Goal: Task Accomplishment & Management: Manage account settings

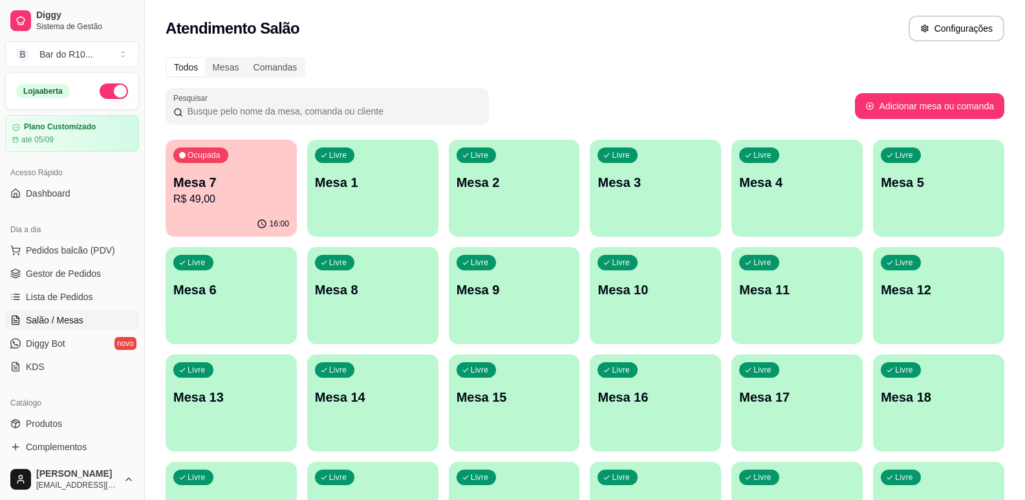
click at [227, 164] on div "Ocupada Mesa 7 R$ 49,00" at bounding box center [231, 176] width 131 height 72
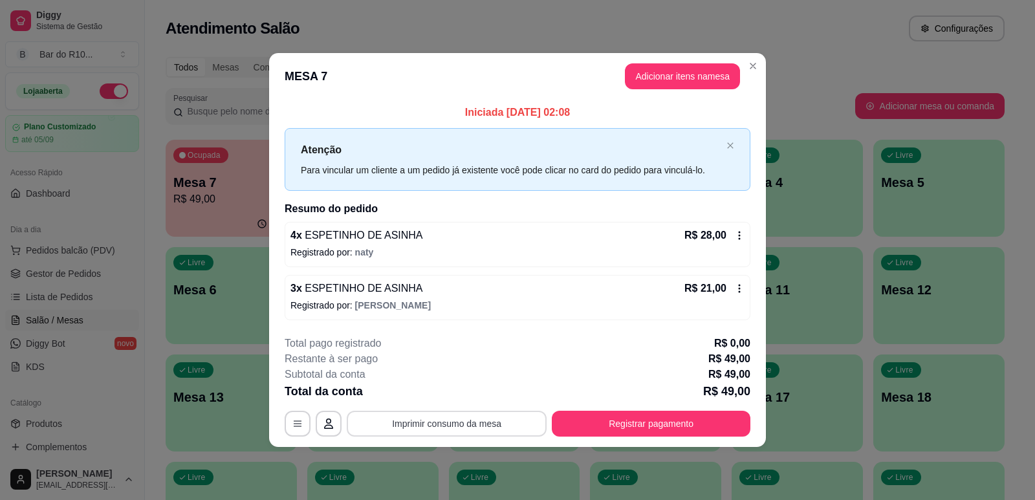
click at [441, 427] on button "Imprimir consumo da mesa" at bounding box center [447, 424] width 200 height 26
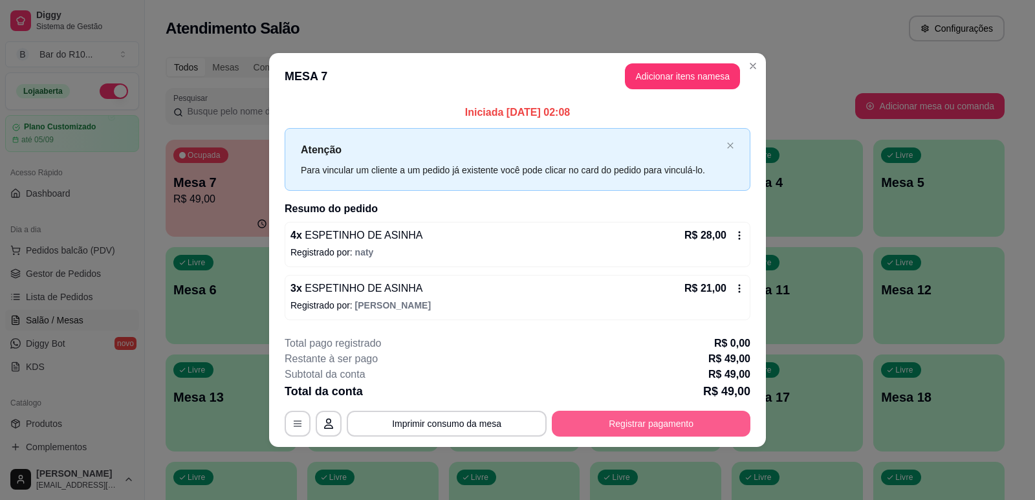
click at [671, 422] on button "Registrar pagamento" at bounding box center [651, 424] width 199 height 26
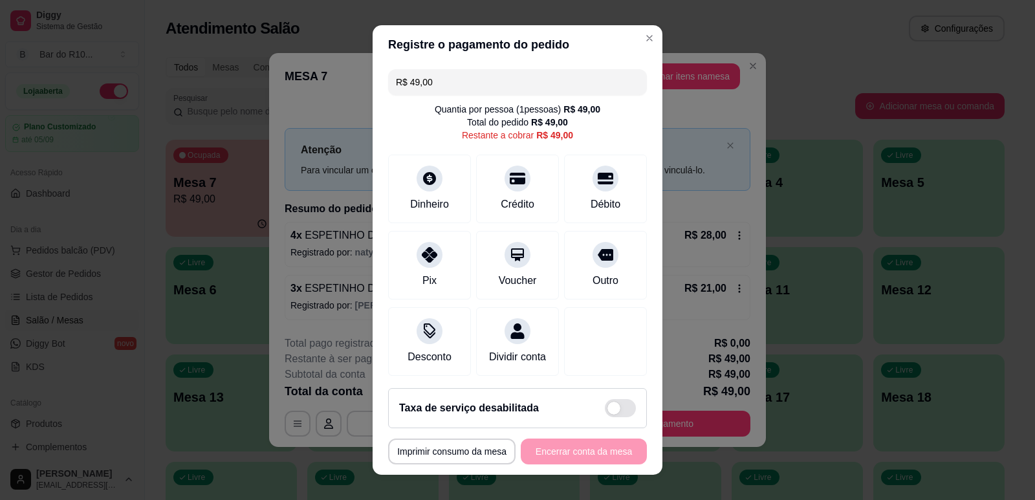
click at [644, 45] on header "Registre o pagamento do pedido" at bounding box center [517, 44] width 290 height 39
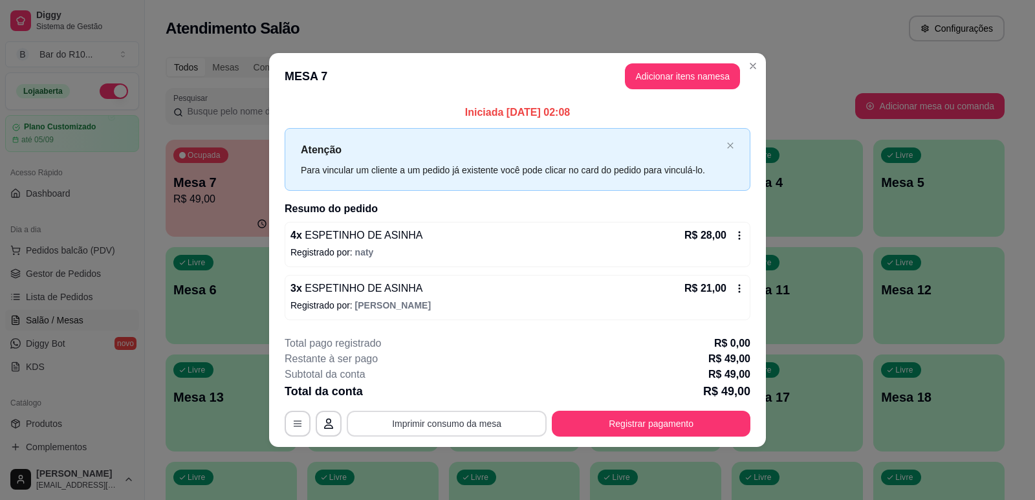
click at [499, 420] on button "Imprimir consumo da mesa" at bounding box center [447, 424] width 200 height 26
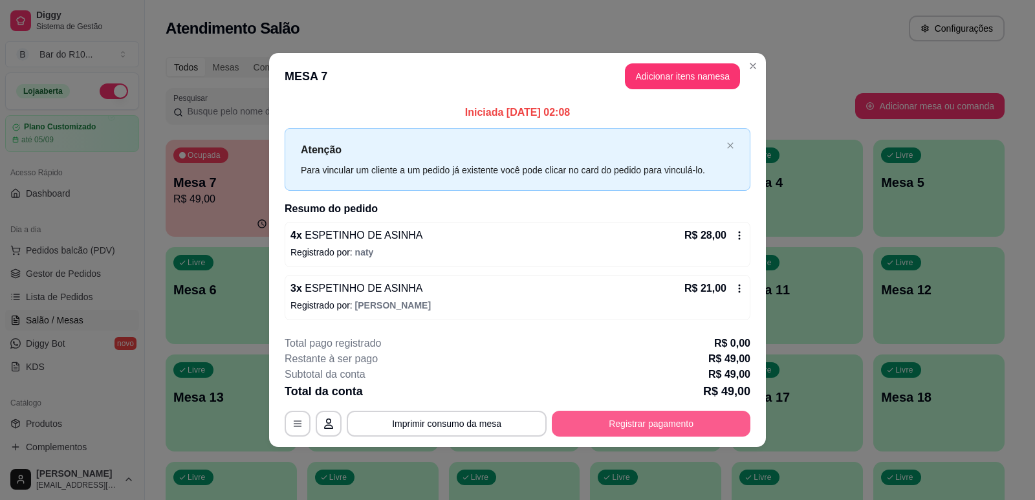
click at [689, 435] on button "Registrar pagamento" at bounding box center [651, 424] width 199 height 26
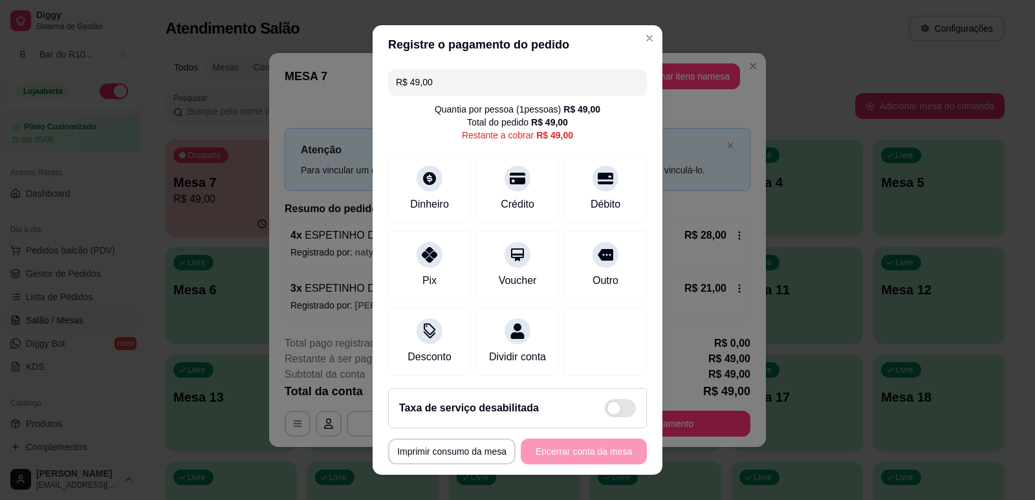
click at [446, 285] on div "Pix" at bounding box center [429, 265] width 83 height 69
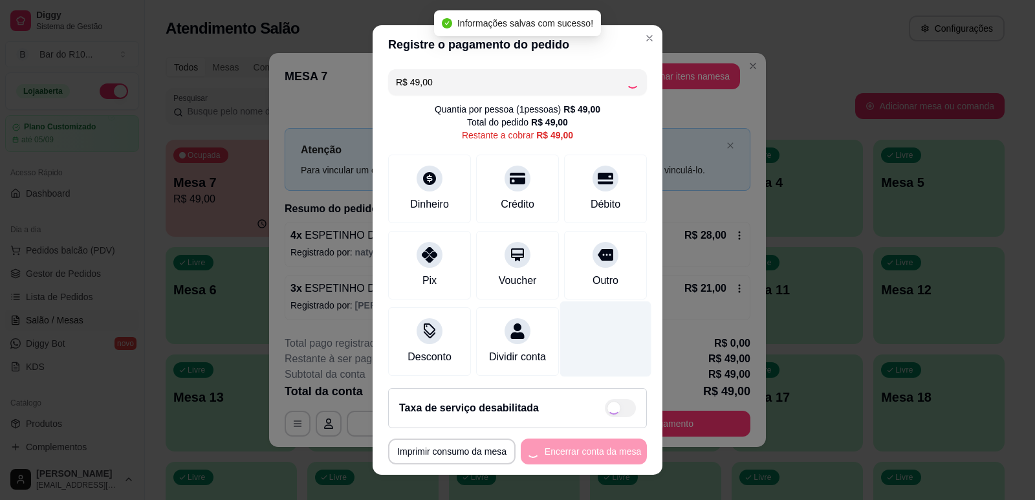
type input "R$ 0,00"
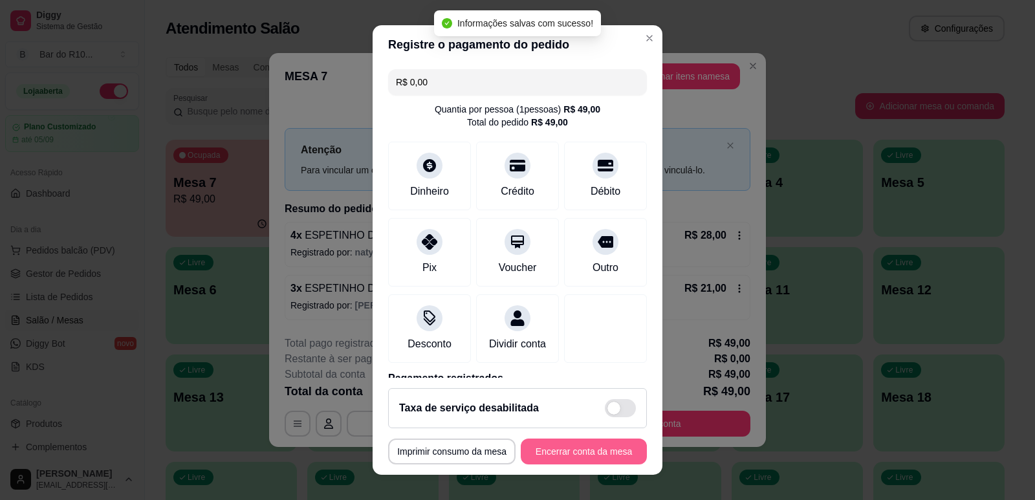
click at [603, 448] on button "Encerrar conta da mesa" at bounding box center [584, 451] width 126 height 26
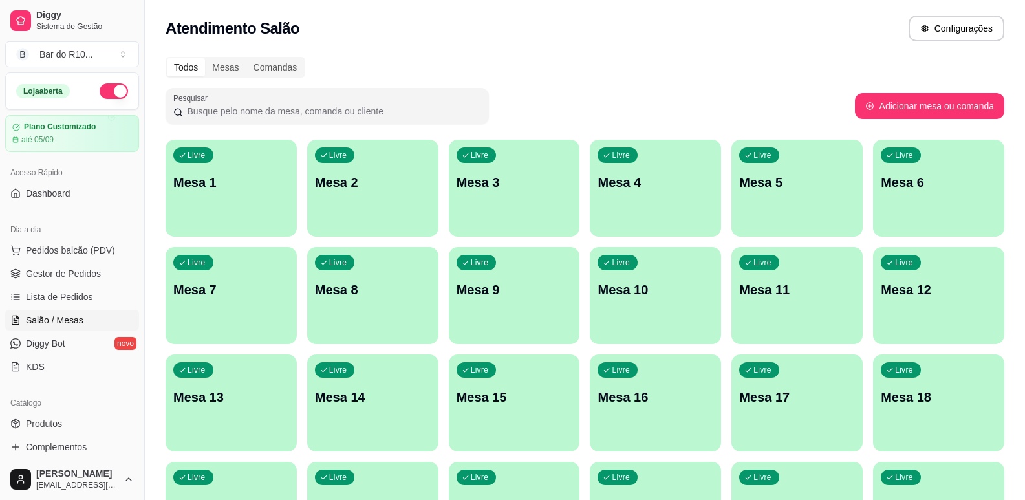
click at [803, 38] on div "Atendimento Salão Configurações" at bounding box center [585, 29] width 839 height 26
drag, startPoint x: 609, startPoint y: 107, endPoint x: 611, endPoint y: 90, distance: 16.9
click at [610, 100] on div "Pesquisar" at bounding box center [510, 106] width 689 height 36
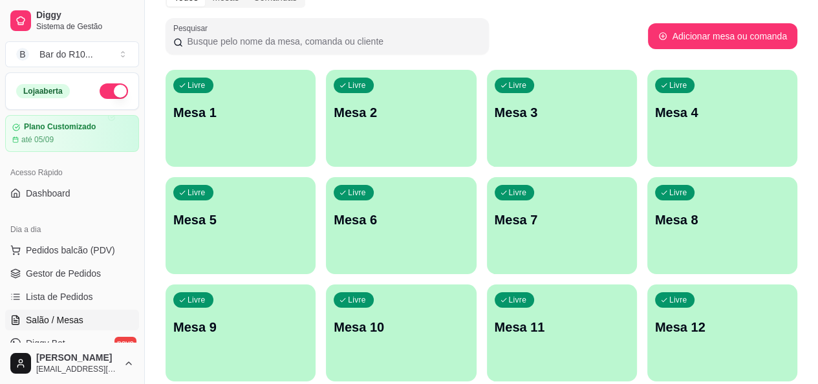
scroll to position [65, 0]
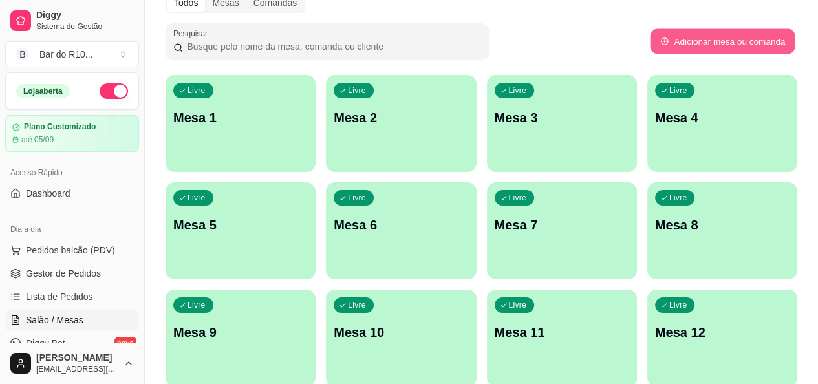
click at [760, 41] on button "Adicionar mesa ou comanda" at bounding box center [722, 41] width 145 height 25
select select "TABLE"
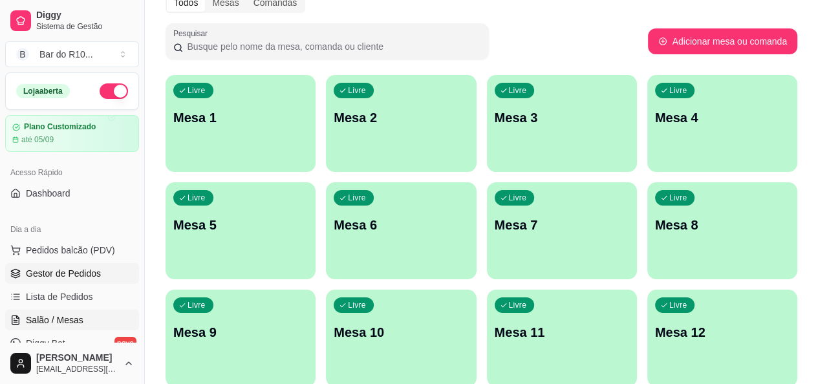
click at [30, 274] on span "Gestor de Pedidos" at bounding box center [63, 273] width 75 height 13
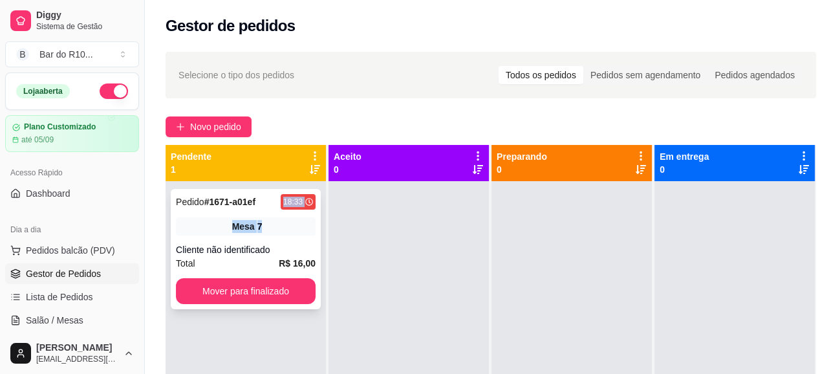
click at [259, 211] on div "Pedido # 1671-a01ef 18:33 Mesa 7 Cliente não identificado Total R$ 16,00 Mover …" at bounding box center [246, 249] width 150 height 120
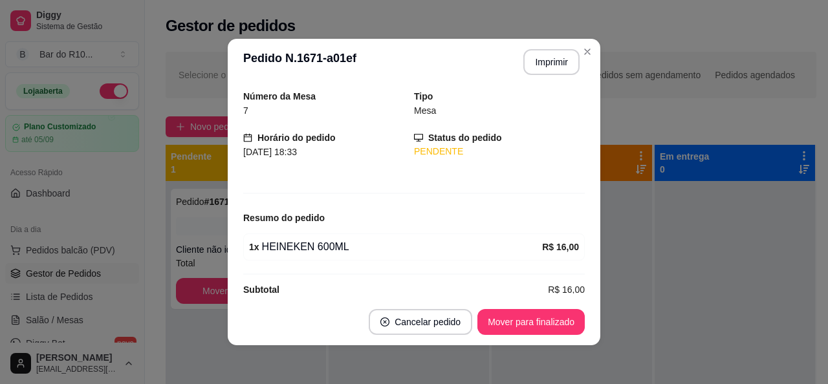
scroll to position [60, 0]
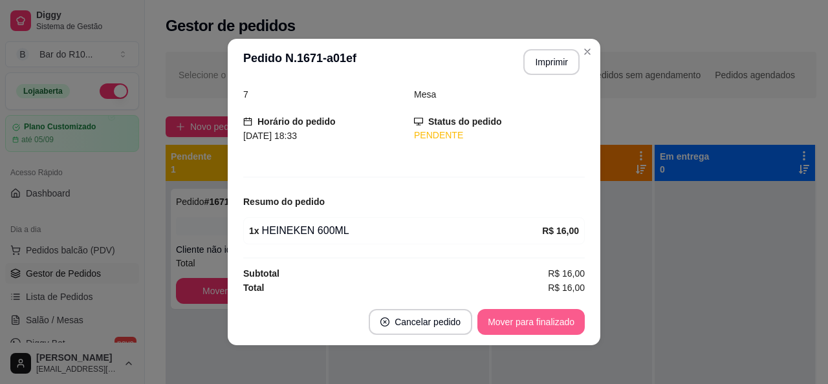
click at [556, 317] on button "Mover para finalizado" at bounding box center [530, 322] width 107 height 26
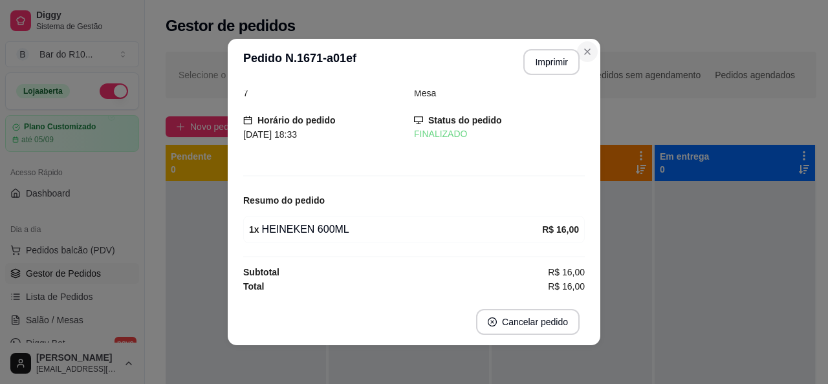
scroll to position [18, 0]
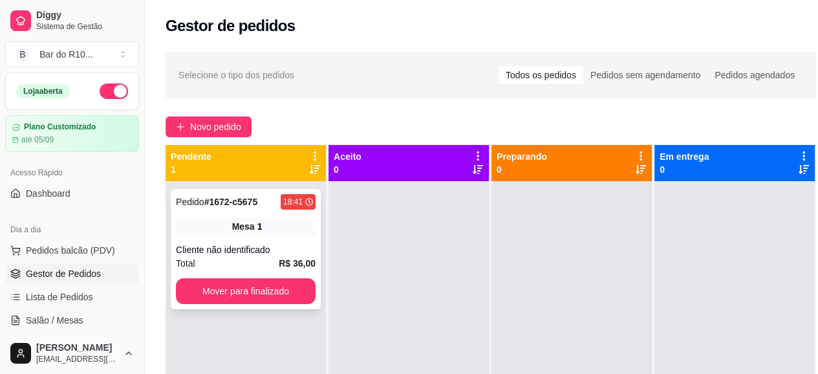
click at [239, 246] on div "Cliente não identificado" at bounding box center [246, 249] width 140 height 13
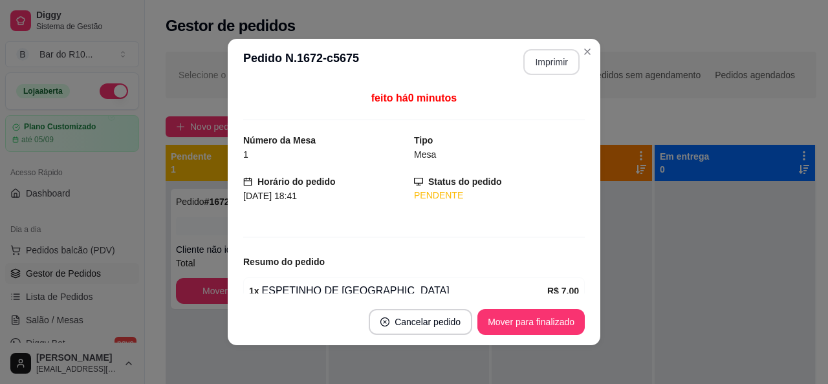
click at [535, 54] on button "Imprimir" at bounding box center [551, 62] width 56 height 26
click at [515, 330] on button "Mover para finalizado" at bounding box center [530, 322] width 107 height 26
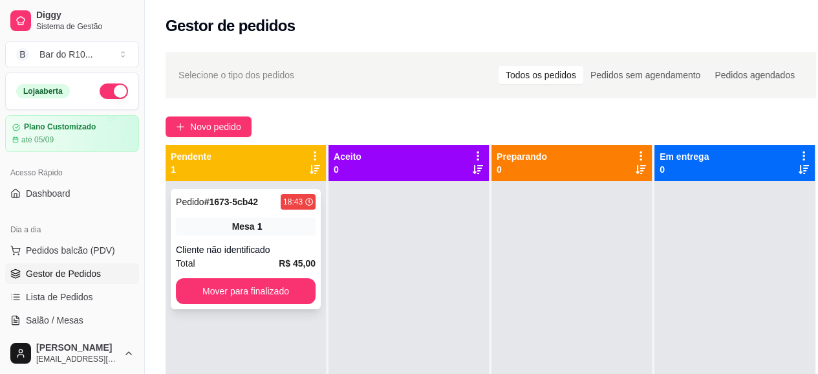
click at [274, 224] on div "Mesa 1" at bounding box center [246, 226] width 140 height 18
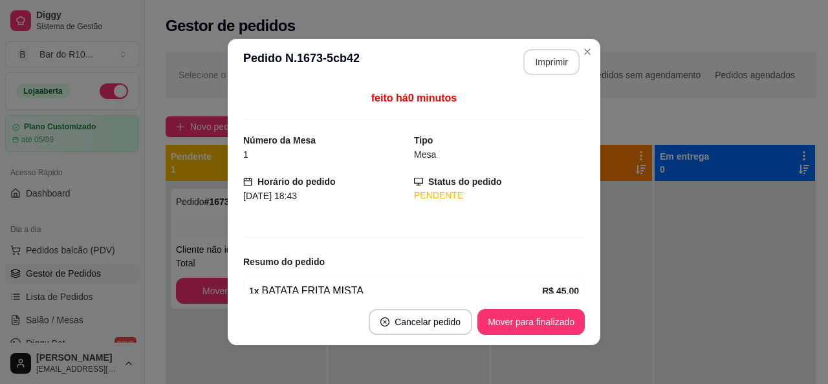
click at [530, 58] on button "Imprimir" at bounding box center [551, 62] width 56 height 26
click at [528, 324] on button "Mover para finalizado" at bounding box center [530, 322] width 107 height 26
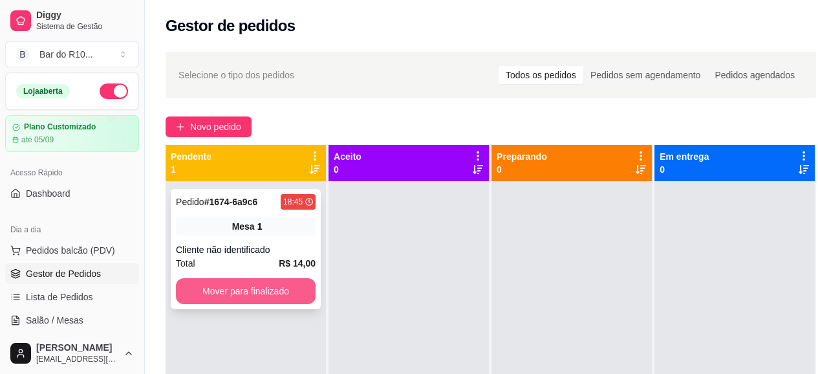
click at [279, 298] on button "Mover para finalizado" at bounding box center [246, 291] width 140 height 26
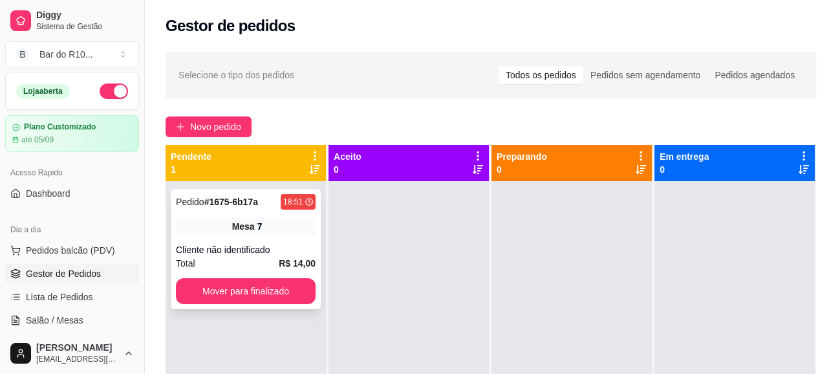
click at [248, 254] on div "Cliente não identificado" at bounding box center [246, 249] width 140 height 13
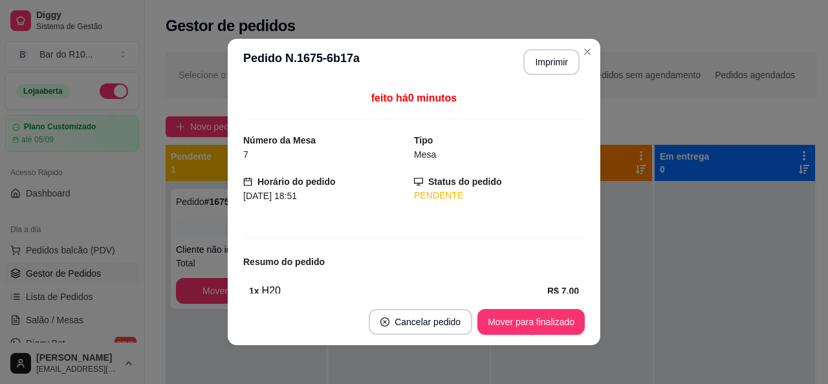
scroll to position [100, 0]
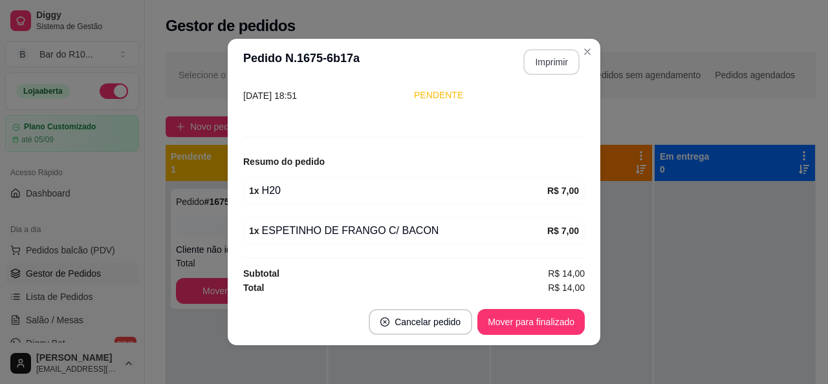
click at [529, 72] on button "Imprimir" at bounding box center [551, 62] width 56 height 26
click at [516, 323] on button "Mover para finalizado" at bounding box center [530, 322] width 107 height 26
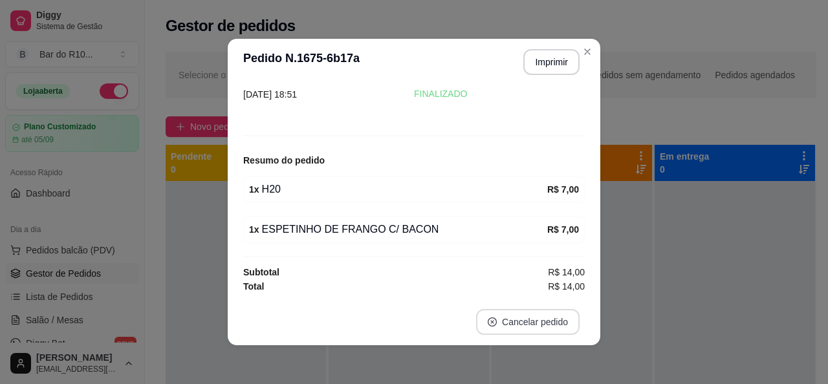
scroll to position [58, 0]
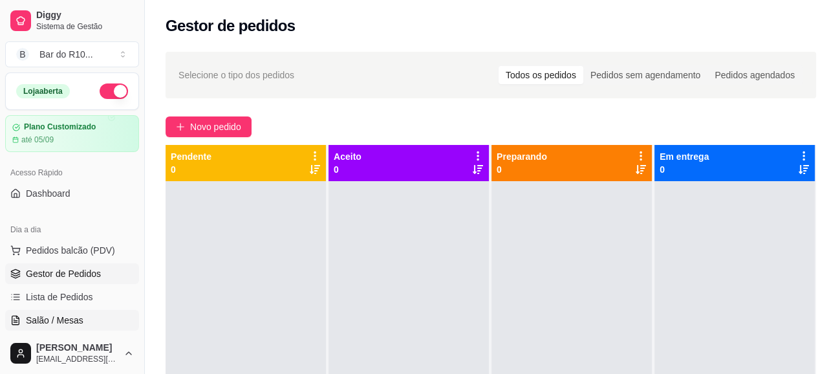
click at [72, 312] on link "Salão / Mesas" at bounding box center [72, 320] width 134 height 21
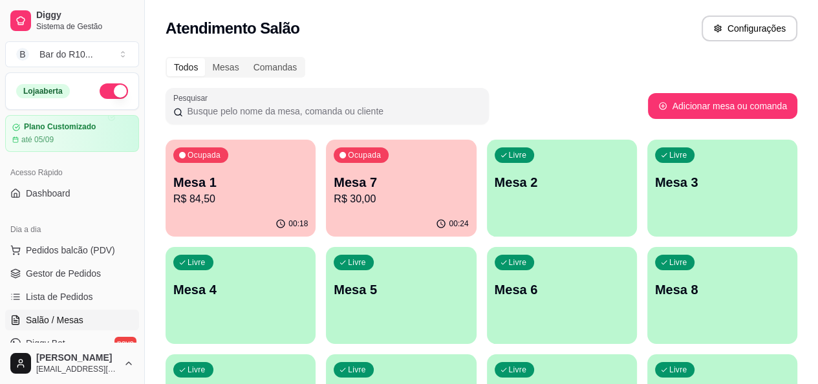
click at [208, 195] on p "R$ 84,50" at bounding box center [240, 199] width 135 height 16
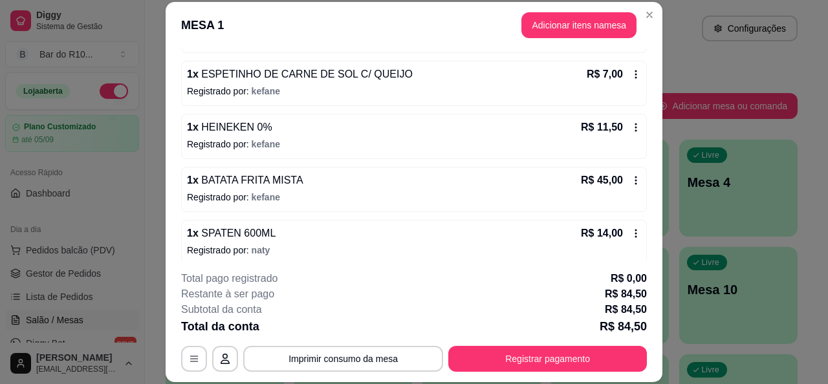
scroll to position [151, 0]
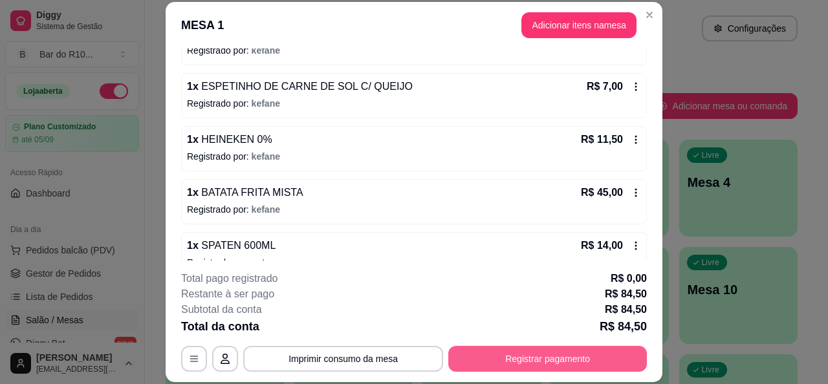
click at [550, 350] on button "Registrar pagamento" at bounding box center [547, 359] width 199 height 26
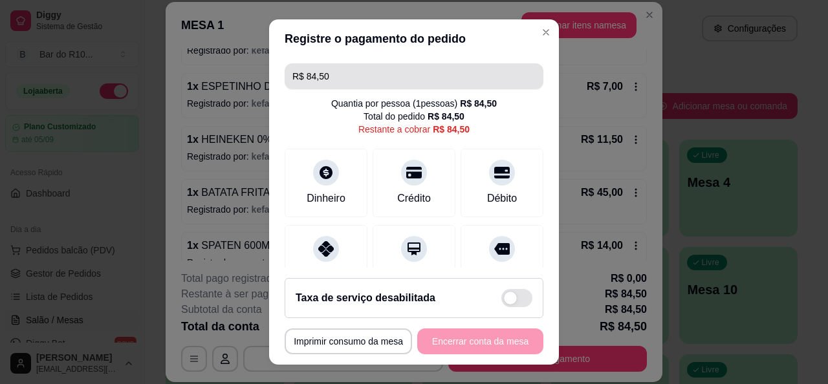
click at [428, 86] on input "R$ 84,50" at bounding box center [413, 76] width 243 height 26
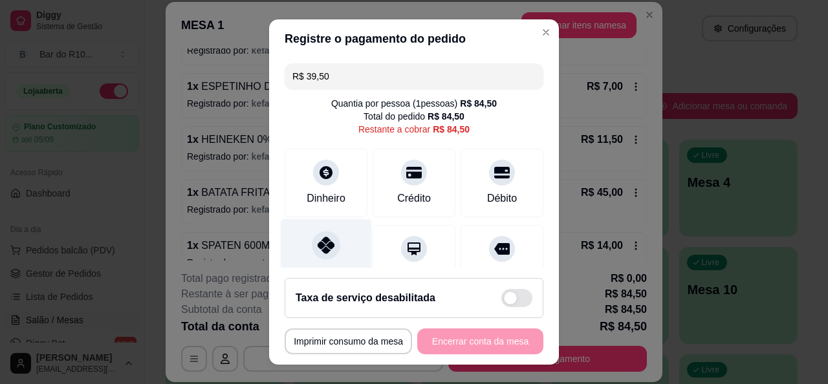
click at [336, 247] on div "Pix" at bounding box center [326, 257] width 91 height 76
type input "R$ 45,00"
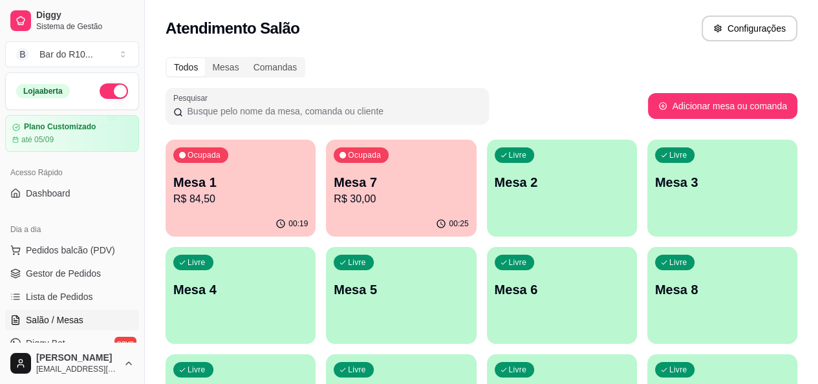
click at [391, 190] on p "Mesa 7" at bounding box center [401, 182] width 135 height 18
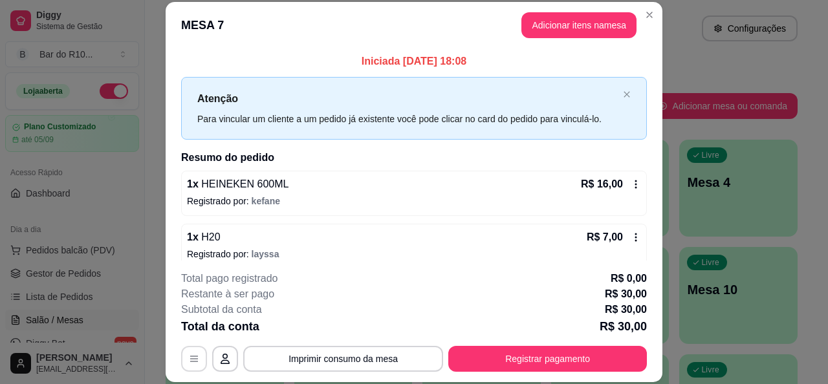
click at [197, 360] on button "button" at bounding box center [194, 359] width 26 height 26
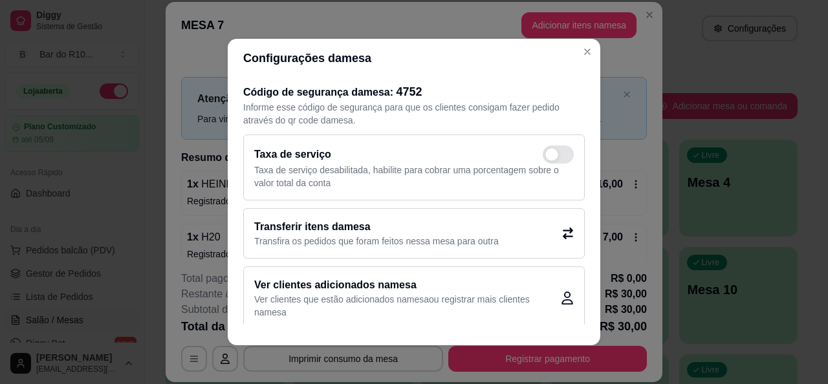
click at [509, 212] on div "Transferir itens da mesa Transfira os pedidos que foram feitos nessa mesa para …" at bounding box center [413, 233] width 341 height 50
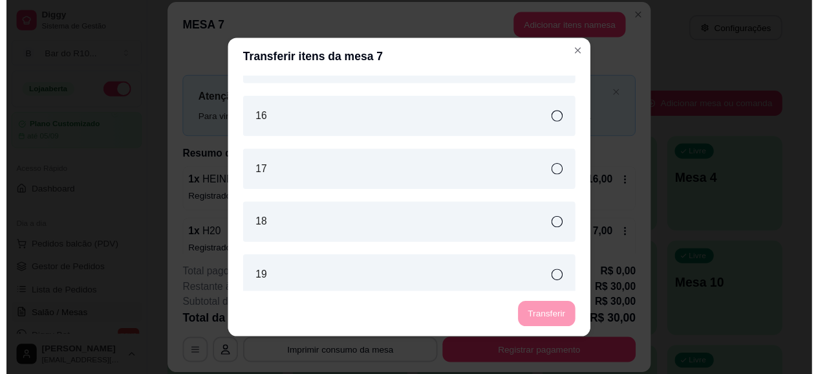
scroll to position [323, 0]
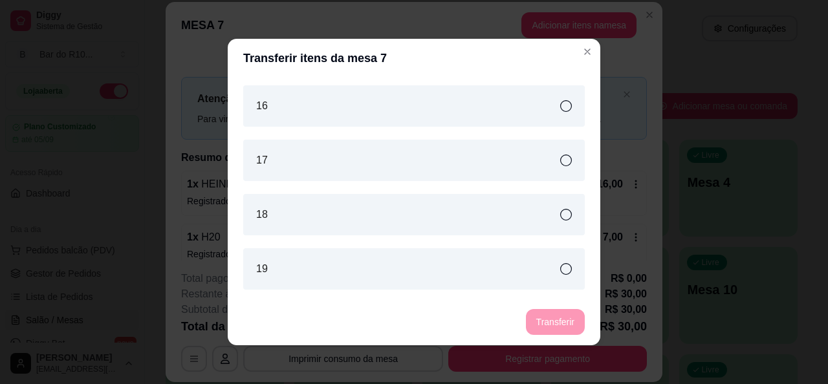
click at [556, 223] on div "18" at bounding box center [413, 214] width 341 height 41
click at [559, 323] on button "Transferir" at bounding box center [555, 322] width 59 height 26
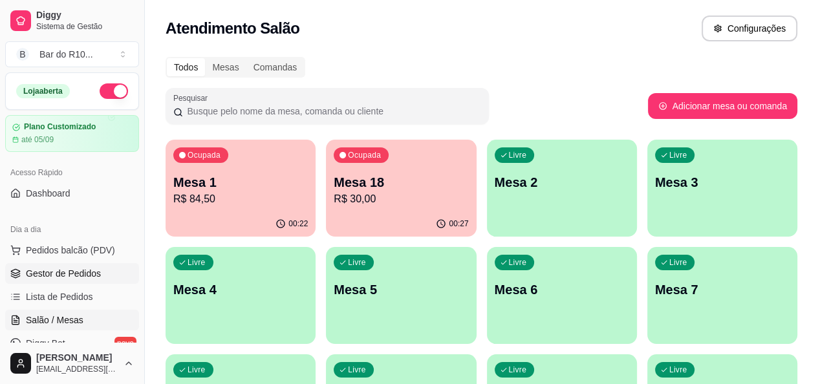
click at [71, 280] on link "Gestor de Pedidos" at bounding box center [72, 273] width 134 height 21
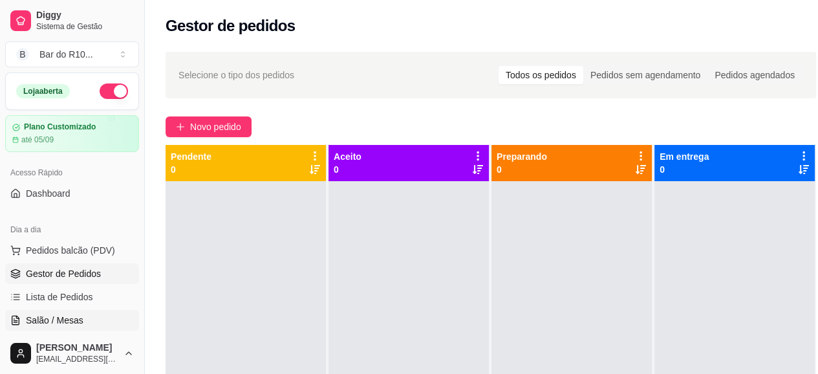
click at [67, 319] on span "Salão / Mesas" at bounding box center [55, 320] width 58 height 13
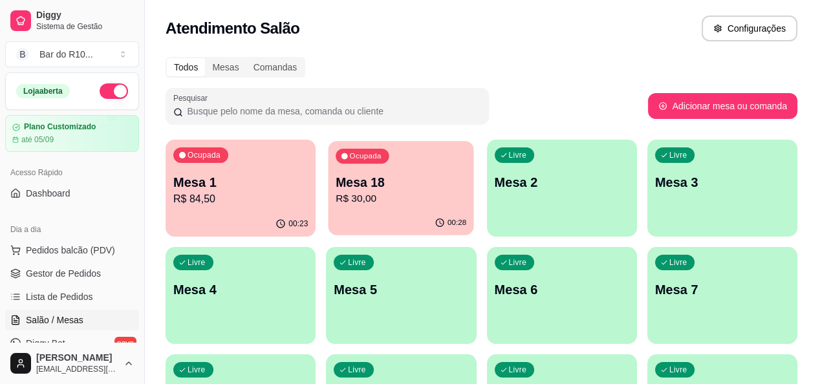
click at [398, 167] on div "Ocupada Mesa 18 R$ 30,00" at bounding box center [402, 176] width 146 height 70
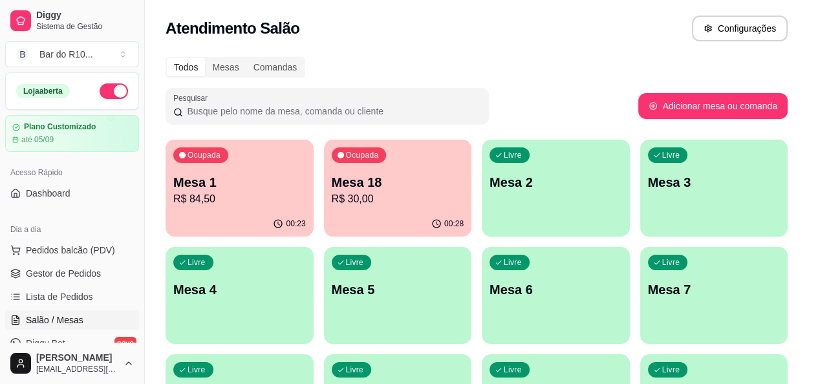
click at [385, 175] on header "MESA 18" at bounding box center [408, 165] width 501 height 39
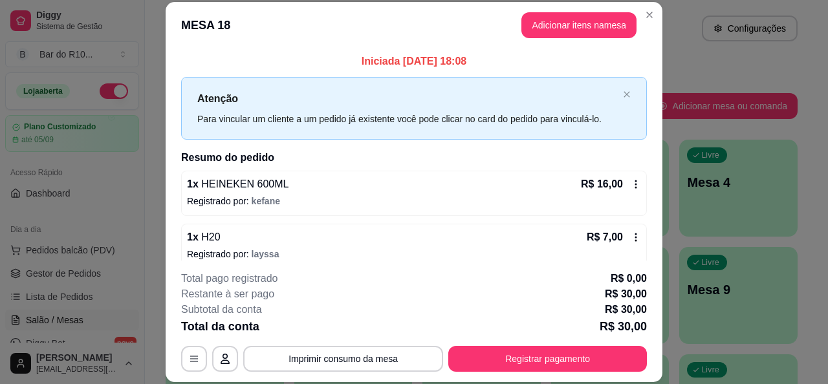
click at [569, 39] on header "MESA 18 Adicionar itens na mesa" at bounding box center [414, 25] width 497 height 47
click at [572, 32] on button "Adicionar itens na mesa" at bounding box center [578, 25] width 115 height 26
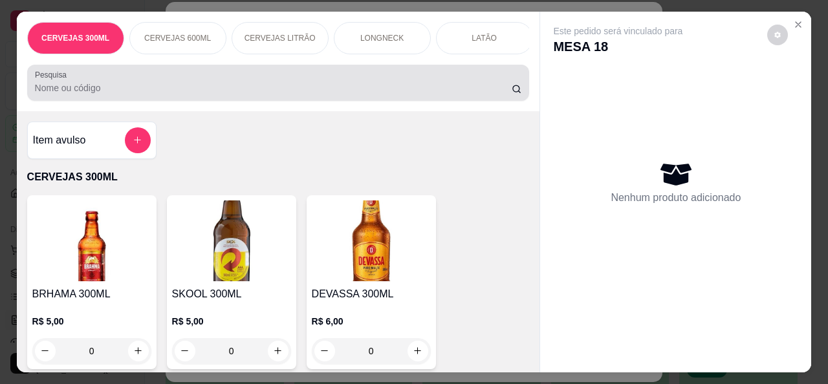
click at [296, 101] on div "Pesquisa" at bounding box center [278, 83] width 502 height 36
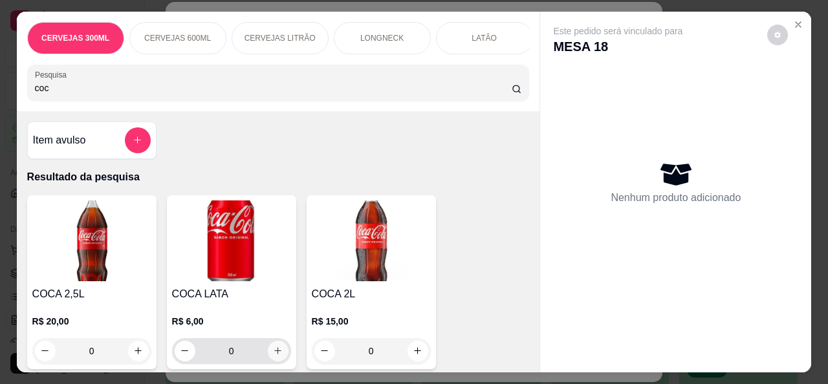
type input "coc"
click at [274, 356] on icon "increase-product-quantity" at bounding box center [278, 351] width 10 height 10
type input "1"
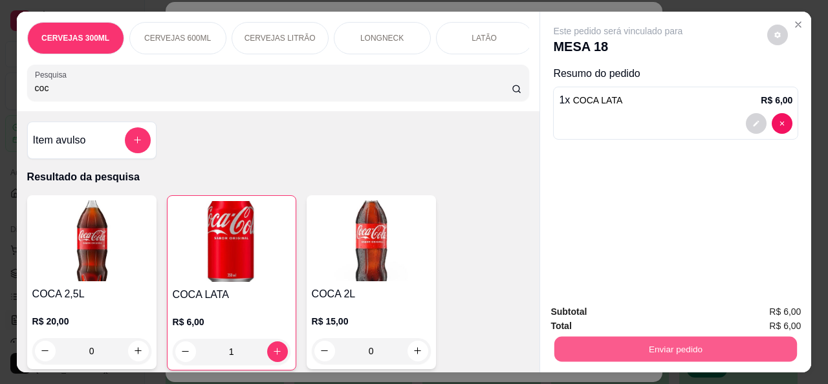
click at [610, 351] on button "Enviar pedido" at bounding box center [675, 349] width 243 height 25
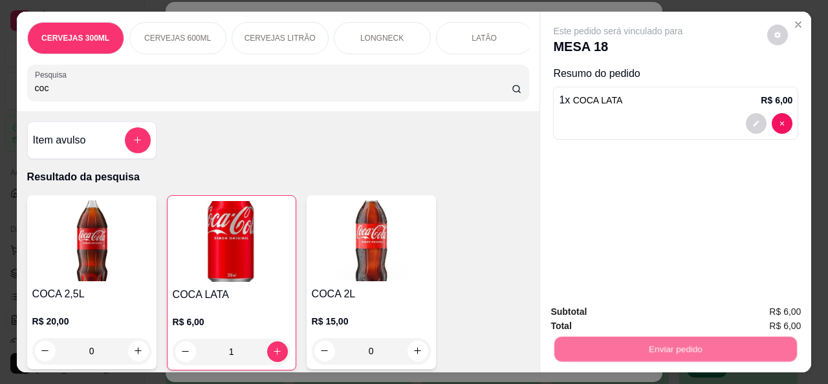
click at [607, 310] on button "Não registrar e enviar pedido" at bounding box center [632, 312] width 135 height 25
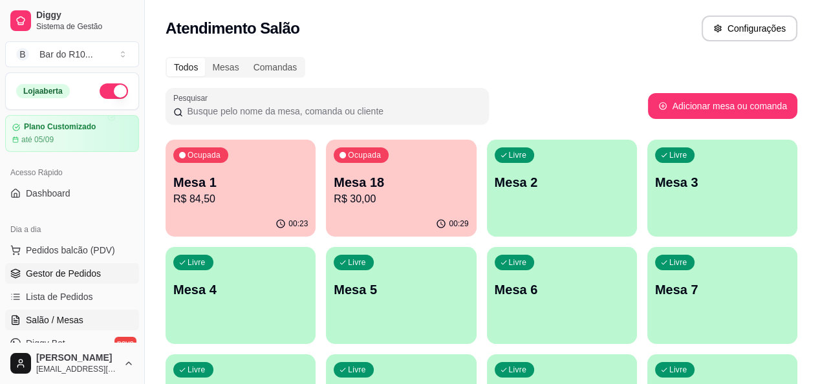
click at [67, 270] on span "Gestor de Pedidos" at bounding box center [63, 273] width 75 height 13
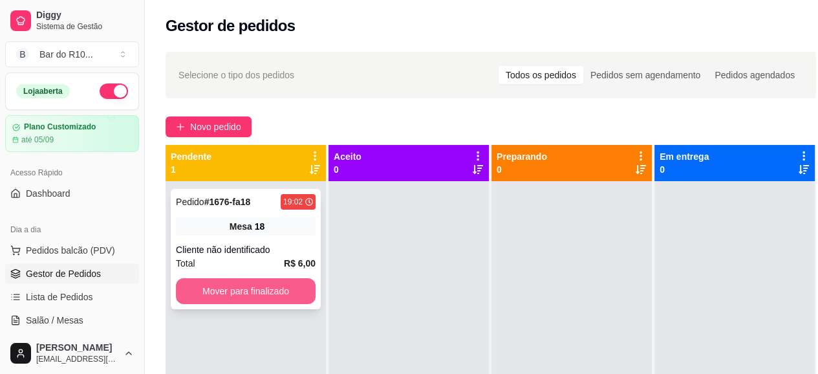
click at [297, 296] on button "Mover para finalizado" at bounding box center [246, 291] width 140 height 26
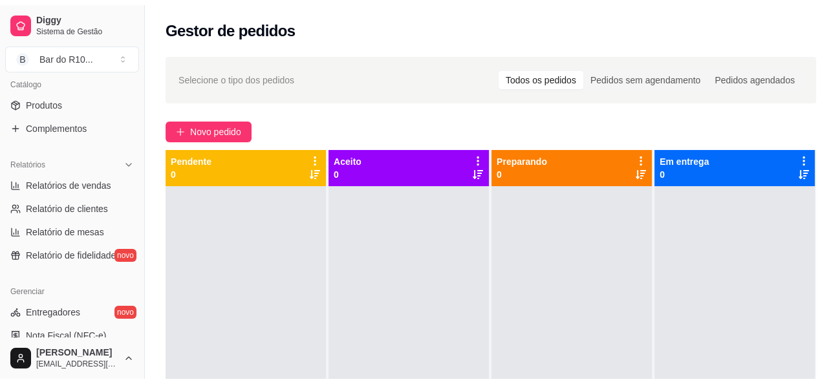
scroll to position [546, 0]
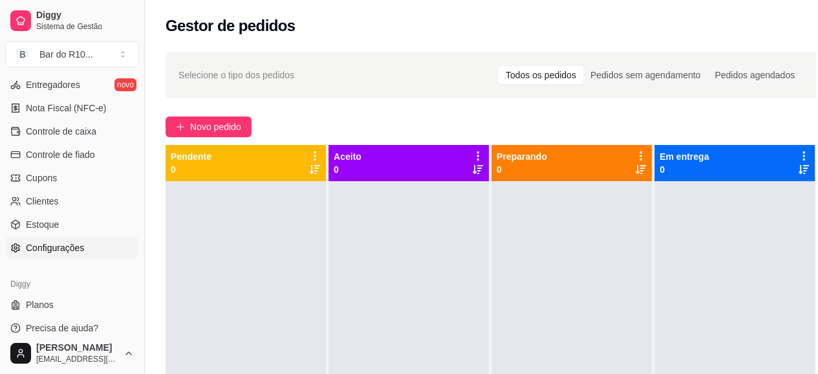
click at [65, 250] on span "Configurações" at bounding box center [55, 247] width 58 height 13
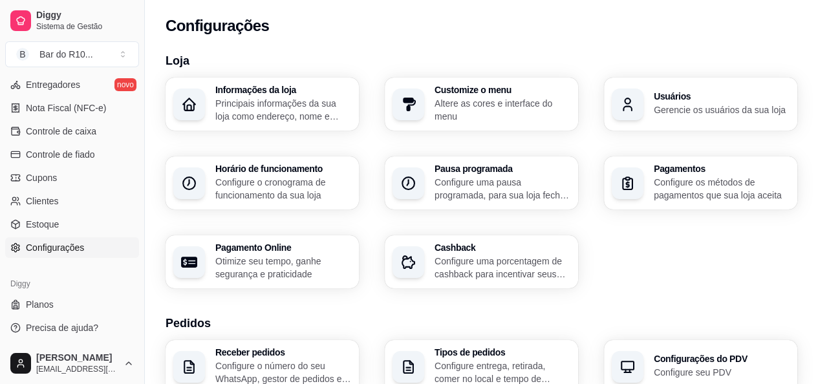
click at [140, 308] on button "Toggle Sidebar" at bounding box center [144, 192] width 10 height 384
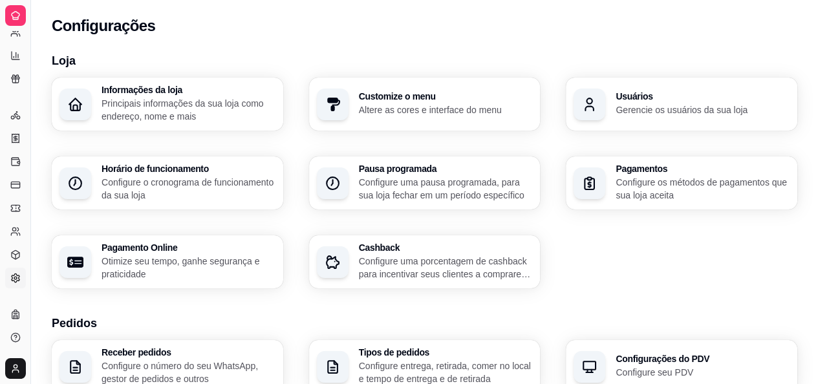
scroll to position [286, 0]
click at [27, 285] on button "Toggle Sidebar" at bounding box center [30, 192] width 10 height 384
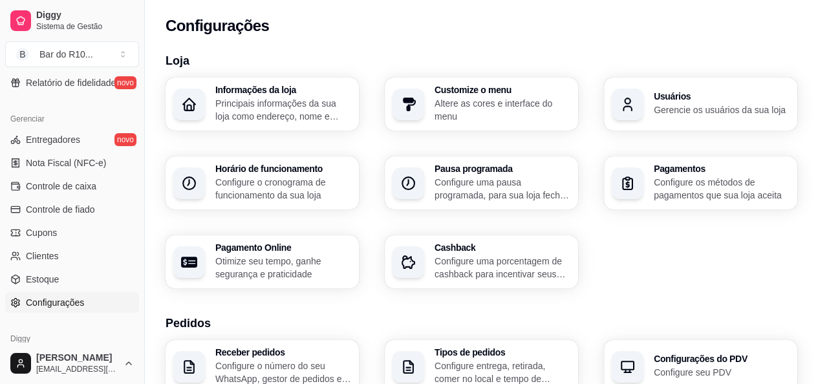
scroll to position [255, 0]
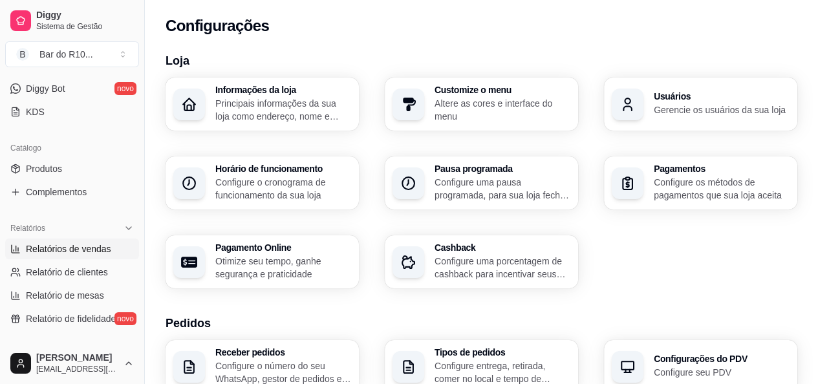
click at [87, 250] on span "Relatórios de vendas" at bounding box center [68, 249] width 85 height 13
select select "ALL"
select select "0"
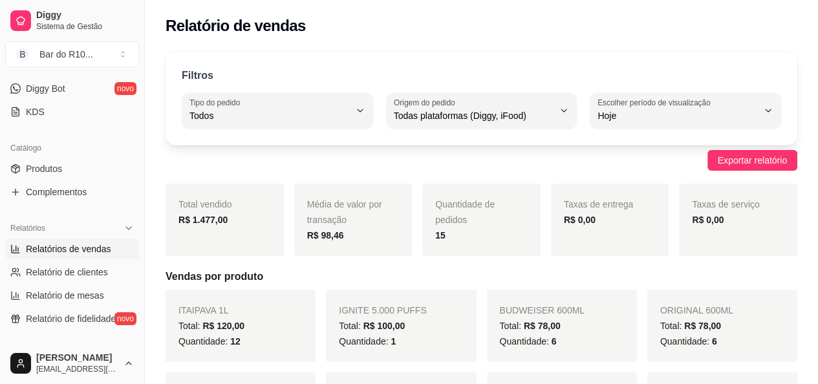
click at [763, 120] on button "Escolher período de visualização Hoje" at bounding box center [685, 110] width 191 height 36
click at [652, 166] on span "Ontem" at bounding box center [679, 167] width 151 height 12
type input "1"
select select "1"
click at [735, 166] on span "Exportar relatório" at bounding box center [752, 160] width 69 height 14
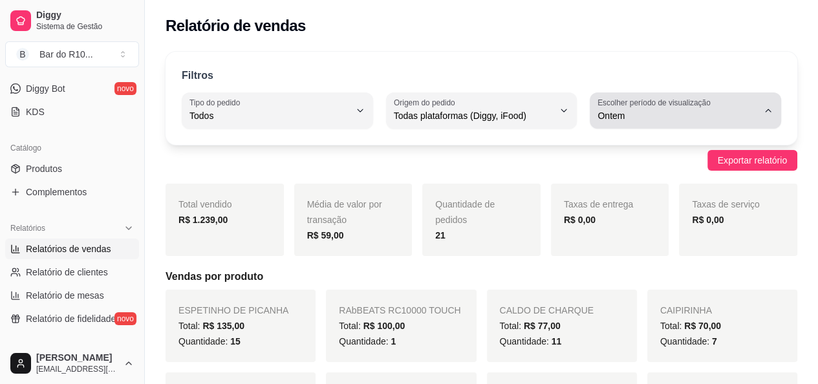
click at [722, 125] on button "Escolher período de visualização Ontem" at bounding box center [685, 110] width 191 height 36
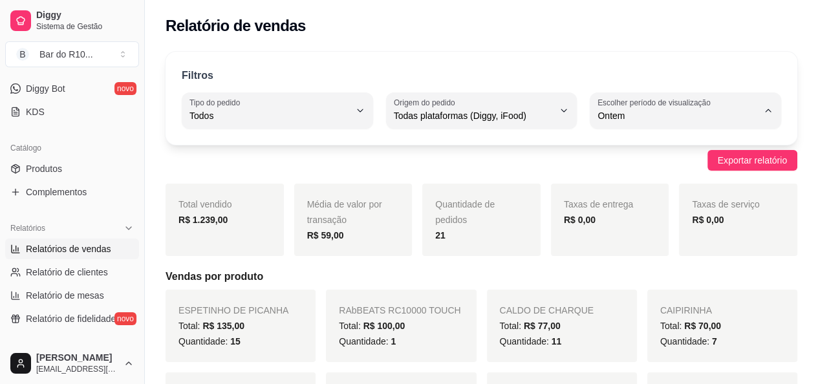
click at [674, 147] on span "Hoje" at bounding box center [679, 146] width 151 height 12
type input "0"
select select "0"
click at [733, 164] on span "Exportar relatório" at bounding box center [752, 160] width 69 height 14
click at [707, 73] on div "Filtros" at bounding box center [481, 76] width 599 height 17
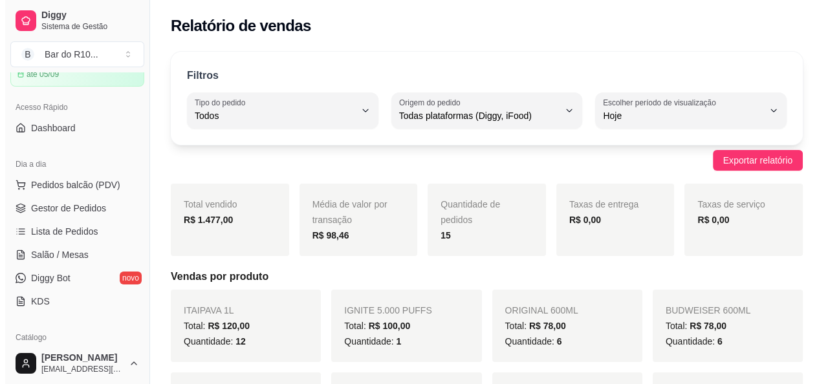
scroll to position [48, 0]
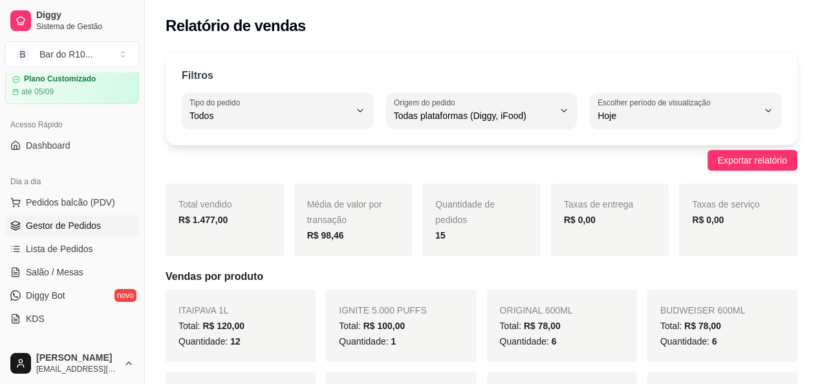
click at [50, 228] on span "Gestor de Pedidos" at bounding box center [63, 225] width 75 height 13
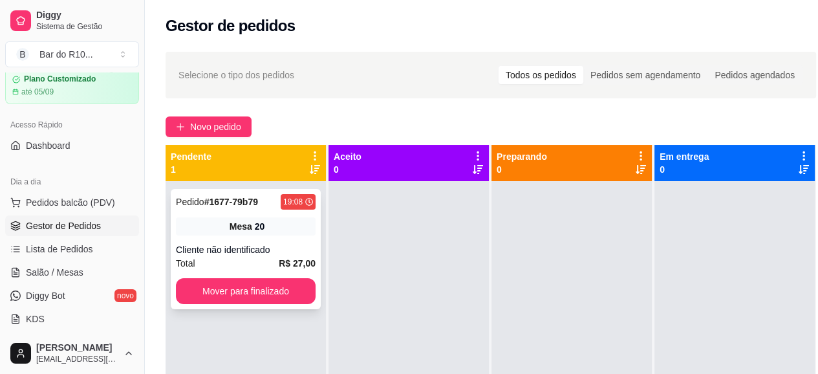
click at [257, 239] on div "Pedido # 1677-79b79 19:08 Mesa 20 Cliente não identificado Total R$ 27,00 Mover…" at bounding box center [246, 249] width 150 height 120
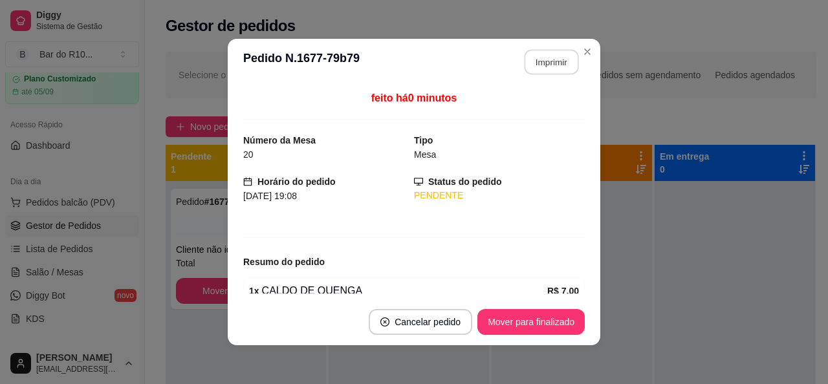
click at [568, 65] on button "Imprimir" at bounding box center [551, 62] width 54 height 25
click at [559, 320] on button "Mover para finalizado" at bounding box center [531, 322] width 104 height 25
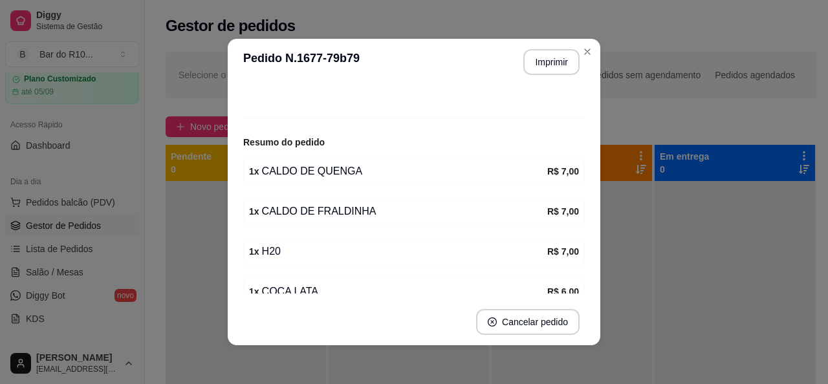
scroll to position [137, 0]
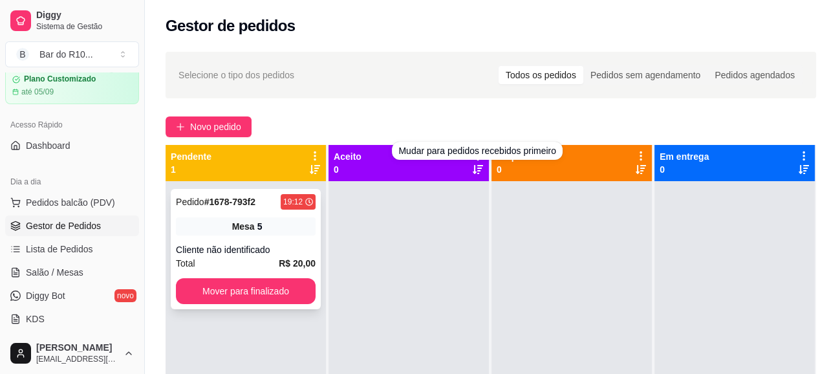
click at [267, 222] on div "Pedido # 1678-793f2 19:12 Mesa 5 Cliente não identificado Total R$ 20,00 Mover …" at bounding box center [246, 249] width 150 height 120
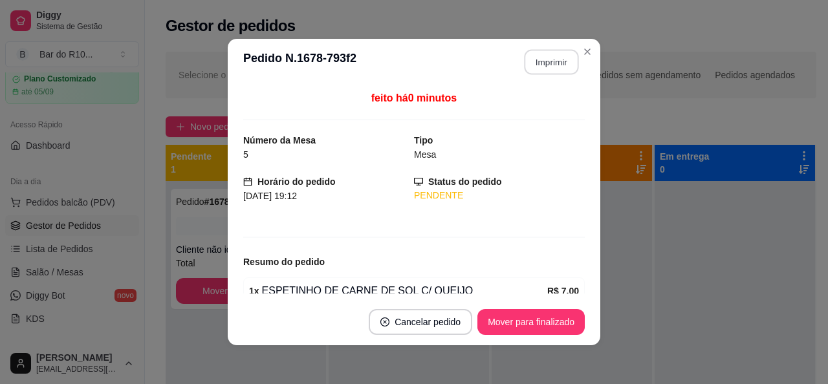
click at [538, 72] on button "Imprimir" at bounding box center [551, 62] width 54 height 25
click at [535, 314] on button "Mover para finalizado" at bounding box center [531, 322] width 104 height 25
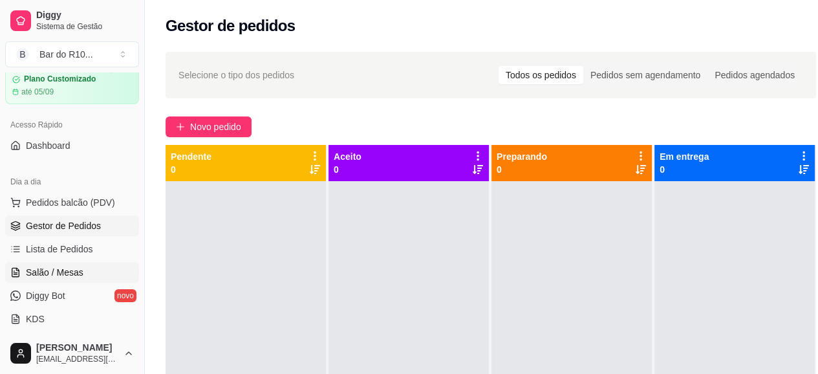
click at [43, 272] on span "Salão / Mesas" at bounding box center [55, 272] width 58 height 13
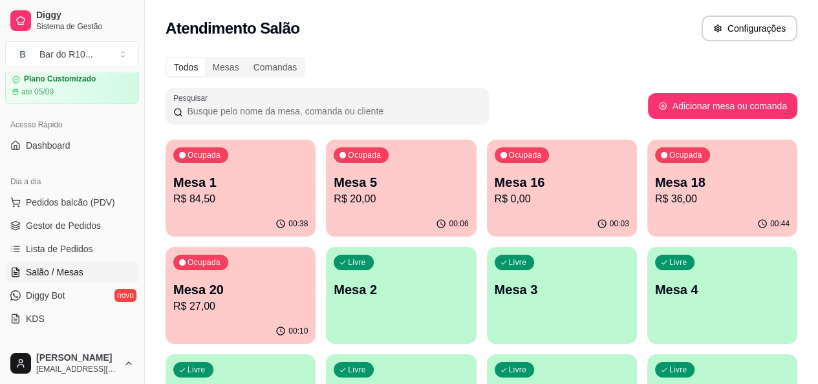
click at [233, 202] on p "R$ 84,50" at bounding box center [240, 199] width 135 height 16
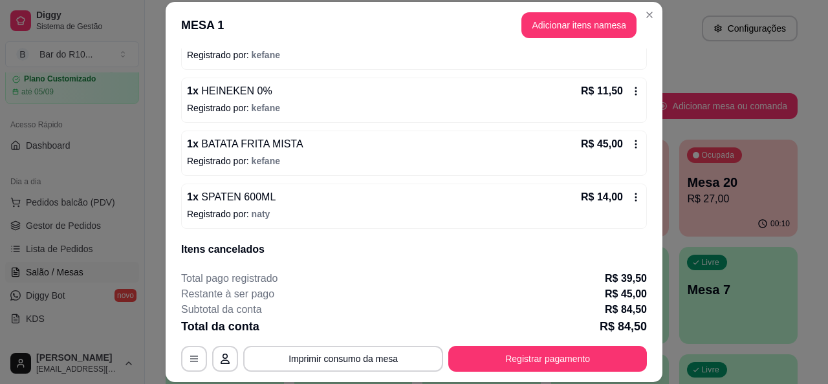
scroll to position [244, 0]
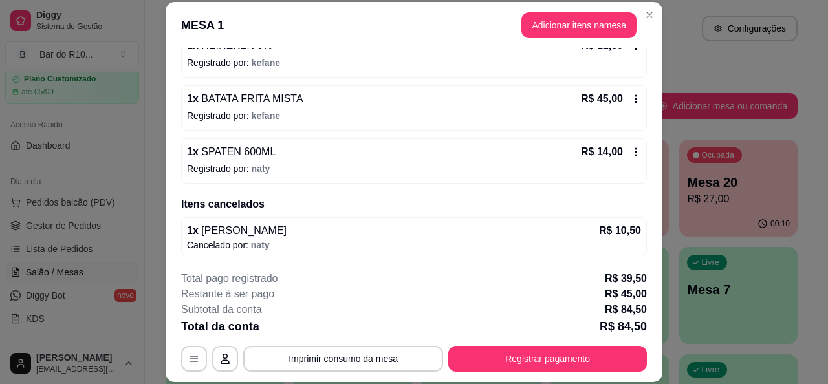
click at [264, 162] on p "Registrado por: naty" at bounding box center [414, 168] width 454 height 13
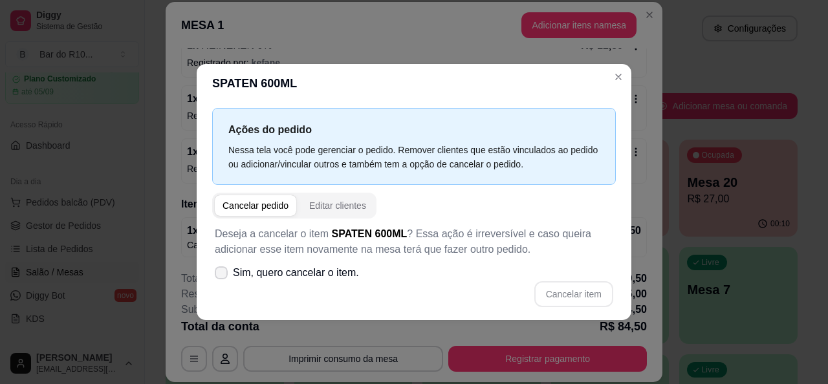
click at [228, 281] on label "Sim, quero cancelar o item." at bounding box center [287, 273] width 155 height 26
click at [222, 281] on input "Sim, quero cancelar o item." at bounding box center [218, 279] width 8 height 8
checkbox input "true"
click at [554, 290] on button "Cancelar item" at bounding box center [573, 294] width 77 height 25
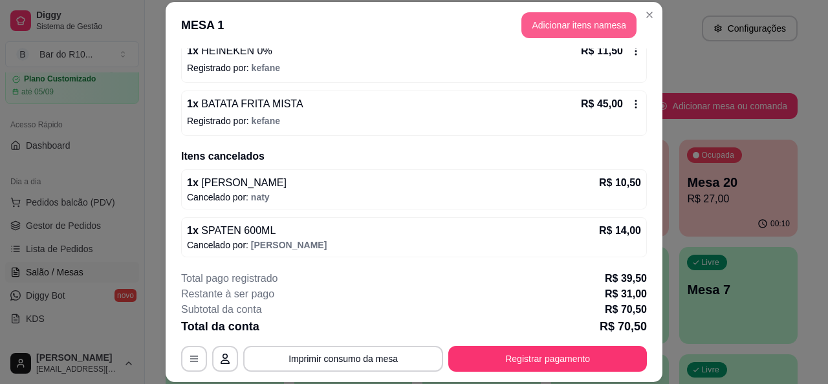
click at [582, 30] on button "Adicionar itens na mesa" at bounding box center [578, 25] width 115 height 26
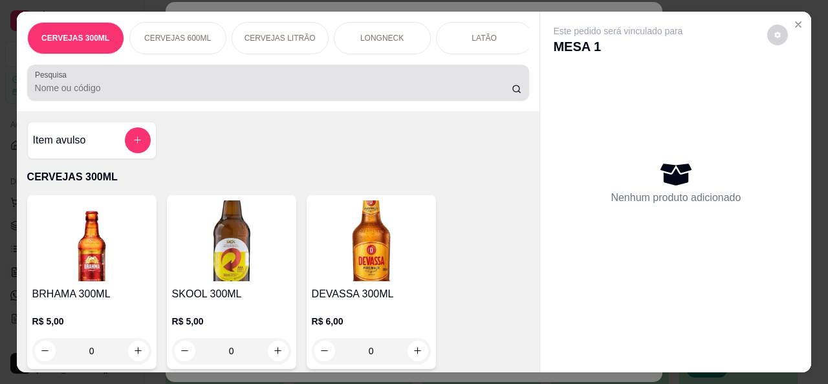
click at [252, 83] on div at bounding box center [278, 83] width 487 height 26
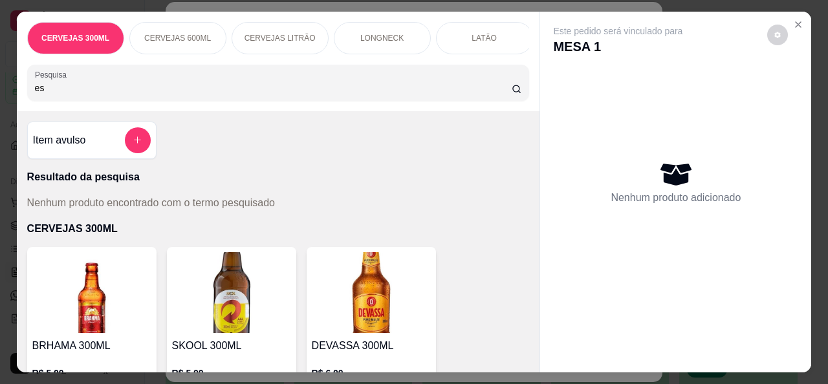
type input "e"
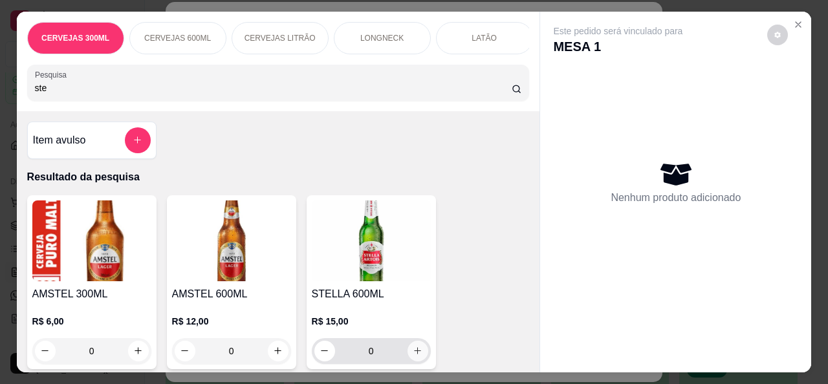
type input "ste"
click at [413, 356] on icon "increase-product-quantity" at bounding box center [418, 351] width 10 height 10
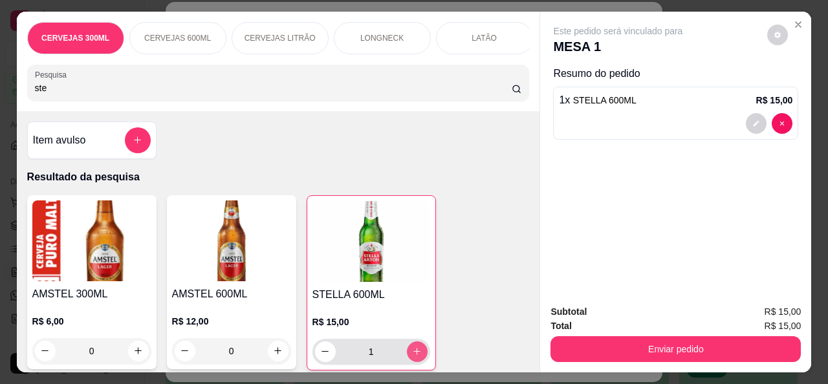
type input "1"
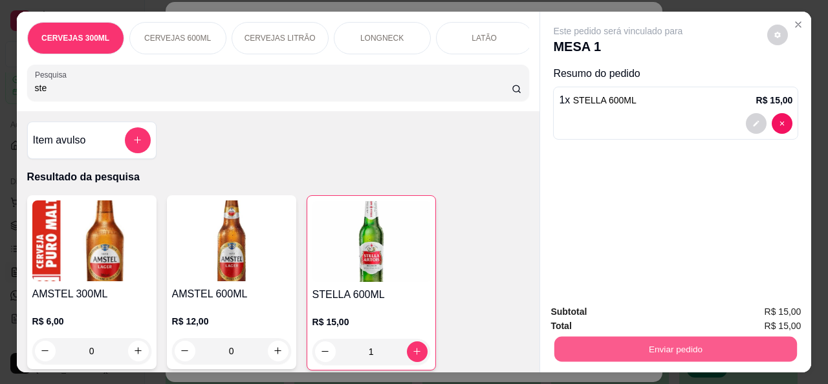
click at [614, 337] on button "Enviar pedido" at bounding box center [675, 349] width 243 height 25
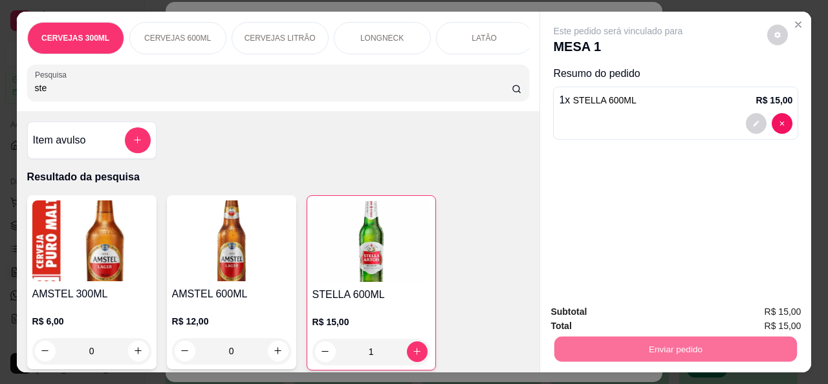
click at [680, 306] on button "Não registrar e enviar pedido" at bounding box center [633, 312] width 131 height 24
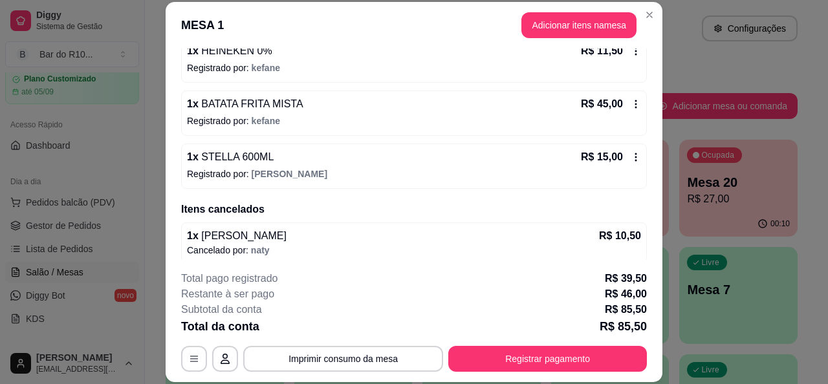
scroll to position [244, 0]
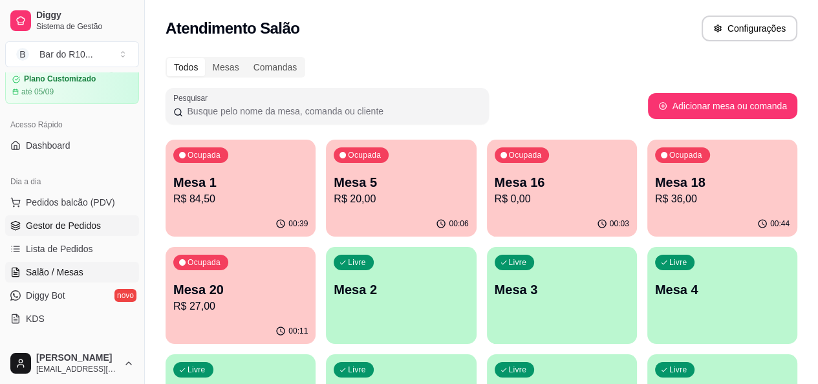
click at [59, 224] on span "Gestor de Pedidos" at bounding box center [63, 225] width 75 height 13
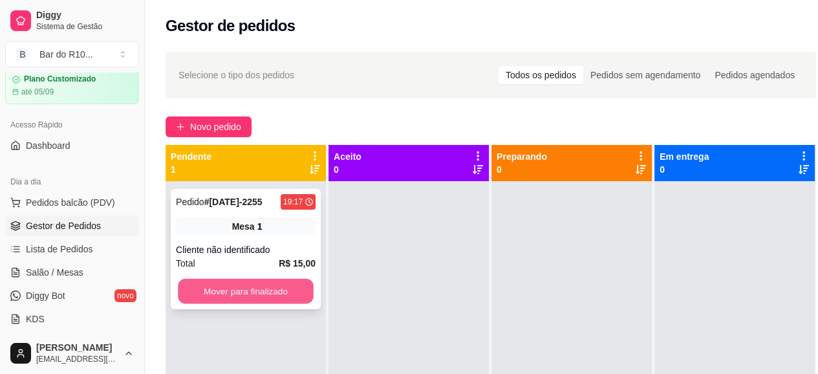
click at [272, 297] on button "Mover para finalizado" at bounding box center [246, 291] width 136 height 25
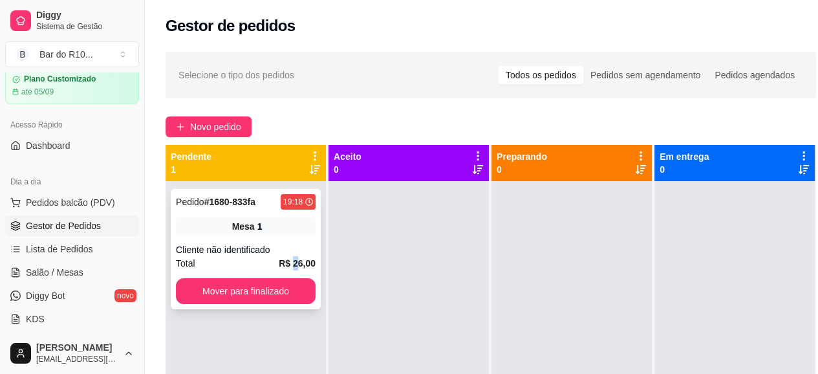
click at [294, 265] on strong "R$ 26,00" at bounding box center [297, 263] width 37 height 10
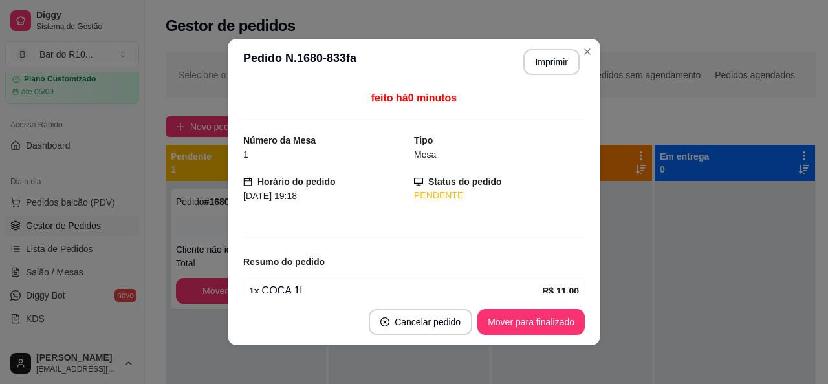
drag, startPoint x: 579, startPoint y: 120, endPoint x: 579, endPoint y: 131, distance: 10.4
click at [579, 131] on div "feito há 0 minutos Número da Mesa 1 Tipo Mesa Horário do pedido 22/08/2025 19:1…" at bounding box center [414, 191] width 372 height 213
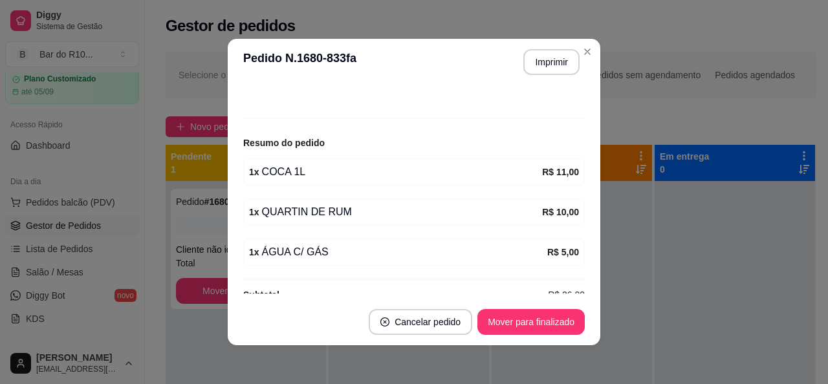
scroll to position [140, 0]
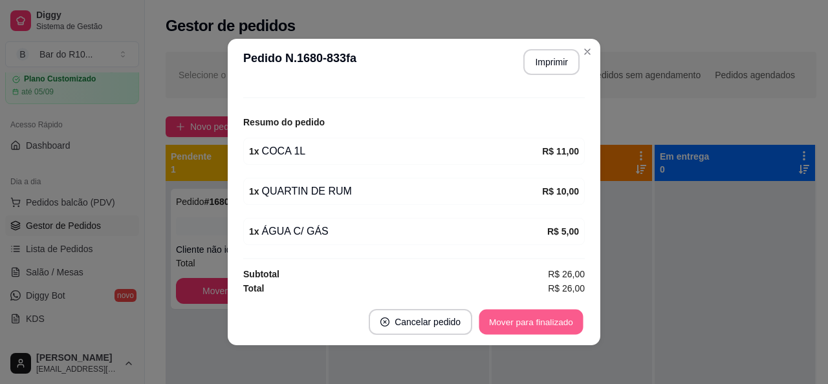
click at [560, 312] on button "Mover para finalizado" at bounding box center [531, 322] width 104 height 25
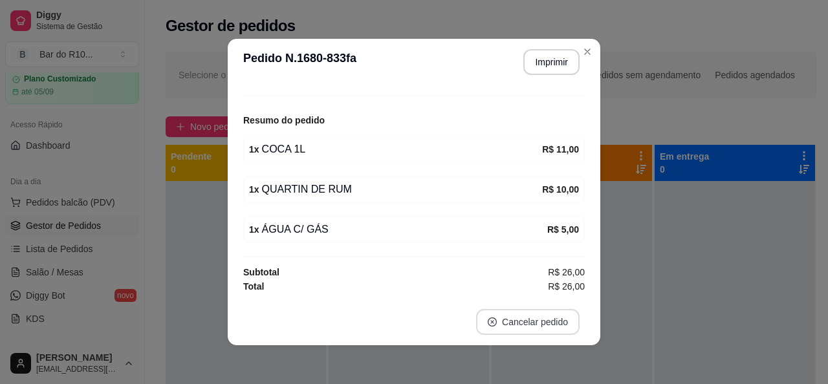
scroll to position [98, 0]
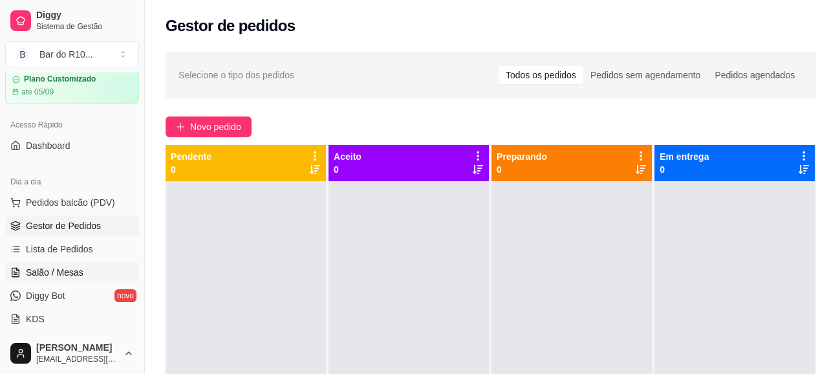
click at [70, 273] on span "Salão / Mesas" at bounding box center [55, 272] width 58 height 13
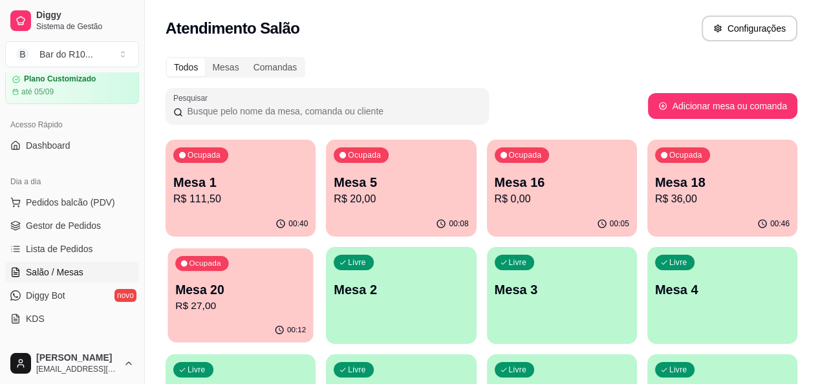
click at [313, 318] on div "00:12" at bounding box center [240, 330] width 146 height 25
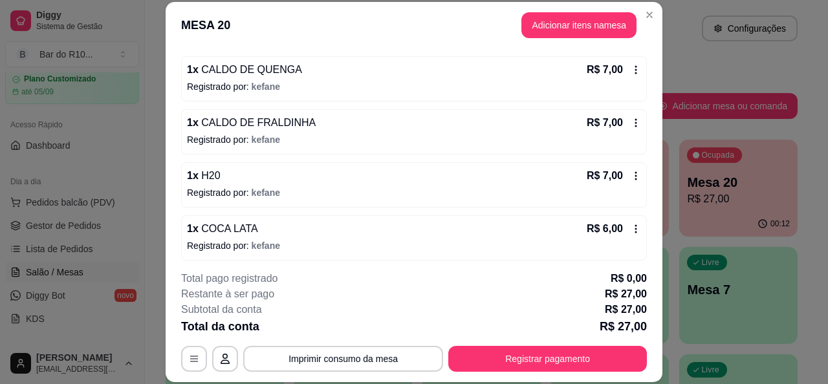
scroll to position [118, 0]
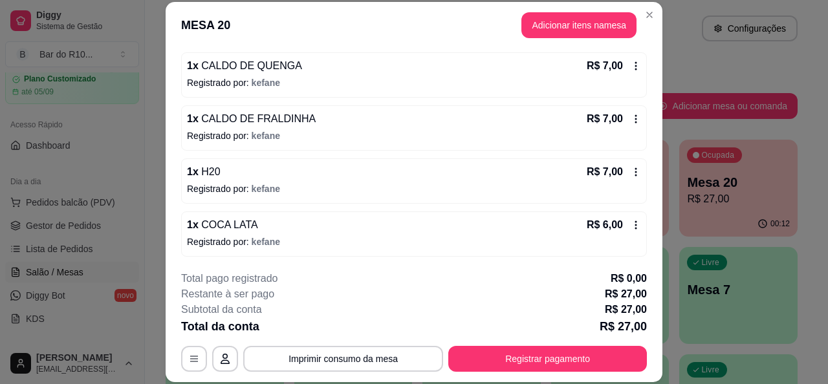
click at [356, 169] on div "1 x H20 R$ 7,00" at bounding box center [414, 172] width 454 height 16
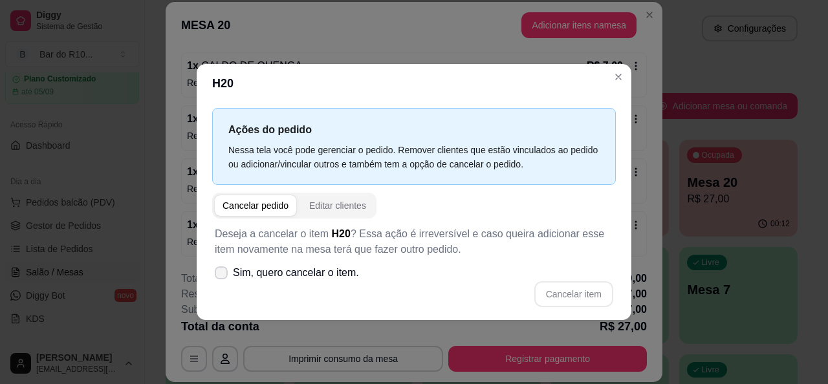
click at [226, 270] on icon at bounding box center [221, 273] width 10 height 8
click at [222, 275] on input "Sim, quero cancelar o item." at bounding box center [218, 279] width 8 height 8
checkbox input "true"
click at [570, 294] on button "Cancelar item" at bounding box center [573, 294] width 79 height 26
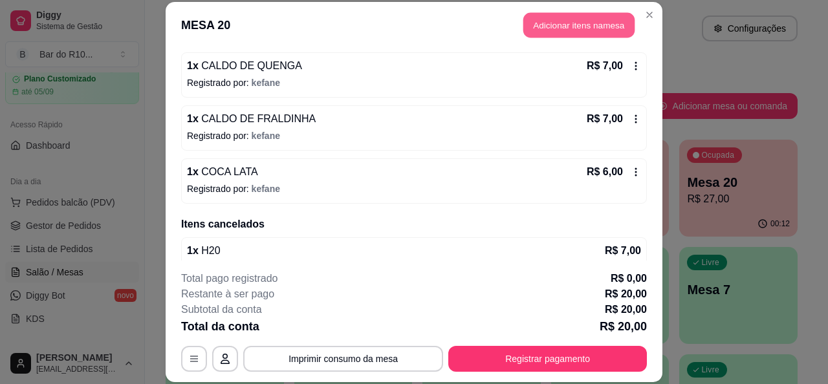
click at [574, 29] on button "Adicionar itens na mesa" at bounding box center [578, 25] width 111 height 25
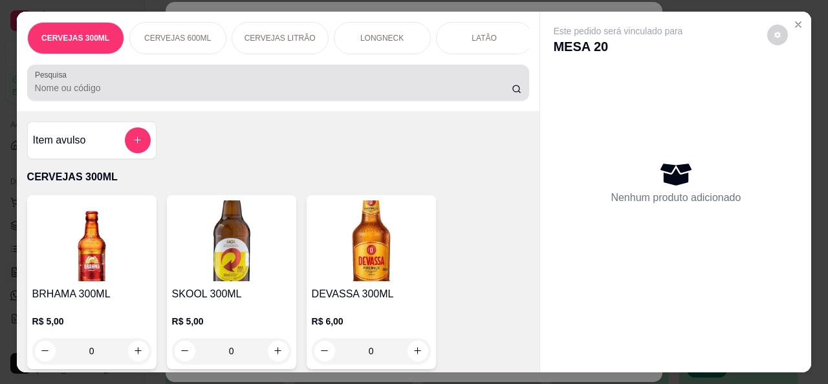
click at [452, 70] on div "Pesquisa" at bounding box center [278, 83] width 502 height 36
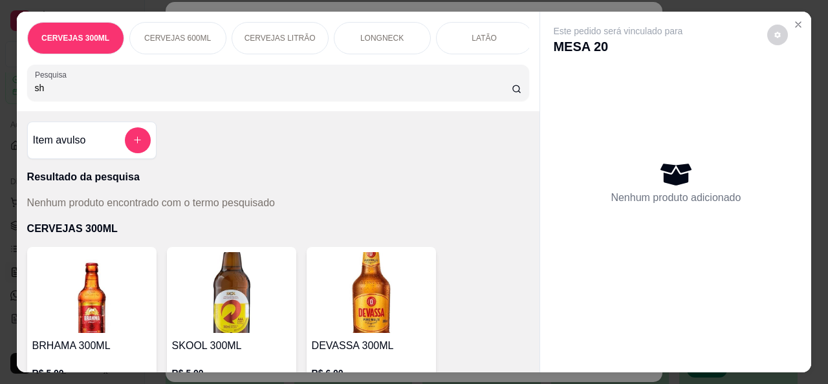
type input "s"
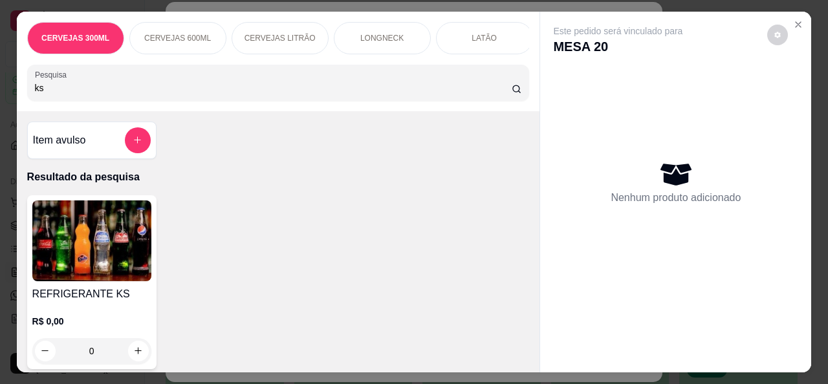
type input "ks"
click at [103, 261] on img at bounding box center [91, 240] width 119 height 81
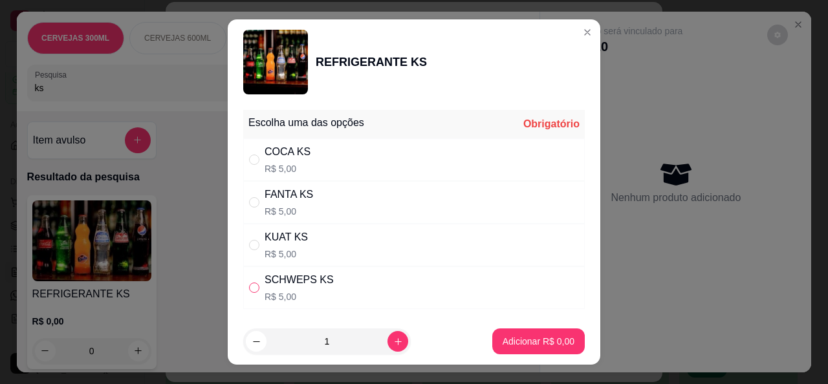
click at [249, 288] on input "" at bounding box center [254, 288] width 10 height 10
radio input "true"
click at [503, 338] on p "Adicionar R$ 5,00" at bounding box center [538, 341] width 72 height 13
type input "1"
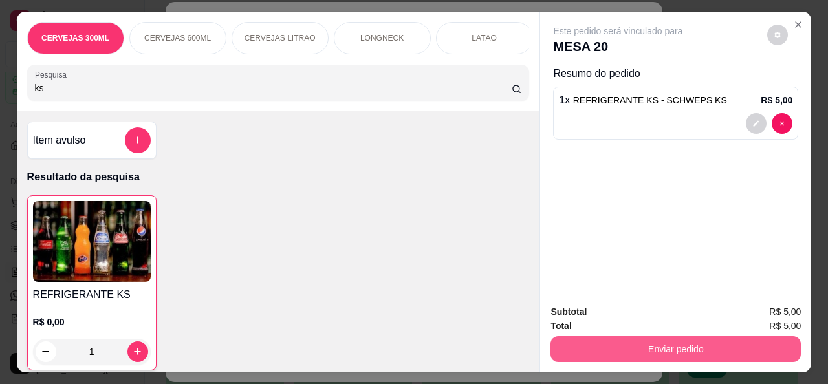
click at [652, 341] on button "Enviar pedido" at bounding box center [675, 349] width 250 height 26
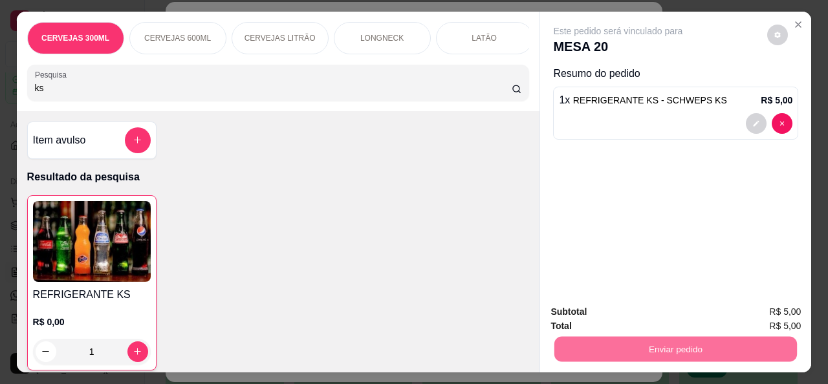
click at [614, 314] on button "Não registrar e enviar pedido" at bounding box center [632, 312] width 135 height 25
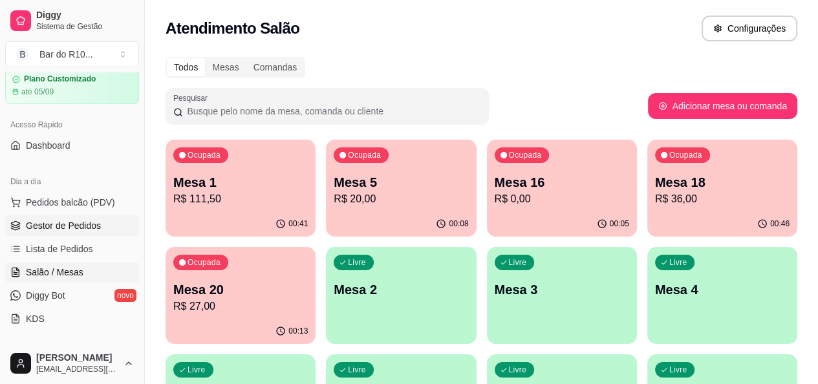
click at [21, 224] on link "Gestor de Pedidos" at bounding box center [72, 225] width 134 height 21
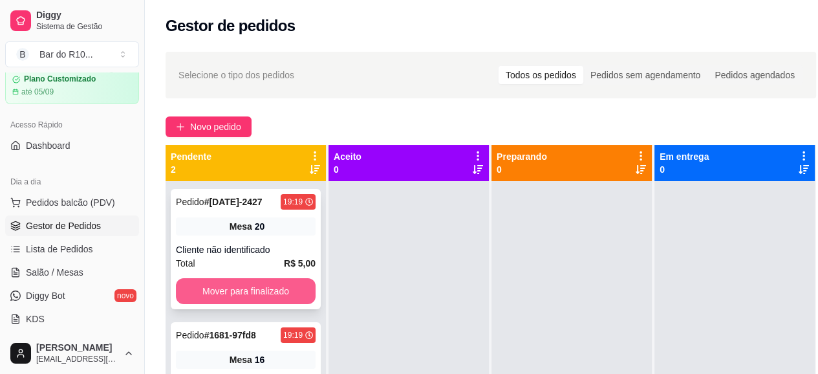
click at [266, 284] on button "Mover para finalizado" at bounding box center [246, 291] width 140 height 26
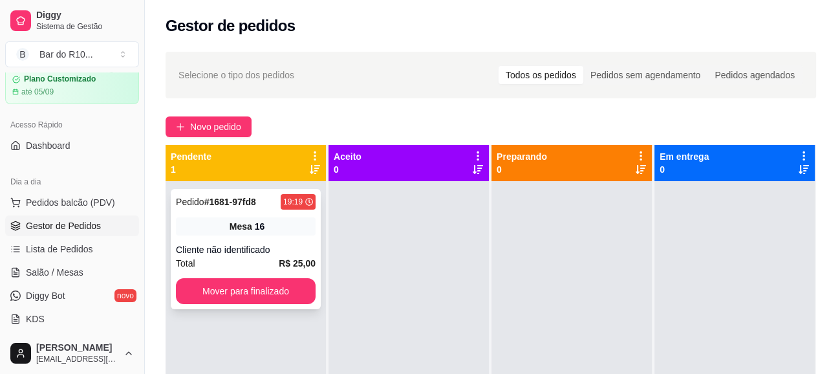
click at [273, 262] on div "Total R$ 25,00" at bounding box center [246, 263] width 140 height 14
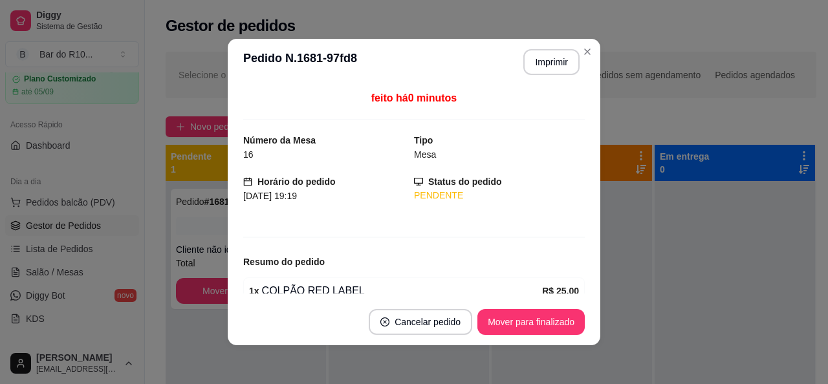
scroll to position [60, 0]
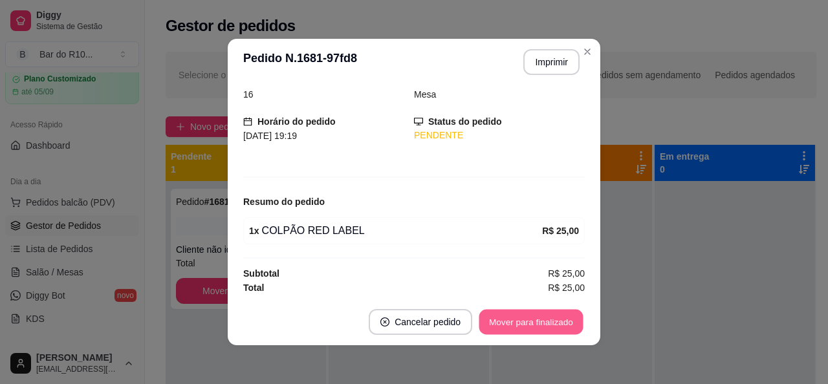
click at [568, 313] on button "Mover para finalizado" at bounding box center [531, 322] width 104 height 25
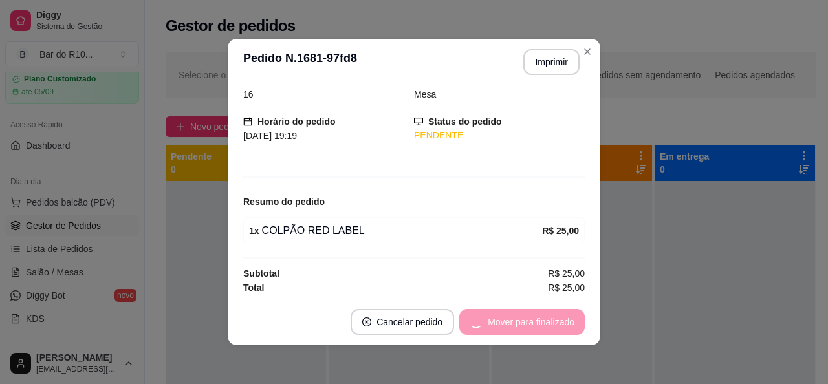
scroll to position [18, 0]
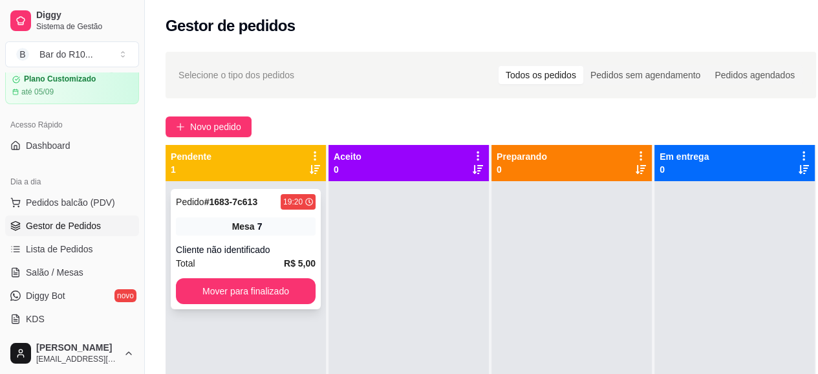
click at [301, 242] on div "Pedido # 1683-7c613 19:20 Mesa 7 Cliente não identificado Total R$ 5,00 Mover p…" at bounding box center [246, 249] width 150 height 120
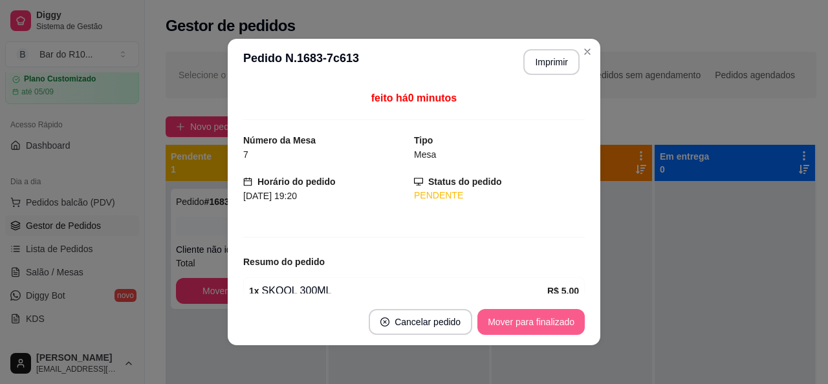
click at [526, 317] on button "Mover para finalizado" at bounding box center [530, 322] width 107 height 26
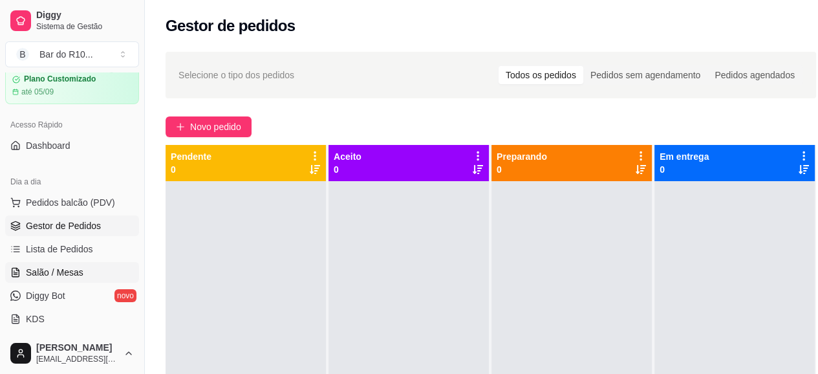
click at [54, 278] on link "Salão / Mesas" at bounding box center [72, 272] width 134 height 21
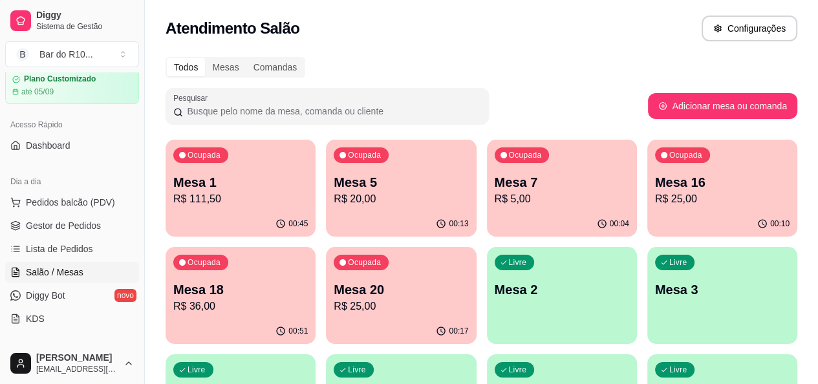
click at [358, 197] on p "R$ 20,00" at bounding box center [401, 199] width 135 height 16
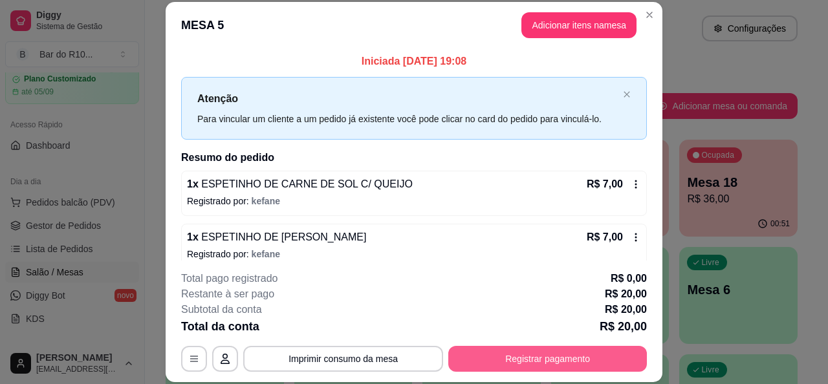
click at [508, 354] on button "Registrar pagamento" at bounding box center [547, 359] width 199 height 26
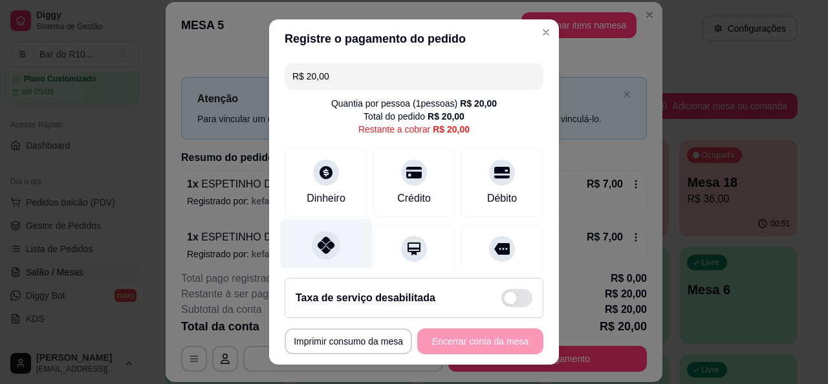
click at [336, 255] on div "Pix" at bounding box center [326, 257] width 91 height 76
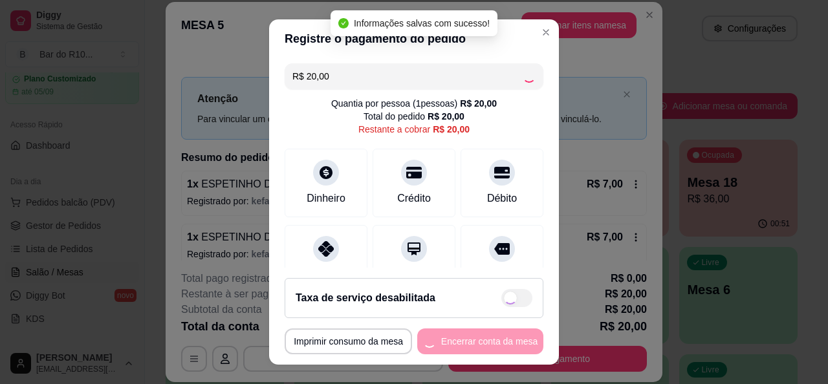
type input "R$ 0,00"
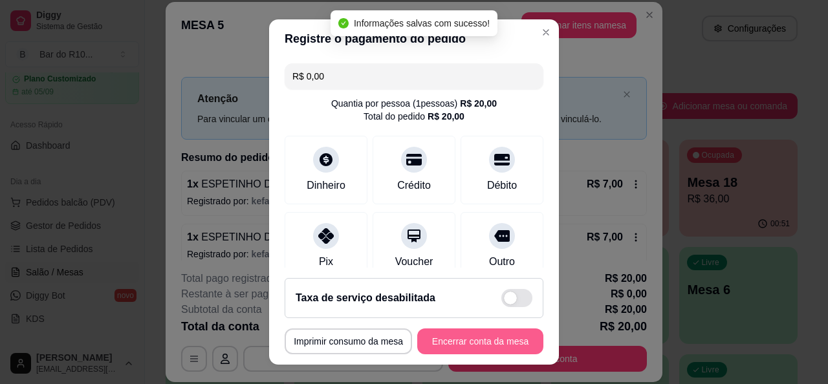
click at [462, 329] on div "**********" at bounding box center [414, 342] width 259 height 26
click at [460, 342] on button "Encerrar conta da mesa" at bounding box center [480, 342] width 126 height 26
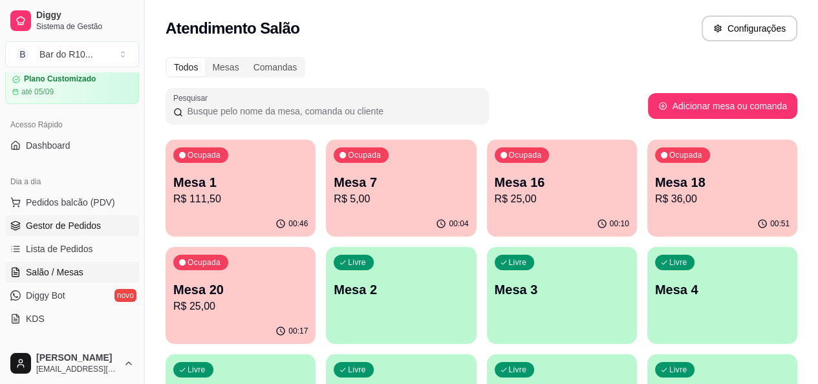
click at [43, 226] on span "Gestor de Pedidos" at bounding box center [63, 225] width 75 height 13
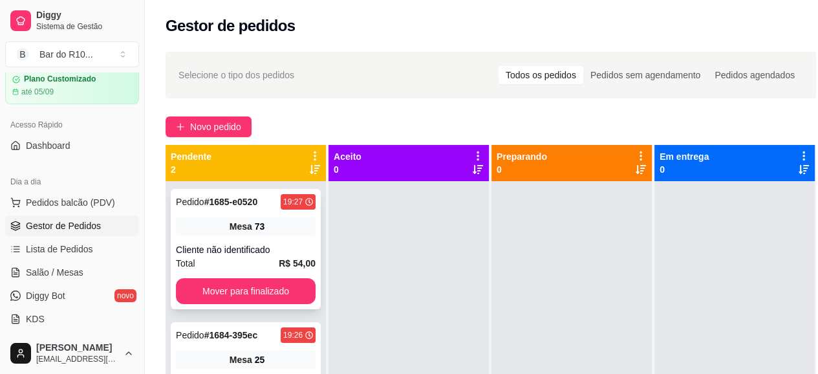
click at [260, 249] on div "Cliente não identificado" at bounding box center [246, 249] width 140 height 13
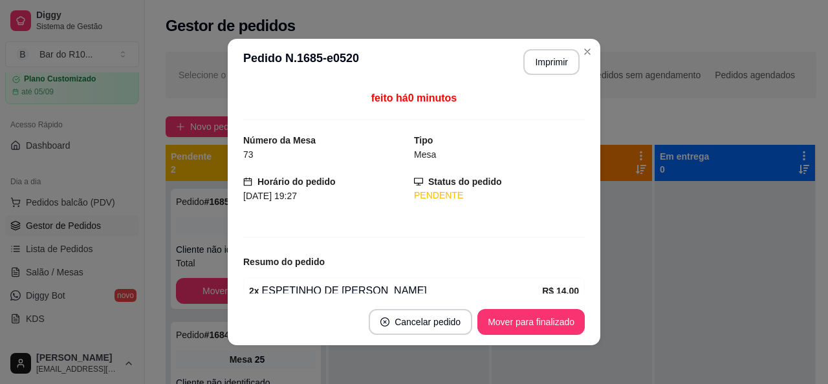
click at [528, 76] on header "**********" at bounding box center [414, 62] width 372 height 47
click at [530, 71] on button "Imprimir" at bounding box center [551, 62] width 56 height 26
click at [539, 330] on button "Mover para finalizado" at bounding box center [530, 322] width 107 height 26
click at [536, 319] on button "Mover para finalizado" at bounding box center [530, 322] width 107 height 26
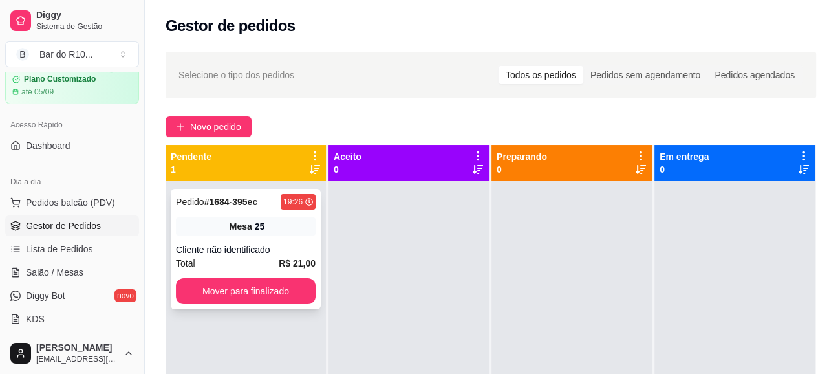
click at [297, 226] on div "Mesa 25" at bounding box center [246, 226] width 140 height 18
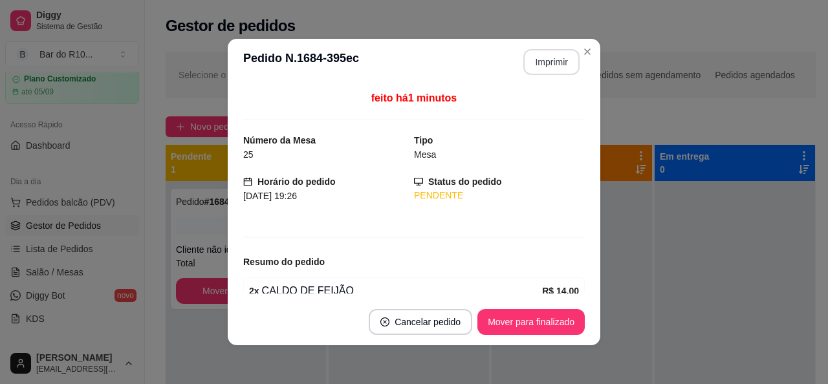
click at [559, 62] on button "Imprimir" at bounding box center [551, 62] width 56 height 26
click at [520, 316] on button "Mover para finalizado" at bounding box center [530, 322] width 107 height 26
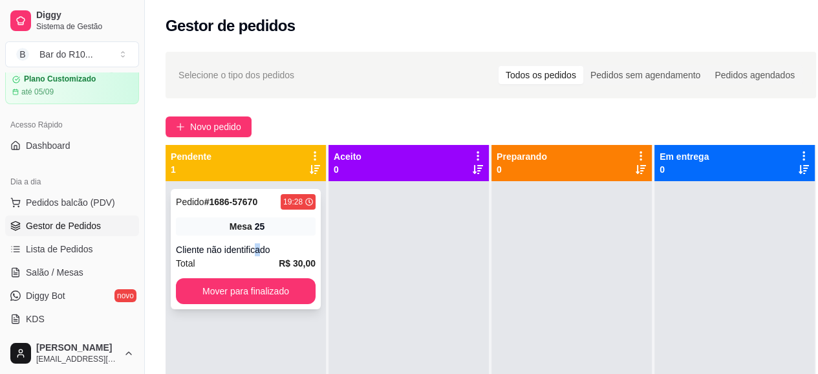
click at [261, 251] on div "Cliente não identificado" at bounding box center [246, 249] width 140 height 13
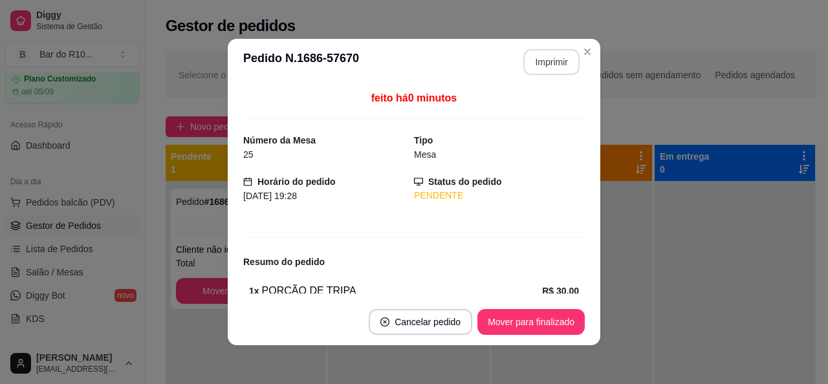
click at [535, 65] on button "Imprimir" at bounding box center [551, 62] width 56 height 26
click at [556, 311] on button "Mover para finalizado" at bounding box center [530, 322] width 107 height 26
click at [557, 318] on button "Mover para finalizado" at bounding box center [530, 322] width 107 height 26
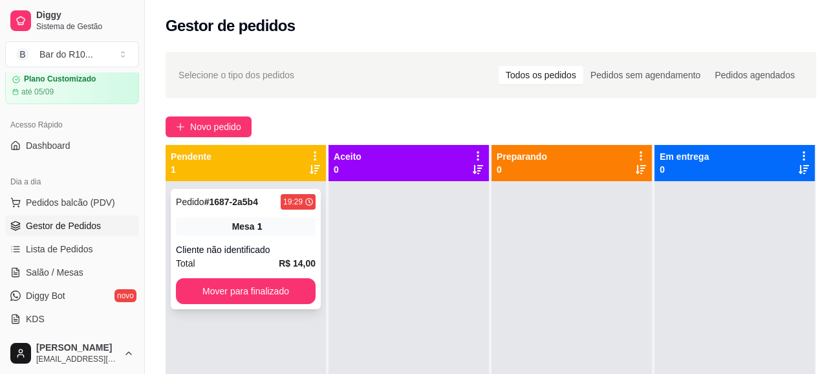
click at [254, 246] on div "Cliente não identificado" at bounding box center [246, 249] width 140 height 13
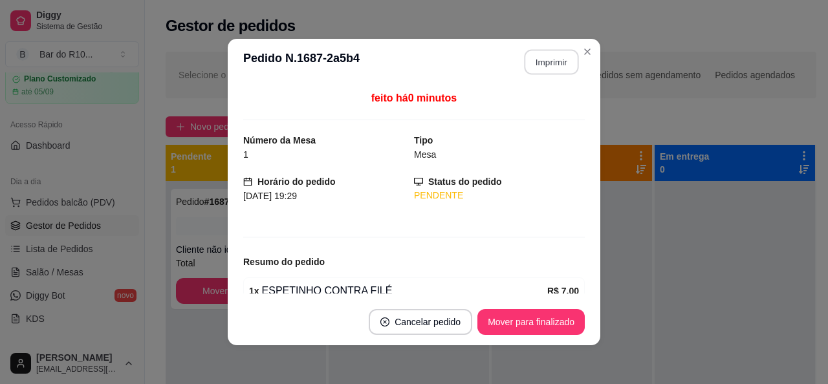
click at [541, 60] on button "Imprimir" at bounding box center [551, 62] width 54 height 25
click at [532, 329] on button "Mover para finalizado" at bounding box center [530, 322] width 107 height 26
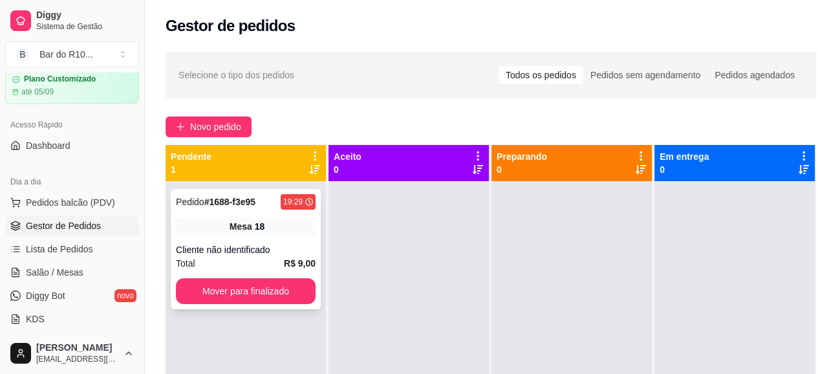
click at [258, 226] on div "18" at bounding box center [260, 226] width 10 height 13
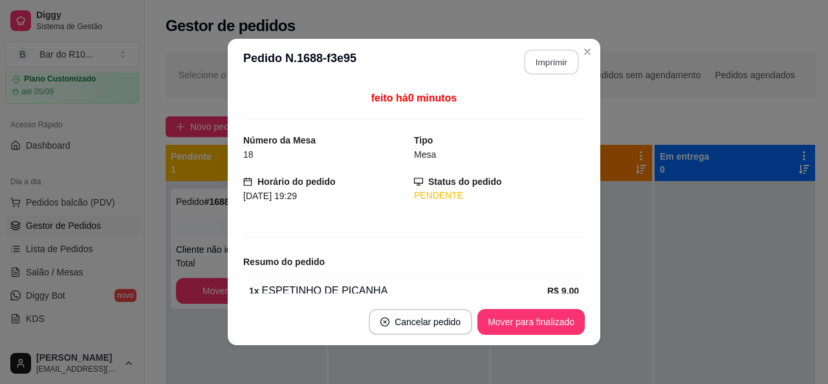
click at [528, 62] on button "Imprimir" at bounding box center [551, 62] width 54 height 25
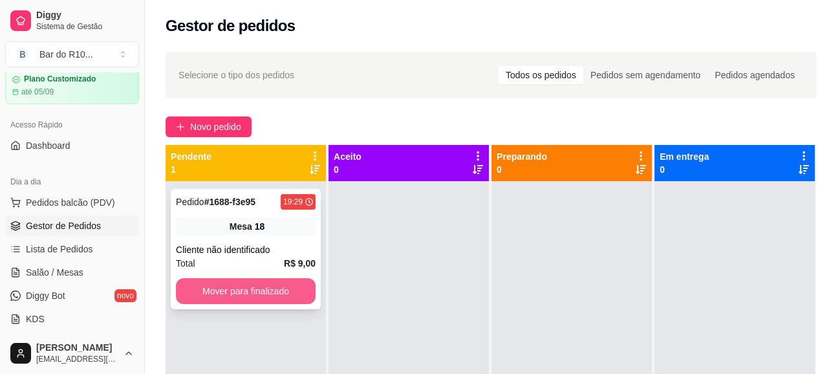
click at [280, 282] on button "Mover para finalizado" at bounding box center [246, 291] width 140 height 26
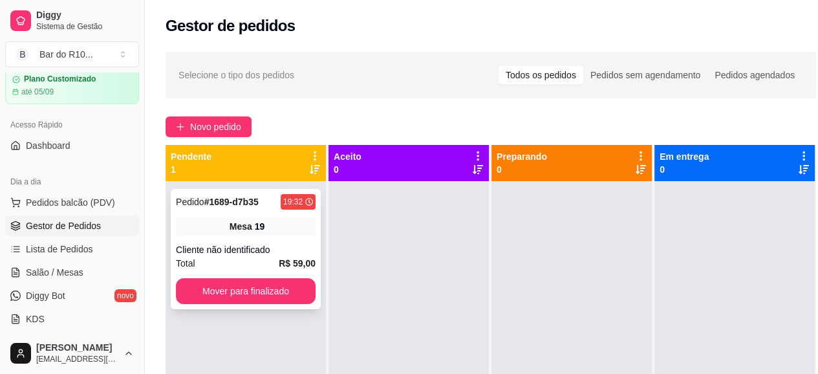
click at [243, 228] on span "Mesa" at bounding box center [241, 226] width 23 height 13
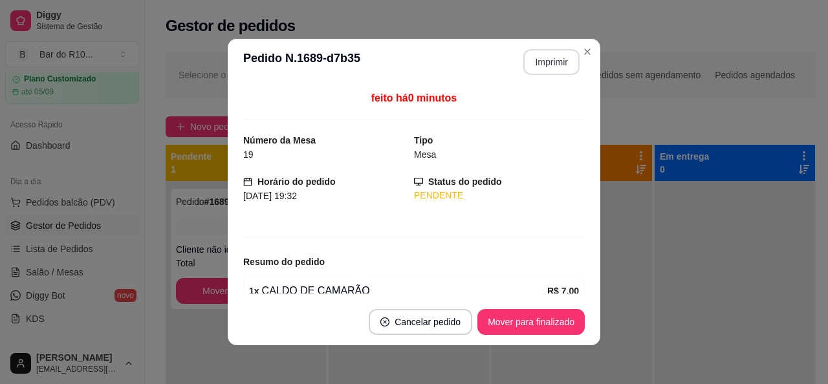
click at [539, 73] on button "Imprimir" at bounding box center [551, 62] width 56 height 26
click at [507, 332] on button "Mover para finalizado" at bounding box center [531, 322] width 104 height 25
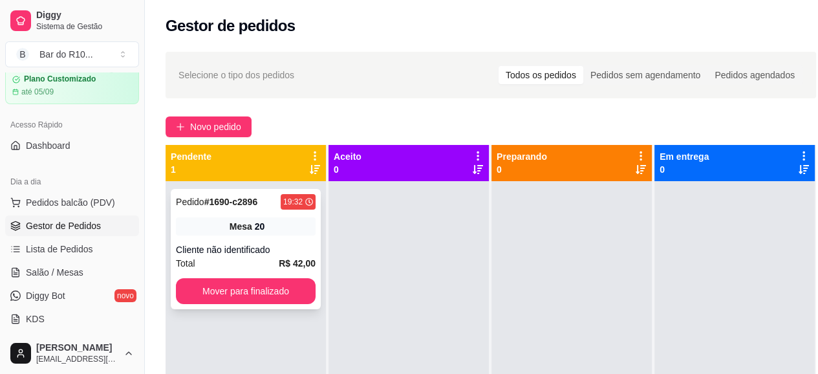
click at [269, 213] on div "Pedido # 1690-c2896 19:32 Mesa 20 Cliente não identificado Total R$ 42,00 Mover…" at bounding box center [246, 249] width 150 height 120
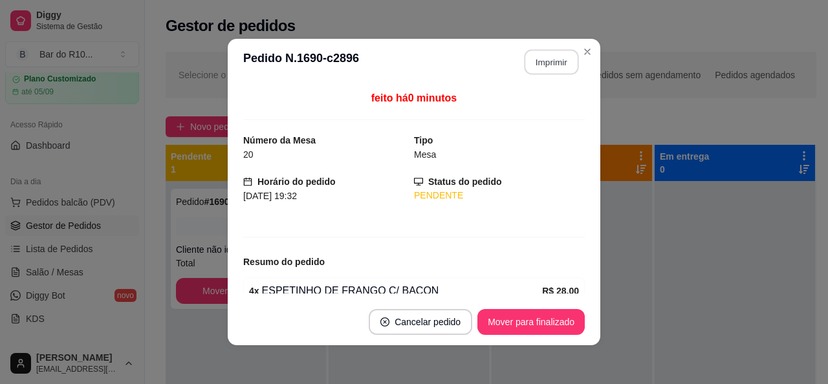
click at [561, 63] on button "Imprimir" at bounding box center [551, 62] width 54 height 25
click at [515, 319] on button "Mover para finalizado" at bounding box center [531, 322] width 104 height 25
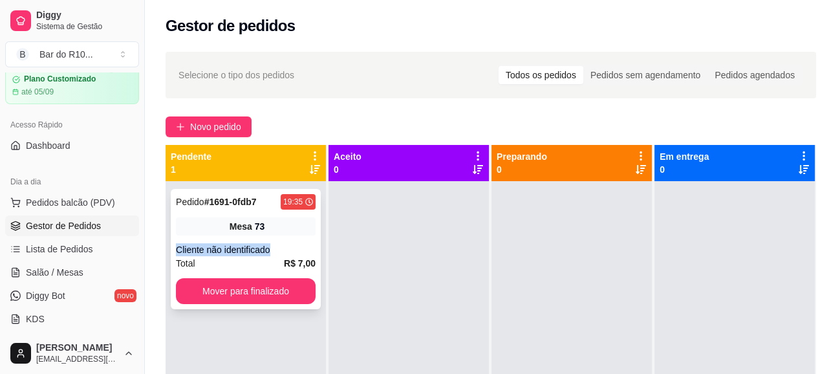
click at [276, 239] on div "Pedido # 1691-0fdb7 19:35 Mesa 73 Cliente não identificado Total R$ 7,00 Mover …" at bounding box center [246, 249] width 150 height 120
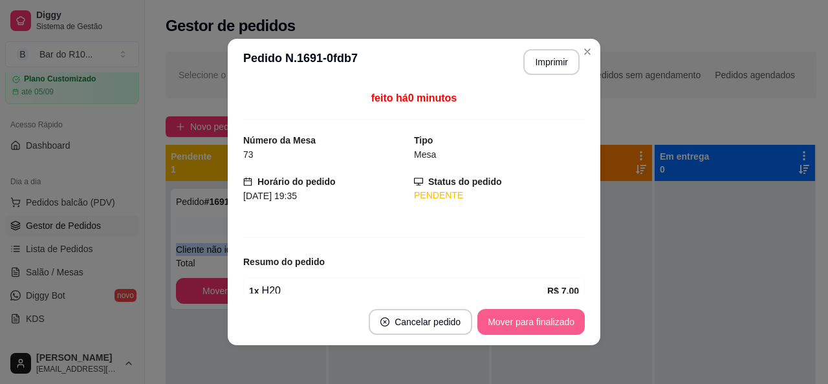
click at [556, 314] on button "Mover para finalizado" at bounding box center [530, 322] width 107 height 26
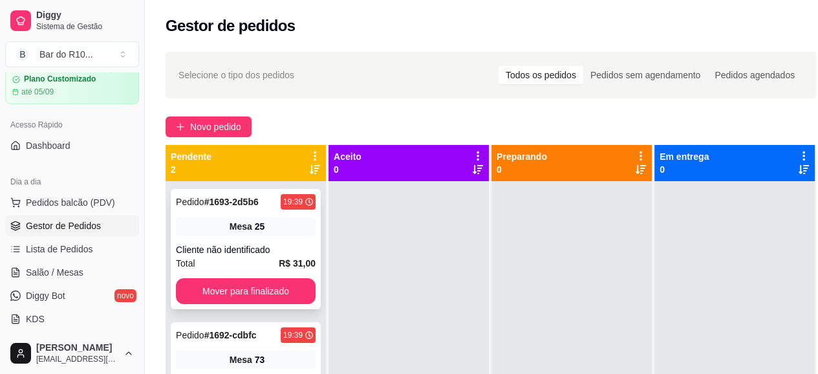
click at [241, 232] on div "Pedido # 1693-2d5b6 19:39 Mesa 25 Cliente não identificado Total R$ 31,00 Mover…" at bounding box center [246, 249] width 150 height 120
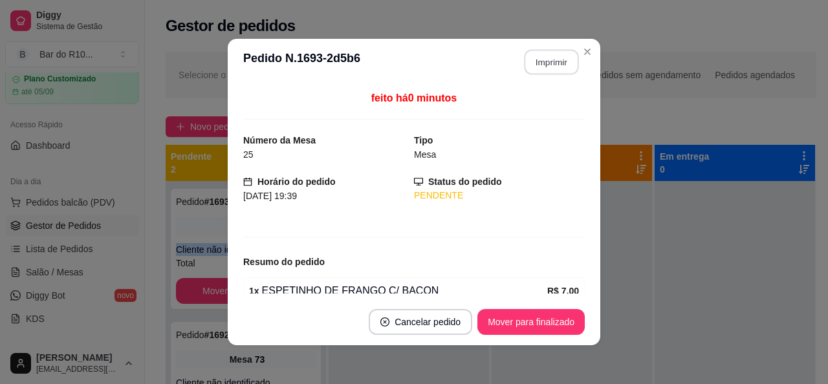
click at [558, 68] on button "Imprimir" at bounding box center [551, 62] width 54 height 25
click at [526, 317] on button "Mover para finalizado" at bounding box center [531, 322] width 104 height 25
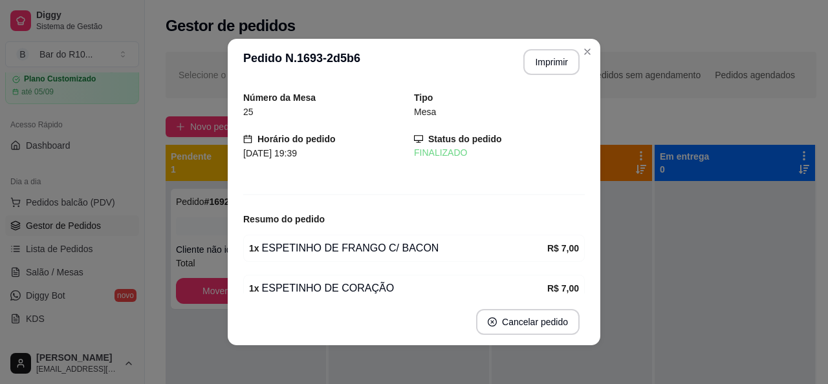
click at [590, 60] on header "**********" at bounding box center [414, 62] width 372 height 47
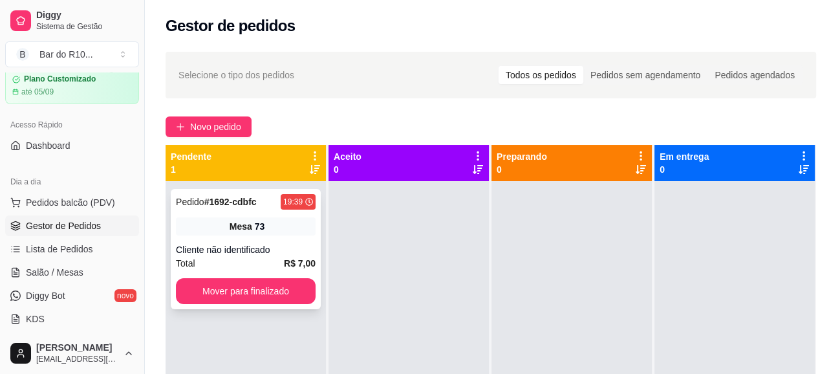
click at [288, 222] on div "Mesa 73" at bounding box center [246, 226] width 140 height 18
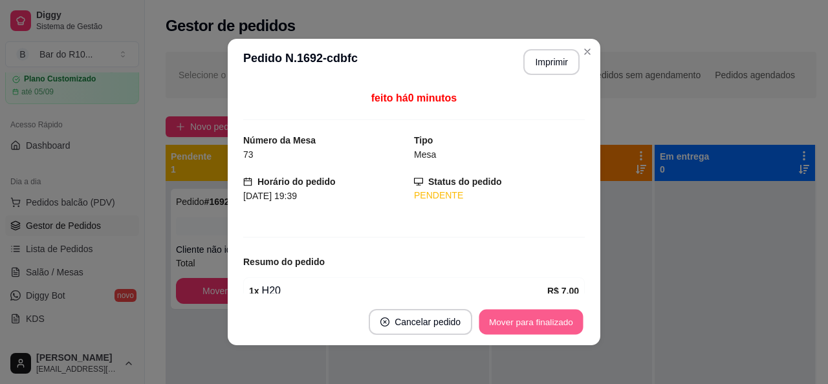
click at [510, 324] on button "Mover para finalizado" at bounding box center [531, 322] width 104 height 25
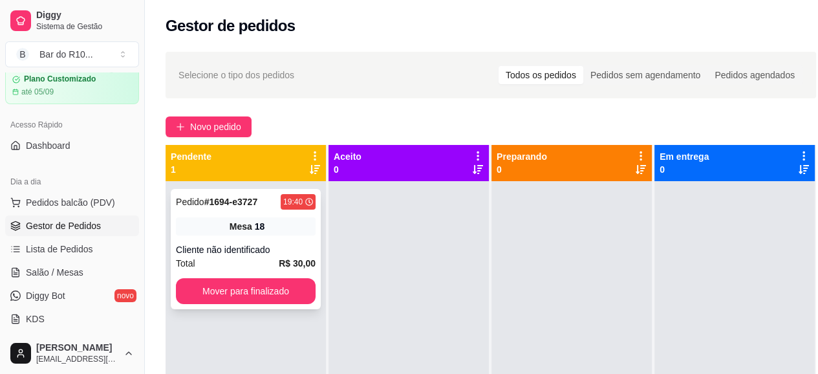
click at [265, 236] on div "Pedido # 1694-e3727 19:40 Mesa 18 Cliente não identificado Total R$ 30,00 Mover…" at bounding box center [246, 249] width 150 height 120
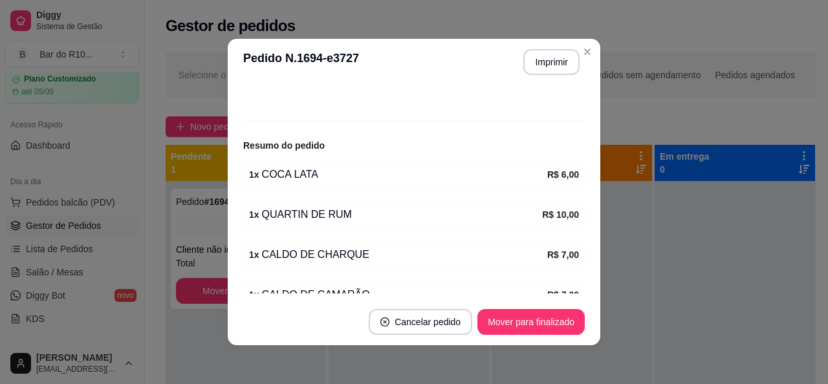
scroll to position [180, 0]
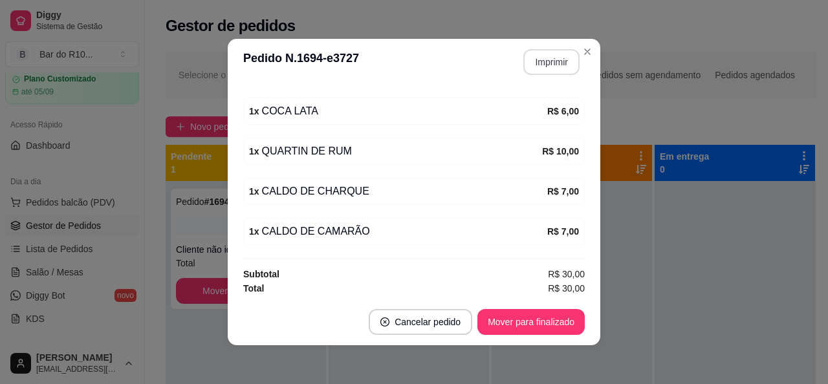
click at [543, 65] on button "Imprimir" at bounding box center [551, 62] width 56 height 26
click at [530, 319] on button "Mover para finalizado" at bounding box center [530, 322] width 107 height 26
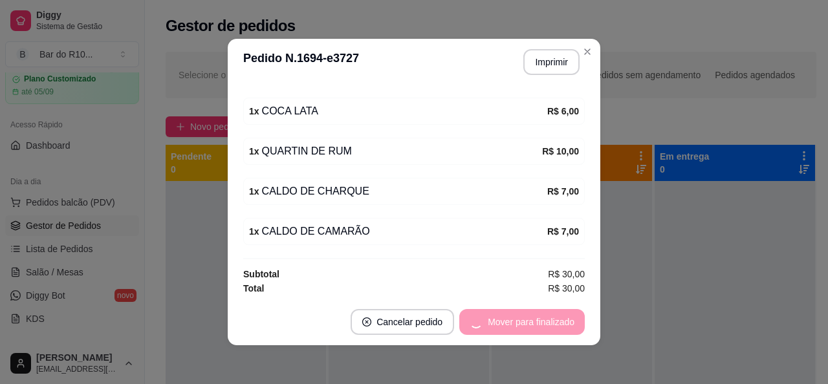
scroll to position [137, 0]
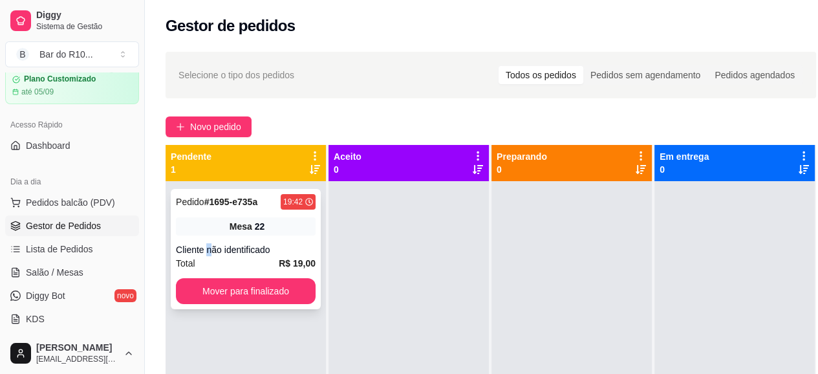
click at [210, 246] on div "Cliente não identificado" at bounding box center [246, 249] width 140 height 13
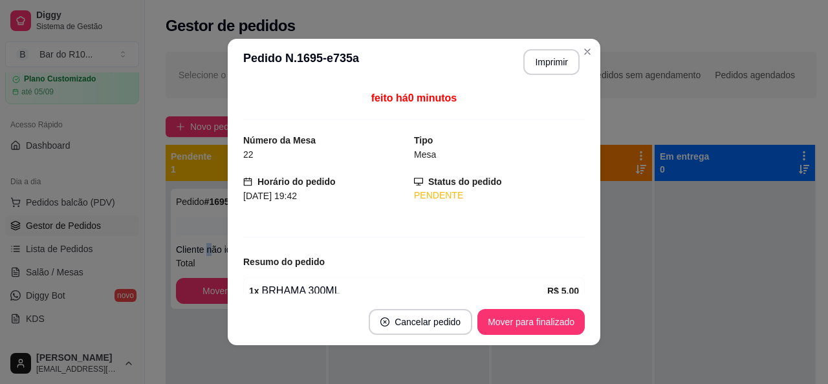
scroll to position [140, 0]
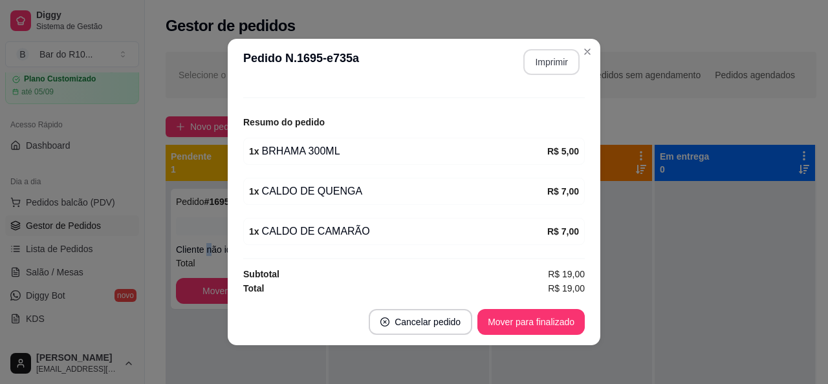
click at [532, 64] on button "Imprimir" at bounding box center [551, 62] width 56 height 26
click at [550, 329] on button "Mover para finalizado" at bounding box center [531, 322] width 104 height 25
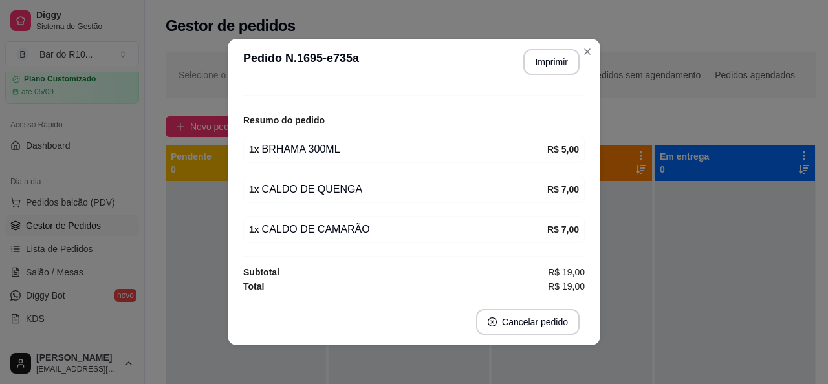
scroll to position [98, 0]
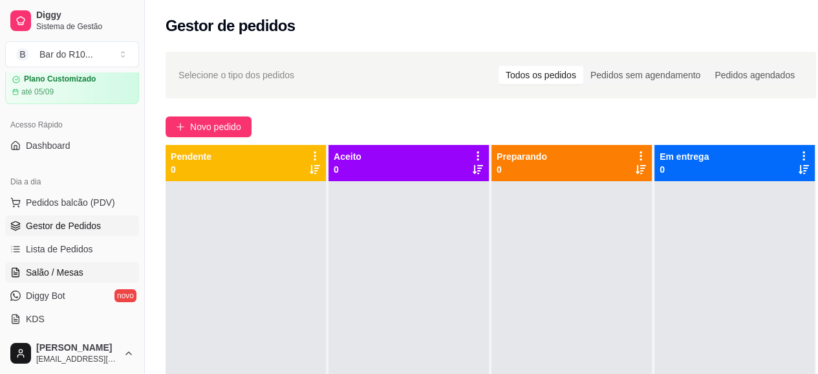
click at [39, 275] on span "Salão / Mesas" at bounding box center [55, 272] width 58 height 13
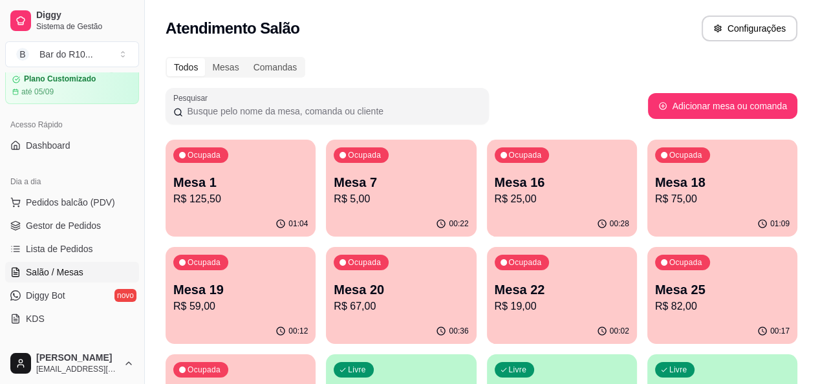
click at [495, 312] on p "R$ 19,00" at bounding box center [562, 307] width 135 height 16
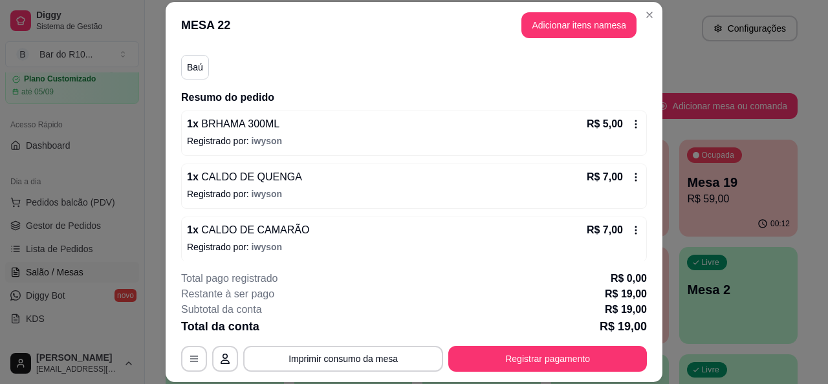
scroll to position [118, 0]
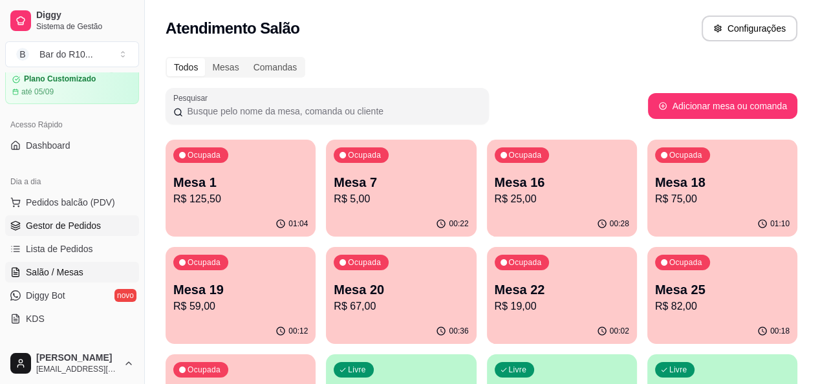
click at [23, 219] on link "Gestor de Pedidos" at bounding box center [72, 225] width 134 height 21
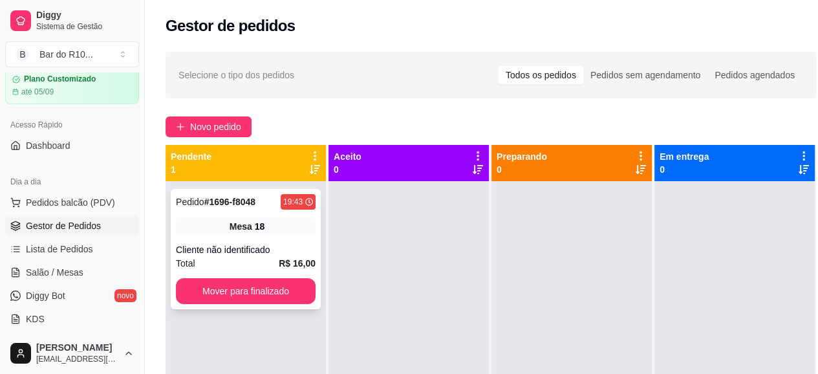
click at [251, 225] on span "Mesa" at bounding box center [241, 226] width 23 height 13
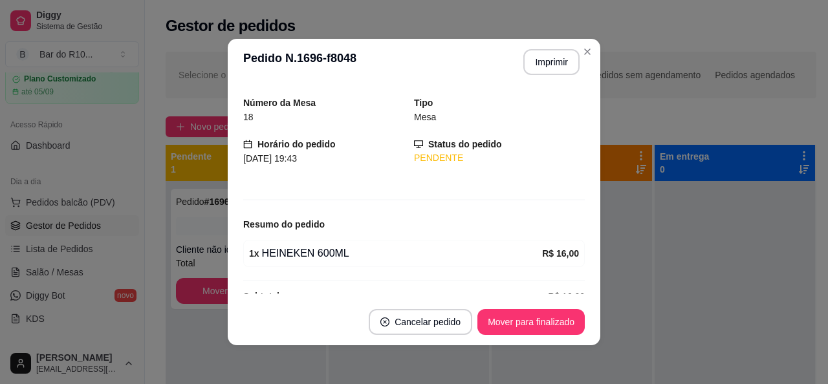
scroll to position [60, 0]
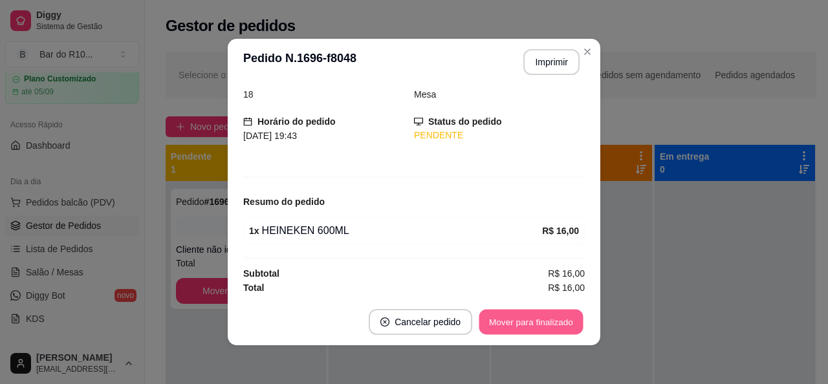
click at [517, 327] on button "Mover para finalizado" at bounding box center [531, 322] width 104 height 25
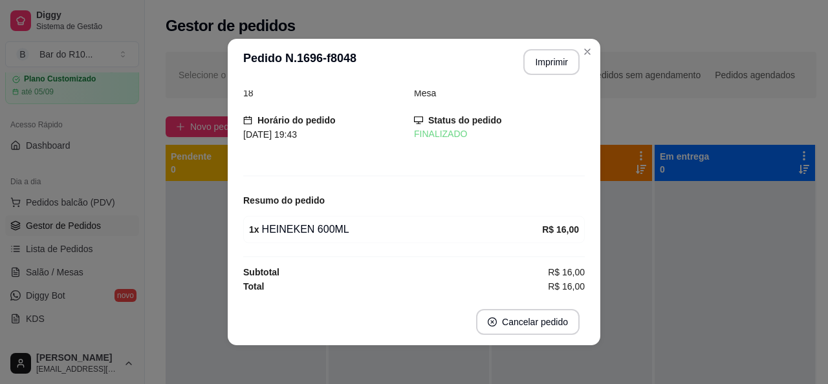
scroll to position [18, 0]
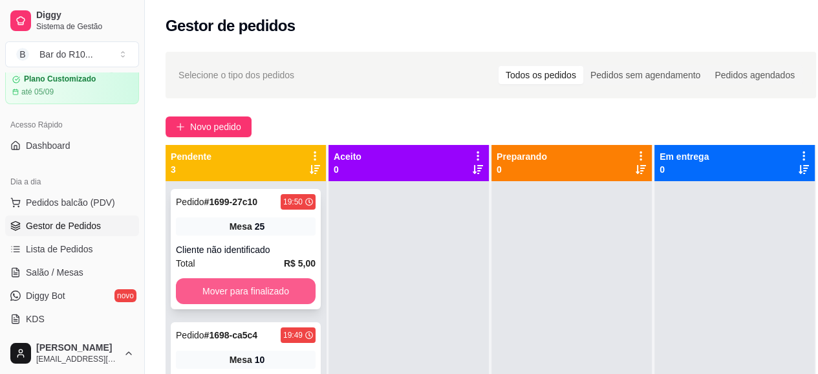
click at [275, 285] on button "Mover para finalizado" at bounding box center [246, 291] width 140 height 26
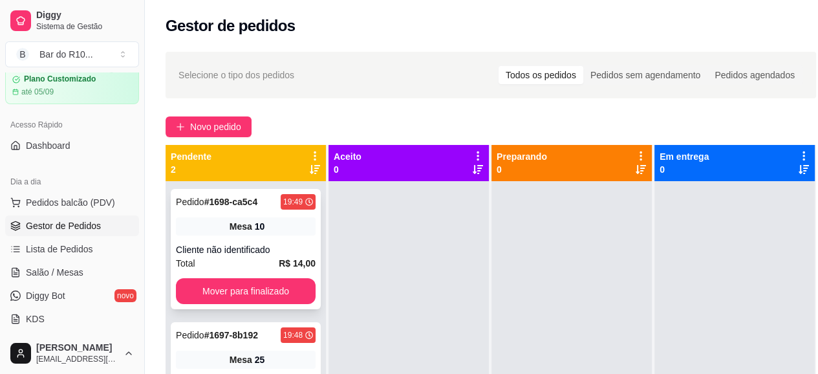
click at [274, 228] on div "Mesa 10" at bounding box center [246, 226] width 140 height 18
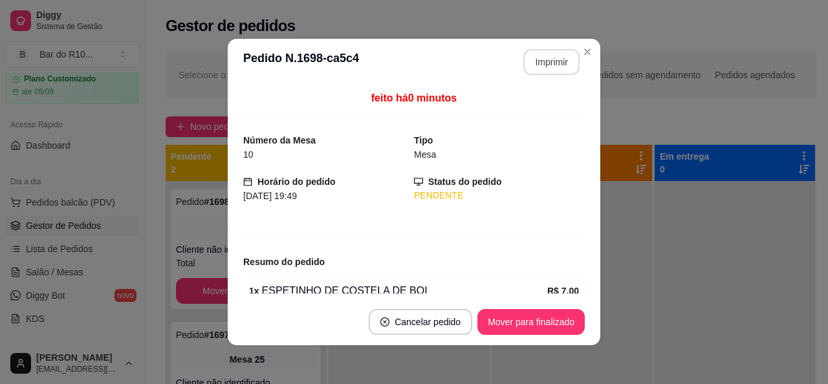
click at [547, 60] on button "Imprimir" at bounding box center [551, 62] width 56 height 26
click at [520, 329] on button "Mover para finalizado" at bounding box center [531, 322] width 104 height 25
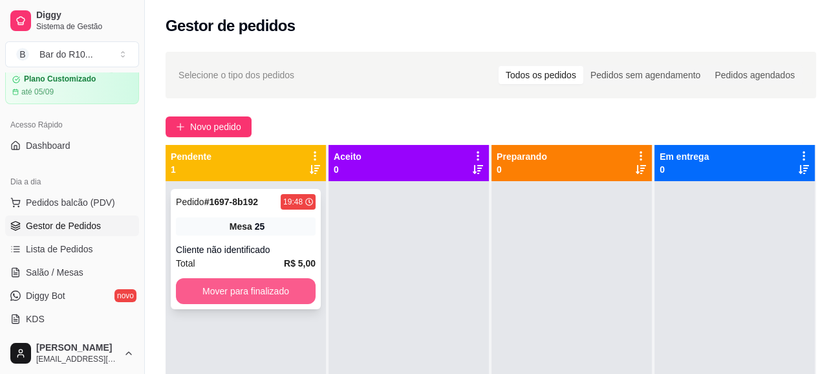
click at [279, 283] on button "Mover para finalizado" at bounding box center [246, 291] width 140 height 26
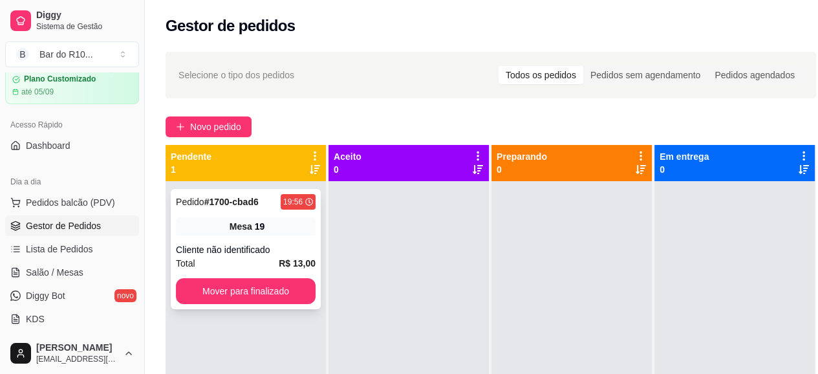
click at [213, 228] on div "Mesa 19" at bounding box center [246, 226] width 140 height 18
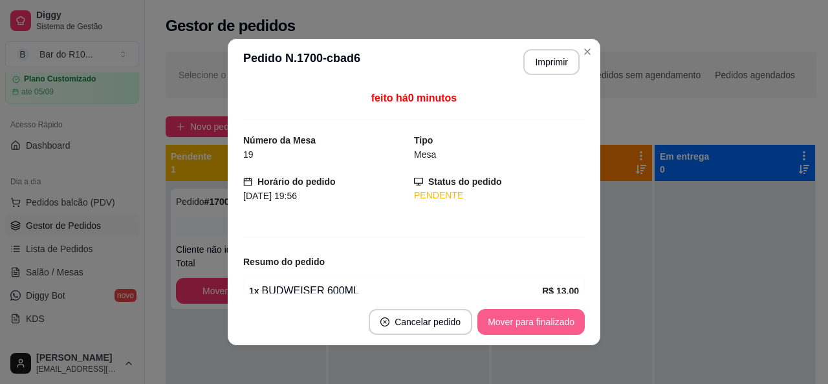
click at [518, 320] on button "Mover para finalizado" at bounding box center [530, 322] width 107 height 26
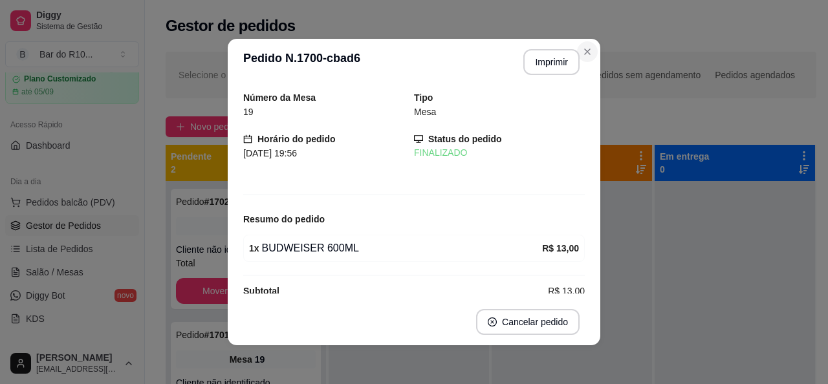
click at [592, 56] on section "**********" at bounding box center [414, 192] width 372 height 307
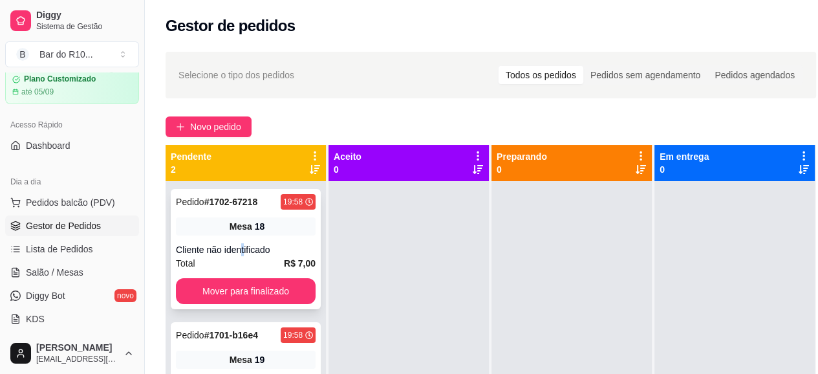
click at [243, 246] on div "Cliente não identificado" at bounding box center [246, 249] width 140 height 13
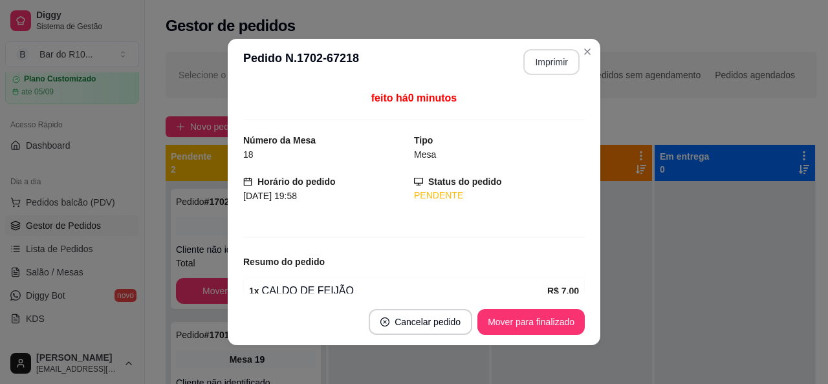
click at [546, 68] on button "Imprimir" at bounding box center [551, 62] width 56 height 26
click at [560, 330] on button "Mover para finalizado" at bounding box center [531, 322] width 104 height 25
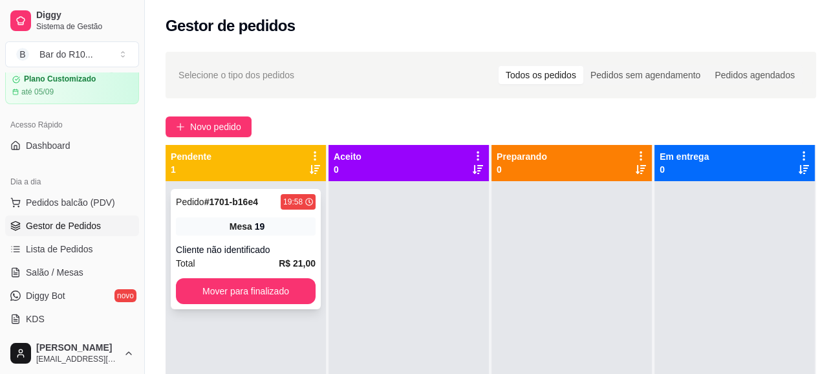
click at [290, 235] on div "Mesa 19" at bounding box center [246, 226] width 140 height 18
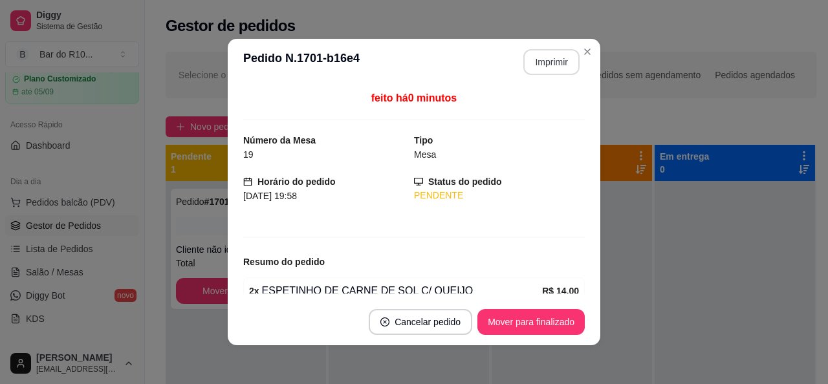
click at [553, 70] on button "Imprimir" at bounding box center [551, 62] width 56 height 26
click at [554, 324] on button "Mover para finalizado" at bounding box center [531, 322] width 104 height 25
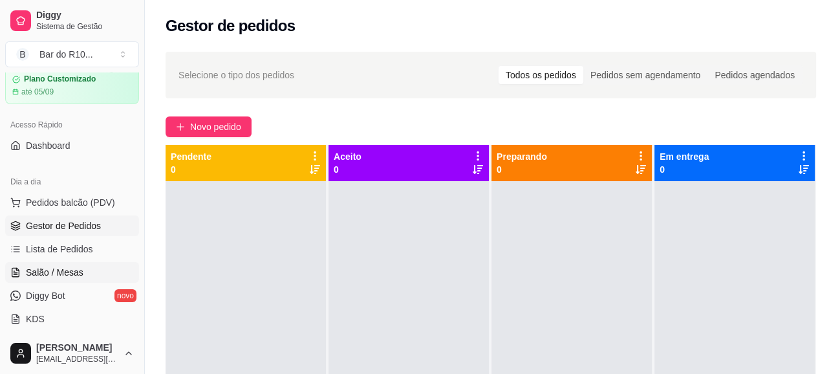
click at [70, 275] on span "Salão / Mesas" at bounding box center [55, 272] width 58 height 13
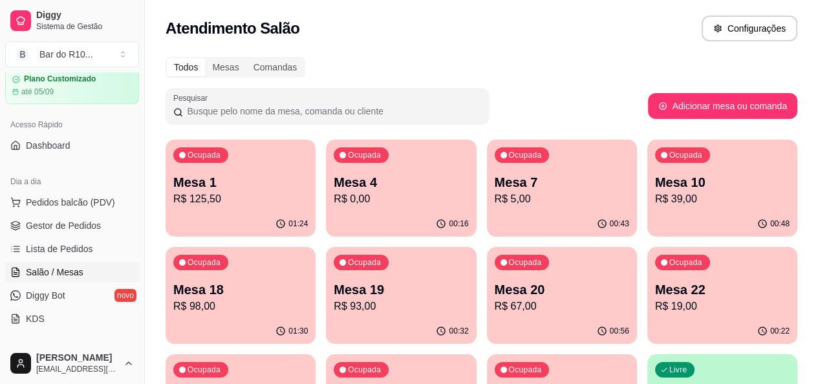
click at [274, 198] on p "R$ 125,50" at bounding box center [240, 199] width 135 height 16
click at [495, 181] on p "Mesa 7" at bounding box center [562, 182] width 135 height 18
click at [228, 255] on div "Ocupada" at bounding box center [200, 263] width 55 height 16
click at [326, 269] on div "Ocupada Mesa 19 R$ 93,00" at bounding box center [401, 283] width 150 height 72
click at [487, 280] on div "Ocupada Mesa 20 R$ 67,00" at bounding box center [562, 283] width 150 height 72
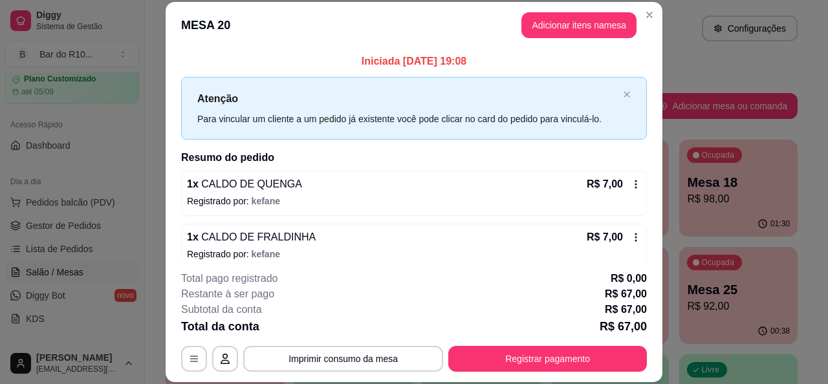
click at [653, 21] on header "MESA 20 Adicionar itens na mesa" at bounding box center [414, 25] width 497 height 47
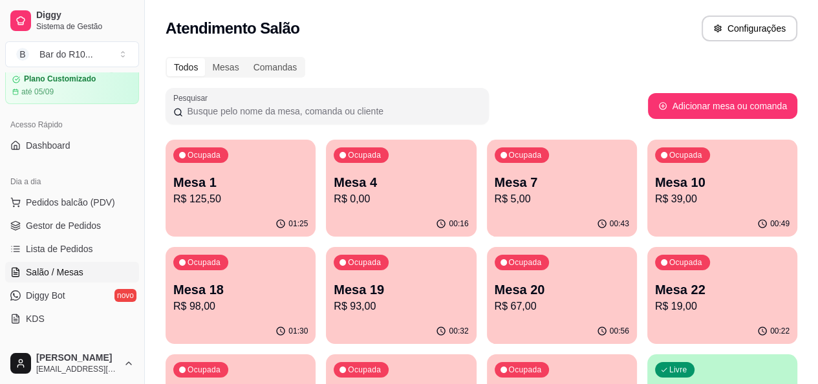
click at [655, 299] on p "R$ 19,00" at bounding box center [722, 307] width 135 height 16
click at [487, 374] on div "Ocupada Mesa 73 R$ 56,00" at bounding box center [562, 390] width 150 height 72
click at [644, 11] on div "Atendimento Salão Configurações" at bounding box center [481, 24] width 673 height 49
click at [655, 198] on p "R$ 39,00" at bounding box center [722, 199] width 135 height 16
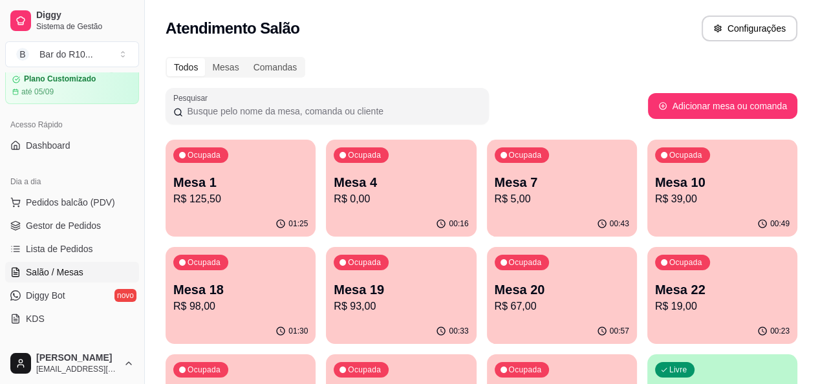
click at [495, 302] on p "R$ 67,00" at bounding box center [562, 307] width 135 height 16
click at [487, 280] on div "Ocupada Mesa 20 R$ 67,00" at bounding box center [562, 283] width 150 height 72
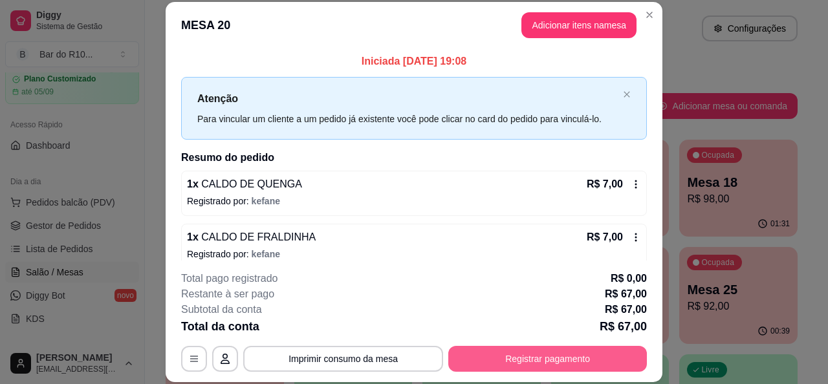
click at [612, 354] on button "Registrar pagamento" at bounding box center [547, 359] width 199 height 26
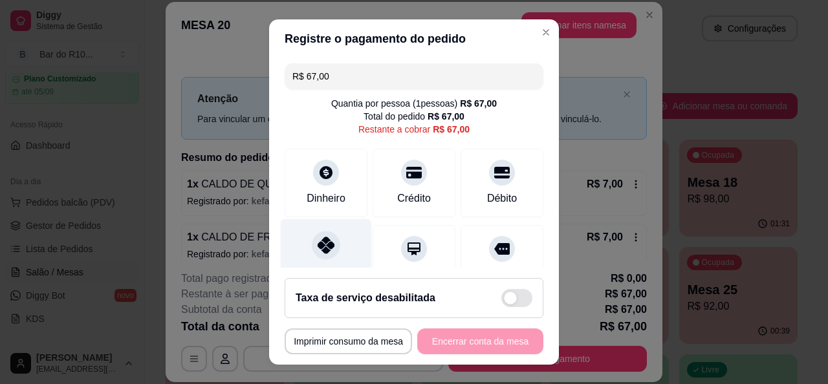
click at [318, 244] on icon at bounding box center [326, 245] width 17 height 17
type input "R$ 0,00"
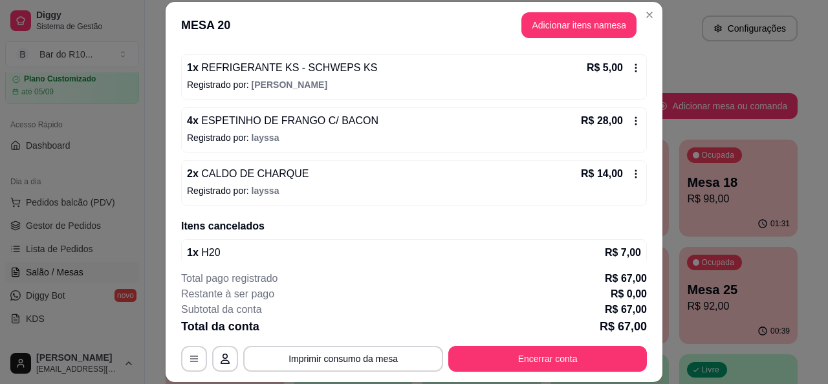
scroll to position [285, 0]
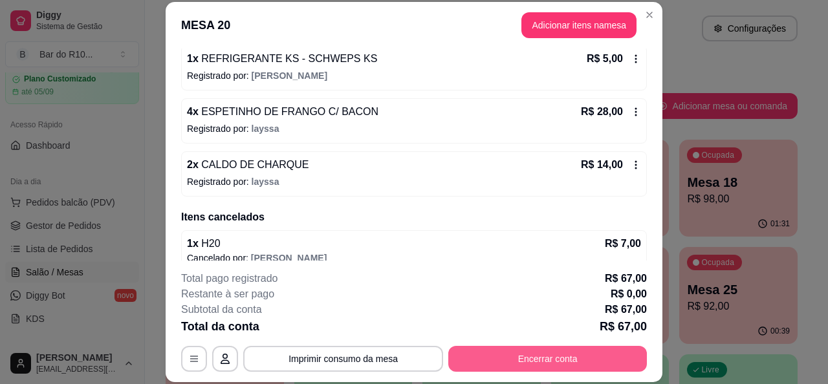
click at [576, 369] on button "Encerrar conta" at bounding box center [547, 359] width 199 height 26
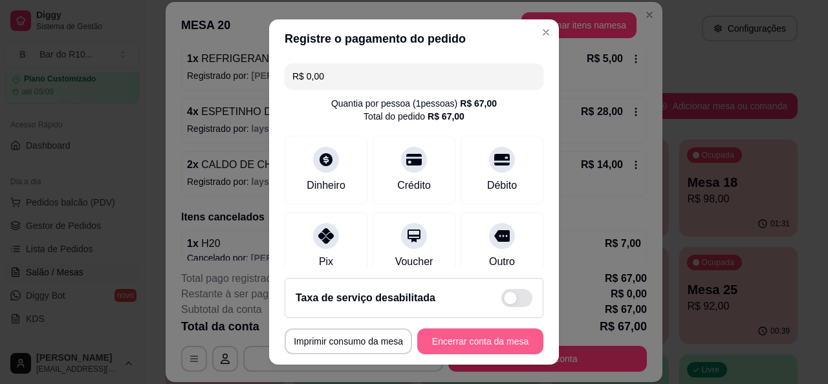
click at [502, 332] on button "Encerrar conta da mesa" at bounding box center [480, 342] width 126 height 26
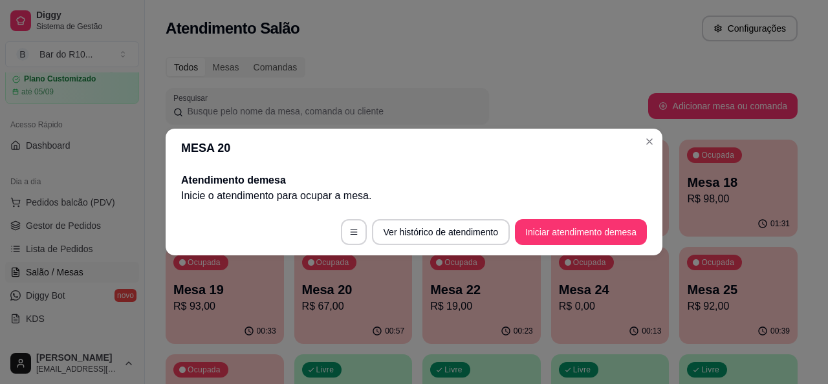
scroll to position [0, 0]
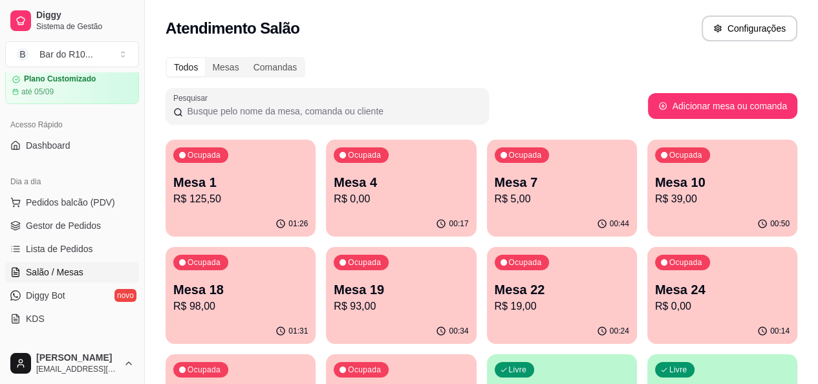
click at [308, 299] on p "R$ 98,00" at bounding box center [240, 307] width 135 height 16
click at [334, 311] on p "R$ 93,00" at bounding box center [401, 307] width 135 height 16
click at [495, 299] on p "R$ 19,00" at bounding box center [562, 307] width 135 height 16
click at [649, 327] on div "00:14" at bounding box center [722, 330] width 146 height 25
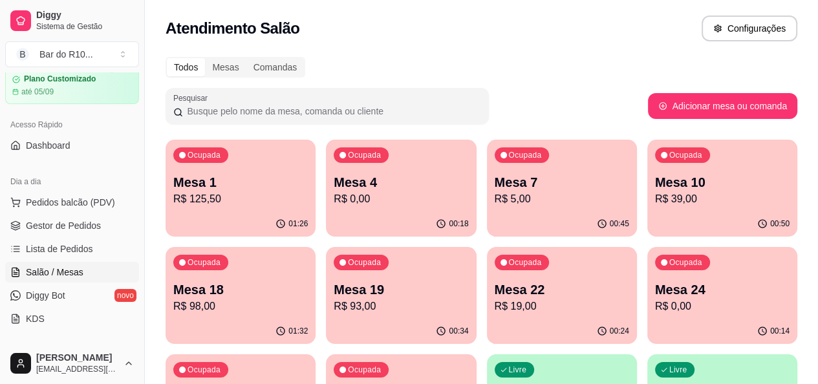
click at [505, 213] on div "00:45" at bounding box center [562, 223] width 150 height 25
click at [47, 230] on span "Gestor de Pedidos" at bounding box center [63, 225] width 75 height 13
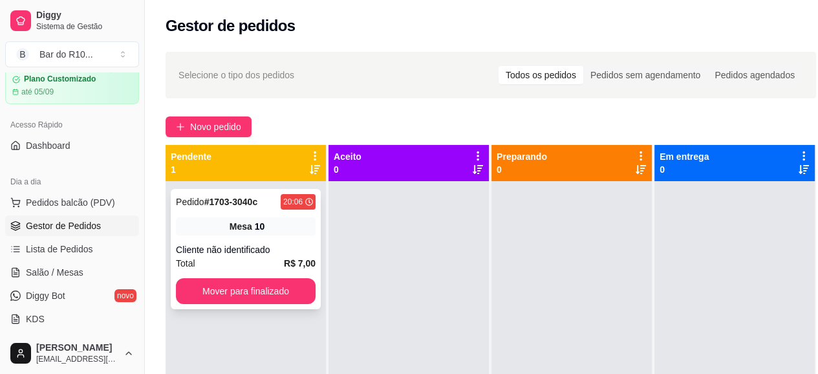
click at [289, 244] on div "Cliente não identificado" at bounding box center [246, 249] width 140 height 13
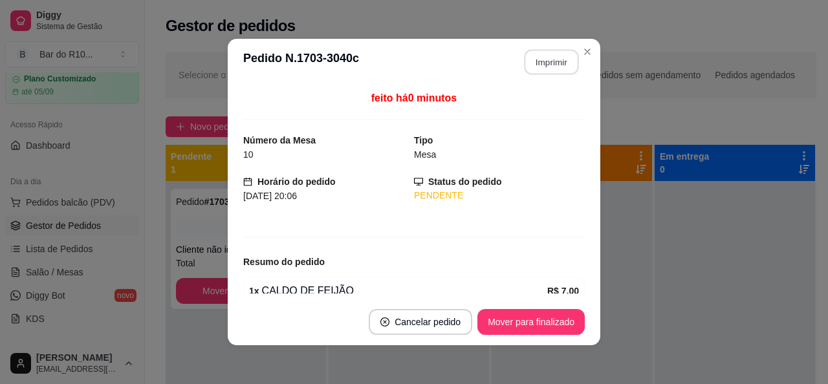
click at [535, 70] on button "Imprimir" at bounding box center [551, 62] width 54 height 25
click at [502, 329] on button "Mover para finalizado" at bounding box center [530, 322] width 107 height 26
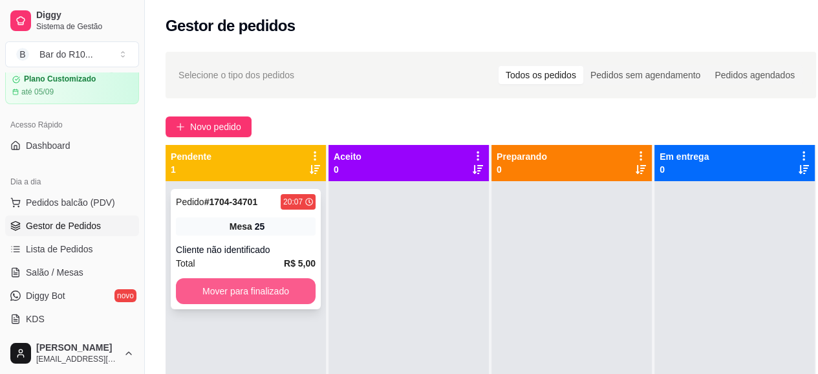
click at [281, 296] on button "Mover para finalizado" at bounding box center [246, 291] width 140 height 26
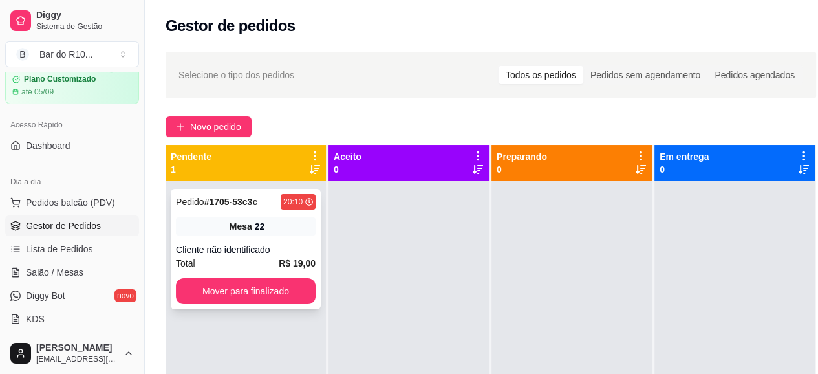
click at [213, 219] on div "Mesa 22" at bounding box center [246, 226] width 140 height 18
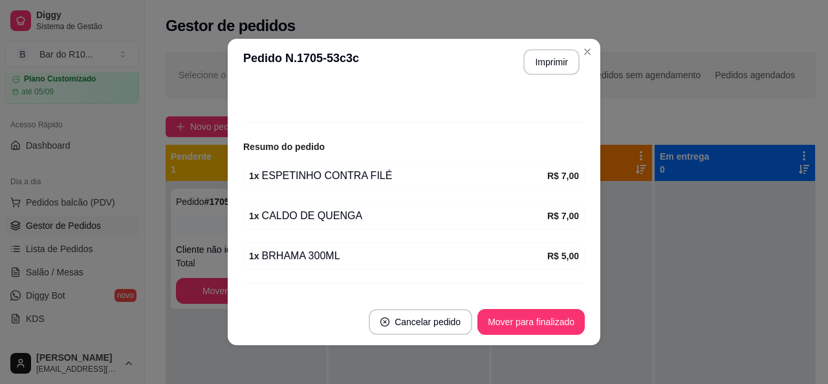
scroll to position [140, 0]
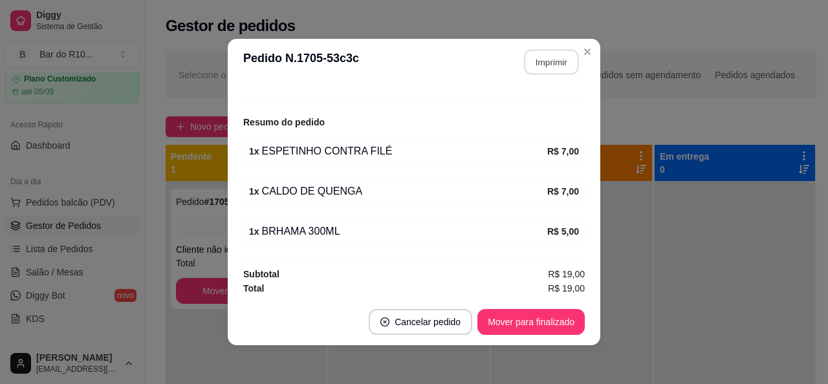
click at [556, 70] on button "Imprimir" at bounding box center [551, 62] width 54 height 25
click at [526, 323] on button "Mover para finalizado" at bounding box center [530, 322] width 107 height 26
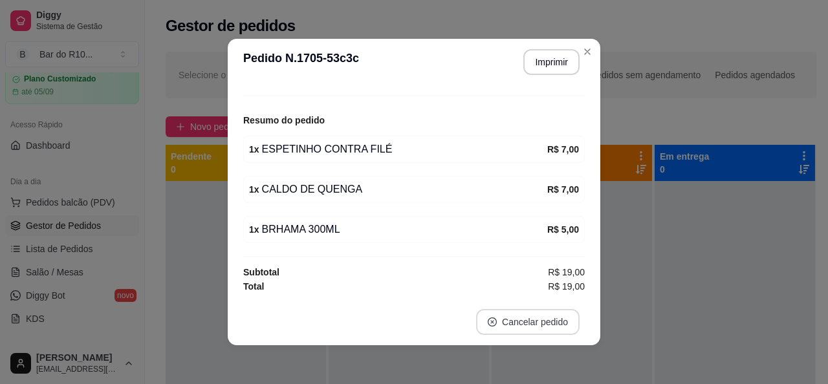
scroll to position [98, 0]
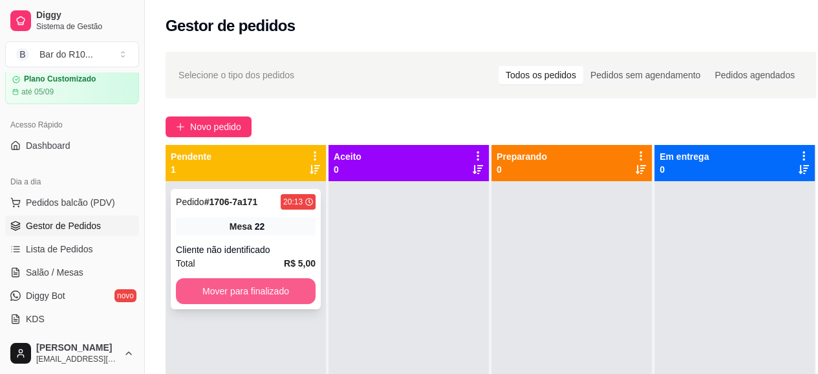
click at [296, 298] on button "Mover para finalizado" at bounding box center [246, 291] width 140 height 26
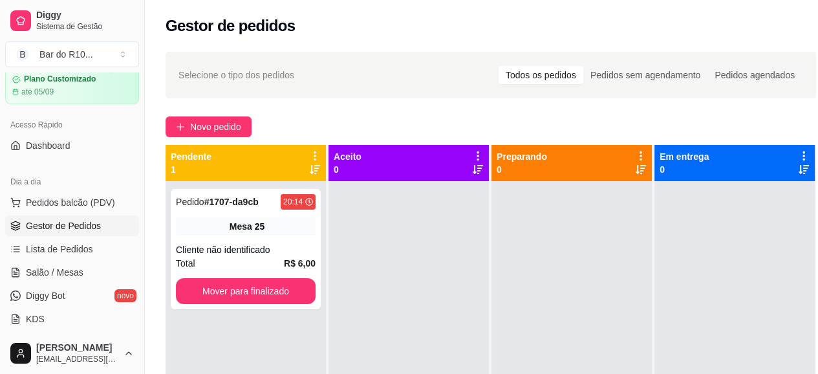
click at [226, 221] on div "Mesa 25" at bounding box center [246, 226] width 140 height 18
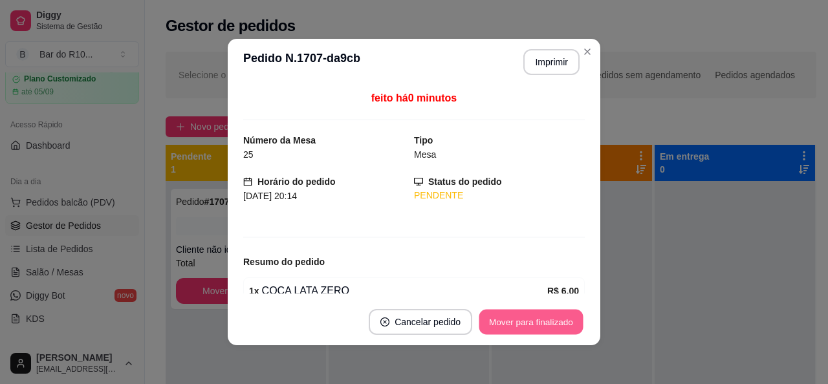
click at [510, 327] on button "Mover para finalizado" at bounding box center [531, 322] width 104 height 25
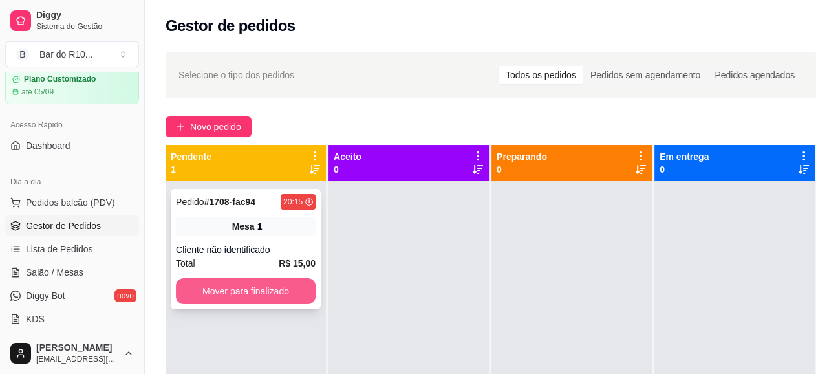
click at [191, 294] on button "Mover para finalizado" at bounding box center [246, 291] width 140 height 26
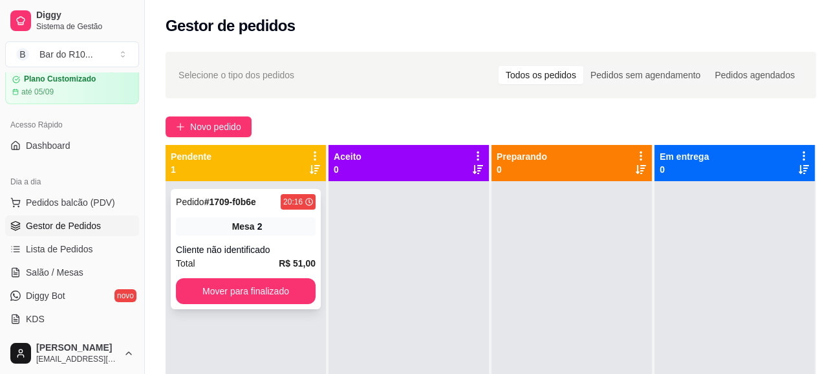
click at [294, 244] on div "Pedido # 1709-f0b6e 20:16 Mesa 2 Cliente não identificado Total R$ 51,00 Mover …" at bounding box center [246, 249] width 150 height 120
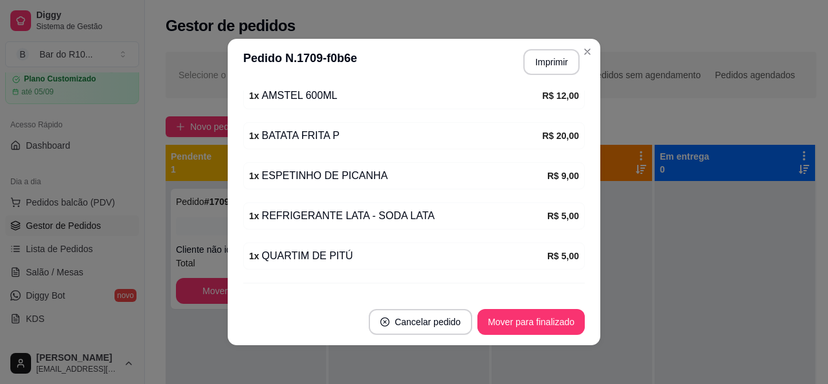
scroll to position [212, 0]
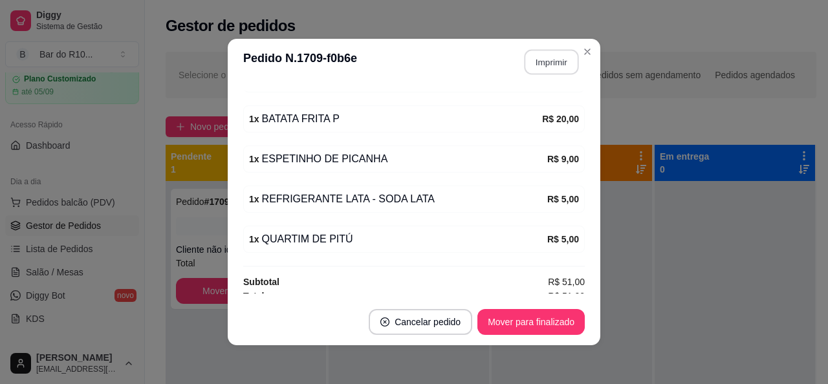
click at [548, 63] on button "Imprimir" at bounding box center [551, 62] width 54 height 25
click at [545, 324] on button "Mover para finalizado" at bounding box center [531, 322] width 104 height 25
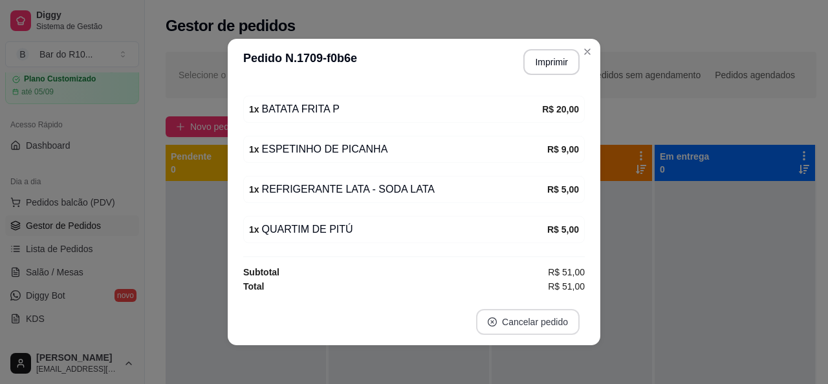
scroll to position [169, 0]
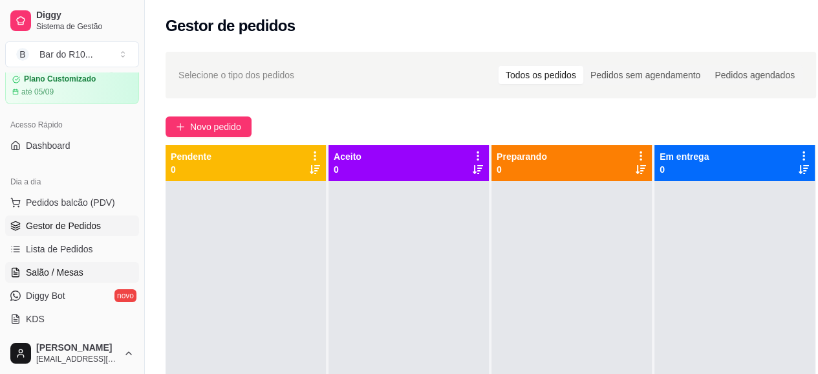
click at [80, 268] on span "Salão / Mesas" at bounding box center [55, 272] width 58 height 13
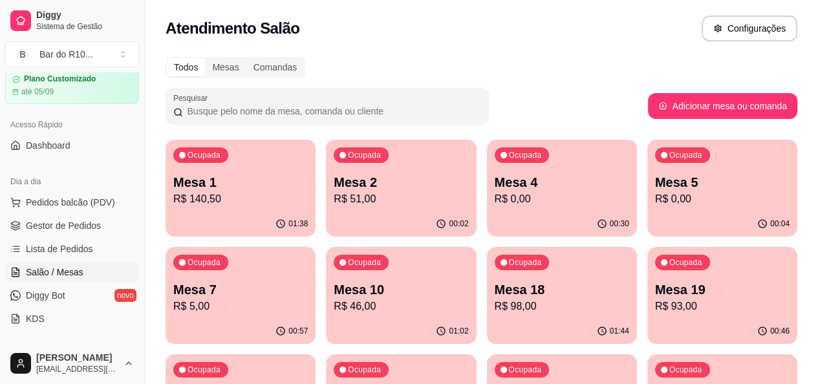
click at [495, 195] on p "R$ 0,00" at bounding box center [562, 199] width 135 height 16
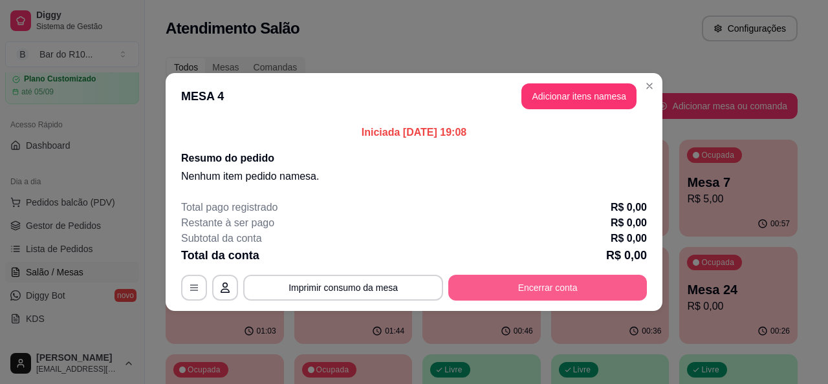
click at [545, 290] on button "Encerrar conta" at bounding box center [547, 288] width 199 height 26
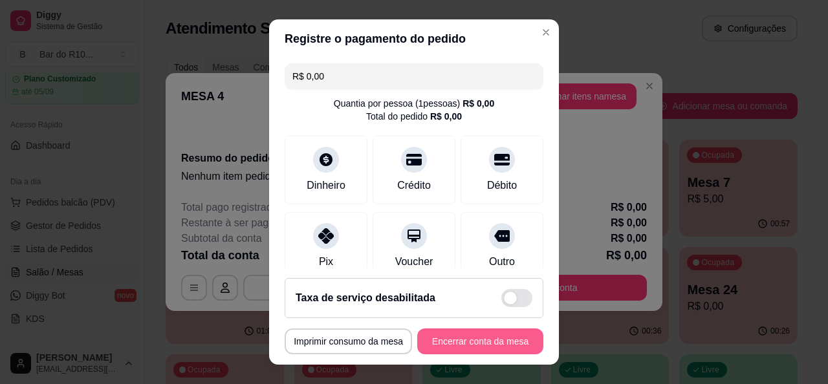
click at [499, 340] on button "Encerrar conta da mesa" at bounding box center [480, 342] width 126 height 26
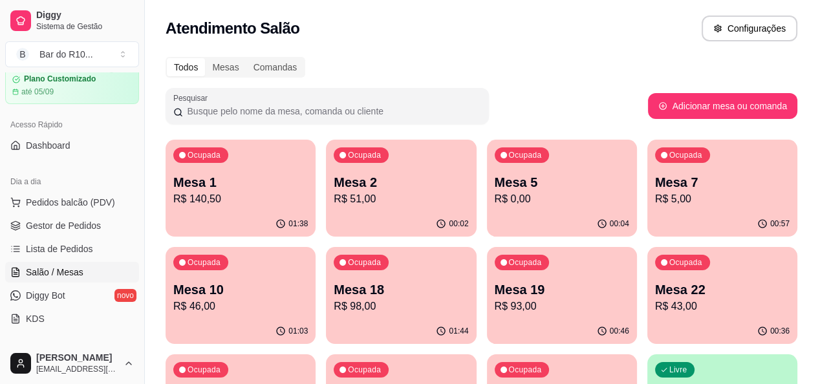
click at [316, 247] on div "Ocupada Mesa 10 R$ 46,00" at bounding box center [241, 283] width 150 height 72
click at [94, 231] on span "Gestor de Pedidos" at bounding box center [63, 225] width 75 height 13
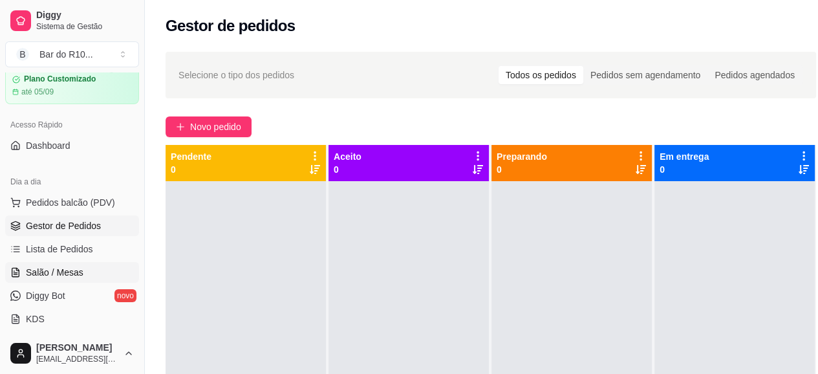
click at [93, 275] on link "Salão / Mesas" at bounding box center [72, 272] width 134 height 21
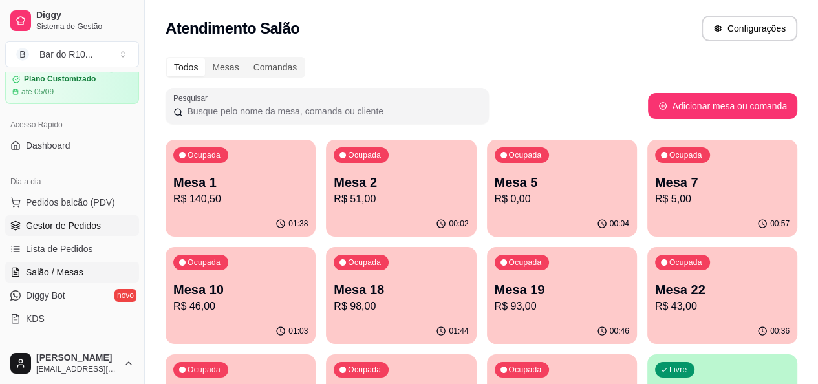
click at [91, 232] on link "Gestor de Pedidos" at bounding box center [72, 225] width 134 height 21
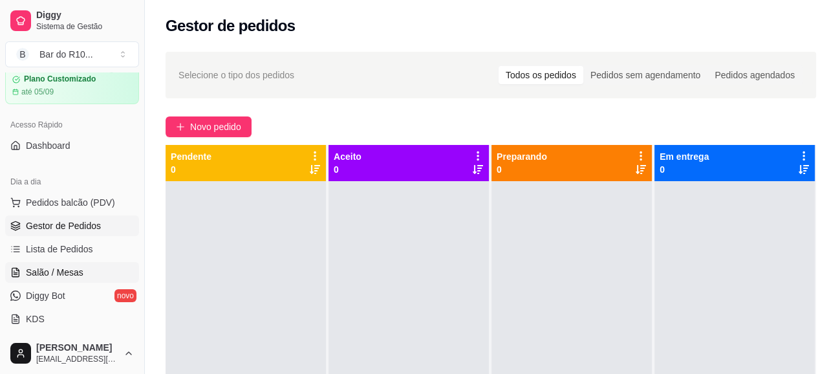
click at [91, 263] on link "Salão / Mesas" at bounding box center [72, 272] width 134 height 21
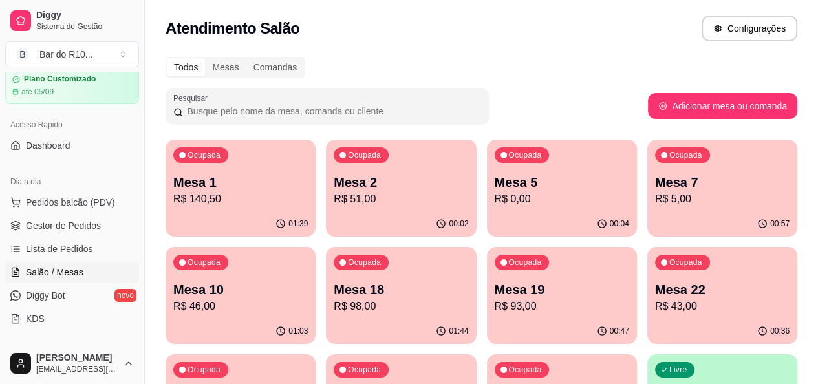
click at [334, 299] on p "R$ 98,00" at bounding box center [401, 307] width 135 height 16
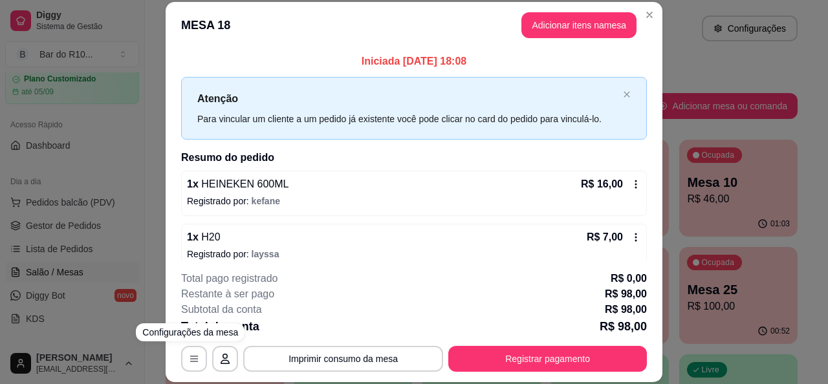
click at [175, 362] on footer "**********" at bounding box center [414, 322] width 497 height 122
click at [185, 350] on button "button" at bounding box center [194, 359] width 26 height 26
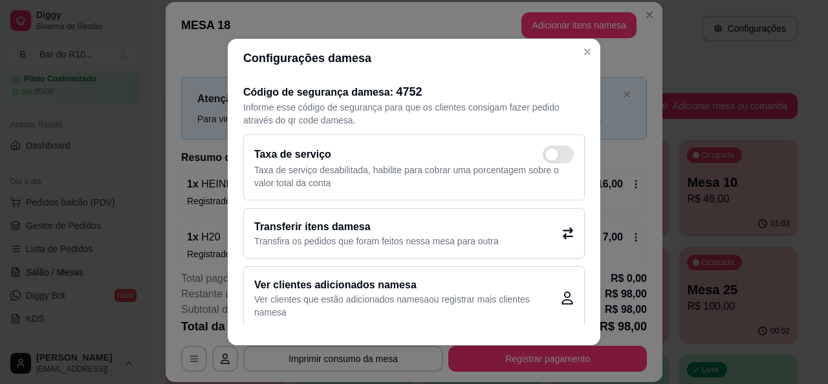
click at [336, 239] on p "Transfira os pedidos que foram feitos nessa mesa para outra" at bounding box center [376, 241] width 244 height 13
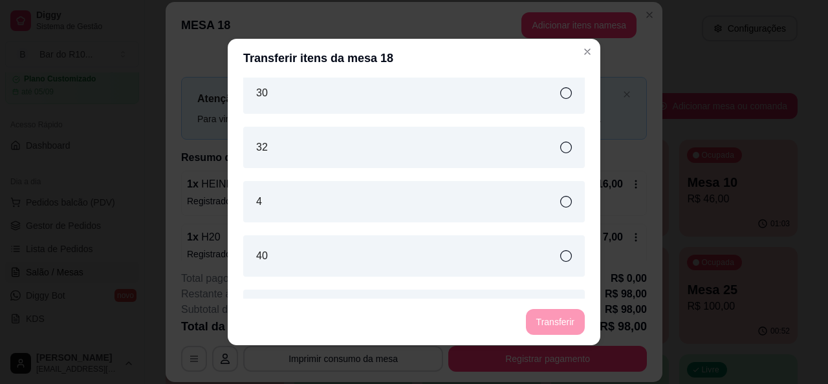
scroll to position [828, 0]
click at [557, 204] on div "4" at bounding box center [413, 198] width 341 height 41
click at [554, 314] on button "Transferir" at bounding box center [555, 322] width 59 height 26
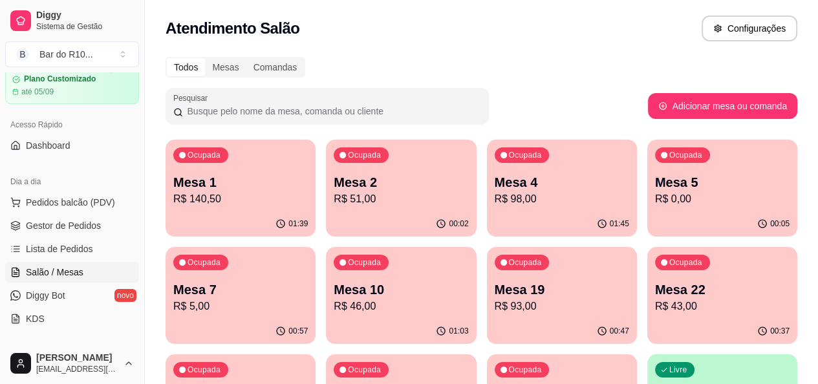
click at [510, 204] on p "R$ 98,00" at bounding box center [562, 199] width 135 height 16
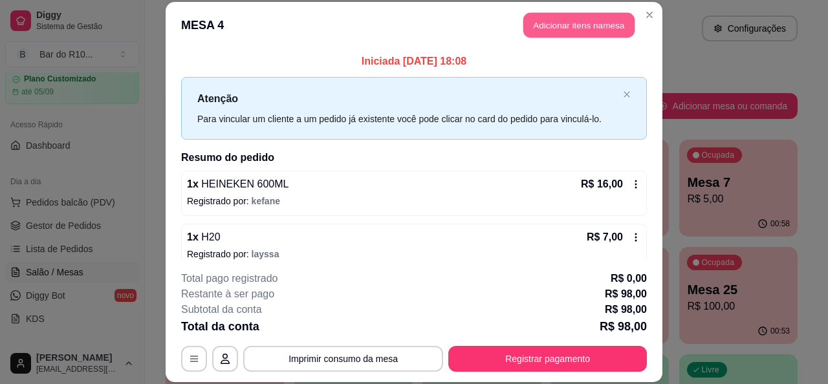
click at [583, 28] on button "Adicionar itens na mesa" at bounding box center [578, 25] width 111 height 25
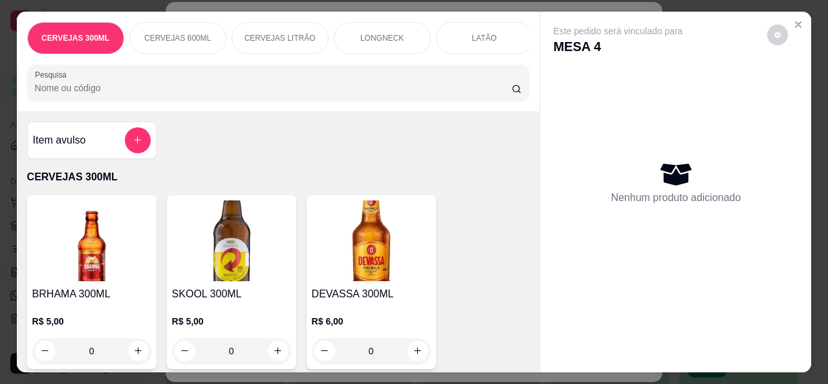
click at [539, 360] on div "Este pedido será vinculado para MESA 4 Nenhum produto adicionado" at bounding box center [675, 192] width 272 height 361
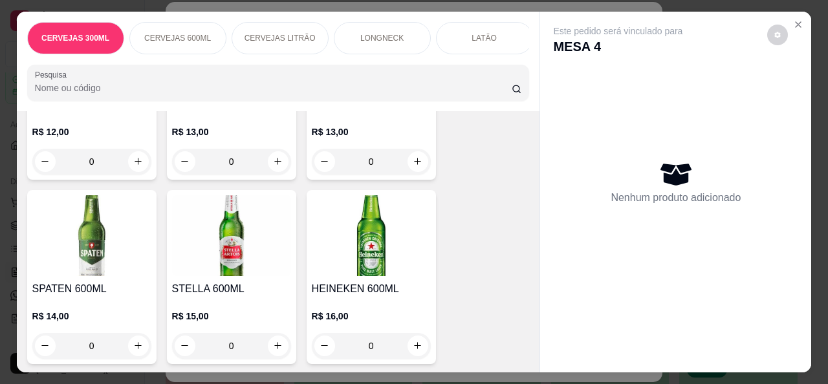
scroll to position [1009, 0]
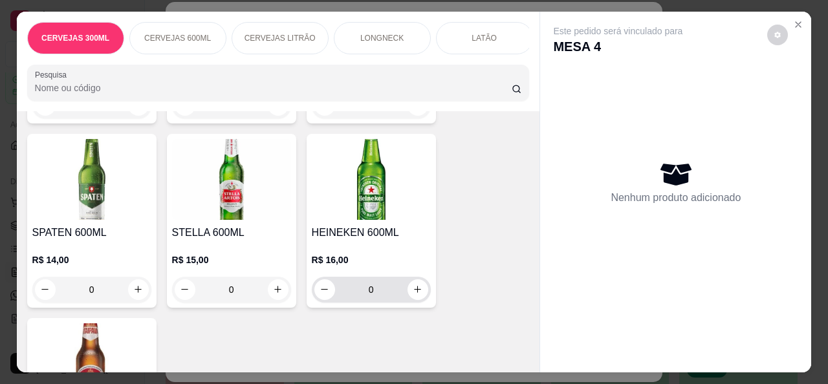
click at [424, 297] on div "0" at bounding box center [371, 290] width 119 height 26
click at [415, 294] on icon "increase-product-quantity" at bounding box center [418, 290] width 10 height 10
type input "1"
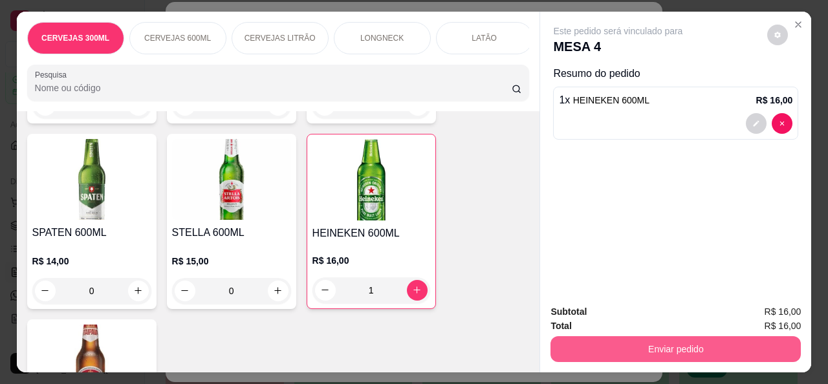
click at [716, 346] on button "Enviar pedido" at bounding box center [675, 349] width 250 height 26
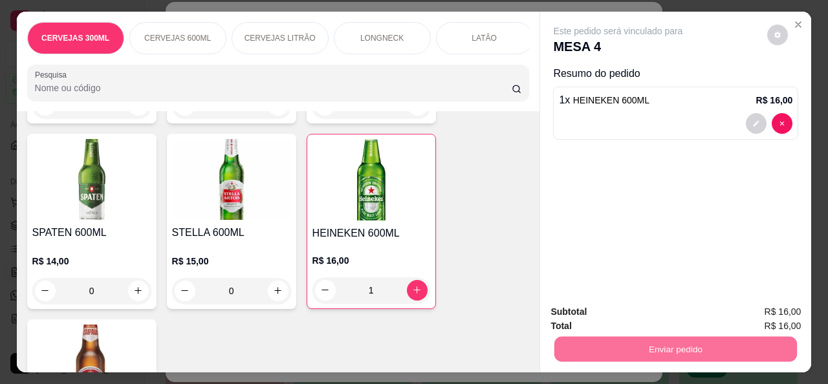
click at [657, 316] on button "Não registrar e enviar pedido" at bounding box center [632, 312] width 135 height 25
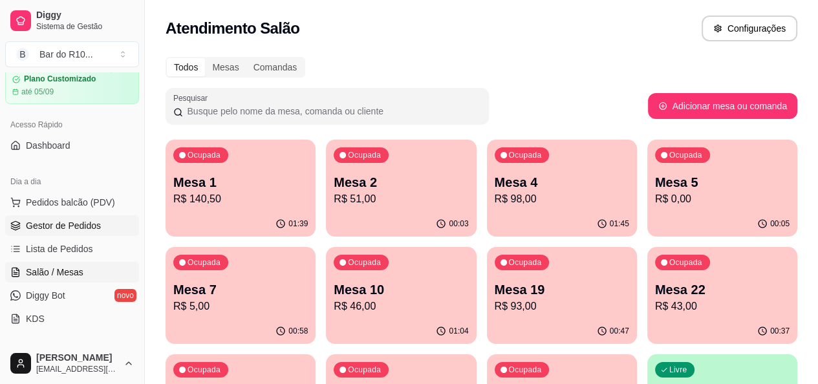
click at [103, 215] on link "Gestor de Pedidos" at bounding box center [72, 225] width 134 height 21
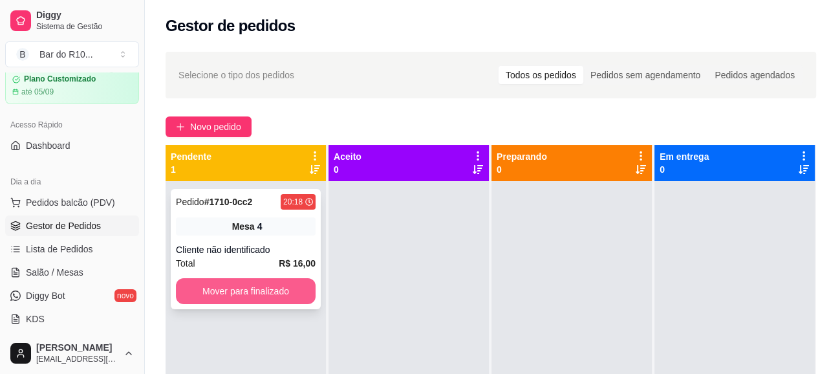
click at [262, 285] on button "Mover para finalizado" at bounding box center [246, 291] width 140 height 26
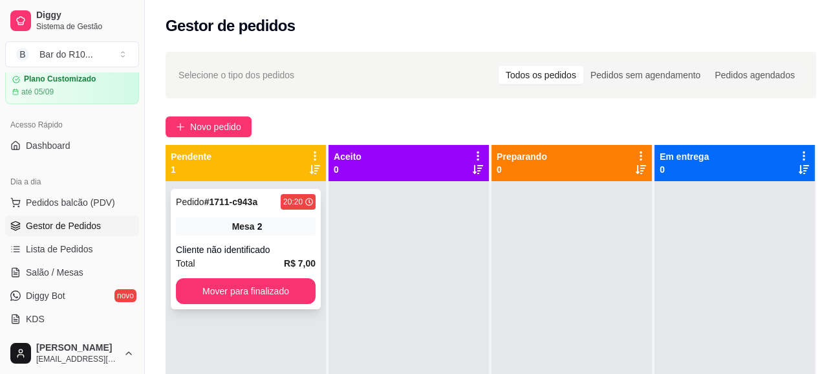
click at [291, 262] on strong "R$ 7,00" at bounding box center [300, 263] width 32 height 10
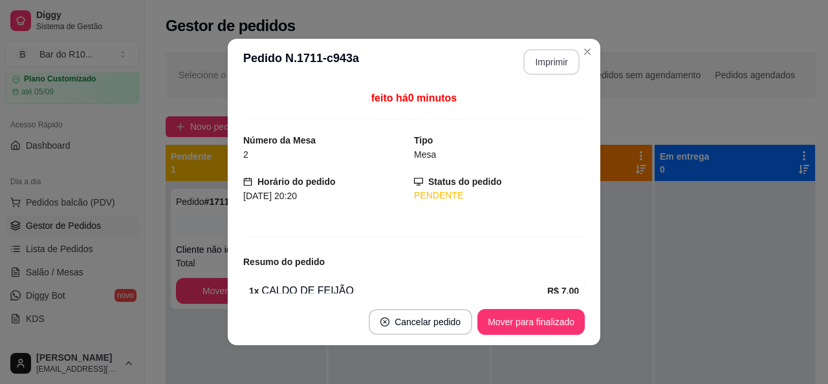
click at [530, 67] on button "Imprimir" at bounding box center [551, 62] width 56 height 26
click at [499, 332] on button "Mover para finalizado" at bounding box center [530, 322] width 107 height 26
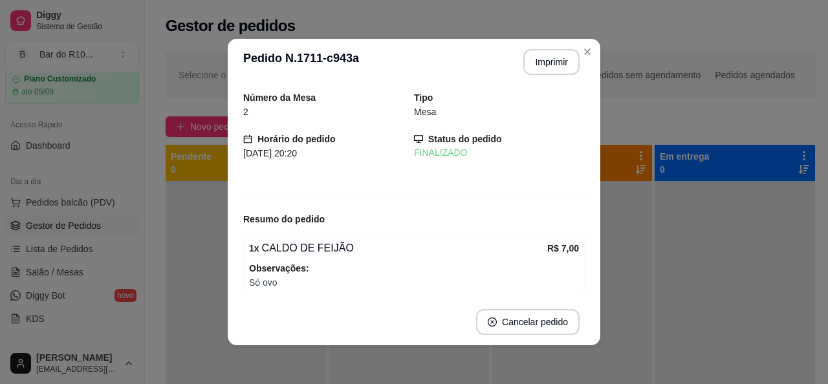
scroll to position [52, 0]
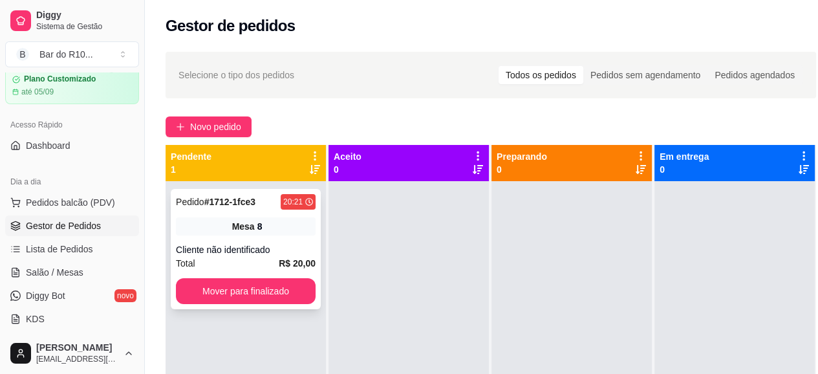
click at [285, 197] on div "20:21" at bounding box center [292, 202] width 19 height 10
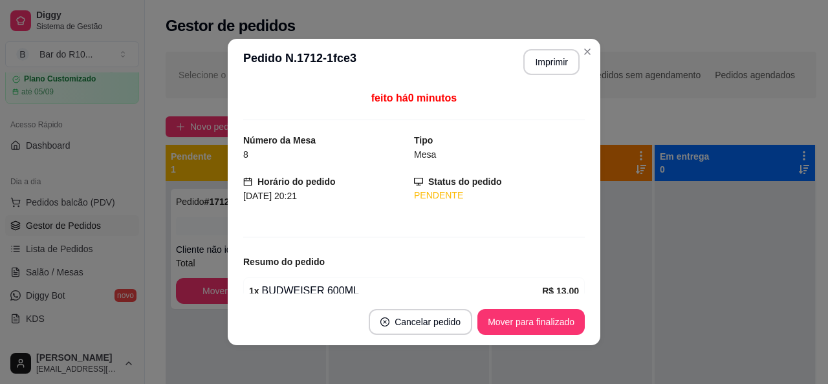
drag, startPoint x: 587, startPoint y: 125, endPoint x: 587, endPoint y: 135, distance: 9.7
click at [587, 135] on div "feito há 0 minutos Número da Mesa 8 Tipo Mesa Horário do pedido 22/08/2025 20:2…" at bounding box center [414, 191] width 372 height 213
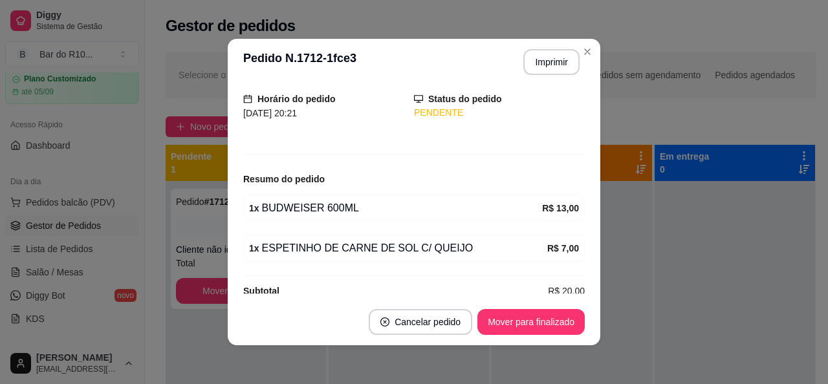
scroll to position [100, 0]
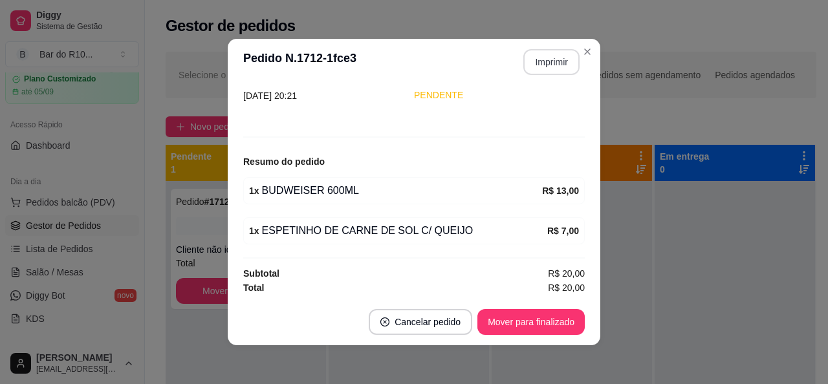
click at [540, 61] on button "Imprimir" at bounding box center [551, 62] width 56 height 26
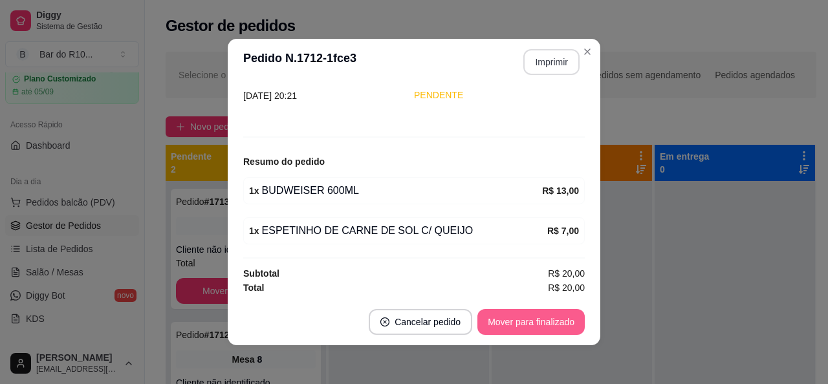
click at [574, 319] on button "Mover para finalizado" at bounding box center [530, 322] width 107 height 26
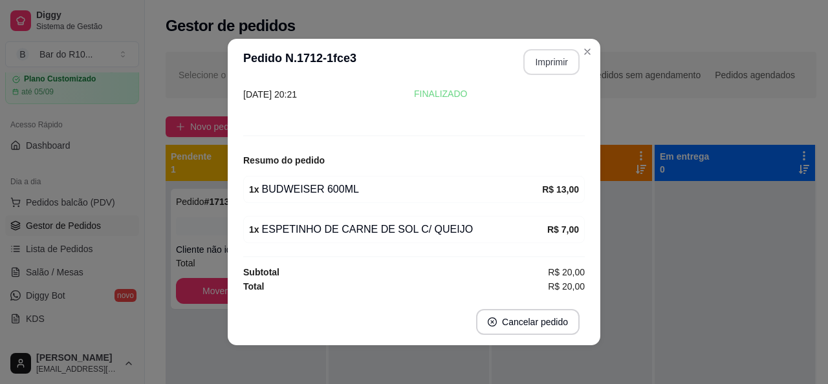
scroll to position [58, 0]
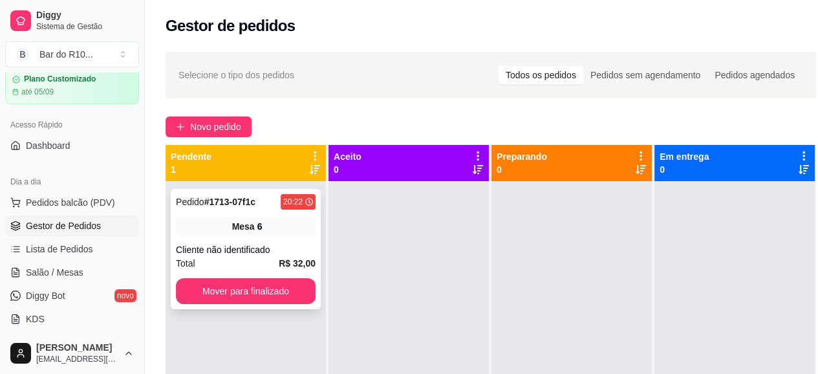
click at [308, 246] on div "Cliente não identificado" at bounding box center [246, 249] width 140 height 13
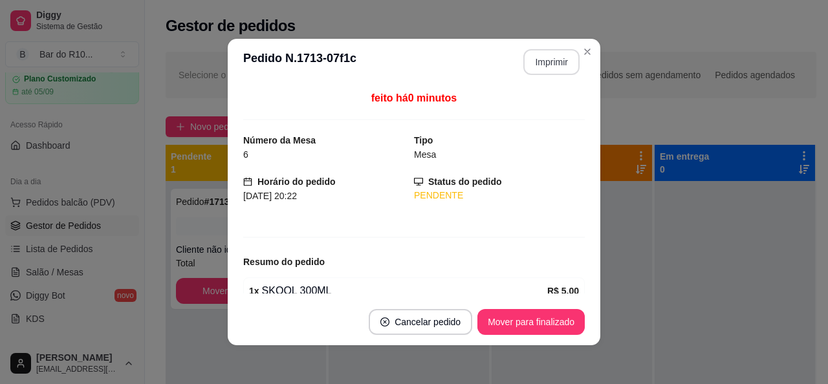
click at [533, 63] on button "Imprimir" at bounding box center [551, 62] width 56 height 26
click at [523, 326] on button "Mover para finalizado" at bounding box center [530, 322] width 107 height 26
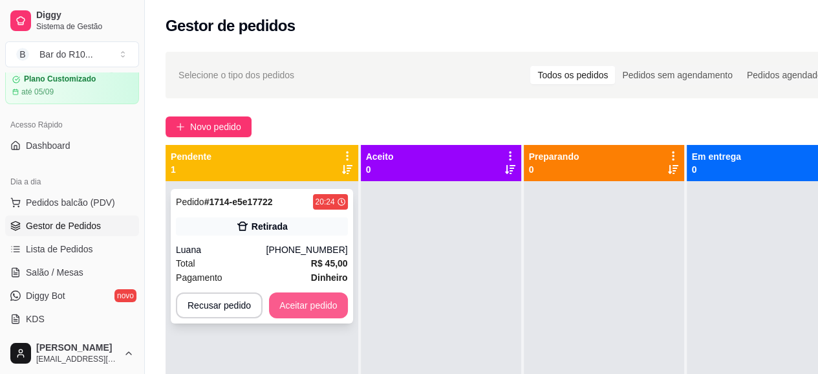
click at [318, 302] on button "Aceitar pedido" at bounding box center [308, 305] width 79 height 26
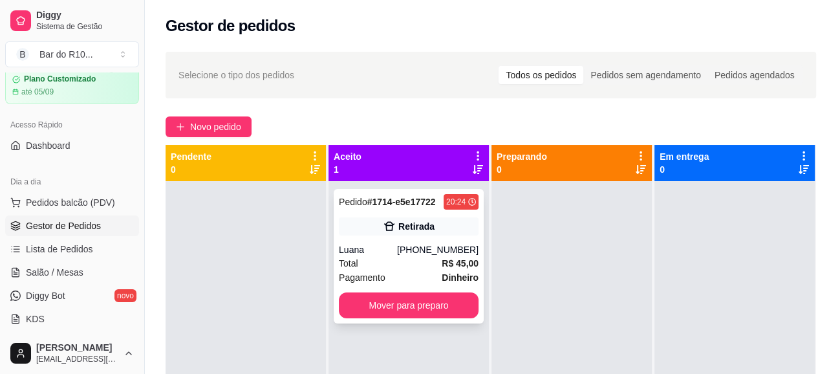
click at [388, 246] on div "Luana" at bounding box center [368, 249] width 58 height 13
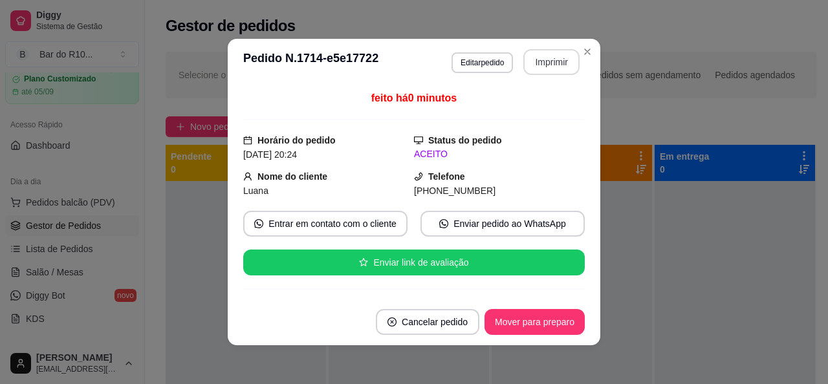
click at [554, 65] on button "Imprimir" at bounding box center [551, 62] width 56 height 26
click at [544, 316] on button "Mover para preparo" at bounding box center [534, 322] width 100 height 26
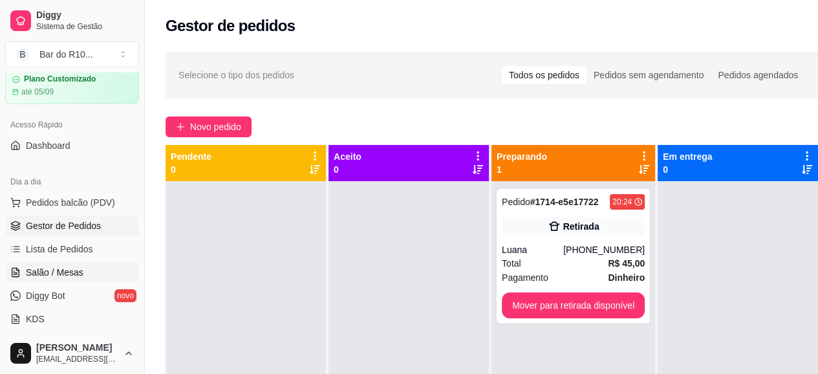
click at [50, 270] on span "Salão / Mesas" at bounding box center [55, 272] width 58 height 13
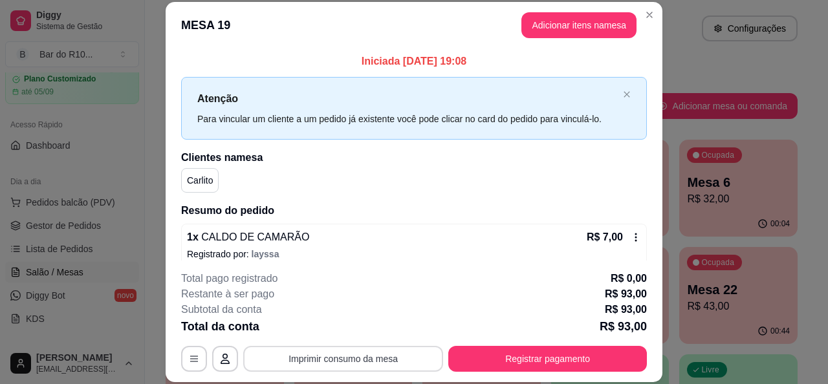
click at [338, 369] on button "Imprimir consumo da mesa" at bounding box center [343, 359] width 200 height 26
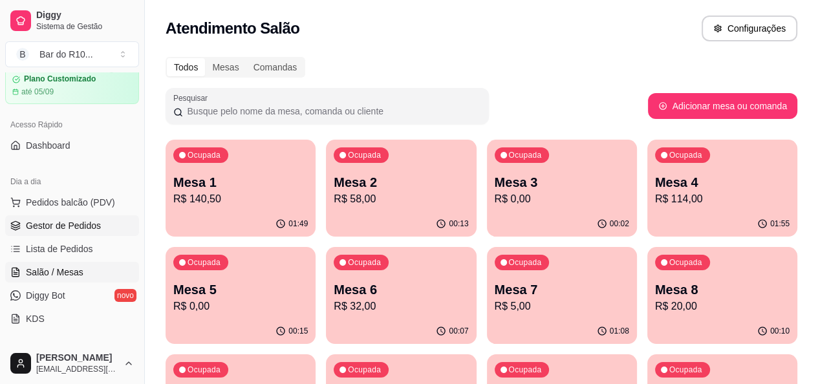
click at [91, 218] on link "Gestor de Pedidos" at bounding box center [72, 225] width 134 height 21
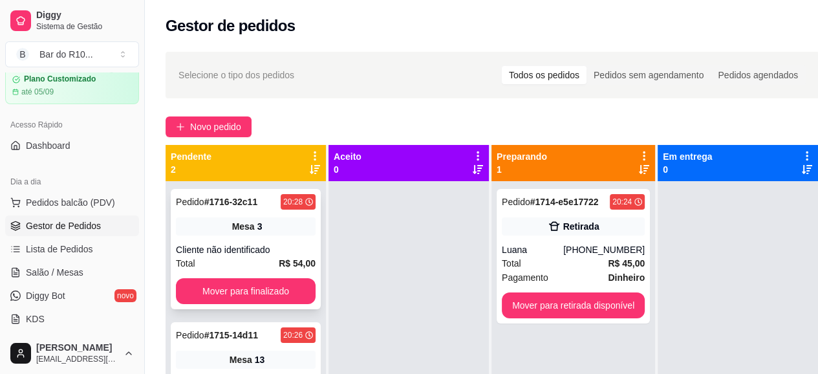
click at [248, 235] on div "Pedido # 1716-32c11 20:28 Mesa 3 Cliente não identificado Total R$ 54,00 Mover …" at bounding box center [246, 249] width 150 height 120
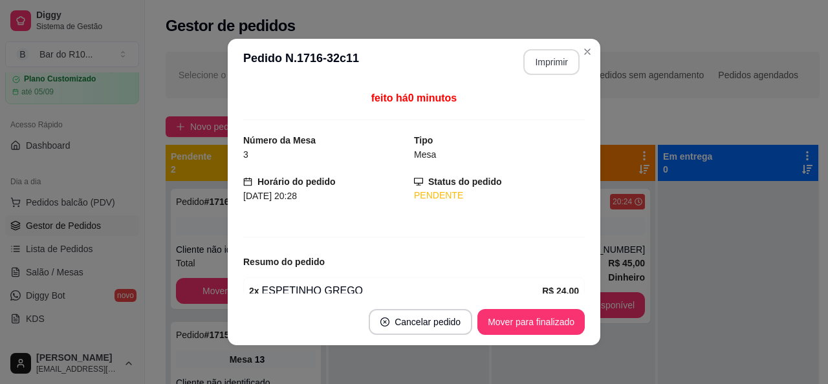
click at [537, 59] on button "Imprimir" at bounding box center [551, 62] width 56 height 26
click at [517, 321] on button "Mover para finalizado" at bounding box center [530, 322] width 107 height 26
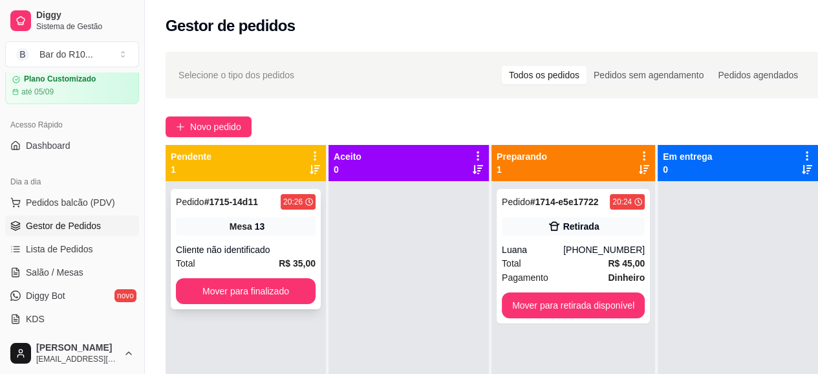
click at [287, 224] on div "Mesa 13" at bounding box center [246, 226] width 140 height 18
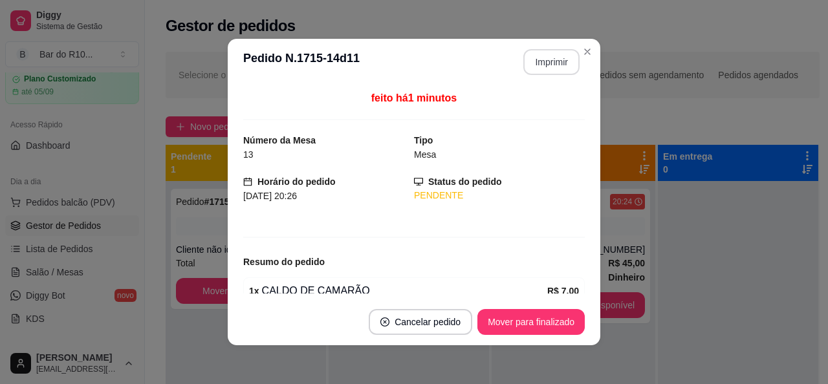
click at [556, 58] on button "Imprimir" at bounding box center [551, 62] width 56 height 26
click at [552, 323] on button "Mover para finalizado" at bounding box center [530, 322] width 107 height 26
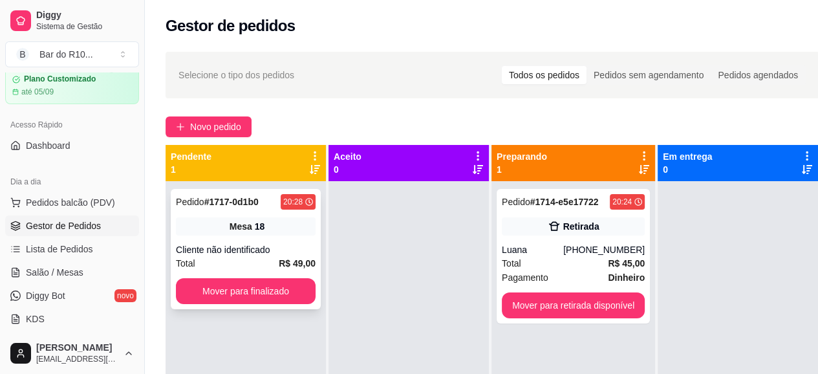
click at [275, 247] on div "Cliente não identificado" at bounding box center [246, 249] width 140 height 13
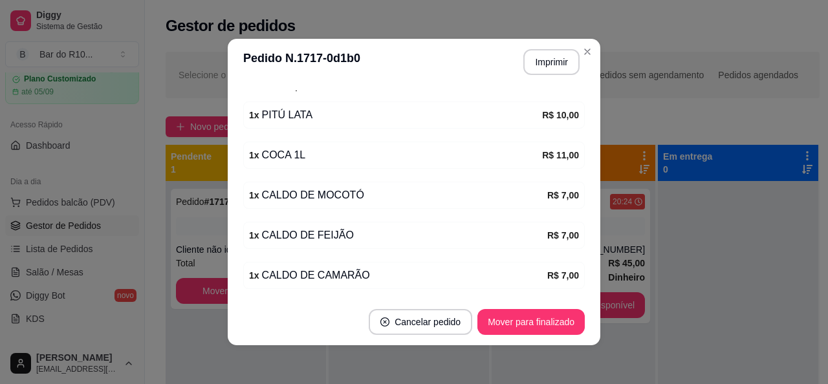
scroll to position [208, 0]
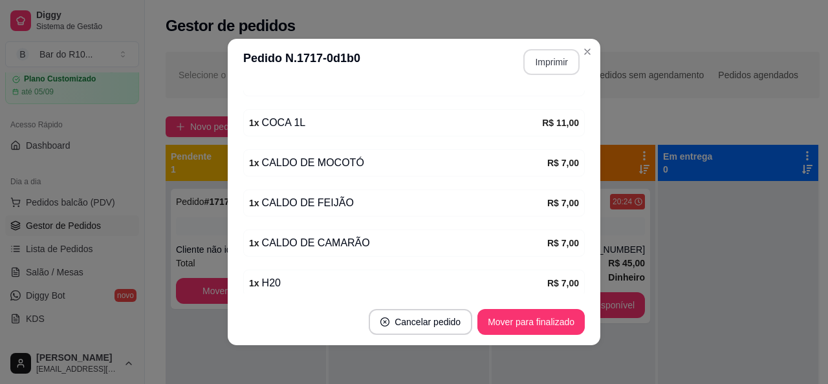
click at [546, 57] on button "Imprimir" at bounding box center [551, 62] width 56 height 26
click at [496, 321] on button "Mover para finalizado" at bounding box center [530, 322] width 107 height 26
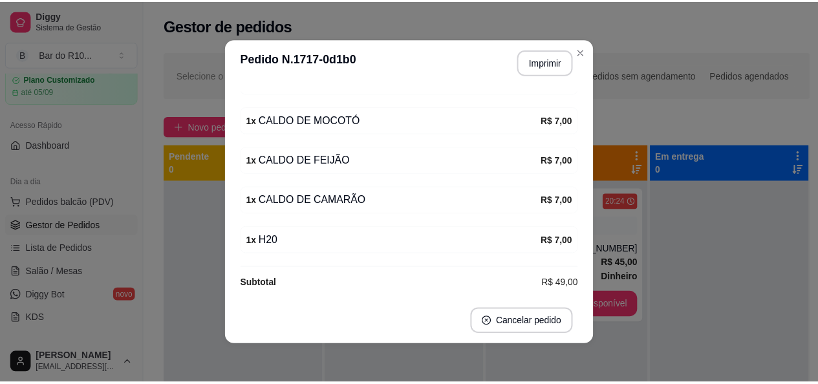
scroll to position [166, 0]
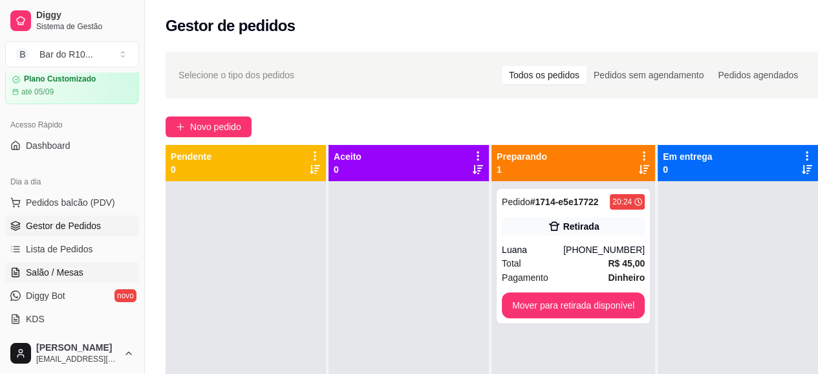
click at [58, 277] on span "Salão / Mesas" at bounding box center [55, 272] width 58 height 13
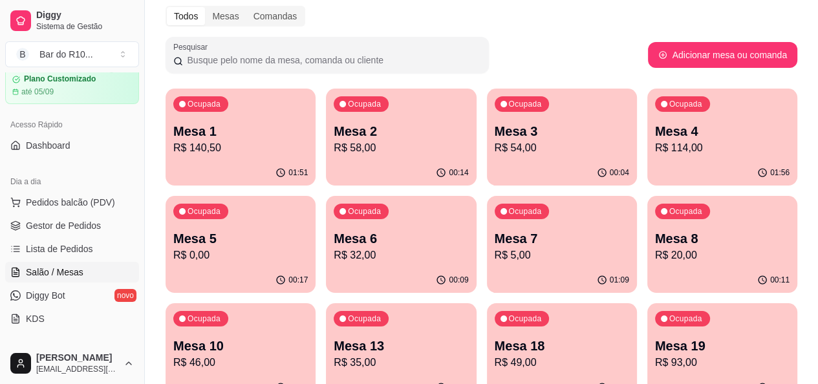
scroll to position [129, 0]
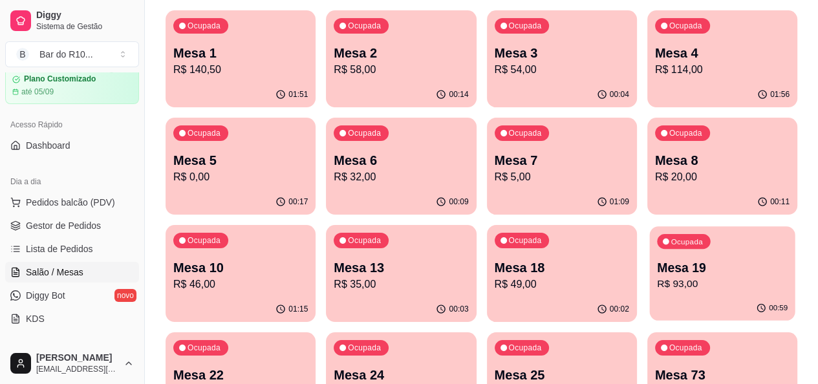
click at [649, 253] on div "Ocupada Mesa 19 R$ 93,00" at bounding box center [722, 261] width 146 height 70
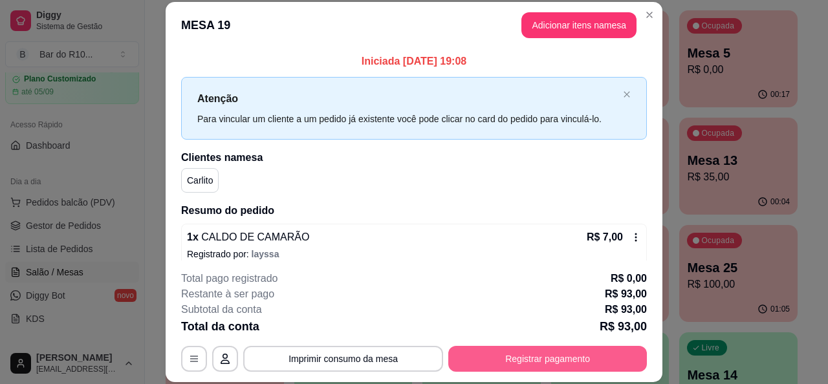
click at [519, 355] on button "Registrar pagamento" at bounding box center [547, 359] width 199 height 26
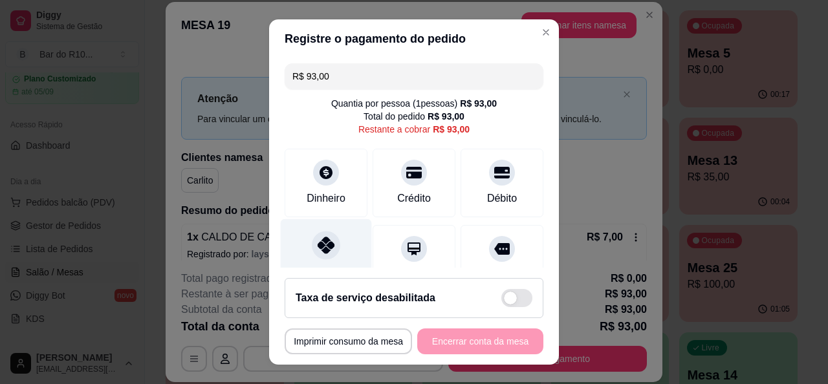
click at [318, 249] on icon at bounding box center [326, 245] width 17 height 17
type input "R$ 0,00"
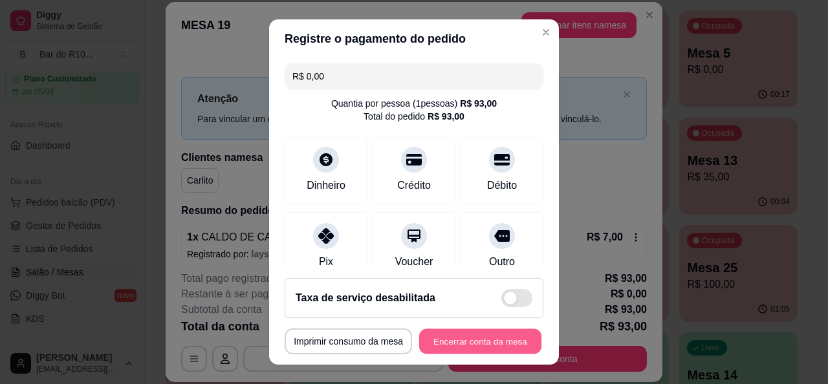
click at [469, 337] on button "Encerrar conta da mesa" at bounding box center [480, 341] width 122 height 25
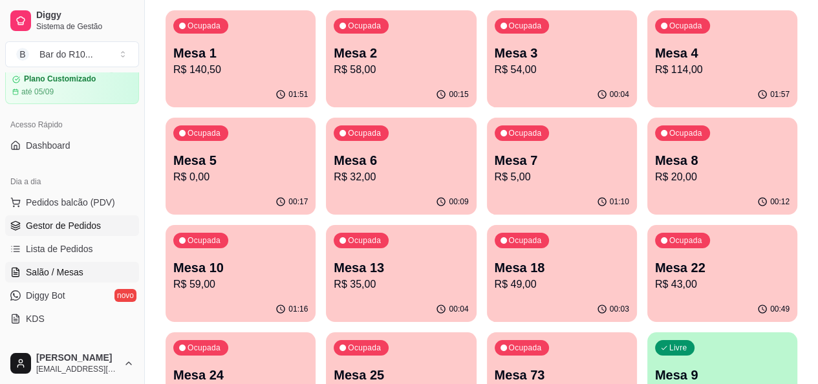
click at [83, 225] on span "Gestor de Pedidos" at bounding box center [63, 225] width 75 height 13
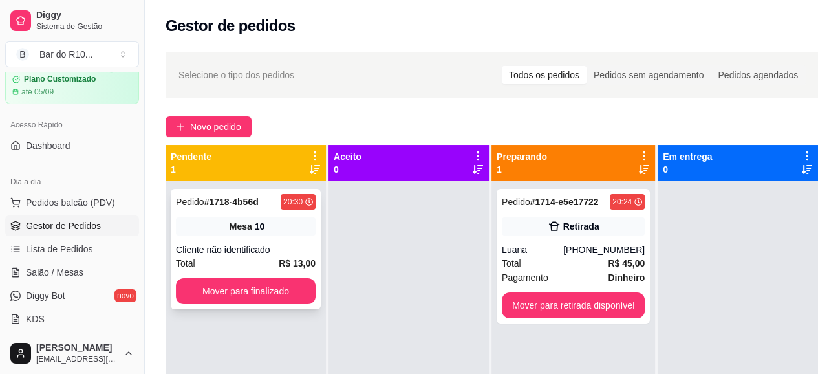
click at [246, 229] on span "Mesa" at bounding box center [241, 226] width 23 height 13
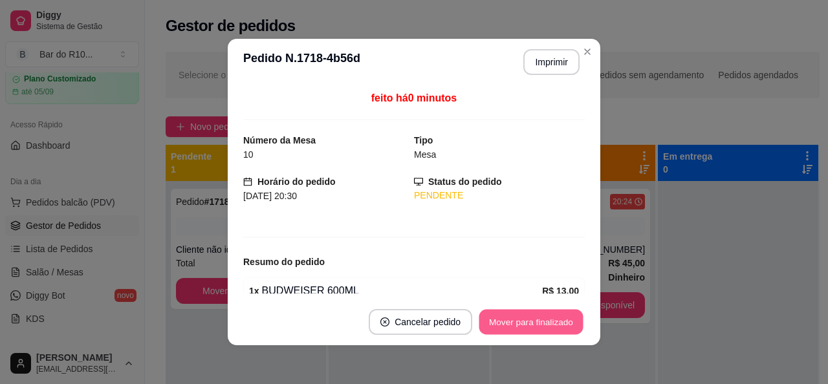
click at [543, 312] on button "Mover para finalizado" at bounding box center [531, 322] width 104 height 25
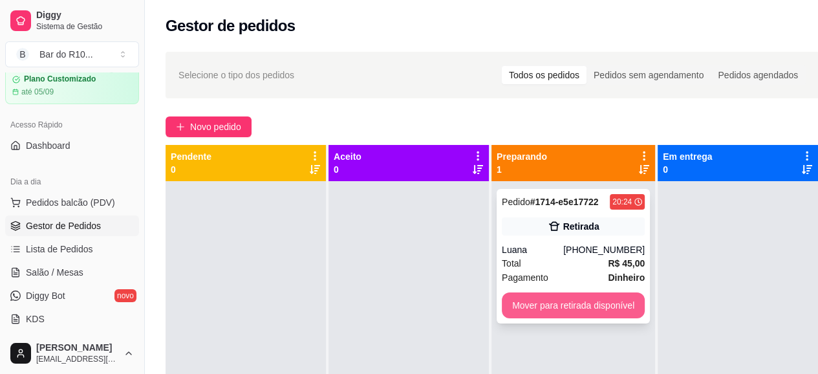
click at [572, 297] on button "Mover para retirada disponível" at bounding box center [573, 305] width 143 height 26
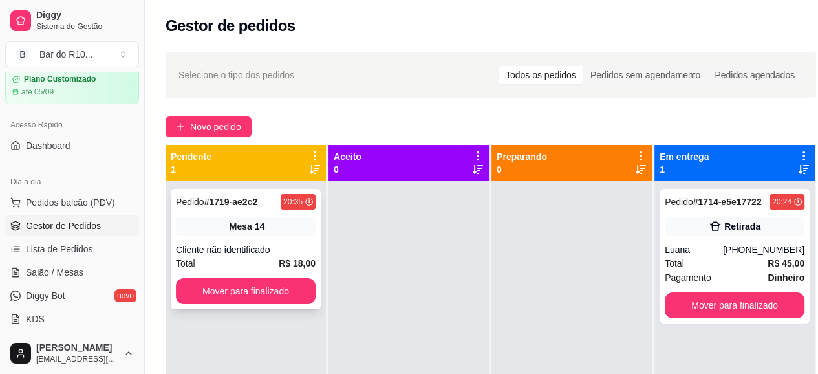
click at [290, 244] on div "Cliente não identificado" at bounding box center [246, 249] width 140 height 13
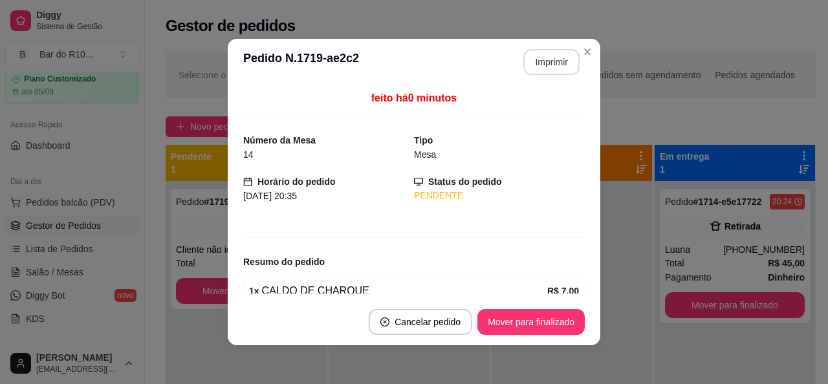
click at [566, 67] on button "Imprimir" at bounding box center [551, 62] width 56 height 26
click at [546, 332] on button "Mover para finalizado" at bounding box center [530, 322] width 107 height 26
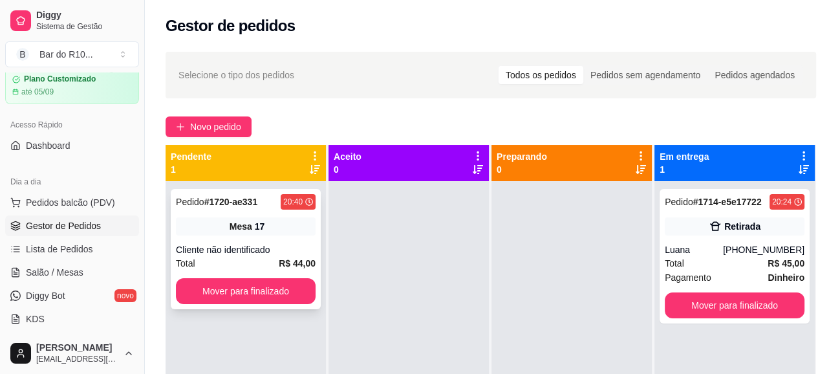
click at [217, 243] on div "Cliente não identificado" at bounding box center [246, 249] width 140 height 13
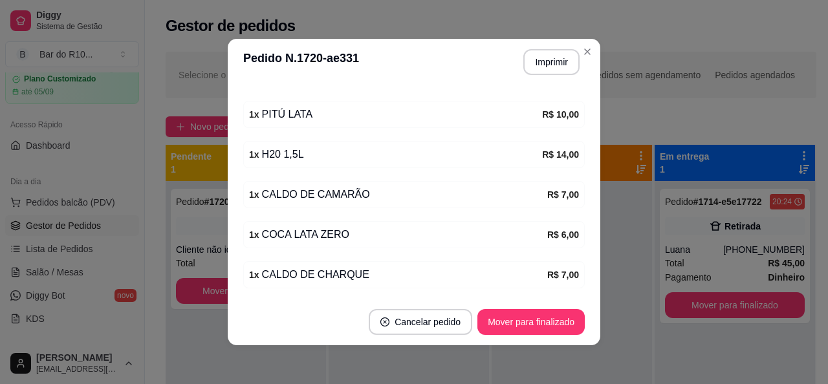
scroll to position [205, 0]
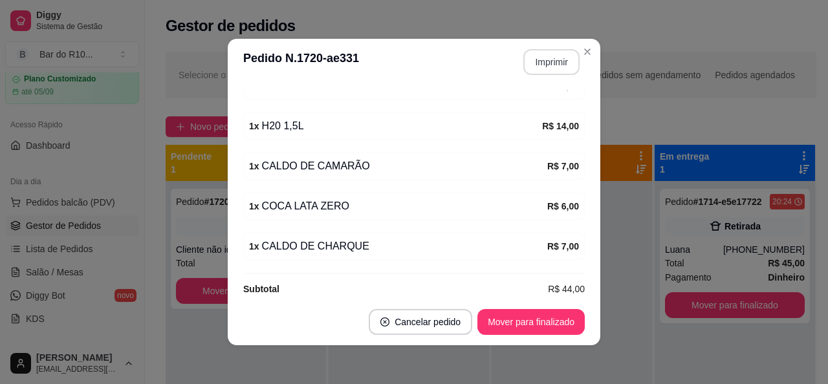
click at [536, 57] on button "Imprimir" at bounding box center [551, 62] width 56 height 26
click at [555, 329] on button "Mover para finalizado" at bounding box center [530, 322] width 107 height 26
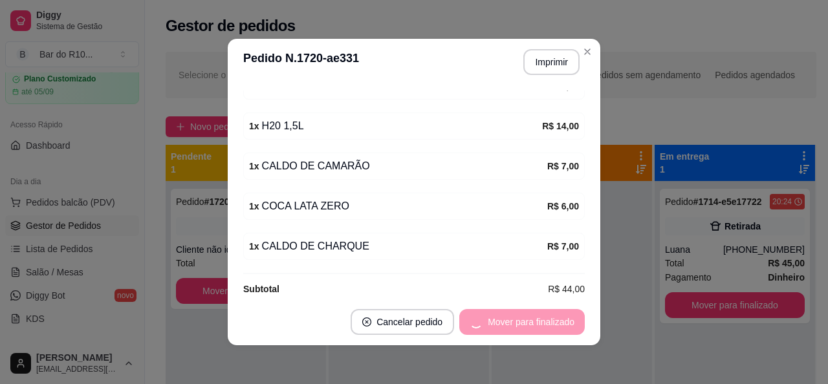
scroll to position [163, 0]
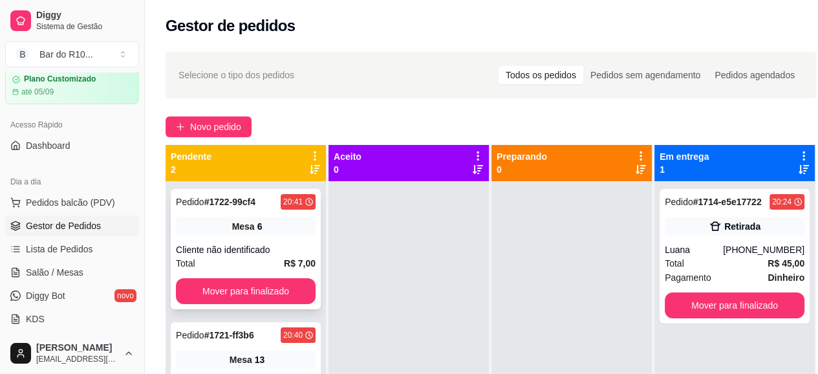
click at [283, 217] on div "Mesa 6" at bounding box center [246, 226] width 140 height 18
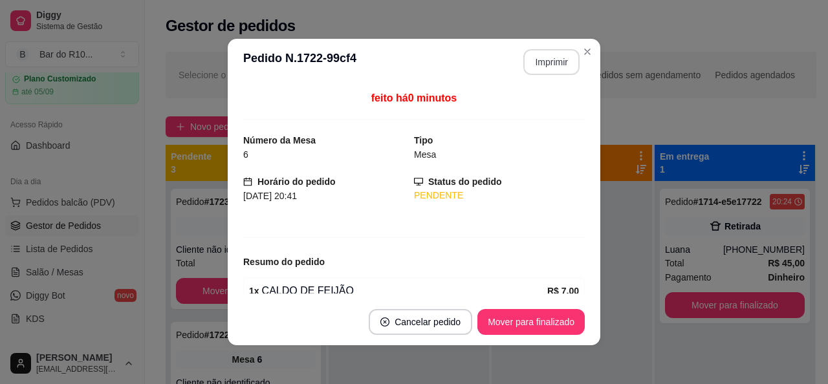
click at [551, 72] on button "Imprimir" at bounding box center [551, 62] width 56 height 26
click at [563, 321] on button "Mover para finalizado" at bounding box center [530, 322] width 107 height 26
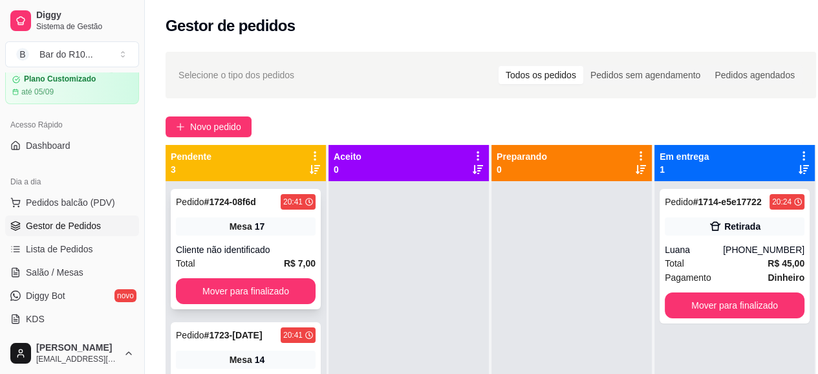
click at [255, 222] on div "17" at bounding box center [260, 226] width 10 height 13
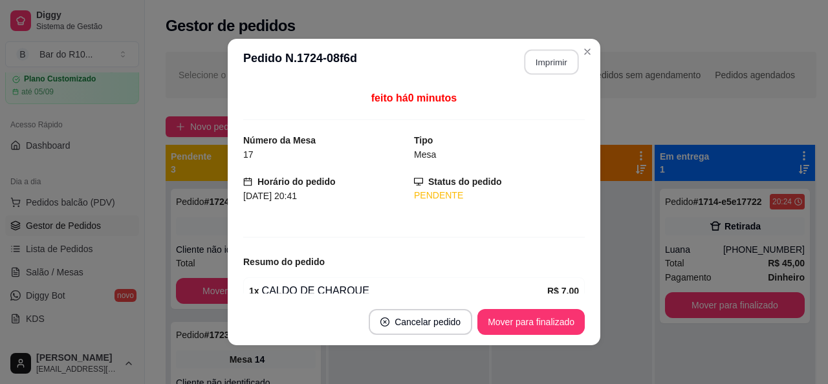
click at [524, 71] on button "Imprimir" at bounding box center [551, 62] width 54 height 25
click at [552, 318] on button "Mover para finalizado" at bounding box center [530, 322] width 107 height 26
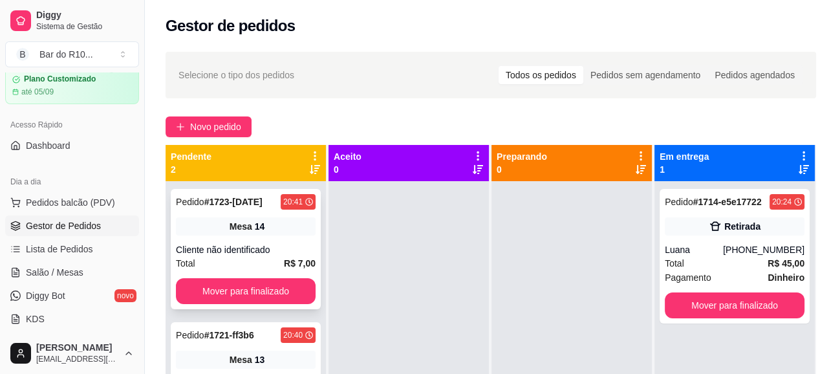
click at [285, 246] on div "Cliente não identificado" at bounding box center [246, 249] width 140 height 13
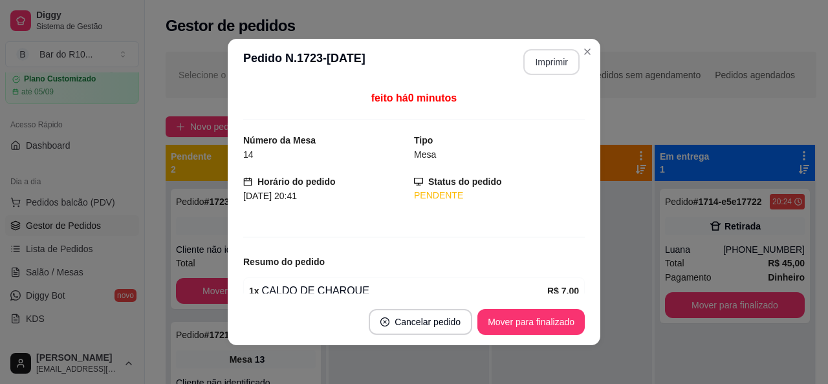
click at [546, 64] on button "Imprimir" at bounding box center [551, 62] width 56 height 26
click at [507, 321] on button "Mover para finalizado" at bounding box center [531, 322] width 104 height 25
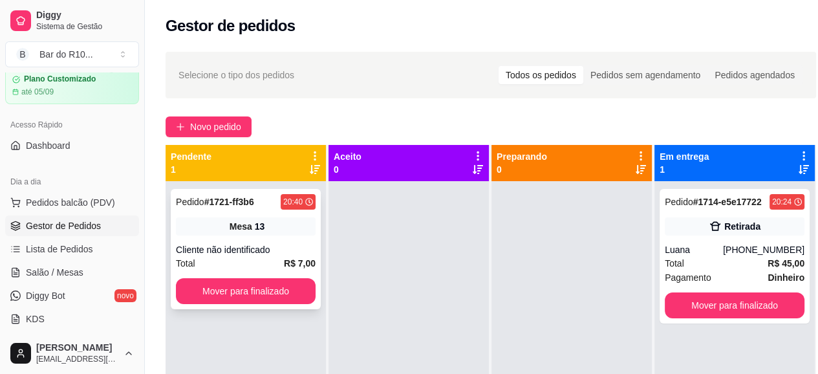
click at [275, 232] on div "Mesa 13" at bounding box center [246, 226] width 140 height 18
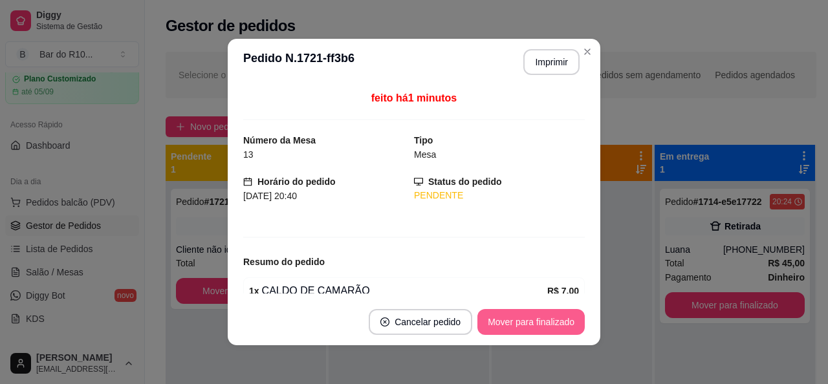
click at [543, 319] on button "Mover para finalizado" at bounding box center [530, 322] width 107 height 26
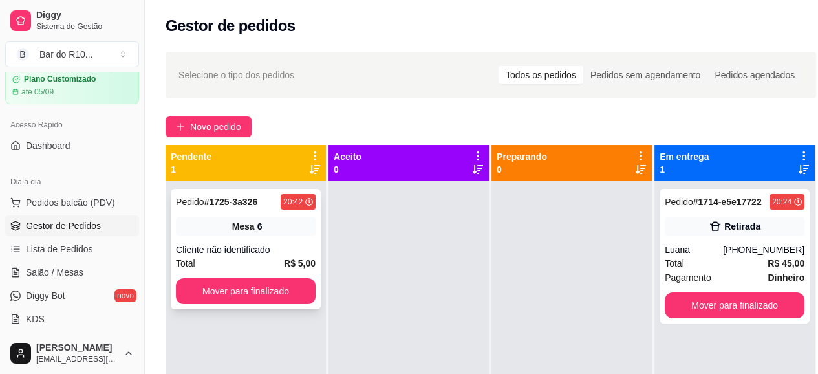
click at [240, 234] on div "Mesa 6" at bounding box center [246, 226] width 140 height 18
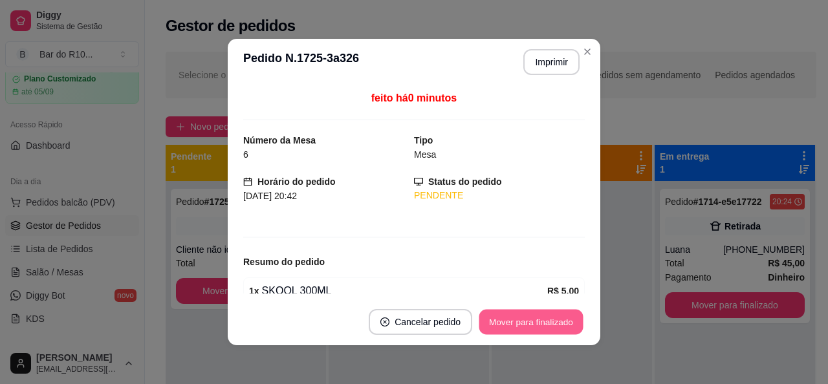
click at [512, 312] on button "Mover para finalizado" at bounding box center [531, 322] width 104 height 25
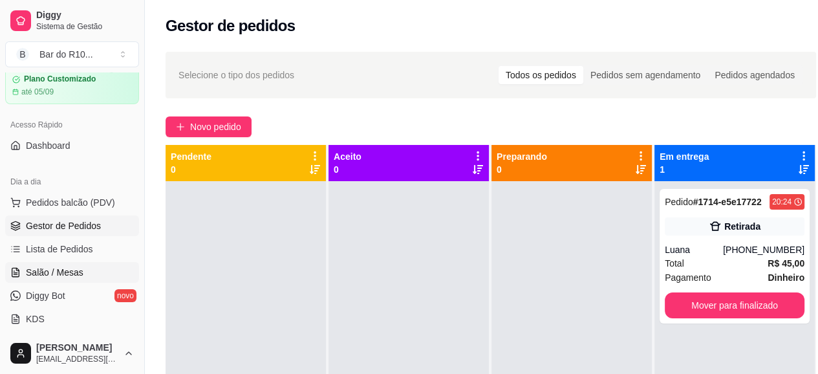
click at [91, 276] on link "Salão / Mesas" at bounding box center [72, 272] width 134 height 21
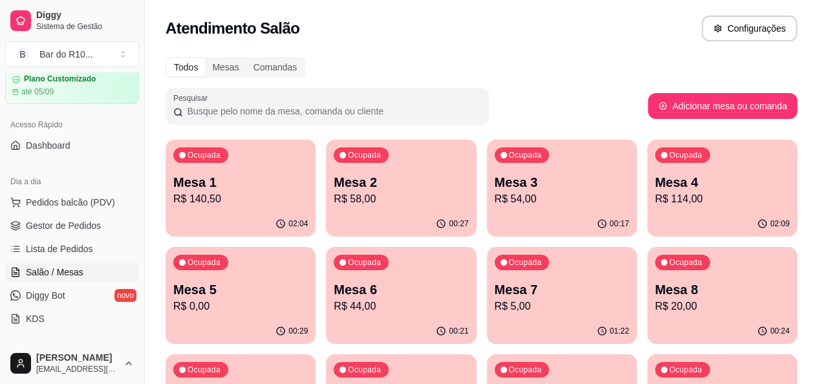
click at [545, 64] on div "Todos Mesas Comandas" at bounding box center [482, 67] width 632 height 21
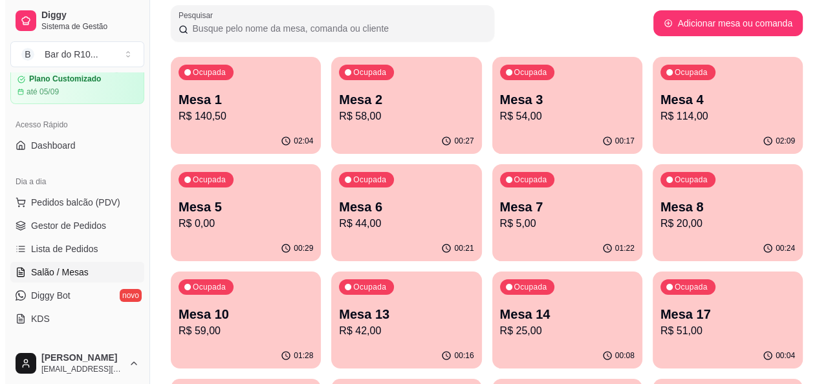
scroll to position [103, 0]
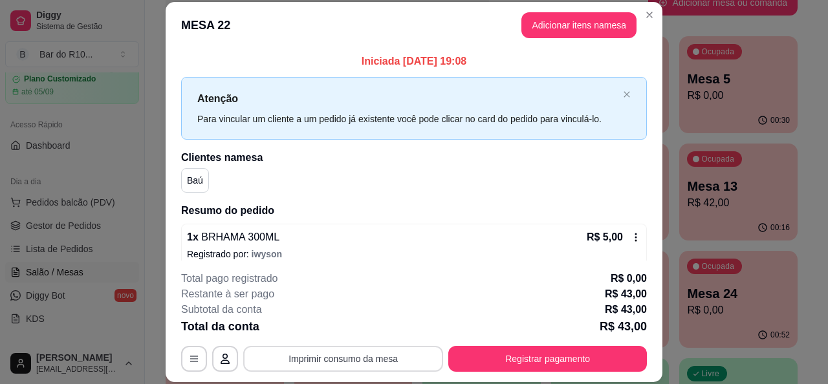
click at [343, 352] on button "Imprimir consumo da mesa" at bounding box center [343, 359] width 200 height 26
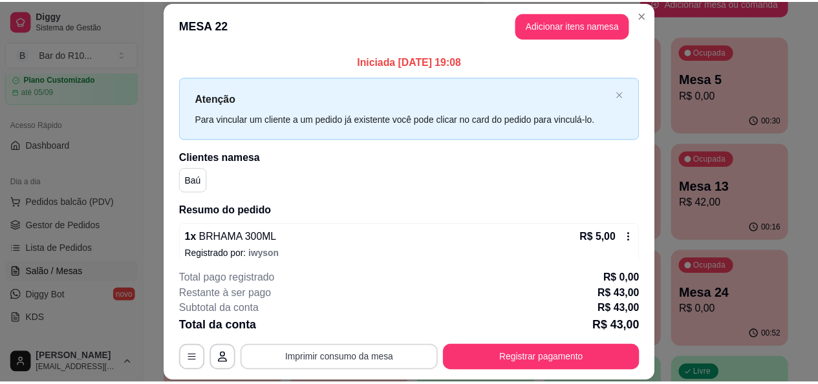
scroll to position [0, 0]
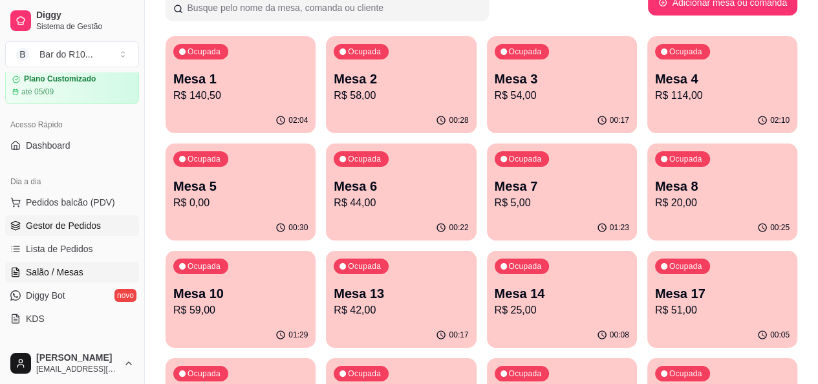
click at [48, 231] on span "Gestor de Pedidos" at bounding box center [63, 225] width 75 height 13
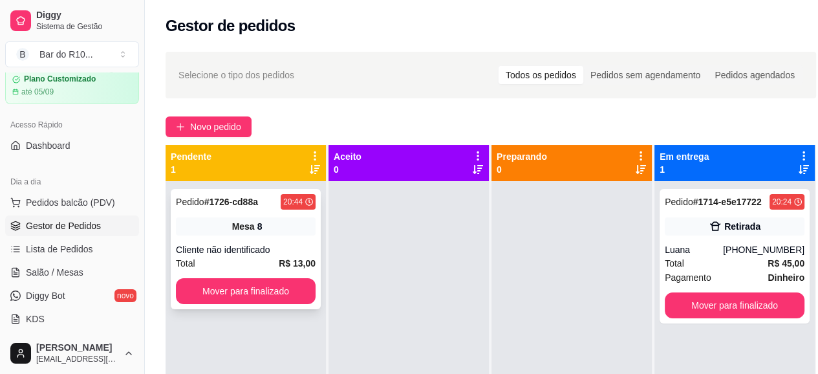
click at [295, 239] on div "Pedido # 1726-cd88a 20:44 Mesa 8 Cliente não identificado Total R$ 13,00 Mover …" at bounding box center [246, 249] width 150 height 120
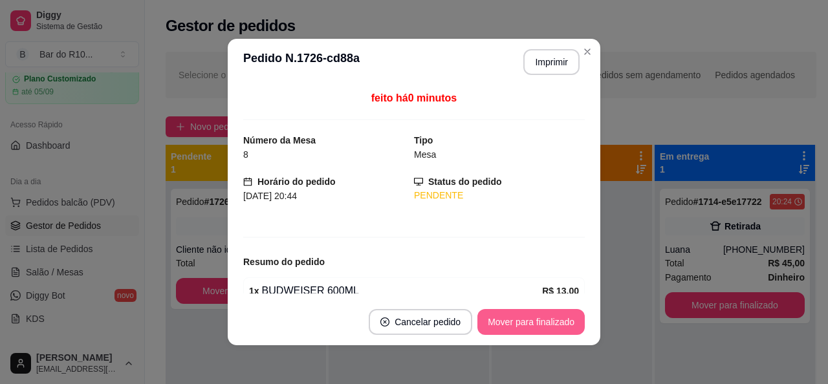
click at [534, 322] on button "Mover para finalizado" at bounding box center [530, 322] width 107 height 26
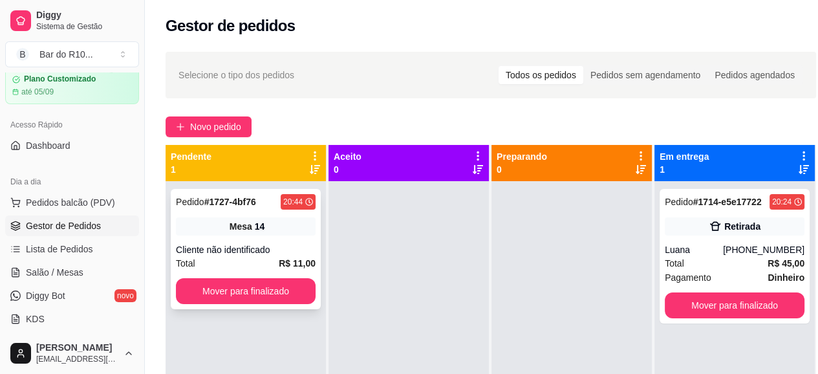
click at [207, 258] on div "Total R$ 11,00" at bounding box center [246, 263] width 140 height 14
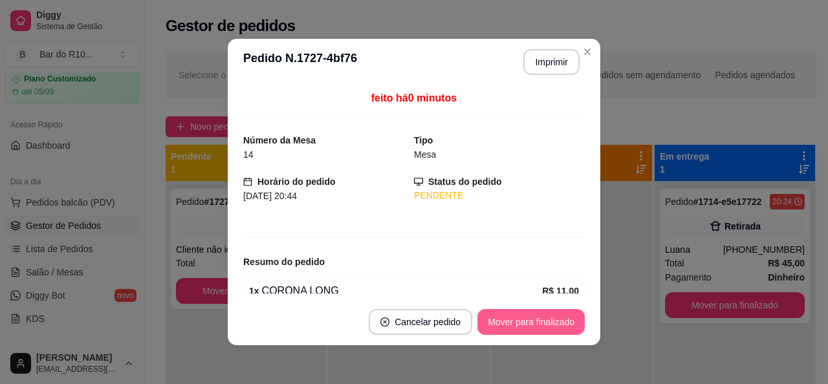
click at [549, 314] on button "Mover para finalizado" at bounding box center [530, 322] width 107 height 26
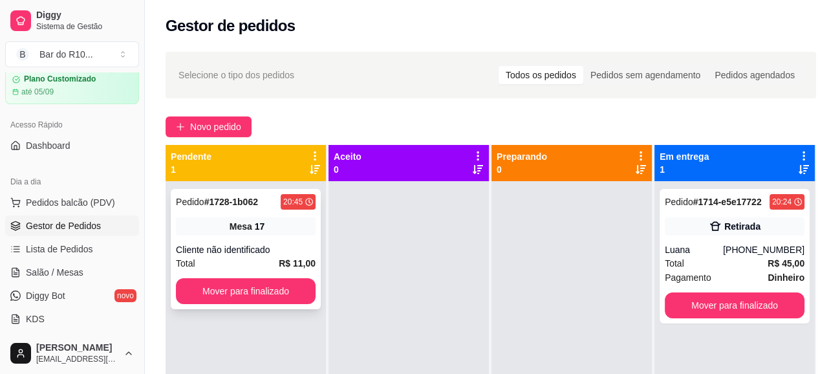
click at [251, 246] on div "Cliente não identificado" at bounding box center [246, 249] width 140 height 13
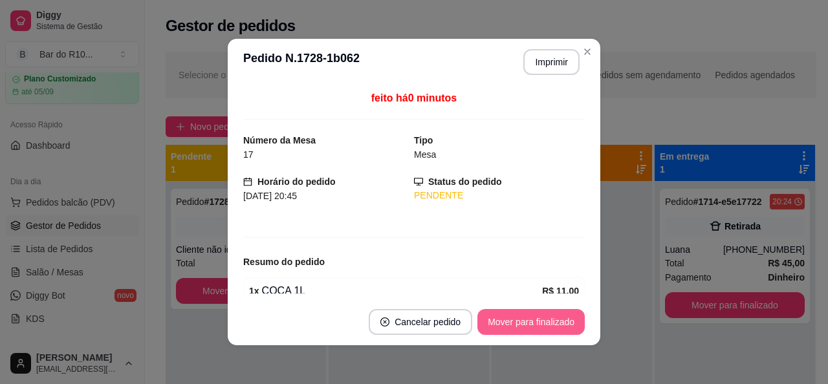
click at [505, 327] on button "Mover para finalizado" at bounding box center [530, 322] width 107 height 26
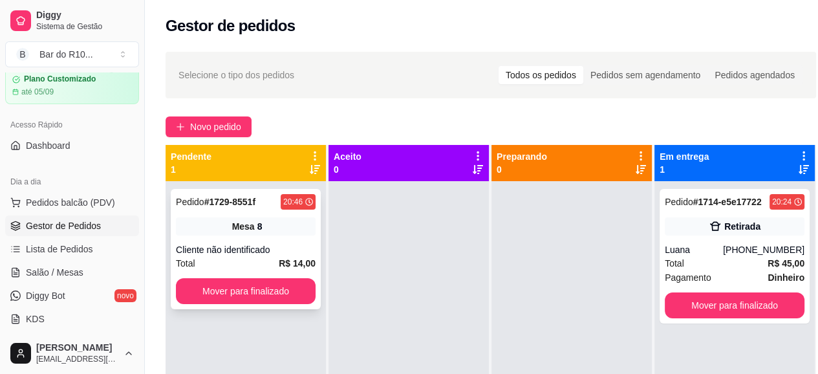
click at [286, 258] on strong "R$ 14,00" at bounding box center [297, 263] width 37 height 10
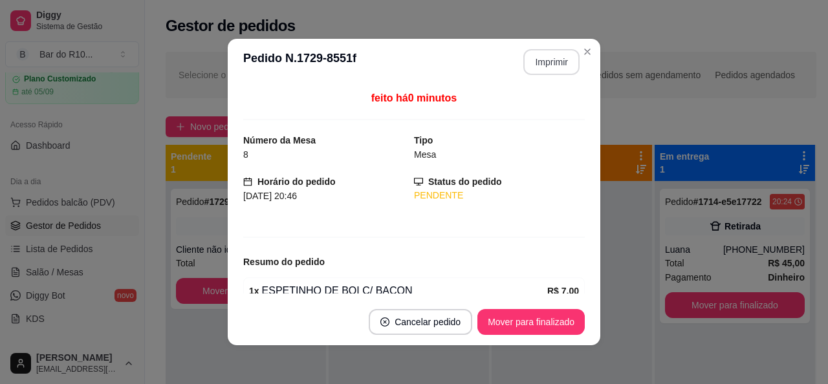
click at [545, 59] on button "Imprimir" at bounding box center [551, 62] width 56 height 26
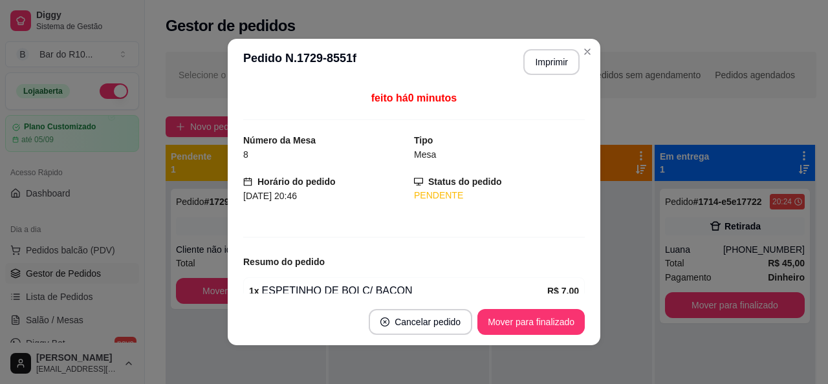
scroll to position [48, 0]
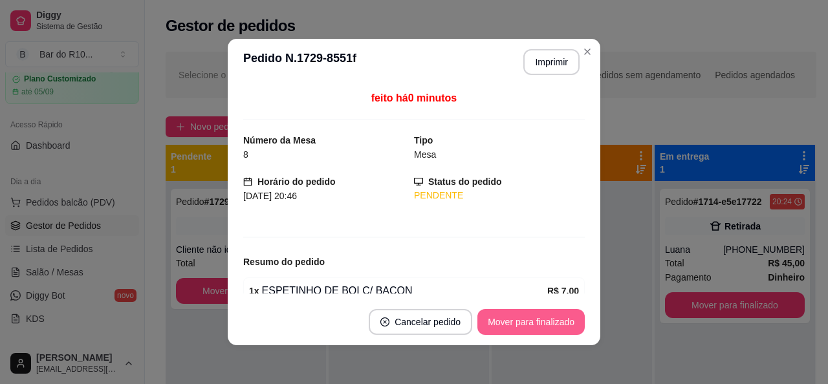
click at [555, 321] on button "Mover para finalizado" at bounding box center [530, 322] width 107 height 26
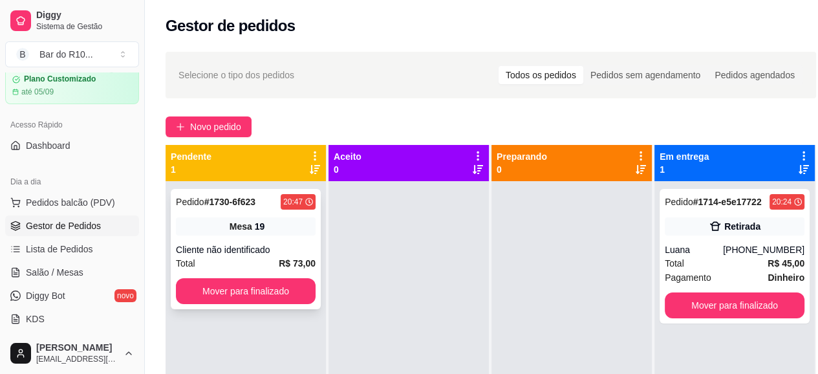
click at [271, 231] on div "Mesa 19" at bounding box center [246, 226] width 140 height 18
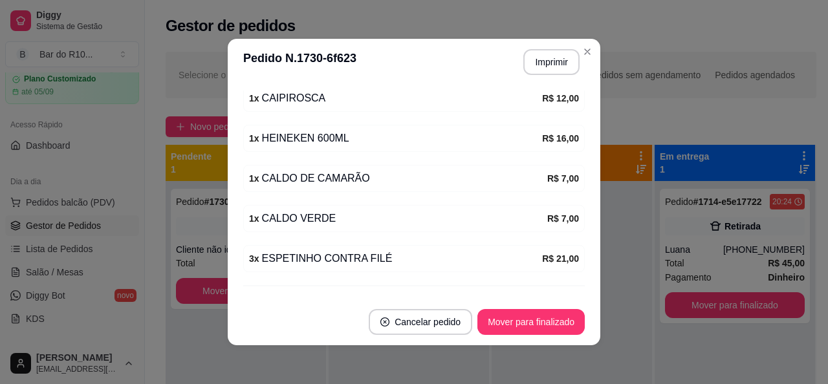
scroll to position [241, 0]
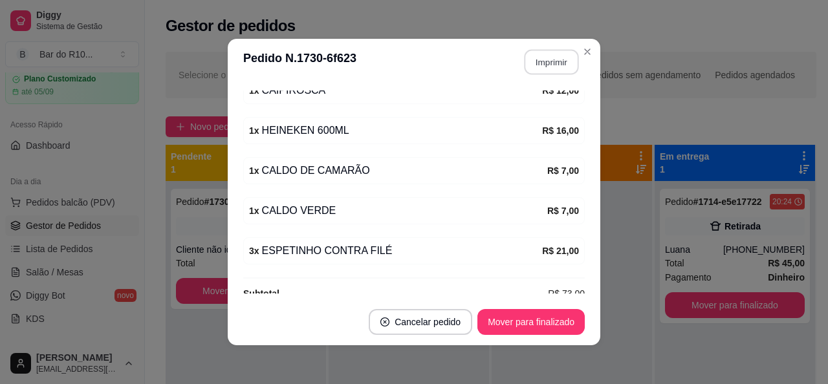
click at [547, 67] on button "Imprimir" at bounding box center [551, 62] width 54 height 25
click at [528, 319] on button "Mover para finalizado" at bounding box center [530, 322] width 107 height 26
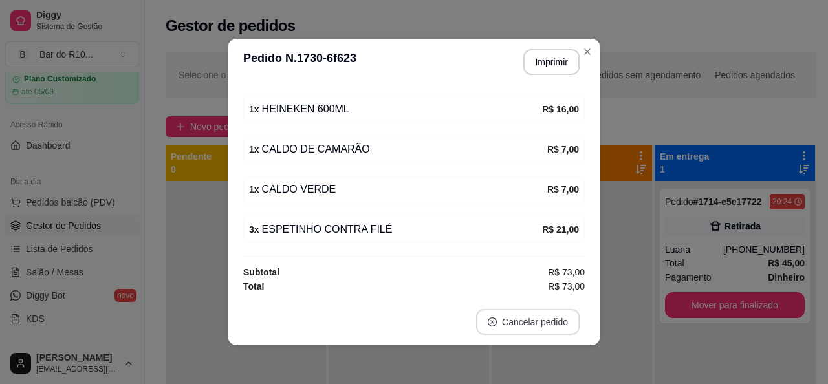
scroll to position [199, 0]
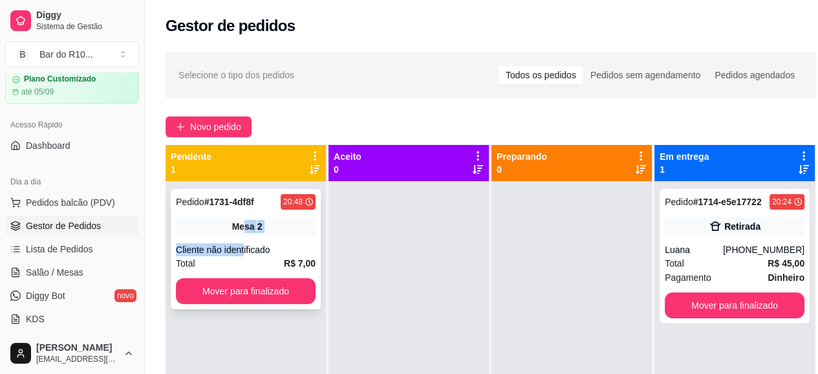
click at [243, 248] on div "Pedido # 1731-4df8f 20:48 Mesa 2 Cliente não identificado Total R$ 7,00 Mover p…" at bounding box center [246, 249] width 150 height 120
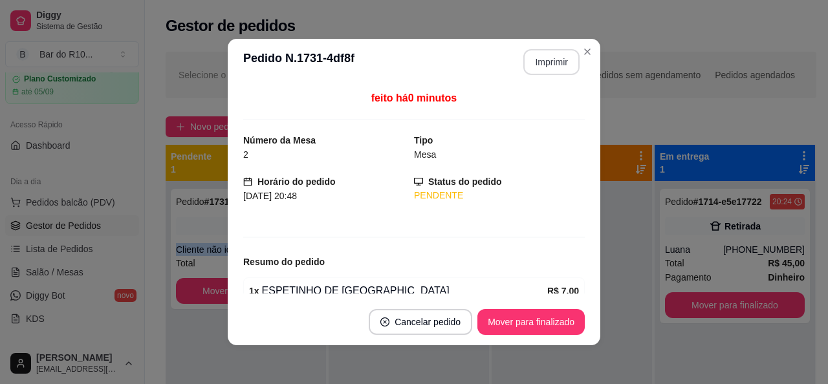
click at [552, 69] on button "Imprimir" at bounding box center [551, 62] width 56 height 26
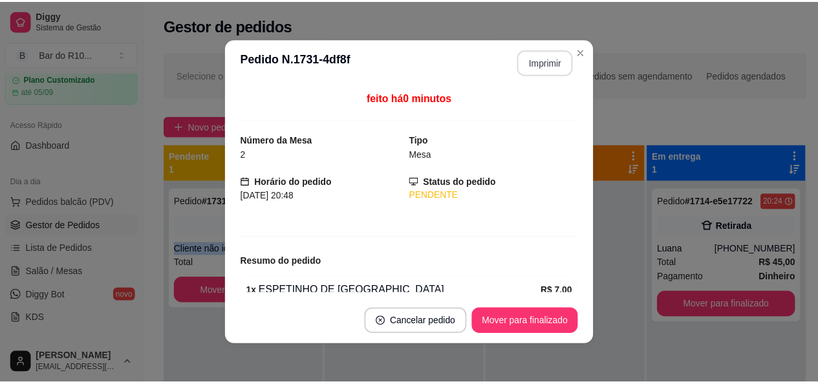
scroll to position [0, 0]
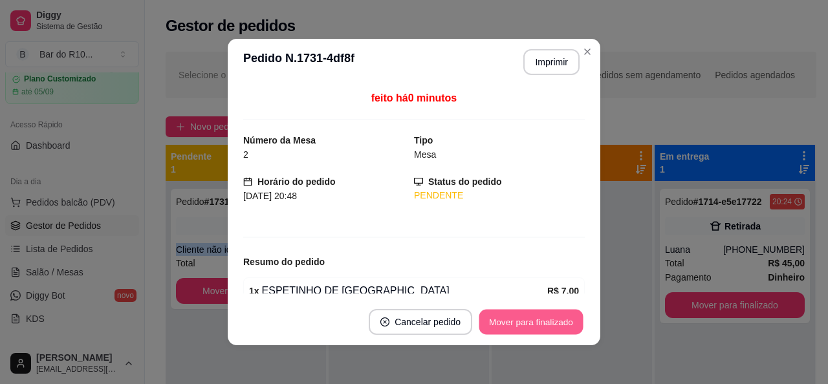
click at [502, 325] on button "Mover para finalizado" at bounding box center [531, 322] width 104 height 25
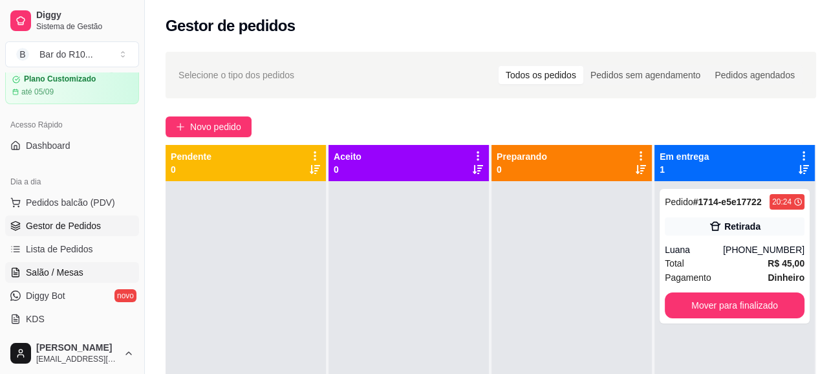
click at [52, 275] on span "Salão / Mesas" at bounding box center [55, 272] width 58 height 13
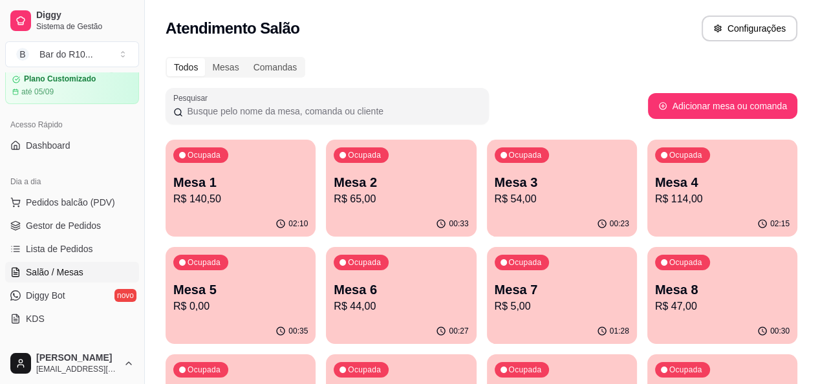
click at [545, 90] on div "Pesquisar" at bounding box center [407, 106] width 482 height 36
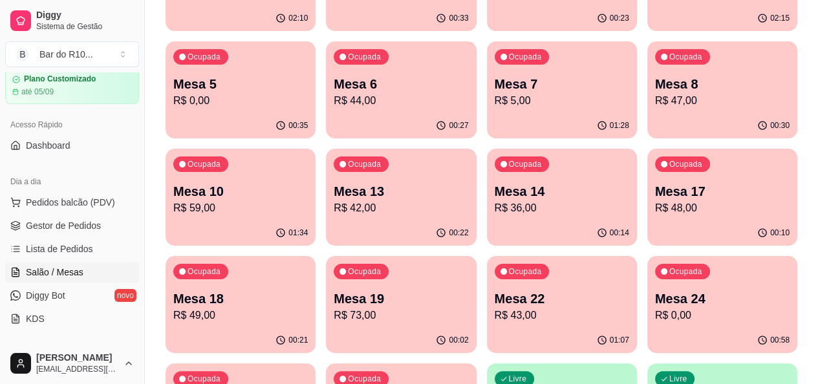
scroll to position [207, 0]
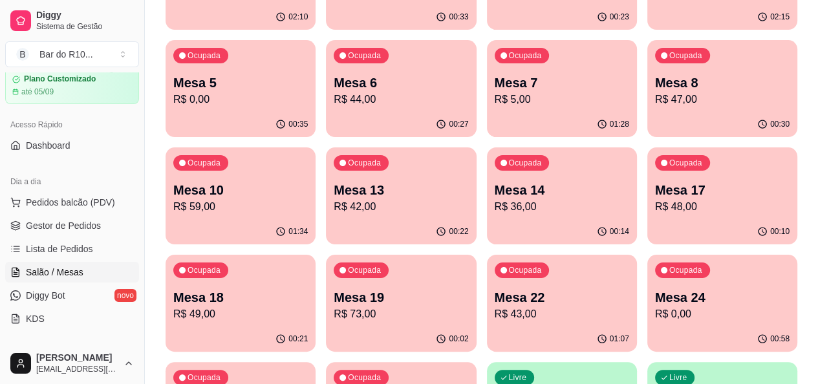
click at [629, 288] on p "Mesa 22" at bounding box center [562, 297] width 135 height 18
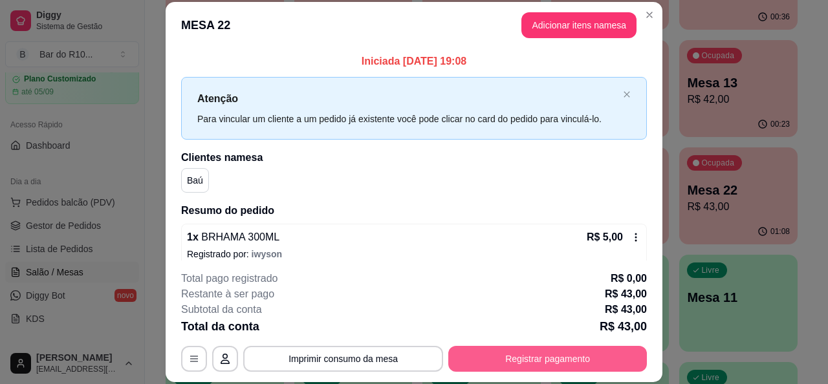
click at [592, 352] on button "Registrar pagamento" at bounding box center [547, 359] width 199 height 26
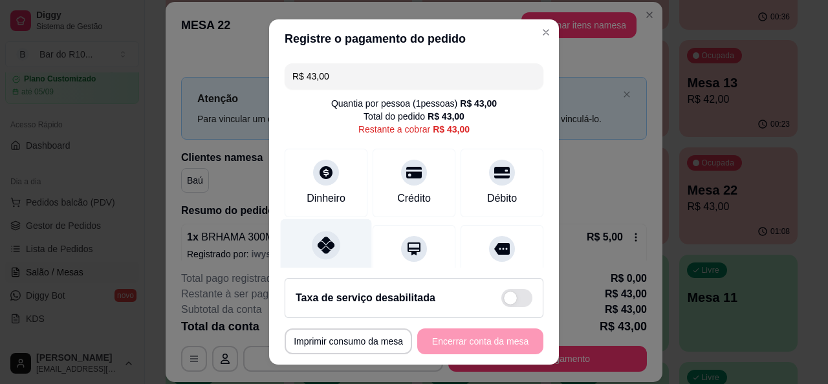
click at [312, 243] on div at bounding box center [326, 245] width 28 height 28
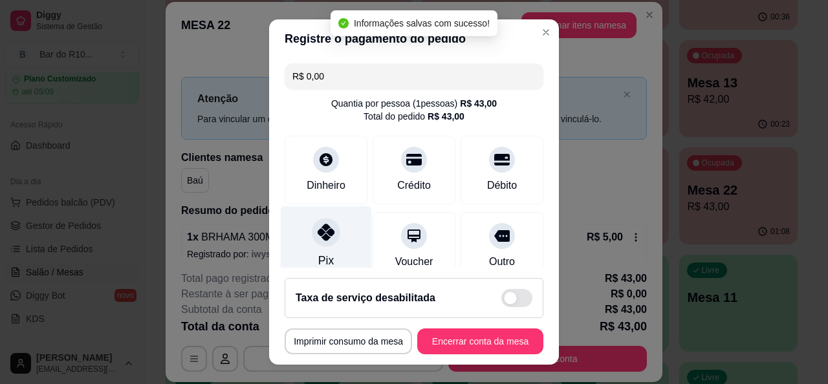
type input "R$ 0,00"
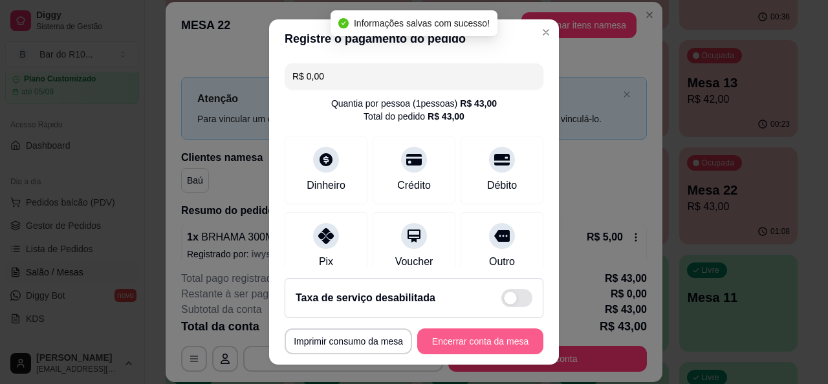
click at [468, 341] on button "Encerrar conta da mesa" at bounding box center [480, 342] width 126 height 26
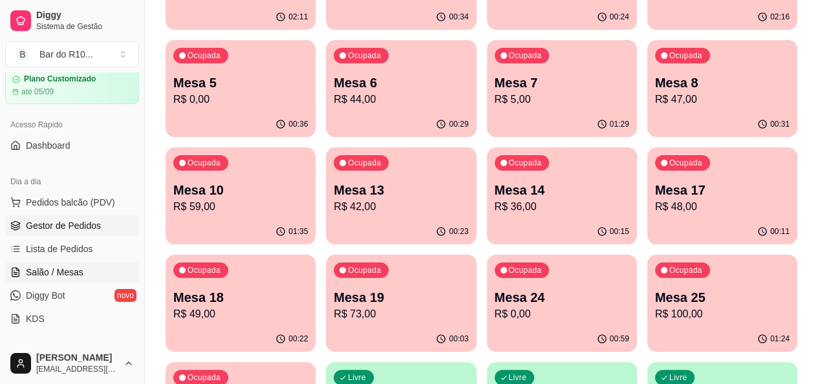
click at [114, 226] on link "Gestor de Pedidos" at bounding box center [72, 225] width 134 height 21
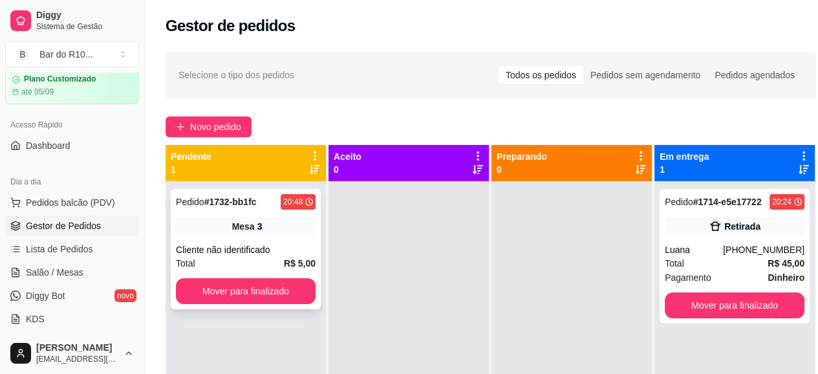
click at [217, 237] on div "Pedido # 1732-bb1fc 20:48 Mesa 3 Cliente não identificado Total R$ 5,00 Mover p…" at bounding box center [246, 249] width 150 height 120
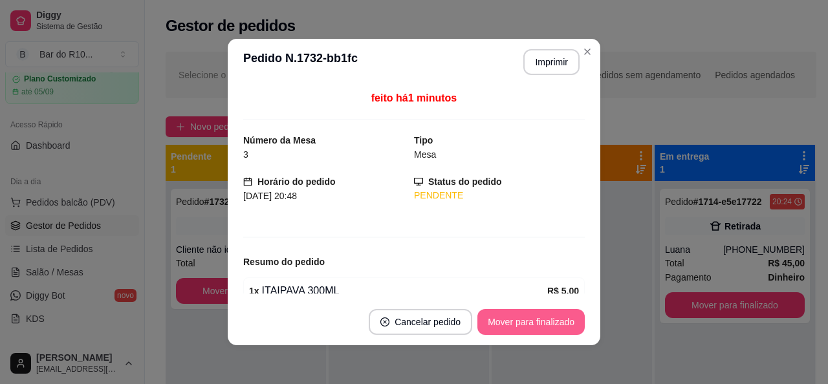
click at [541, 342] on footer "Cancelar pedido Mover para finalizado" at bounding box center [414, 322] width 372 height 47
click at [502, 324] on button "Mover para finalizado" at bounding box center [530, 322] width 107 height 26
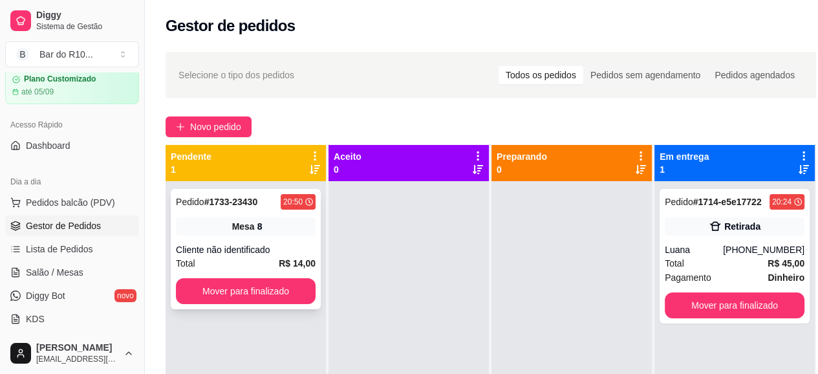
click at [220, 239] on div "Pedido # 1733-23430 20:50 Mesa 8 Cliente não identificado Total R$ 14,00 Mover …" at bounding box center [246, 249] width 150 height 120
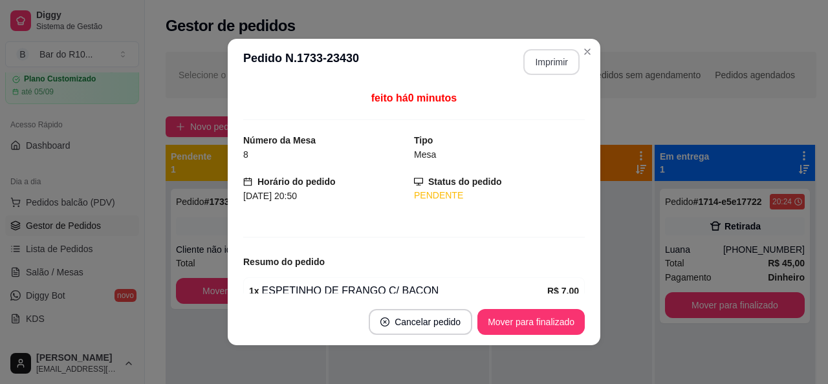
click at [548, 68] on button "Imprimir" at bounding box center [551, 62] width 56 height 26
click at [530, 318] on button "Mover para finalizado" at bounding box center [531, 322] width 104 height 25
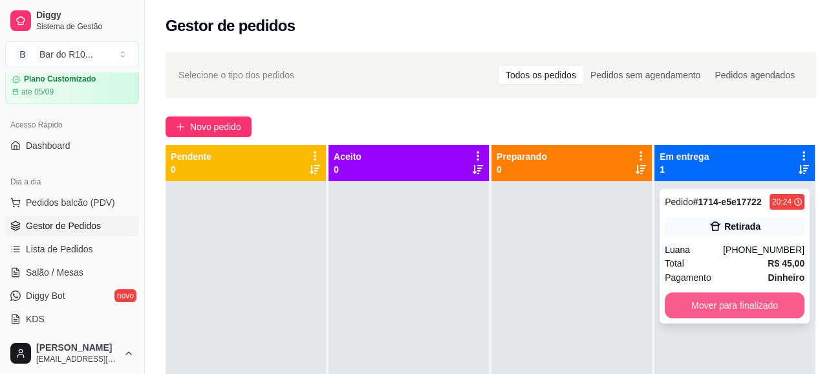
click at [713, 307] on button "Mover para finalizado" at bounding box center [735, 305] width 140 height 26
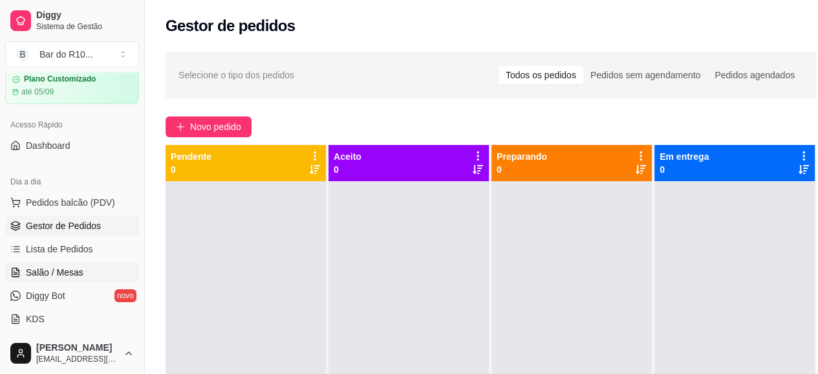
click at [92, 270] on link "Salão / Mesas" at bounding box center [72, 272] width 134 height 21
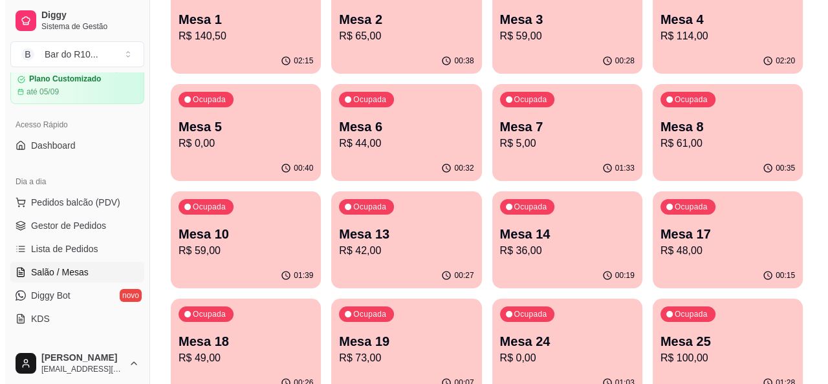
scroll to position [259, 0]
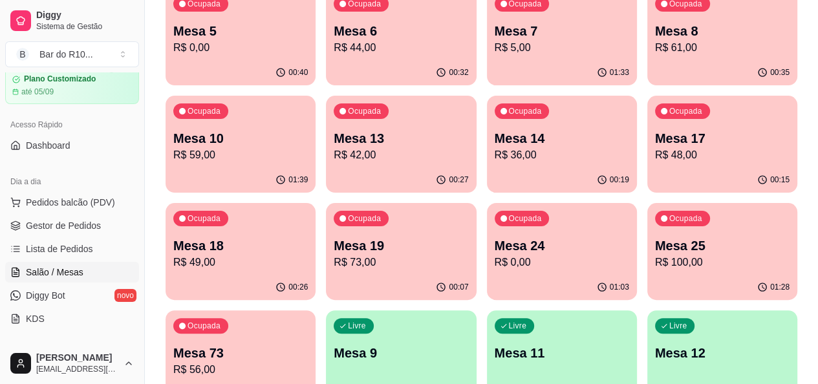
click at [655, 244] on p "Mesa 25" at bounding box center [722, 246] width 135 height 18
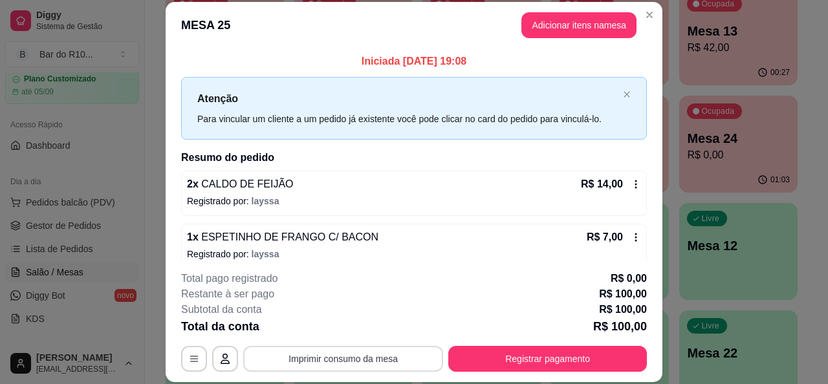
click at [385, 357] on button "Imprimir consumo da mesa" at bounding box center [343, 359] width 200 height 26
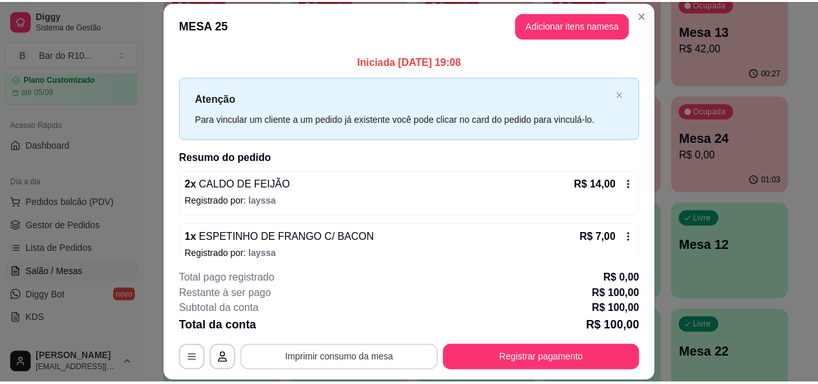
scroll to position [0, 0]
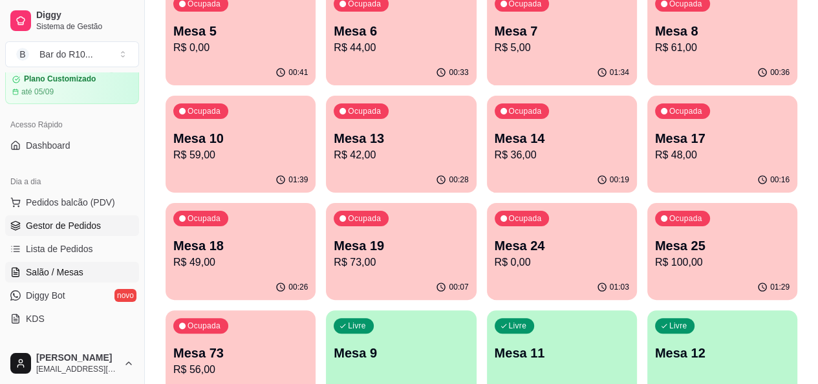
click at [42, 231] on span "Gestor de Pedidos" at bounding box center [63, 225] width 75 height 13
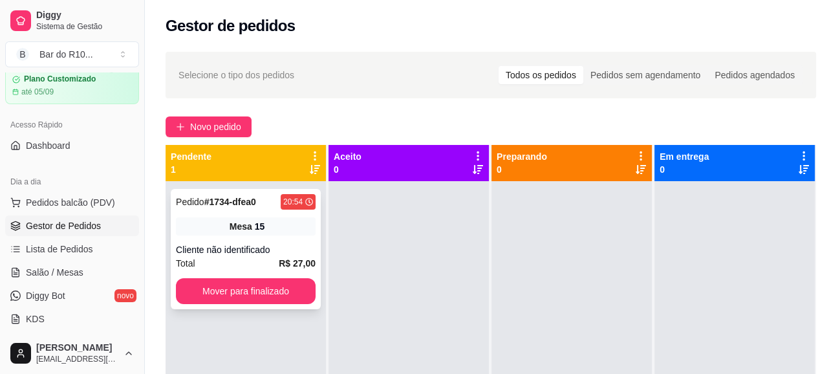
click at [301, 254] on div "Cliente não identificado" at bounding box center [246, 249] width 140 height 13
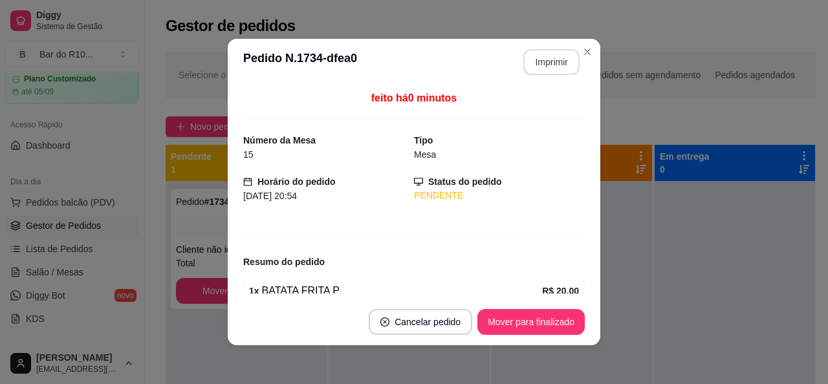
click at [546, 68] on button "Imprimir" at bounding box center [551, 62] width 56 height 26
click at [551, 310] on button "Mover para finalizado" at bounding box center [530, 322] width 107 height 26
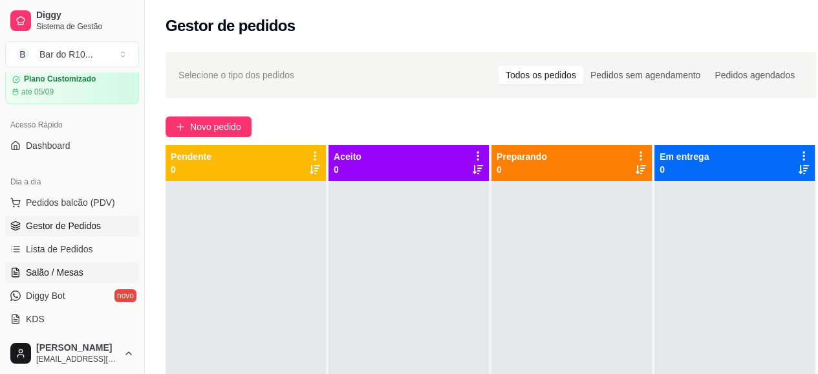
click at [72, 272] on span "Salão / Mesas" at bounding box center [55, 272] width 58 height 13
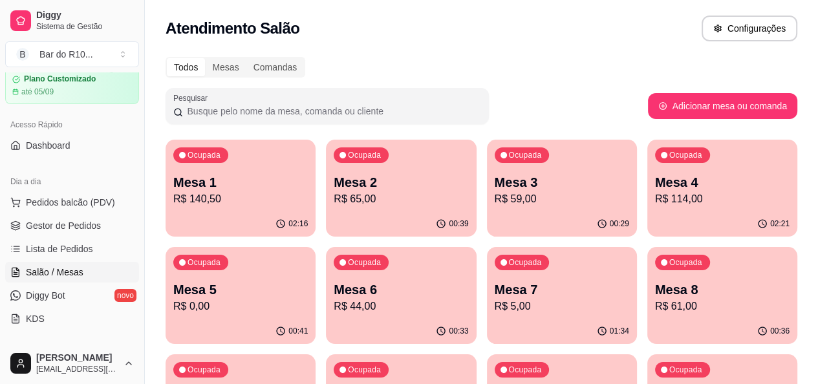
click at [334, 294] on p "Mesa 6" at bounding box center [401, 290] width 135 height 18
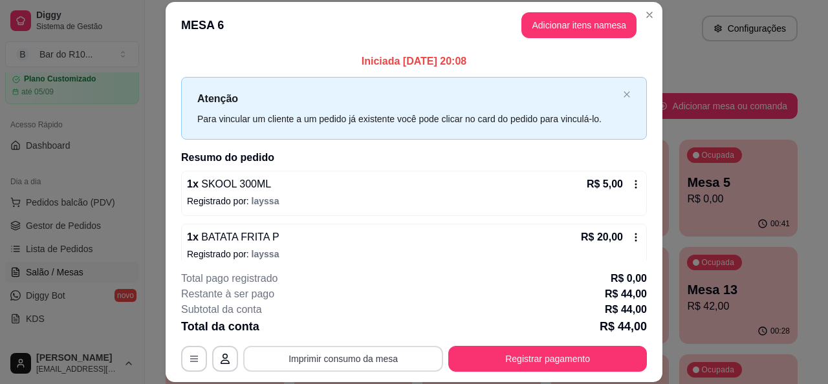
click at [421, 360] on button "Imprimir consumo da mesa" at bounding box center [343, 359] width 200 height 26
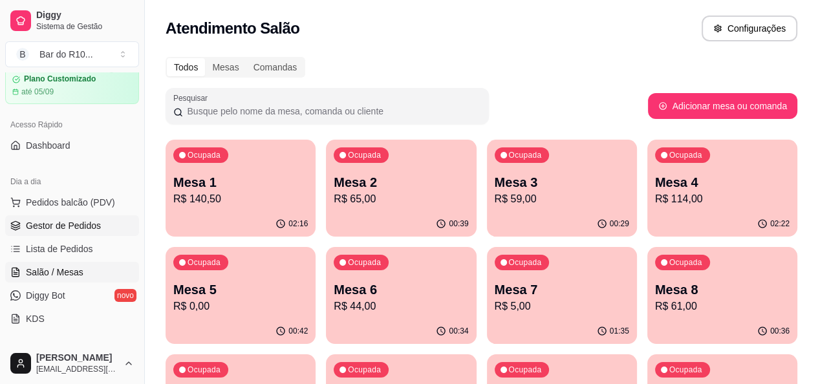
click at [63, 235] on link "Gestor de Pedidos" at bounding box center [72, 225] width 134 height 21
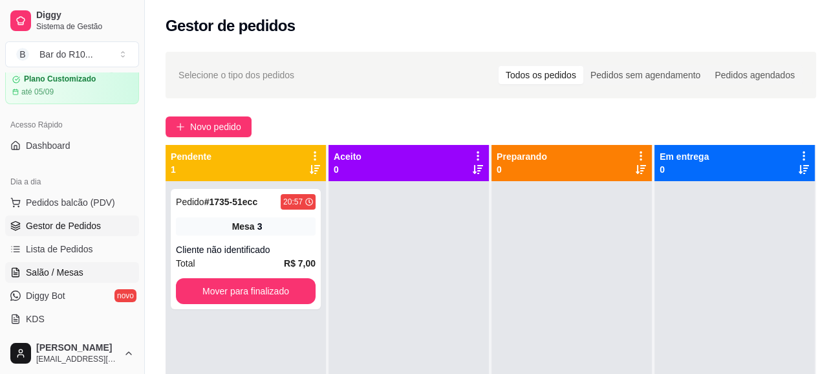
click at [59, 266] on span "Salão / Mesas" at bounding box center [55, 272] width 58 height 13
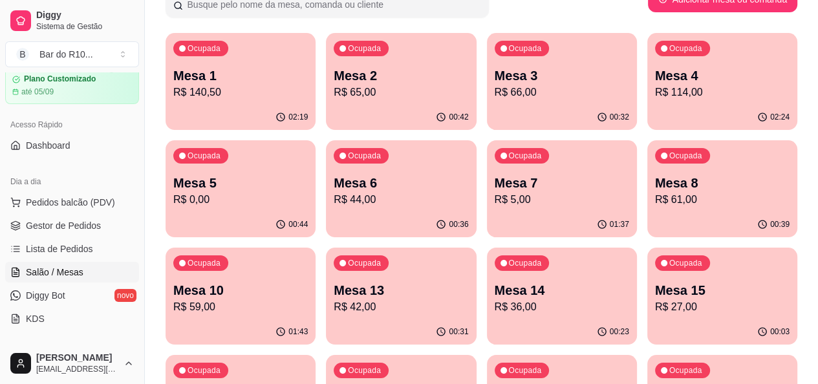
scroll to position [129, 0]
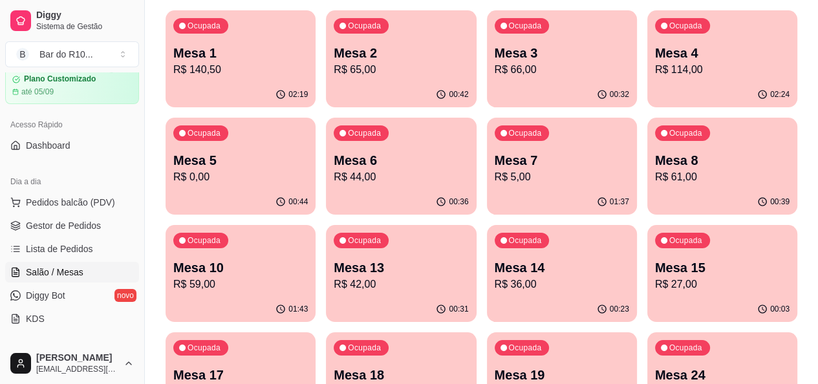
click at [145, 272] on button "Toggle Sidebar" at bounding box center [144, 192] width 10 height 384
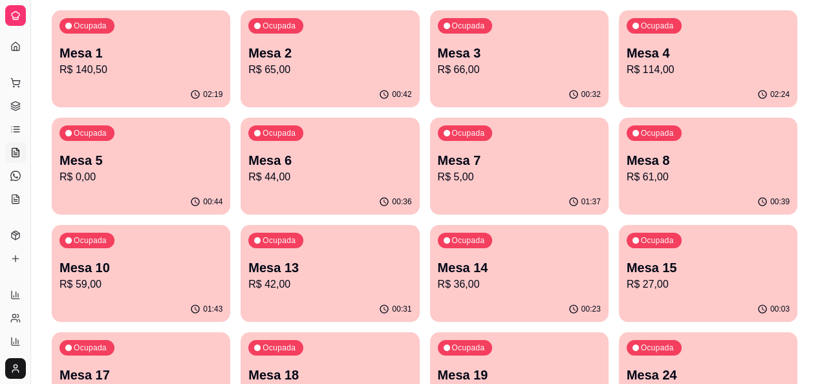
click at [438, 281] on p "R$ 36,00" at bounding box center [519, 285] width 163 height 16
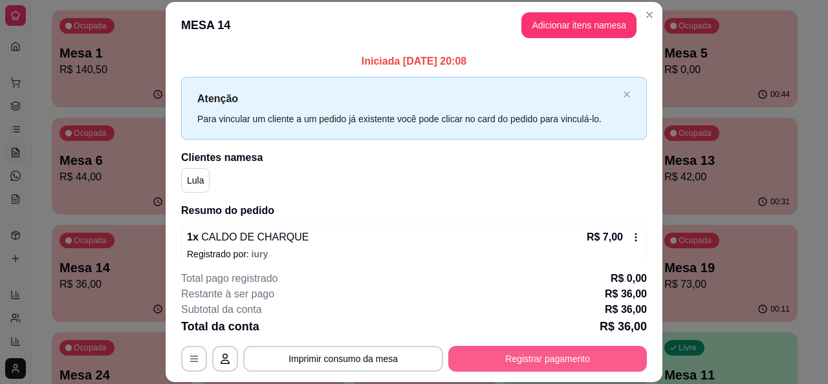
click at [590, 353] on button "Registrar pagamento" at bounding box center [547, 359] width 199 height 26
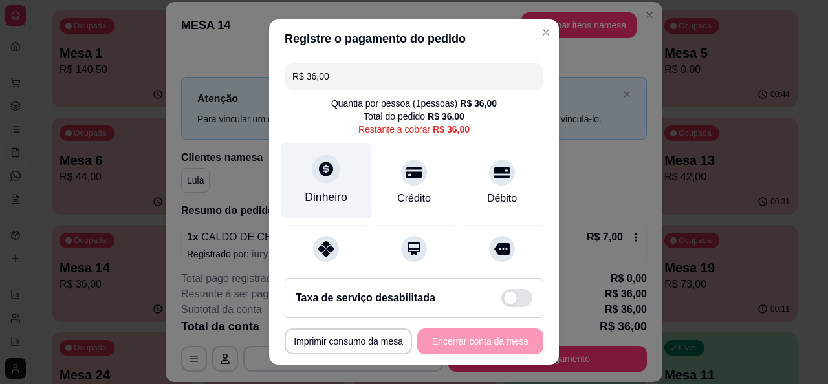
click at [324, 186] on div "Dinheiro" at bounding box center [326, 180] width 91 height 76
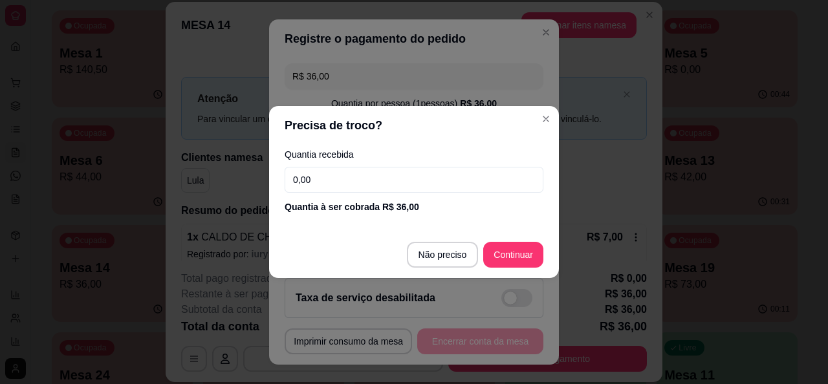
click at [404, 186] on input "0,00" at bounding box center [414, 180] width 259 height 26
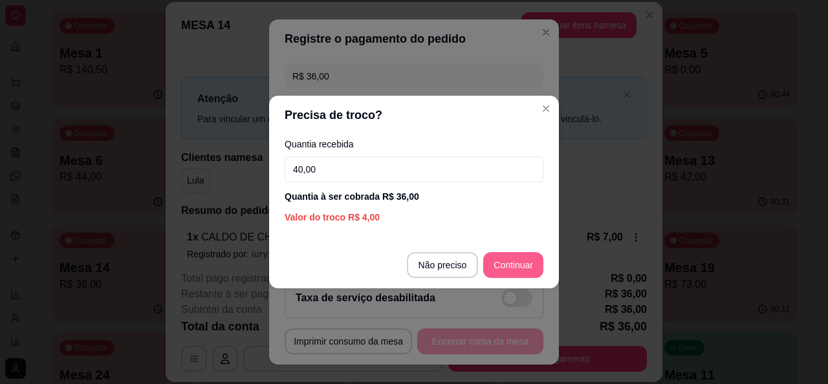
type input "40,00"
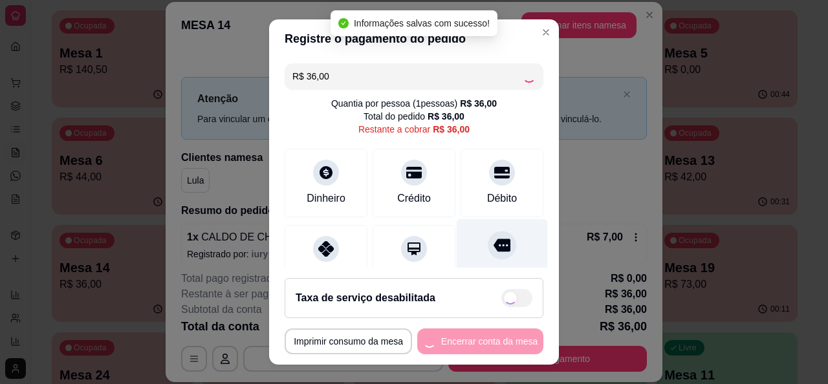
type input "R$ 0,00"
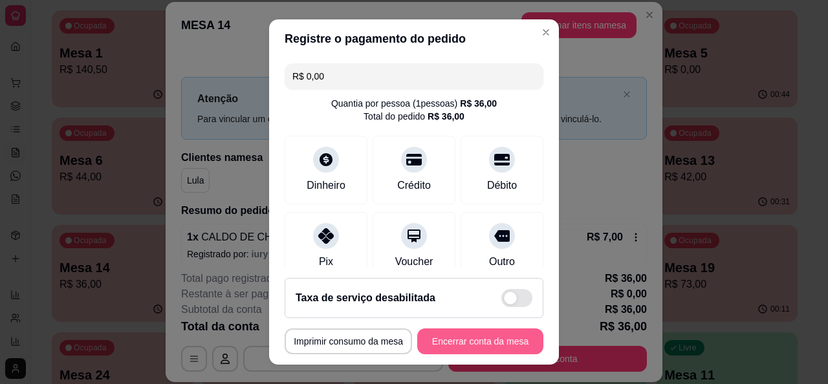
click at [511, 335] on button "Encerrar conta da mesa" at bounding box center [480, 342] width 126 height 26
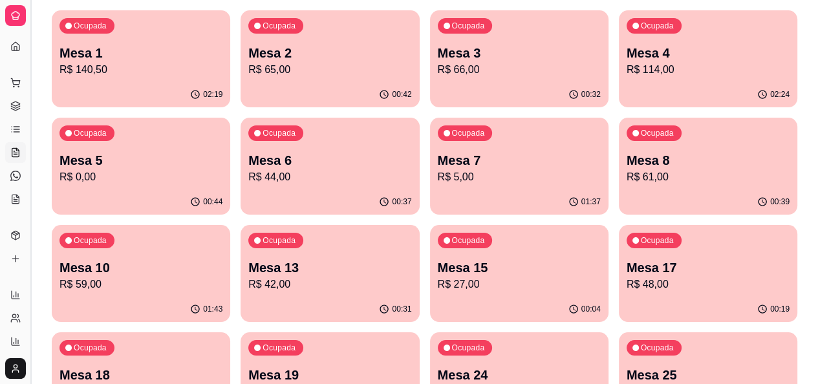
click at [25, 150] on button "Toggle Sidebar" at bounding box center [30, 192] width 10 height 384
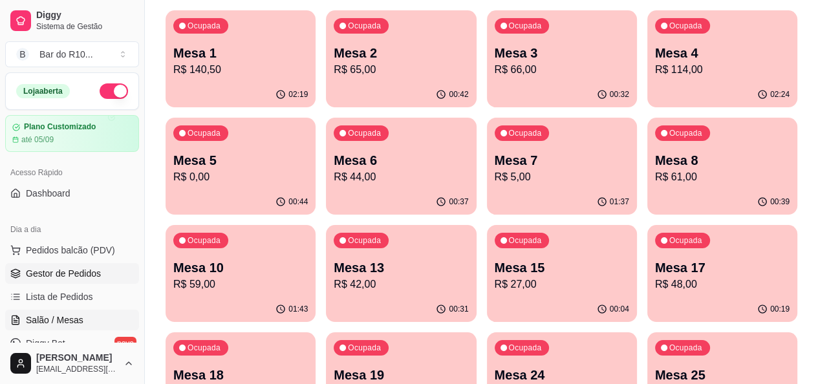
click at [60, 272] on span "Gestor de Pedidos" at bounding box center [63, 273] width 75 height 13
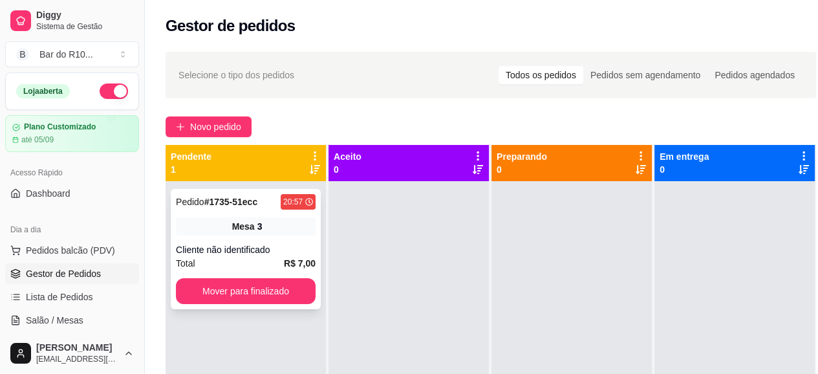
click at [285, 248] on div "Cliente não identificado" at bounding box center [246, 249] width 140 height 13
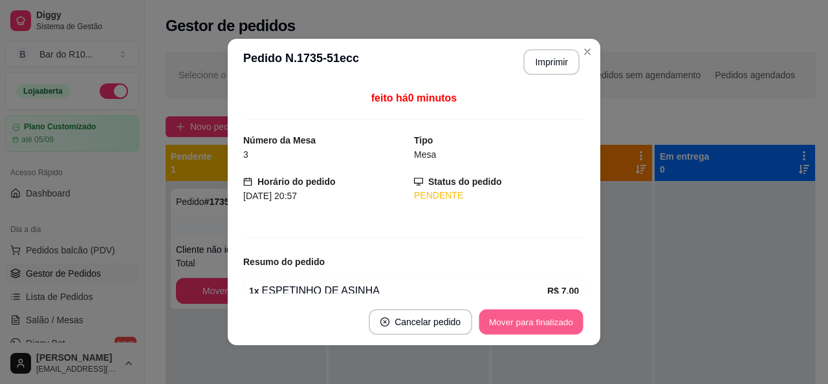
click at [548, 316] on button "Mover para finalizado" at bounding box center [531, 322] width 104 height 25
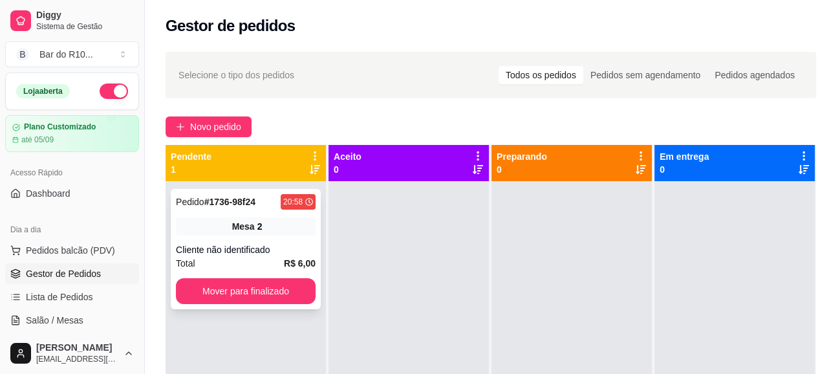
click at [266, 235] on div "Pedido # 1736-98f24 20:58 Mesa 2 Cliente não identificado Total R$ 6,00 Mover p…" at bounding box center [246, 249] width 150 height 120
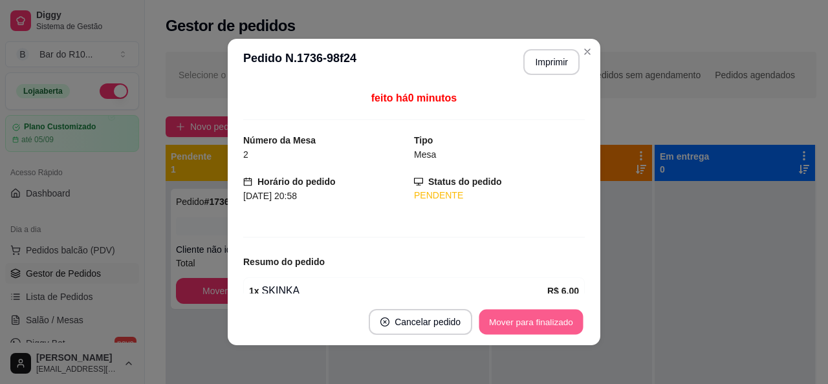
click at [535, 323] on button "Mover para finalizado" at bounding box center [531, 322] width 104 height 25
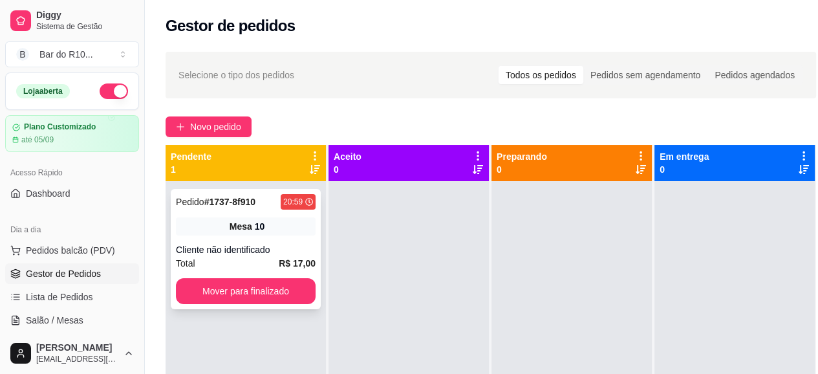
click at [283, 224] on div "Mesa 10" at bounding box center [246, 226] width 140 height 18
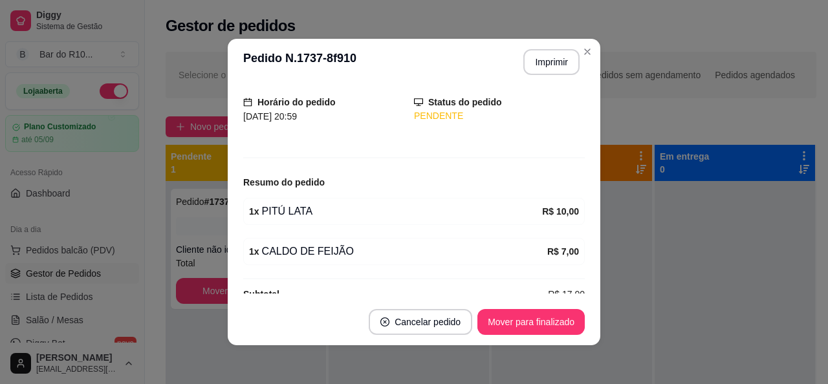
scroll to position [100, 0]
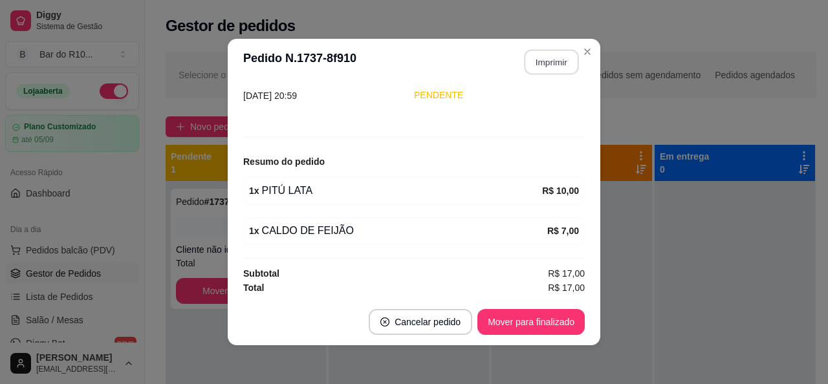
click at [551, 54] on button "Imprimir" at bounding box center [551, 62] width 54 height 25
click at [534, 318] on button "Mover para finalizado" at bounding box center [530, 322] width 107 height 26
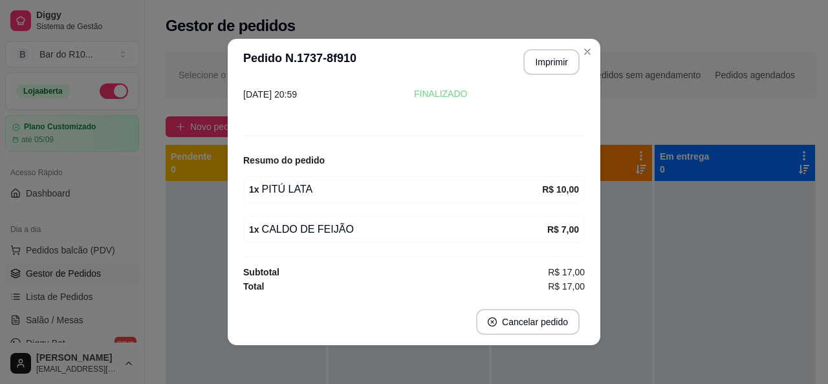
scroll to position [58, 0]
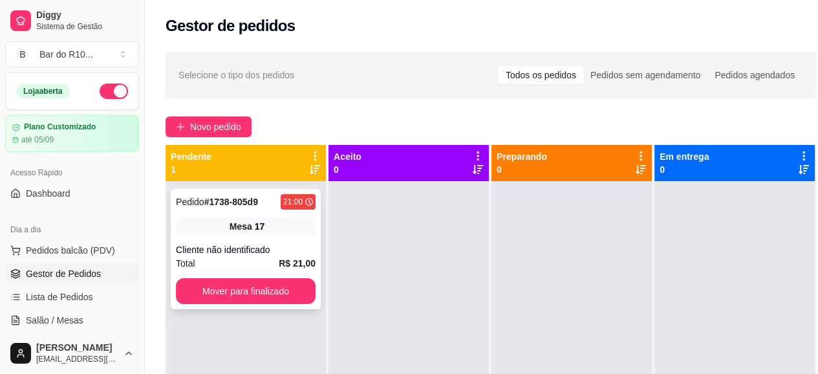
click at [278, 236] on div "Pedido # 1738-805d9 21:00 Mesa 17 Cliente não identificado Total R$ 21,00 Mover…" at bounding box center [246, 249] width 150 height 120
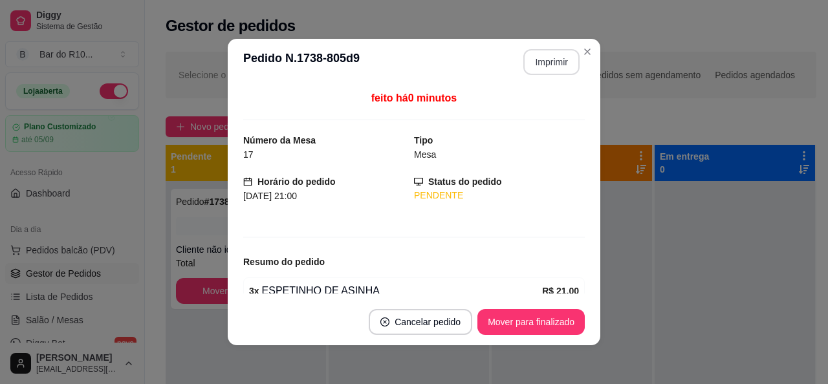
click at [544, 67] on button "Imprimir" at bounding box center [551, 62] width 56 height 26
click at [565, 316] on button "Mover para finalizado" at bounding box center [530, 322] width 107 height 26
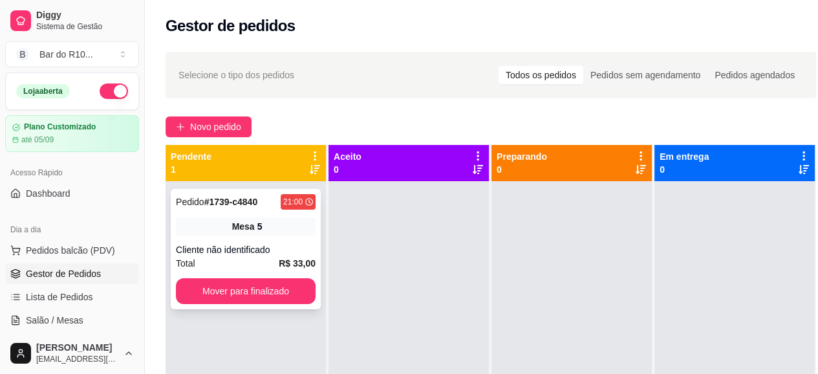
click at [314, 245] on div "Cliente não identificado" at bounding box center [246, 249] width 140 height 13
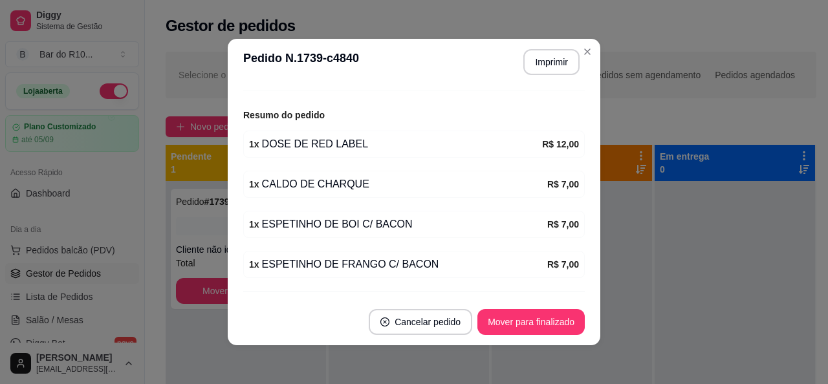
scroll to position [180, 0]
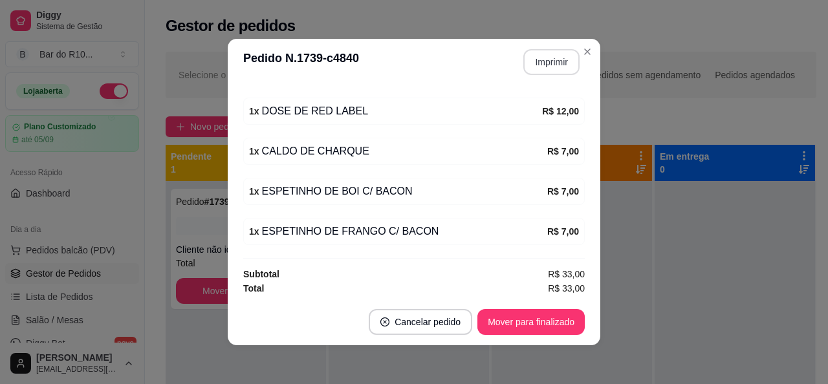
click at [561, 56] on button "Imprimir" at bounding box center [551, 62] width 56 height 26
click at [559, 319] on button "Mover para finalizado" at bounding box center [530, 322] width 107 height 26
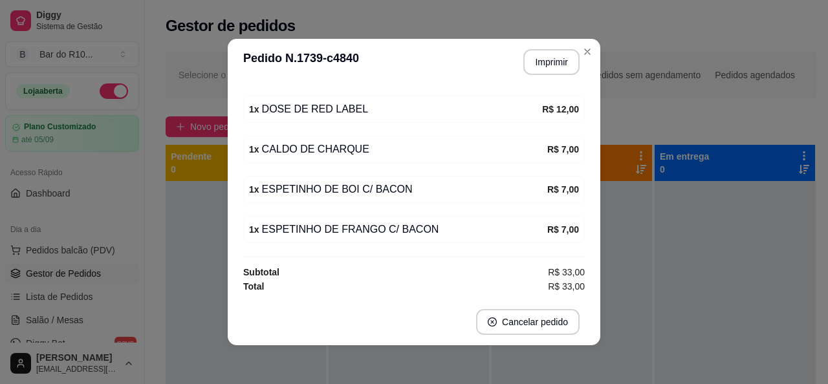
scroll to position [137, 0]
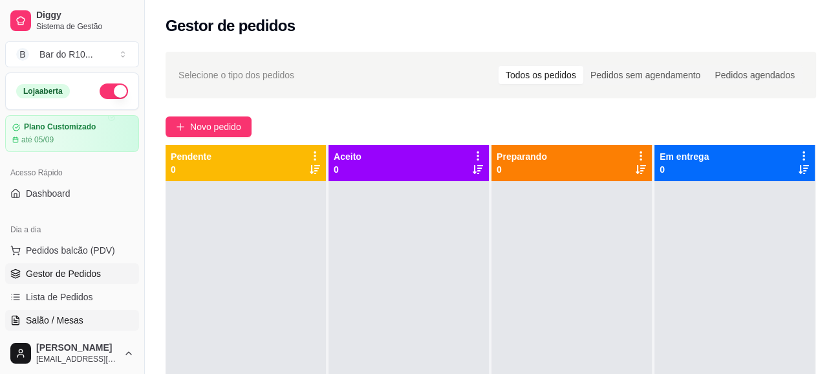
click at [82, 319] on link "Salão / Mesas" at bounding box center [72, 320] width 134 height 21
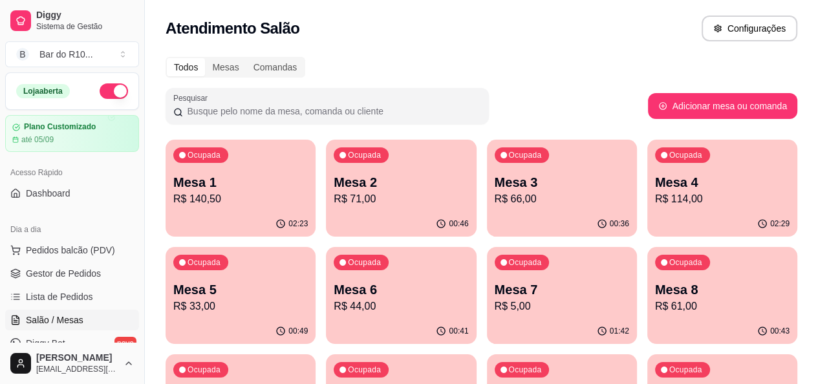
click at [216, 198] on p "R$ 140,50" at bounding box center [240, 199] width 135 height 16
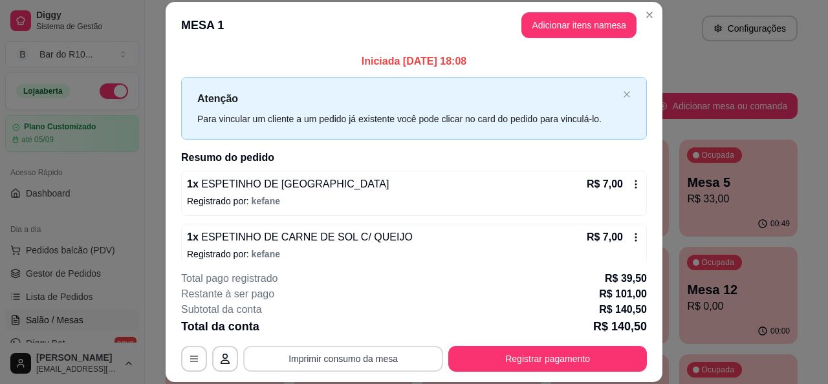
click at [339, 352] on button "Imprimir consumo da mesa" at bounding box center [343, 359] width 200 height 26
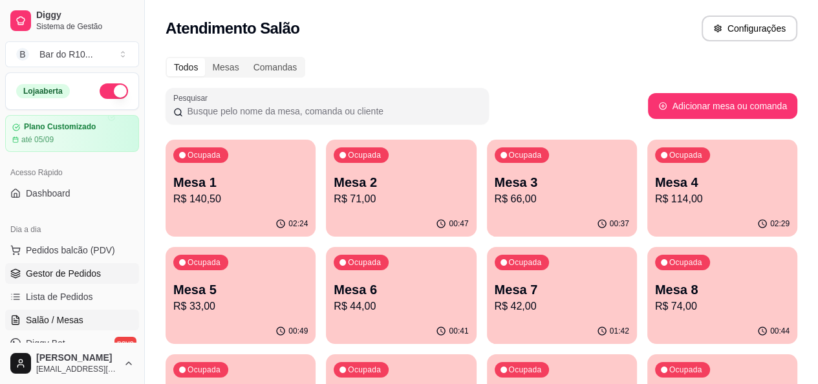
click at [100, 279] on link "Gestor de Pedidos" at bounding box center [72, 273] width 134 height 21
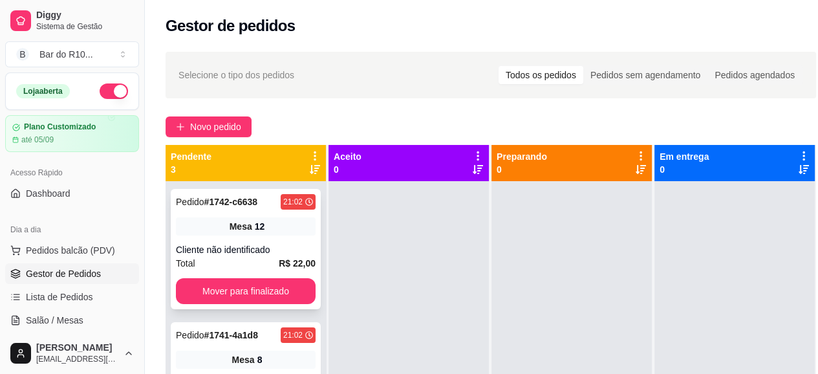
click at [240, 231] on span "Mesa" at bounding box center [241, 226] width 23 height 13
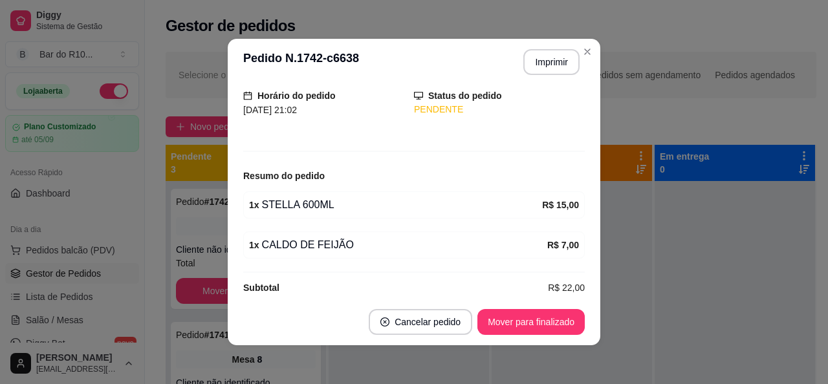
scroll to position [100, 0]
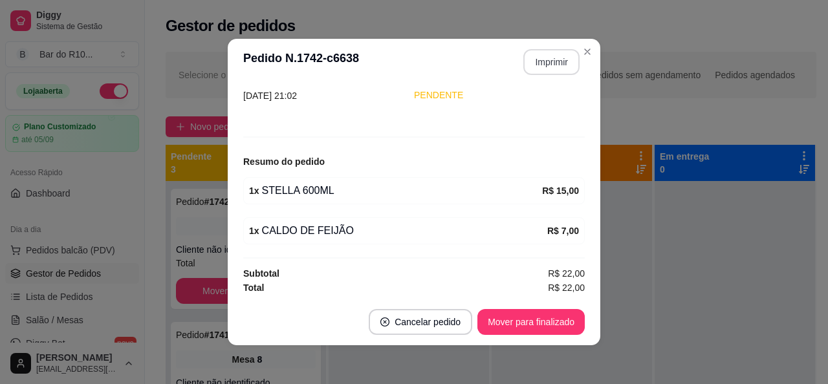
click at [548, 64] on button "Imprimir" at bounding box center [551, 62] width 56 height 26
click at [559, 328] on button "Mover para finalizado" at bounding box center [530, 322] width 107 height 26
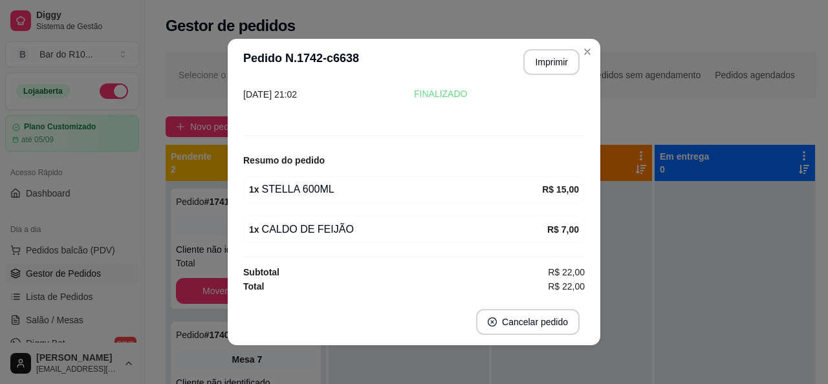
scroll to position [58, 0]
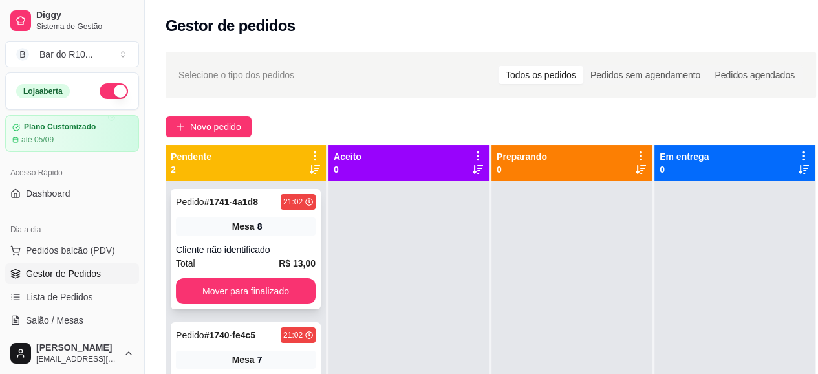
click at [285, 219] on div "Mesa 8" at bounding box center [246, 226] width 140 height 18
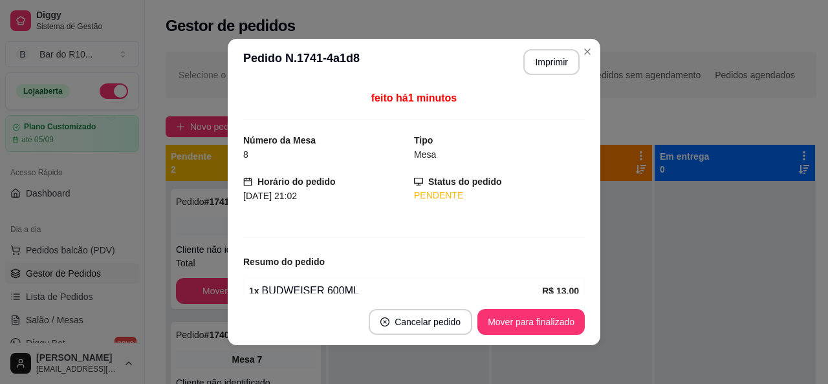
scroll to position [60, 0]
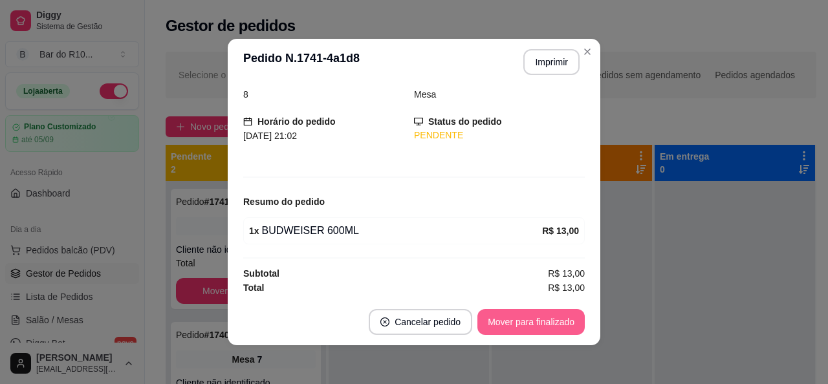
click at [535, 316] on button "Mover para finalizado" at bounding box center [530, 322] width 107 height 26
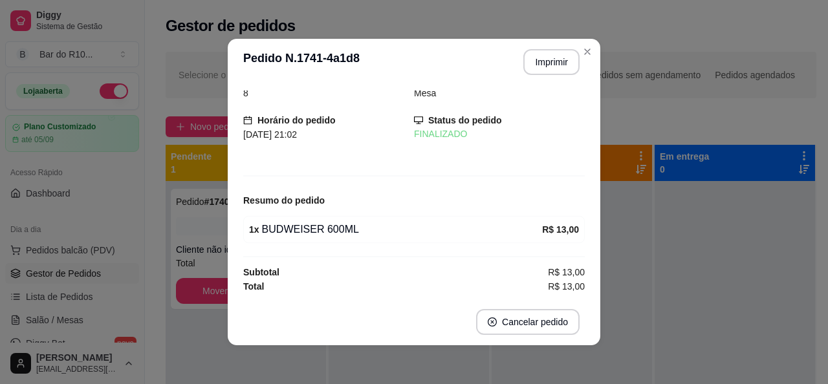
scroll to position [18, 0]
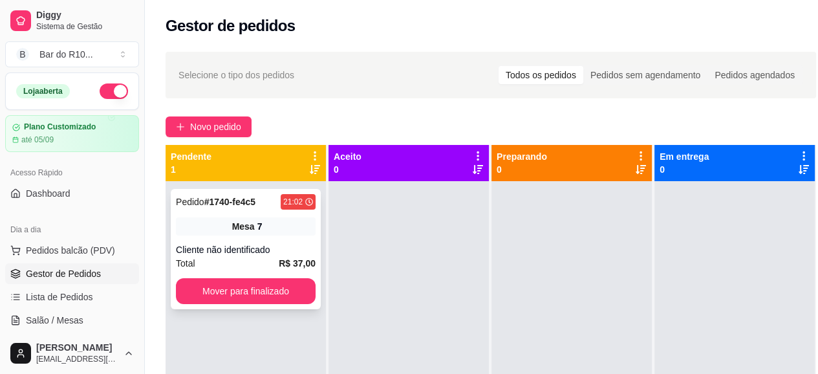
click at [294, 235] on div "Pedido # 1740-fe4c5 21:02 Mesa 7 Cliente não identificado Total R$ 37,00 Mover …" at bounding box center [246, 249] width 150 height 120
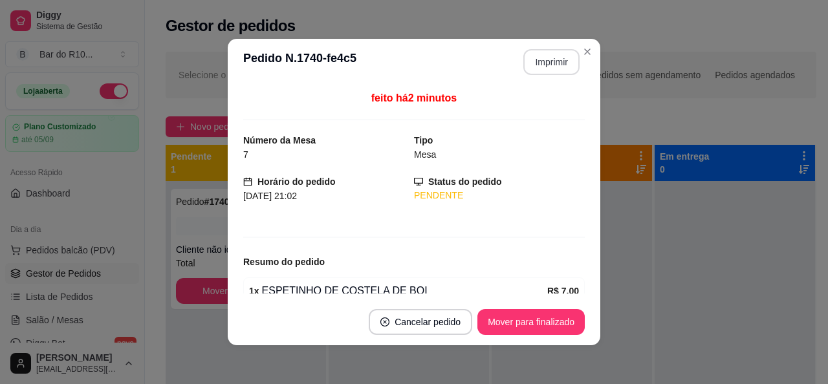
click at [565, 58] on button "Imprimir" at bounding box center [551, 62] width 56 height 26
click at [525, 324] on button "Mover para finalizado" at bounding box center [531, 322] width 104 height 25
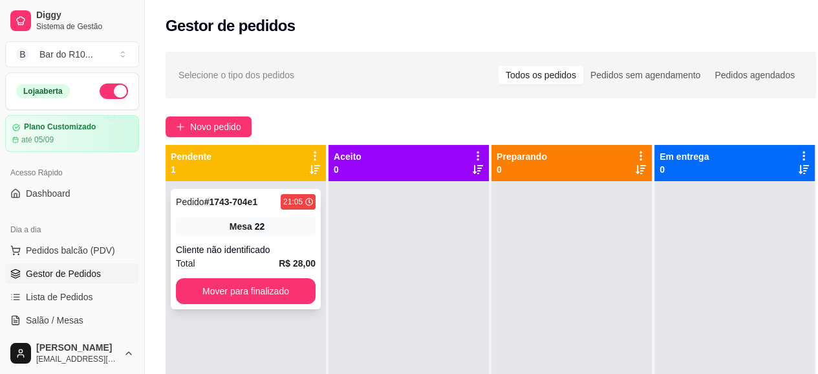
click at [282, 213] on div "Pedido # 1743-704e1 21:05 Mesa 22 Cliente não identificado Total R$ 28,00 Mover…" at bounding box center [246, 249] width 150 height 120
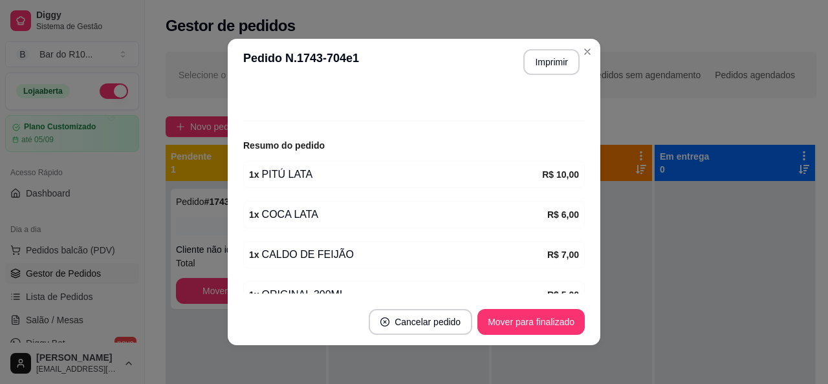
scroll to position [159, 0]
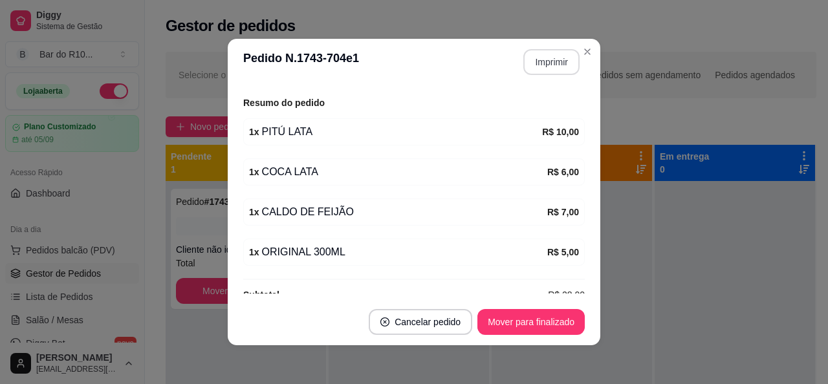
click at [538, 73] on button "Imprimir" at bounding box center [551, 62] width 56 height 26
click at [531, 321] on button "Mover para finalizado" at bounding box center [530, 322] width 107 height 26
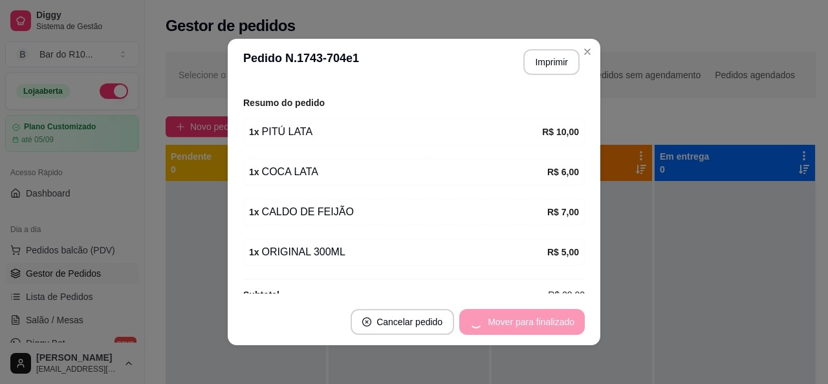
scroll to position [116, 0]
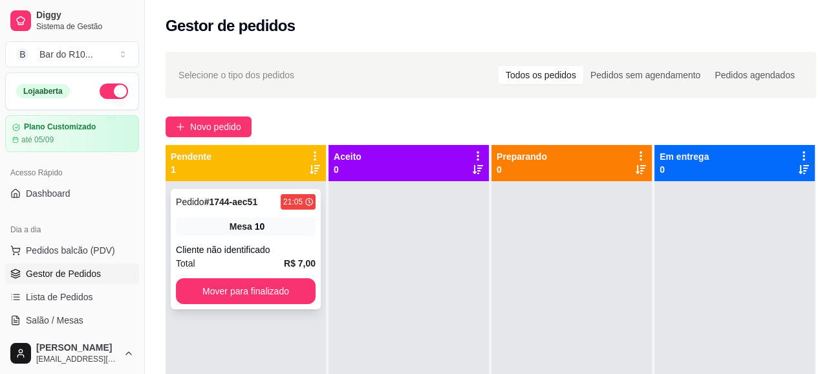
click at [298, 250] on div "Cliente não identificado" at bounding box center [246, 249] width 140 height 13
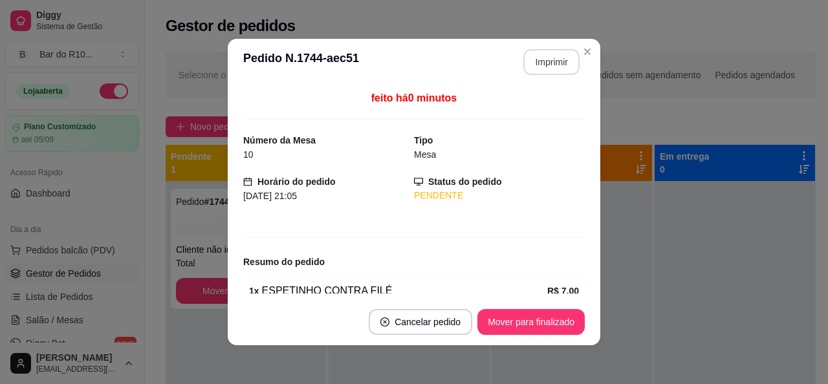
click at [548, 59] on button "Imprimir" at bounding box center [551, 62] width 56 height 26
click at [535, 327] on button "Mover para finalizado" at bounding box center [530, 322] width 107 height 26
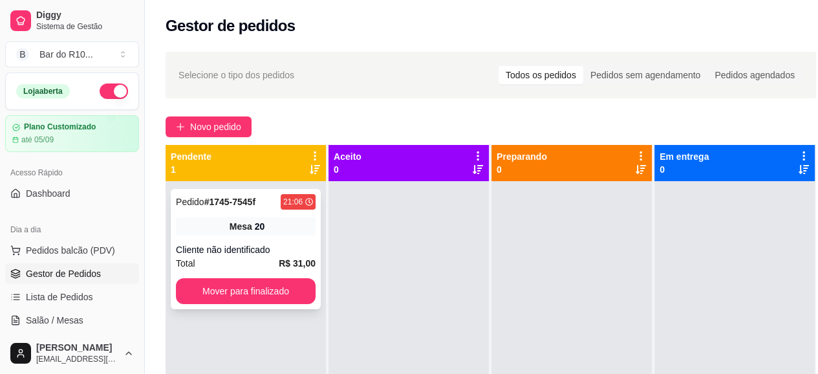
click at [307, 218] on div "Mesa 20" at bounding box center [246, 226] width 140 height 18
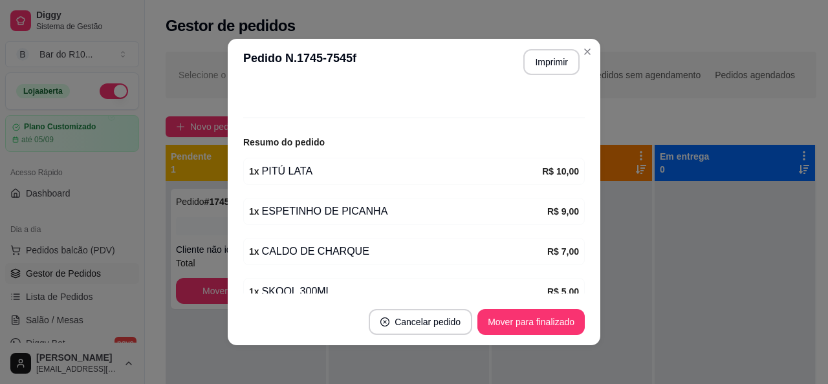
scroll to position [150, 0]
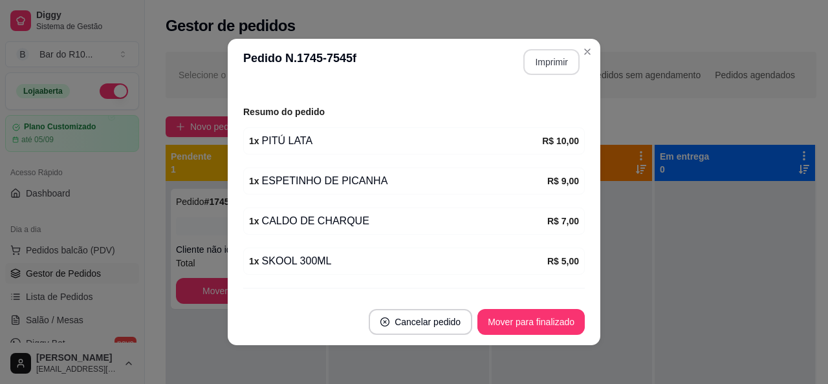
click at [542, 67] on button "Imprimir" at bounding box center [551, 62] width 56 height 26
click at [559, 333] on button "Mover para finalizado" at bounding box center [530, 322] width 107 height 26
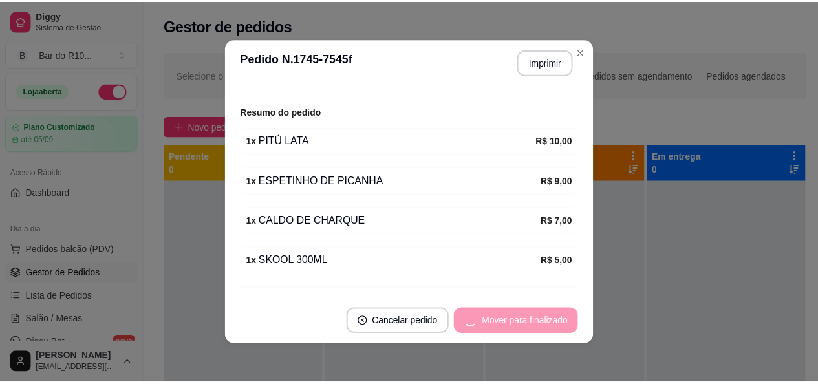
scroll to position [107, 0]
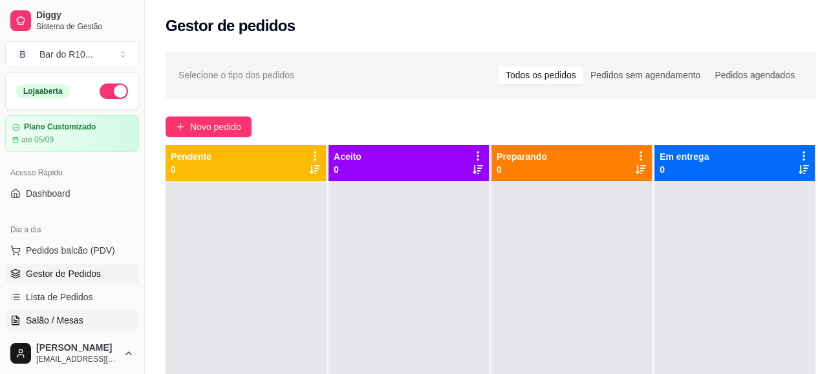
click at [85, 316] on link "Salão / Mesas" at bounding box center [72, 320] width 134 height 21
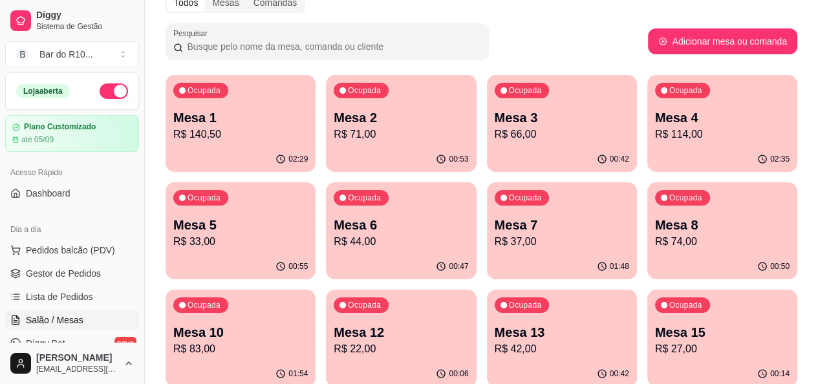
scroll to position [65, 0]
click at [334, 239] on p "R$ 44,00" at bounding box center [401, 242] width 135 height 16
click at [326, 251] on div "Ocupada Mesa 6 R$ 44,00" at bounding box center [401, 218] width 150 height 72
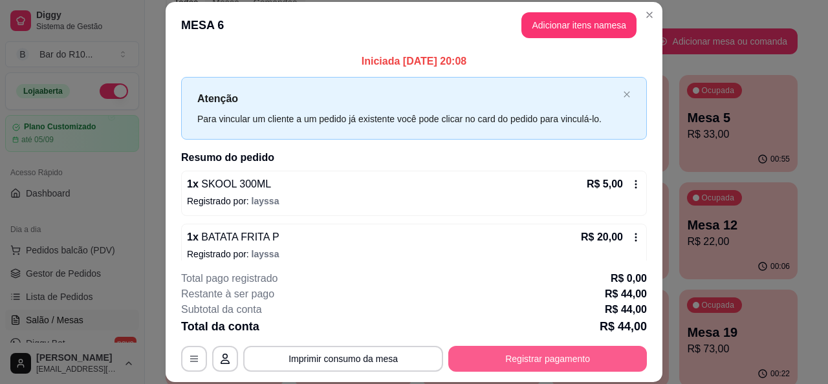
click at [533, 363] on button "Registrar pagamento" at bounding box center [547, 359] width 199 height 26
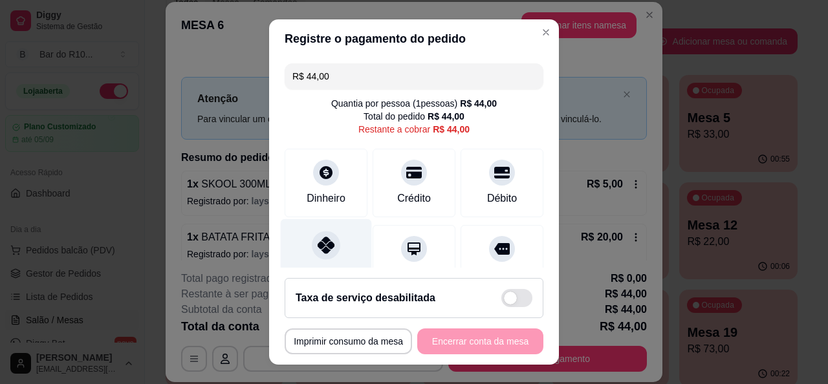
click at [330, 242] on div at bounding box center [326, 245] width 28 height 28
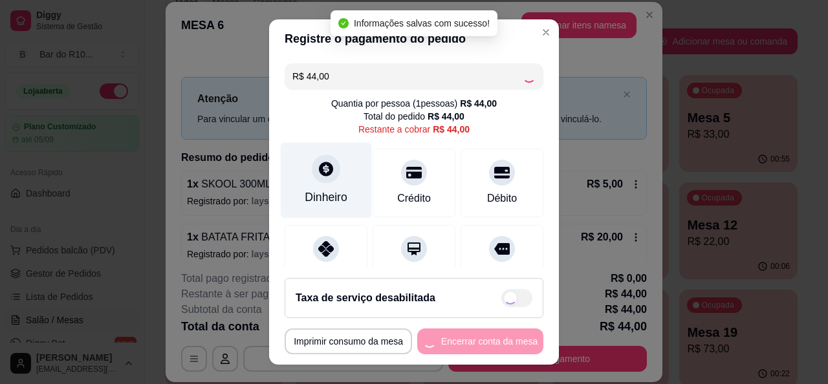
type input "R$ 0,00"
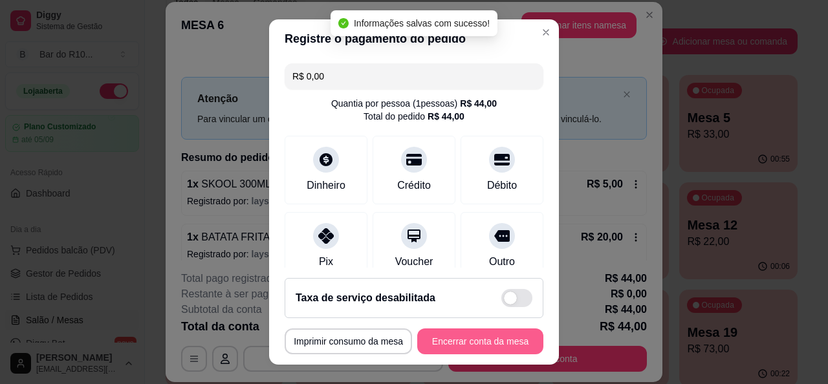
click at [469, 345] on button "Encerrar conta da mesa" at bounding box center [480, 342] width 126 height 26
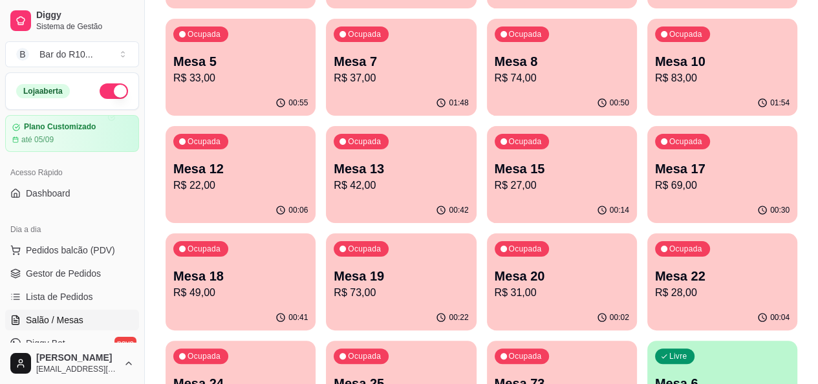
scroll to position [259, 0]
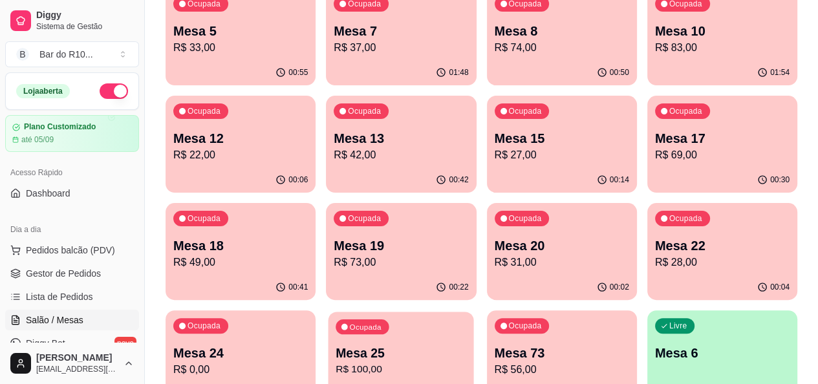
click at [466, 362] on p "R$ 100,00" at bounding box center [401, 369] width 131 height 15
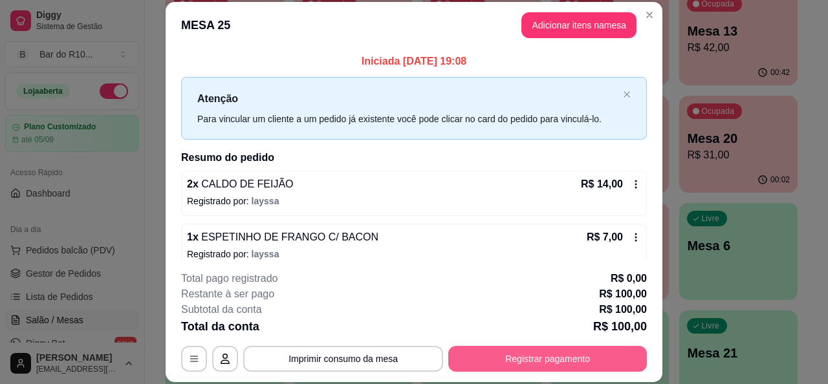
click at [523, 360] on button "Registrar pagamento" at bounding box center [547, 359] width 199 height 26
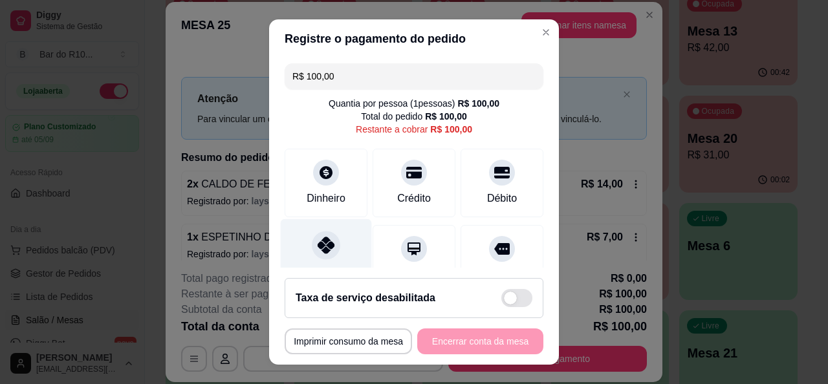
click at [318, 251] on icon at bounding box center [326, 245] width 17 height 17
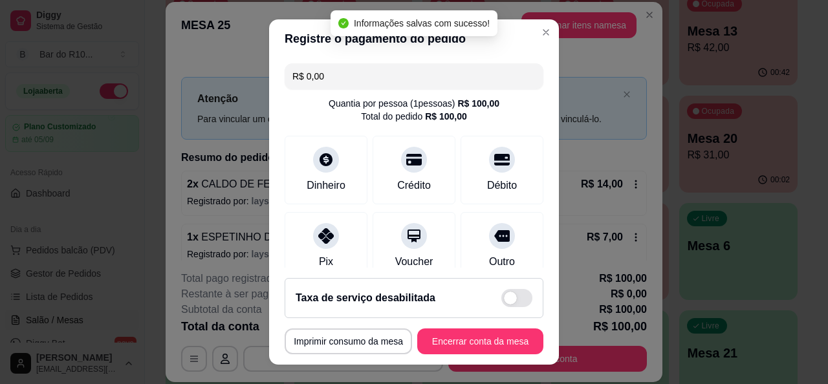
type input "R$ 0,00"
click at [455, 344] on button "Encerrar conta da mesa" at bounding box center [480, 341] width 122 height 25
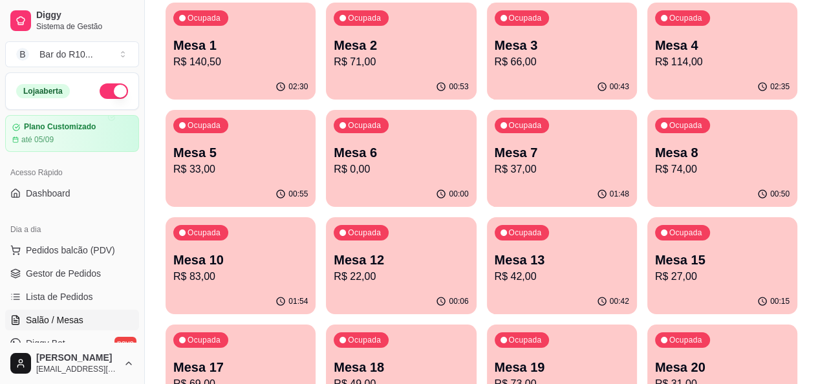
scroll to position [100, 0]
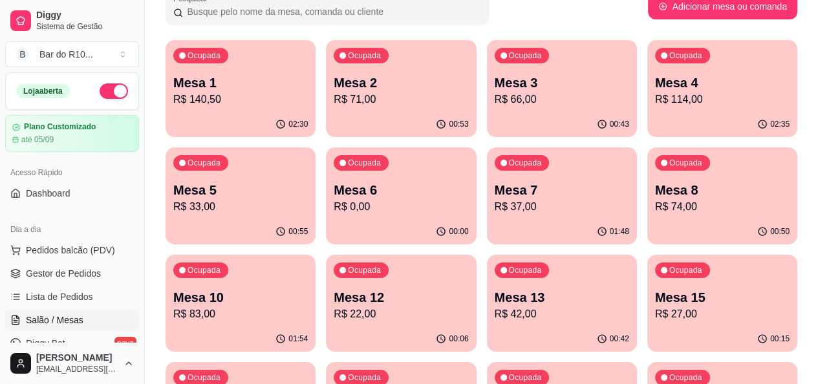
click at [189, 83] on p "Mesa 1" at bounding box center [240, 83] width 135 height 18
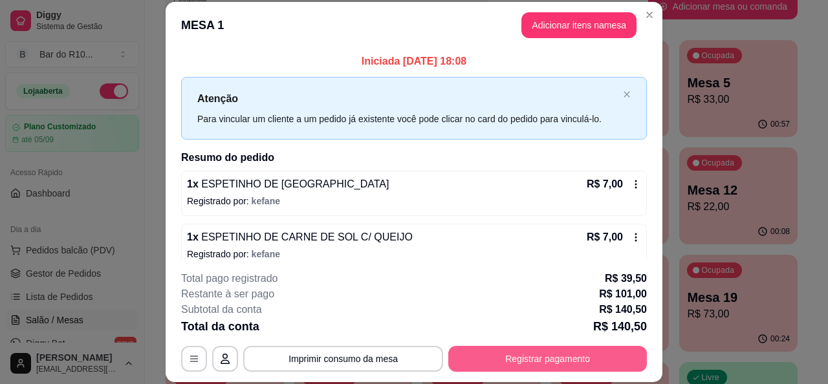
click at [512, 358] on button "Registrar pagamento" at bounding box center [547, 359] width 199 height 26
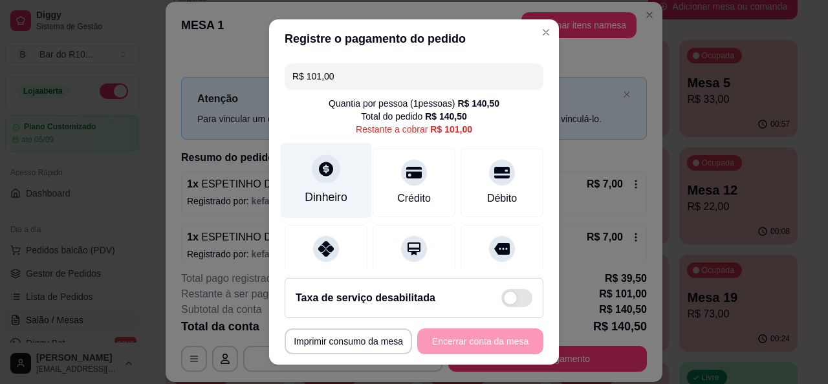
click at [327, 192] on div "Dinheiro" at bounding box center [326, 197] width 43 height 17
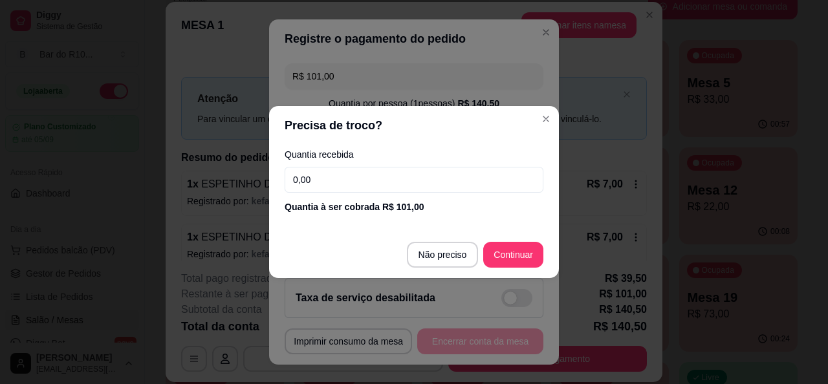
click at [344, 176] on input "0,00" at bounding box center [414, 180] width 259 height 26
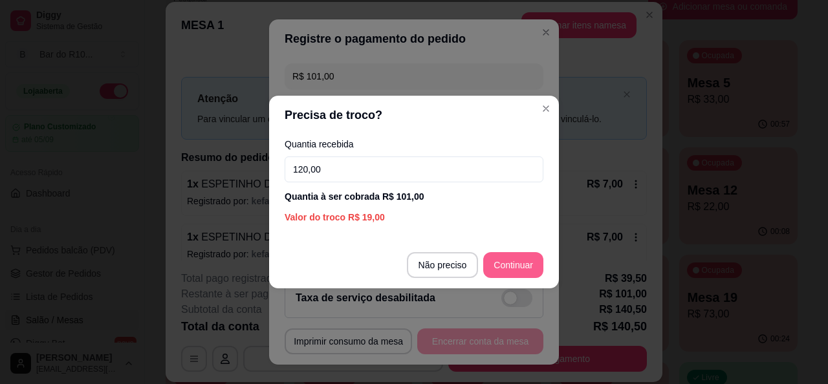
type input "120,00"
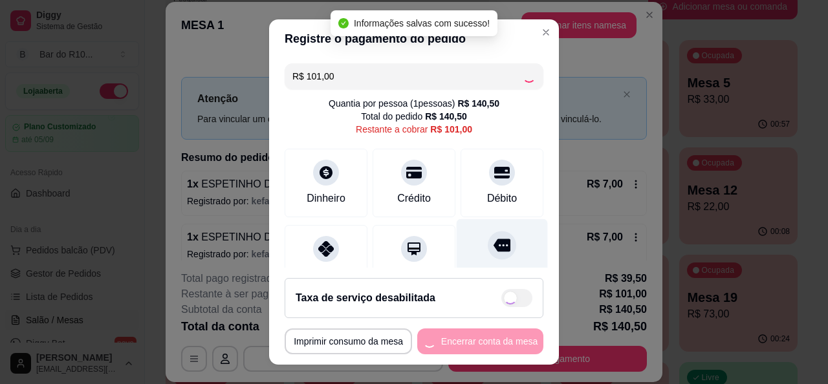
type input "R$ 0,00"
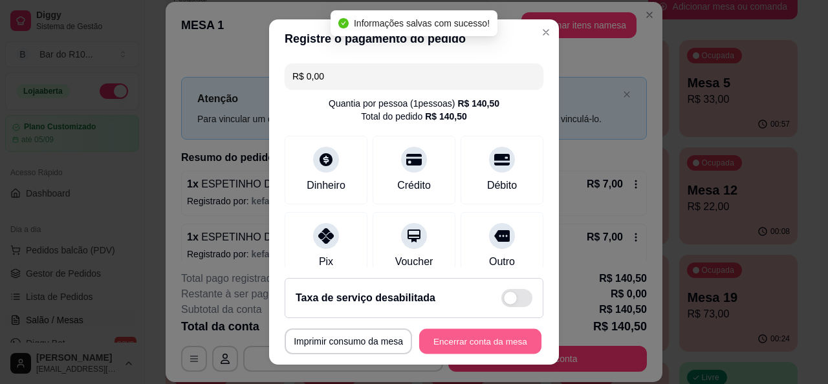
click at [475, 341] on button "Encerrar conta da mesa" at bounding box center [480, 341] width 122 height 25
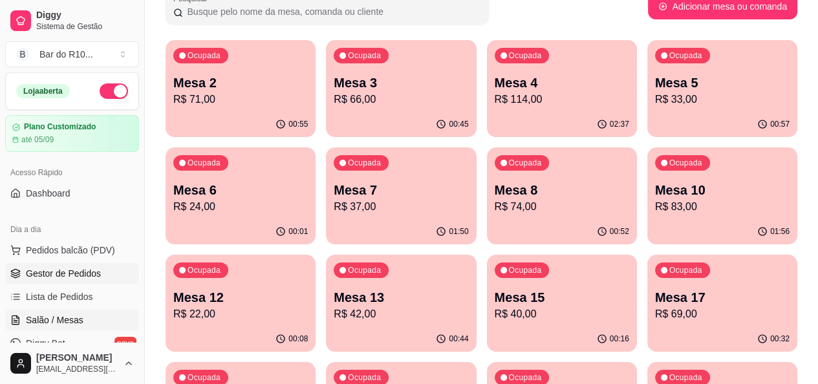
click at [99, 275] on link "Gestor de Pedidos" at bounding box center [72, 273] width 134 height 21
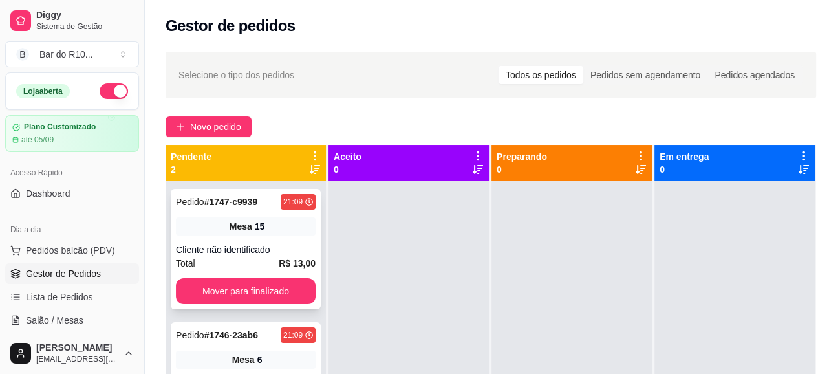
click at [270, 229] on div "Mesa 15" at bounding box center [246, 226] width 140 height 18
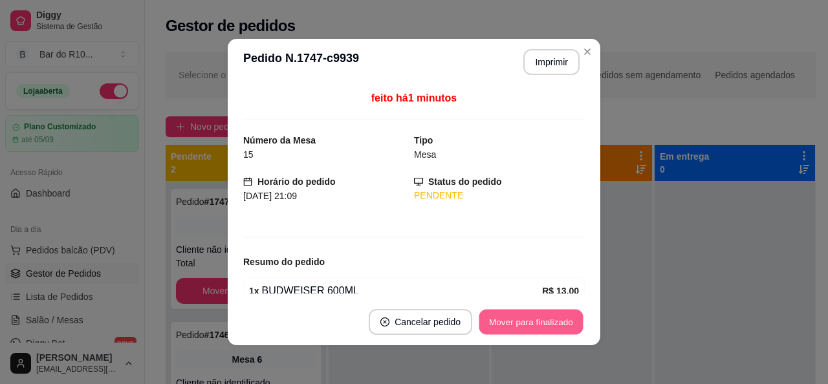
click at [554, 322] on button "Mover para finalizado" at bounding box center [531, 322] width 104 height 25
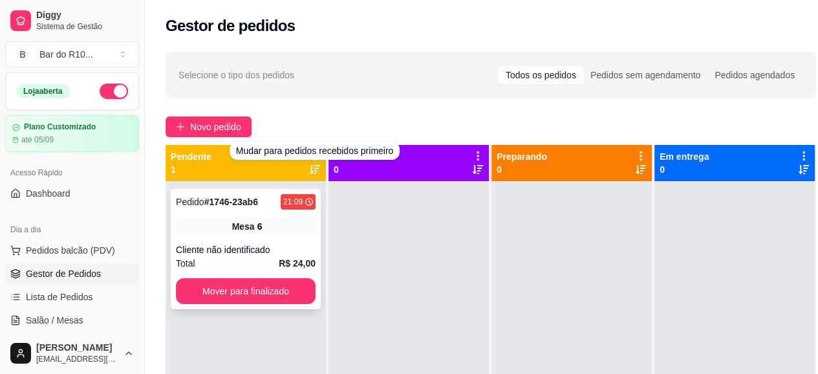
click at [248, 233] on div "Mesa 6" at bounding box center [246, 226] width 140 height 18
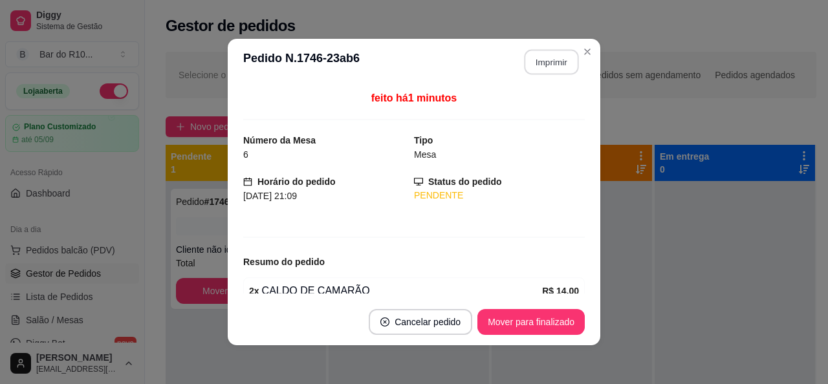
click at [545, 73] on button "Imprimir" at bounding box center [551, 62] width 54 height 25
click at [552, 320] on button "Mover para finalizado" at bounding box center [530, 322] width 107 height 26
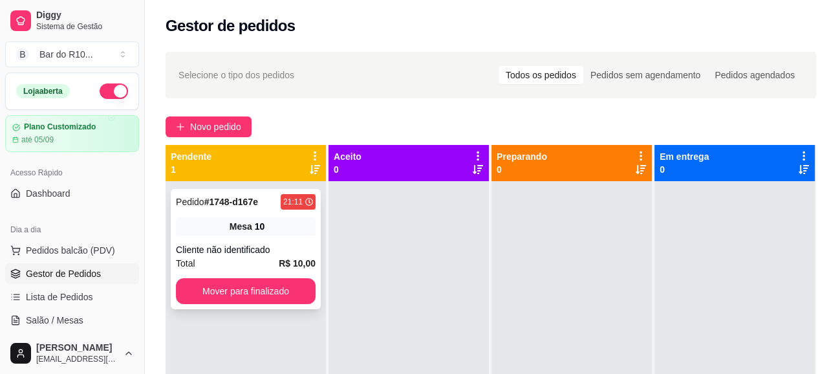
click at [215, 228] on div "Mesa 10" at bounding box center [246, 226] width 140 height 18
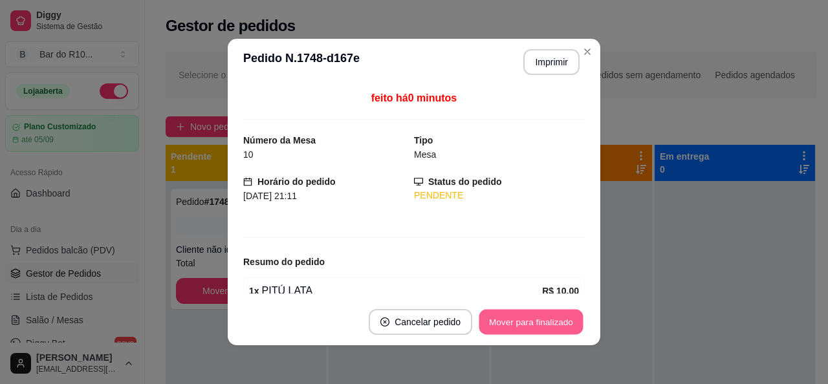
click at [551, 325] on button "Mover para finalizado" at bounding box center [531, 322] width 104 height 25
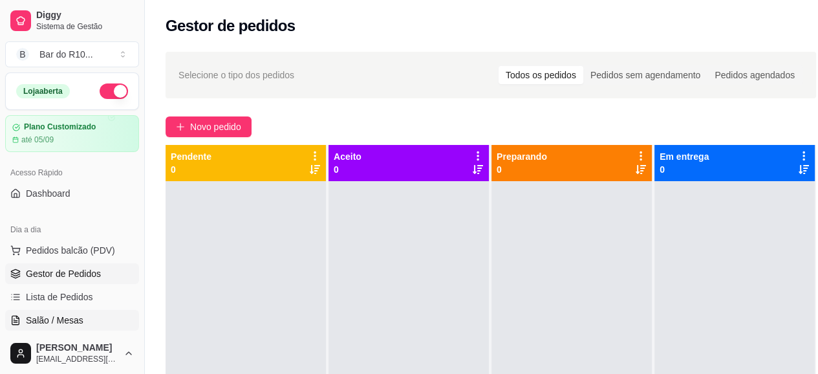
click at [38, 322] on span "Salão / Mesas" at bounding box center [55, 320] width 58 height 13
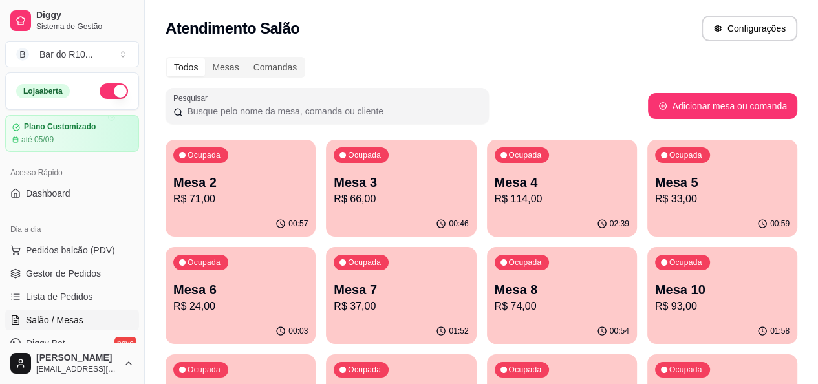
click at [334, 299] on p "R$ 37,00" at bounding box center [401, 307] width 135 height 16
click at [104, 268] on link "Gestor de Pedidos" at bounding box center [72, 273] width 134 height 21
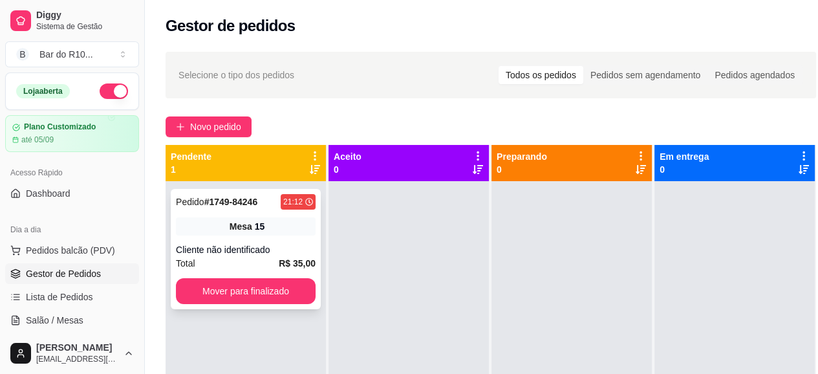
click at [294, 252] on div "Cliente não identificado" at bounding box center [246, 249] width 140 height 13
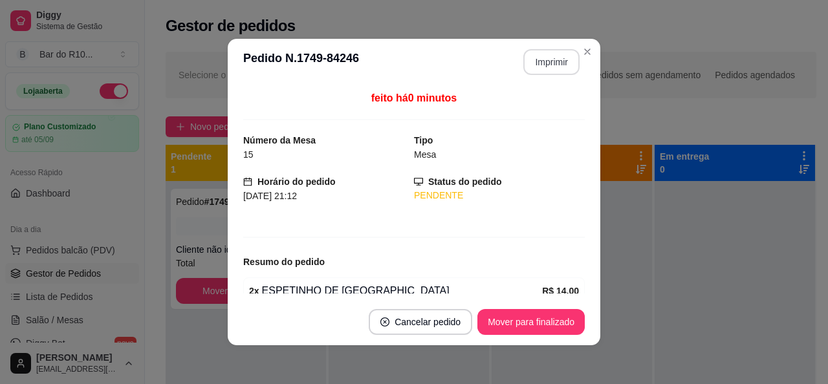
click at [547, 63] on button "Imprimir" at bounding box center [551, 62] width 56 height 26
click at [537, 322] on button "Mover para finalizado" at bounding box center [530, 322] width 107 height 26
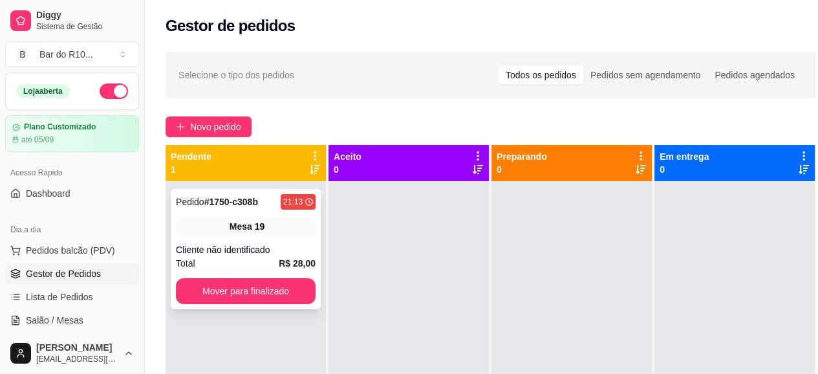
click at [276, 254] on div "Cliente não identificado" at bounding box center [246, 249] width 140 height 13
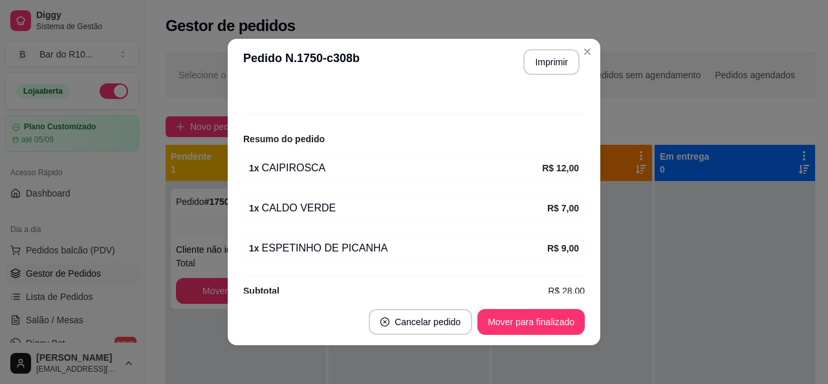
scroll to position [140, 0]
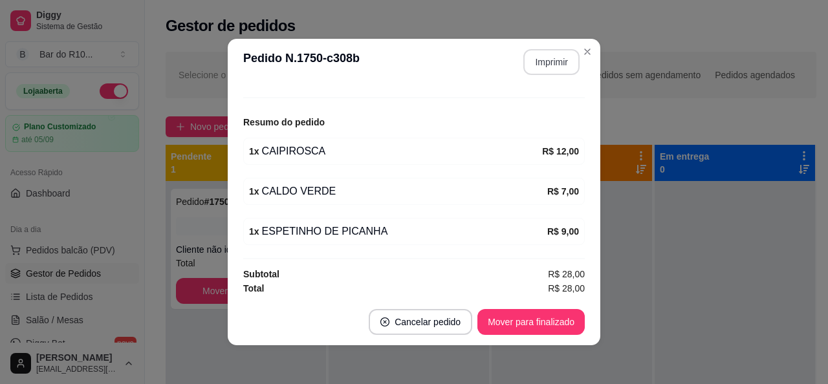
click at [554, 70] on button "Imprimir" at bounding box center [551, 62] width 56 height 26
click at [525, 313] on button "Mover para finalizado" at bounding box center [530, 322] width 107 height 26
click at [526, 319] on button "Mover para finalizado" at bounding box center [530, 322] width 107 height 26
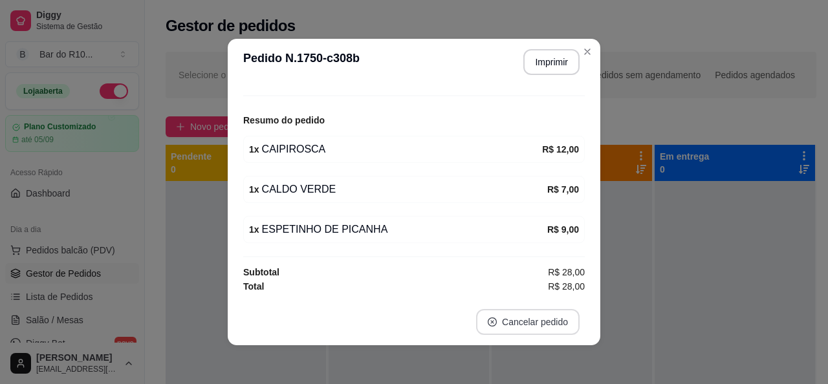
scroll to position [98, 0]
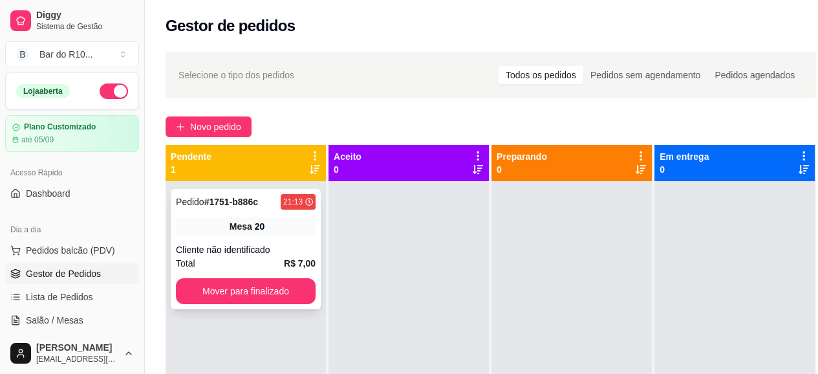
click at [269, 207] on div "Pedido # 1751-b886c 21:13" at bounding box center [246, 202] width 140 height 16
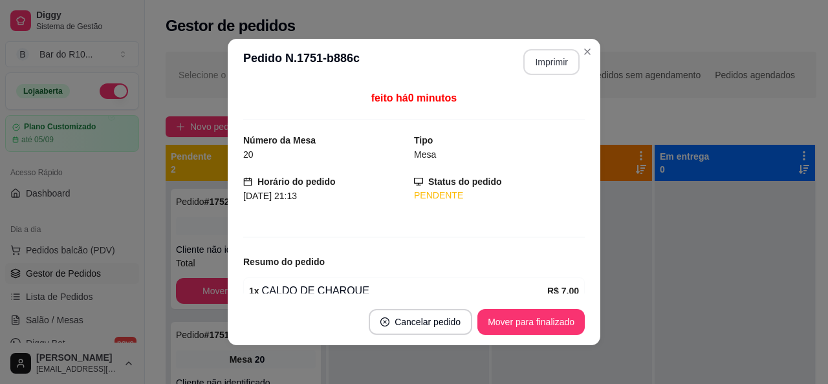
click at [537, 52] on button "Imprimir" at bounding box center [551, 62] width 56 height 26
click at [553, 319] on button "Mover para finalizado" at bounding box center [530, 322] width 107 height 26
click at [550, 324] on button "Mover para finalizado" at bounding box center [530, 322] width 107 height 26
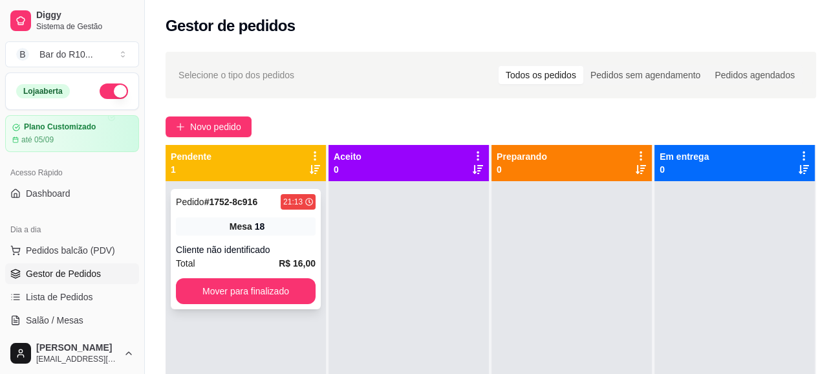
click at [299, 224] on div "Mesa 18" at bounding box center [246, 226] width 140 height 18
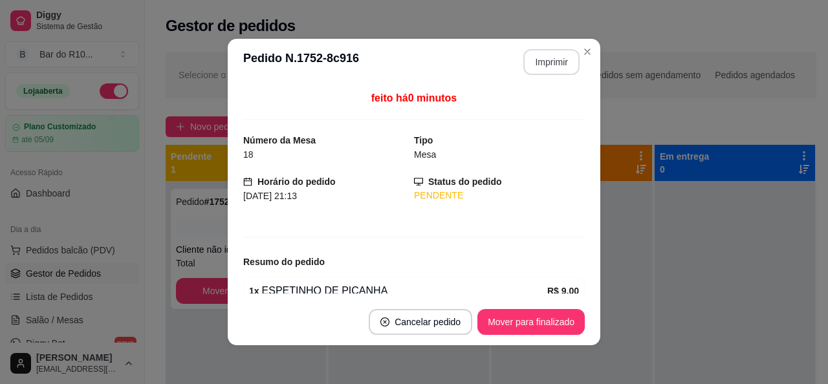
click at [541, 59] on button "Imprimir" at bounding box center [551, 62] width 56 height 26
click at [559, 319] on button "Mover para finalizado" at bounding box center [531, 322] width 104 height 25
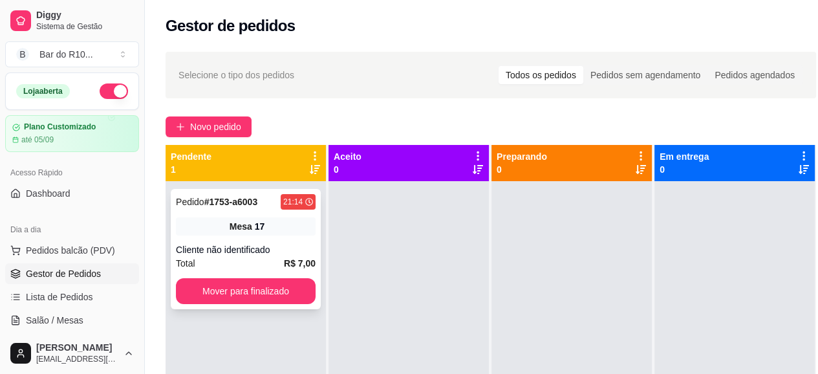
click at [286, 258] on strong "R$ 7,00" at bounding box center [300, 263] width 32 height 10
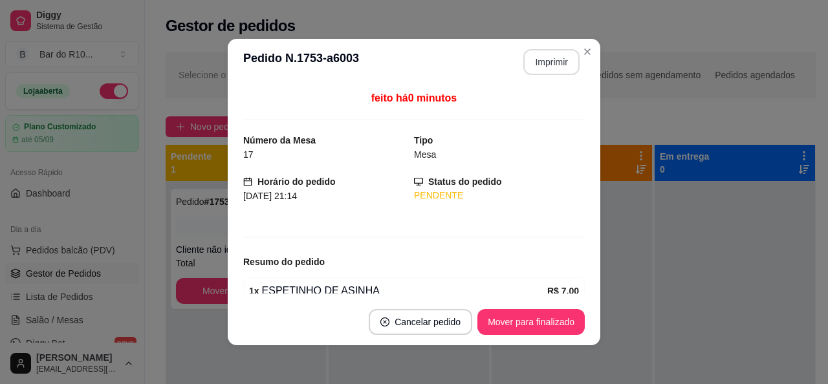
click at [545, 66] on button "Imprimir" at bounding box center [551, 62] width 56 height 26
click at [519, 327] on button "Mover para finalizado" at bounding box center [530, 322] width 107 height 26
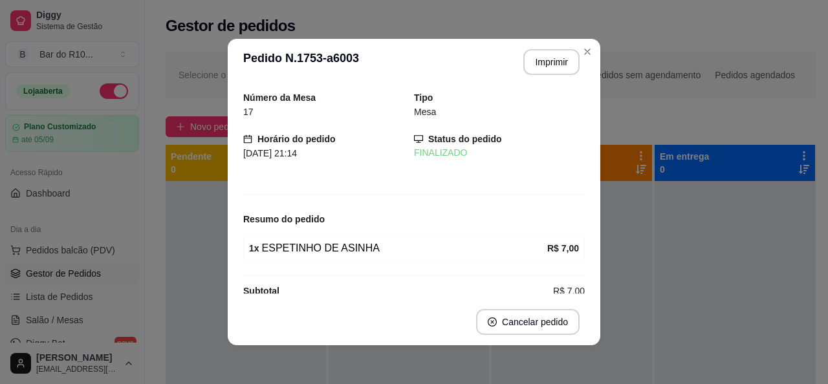
click at [579, 62] on header "**********" at bounding box center [414, 62] width 372 height 47
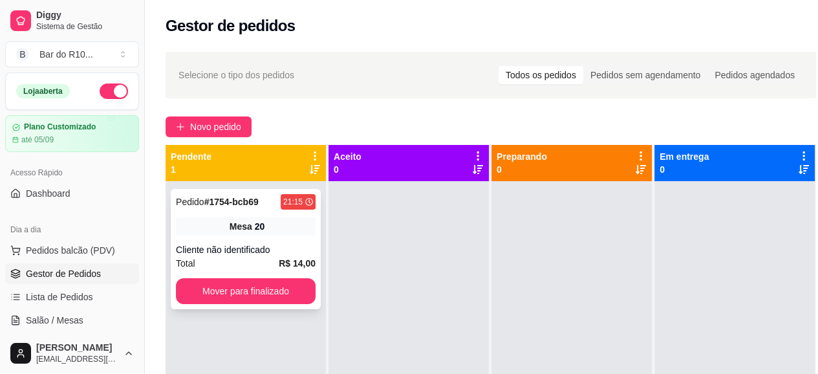
click at [246, 215] on div "Pedido # 1754-bcb69 21:15 Mesa 20 Cliente não identificado Total R$ 14,00 Mover…" at bounding box center [246, 249] width 150 height 120
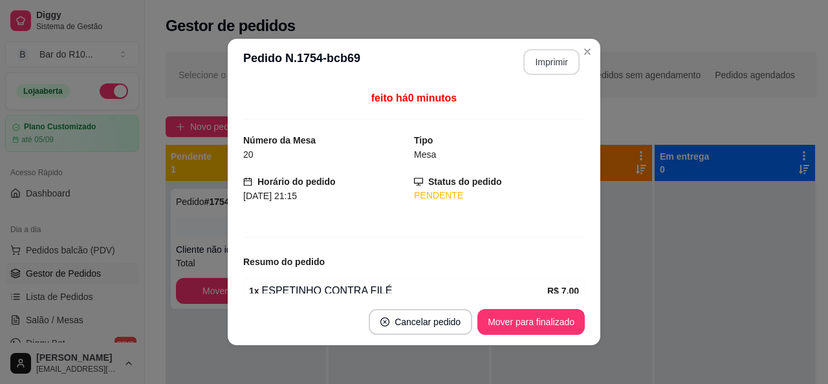
click at [564, 60] on button "Imprimir" at bounding box center [551, 62] width 56 height 26
click at [519, 315] on button "Mover para finalizado" at bounding box center [530, 322] width 107 height 26
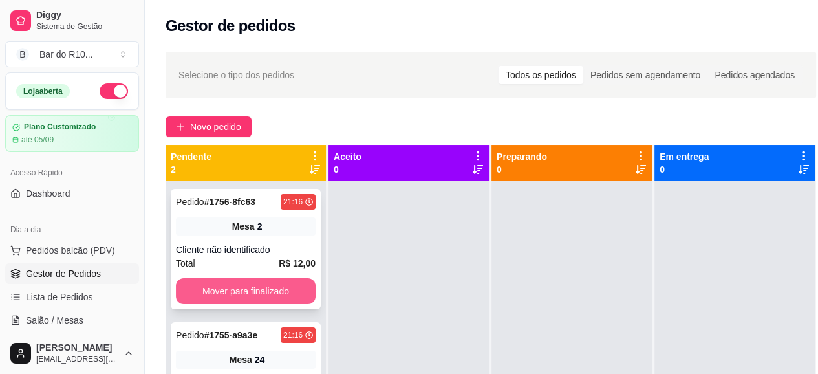
click at [285, 287] on button "Mover para finalizado" at bounding box center [246, 291] width 140 height 26
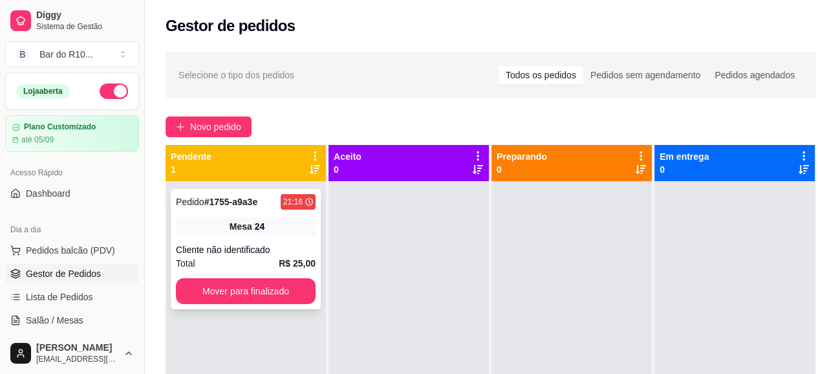
click at [279, 233] on div "Mesa 24" at bounding box center [246, 226] width 140 height 18
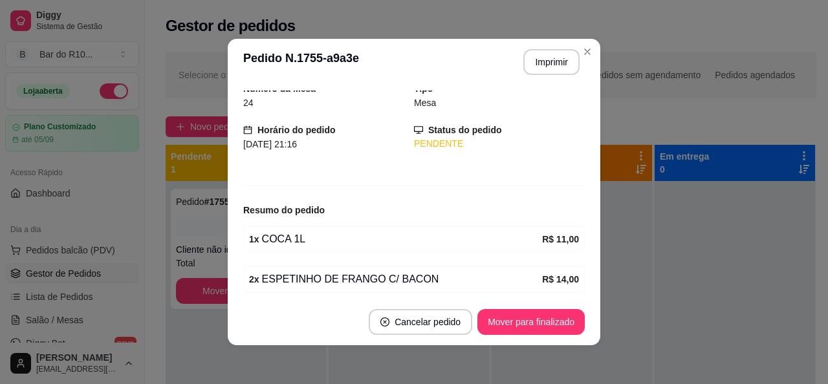
scroll to position [100, 0]
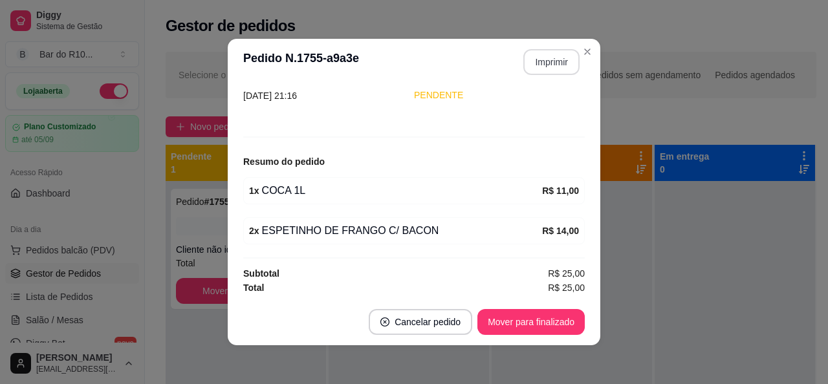
click at [563, 60] on button "Imprimir" at bounding box center [551, 62] width 56 height 26
click at [524, 328] on button "Mover para finalizado" at bounding box center [530, 322] width 107 height 26
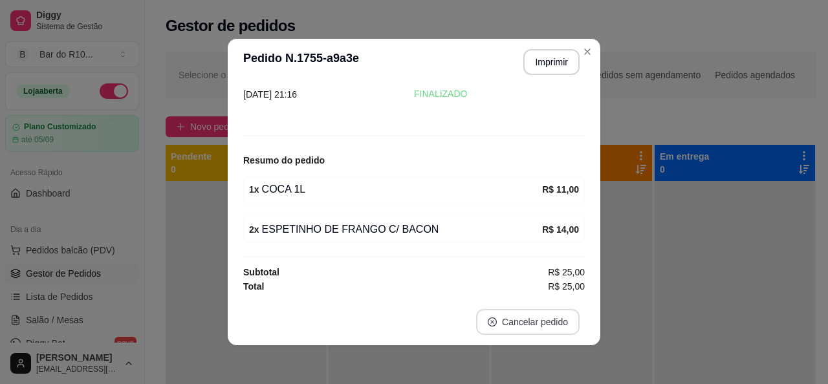
scroll to position [58, 0]
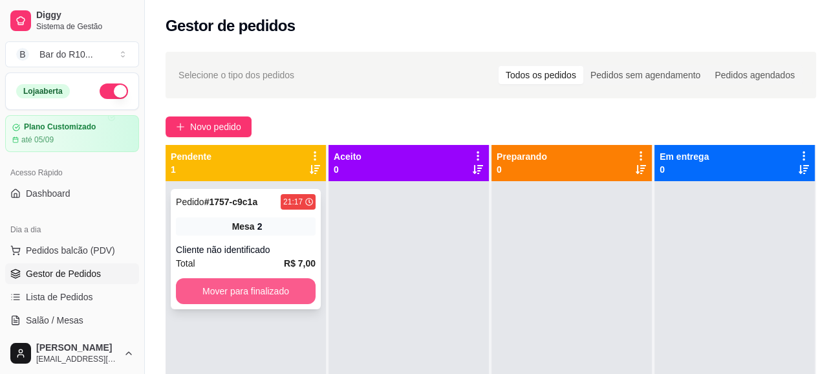
click at [308, 285] on button "Mover para finalizado" at bounding box center [246, 291] width 140 height 26
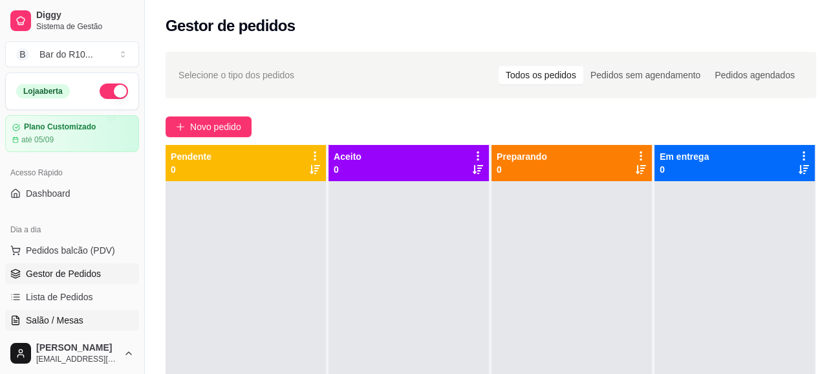
click at [57, 314] on span "Salão / Mesas" at bounding box center [55, 320] width 58 height 13
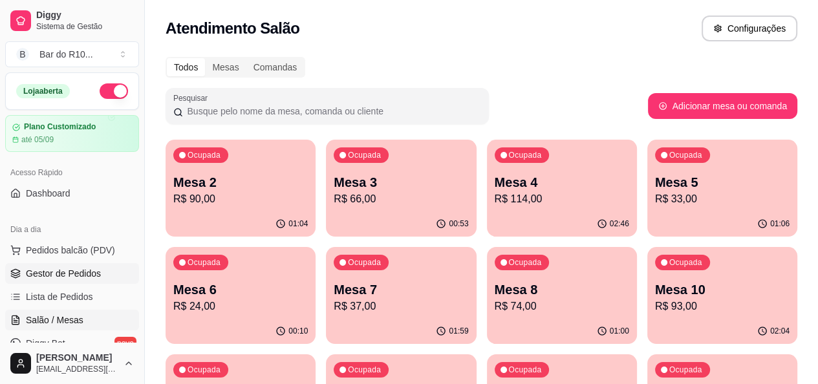
click at [107, 277] on link "Gestor de Pedidos" at bounding box center [72, 273] width 134 height 21
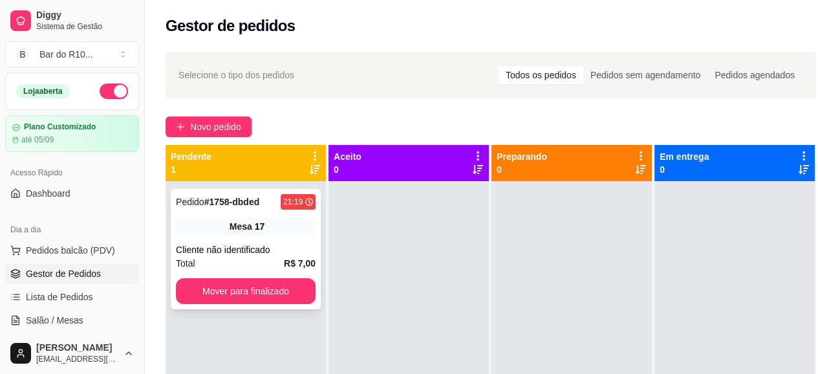
click at [211, 247] on div "Cliente não identificado" at bounding box center [246, 249] width 140 height 13
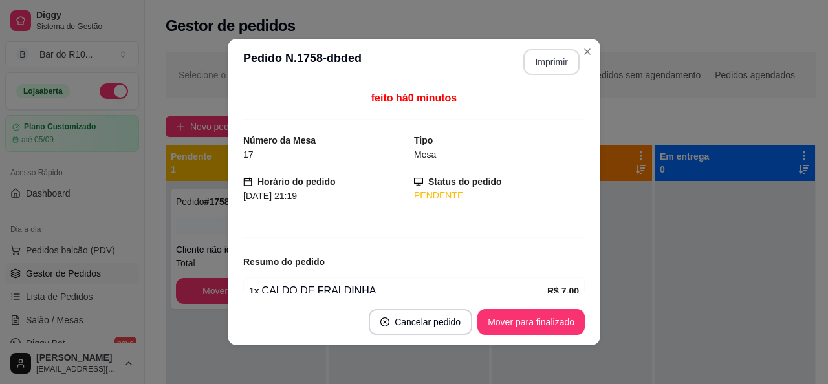
click at [539, 58] on button "Imprimir" at bounding box center [551, 62] width 56 height 26
click at [493, 324] on button "Mover para finalizado" at bounding box center [531, 322] width 104 height 25
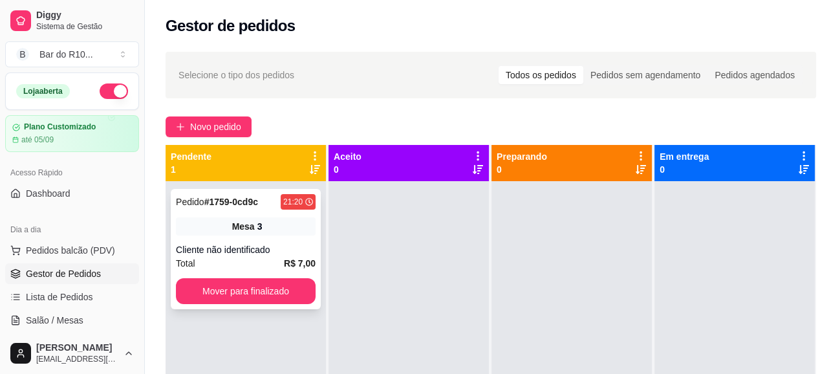
click at [264, 250] on div "Cliente não identificado" at bounding box center [246, 249] width 140 height 13
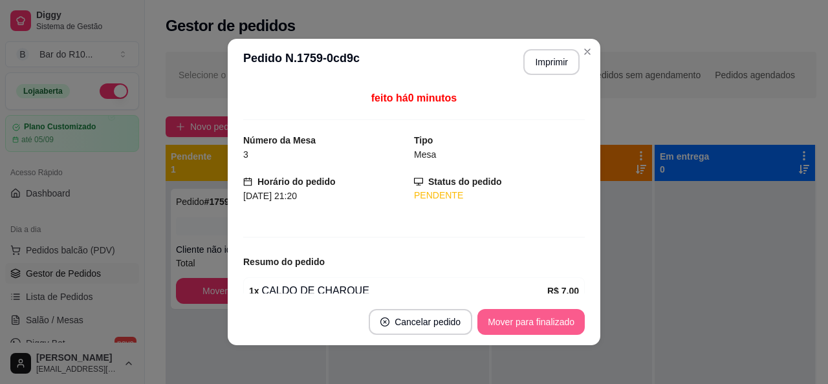
click at [521, 319] on button "Mover para finalizado" at bounding box center [530, 322] width 107 height 26
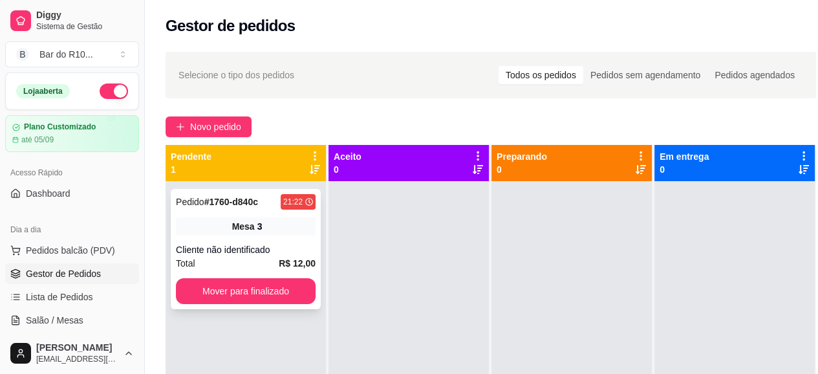
click at [237, 215] on div "Pedido # 1760-d840c 21:22 Mesa 3 Cliente não identificado Total R$ 12,00 Mover …" at bounding box center [246, 249] width 150 height 120
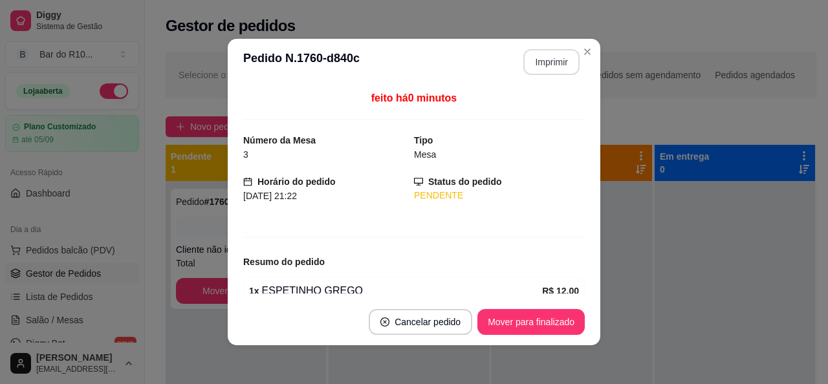
click at [545, 65] on button "Imprimir" at bounding box center [551, 62] width 56 height 26
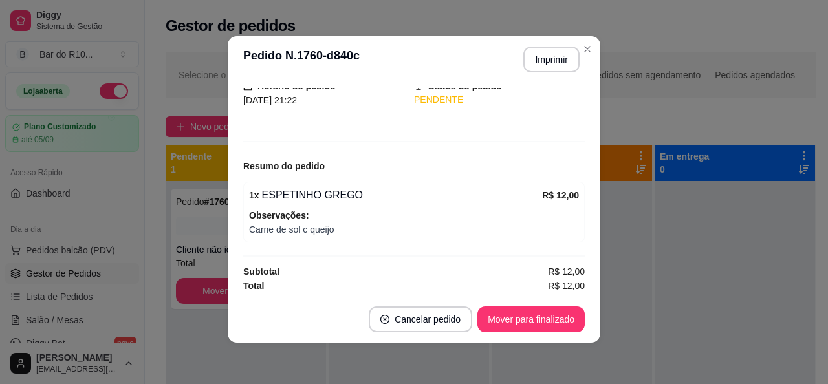
scroll to position [94, 0]
click at [569, 320] on button "Mover para finalizado" at bounding box center [530, 320] width 107 height 26
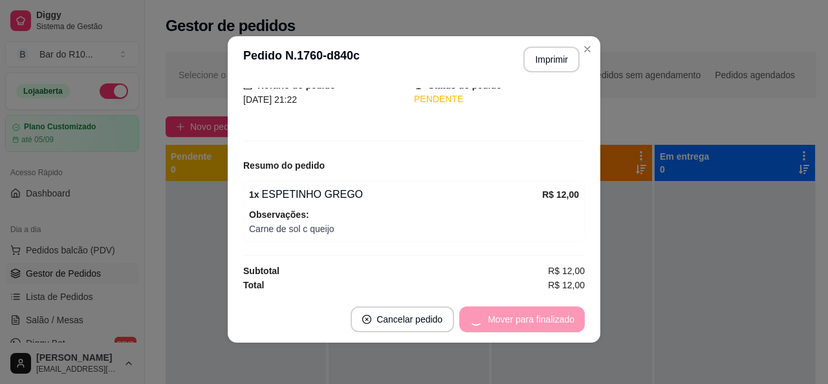
scroll to position [52, 0]
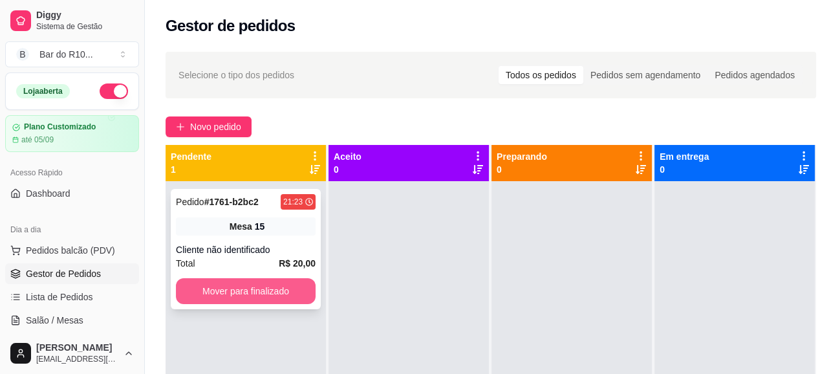
click at [273, 279] on button "Mover para finalizado" at bounding box center [246, 291] width 140 height 26
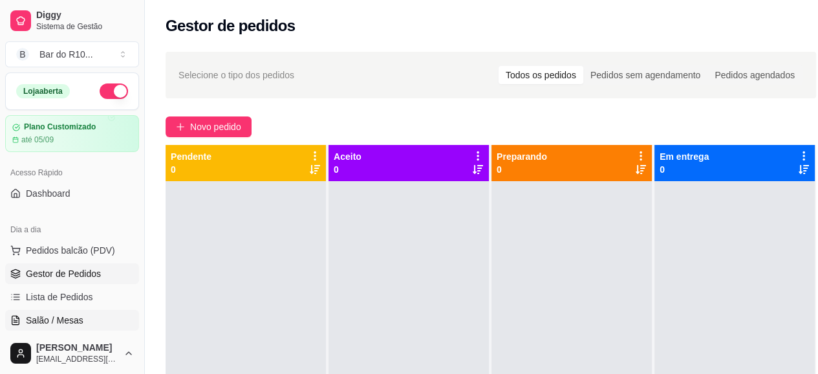
click at [84, 325] on link "Salão / Mesas" at bounding box center [72, 320] width 134 height 21
click at [61, 326] on link "Salão / Mesas" at bounding box center [72, 320] width 134 height 21
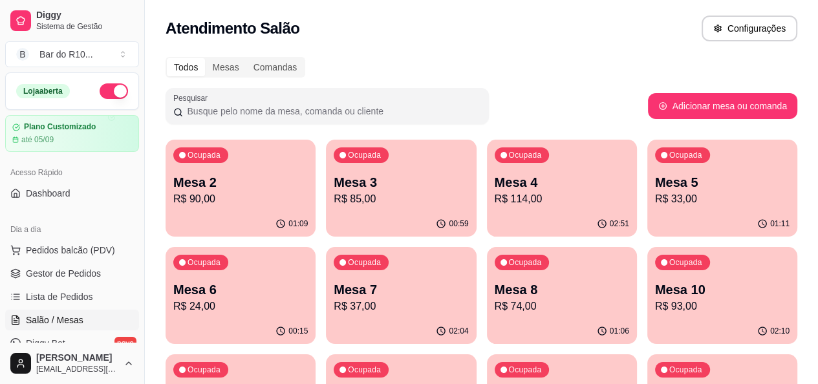
click at [334, 283] on p "Mesa 7" at bounding box center [401, 290] width 135 height 18
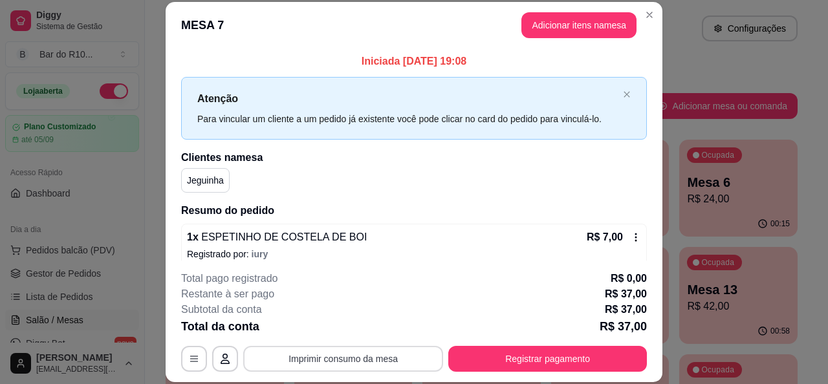
click at [416, 364] on button "Imprimir consumo da mesa" at bounding box center [343, 359] width 200 height 26
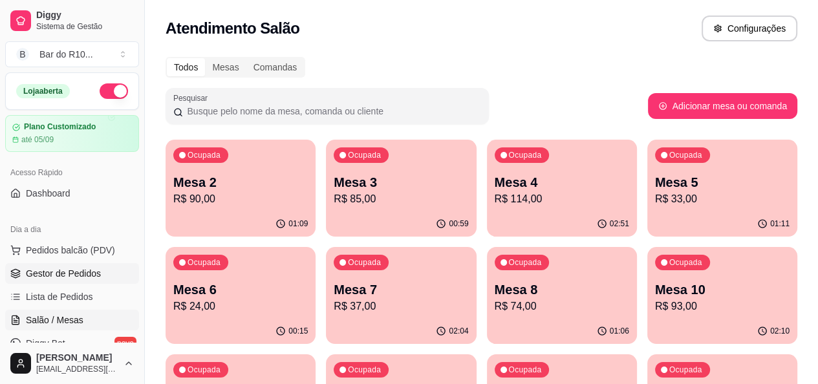
click at [103, 264] on link "Gestor de Pedidos" at bounding box center [72, 273] width 134 height 21
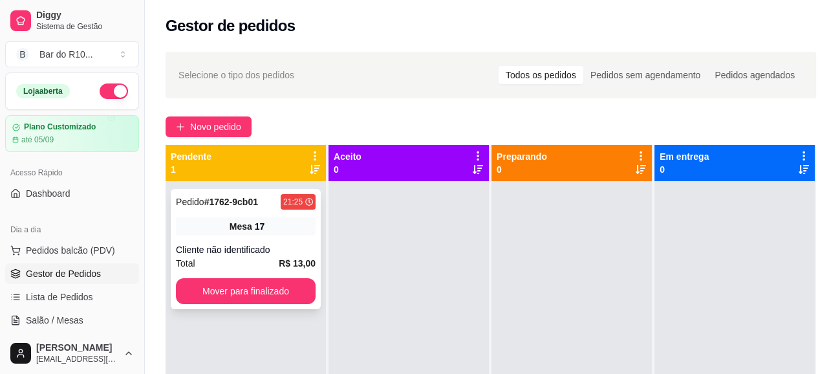
click at [227, 257] on div "Total R$ 13,00" at bounding box center [246, 263] width 140 height 14
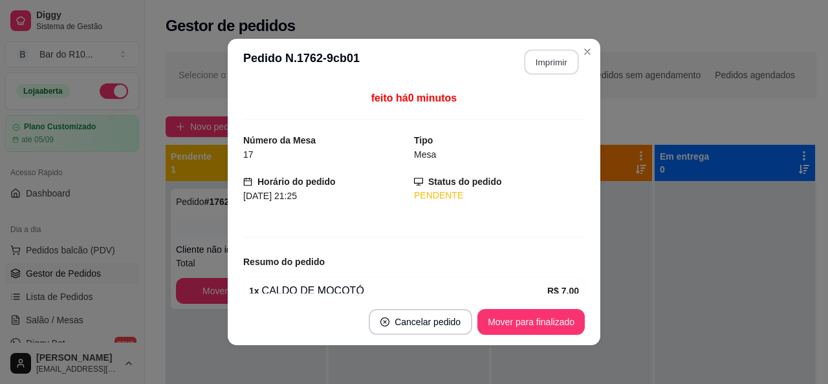
click at [537, 65] on button "Imprimir" at bounding box center [551, 62] width 54 height 25
click at [510, 331] on button "Mover para finalizado" at bounding box center [531, 322] width 104 height 25
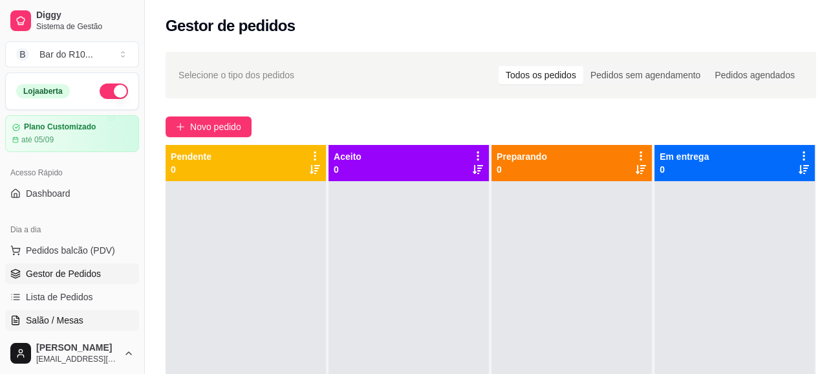
click at [62, 314] on span "Salão / Mesas" at bounding box center [55, 320] width 58 height 13
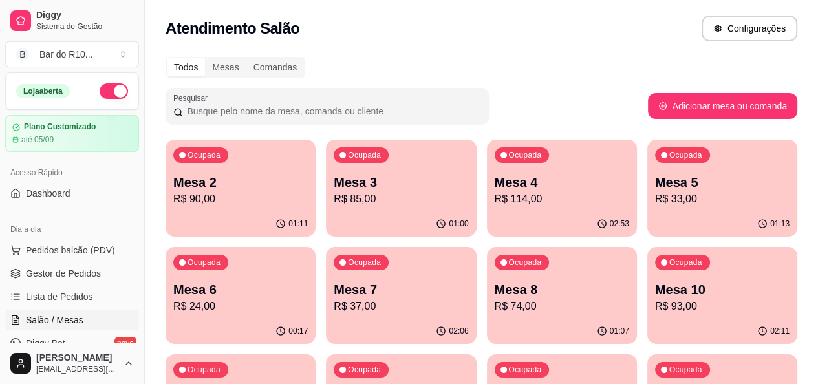
click at [326, 293] on div "Ocupada Mesa 7 R$ 37,00" at bounding box center [401, 283] width 150 height 72
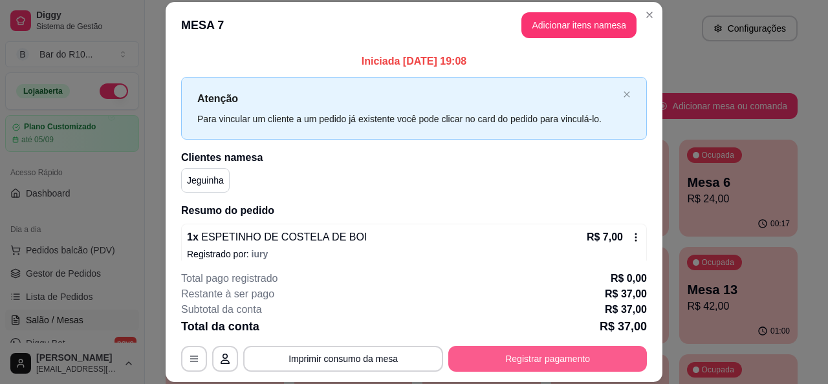
click at [486, 360] on button "Registrar pagamento" at bounding box center [547, 359] width 199 height 26
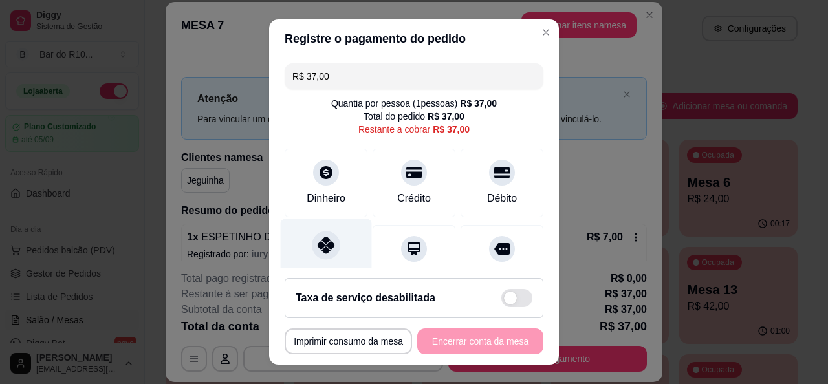
click at [297, 230] on div "Pix" at bounding box center [326, 257] width 91 height 76
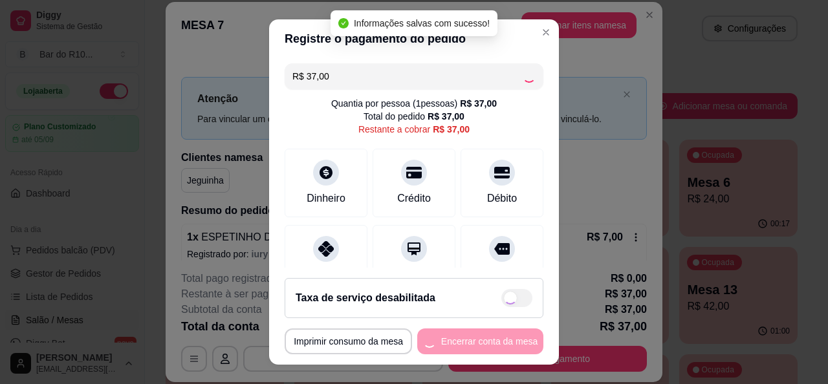
type input "R$ 0,00"
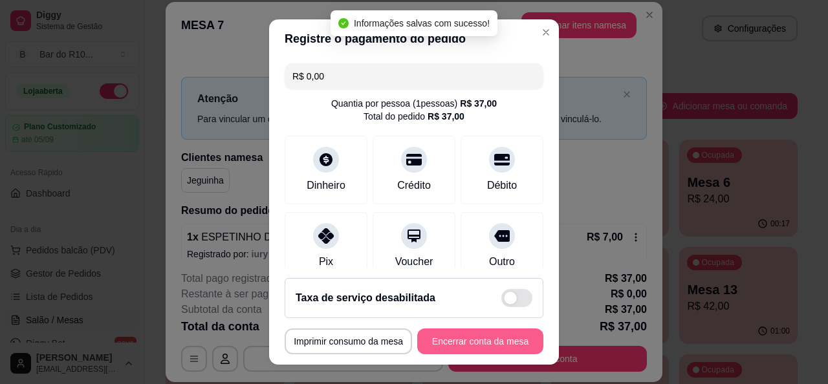
click at [445, 345] on button "Encerrar conta da mesa" at bounding box center [480, 342] width 126 height 26
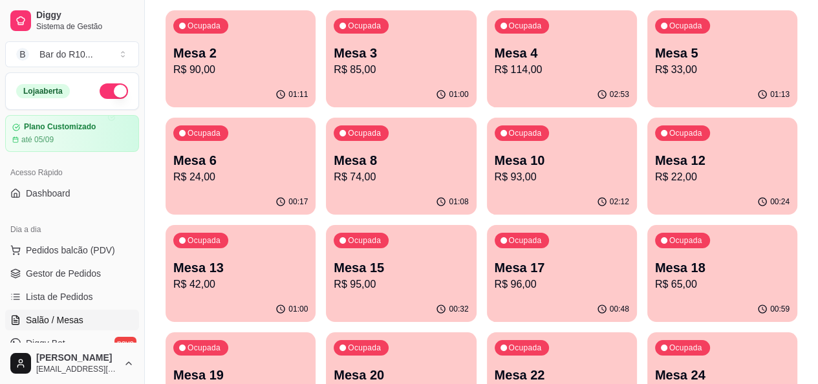
scroll to position [259, 0]
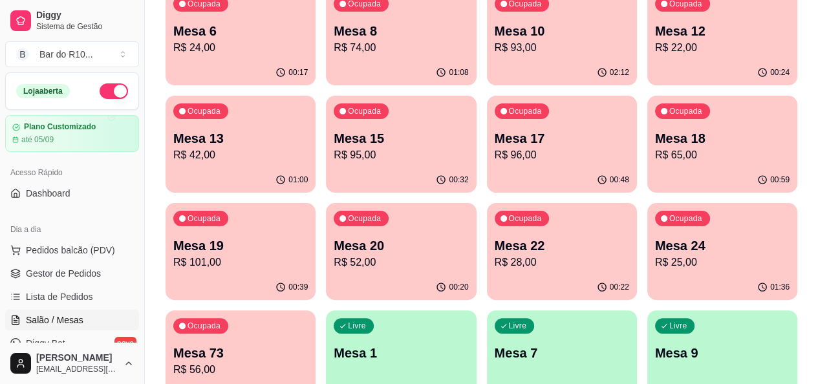
click at [448, 310] on div "Livre Mesa 1" at bounding box center [401, 350] width 150 height 81
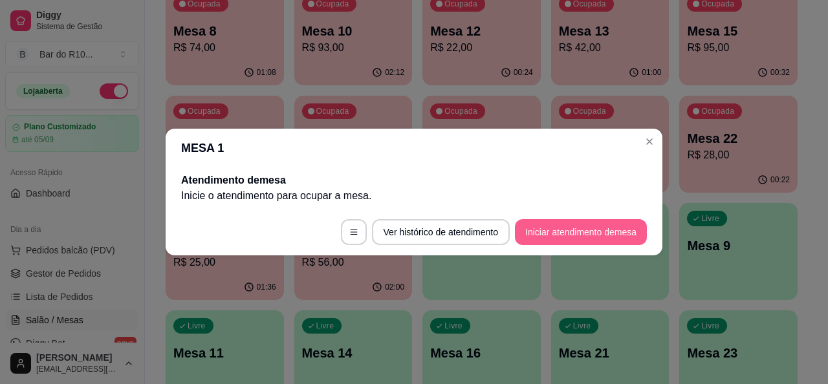
click at [575, 236] on button "Iniciar atendimento de mesa" at bounding box center [581, 232] width 132 height 26
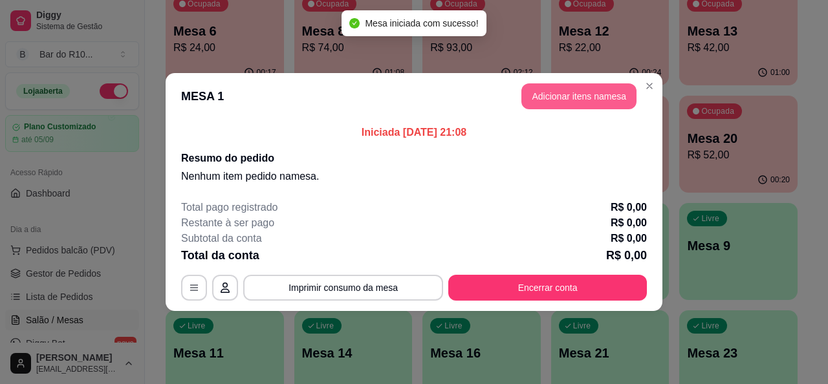
click at [610, 97] on button "Adicionar itens na mesa" at bounding box center [578, 96] width 115 height 26
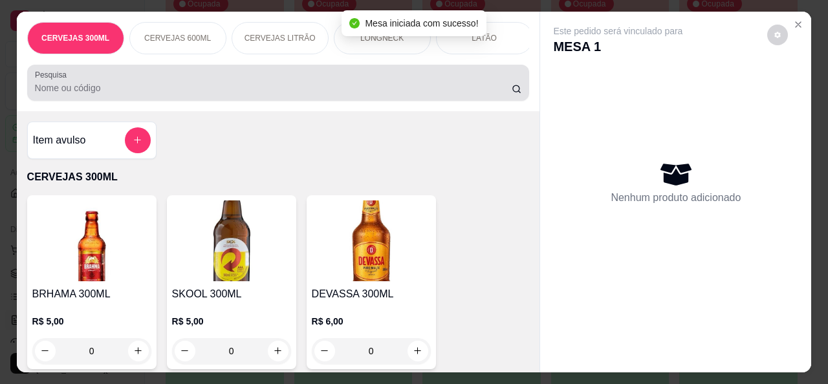
click at [328, 92] on input "Pesquisa" at bounding box center [273, 87] width 477 height 13
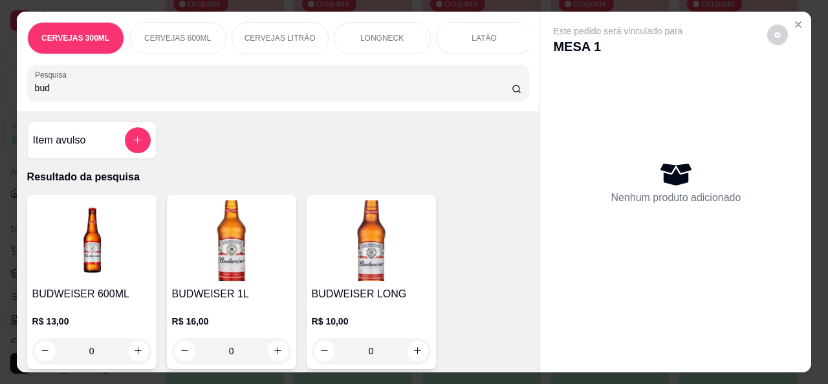
type input "bud"
click at [413, 352] on icon "increase-product-quantity" at bounding box center [418, 351] width 10 height 10
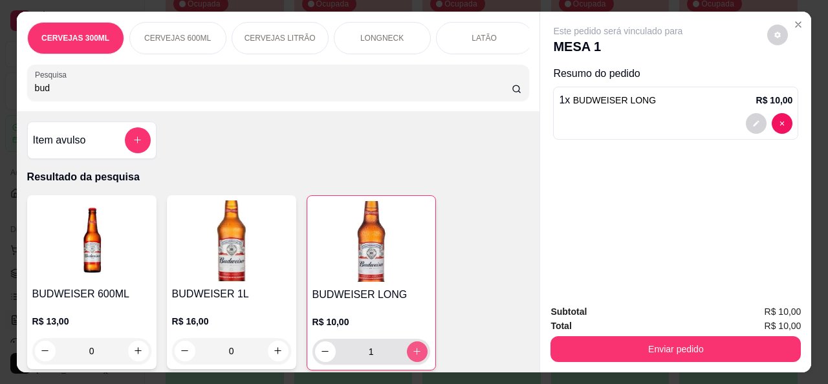
type input "1"
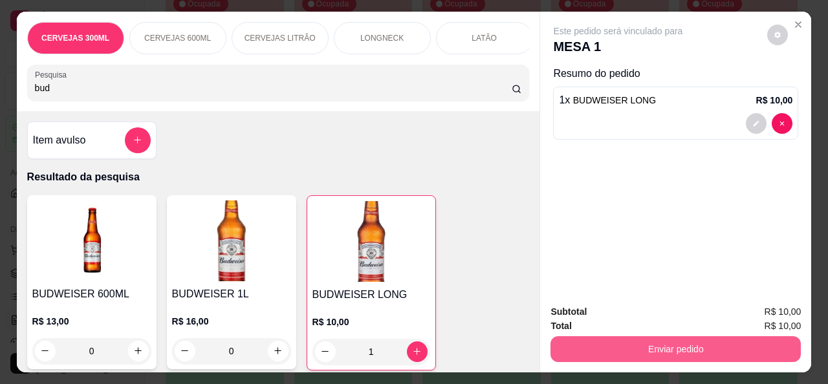
click at [603, 336] on button "Enviar pedido" at bounding box center [675, 349] width 250 height 26
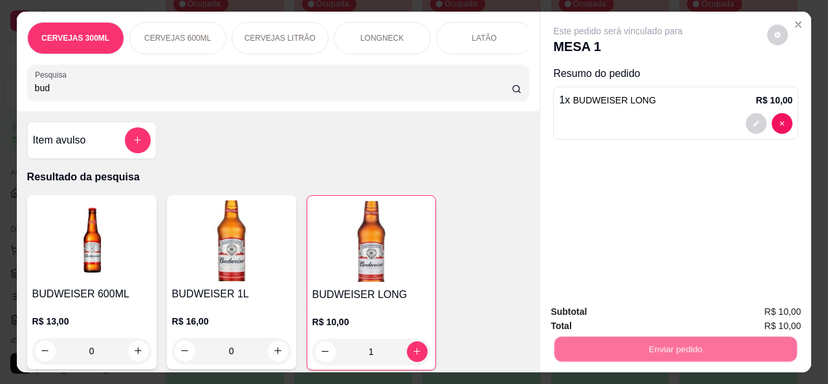
click at [612, 314] on button "Não registrar e enviar pedido" at bounding box center [632, 312] width 135 height 25
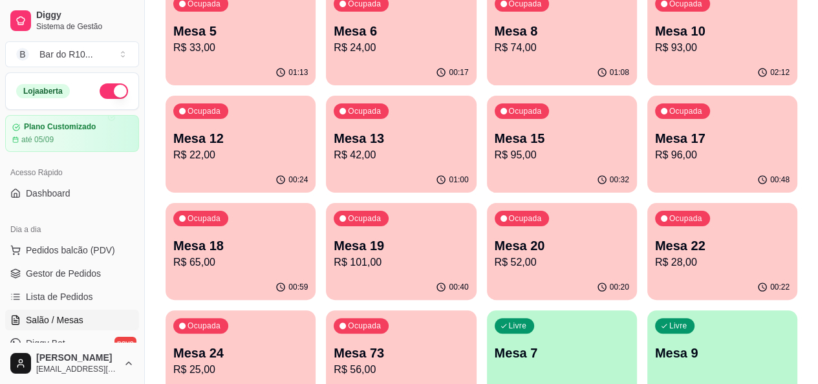
click at [98, 284] on ul "Pedidos balcão (PDV) Gestor de Pedidos Lista de Pedidos Salão / Mesas Diggy Bot…" at bounding box center [72, 308] width 134 height 137
click at [102, 274] on link "Gestor de Pedidos" at bounding box center [72, 273] width 134 height 21
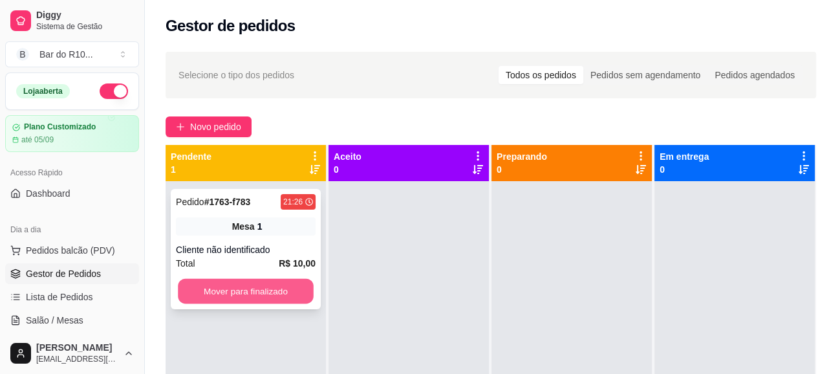
click at [274, 285] on button "Mover para finalizado" at bounding box center [246, 291] width 136 height 25
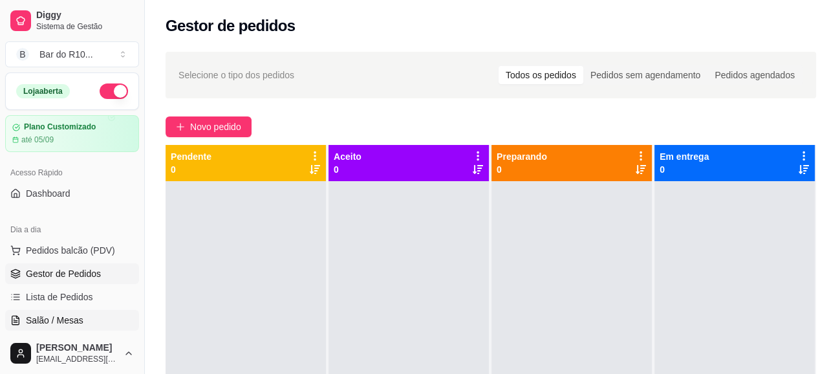
click at [59, 319] on span "Salão / Mesas" at bounding box center [55, 320] width 58 height 13
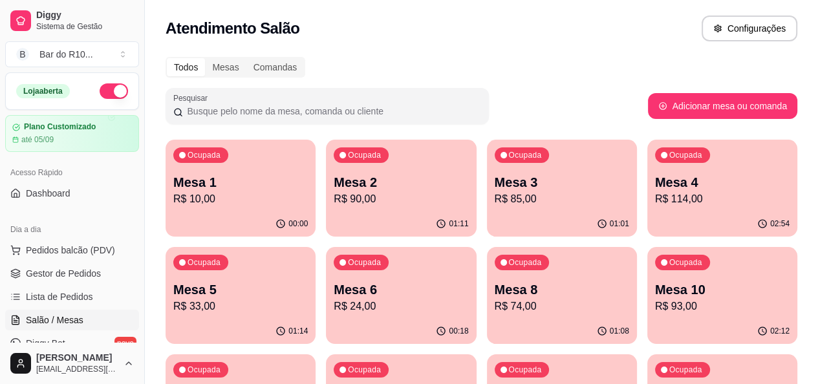
click at [230, 213] on div "00:00" at bounding box center [241, 223] width 150 height 25
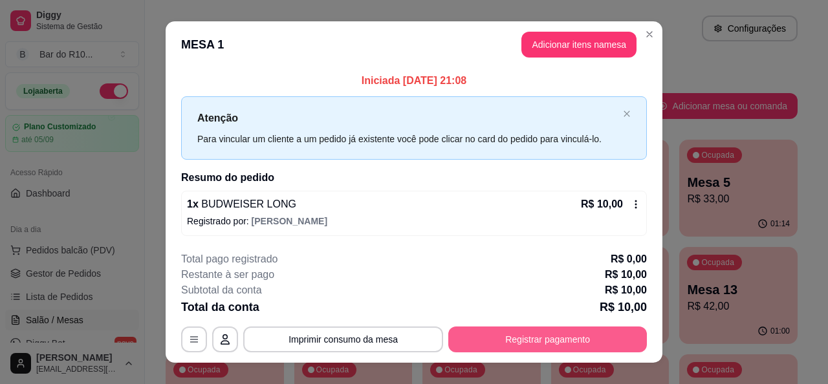
click at [460, 332] on button "Registrar pagamento" at bounding box center [547, 340] width 199 height 26
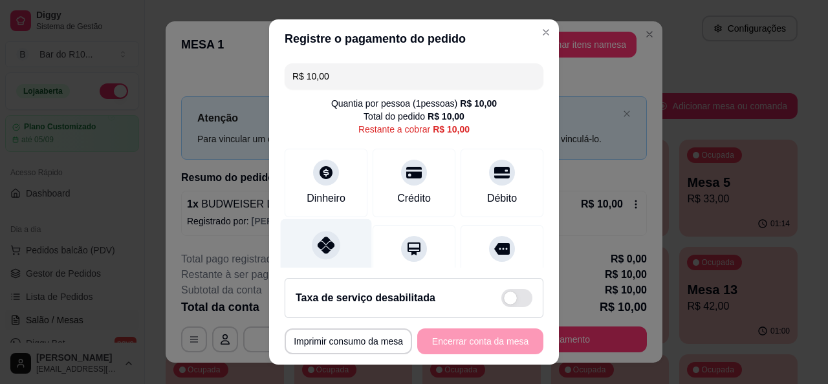
click at [343, 255] on div "Pix" at bounding box center [326, 257] width 91 height 76
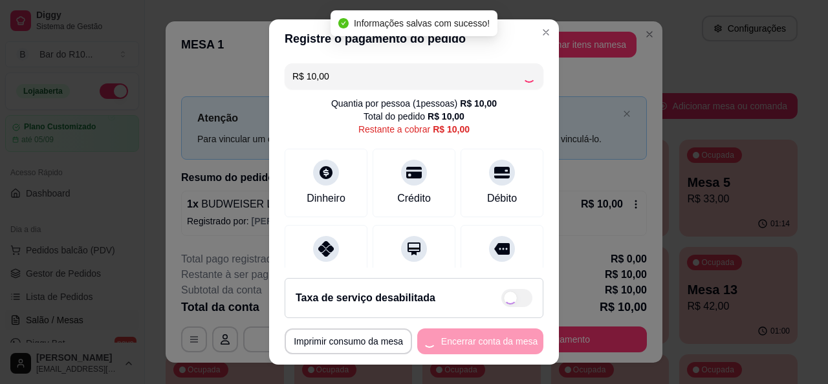
type input "R$ 0,00"
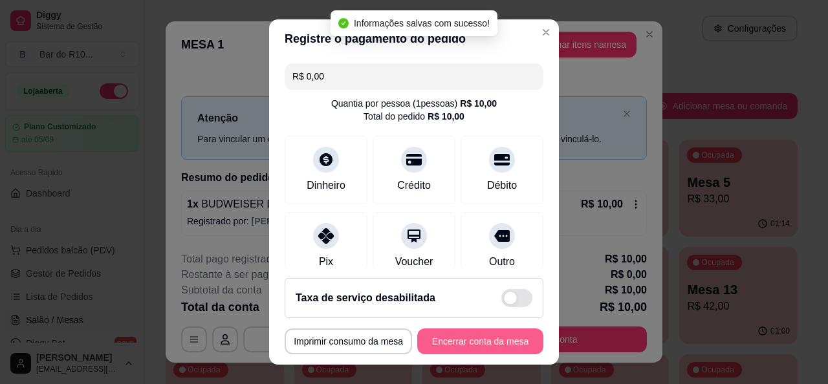
click at [458, 345] on button "Encerrar conta da mesa" at bounding box center [480, 342] width 126 height 26
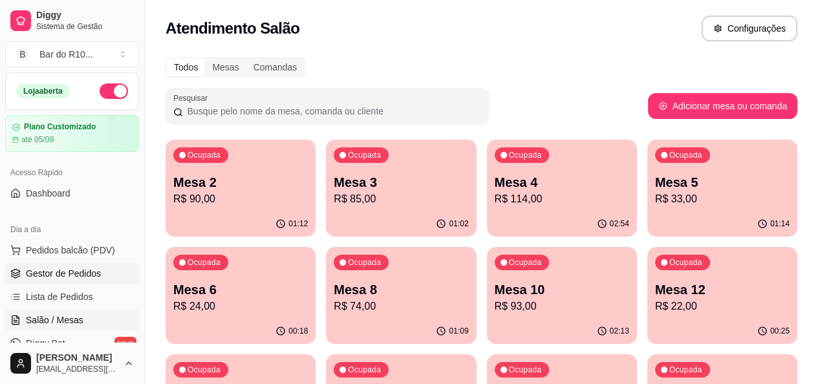
click at [41, 272] on span "Gestor de Pedidos" at bounding box center [63, 273] width 75 height 13
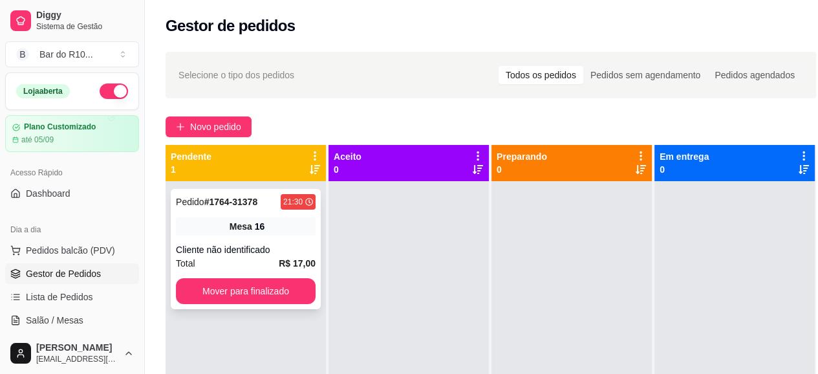
click at [277, 244] on div "Cliente não identificado" at bounding box center [246, 249] width 140 height 13
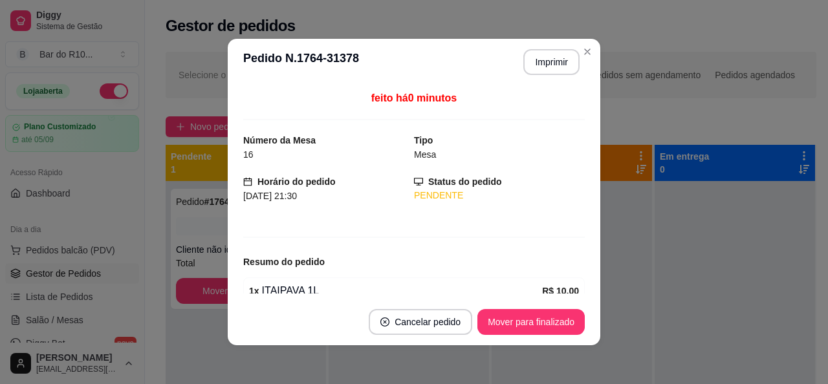
scroll to position [100, 0]
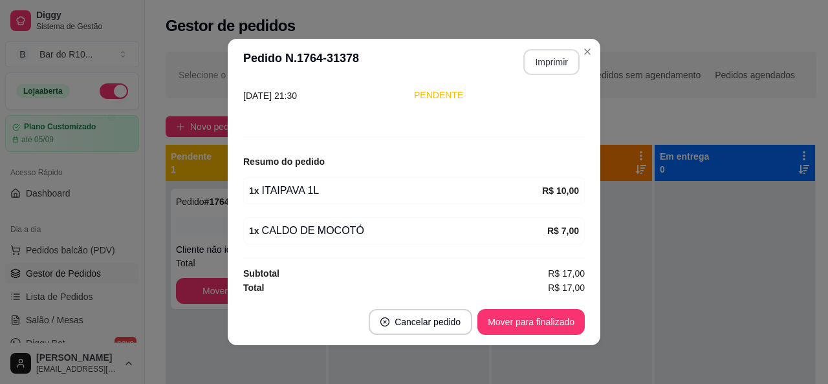
click at [538, 62] on button "Imprimir" at bounding box center [551, 62] width 56 height 26
click at [557, 324] on button "Mover para finalizado" at bounding box center [530, 322] width 107 height 26
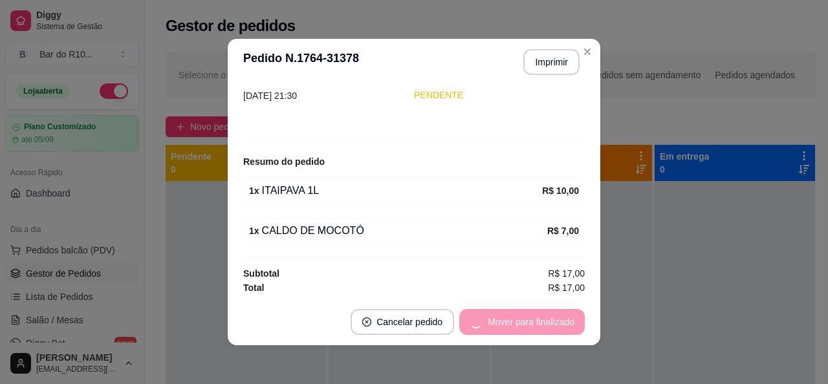
scroll to position [58, 0]
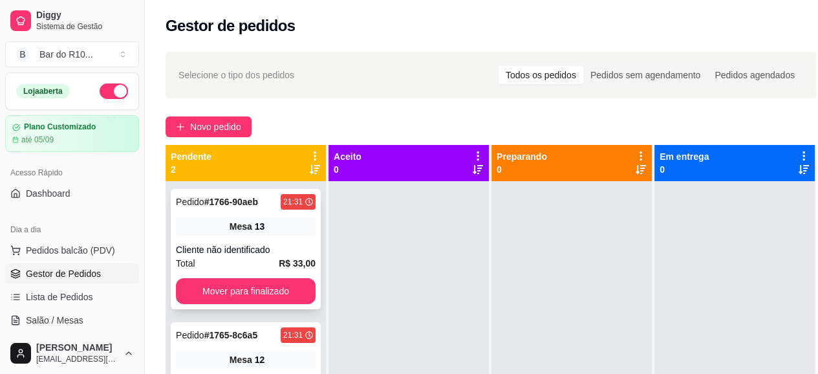
click at [279, 223] on div "Mesa 13" at bounding box center [246, 226] width 140 height 18
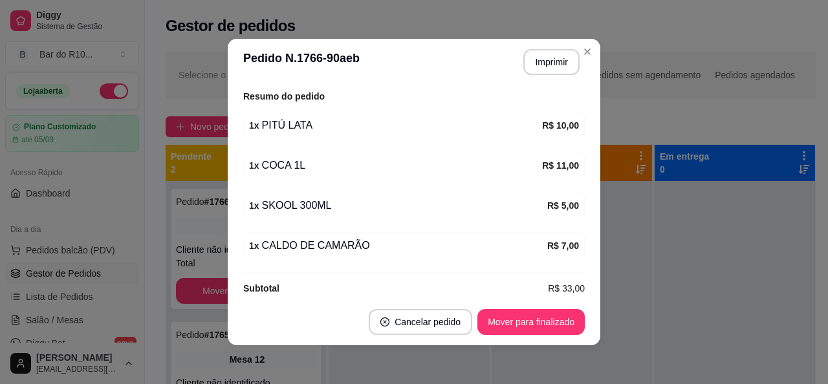
scroll to position [175, 0]
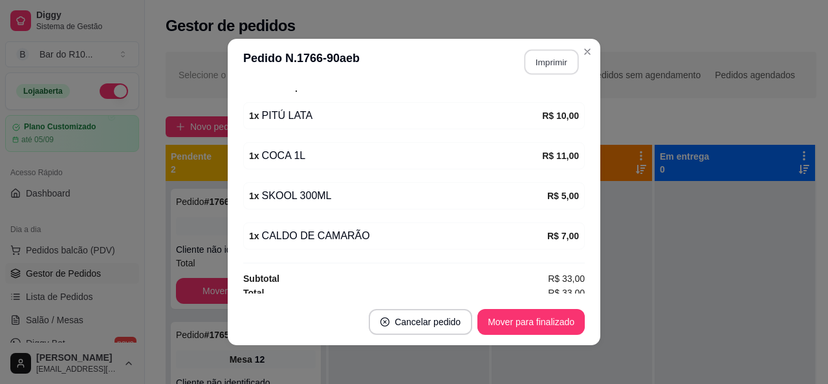
click at [548, 64] on button "Imprimir" at bounding box center [551, 62] width 54 height 25
click at [489, 325] on button "Mover para finalizado" at bounding box center [530, 322] width 107 height 26
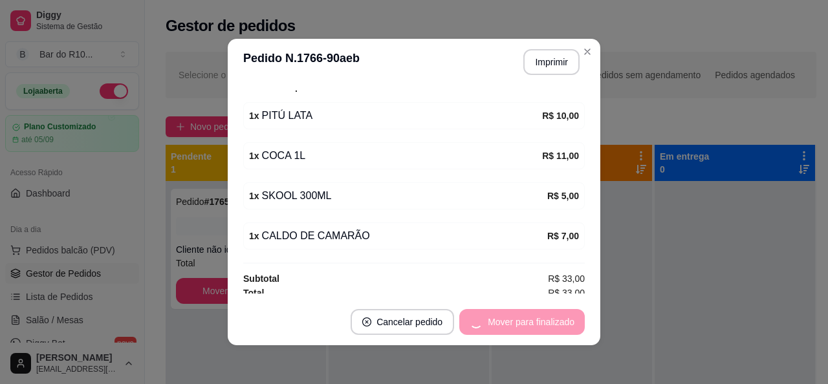
scroll to position [133, 0]
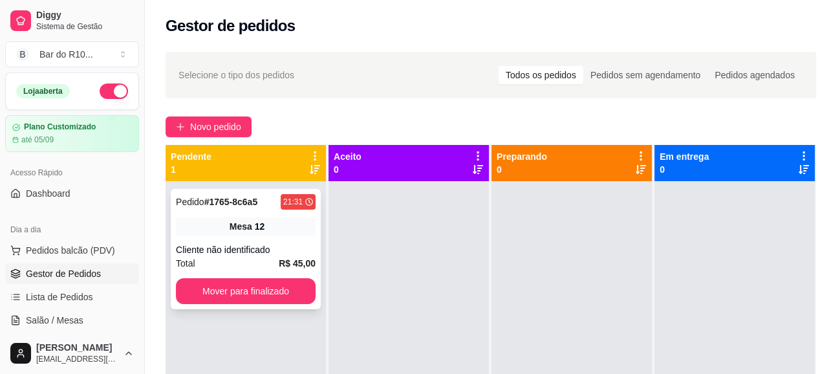
click at [292, 239] on div "Pedido # 1765-8c6a5 21:31 Mesa 12 Cliente não identificado Total R$ 45,00 Mover…" at bounding box center [246, 249] width 150 height 120
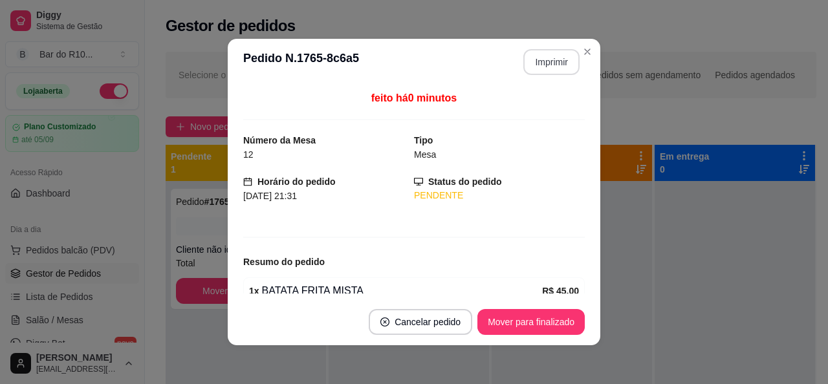
click at [554, 66] on button "Imprimir" at bounding box center [551, 62] width 56 height 26
click at [550, 312] on button "Mover para finalizado" at bounding box center [531, 322] width 104 height 25
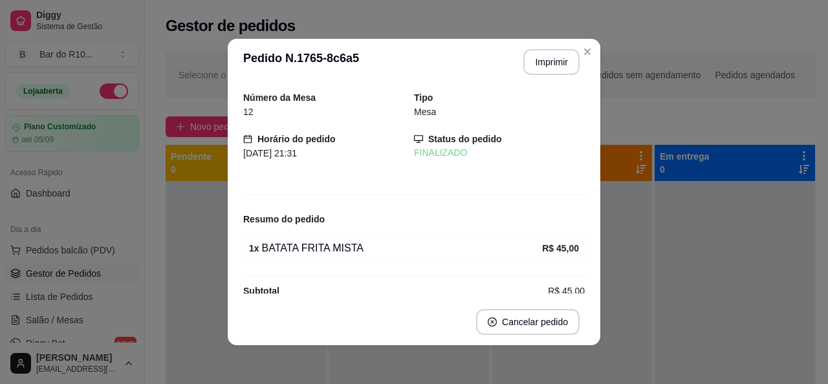
click at [587, 39] on header "**********" at bounding box center [414, 62] width 372 height 47
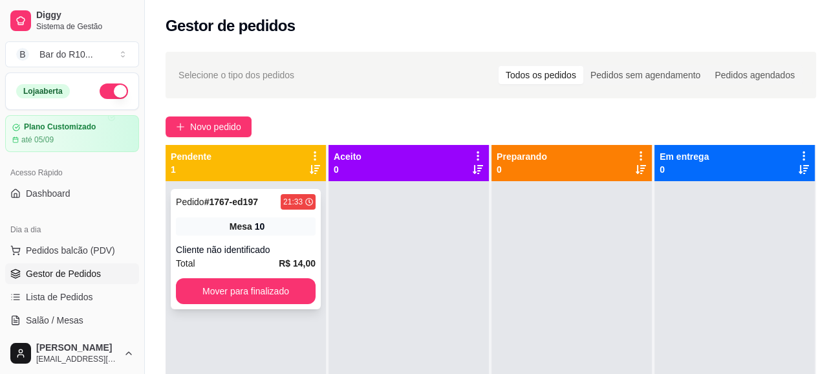
click at [200, 221] on div "Mesa 10" at bounding box center [246, 226] width 140 height 18
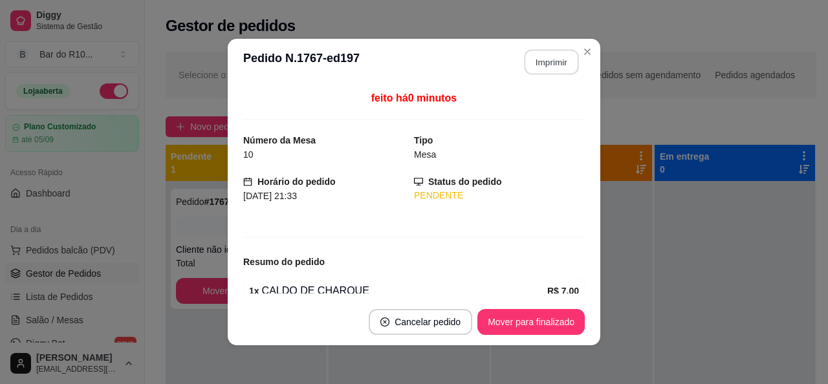
click at [552, 66] on button "Imprimir" at bounding box center [551, 62] width 54 height 25
click at [564, 322] on button "Mover para finalizado" at bounding box center [531, 322] width 104 height 25
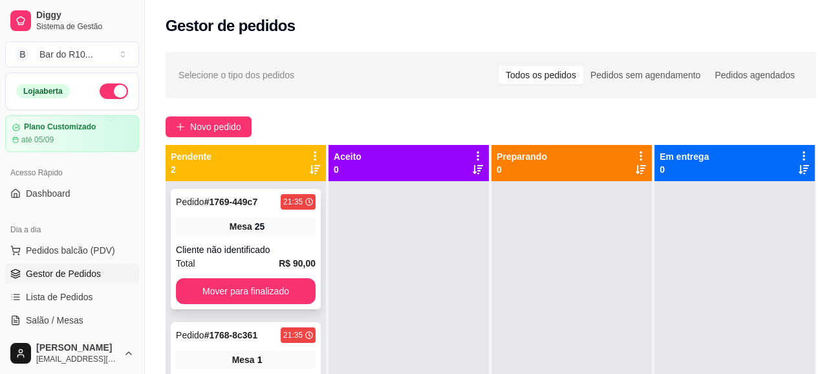
click at [284, 217] on div "Pedido # 1769-449c7 21:35 Mesa 25 Cliente não identificado Total R$ 90,00 Mover…" at bounding box center [246, 249] width 150 height 120
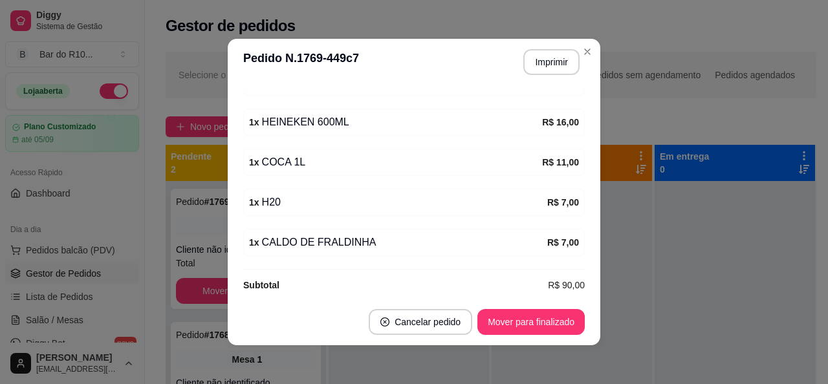
scroll to position [379, 0]
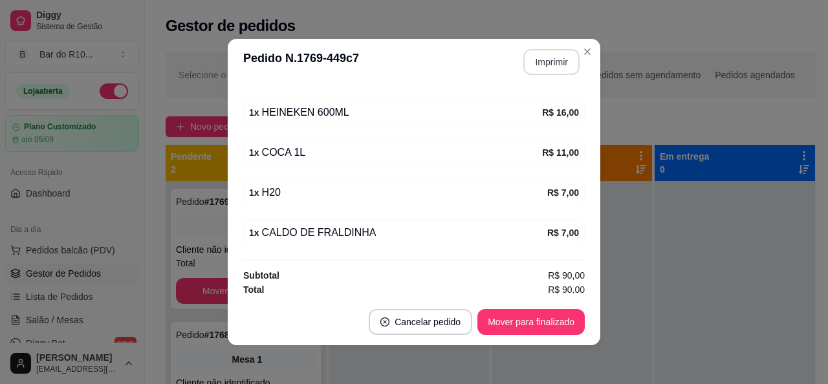
click at [555, 68] on button "Imprimir" at bounding box center [551, 62] width 56 height 26
click at [558, 323] on button "Mover para finalizado" at bounding box center [530, 322] width 107 height 26
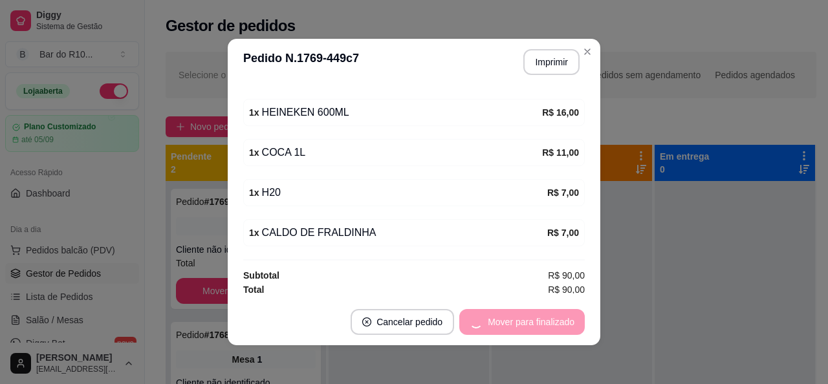
scroll to position [336, 0]
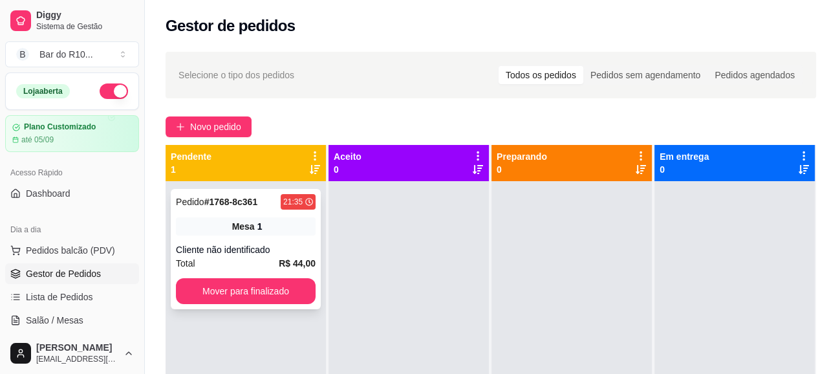
click at [310, 259] on strong "R$ 44,00" at bounding box center [297, 263] width 37 height 10
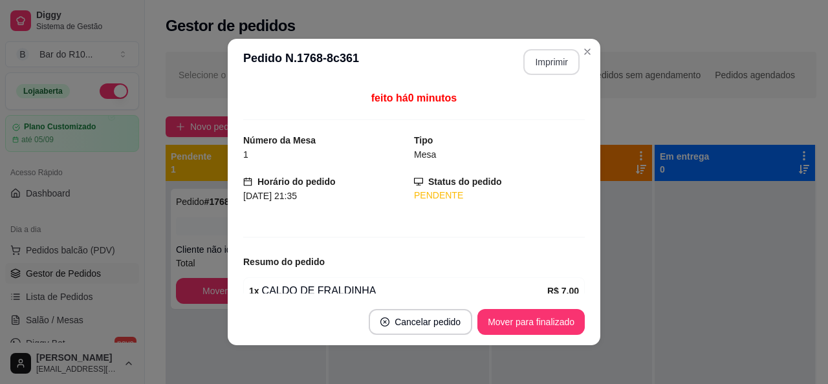
click at [548, 71] on button "Imprimir" at bounding box center [551, 62] width 56 height 26
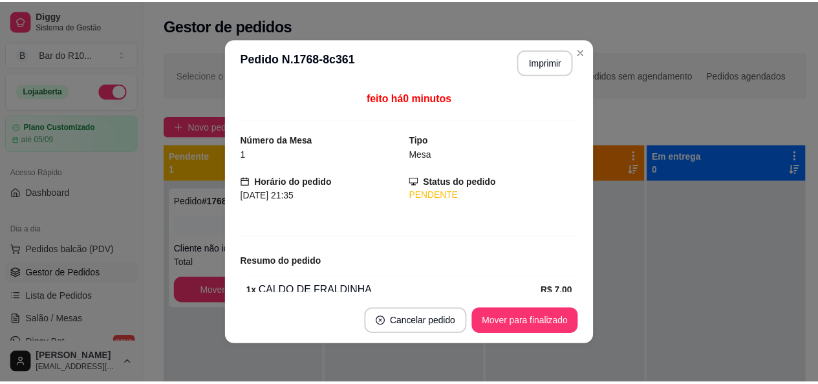
scroll to position [0, 0]
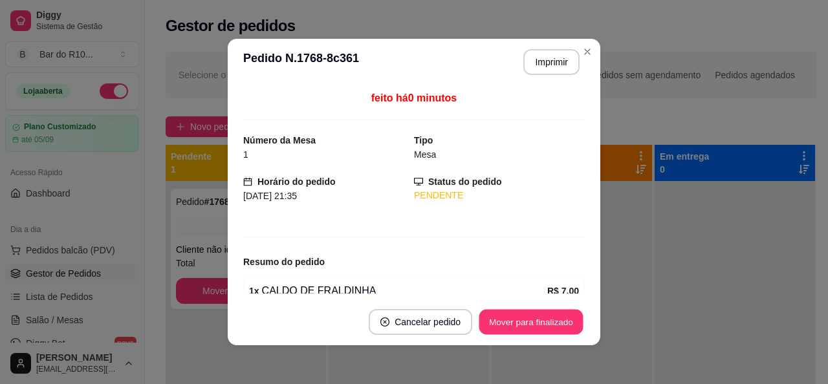
click at [531, 324] on button "Mover para finalizado" at bounding box center [531, 322] width 104 height 25
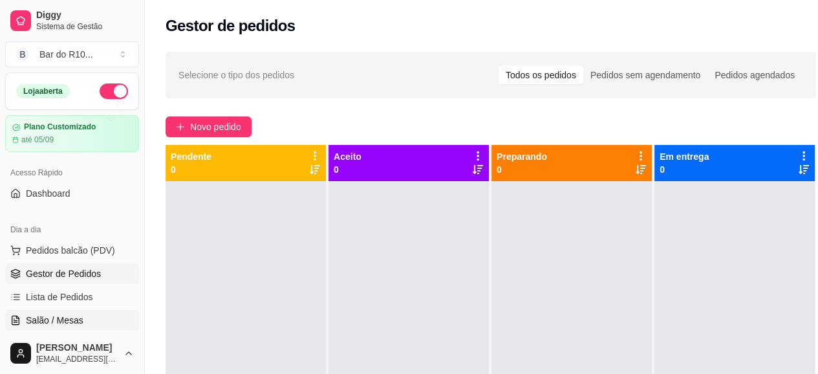
click at [91, 310] on link "Salão / Mesas" at bounding box center [72, 320] width 134 height 21
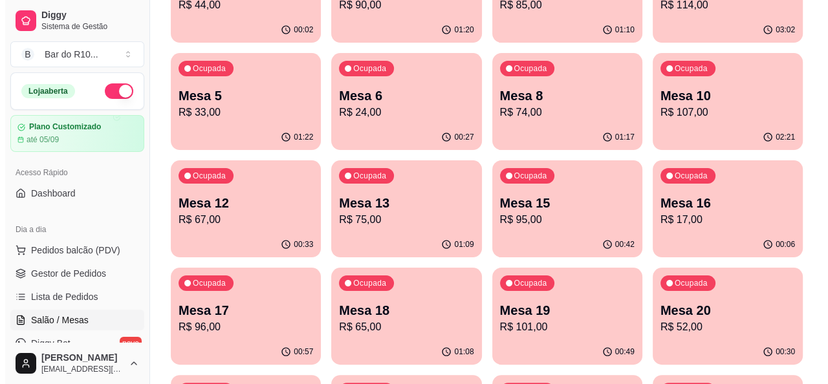
scroll to position [259, 0]
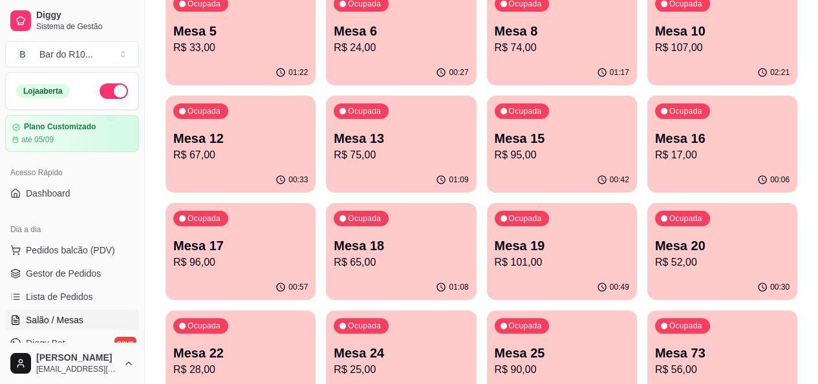
click at [712, 310] on div "Ocupada Mesa 73 R$ 56,00" at bounding box center [722, 346] width 150 height 72
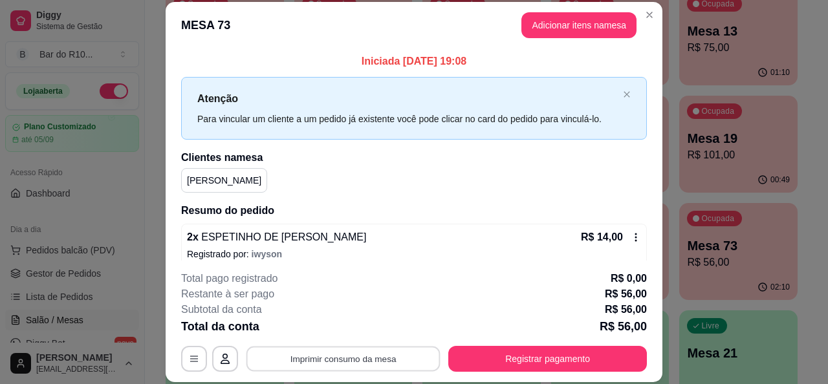
click at [385, 358] on button "Imprimir consumo da mesa" at bounding box center [343, 359] width 194 height 25
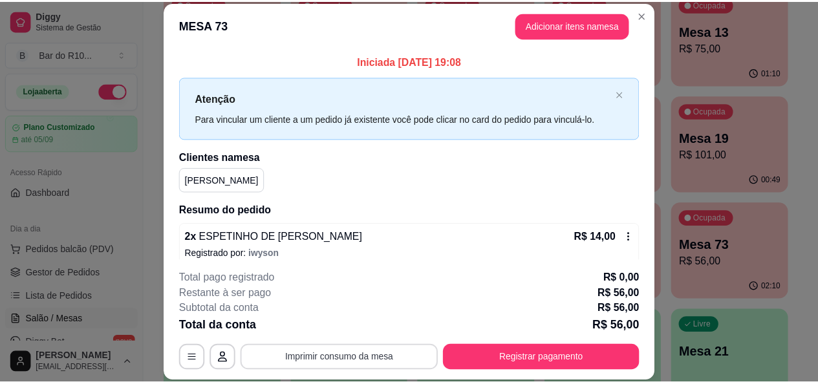
scroll to position [0, 0]
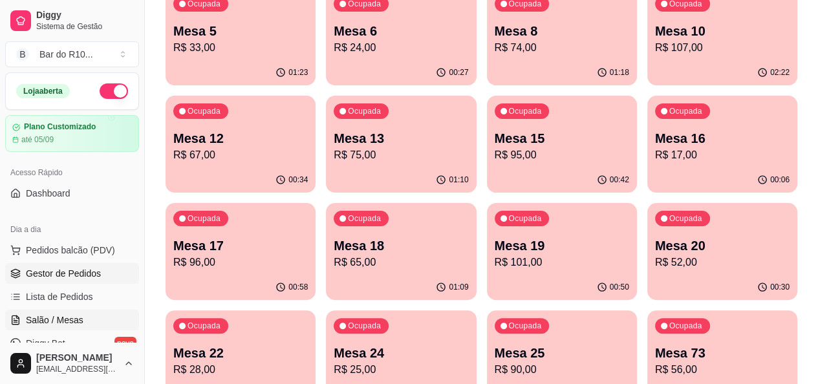
click at [63, 272] on span "Gestor de Pedidos" at bounding box center [63, 273] width 75 height 13
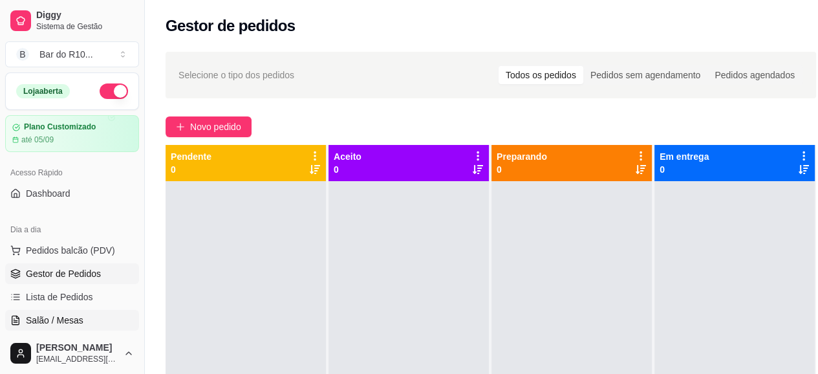
click at [83, 314] on link "Salão / Mesas" at bounding box center [72, 320] width 134 height 21
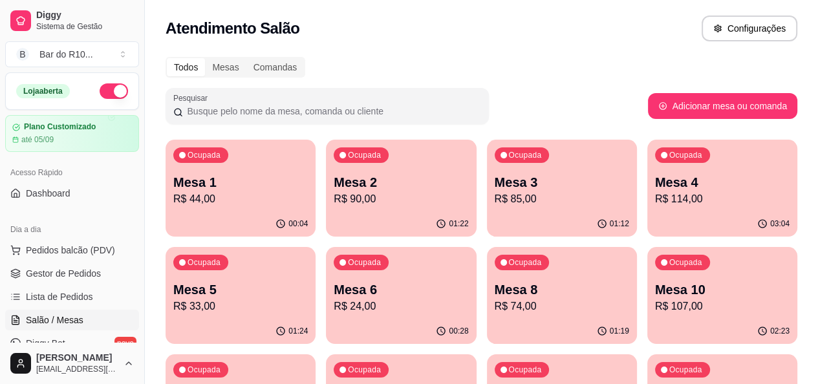
click at [495, 193] on p "R$ 85,00" at bounding box center [562, 199] width 135 height 16
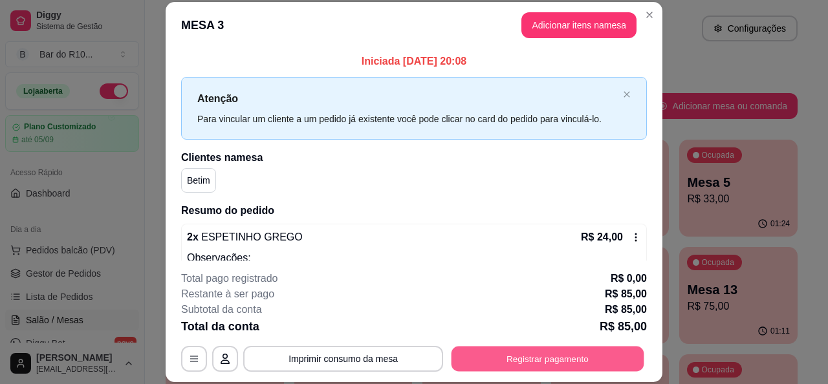
click at [530, 360] on button "Registrar pagamento" at bounding box center [547, 359] width 193 height 25
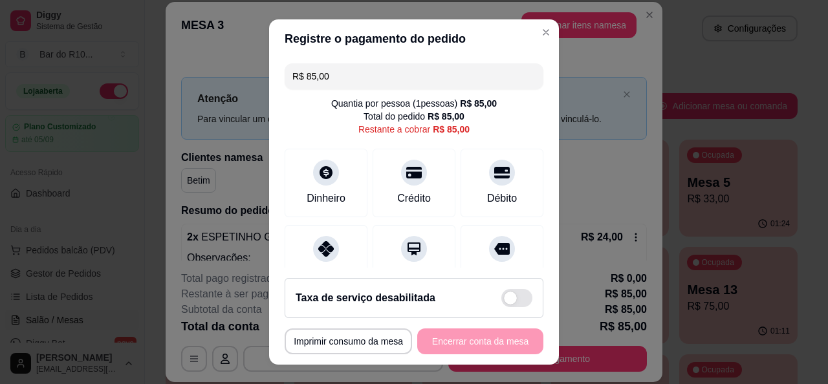
click at [312, 270] on footer "**********" at bounding box center [414, 316] width 290 height 97
click at [318, 266] on div "Pix" at bounding box center [326, 273] width 16 height 17
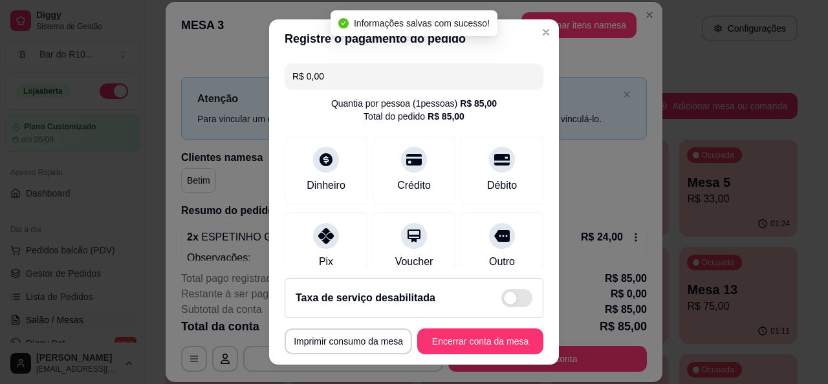
type input "R$ 0,00"
click at [455, 338] on button "Encerrar conta da mesa" at bounding box center [480, 342] width 126 height 26
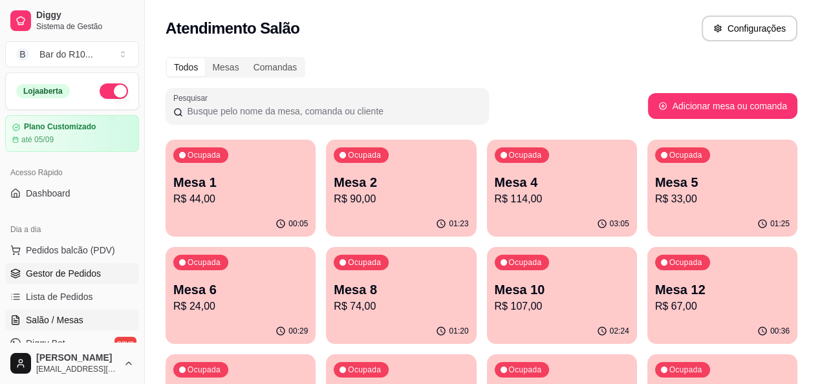
click at [47, 272] on span "Gestor de Pedidos" at bounding box center [63, 273] width 75 height 13
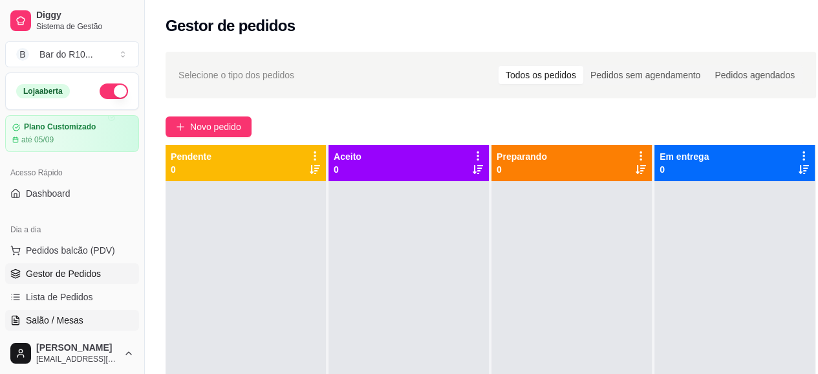
click at [68, 319] on span "Salão / Mesas" at bounding box center [55, 320] width 58 height 13
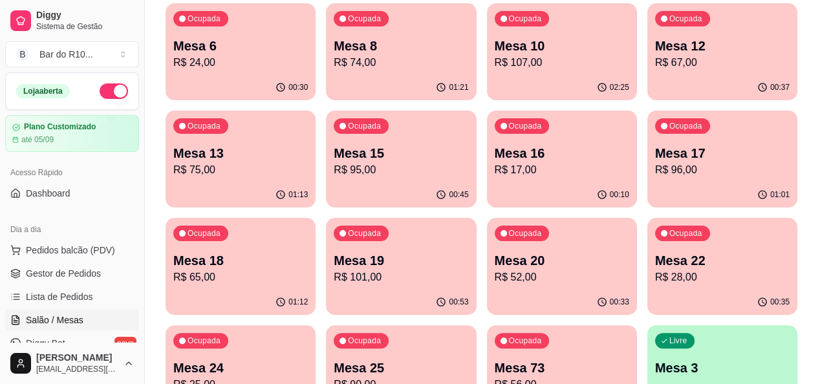
scroll to position [259, 0]
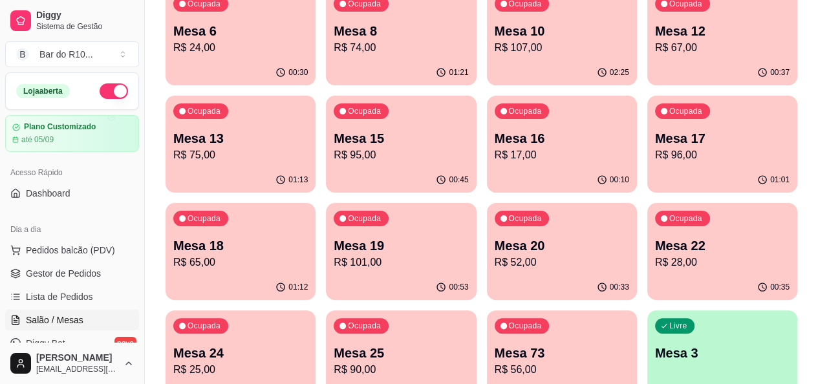
click at [587, 344] on p "Mesa 73" at bounding box center [562, 353] width 135 height 18
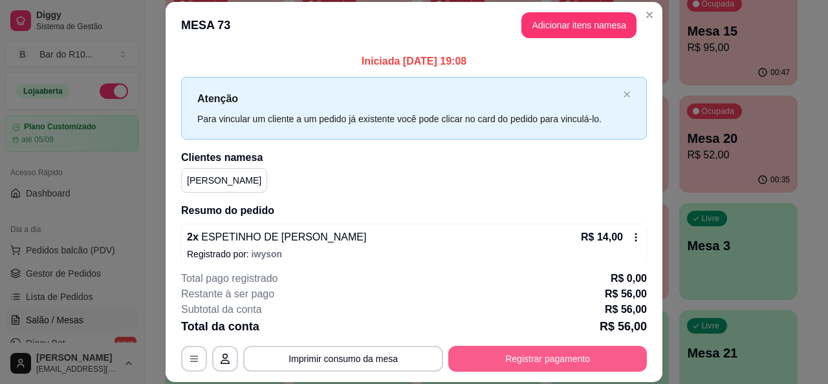
click at [566, 354] on button "Registrar pagamento" at bounding box center [547, 359] width 199 height 26
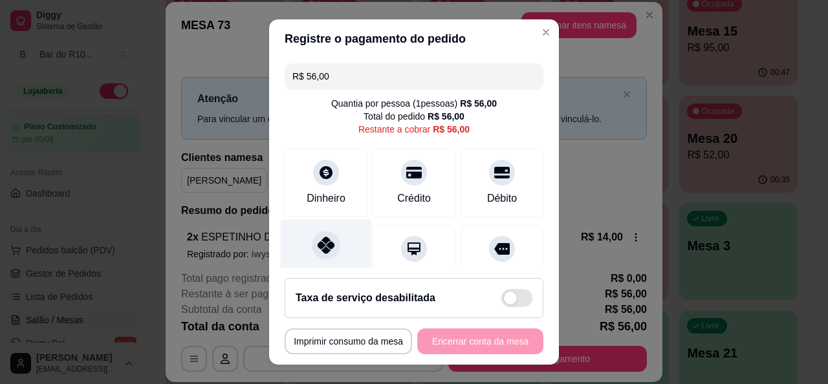
click at [337, 251] on div "Pix" at bounding box center [326, 257] width 91 height 76
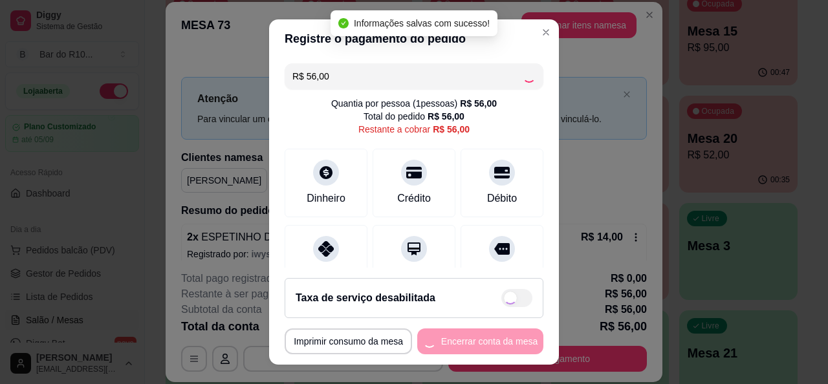
type input "R$ 0,00"
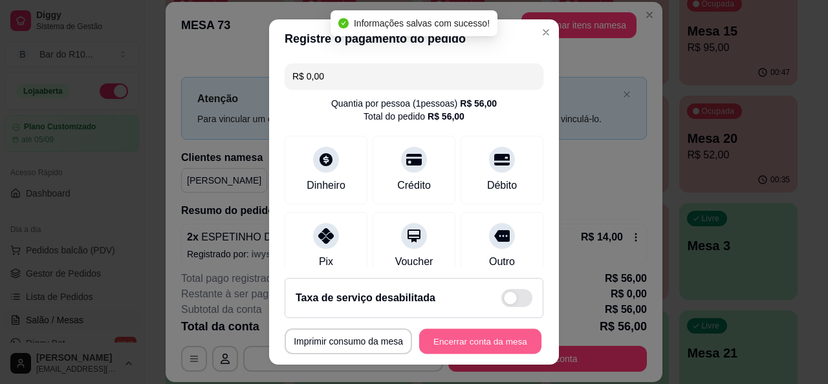
click at [463, 338] on button "Encerrar conta da mesa" at bounding box center [480, 341] width 122 height 25
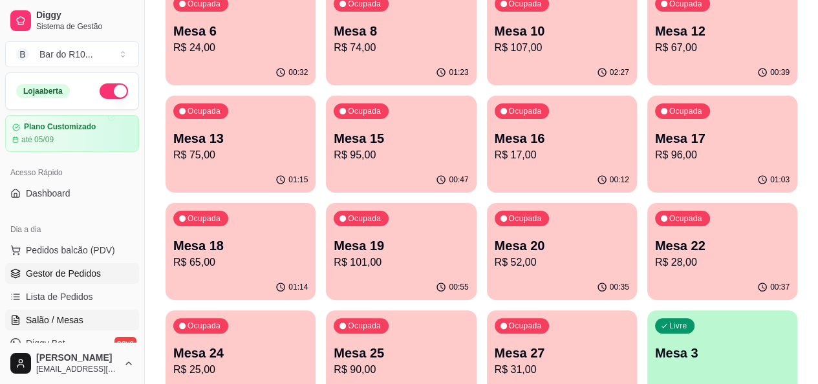
click at [115, 274] on link "Gestor de Pedidos" at bounding box center [72, 273] width 134 height 21
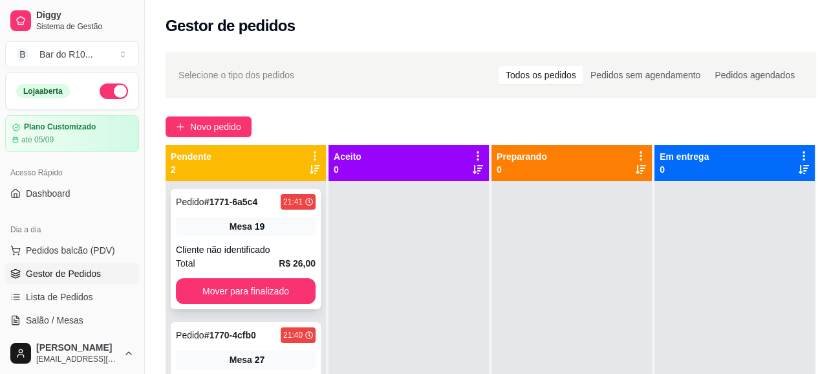
click at [294, 237] on div "Pedido # 1771-6a5c4 21:41 Mesa 19 Cliente não identificado Total R$ 26,00 Mover…" at bounding box center [246, 249] width 150 height 120
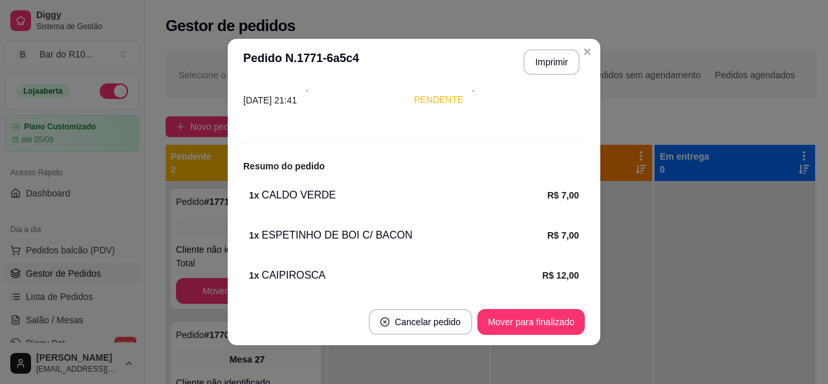
scroll to position [118, 0]
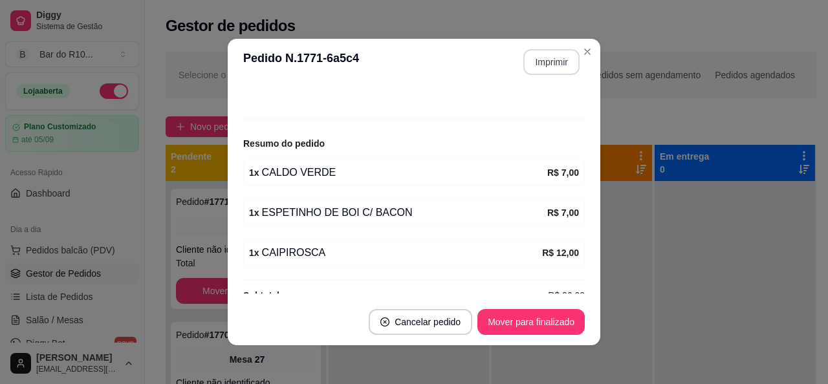
click at [547, 64] on button "Imprimir" at bounding box center [551, 62] width 56 height 26
click at [577, 332] on div "Mover para finalizado" at bounding box center [530, 322] width 107 height 26
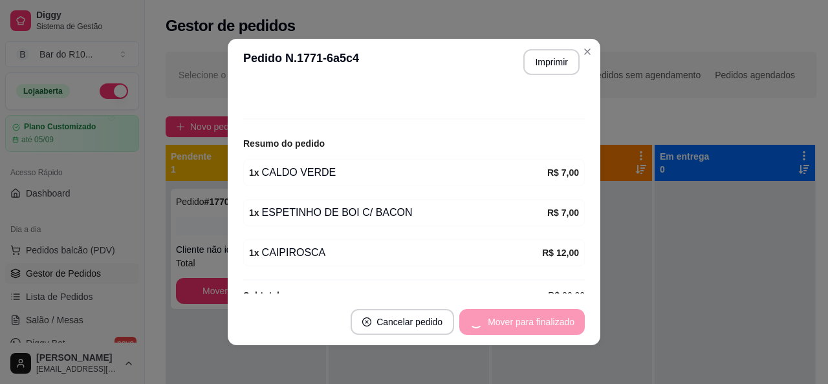
scroll to position [76, 0]
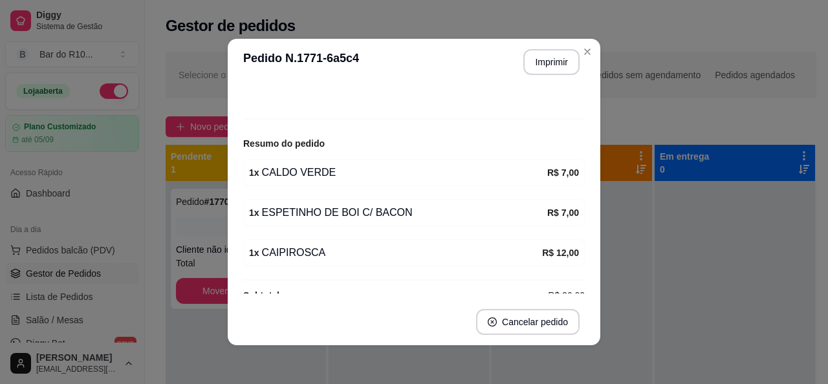
click at [588, 63] on header "**********" at bounding box center [414, 62] width 372 height 47
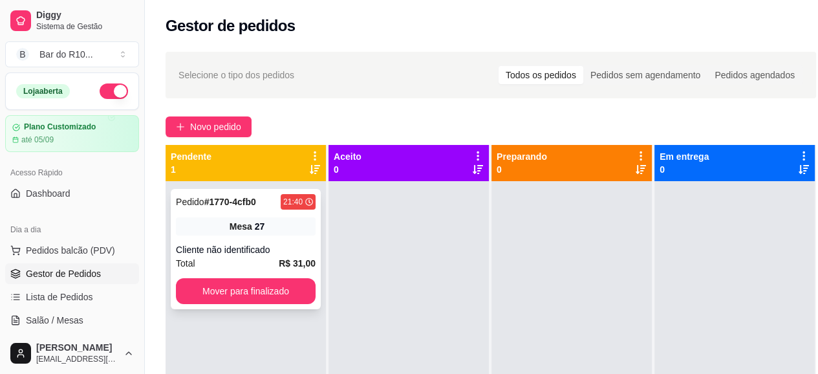
click at [241, 255] on div "Cliente não identificado" at bounding box center [246, 249] width 140 height 13
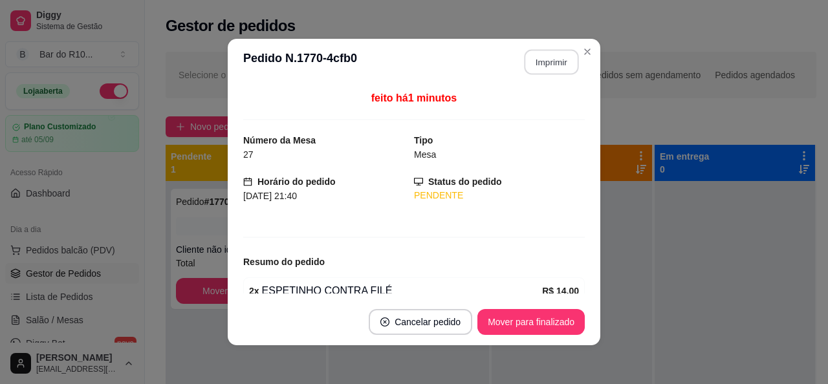
click at [537, 61] on button "Imprimir" at bounding box center [551, 62] width 54 height 25
click at [530, 319] on button "Mover para finalizado" at bounding box center [531, 322] width 104 height 25
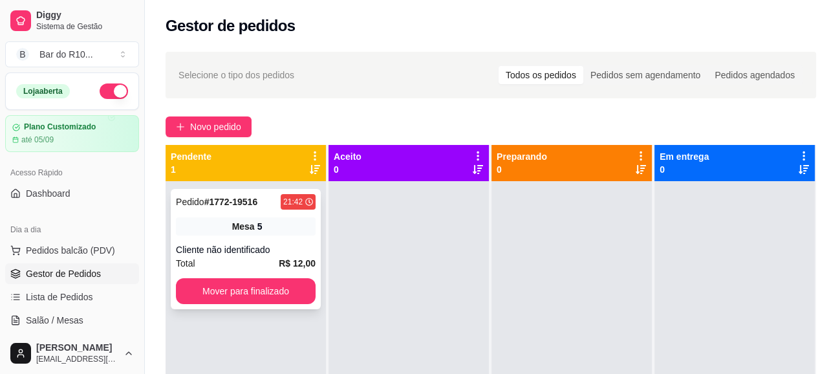
click at [301, 232] on div "Mesa 5" at bounding box center [246, 226] width 140 height 18
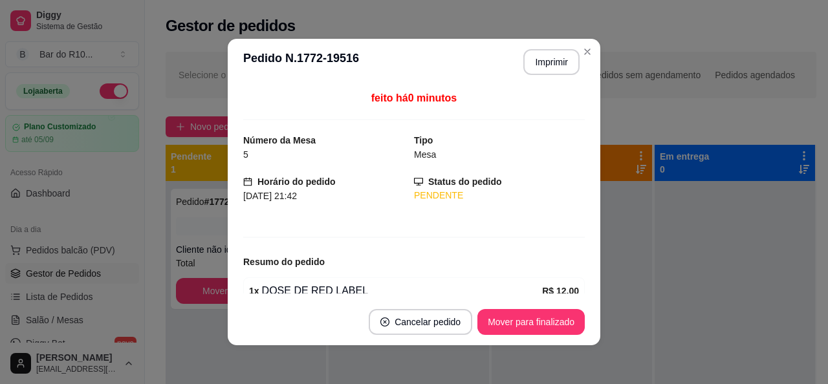
scroll to position [60, 0]
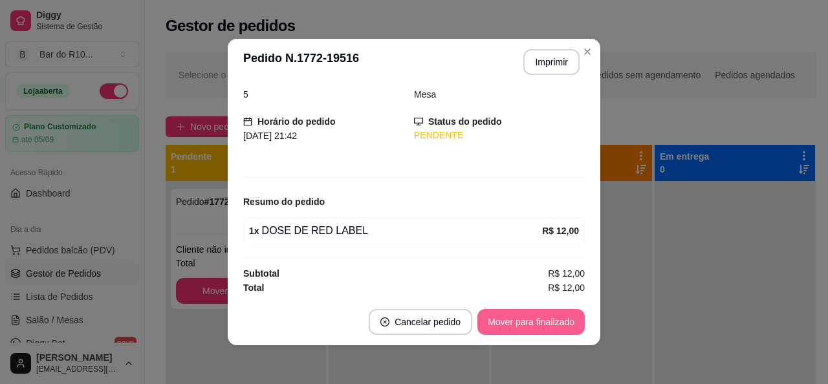
click at [556, 310] on button "Mover para finalizado" at bounding box center [530, 322] width 107 height 26
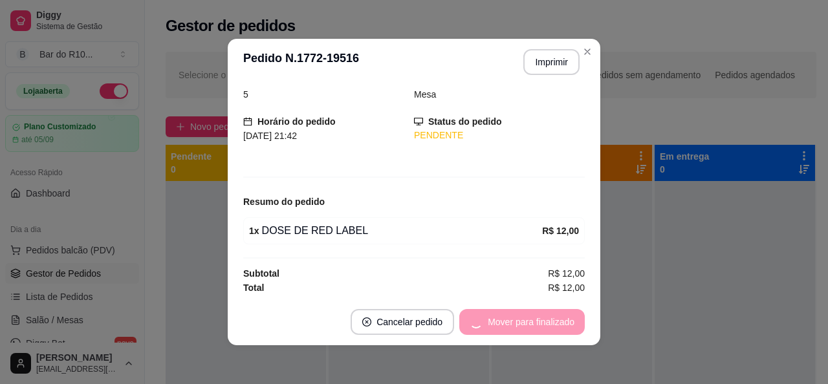
scroll to position [18, 0]
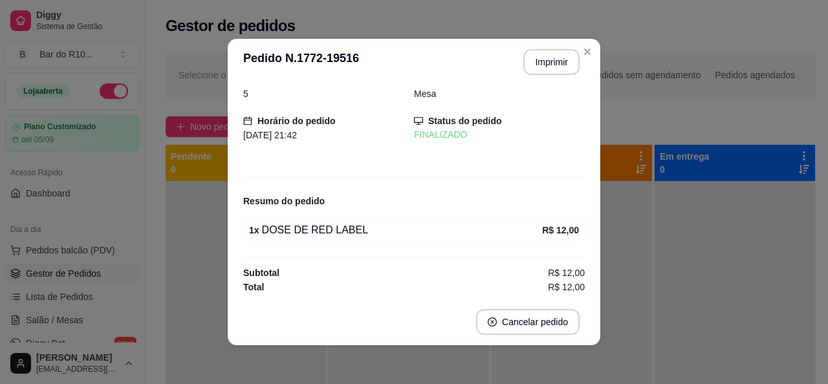
click at [588, 61] on header "**********" at bounding box center [414, 62] width 372 height 47
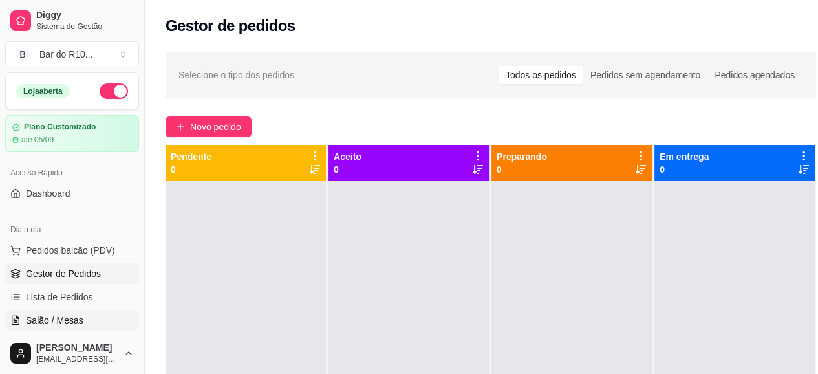
click at [73, 316] on span "Salão / Mesas" at bounding box center [55, 320] width 58 height 13
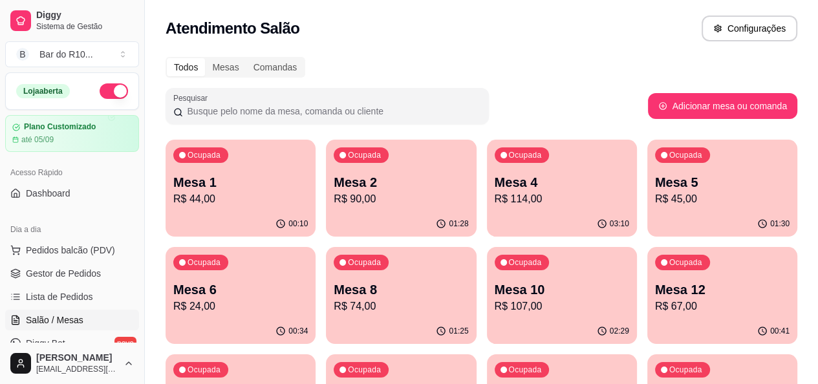
click at [316, 247] on div "Ocupada Mesa 6 R$ 24,00" at bounding box center [241, 283] width 150 height 72
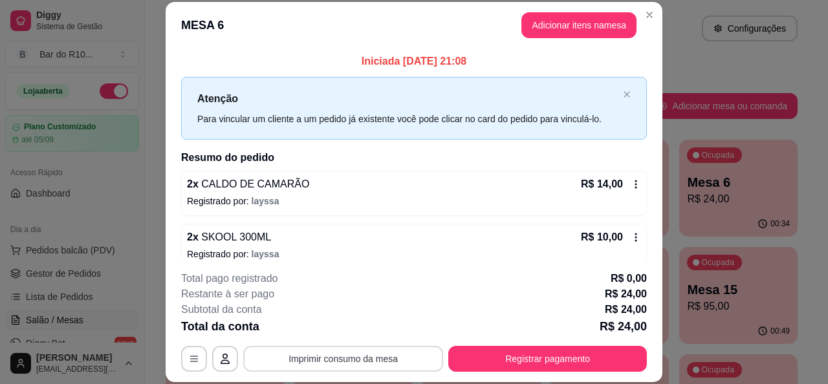
click at [392, 360] on button "Imprimir consumo da mesa" at bounding box center [343, 359] width 200 height 26
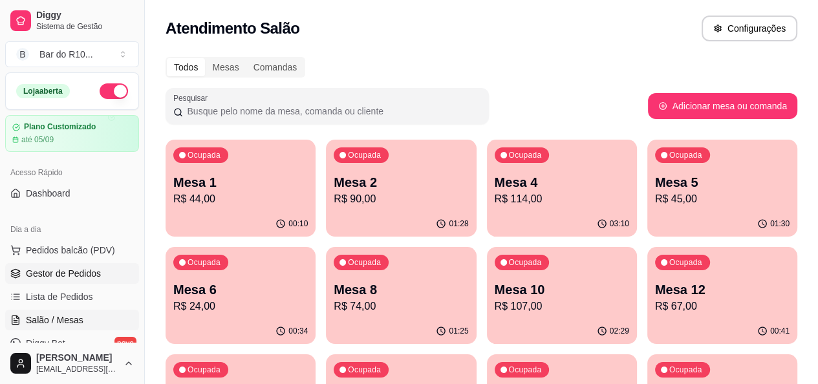
click at [42, 278] on span "Gestor de Pedidos" at bounding box center [63, 273] width 75 height 13
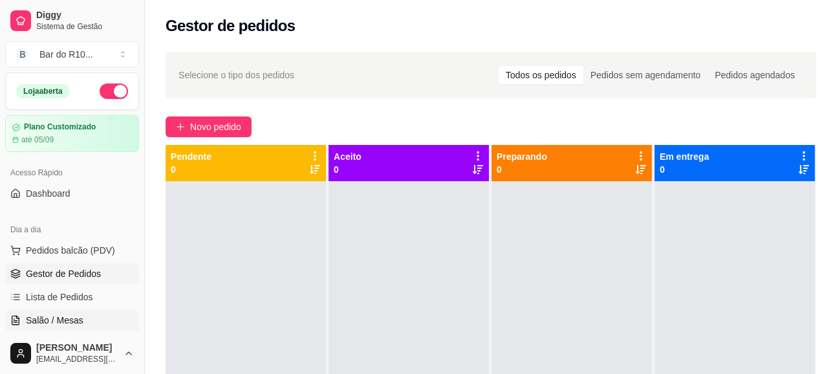
click at [78, 319] on span "Salão / Mesas" at bounding box center [55, 320] width 58 height 13
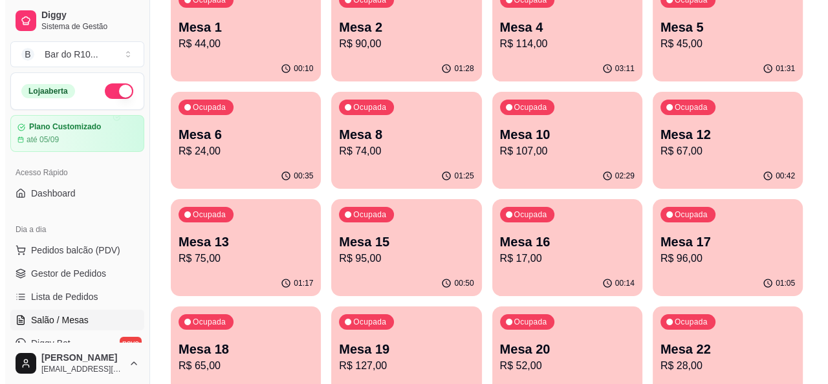
scroll to position [194, 0]
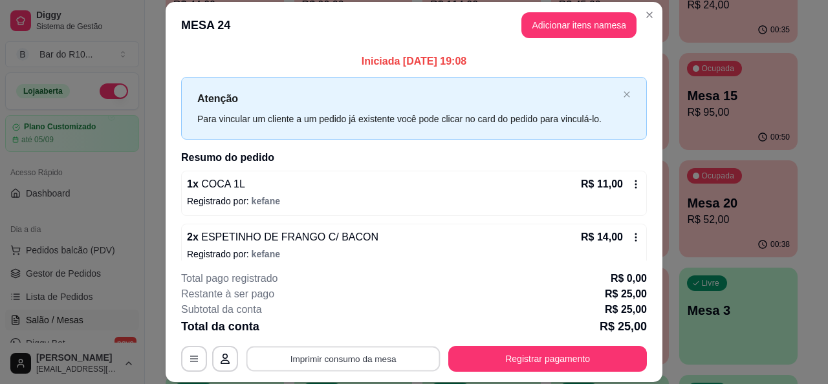
click at [397, 350] on button "Imprimir consumo da mesa" at bounding box center [343, 359] width 194 height 25
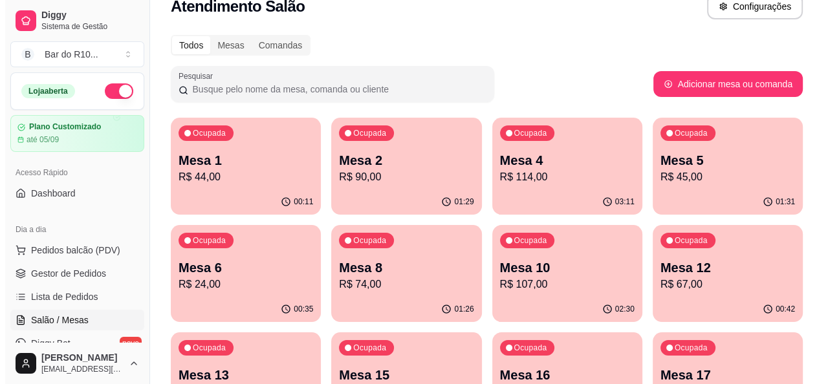
scroll to position [0, 0]
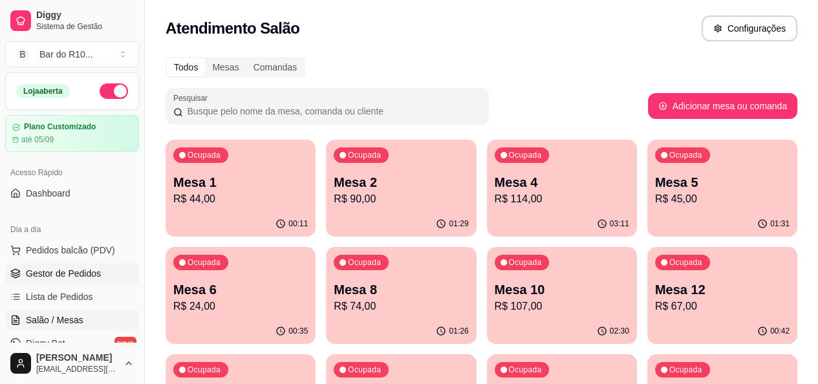
click at [71, 274] on span "Gestor de Pedidos" at bounding box center [63, 273] width 75 height 13
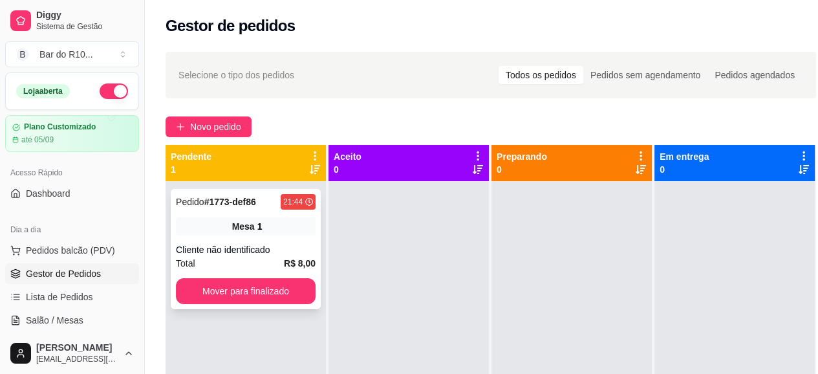
drag, startPoint x: 261, startPoint y: 243, endPoint x: 270, endPoint y: 233, distance: 13.3
click at [270, 233] on div "Mesa 1" at bounding box center [246, 226] width 140 height 18
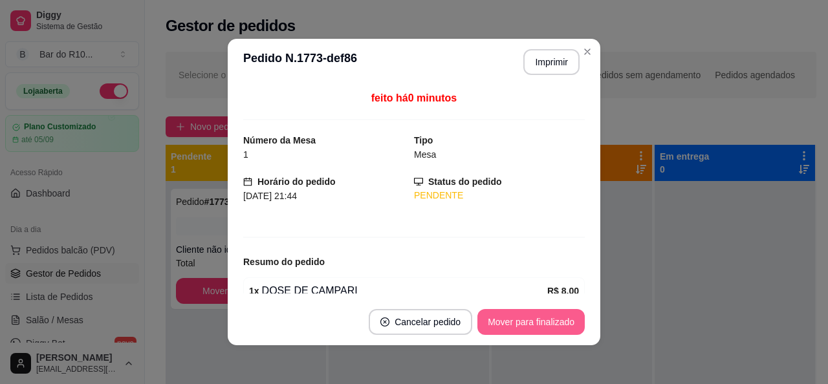
click at [502, 330] on button "Mover para finalizado" at bounding box center [530, 322] width 107 height 26
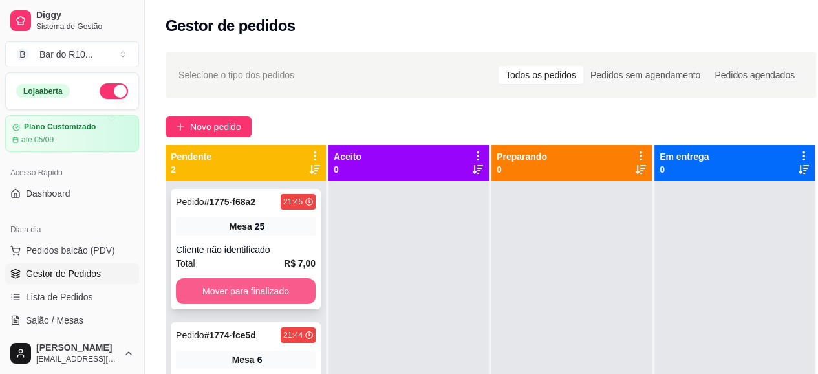
click at [235, 293] on button "Mover para finalizado" at bounding box center [246, 291] width 140 height 26
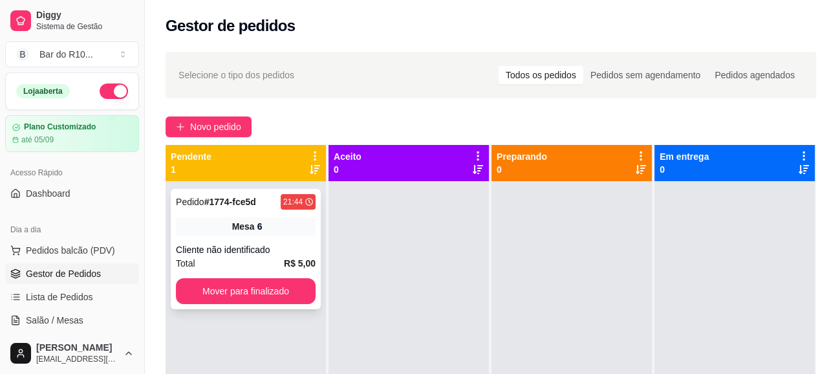
click at [303, 237] on div "Pedido # 1774-fce5d 21:44 Mesa 6 Cliente não identificado Total R$ 5,00 Mover p…" at bounding box center [246, 249] width 150 height 120
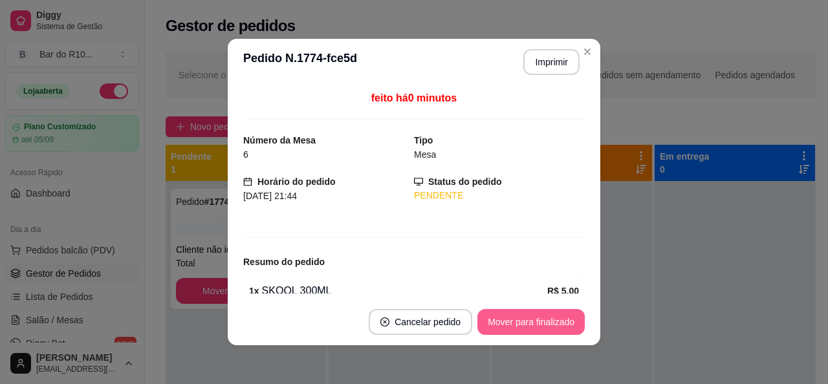
click at [533, 319] on button "Mover para finalizado" at bounding box center [530, 322] width 107 height 26
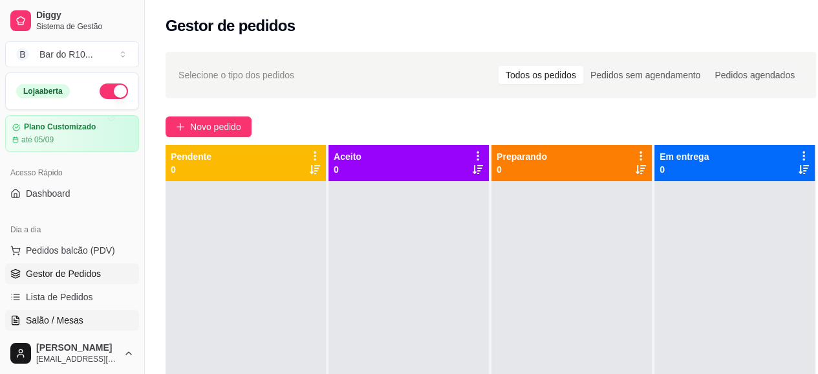
click at [44, 327] on link "Salão / Mesas" at bounding box center [72, 320] width 134 height 21
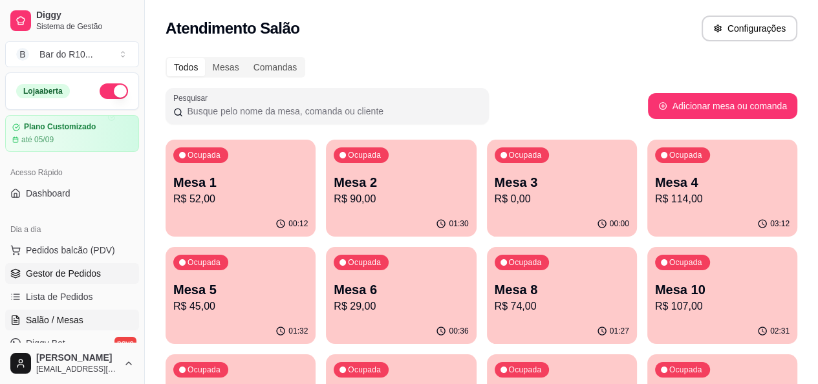
click at [88, 279] on link "Gestor de Pedidos" at bounding box center [72, 273] width 134 height 21
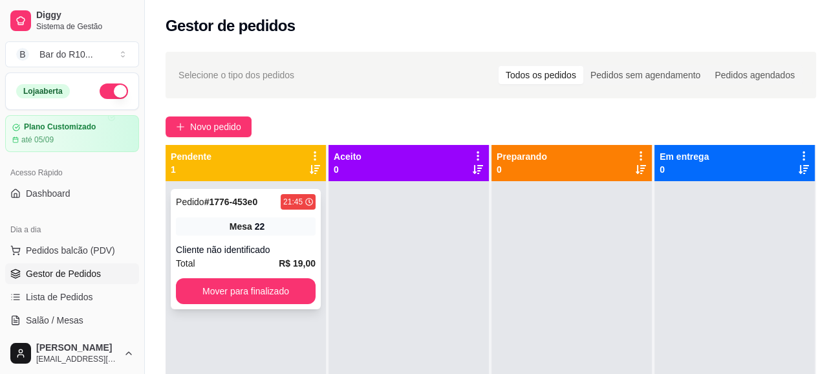
click at [277, 244] on div "Cliente não identificado" at bounding box center [246, 249] width 140 height 13
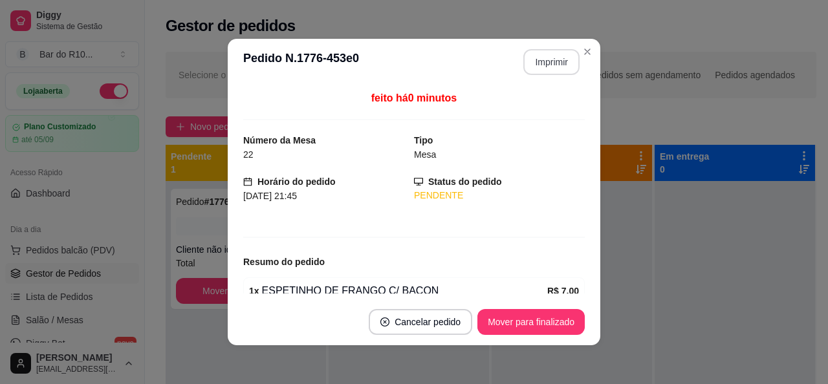
click at [557, 73] on button "Imprimir" at bounding box center [551, 62] width 56 height 26
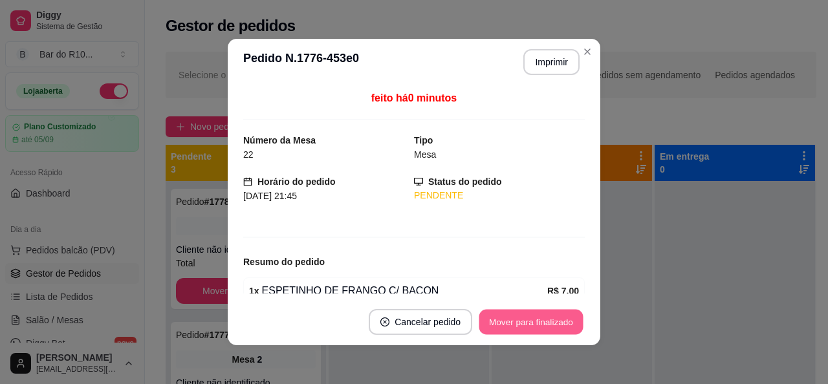
click at [523, 313] on button "Mover para finalizado" at bounding box center [531, 322] width 104 height 25
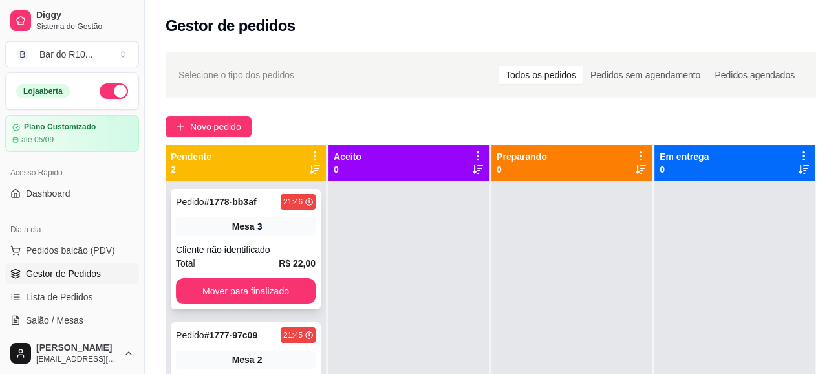
click at [283, 223] on div "Mesa 3" at bounding box center [246, 226] width 140 height 18
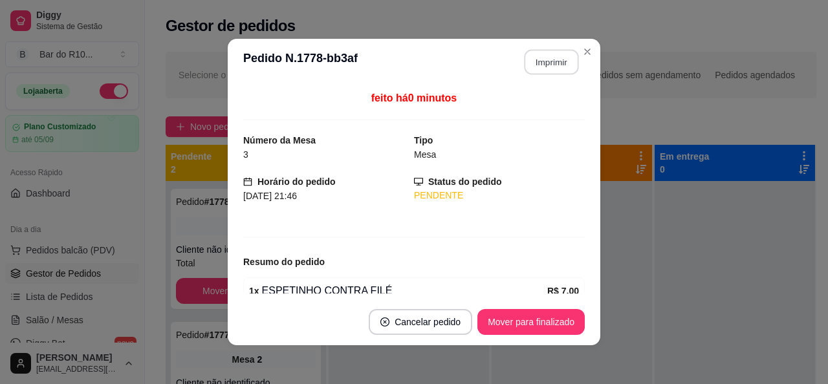
click at [548, 67] on button "Imprimir" at bounding box center [551, 62] width 54 height 25
click at [528, 330] on button "Mover para finalizado" at bounding box center [530, 322] width 107 height 26
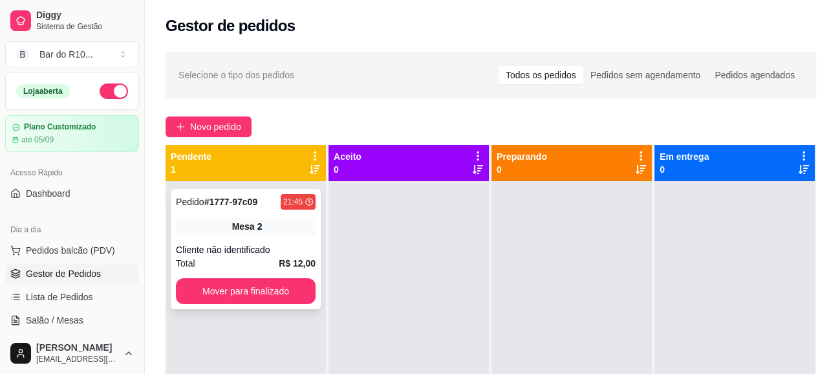
click at [246, 235] on div "Pedido # 1777-97c09 21:45 Mesa 2 Cliente não identificado Total R$ 12,00 Mover …" at bounding box center [246, 249] width 150 height 120
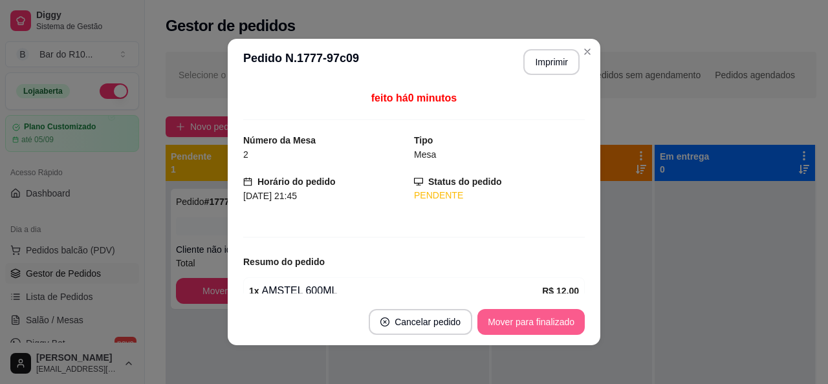
click at [559, 328] on button "Mover para finalizado" at bounding box center [530, 322] width 107 height 26
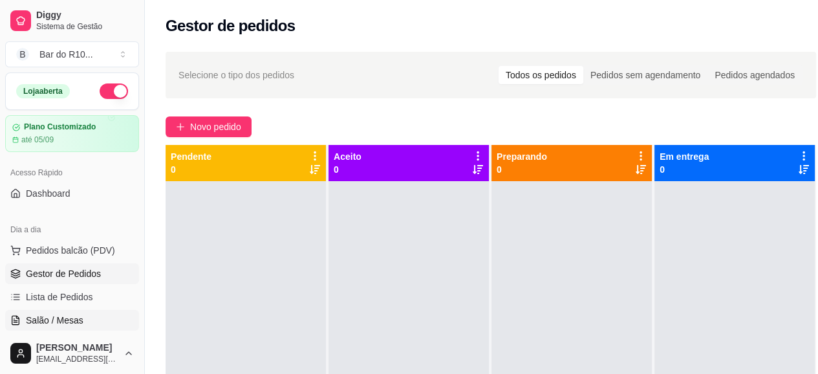
click at [45, 318] on span "Salão / Mesas" at bounding box center [55, 320] width 58 height 13
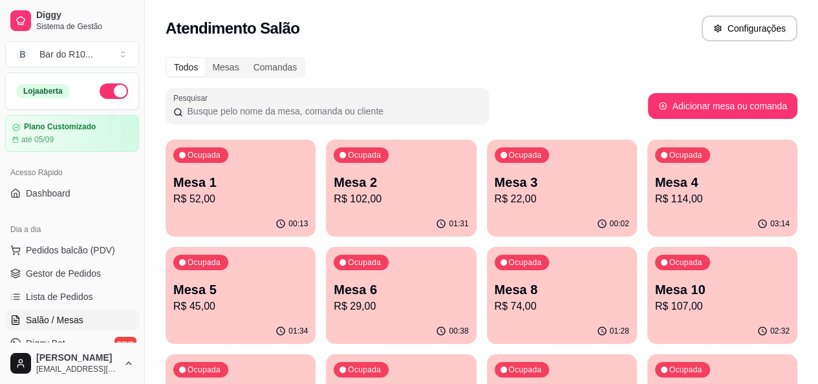
click at [334, 289] on p "Mesa 6" at bounding box center [401, 290] width 135 height 18
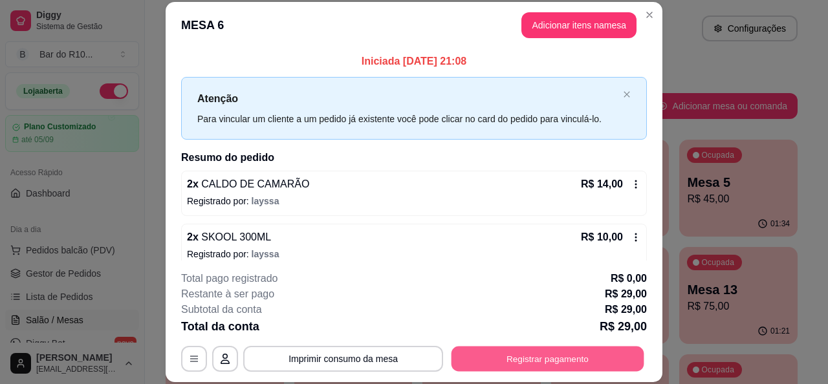
click at [613, 351] on button "Registrar pagamento" at bounding box center [547, 359] width 193 height 25
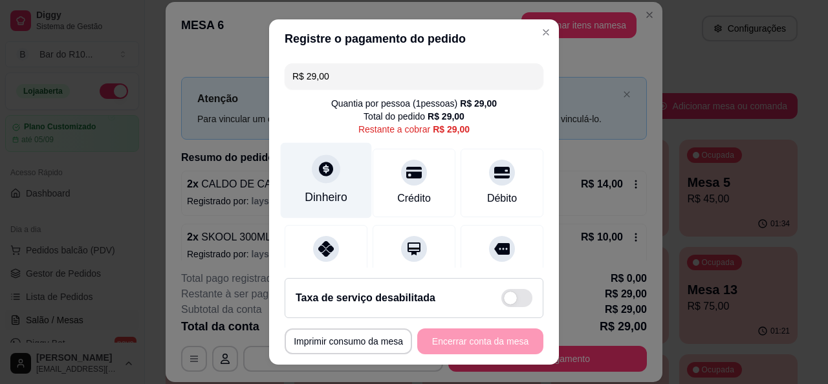
click at [324, 206] on div "Dinheiro" at bounding box center [326, 180] width 91 height 76
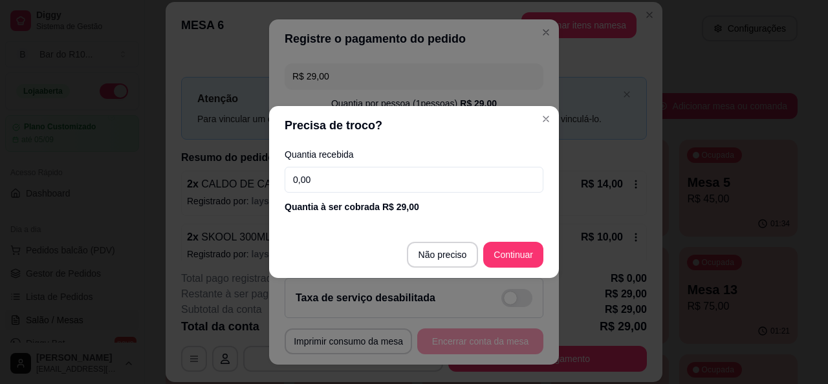
click at [339, 171] on input "0,00" at bounding box center [414, 180] width 259 height 26
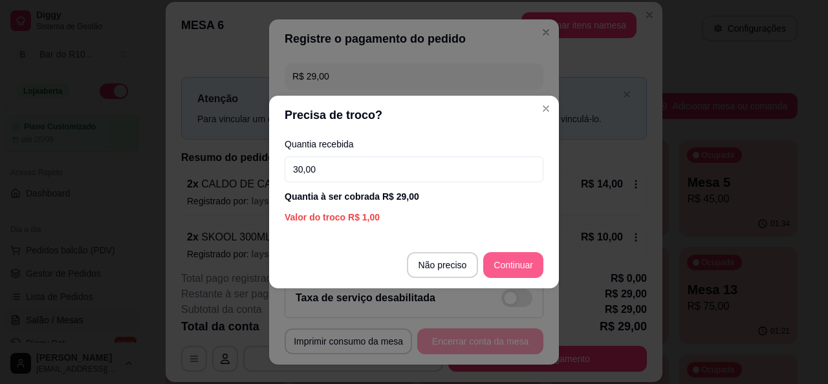
type input "30,00"
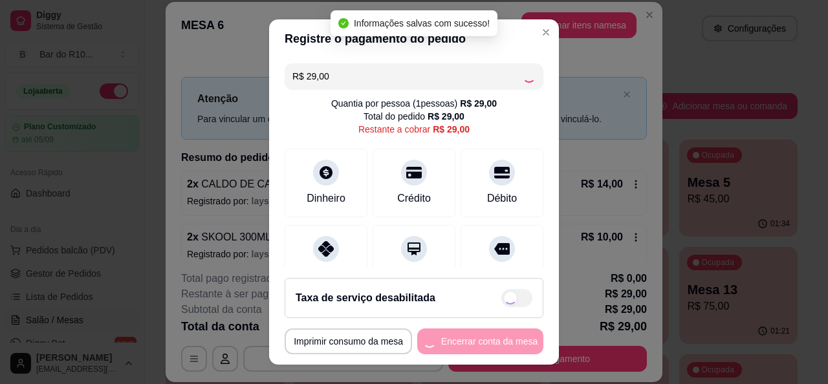
type input "R$ 0,00"
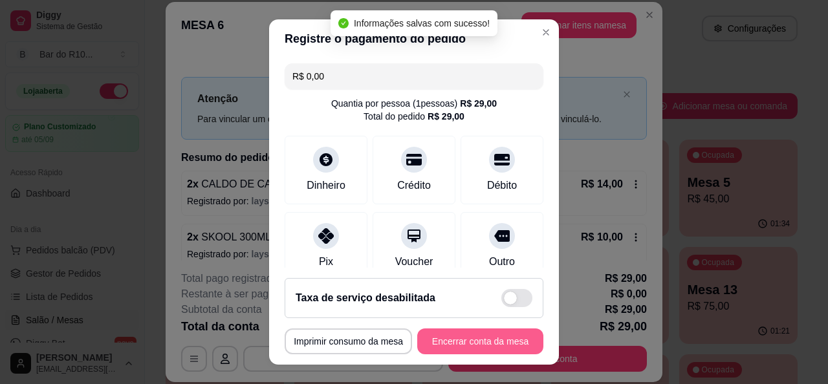
click at [479, 333] on button "Encerrar conta da mesa" at bounding box center [480, 342] width 126 height 26
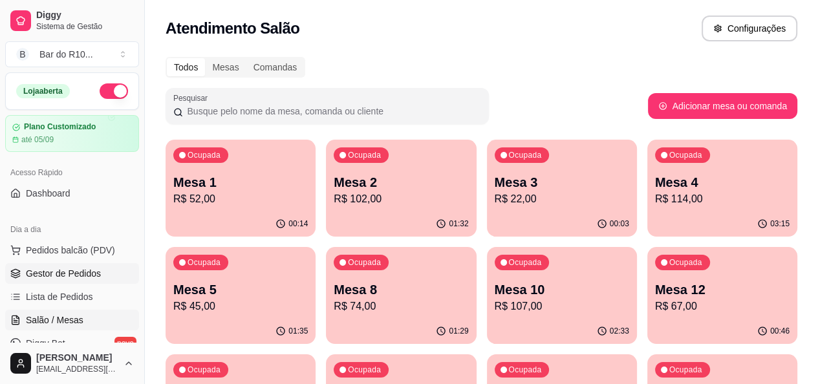
click at [84, 273] on span "Gestor de Pedidos" at bounding box center [63, 273] width 75 height 13
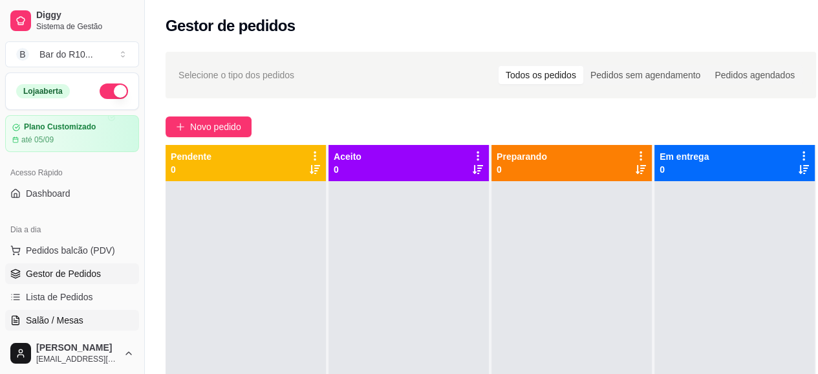
click at [61, 320] on span "Salão / Mesas" at bounding box center [55, 320] width 58 height 13
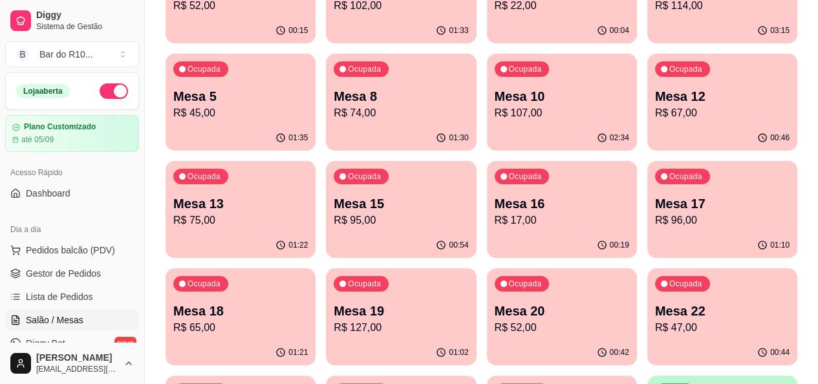
scroll to position [194, 0]
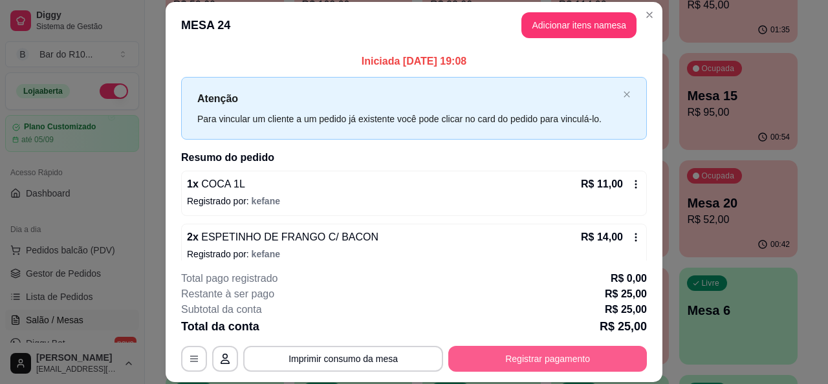
click at [565, 353] on button "Registrar pagamento" at bounding box center [547, 359] width 199 height 26
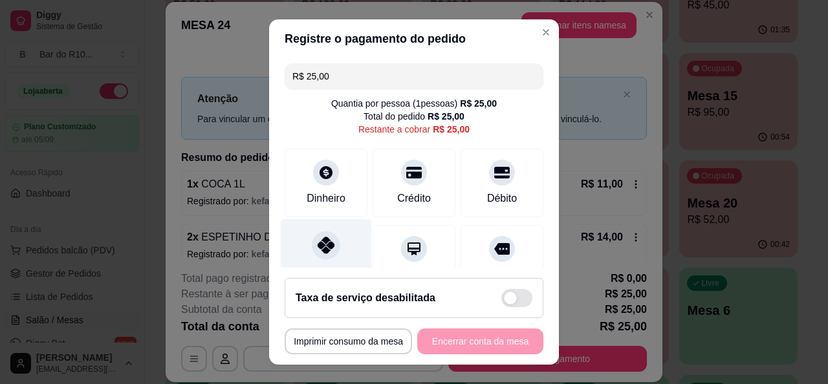
click at [352, 243] on div "Pix" at bounding box center [326, 257] width 91 height 76
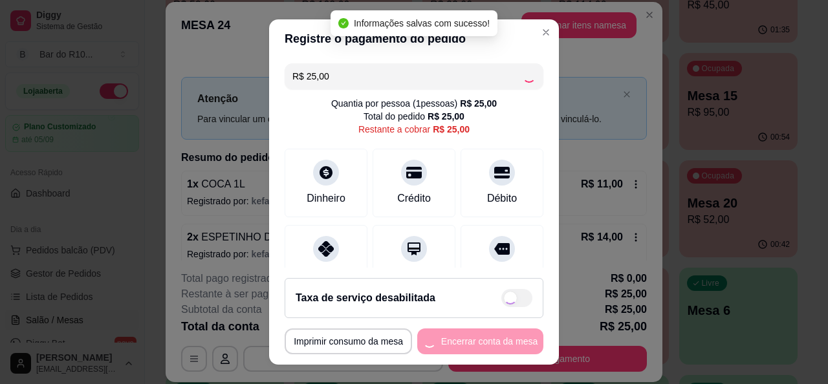
type input "R$ 0,00"
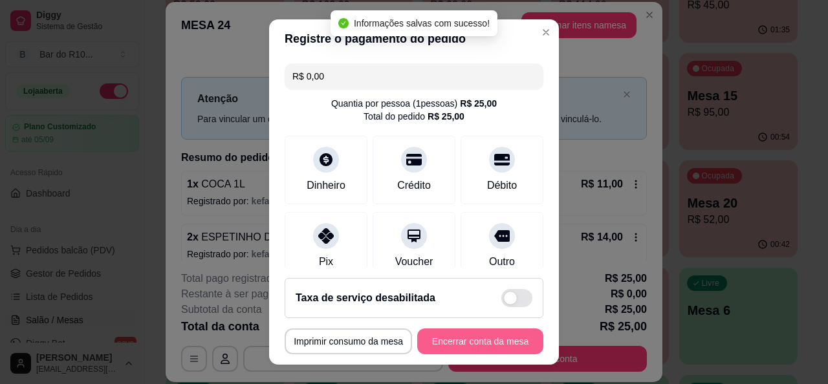
click at [491, 337] on button "Encerrar conta da mesa" at bounding box center [480, 342] width 126 height 26
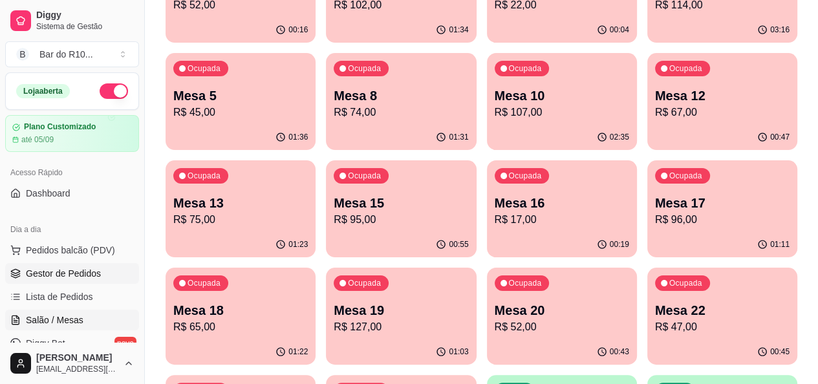
click at [97, 270] on span "Gestor de Pedidos" at bounding box center [63, 273] width 75 height 13
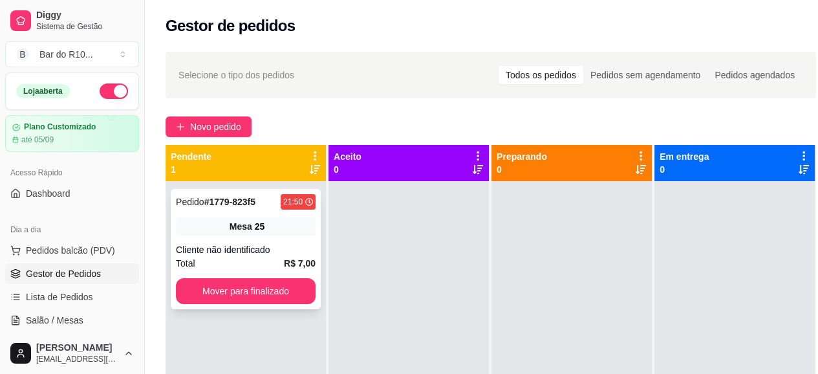
click at [277, 241] on div "Pedido # 1779-823f5 21:50 Mesa 25 Cliente não identificado Total R$ 7,00 Mover …" at bounding box center [246, 249] width 150 height 120
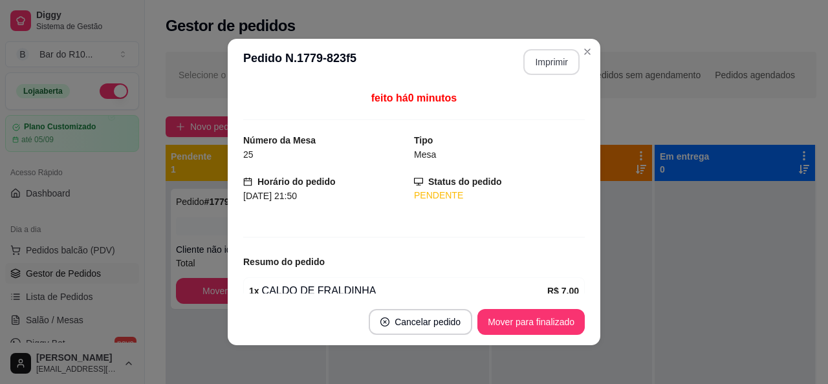
click at [557, 61] on button "Imprimir" at bounding box center [551, 62] width 56 height 26
click at [490, 314] on button "Mover para finalizado" at bounding box center [530, 322] width 107 height 26
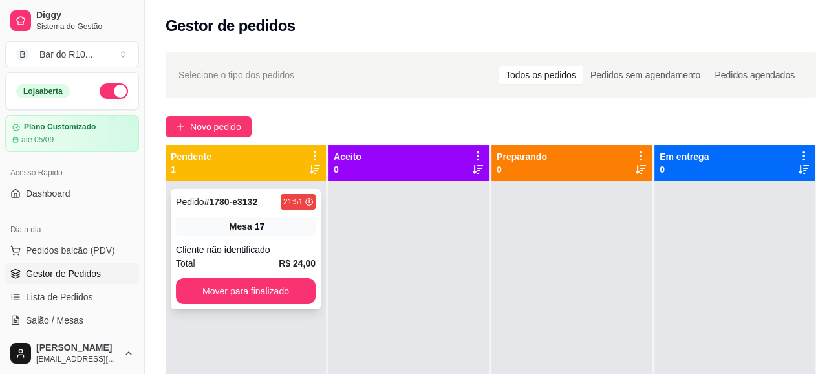
click at [285, 244] on div "Cliente não identificado" at bounding box center [246, 249] width 140 height 13
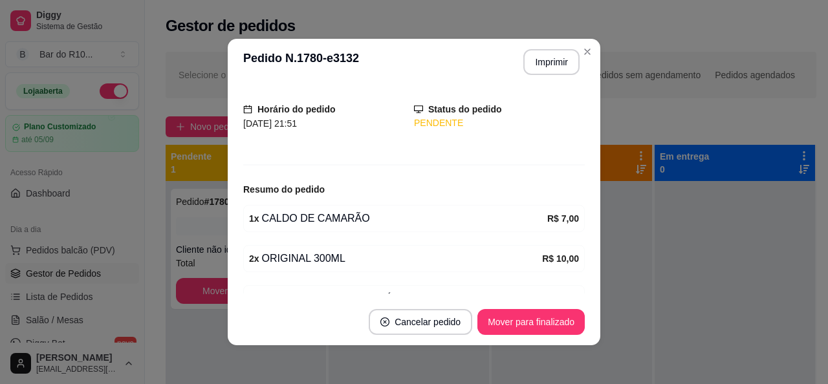
scroll to position [140, 0]
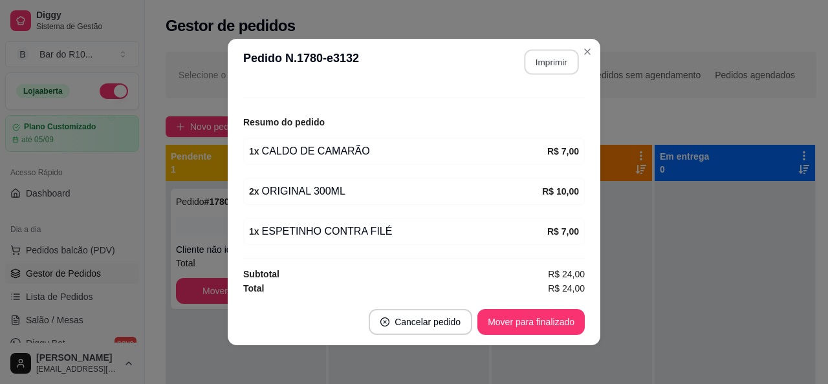
click at [561, 64] on button "Imprimir" at bounding box center [551, 62] width 54 height 25
click at [560, 320] on button "Mover para finalizado" at bounding box center [530, 322] width 107 height 26
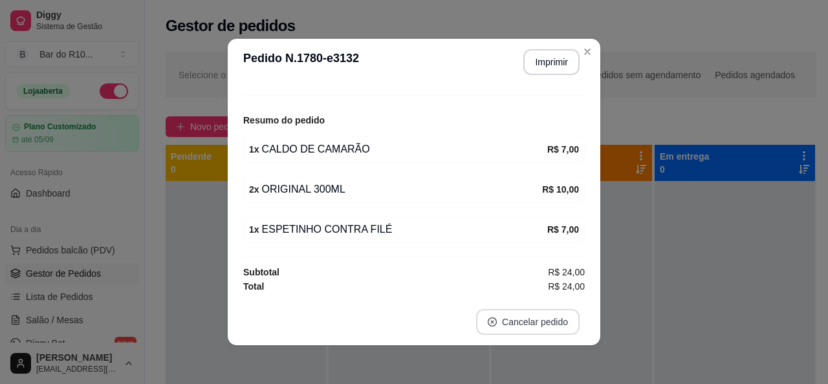
scroll to position [98, 0]
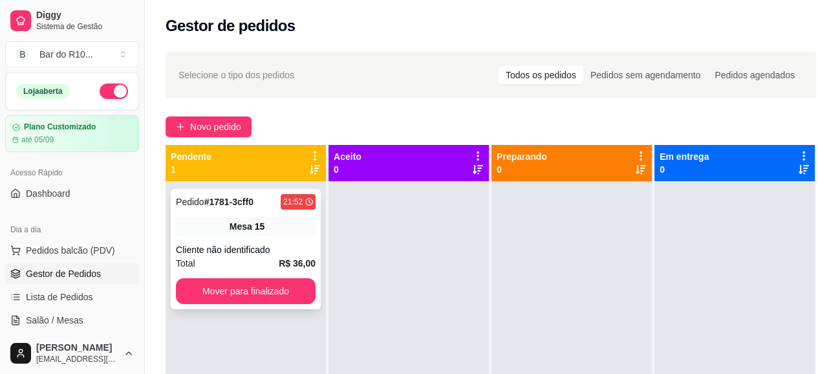
click at [287, 228] on div "Mesa 15" at bounding box center [246, 226] width 140 height 18
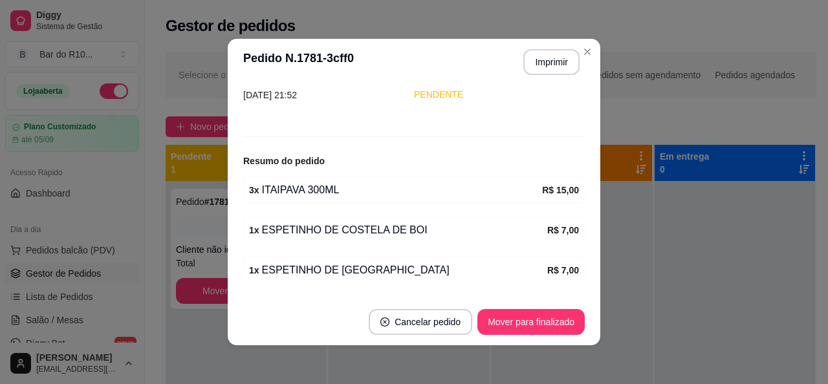
scroll to position [180, 0]
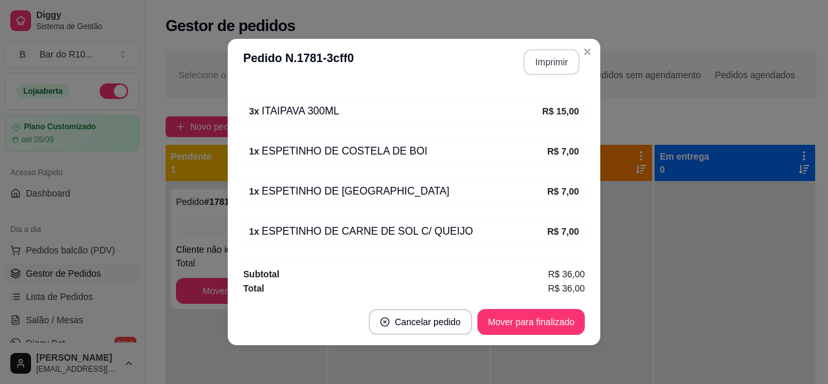
click at [538, 61] on button "Imprimir" at bounding box center [551, 62] width 56 height 26
click at [554, 314] on button "Mover para finalizado" at bounding box center [530, 322] width 107 height 26
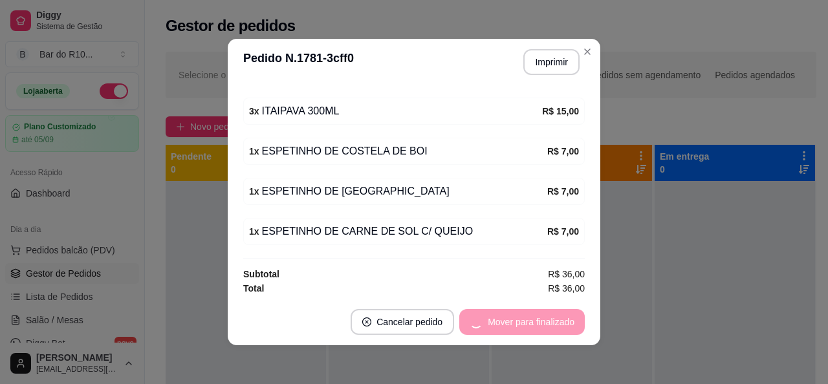
scroll to position [137, 0]
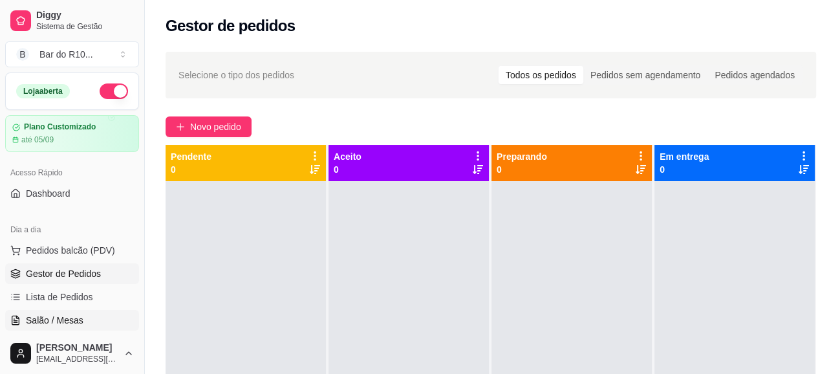
click at [107, 313] on link "Salão / Mesas" at bounding box center [72, 320] width 134 height 21
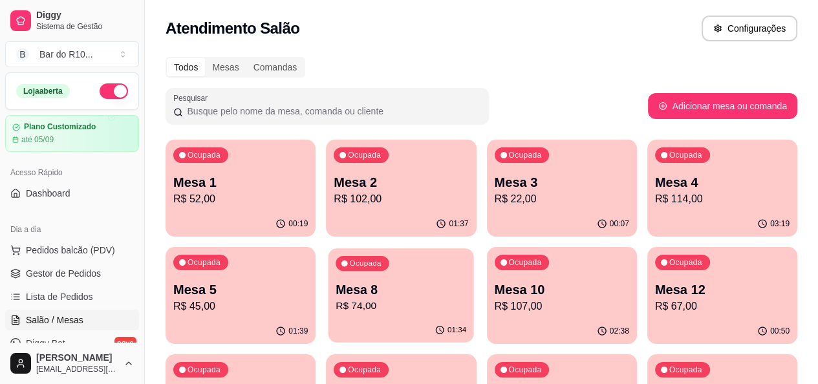
click at [336, 314] on p "R$ 74,00" at bounding box center [401, 306] width 131 height 15
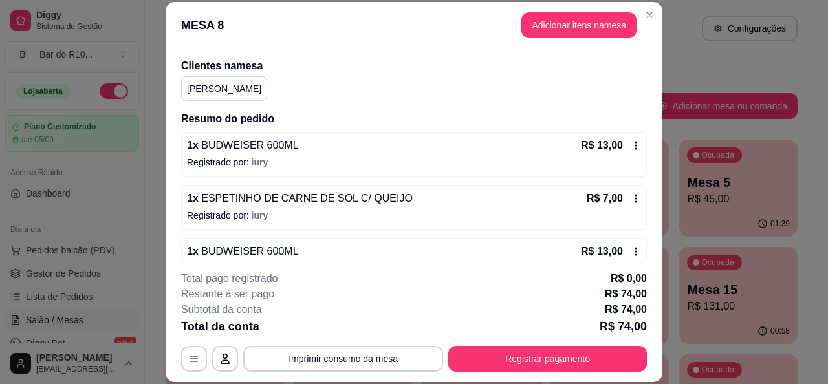
scroll to position [106, 0]
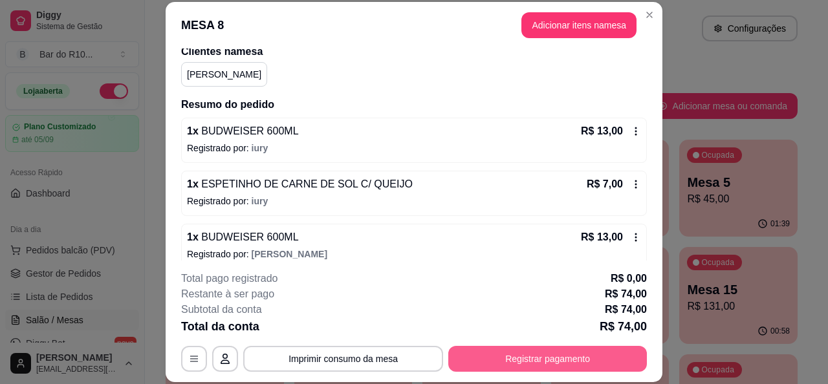
click at [613, 365] on button "Registrar pagamento" at bounding box center [547, 359] width 199 height 26
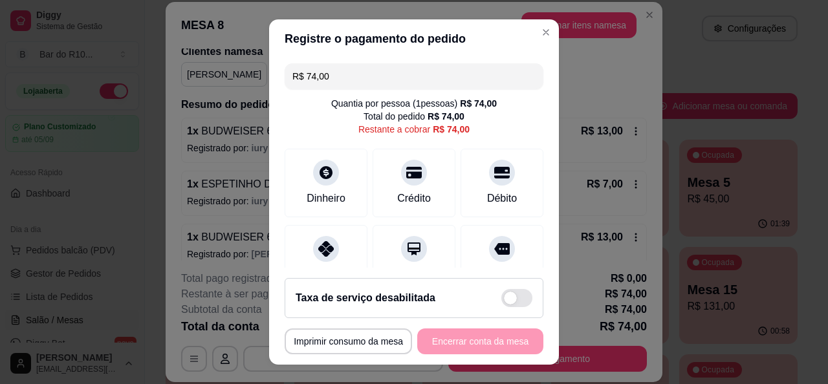
click at [378, 65] on input "R$ 74,00" at bounding box center [413, 76] width 243 height 26
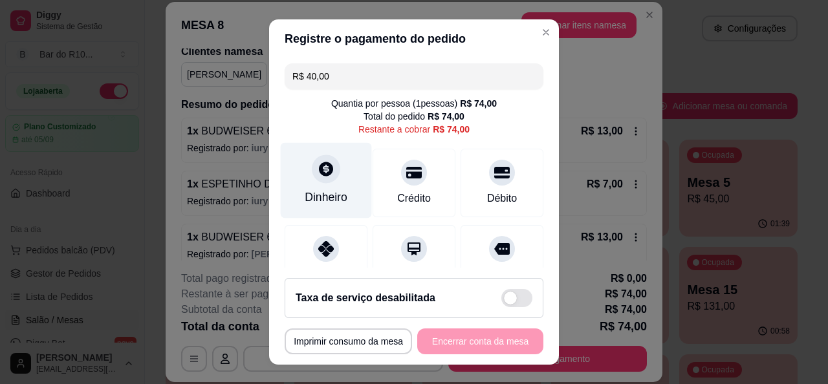
type input "R$ 40,00"
click at [314, 159] on div at bounding box center [326, 169] width 28 height 28
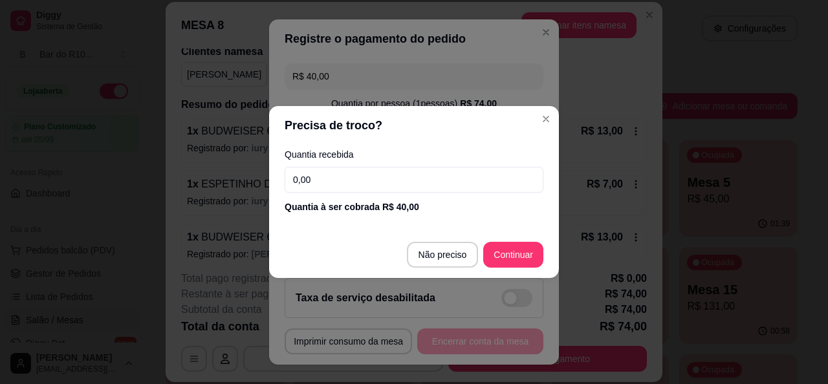
click at [369, 179] on input "0,00" at bounding box center [414, 180] width 259 height 26
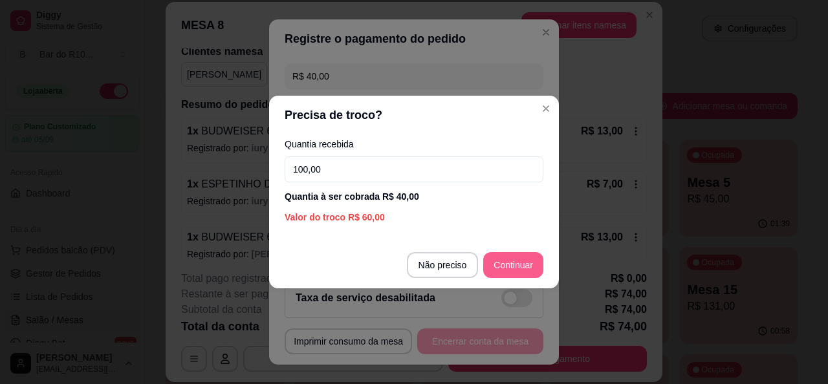
type input "100,00"
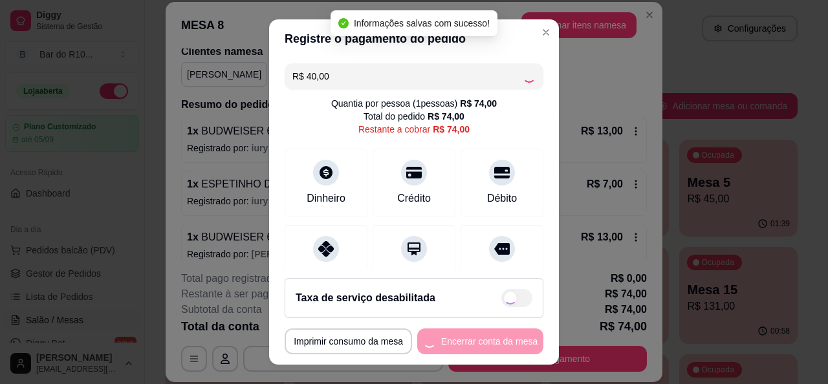
type input "R$ 34,00"
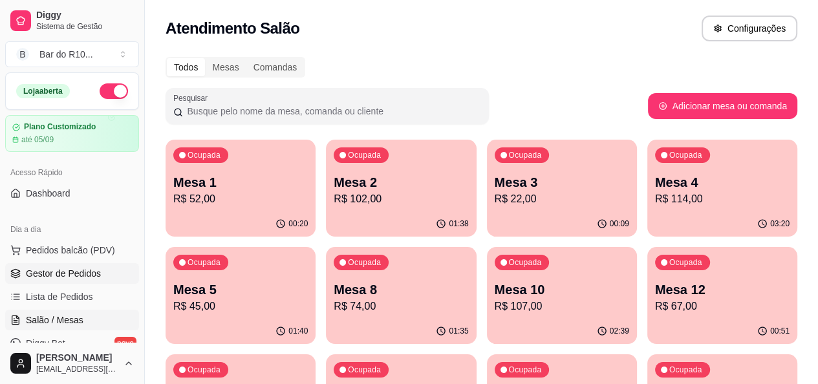
click at [76, 268] on span "Gestor de Pedidos" at bounding box center [63, 273] width 75 height 13
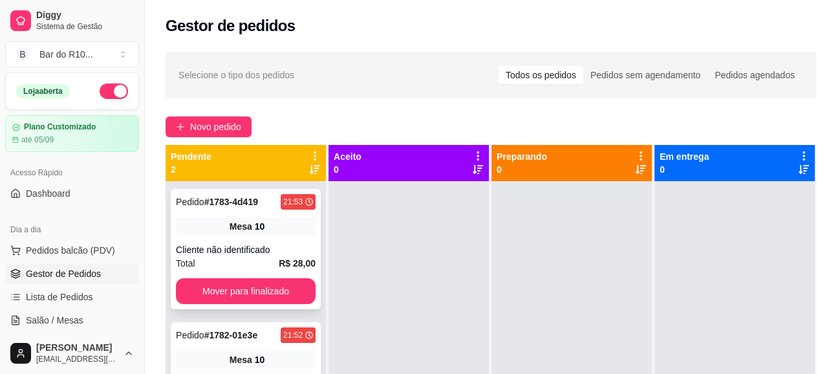
click at [222, 225] on div "Mesa 10" at bounding box center [246, 226] width 140 height 18
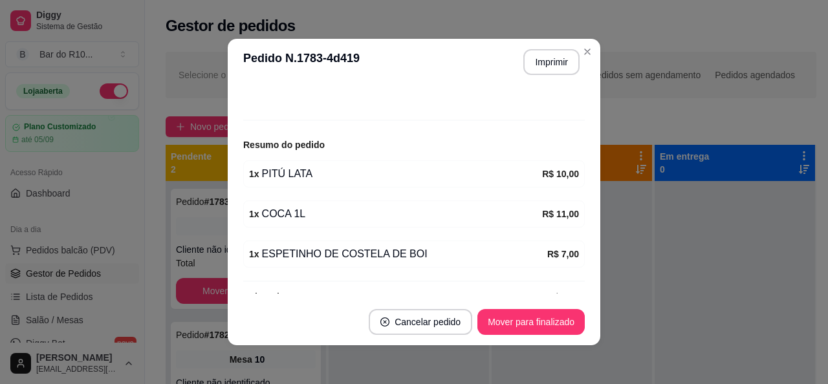
scroll to position [129, 0]
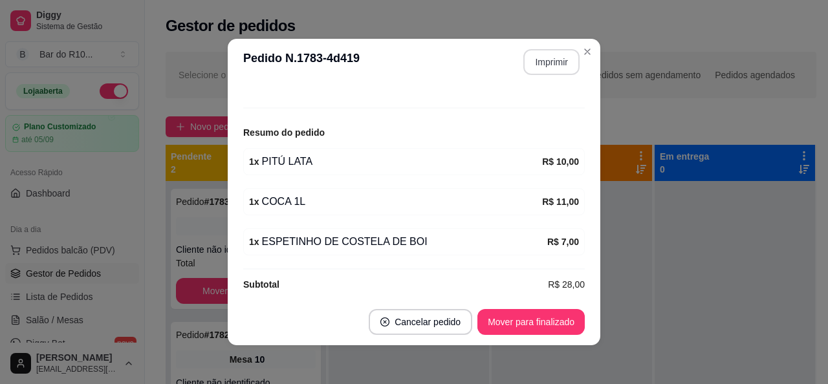
click at [554, 67] on button "Imprimir" at bounding box center [551, 62] width 56 height 26
click at [554, 311] on button "Mover para finalizado" at bounding box center [530, 322] width 107 height 26
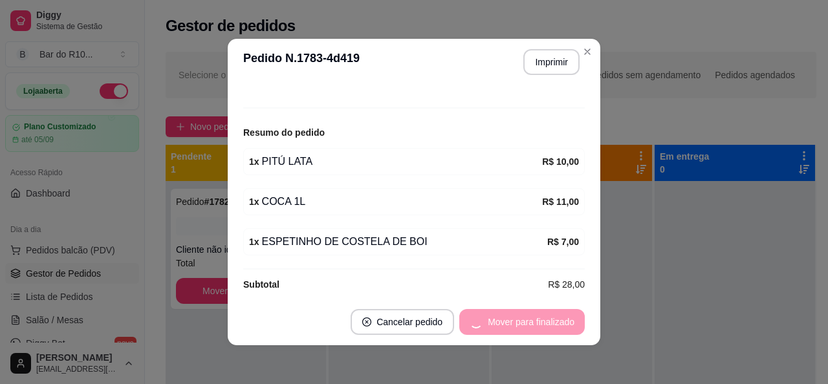
scroll to position [87, 0]
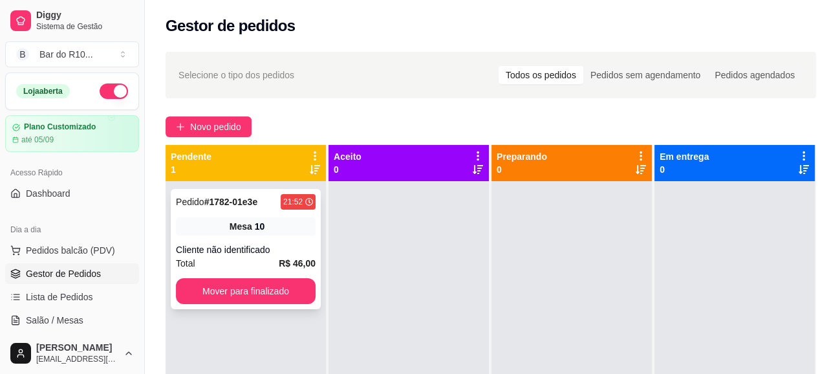
click at [300, 235] on div "Pedido # 1782-01e3e 21:52 Mesa 10 Cliente não identificado Total R$ 46,00 Mover…" at bounding box center [246, 249] width 150 height 120
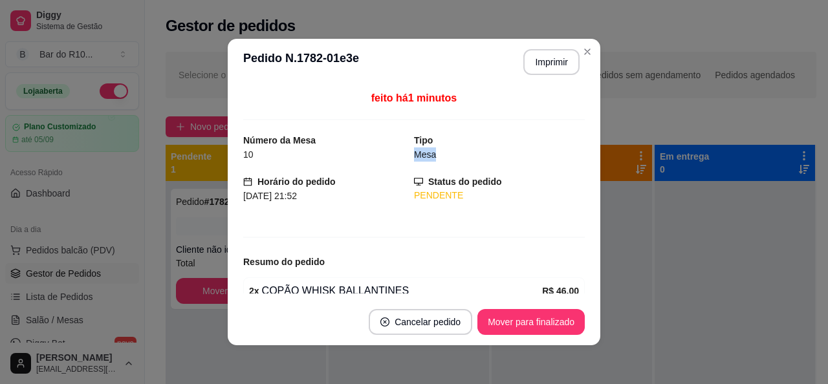
drag, startPoint x: 581, startPoint y: 123, endPoint x: 576, endPoint y: 162, distance: 39.1
click at [576, 162] on div "feito há 1 minutos Número da Mesa 10 Tipo Mesa Horário do pedido 22/08/2025 21:…" at bounding box center [414, 191] width 372 height 213
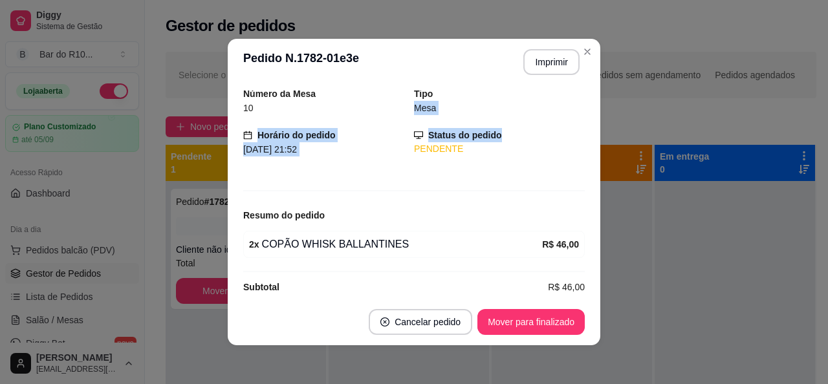
scroll to position [60, 0]
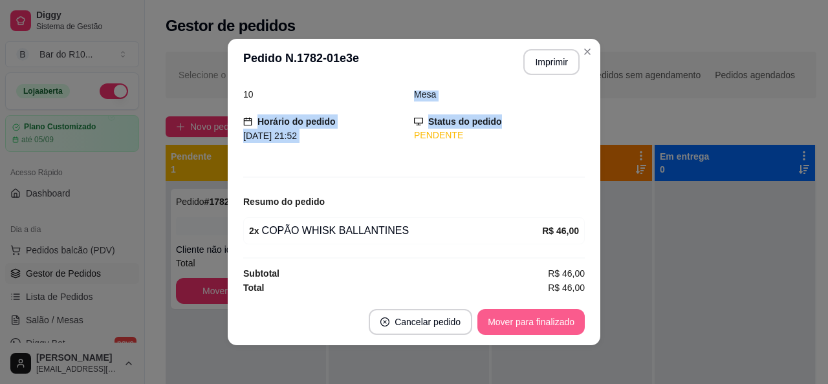
click at [541, 325] on button "Mover para finalizado" at bounding box center [530, 322] width 107 height 26
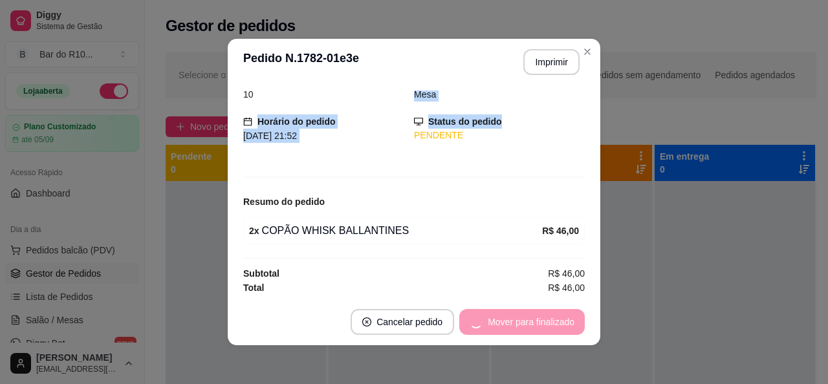
scroll to position [18, 0]
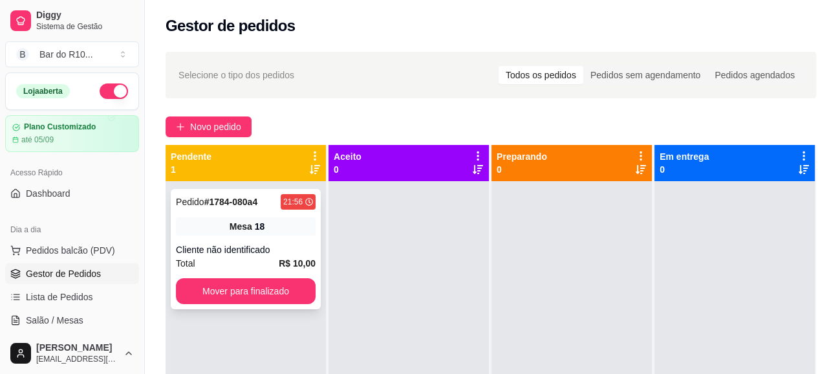
click at [253, 253] on div "Cliente não identificado" at bounding box center [246, 249] width 140 height 13
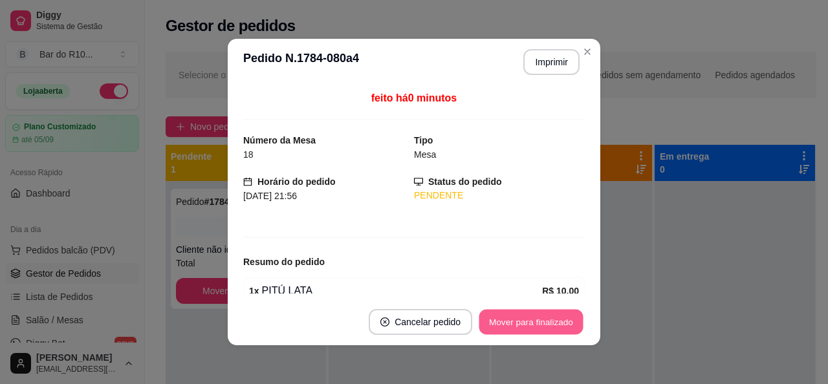
click at [528, 310] on button "Mover para finalizado" at bounding box center [531, 322] width 104 height 25
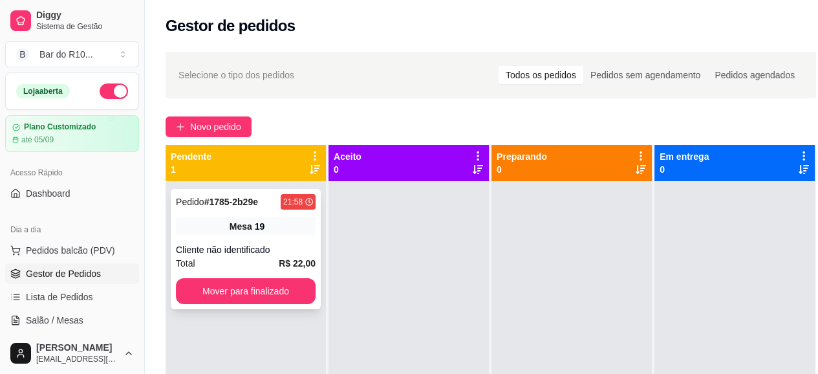
click at [294, 254] on div "Cliente não identificado" at bounding box center [246, 249] width 140 height 13
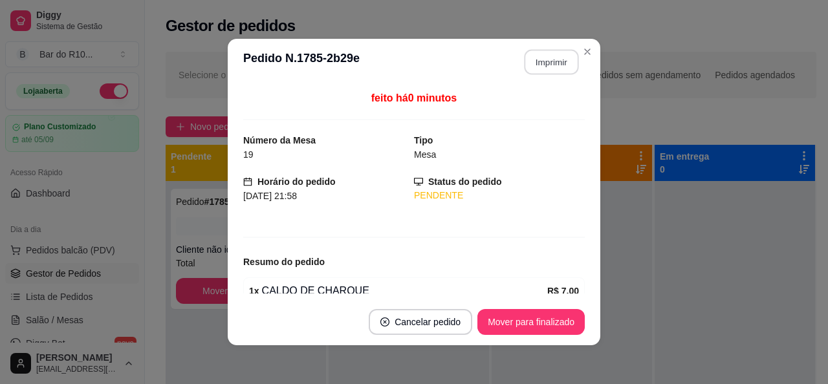
click at [555, 58] on button "Imprimir" at bounding box center [551, 62] width 54 height 25
click at [552, 327] on button "Mover para finalizado" at bounding box center [530, 322] width 107 height 26
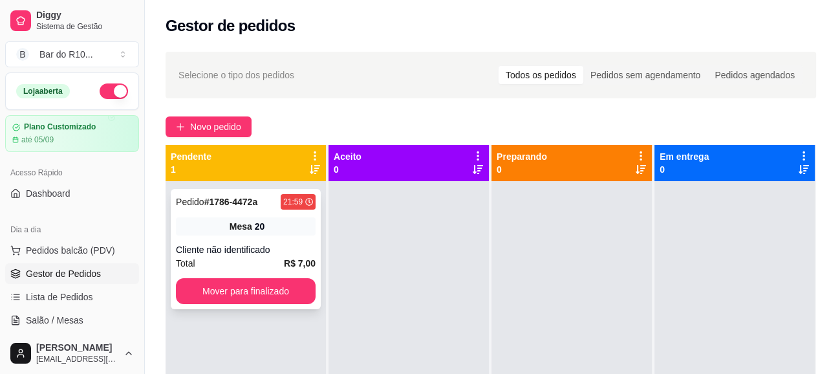
click at [282, 226] on div "Mesa 20" at bounding box center [246, 226] width 140 height 18
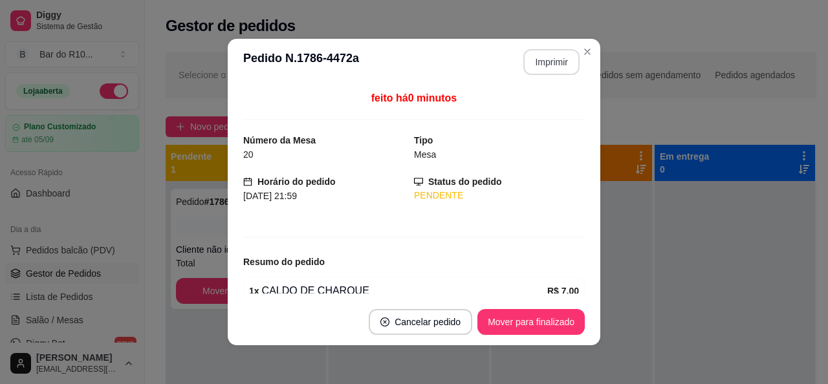
click at [549, 64] on button "Imprimir" at bounding box center [551, 62] width 56 height 26
click at [546, 326] on button "Mover para finalizado" at bounding box center [530, 322] width 107 height 26
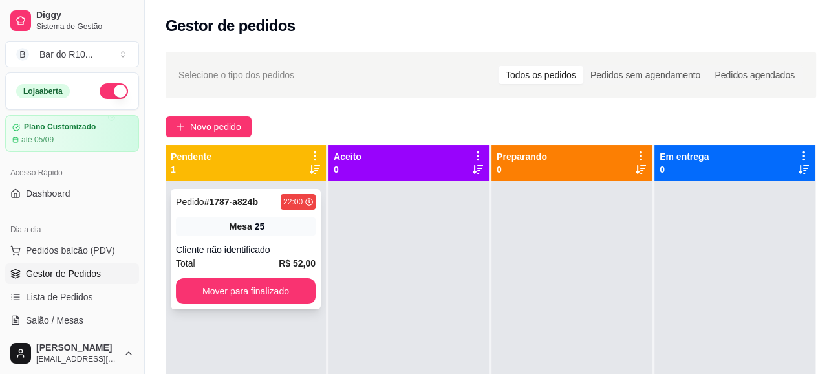
click at [258, 243] on div "Cliente não identificado" at bounding box center [246, 249] width 140 height 13
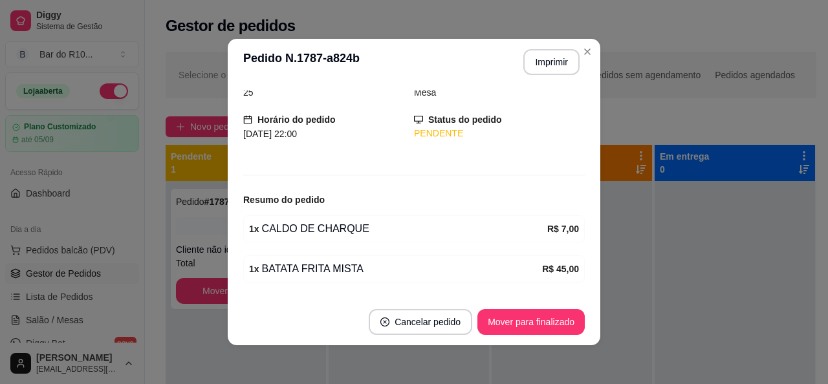
scroll to position [100, 0]
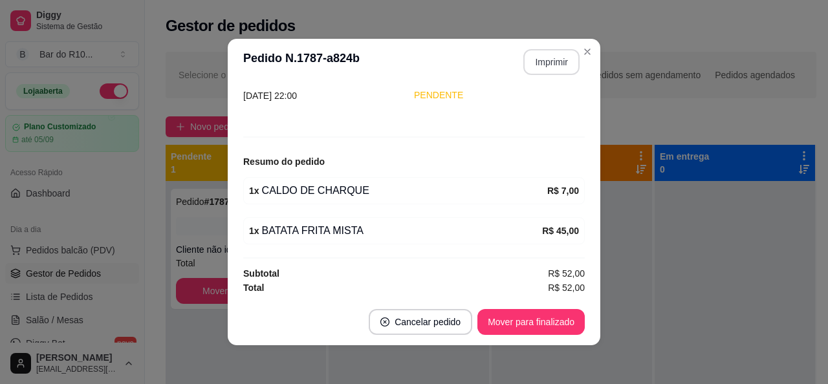
click at [554, 67] on button "Imprimir" at bounding box center [551, 62] width 56 height 26
click at [538, 321] on button "Mover para finalizado" at bounding box center [530, 322] width 107 height 26
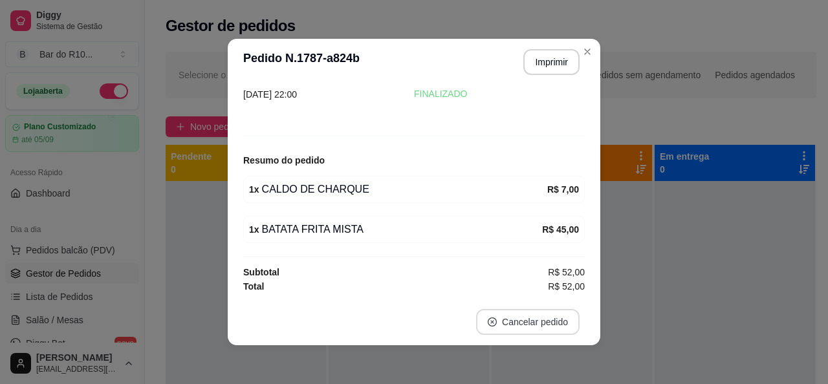
scroll to position [58, 0]
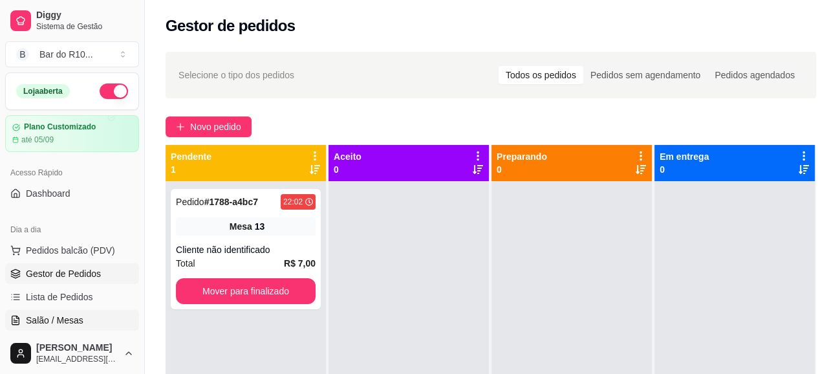
click at [49, 328] on link "Salão / Mesas" at bounding box center [72, 320] width 134 height 21
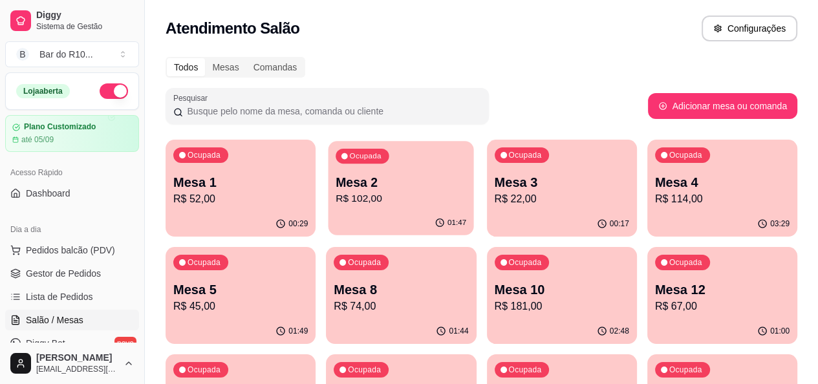
click at [329, 217] on div "01:47" at bounding box center [402, 223] width 146 height 25
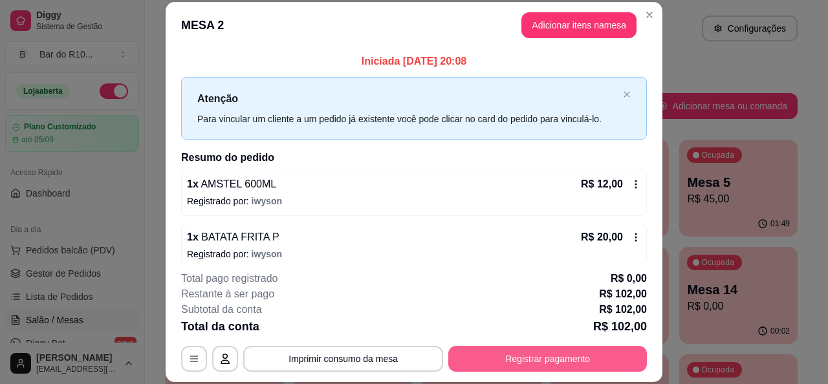
click at [618, 352] on button "Registrar pagamento" at bounding box center [547, 359] width 199 height 26
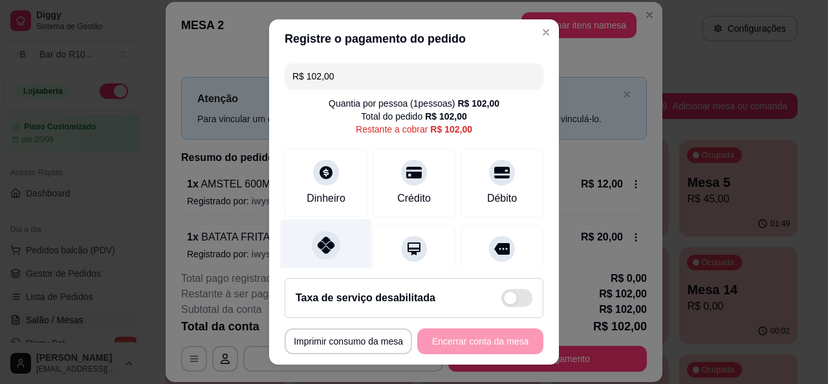
click at [323, 254] on div at bounding box center [326, 245] width 28 height 28
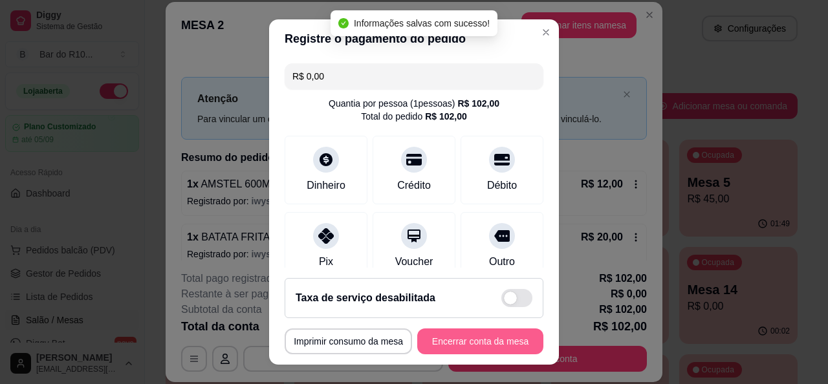
type input "R$ 0,00"
click at [500, 336] on button "Encerrar conta da mesa" at bounding box center [480, 342] width 126 height 26
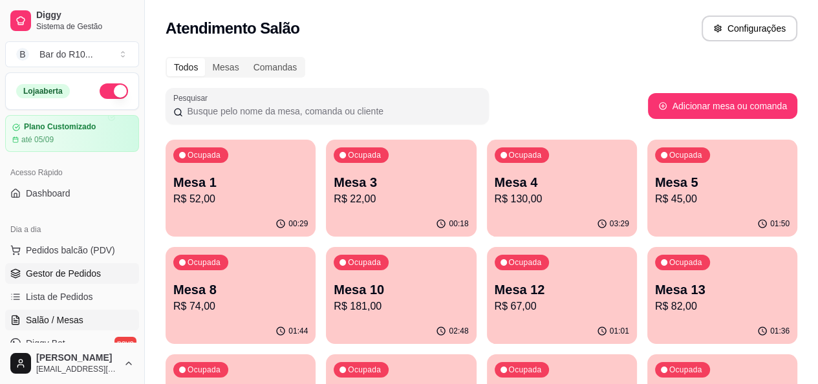
click at [49, 277] on span "Gestor de Pedidos" at bounding box center [63, 273] width 75 height 13
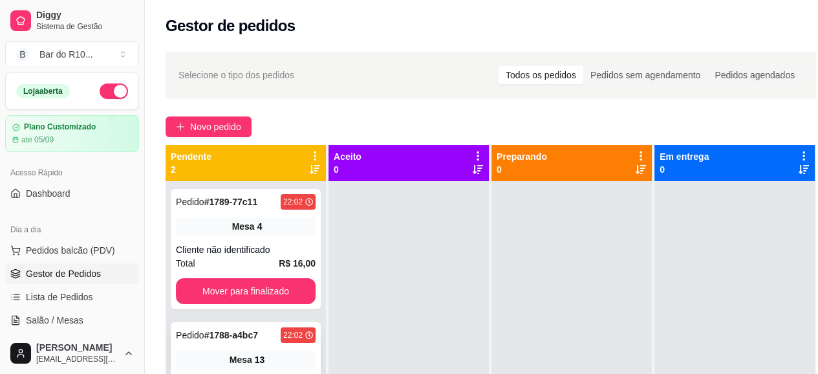
click at [284, 357] on div "Mesa 13" at bounding box center [246, 359] width 140 height 18
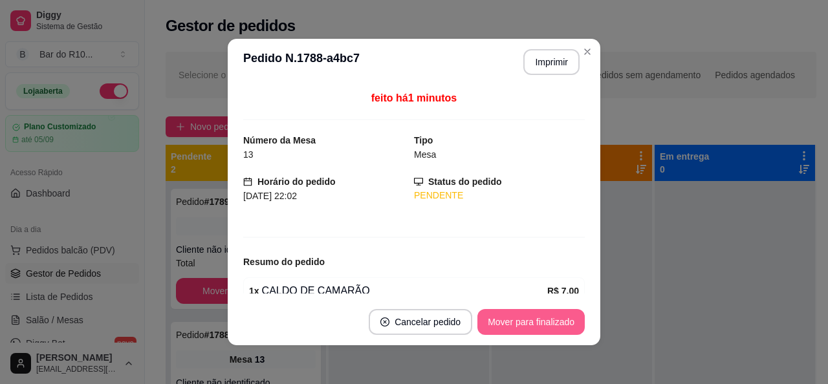
click at [526, 329] on button "Mover para finalizado" at bounding box center [530, 322] width 107 height 26
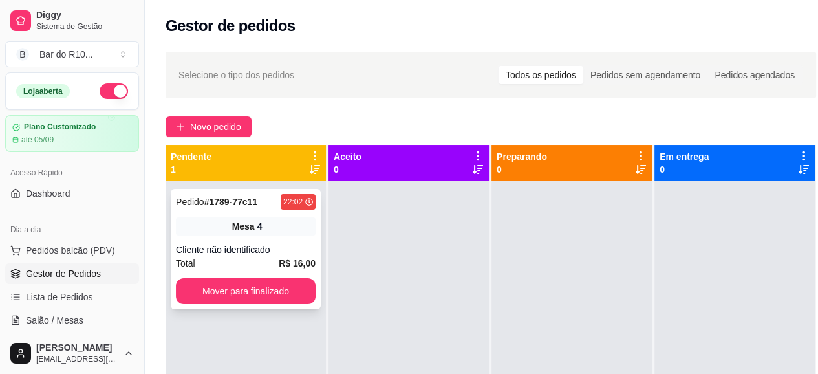
click at [260, 262] on div "Total R$ 16,00" at bounding box center [246, 263] width 140 height 14
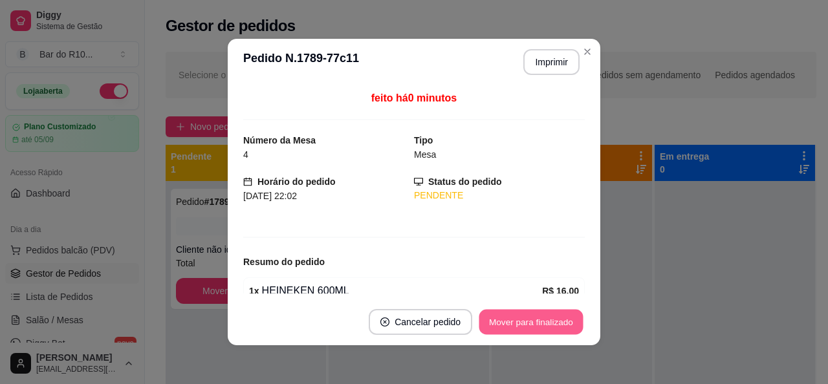
click at [533, 319] on button "Mover para finalizado" at bounding box center [531, 322] width 104 height 25
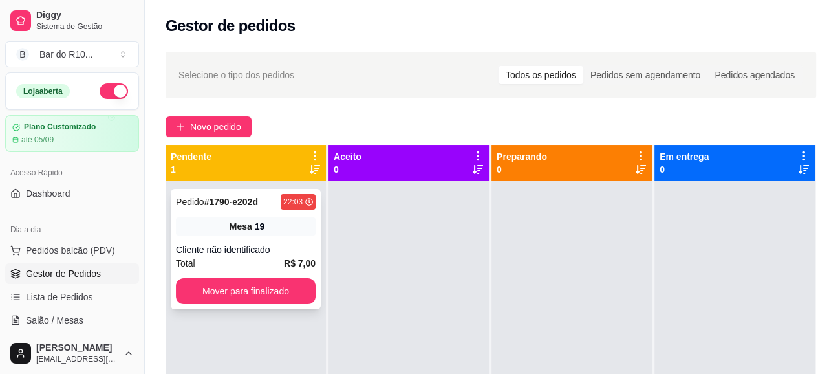
click at [228, 252] on div "Cliente não identificado" at bounding box center [246, 249] width 140 height 13
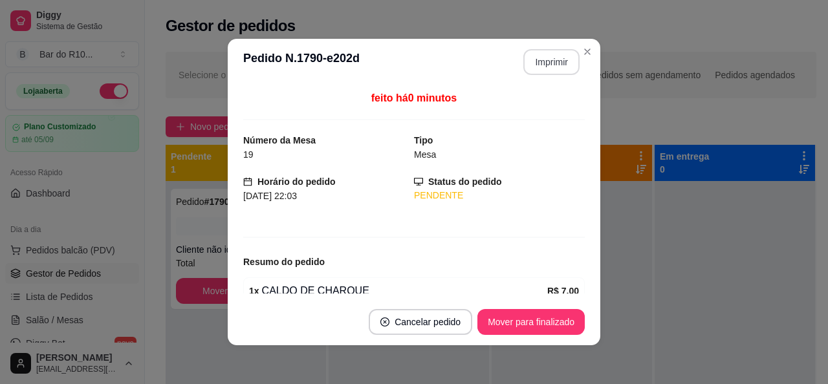
click at [530, 62] on button "Imprimir" at bounding box center [551, 62] width 56 height 26
click at [496, 316] on button "Mover para finalizado" at bounding box center [530, 322] width 107 height 26
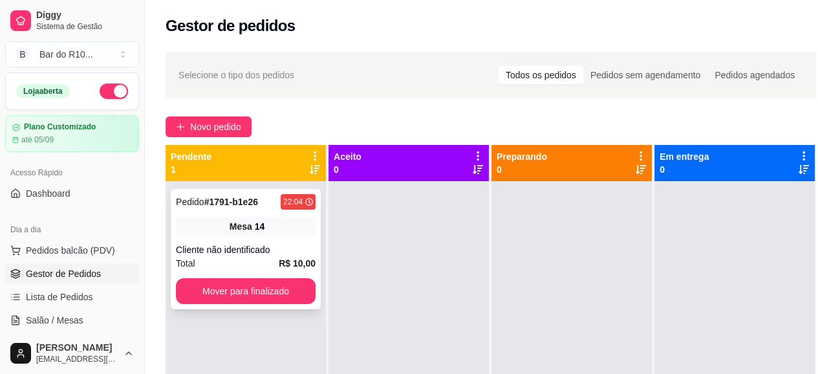
click at [255, 245] on div "Cliente não identificado" at bounding box center [246, 249] width 140 height 13
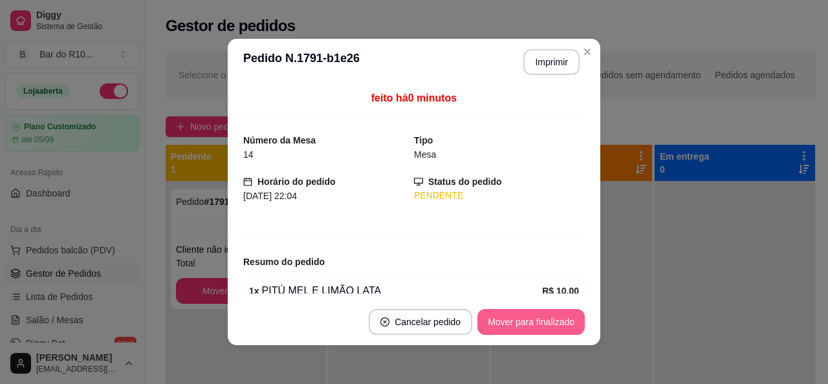
click at [517, 334] on button "Mover para finalizado" at bounding box center [530, 322] width 107 height 26
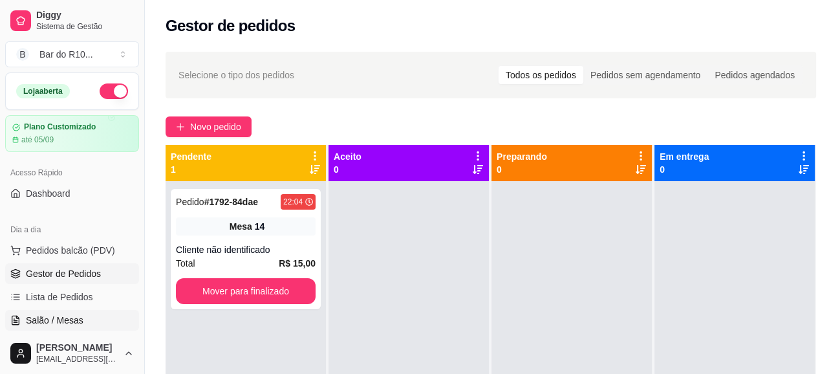
click at [87, 317] on link "Salão / Mesas" at bounding box center [72, 320] width 134 height 21
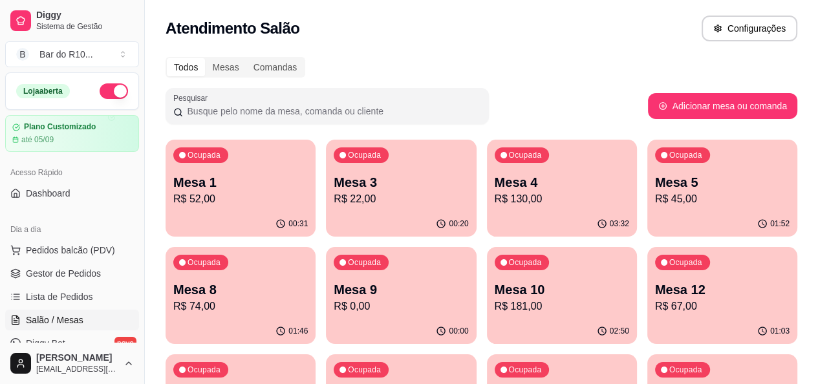
click at [376, 215] on div "00:20" at bounding box center [401, 223] width 150 height 25
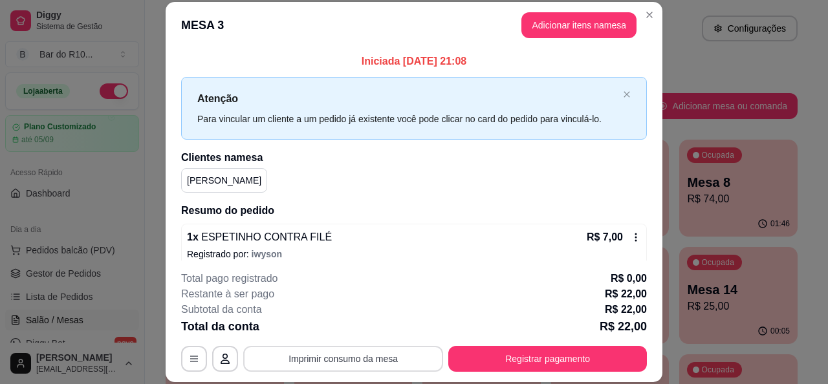
click at [387, 358] on button "Imprimir consumo da mesa" at bounding box center [343, 359] width 200 height 26
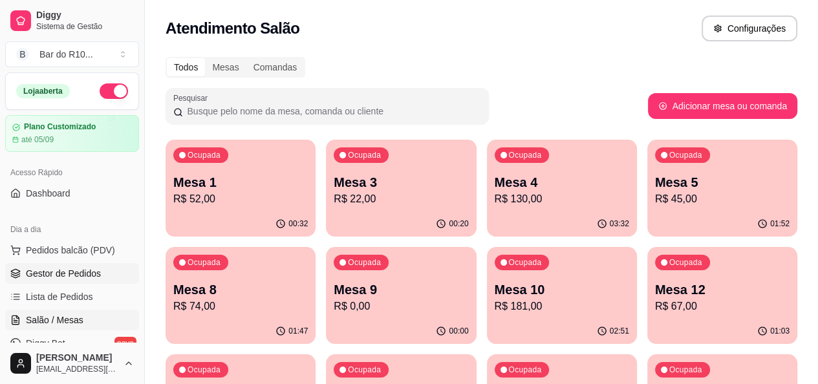
click at [16, 277] on icon at bounding box center [15, 273] width 10 height 10
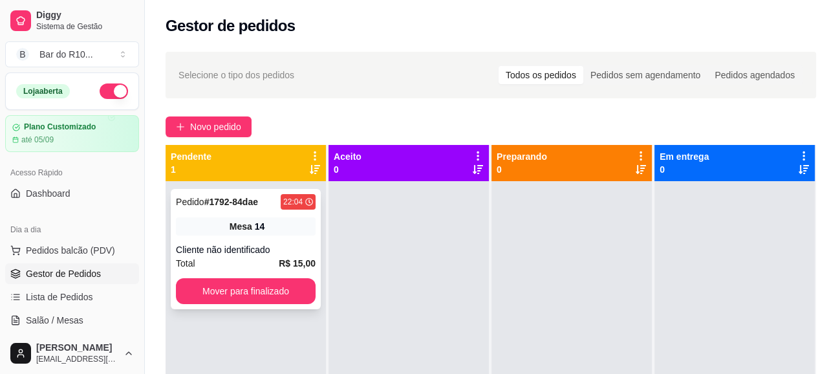
click at [250, 236] on div "Pedido # 1792-84dae 22:04 Mesa 14 Cliente não identificado Total R$ 15,00 Mover…" at bounding box center [246, 249] width 150 height 120
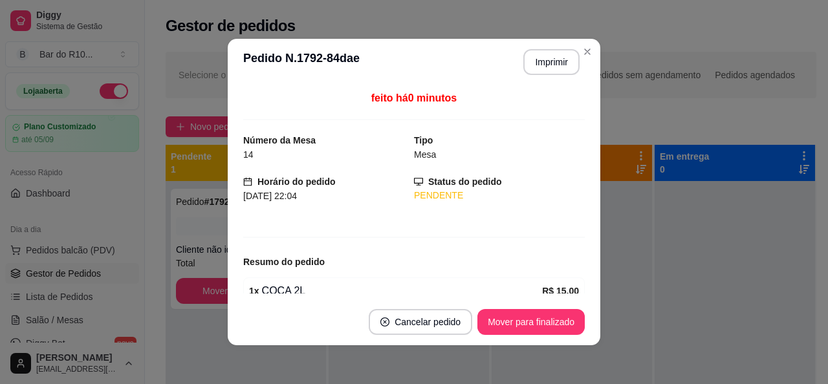
click at [569, 115] on div "feito há 0 minutos" at bounding box center [413, 106] width 341 height 30
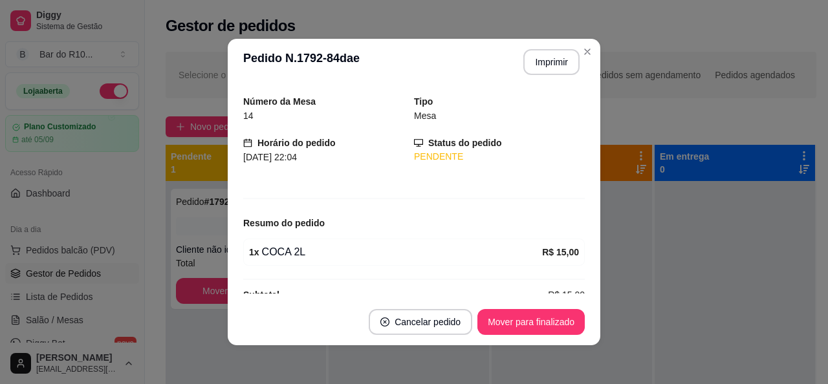
scroll to position [60, 0]
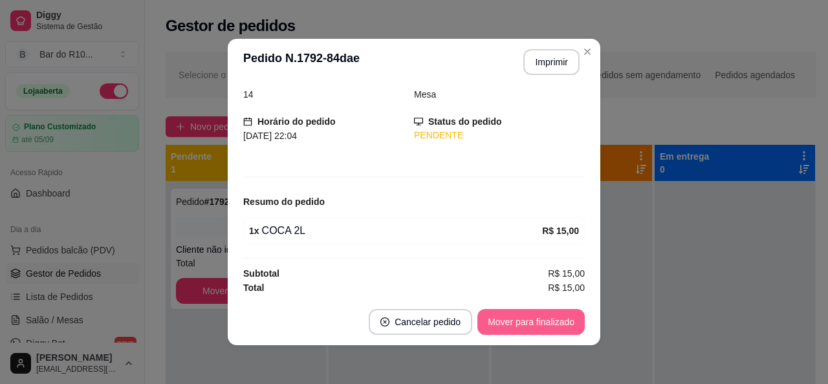
click at [523, 318] on button "Mover para finalizado" at bounding box center [530, 322] width 107 height 26
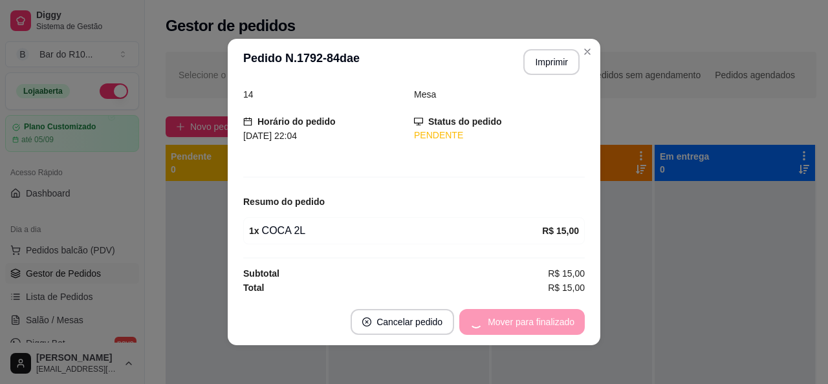
scroll to position [18, 0]
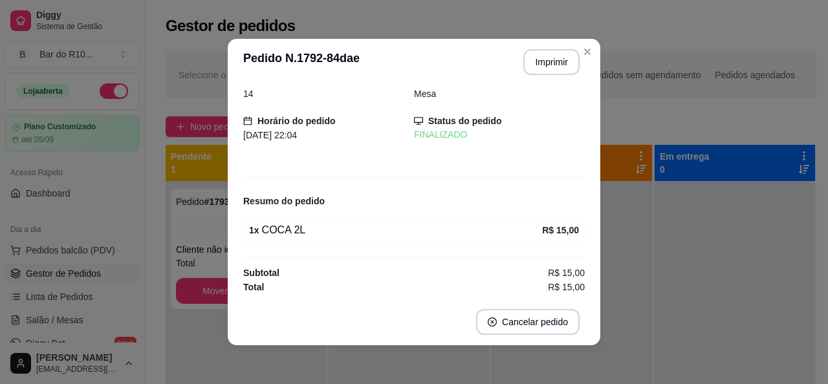
click at [593, 54] on header "**********" at bounding box center [414, 62] width 372 height 47
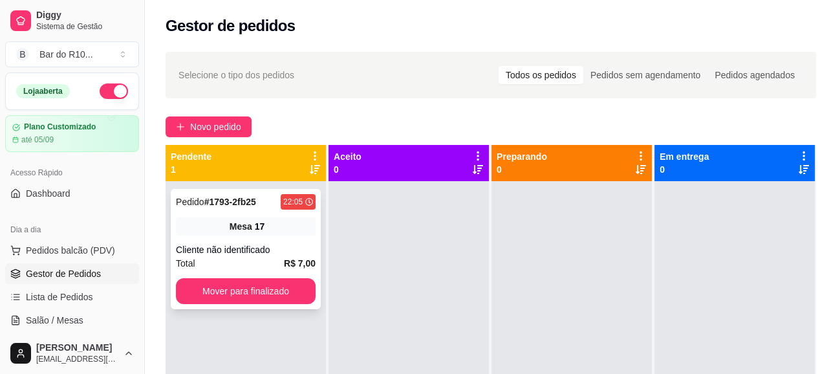
click at [266, 244] on div "Cliente não identificado" at bounding box center [246, 249] width 140 height 13
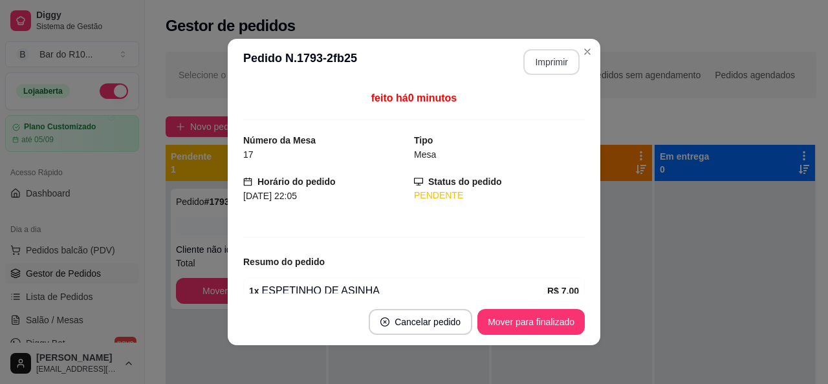
click at [545, 56] on button "Imprimir" at bounding box center [551, 62] width 56 height 26
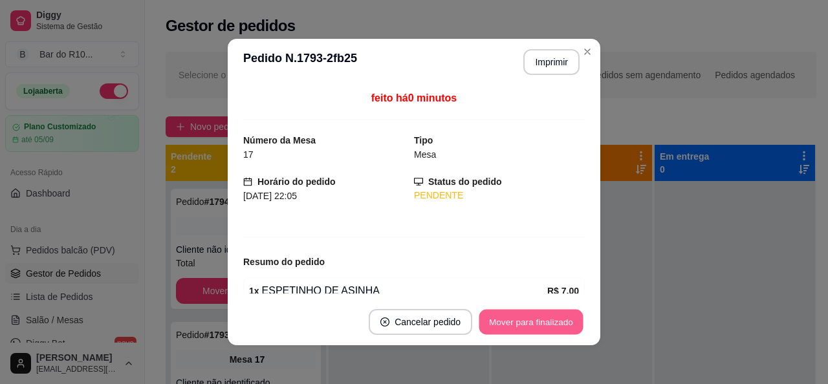
click at [523, 312] on button "Mover para finalizado" at bounding box center [531, 322] width 104 height 25
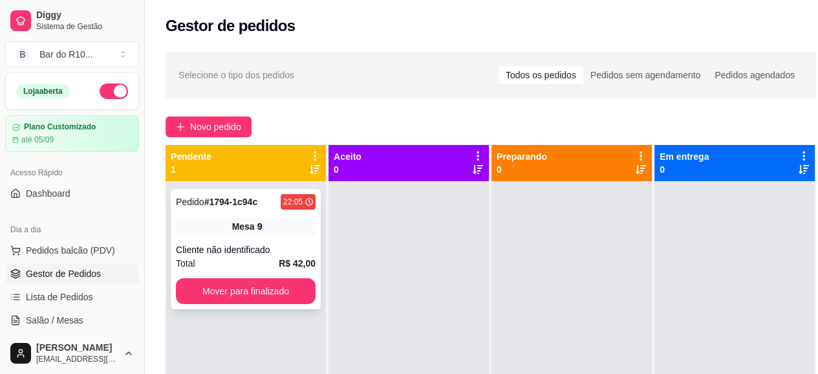
click at [291, 228] on div "Mesa 9" at bounding box center [246, 226] width 140 height 18
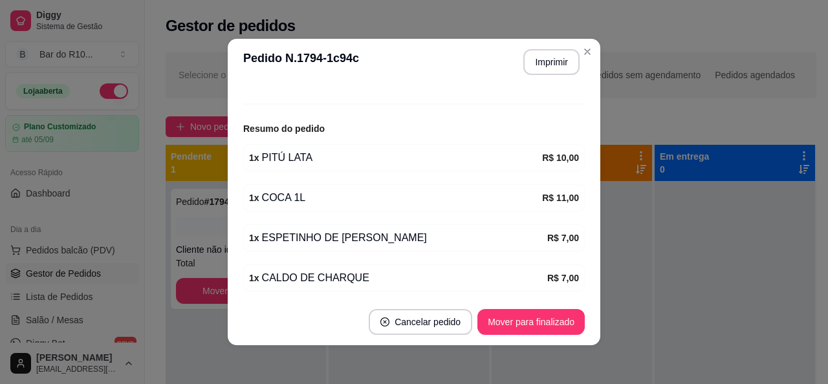
scroll to position [205, 0]
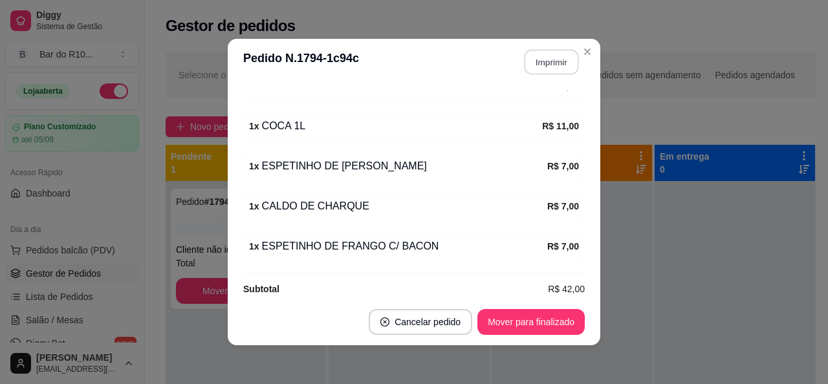
click at [561, 55] on button "Imprimir" at bounding box center [551, 62] width 54 height 25
click at [533, 319] on button "Mover para finalizado" at bounding box center [530, 322] width 107 height 26
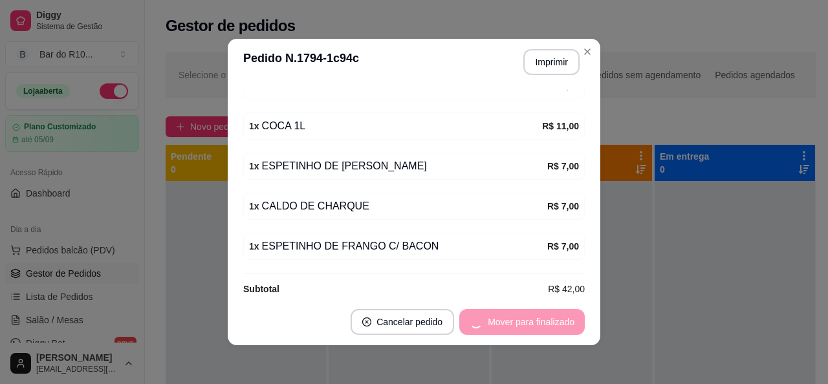
scroll to position [163, 0]
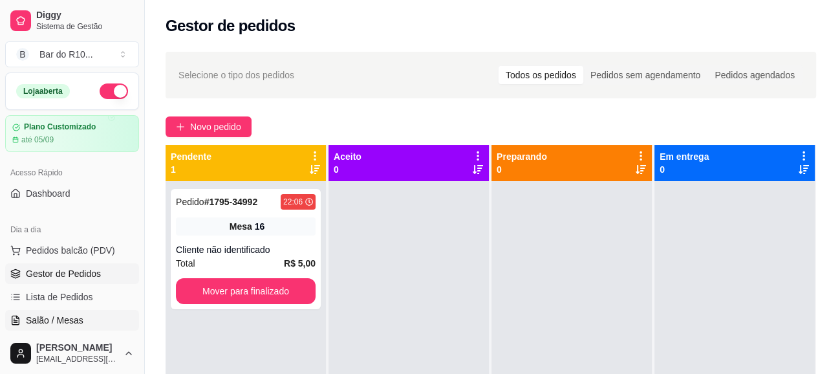
click at [65, 316] on span "Salão / Mesas" at bounding box center [55, 320] width 58 height 13
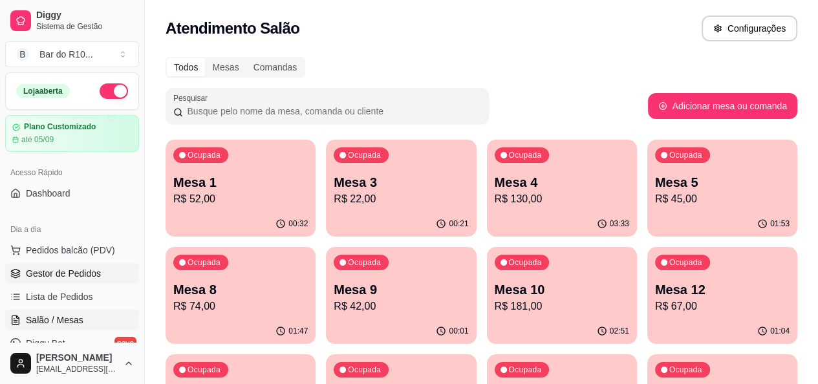
click at [111, 264] on link "Gestor de Pedidos" at bounding box center [72, 273] width 134 height 21
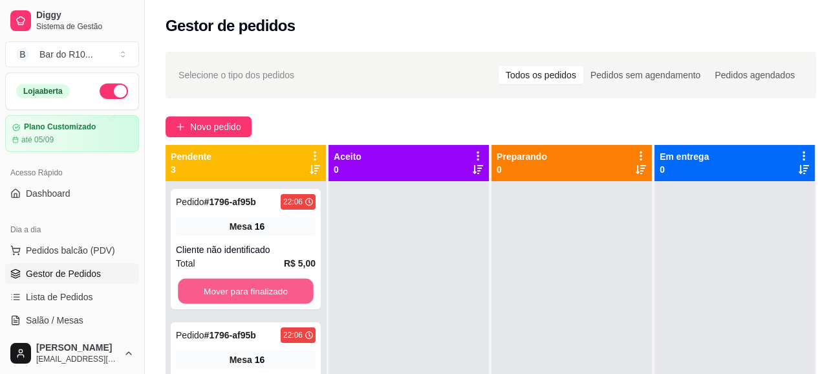
click at [277, 285] on button "Mover para finalizado" at bounding box center [246, 291] width 136 height 25
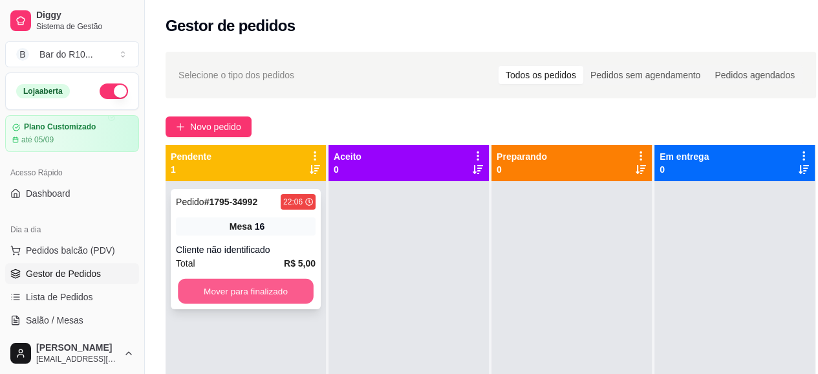
click at [283, 281] on button "Mover para finalizado" at bounding box center [246, 291] width 136 height 25
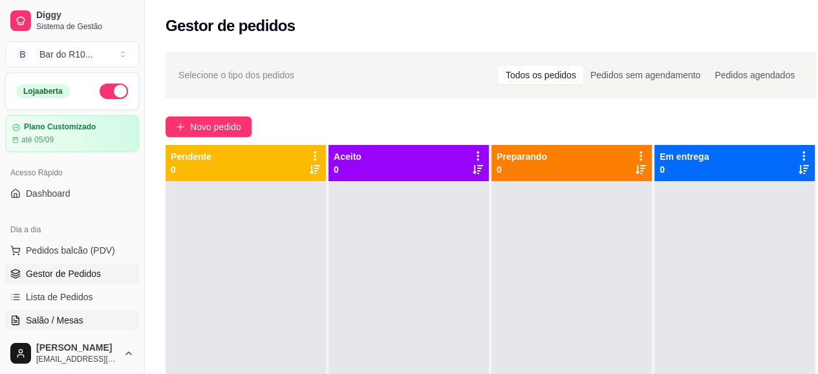
click at [60, 315] on span "Salão / Mesas" at bounding box center [55, 320] width 58 height 13
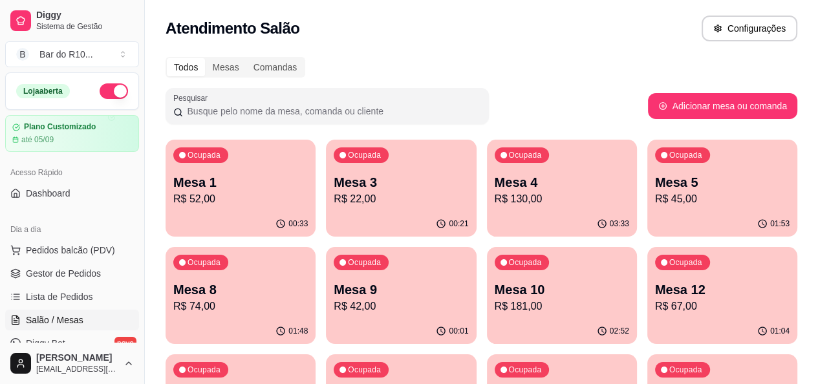
click at [647, 229] on div "01:53" at bounding box center [722, 223] width 150 height 25
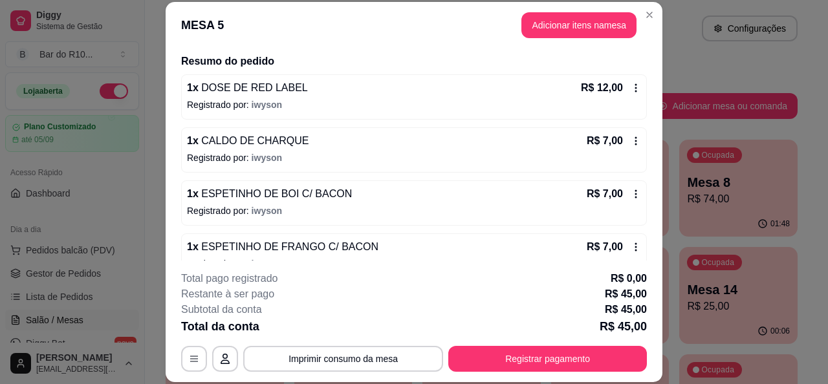
scroll to position [224, 0]
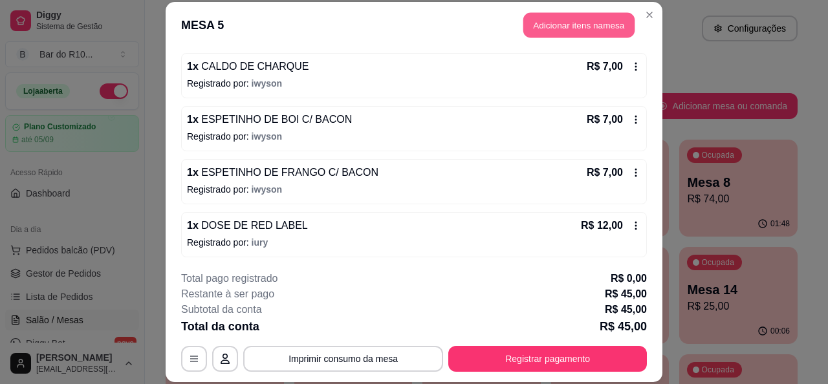
click at [597, 16] on button "Adicionar itens na mesa" at bounding box center [578, 25] width 111 height 25
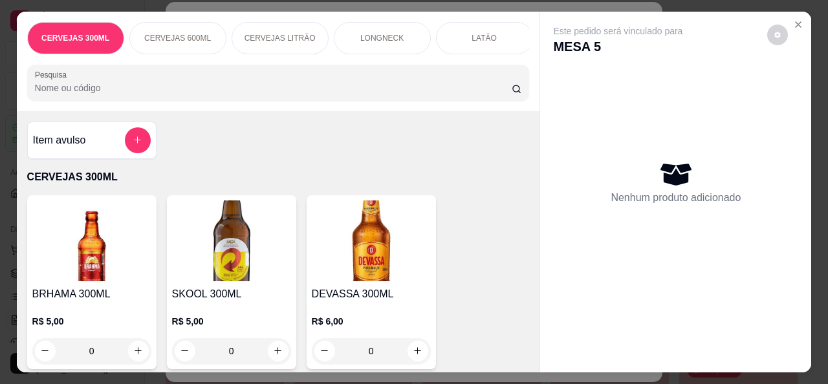
click at [329, 110] on div "CERVEJAS 300ML CERVEJAS 600ML CERVEJAS LITRÃO LONGNECK LATÃO CERVEJAS 0% ÁLCOOL…" at bounding box center [278, 62] width 523 height 100
click at [335, 101] on div "Pesquisa" at bounding box center [278, 83] width 502 height 36
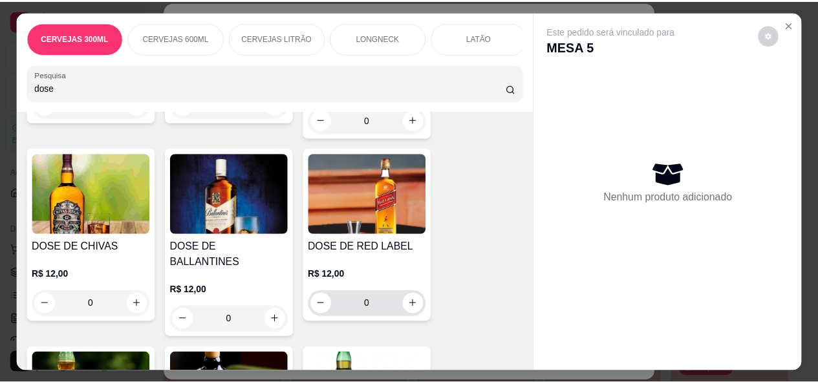
scroll to position [453, 0]
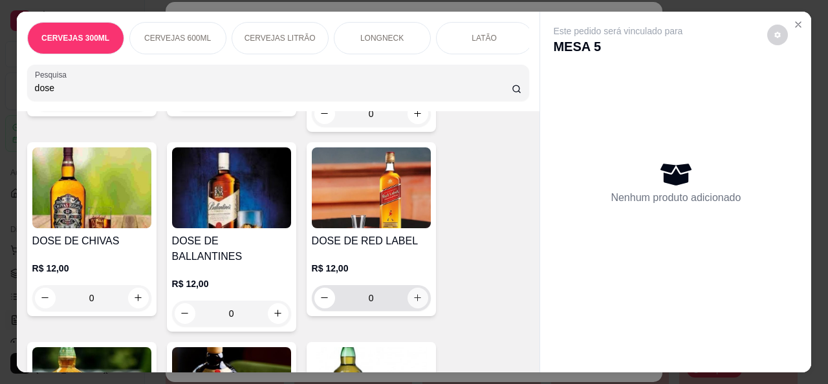
type input "dose"
click at [413, 303] on icon "increase-product-quantity" at bounding box center [418, 298] width 10 height 10
type input "1"
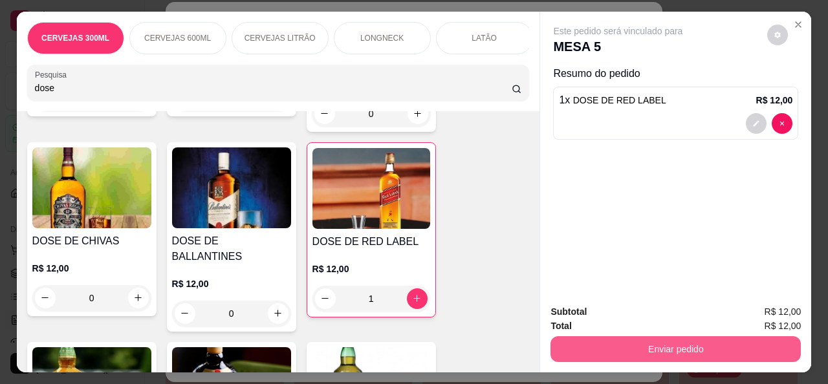
click at [623, 344] on button "Enviar pedido" at bounding box center [675, 349] width 250 height 26
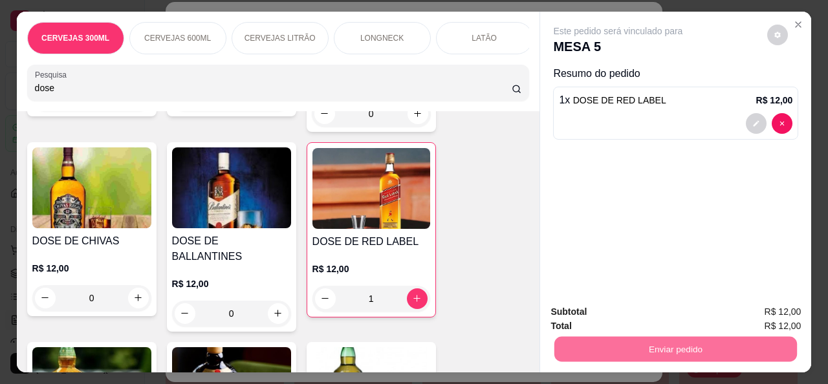
click at [608, 308] on button "Não registrar e enviar pedido" at bounding box center [632, 312] width 135 height 25
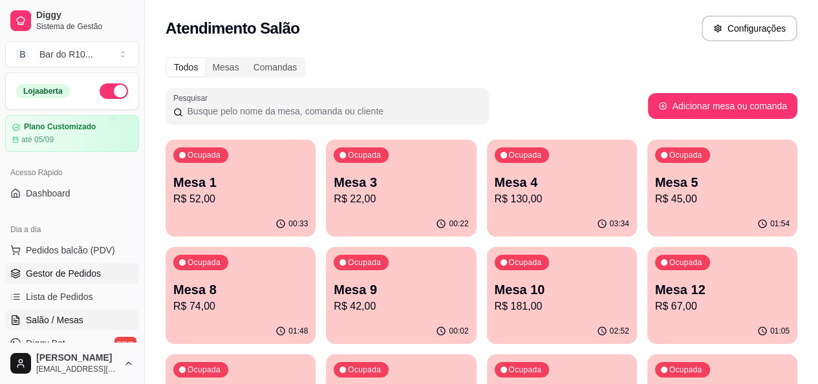
click at [59, 270] on span "Gestor de Pedidos" at bounding box center [63, 273] width 75 height 13
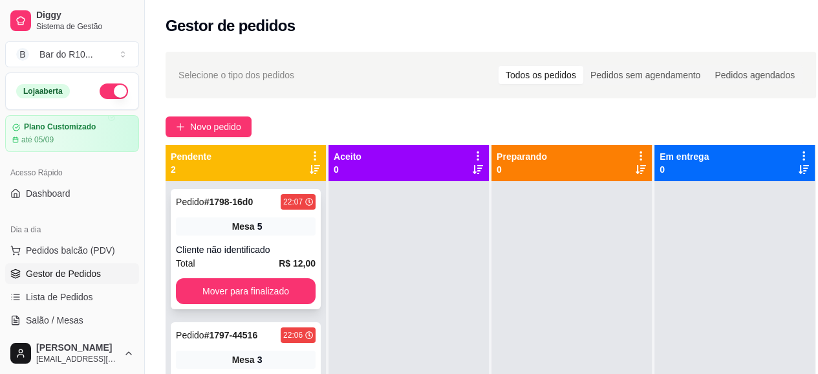
click at [234, 230] on span "Mesa" at bounding box center [243, 226] width 23 height 13
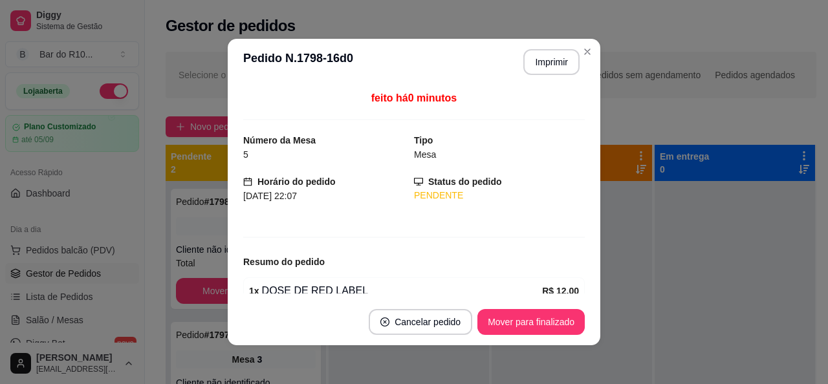
drag, startPoint x: 559, startPoint y: 306, endPoint x: 559, endPoint y: 313, distance: 7.1
click at [559, 307] on footer "Cancelar pedido Mover para finalizado" at bounding box center [414, 322] width 372 height 47
click at [559, 313] on button "Mover para finalizado" at bounding box center [531, 322] width 104 height 25
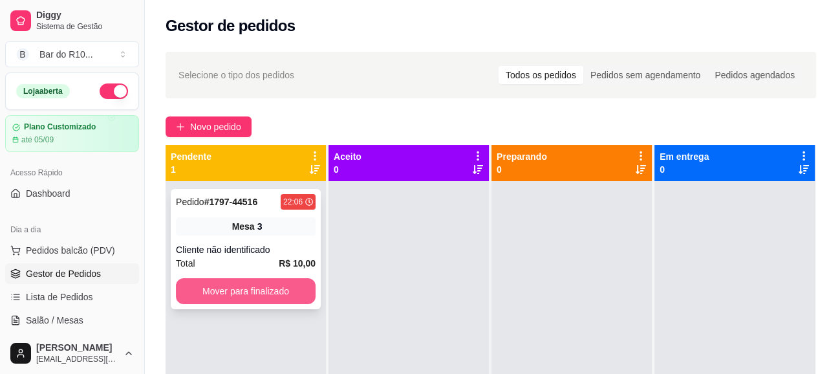
click at [233, 275] on div "Pedido # 1797-44516 22:06 Mesa 3 Cliente não identificado Total R$ 10,00 Mover …" at bounding box center [246, 249] width 150 height 120
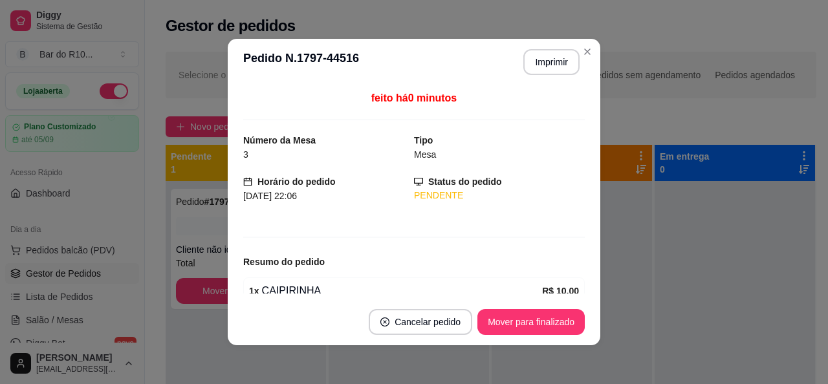
click at [526, 316] on button "Mover para finalizado" at bounding box center [530, 322] width 107 height 26
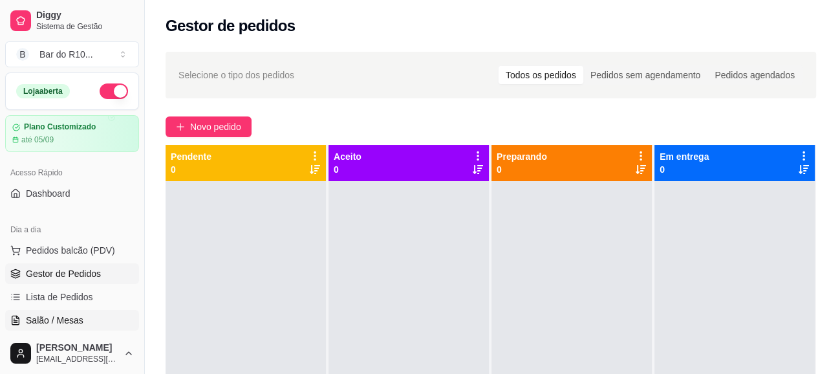
click at [50, 312] on link "Salão / Mesas" at bounding box center [72, 320] width 134 height 21
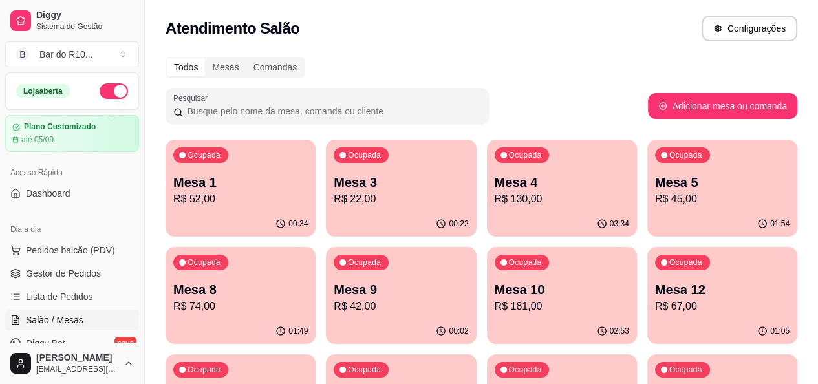
click at [92, 314] on link "Salão / Mesas" at bounding box center [72, 320] width 134 height 21
click at [655, 189] on p "Mesa 5" at bounding box center [722, 182] width 135 height 18
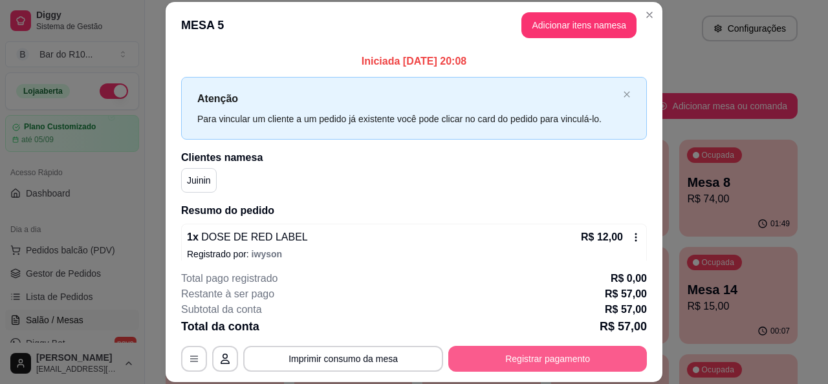
click at [575, 355] on button "Registrar pagamento" at bounding box center [547, 359] width 199 height 26
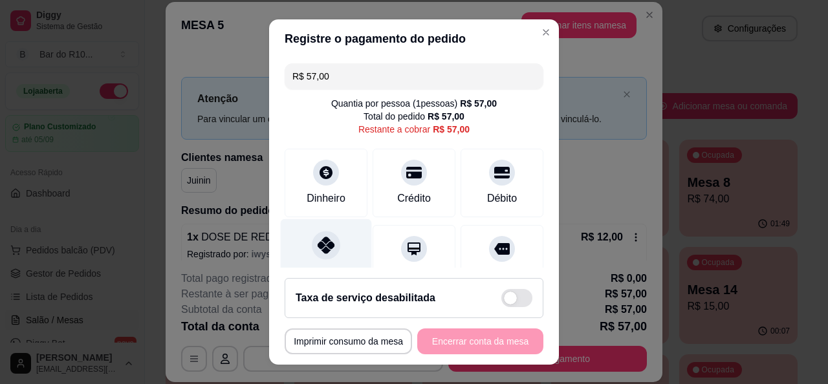
click at [344, 253] on div "Pix" at bounding box center [326, 257] width 91 height 76
type input "R$ 0,00"
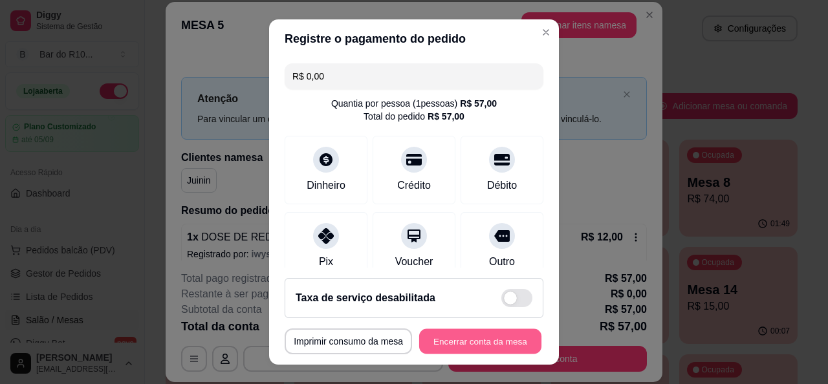
click at [447, 334] on button "Encerrar conta da mesa" at bounding box center [480, 341] width 122 height 25
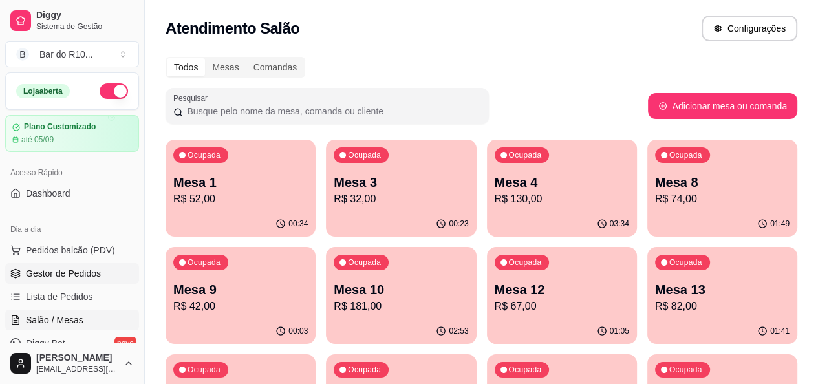
click at [88, 281] on link "Gestor de Pedidos" at bounding box center [72, 273] width 134 height 21
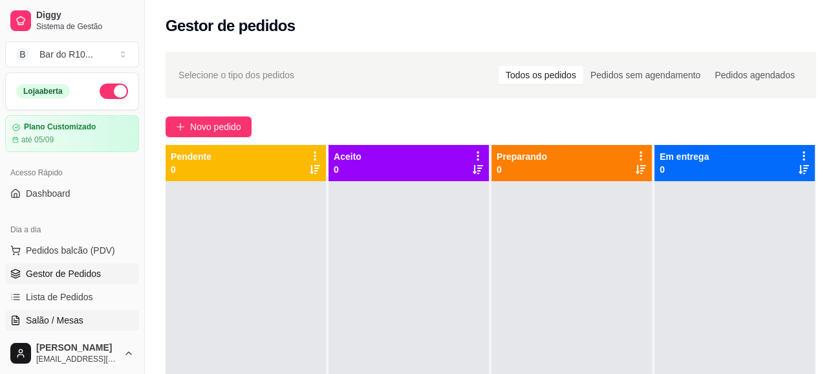
click at [50, 318] on span "Salão / Mesas" at bounding box center [55, 320] width 58 height 13
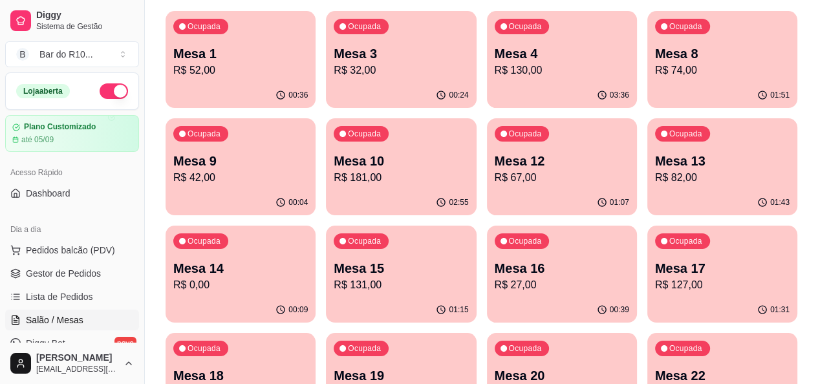
scroll to position [129, 0]
click at [308, 277] on p "R$ 0,00" at bounding box center [240, 285] width 135 height 16
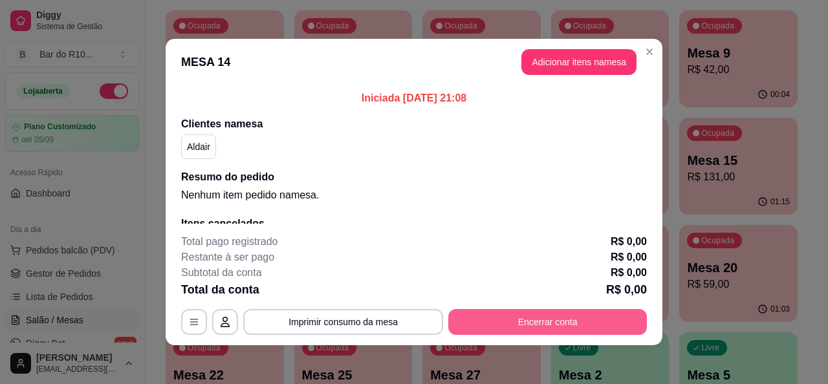
click at [499, 321] on button "Encerrar conta" at bounding box center [547, 322] width 199 height 26
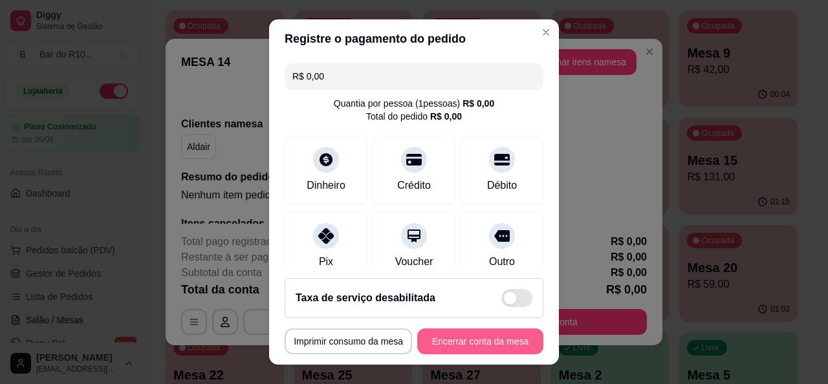
click at [469, 343] on button "Encerrar conta da mesa" at bounding box center [480, 342] width 126 height 26
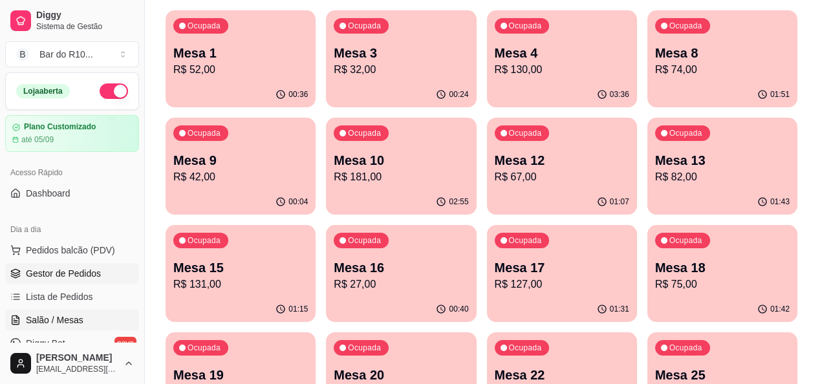
click at [103, 283] on link "Gestor de Pedidos" at bounding box center [72, 273] width 134 height 21
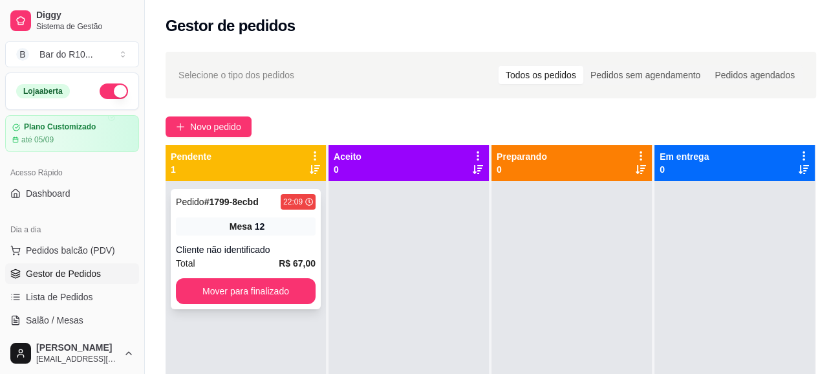
click at [282, 228] on div "Mesa 12" at bounding box center [246, 226] width 140 height 18
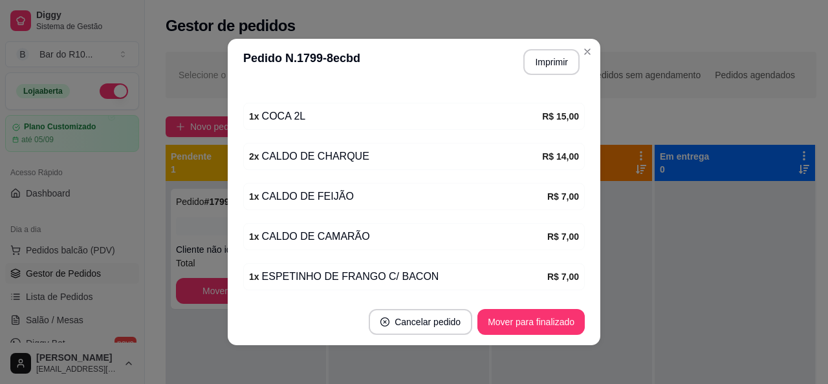
scroll to position [237, 0]
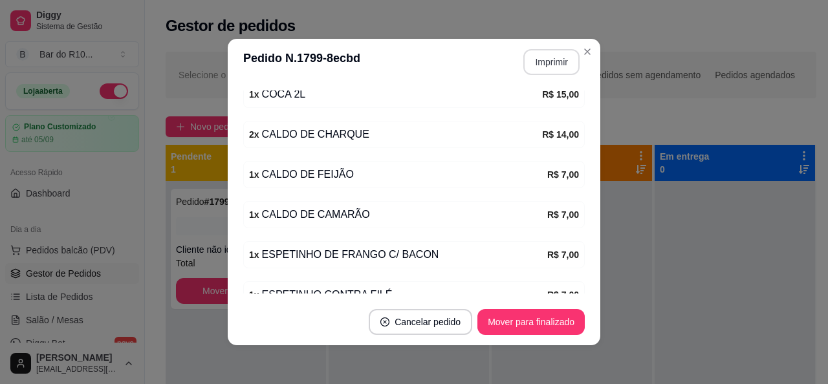
click at [552, 65] on button "Imprimir" at bounding box center [551, 62] width 56 height 26
click at [564, 321] on button "Mover para finalizado" at bounding box center [530, 322] width 107 height 26
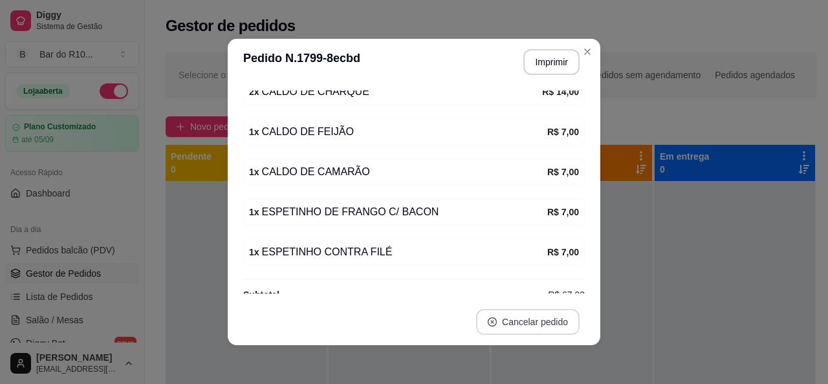
scroll to position [194, 0]
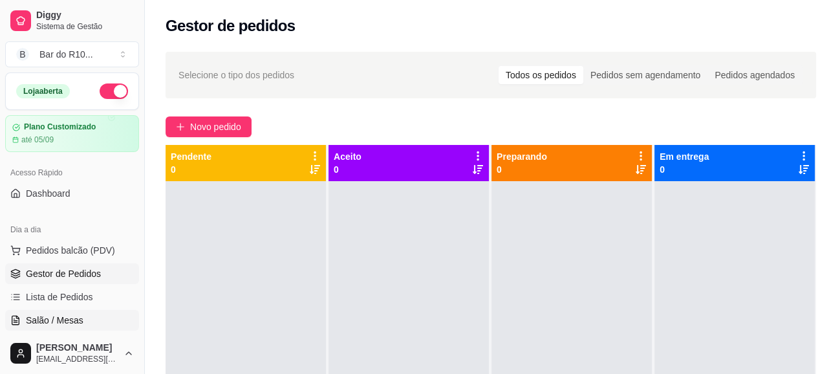
click at [83, 312] on link "Salão / Mesas" at bounding box center [72, 320] width 134 height 21
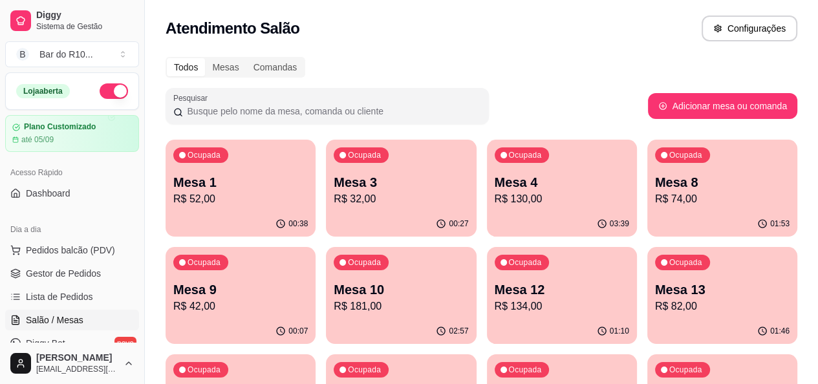
click at [487, 276] on div "Ocupada Mesa 12 R$ 134,00" at bounding box center [562, 283] width 150 height 72
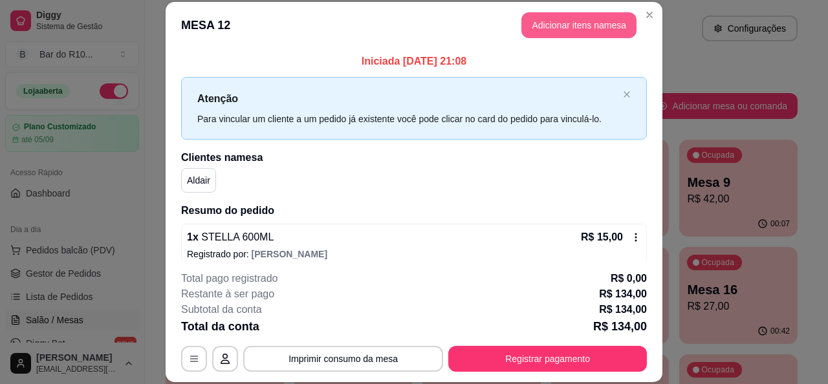
click at [565, 24] on button "Adicionar itens na mesa" at bounding box center [578, 25] width 115 height 26
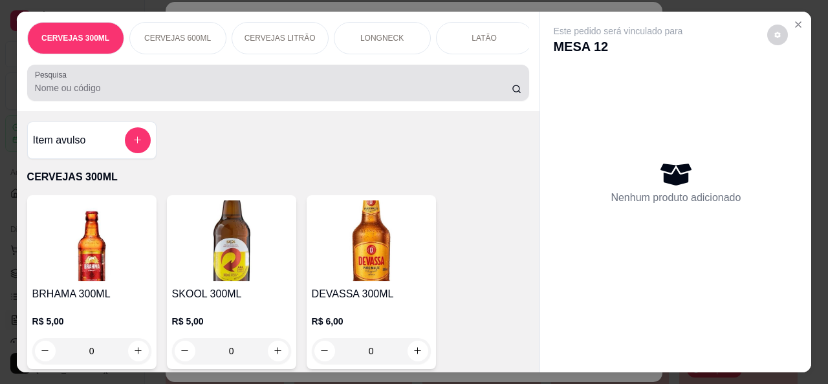
click at [394, 72] on div "Pesquisa" at bounding box center [278, 83] width 502 height 36
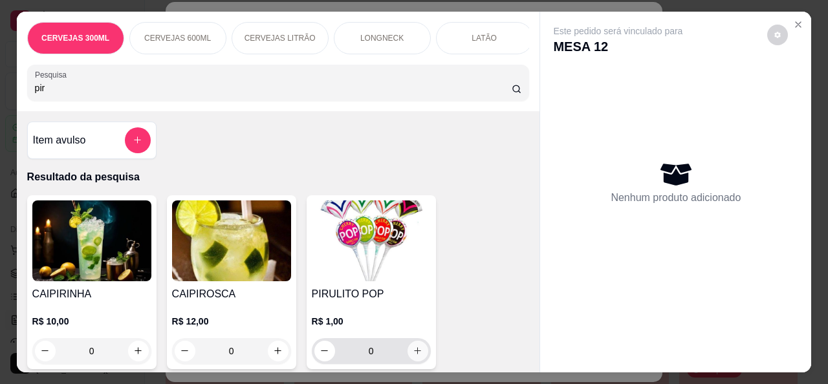
type input "pir"
click at [414, 355] on icon "increase-product-quantity" at bounding box center [417, 351] width 7 height 7
type input "1"
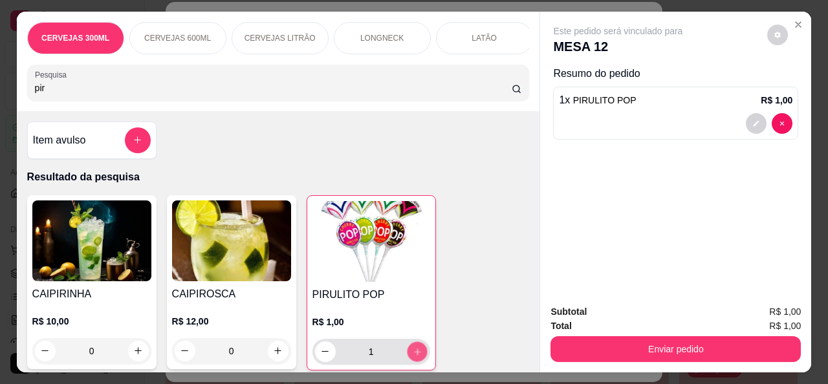
click at [412, 355] on icon "increase-product-quantity" at bounding box center [417, 352] width 10 height 10
type input "2"
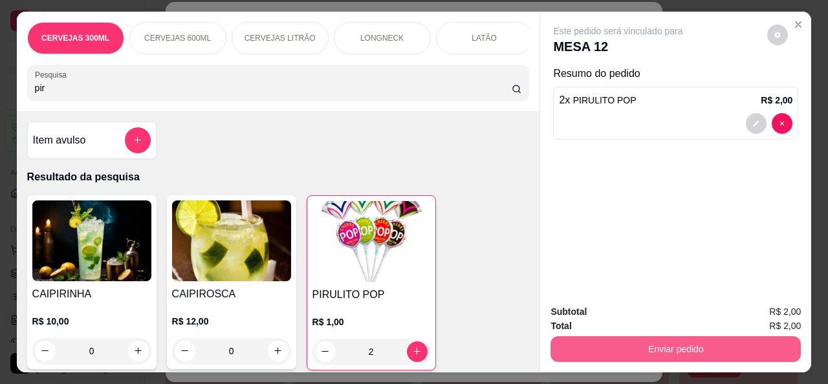
click at [662, 336] on button "Enviar pedido" at bounding box center [675, 349] width 250 height 26
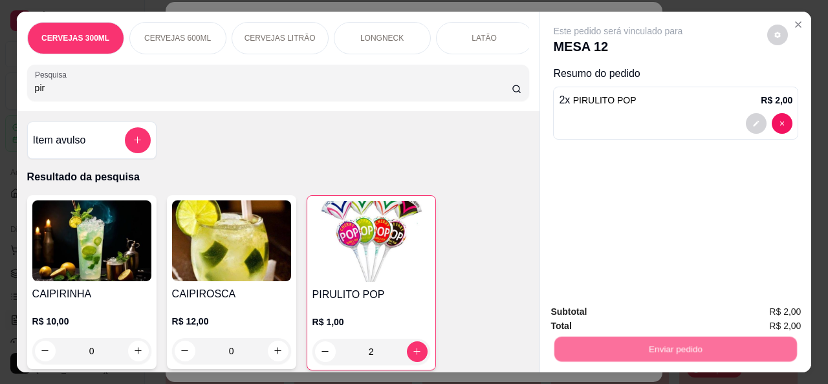
click at [652, 304] on button "Não registrar e enviar pedido" at bounding box center [632, 312] width 135 height 25
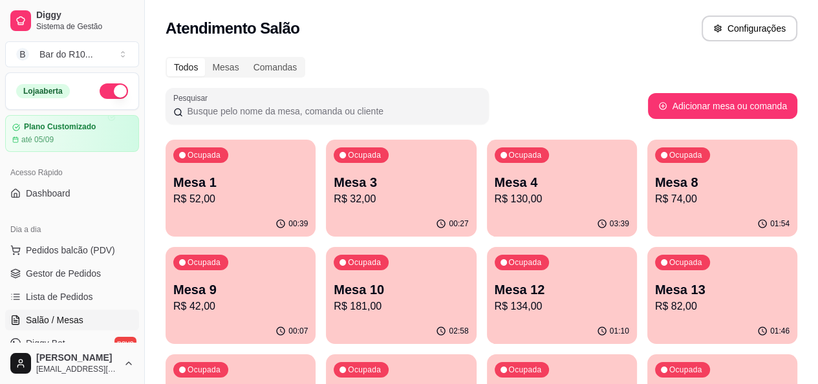
click at [655, 196] on p "R$ 74,00" at bounding box center [722, 199] width 135 height 16
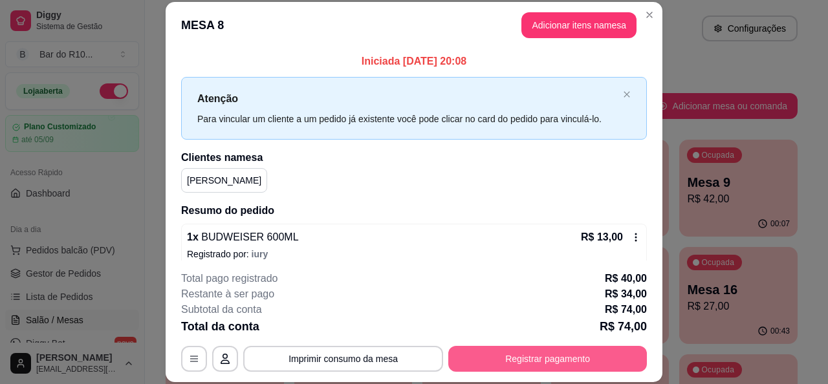
click at [564, 365] on button "Registrar pagamento" at bounding box center [547, 359] width 199 height 26
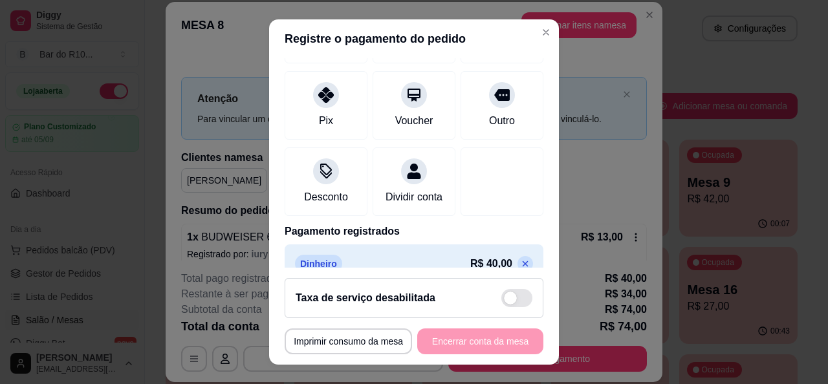
scroll to position [189, 0]
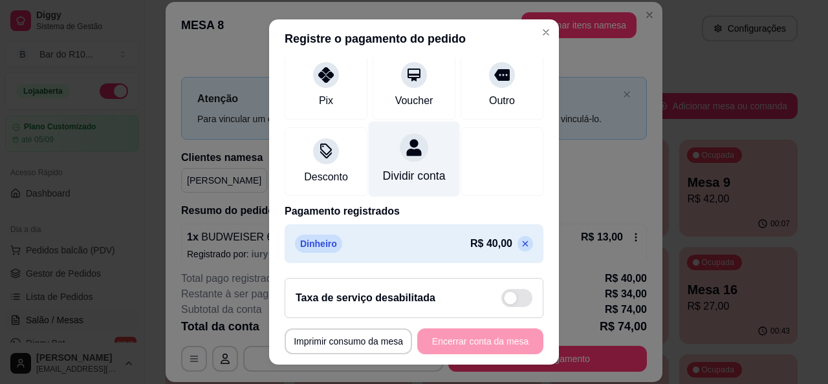
click at [418, 169] on div "Dividir conta" at bounding box center [414, 175] width 63 height 17
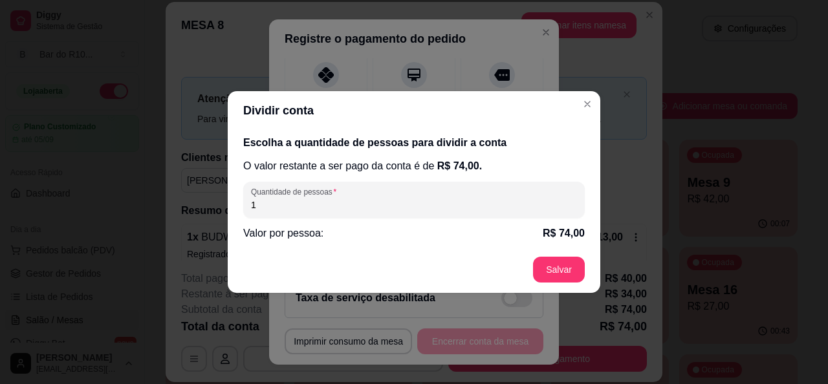
click at [404, 204] on input "1" at bounding box center [414, 205] width 326 height 13
type input "2"
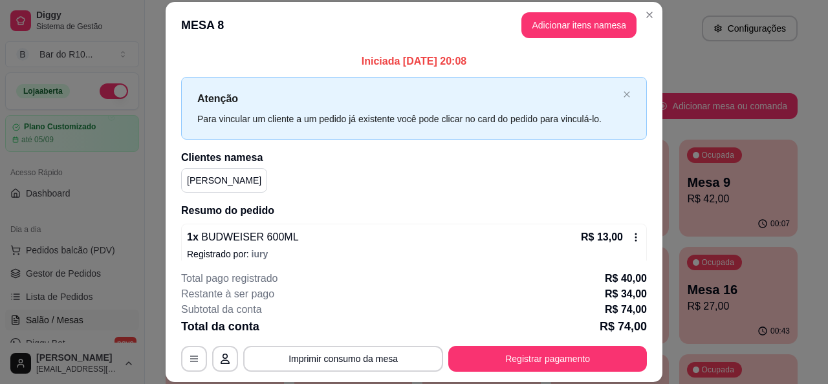
click at [634, 18] on header "MESA 8 Adicionar itens na mesa" at bounding box center [414, 25] width 497 height 47
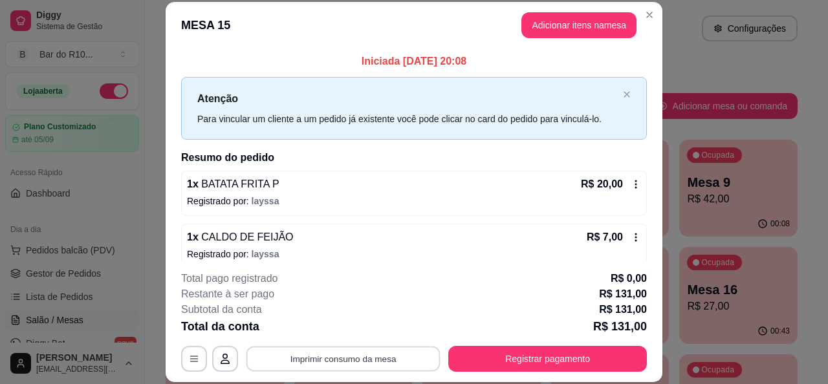
click at [409, 363] on button "Imprimir consumo da mesa" at bounding box center [343, 359] width 194 height 25
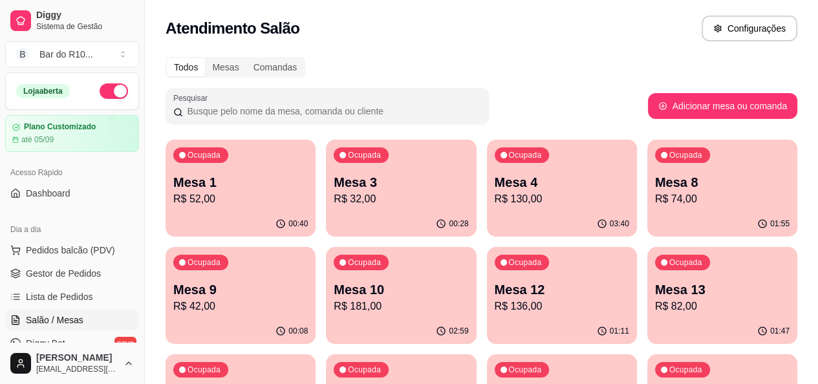
click at [647, 163] on div "Ocupada Mesa 8 R$ 74,00" at bounding box center [722, 176] width 150 height 72
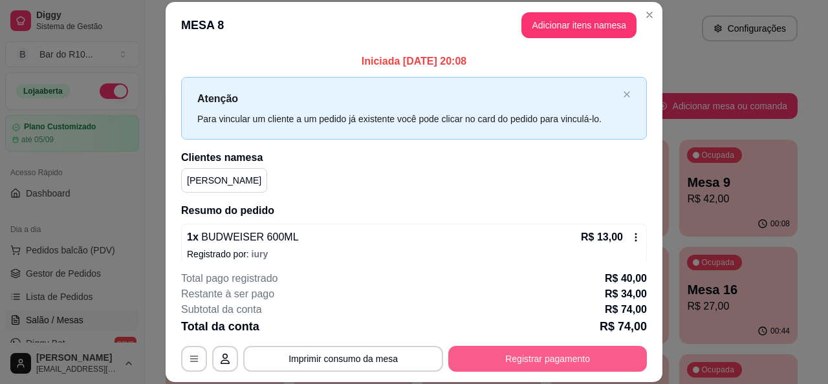
click at [547, 367] on button "Registrar pagamento" at bounding box center [547, 359] width 199 height 26
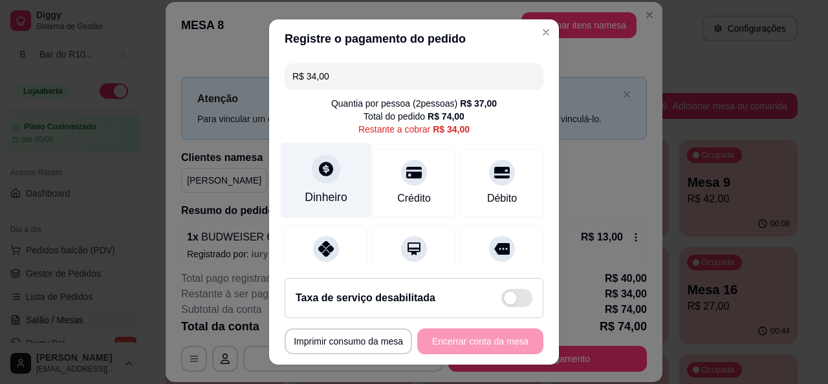
click at [326, 194] on div "Dinheiro" at bounding box center [326, 197] width 43 height 17
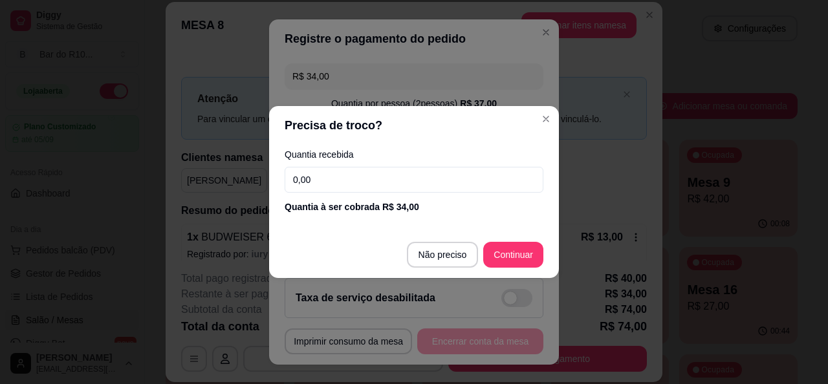
click at [365, 179] on input "0,00" at bounding box center [414, 180] width 259 height 26
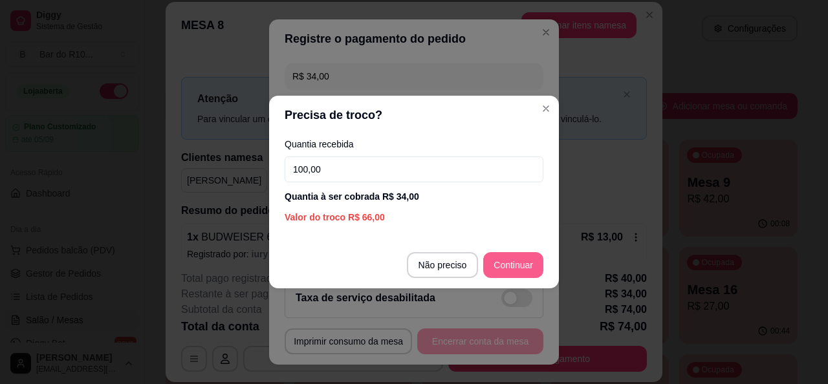
type input "100,00"
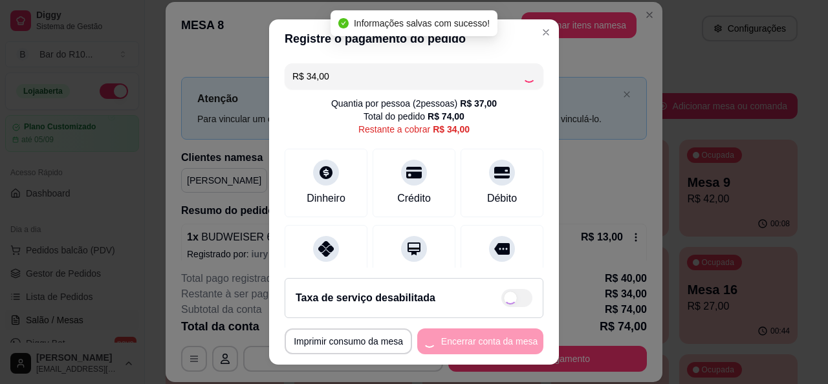
type input "R$ 0,00"
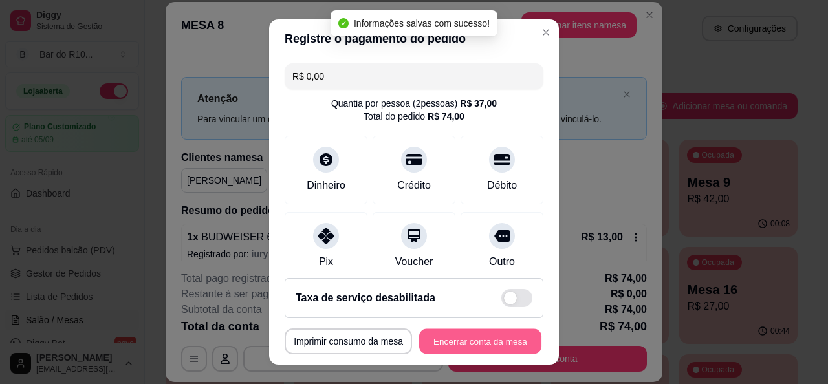
click at [468, 331] on button "Encerrar conta da mesa" at bounding box center [480, 341] width 122 height 25
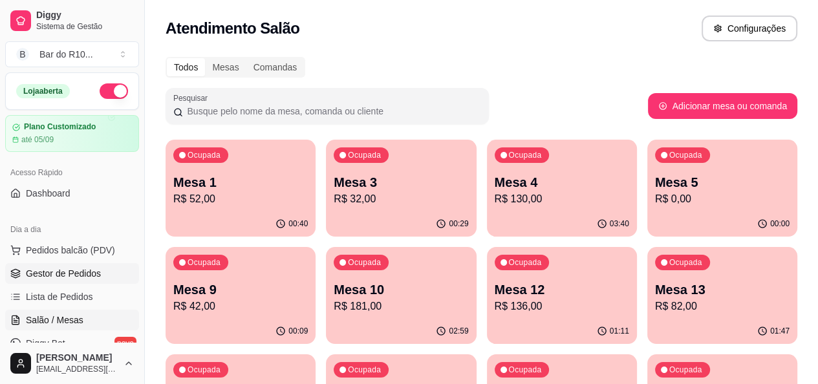
click at [85, 274] on span "Gestor de Pedidos" at bounding box center [63, 273] width 75 height 13
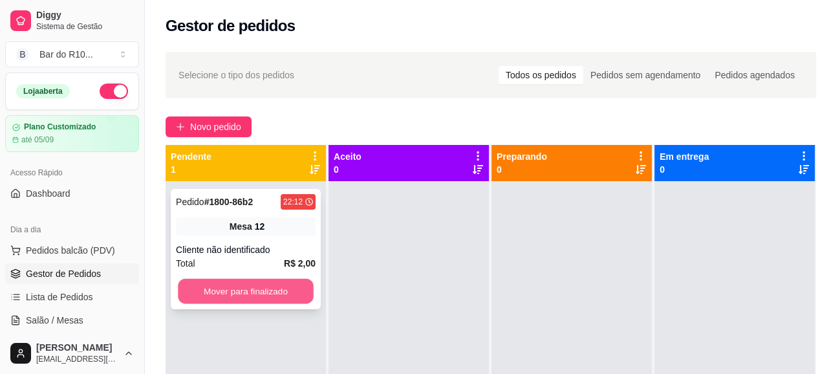
click at [225, 287] on button "Mover para finalizado" at bounding box center [246, 291] width 136 height 25
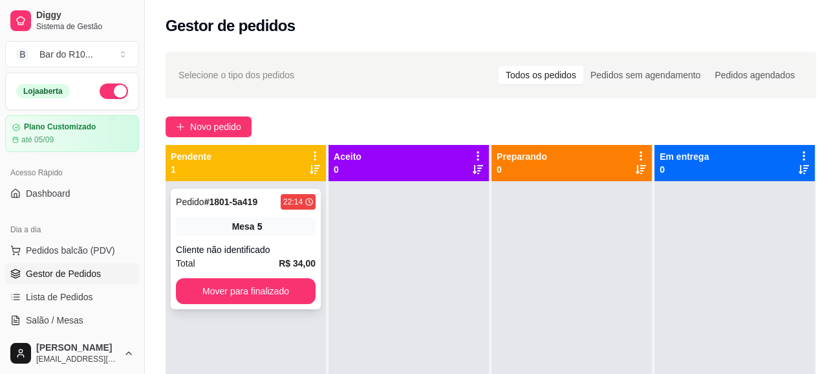
click at [266, 247] on div "Cliente não identificado" at bounding box center [246, 249] width 140 height 13
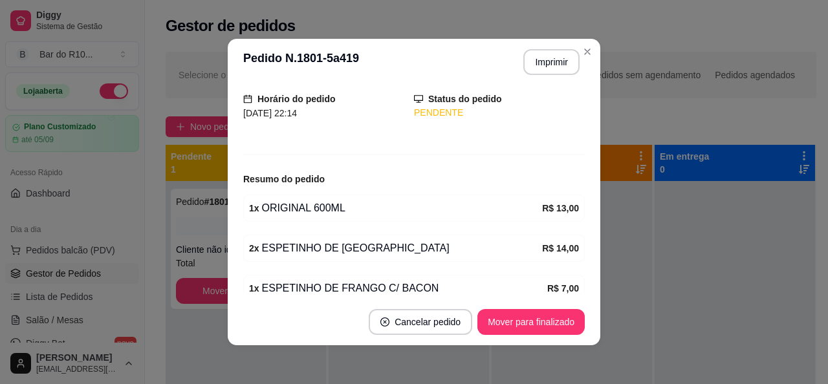
scroll to position [124, 0]
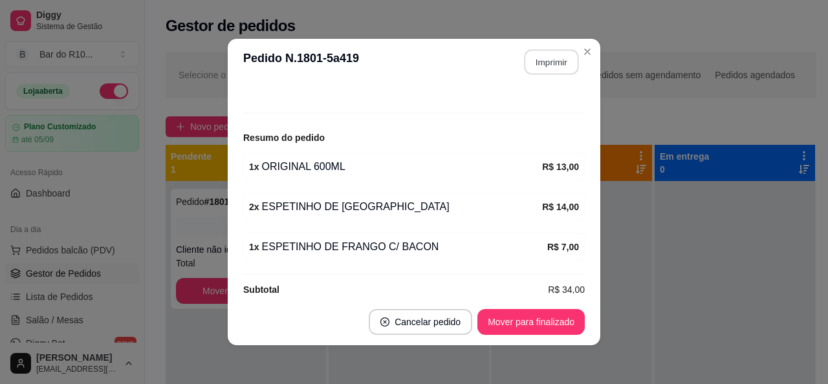
click at [549, 61] on button "Imprimir" at bounding box center [551, 62] width 54 height 25
click at [535, 319] on button "Mover para finalizado" at bounding box center [530, 322] width 107 height 26
click at [548, 319] on button "Mover para finalizado" at bounding box center [531, 322] width 104 height 25
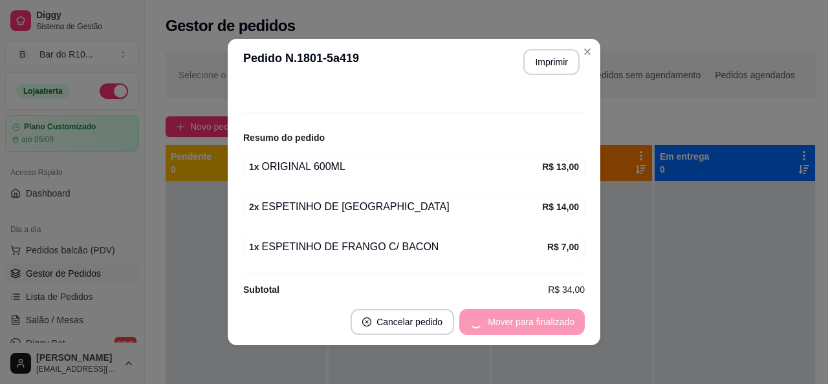
scroll to position [82, 0]
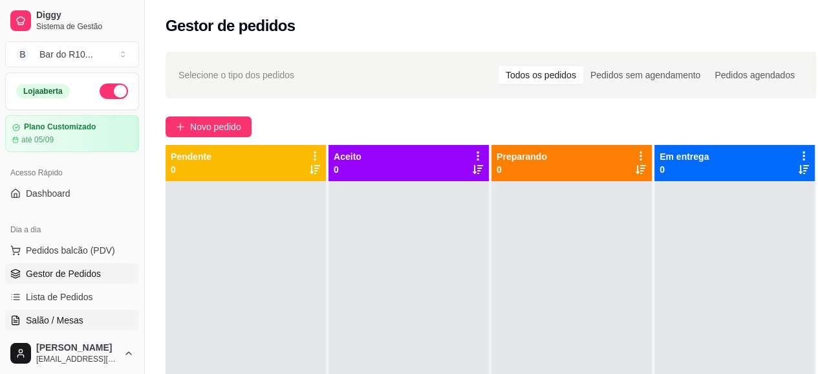
click at [18, 317] on icon at bounding box center [15, 320] width 7 height 8
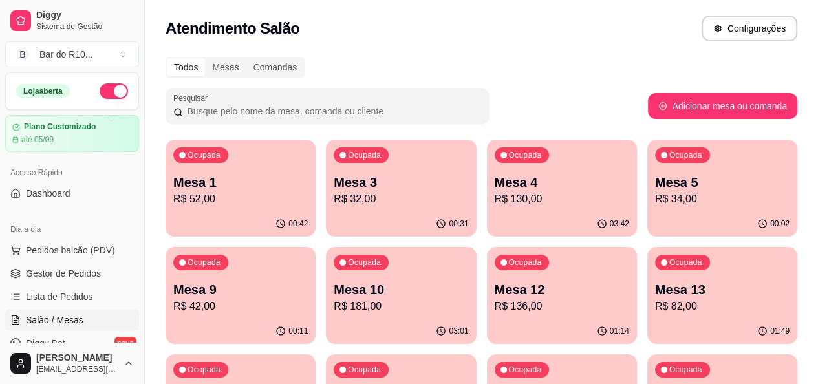
click at [495, 205] on p "R$ 130,00" at bounding box center [562, 199] width 135 height 16
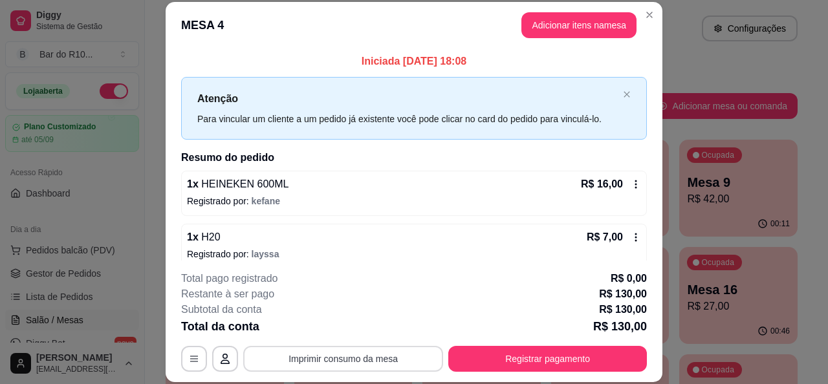
click at [362, 362] on button "Imprimir consumo da mesa" at bounding box center [343, 359] width 200 height 26
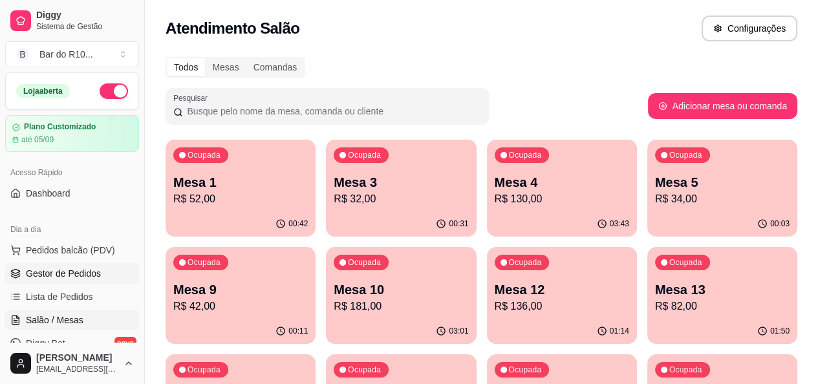
click at [59, 262] on ul "Pedidos balcão (PDV) Gestor de Pedidos Lista de Pedidos Salão / Mesas Diggy Bot…" at bounding box center [72, 308] width 134 height 137
click at [63, 270] on span "Gestor de Pedidos" at bounding box center [63, 273] width 75 height 13
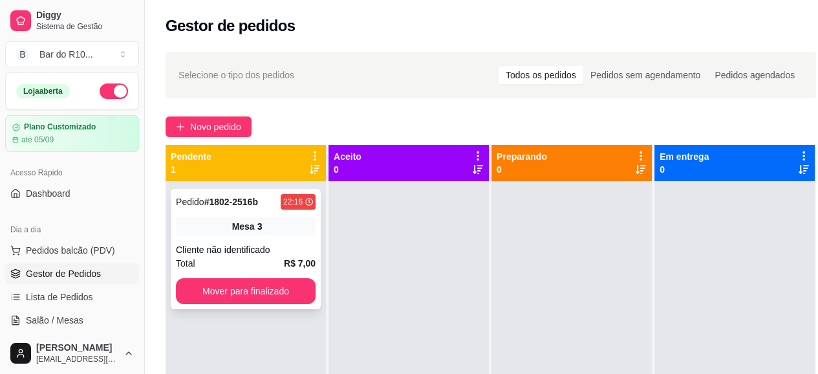
click at [292, 224] on div "Mesa 3" at bounding box center [246, 226] width 140 height 18
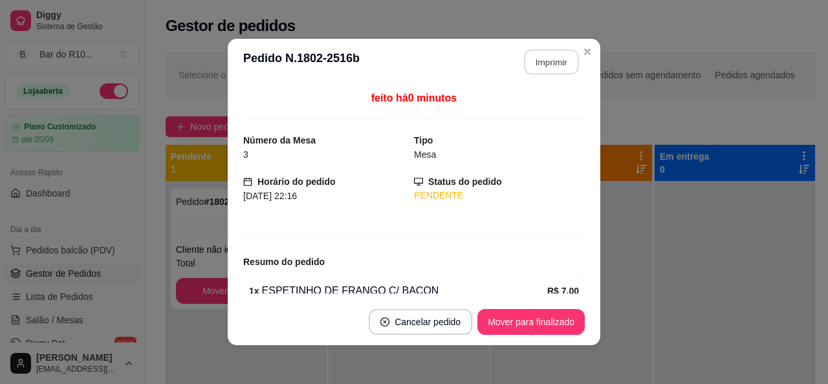
click at [552, 63] on button "Imprimir" at bounding box center [551, 62] width 54 height 25
click at [554, 321] on button "Mover para finalizado" at bounding box center [530, 322] width 107 height 26
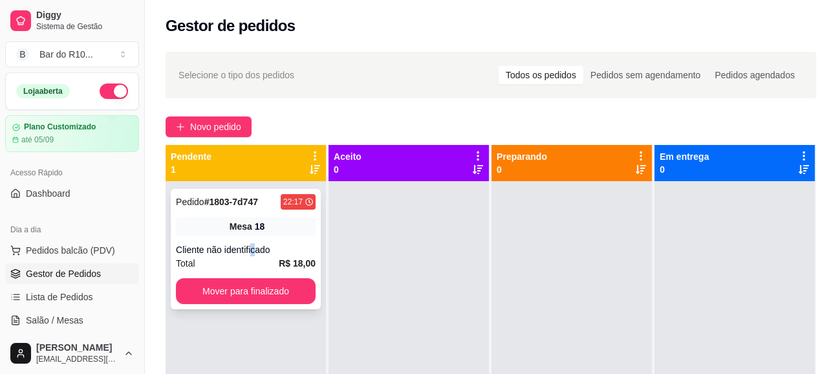
click at [255, 239] on div "Pedido # 1803-7d747 22:17 Mesa 18 Cliente não identificado Total R$ 18,00 Mover…" at bounding box center [246, 249] width 150 height 120
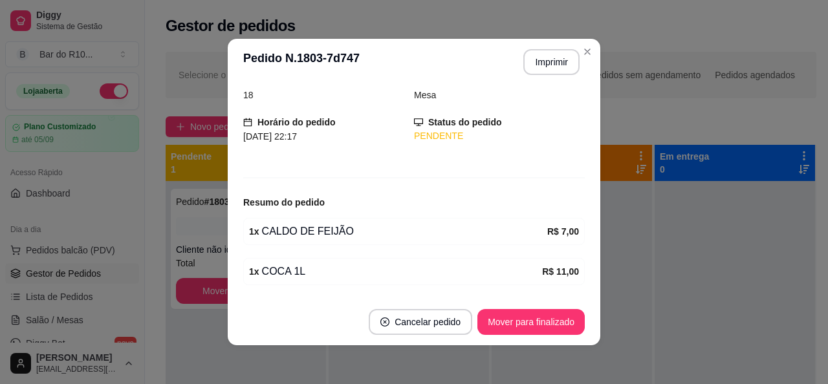
scroll to position [100, 0]
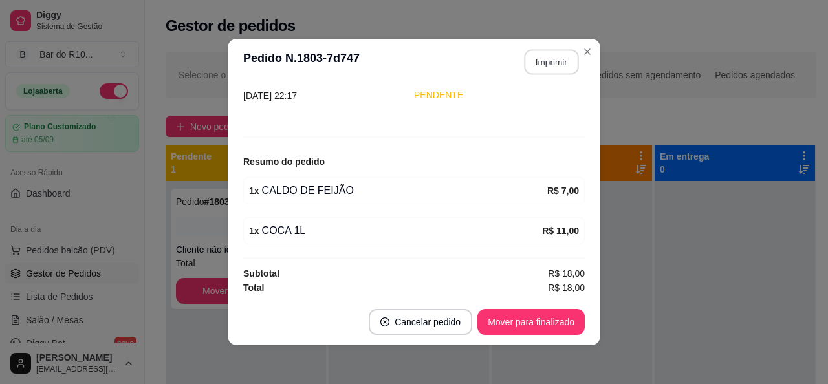
click at [559, 67] on button "Imprimir" at bounding box center [551, 62] width 54 height 25
click at [523, 330] on button "Mover para finalizado" at bounding box center [531, 322] width 104 height 25
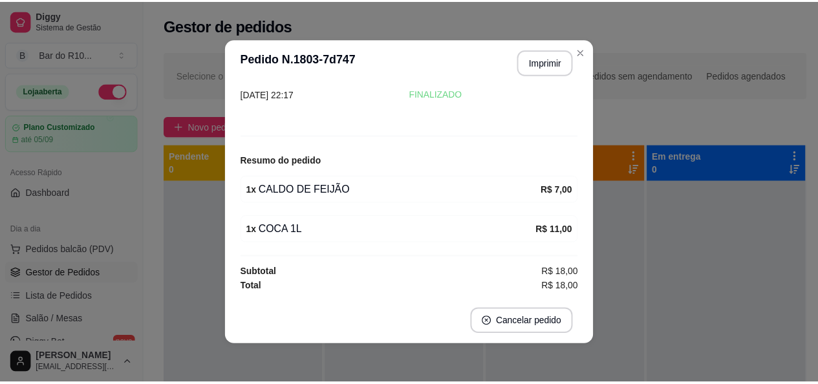
scroll to position [58, 0]
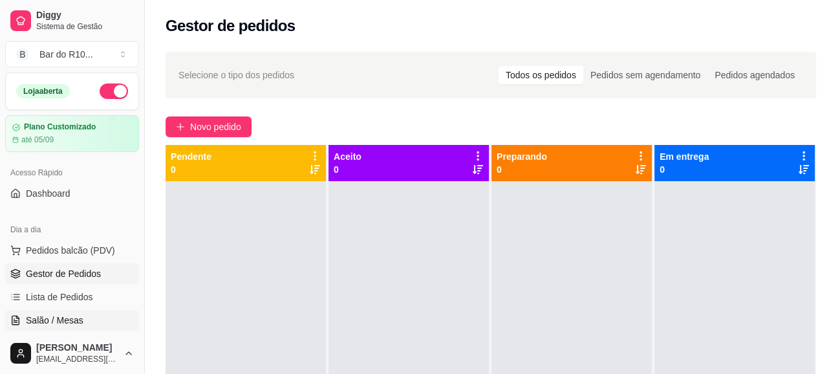
click at [63, 319] on span "Salão / Mesas" at bounding box center [55, 320] width 58 height 13
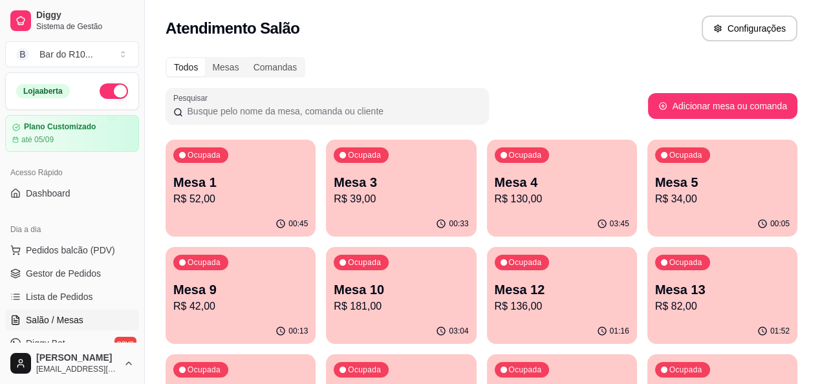
click at [510, 198] on p "R$ 130,00" at bounding box center [562, 199] width 135 height 16
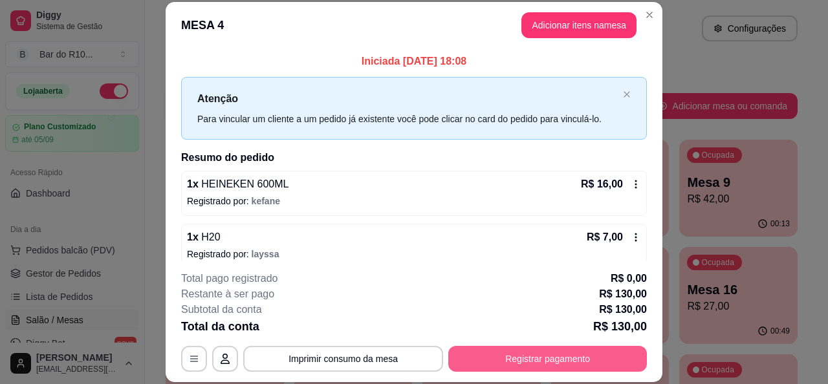
click at [582, 355] on button "Registrar pagamento" at bounding box center [547, 359] width 199 height 26
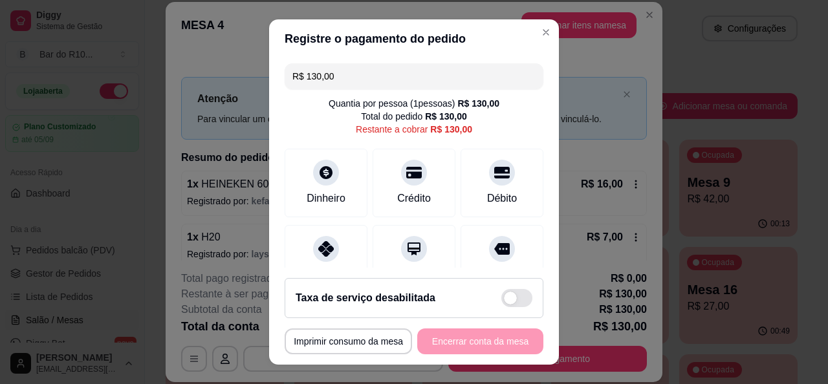
click at [522, 39] on header "Registre o pagamento do pedido" at bounding box center [414, 38] width 290 height 39
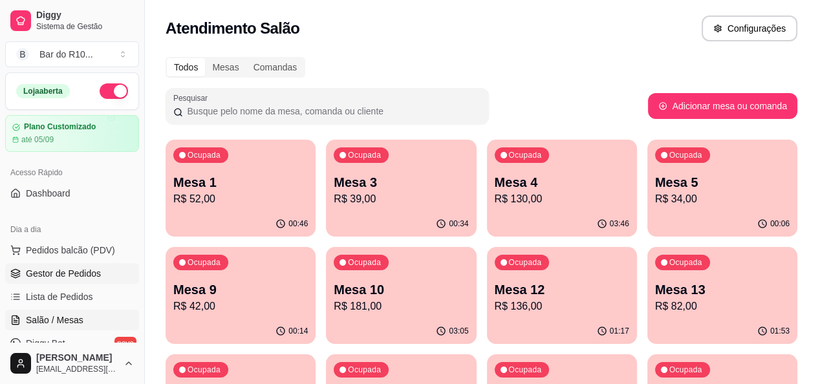
click at [88, 277] on span "Gestor de Pedidos" at bounding box center [63, 273] width 75 height 13
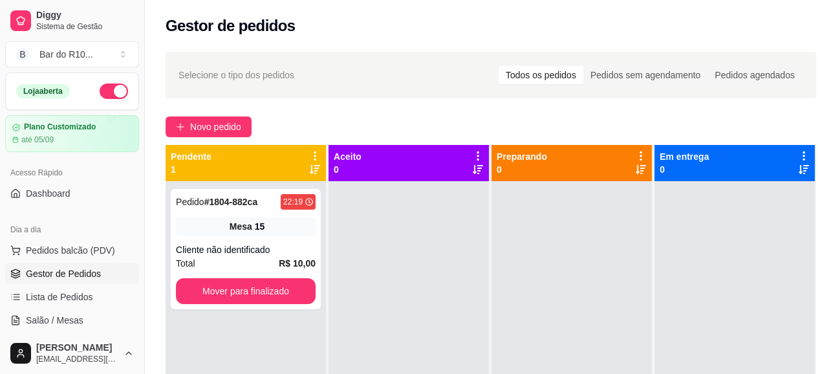
click at [277, 221] on div "Mesa 15" at bounding box center [246, 226] width 140 height 18
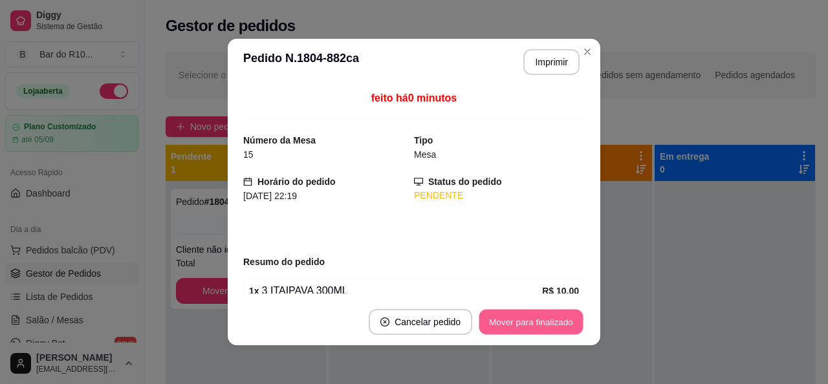
click at [479, 325] on button "Mover para finalizado" at bounding box center [531, 322] width 104 height 25
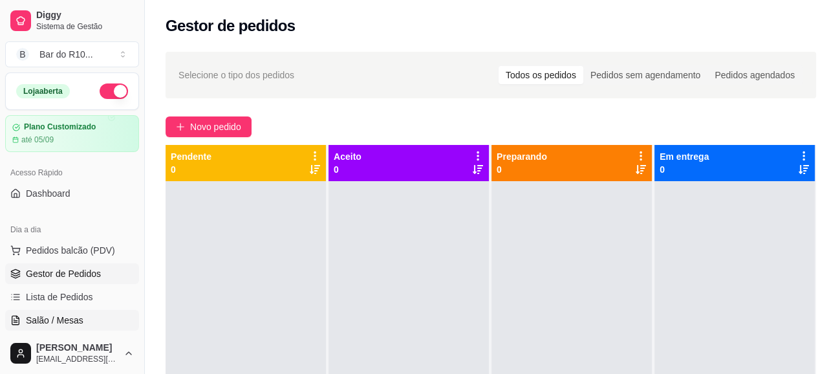
click at [46, 314] on span "Salão / Mesas" at bounding box center [55, 320] width 58 height 13
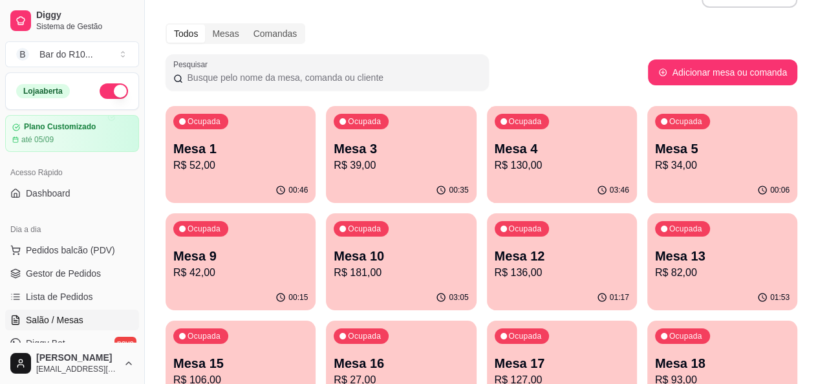
scroll to position [65, 0]
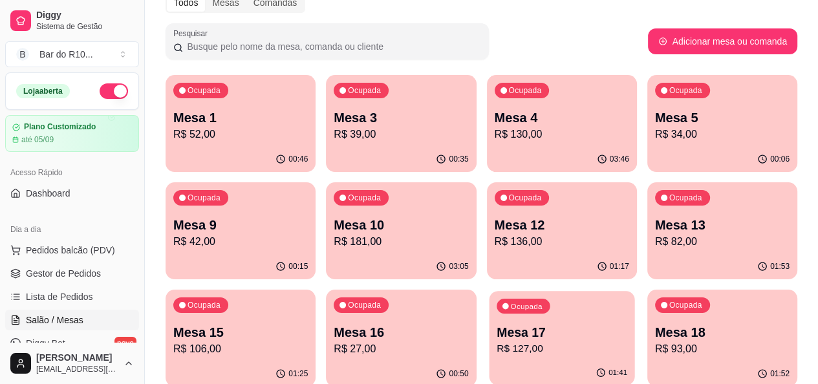
click at [497, 345] on p "R$ 127,00" at bounding box center [562, 348] width 131 height 15
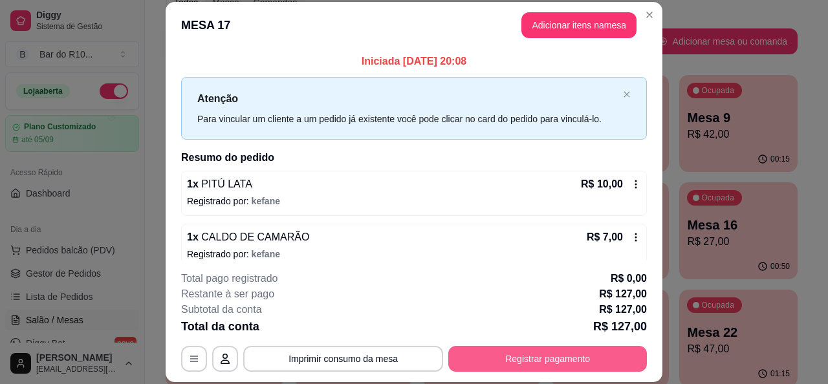
click at [561, 363] on button "Registrar pagamento" at bounding box center [547, 359] width 199 height 26
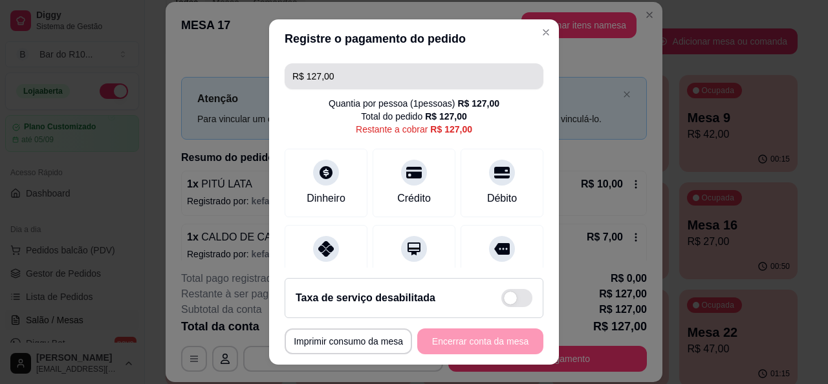
click at [411, 88] on input "R$ 127,00" at bounding box center [413, 76] width 243 height 26
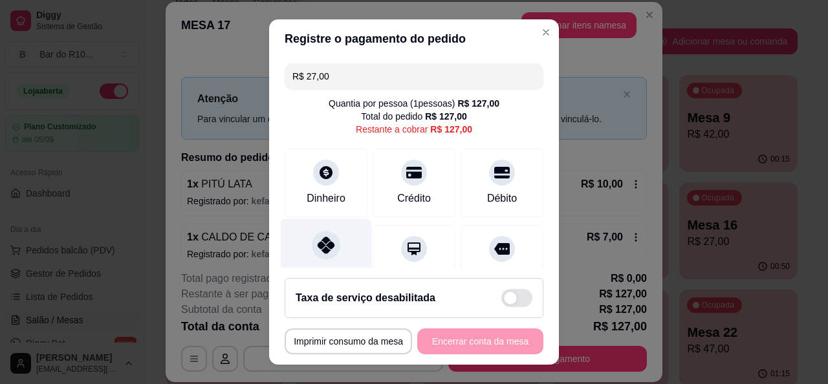
click at [344, 233] on div "Pix" at bounding box center [326, 257] width 91 height 76
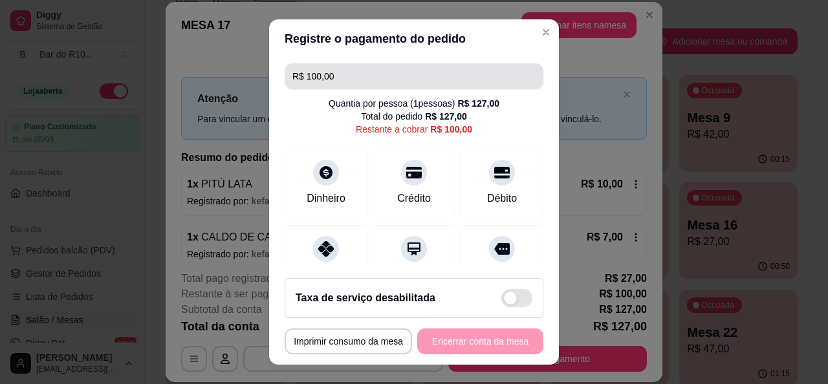
click at [334, 80] on input "R$ 100,00" at bounding box center [413, 76] width 243 height 26
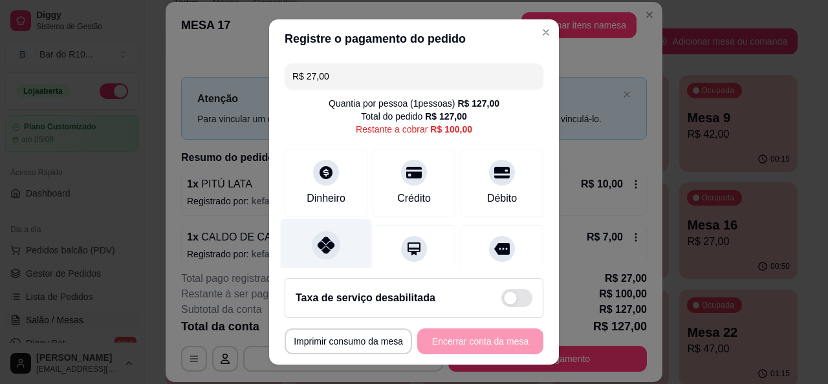
click at [348, 257] on div "Pix" at bounding box center [326, 257] width 91 height 76
type input "R$ 73,00"
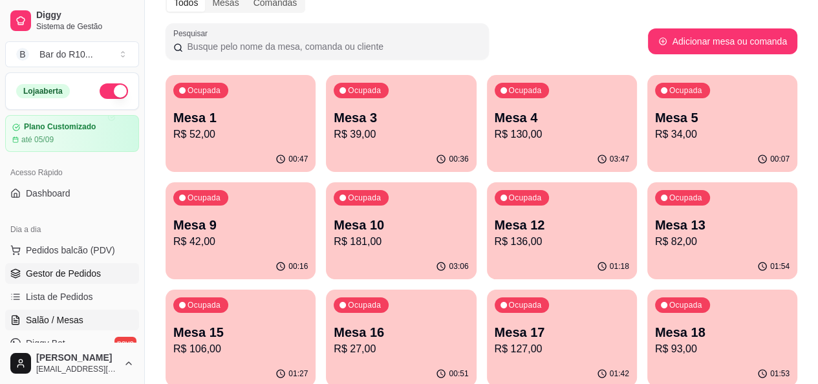
click at [43, 266] on link "Gestor de Pedidos" at bounding box center [72, 273] width 134 height 21
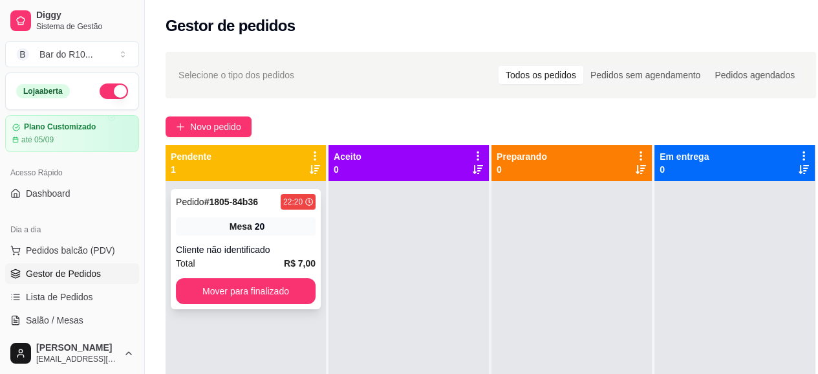
click at [238, 248] on div "Cliente não identificado" at bounding box center [246, 249] width 140 height 13
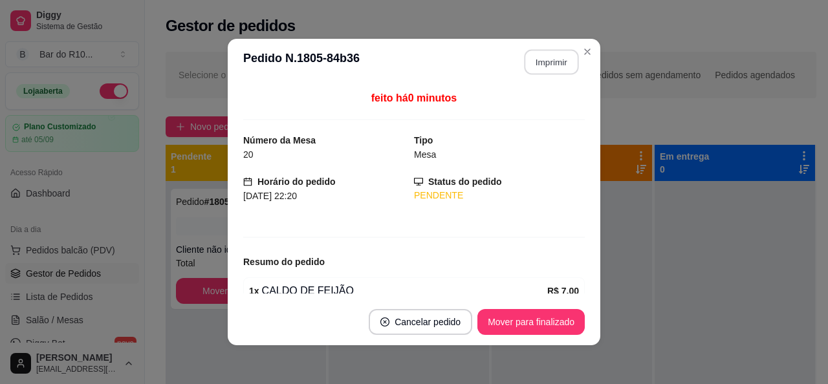
click at [559, 65] on button "Imprimir" at bounding box center [551, 62] width 54 height 25
click at [530, 329] on button "Mover para finalizado" at bounding box center [530, 322] width 107 height 26
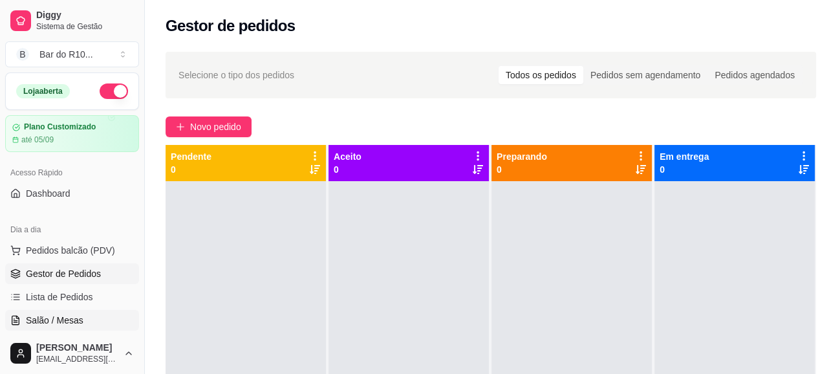
click at [102, 312] on link "Salão / Mesas" at bounding box center [72, 320] width 134 height 21
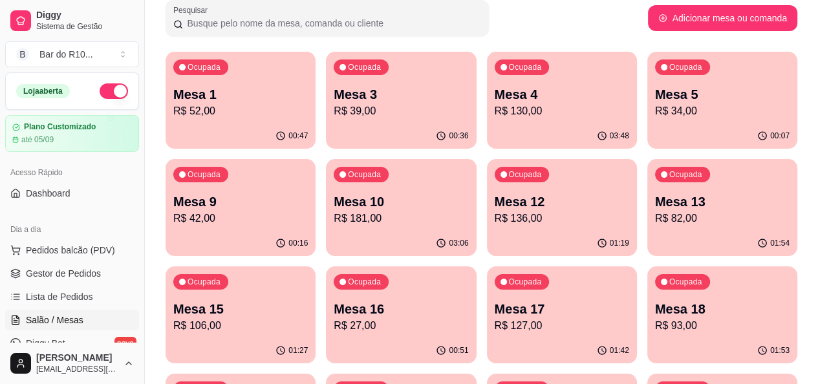
scroll to position [129, 0]
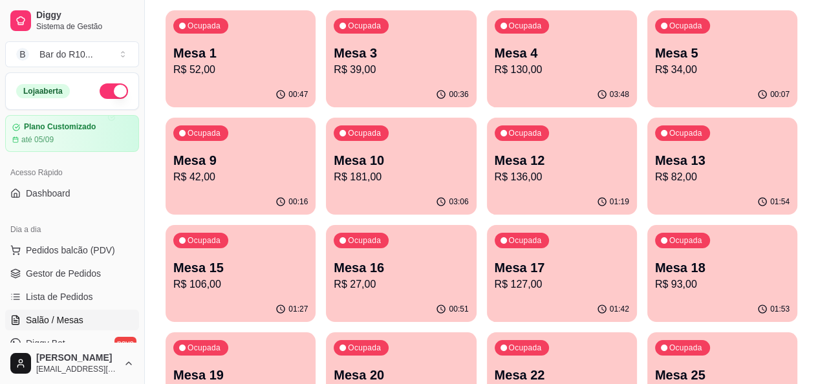
click at [495, 285] on p "R$ 127,00" at bounding box center [562, 285] width 135 height 16
click at [77, 270] on span "Gestor de Pedidos" at bounding box center [63, 273] width 75 height 13
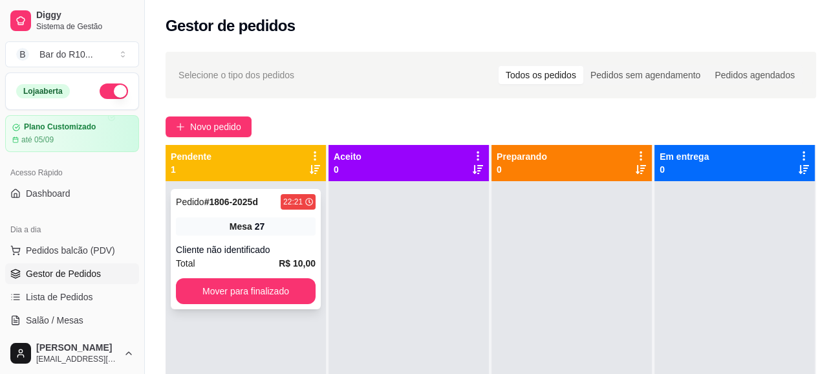
click at [228, 251] on div "Cliente não identificado" at bounding box center [246, 249] width 140 height 13
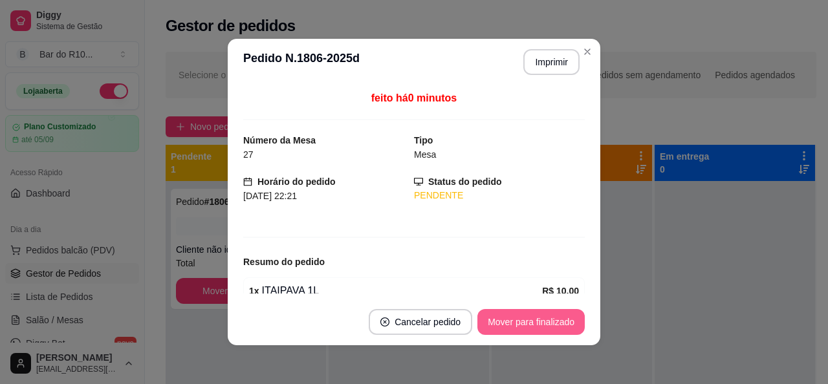
click at [494, 313] on button "Mover para finalizado" at bounding box center [530, 322] width 107 height 26
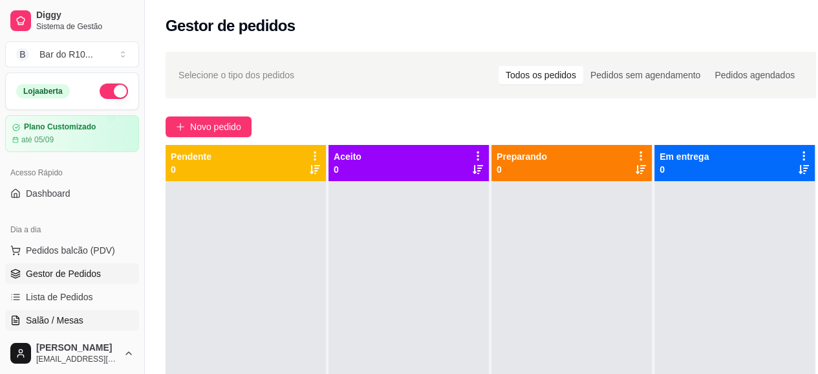
click at [94, 315] on link "Salão / Mesas" at bounding box center [72, 320] width 134 height 21
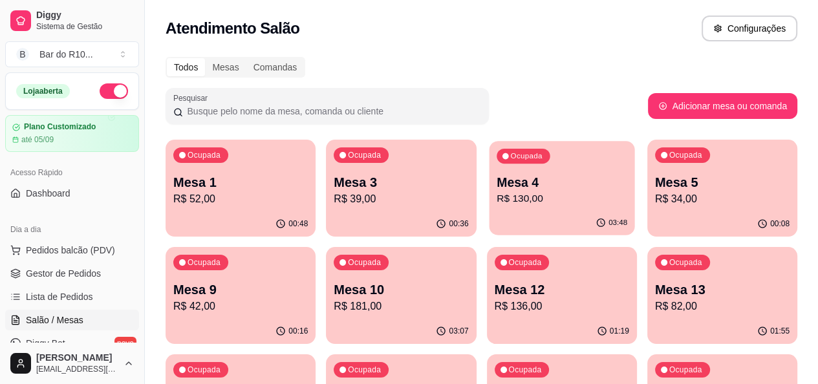
click at [497, 200] on p "R$ 130,00" at bounding box center [562, 198] width 131 height 15
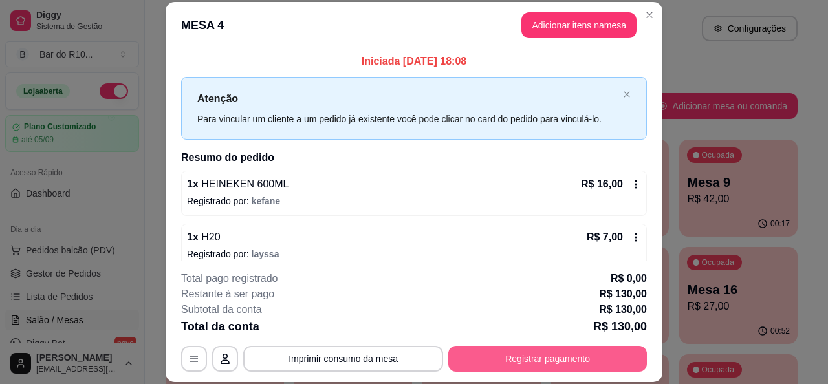
click at [589, 364] on button "Registrar pagamento" at bounding box center [547, 359] width 199 height 26
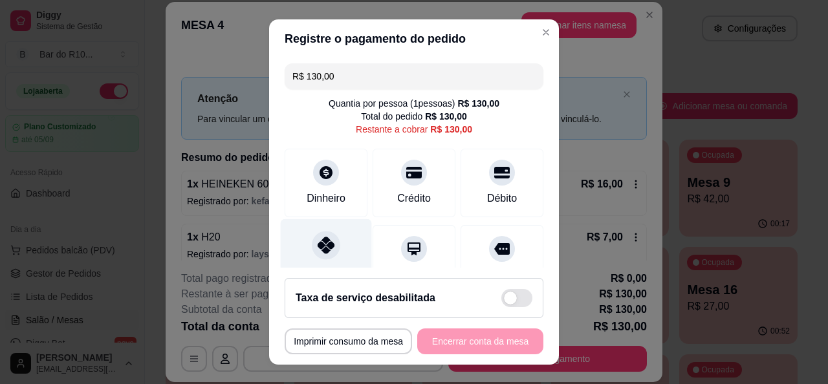
click at [318, 244] on icon at bounding box center [326, 245] width 17 height 17
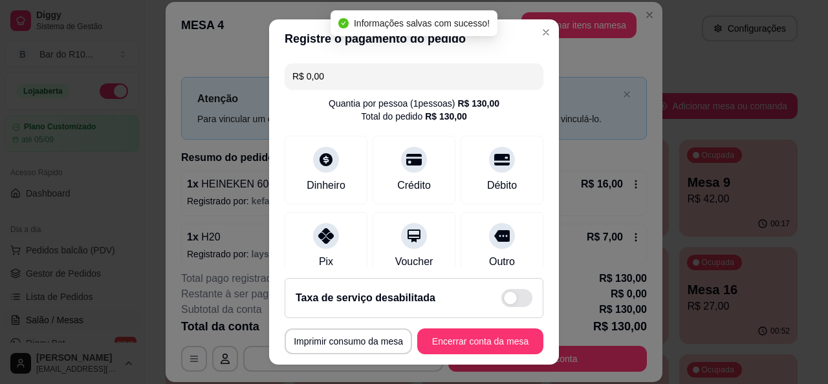
type input "R$ 0,00"
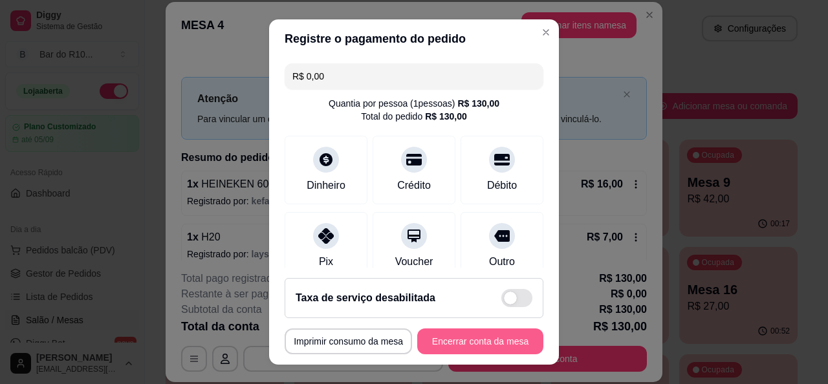
click at [426, 337] on button "Encerrar conta da mesa" at bounding box center [480, 342] width 126 height 26
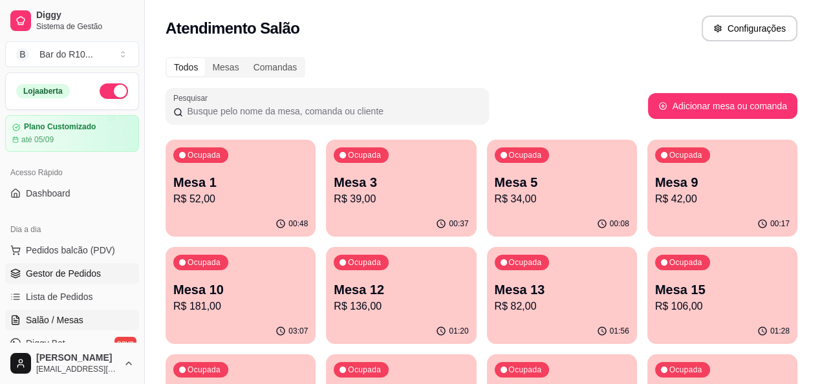
click at [57, 270] on span "Gestor de Pedidos" at bounding box center [63, 273] width 75 height 13
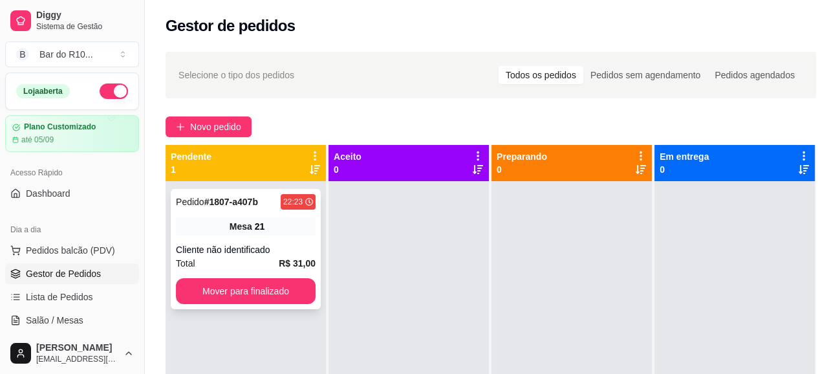
click at [264, 228] on div "Mesa 21" at bounding box center [246, 226] width 140 height 18
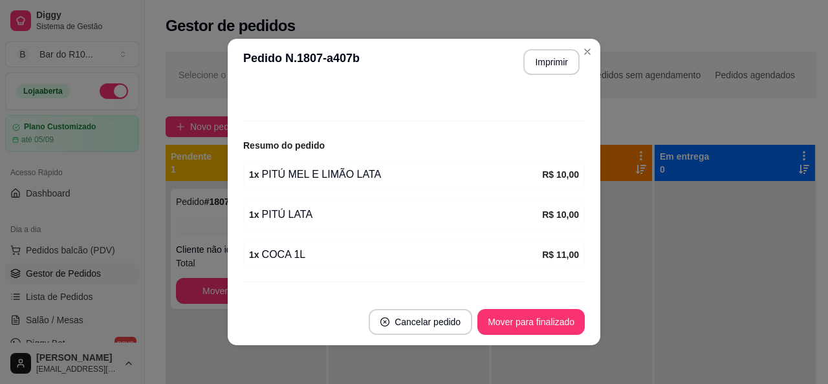
scroll to position [140, 0]
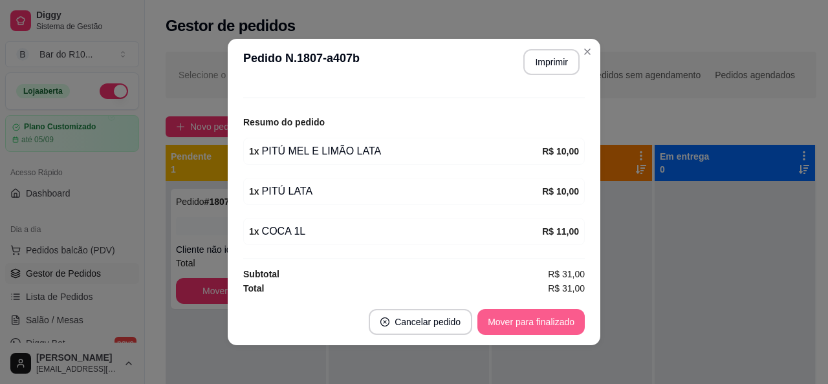
click at [537, 327] on button "Mover para finalizado" at bounding box center [530, 322] width 107 height 26
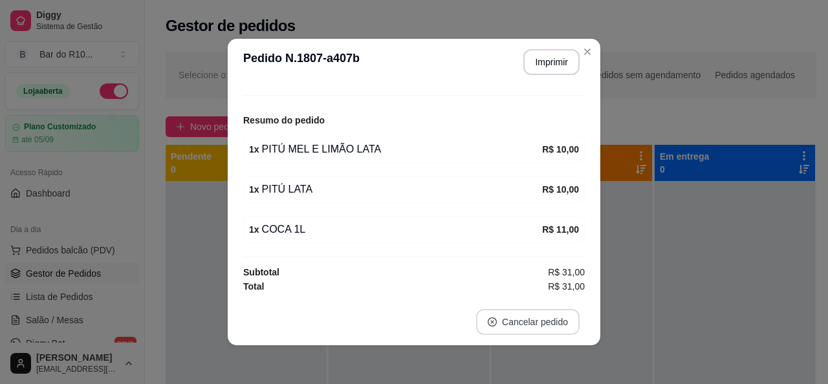
scroll to position [98, 0]
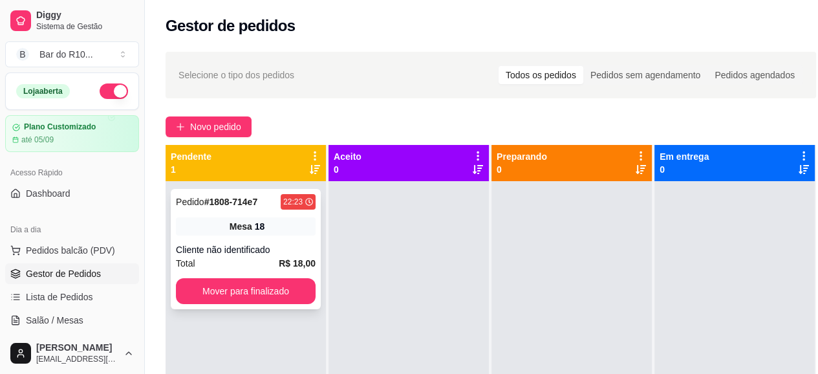
click at [252, 222] on span "Mesa" at bounding box center [241, 226] width 23 height 13
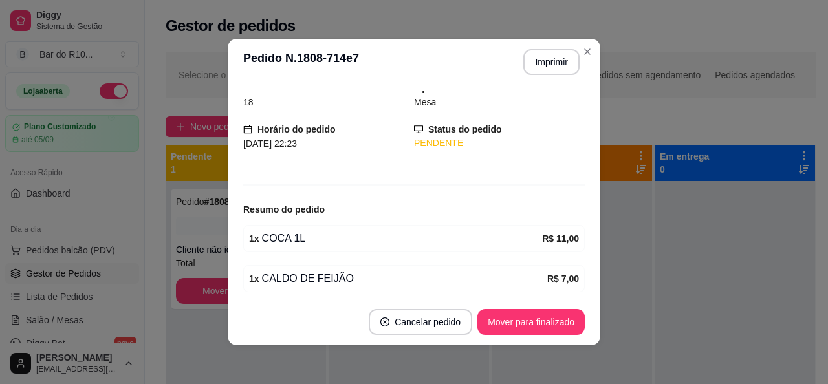
scroll to position [100, 0]
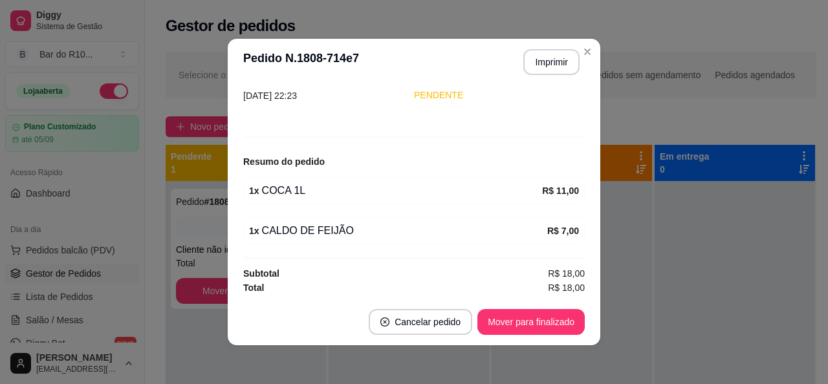
click at [541, 76] on header "**********" at bounding box center [414, 62] width 372 height 47
click at [544, 74] on button "Imprimir" at bounding box center [551, 62] width 54 height 25
click at [541, 330] on button "Mover para finalizado" at bounding box center [530, 322] width 107 height 26
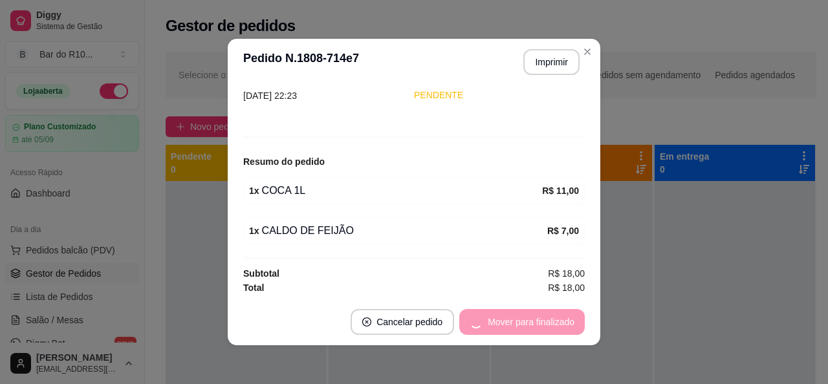
scroll to position [58, 0]
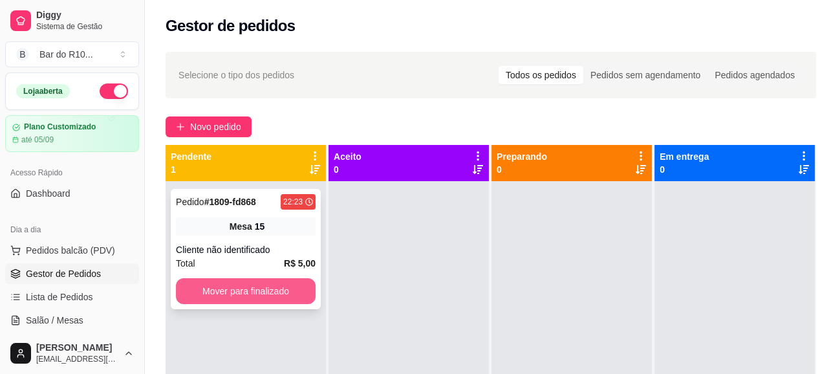
click at [283, 290] on button "Mover para finalizado" at bounding box center [246, 291] width 140 height 26
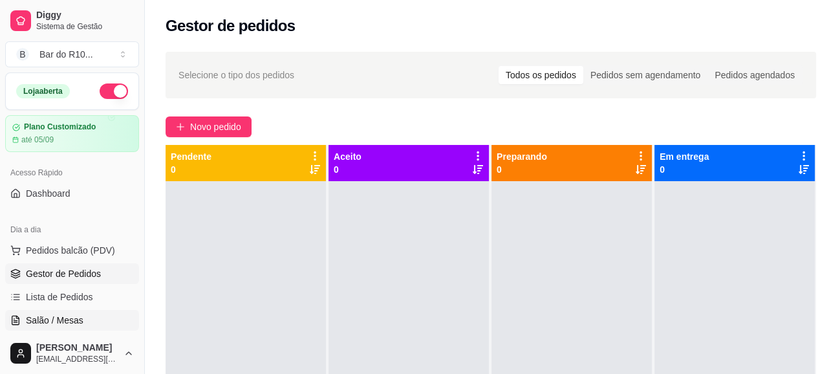
click at [58, 321] on span "Salão / Mesas" at bounding box center [55, 320] width 58 height 13
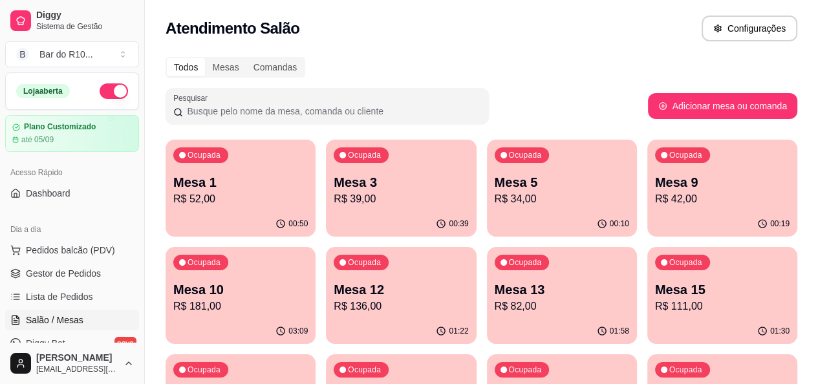
click at [655, 299] on p "R$ 111,00" at bounding box center [722, 307] width 135 height 16
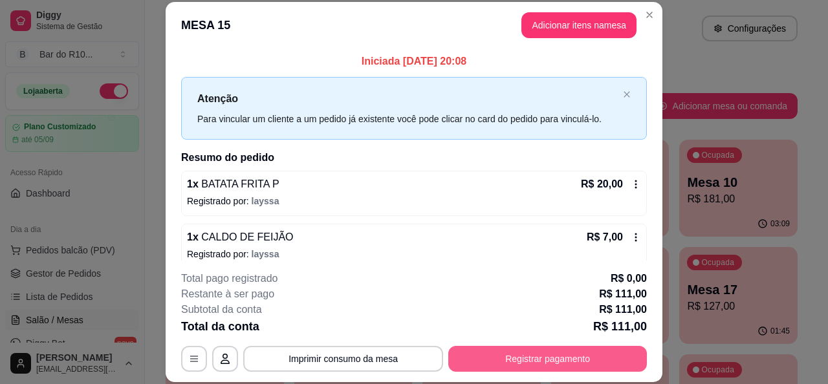
click at [543, 359] on button "Registrar pagamento" at bounding box center [547, 359] width 199 height 26
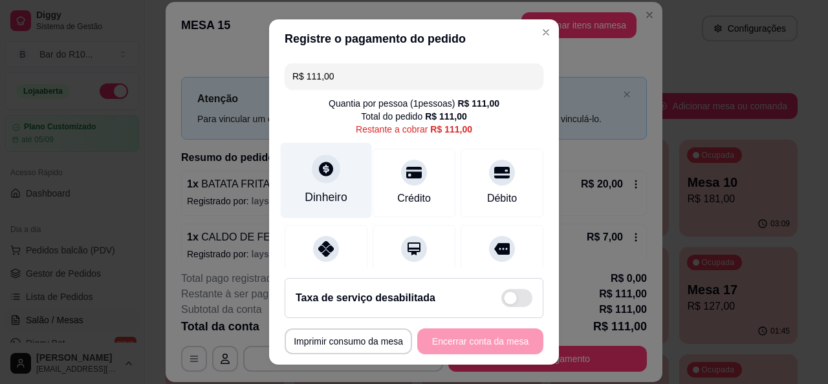
click at [332, 189] on div "Dinheiro" at bounding box center [326, 197] width 43 height 17
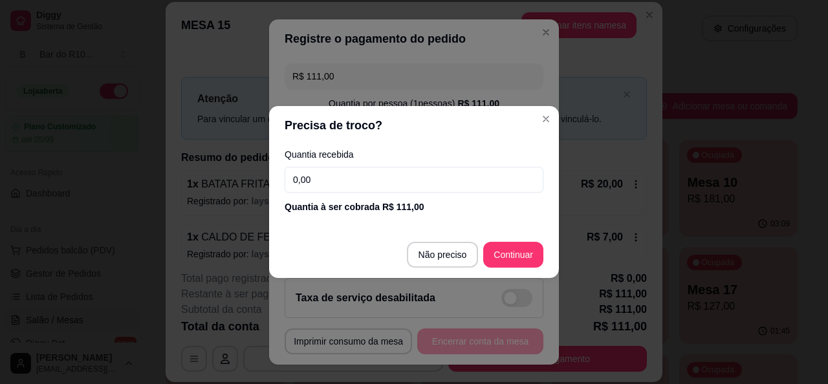
click at [371, 166] on div "Quantia recebida 0,00 Quantia à ser cobrada R$ 111,00" at bounding box center [414, 182] width 290 height 74
click at [371, 173] on input "0,00" at bounding box center [414, 180] width 259 height 26
click at [356, 187] on input "0,00" at bounding box center [414, 180] width 259 height 26
type input "110,00"
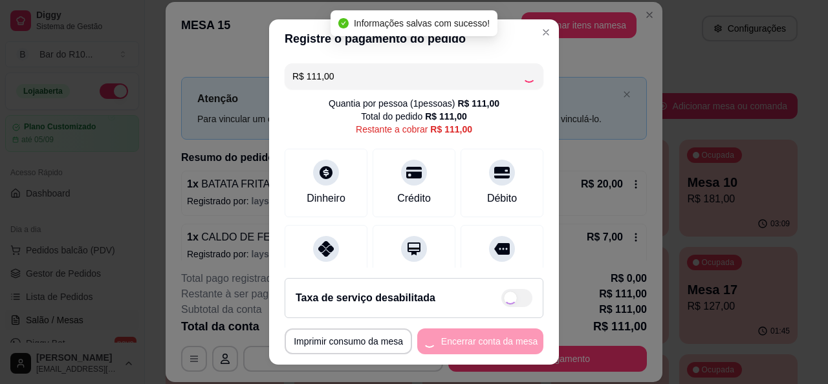
type input "R$ 0,00"
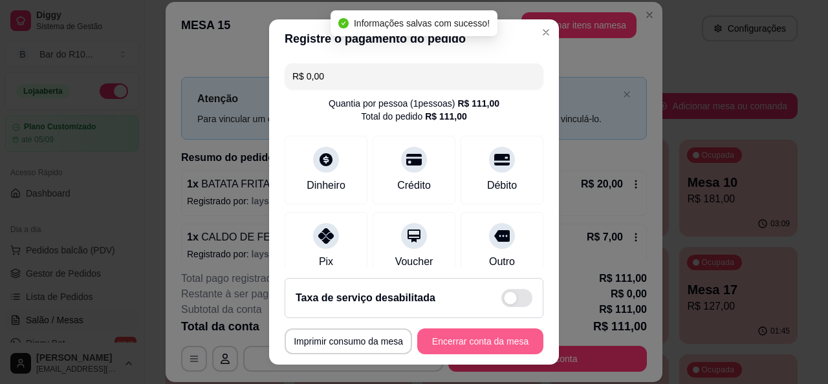
click at [463, 334] on button "Encerrar conta da mesa" at bounding box center [480, 342] width 126 height 26
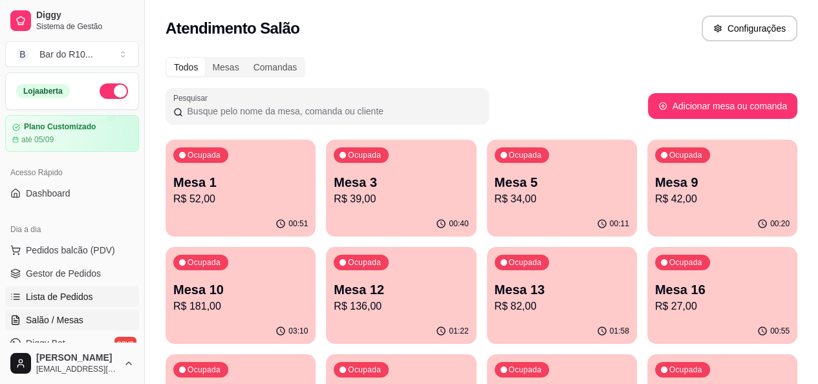
click at [75, 305] on link "Lista de Pedidos" at bounding box center [72, 296] width 134 height 21
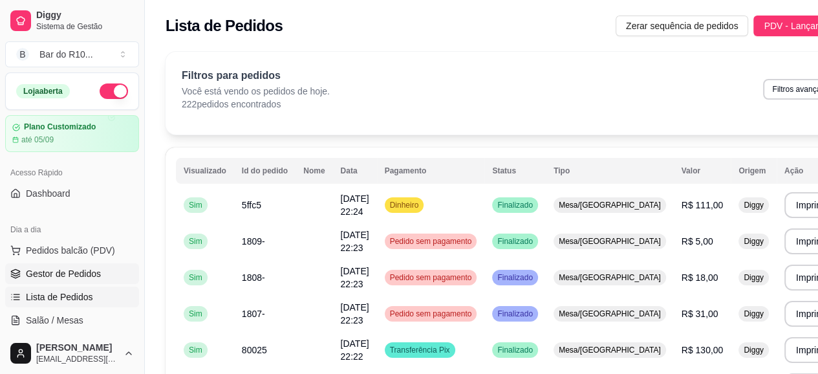
click at [91, 275] on span "Gestor de Pedidos" at bounding box center [63, 273] width 75 height 13
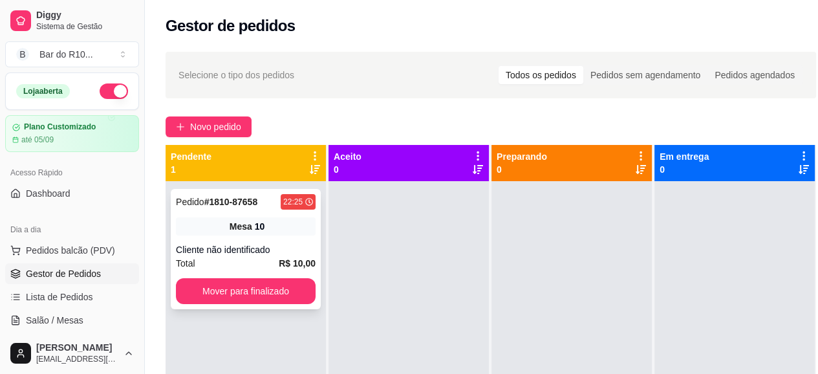
click at [203, 255] on div "Cliente não identificado" at bounding box center [246, 249] width 140 height 13
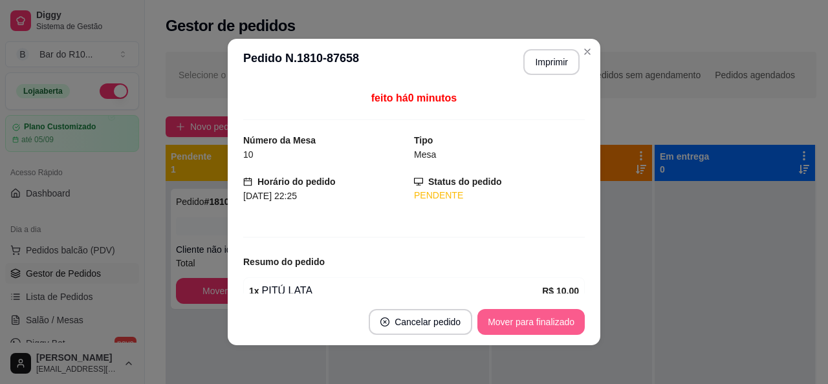
click at [531, 319] on button "Mover para finalizado" at bounding box center [530, 322] width 107 height 26
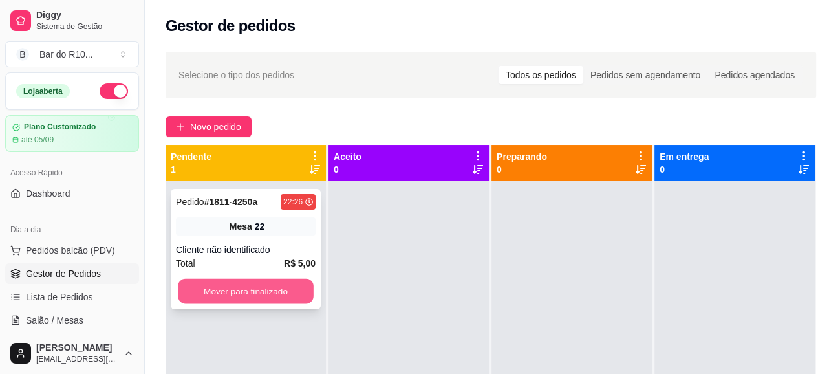
click at [285, 303] on button "Mover para finalizado" at bounding box center [246, 291] width 136 height 25
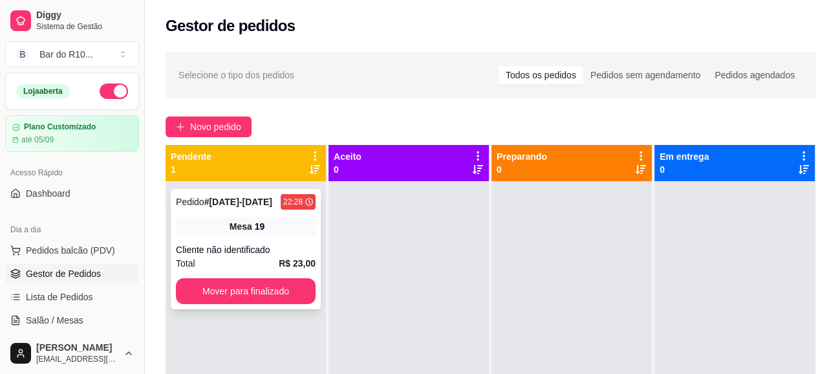
click at [248, 268] on div "Total R$ 23,00" at bounding box center [246, 263] width 140 height 14
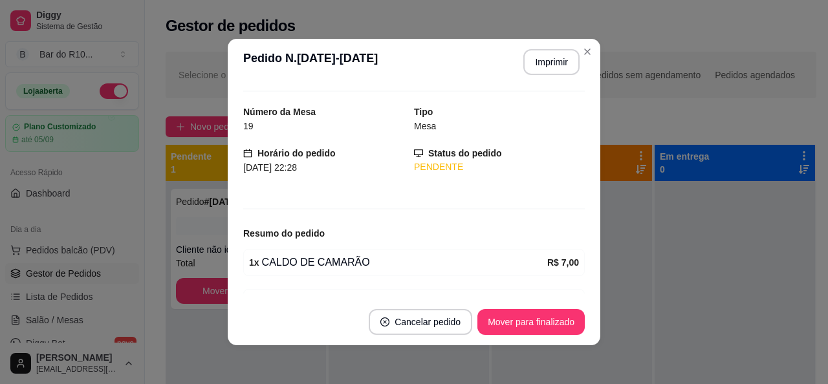
scroll to position [59, 0]
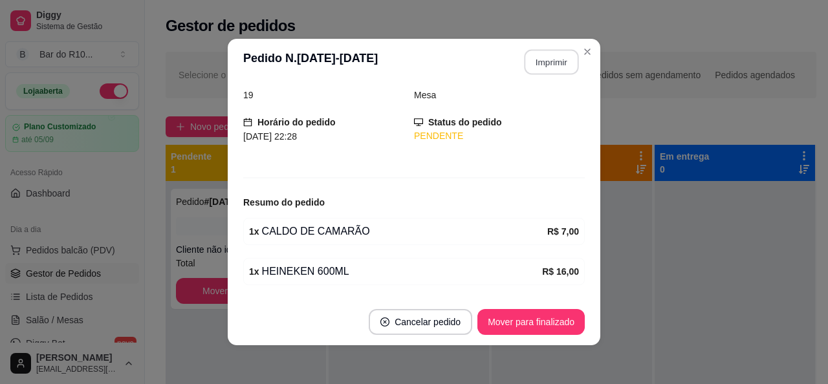
click at [553, 59] on button "Imprimir" at bounding box center [551, 62] width 54 height 25
click at [550, 320] on button "Mover para finalizado" at bounding box center [530, 322] width 107 height 26
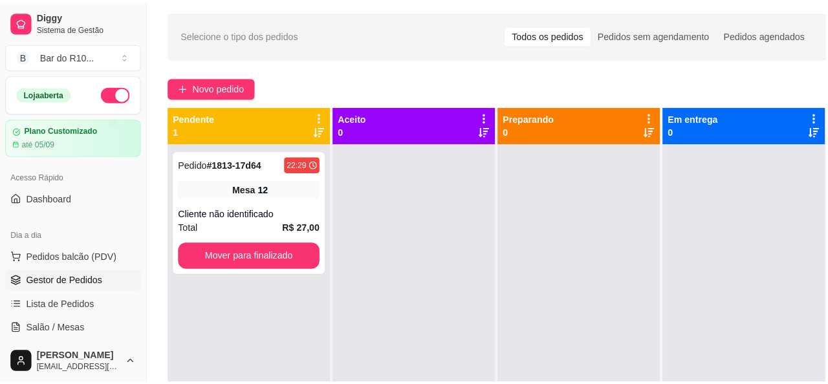
scroll to position [65, 0]
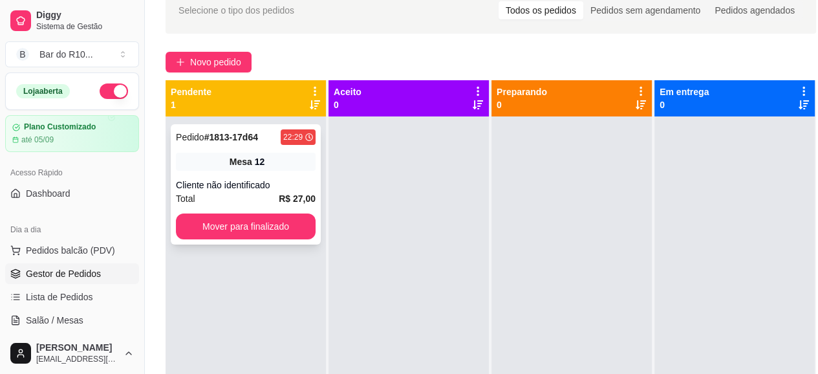
click at [265, 177] on div "Pedido # 1813-17d64 22:29 Mesa 12 Cliente não identificado Total R$ 27,00 Mover…" at bounding box center [246, 184] width 150 height 120
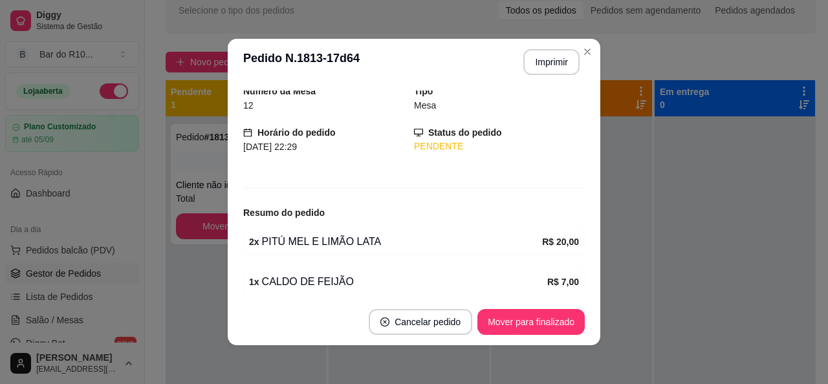
scroll to position [100, 0]
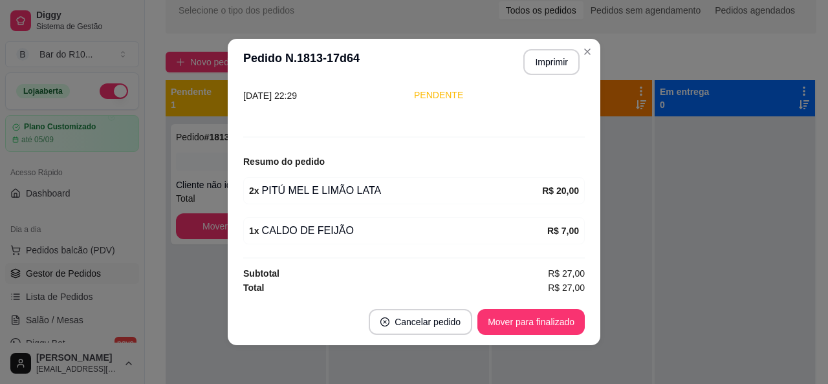
click at [544, 78] on header "**********" at bounding box center [414, 62] width 372 height 47
click at [546, 69] on button "Imprimir" at bounding box center [551, 62] width 54 height 25
click at [510, 315] on button "Mover para finalizado" at bounding box center [530, 322] width 107 height 26
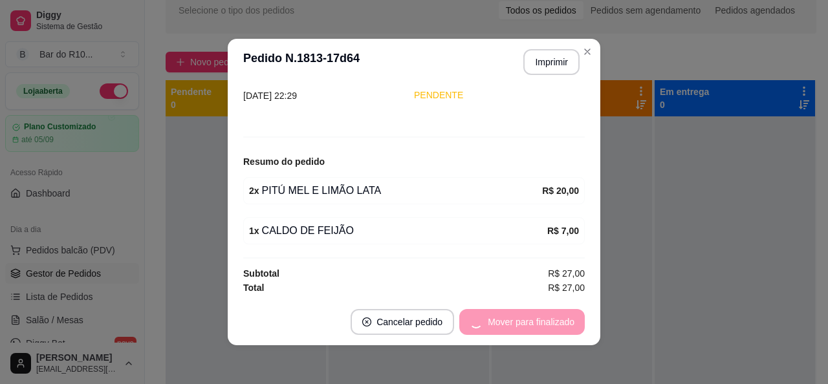
scroll to position [58, 0]
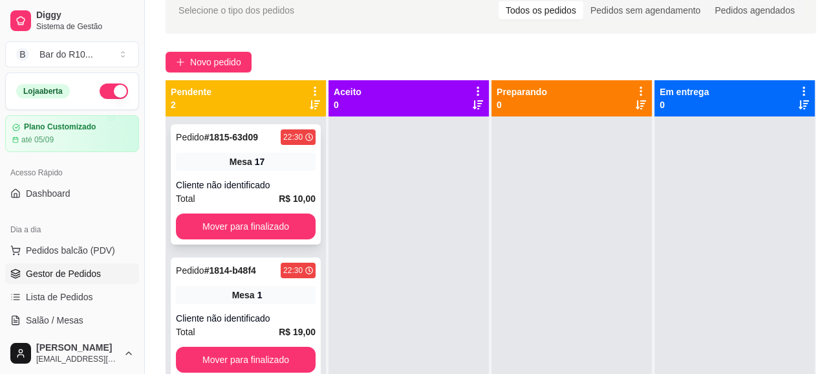
click at [266, 164] on div "Mesa 17" at bounding box center [246, 162] width 140 height 18
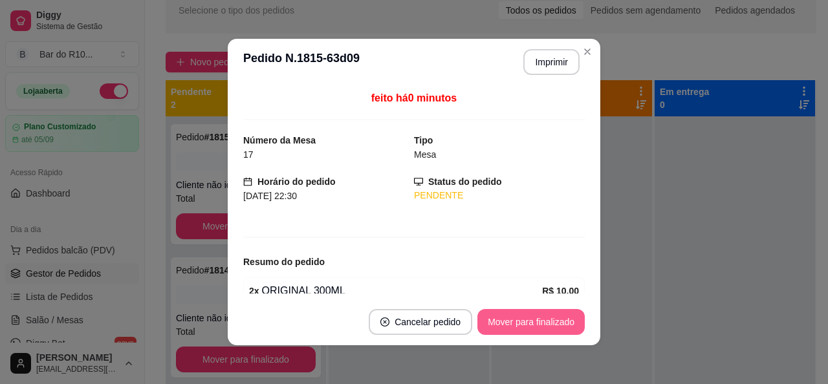
click at [497, 313] on button "Mover para finalizado" at bounding box center [530, 322] width 107 height 26
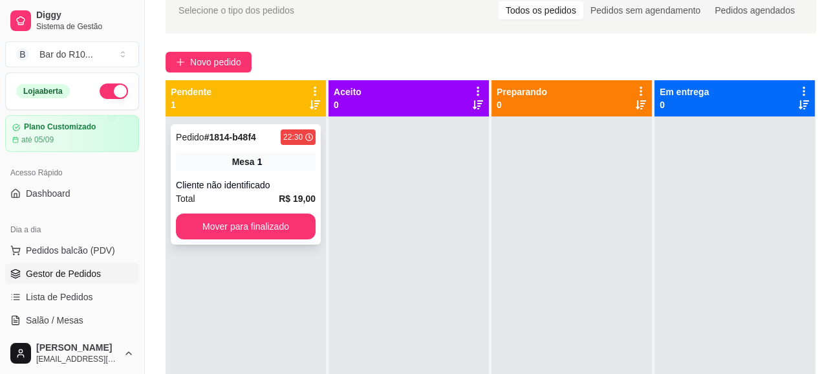
click at [283, 182] on div "Cliente não identificado" at bounding box center [246, 184] width 140 height 13
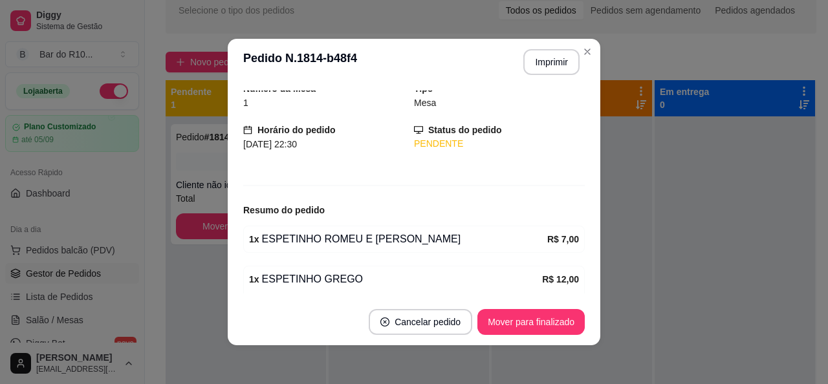
scroll to position [54, 0]
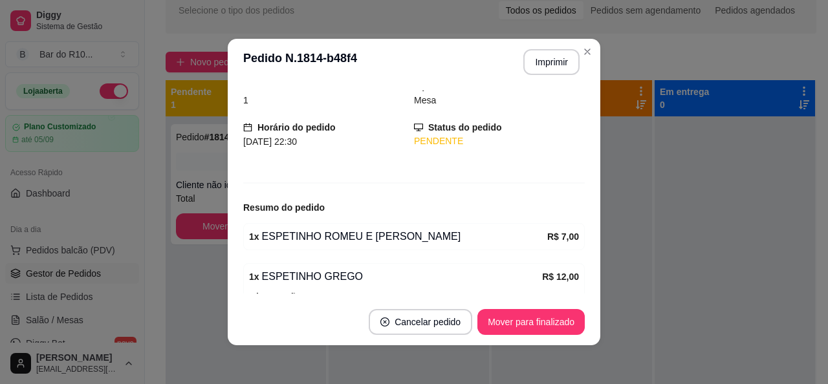
click at [543, 53] on button "Imprimir" at bounding box center [551, 62] width 56 height 26
click at [537, 325] on button "Mover para finalizado" at bounding box center [530, 322] width 107 height 26
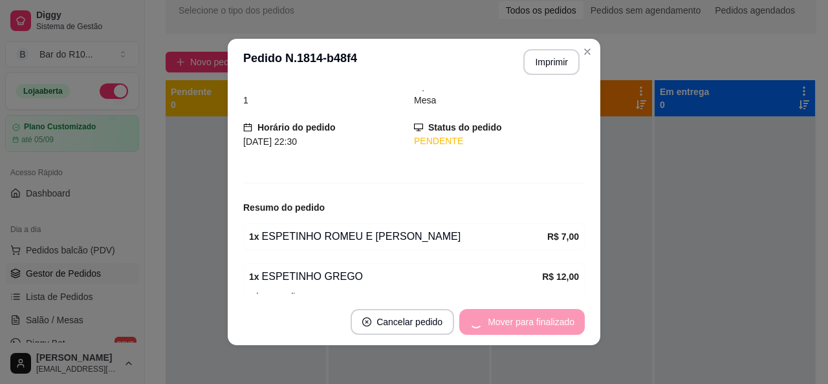
scroll to position [12, 0]
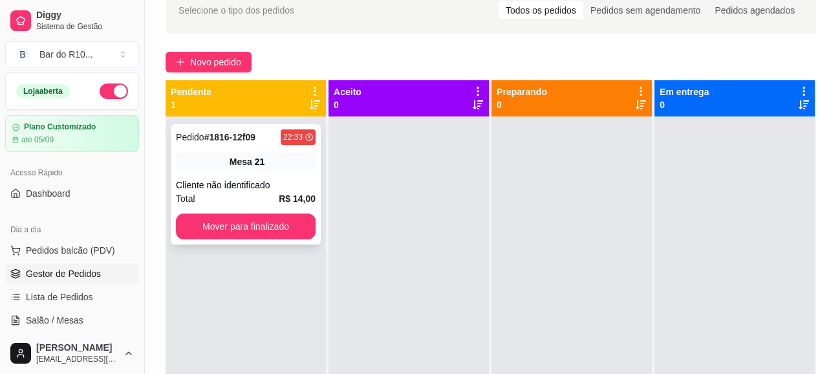
click at [305, 182] on div "Cliente não identificado" at bounding box center [246, 184] width 140 height 13
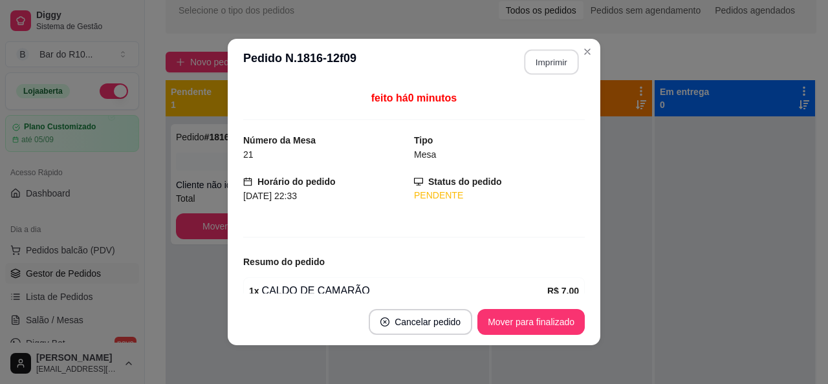
click at [541, 56] on button "Imprimir" at bounding box center [551, 62] width 54 height 25
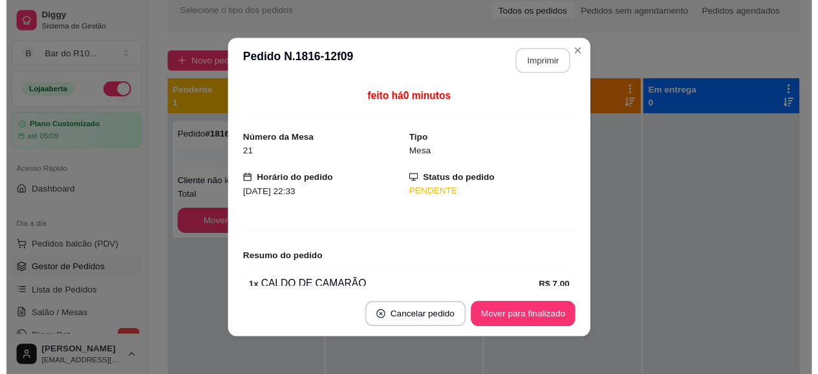
scroll to position [0, 0]
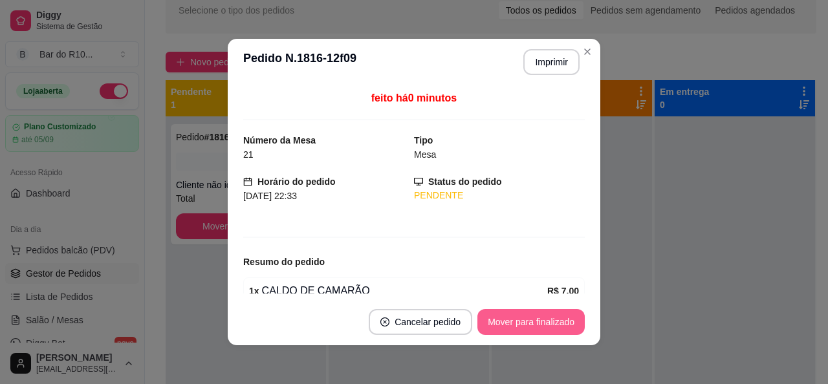
click at [546, 325] on button "Mover para finalizado" at bounding box center [530, 322] width 107 height 26
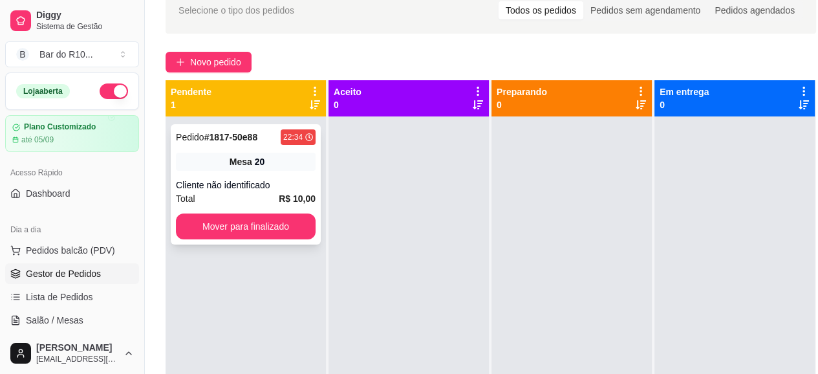
click at [241, 166] on span "Mesa" at bounding box center [241, 161] width 23 height 13
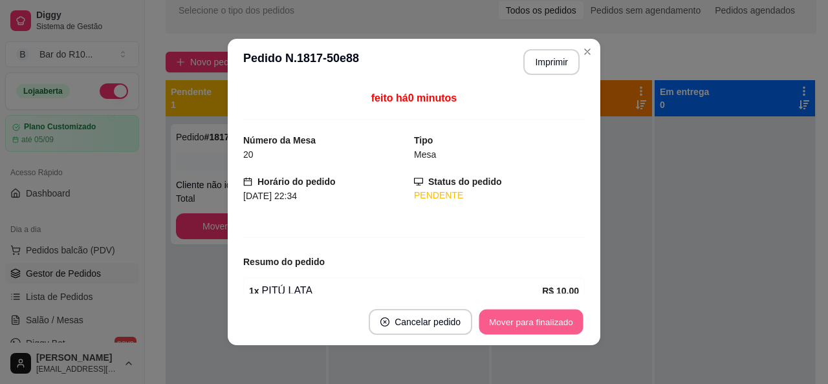
click at [557, 321] on button "Mover para finalizado" at bounding box center [531, 322] width 104 height 25
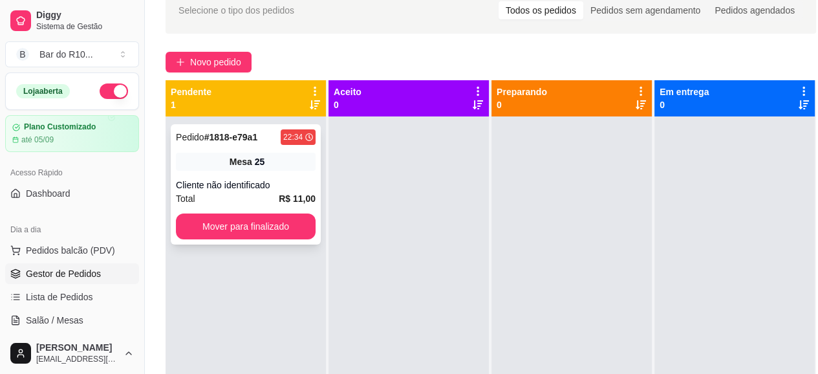
click at [299, 160] on div "Mesa 25" at bounding box center [246, 162] width 140 height 18
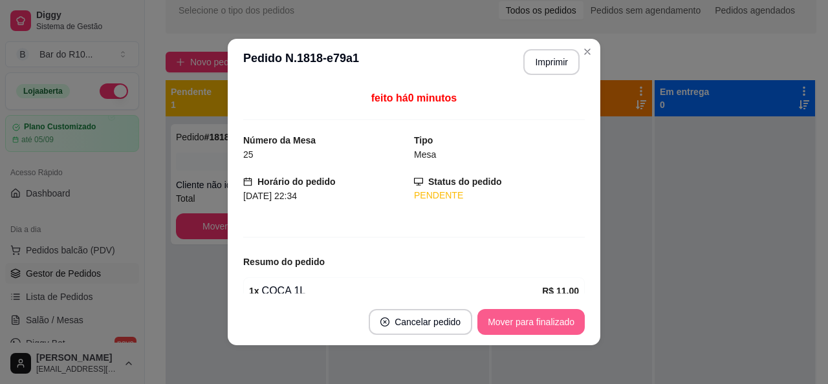
click at [520, 310] on button "Mover para finalizado" at bounding box center [530, 322] width 107 height 26
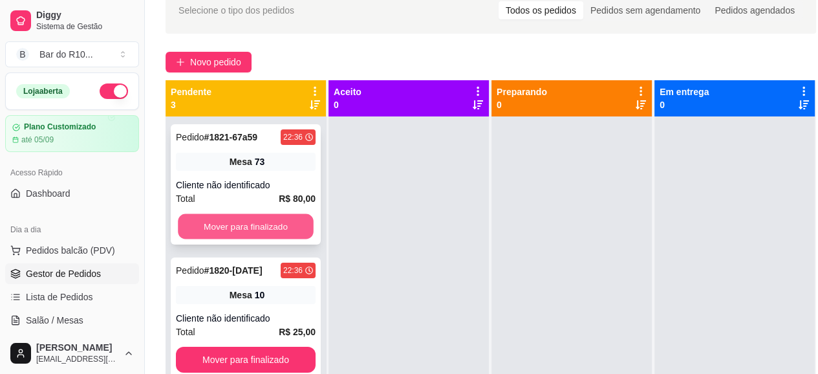
click at [221, 217] on button "Mover para finalizado" at bounding box center [246, 226] width 136 height 25
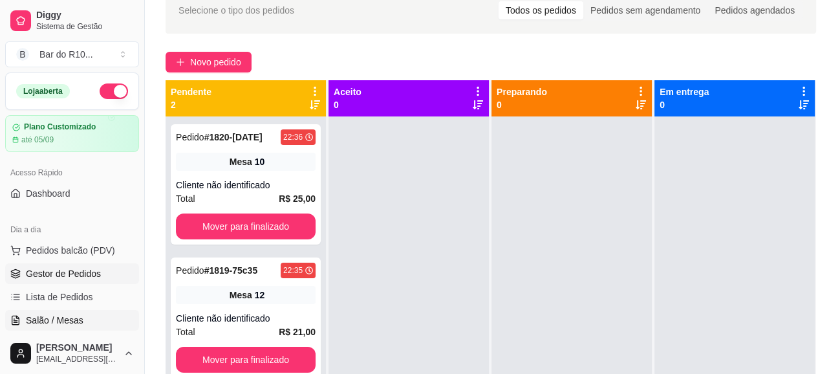
click at [70, 317] on span "Salão / Mesas" at bounding box center [55, 320] width 58 height 13
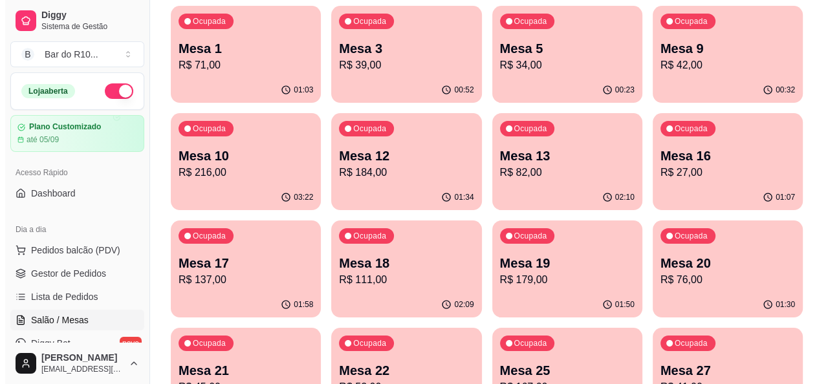
scroll to position [259, 0]
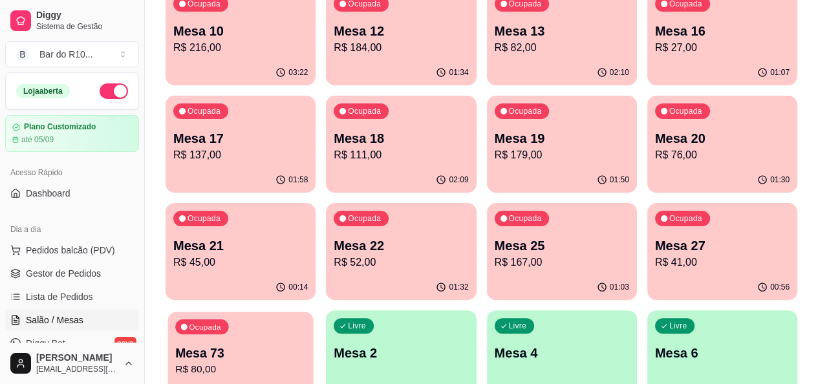
click at [306, 345] on p "Mesa 73" at bounding box center [240, 353] width 131 height 17
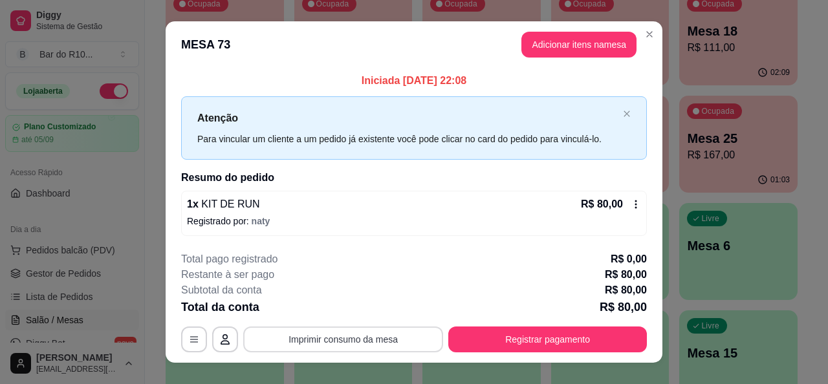
click at [385, 333] on button "Imprimir consumo da mesa" at bounding box center [343, 340] width 200 height 26
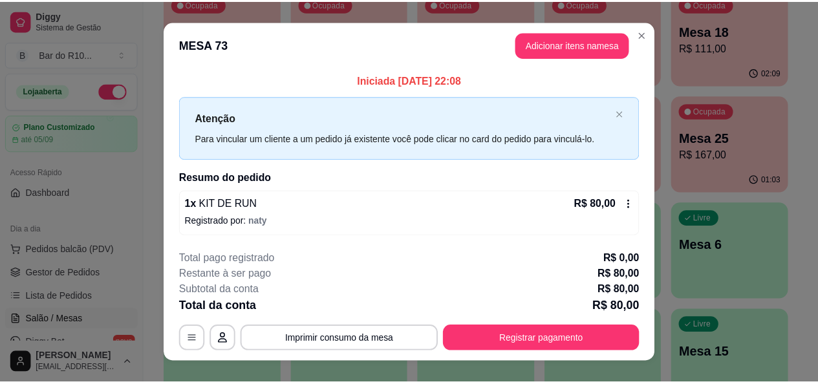
scroll to position [0, 0]
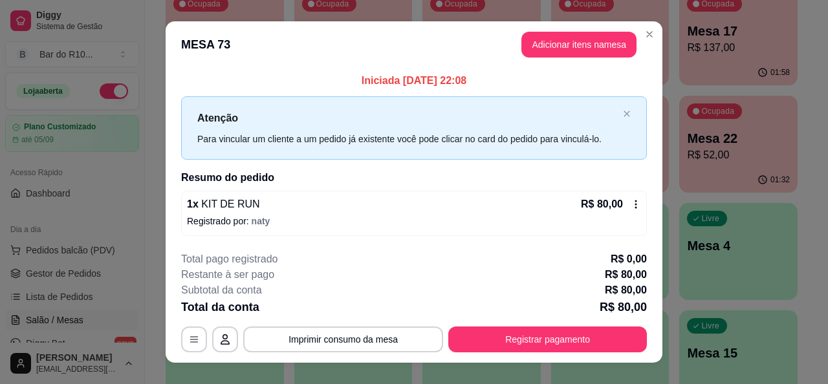
click at [652, 42] on header "MESA 73 Adicionar itens na mesa" at bounding box center [414, 44] width 497 height 47
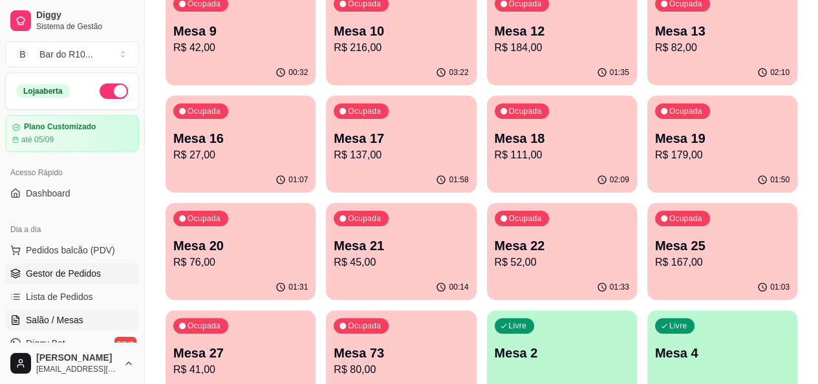
click at [77, 273] on span "Gestor de Pedidos" at bounding box center [63, 273] width 75 height 13
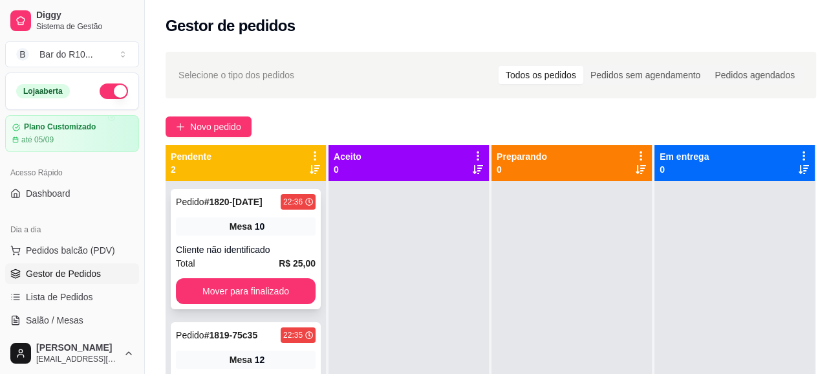
click at [280, 235] on div "Pedido # 1820-dc152 22:36 Mesa 10 Cliente não identificado Total R$ 25,00 Mover…" at bounding box center [246, 249] width 150 height 120
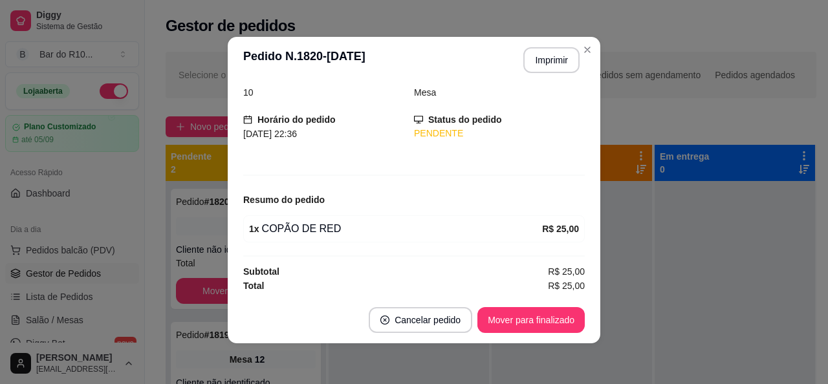
scroll to position [3, 0]
click at [551, 329] on button "Mover para finalizado" at bounding box center [530, 320] width 107 height 26
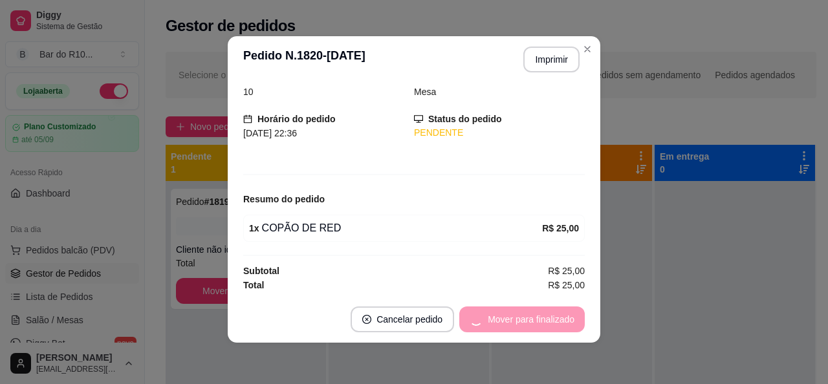
scroll to position [18, 0]
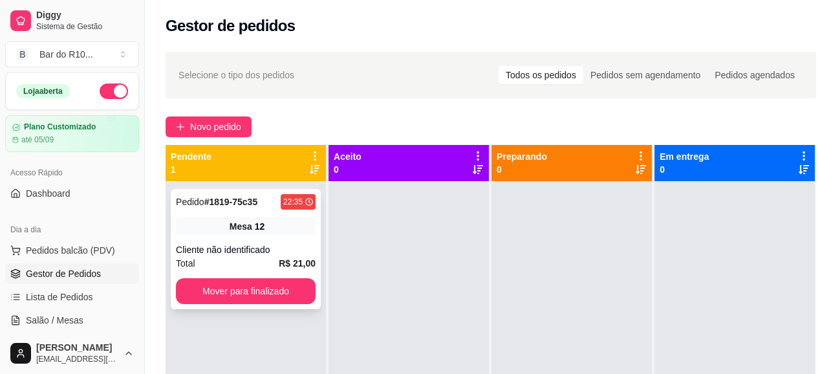
click at [259, 251] on div "Cliente não identificado" at bounding box center [246, 249] width 140 height 13
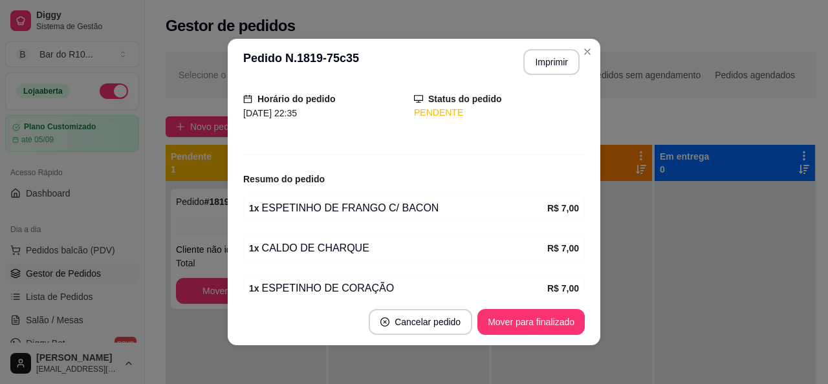
scroll to position [140, 0]
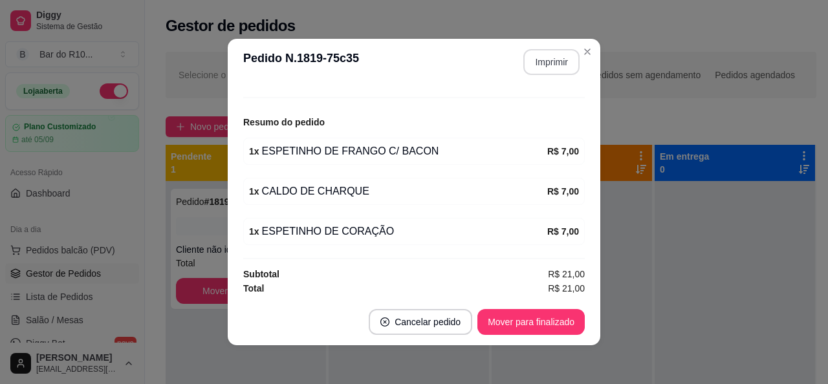
click at [554, 73] on button "Imprimir" at bounding box center [551, 62] width 56 height 26
click at [560, 309] on div "Mover para finalizado" at bounding box center [530, 322] width 107 height 26
click at [563, 331] on button "Mover para finalizado" at bounding box center [530, 322] width 107 height 26
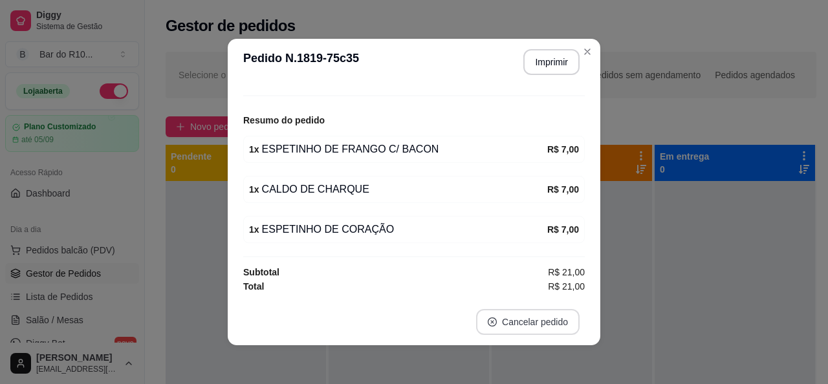
scroll to position [98, 0]
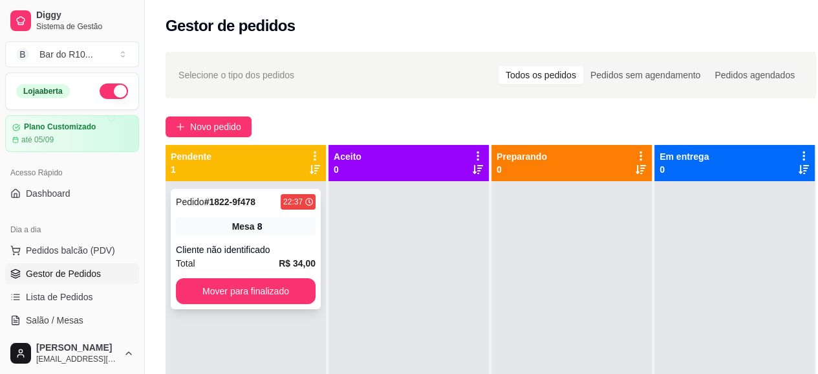
click at [271, 236] on div "Pedido # 1822-9f478 22:37 Mesa 8 Cliente não identificado Total R$ 34,00 Mover …" at bounding box center [246, 249] width 150 height 120
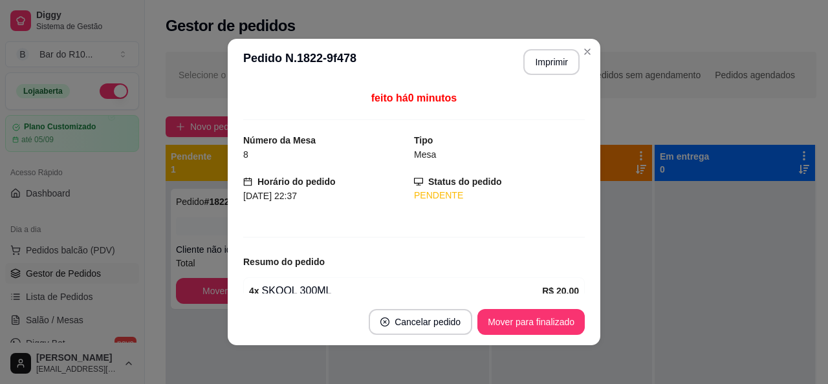
scroll to position [100, 0]
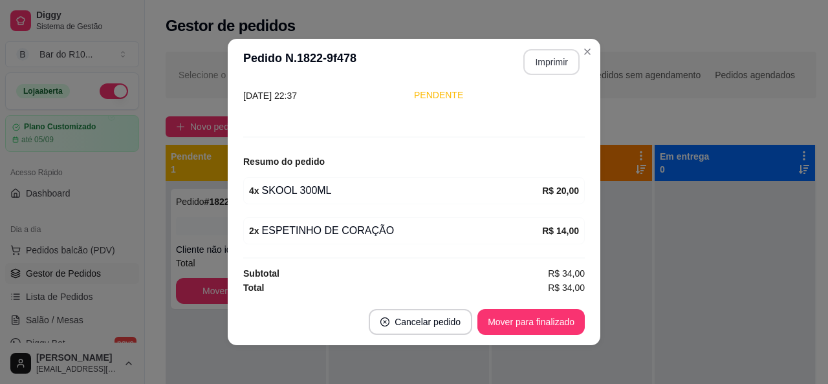
click at [551, 65] on button "Imprimir" at bounding box center [551, 62] width 56 height 26
click at [562, 315] on button "Mover para finalizado" at bounding box center [530, 322] width 107 height 26
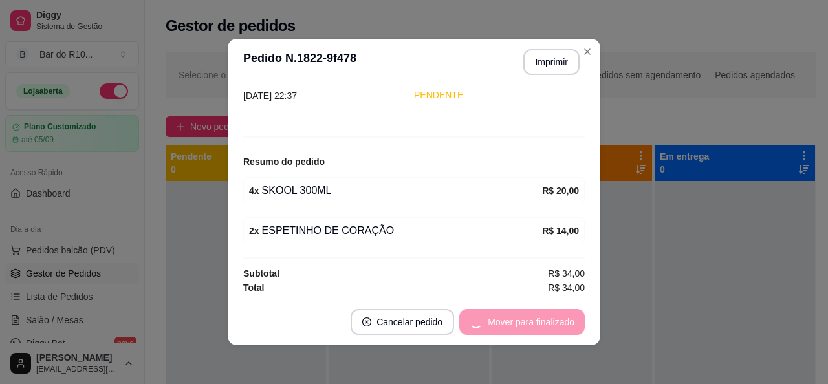
scroll to position [58, 0]
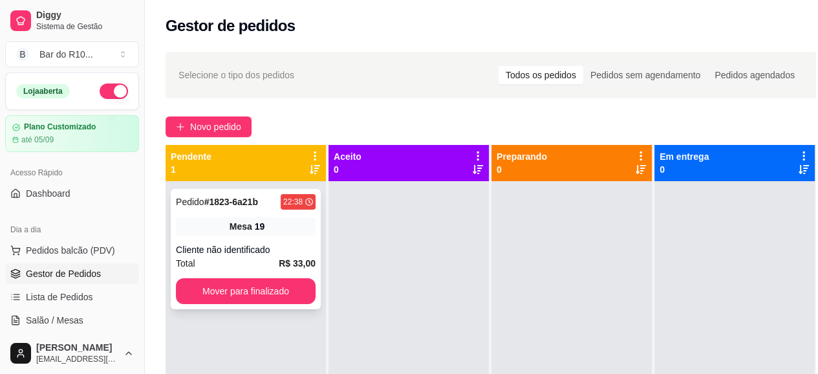
click at [277, 263] on div "Total R$ 33,00" at bounding box center [246, 263] width 140 height 14
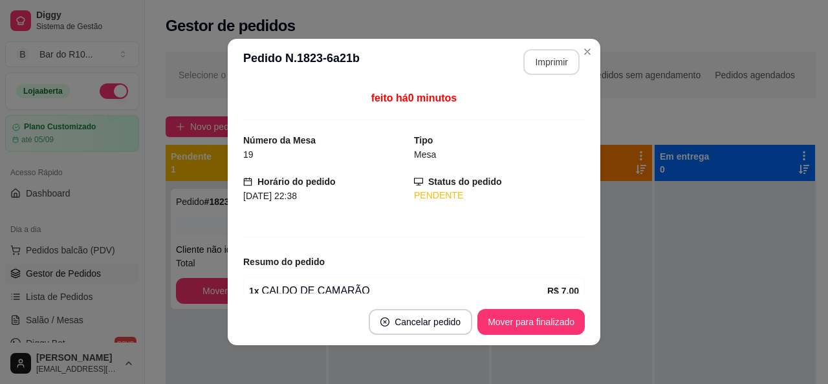
click at [539, 56] on button "Imprimir" at bounding box center [551, 62] width 56 height 26
click at [531, 312] on button "Mover para finalizado" at bounding box center [530, 322] width 107 height 26
click at [530, 323] on button "Mover para finalizado" at bounding box center [530, 322] width 107 height 26
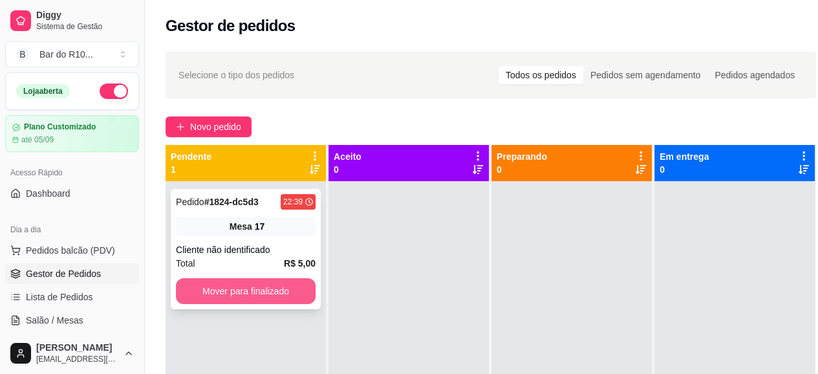
click at [246, 283] on button "Mover para finalizado" at bounding box center [246, 291] width 140 height 26
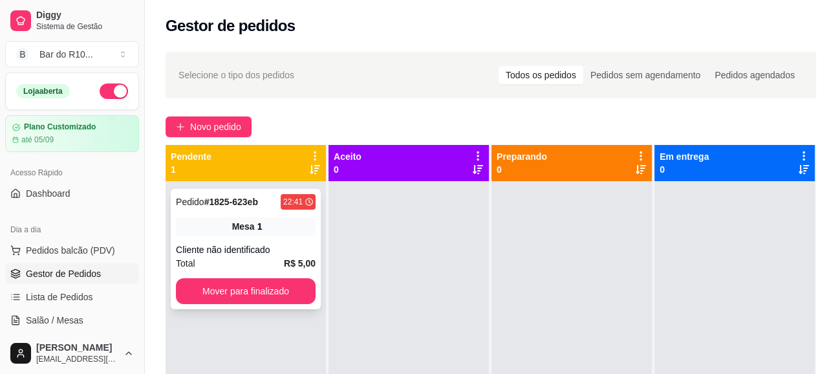
click at [268, 233] on div "Mesa 1" at bounding box center [246, 226] width 140 height 18
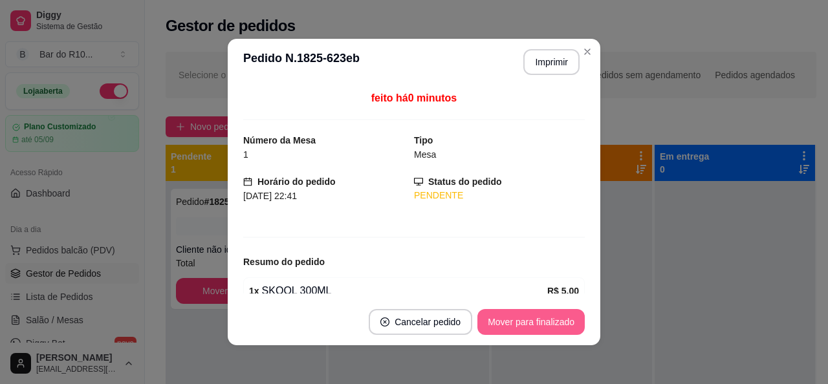
click at [561, 330] on button "Mover para finalizado" at bounding box center [530, 322] width 107 height 26
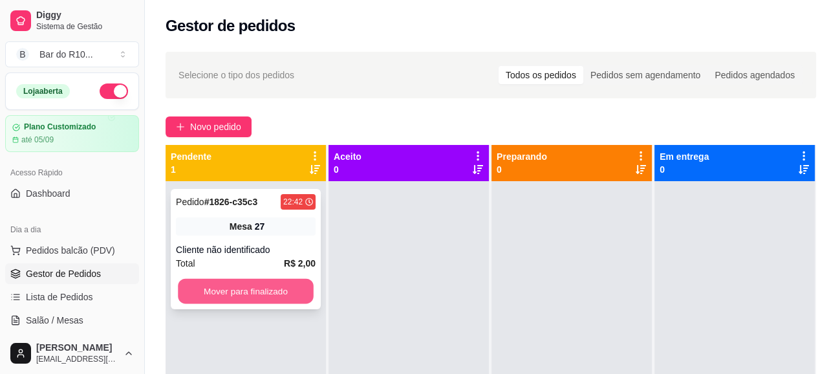
click at [272, 293] on button "Mover para finalizado" at bounding box center [246, 291] width 136 height 25
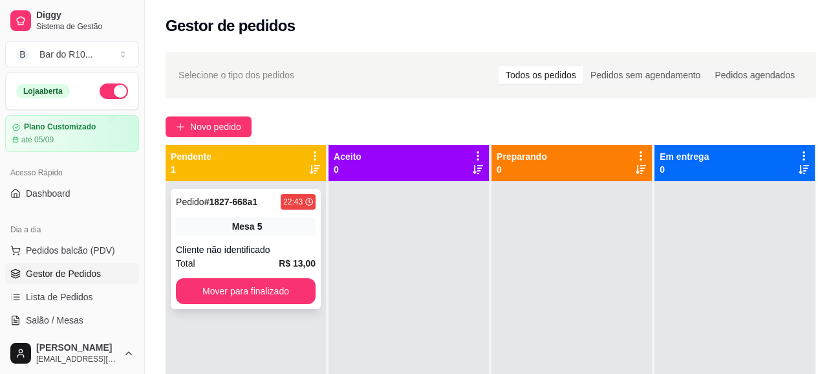
click at [261, 231] on div "5" at bounding box center [259, 226] width 5 height 13
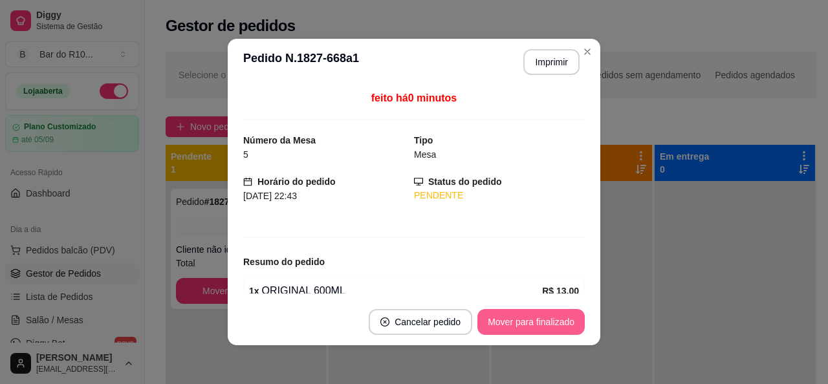
click at [530, 318] on button "Mover para finalizado" at bounding box center [530, 322] width 107 height 26
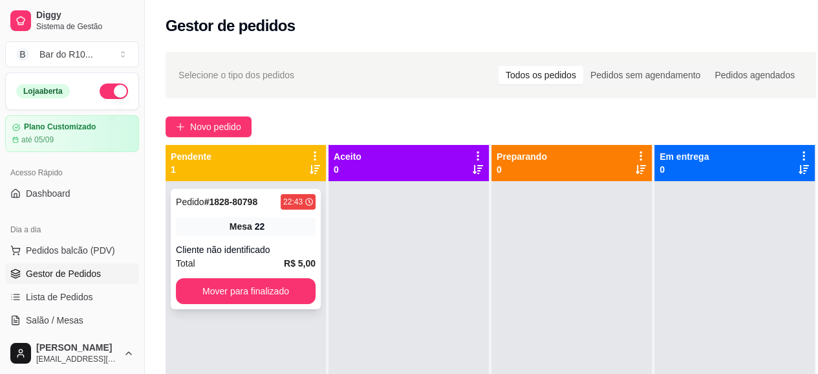
click at [299, 305] on div "Pedido # 1828-80798 22:43 Mesa 22 Cliente não identificado Total R$ 5,00 Mover …" at bounding box center [246, 249] width 150 height 120
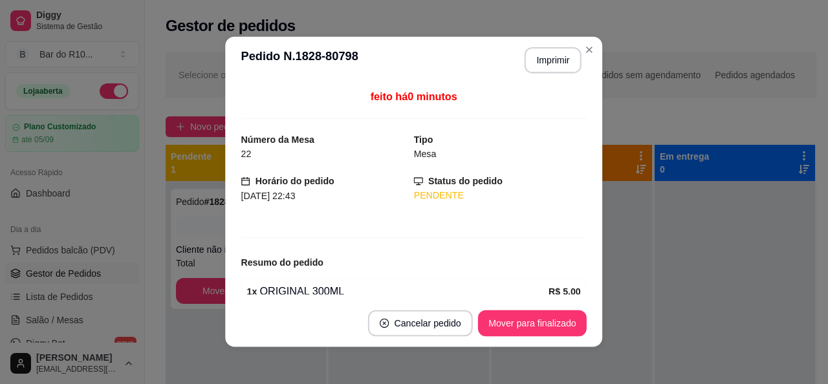
click at [299, 300] on footer "Cancelar pedido Mover para finalizado" at bounding box center [414, 323] width 377 height 47
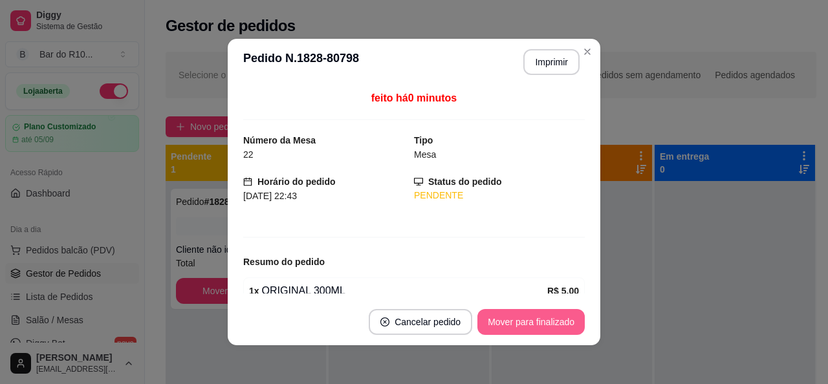
click at [515, 321] on button "Mover para finalizado" at bounding box center [530, 322] width 107 height 26
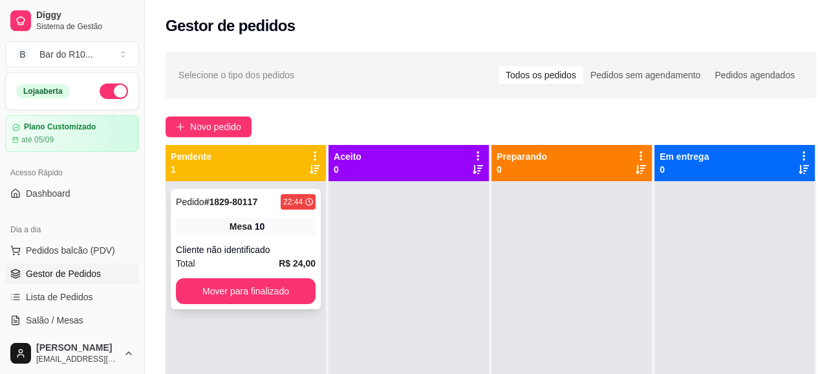
click at [275, 247] on div "Cliente não identificado" at bounding box center [246, 249] width 140 height 13
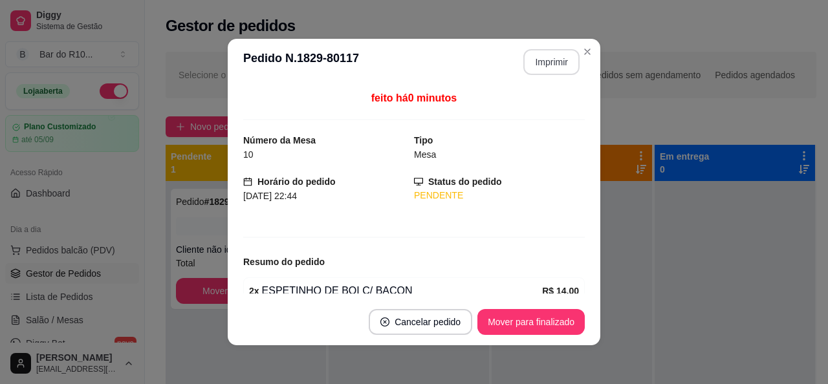
click at [556, 58] on button "Imprimir" at bounding box center [551, 62] width 56 height 26
click at [566, 316] on button "Mover para finalizado" at bounding box center [530, 322] width 107 height 26
click at [566, 315] on button "Mover para finalizado" at bounding box center [531, 322] width 104 height 25
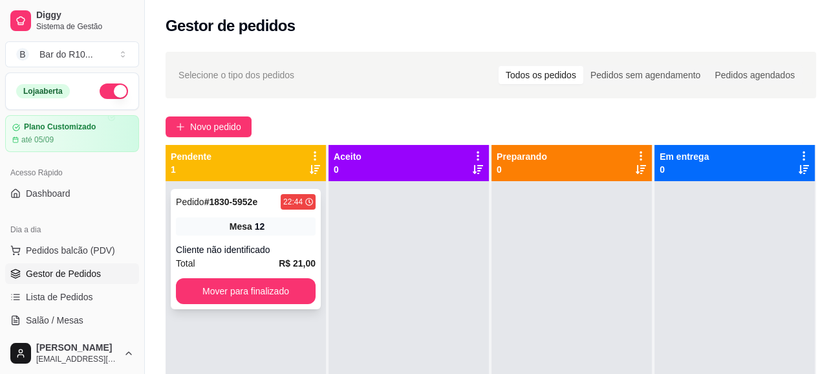
click at [257, 232] on div "12" at bounding box center [260, 226] width 10 height 13
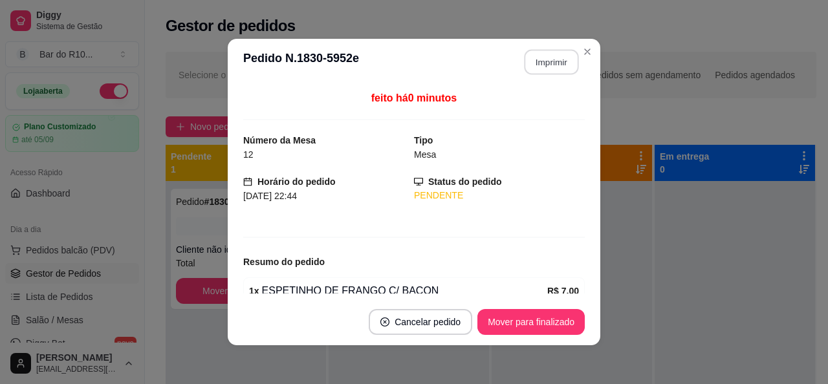
click at [528, 63] on button "Imprimir" at bounding box center [551, 62] width 54 height 25
click at [508, 327] on button "Mover para finalizado" at bounding box center [531, 322] width 104 height 25
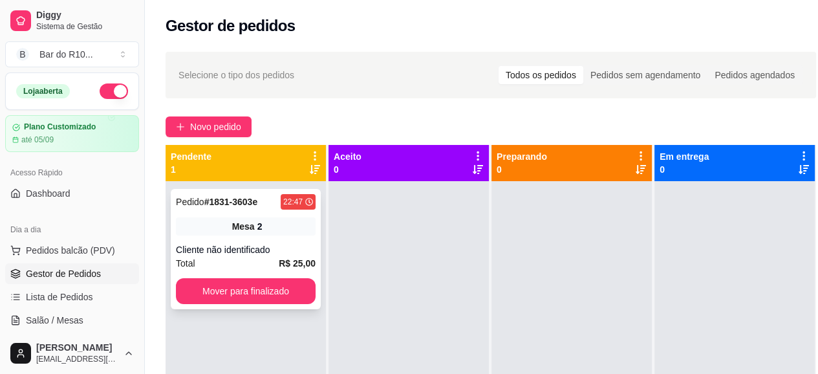
click at [246, 235] on div "Pedido # 1831-3603e 22:47 Mesa 2 Cliente não identificado Total R$ 25,00 Mover …" at bounding box center [246, 249] width 150 height 120
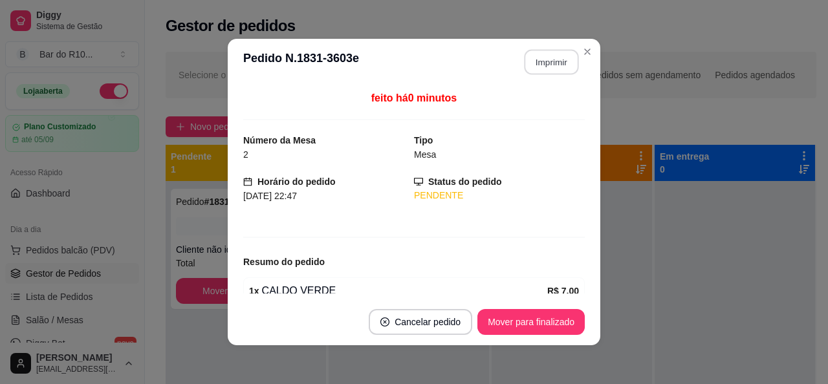
click at [537, 65] on button "Imprimir" at bounding box center [551, 62] width 54 height 25
click at [536, 322] on button "Mover para finalizado" at bounding box center [530, 322] width 107 height 26
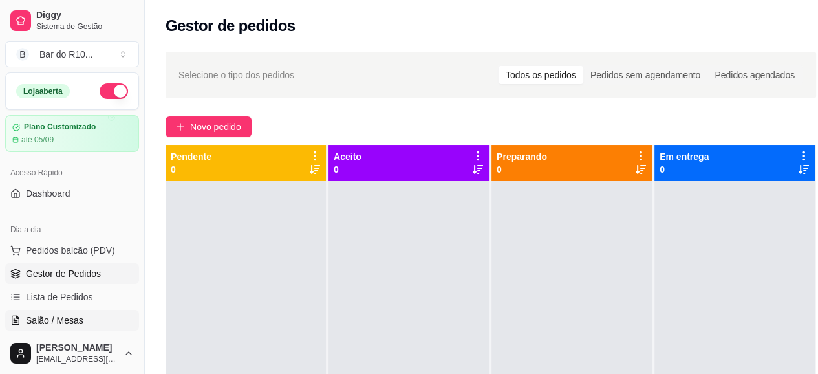
click at [43, 314] on span "Salão / Mesas" at bounding box center [55, 320] width 58 height 13
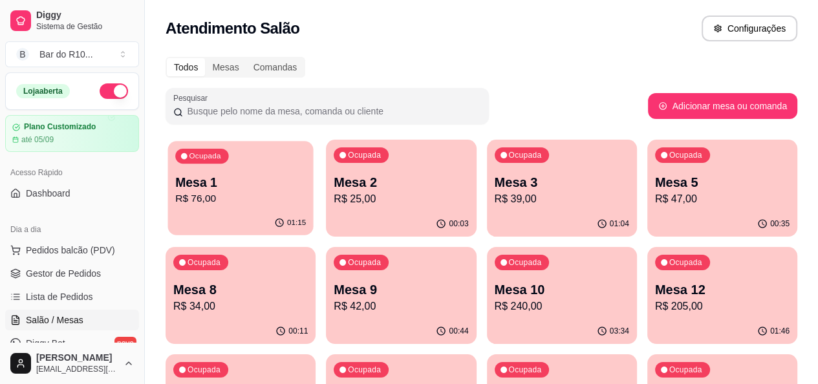
click at [217, 216] on div "01:15" at bounding box center [240, 223] width 146 height 25
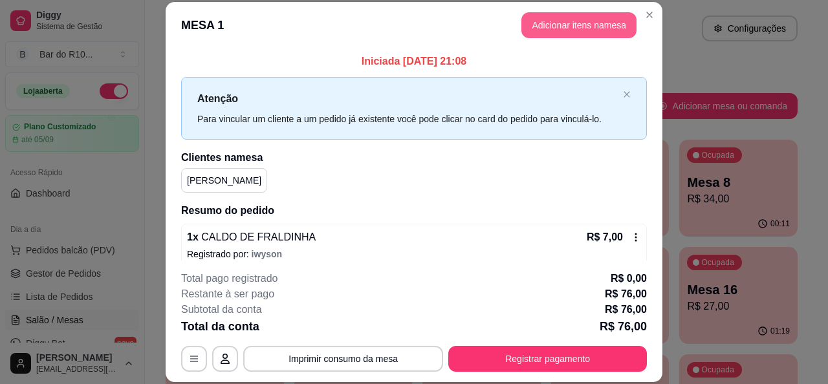
click at [554, 28] on button "Adicionar itens na mesa" at bounding box center [578, 25] width 115 height 26
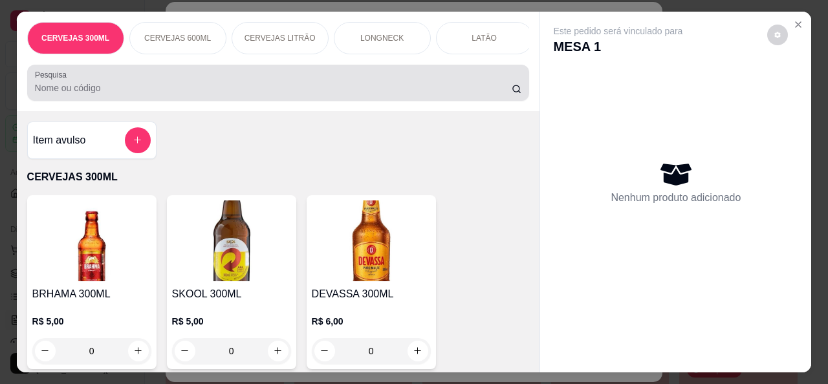
click at [343, 94] on input "Pesquisa" at bounding box center [273, 87] width 477 height 13
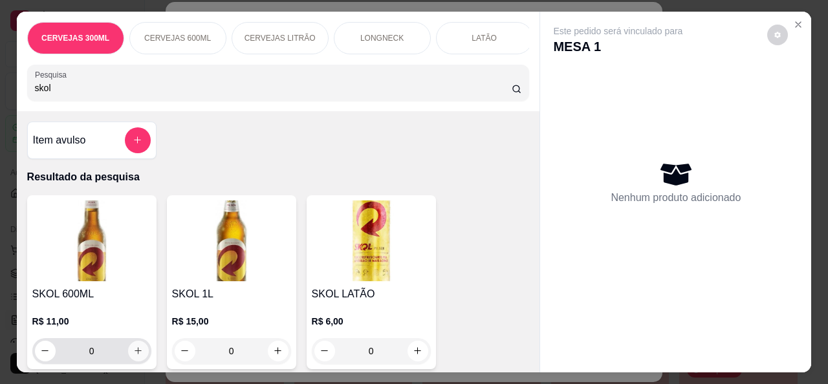
type input "skol"
click at [140, 353] on button "increase-product-quantity" at bounding box center [138, 351] width 21 height 21
type input "1"
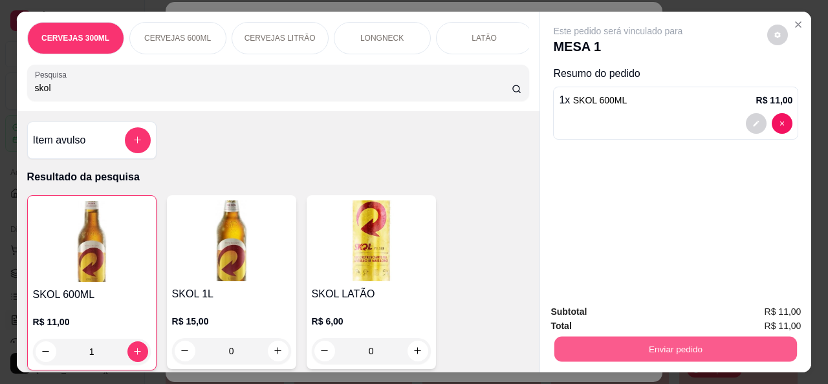
click at [598, 342] on button "Enviar pedido" at bounding box center [675, 349] width 243 height 25
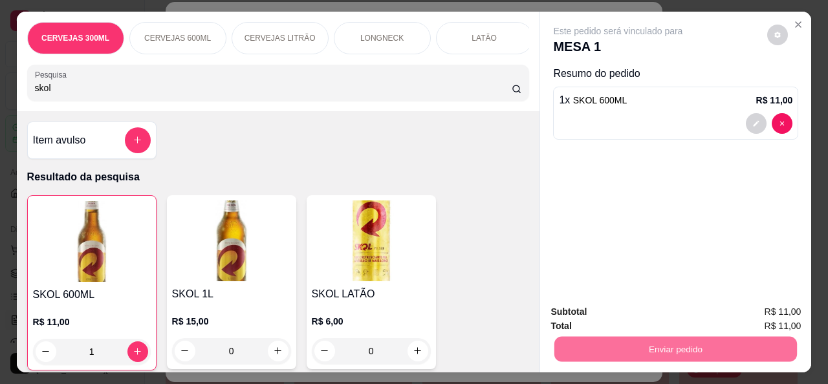
click at [623, 314] on button "Não registrar e enviar pedido" at bounding box center [632, 312] width 135 height 25
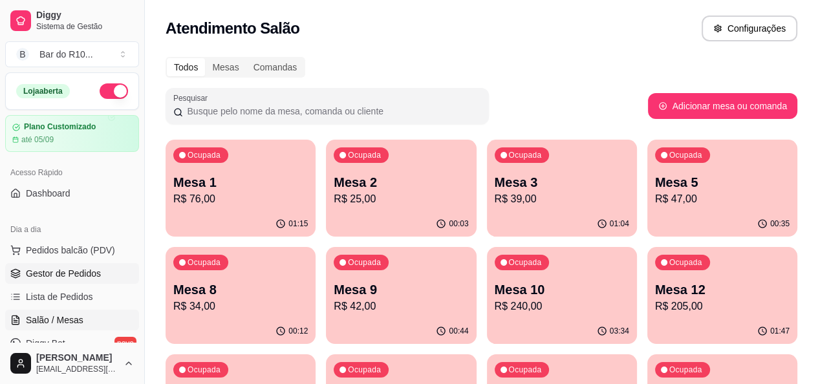
click at [52, 275] on span "Gestor de Pedidos" at bounding box center [63, 273] width 75 height 13
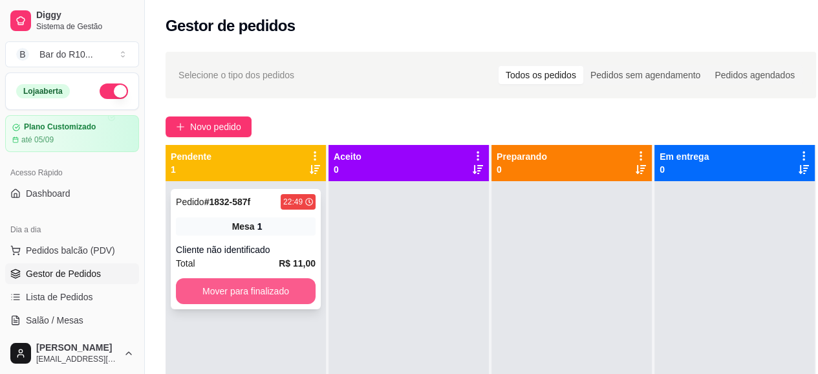
click at [292, 281] on button "Mover para finalizado" at bounding box center [246, 291] width 140 height 26
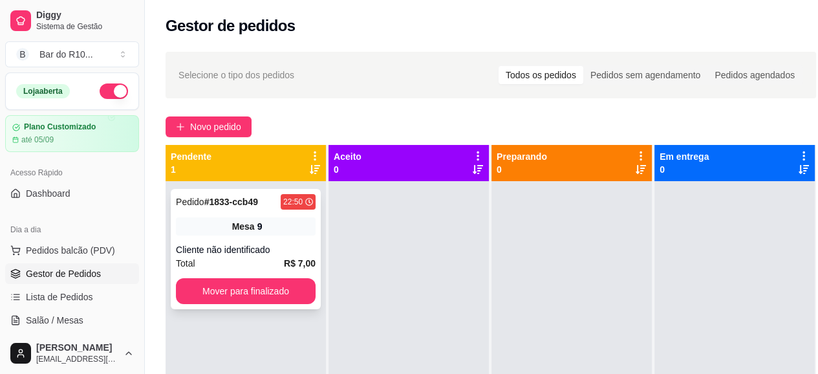
click at [263, 249] on div "Cliente não identificado" at bounding box center [246, 249] width 140 height 13
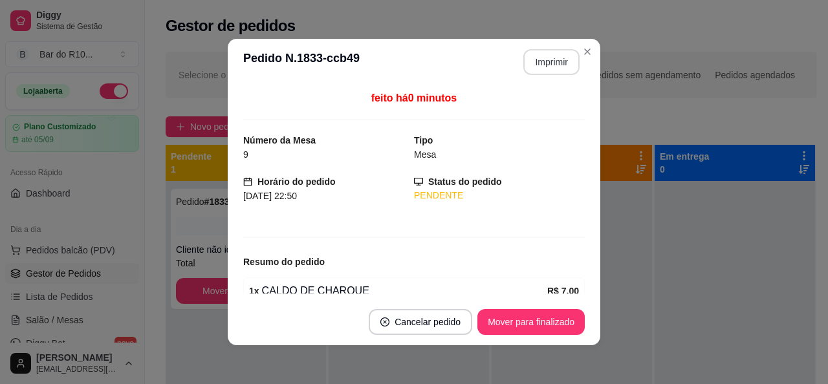
click at [563, 56] on button "Imprimir" at bounding box center [551, 62] width 56 height 26
click at [531, 321] on button "Mover para finalizado" at bounding box center [530, 322] width 107 height 26
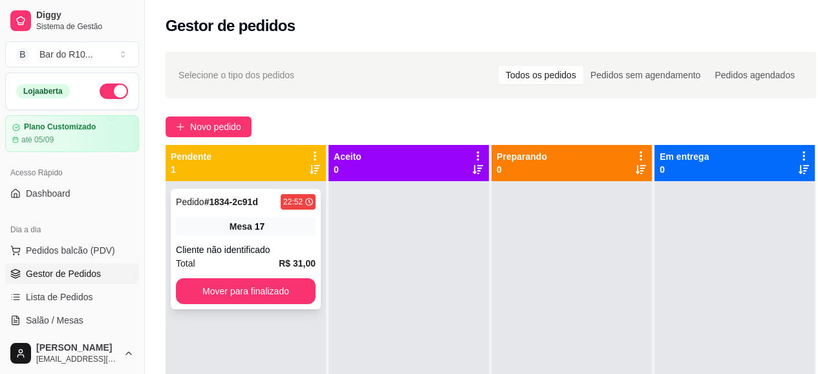
click at [272, 226] on div "Mesa 17" at bounding box center [246, 226] width 140 height 18
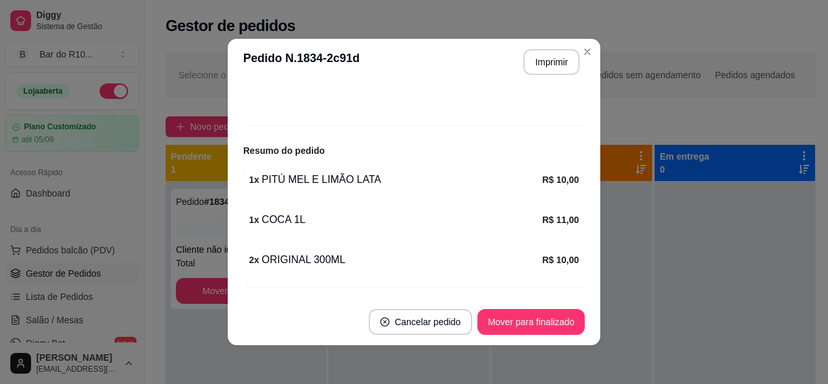
scroll to position [140, 0]
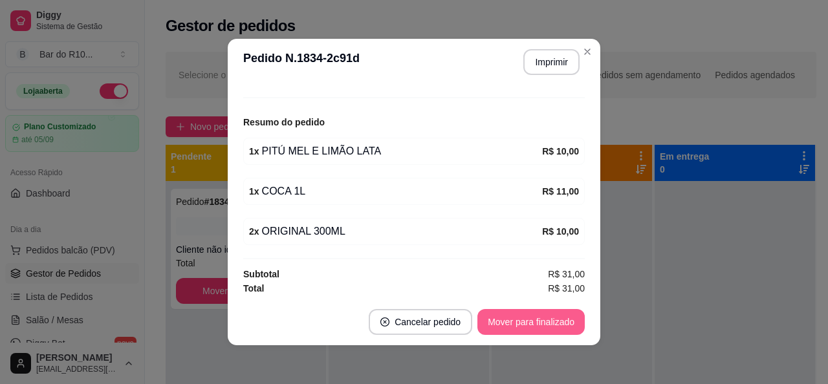
click at [554, 327] on button "Mover para finalizado" at bounding box center [530, 322] width 107 height 26
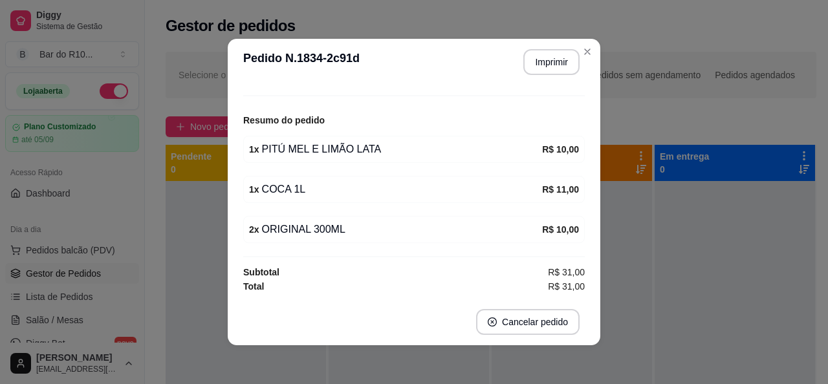
scroll to position [98, 0]
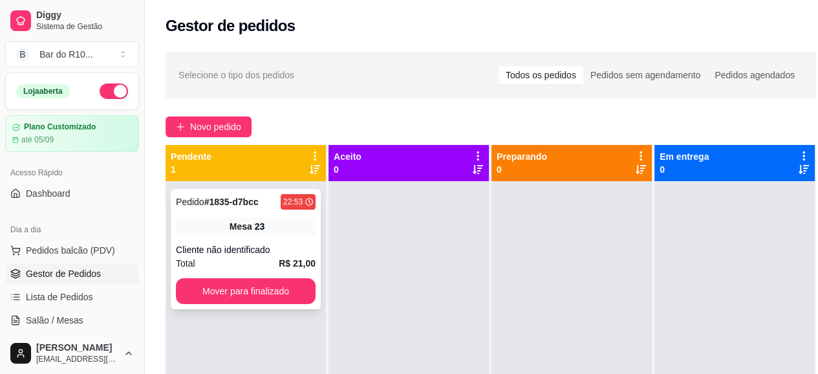
click at [295, 222] on div "Mesa 23" at bounding box center [246, 226] width 140 height 18
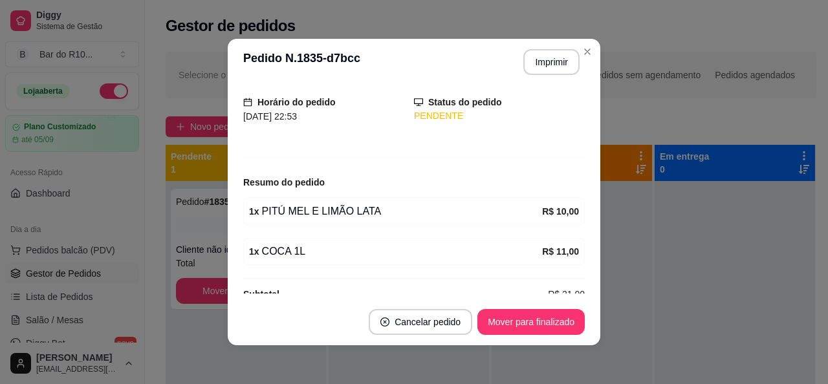
scroll to position [100, 0]
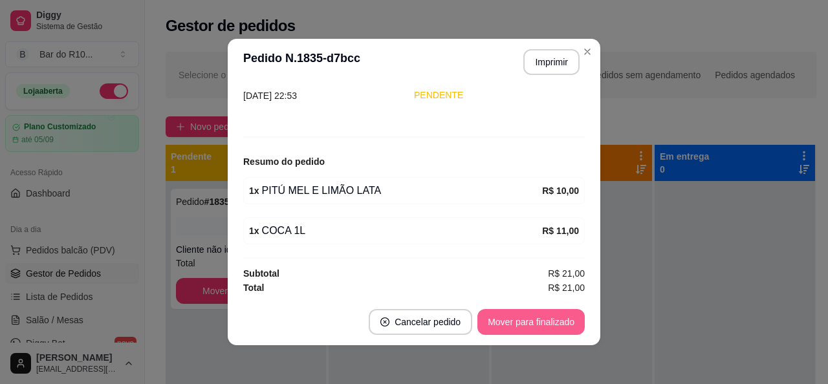
click at [548, 318] on button "Mover para finalizado" at bounding box center [530, 322] width 107 height 26
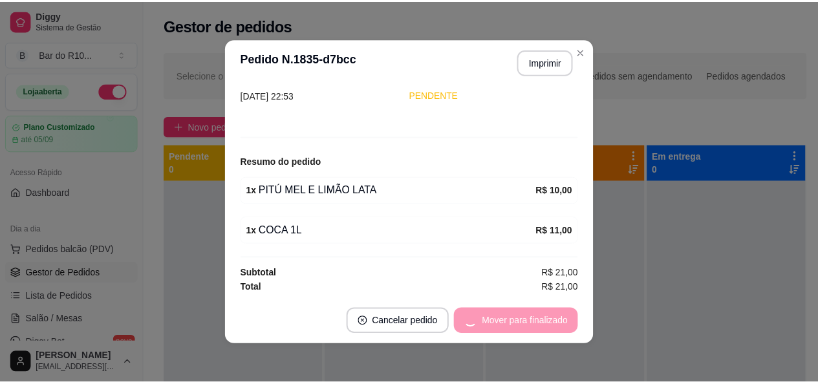
scroll to position [58, 0]
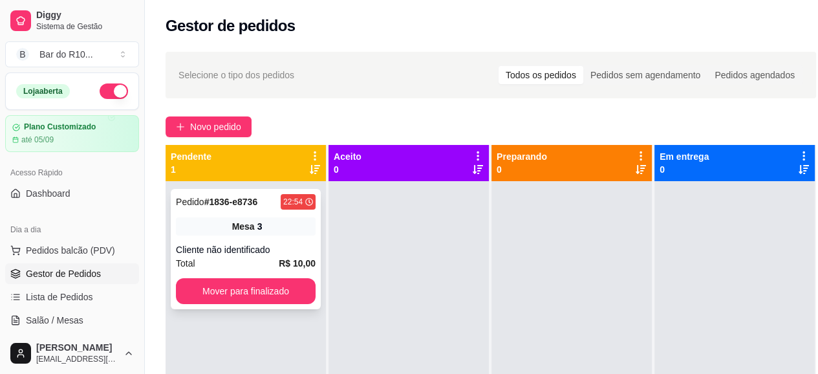
click at [233, 228] on span "Mesa" at bounding box center [243, 226] width 23 height 13
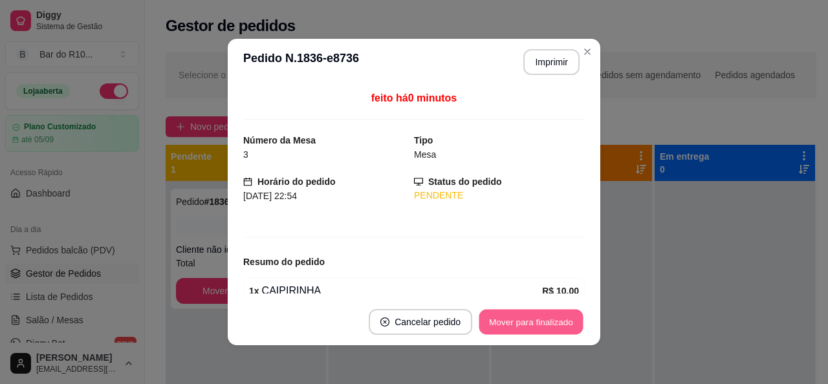
click at [510, 324] on button "Mover para finalizado" at bounding box center [531, 322] width 104 height 25
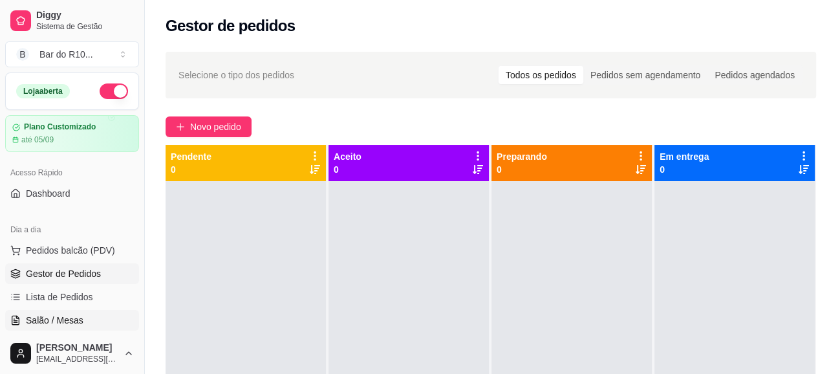
click at [82, 314] on link "Salão / Mesas" at bounding box center [72, 320] width 134 height 21
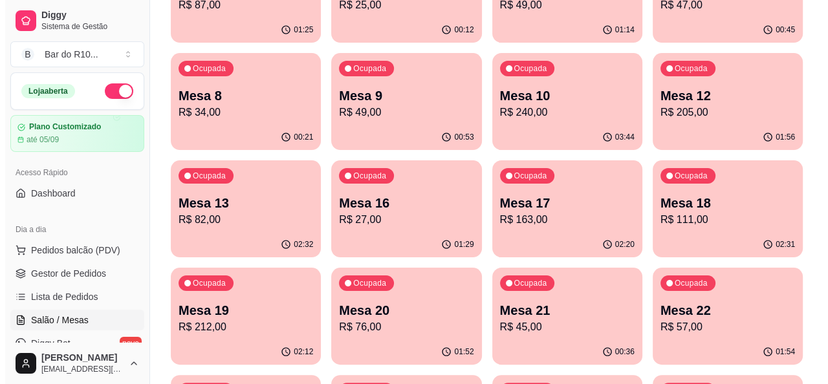
scroll to position [129, 0]
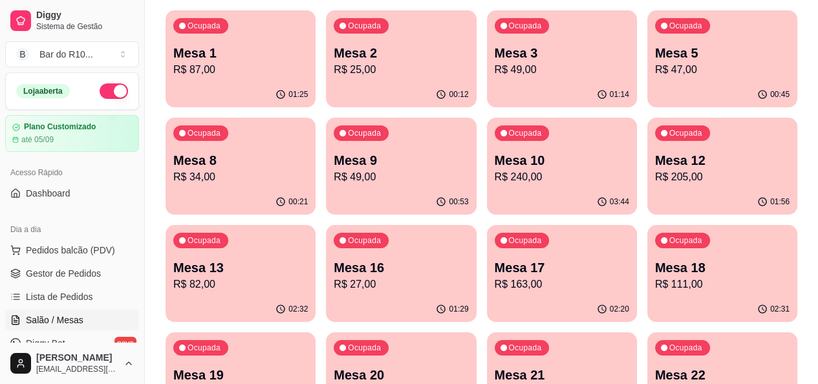
click at [515, 78] on div "Ocupada Mesa 3 R$ 49,00" at bounding box center [562, 46] width 150 height 72
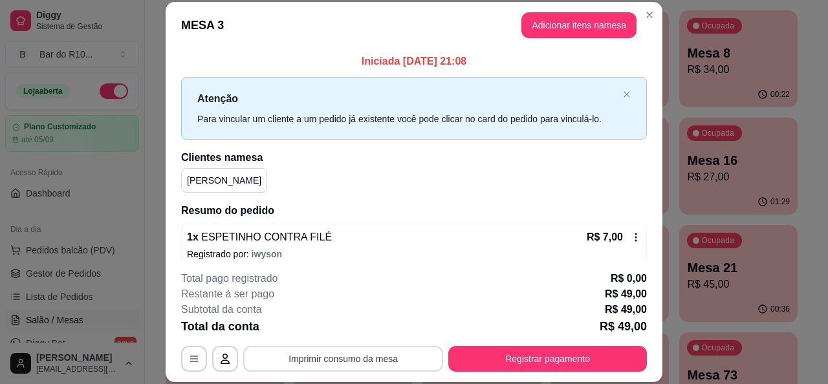
click at [327, 363] on button "Imprimir consumo da mesa" at bounding box center [343, 359] width 200 height 26
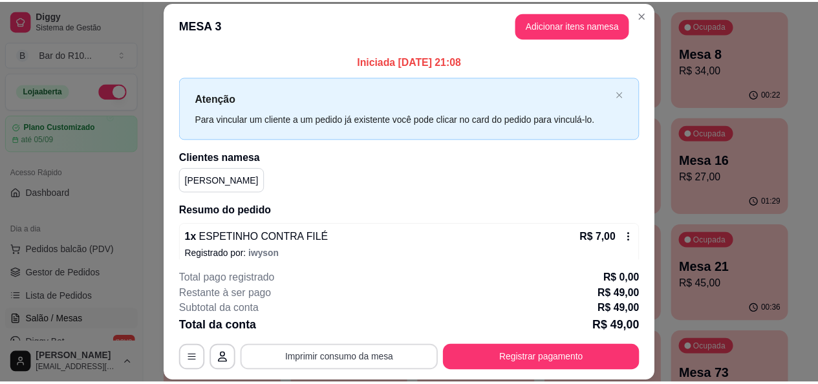
scroll to position [0, 0]
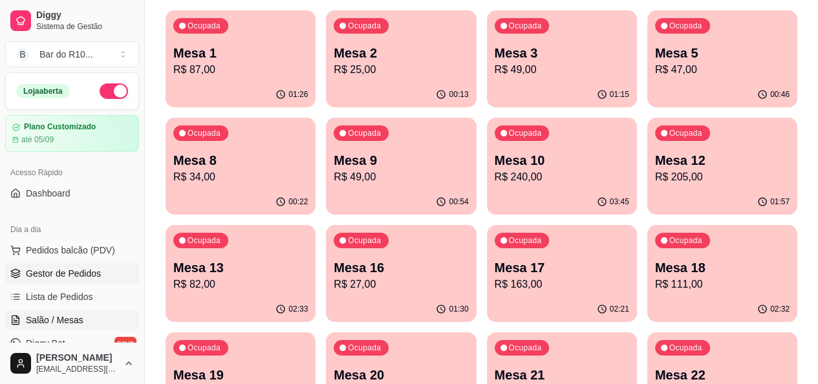
click at [72, 277] on span "Gestor de Pedidos" at bounding box center [63, 273] width 75 height 13
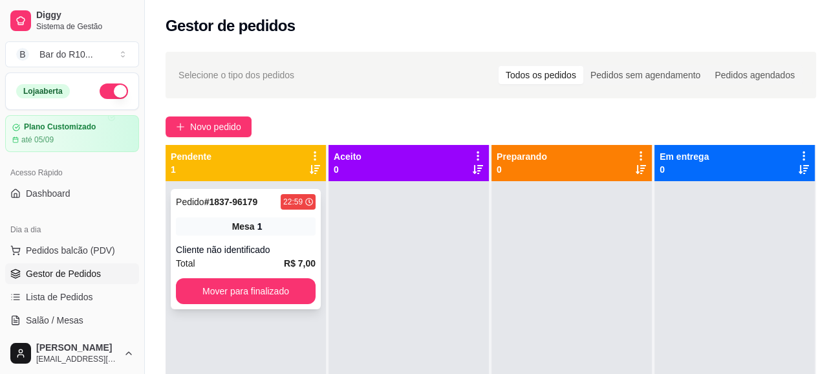
click at [252, 244] on div "Cliente não identificado" at bounding box center [246, 249] width 140 height 13
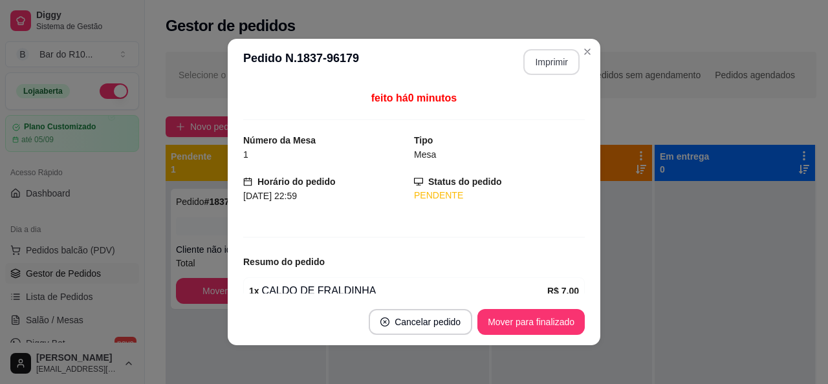
click at [559, 68] on button "Imprimir" at bounding box center [551, 62] width 56 height 26
click at [545, 320] on button "Mover para finalizado" at bounding box center [531, 322] width 104 height 25
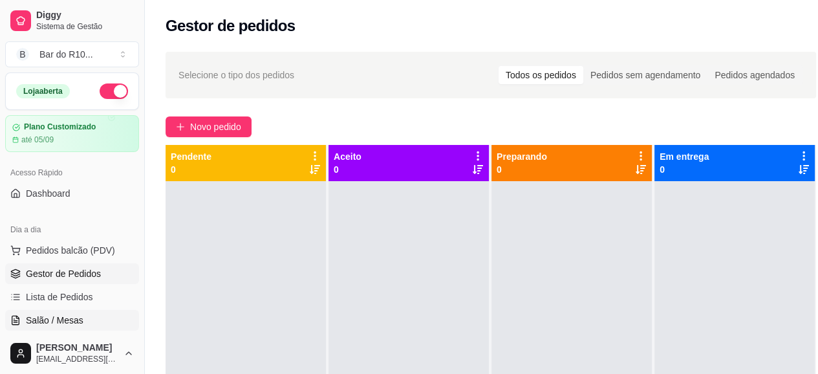
click at [75, 317] on span "Salão / Mesas" at bounding box center [55, 320] width 58 height 13
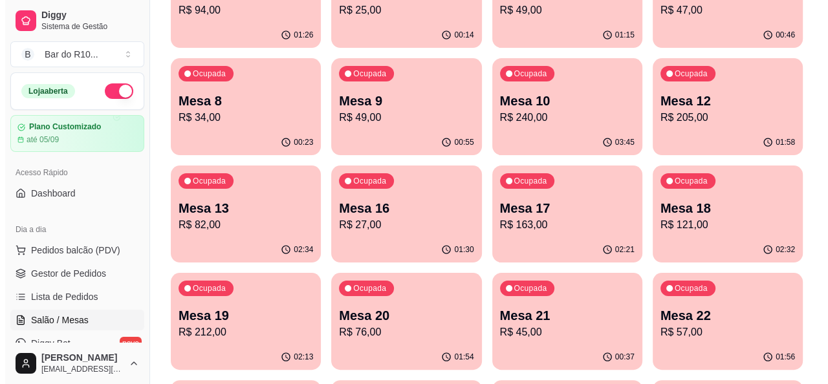
scroll to position [259, 0]
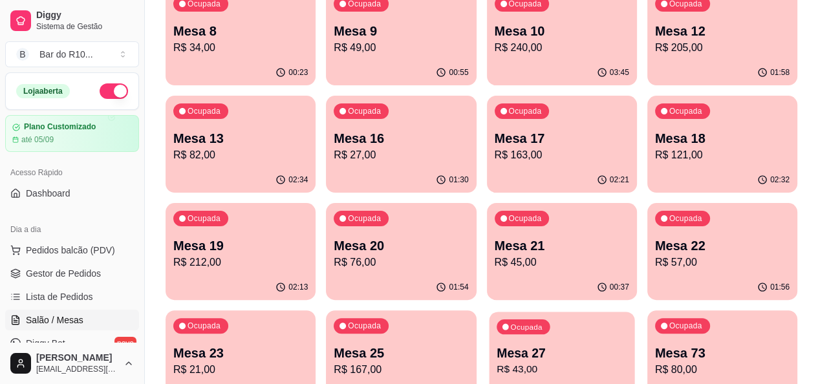
click at [599, 345] on p "Mesa 27" at bounding box center [562, 353] width 131 height 17
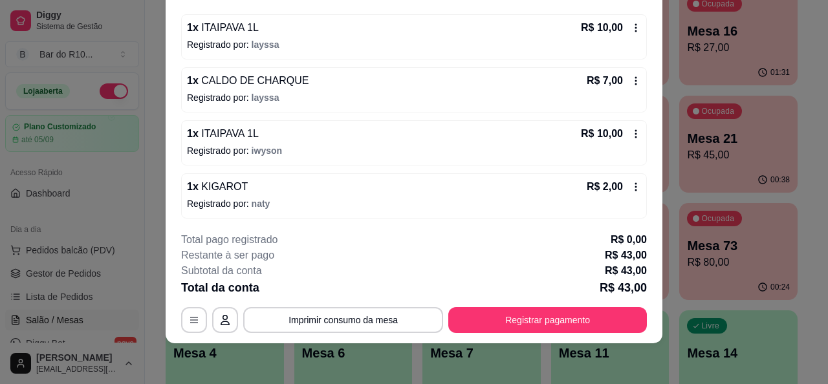
scroll to position [0, 0]
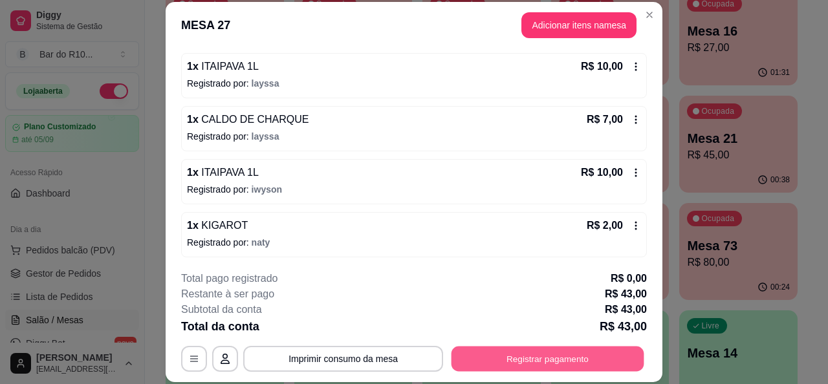
click at [564, 355] on button "Registrar pagamento" at bounding box center [547, 359] width 193 height 25
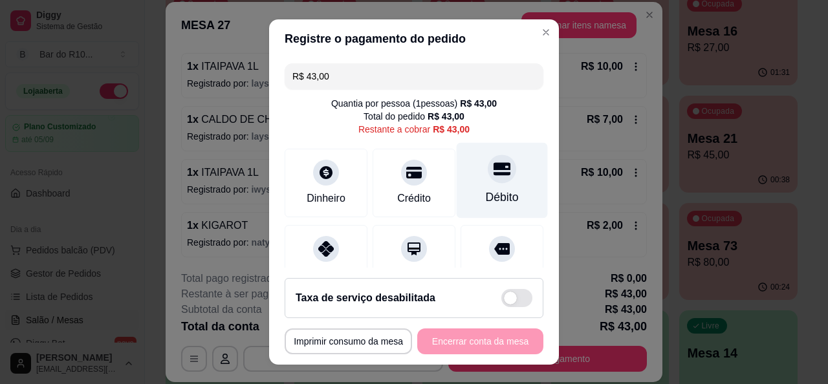
click at [502, 193] on div "Débito" at bounding box center [502, 180] width 91 height 76
type input "R$ 0,00"
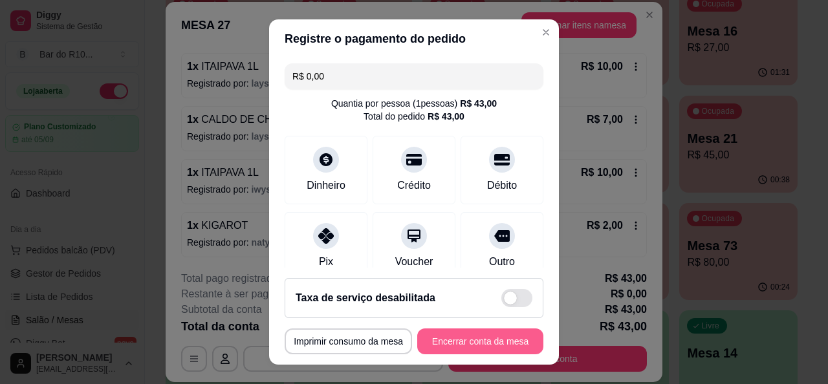
click at [491, 331] on button "Encerrar conta da mesa" at bounding box center [480, 342] width 126 height 26
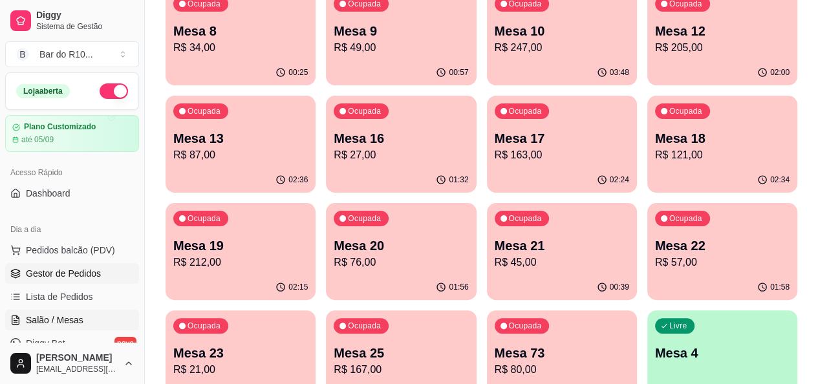
click at [67, 270] on span "Gestor de Pedidos" at bounding box center [63, 273] width 75 height 13
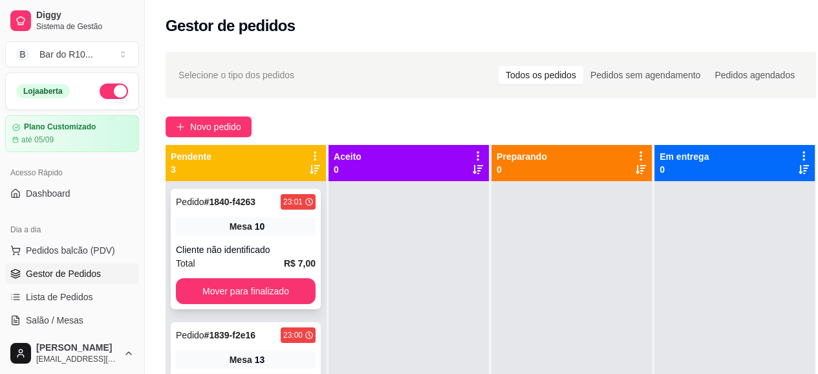
click at [208, 217] on div "Pedido # 1840-f4263 23:01 Mesa 10 Cliente não identificado Total R$ 7,00 Mover …" at bounding box center [246, 249] width 150 height 120
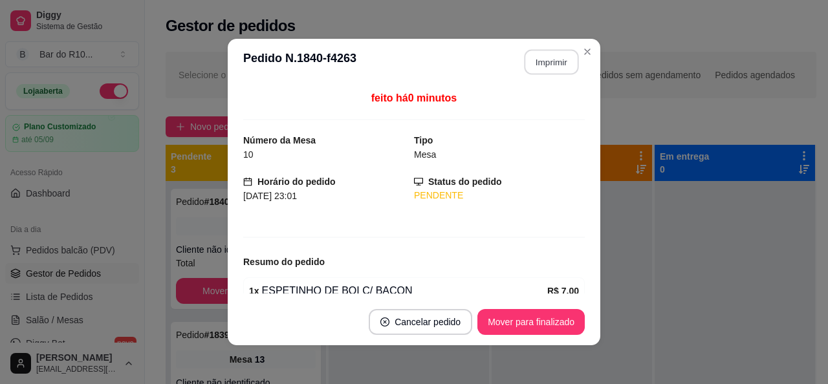
click at [543, 69] on button "Imprimir" at bounding box center [551, 62] width 54 height 25
click at [507, 330] on button "Mover para finalizado" at bounding box center [530, 322] width 107 height 26
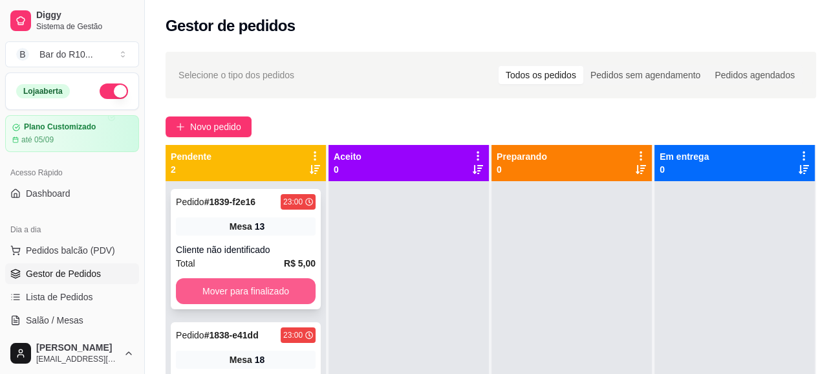
click at [300, 281] on button "Mover para finalizado" at bounding box center [246, 291] width 140 height 26
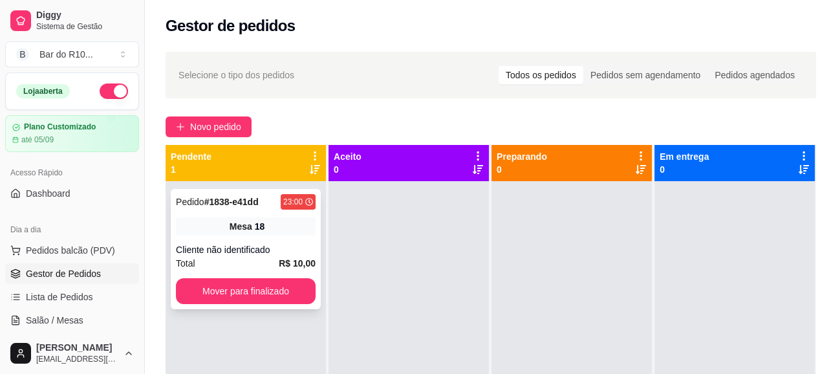
click at [298, 251] on div "Cliente não identificado" at bounding box center [246, 249] width 140 height 13
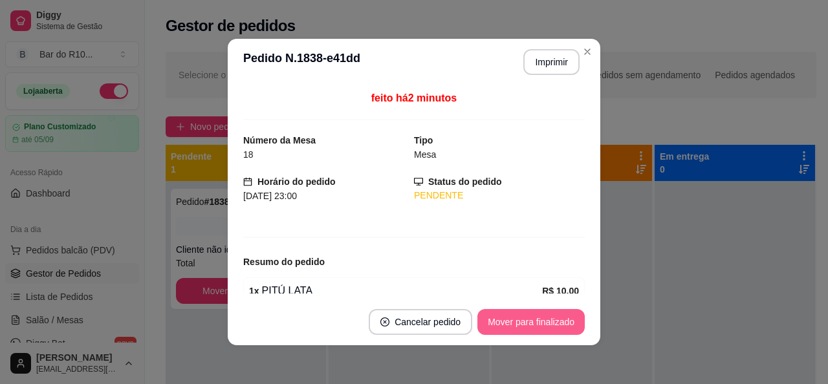
click at [539, 332] on button "Mover para finalizado" at bounding box center [530, 322] width 107 height 26
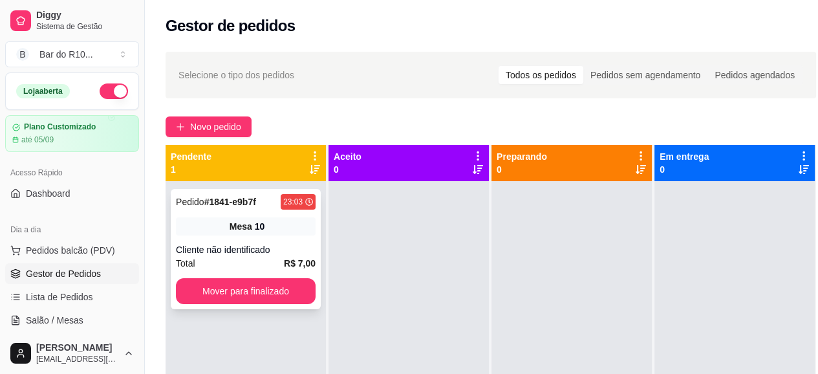
click at [285, 244] on div "Cliente não identificado" at bounding box center [246, 249] width 140 height 13
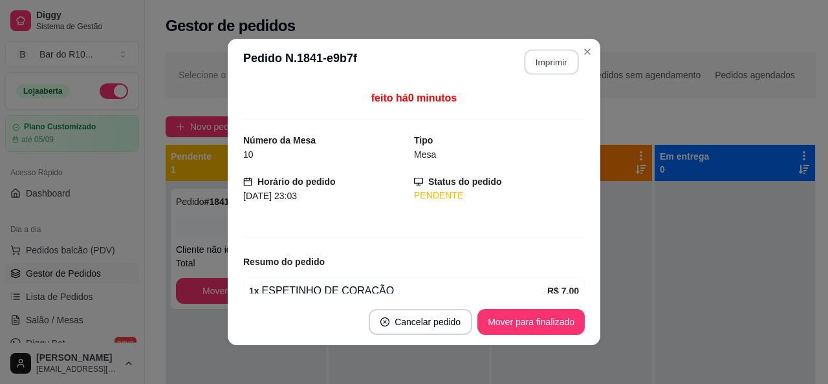
click at [528, 70] on button "Imprimir" at bounding box center [551, 62] width 54 height 25
click at [493, 321] on button "Mover para finalizado" at bounding box center [530, 322] width 107 height 26
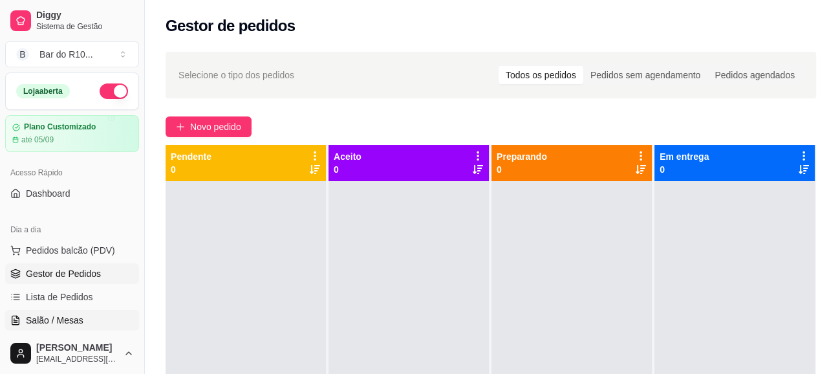
click at [111, 320] on link "Salão / Mesas" at bounding box center [72, 320] width 134 height 21
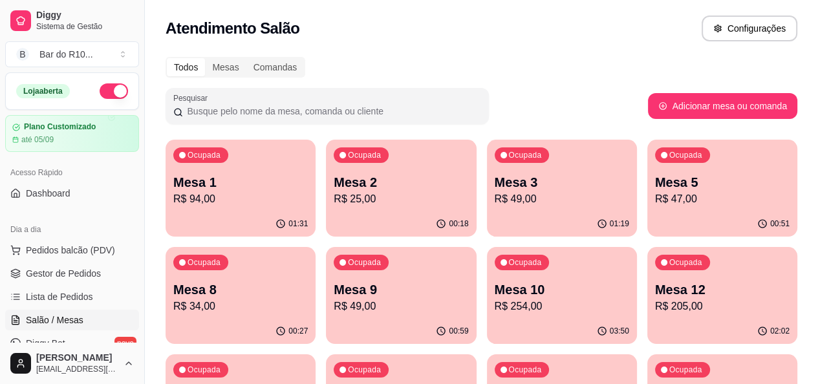
click at [495, 179] on p "Mesa 3" at bounding box center [562, 182] width 135 height 18
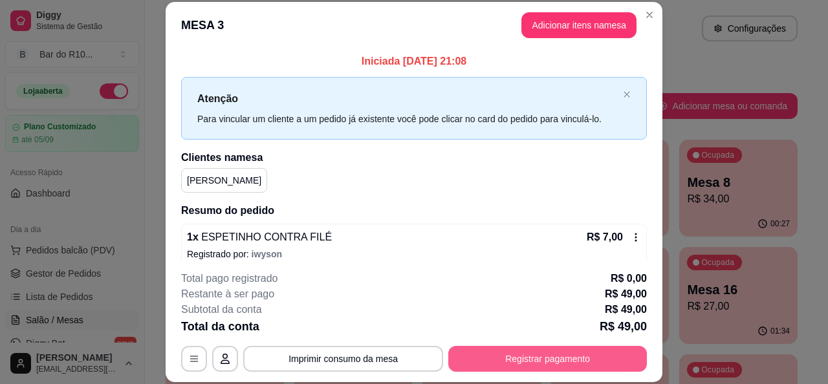
click at [505, 360] on button "Registrar pagamento" at bounding box center [547, 359] width 199 height 26
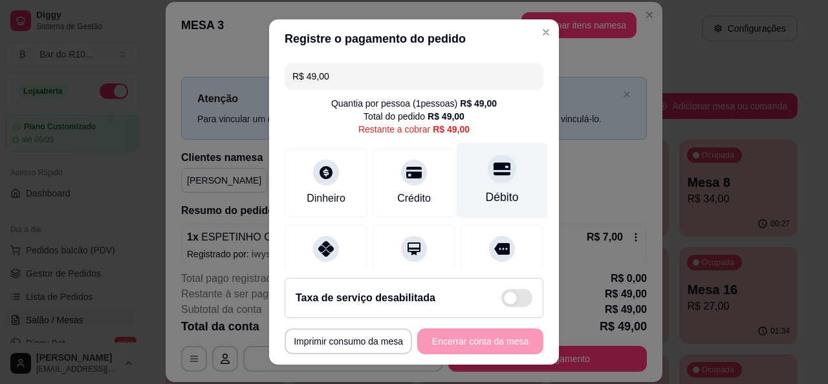
click at [496, 185] on div "Débito" at bounding box center [502, 180] width 91 height 76
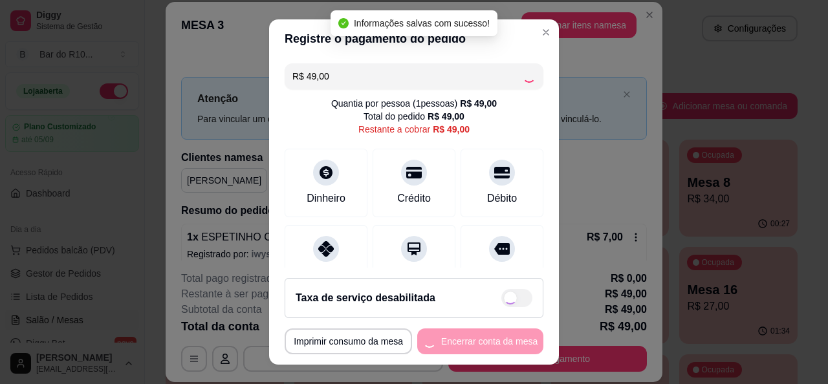
type input "R$ 0,00"
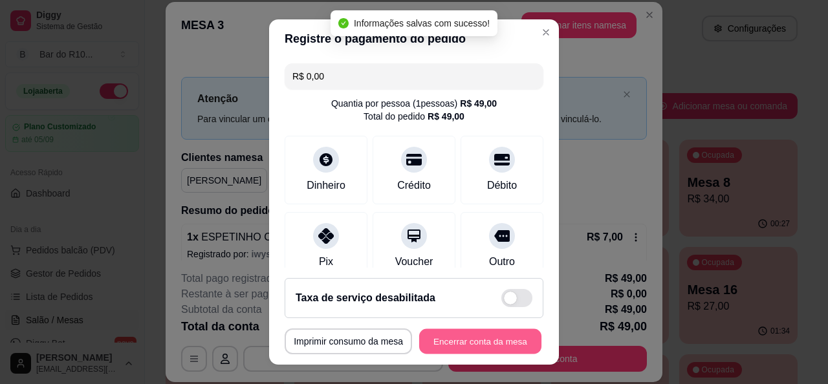
click at [491, 338] on button "Encerrar conta da mesa" at bounding box center [480, 341] width 122 height 25
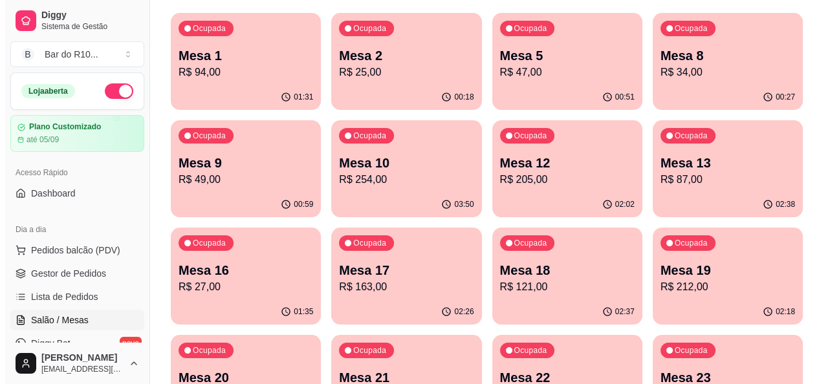
scroll to position [129, 0]
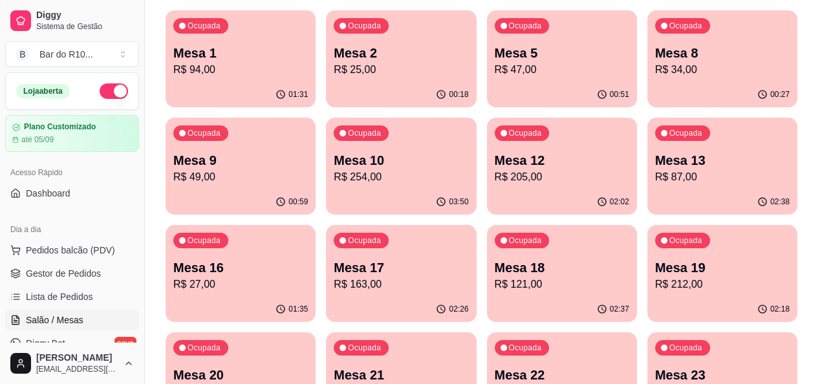
click at [495, 281] on p "R$ 121,00" at bounding box center [562, 285] width 135 height 16
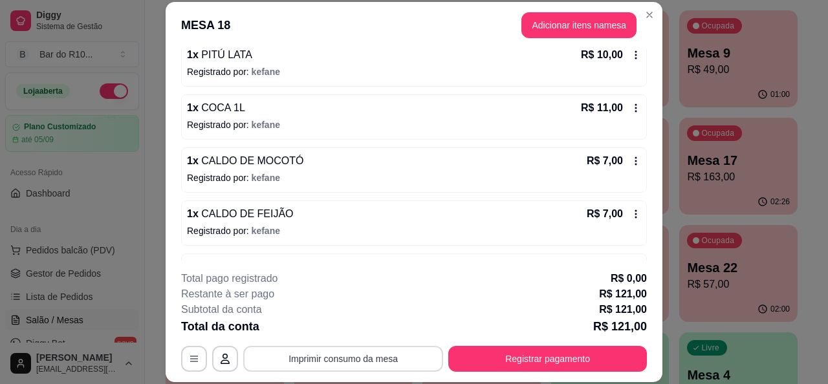
click at [353, 350] on button "Imprimir consumo da mesa" at bounding box center [343, 359] width 200 height 26
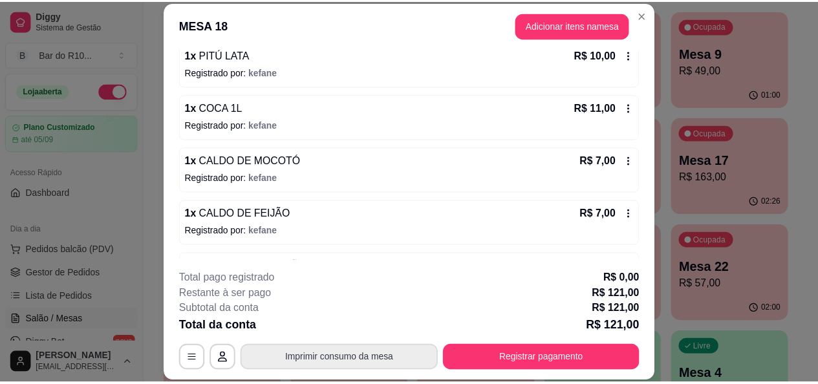
scroll to position [0, 0]
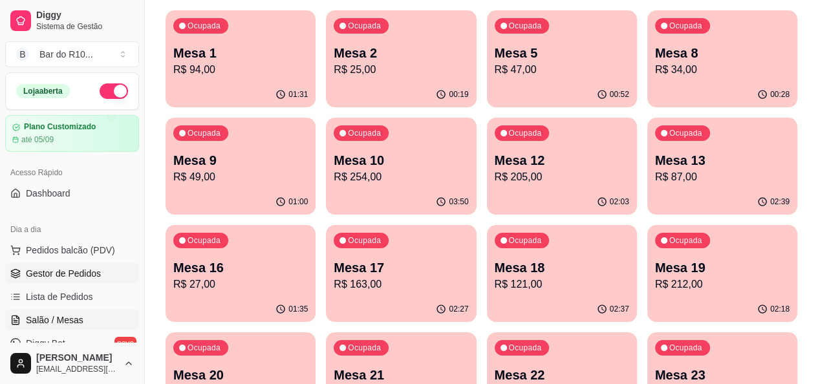
click at [123, 268] on link "Gestor de Pedidos" at bounding box center [72, 273] width 134 height 21
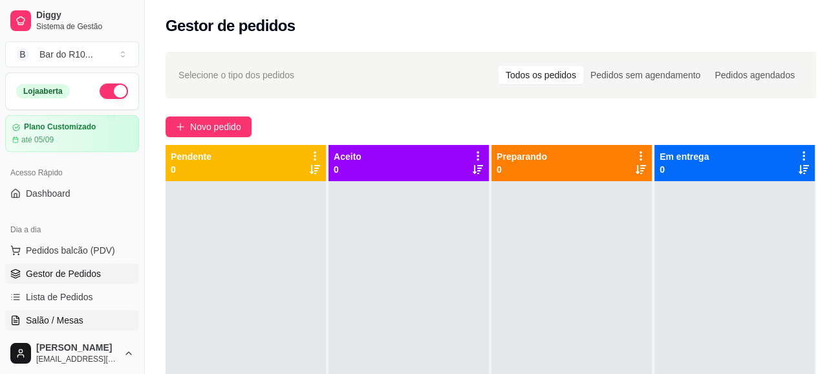
click at [78, 314] on span "Salão / Mesas" at bounding box center [55, 320] width 58 height 13
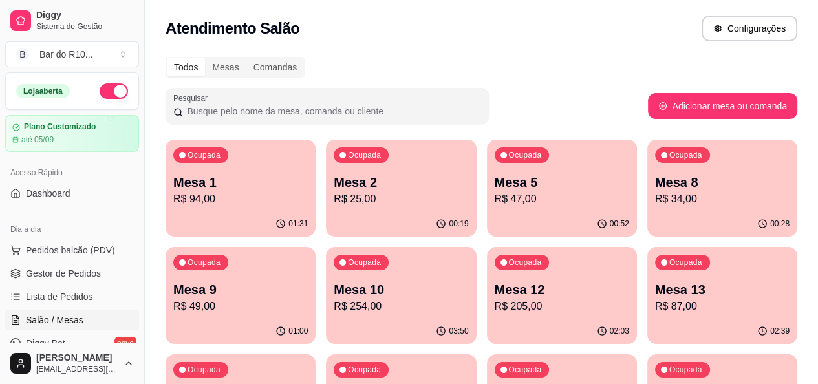
click at [495, 203] on p "R$ 47,00" at bounding box center [562, 199] width 135 height 16
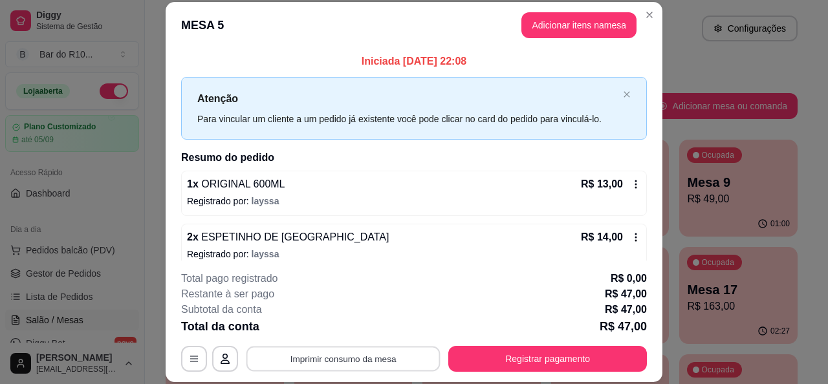
click at [405, 352] on button "Imprimir consumo da mesa" at bounding box center [343, 359] width 194 height 25
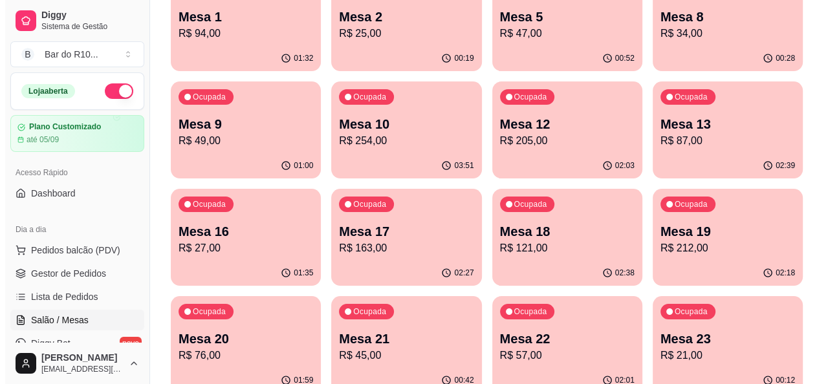
scroll to position [194, 0]
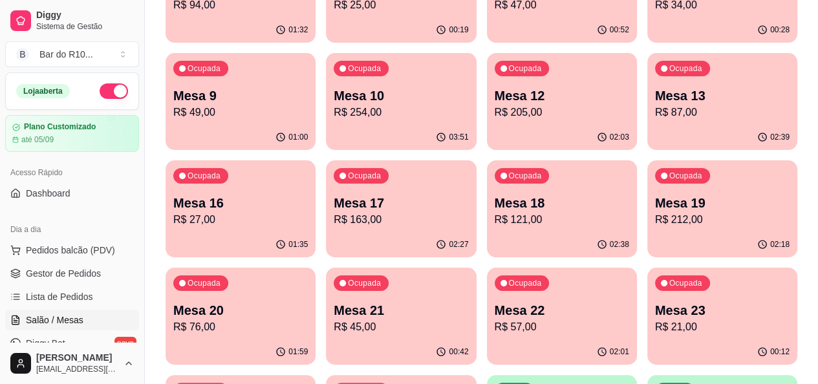
click at [487, 228] on div "Ocupada Mesa 18 R$ 121,00" at bounding box center [562, 196] width 150 height 72
click at [308, 319] on p "R$ 76,00" at bounding box center [240, 327] width 135 height 16
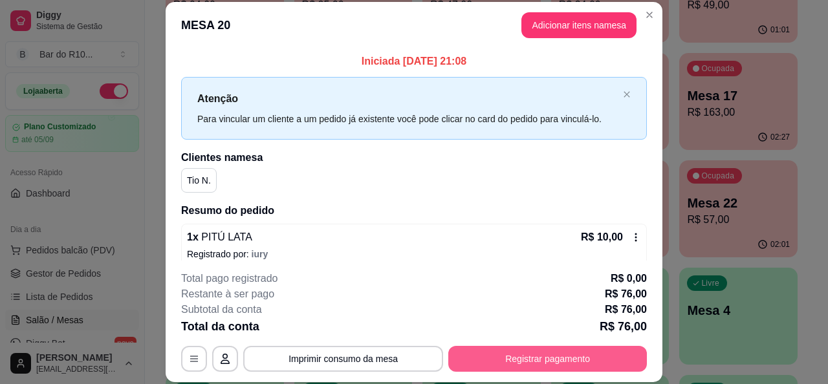
click at [563, 369] on button "Registrar pagamento" at bounding box center [547, 359] width 199 height 26
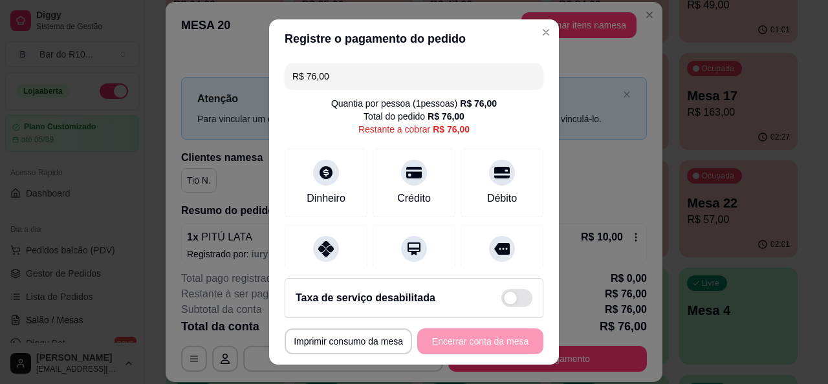
click at [455, 75] on input "R$ 76,00" at bounding box center [413, 76] width 243 height 26
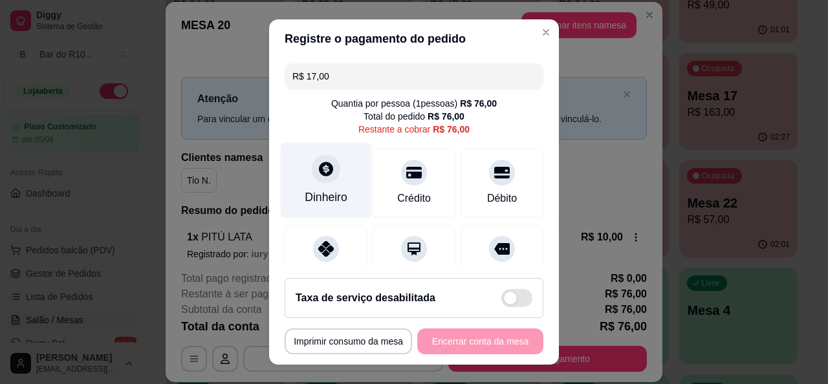
type input "R$ 17,00"
click at [329, 193] on div "Dinheiro" at bounding box center [326, 197] width 43 height 17
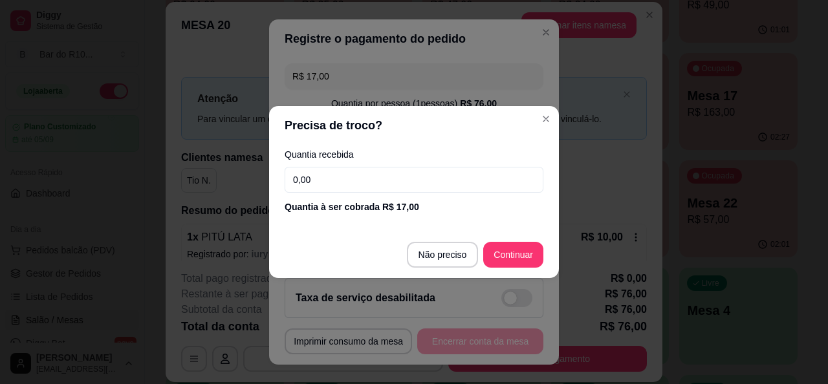
click at [365, 173] on input "0,00" at bounding box center [414, 180] width 259 height 26
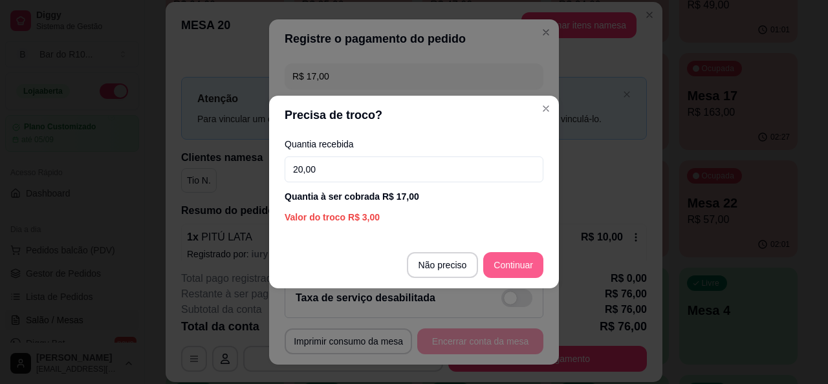
type input "20,00"
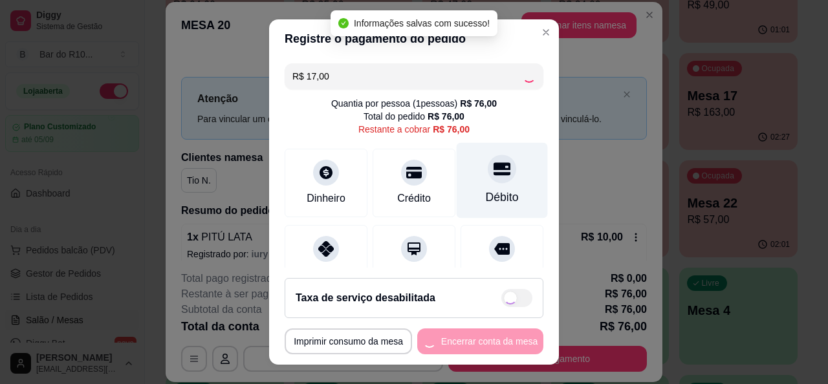
type input "R$ 59,00"
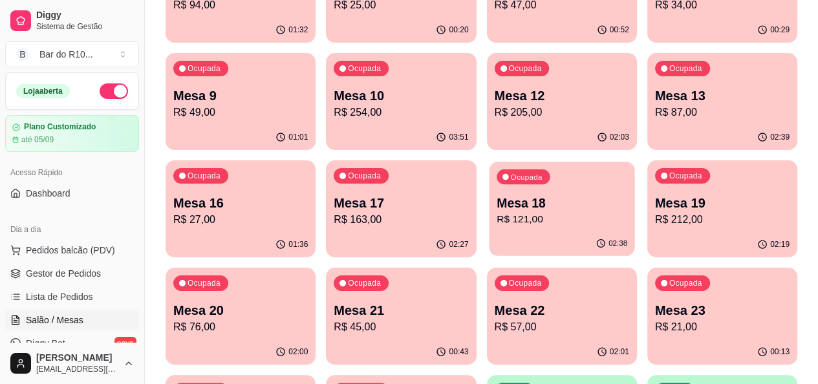
click at [489, 241] on div "02:38" at bounding box center [562, 244] width 146 height 25
click at [495, 197] on p "Mesa 18" at bounding box center [562, 203] width 135 height 18
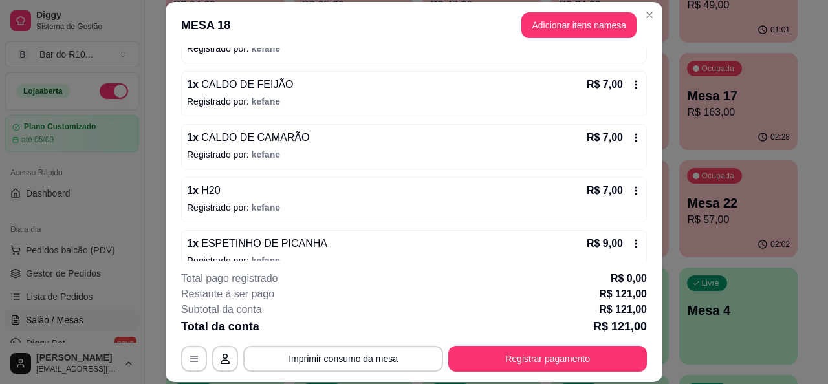
scroll to position [323, 0]
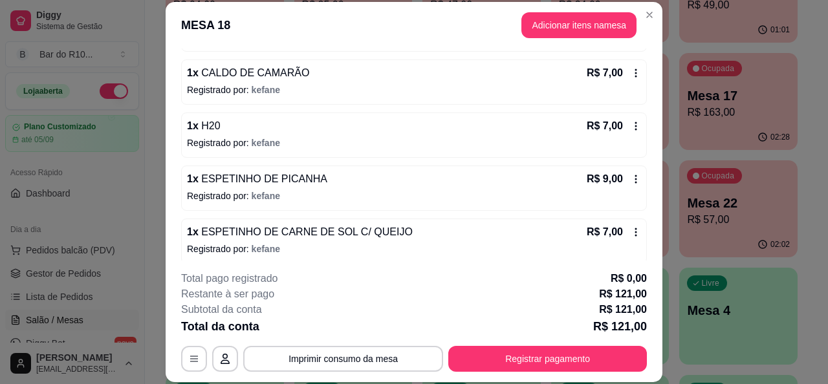
click at [366, 197] on p "Registrado por: kefane" at bounding box center [414, 195] width 454 height 13
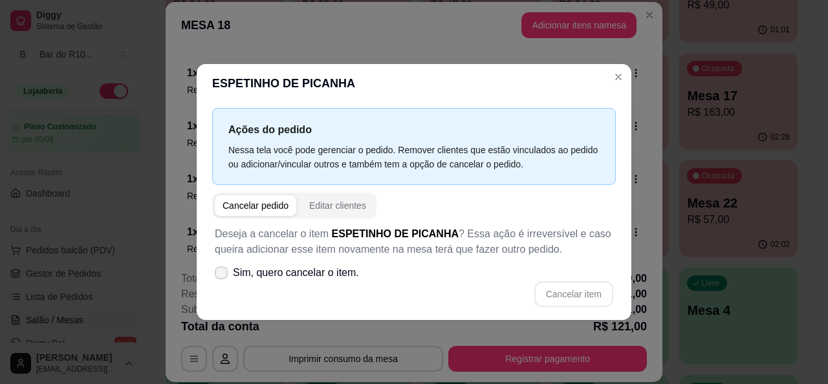
click at [246, 277] on span "Sim, quero cancelar o item." at bounding box center [296, 273] width 126 height 16
click at [222, 277] on input "Sim, quero cancelar o item." at bounding box center [218, 279] width 8 height 8
checkbox input "true"
click at [585, 288] on button "Cancelar item" at bounding box center [573, 294] width 79 height 26
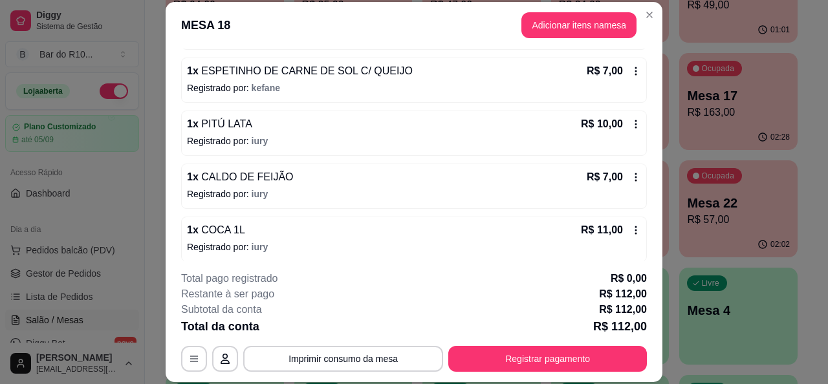
scroll to position [517, 0]
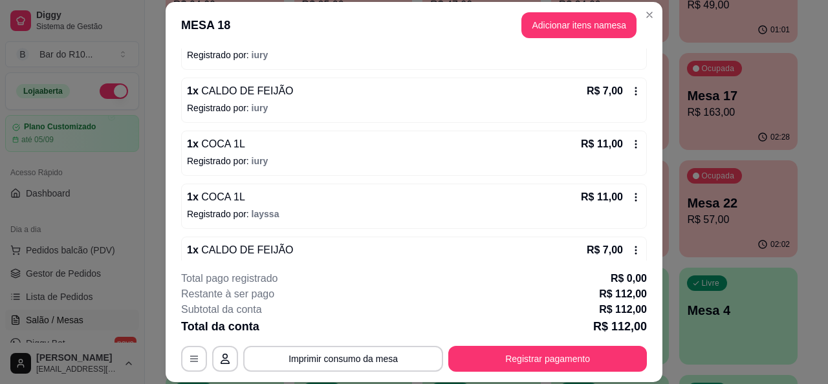
click at [432, 136] on div "1 x COCA 1L R$ 11,00" at bounding box center [414, 144] width 454 height 16
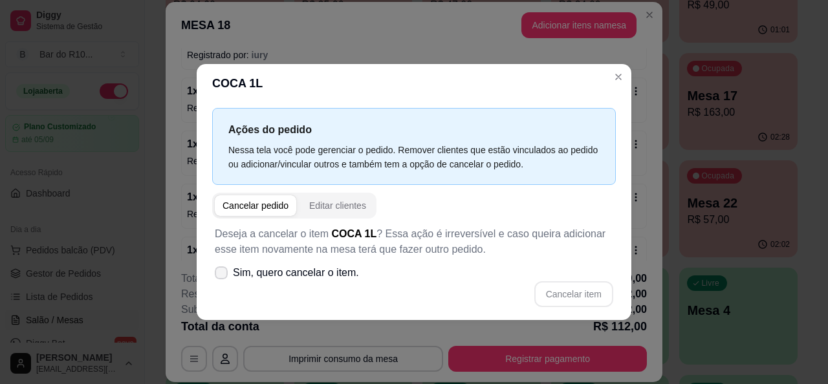
click at [220, 272] on icon at bounding box center [221, 273] width 10 height 8
click at [220, 275] on input "Sim, quero cancelar o item." at bounding box center [218, 279] width 8 height 8
checkbox input "true"
click at [610, 297] on button "Cancelar item" at bounding box center [573, 294] width 79 height 26
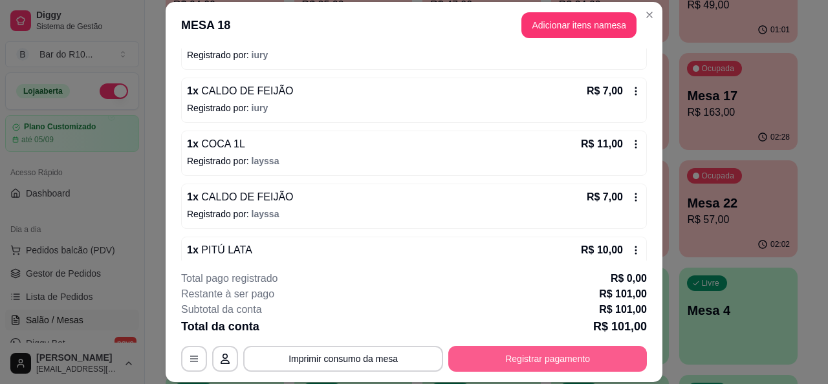
click at [532, 360] on button "Registrar pagamento" at bounding box center [547, 359] width 199 height 26
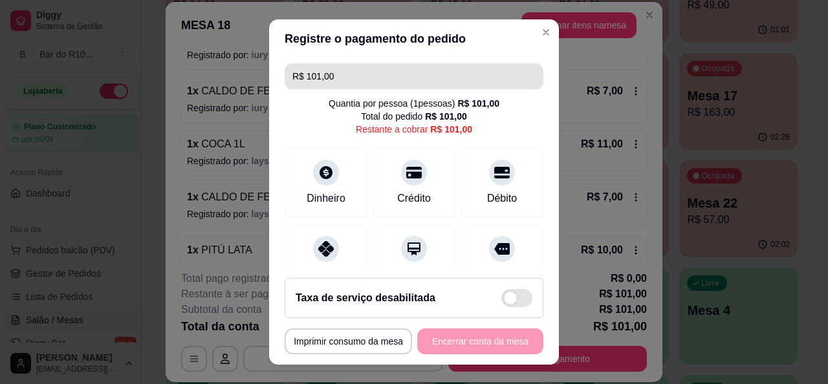
click at [436, 81] on input "R$ 101,00" at bounding box center [413, 76] width 243 height 26
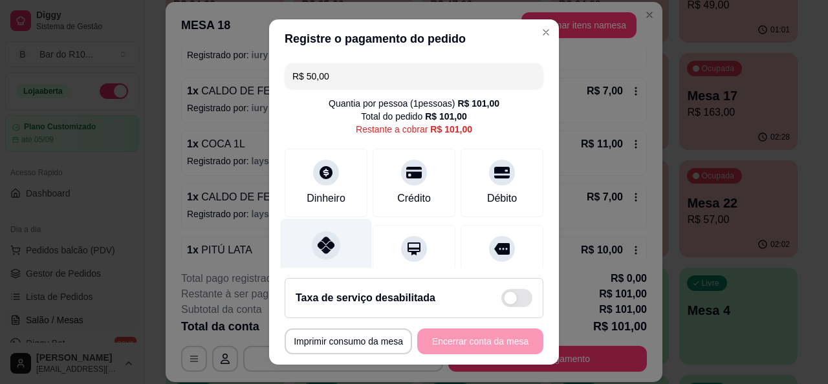
click at [340, 252] on div "Pix" at bounding box center [326, 257] width 91 height 76
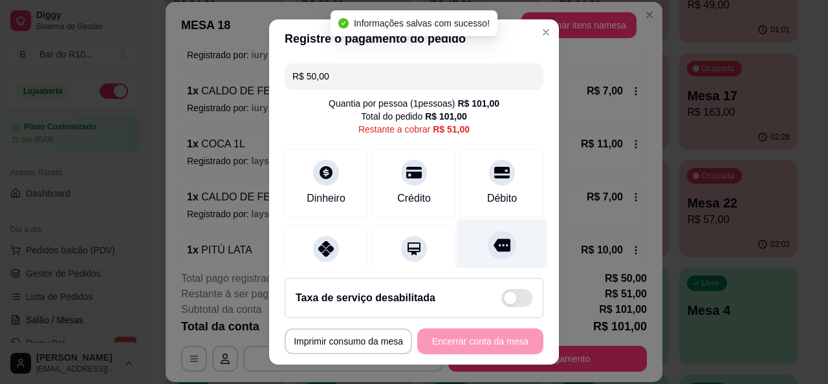
type input "R$ 51,00"
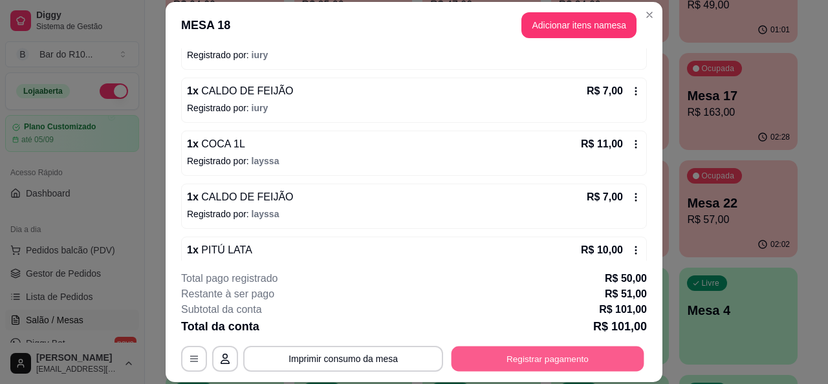
click at [561, 352] on button "Registrar pagamento" at bounding box center [547, 359] width 193 height 25
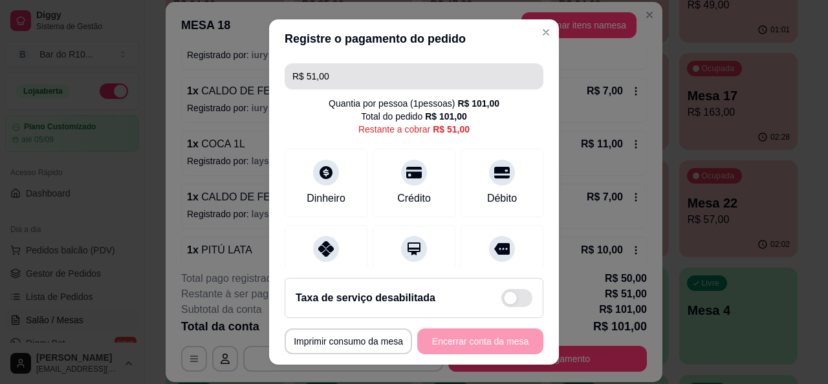
click at [446, 76] on input "R$ 51,00" at bounding box center [413, 76] width 243 height 26
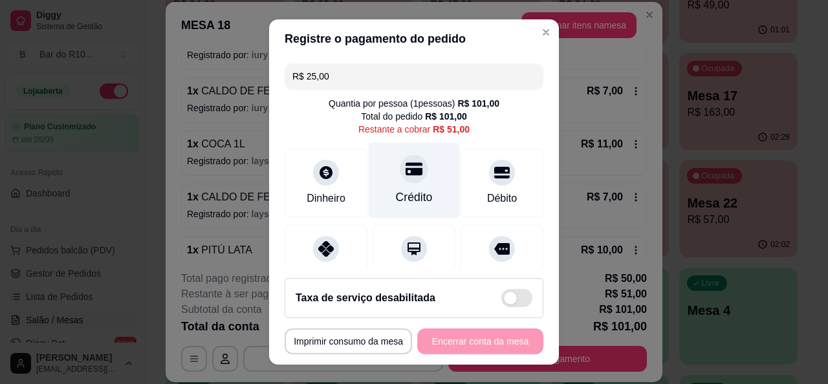
click at [416, 184] on div "Crédito" at bounding box center [414, 180] width 91 height 76
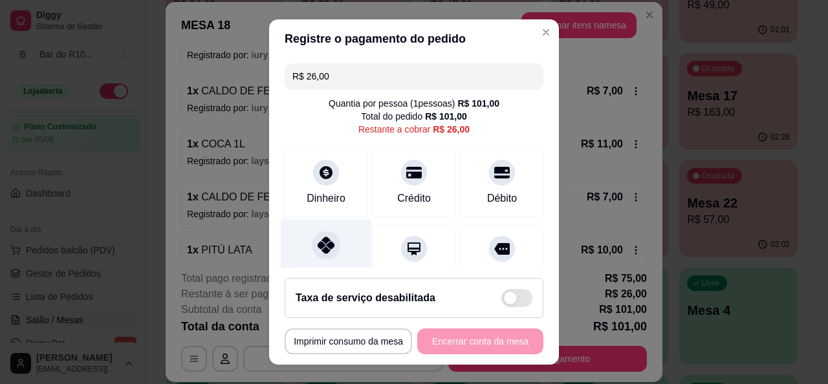
click at [333, 245] on div "Pix" at bounding box center [326, 257] width 91 height 76
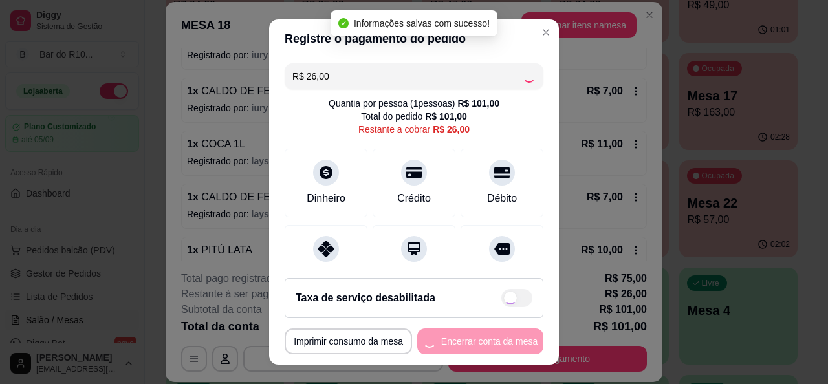
type input "R$ 0,00"
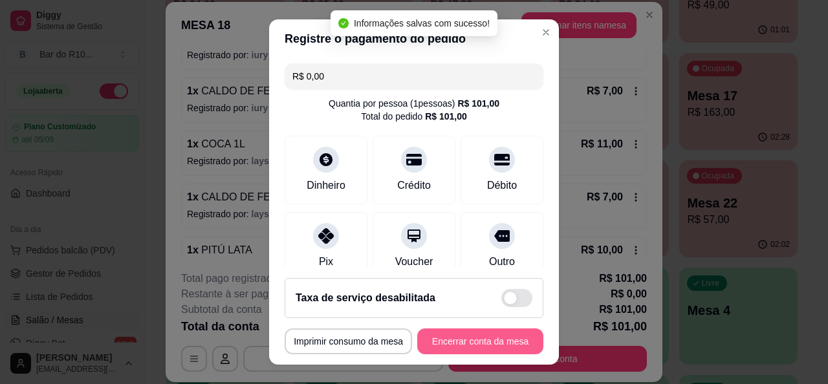
click at [477, 343] on button "Encerrar conta da mesa" at bounding box center [480, 342] width 126 height 26
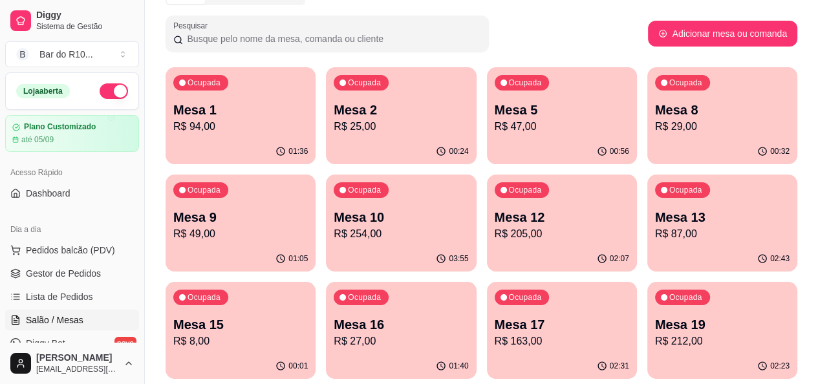
scroll to position [65, 0]
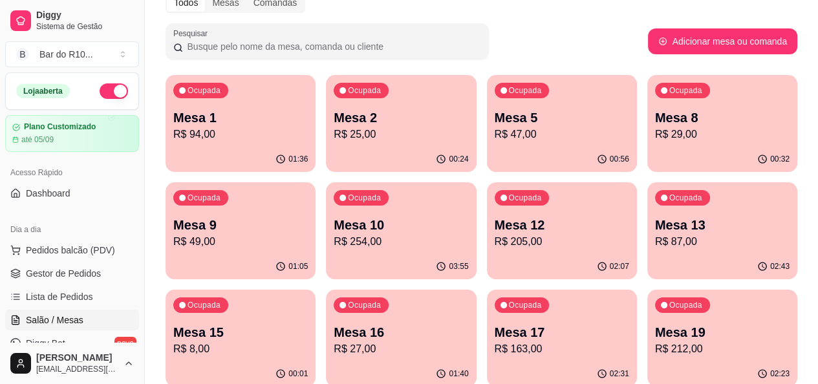
click at [389, 127] on p "R$ 25,00" at bounding box center [401, 135] width 135 height 16
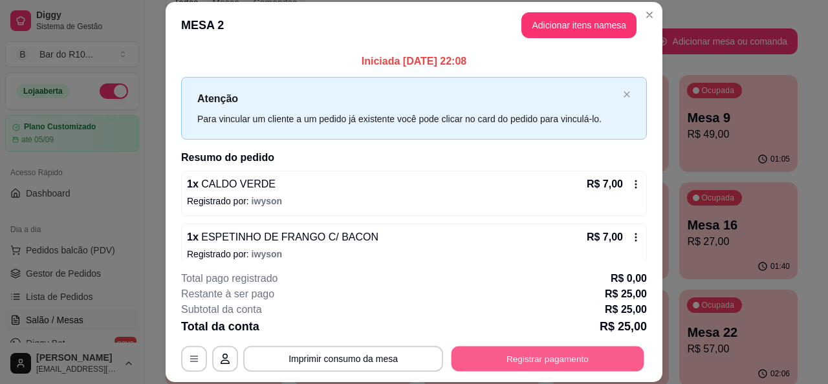
click at [518, 363] on button "Registrar pagamento" at bounding box center [547, 359] width 193 height 25
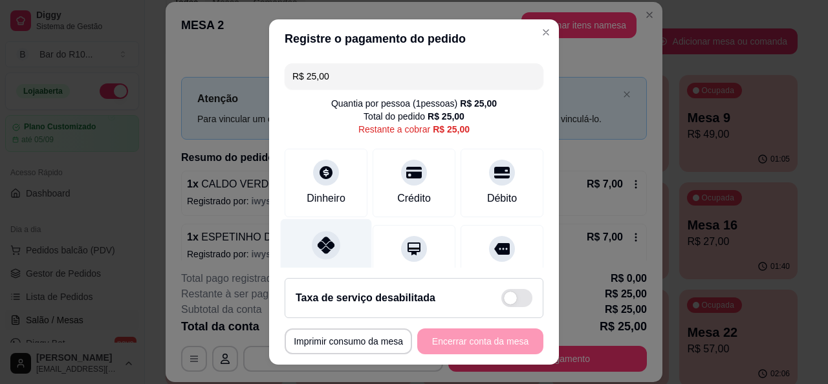
click at [298, 246] on div "Pix" at bounding box center [326, 257] width 91 height 76
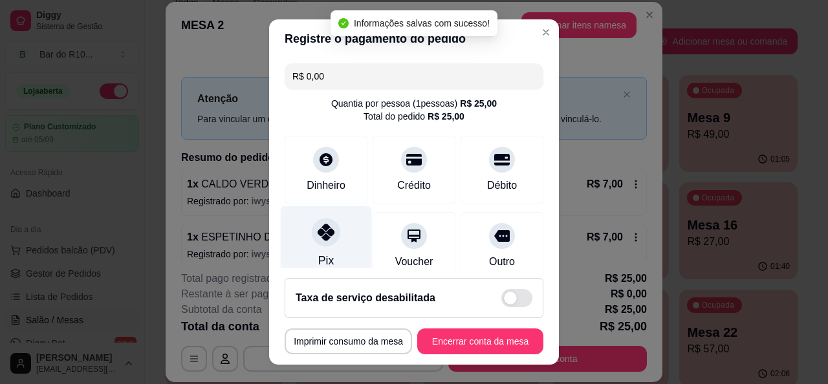
type input "R$ 0,00"
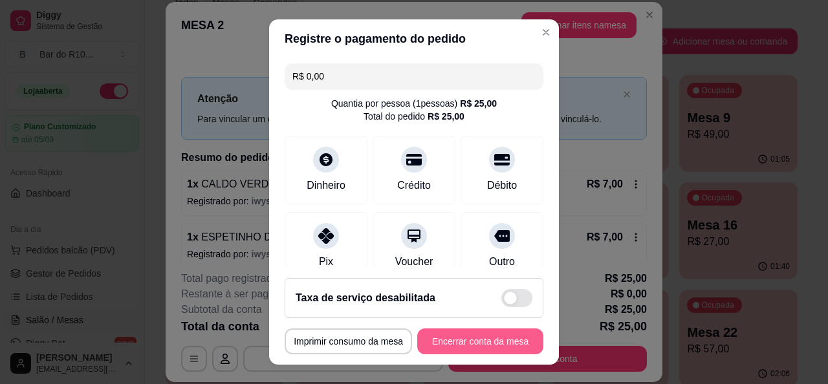
click at [486, 341] on button "Encerrar conta da mesa" at bounding box center [480, 342] width 126 height 26
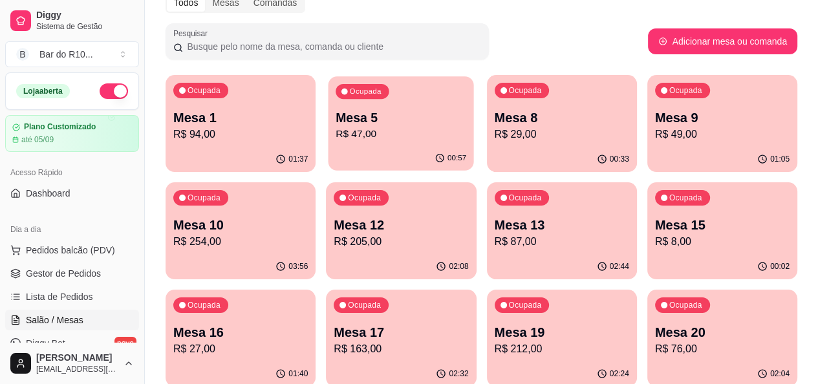
click at [355, 138] on p "R$ 47,00" at bounding box center [401, 134] width 131 height 15
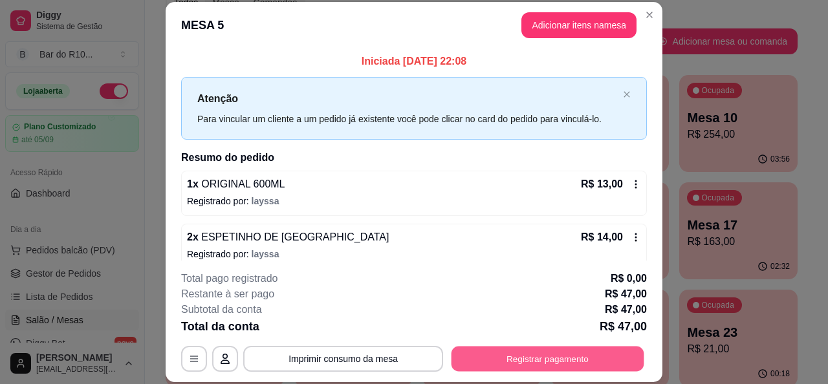
click at [570, 348] on button "Registrar pagamento" at bounding box center [547, 359] width 193 height 25
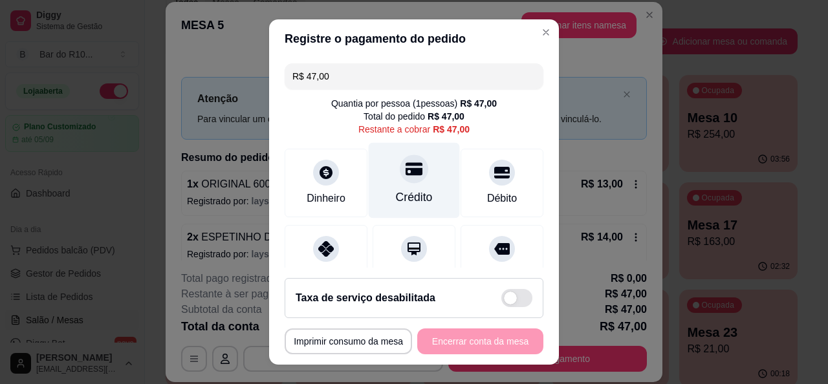
click at [415, 188] on div "Crédito" at bounding box center [414, 180] width 91 height 76
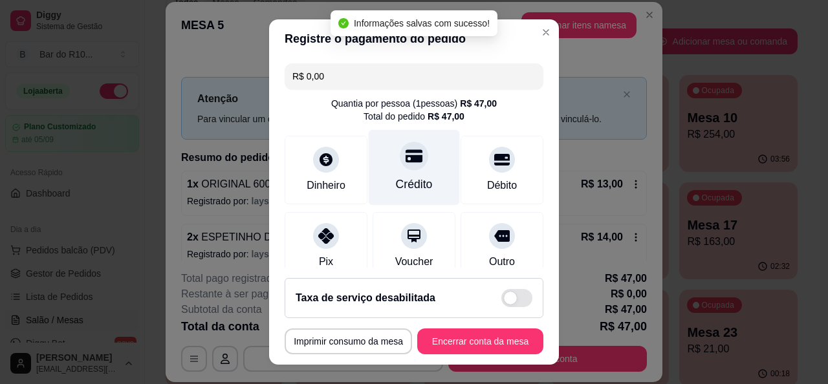
type input "R$ 0,00"
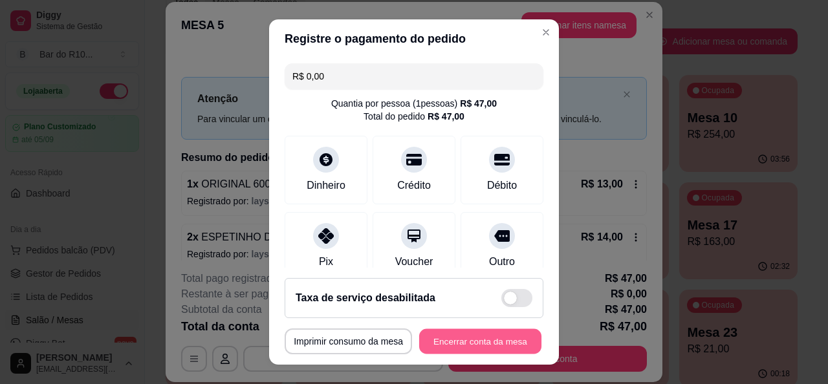
click at [479, 338] on button "Encerrar conta da mesa" at bounding box center [480, 341] width 122 height 25
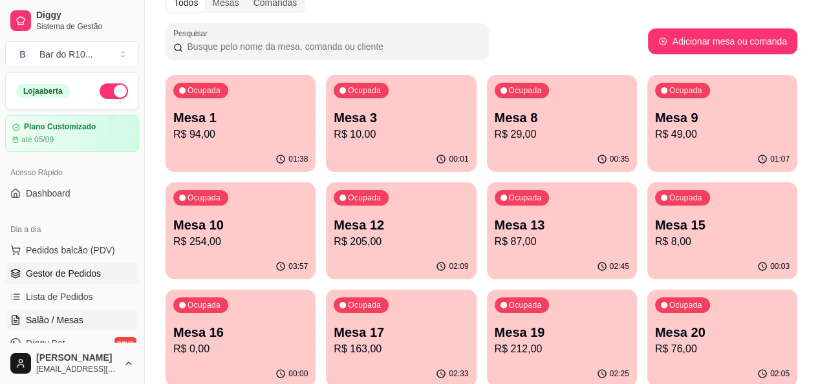
click at [57, 275] on span "Gestor de Pedidos" at bounding box center [63, 273] width 75 height 13
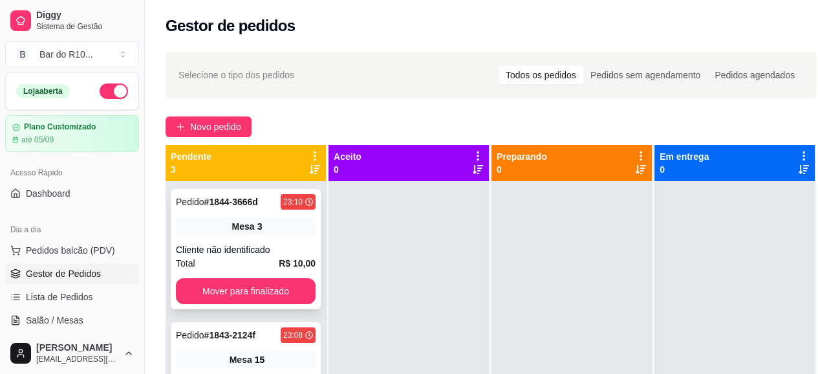
click at [248, 230] on span "Mesa" at bounding box center [243, 226] width 23 height 13
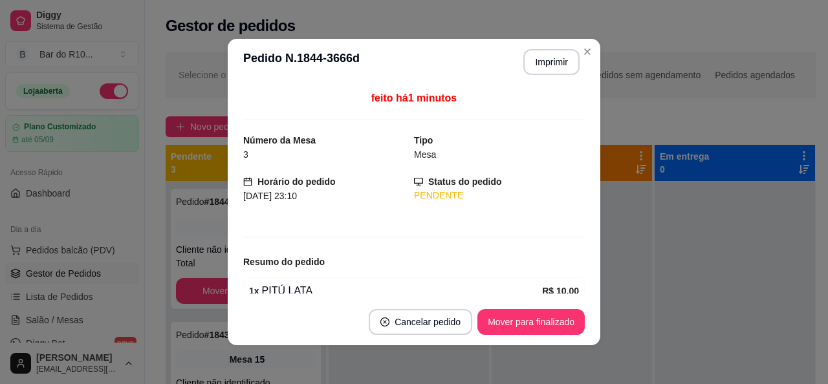
click at [545, 334] on footer "Cancelar pedido Mover para finalizado" at bounding box center [414, 322] width 372 height 47
click at [552, 305] on footer "Cancelar pedido Mover para finalizado" at bounding box center [414, 322] width 372 height 47
click at [552, 310] on button "Mover para finalizado" at bounding box center [530, 322] width 107 height 26
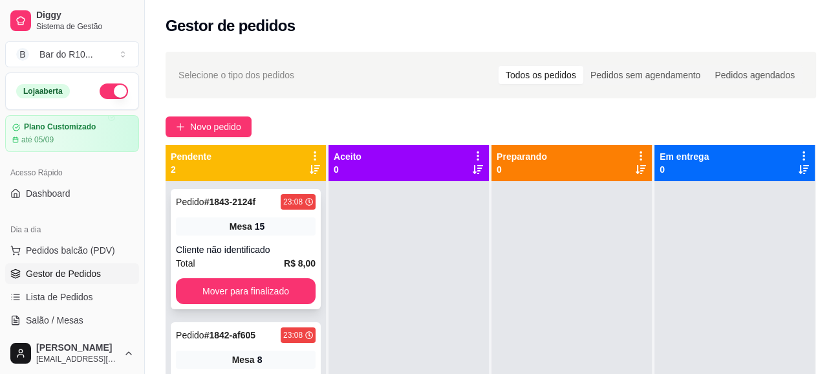
click at [279, 248] on div "Cliente não identificado" at bounding box center [246, 249] width 140 height 13
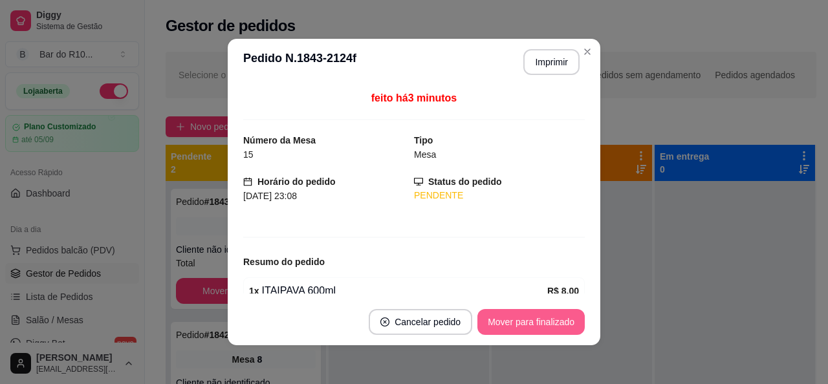
click at [501, 319] on button "Mover para finalizado" at bounding box center [530, 322] width 107 height 26
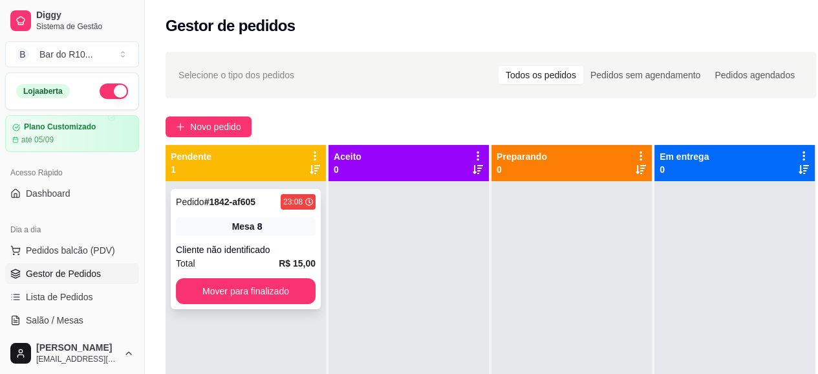
click at [308, 239] on div "Pedido # 1842-af605 23:08 Mesa 8 Cliente não identificado Total R$ 15,00 Mover …" at bounding box center [246, 249] width 150 height 120
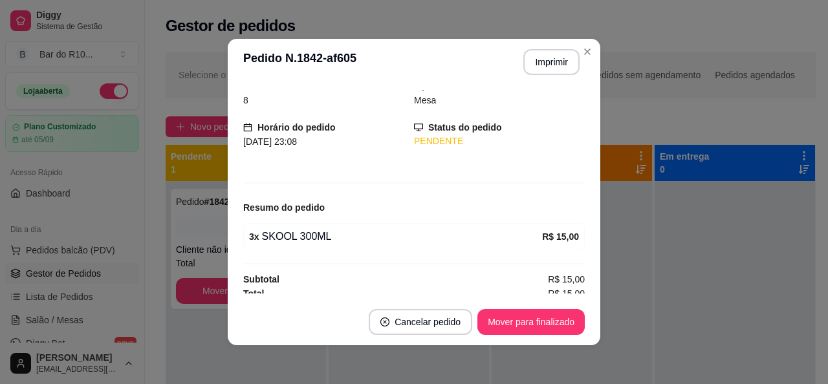
scroll to position [60, 0]
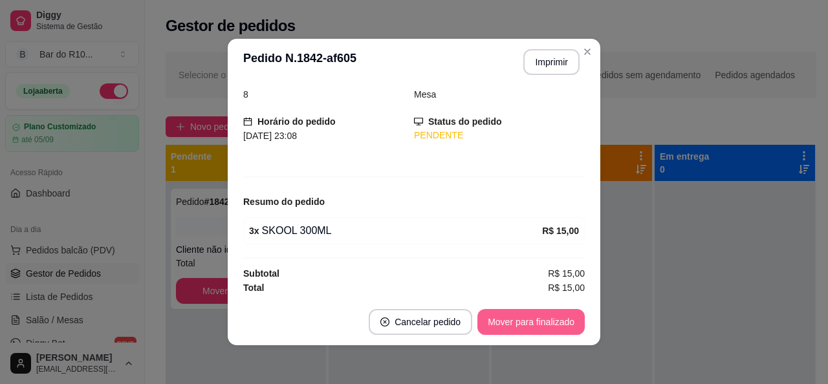
click at [530, 322] on button "Mover para finalizado" at bounding box center [530, 322] width 107 height 26
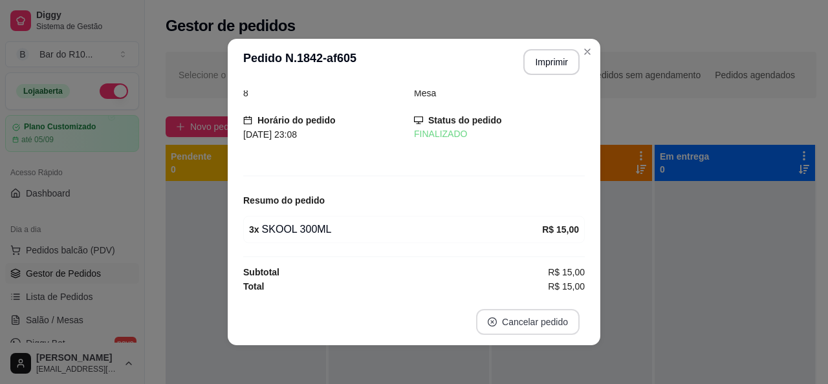
scroll to position [18, 0]
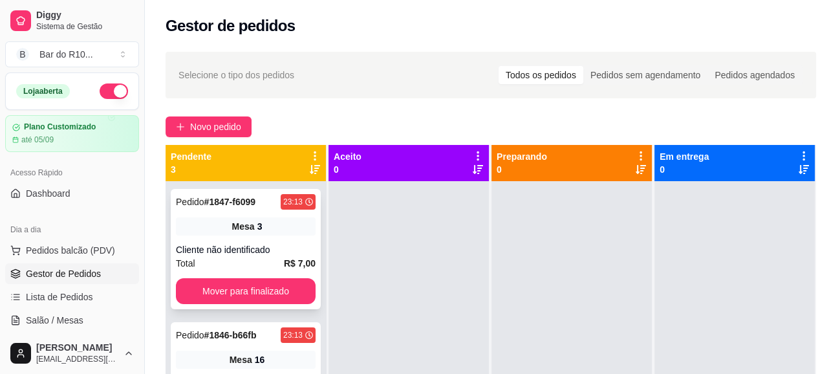
click at [256, 239] on div "Pedido # 1847-f6099 23:13 Mesa 3 Cliente não identificado Total R$ 7,00 Mover p…" at bounding box center [246, 249] width 150 height 120
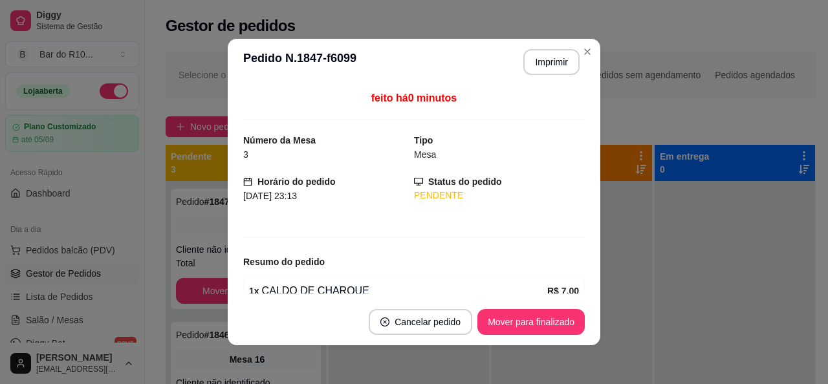
drag, startPoint x: 548, startPoint y: 78, endPoint x: 558, endPoint y: 67, distance: 15.2
click at [552, 73] on header "**********" at bounding box center [414, 62] width 372 height 47
click at [558, 67] on button "Imprimir" at bounding box center [551, 62] width 56 height 26
click at [490, 323] on button "Mover para finalizado" at bounding box center [530, 322] width 107 height 26
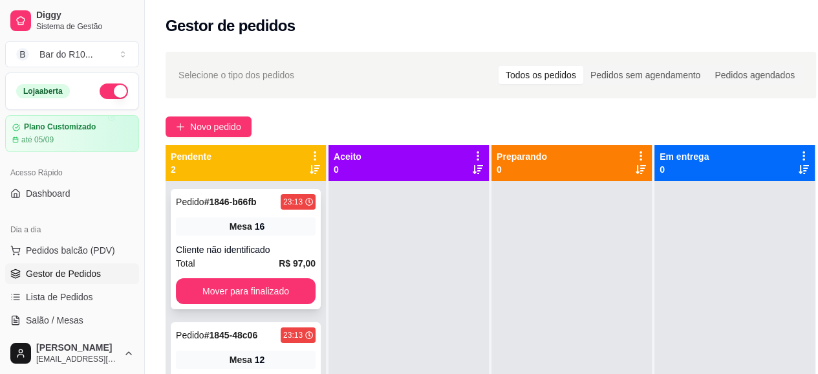
click at [215, 240] on div "Pedido # 1846-b66fb 23:13 Mesa 16 Cliente não identificado Total R$ 97,00 Mover…" at bounding box center [246, 249] width 150 height 120
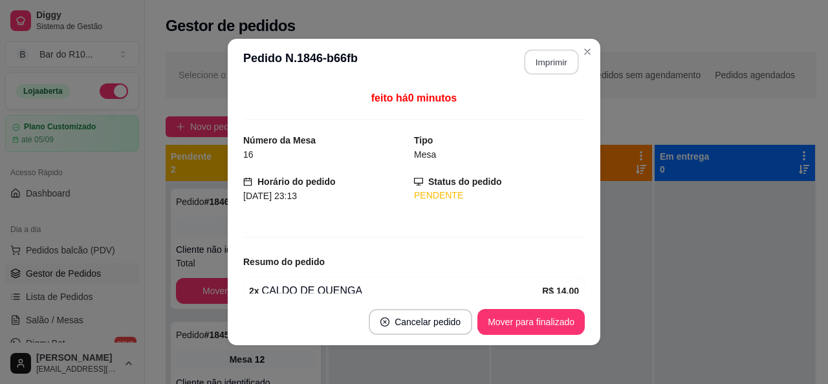
click at [557, 63] on button "Imprimir" at bounding box center [551, 62] width 54 height 25
click at [497, 323] on button "Mover para finalizado" at bounding box center [531, 322] width 104 height 25
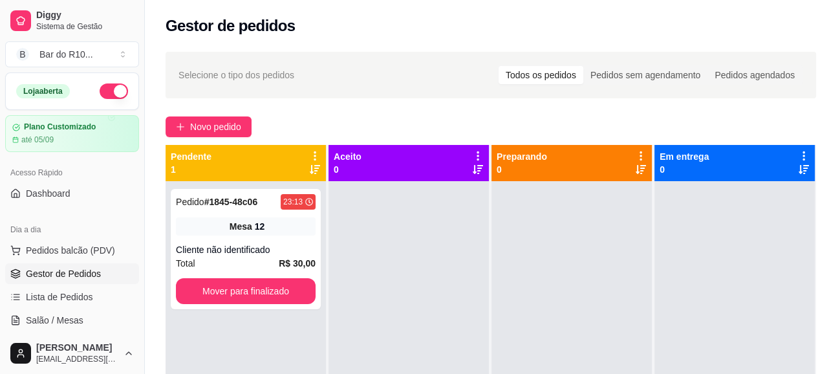
click at [321, 248] on div "Pedido # 1845-48c06 23:13 Mesa 12 Cliente não identificado Total R$ 30,00 Mover…" at bounding box center [246, 368] width 160 height 374
click at [294, 254] on div "Cliente não identificado" at bounding box center [246, 249] width 140 height 13
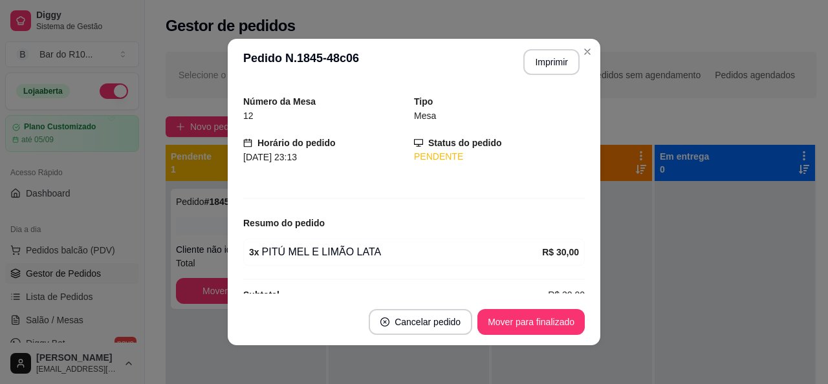
scroll to position [60, 0]
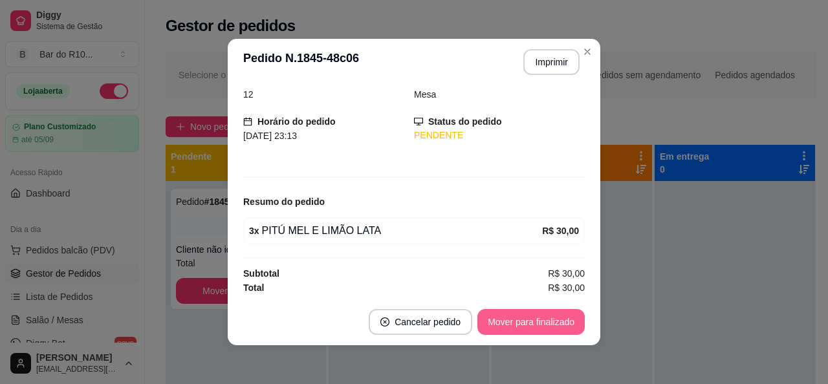
click at [537, 321] on button "Mover para finalizado" at bounding box center [530, 322] width 107 height 26
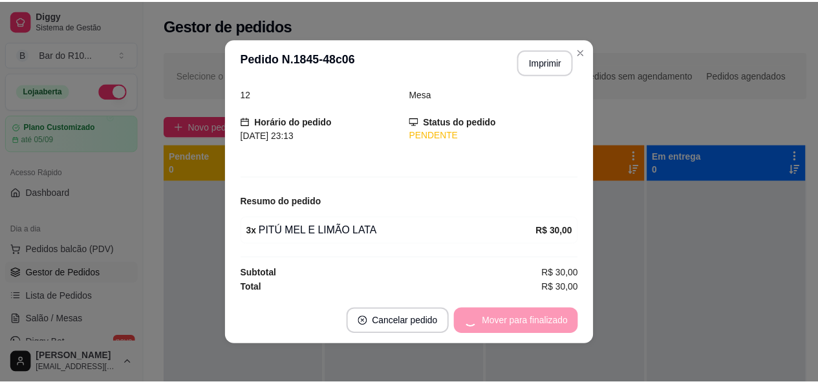
scroll to position [18, 0]
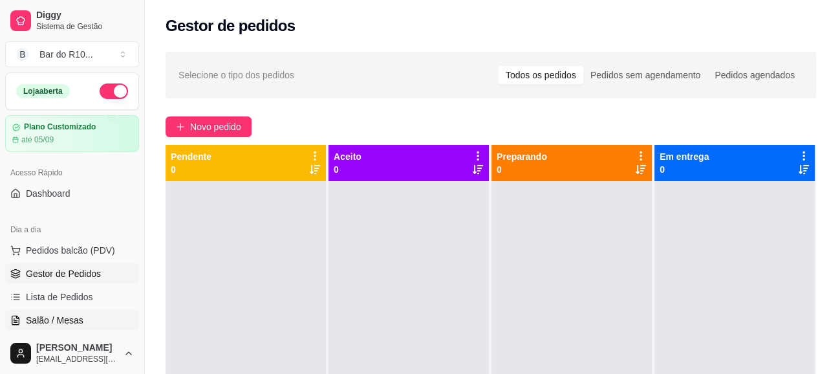
click at [91, 316] on link "Salão / Mesas" at bounding box center [72, 320] width 134 height 21
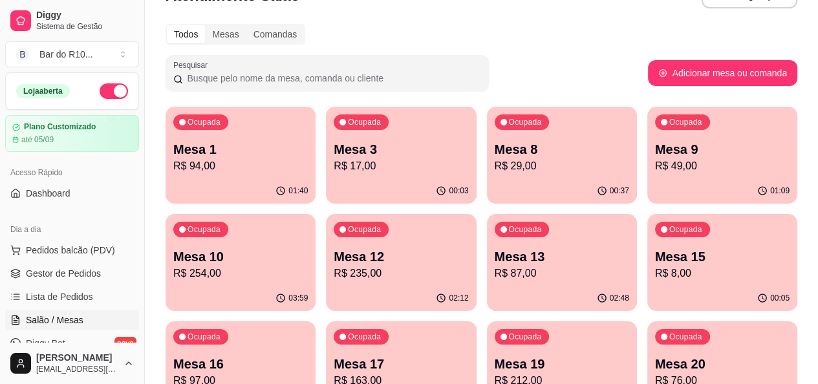
scroll to position [65, 0]
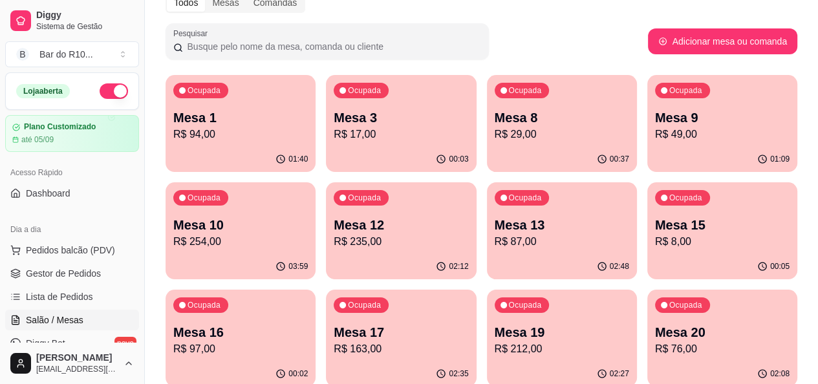
click at [316, 290] on div "Ocupada Mesa 16 R$ 97,00" at bounding box center [241, 326] width 150 height 72
click at [28, 279] on span "Gestor de Pedidos" at bounding box center [63, 273] width 75 height 13
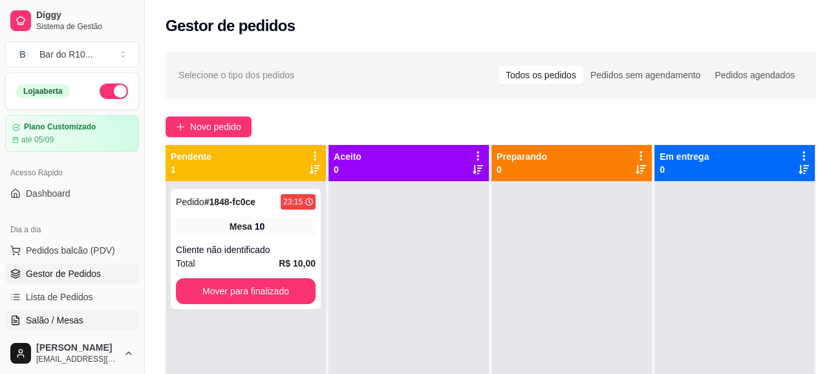
click at [45, 316] on span "Salão / Mesas" at bounding box center [55, 320] width 58 height 13
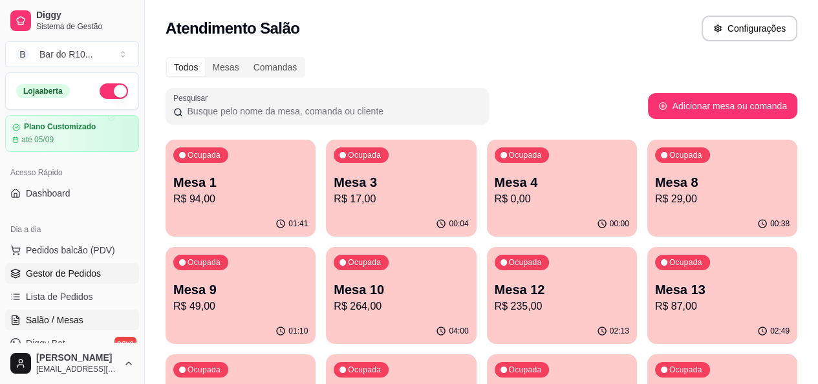
click at [117, 275] on link "Gestor de Pedidos" at bounding box center [72, 273] width 134 height 21
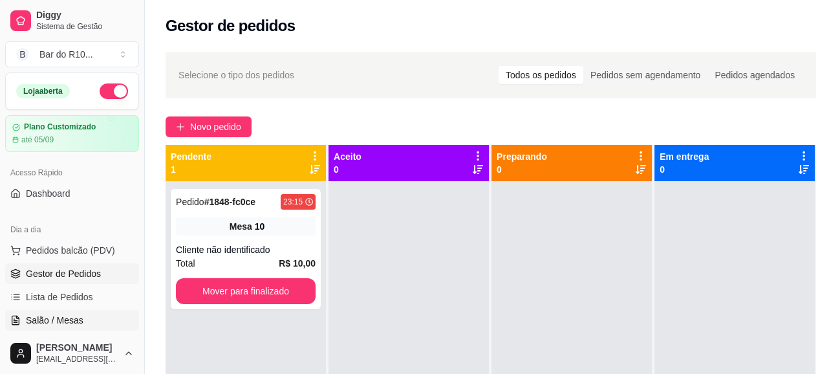
click at [91, 324] on link "Salão / Mesas" at bounding box center [72, 320] width 134 height 21
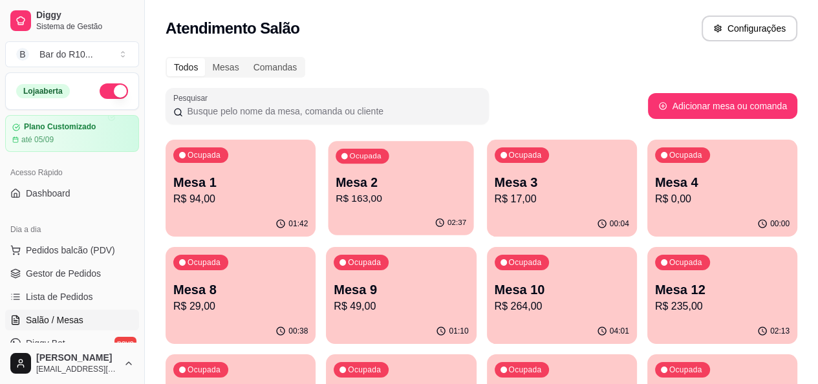
click at [360, 200] on p "R$ 163,00" at bounding box center [401, 198] width 131 height 15
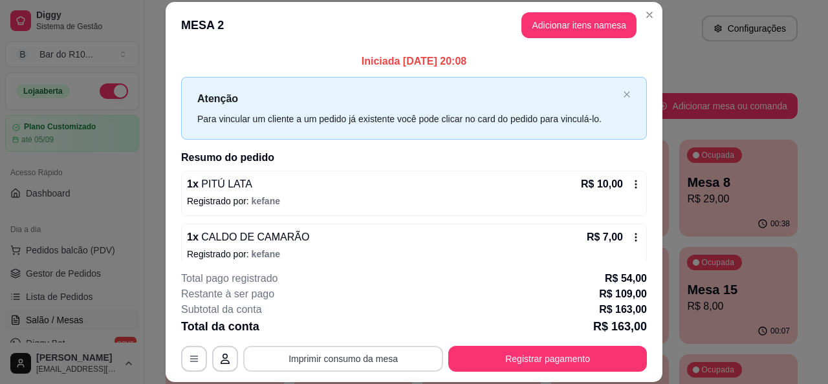
click at [340, 367] on button "Imprimir consumo da mesa" at bounding box center [343, 359] width 200 height 26
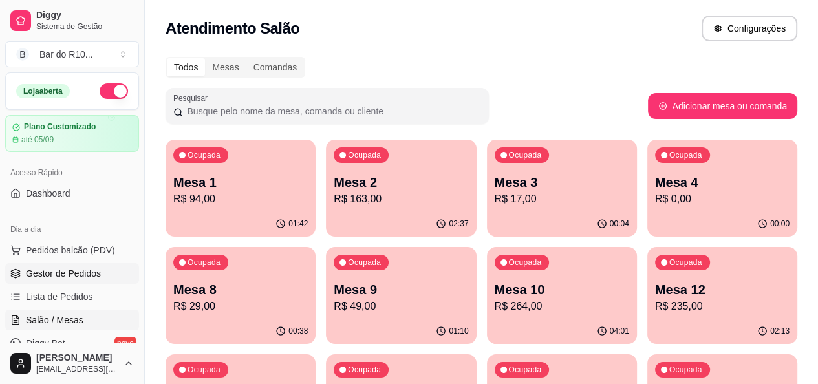
click at [122, 266] on link "Gestor de Pedidos" at bounding box center [72, 273] width 134 height 21
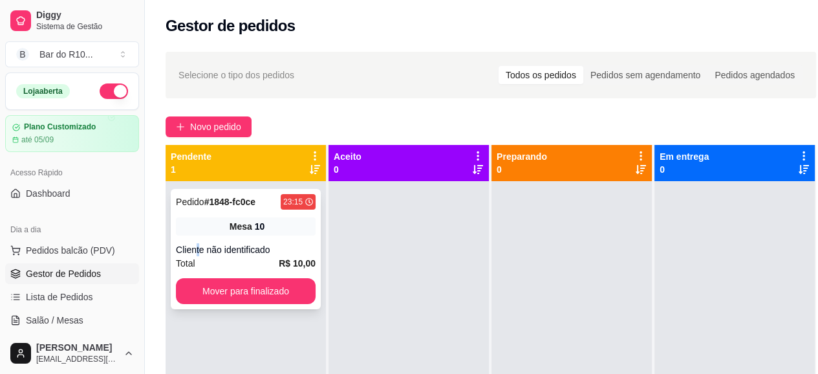
click at [197, 244] on div "Cliente não identificado" at bounding box center [246, 249] width 140 height 13
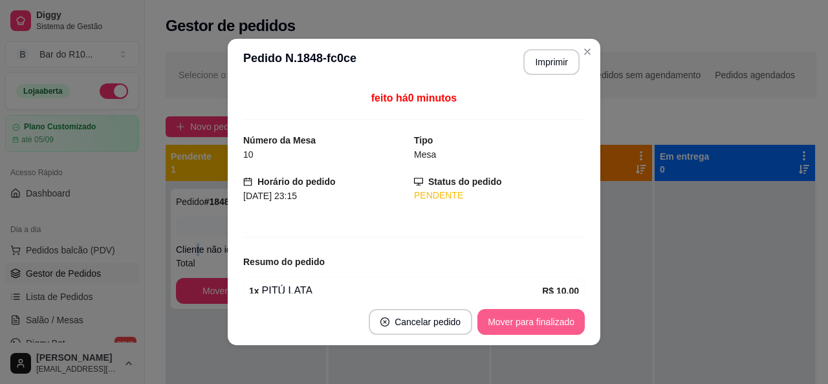
click at [550, 316] on button "Mover para finalizado" at bounding box center [530, 322] width 107 height 26
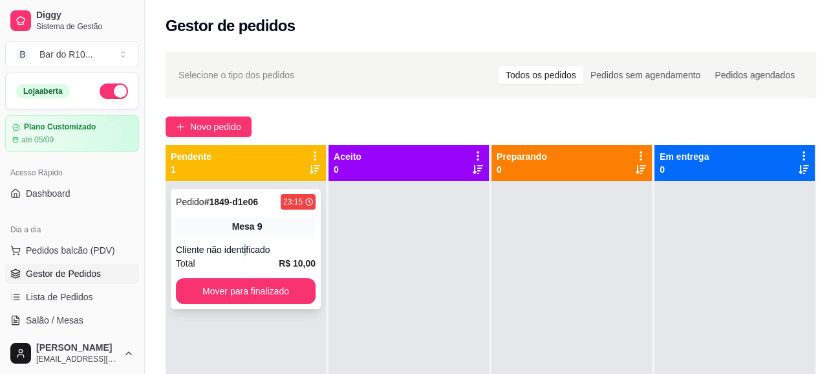
click at [246, 237] on div "Pedido # 1849-d1e06 23:15 Mesa 9 Cliente não identificado Total R$ 10,00 Mover …" at bounding box center [246, 249] width 150 height 120
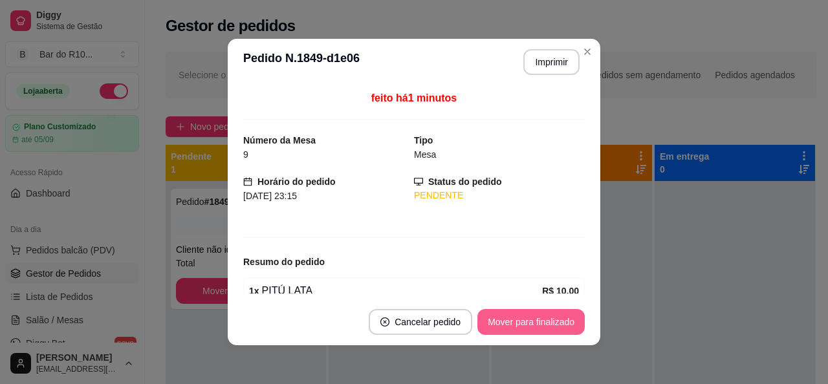
click at [549, 327] on button "Mover para finalizado" at bounding box center [530, 322] width 107 height 26
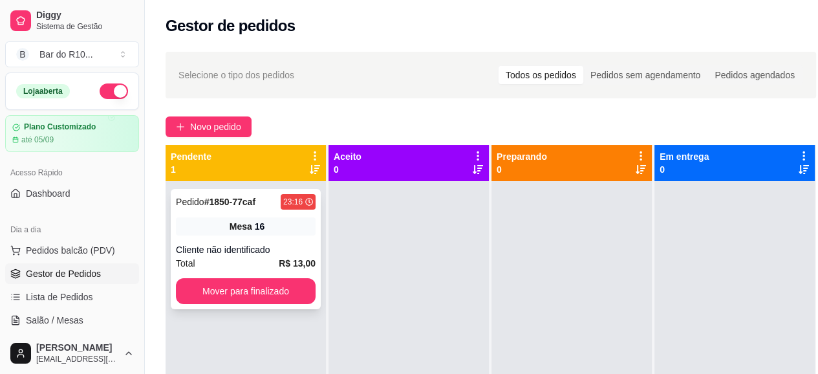
click at [296, 246] on div "Cliente não identificado" at bounding box center [246, 249] width 140 height 13
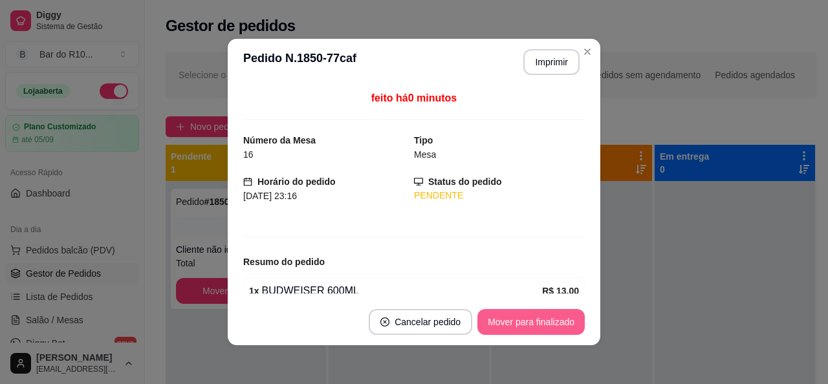
click at [530, 325] on button "Mover para finalizado" at bounding box center [530, 322] width 107 height 26
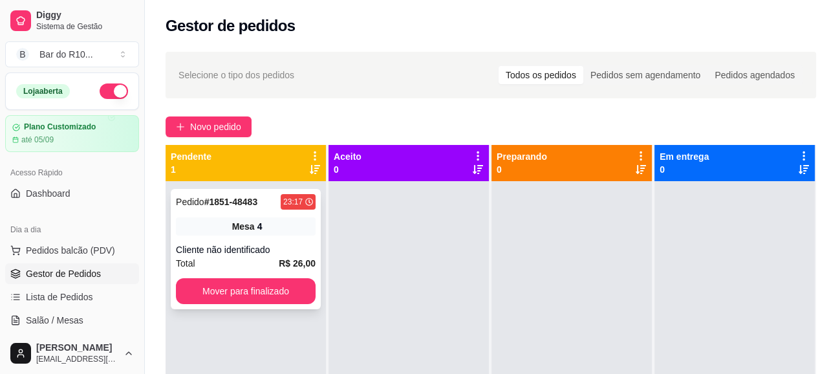
click at [277, 261] on div "Total R$ 26,00" at bounding box center [246, 263] width 140 height 14
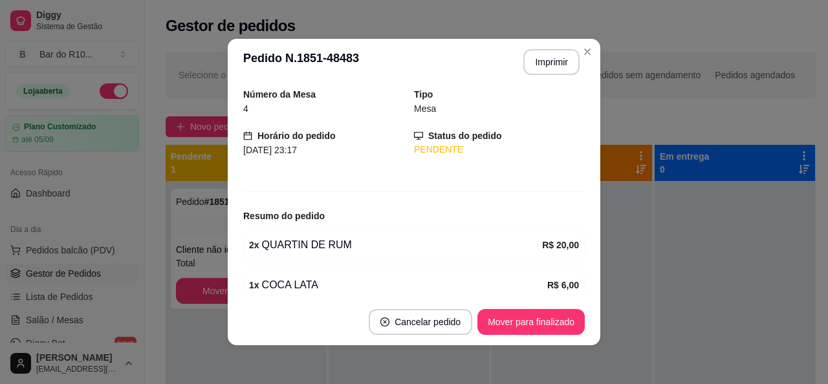
scroll to position [100, 0]
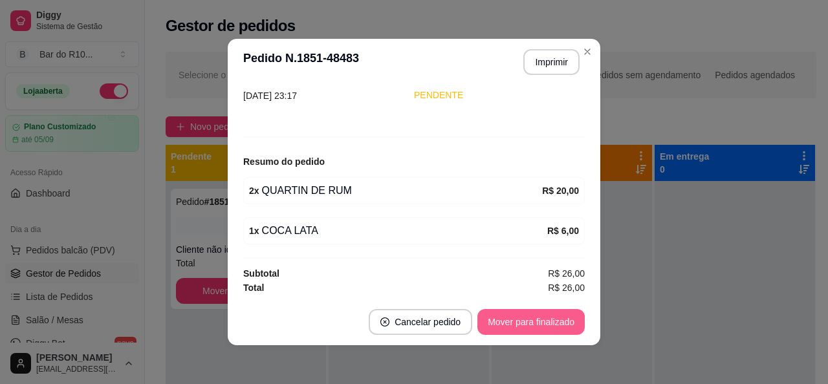
click at [528, 332] on button "Mover para finalizado" at bounding box center [530, 322] width 107 height 26
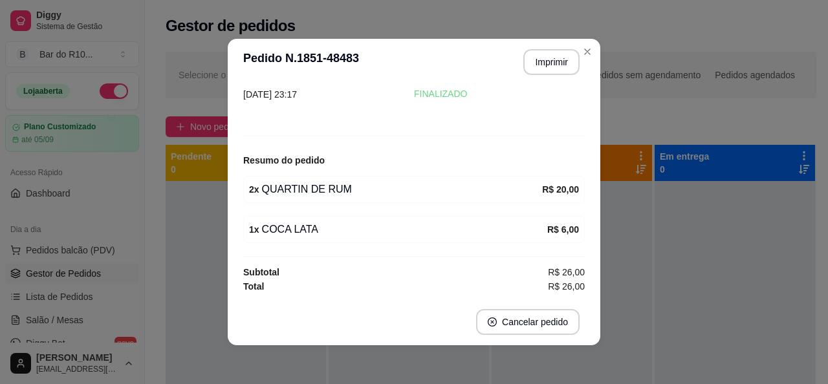
scroll to position [58, 0]
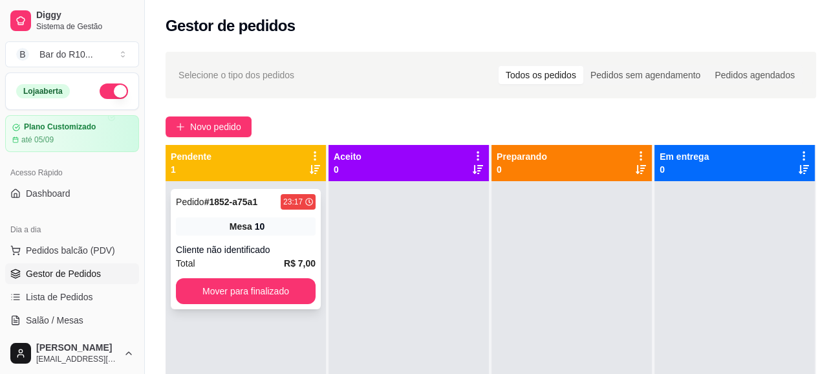
click at [231, 253] on div "Cliente não identificado" at bounding box center [246, 249] width 140 height 13
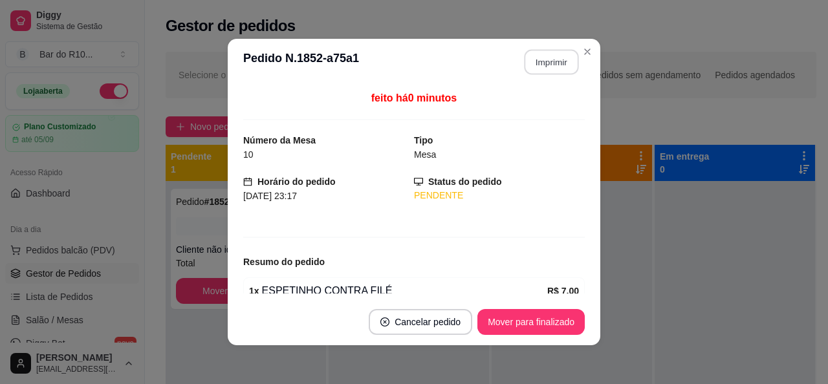
click at [552, 69] on button "Imprimir" at bounding box center [551, 62] width 54 height 25
click at [550, 326] on button "Mover para finalizado" at bounding box center [530, 322] width 107 height 26
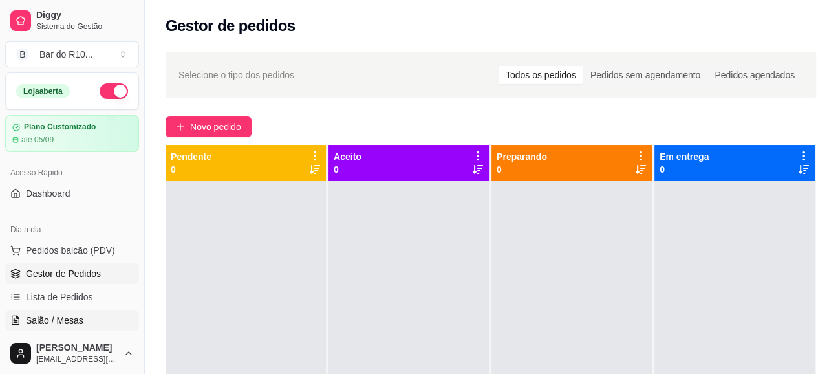
click at [58, 314] on span "Salão / Mesas" at bounding box center [55, 320] width 58 height 13
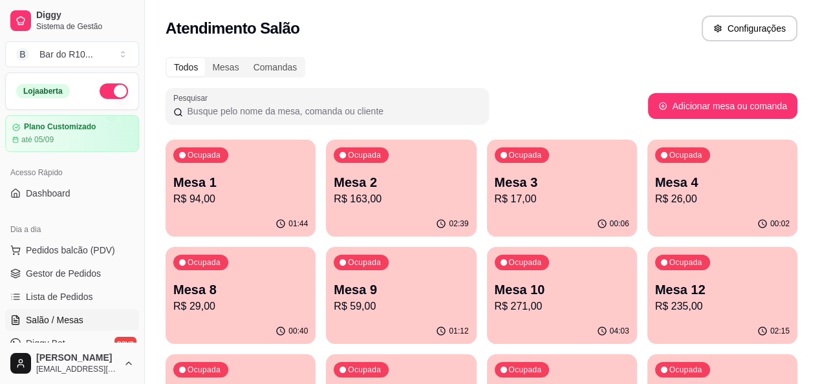
click at [655, 202] on p "R$ 26,00" at bounding box center [722, 199] width 135 height 16
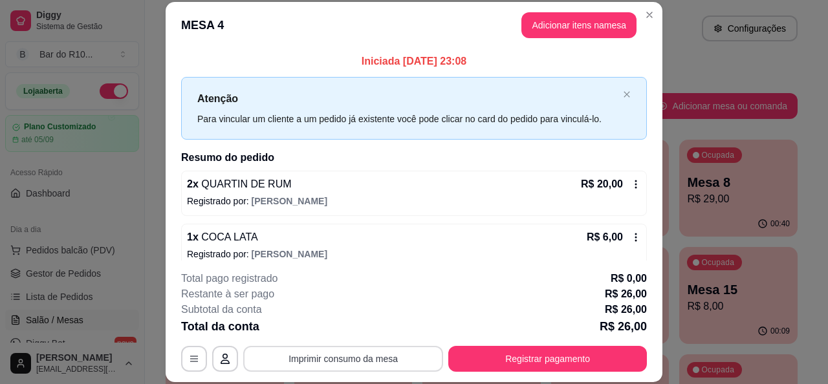
click at [349, 352] on button "Imprimir consumo da mesa" at bounding box center [343, 359] width 200 height 26
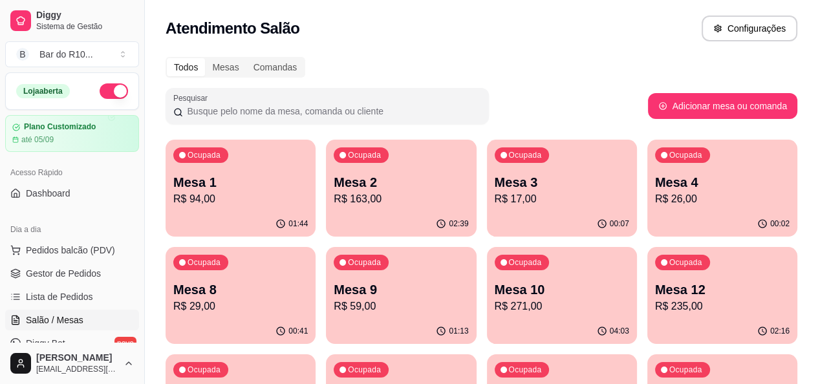
click at [52, 284] on ul "Pedidos balcão (PDV) Gestor de Pedidos Lista de Pedidos Salão / Mesas Diggy Bot…" at bounding box center [72, 308] width 134 height 137
click at [72, 280] on link "Gestor de Pedidos" at bounding box center [72, 273] width 134 height 21
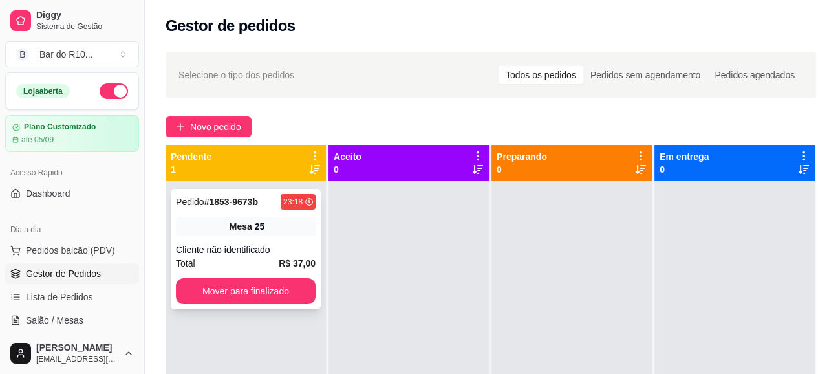
click at [194, 233] on div "Mesa 25" at bounding box center [246, 226] width 140 height 18
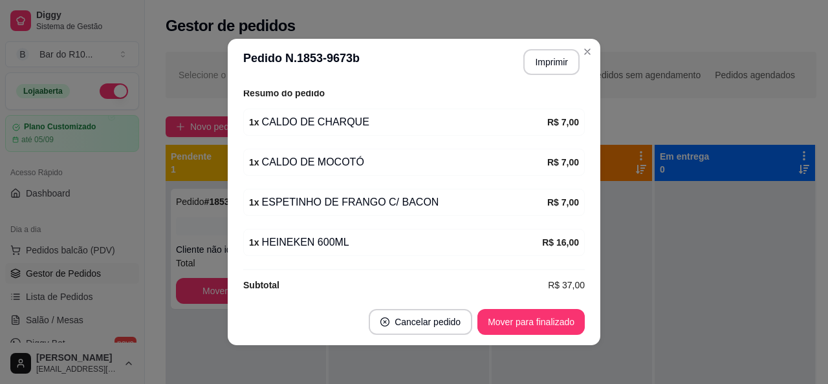
scroll to position [180, 0]
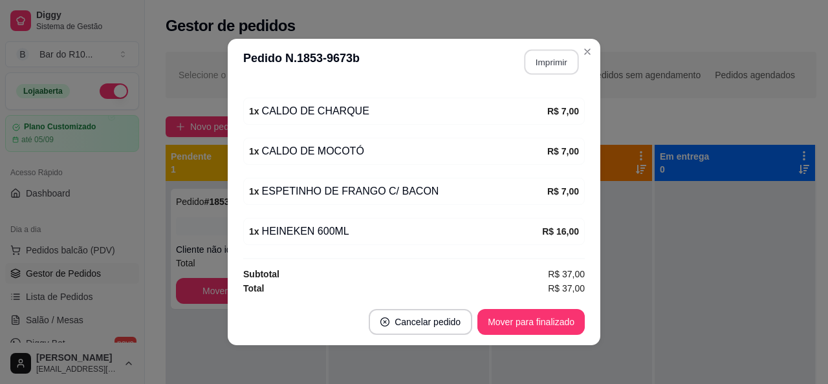
click at [556, 60] on button "Imprimir" at bounding box center [551, 62] width 54 height 25
click at [550, 319] on button "Mover para finalizado" at bounding box center [530, 322] width 107 height 26
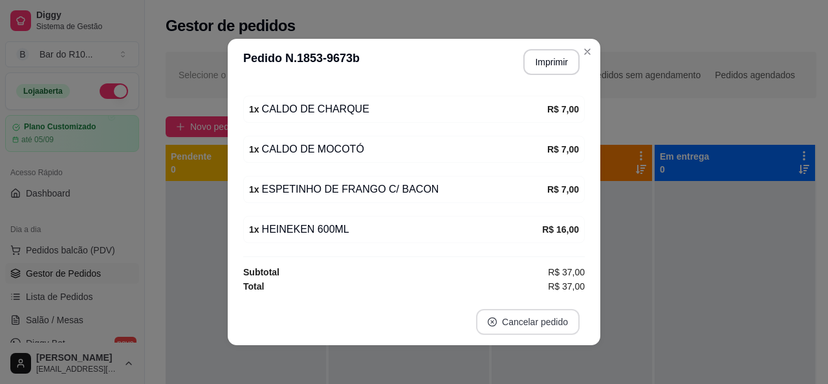
scroll to position [137, 0]
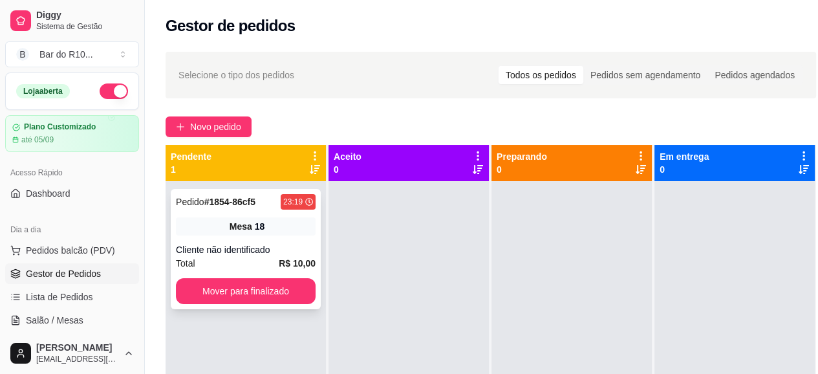
click at [225, 233] on div "Mesa 18" at bounding box center [246, 226] width 140 height 18
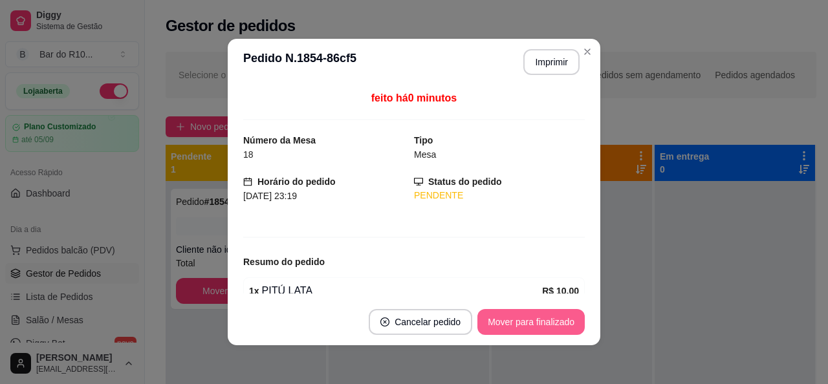
click at [502, 321] on button "Mover para finalizado" at bounding box center [530, 322] width 107 height 26
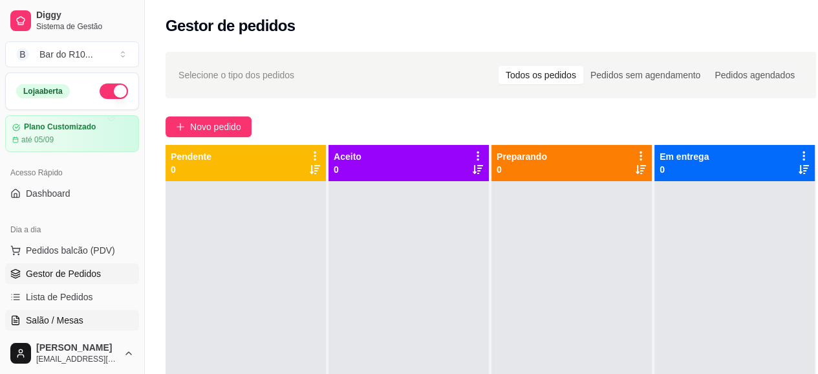
click at [57, 314] on span "Salão / Mesas" at bounding box center [55, 320] width 58 height 13
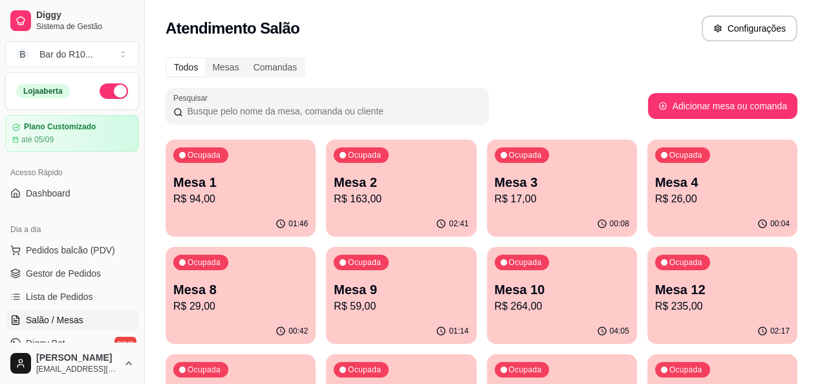
click at [647, 190] on div "Ocupada Mesa 4 R$ 26,00" at bounding box center [722, 176] width 150 height 72
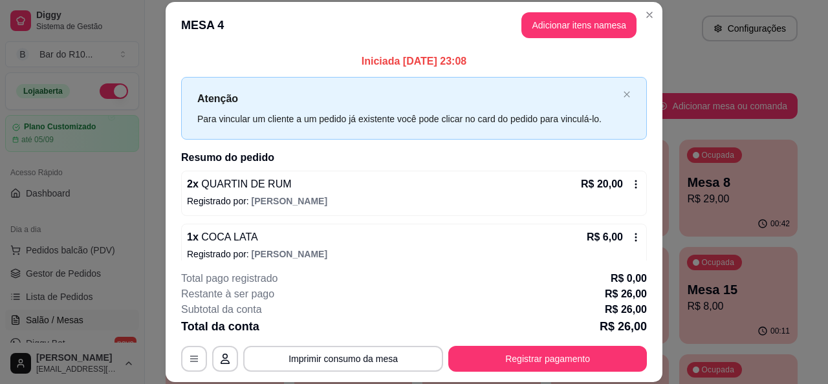
click at [418, 255] on p "Registrado por: Isaac" at bounding box center [414, 254] width 454 height 13
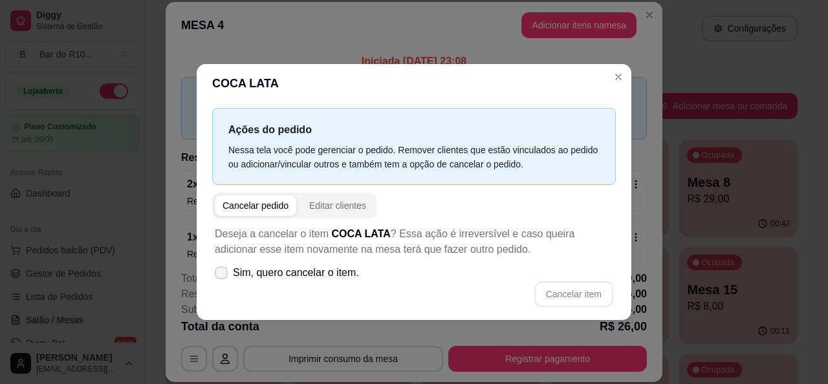
click at [248, 268] on span "Sim, quero cancelar o item." at bounding box center [296, 273] width 126 height 16
click at [222, 275] on input "Sim, quero cancelar o item." at bounding box center [218, 279] width 8 height 8
checkbox input "true"
click at [586, 303] on button "Cancelar item" at bounding box center [573, 294] width 79 height 26
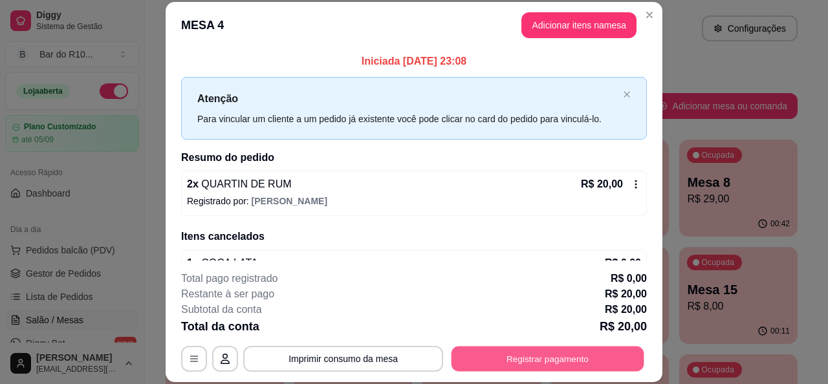
click at [549, 365] on button "Registrar pagamento" at bounding box center [547, 359] width 193 height 25
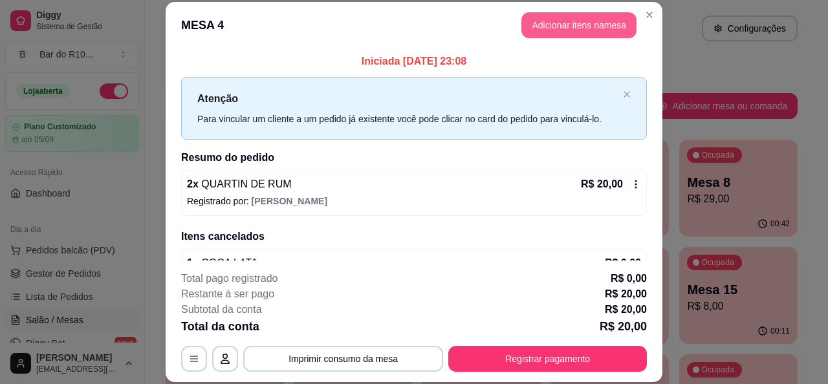
click at [559, 28] on button "Adicionar itens na mesa" at bounding box center [578, 25] width 115 height 26
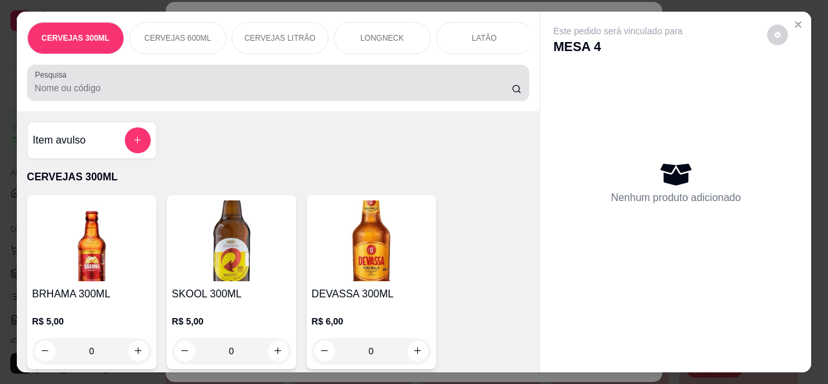
click at [438, 94] on input "Pesquisa" at bounding box center [273, 87] width 477 height 13
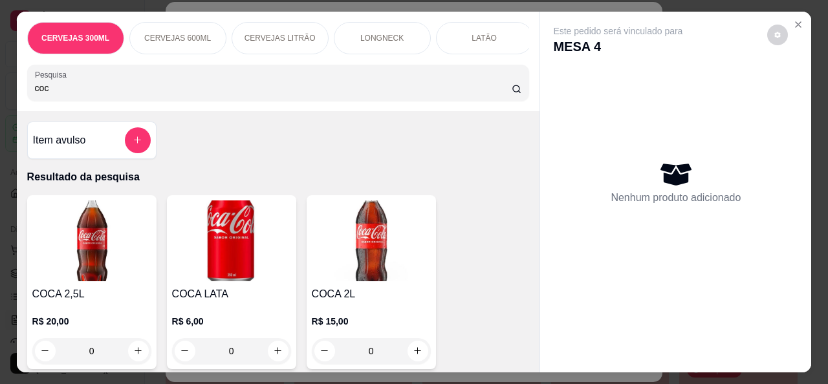
scroll to position [194, 0]
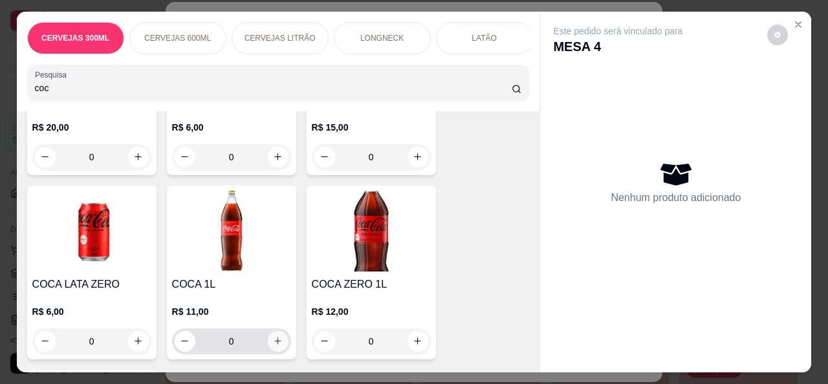
type input "coc"
click at [273, 342] on icon "increase-product-quantity" at bounding box center [278, 341] width 10 height 10
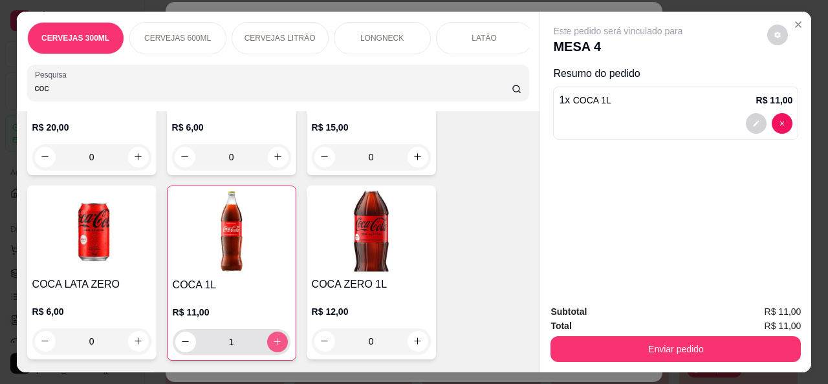
type input "1"
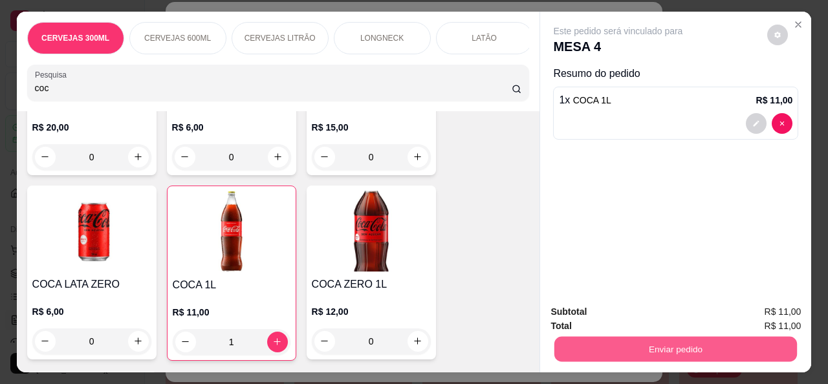
click at [596, 341] on button "Enviar pedido" at bounding box center [675, 349] width 243 height 25
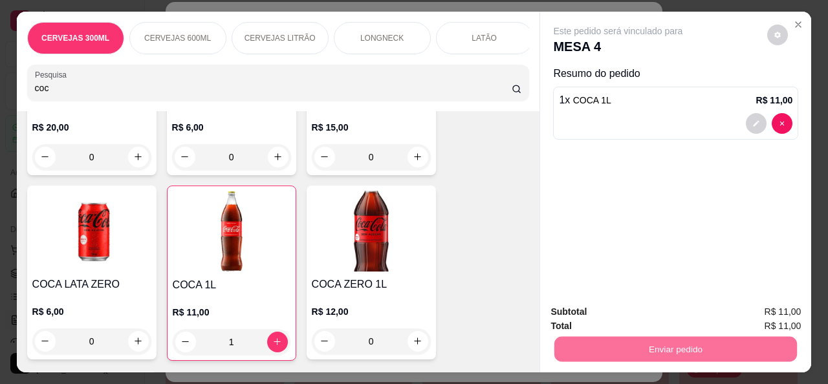
click at [646, 319] on button "Não registrar e enviar pedido" at bounding box center [633, 312] width 131 height 24
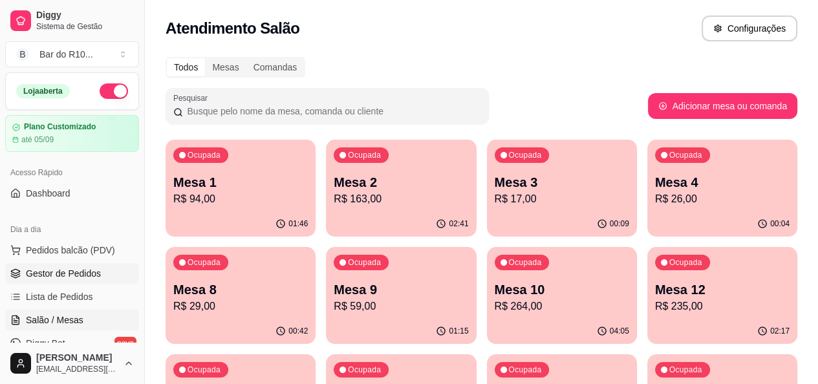
click at [125, 269] on link "Gestor de Pedidos" at bounding box center [72, 273] width 134 height 21
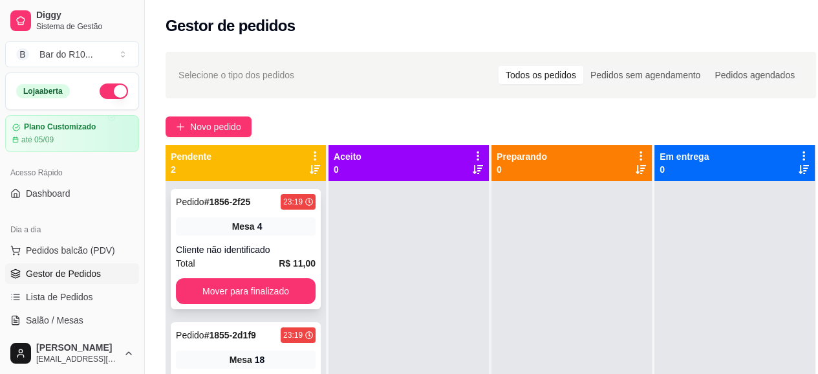
click at [292, 228] on div "Mesa 4" at bounding box center [246, 226] width 140 height 18
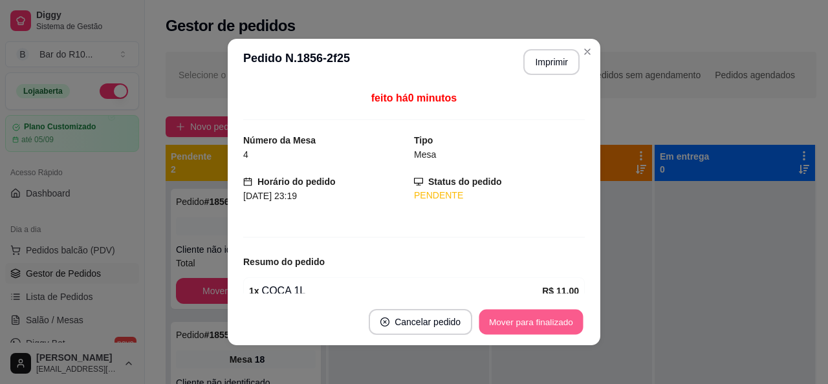
click at [535, 316] on button "Mover para finalizado" at bounding box center [531, 322] width 104 height 25
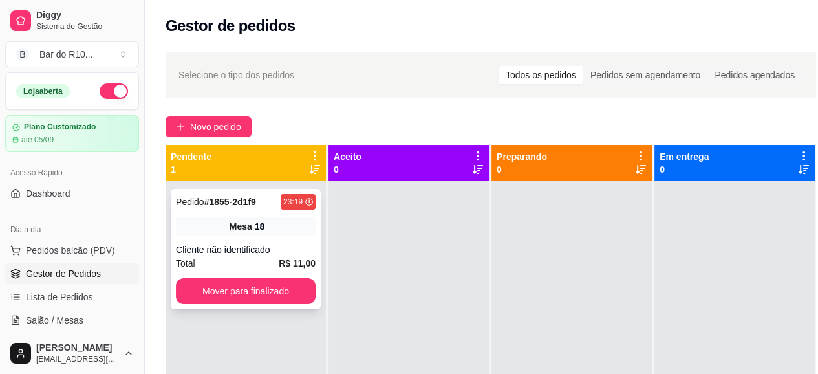
click at [299, 239] on div "Pedido # 1855-2d1f9 23:19 Mesa 18 Cliente não identificado Total R$ 11,00 Mover…" at bounding box center [246, 249] width 150 height 120
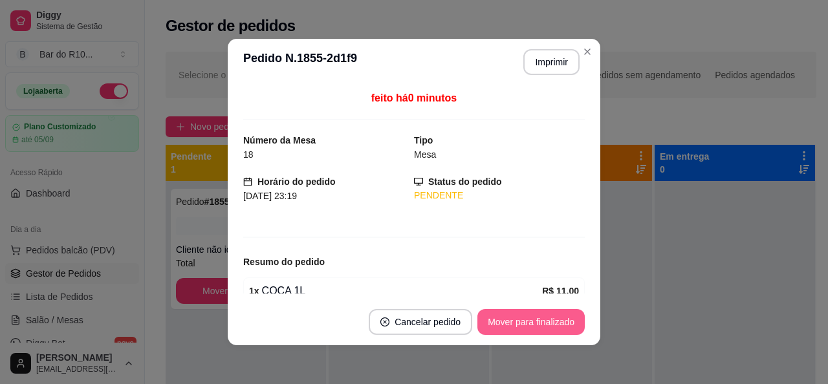
click at [567, 319] on button "Mover para finalizado" at bounding box center [530, 322] width 107 height 26
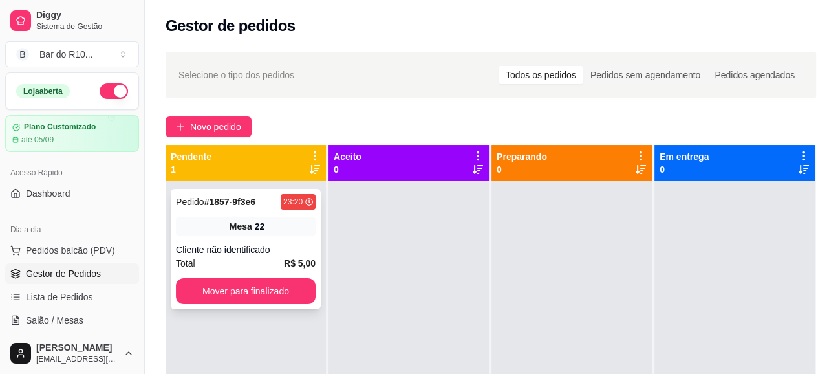
click at [282, 249] on div "Cliente não identificado" at bounding box center [246, 249] width 140 height 13
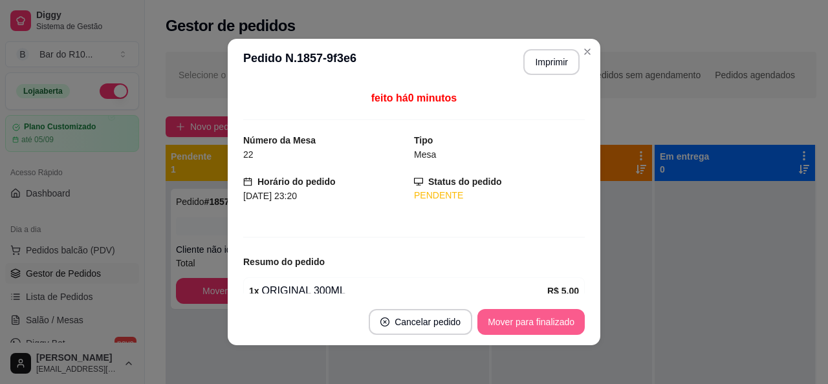
click at [523, 334] on button "Mover para finalizado" at bounding box center [530, 322] width 107 height 26
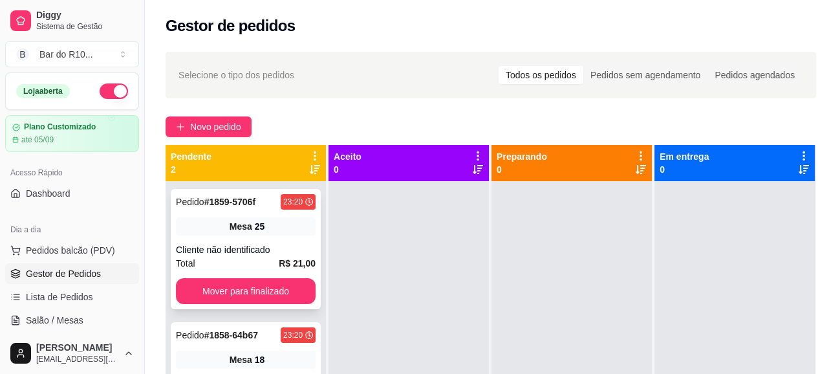
drag, startPoint x: 294, startPoint y: 173, endPoint x: 283, endPoint y: 214, distance: 42.7
click at [294, 177] on div "Pendente 2" at bounding box center [246, 163] width 160 height 36
click at [280, 228] on div "Mesa 25" at bounding box center [246, 226] width 140 height 18
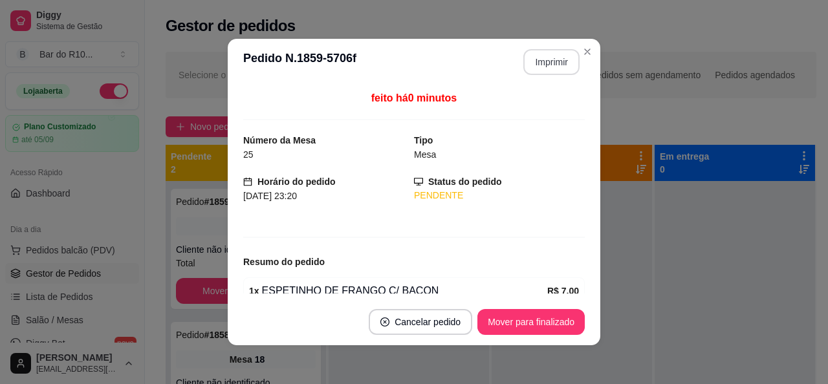
click at [543, 60] on button "Imprimir" at bounding box center [551, 62] width 56 height 26
click at [520, 322] on button "Mover para finalizado" at bounding box center [530, 322] width 107 height 26
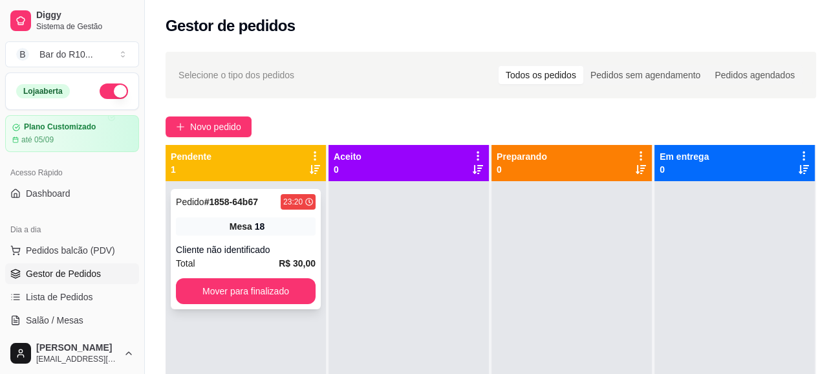
click at [298, 232] on div "Mesa 18" at bounding box center [246, 226] width 140 height 18
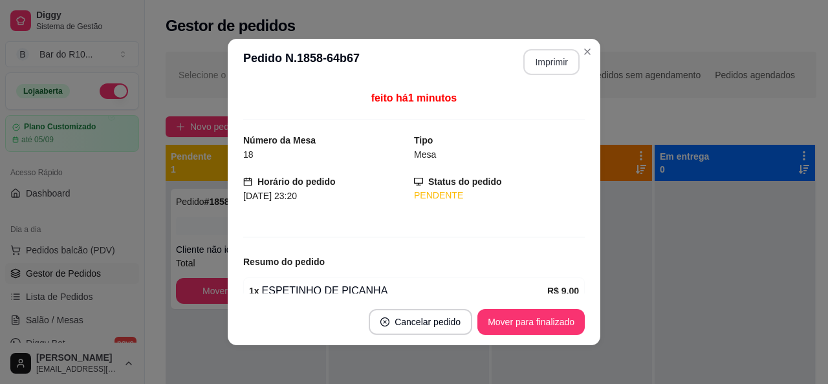
click at [561, 65] on button "Imprimir" at bounding box center [551, 62] width 56 height 26
click at [540, 321] on button "Mover para finalizado" at bounding box center [530, 322] width 107 height 26
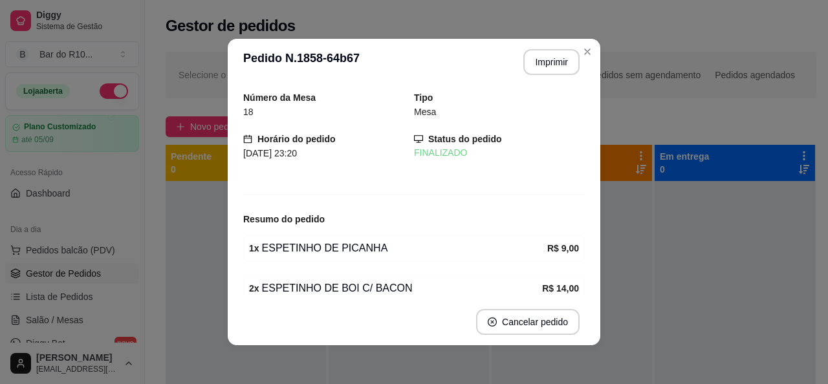
click at [591, 45] on header "**********" at bounding box center [414, 62] width 372 height 47
click at [565, 56] on button "Imprimir" at bounding box center [551, 62] width 56 height 26
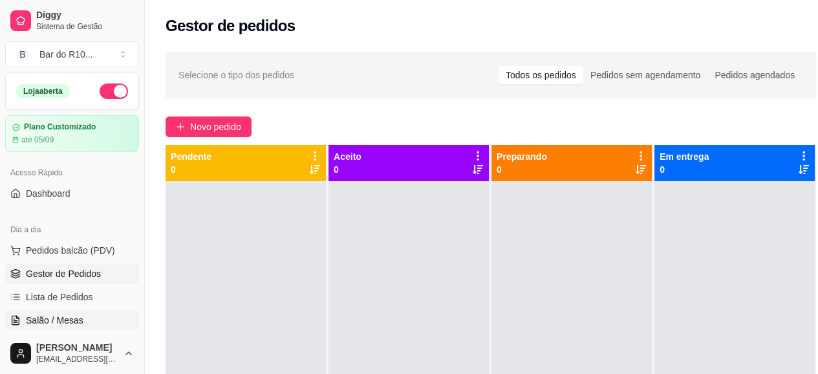
click at [79, 312] on link "Salão / Mesas" at bounding box center [72, 320] width 134 height 21
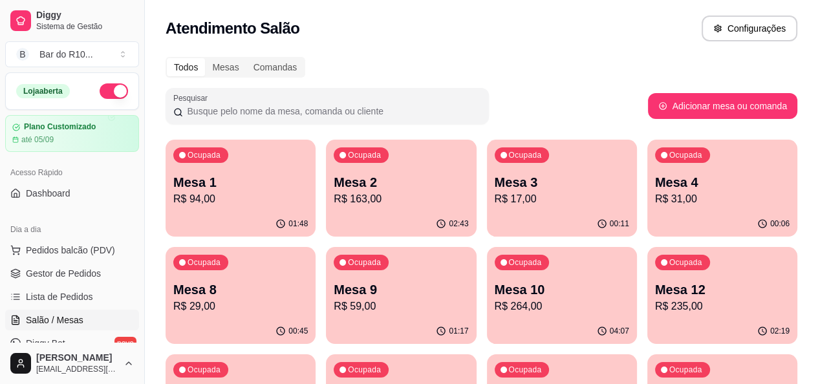
click at [655, 189] on p "Mesa 4" at bounding box center [722, 182] width 135 height 18
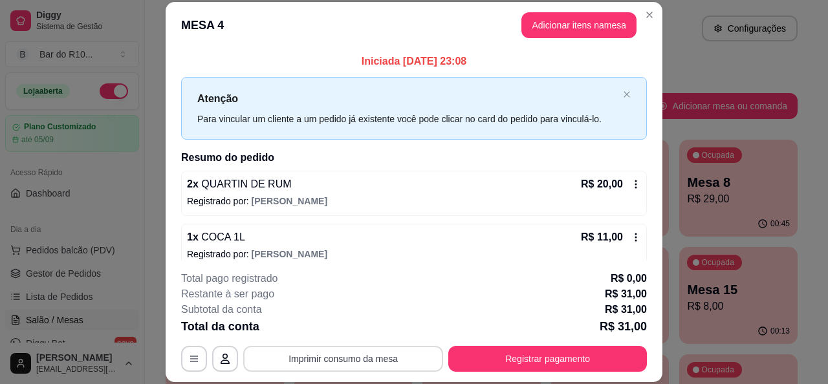
click at [368, 351] on button "Imprimir consumo da mesa" at bounding box center [343, 359] width 200 height 26
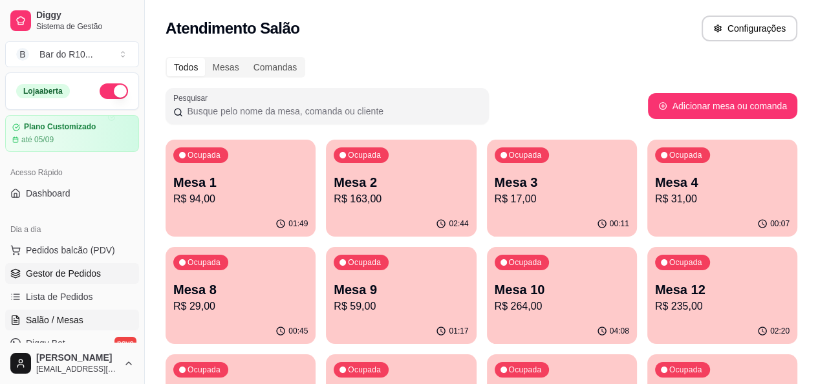
click at [69, 275] on span "Gestor de Pedidos" at bounding box center [63, 273] width 75 height 13
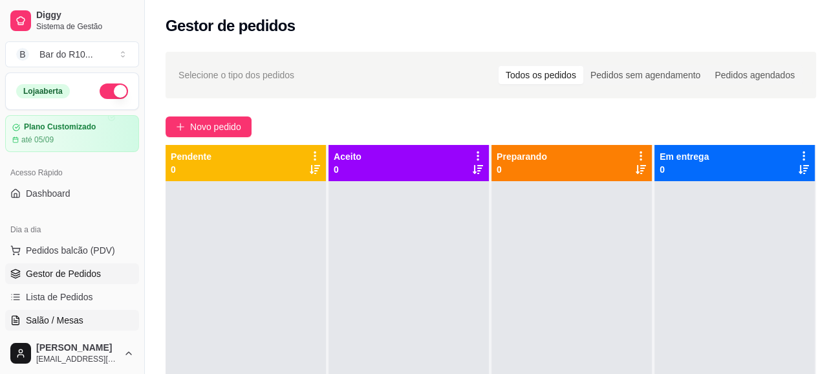
click at [25, 319] on link "Salão / Mesas" at bounding box center [72, 320] width 134 height 21
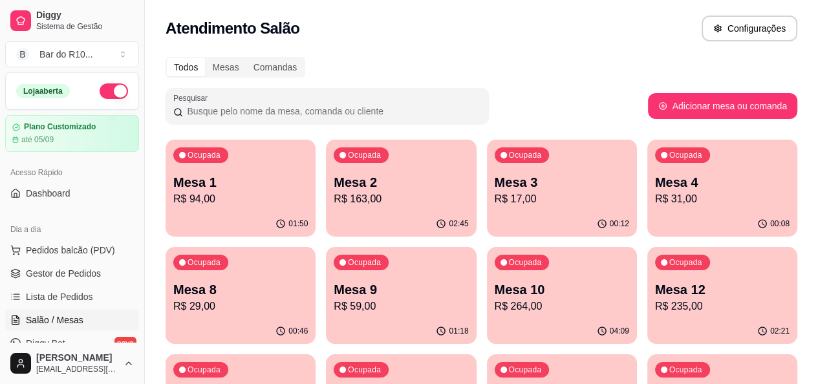
click at [308, 299] on p "R$ 29,00" at bounding box center [240, 307] width 135 height 16
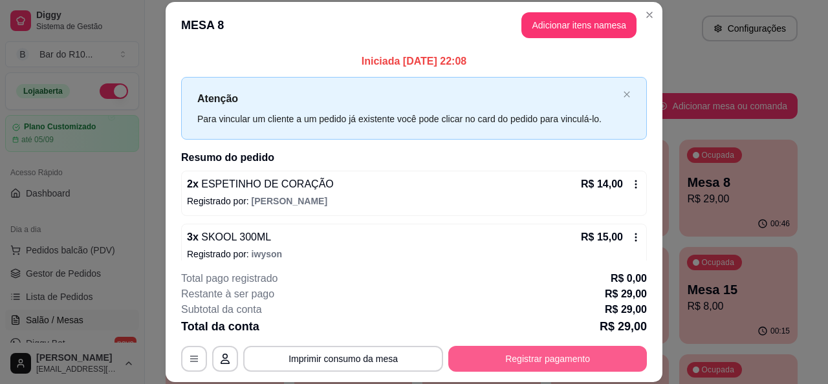
click at [552, 352] on button "Registrar pagamento" at bounding box center [547, 359] width 199 height 26
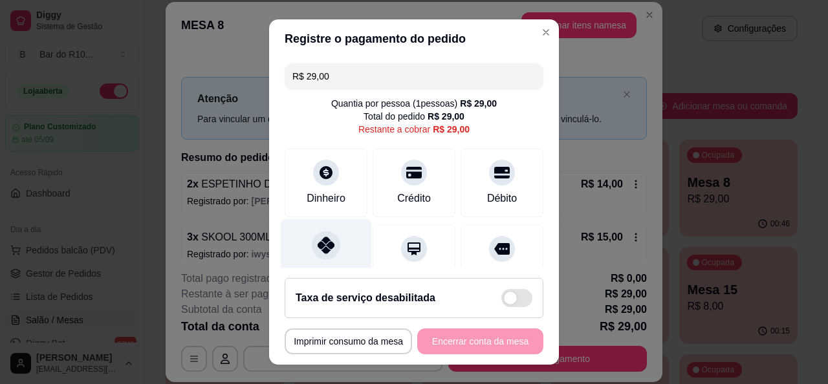
click at [338, 236] on div "Pix" at bounding box center [326, 257] width 91 height 76
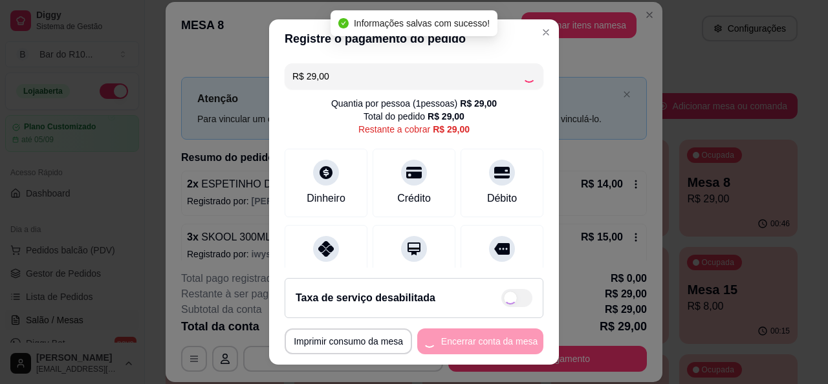
type input "R$ 0,00"
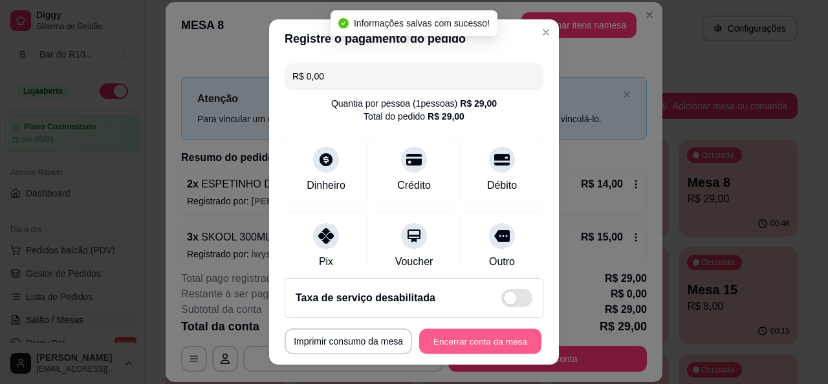
click at [481, 340] on button "Encerrar conta da mesa" at bounding box center [480, 341] width 122 height 25
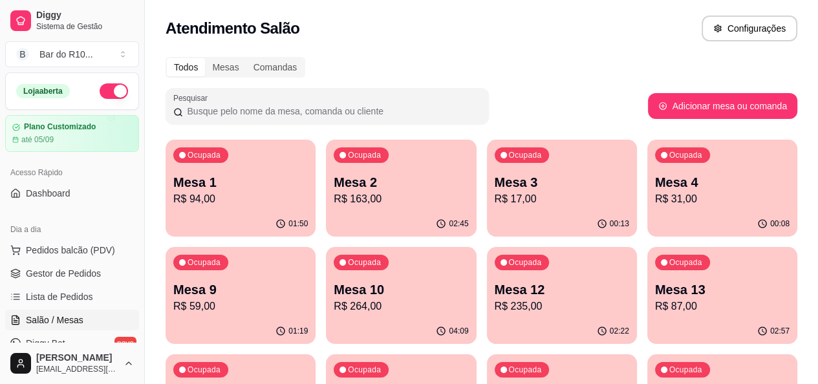
click at [129, 266] on div "Dia a dia Pedidos balcão (PDV) Gestor de Pedidos Lista de Pedidos Salão / Mesas…" at bounding box center [72, 298] width 144 height 168
click at [124, 268] on link "Gestor de Pedidos" at bounding box center [72, 273] width 134 height 21
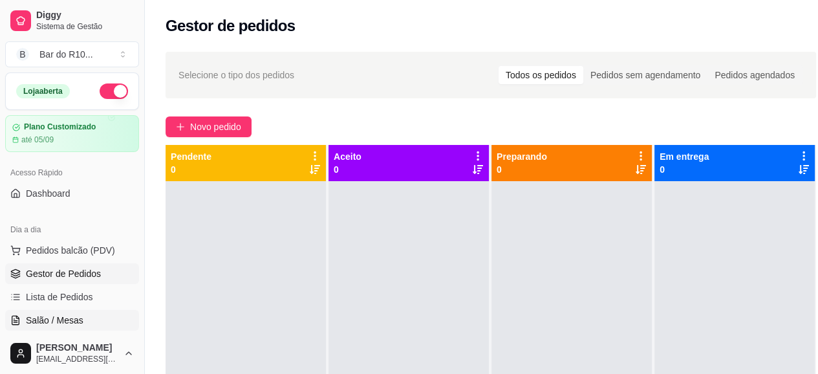
click at [39, 314] on span "Salão / Mesas" at bounding box center [55, 320] width 58 height 13
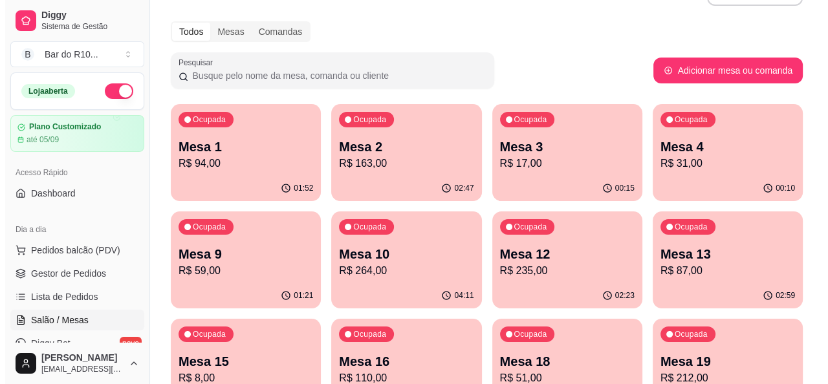
scroll to position [65, 0]
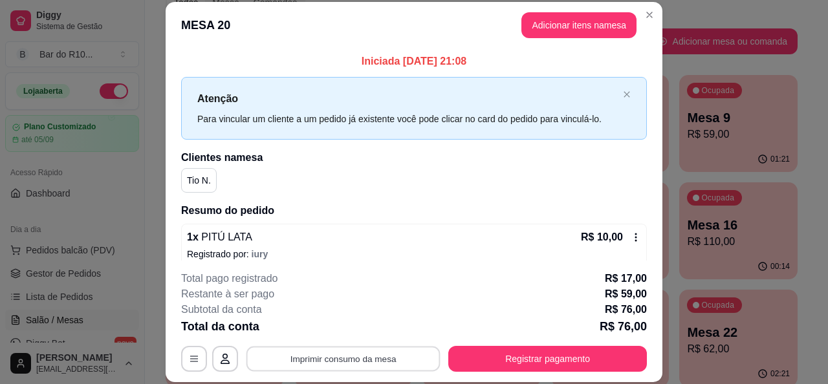
click at [398, 352] on button "Imprimir consumo da mesa" at bounding box center [343, 359] width 194 height 25
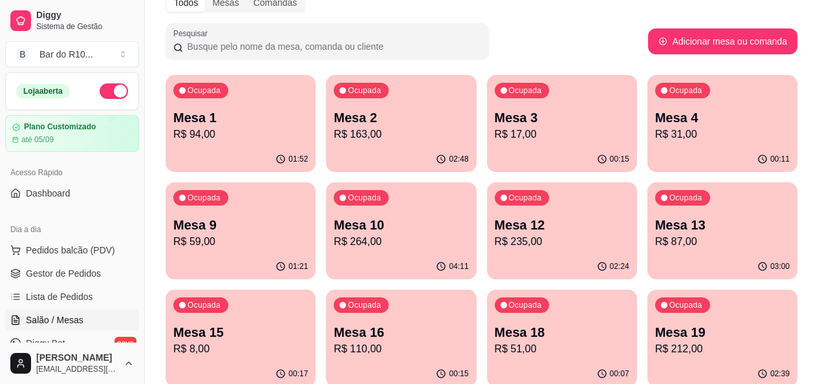
click at [647, 329] on div "Ocupada Mesa 19 R$ 212,00" at bounding box center [722, 326] width 150 height 72
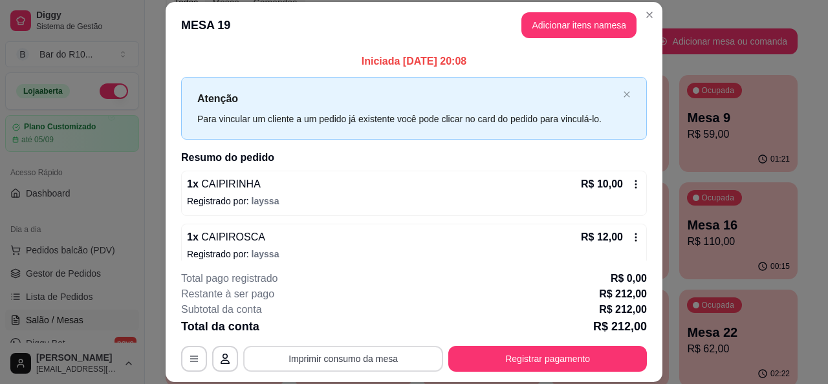
click at [367, 356] on button "Imprimir consumo da mesa" at bounding box center [343, 359] width 200 height 26
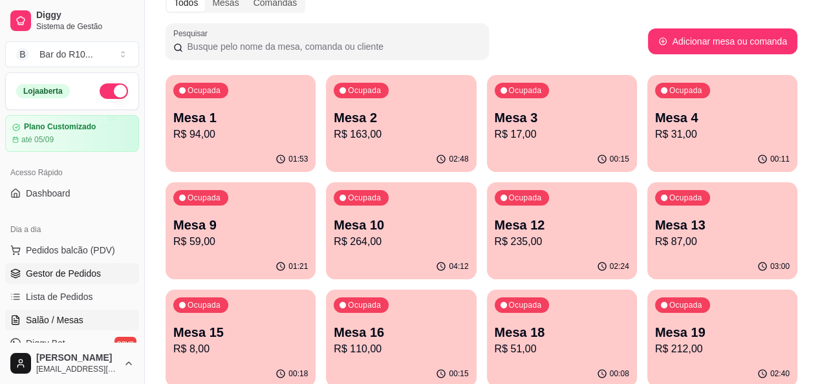
click at [59, 281] on link "Gestor de Pedidos" at bounding box center [72, 273] width 134 height 21
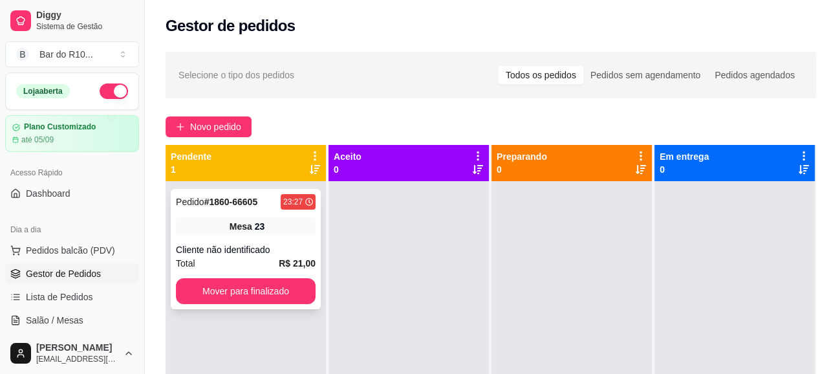
click at [294, 231] on div "Mesa 23" at bounding box center [246, 226] width 140 height 18
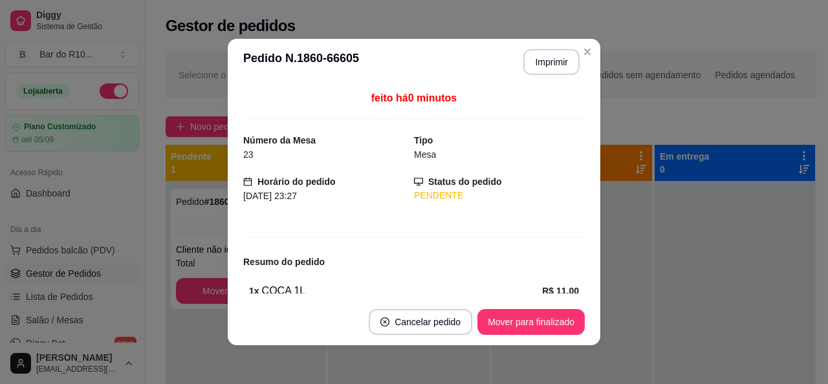
scroll to position [100, 0]
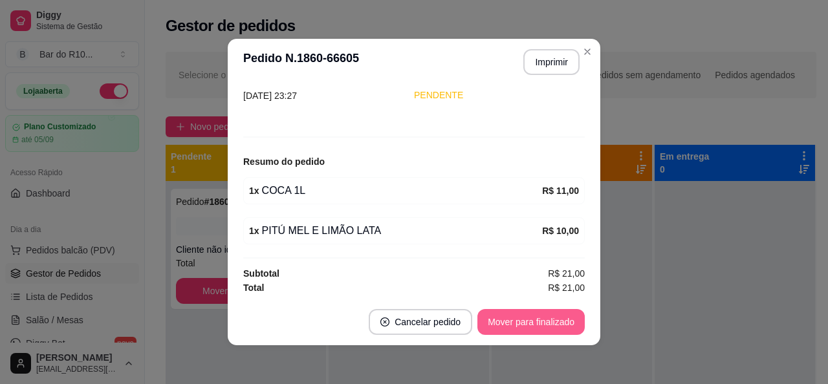
click at [522, 329] on button "Mover para finalizado" at bounding box center [530, 322] width 107 height 26
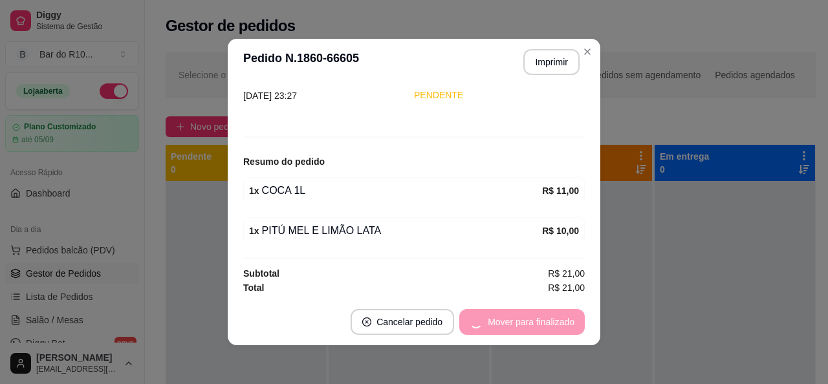
scroll to position [58, 0]
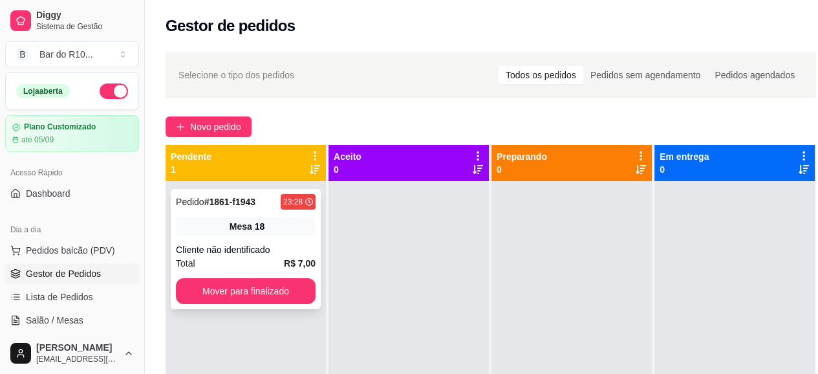
click at [253, 230] on div "Mesa 18" at bounding box center [246, 226] width 140 height 18
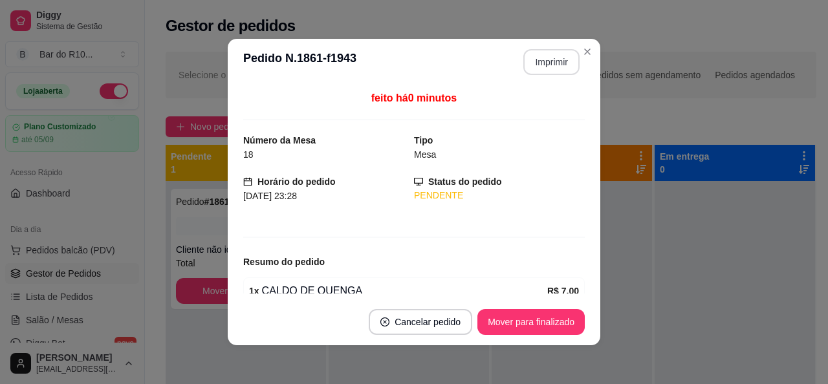
click at [556, 70] on button "Imprimir" at bounding box center [551, 62] width 56 height 26
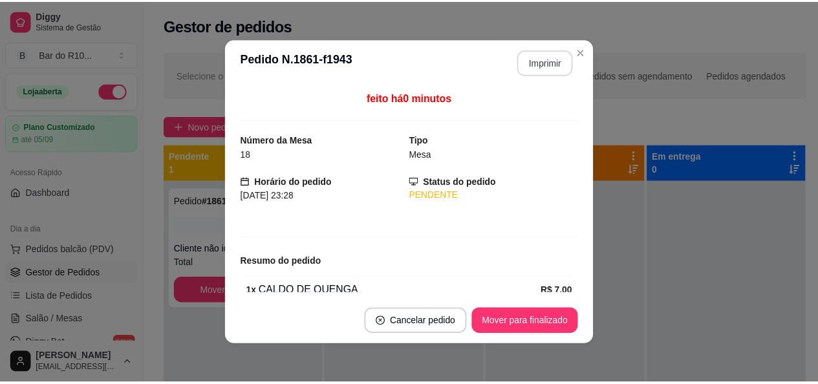
scroll to position [0, 0]
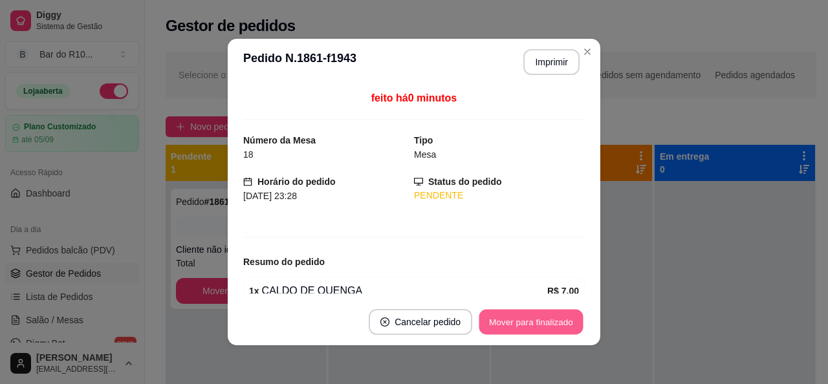
click at [519, 319] on button "Mover para finalizado" at bounding box center [531, 322] width 104 height 25
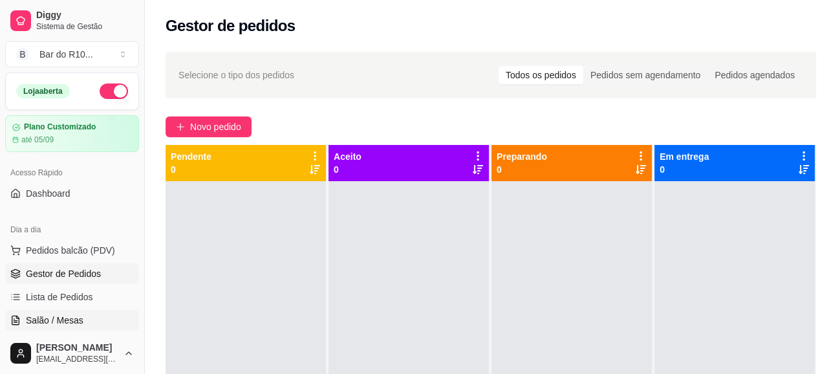
click at [124, 315] on link "Salão / Mesas" at bounding box center [72, 320] width 134 height 21
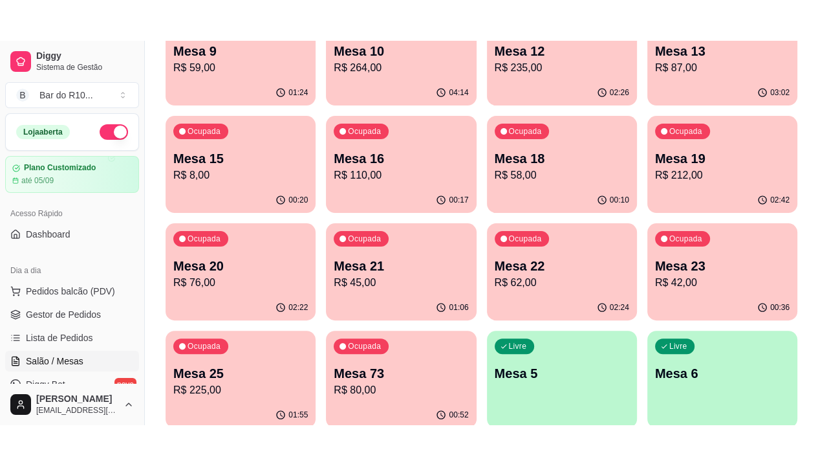
scroll to position [194, 0]
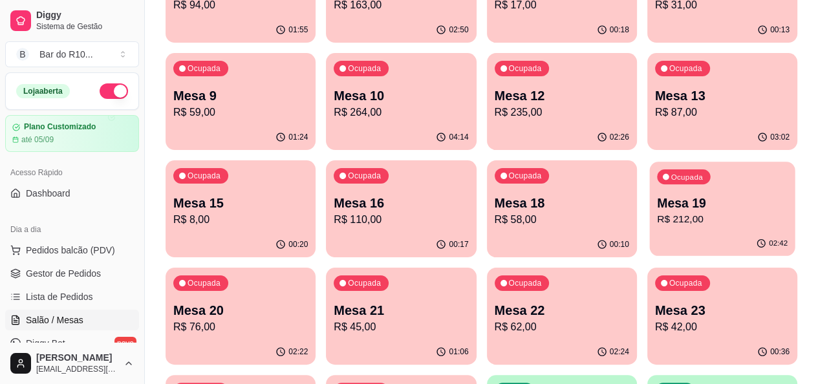
click at [649, 235] on div "02:42" at bounding box center [722, 244] width 146 height 25
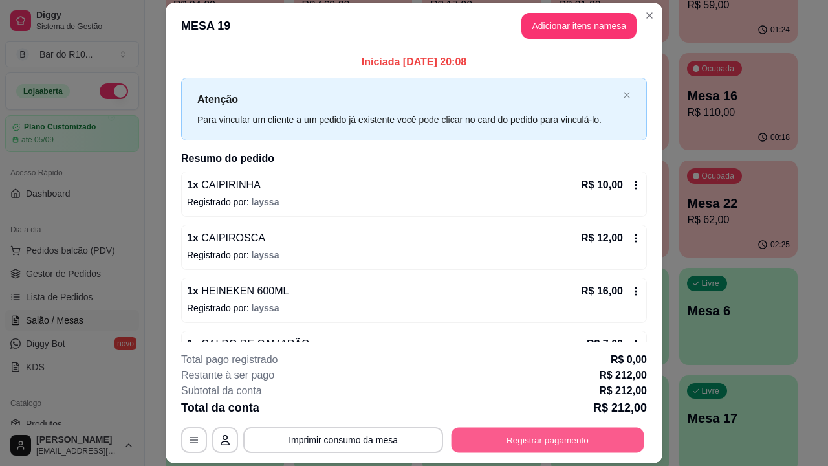
click at [527, 383] on button "Registrar pagamento" at bounding box center [547, 439] width 193 height 25
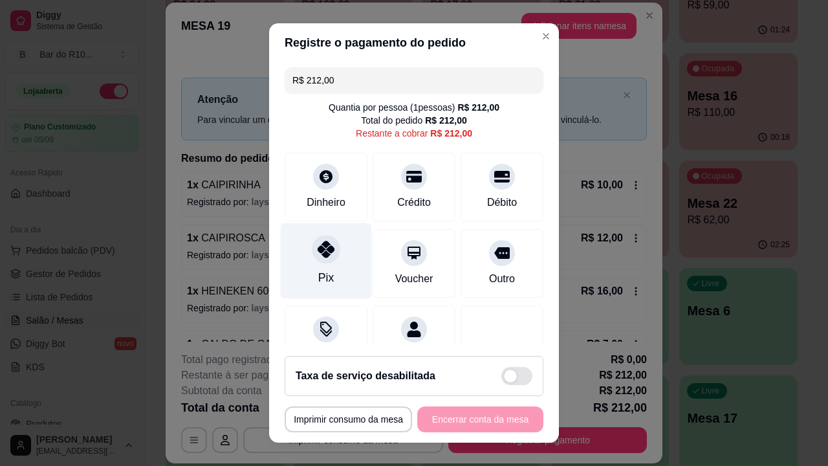
click at [327, 282] on div "Pix" at bounding box center [326, 261] width 91 height 76
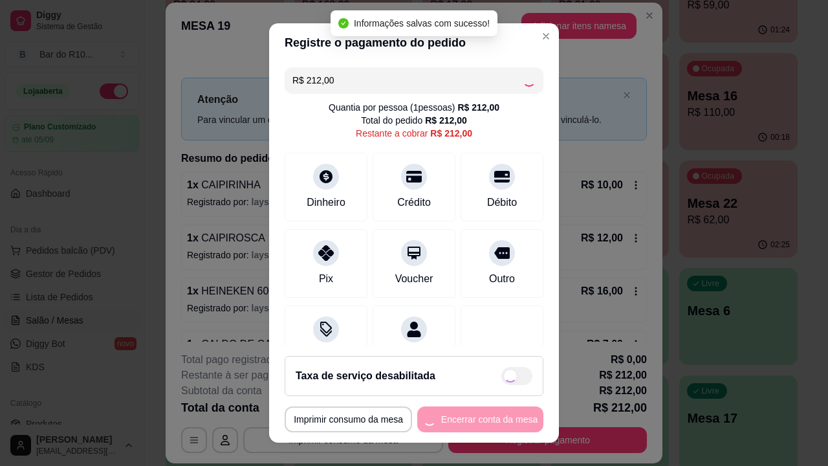
type input "R$ 0,00"
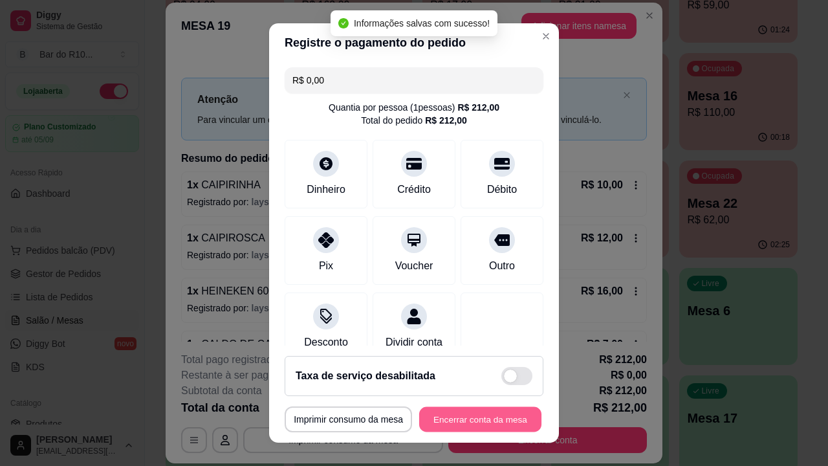
click at [486, 383] on button "Encerrar conta da mesa" at bounding box center [480, 419] width 122 height 25
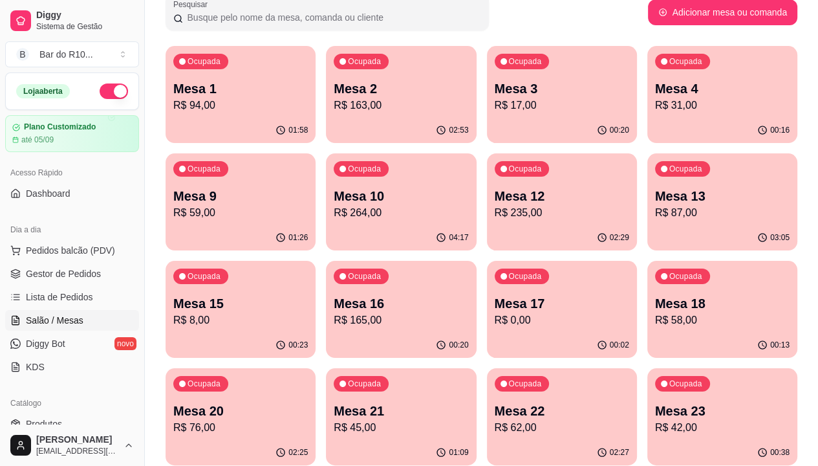
scroll to position [65, 0]
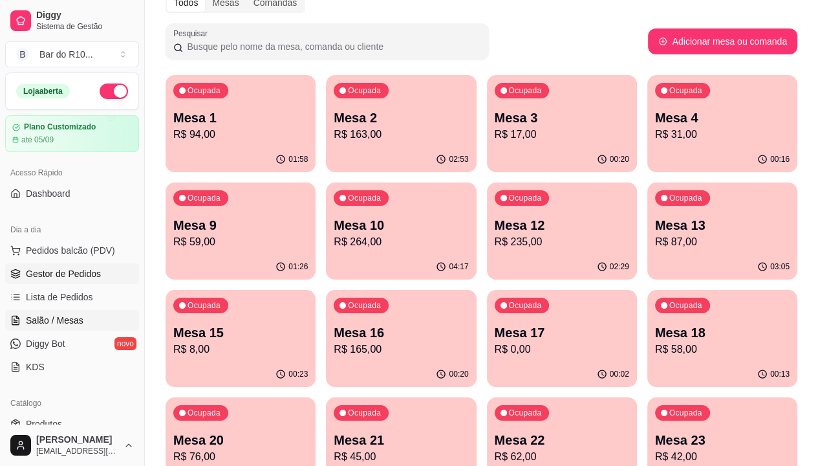
click at [102, 277] on link "Gestor de Pedidos" at bounding box center [72, 273] width 134 height 21
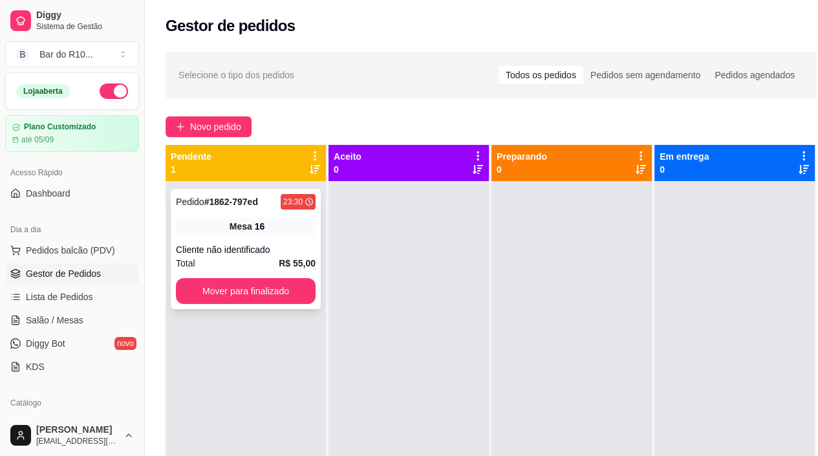
click at [265, 253] on div "Cliente não identificado" at bounding box center [246, 249] width 140 height 13
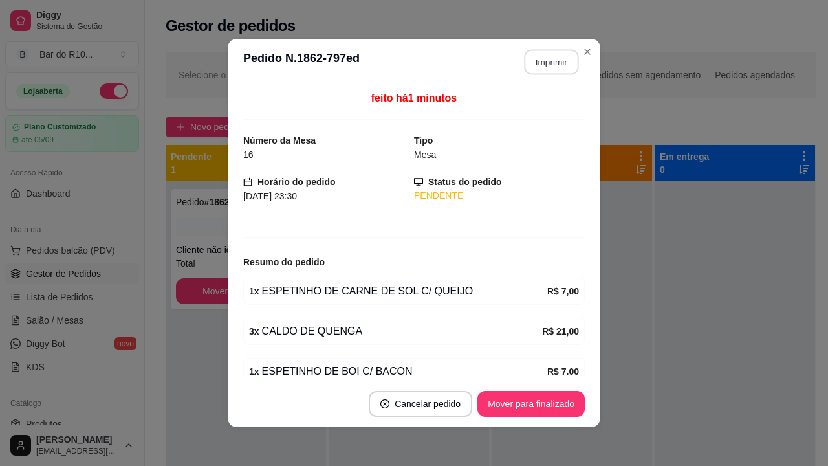
click at [561, 64] on button "Imprimir" at bounding box center [551, 62] width 54 height 25
click at [566, 383] on button "Mover para finalizado" at bounding box center [530, 404] width 107 height 26
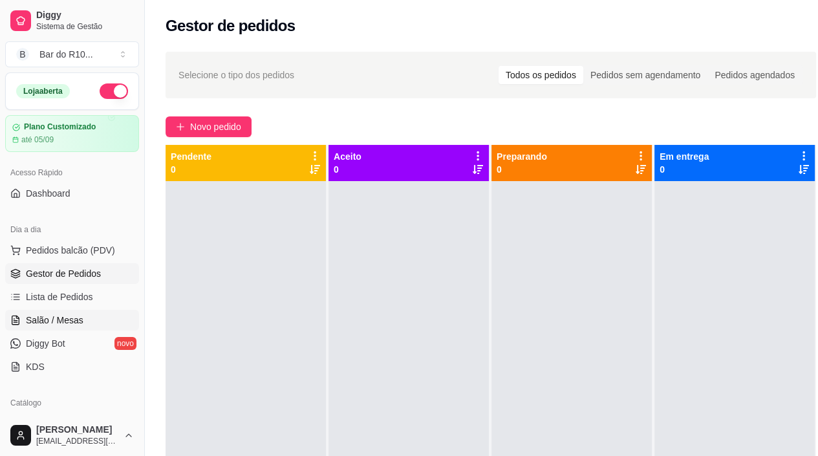
click at [109, 314] on link "Salão / Mesas" at bounding box center [72, 320] width 134 height 21
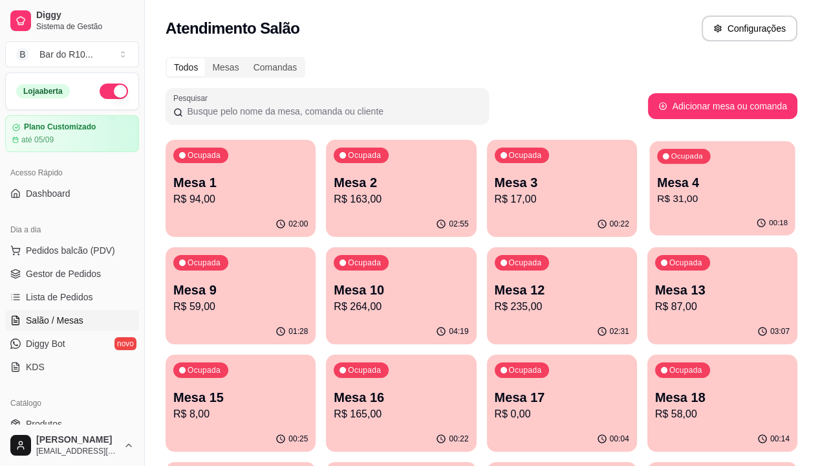
click at [657, 185] on p "Mesa 4" at bounding box center [722, 182] width 131 height 17
click at [91, 271] on span "Gestor de Pedidos" at bounding box center [63, 273] width 75 height 13
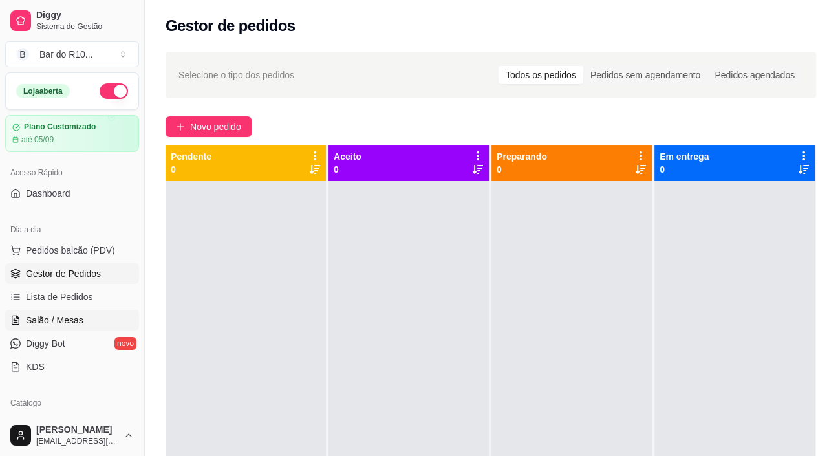
click at [80, 316] on span "Salão / Mesas" at bounding box center [55, 320] width 58 height 13
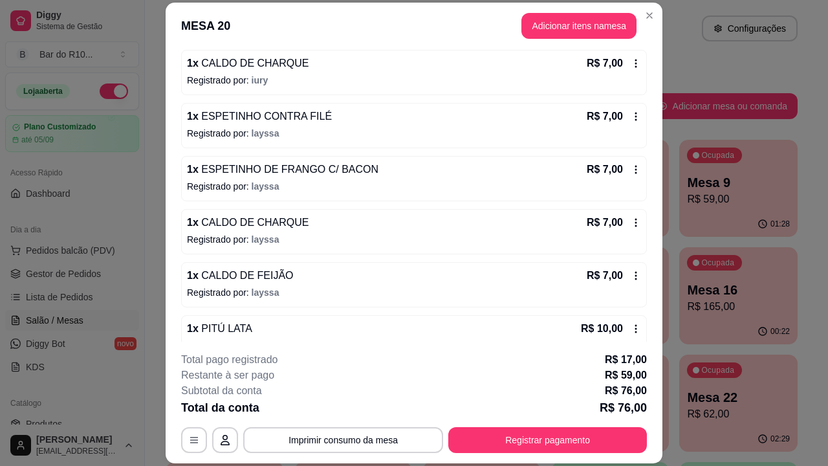
scroll to position [406, 0]
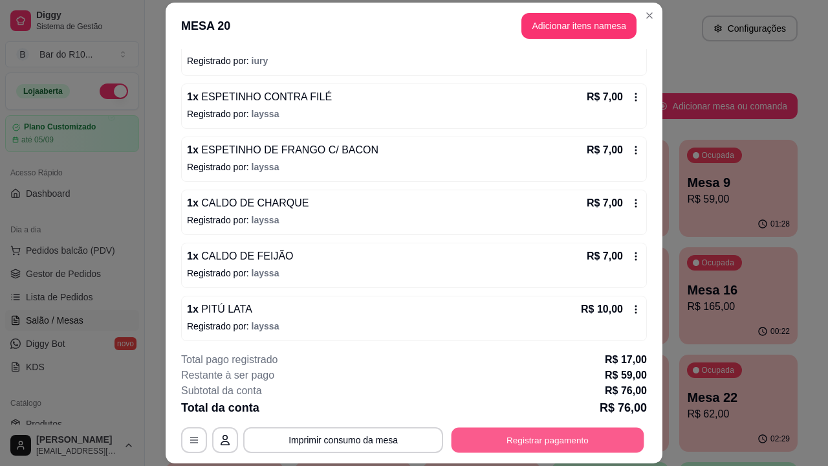
click at [592, 383] on button "Registrar pagamento" at bounding box center [547, 439] width 193 height 25
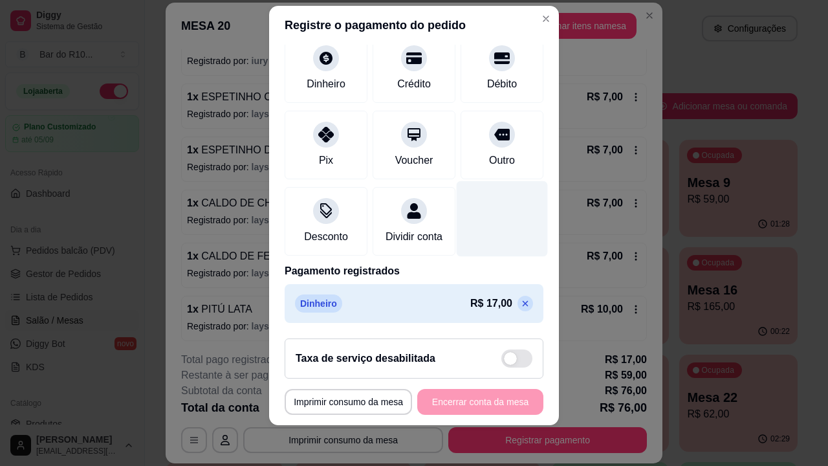
scroll to position [18, 0]
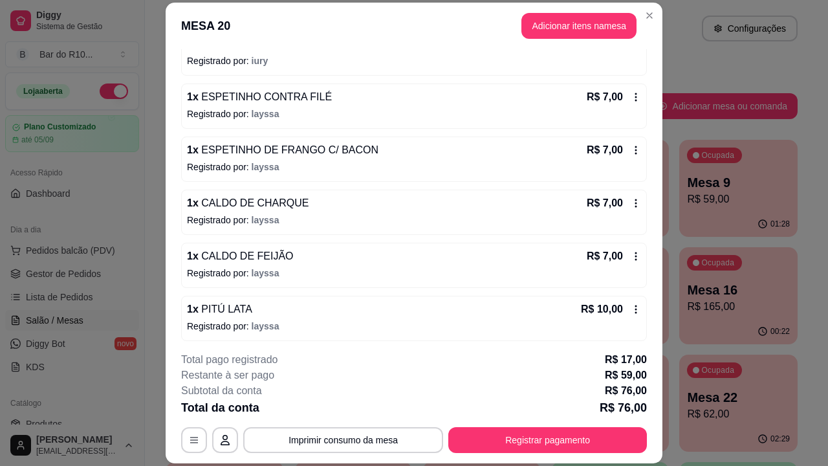
click at [506, 383] on div "**********" at bounding box center [414, 402] width 466 height 101
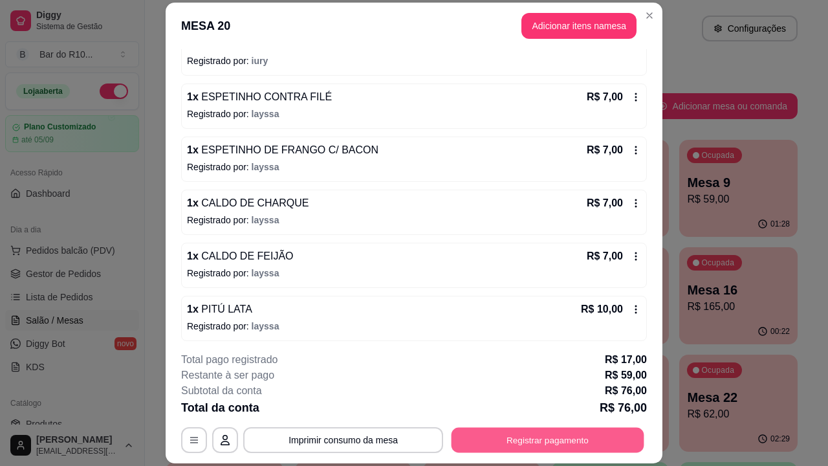
click at [506, 383] on button "Registrar pagamento" at bounding box center [547, 439] width 193 height 25
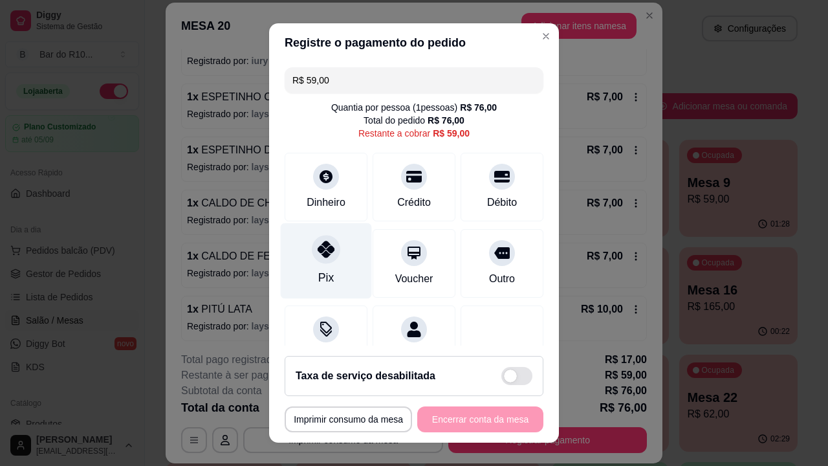
click at [325, 248] on icon at bounding box center [326, 249] width 17 height 17
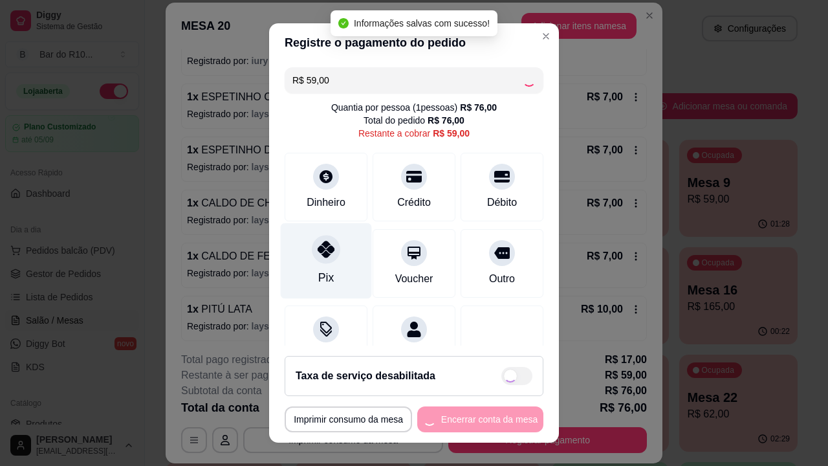
type input "R$ 0,00"
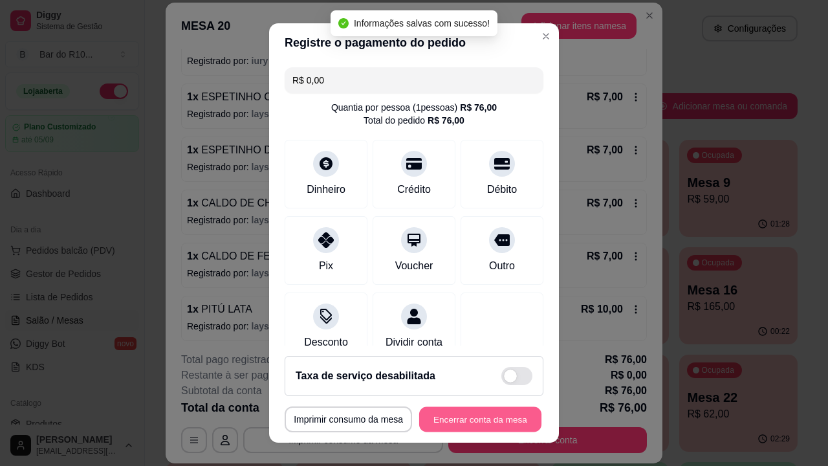
click at [481, 383] on button "Encerrar conta da mesa" at bounding box center [480, 419] width 122 height 25
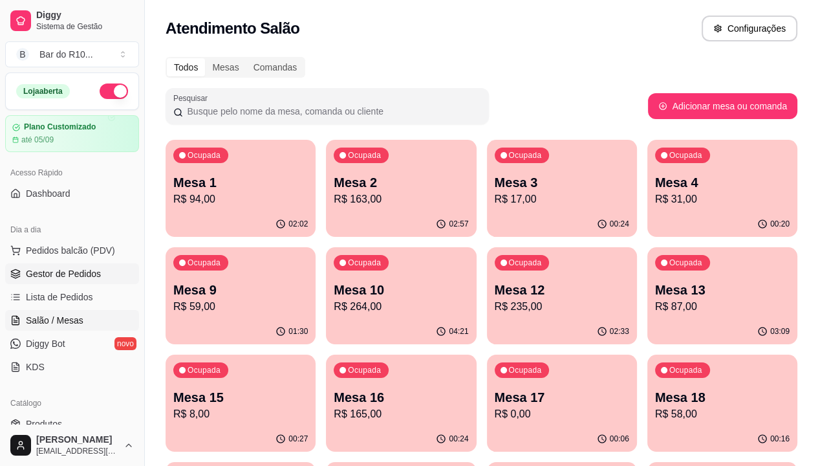
click at [89, 272] on span "Gestor de Pedidos" at bounding box center [63, 273] width 75 height 13
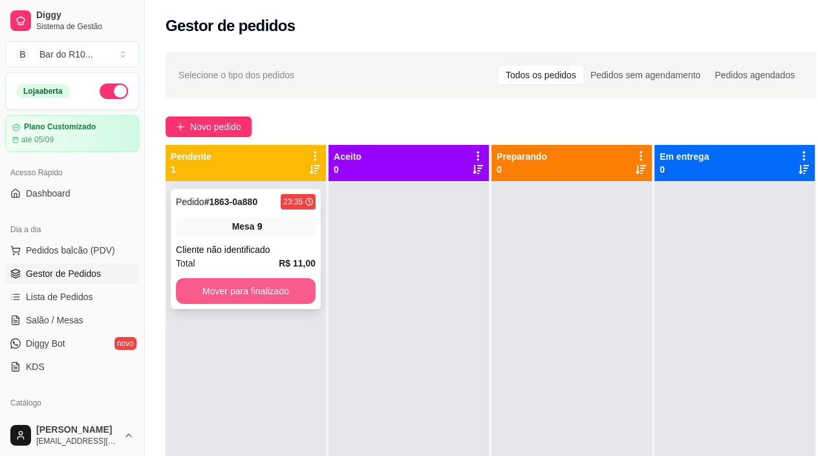
click at [303, 292] on button "Mover para finalizado" at bounding box center [246, 291] width 140 height 26
click at [266, 236] on div "Pedido # 1864-90b8e 23:36 Mesa 15 Cliente não identificado Total R$ 9,00 Mover …" at bounding box center [246, 249] width 150 height 120
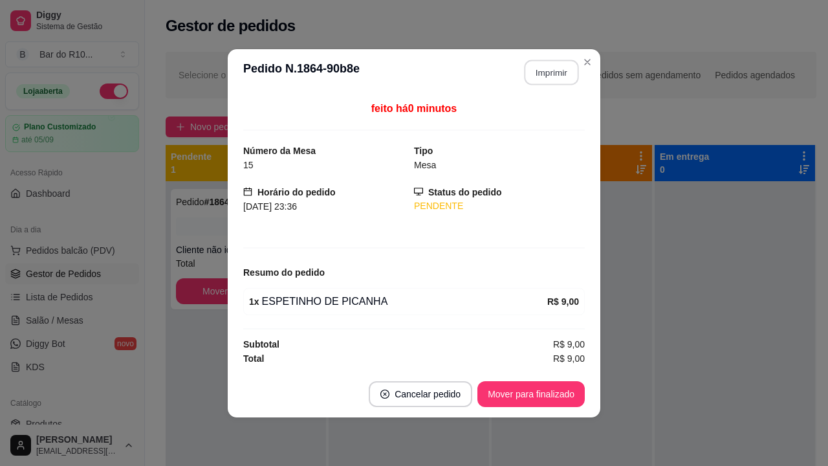
click at [542, 73] on button "Imprimir" at bounding box center [551, 71] width 54 height 25
click at [545, 383] on button "Mover para finalizado" at bounding box center [530, 394] width 107 height 26
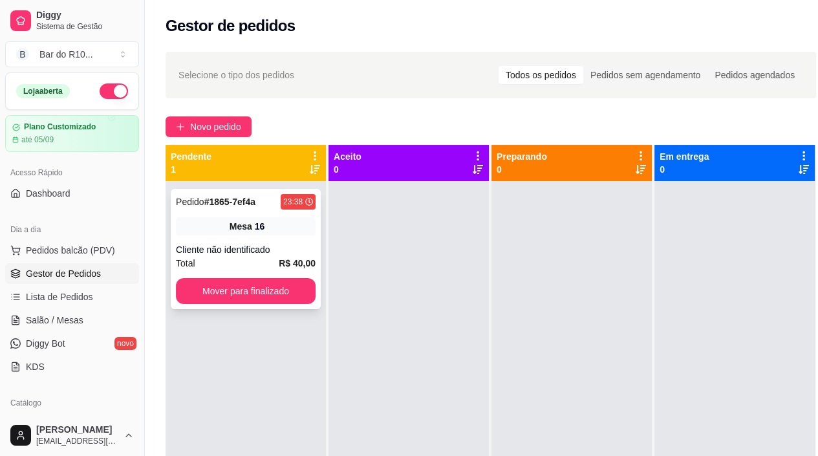
click at [316, 239] on div "Pedido # 1865-7ef4a 23:38 Mesa 16 Cliente não identificado Total R$ 40,00 Mover…" at bounding box center [246, 249] width 150 height 120
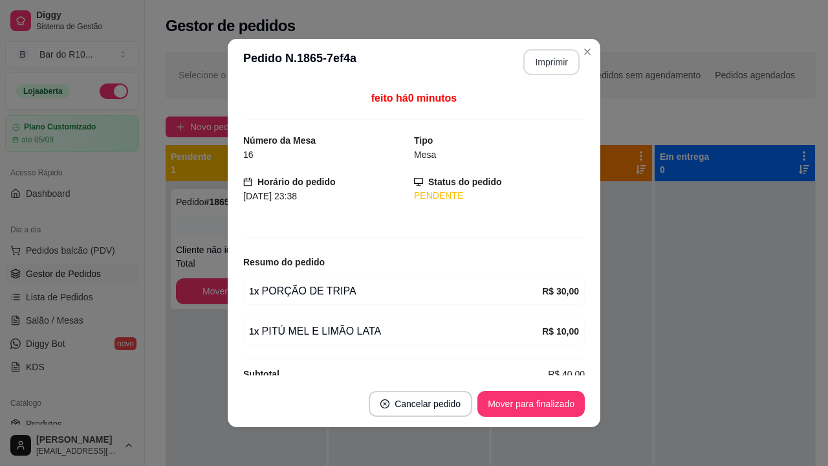
click at [551, 72] on button "Imprimir" at bounding box center [551, 62] width 56 height 26
click at [523, 383] on button "Mover para finalizado" at bounding box center [530, 404] width 107 height 26
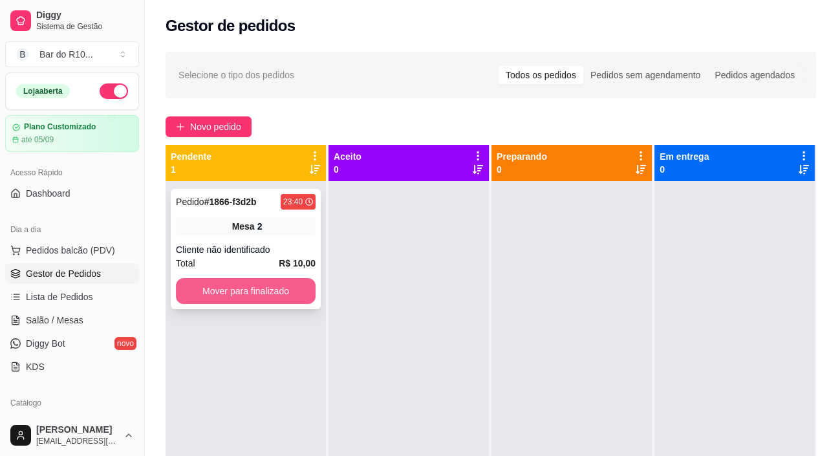
click at [263, 297] on button "Mover para finalizado" at bounding box center [246, 291] width 140 height 26
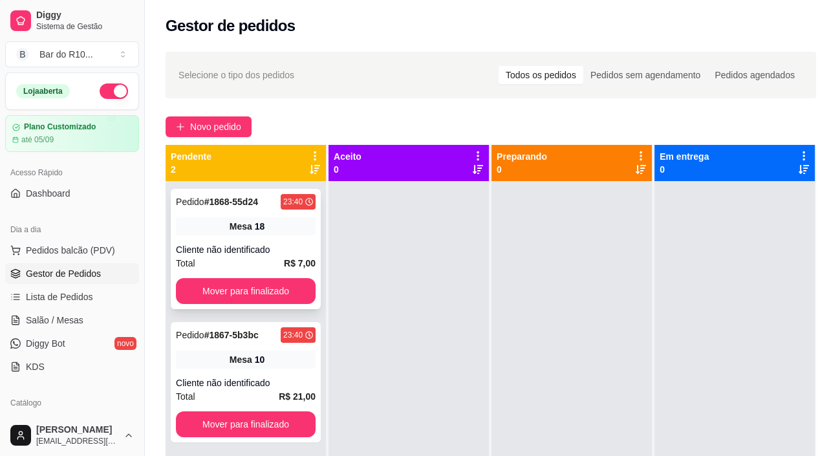
click at [194, 225] on div "Mesa 18" at bounding box center [246, 226] width 140 height 18
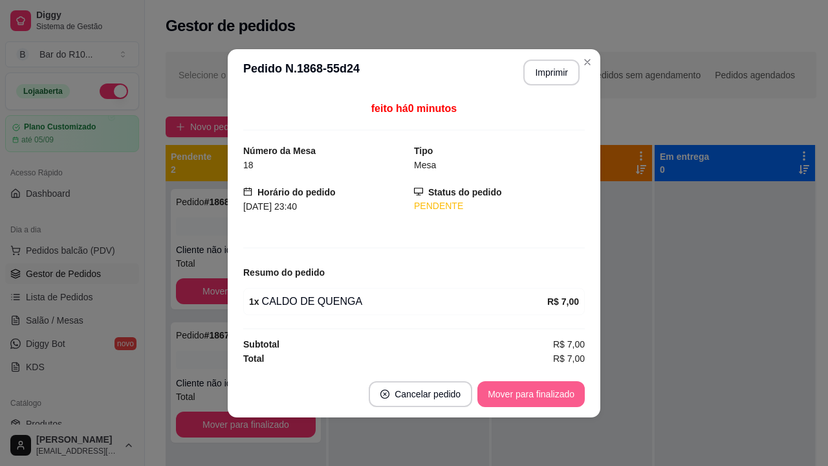
click at [570, 383] on button "Mover para finalizado" at bounding box center [530, 394] width 107 height 26
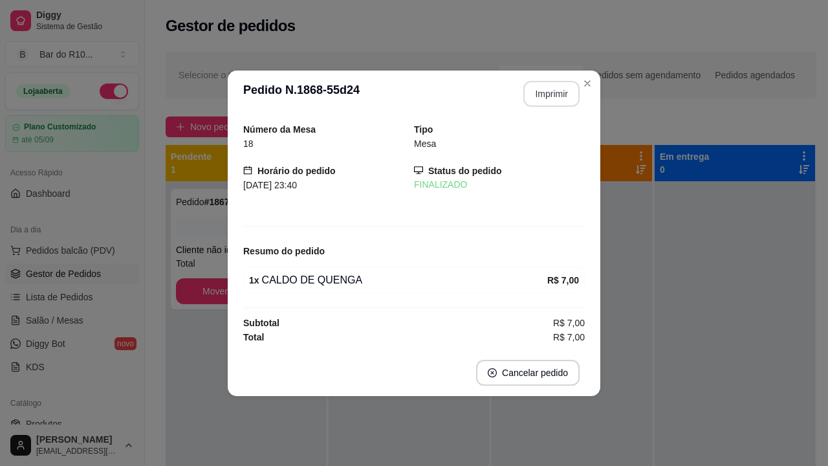
click at [563, 102] on button "Imprimir" at bounding box center [551, 94] width 56 height 26
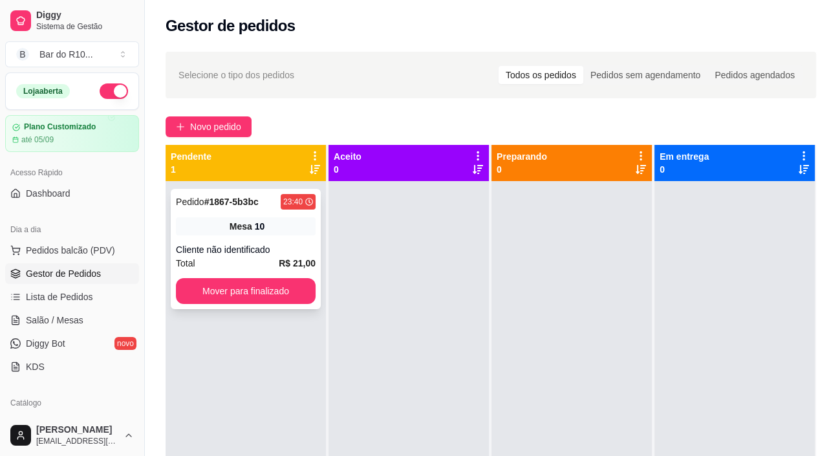
click at [281, 219] on div "Mesa 10" at bounding box center [246, 226] width 140 height 18
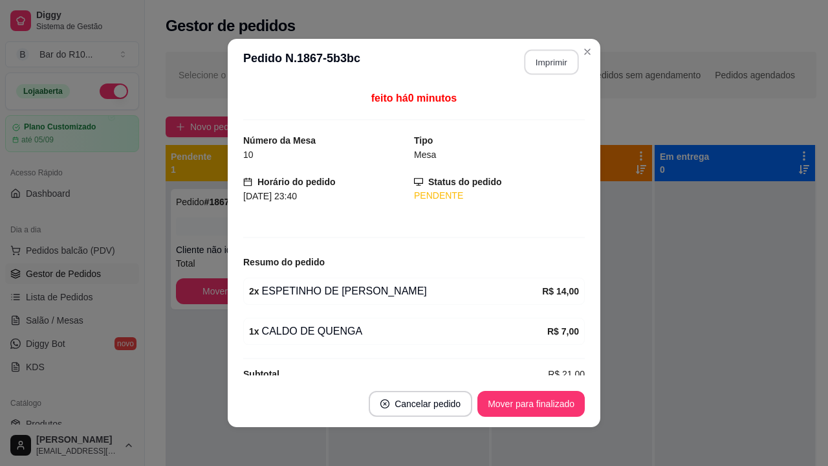
click at [541, 74] on button "Imprimir" at bounding box center [551, 62] width 54 height 25
click at [559, 383] on button "Mover para finalizado" at bounding box center [530, 404] width 107 height 26
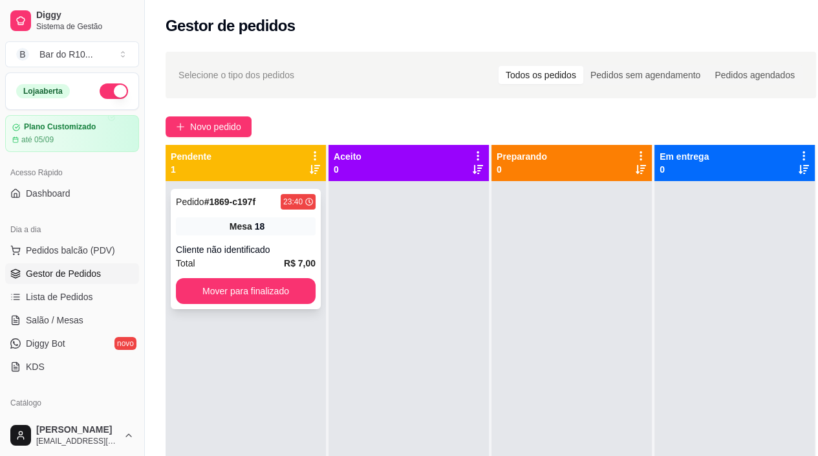
click at [297, 248] on div "Cliente não identificado" at bounding box center [246, 249] width 140 height 13
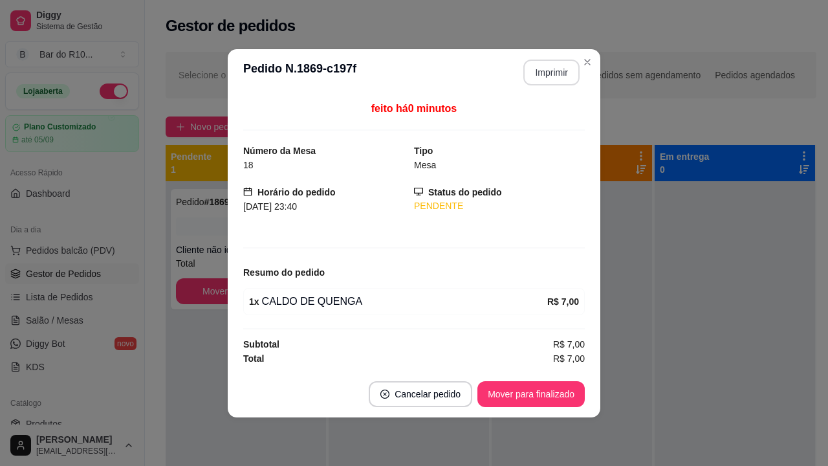
click at [547, 81] on button "Imprimir" at bounding box center [551, 72] width 56 height 26
click at [569, 383] on button "Mover para finalizado" at bounding box center [530, 394] width 107 height 26
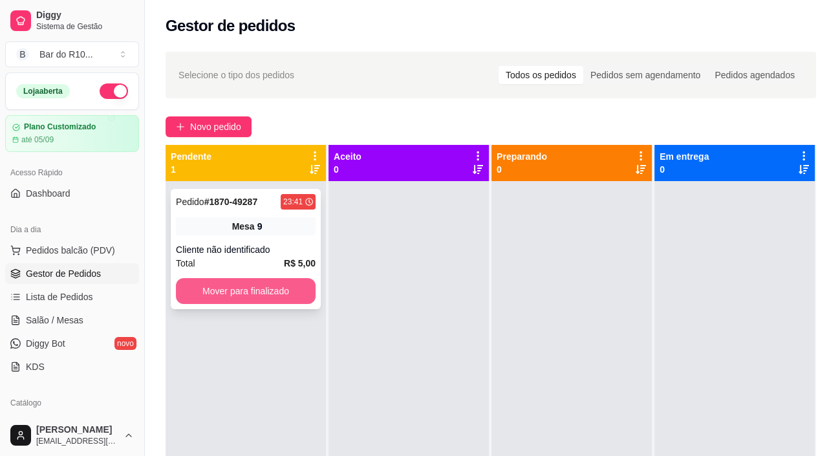
click at [291, 283] on button "Mover para finalizado" at bounding box center [246, 291] width 140 height 26
click at [297, 243] on div "Cliente não identificado" at bounding box center [246, 249] width 140 height 13
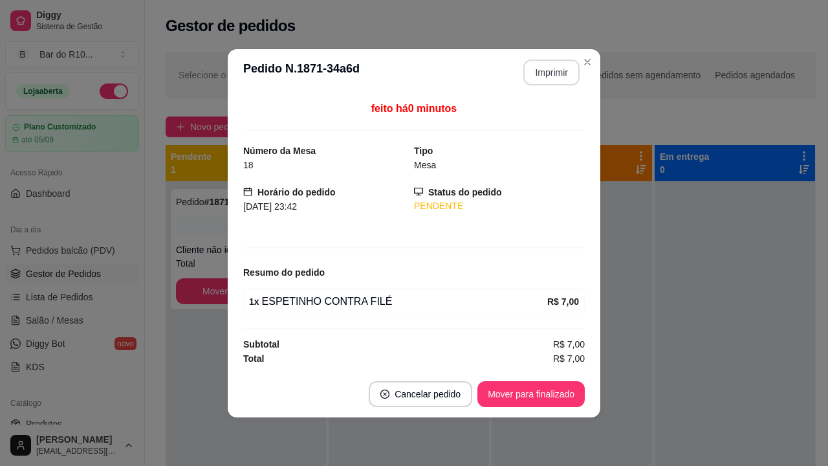
click at [540, 76] on button "Imprimir" at bounding box center [551, 72] width 56 height 26
click at [558, 383] on button "Mover para finalizado" at bounding box center [530, 394] width 107 height 26
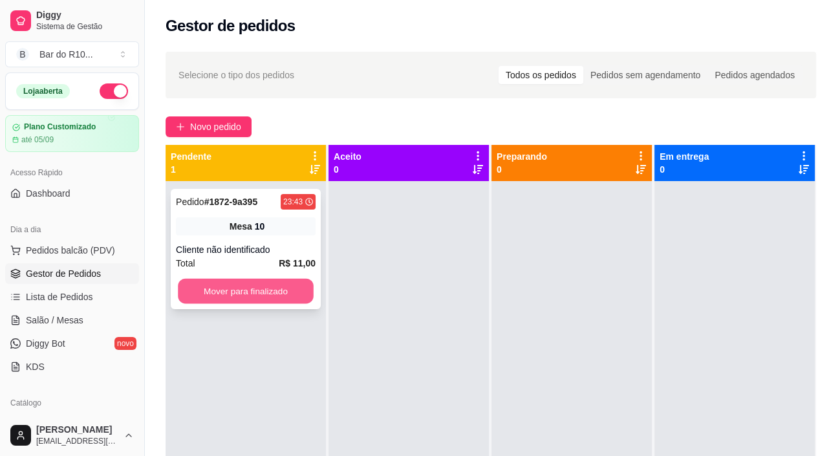
click at [290, 289] on button "Mover para finalizado" at bounding box center [246, 291] width 136 height 25
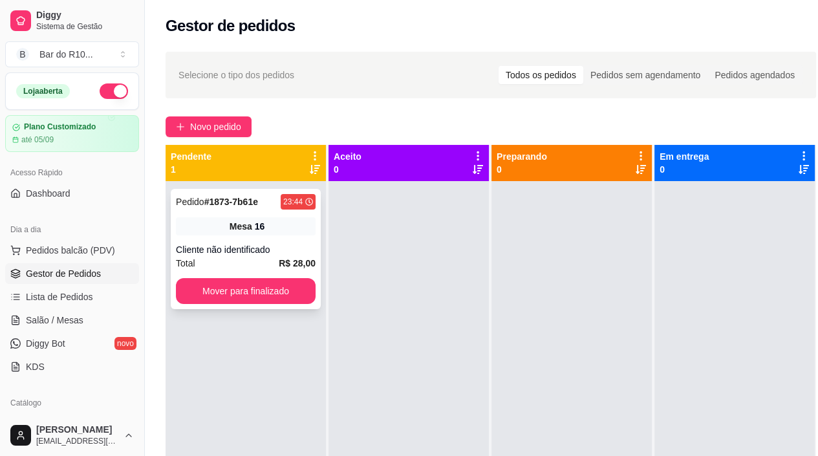
click at [282, 235] on div "Mesa 16" at bounding box center [246, 226] width 140 height 18
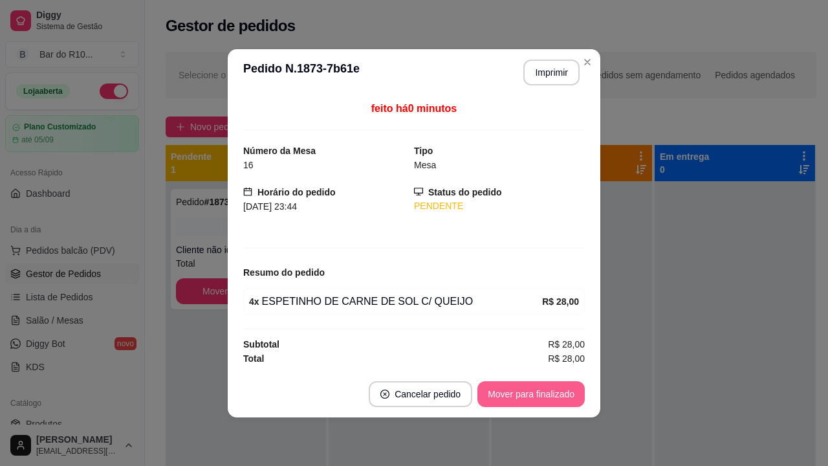
click at [525, 383] on button "Mover para finalizado" at bounding box center [530, 394] width 107 height 26
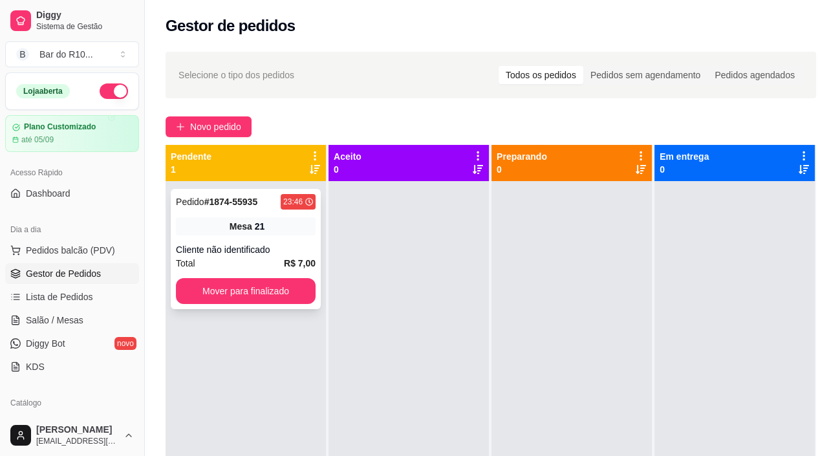
click at [274, 258] on div "Total R$ 7,00" at bounding box center [246, 263] width 140 height 14
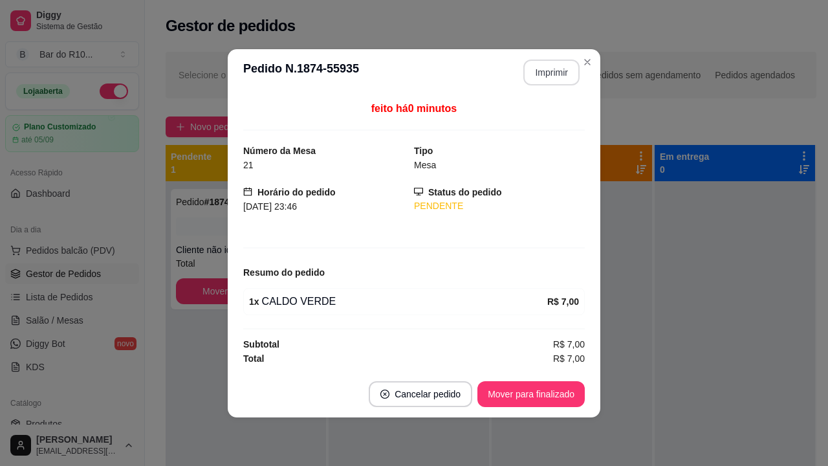
click at [543, 80] on button "Imprimir" at bounding box center [551, 72] width 56 height 26
click at [572, 383] on button "Mover para finalizado" at bounding box center [531, 393] width 104 height 25
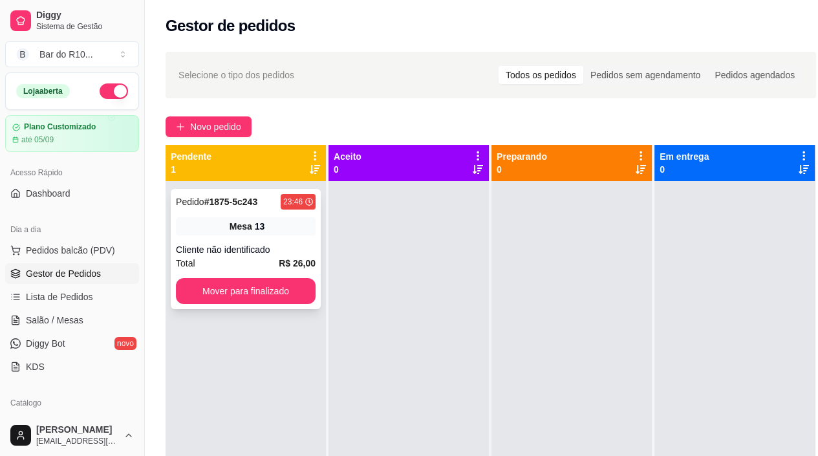
click at [261, 225] on div "13" at bounding box center [260, 226] width 10 height 13
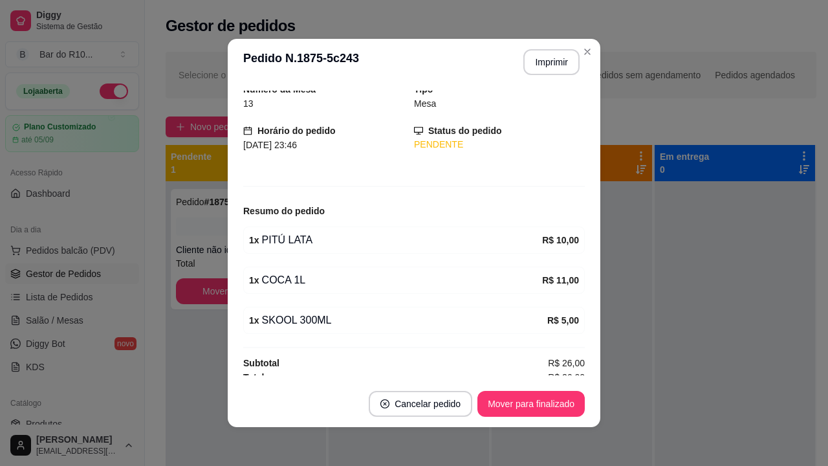
scroll to position [58, 0]
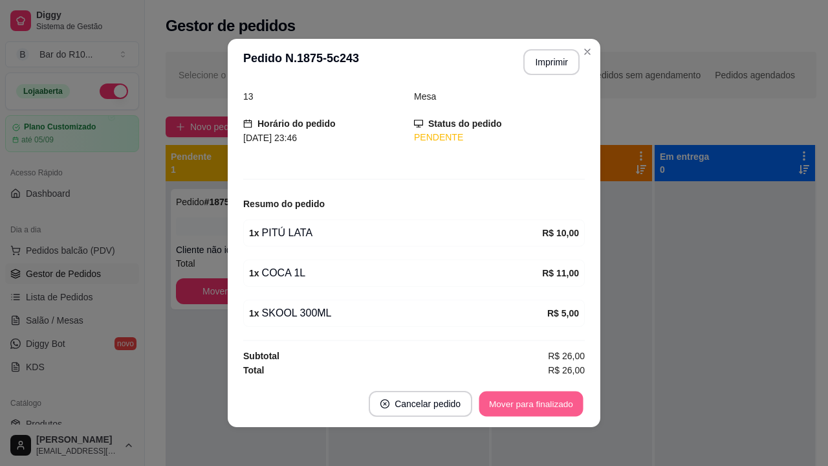
click at [530, 383] on button "Mover para finalizado" at bounding box center [531, 403] width 104 height 25
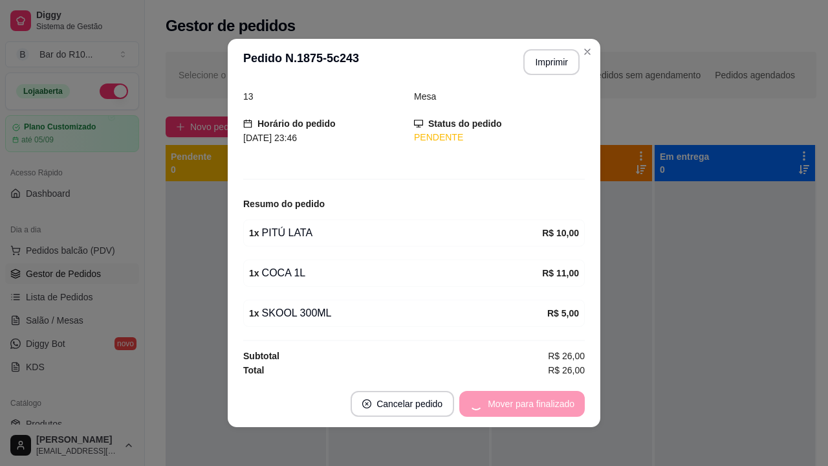
scroll to position [16, 0]
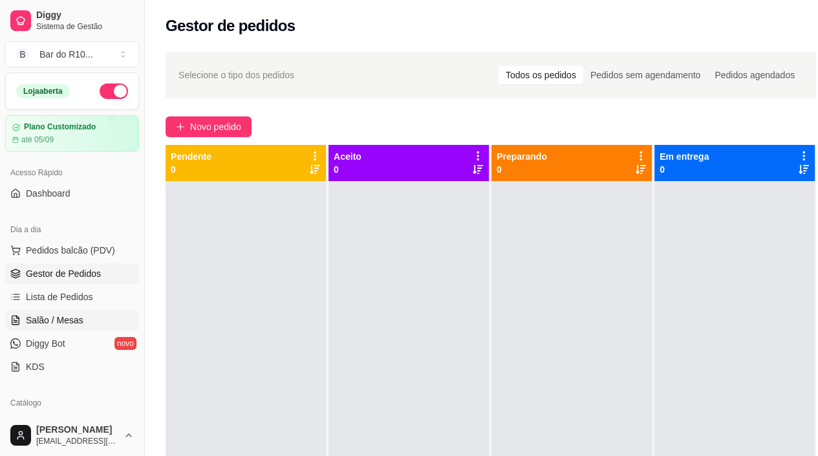
click at [56, 329] on link "Salão / Mesas" at bounding box center [72, 320] width 134 height 21
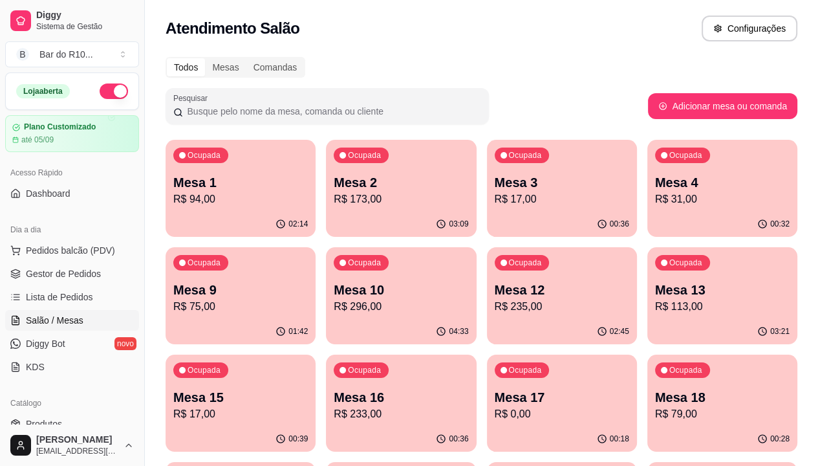
click at [487, 210] on button "Ocupada Mesa 3 R$ 17,00 00:36" at bounding box center [562, 188] width 150 height 97
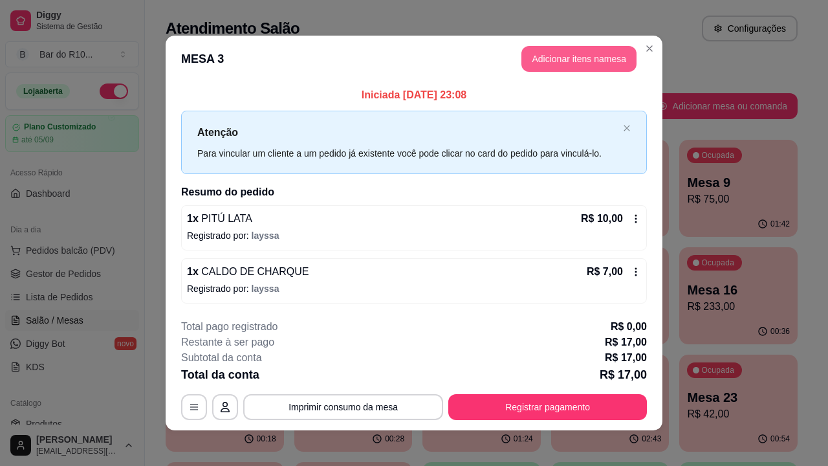
click at [570, 60] on button "Adicionar itens na mesa" at bounding box center [578, 59] width 115 height 26
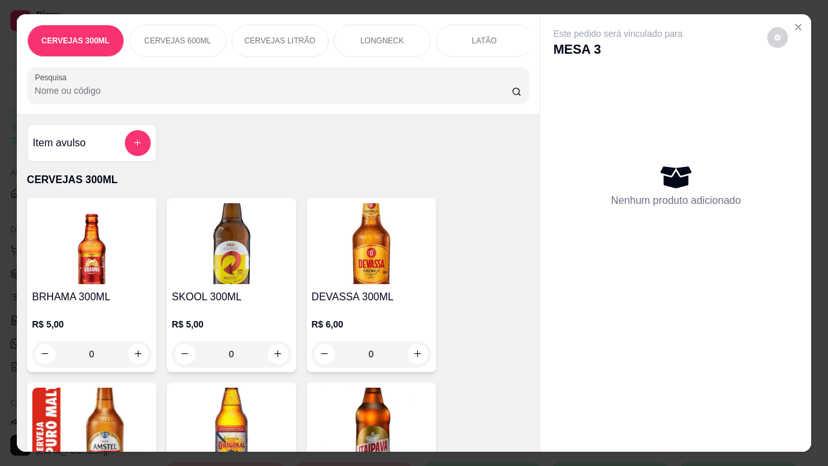
click at [259, 91] on input "Pesquisa" at bounding box center [273, 90] width 477 height 13
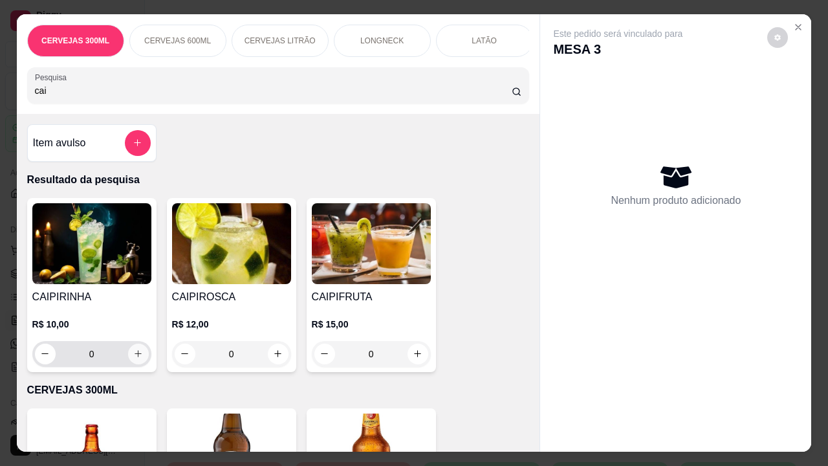
type input "cai"
click at [142, 356] on button "increase-product-quantity" at bounding box center [138, 353] width 21 height 21
type input "1"
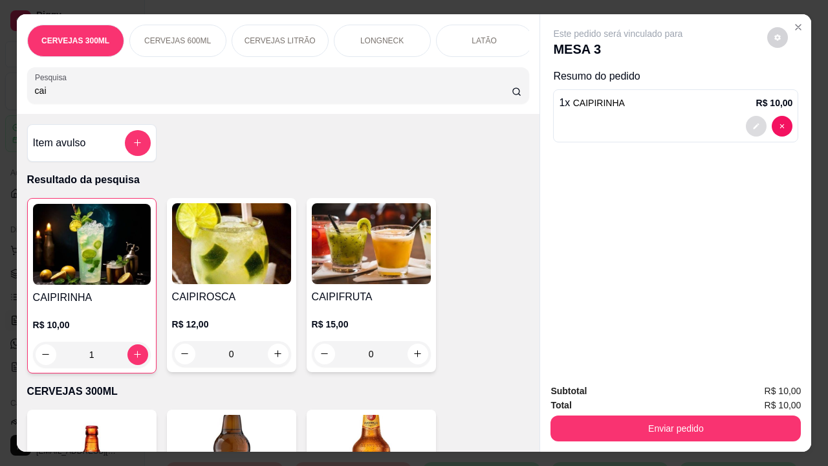
click at [753, 126] on button "decrease-product-quantity" at bounding box center [756, 126] width 21 height 21
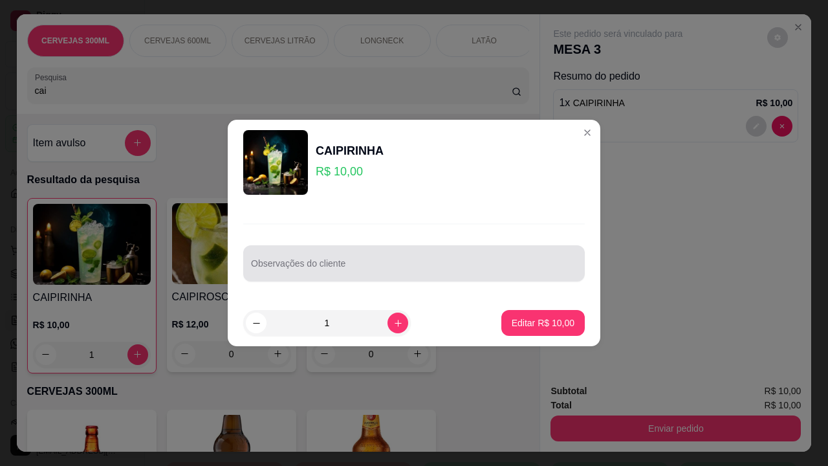
click at [303, 268] on input "Observações do cliente" at bounding box center [414, 268] width 326 height 13
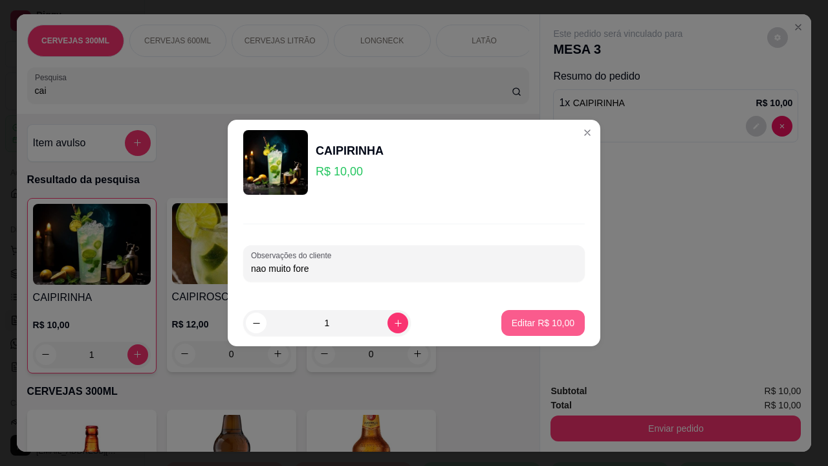
type input "nao muito fore"
click at [547, 327] on p "Editar R$ 10,00" at bounding box center [543, 322] width 63 height 13
type input "0"
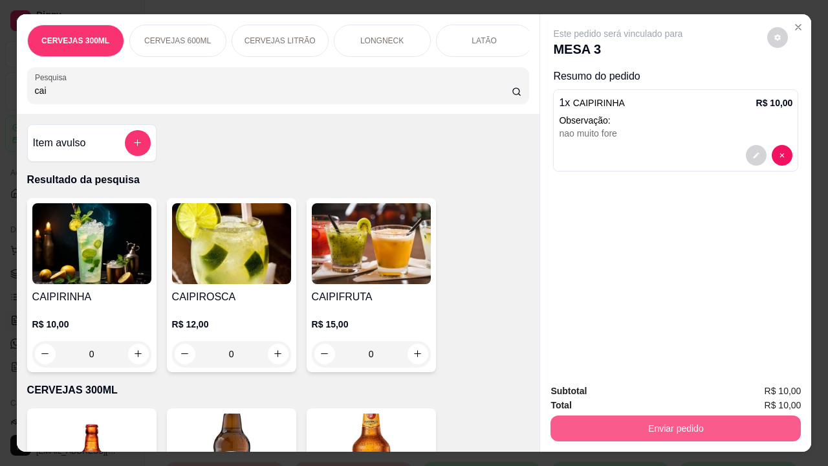
click at [658, 383] on button "Enviar pedido" at bounding box center [675, 428] width 250 height 26
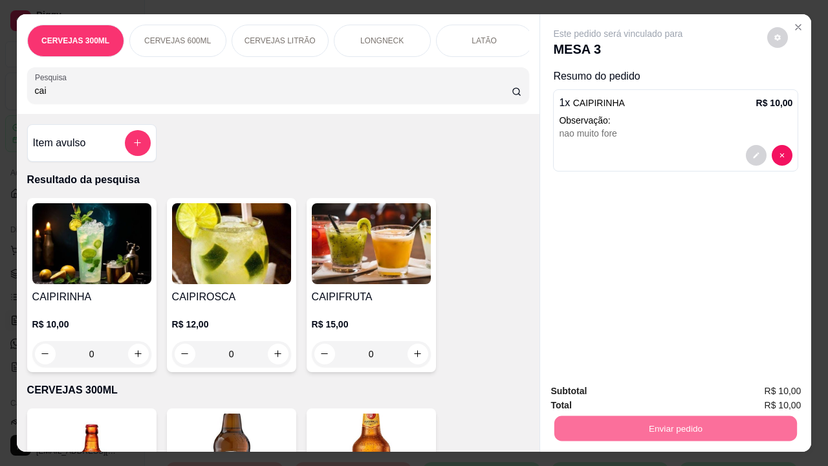
click at [691, 383] on button "Não registrar e enviar pedido" at bounding box center [633, 392] width 131 height 24
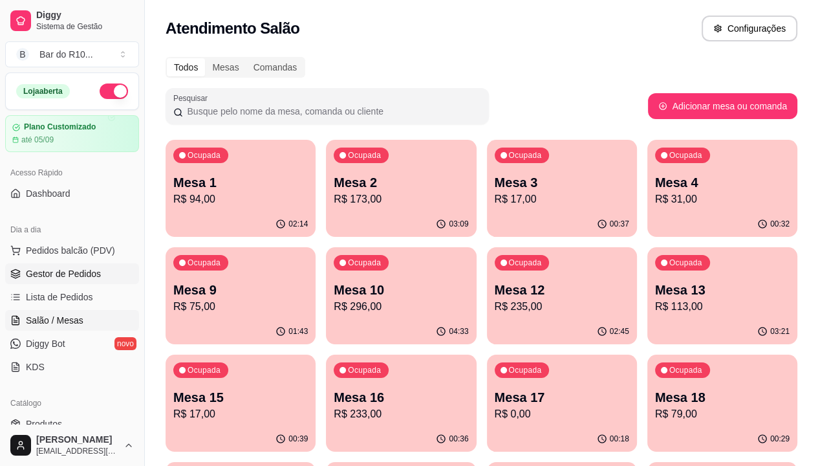
click at [13, 266] on link "Gestor de Pedidos" at bounding box center [72, 273] width 134 height 21
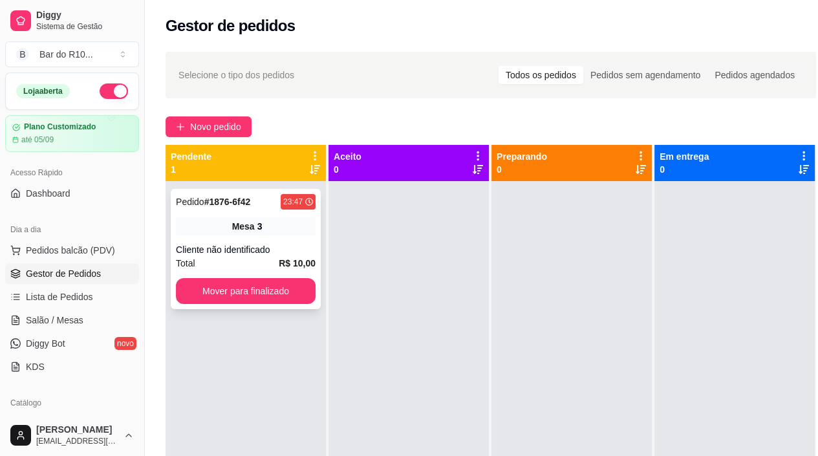
click at [300, 247] on div "Cliente não identificado" at bounding box center [246, 249] width 140 height 13
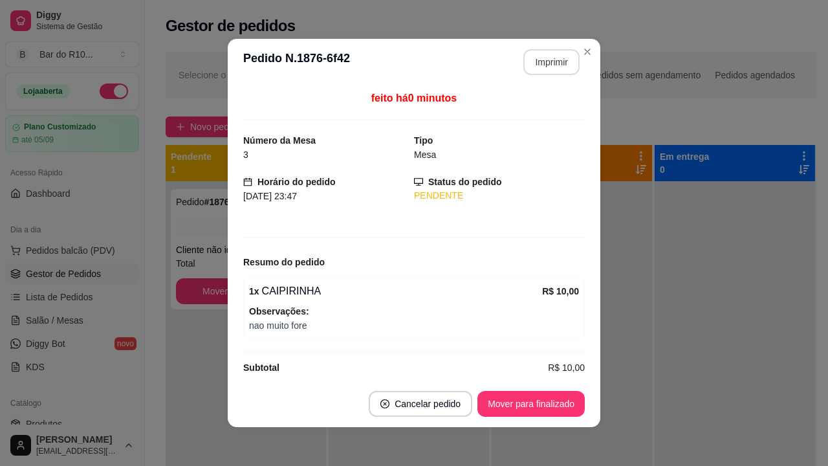
click at [551, 66] on button "Imprimir" at bounding box center [551, 62] width 56 height 26
click at [525, 383] on button "Mover para finalizado" at bounding box center [530, 404] width 107 height 26
click at [530, 383] on div "Mover para finalizado" at bounding box center [521, 404] width 125 height 26
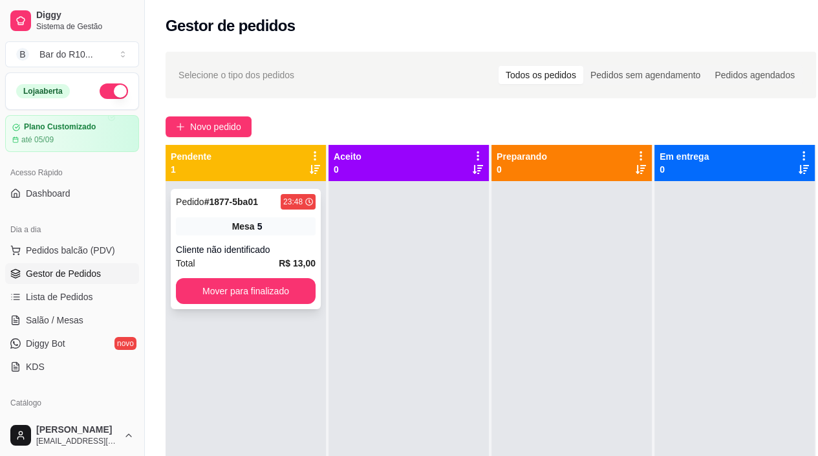
click at [276, 270] on div "Pedido # 1877-5ba01 23:48 Mesa 5 Cliente não identificado Total R$ 13,00 Mover …" at bounding box center [246, 249] width 150 height 120
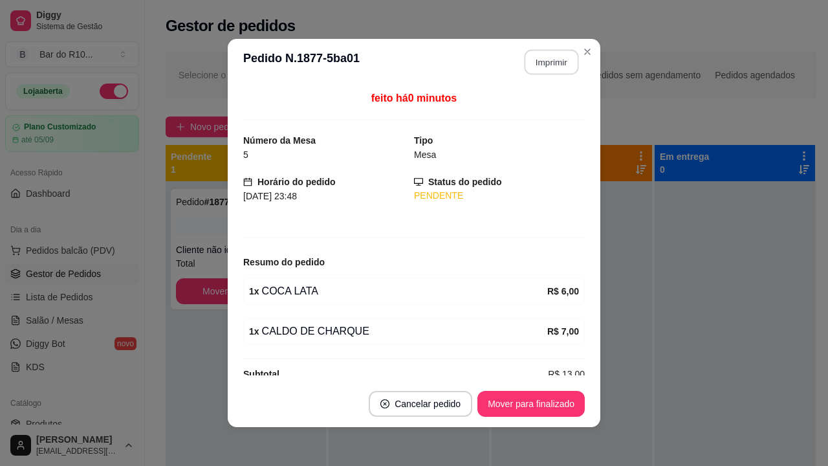
click at [531, 54] on button "Imprimir" at bounding box center [551, 62] width 54 height 25
click at [526, 383] on button "Mover para finalizado" at bounding box center [531, 403] width 104 height 25
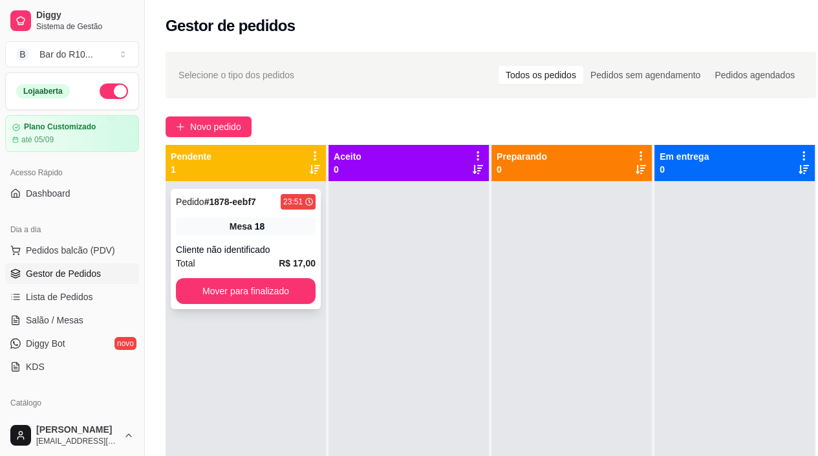
click at [310, 225] on div "Mesa 18" at bounding box center [246, 226] width 140 height 18
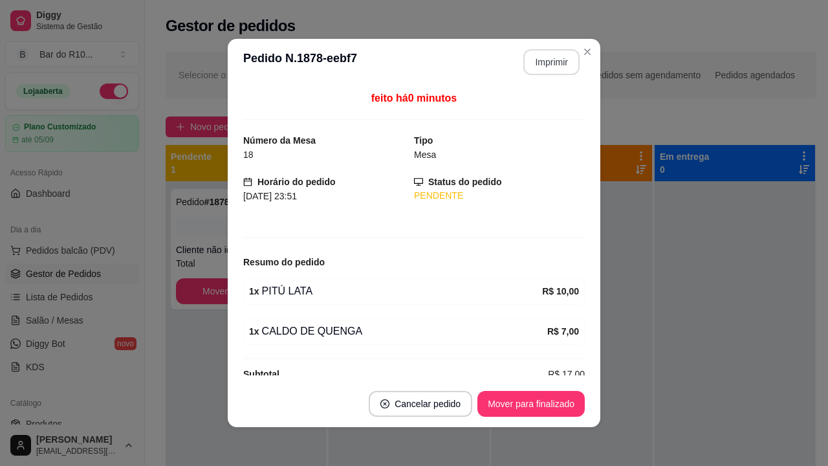
click at [539, 69] on button "Imprimir" at bounding box center [551, 62] width 56 height 26
click at [554, 383] on button "Mover para finalizado" at bounding box center [530, 404] width 107 height 26
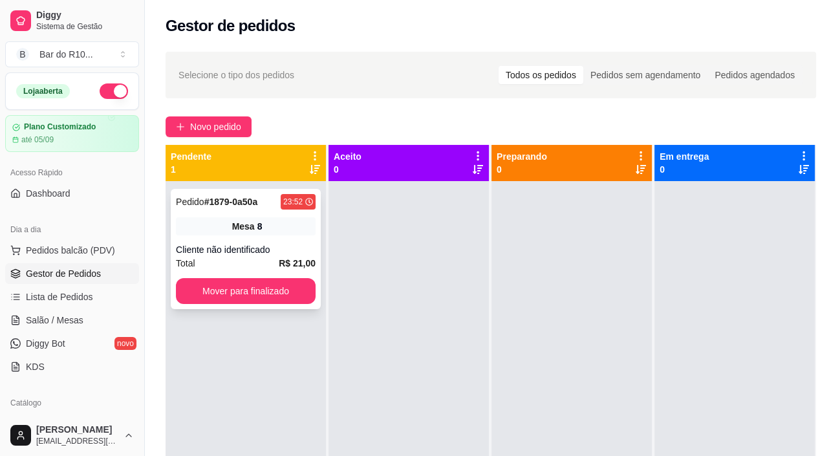
click at [303, 244] on div "Cliente não identificado" at bounding box center [246, 249] width 140 height 13
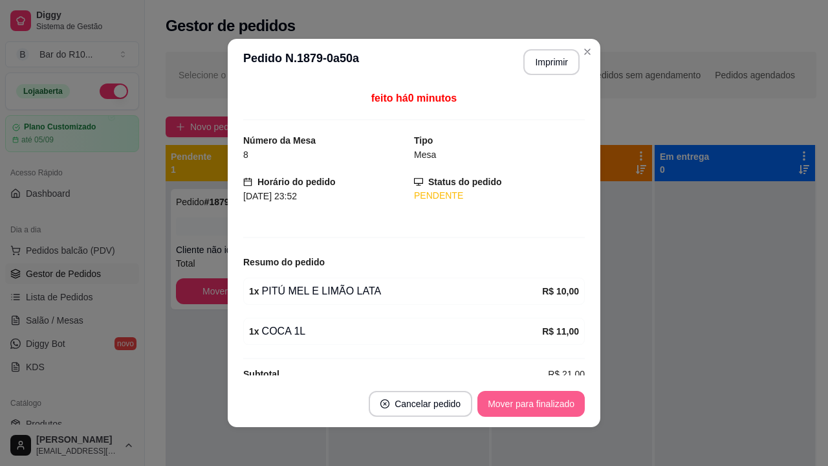
click at [521, 383] on button "Mover para finalizado" at bounding box center [530, 404] width 107 height 26
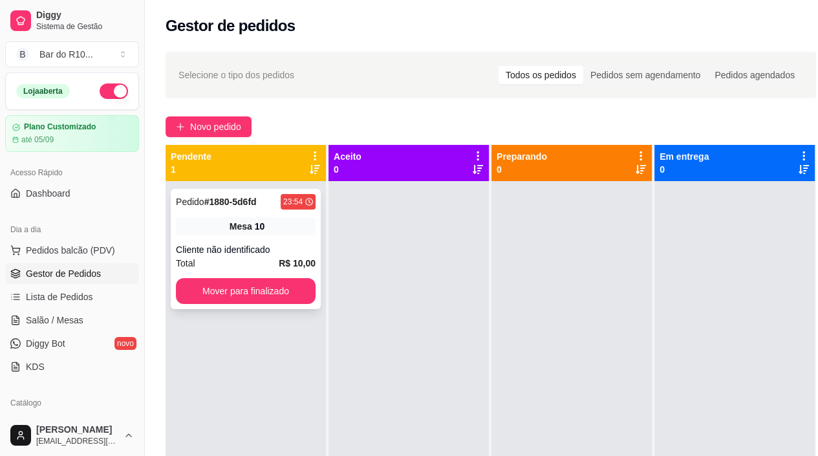
click at [268, 230] on div "Mesa 10" at bounding box center [246, 226] width 140 height 18
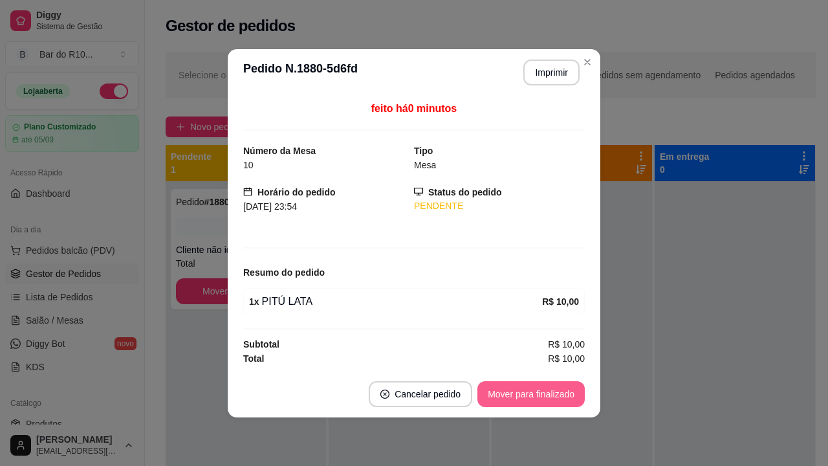
click at [486, 381] on button "Mover para finalizado" at bounding box center [530, 394] width 107 height 26
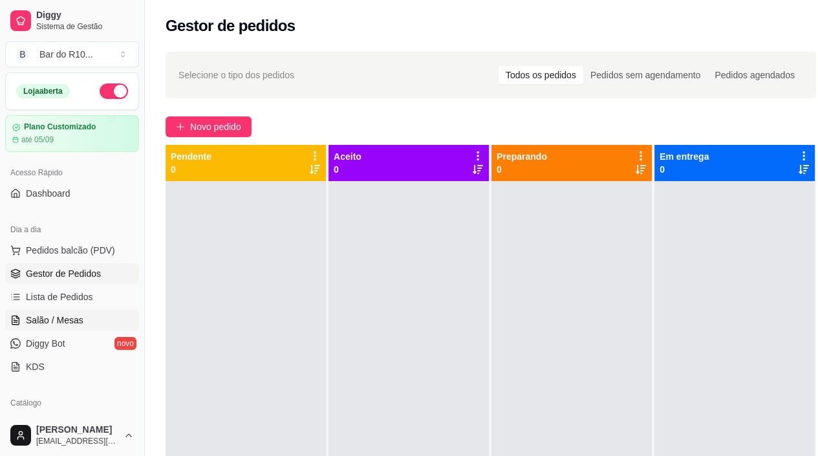
click at [38, 318] on span "Salão / Mesas" at bounding box center [55, 320] width 58 height 13
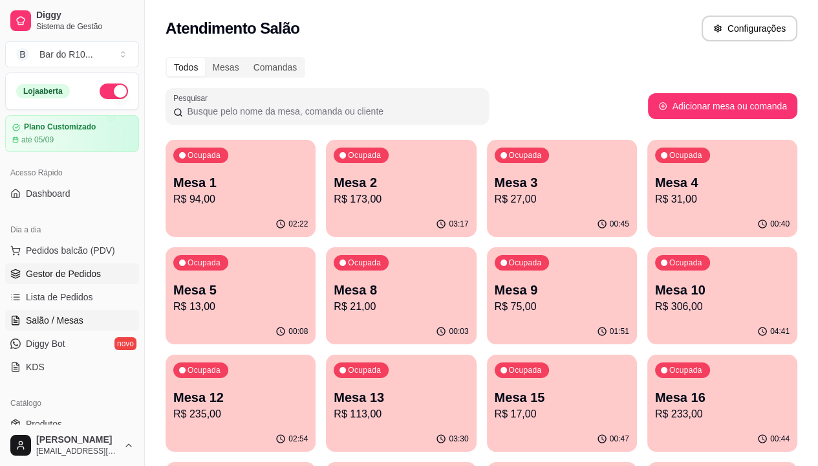
click at [45, 270] on span "Gestor de Pedidos" at bounding box center [63, 273] width 75 height 13
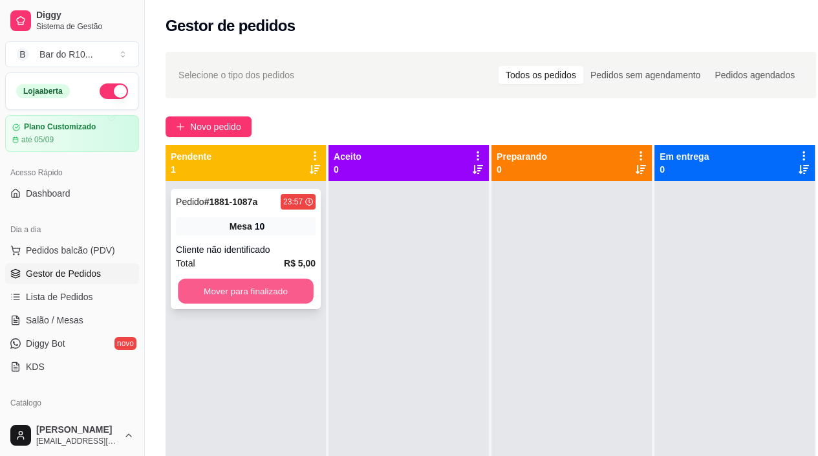
click at [275, 296] on button "Mover para finalizado" at bounding box center [246, 291] width 136 height 25
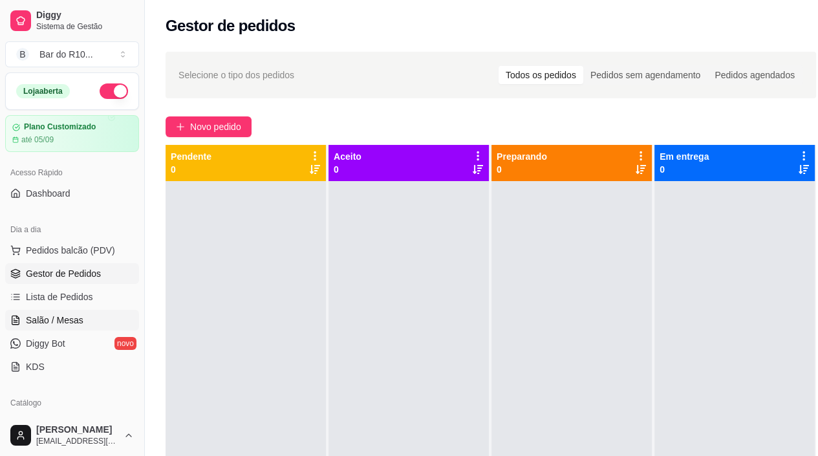
click at [70, 323] on span "Salão / Mesas" at bounding box center [55, 320] width 58 height 13
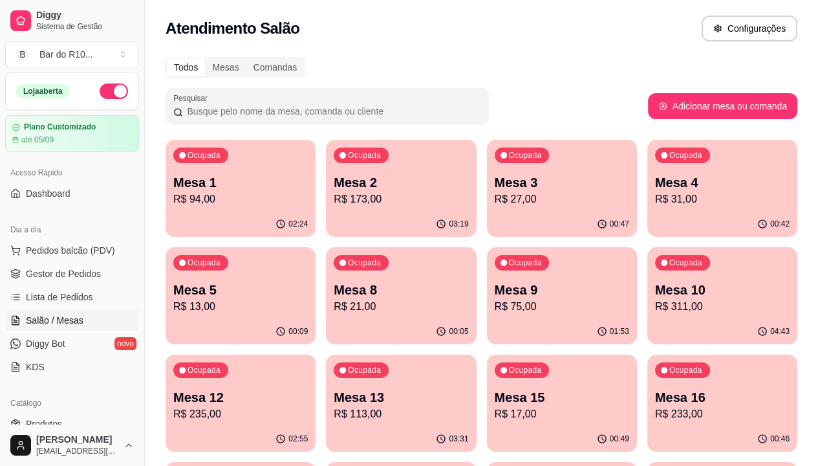
click at [655, 197] on p "R$ 31,00" at bounding box center [722, 199] width 135 height 16
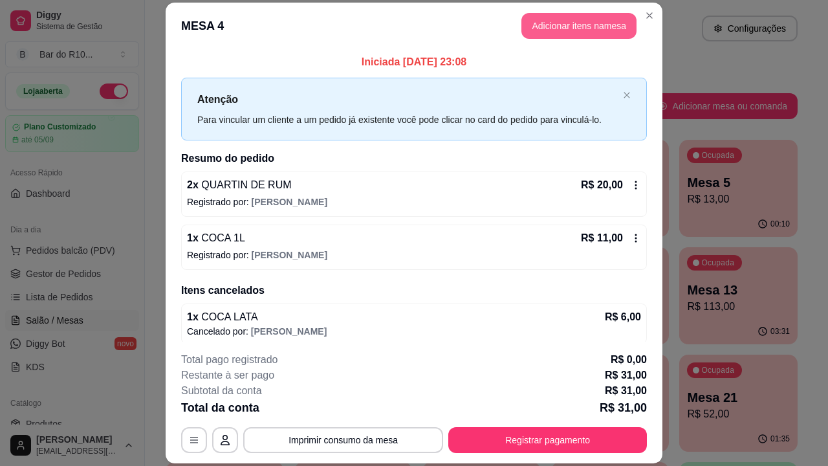
click at [593, 10] on header "MESA 4 Adicionar itens na mesa" at bounding box center [414, 26] width 497 height 47
click at [593, 16] on button "Adicionar itens na mesa" at bounding box center [578, 26] width 115 height 26
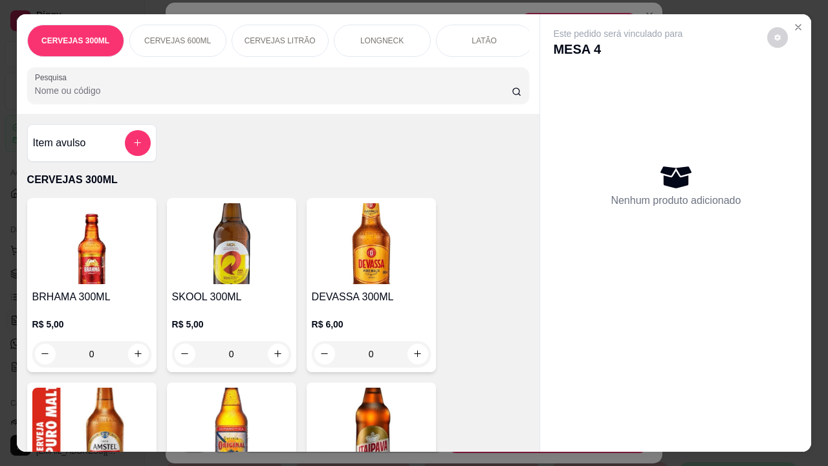
drag, startPoint x: 291, startPoint y: 105, endPoint x: 303, endPoint y: 91, distance: 17.9
click at [293, 103] on div "Pesquisa" at bounding box center [278, 85] width 502 height 36
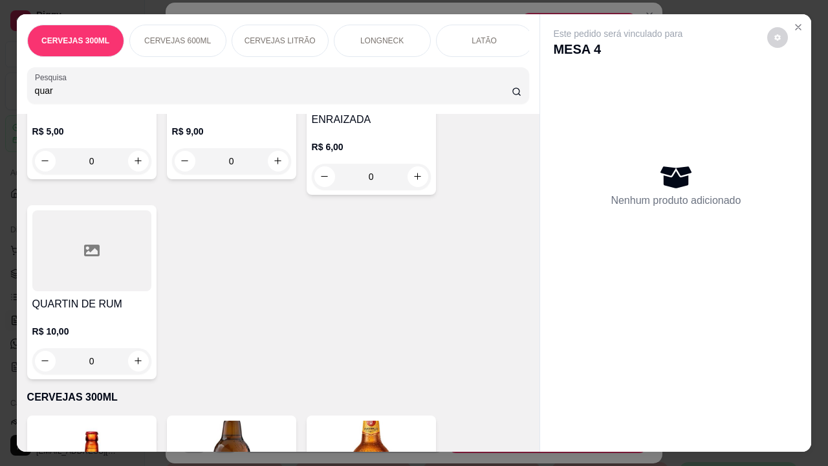
scroll to position [194, 0]
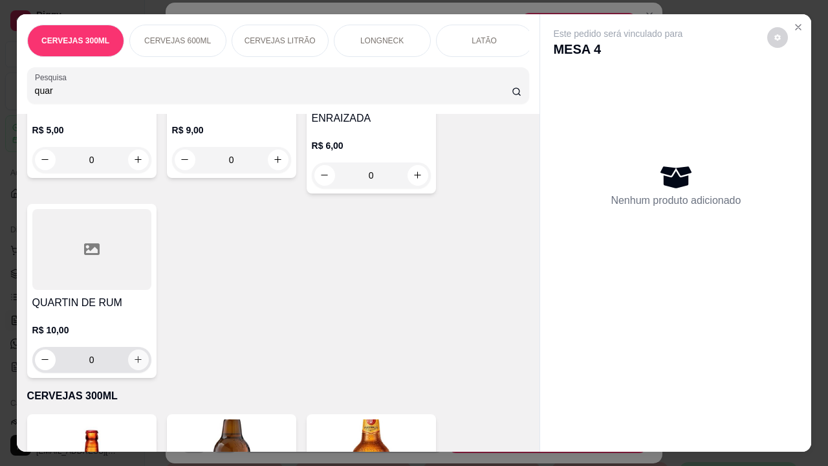
type input "quar"
click at [142, 350] on button "increase-product-quantity" at bounding box center [138, 359] width 20 height 20
type input "1"
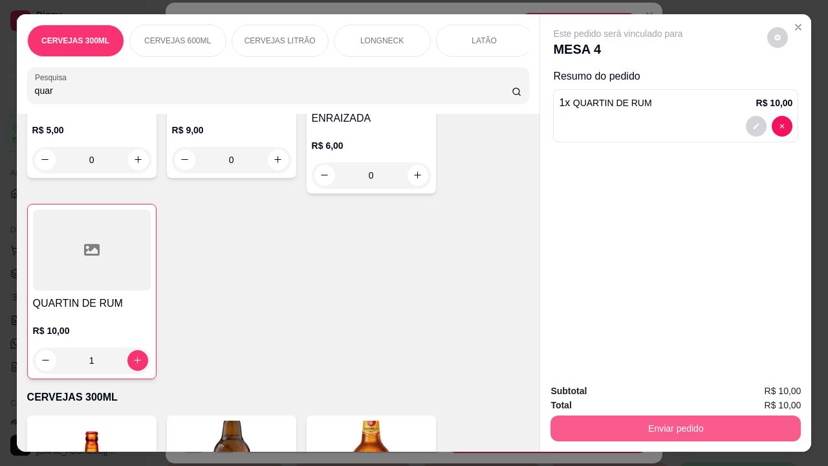
click at [673, 383] on button "Enviar pedido" at bounding box center [675, 428] width 250 height 26
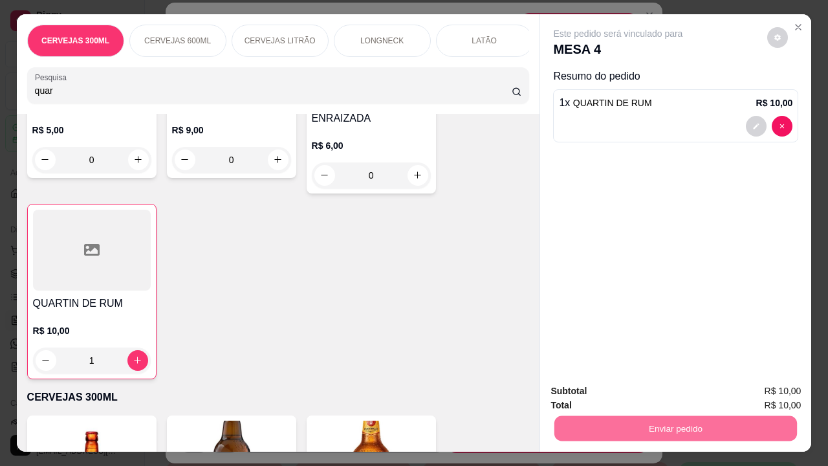
click at [656, 383] on button "Não registrar e enviar pedido" at bounding box center [632, 392] width 135 height 25
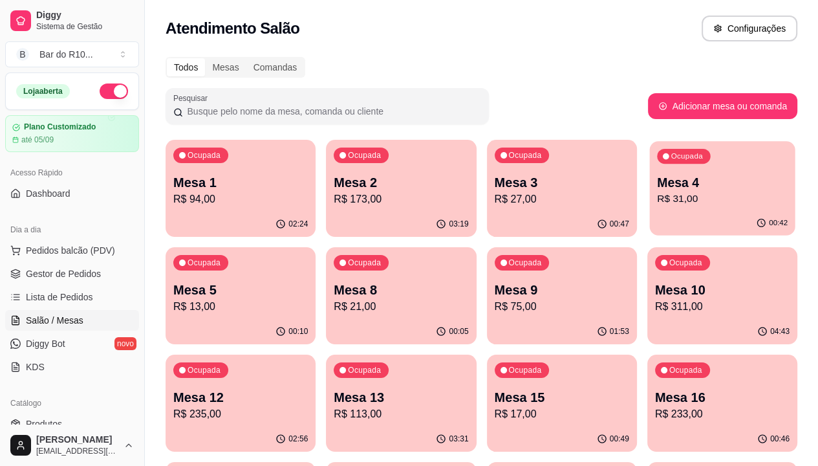
click at [649, 156] on div "Ocupada Mesa 4 R$ 31,00" at bounding box center [722, 176] width 146 height 70
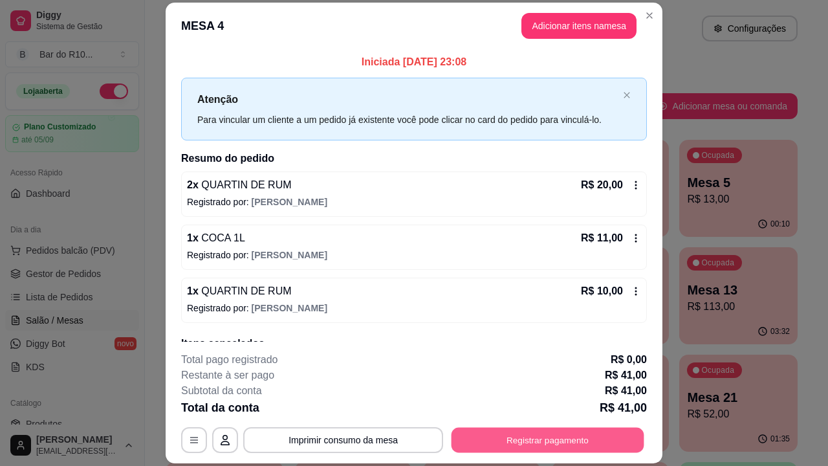
click at [553, 383] on button "Registrar pagamento" at bounding box center [547, 439] width 193 height 25
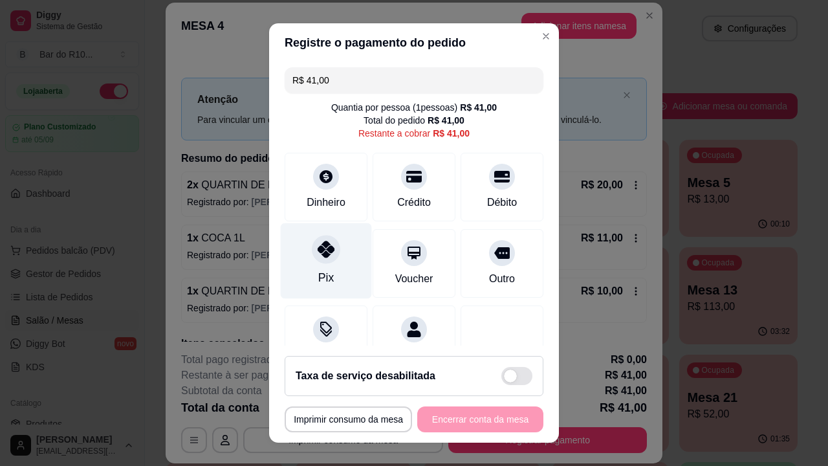
click at [312, 264] on div "Pix" at bounding box center [326, 261] width 91 height 76
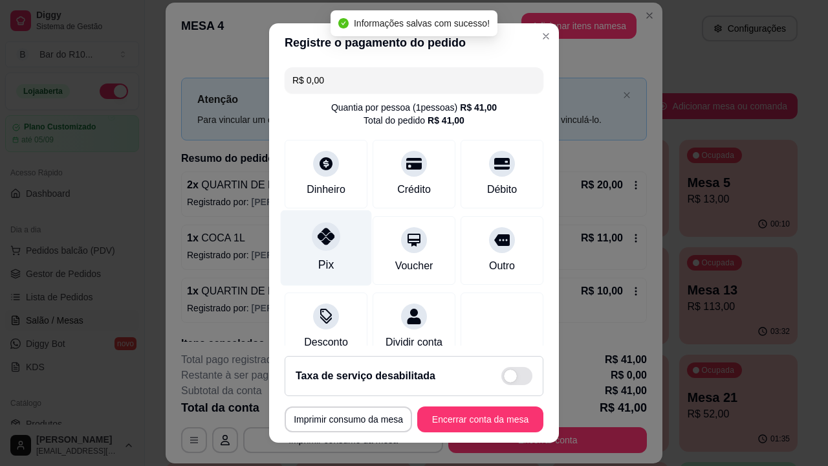
type input "R$ 0,00"
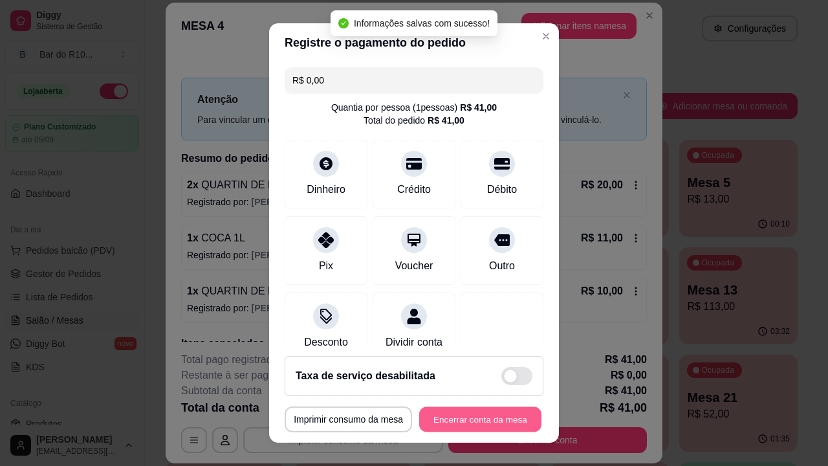
click at [458, 383] on button "Encerrar conta da mesa" at bounding box center [480, 419] width 122 height 25
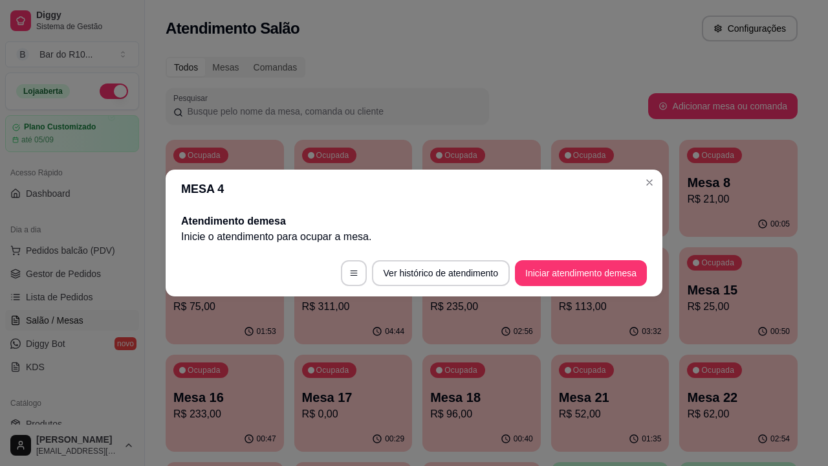
click at [649, 195] on header "MESA 4" at bounding box center [414, 188] width 497 height 39
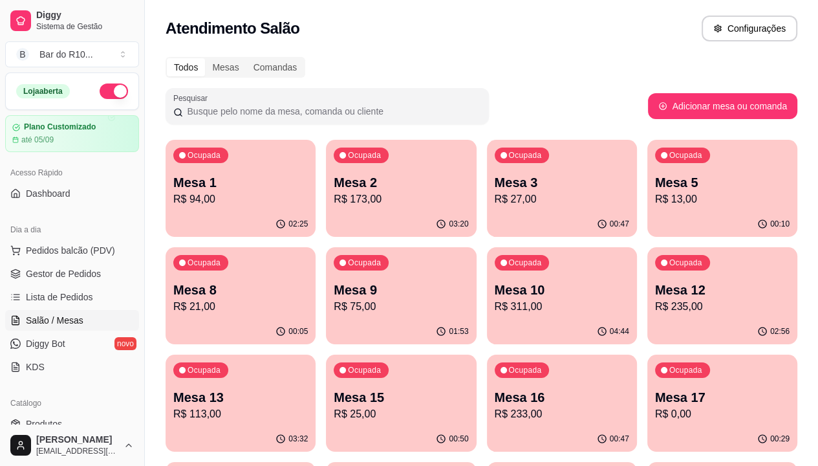
click at [129, 270] on div "Dia a dia Pedidos balcão (PDV) Gestor de Pedidos Lista de Pedidos Salão / Mesas…" at bounding box center [72, 298] width 144 height 168
click at [128, 270] on link "Gestor de Pedidos" at bounding box center [72, 273] width 134 height 21
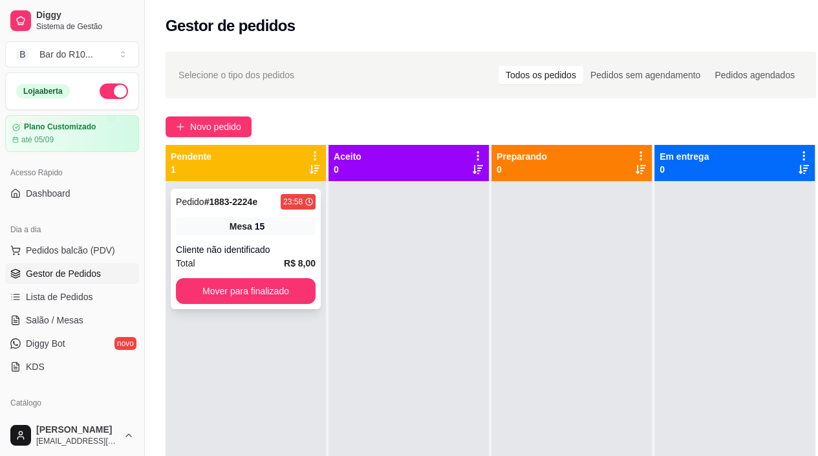
click at [306, 230] on div "Mesa 15" at bounding box center [246, 226] width 140 height 18
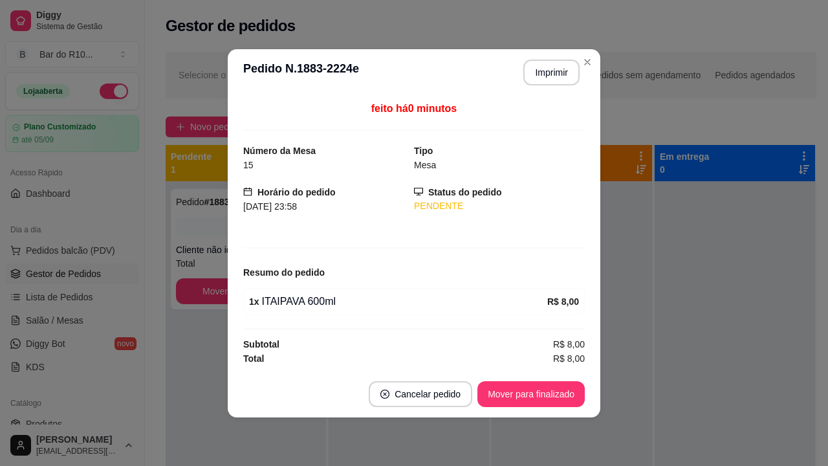
click at [524, 383] on footer "Cancelar pedido Mover para finalizado" at bounding box center [414, 394] width 372 height 47
click at [523, 383] on button "Mover para finalizado" at bounding box center [531, 393] width 104 height 25
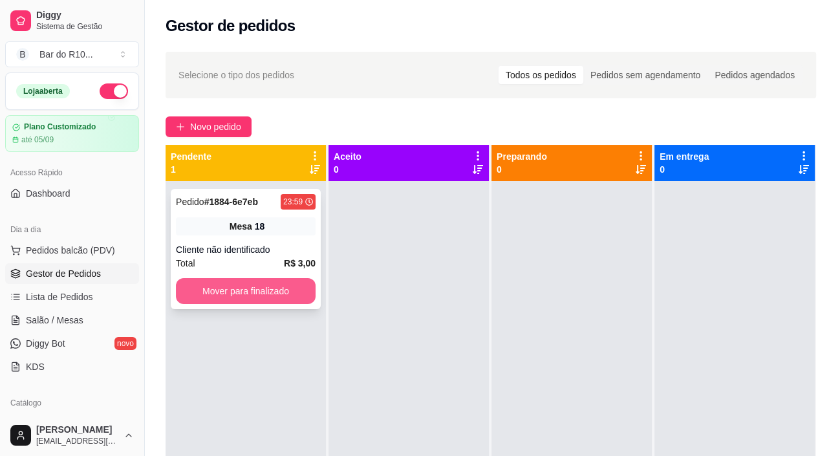
click at [241, 283] on button "Mover para finalizado" at bounding box center [246, 291] width 140 height 26
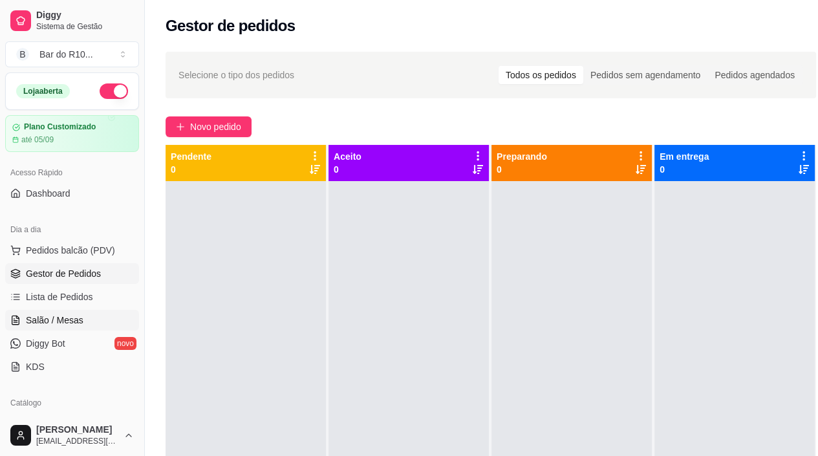
click at [69, 314] on span "Salão / Mesas" at bounding box center [55, 320] width 58 height 13
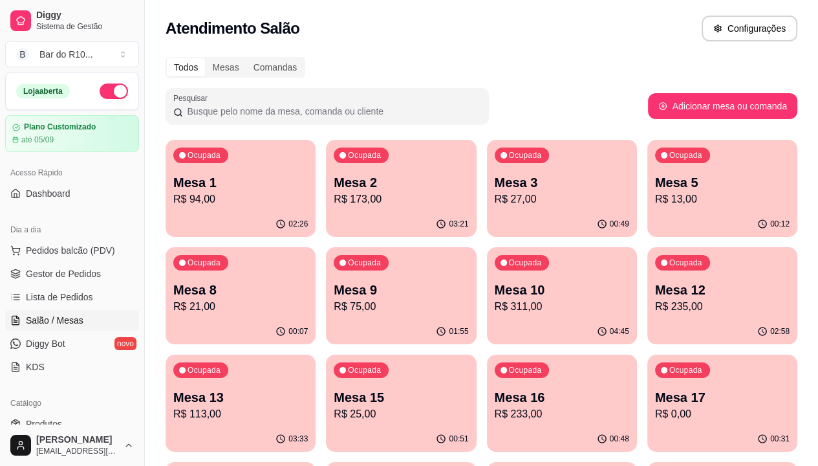
click at [487, 333] on div "04:45" at bounding box center [562, 331] width 150 height 25
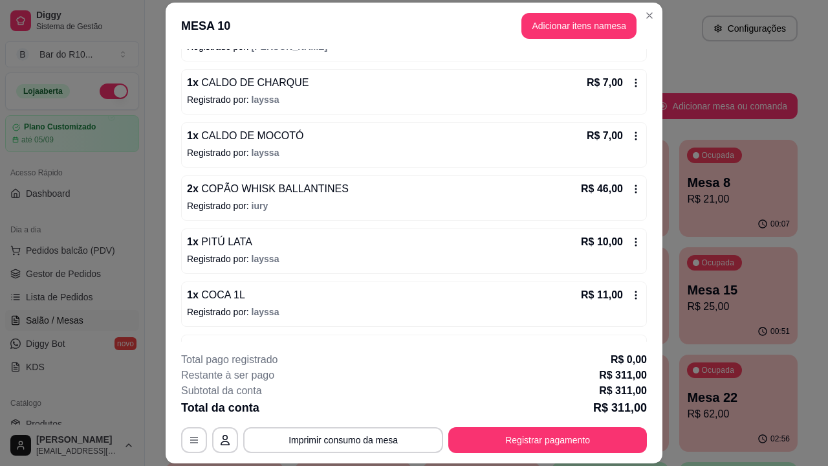
scroll to position [601, 0]
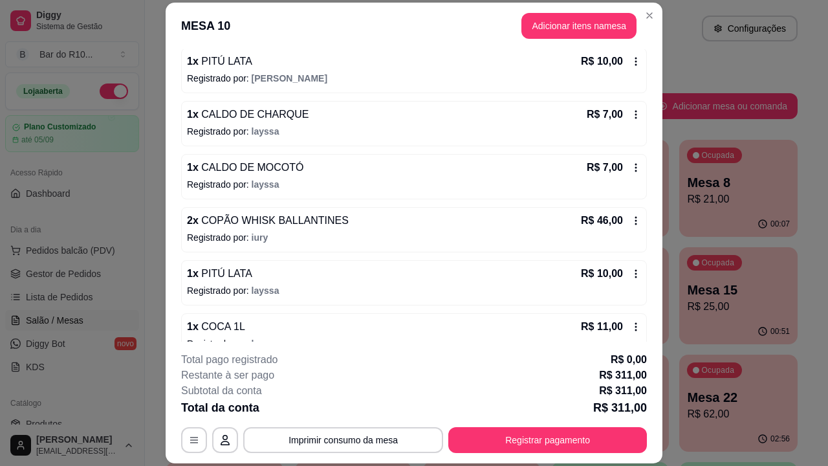
click at [274, 220] on span "COPÃO WHISK BALLANTINES" at bounding box center [274, 220] width 150 height 11
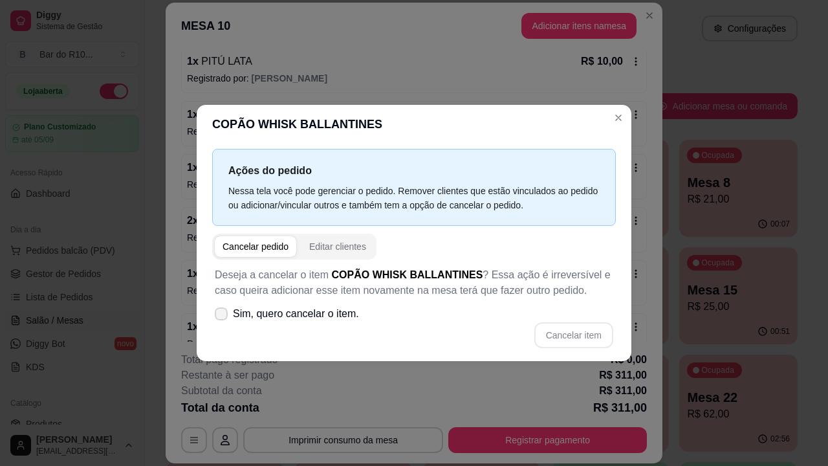
click at [225, 307] on label "Sim, quero cancelar o item." at bounding box center [287, 314] width 155 height 26
click at [222, 316] on input "Sim, quero cancelar o item." at bounding box center [218, 320] width 8 height 8
checkbox input "true"
click at [557, 329] on button "Cancelar item" at bounding box center [573, 335] width 77 height 25
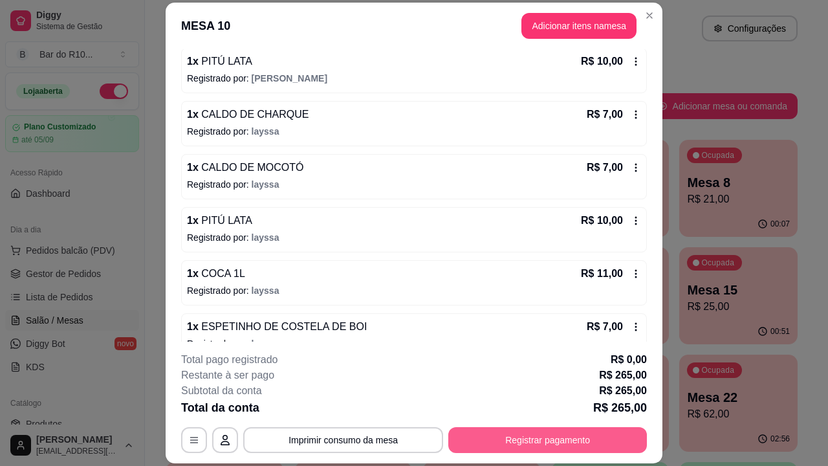
click at [577, 383] on button "Registrar pagamento" at bounding box center [547, 440] width 199 height 26
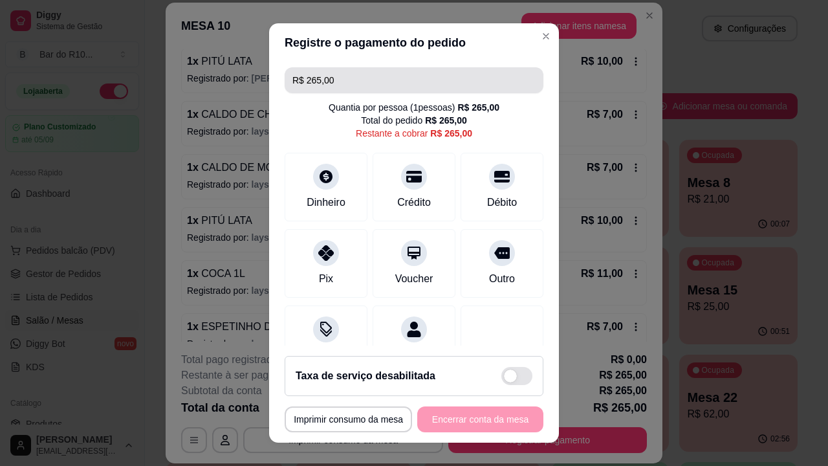
click at [388, 78] on input "R$ 265,00" at bounding box center [413, 80] width 243 height 26
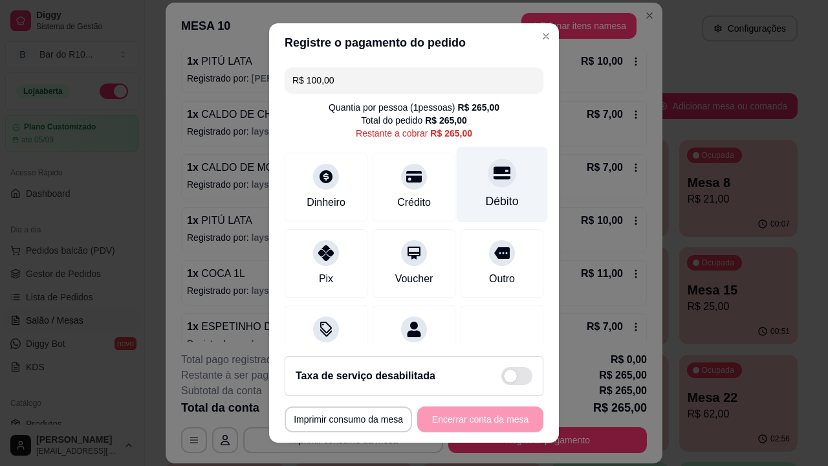
click at [462, 179] on div "Débito" at bounding box center [502, 185] width 91 height 76
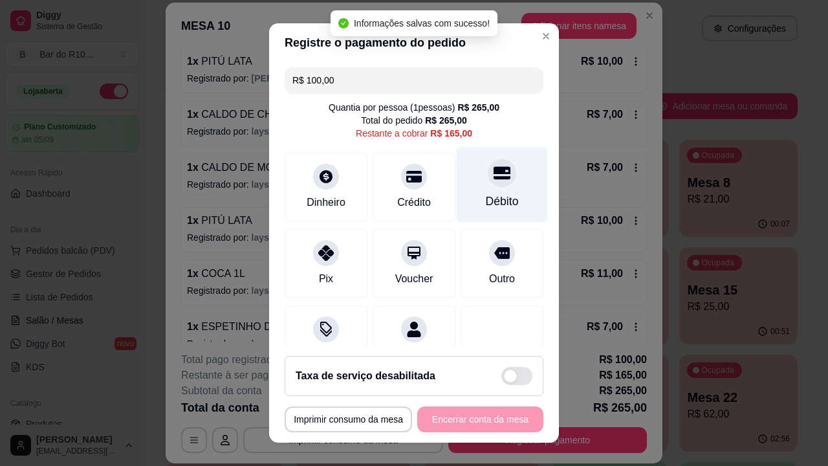
type input "R$ 165,00"
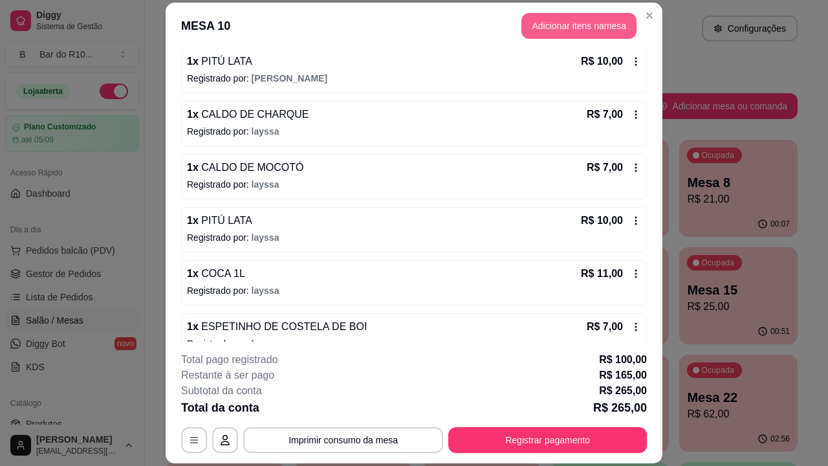
click at [543, 28] on button "Adicionar itens na mesa" at bounding box center [578, 26] width 115 height 26
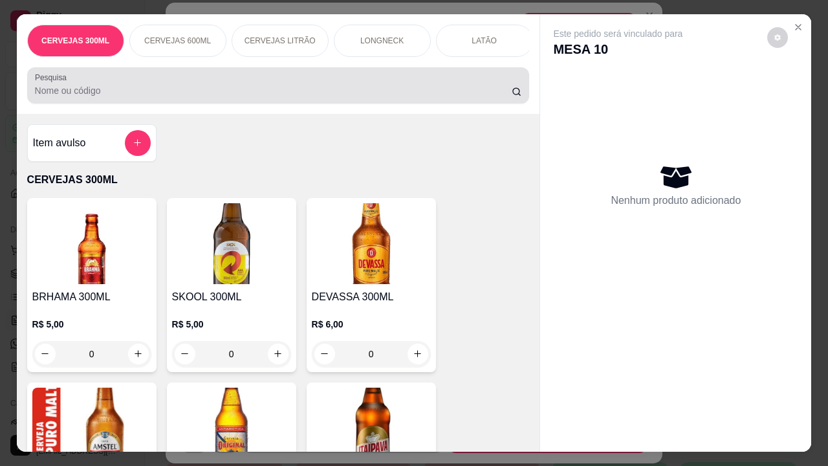
click at [426, 98] on div at bounding box center [278, 85] width 487 height 26
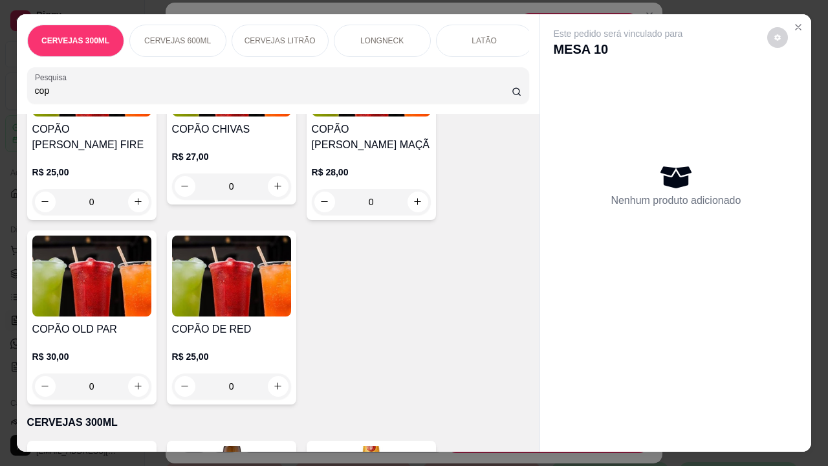
scroll to position [582, 0]
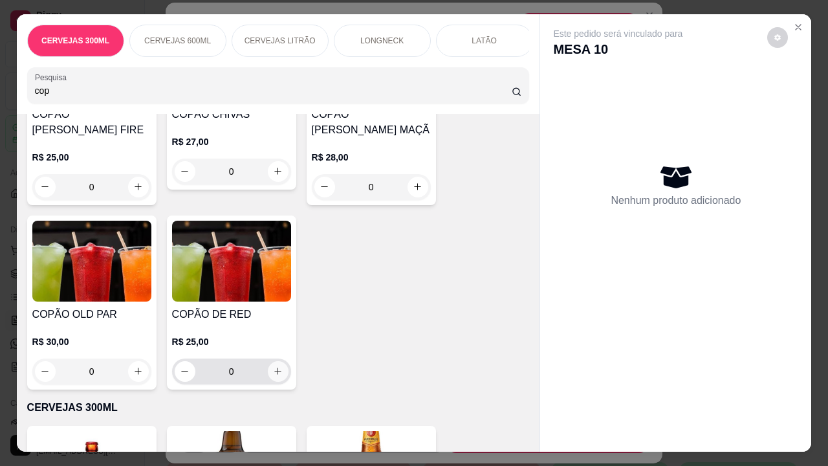
type input "cop"
click at [277, 369] on button "increase-product-quantity" at bounding box center [278, 371] width 21 height 21
type input "1"
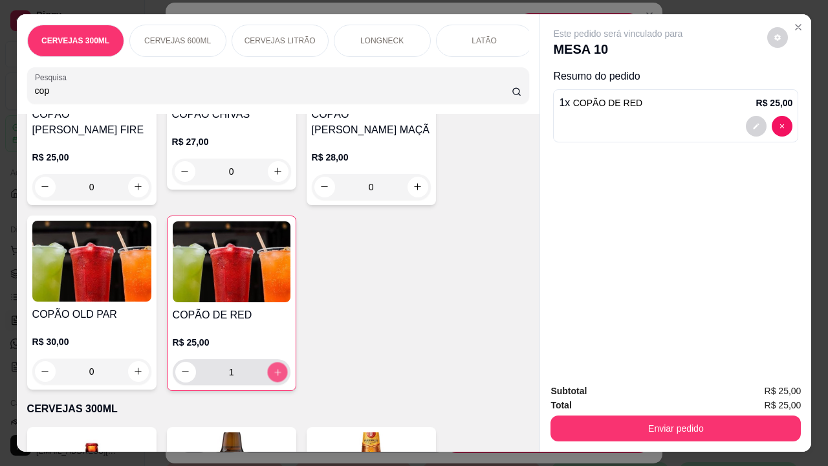
click at [277, 370] on button "increase-product-quantity" at bounding box center [277, 371] width 20 height 20
type input "2"
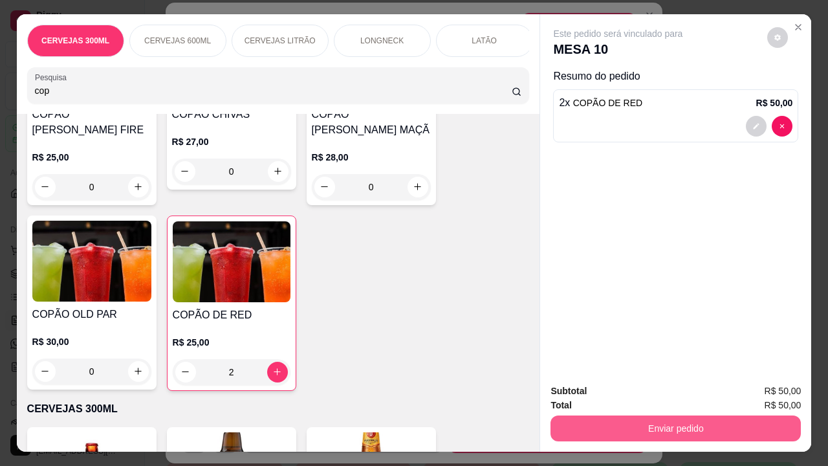
click at [627, 383] on button "Enviar pedido" at bounding box center [675, 428] width 250 height 26
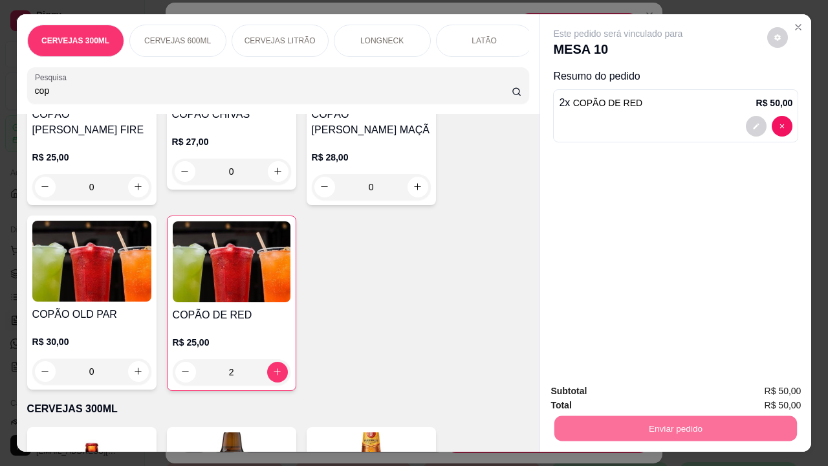
click at [596, 383] on button "Não registrar e enviar pedido" at bounding box center [632, 392] width 135 height 25
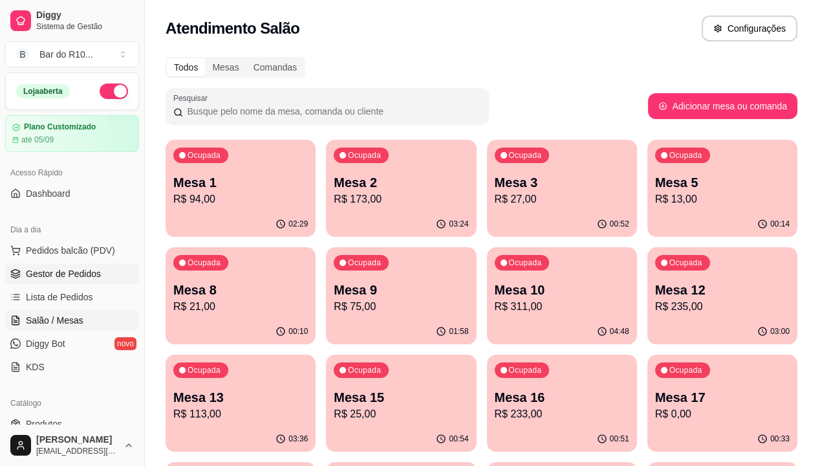
click at [90, 280] on link "Gestor de Pedidos" at bounding box center [72, 273] width 134 height 21
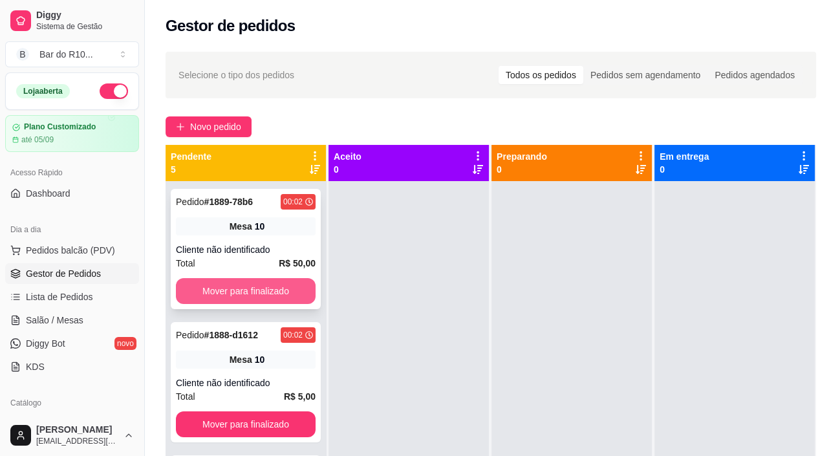
click at [249, 287] on button "Mover para finalizado" at bounding box center [246, 291] width 140 height 26
click at [266, 281] on button "Mover para finalizado" at bounding box center [246, 291] width 136 height 25
click at [269, 237] on div "Pedido # 1887-8e8df 00:01 Mesa 25 Cliente não identificado Total R$ 16,00 Mover…" at bounding box center [246, 249] width 150 height 120
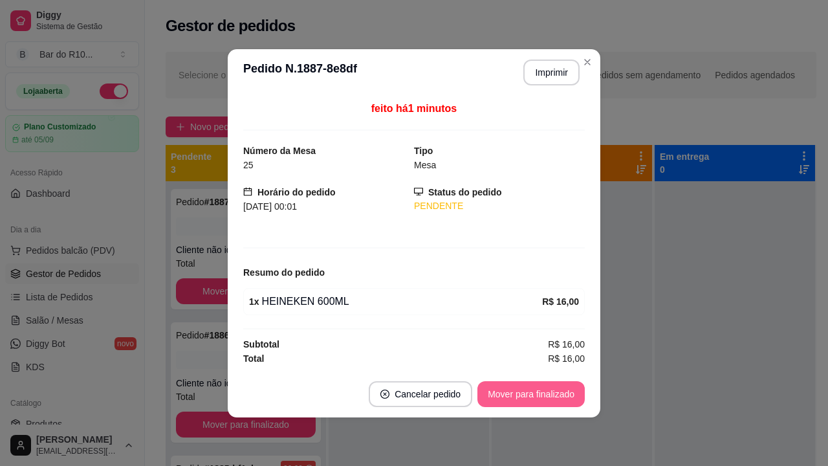
click at [513, 383] on button "Mover para finalizado" at bounding box center [530, 394] width 107 height 26
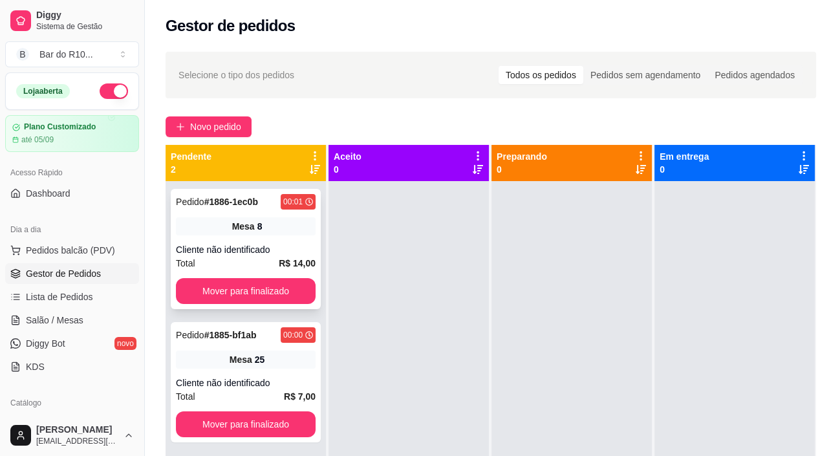
click at [297, 259] on strong "R$ 14,00" at bounding box center [297, 263] width 37 height 10
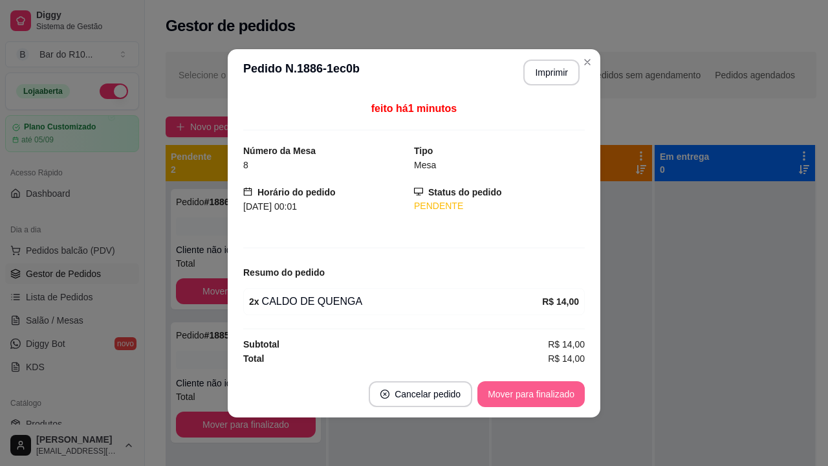
click at [515, 383] on button "Mover para finalizado" at bounding box center [530, 394] width 107 height 26
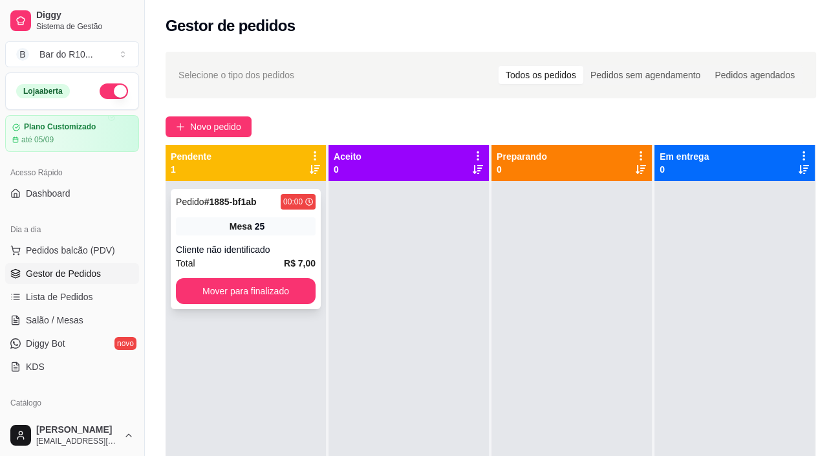
click at [271, 273] on div "Pedido # 1885-bf1ab 00:00 Mesa 25 Cliente não identificado Total R$ 7,00 Mover …" at bounding box center [246, 249] width 150 height 120
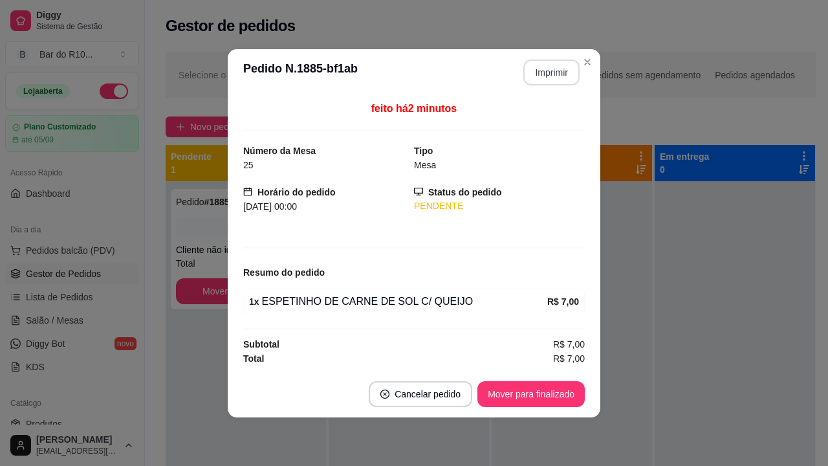
click at [563, 74] on button "Imprimir" at bounding box center [551, 72] width 56 height 26
click at [552, 383] on button "Mover para finalizado" at bounding box center [530, 394] width 107 height 26
click at [556, 383] on button "Mover para finalizado" at bounding box center [530, 394] width 107 height 26
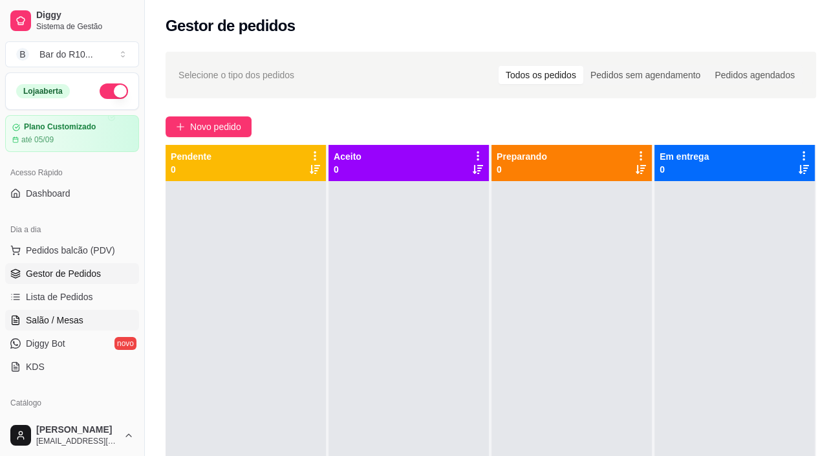
click at [62, 318] on span "Salão / Mesas" at bounding box center [55, 320] width 58 height 13
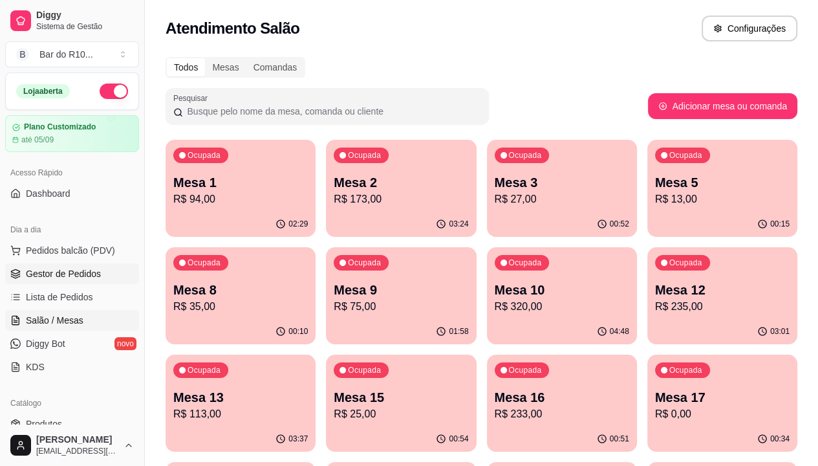
click at [110, 272] on link "Gestor de Pedidos" at bounding box center [72, 273] width 134 height 21
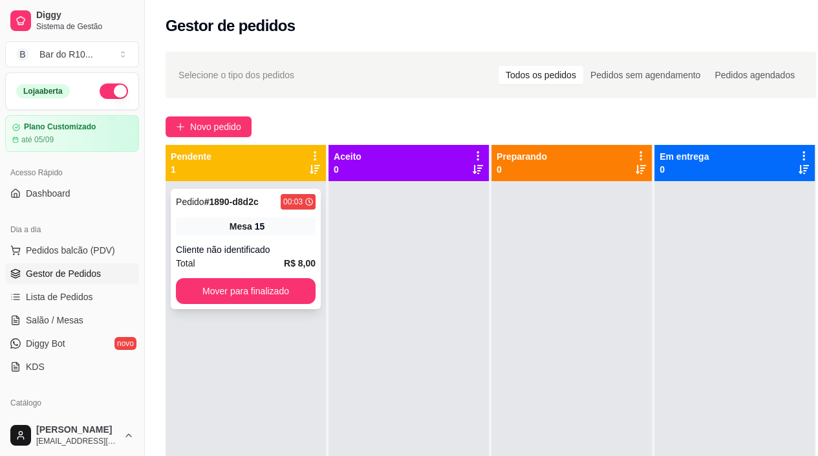
click at [257, 217] on div "Pedido # 1890-d8d2c 00:03 Mesa 15 Cliente não identificado Total R$ 8,00 Mover …" at bounding box center [246, 249] width 150 height 120
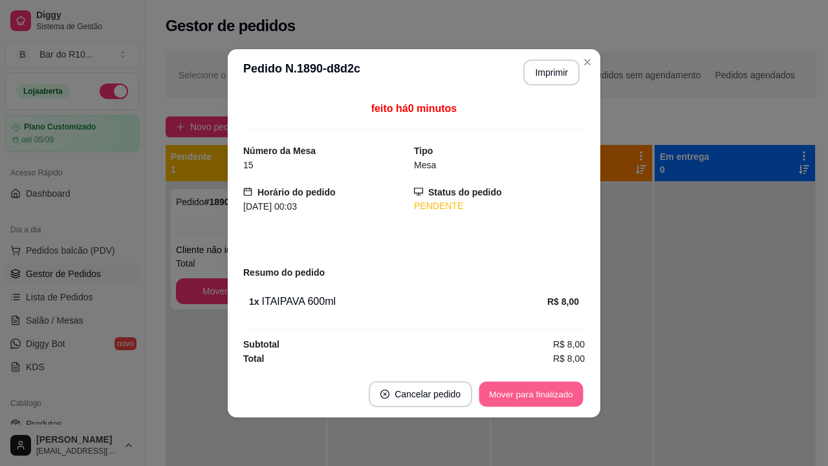
click at [548, 396] on button "Mover para finalizado" at bounding box center [531, 393] width 104 height 25
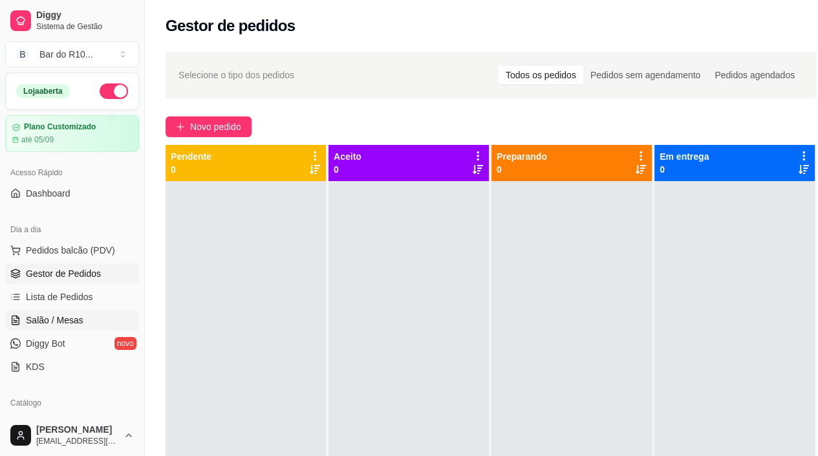
click at [107, 319] on link "Salão / Mesas" at bounding box center [72, 320] width 134 height 21
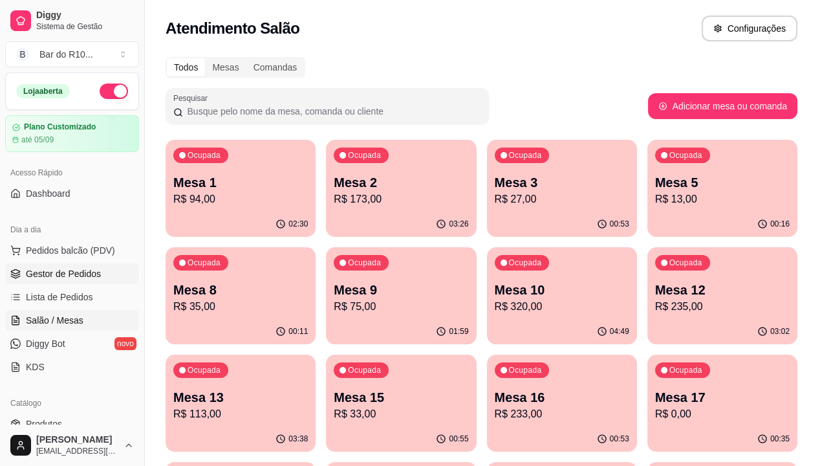
click at [70, 274] on span "Gestor de Pedidos" at bounding box center [63, 273] width 75 height 13
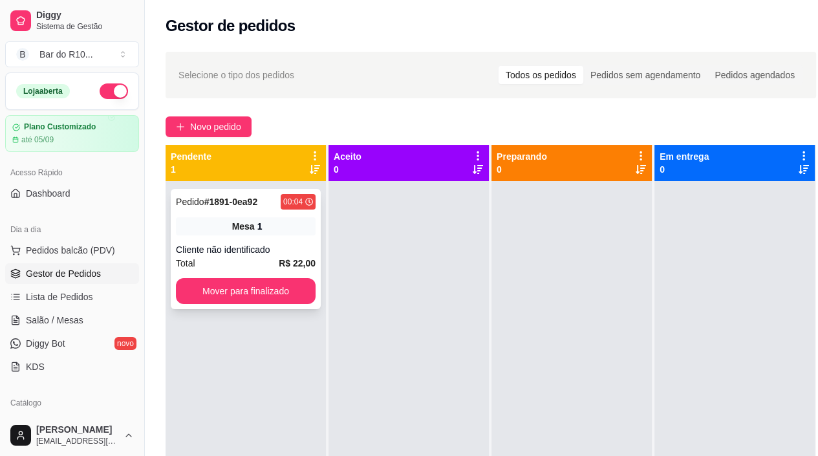
click at [283, 253] on div "Cliente não identificado" at bounding box center [246, 249] width 140 height 13
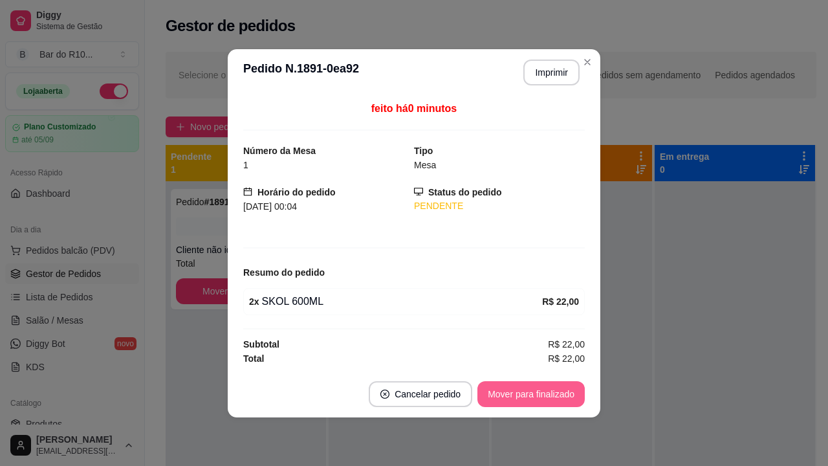
click at [548, 393] on button "Mover para finalizado" at bounding box center [530, 394] width 107 height 26
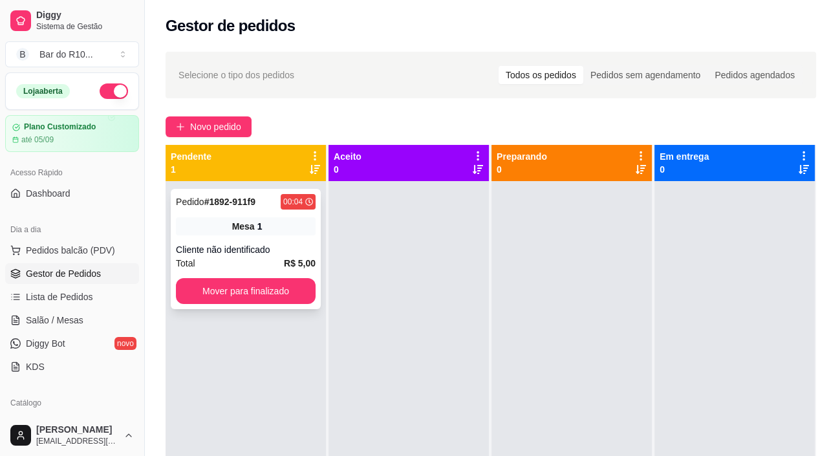
click at [267, 248] on div "Cliente não identificado" at bounding box center [246, 249] width 140 height 13
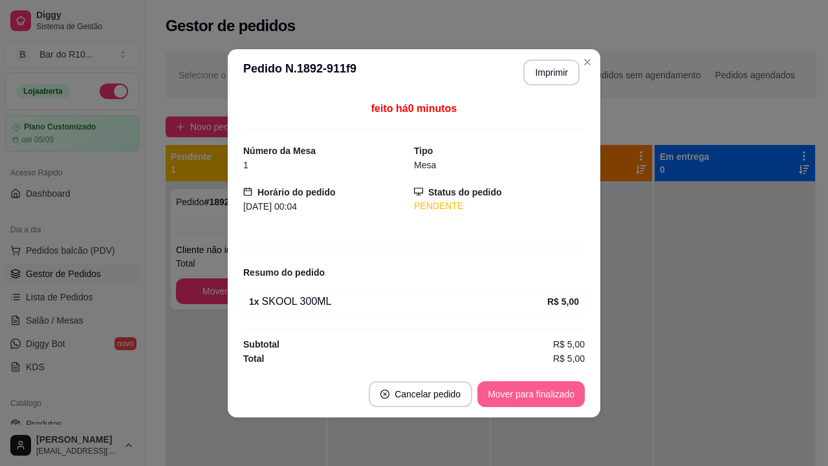
click at [546, 383] on button "Mover para finalizado" at bounding box center [530, 394] width 107 height 26
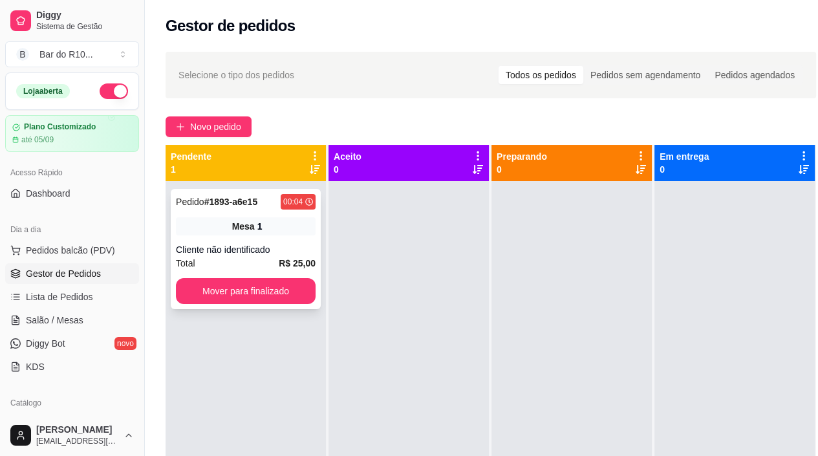
click at [199, 199] on span "Pedido" at bounding box center [190, 202] width 28 height 10
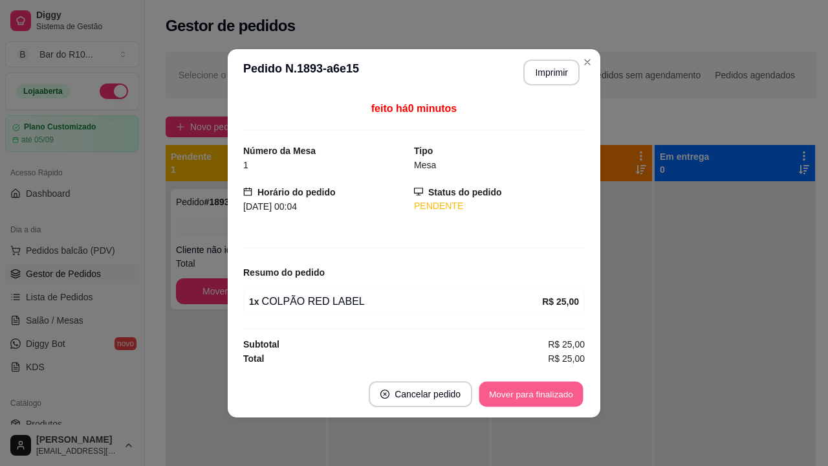
click at [566, 399] on button "Mover para finalizado" at bounding box center [531, 393] width 104 height 25
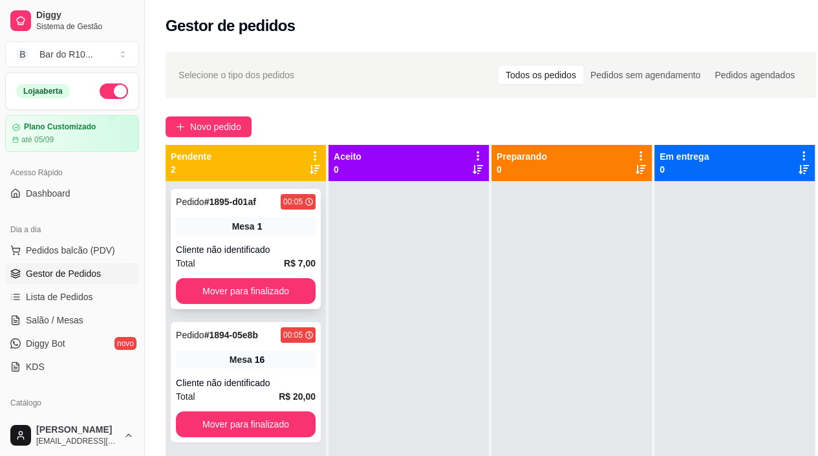
click at [285, 250] on div "Cliente não identificado" at bounding box center [246, 249] width 140 height 13
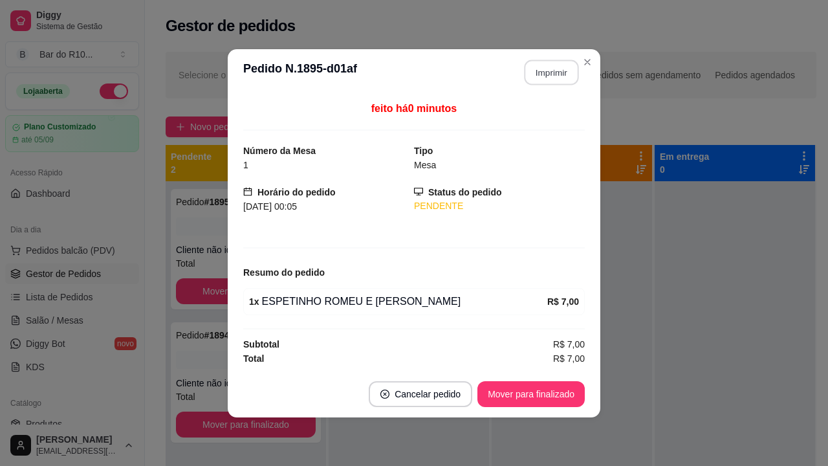
click at [555, 71] on button "Imprimir" at bounding box center [551, 71] width 54 height 25
click at [565, 389] on button "Mover para finalizado" at bounding box center [530, 394] width 107 height 26
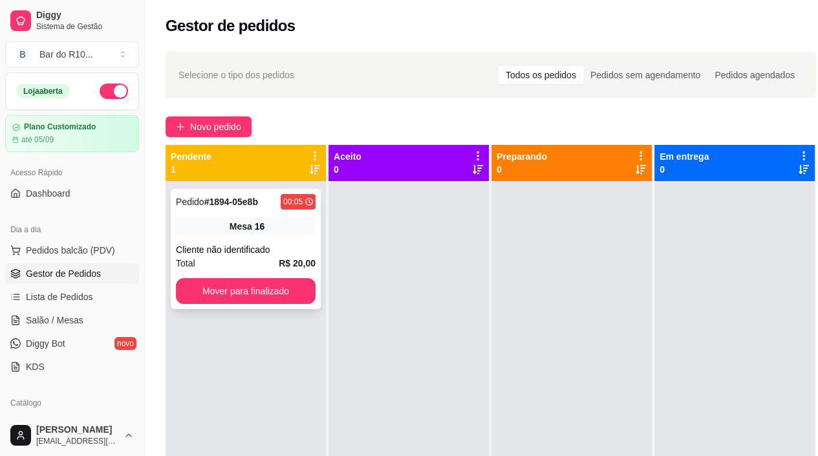
click at [319, 217] on div "Pedido # 1894-05e8b 00:05 Mesa 16 Cliente não identificado Total R$ 20,00 Mover…" at bounding box center [246, 249] width 150 height 120
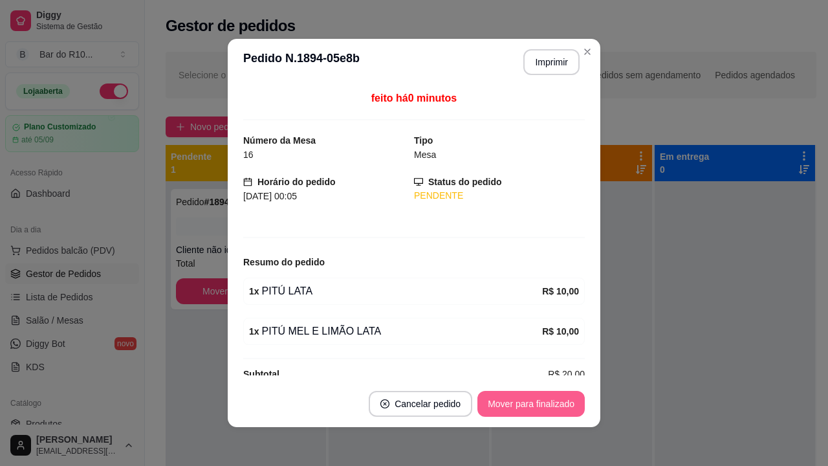
click at [543, 411] on button "Mover para finalizado" at bounding box center [530, 404] width 107 height 26
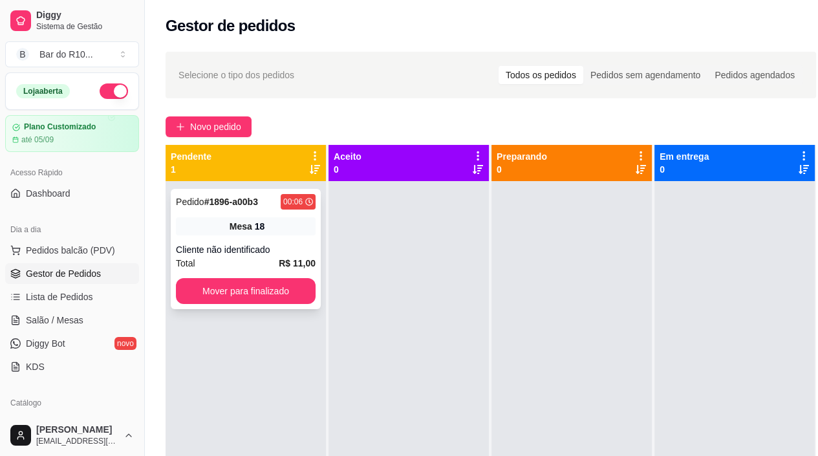
click at [255, 230] on div "18" at bounding box center [260, 226] width 10 height 13
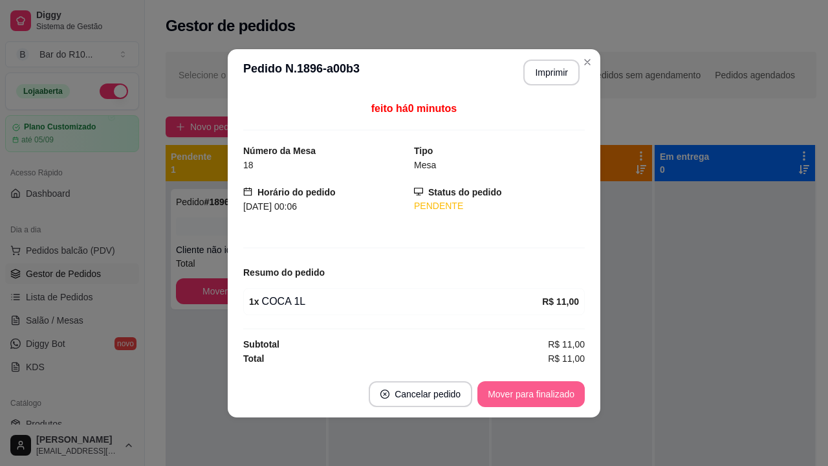
click at [550, 404] on button "Mover para finalizado" at bounding box center [530, 394] width 107 height 26
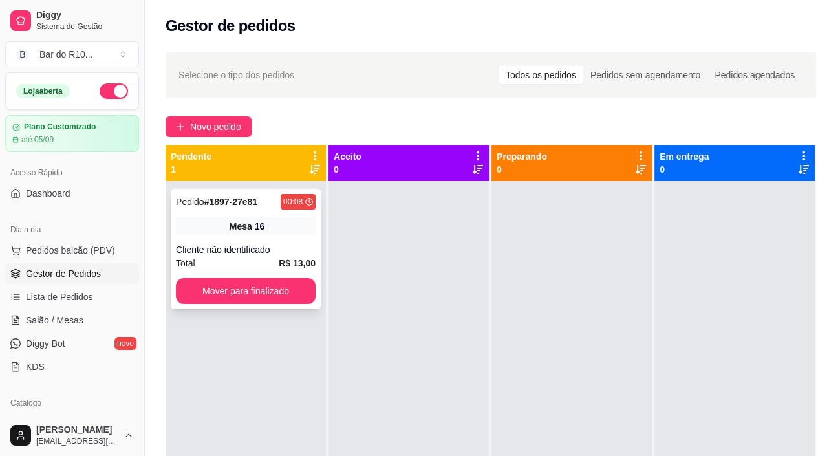
click at [215, 250] on div "Cliente não identificado" at bounding box center [246, 249] width 140 height 13
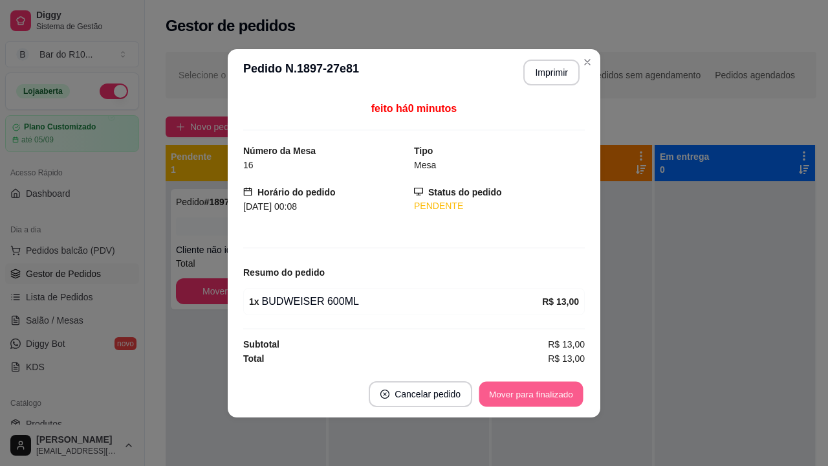
click at [524, 387] on button "Mover para finalizado" at bounding box center [531, 393] width 104 height 25
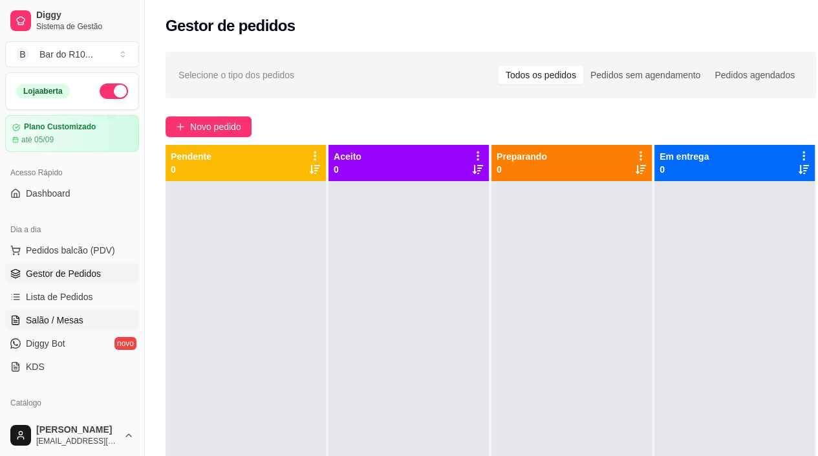
click at [113, 310] on link "Salão / Mesas" at bounding box center [72, 320] width 134 height 21
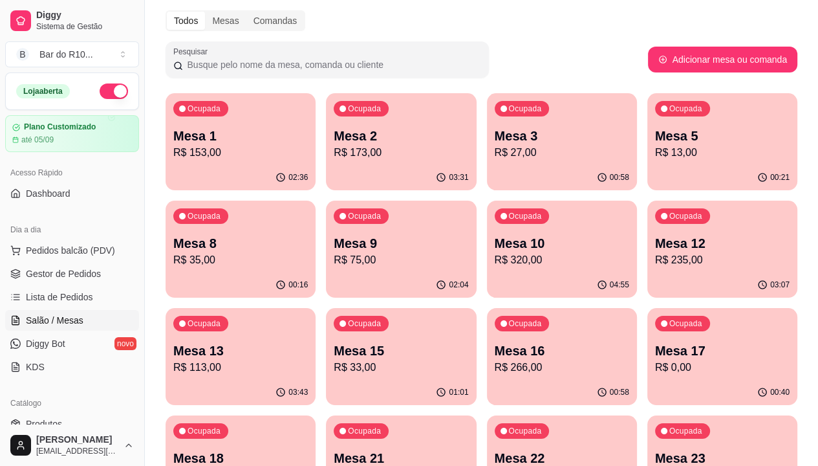
scroll to position [129, 0]
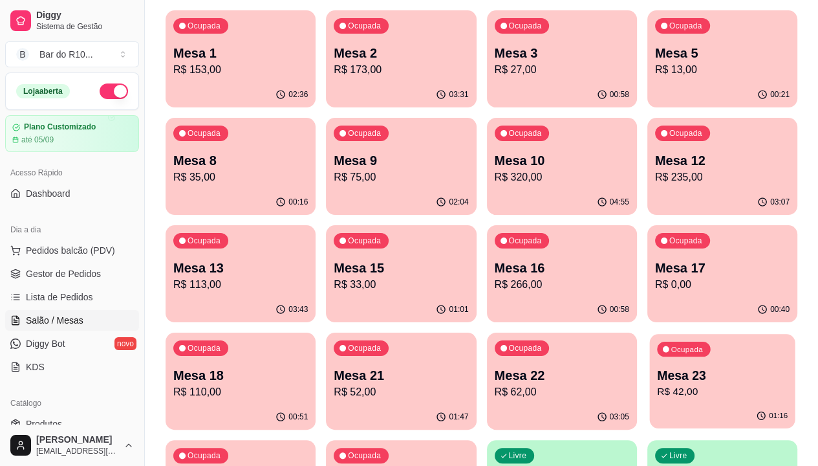
click at [649, 356] on div "Ocupada Mesa 23 R$ 42,00" at bounding box center [722, 369] width 146 height 70
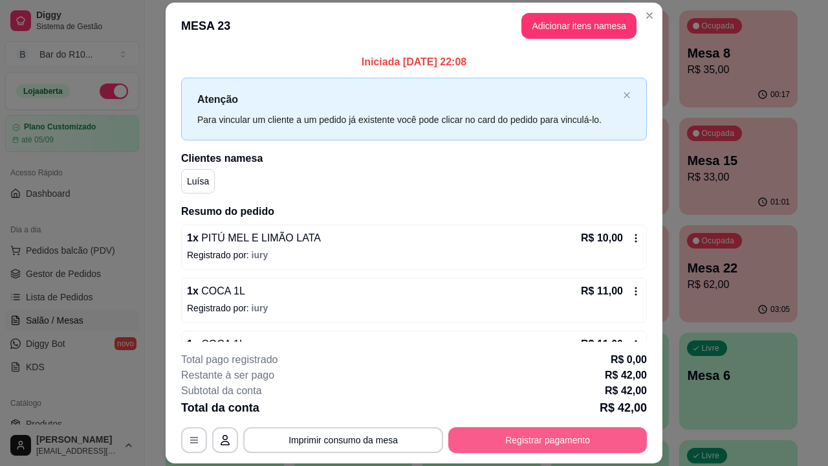
click at [574, 444] on button "Registrar pagamento" at bounding box center [547, 440] width 199 height 26
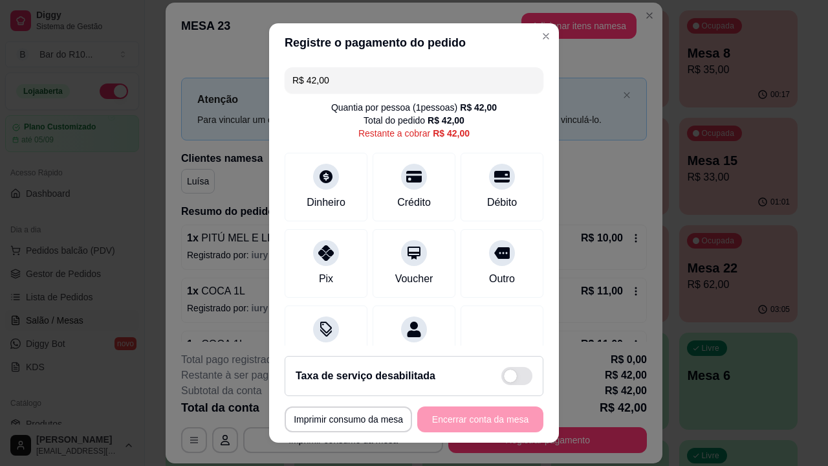
click at [362, 75] on input "R$ 42,00" at bounding box center [413, 80] width 243 height 26
type input "R$ 0,00"
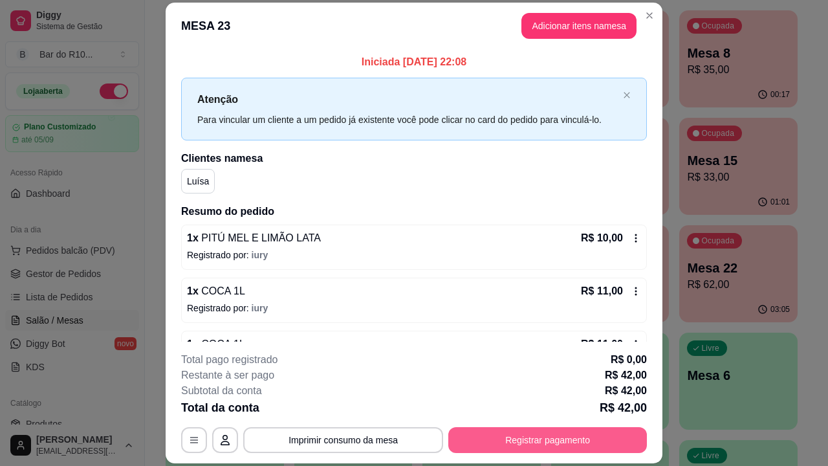
click at [528, 446] on button "Registrar pagamento" at bounding box center [547, 440] width 199 height 26
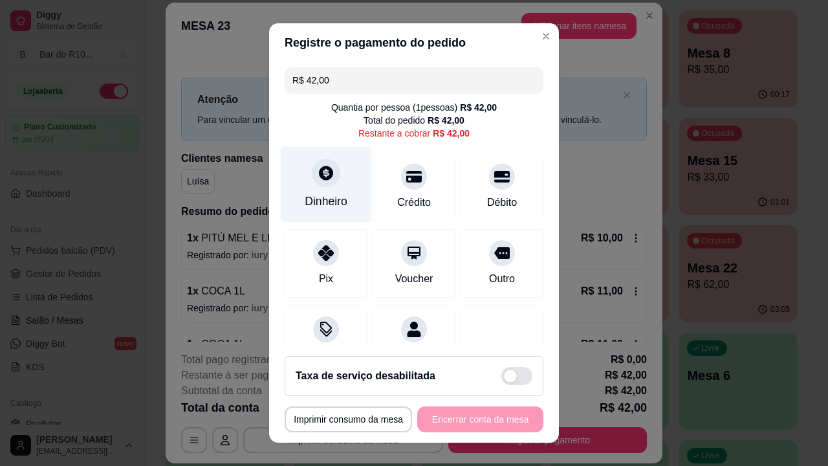
click at [308, 198] on div "Dinheiro" at bounding box center [326, 201] width 43 height 17
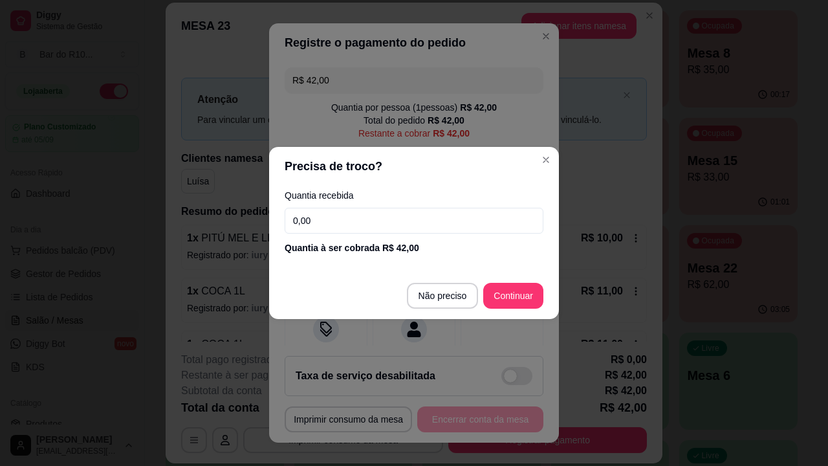
click at [371, 224] on input "0,00" at bounding box center [414, 221] width 259 height 26
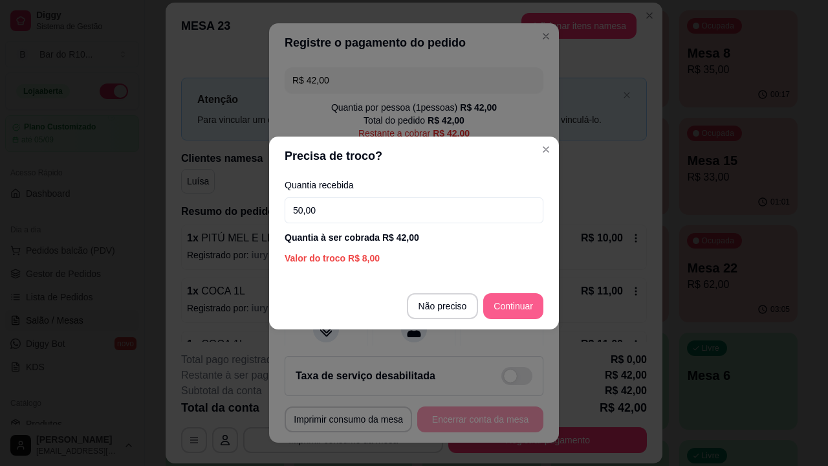
type input "50,00"
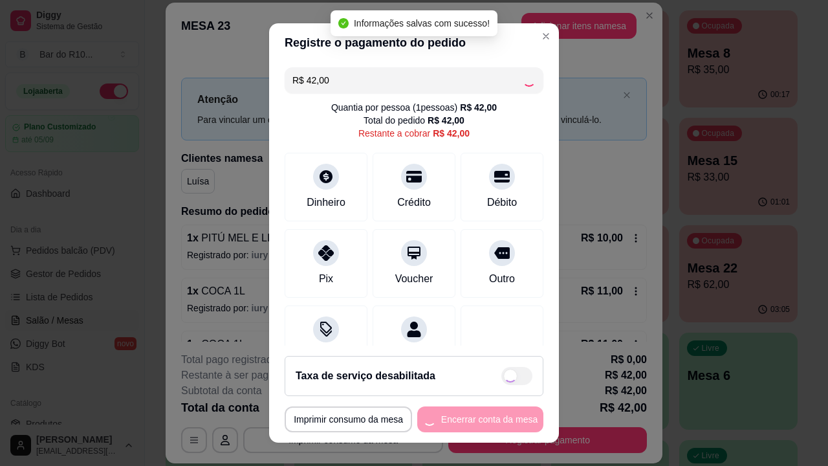
type input "R$ 0,00"
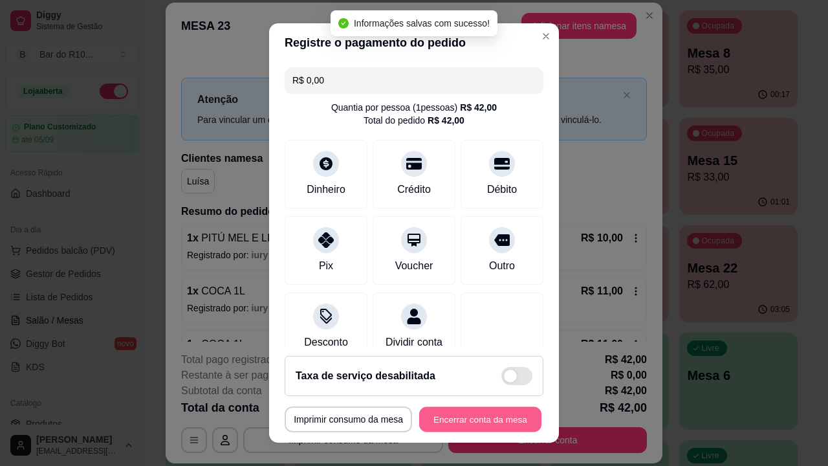
click at [487, 421] on button "Encerrar conta da mesa" at bounding box center [480, 419] width 122 height 25
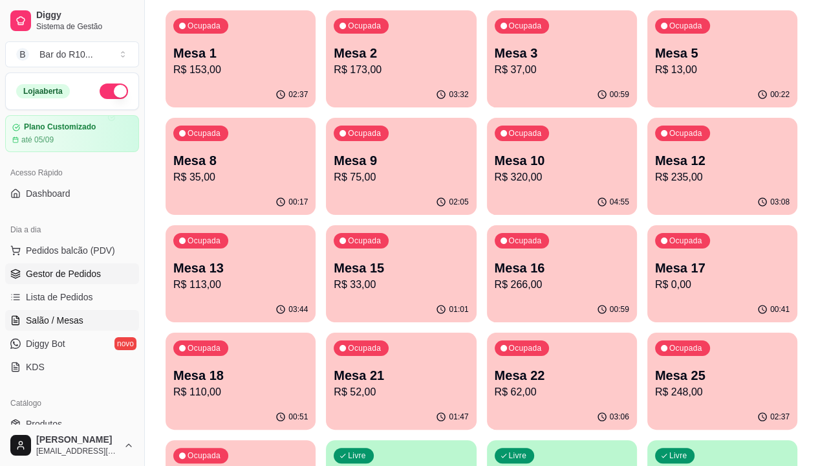
click at [80, 272] on span "Gestor de Pedidos" at bounding box center [63, 273] width 75 height 13
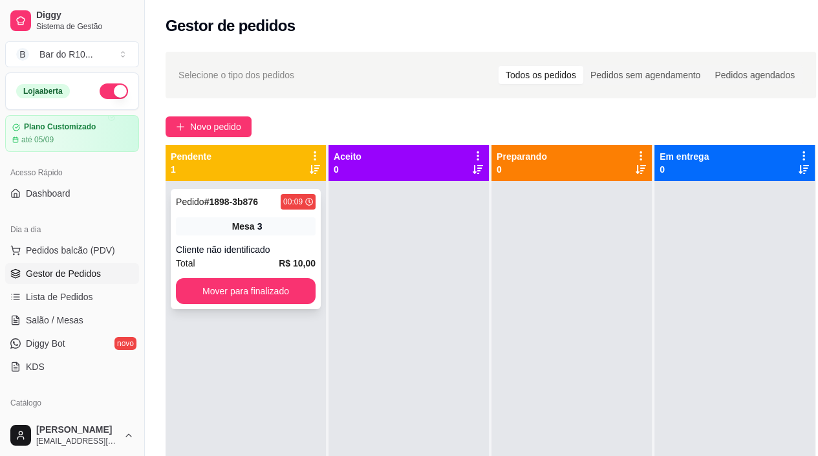
click at [256, 257] on div "Total R$ 10,00" at bounding box center [246, 263] width 140 height 14
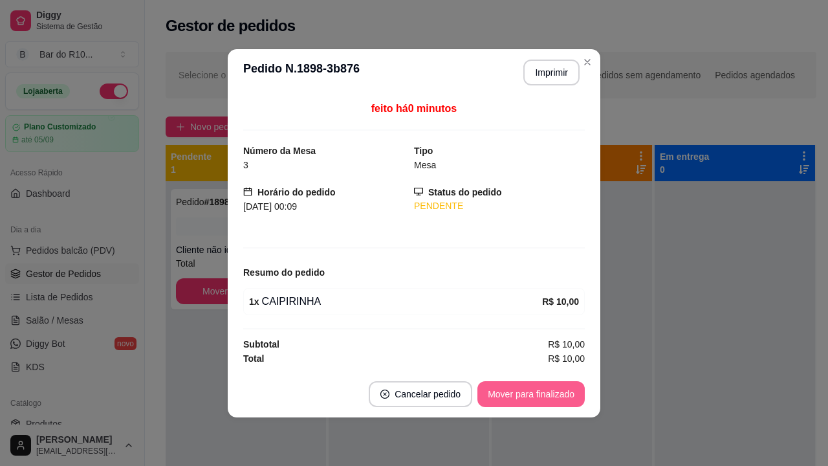
click at [514, 382] on button "Mover para finalizado" at bounding box center [530, 394] width 107 height 26
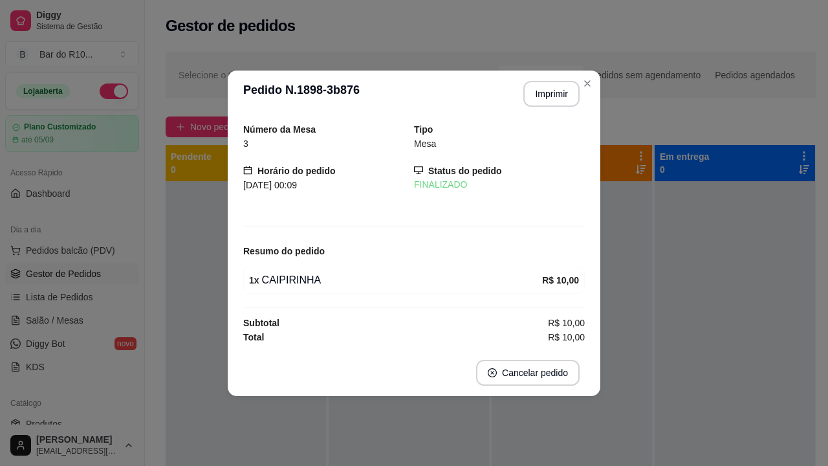
click at [596, 91] on header "**********" at bounding box center [414, 93] width 372 height 47
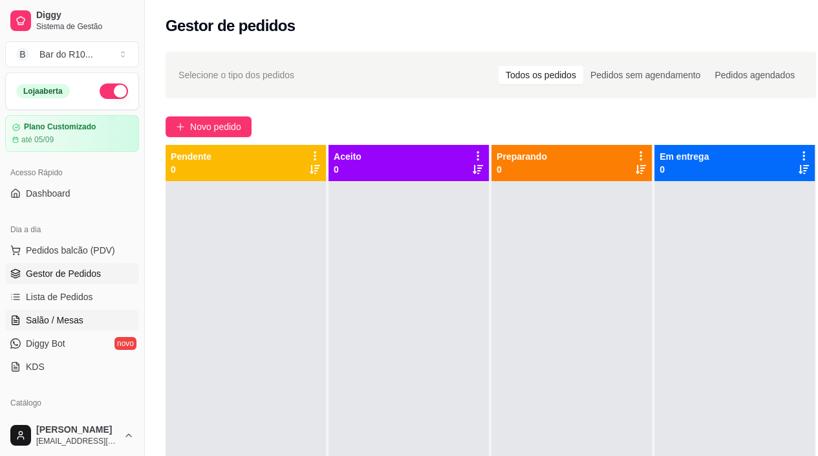
click at [40, 327] on link "Salão / Mesas" at bounding box center [72, 320] width 134 height 21
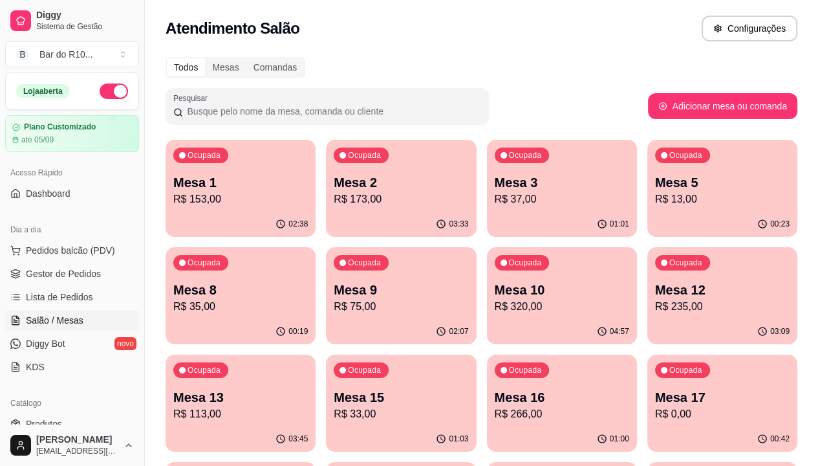
click at [495, 391] on p "Mesa 16" at bounding box center [562, 397] width 135 height 18
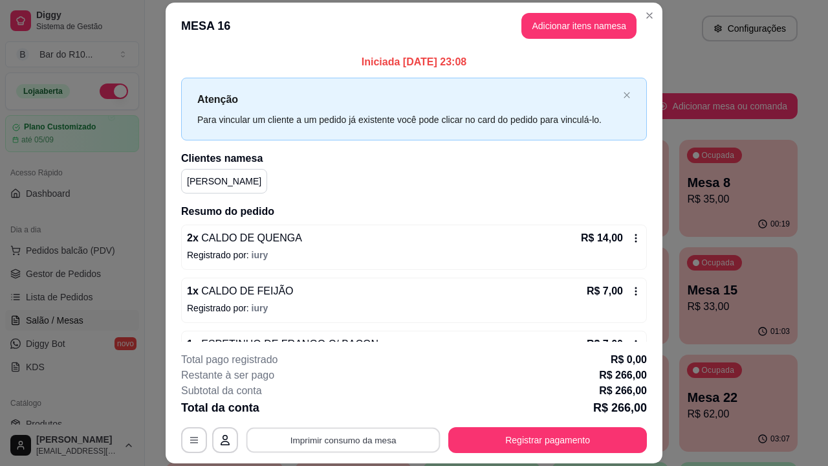
click at [349, 437] on button "Imprimir consumo da mesa" at bounding box center [343, 439] width 194 height 25
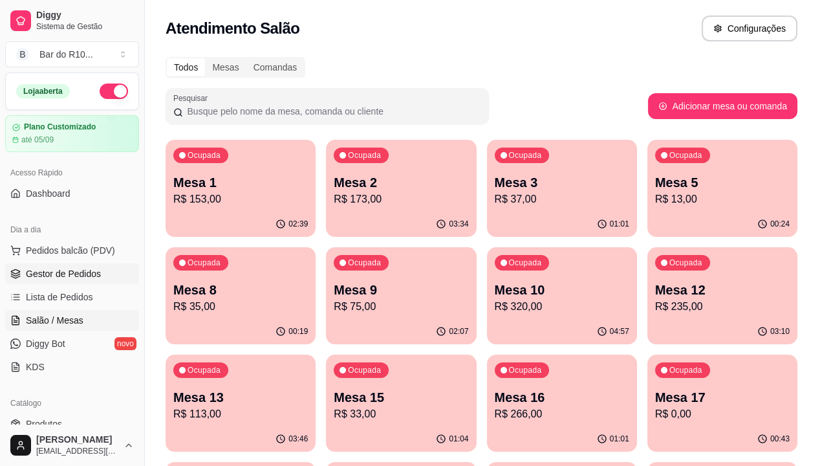
click at [65, 275] on span "Gestor de Pedidos" at bounding box center [63, 273] width 75 height 13
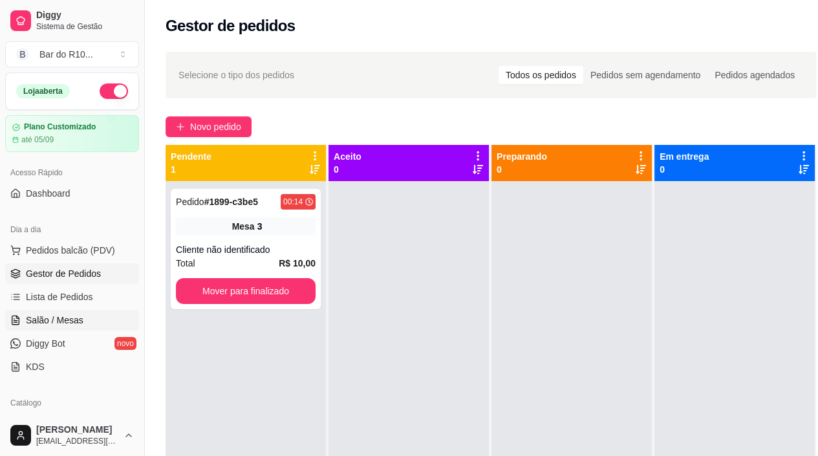
click at [47, 319] on span "Salão / Mesas" at bounding box center [55, 320] width 58 height 13
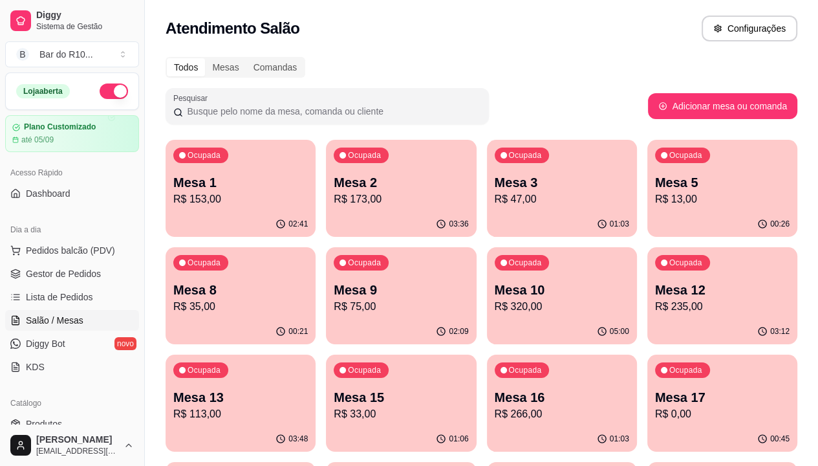
click at [647, 171] on div "Ocupada Mesa 5 R$ 13,00" at bounding box center [722, 176] width 150 height 72
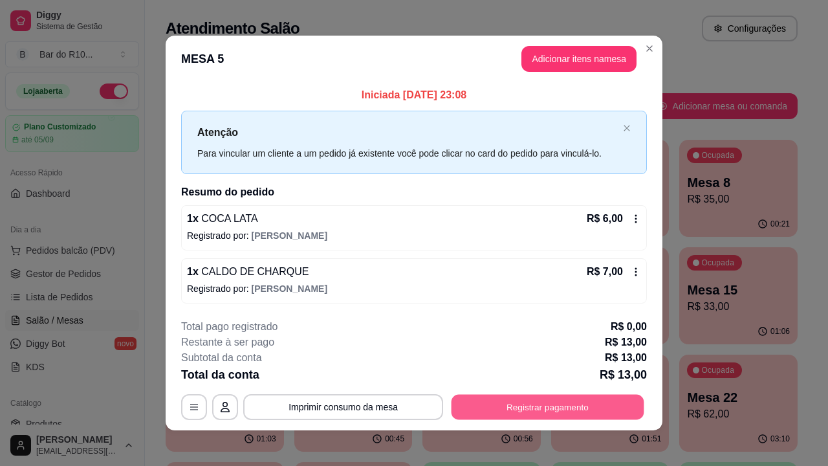
click at [504, 403] on button "Registrar pagamento" at bounding box center [547, 406] width 193 height 25
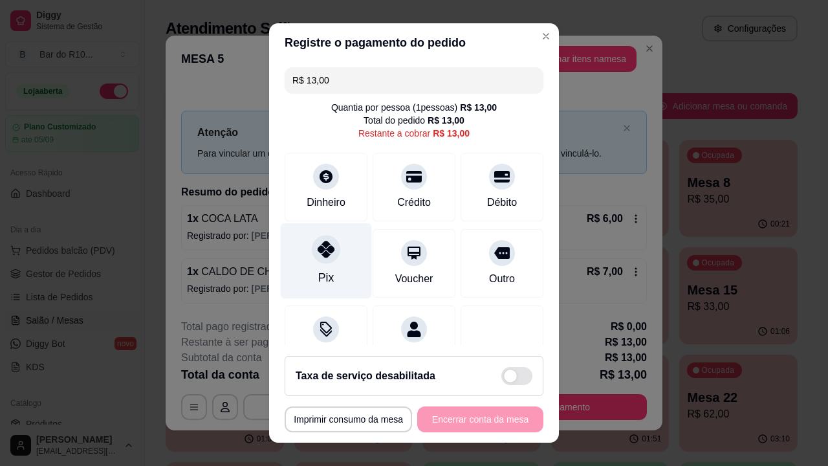
click at [342, 257] on div "Pix" at bounding box center [326, 261] width 91 height 76
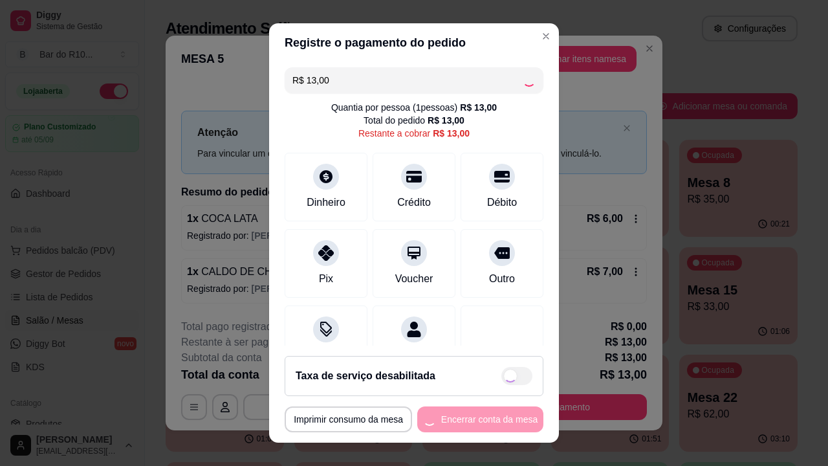
type input "R$ 0,00"
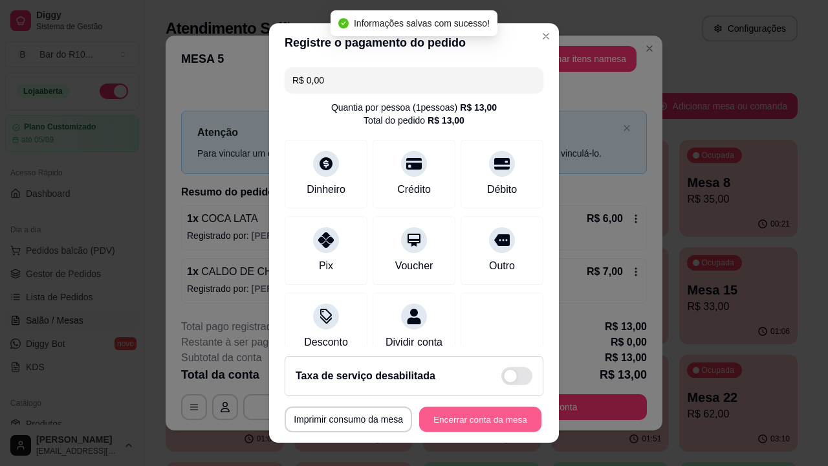
click at [467, 423] on button "Encerrar conta da mesa" at bounding box center [480, 419] width 122 height 25
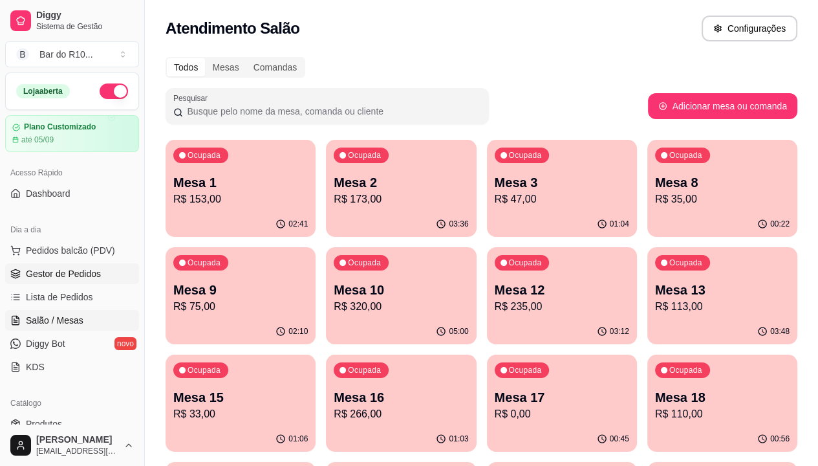
click at [115, 281] on link "Gestor de Pedidos" at bounding box center [72, 273] width 134 height 21
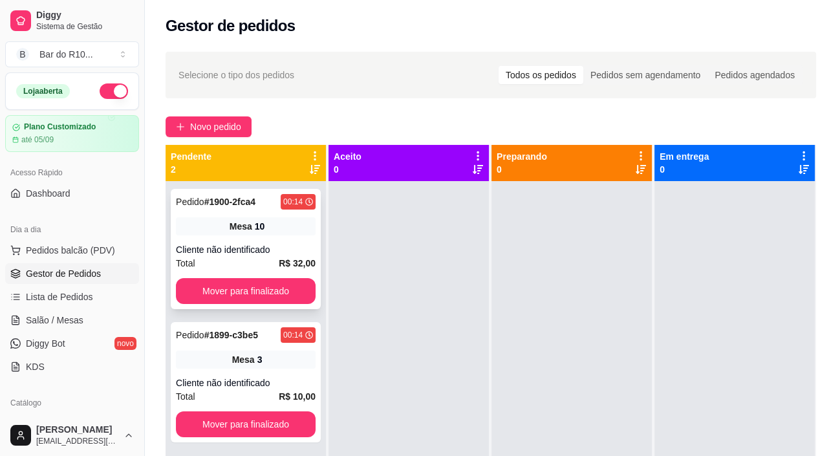
click at [282, 243] on div "Cliente não identificado" at bounding box center [246, 249] width 140 height 13
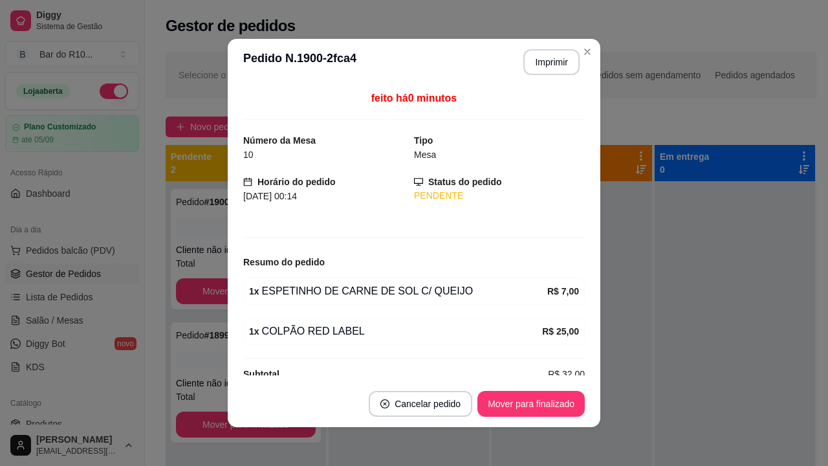
scroll to position [18, 0]
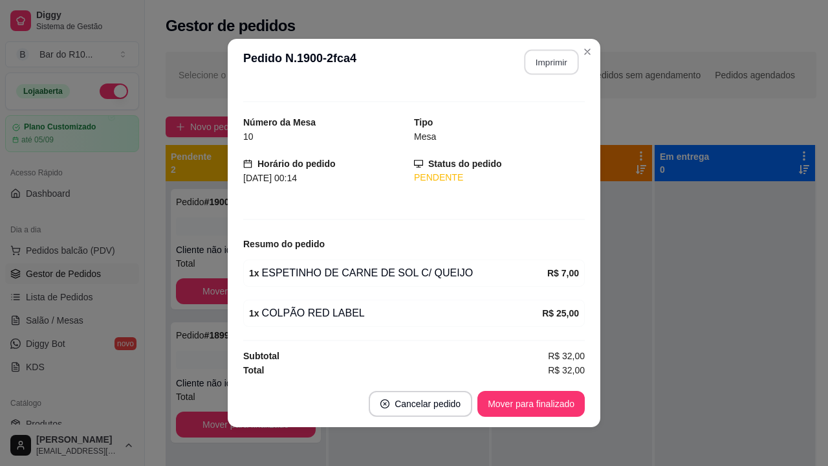
click at [536, 56] on button "Imprimir" at bounding box center [551, 62] width 54 height 25
click at [548, 394] on button "Mover para finalizado" at bounding box center [530, 404] width 107 height 26
click at [524, 406] on button "Mover para finalizado" at bounding box center [530, 404] width 107 height 26
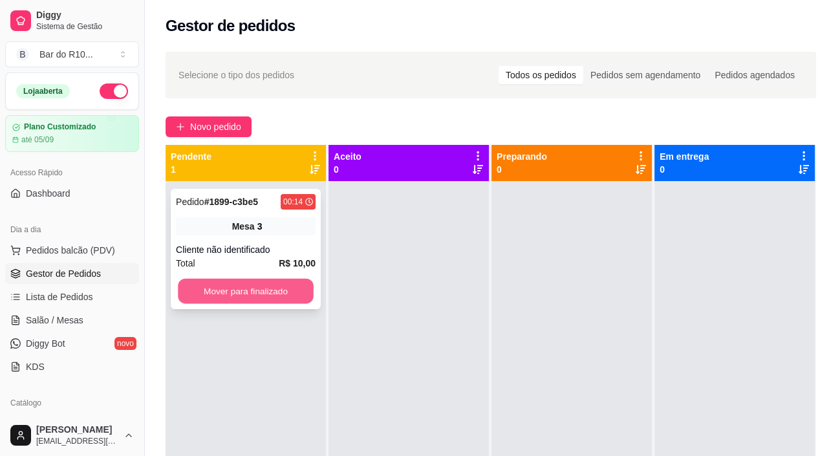
click at [285, 285] on button "Mover para finalizado" at bounding box center [246, 291] width 136 height 25
click at [282, 303] on button "Mover para finalizado" at bounding box center [246, 291] width 140 height 26
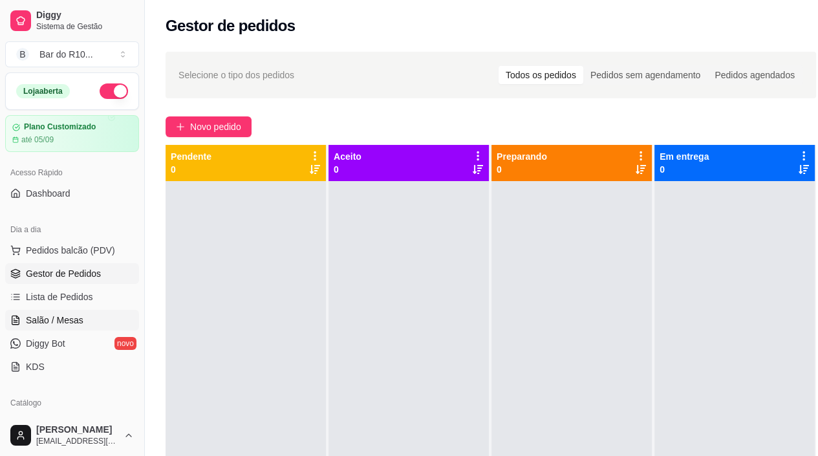
click at [78, 329] on link "Salão / Mesas" at bounding box center [72, 320] width 134 height 21
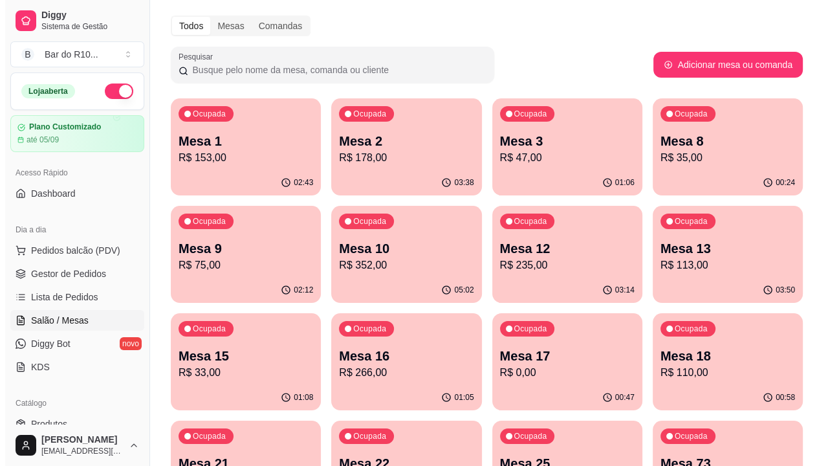
scroll to position [65, 0]
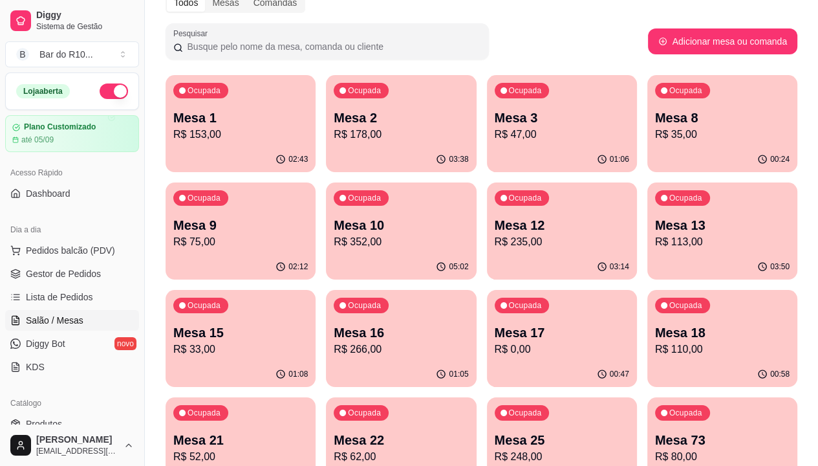
click at [65, 280] on link "Gestor de Pedidos" at bounding box center [72, 273] width 134 height 21
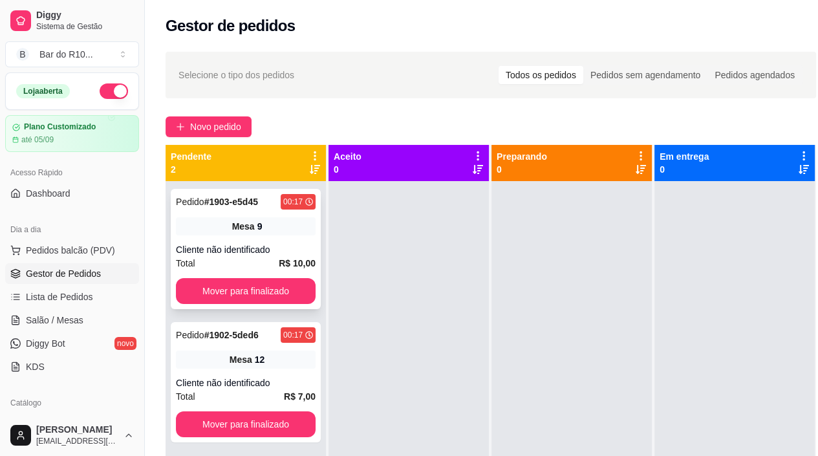
click at [277, 233] on div "Mesa 9" at bounding box center [246, 226] width 140 height 18
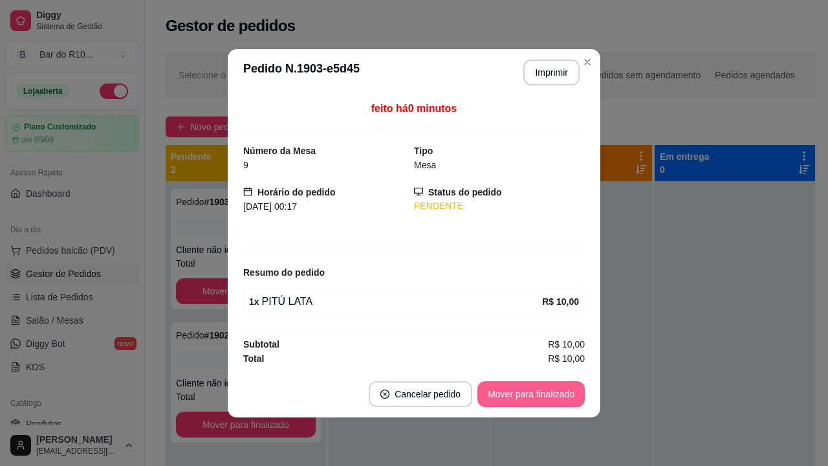
click at [535, 391] on button "Mover para finalizado" at bounding box center [530, 394] width 107 height 26
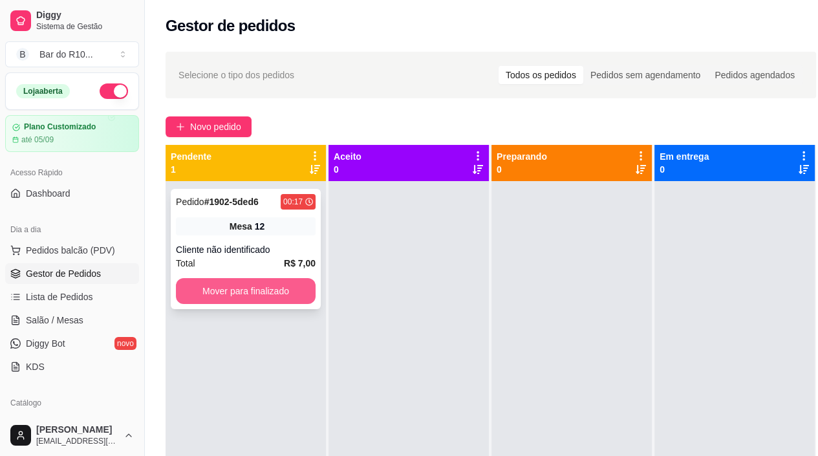
click at [280, 282] on button "Mover para finalizado" at bounding box center [246, 291] width 140 height 26
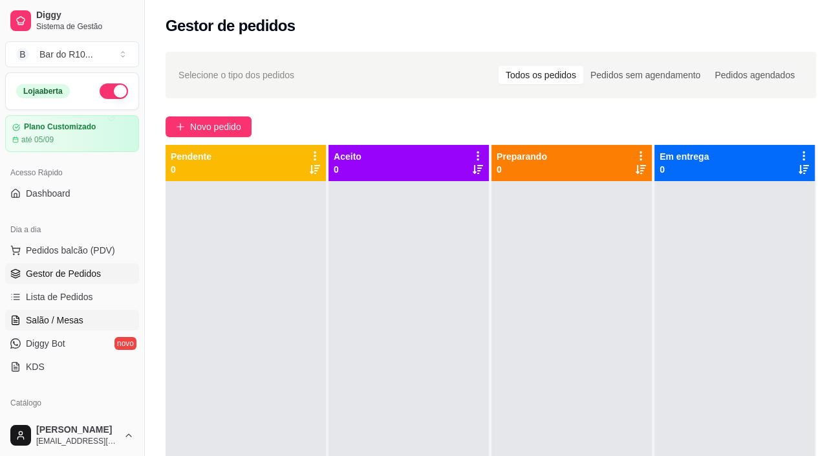
click at [87, 327] on link "Salão / Mesas" at bounding box center [72, 320] width 134 height 21
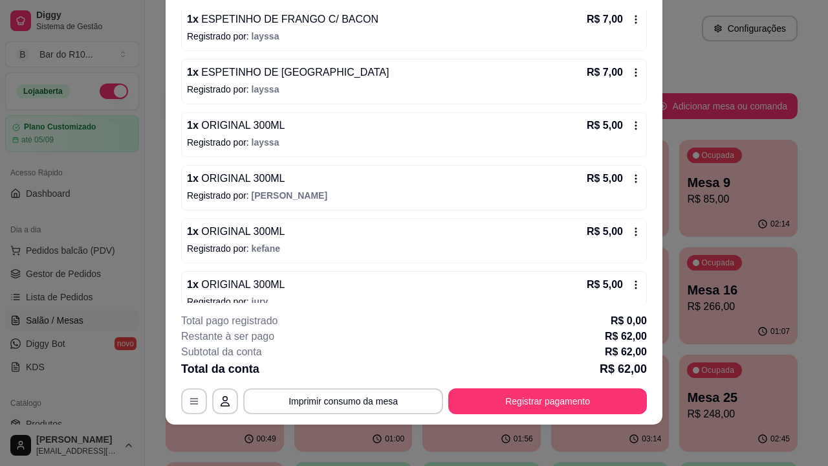
scroll to position [354, 0]
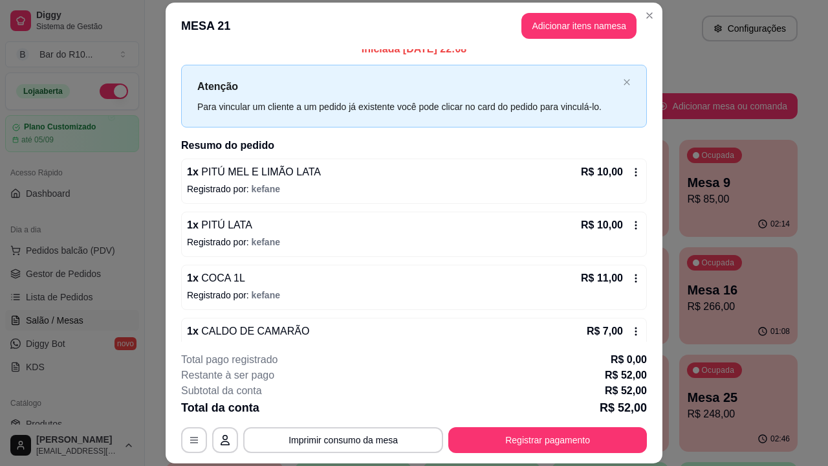
scroll to position [0, 0]
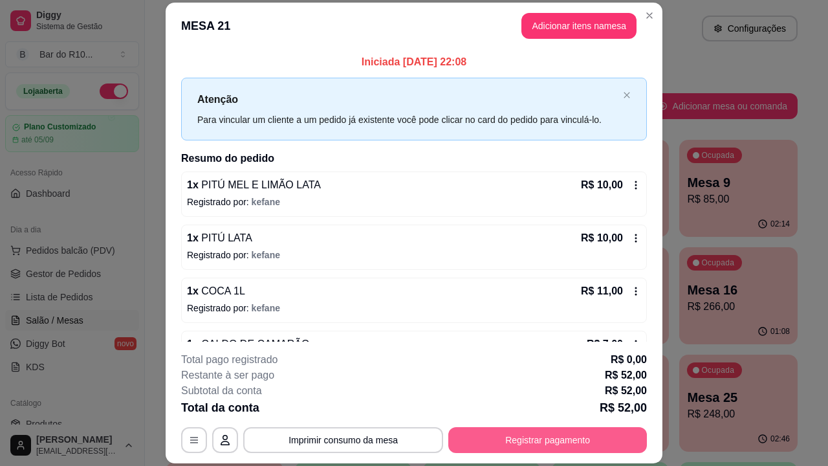
click at [596, 435] on button "Registrar pagamento" at bounding box center [547, 440] width 199 height 26
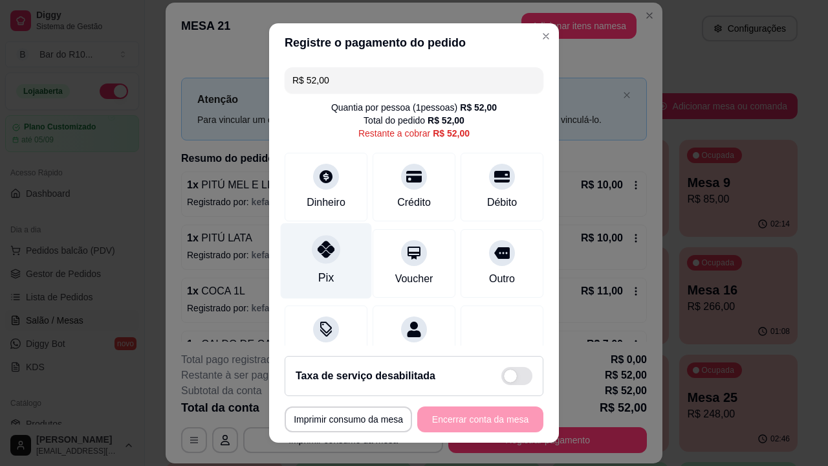
click at [347, 264] on div "Pix" at bounding box center [326, 261] width 91 height 76
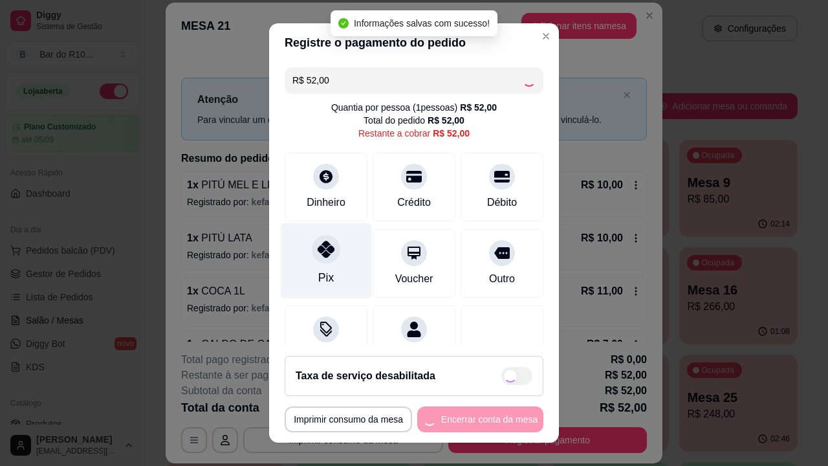
type input "R$ 0,00"
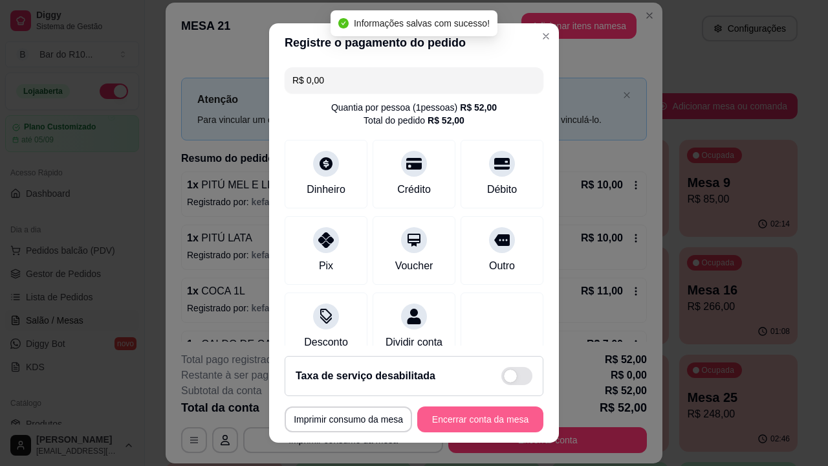
click at [507, 425] on button "Encerrar conta da mesa" at bounding box center [480, 419] width 126 height 26
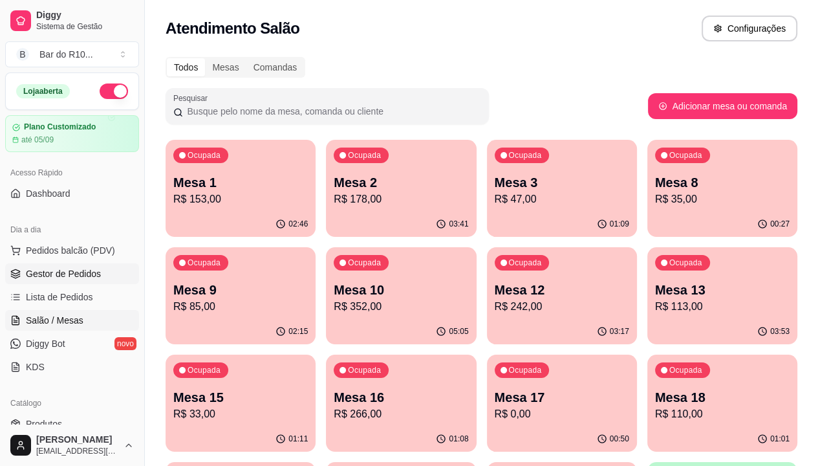
click at [119, 280] on link "Gestor de Pedidos" at bounding box center [72, 273] width 134 height 21
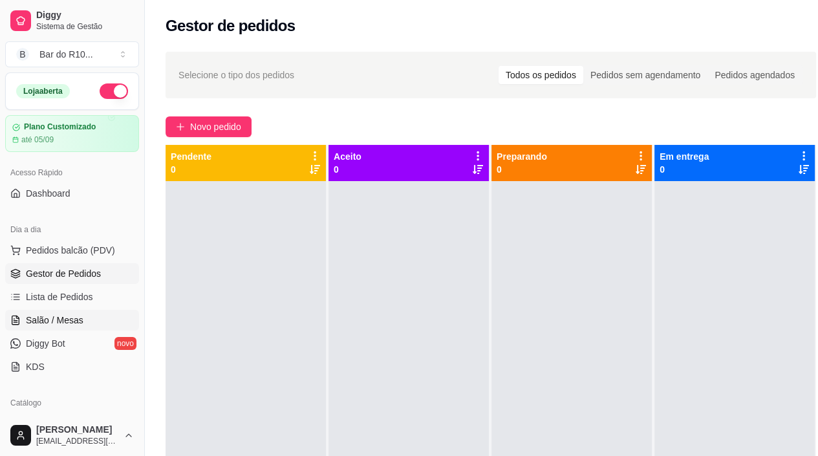
click at [37, 319] on span "Salão / Mesas" at bounding box center [55, 320] width 58 height 13
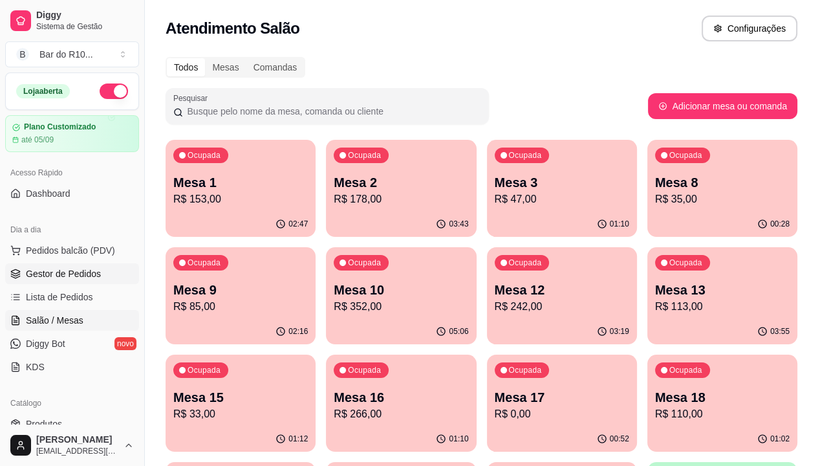
click at [75, 279] on span "Gestor de Pedidos" at bounding box center [63, 273] width 75 height 13
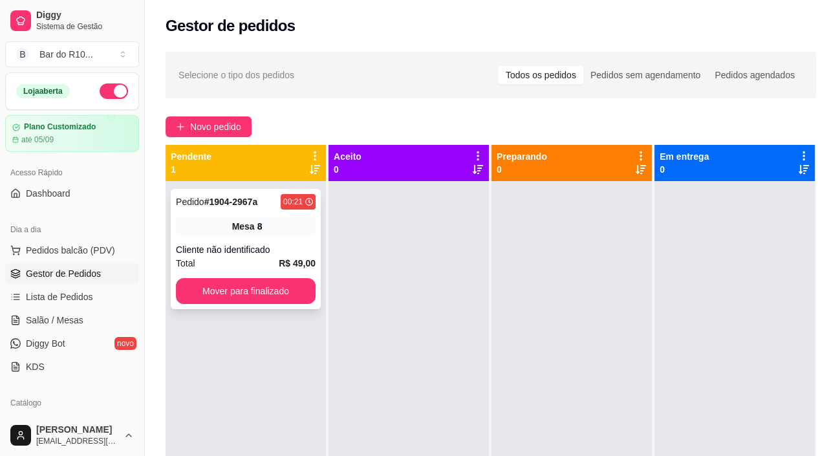
click at [211, 216] on div "Pedido # 1904-2967a 00:21 Mesa 8 Cliente não identificado Total R$ 49,00 Mover …" at bounding box center [246, 249] width 150 height 120
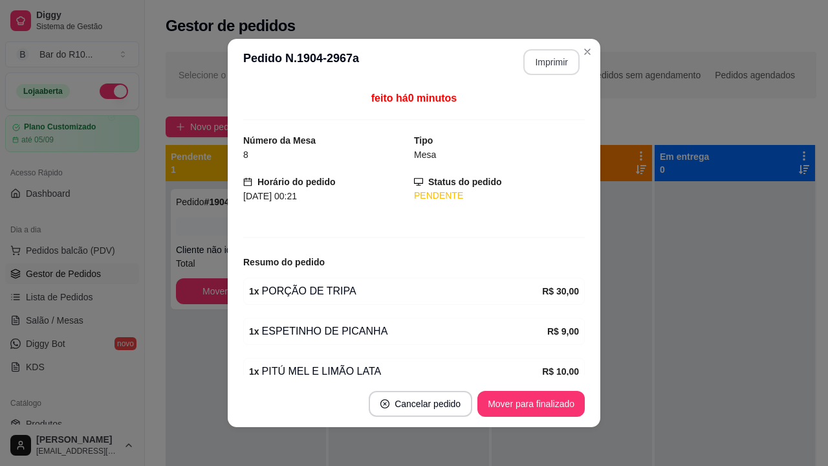
click at [525, 56] on button "Imprimir" at bounding box center [551, 62] width 56 height 26
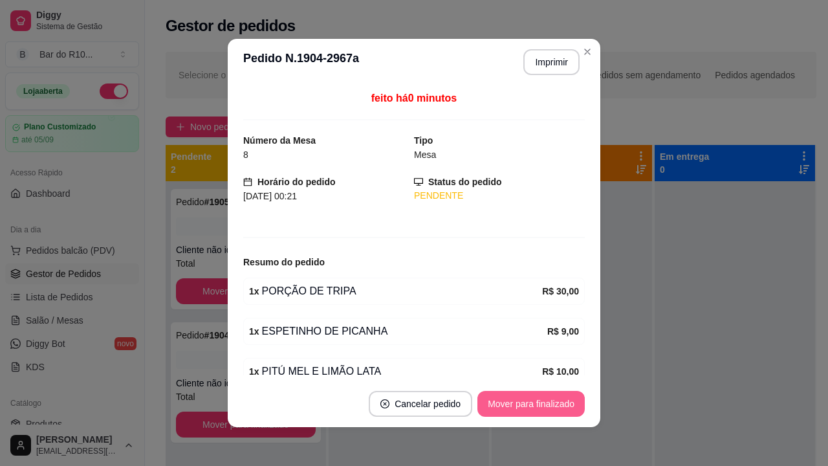
click at [507, 408] on button "Mover para finalizado" at bounding box center [530, 404] width 107 height 26
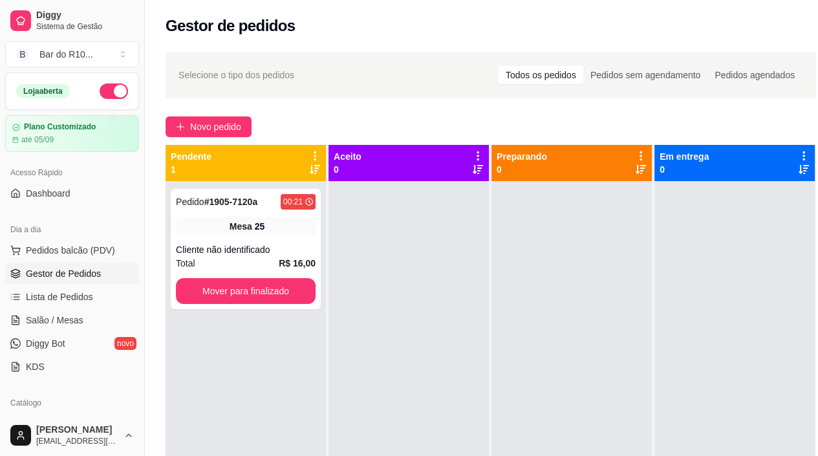
click at [356, 212] on div at bounding box center [409, 409] width 160 height 456
click at [266, 246] on div "Cliente não identificado" at bounding box center [246, 249] width 140 height 13
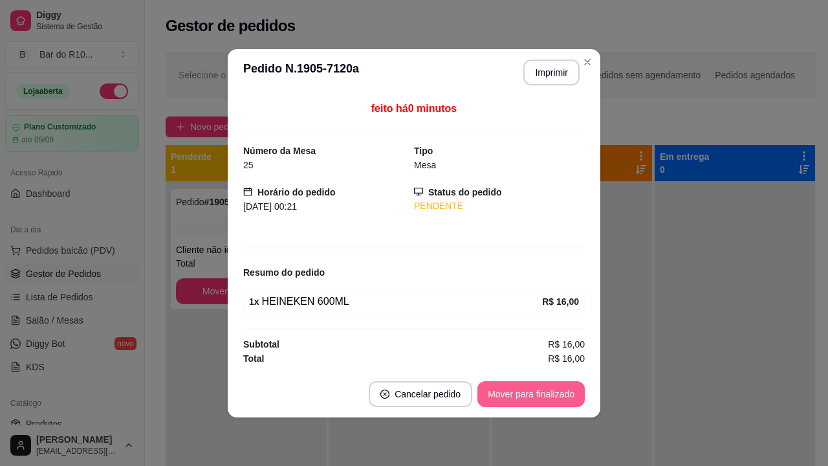
click at [525, 389] on button "Mover para finalizado" at bounding box center [530, 394] width 107 height 26
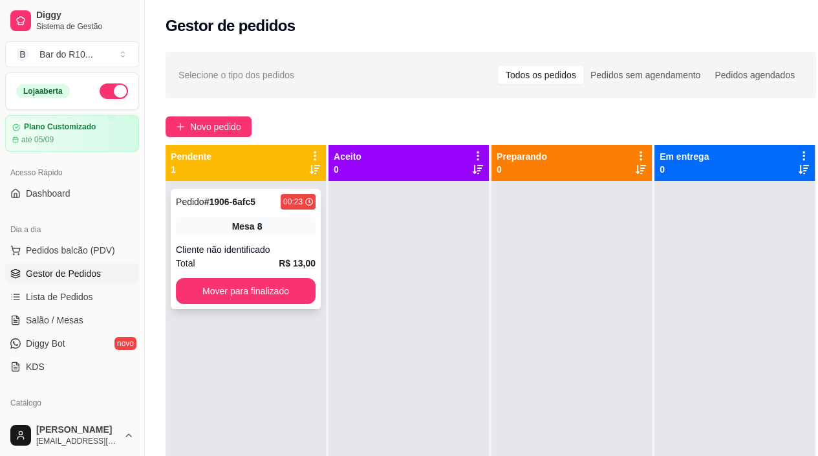
click at [226, 220] on div "Mesa 8" at bounding box center [246, 226] width 140 height 18
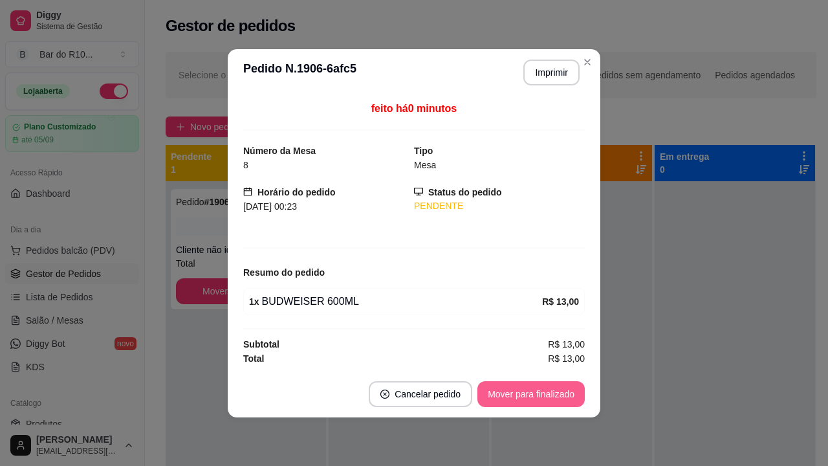
click at [528, 385] on button "Mover para finalizado" at bounding box center [530, 394] width 107 height 26
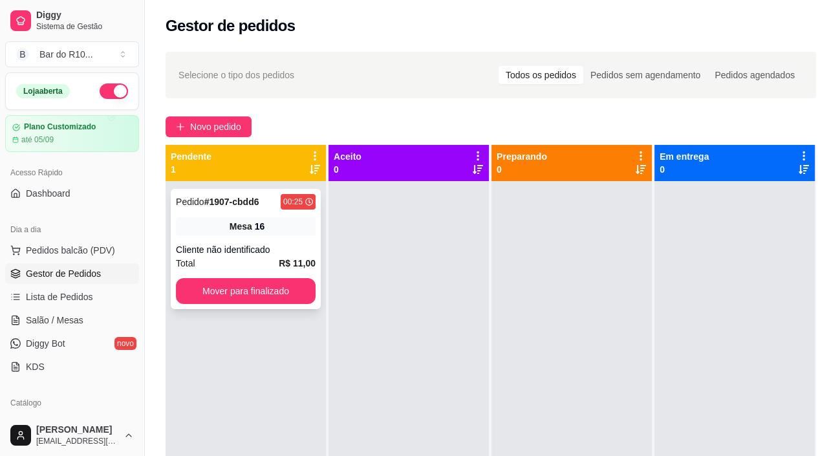
click at [279, 233] on div "Mesa 16" at bounding box center [246, 226] width 140 height 18
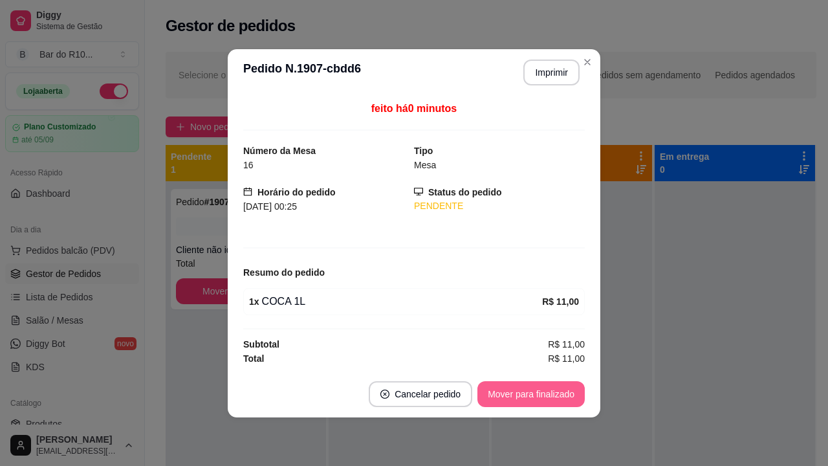
click at [532, 393] on button "Mover para finalizado" at bounding box center [530, 394] width 107 height 26
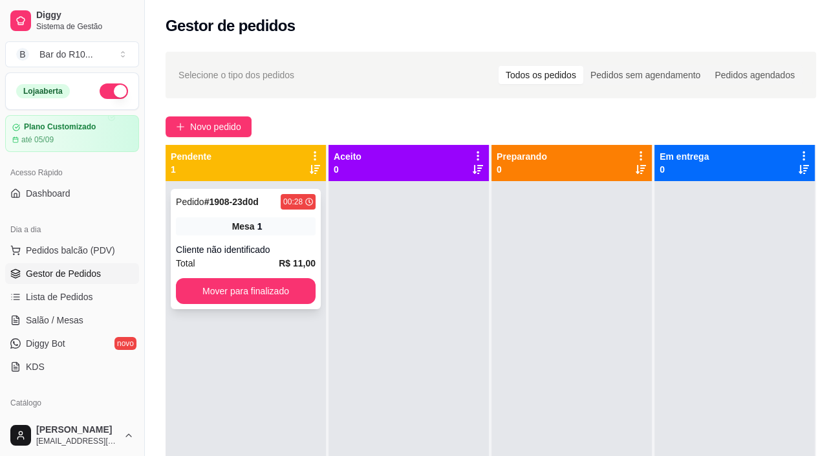
click at [258, 251] on div "Cliente não identificado" at bounding box center [246, 249] width 140 height 13
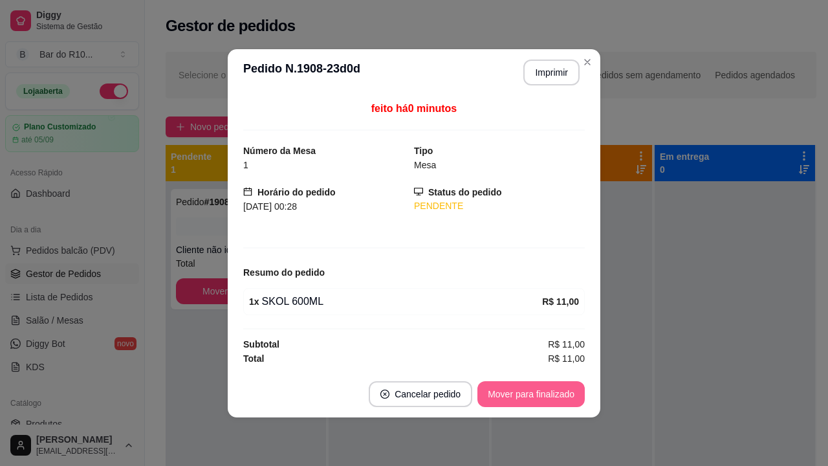
click at [524, 384] on button "Mover para finalizado" at bounding box center [530, 394] width 107 height 26
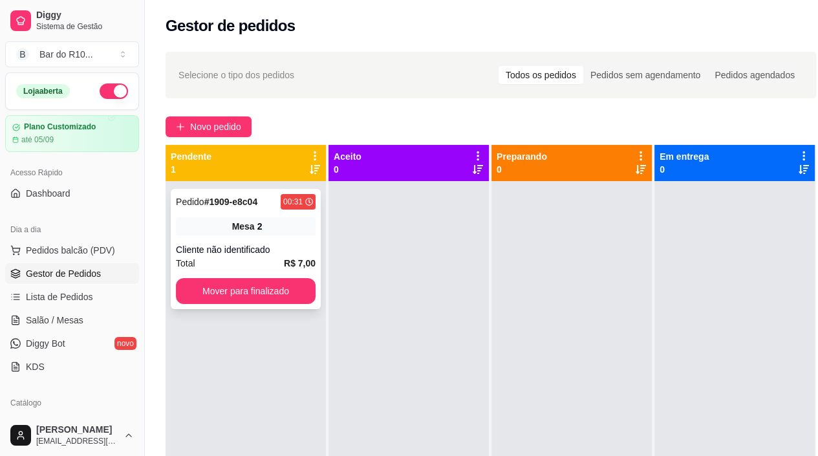
click at [269, 262] on div "Total R$ 7,00" at bounding box center [246, 263] width 140 height 14
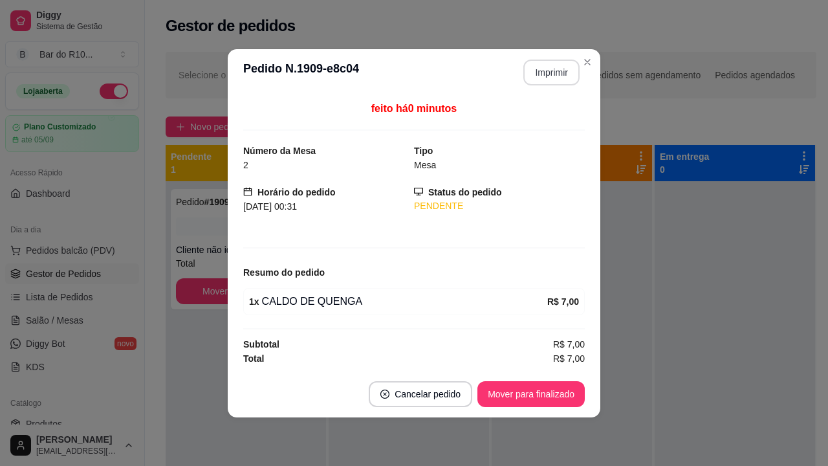
click at [558, 80] on button "Imprimir" at bounding box center [551, 72] width 56 height 26
click at [545, 399] on button "Mover para finalizado" at bounding box center [530, 394] width 107 height 26
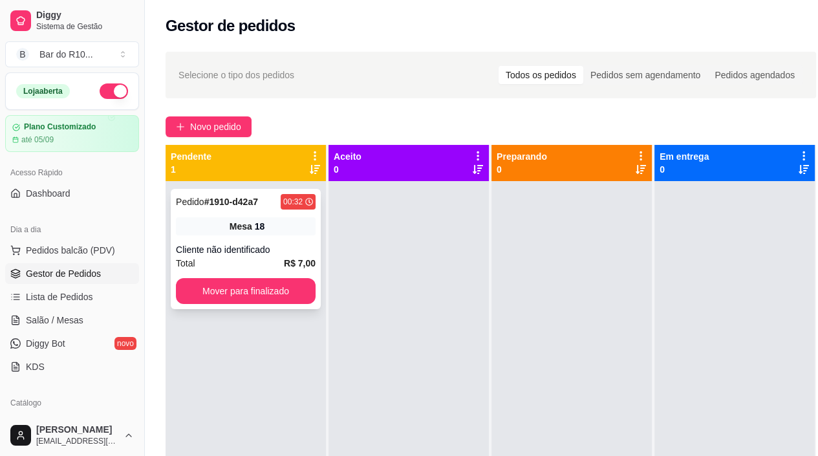
click at [296, 210] on div "Pedido # 1910-d42a7 00:32 Mesa 18 Cliente não identificado Total R$ 7,00 Mover …" at bounding box center [246, 249] width 150 height 120
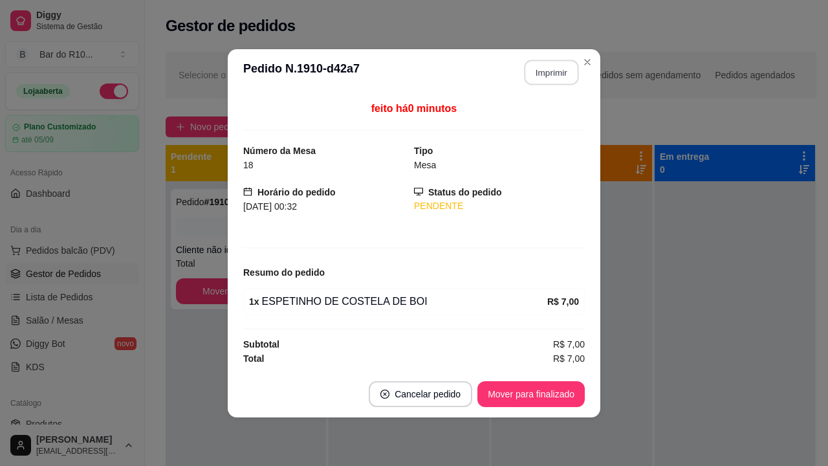
click at [528, 81] on button "Imprimir" at bounding box center [551, 71] width 54 height 25
click at [507, 393] on button "Mover para finalizado" at bounding box center [530, 394] width 107 height 26
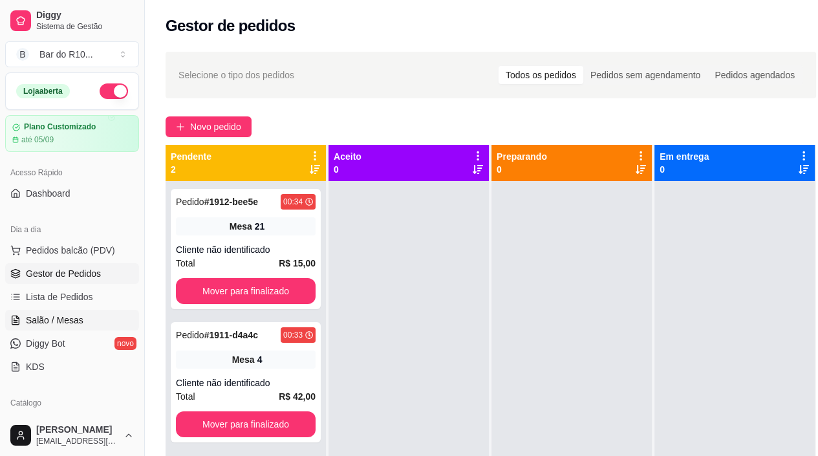
click at [65, 319] on span "Salão / Mesas" at bounding box center [55, 320] width 58 height 13
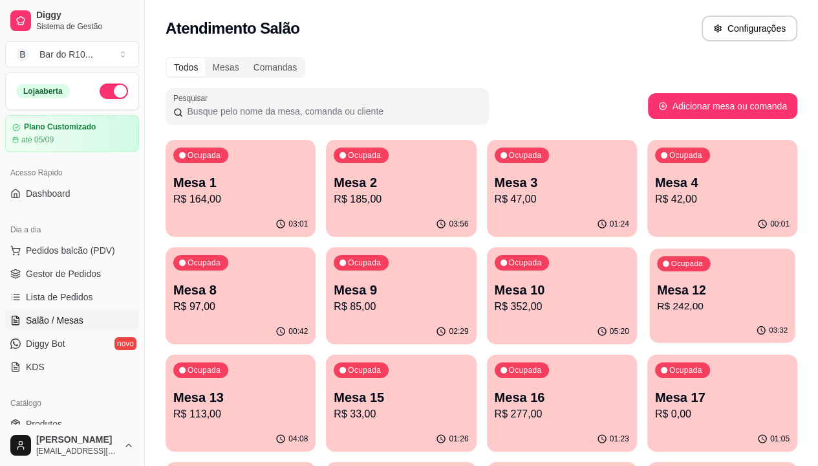
click at [657, 288] on p "Mesa 12" at bounding box center [722, 289] width 131 height 17
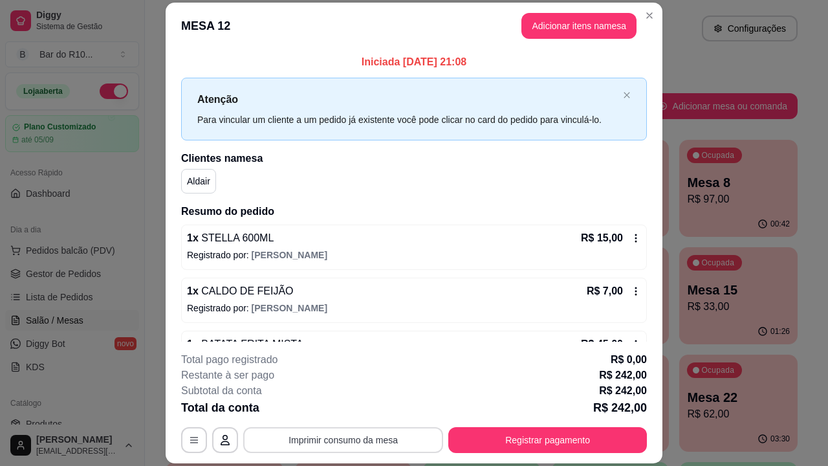
click at [364, 435] on button "Imprimir consumo da mesa" at bounding box center [343, 440] width 200 height 26
click at [644, 30] on header "MESA 12 Adicionar itens na mesa" at bounding box center [414, 26] width 497 height 47
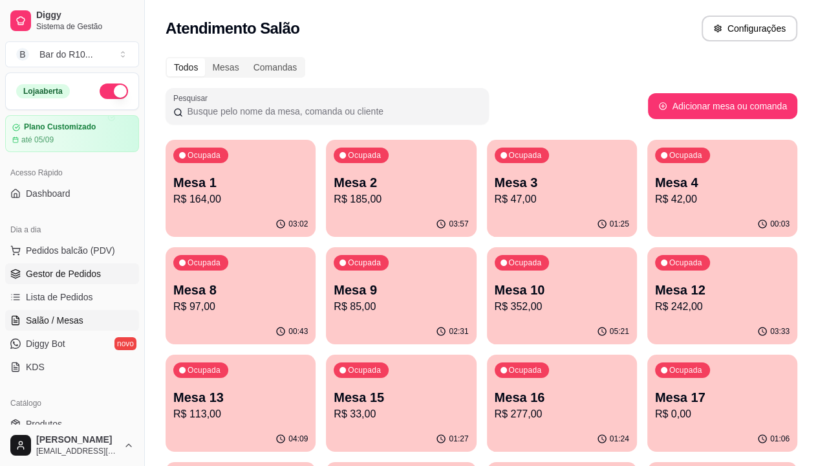
click at [47, 274] on span "Gestor de Pedidos" at bounding box center [63, 273] width 75 height 13
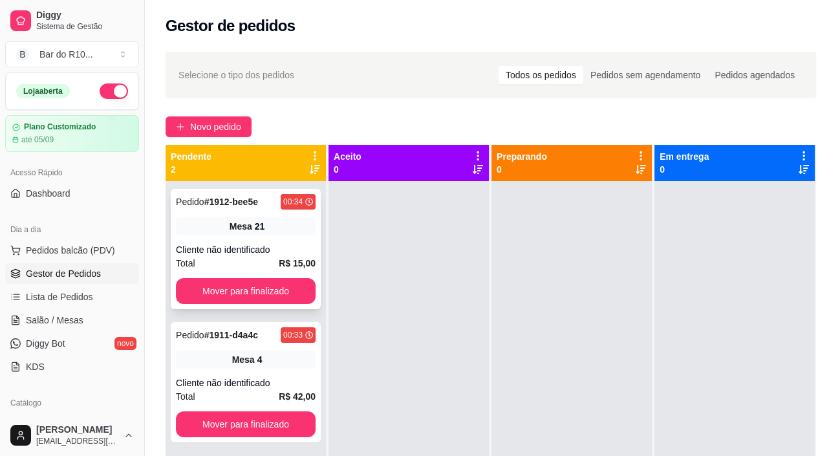
click at [305, 230] on div "Mesa 21" at bounding box center [246, 226] width 140 height 18
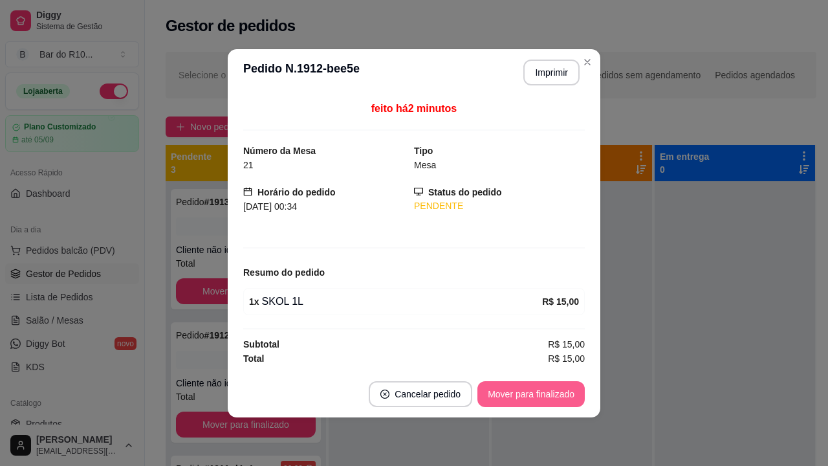
click at [534, 401] on button "Mover para finalizado" at bounding box center [530, 394] width 107 height 26
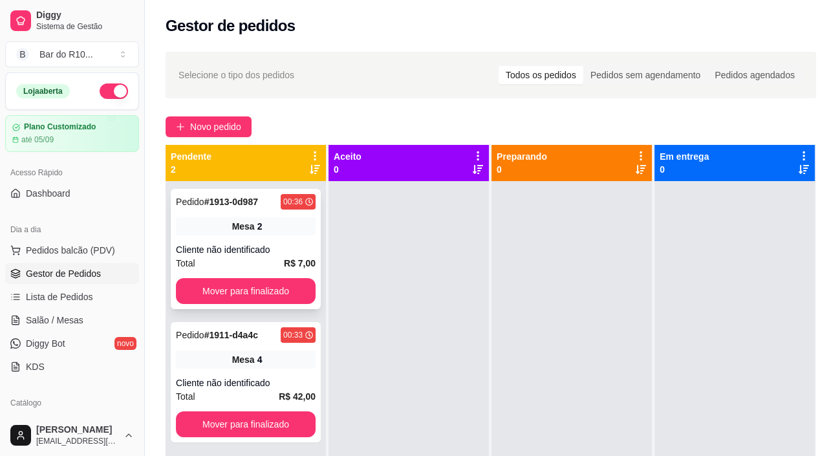
click at [269, 253] on div "Cliente não identificado" at bounding box center [246, 249] width 140 height 13
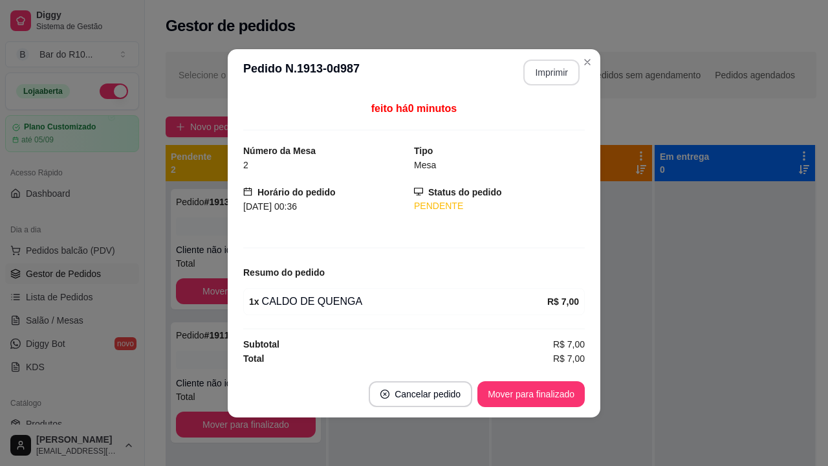
click at [539, 81] on button "Imprimir" at bounding box center [551, 72] width 56 height 26
click at [546, 396] on button "Mover para finalizado" at bounding box center [530, 394] width 107 height 26
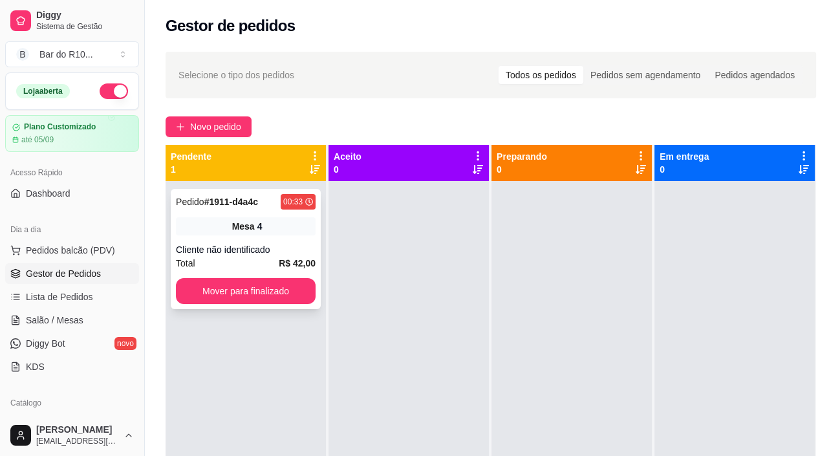
click at [276, 250] on div "Cliente não identificado" at bounding box center [246, 249] width 140 height 13
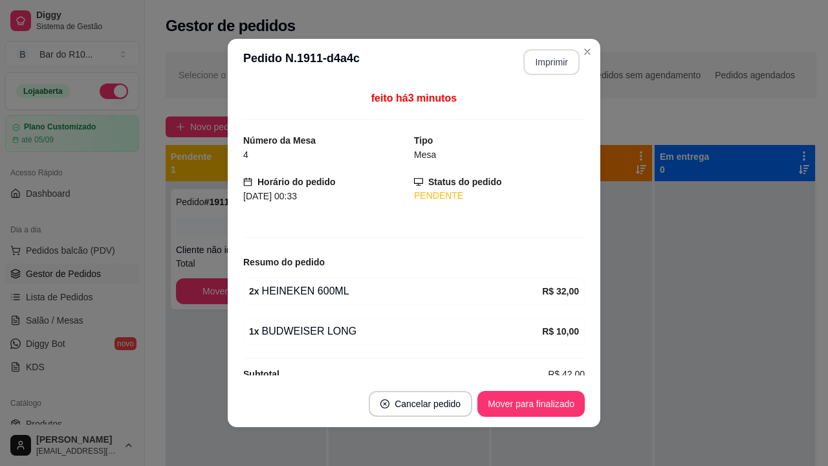
click at [528, 70] on button "Imprimir" at bounding box center [551, 62] width 56 height 26
click at [524, 404] on button "Mover para finalizado" at bounding box center [531, 403] width 104 height 25
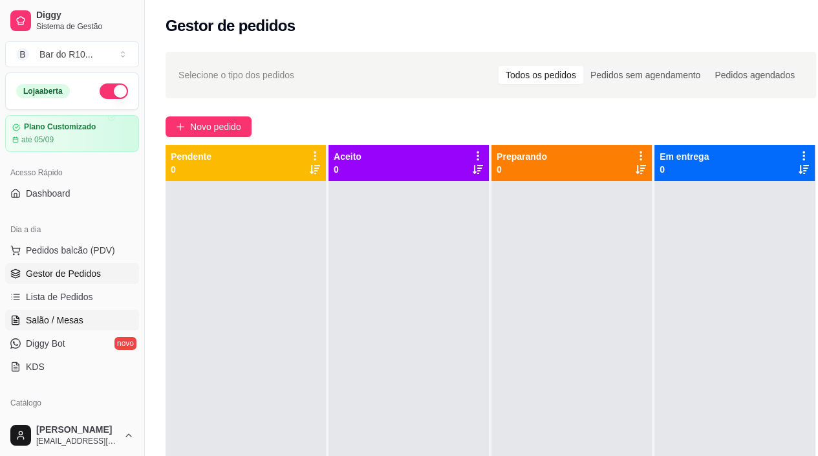
click at [45, 312] on link "Salão / Mesas" at bounding box center [72, 320] width 134 height 21
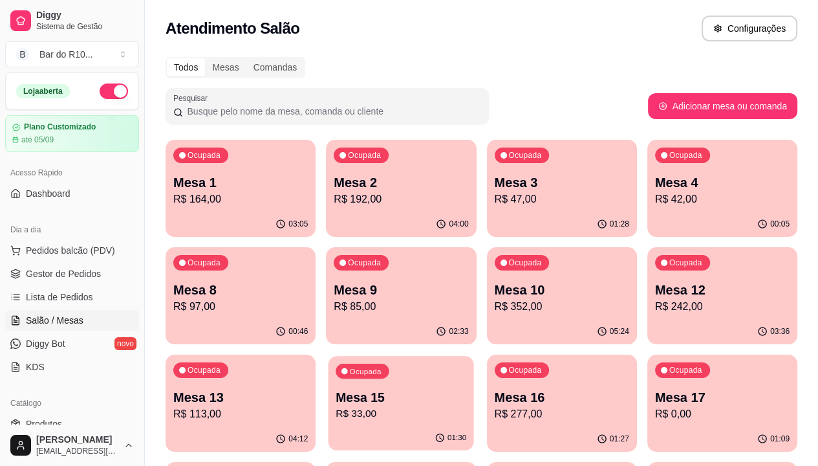
click at [466, 389] on p "Mesa 15" at bounding box center [401, 397] width 131 height 17
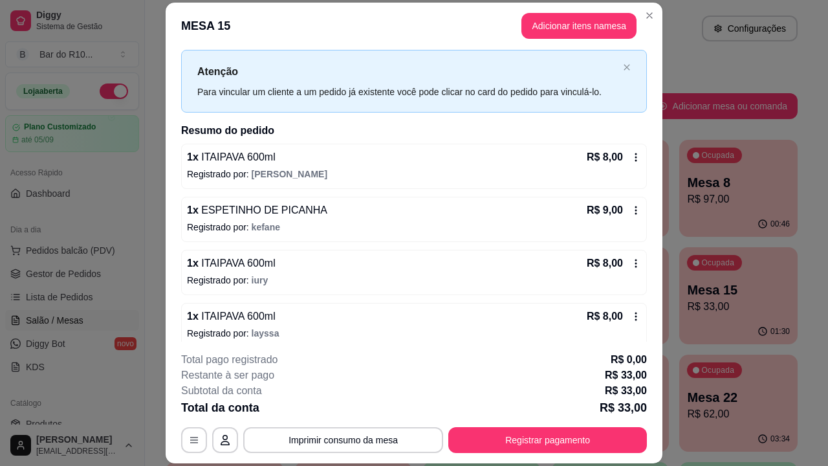
scroll to position [37, 0]
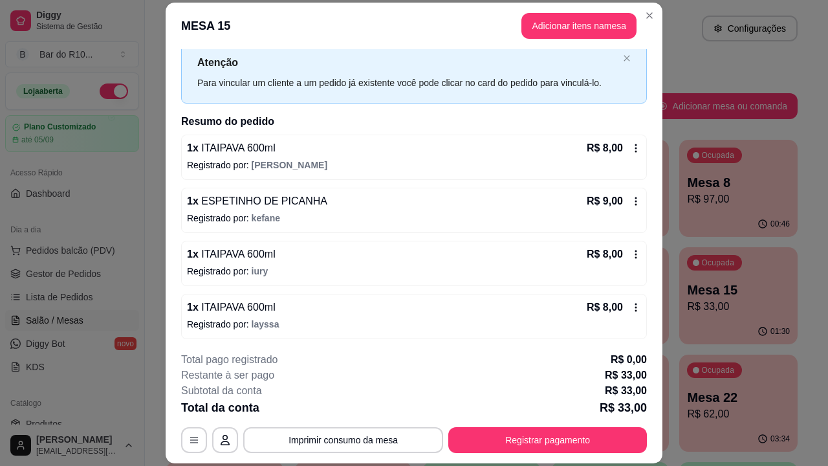
click at [240, 306] on span "ITAIPAVA 600ml" at bounding box center [237, 306] width 77 height 11
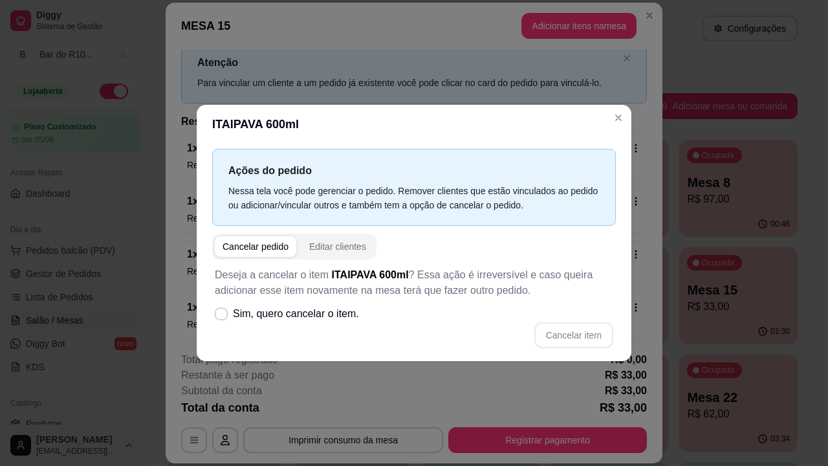
click at [221, 314] on icon at bounding box center [221, 314] width 10 height 8
click at [221, 316] on input "Sim, quero cancelar o item." at bounding box center [218, 320] width 8 height 8
checkbox input "true"
click at [576, 329] on button "Cancelar item" at bounding box center [573, 335] width 79 height 26
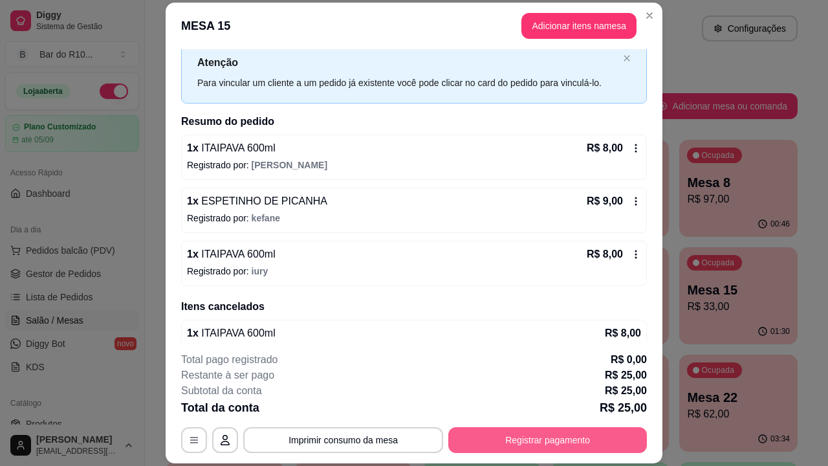
click at [584, 437] on button "Registrar pagamento" at bounding box center [547, 440] width 199 height 26
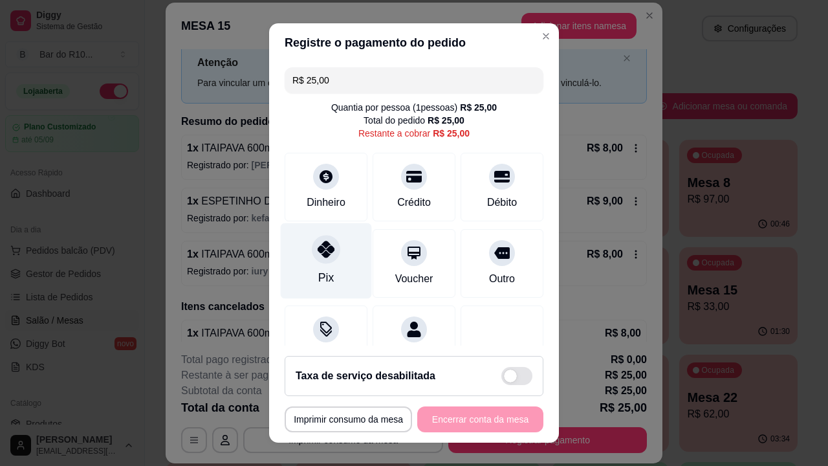
click at [319, 268] on div "Pix" at bounding box center [326, 261] width 91 height 76
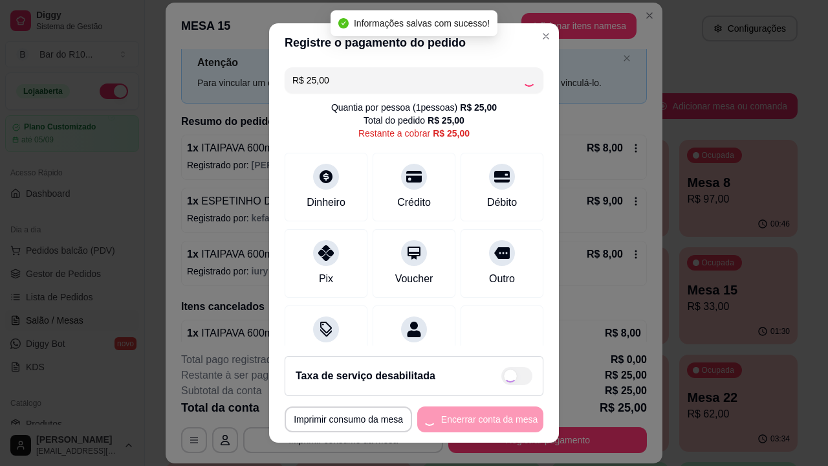
type input "R$ 0,00"
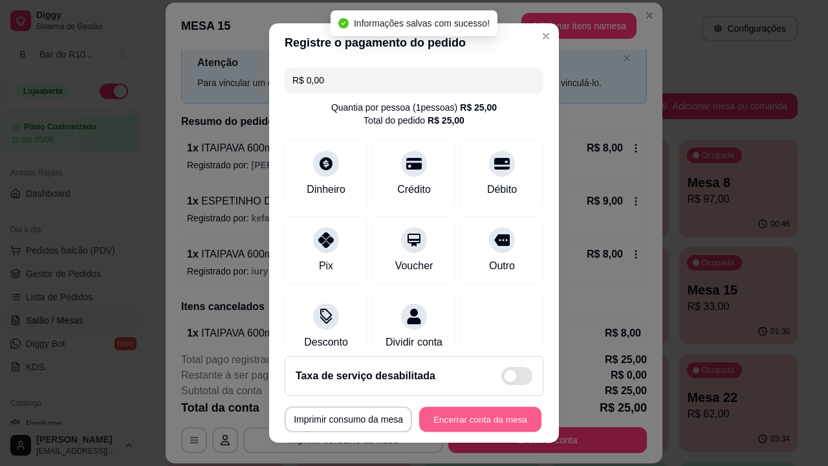
click at [428, 416] on button "Encerrar conta da mesa" at bounding box center [480, 419] width 122 height 25
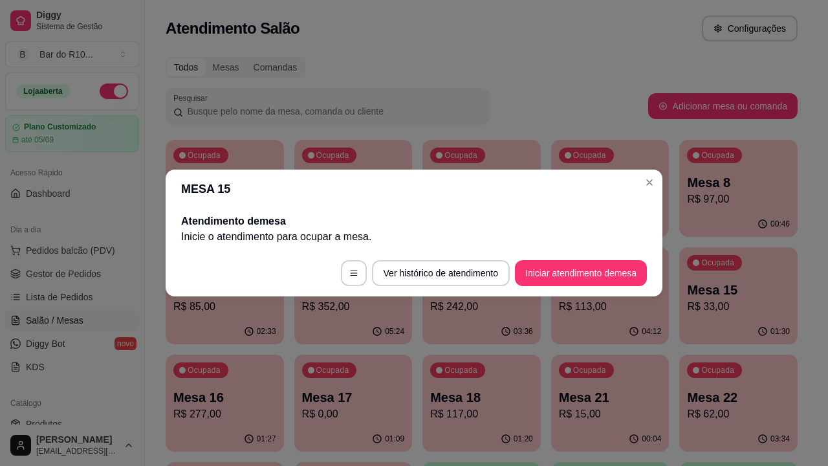
scroll to position [0, 0]
click at [654, 191] on header "MESA 15" at bounding box center [414, 188] width 497 height 39
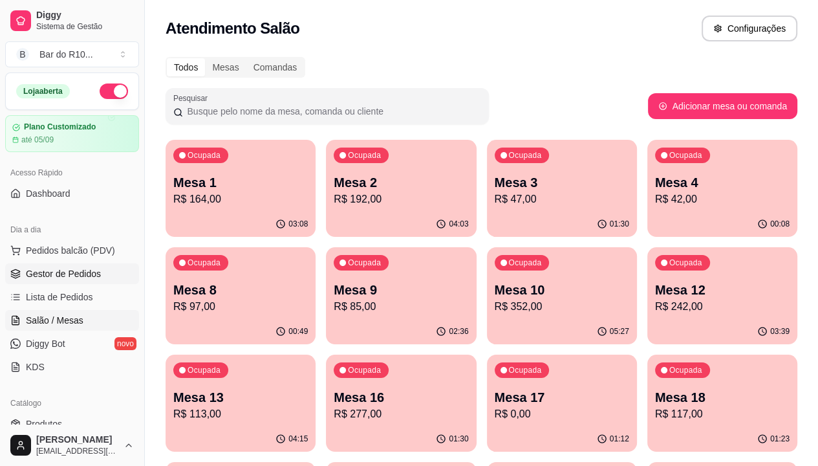
click at [96, 271] on span "Gestor de Pedidos" at bounding box center [63, 273] width 75 height 13
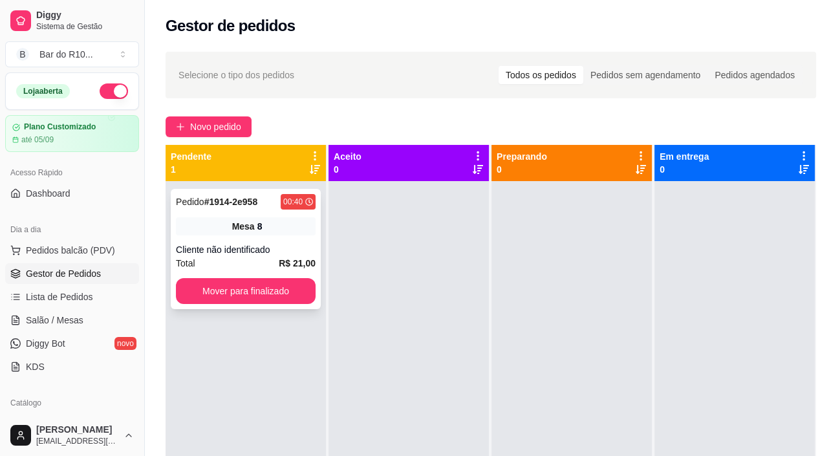
click at [208, 220] on div "Mesa 8" at bounding box center [246, 226] width 140 height 18
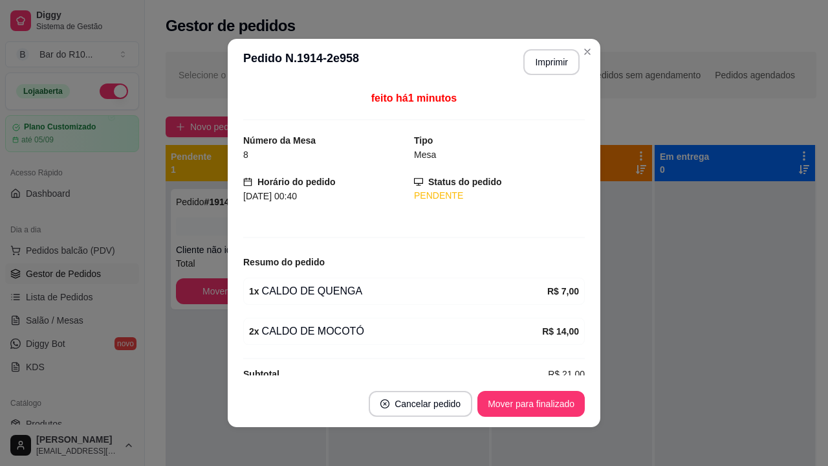
click at [548, 63] on button "Imprimir" at bounding box center [551, 62] width 56 height 26
click at [504, 402] on button "Mover para finalizado" at bounding box center [530, 404] width 107 height 26
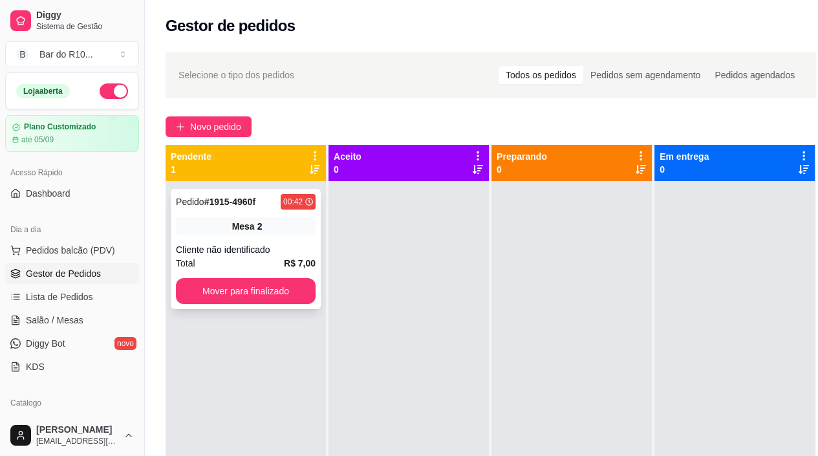
click at [293, 239] on div "Pedido # 1915-4960f 00:42 Mesa 2 Cliente não identificado Total R$ 7,00 Mover p…" at bounding box center [246, 249] width 150 height 120
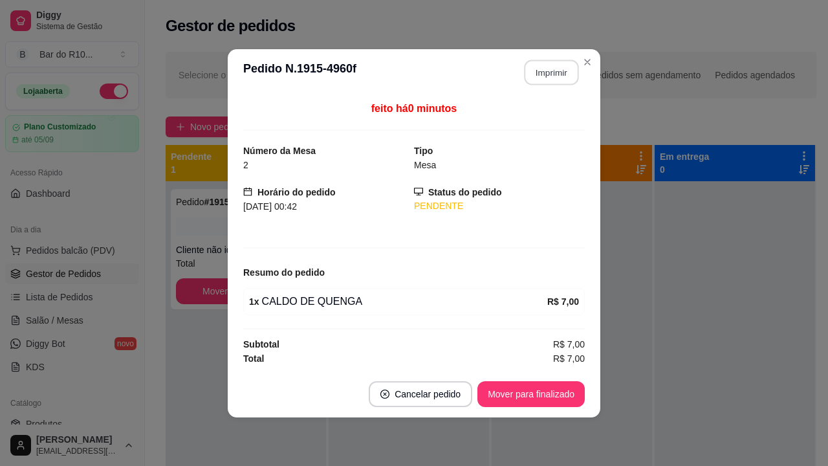
click at [552, 72] on button "Imprimir" at bounding box center [551, 71] width 54 height 25
click at [500, 382] on button "Mover para finalizado" at bounding box center [530, 394] width 107 height 26
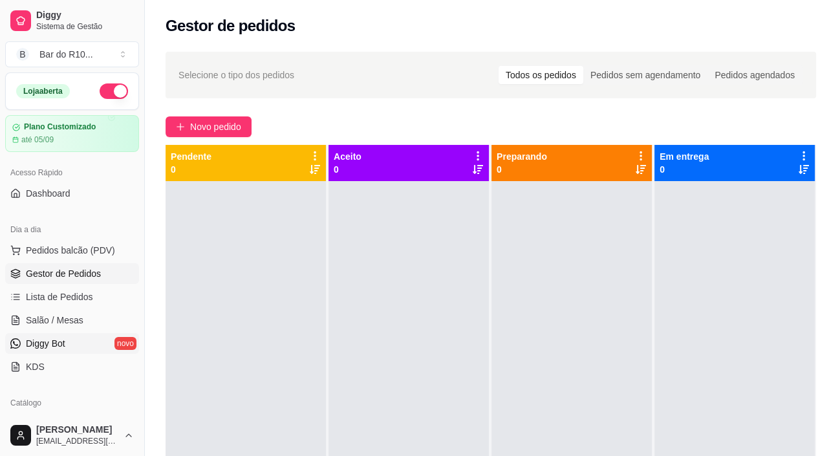
drag, startPoint x: 59, startPoint y: 325, endPoint x: 67, endPoint y: 336, distance: 13.1
click at [59, 324] on span "Salão / Mesas" at bounding box center [55, 320] width 58 height 13
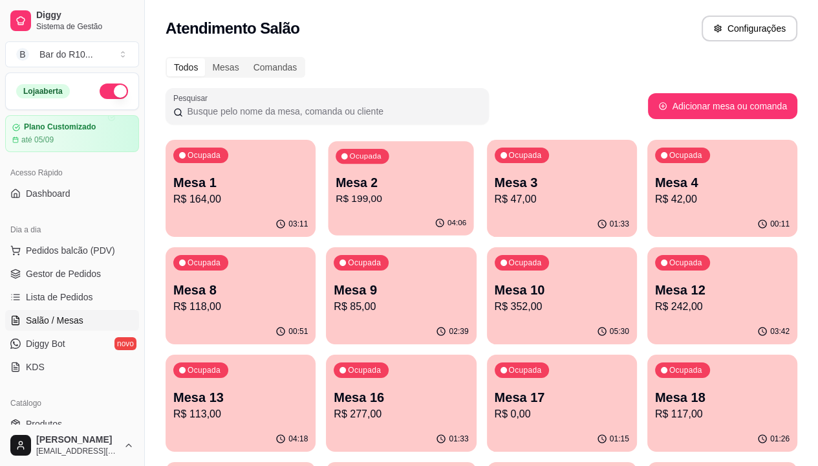
click at [372, 189] on p "Mesa 2" at bounding box center [401, 182] width 131 height 17
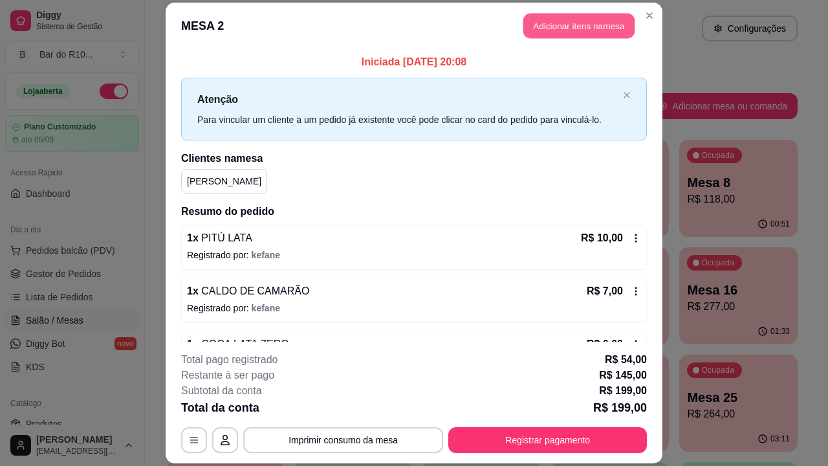
click at [572, 36] on button "Adicionar itens na mesa" at bounding box center [578, 25] width 111 height 25
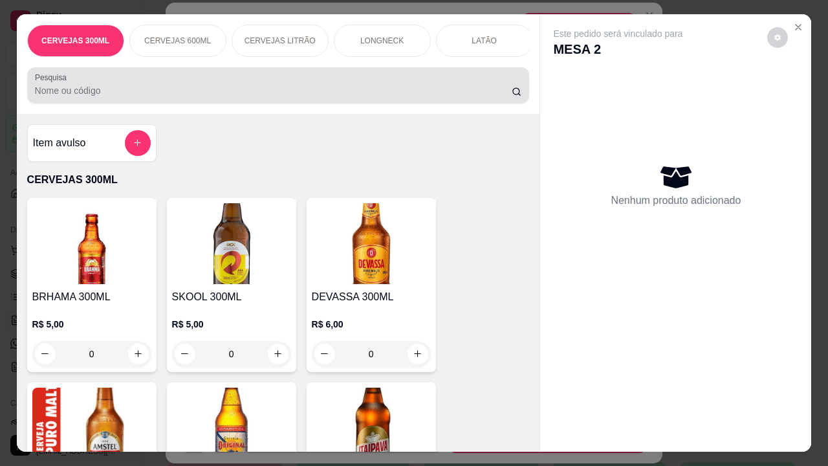
click at [277, 96] on input "Pesquisa" at bounding box center [273, 90] width 477 height 13
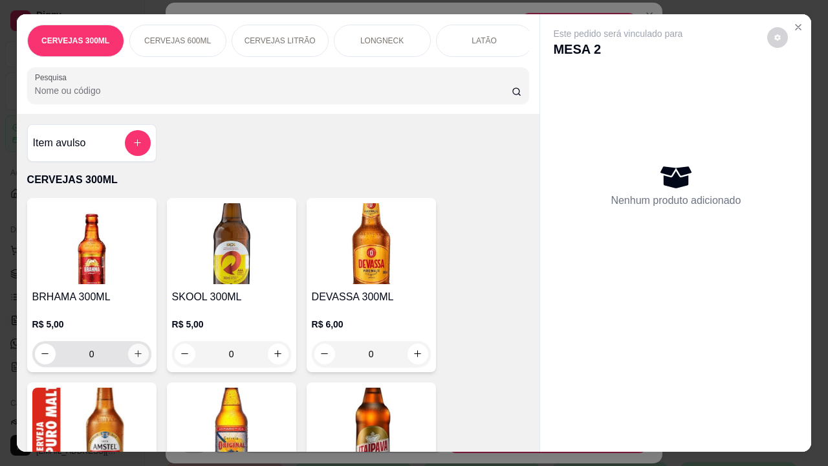
click at [140, 362] on button "increase-product-quantity" at bounding box center [138, 353] width 21 height 21
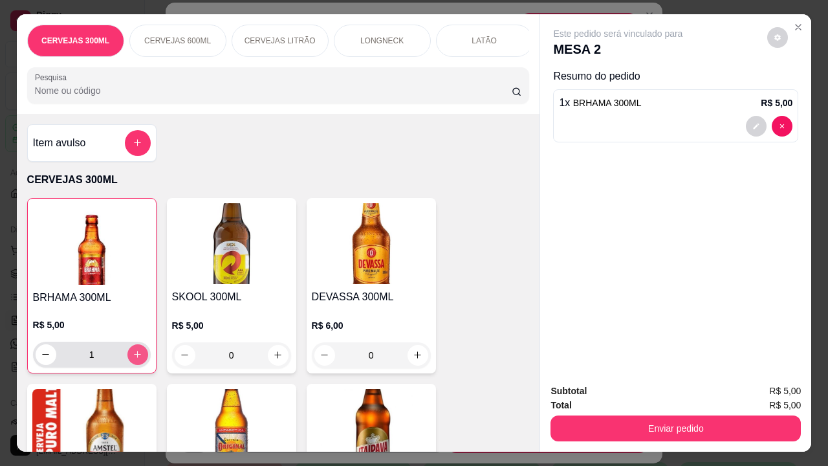
click at [133, 359] on icon "increase-product-quantity" at bounding box center [138, 354] width 10 height 10
type input "2"
click at [663, 415] on button "Enviar pedido" at bounding box center [675, 428] width 250 height 26
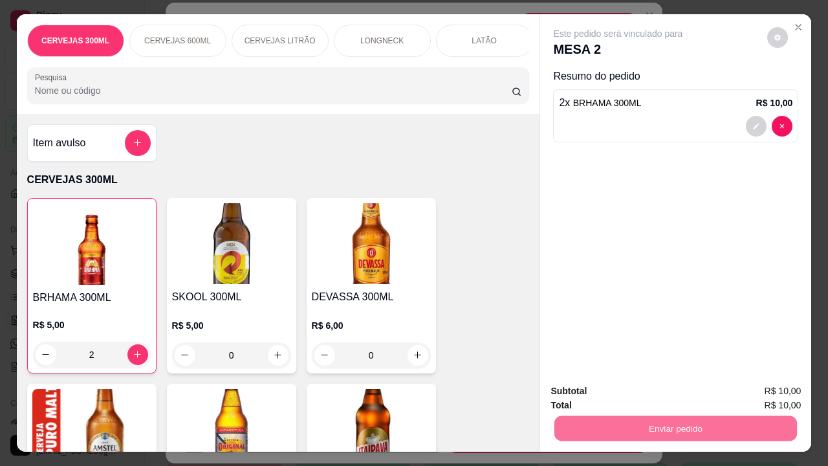
click at [608, 396] on button "Não registrar e enviar pedido" at bounding box center [632, 392] width 135 height 25
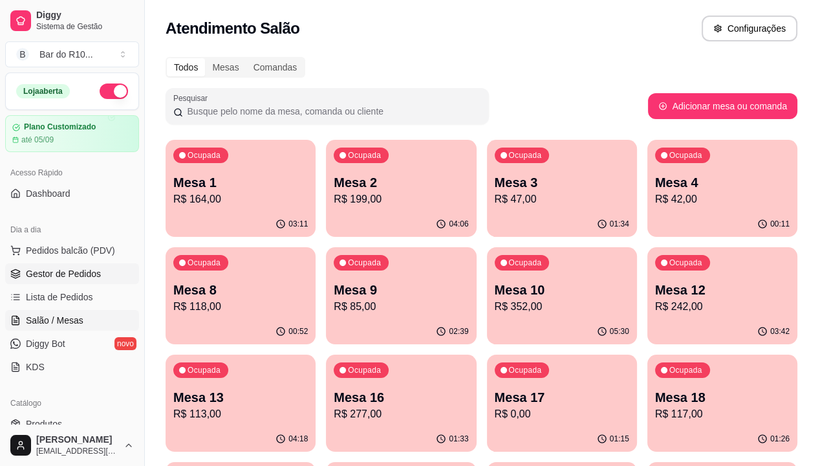
click at [70, 281] on link "Gestor de Pedidos" at bounding box center [72, 273] width 134 height 21
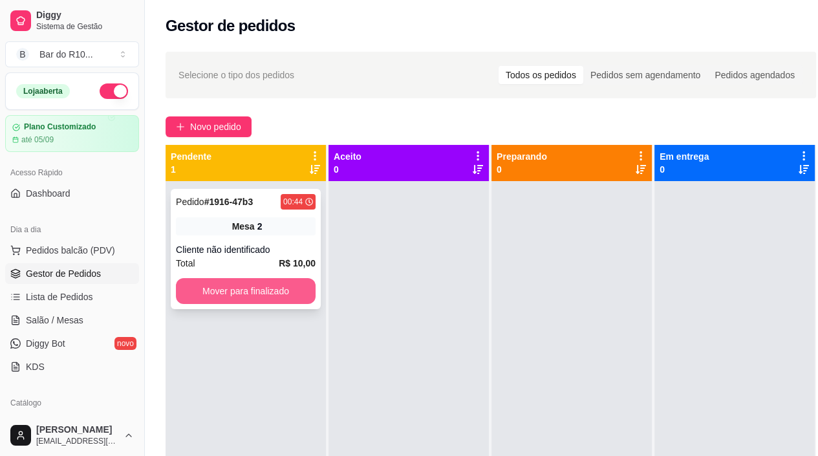
click at [288, 290] on button "Mover para finalizado" at bounding box center [246, 291] width 140 height 26
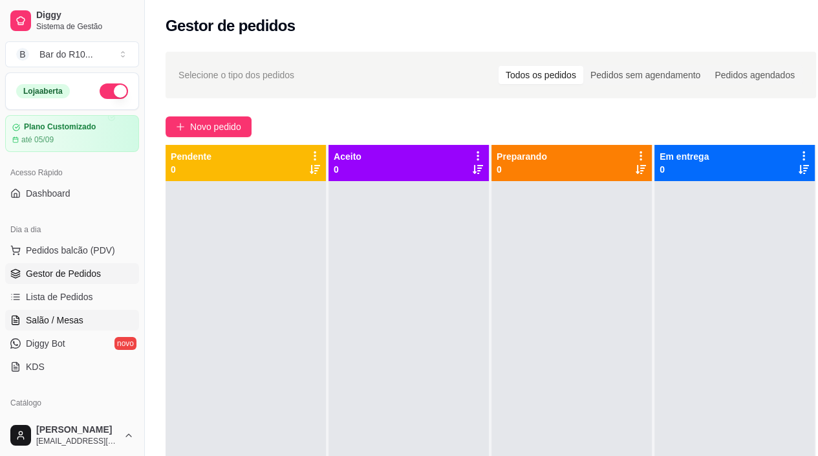
click at [46, 325] on span "Salão / Mesas" at bounding box center [55, 320] width 58 height 13
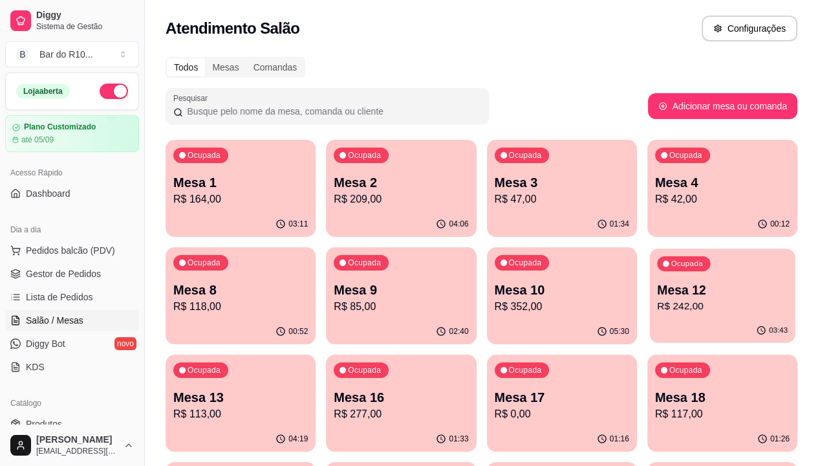
click at [657, 297] on p "Mesa 12" at bounding box center [722, 289] width 131 height 17
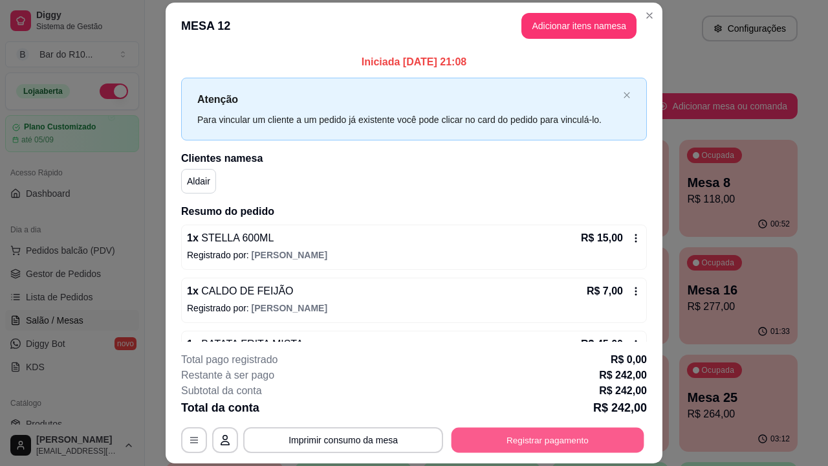
click at [587, 444] on button "Registrar pagamento" at bounding box center [547, 439] width 193 height 25
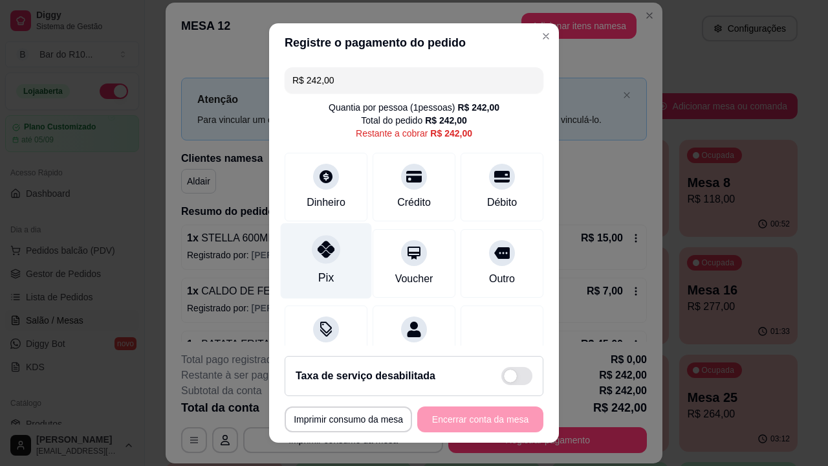
click at [313, 261] on div at bounding box center [326, 249] width 28 height 28
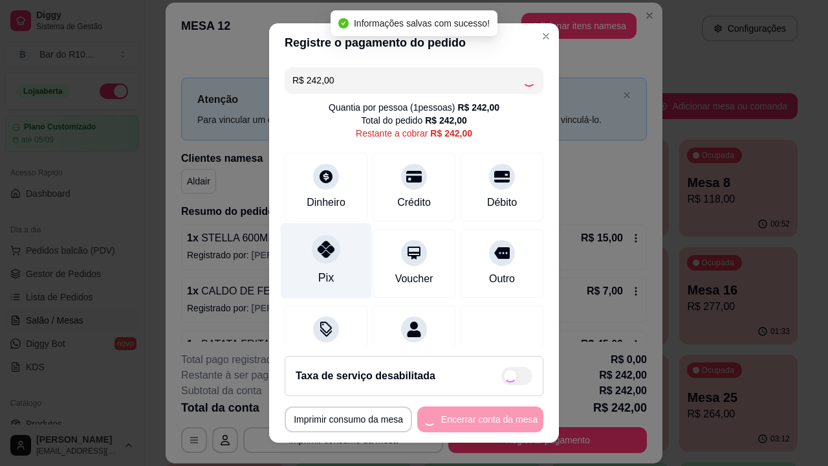
type input "R$ 0,00"
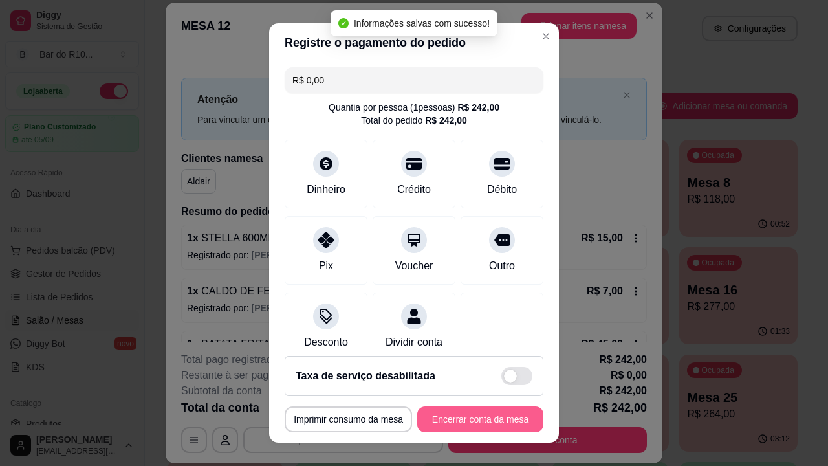
click at [490, 419] on button "Encerrar conta da mesa" at bounding box center [480, 419] width 126 height 26
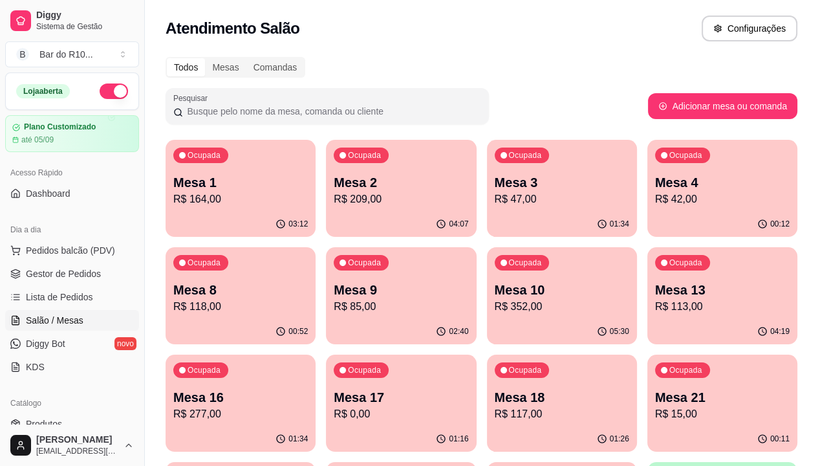
click at [655, 314] on p "R$ 113,00" at bounding box center [722, 307] width 135 height 16
click at [316, 354] on div "Ocupada Mesa 16 R$ 277,00" at bounding box center [241, 390] width 150 height 72
click at [495, 297] on p "Mesa 10" at bounding box center [562, 290] width 135 height 18
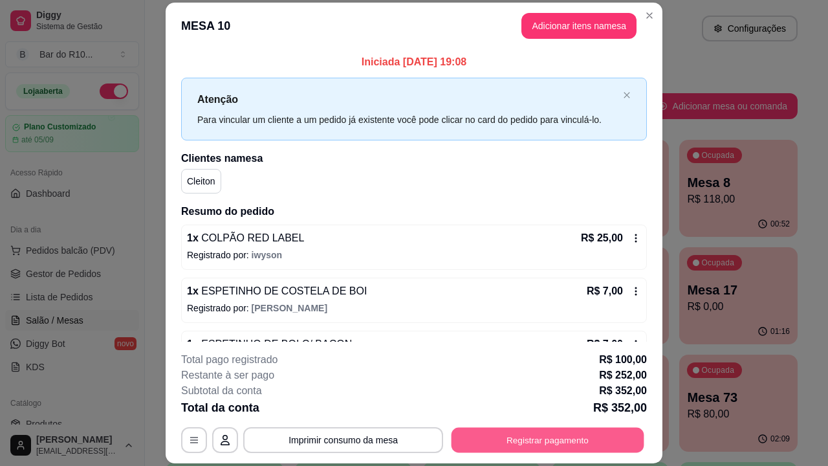
click at [559, 436] on button "Registrar pagamento" at bounding box center [547, 439] width 193 height 25
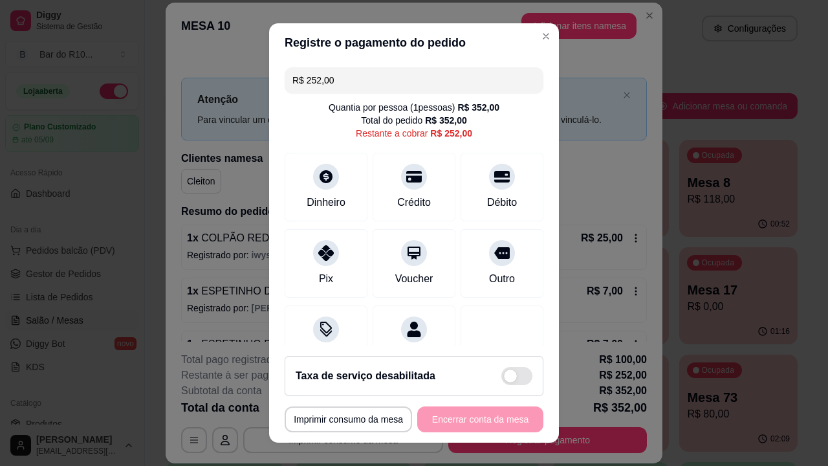
click at [460, 79] on input "R$ 252,00" at bounding box center [413, 80] width 243 height 26
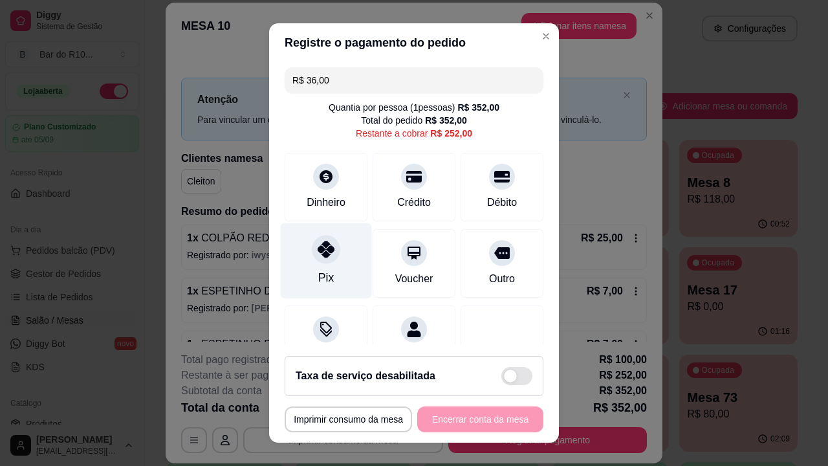
click at [336, 261] on div "Pix" at bounding box center [326, 261] width 91 height 76
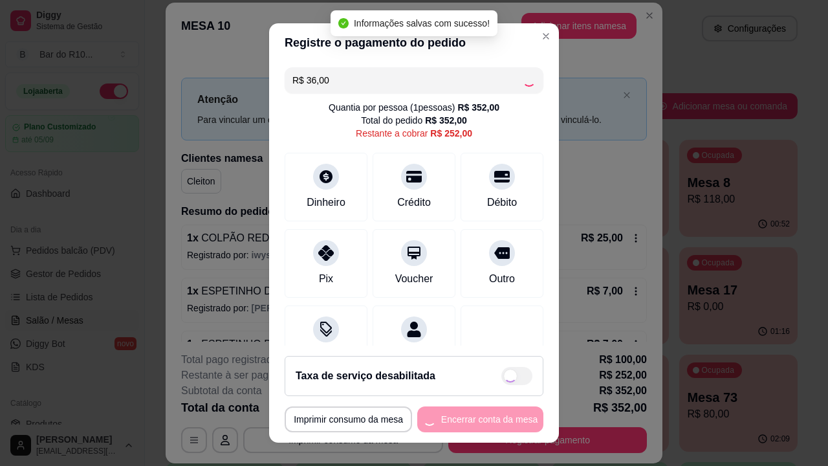
type input "R$ 216,00"
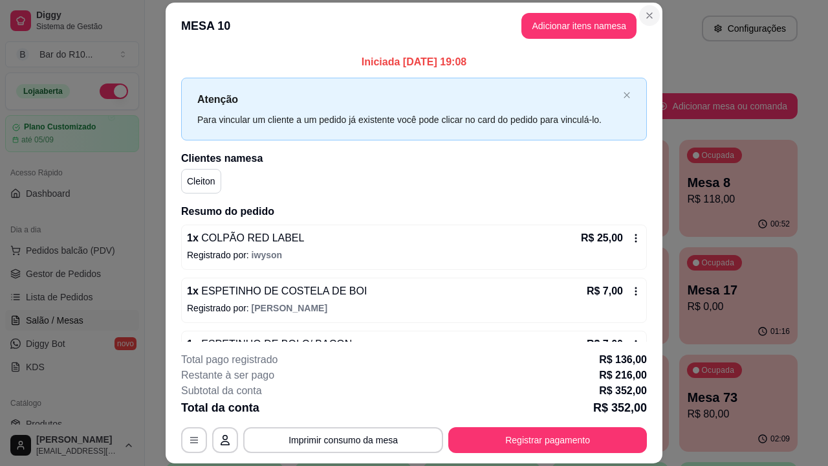
click at [654, 15] on header "MESA 10 Adicionar itens na mesa" at bounding box center [414, 26] width 497 height 47
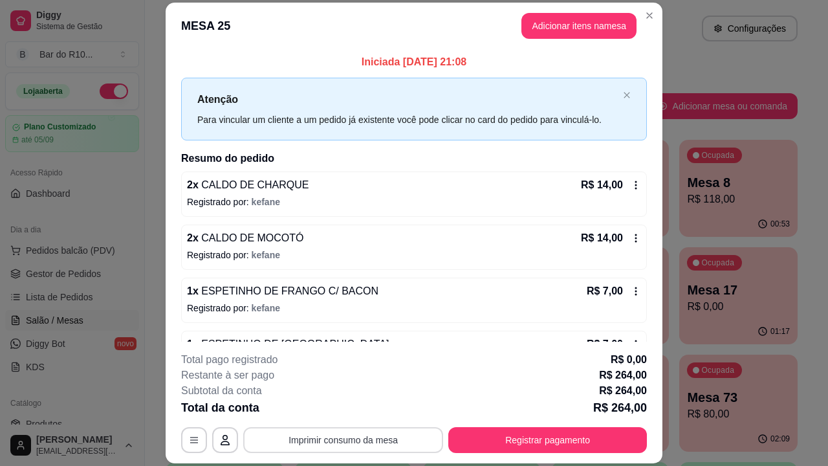
click at [394, 443] on button "Imprimir consumo da mesa" at bounding box center [343, 440] width 200 height 26
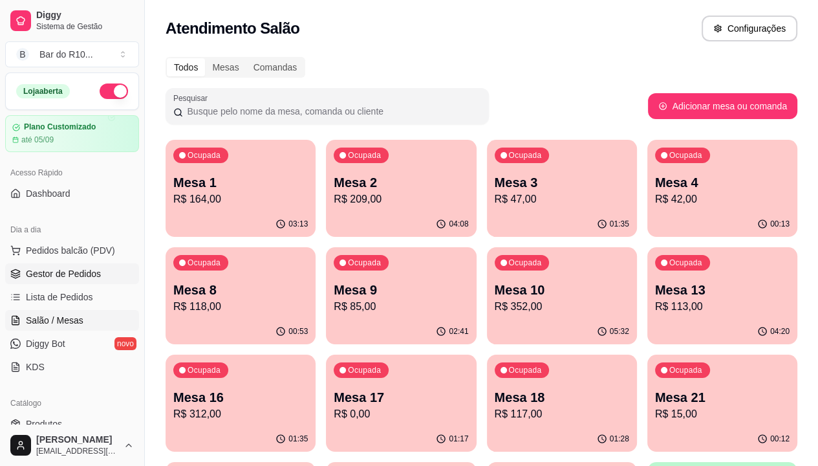
click at [96, 272] on span "Gestor de Pedidos" at bounding box center [63, 273] width 75 height 13
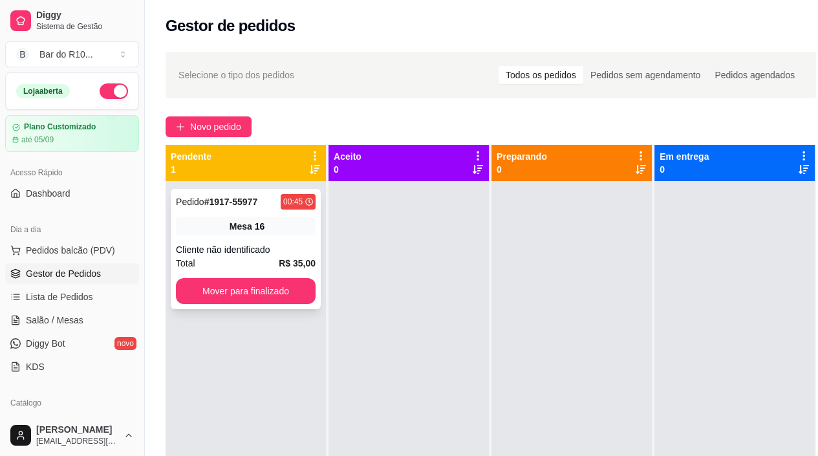
click at [253, 238] on div "Pedido # 1917-55977 00:45 Mesa 16 Cliente não identificado Total R$ 35,00 Mover…" at bounding box center [246, 249] width 150 height 120
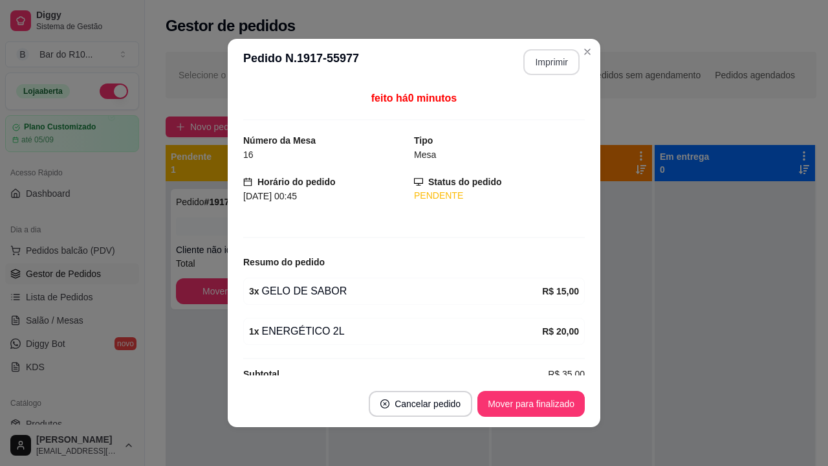
click at [554, 67] on button "Imprimir" at bounding box center [551, 62] width 56 height 26
click at [521, 409] on button "Mover para finalizado" at bounding box center [531, 403] width 104 height 25
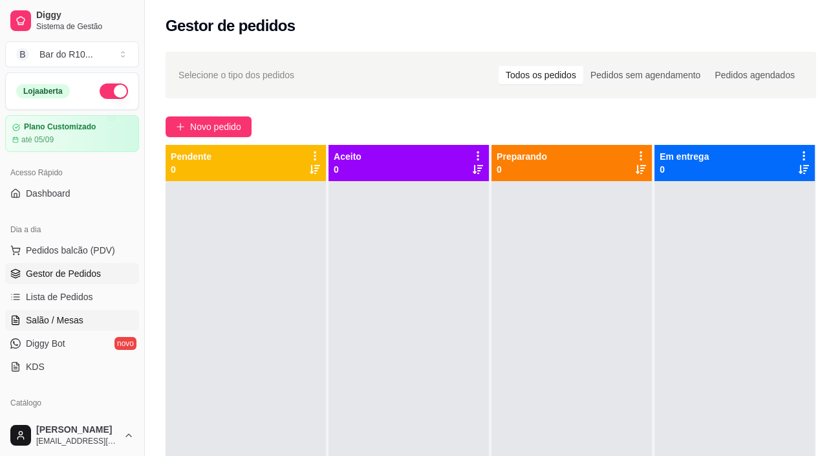
click at [25, 323] on link "Salão / Mesas" at bounding box center [72, 320] width 134 height 21
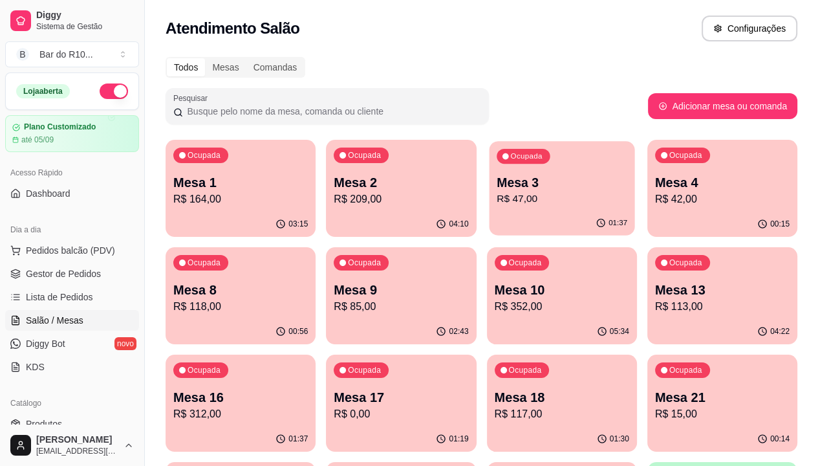
click at [497, 191] on p "R$ 47,00" at bounding box center [562, 198] width 131 height 15
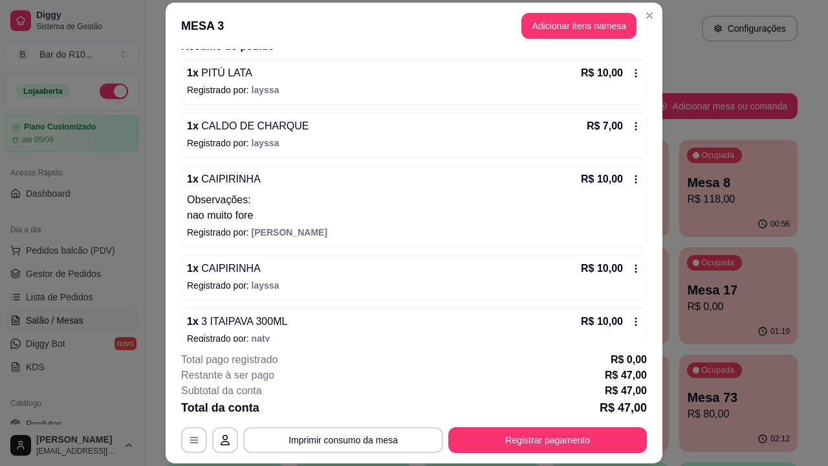
scroll to position [126, 0]
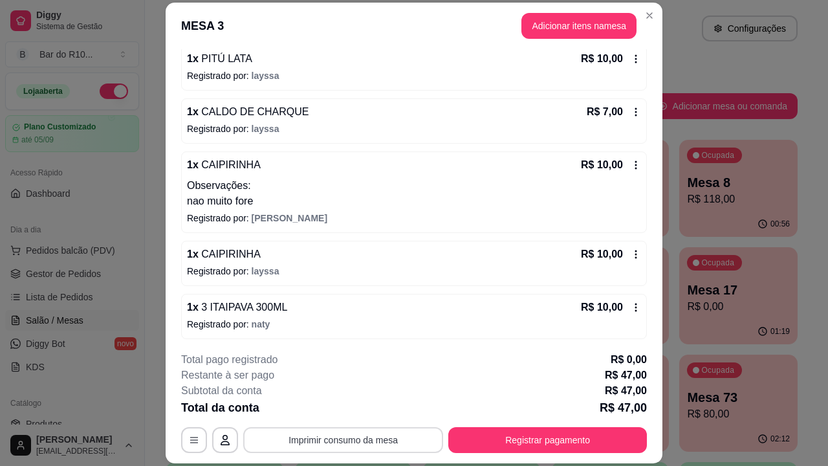
click at [332, 433] on button "Imprimir consumo da mesa" at bounding box center [343, 440] width 200 height 26
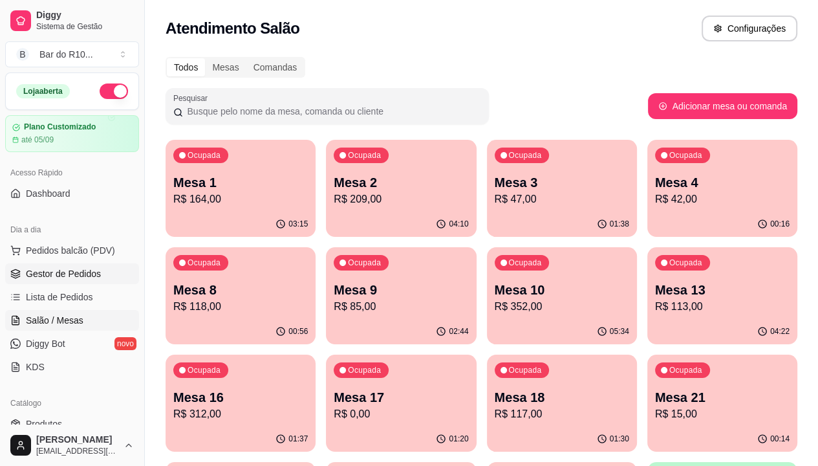
click at [107, 276] on link "Gestor de Pedidos" at bounding box center [72, 273] width 134 height 21
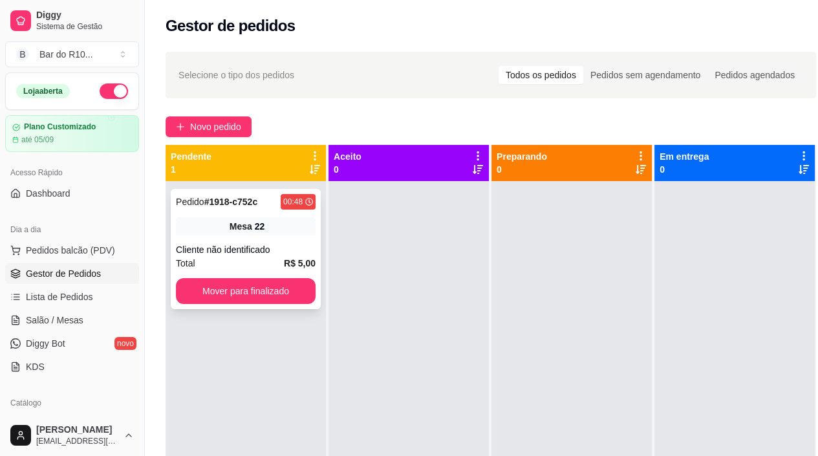
click at [233, 248] on div "Cliente não identificado" at bounding box center [246, 249] width 140 height 13
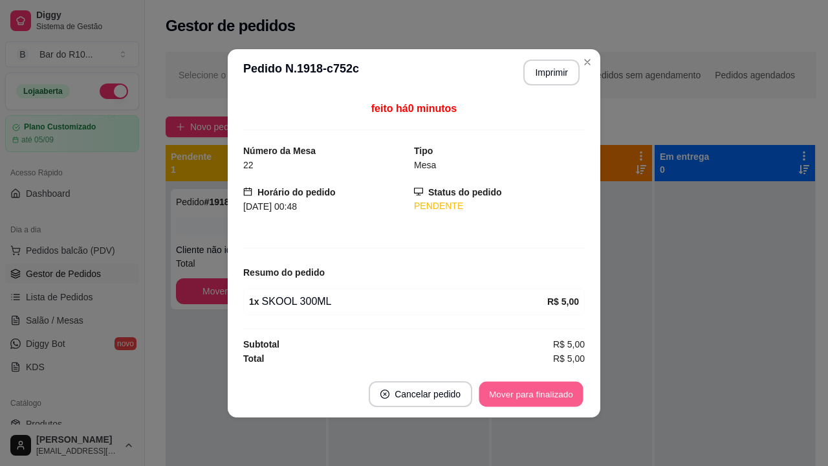
click at [510, 387] on button "Mover para finalizado" at bounding box center [531, 393] width 104 height 25
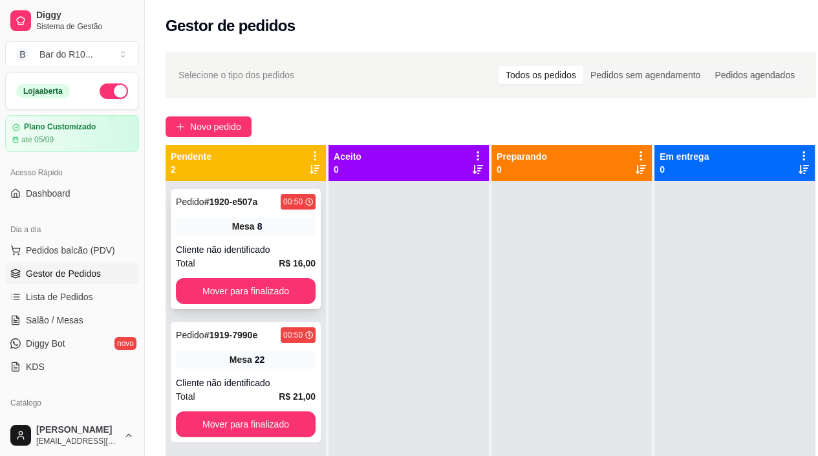
click at [228, 221] on div "Mesa 8" at bounding box center [246, 226] width 140 height 18
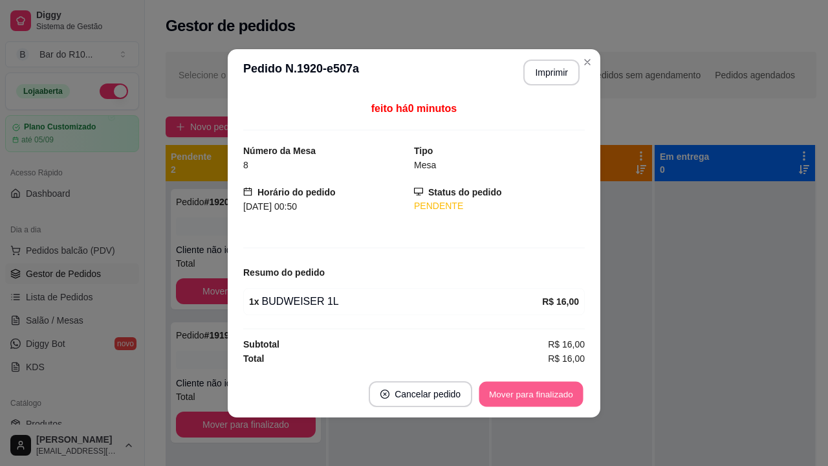
click at [550, 388] on button "Mover para finalizado" at bounding box center [531, 393] width 104 height 25
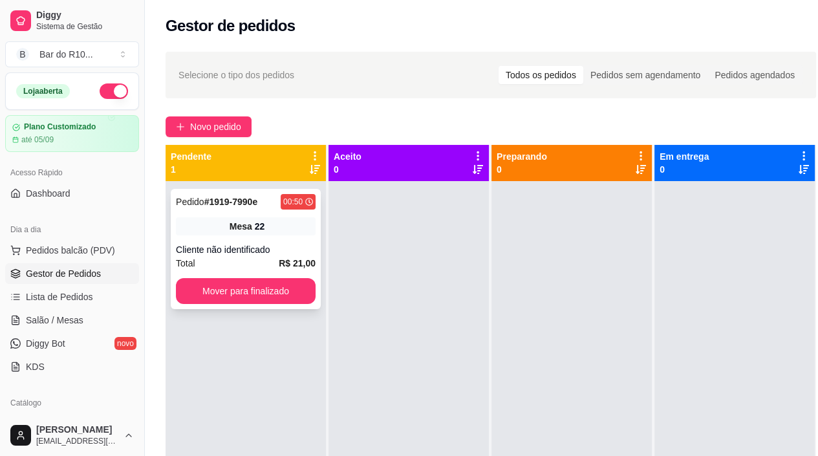
click at [286, 230] on div "Mesa 22" at bounding box center [246, 226] width 140 height 18
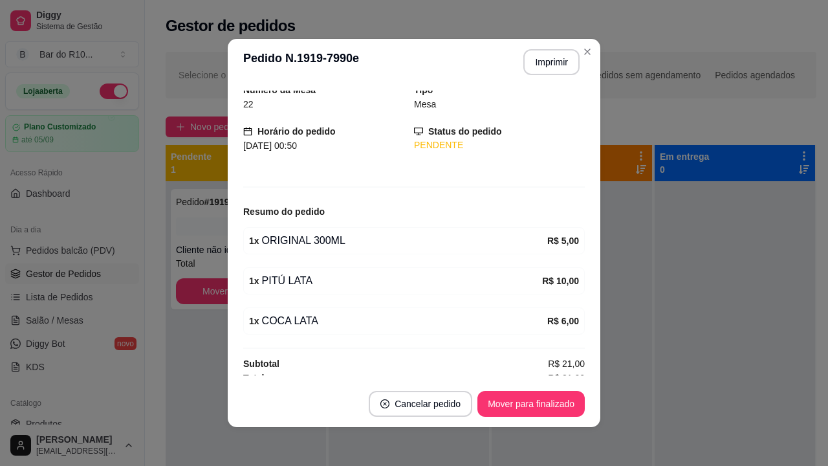
scroll to position [58, 0]
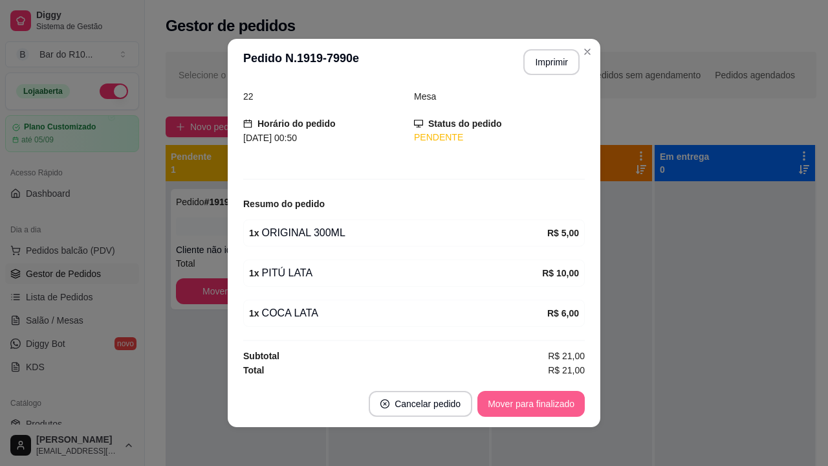
click at [554, 413] on button "Mover para finalizado" at bounding box center [530, 404] width 107 height 26
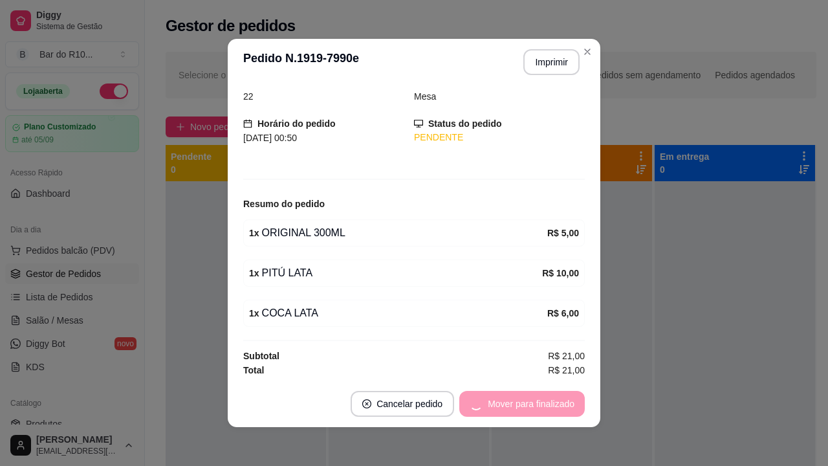
scroll to position [16, 0]
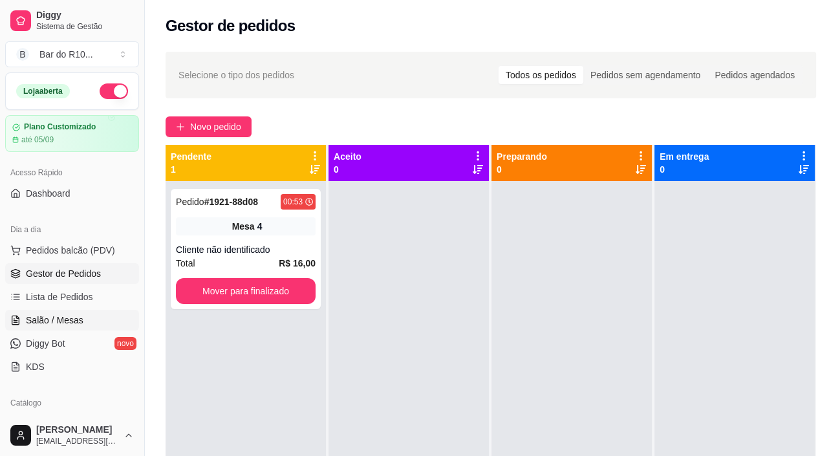
click at [59, 319] on span "Salão / Mesas" at bounding box center [55, 320] width 58 height 13
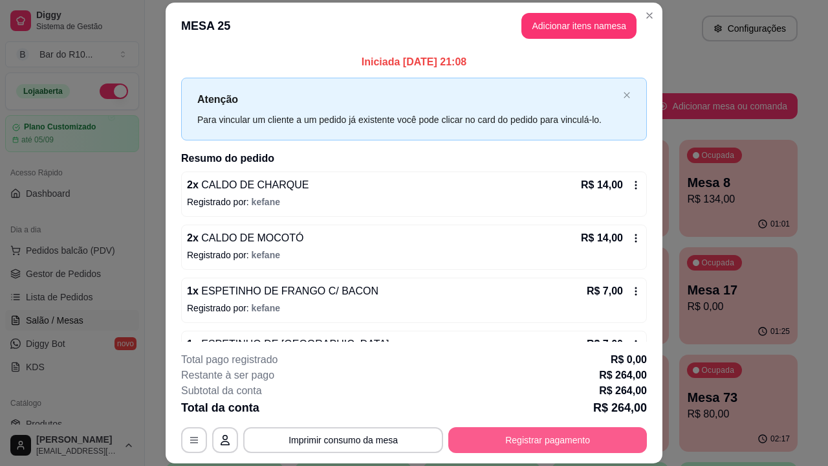
click at [479, 442] on button "Registrar pagamento" at bounding box center [547, 440] width 199 height 26
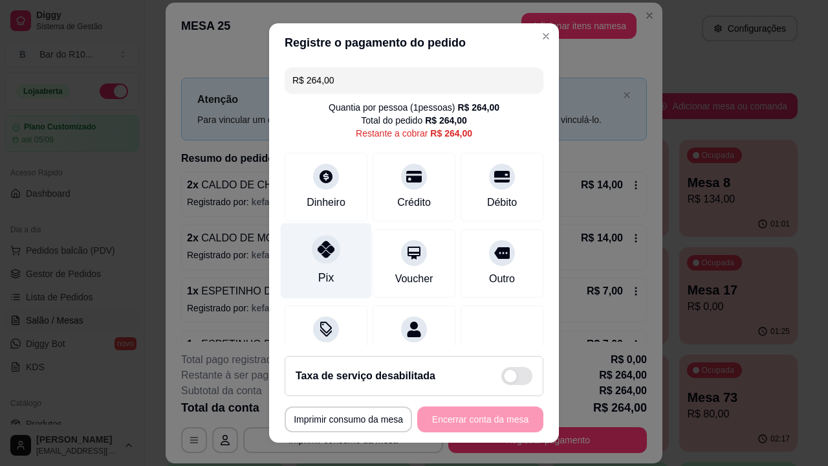
click at [331, 274] on div "Pix" at bounding box center [326, 261] width 91 height 76
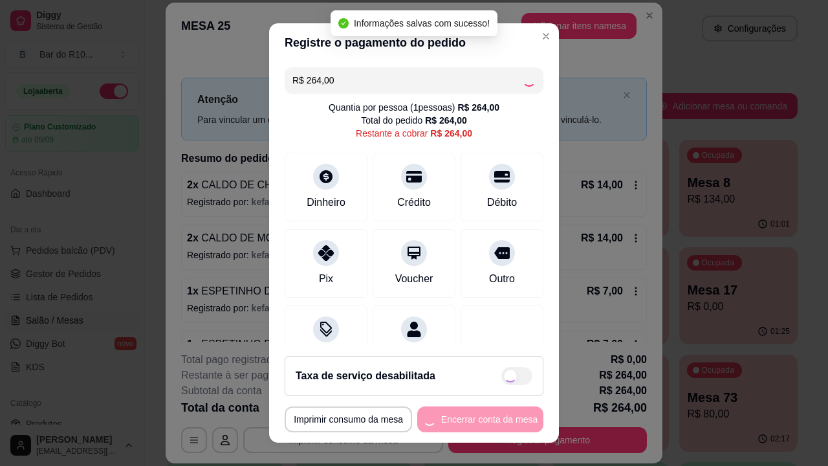
type input "R$ 0,00"
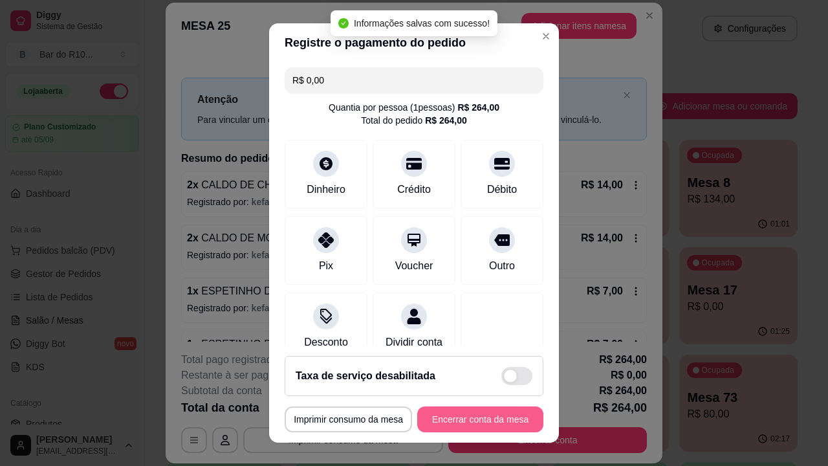
click at [500, 414] on button "Encerrar conta da mesa" at bounding box center [480, 419] width 126 height 26
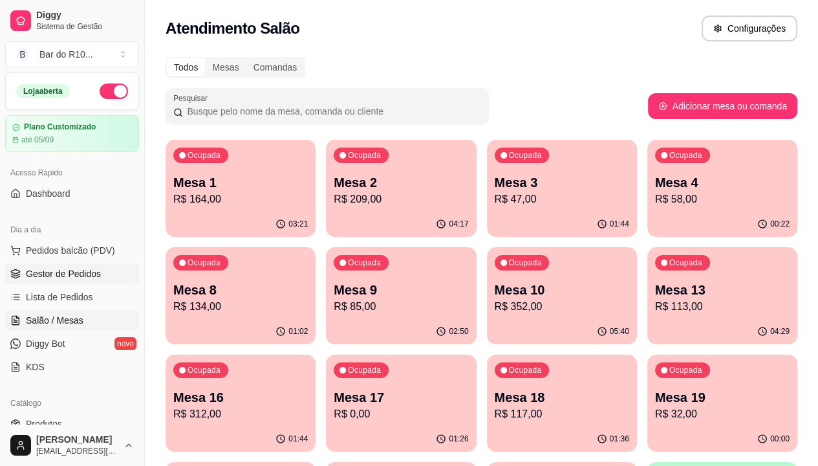
click at [47, 276] on span "Gestor de Pedidos" at bounding box center [63, 273] width 75 height 13
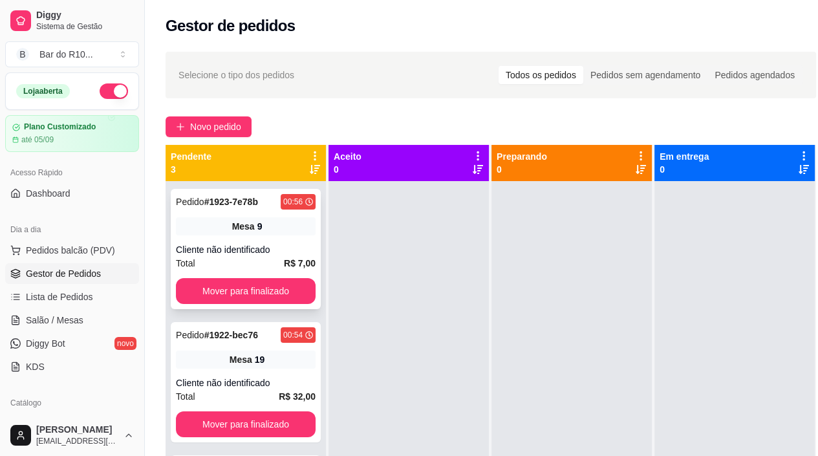
click at [273, 232] on div "Mesa 9" at bounding box center [246, 226] width 140 height 18
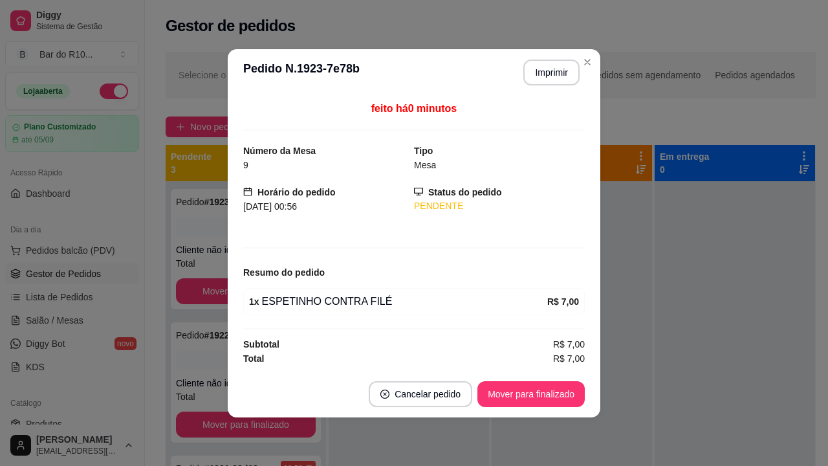
click at [551, 62] on button "Imprimir" at bounding box center [551, 72] width 56 height 26
click at [495, 388] on button "Mover para finalizado" at bounding box center [530, 394] width 107 height 26
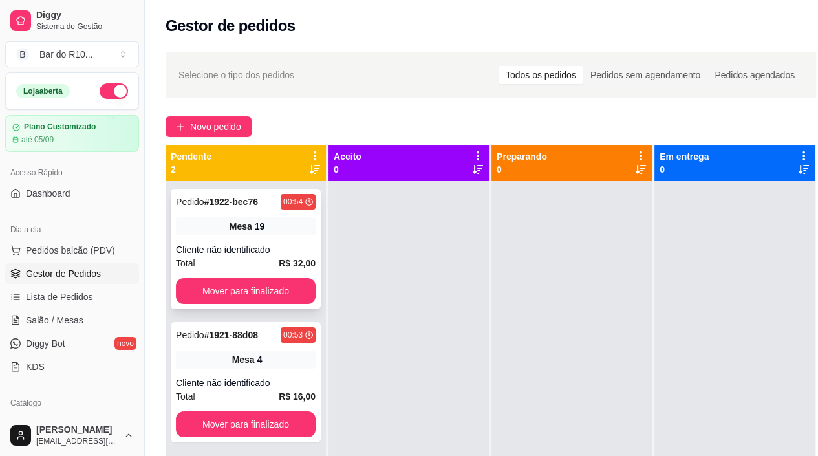
click at [294, 224] on div "Mesa 19" at bounding box center [246, 226] width 140 height 18
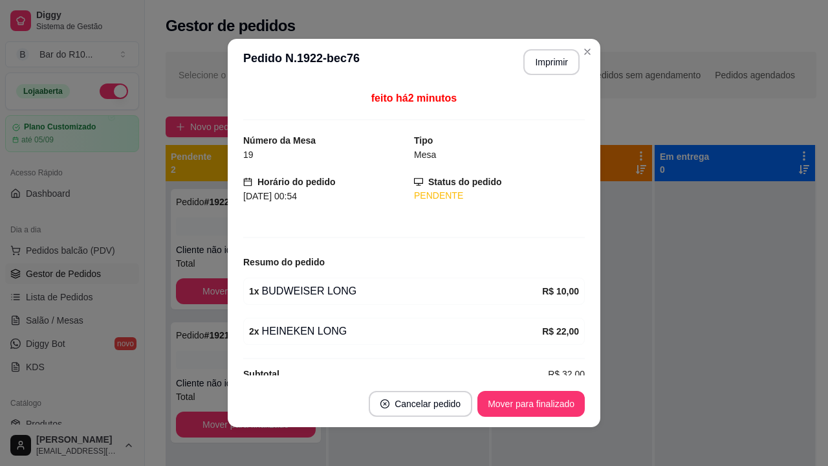
scroll to position [18, 0]
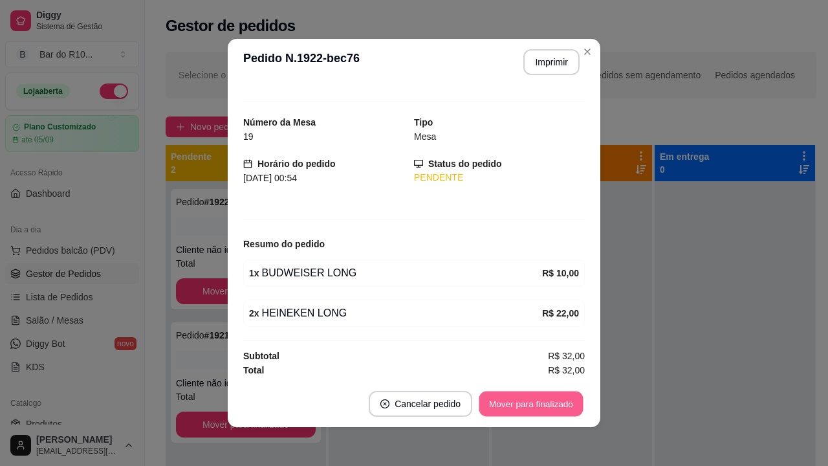
click at [536, 396] on button "Mover para finalizado" at bounding box center [531, 403] width 104 height 25
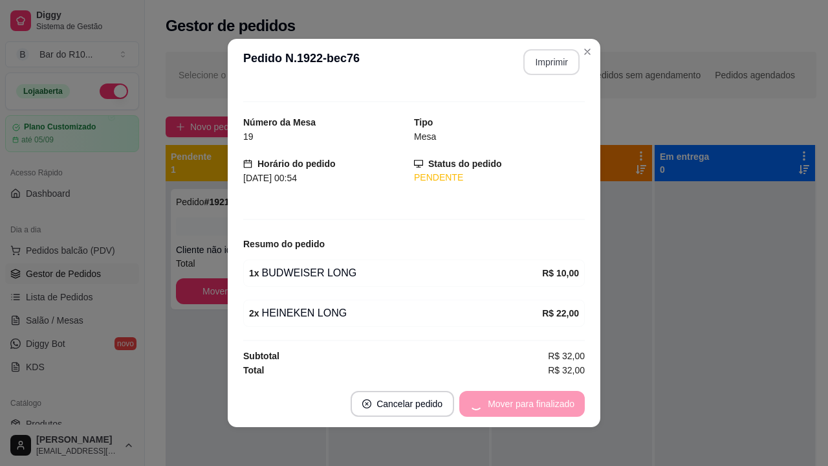
scroll to position [0, 0]
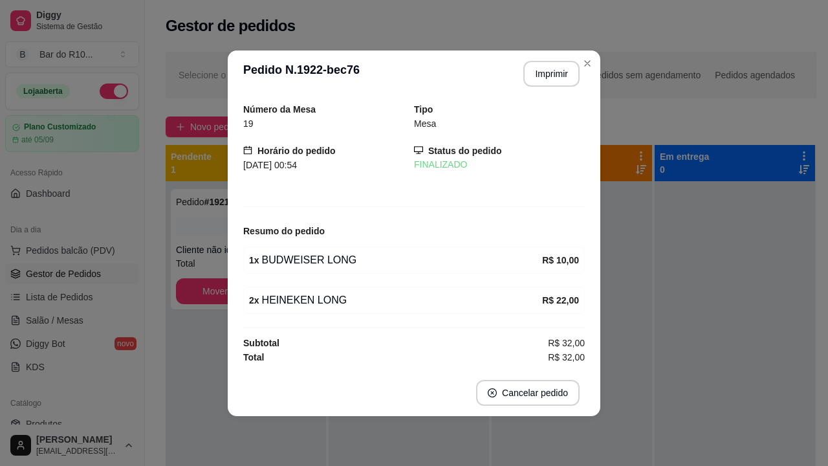
click at [592, 73] on header "**********" at bounding box center [414, 73] width 372 height 47
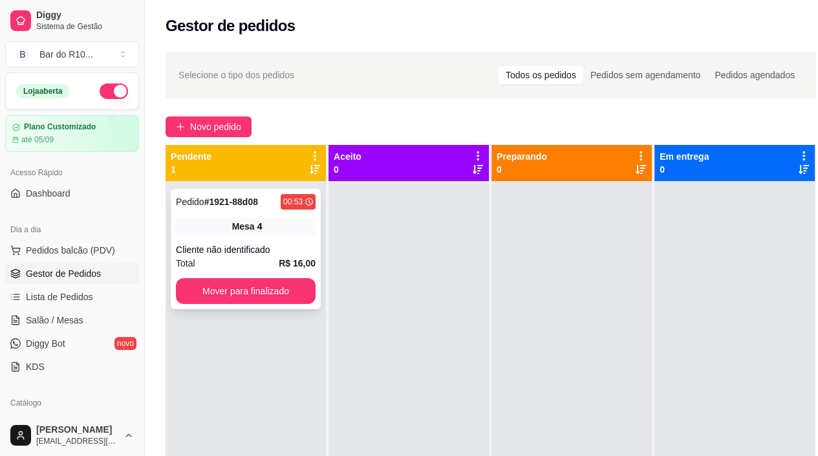
click at [268, 227] on div "Mesa 4" at bounding box center [246, 226] width 140 height 18
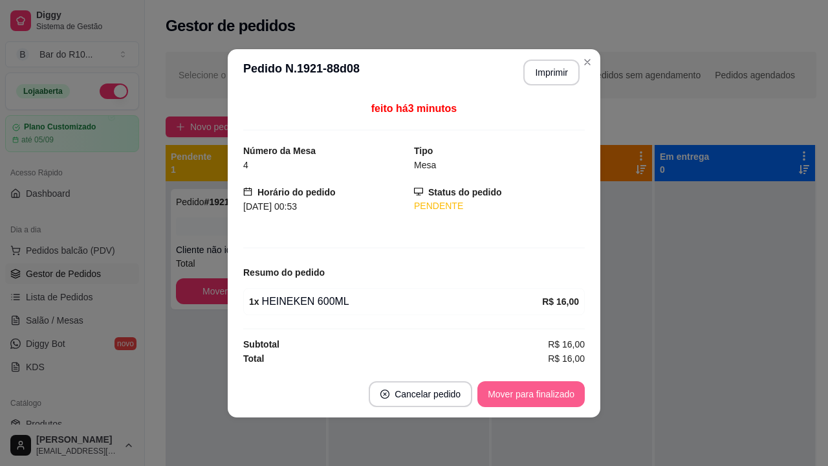
click at [535, 383] on button "Mover para finalizado" at bounding box center [530, 394] width 107 height 26
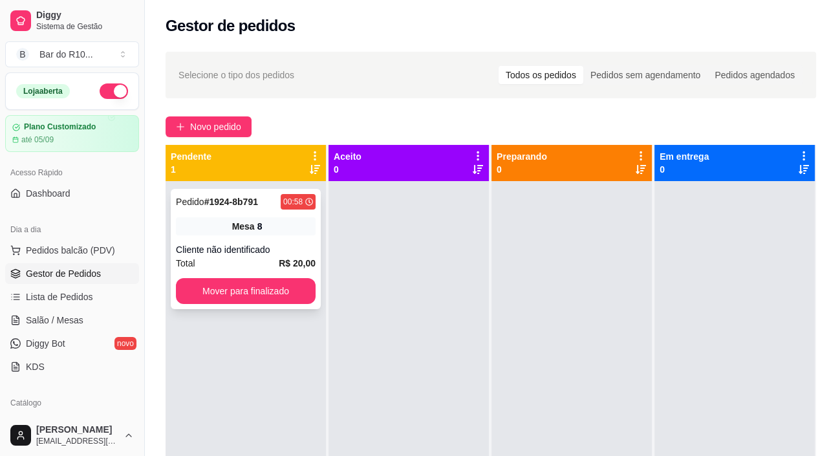
click at [204, 239] on div "Pedido # 1924-8b791 00:58 Mesa 8 Cliente não identificado Total R$ 20,00 Mover …" at bounding box center [246, 249] width 150 height 120
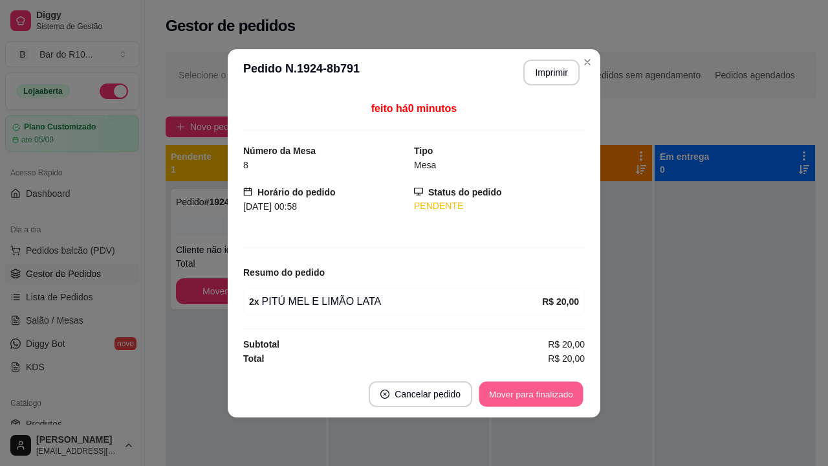
click at [554, 382] on button "Mover para finalizado" at bounding box center [531, 393] width 104 height 25
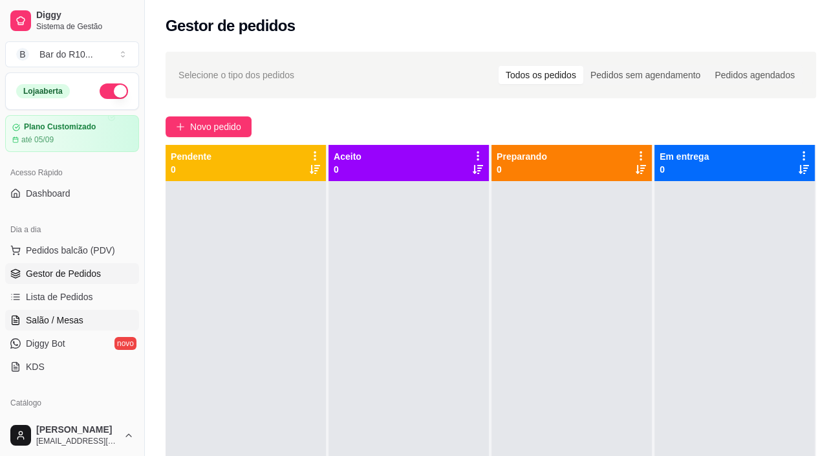
click at [111, 314] on link "Salão / Mesas" at bounding box center [72, 320] width 134 height 21
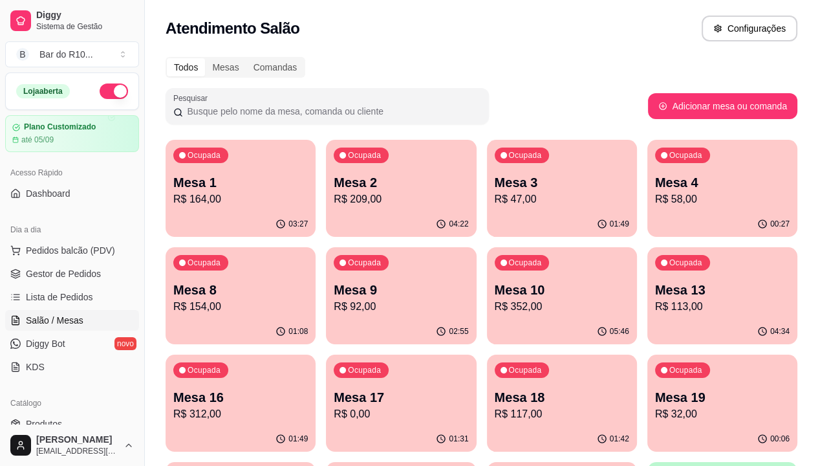
click at [215, 187] on p "Mesa 1" at bounding box center [240, 182] width 135 height 18
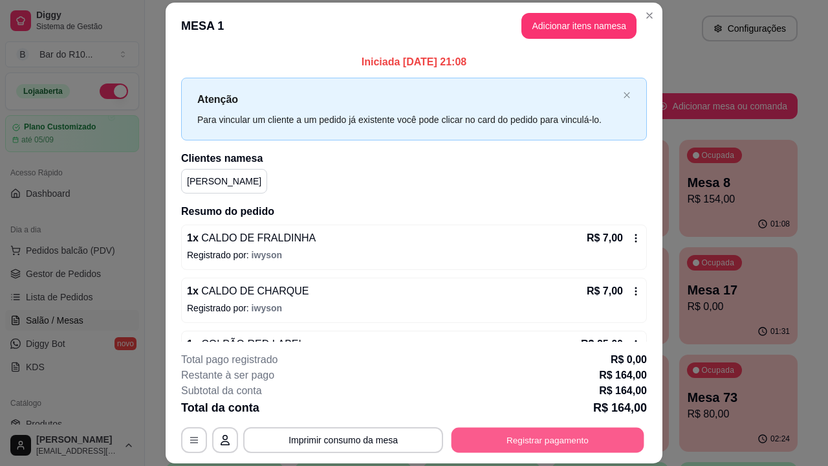
click at [581, 433] on button "Registrar pagamento" at bounding box center [547, 439] width 193 height 25
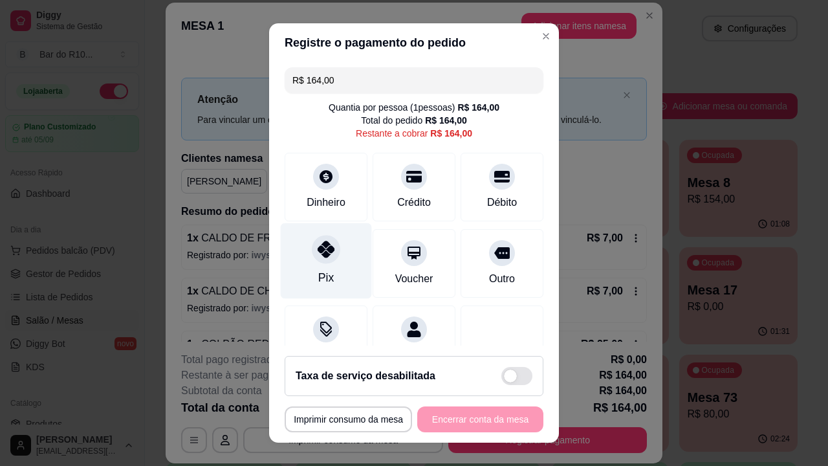
click at [320, 272] on div "Pix" at bounding box center [326, 277] width 16 height 17
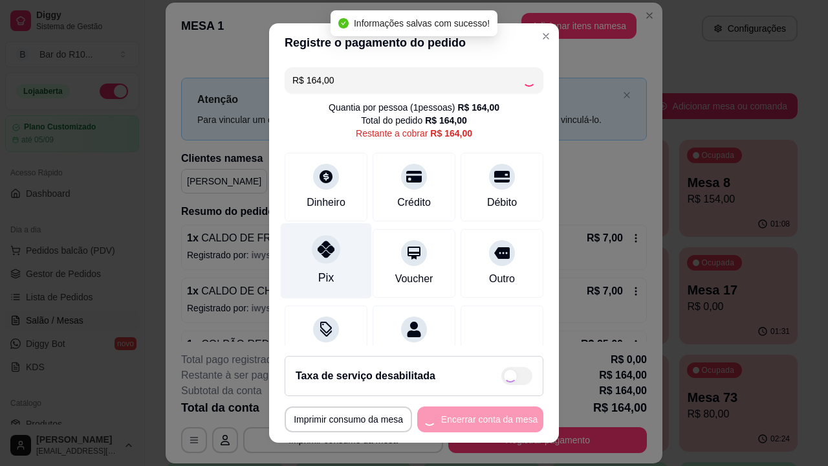
type input "R$ 0,00"
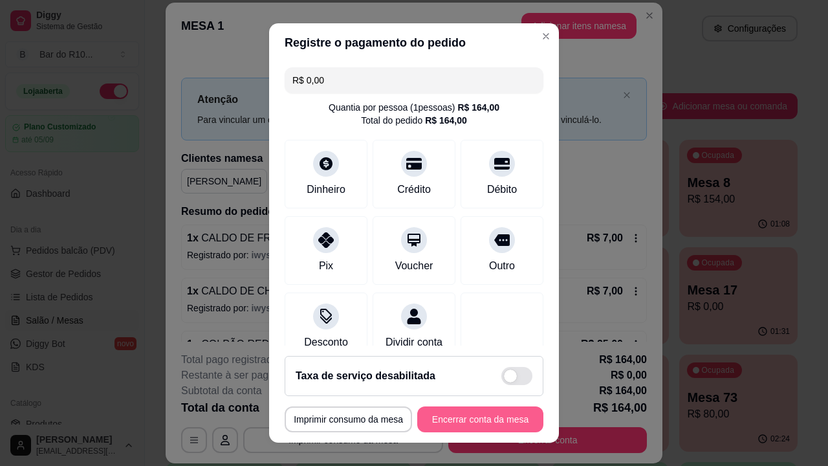
click at [500, 409] on button "Encerrar conta da mesa" at bounding box center [480, 419] width 126 height 26
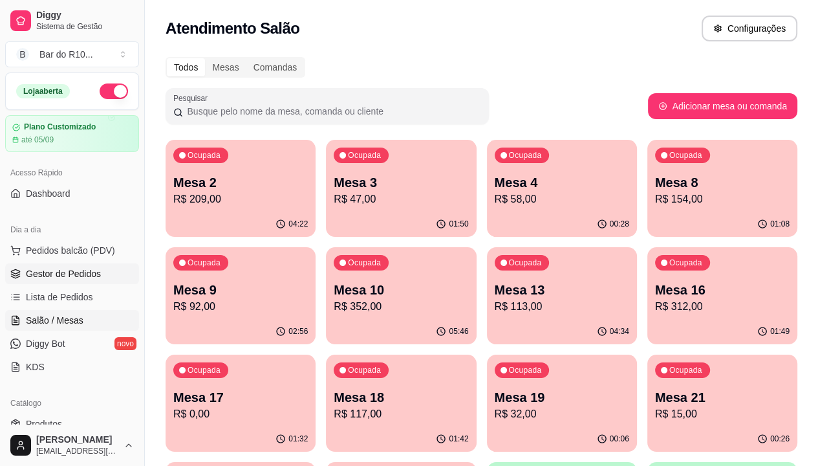
click at [58, 277] on span "Gestor de Pedidos" at bounding box center [63, 273] width 75 height 13
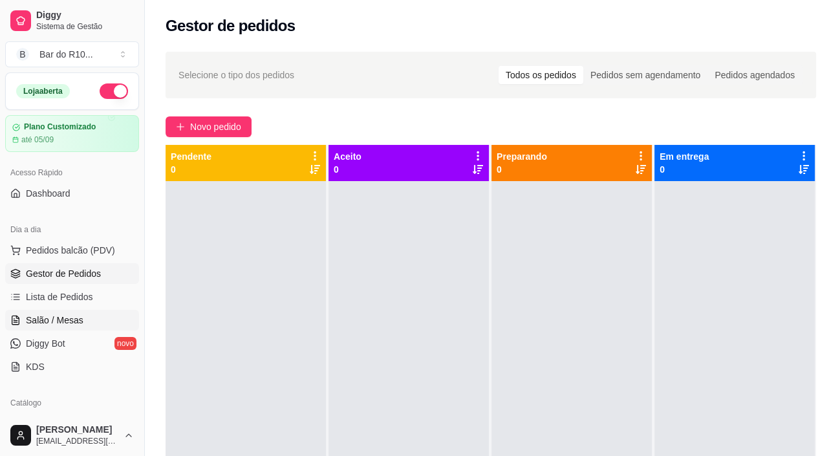
click at [27, 321] on span "Salão / Mesas" at bounding box center [55, 320] width 58 height 13
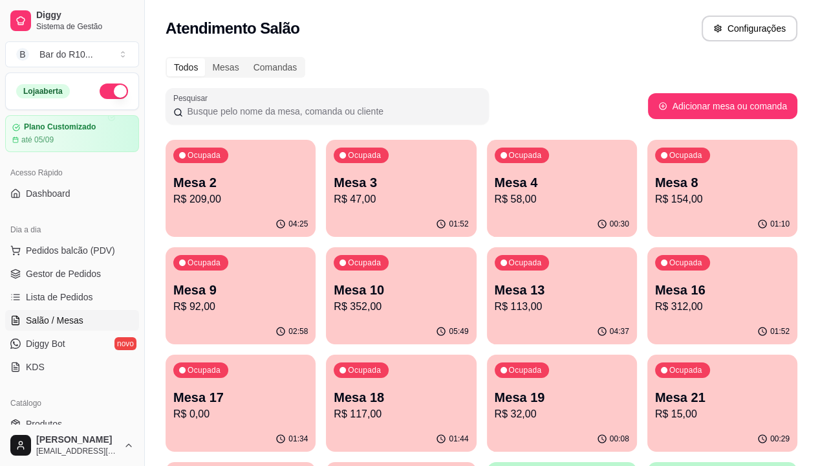
click at [222, 225] on div "04:25" at bounding box center [241, 223] width 150 height 25
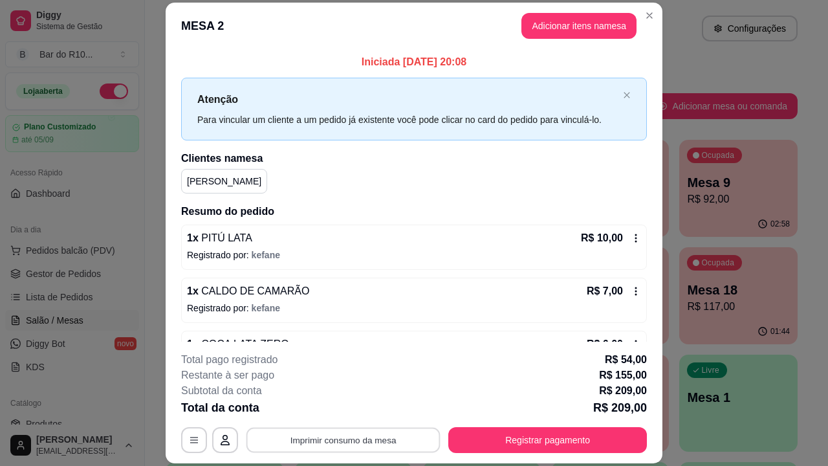
click at [383, 444] on button "Imprimir consumo da mesa" at bounding box center [343, 439] width 194 height 25
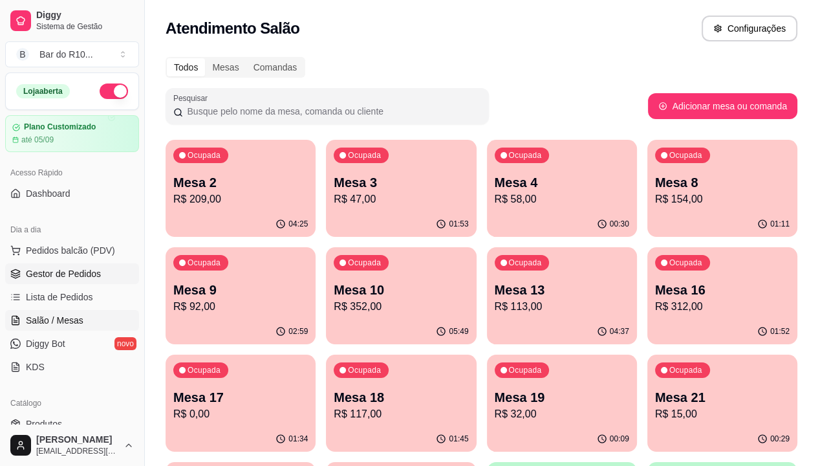
click at [93, 280] on link "Gestor de Pedidos" at bounding box center [72, 273] width 134 height 21
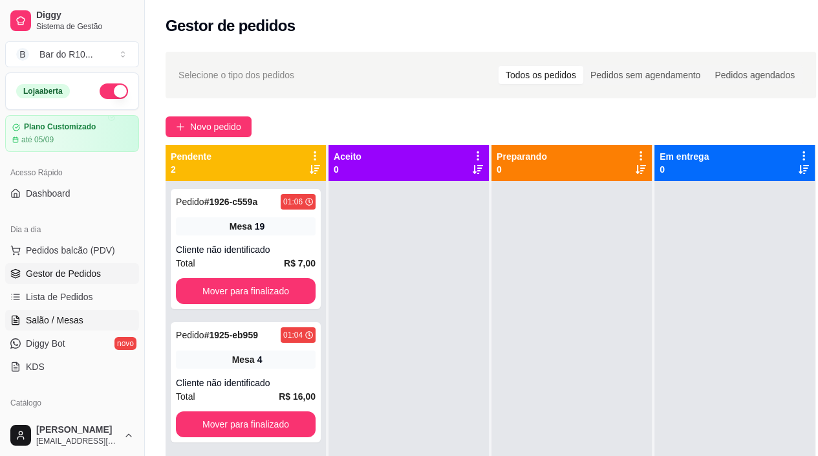
click at [63, 320] on span "Salão / Mesas" at bounding box center [55, 320] width 58 height 13
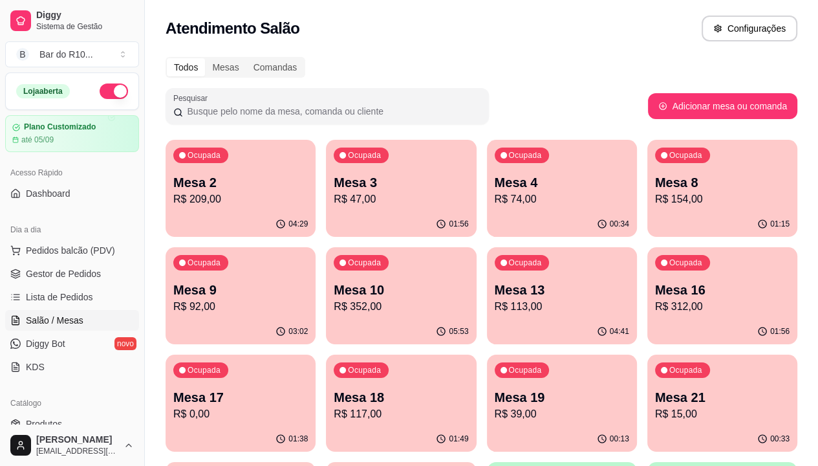
click at [509, 207] on div "Ocupada Mesa 4 R$ 74,00" at bounding box center [562, 176] width 150 height 72
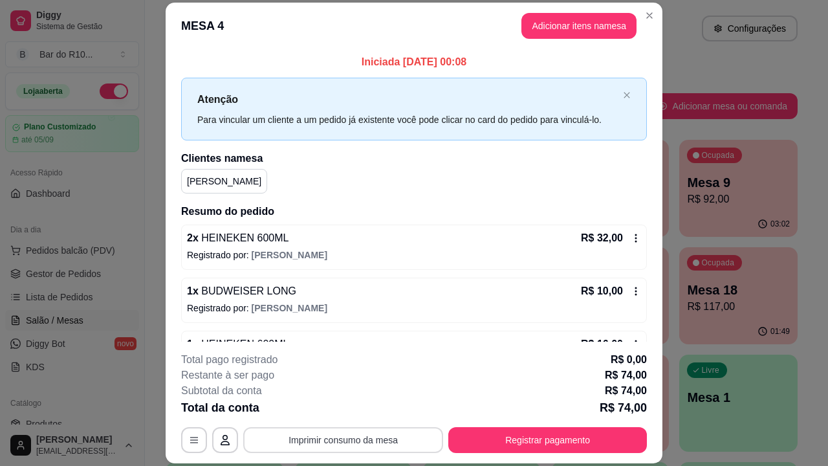
click at [394, 435] on button "Imprimir consumo da mesa" at bounding box center [343, 440] width 200 height 26
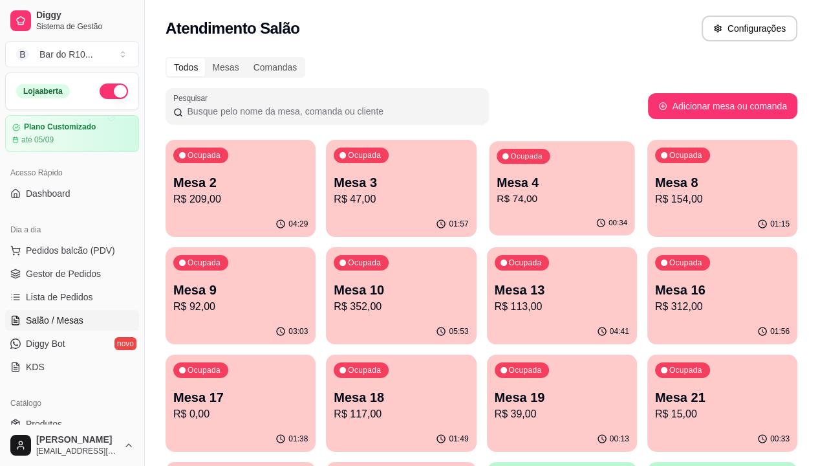
click at [524, 186] on p "Mesa 4" at bounding box center [562, 182] width 131 height 17
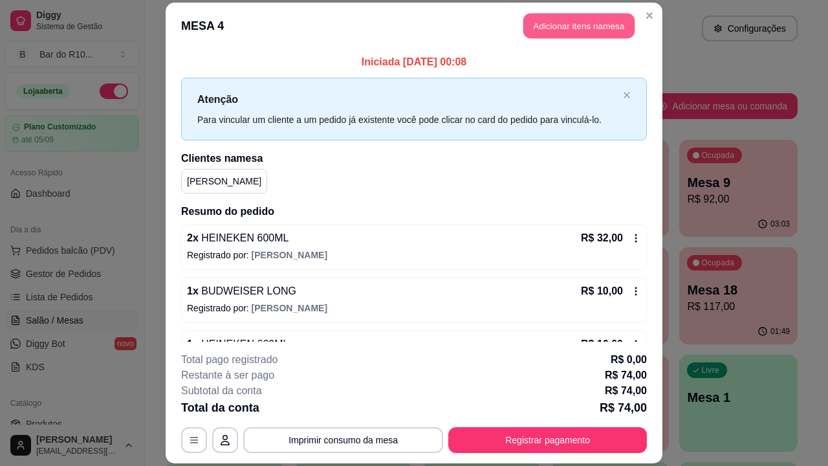
click at [587, 32] on button "Adicionar itens na mesa" at bounding box center [578, 25] width 111 height 25
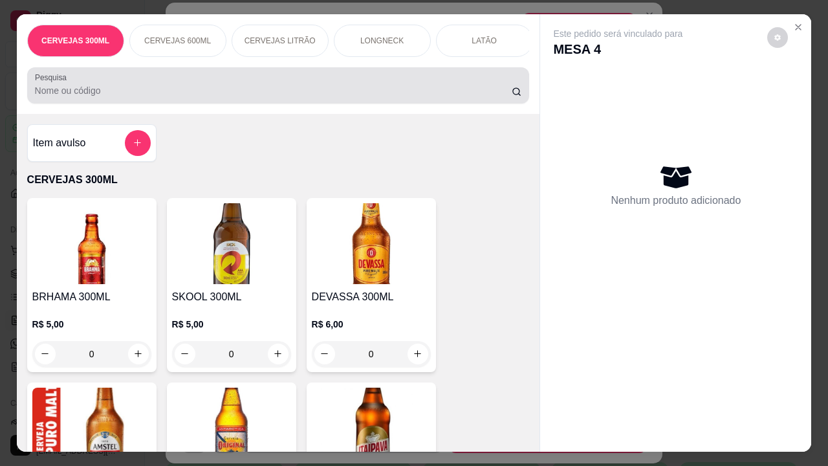
click at [418, 94] on input "Pesquisa" at bounding box center [273, 90] width 477 height 13
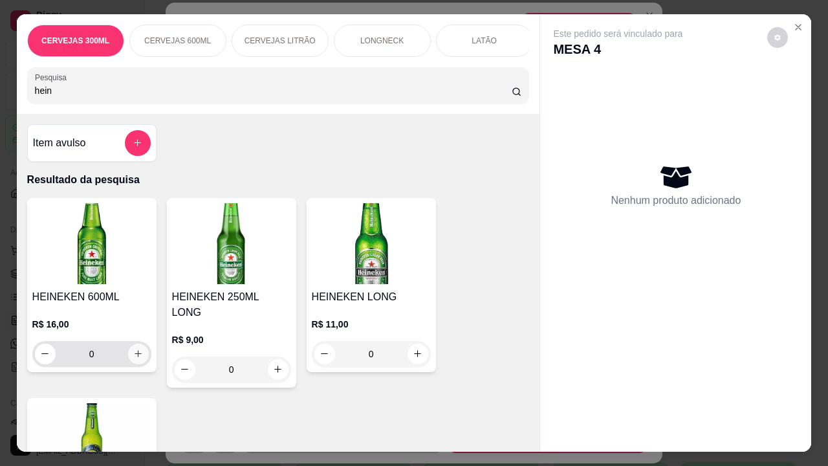
type input "hein"
click at [137, 354] on icon "increase-product-quantity" at bounding box center [138, 354] width 10 height 10
type input "1"
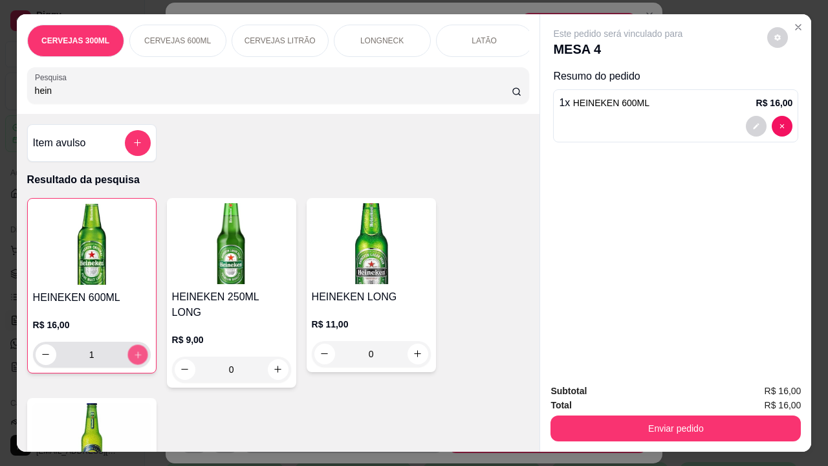
click at [137, 354] on icon "increase-product-quantity" at bounding box center [138, 354] width 10 height 10
type input "2"
click at [651, 440] on div "Subtotal R$ 32,00 Total R$ 32,00 Enviar pedido" at bounding box center [675, 412] width 271 height 78
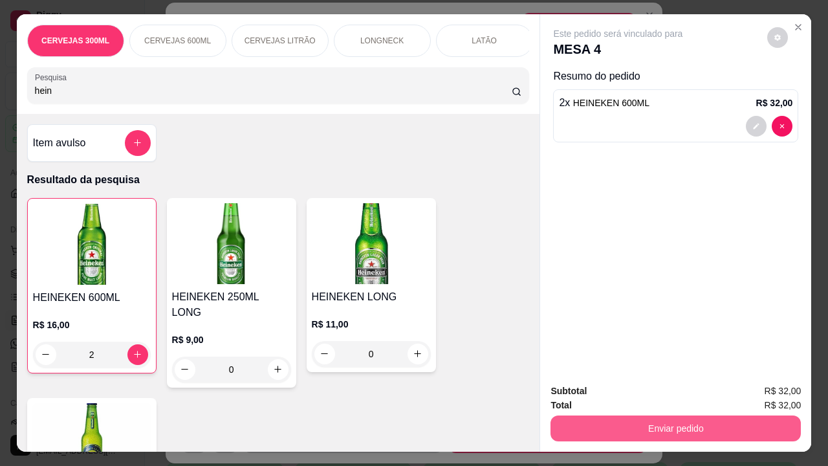
click at [651, 436] on button "Enviar pedido" at bounding box center [675, 428] width 250 height 26
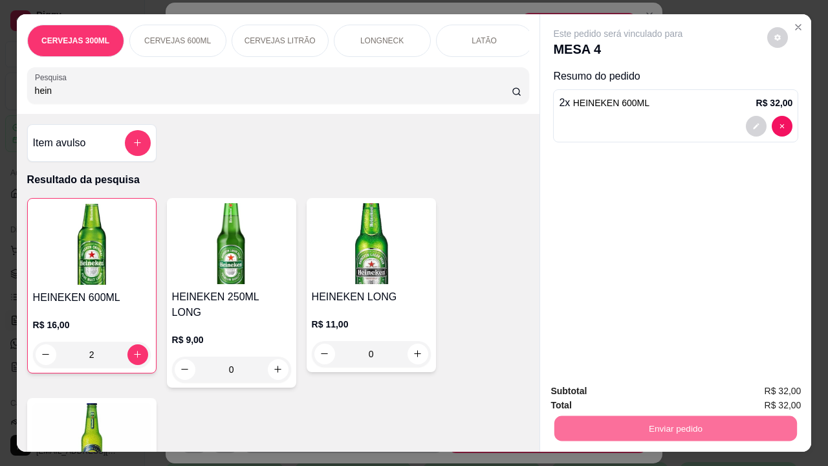
click at [631, 393] on button "Não registrar e enviar pedido" at bounding box center [632, 392] width 135 height 25
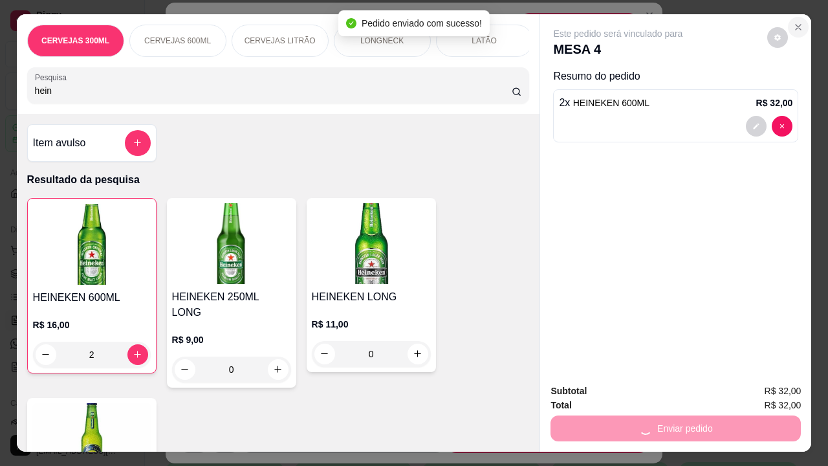
click at [793, 22] on icon "Close" at bounding box center [798, 27] width 10 height 10
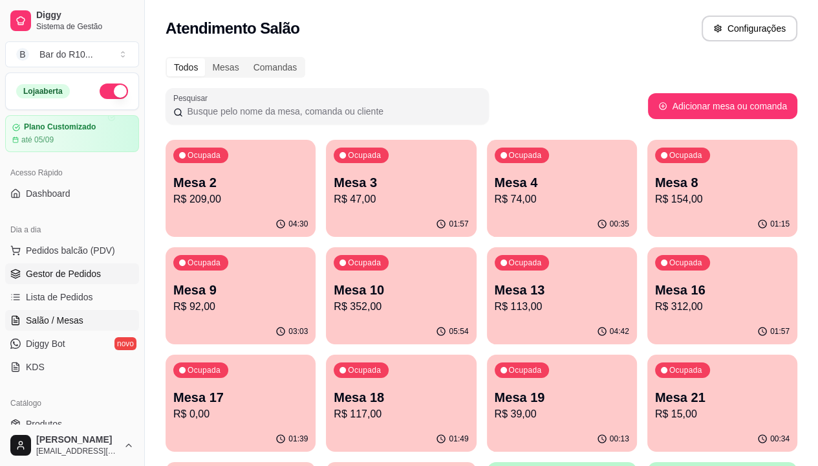
click at [46, 274] on span "Gestor de Pedidos" at bounding box center [63, 273] width 75 height 13
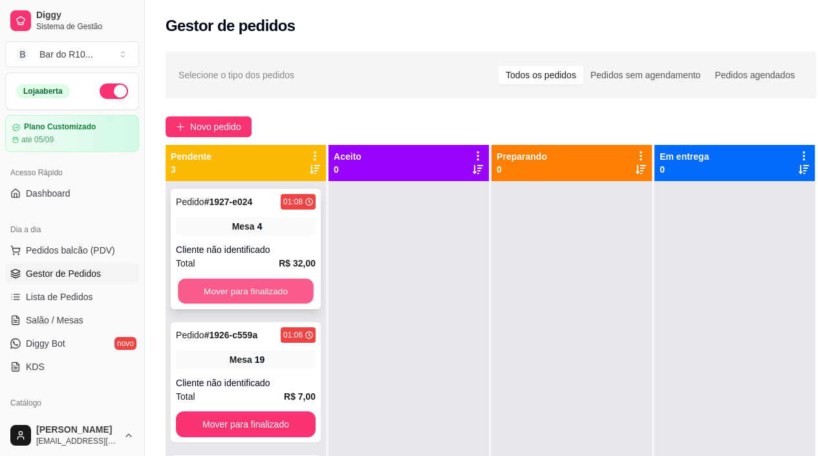
click at [268, 286] on button "Mover para finalizado" at bounding box center [246, 291] width 136 height 25
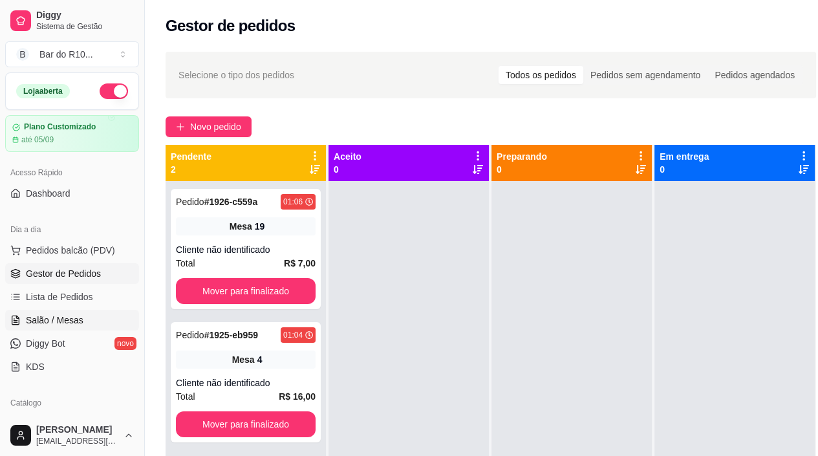
click at [72, 317] on span "Salão / Mesas" at bounding box center [55, 320] width 58 height 13
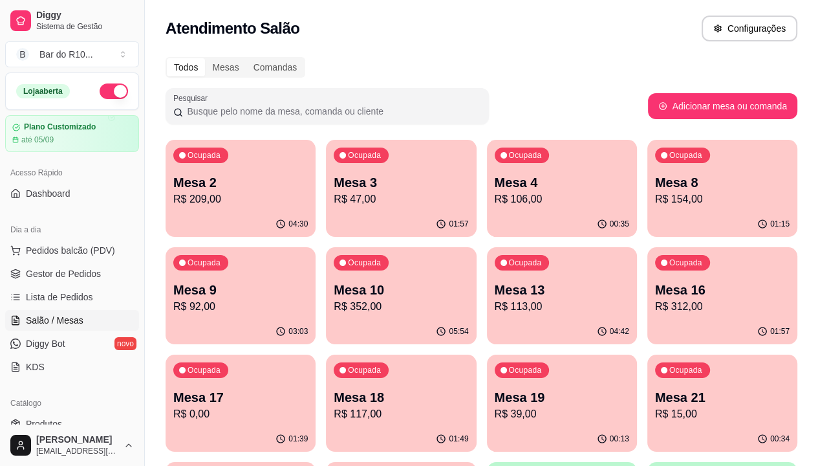
click at [495, 204] on p "R$ 106,00" at bounding box center [562, 199] width 135 height 16
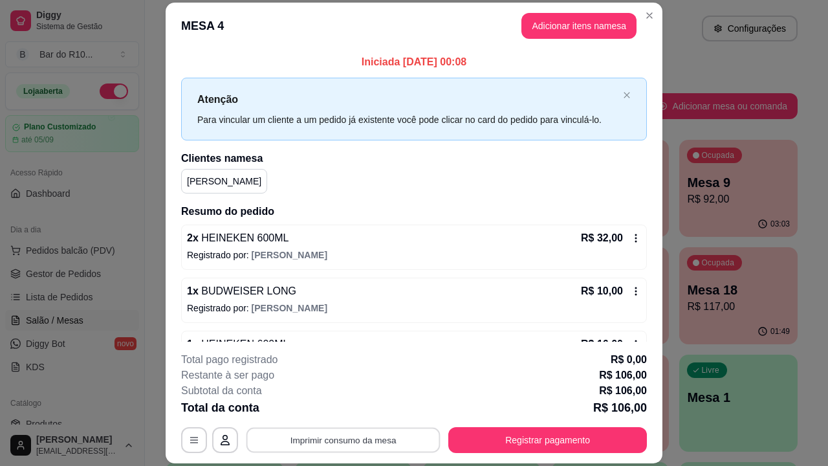
click at [388, 438] on button "Imprimir consumo da mesa" at bounding box center [343, 439] width 194 height 25
click at [646, 26] on header "MESA 4 Adicionar itens na mesa" at bounding box center [414, 26] width 497 height 47
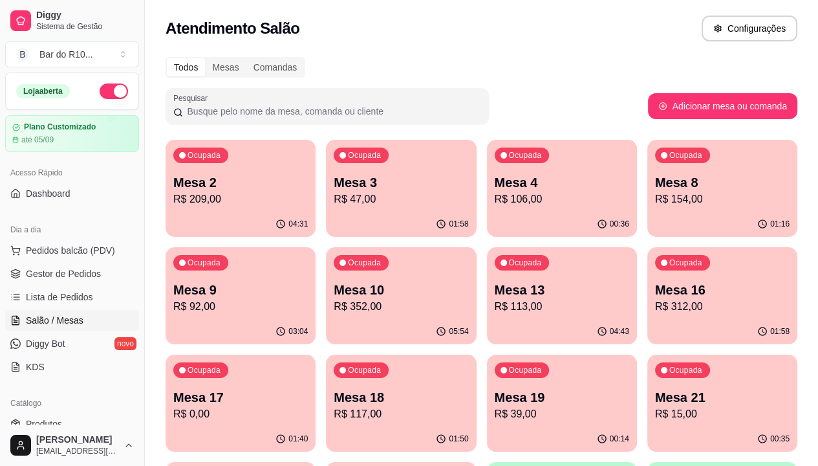
click at [316, 247] on div "Ocupada Mesa 9 R$ 92,00" at bounding box center [241, 283] width 150 height 72
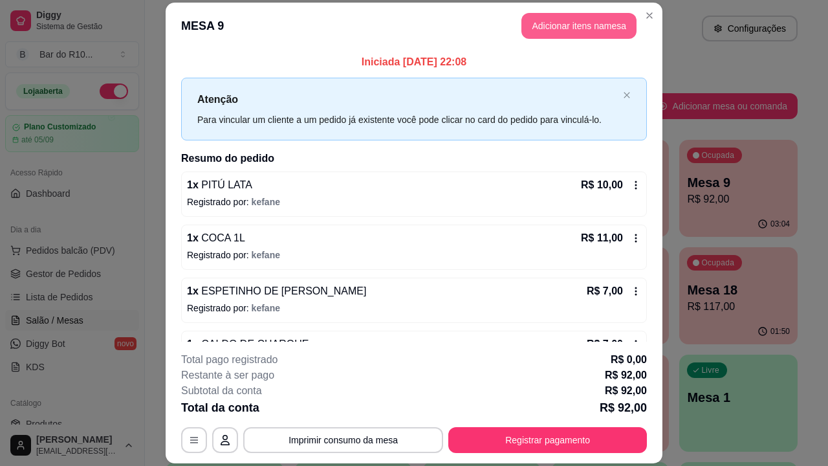
click at [600, 31] on button "Adicionar itens na mesa" at bounding box center [578, 26] width 115 height 26
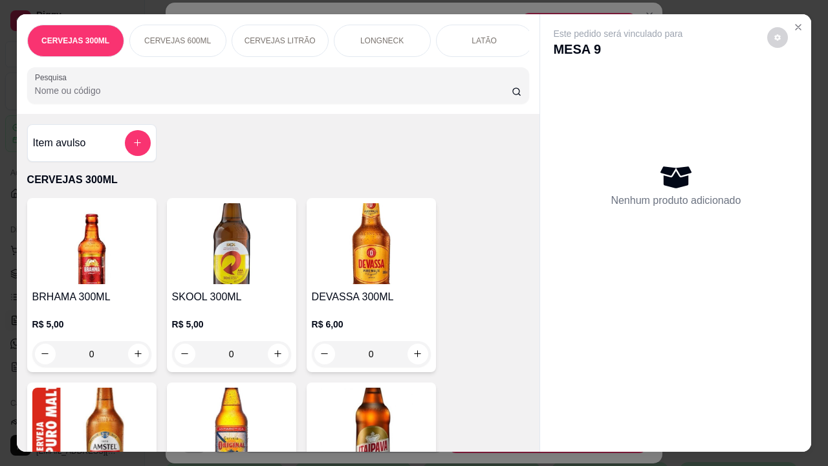
click at [445, 97] on input "Pesquisa" at bounding box center [273, 90] width 477 height 13
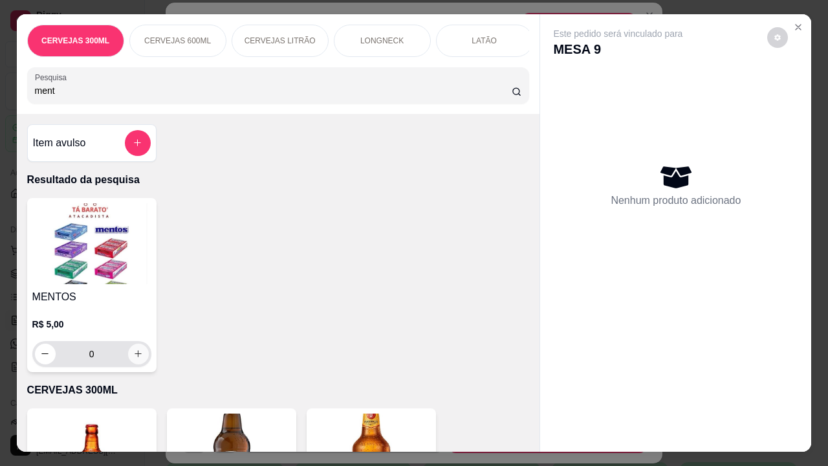
type input "ment"
click at [133, 353] on icon "increase-product-quantity" at bounding box center [138, 354] width 10 height 10
type input "1"
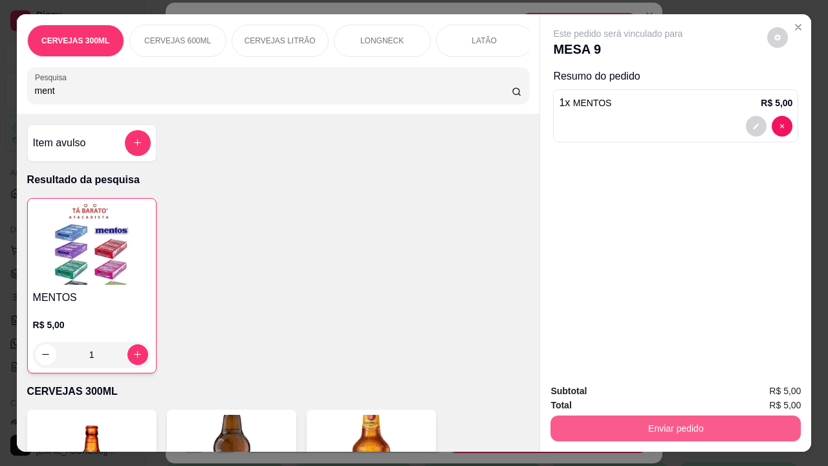
click at [627, 431] on button "Enviar pedido" at bounding box center [675, 428] width 250 height 26
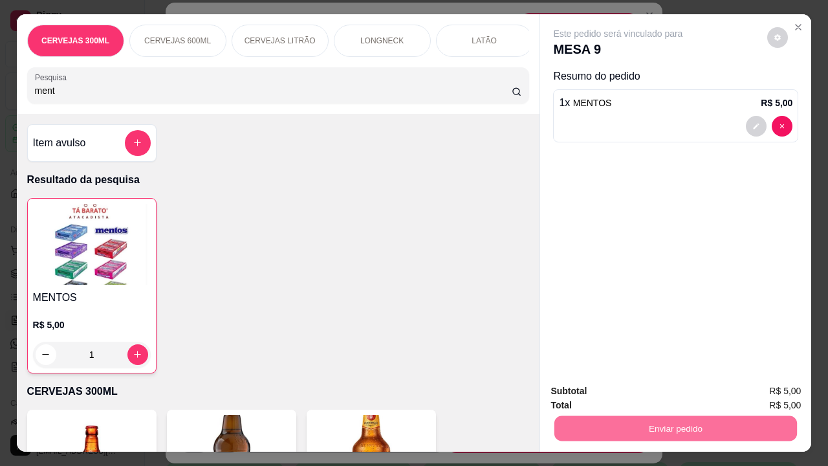
click at [637, 382] on button "Não registrar e enviar pedido" at bounding box center [632, 392] width 135 height 25
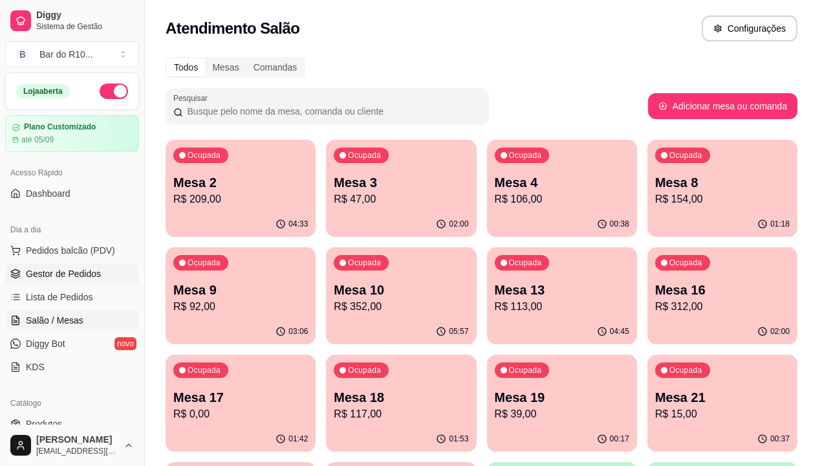
click at [49, 275] on span "Gestor de Pedidos" at bounding box center [63, 273] width 75 height 13
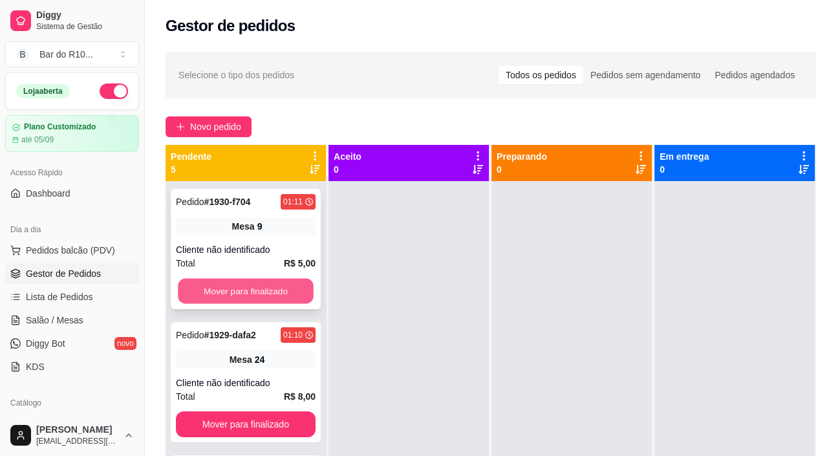
click at [263, 290] on button "Mover para finalizado" at bounding box center [246, 291] width 136 height 25
click at [284, 294] on button "Mover para finalizado" at bounding box center [246, 291] width 140 height 26
click at [284, 294] on div "Mover para finalizado" at bounding box center [246, 291] width 140 height 26
click at [204, 297] on button "Mover para finalizado" at bounding box center [246, 291] width 140 height 26
click at [213, 294] on button "Mover para finalizado" at bounding box center [246, 291] width 140 height 26
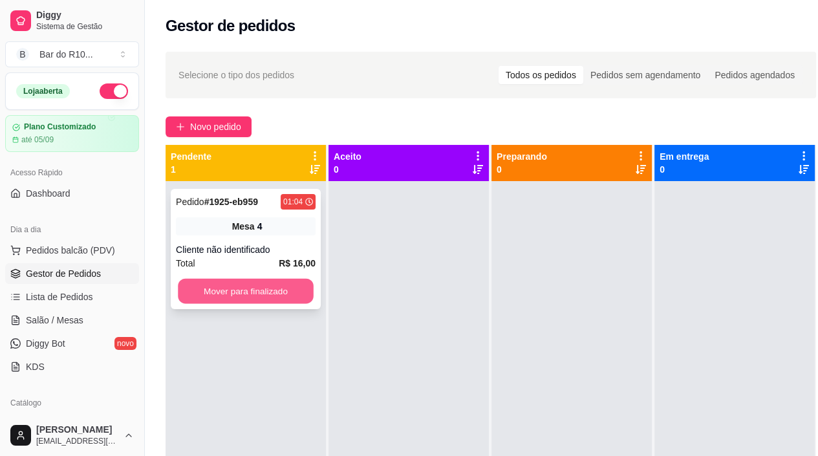
click at [216, 294] on button "Mover para finalizado" at bounding box center [246, 291] width 136 height 25
click at [250, 295] on button "Mover para finalizado" at bounding box center [246, 291] width 136 height 25
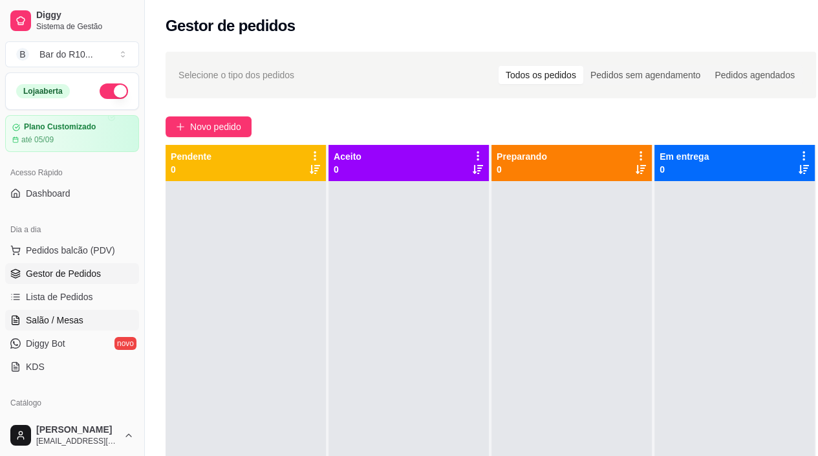
click at [76, 317] on span "Salão / Mesas" at bounding box center [55, 320] width 58 height 13
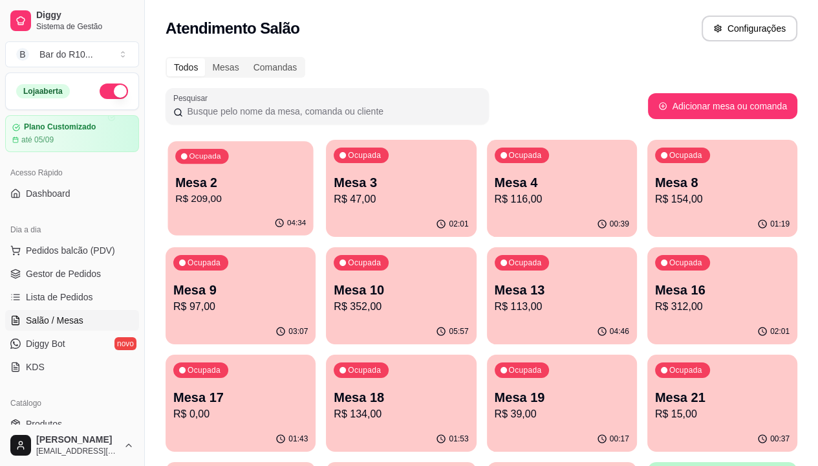
click at [250, 198] on p "R$ 209,00" at bounding box center [240, 198] width 131 height 15
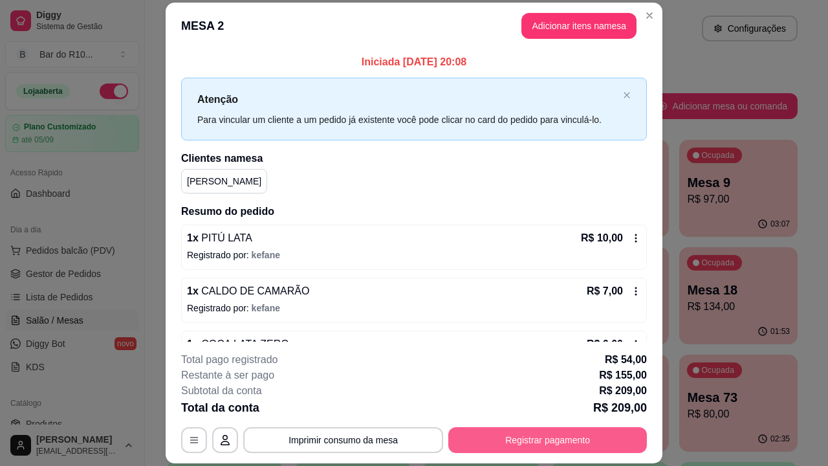
click at [570, 440] on button "Registrar pagamento" at bounding box center [547, 440] width 199 height 26
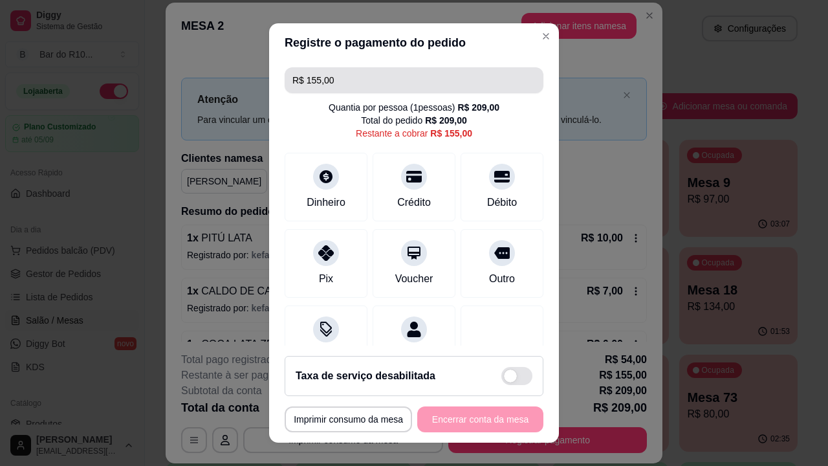
click at [361, 84] on input "R$ 155,00" at bounding box center [413, 80] width 243 height 26
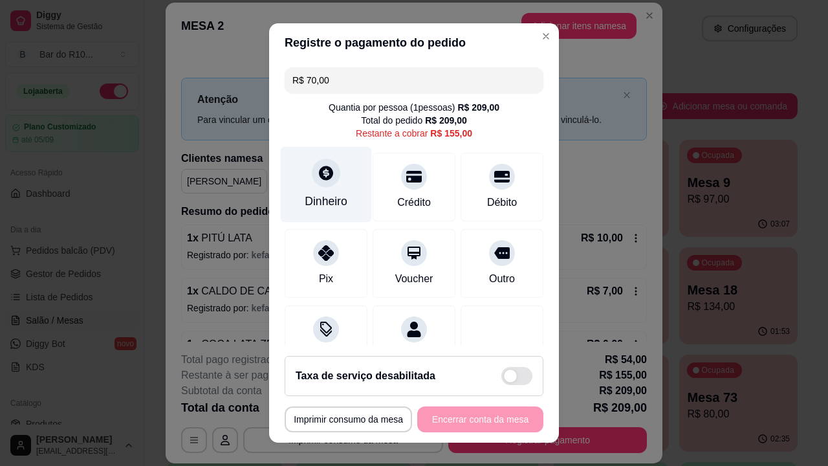
type input "R$ 70,00"
click at [332, 186] on div "Dinheiro" at bounding box center [326, 185] width 91 height 76
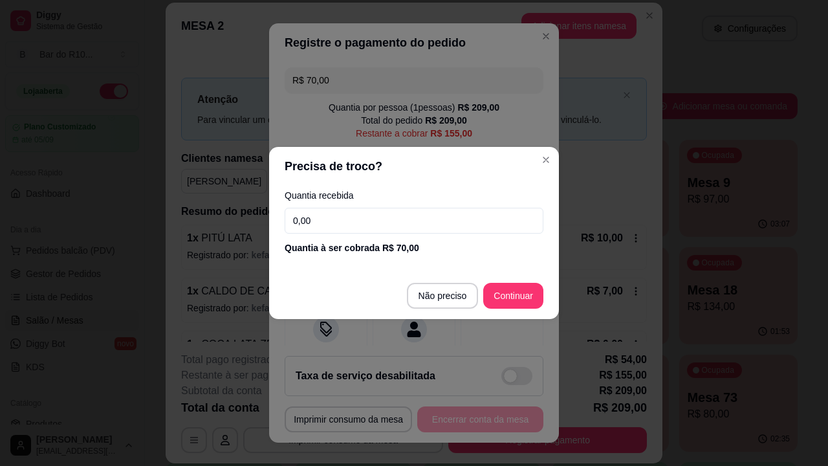
click at [352, 208] on input "0,00" at bounding box center [414, 221] width 259 height 26
type input "70,00"
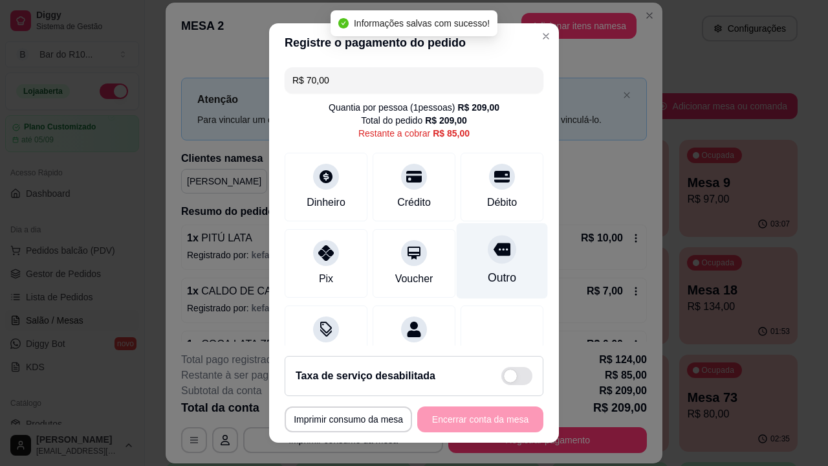
type input "R$ 85,00"
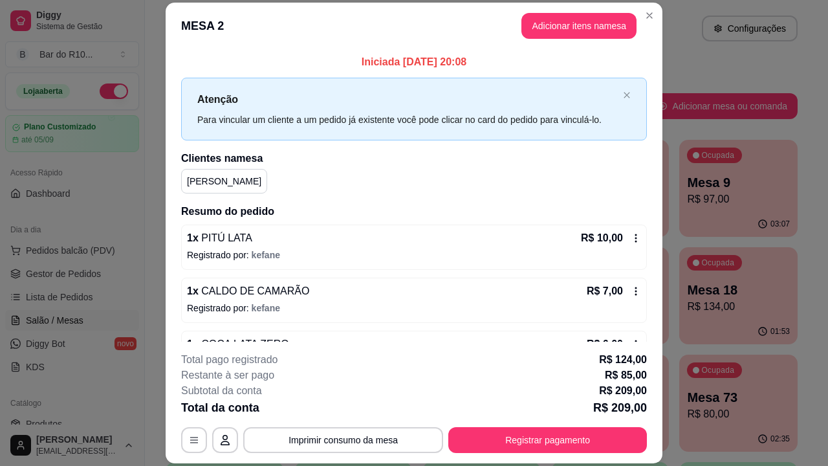
click at [632, 7] on header "MESA 2 Adicionar itens na mesa" at bounding box center [414, 26] width 497 height 47
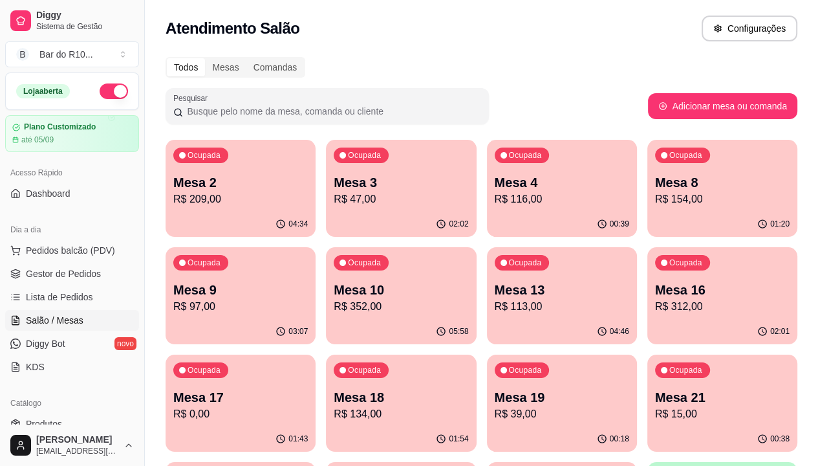
click at [308, 299] on p "R$ 97,00" at bounding box center [240, 307] width 135 height 16
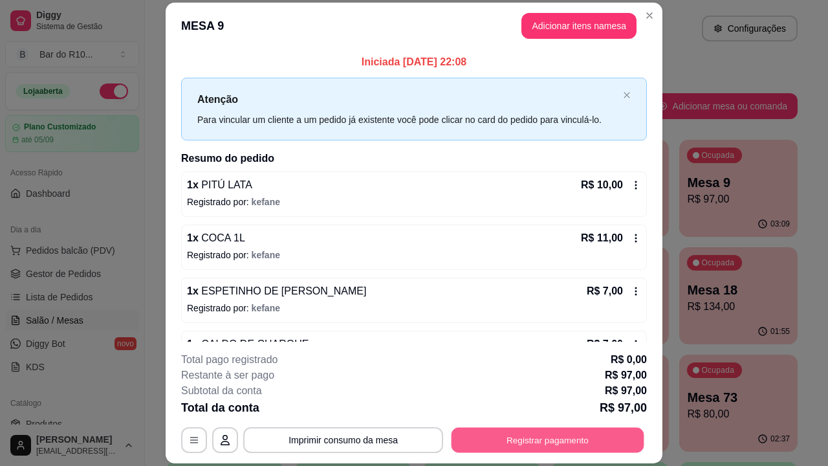
click at [592, 445] on button "Registrar pagamento" at bounding box center [547, 439] width 193 height 25
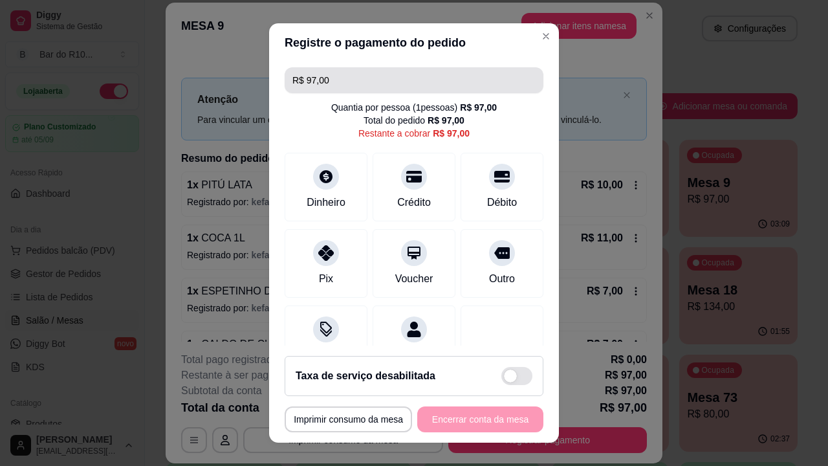
click at [323, 80] on input "R$ 97,00" at bounding box center [413, 80] width 243 height 26
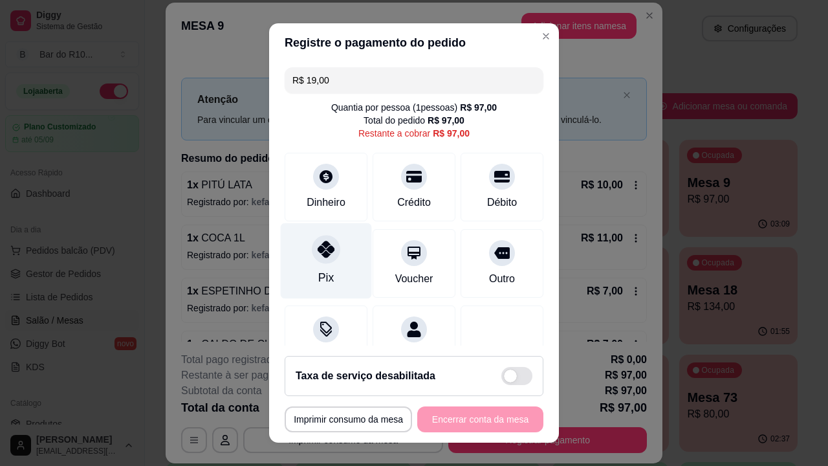
click at [336, 260] on div "Pix" at bounding box center [326, 261] width 91 height 76
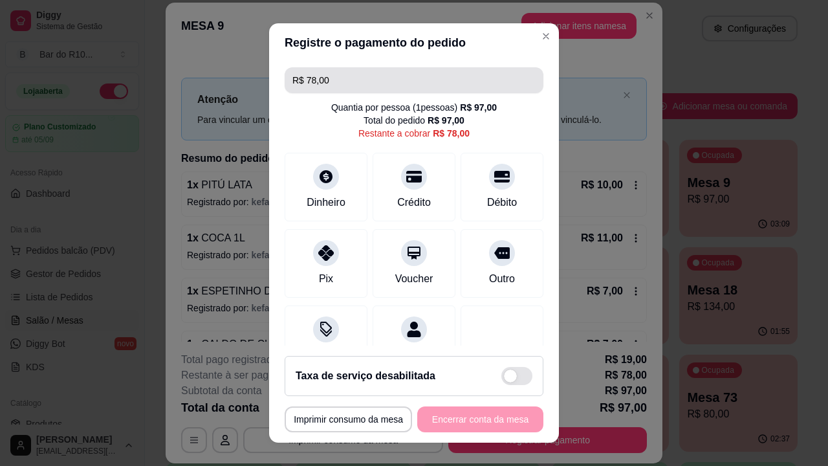
click at [350, 86] on input "R$ 78,00" at bounding box center [413, 80] width 243 height 26
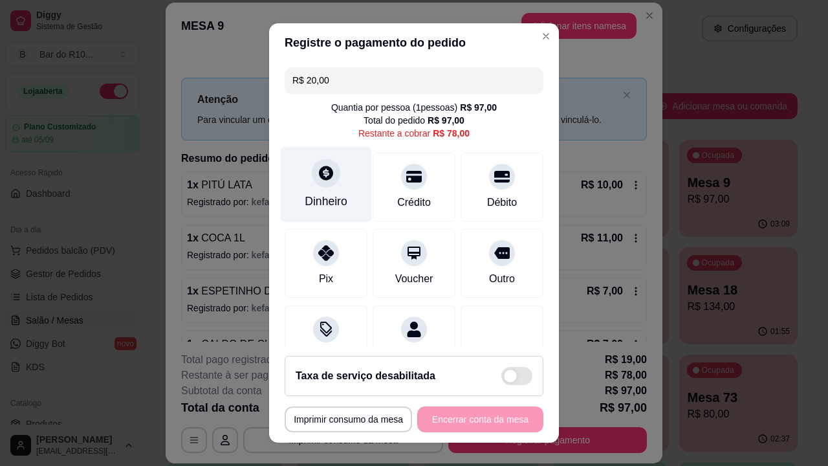
type input "R$ 20,00"
click at [323, 163] on div at bounding box center [326, 172] width 28 height 28
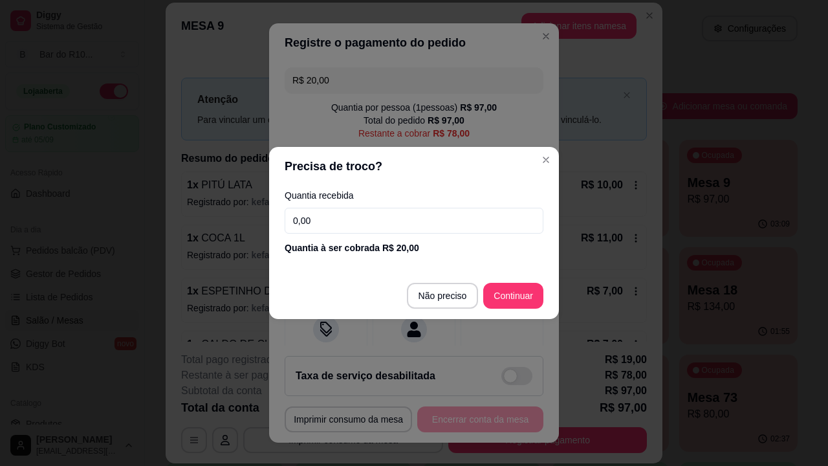
click at [347, 206] on div "Quantia recebida 0,00 Quantia à ser cobrada R$ 20,00" at bounding box center [414, 223] width 290 height 74
click at [355, 233] on input "0,00" at bounding box center [414, 221] width 259 height 26
type input "20,00"
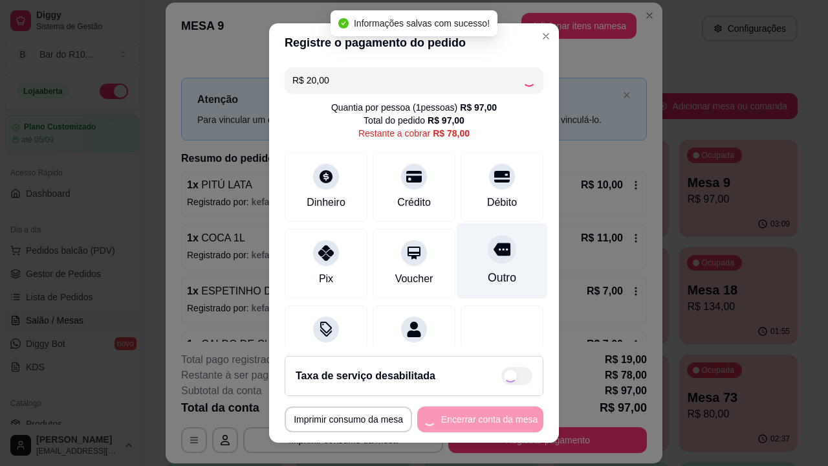
type input "R$ 58,00"
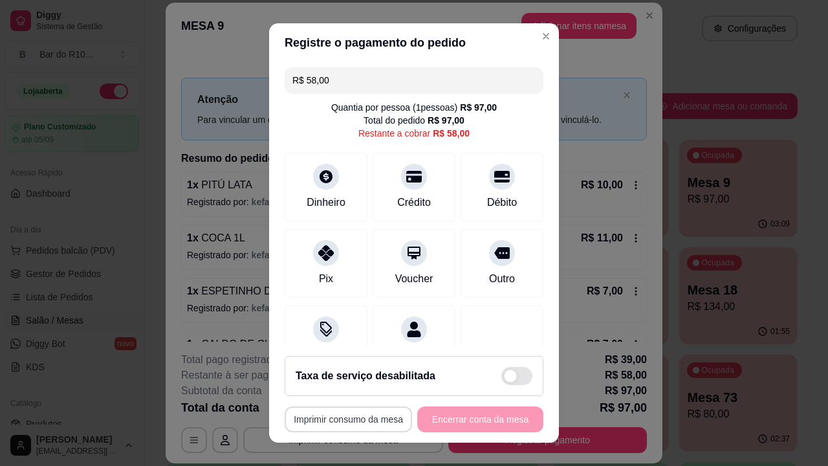
click at [360, 419] on button "Imprimir consumo da mesa" at bounding box center [348, 419] width 127 height 26
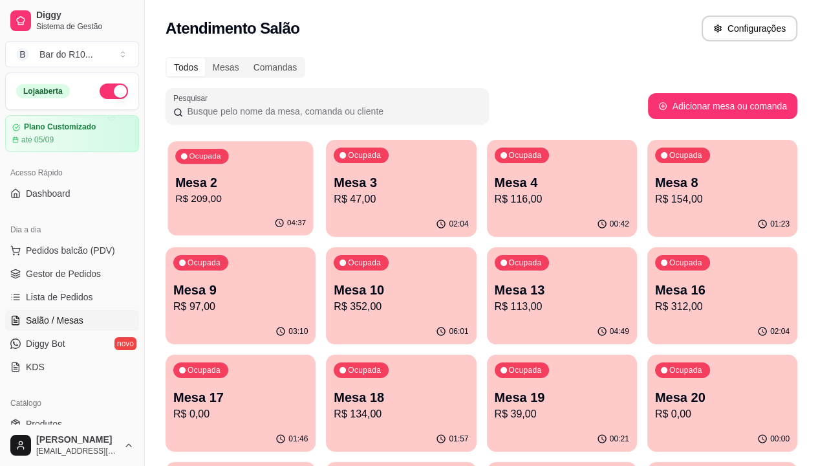
click at [222, 199] on p "R$ 209,00" at bounding box center [240, 198] width 131 height 15
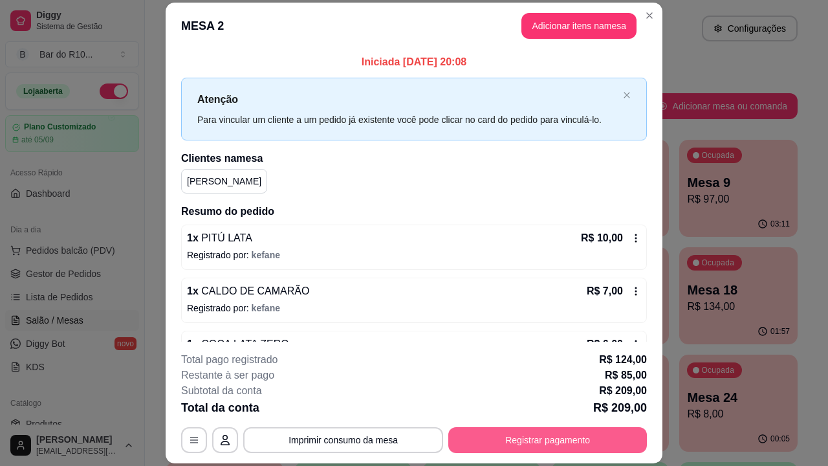
click at [504, 448] on button "Registrar pagamento" at bounding box center [547, 440] width 199 height 26
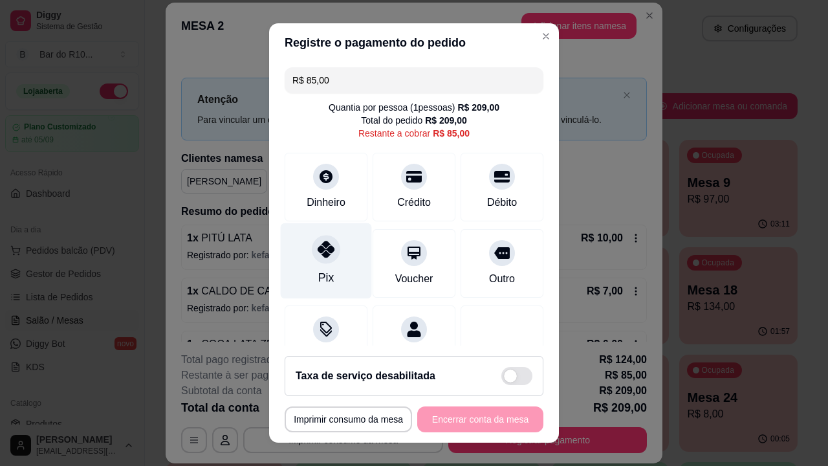
click at [309, 266] on div "Pix" at bounding box center [326, 261] width 91 height 76
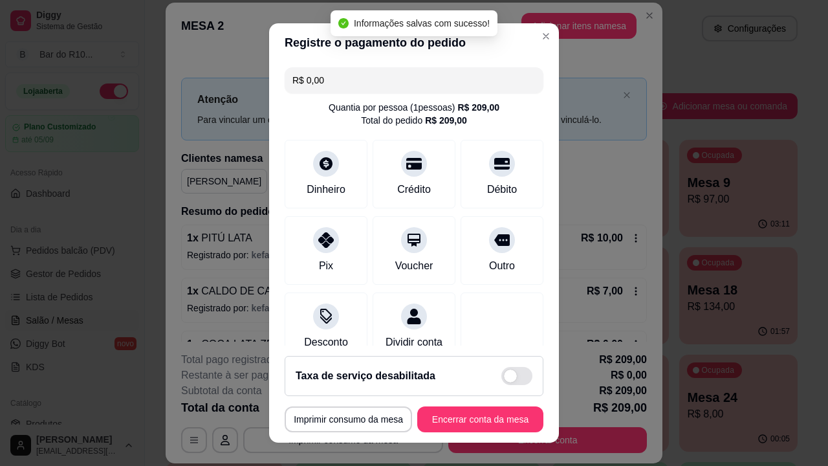
type input "R$ 0,00"
click at [505, 411] on button "Encerrar conta da mesa" at bounding box center [480, 419] width 122 height 25
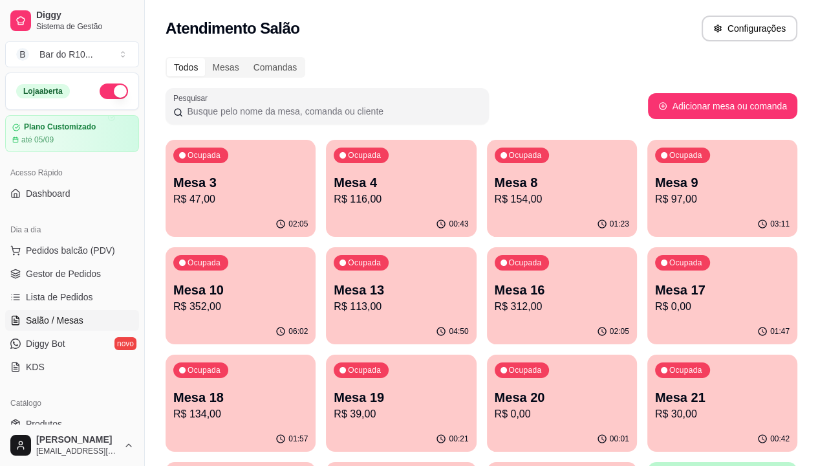
click at [378, 192] on p "R$ 116,00" at bounding box center [401, 199] width 135 height 16
click at [370, 178] on p "Mesa 4" at bounding box center [401, 182] width 131 height 17
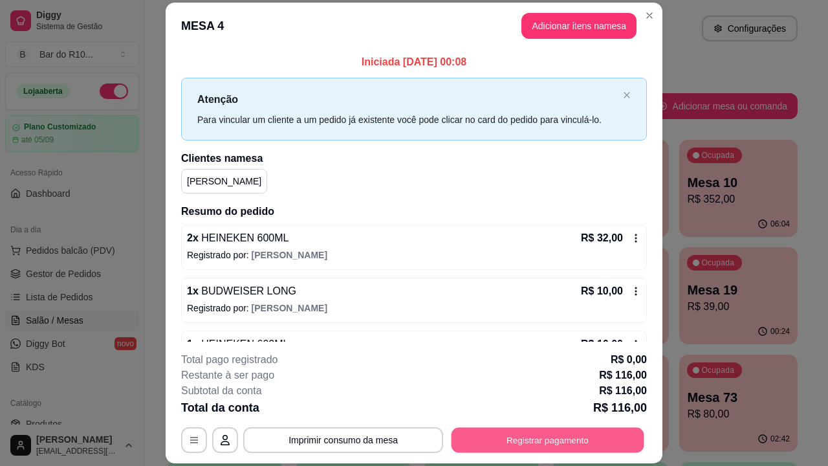
click at [488, 433] on button "Registrar pagamento" at bounding box center [547, 439] width 193 height 25
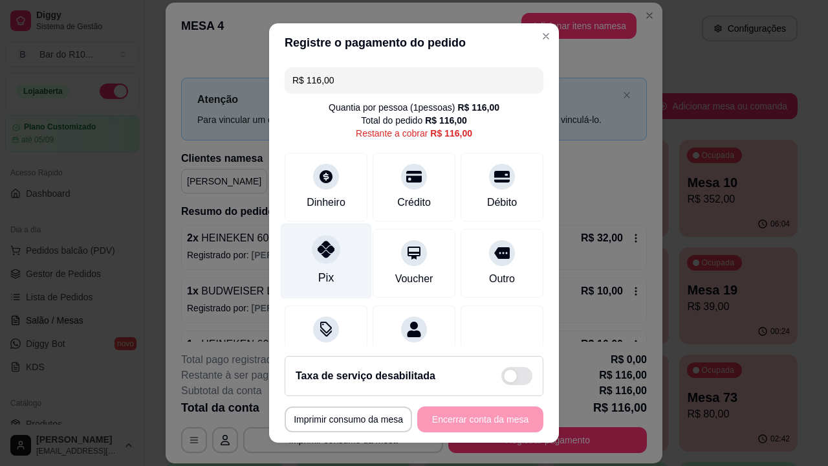
click at [333, 253] on div "Pix" at bounding box center [326, 261] width 91 height 76
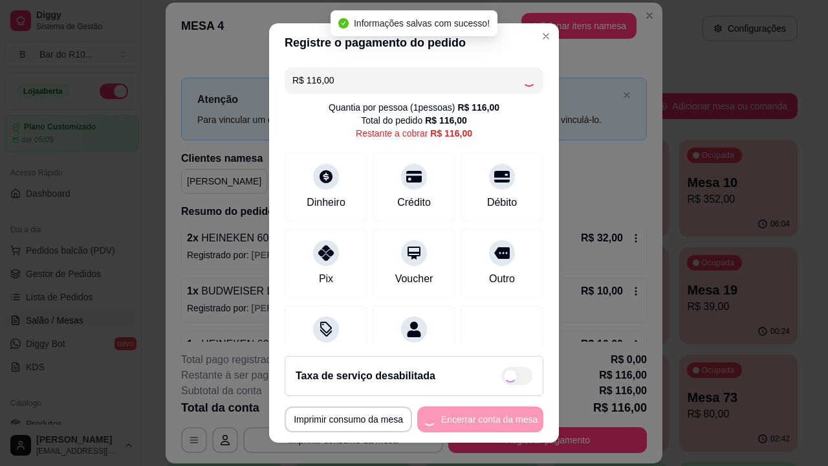
type input "R$ 0,00"
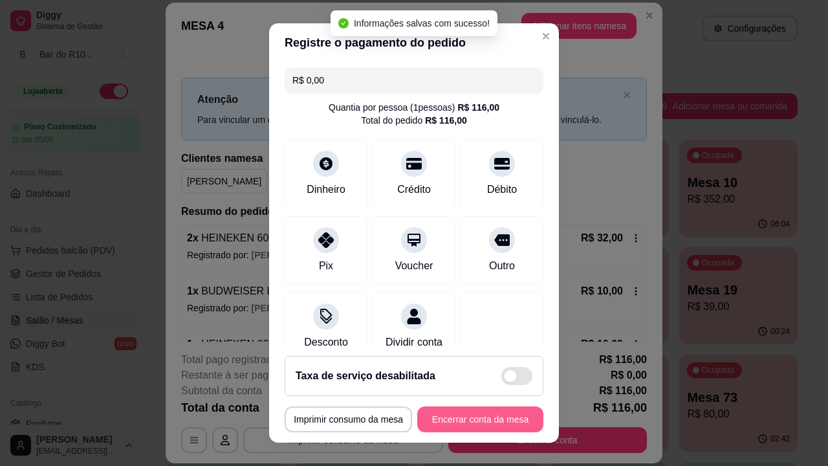
click at [468, 416] on button "Encerrar conta da mesa" at bounding box center [480, 419] width 126 height 26
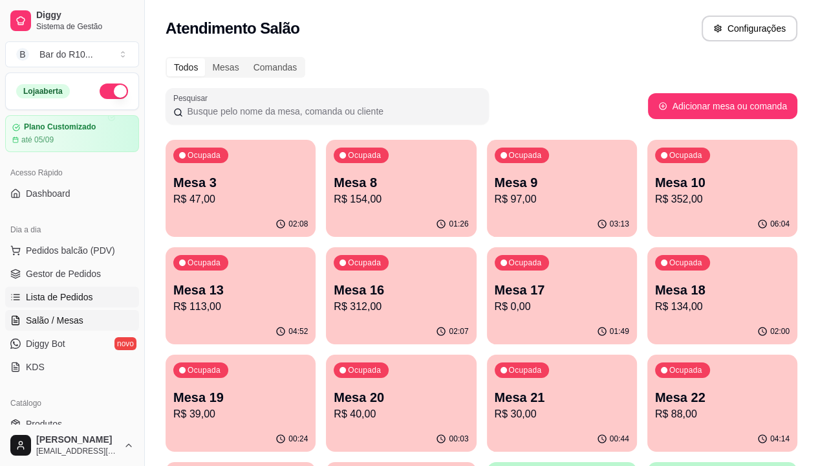
click at [40, 286] on link "Lista de Pedidos" at bounding box center [72, 296] width 134 height 21
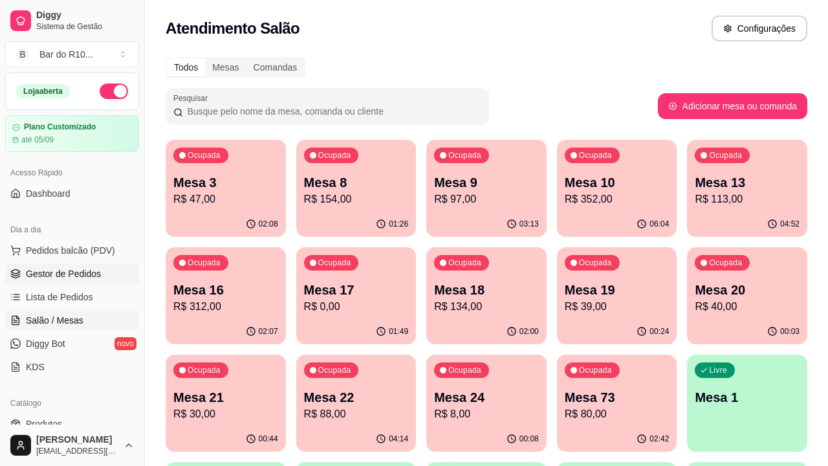
click at [44, 279] on span "Gestor de Pedidos" at bounding box center [63, 273] width 75 height 13
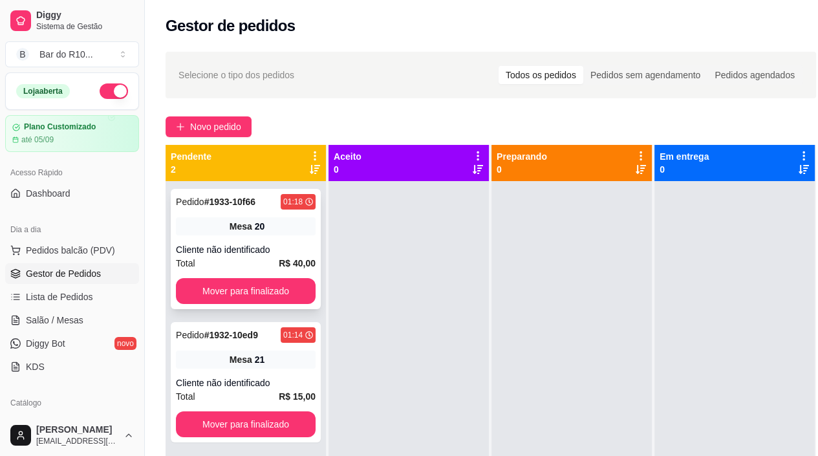
click at [253, 246] on div "Cliente não identificado" at bounding box center [246, 249] width 140 height 13
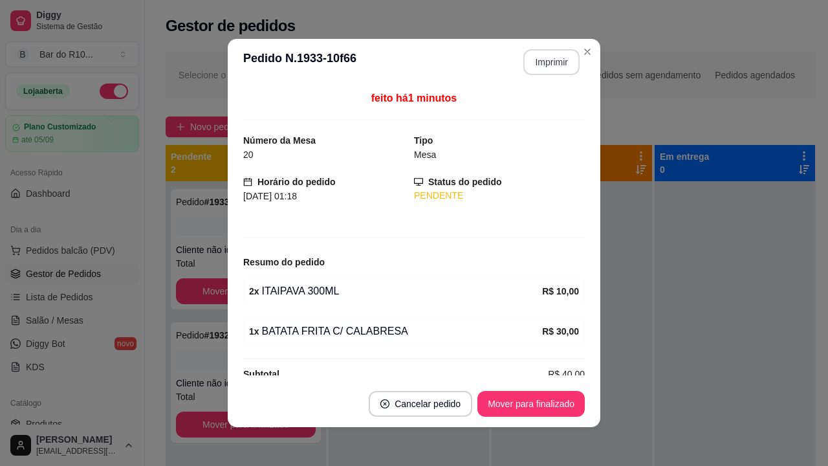
click at [564, 60] on button "Imprimir" at bounding box center [551, 62] width 56 height 26
click at [504, 407] on button "Mover para finalizado" at bounding box center [530, 404] width 107 height 26
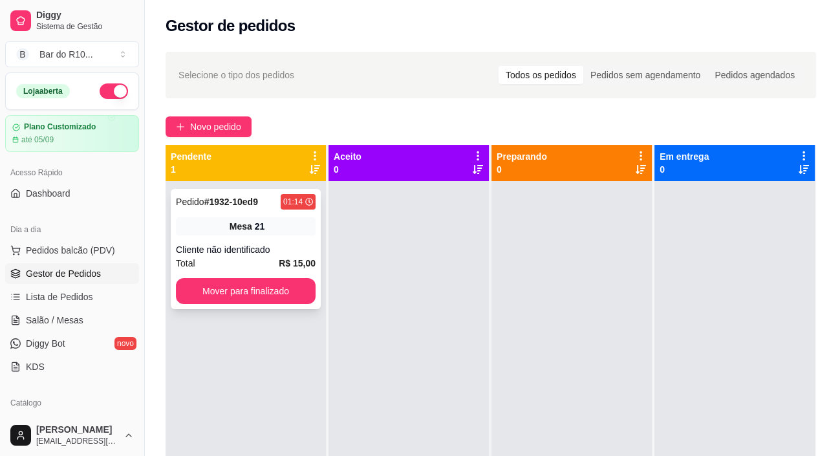
click at [245, 232] on span "Mesa" at bounding box center [241, 226] width 23 height 13
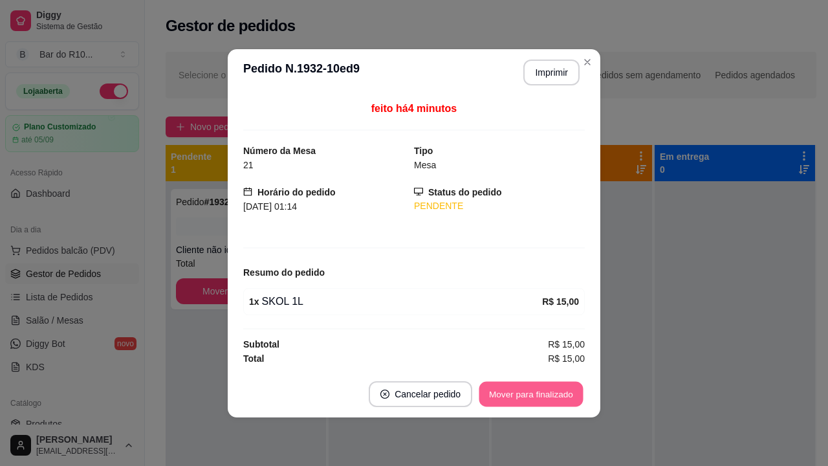
click at [530, 385] on button "Mover para finalizado" at bounding box center [531, 393] width 104 height 25
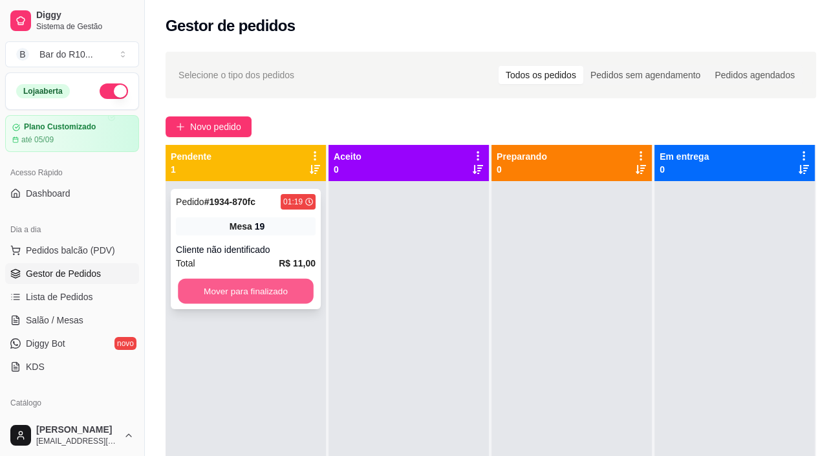
click at [280, 300] on button "Mover para finalizado" at bounding box center [246, 291] width 136 height 25
click at [285, 300] on button "Mover para finalizado" at bounding box center [246, 291] width 140 height 26
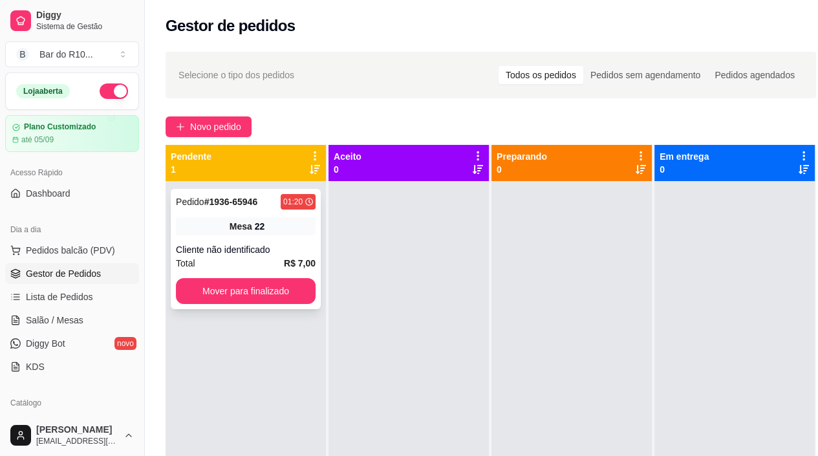
click at [226, 230] on div "Mesa 22" at bounding box center [246, 226] width 140 height 18
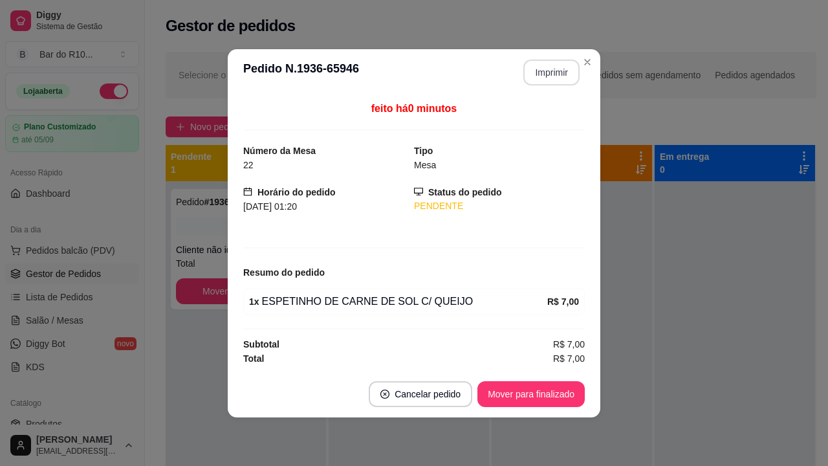
click at [572, 70] on button "Imprimir" at bounding box center [551, 72] width 56 height 26
click at [560, 389] on button "Mover para finalizado" at bounding box center [530, 394] width 107 height 26
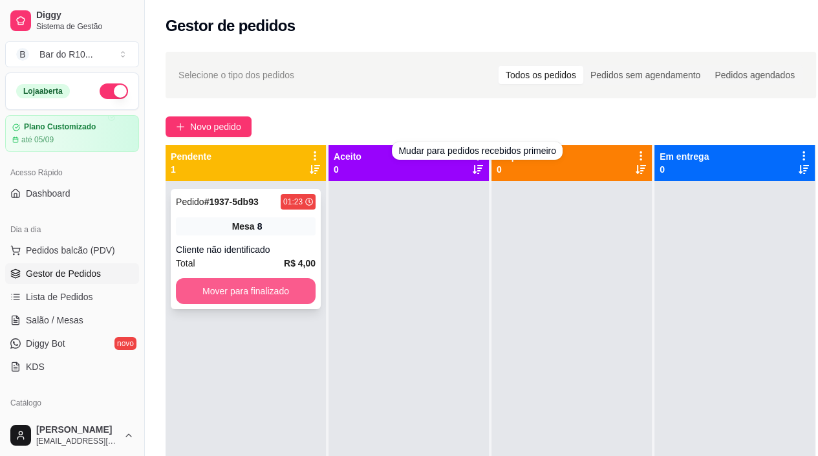
click at [304, 293] on button "Mover para finalizado" at bounding box center [246, 291] width 140 height 26
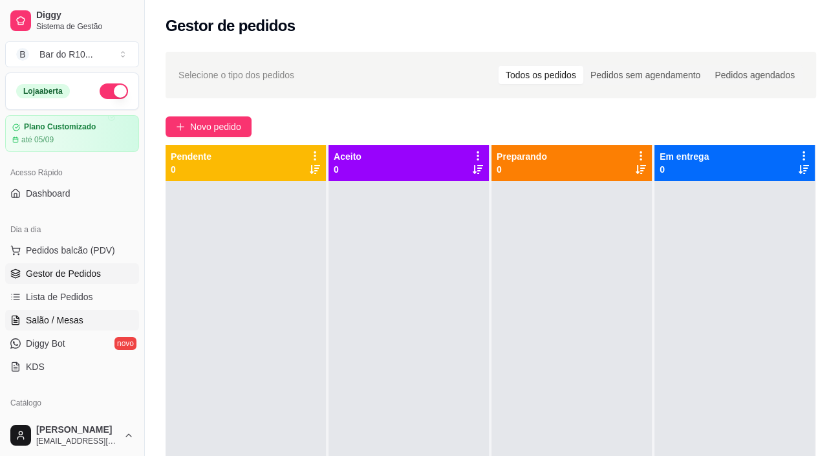
click at [52, 312] on link "Salão / Mesas" at bounding box center [72, 320] width 134 height 21
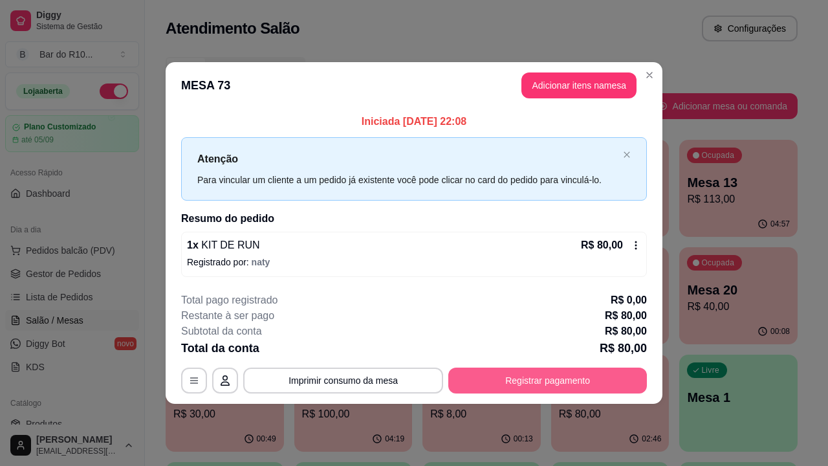
click at [566, 383] on button "Registrar pagamento" at bounding box center [547, 380] width 199 height 26
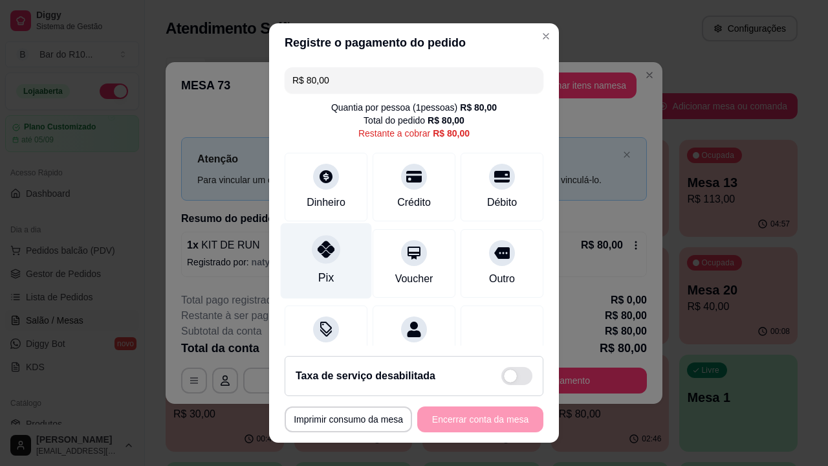
click at [337, 243] on div "Pix" at bounding box center [326, 261] width 91 height 76
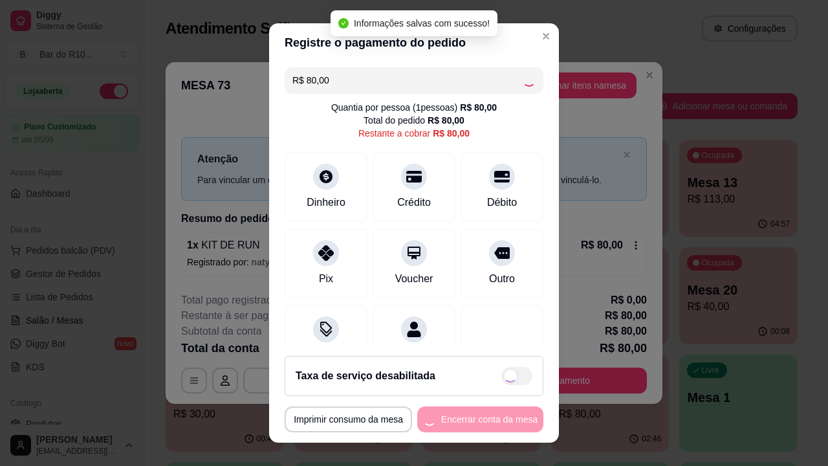
type input "R$ 0,00"
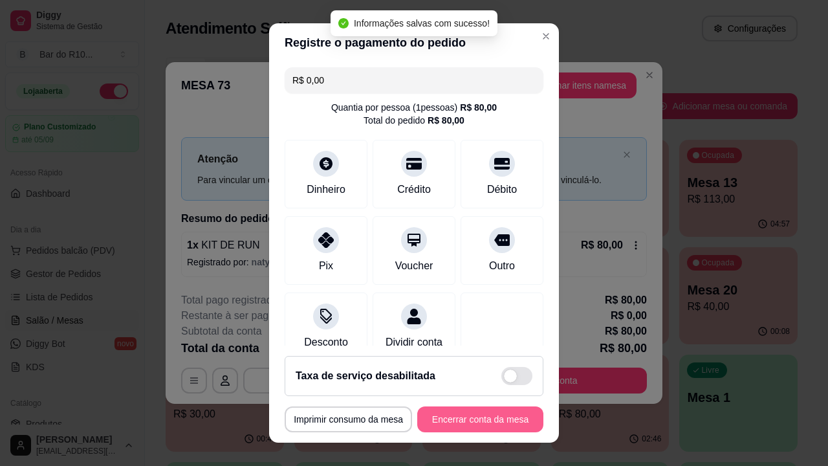
click at [473, 422] on button "Encerrar conta da mesa" at bounding box center [480, 419] width 126 height 26
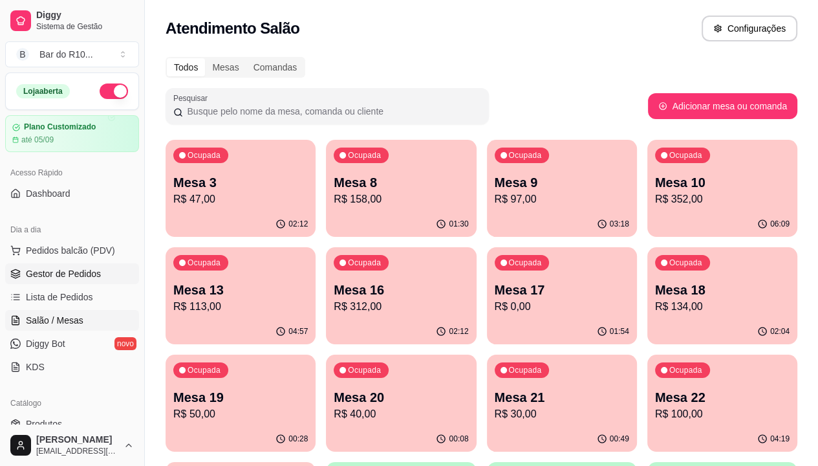
click at [96, 279] on span "Gestor de Pedidos" at bounding box center [63, 273] width 75 height 13
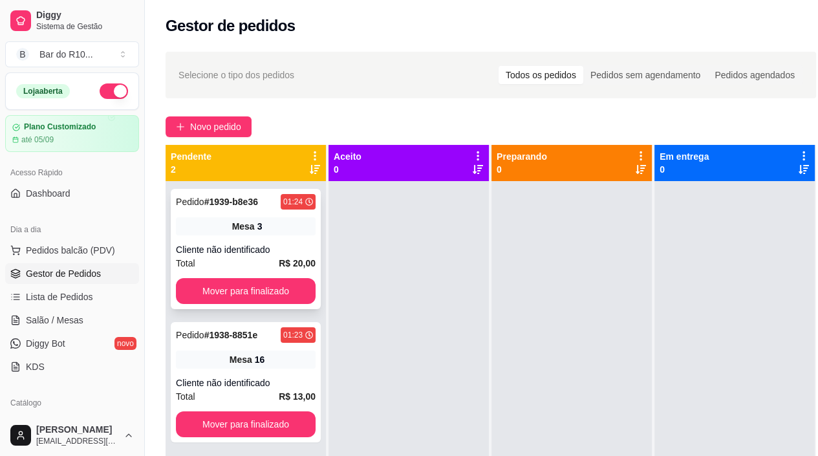
click at [275, 235] on div "Mesa 3" at bounding box center [246, 226] width 140 height 18
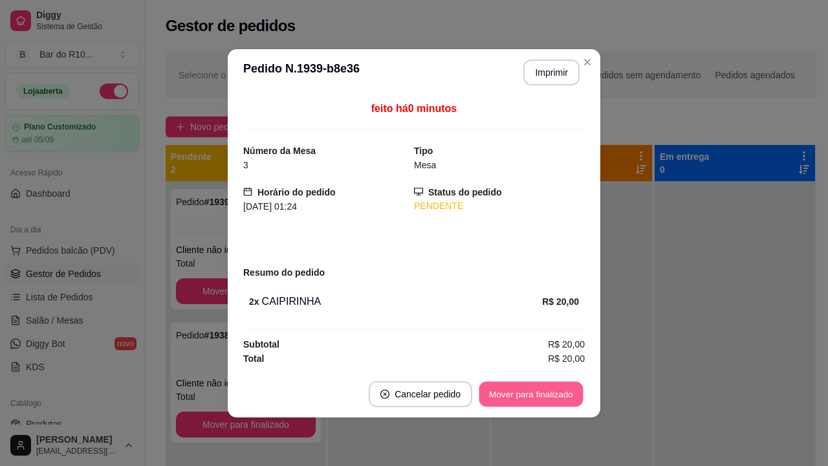
click at [561, 396] on button "Mover para finalizado" at bounding box center [531, 393] width 104 height 25
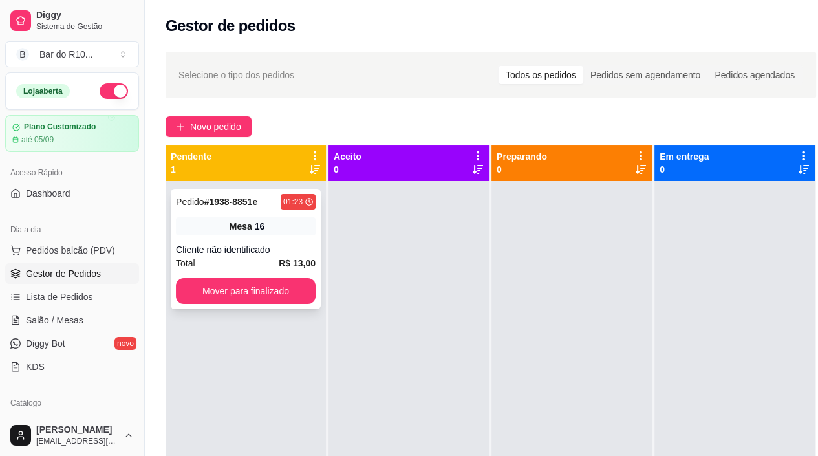
click at [301, 232] on div "Mesa 16" at bounding box center [246, 226] width 140 height 18
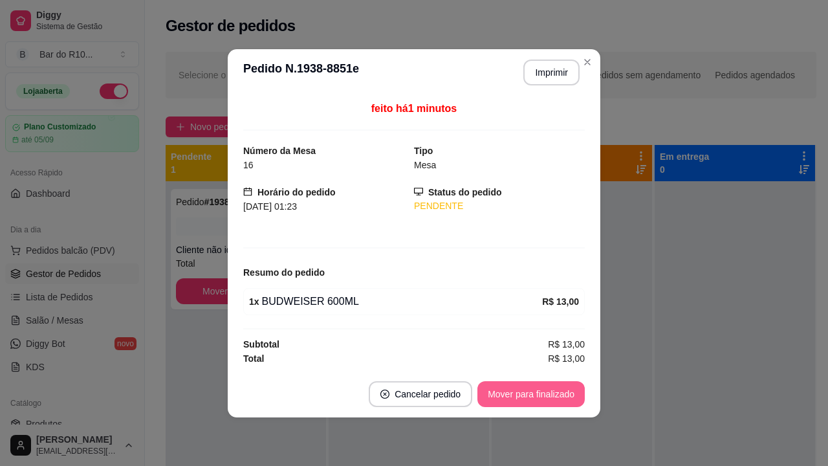
click at [533, 394] on button "Mover para finalizado" at bounding box center [530, 394] width 107 height 26
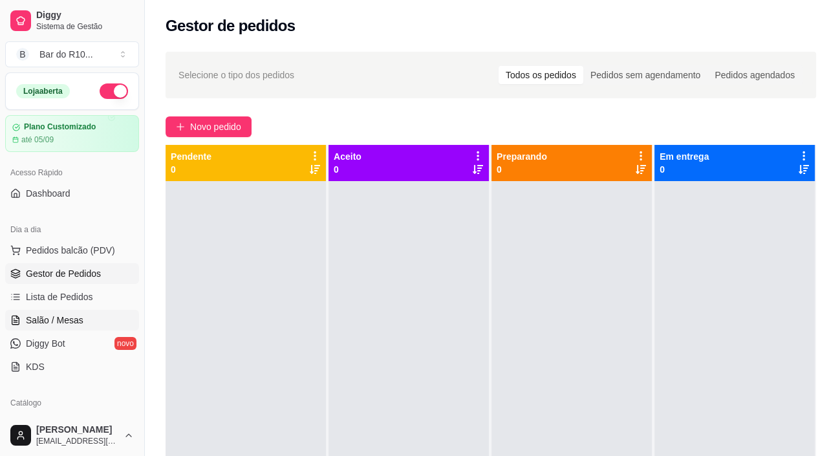
click at [116, 325] on link "Salão / Mesas" at bounding box center [72, 320] width 134 height 21
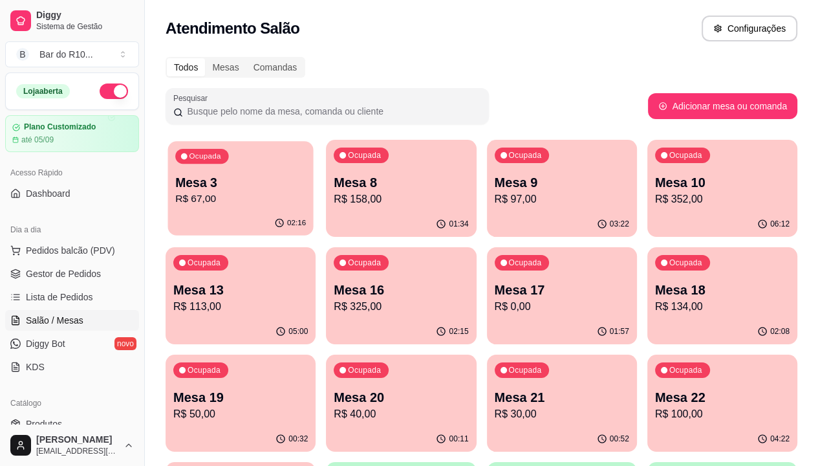
click at [222, 194] on p "R$ 67,00" at bounding box center [240, 198] width 131 height 15
click at [50, 274] on span "Gestor de Pedidos" at bounding box center [63, 273] width 75 height 13
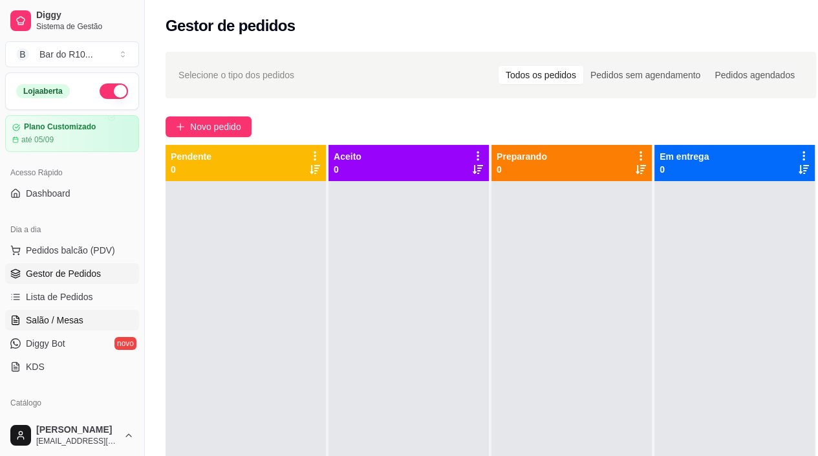
click at [54, 321] on span "Salão / Mesas" at bounding box center [55, 320] width 58 height 13
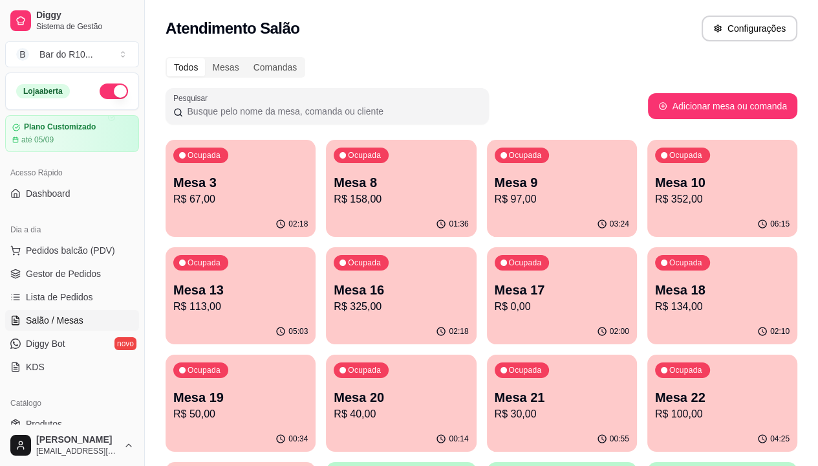
click at [208, 184] on p "Mesa 3" at bounding box center [240, 182] width 135 height 18
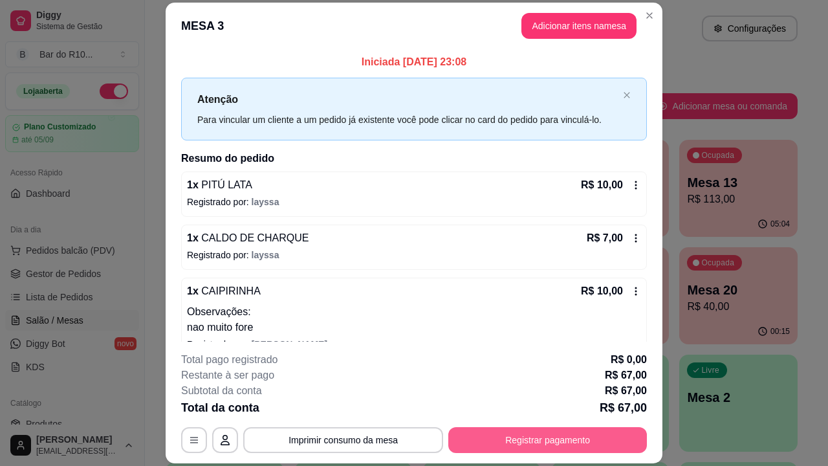
click at [508, 430] on button "Registrar pagamento" at bounding box center [547, 440] width 199 height 26
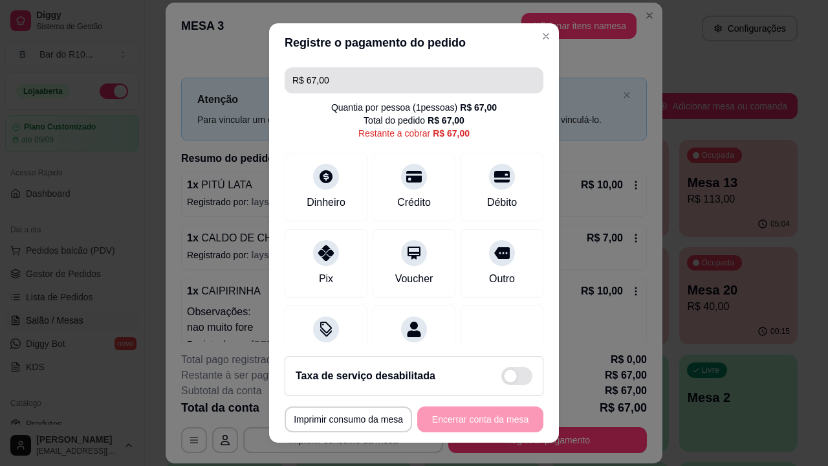
click at [349, 78] on input "R$ 67,00" at bounding box center [413, 80] width 243 height 26
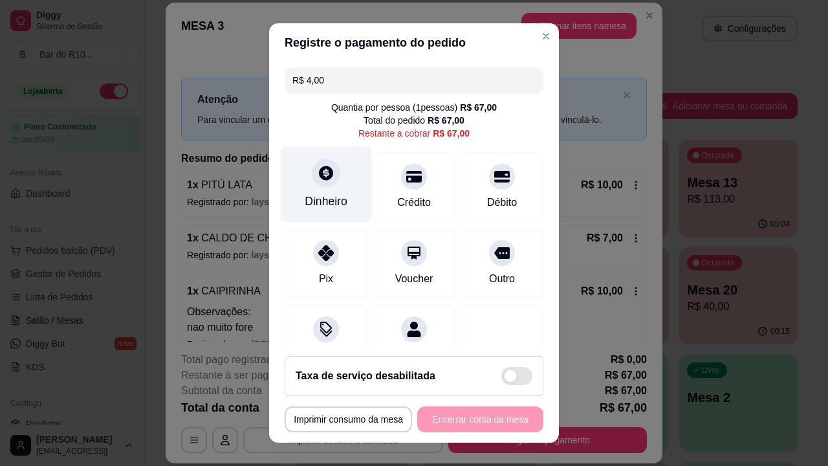
type input "R$ 4,00"
click at [330, 208] on div "Dinheiro" at bounding box center [326, 201] width 43 height 17
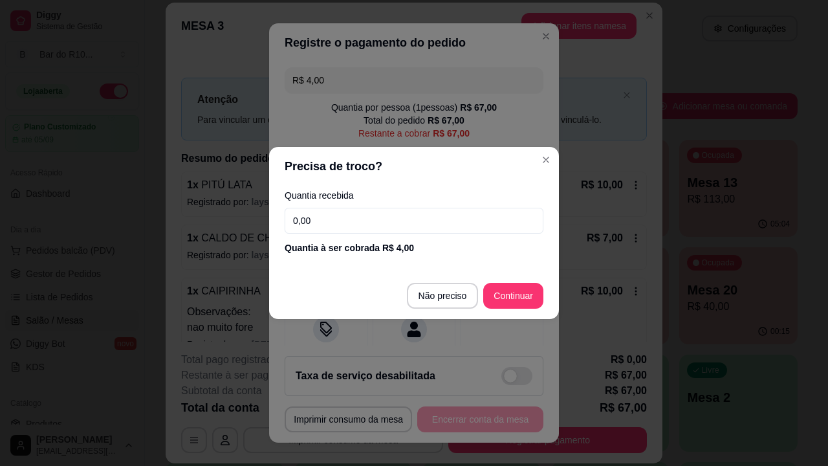
click at [367, 215] on input "0,00" at bounding box center [414, 221] width 259 height 26
type input "4,00"
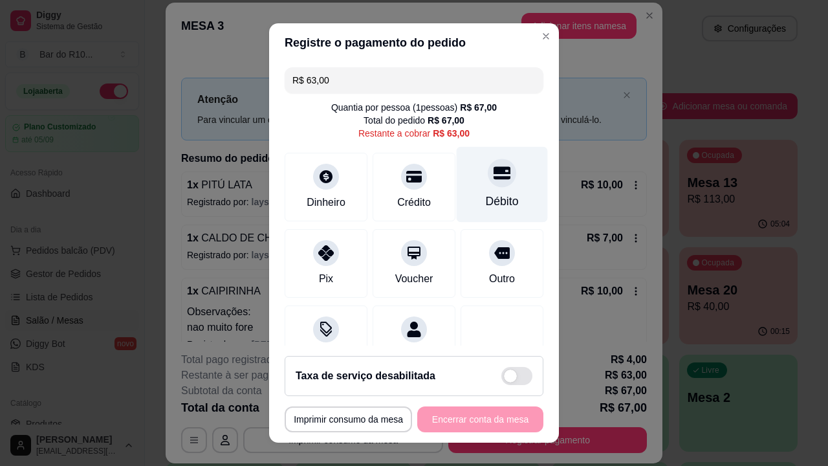
click at [486, 196] on div "Débito" at bounding box center [502, 201] width 33 height 17
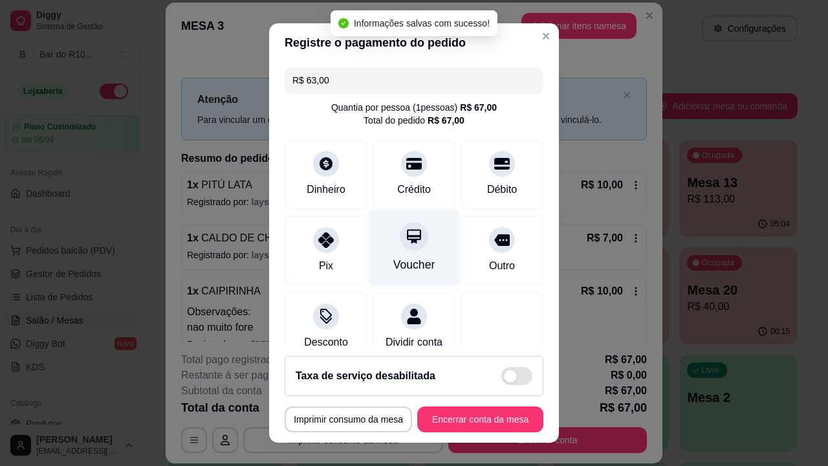
type input "R$ 0,00"
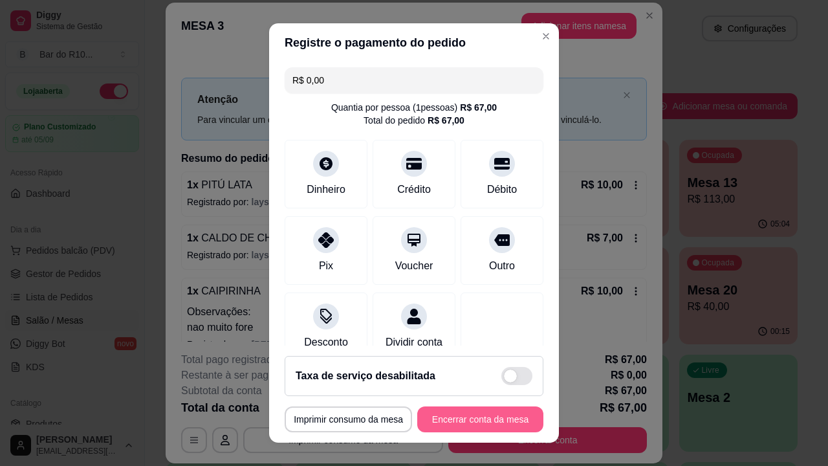
click at [447, 427] on button "Encerrar conta da mesa" at bounding box center [480, 419] width 126 height 26
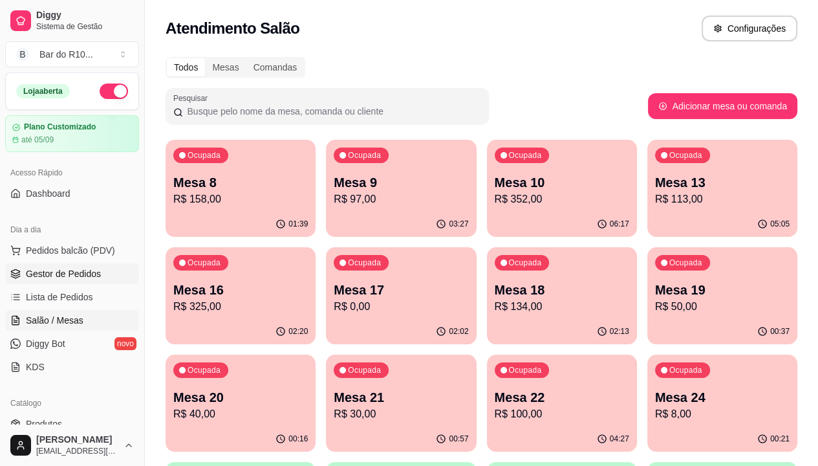
click at [89, 277] on span "Gestor de Pedidos" at bounding box center [63, 273] width 75 height 13
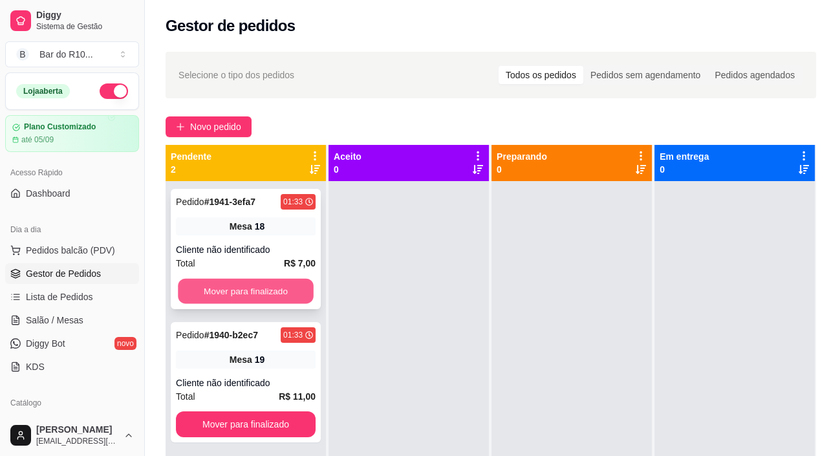
click at [300, 293] on button "Mover para finalizado" at bounding box center [246, 291] width 136 height 25
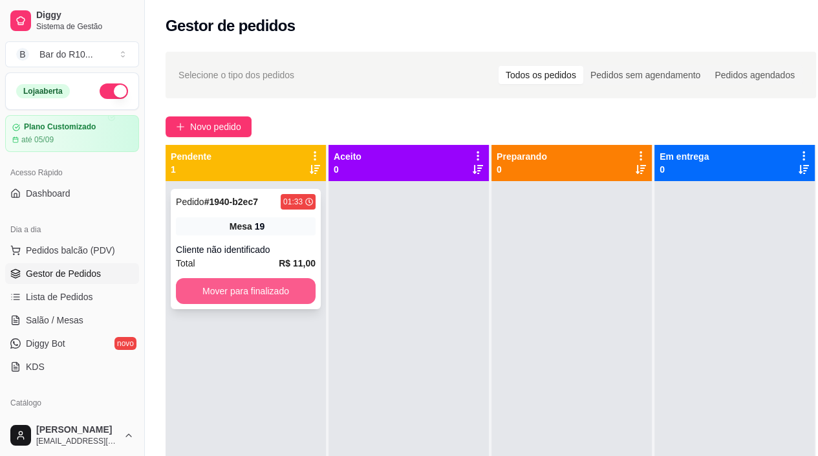
click at [288, 284] on button "Mover para finalizado" at bounding box center [246, 291] width 140 height 26
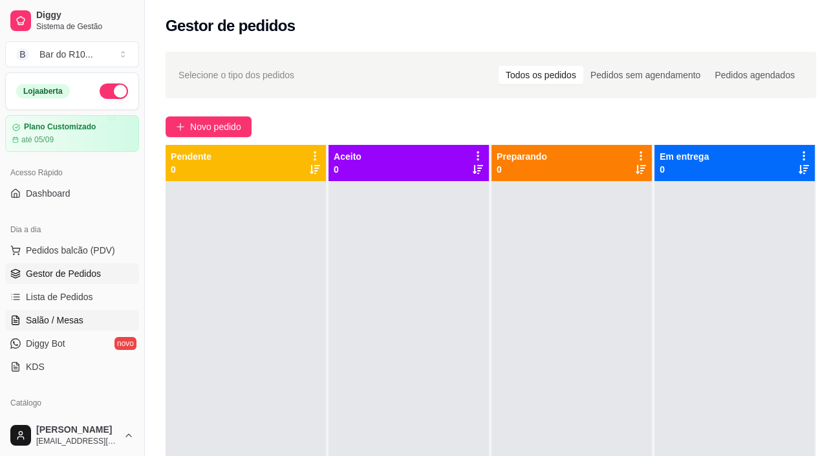
click at [56, 321] on span "Salão / Mesas" at bounding box center [55, 320] width 58 height 13
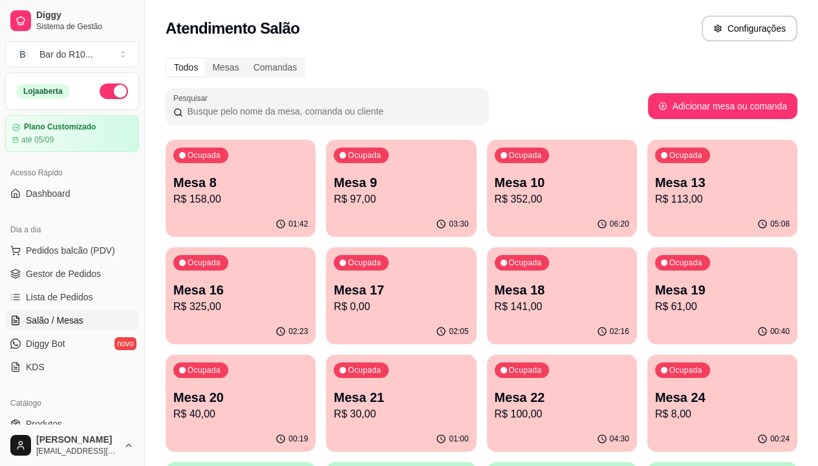
click at [495, 199] on p "R$ 352,00" at bounding box center [562, 199] width 135 height 16
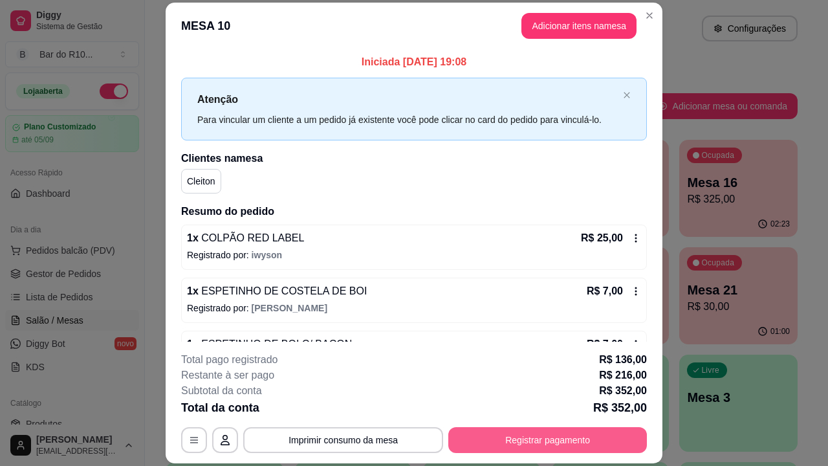
click at [579, 446] on button "Registrar pagamento" at bounding box center [547, 440] width 199 height 26
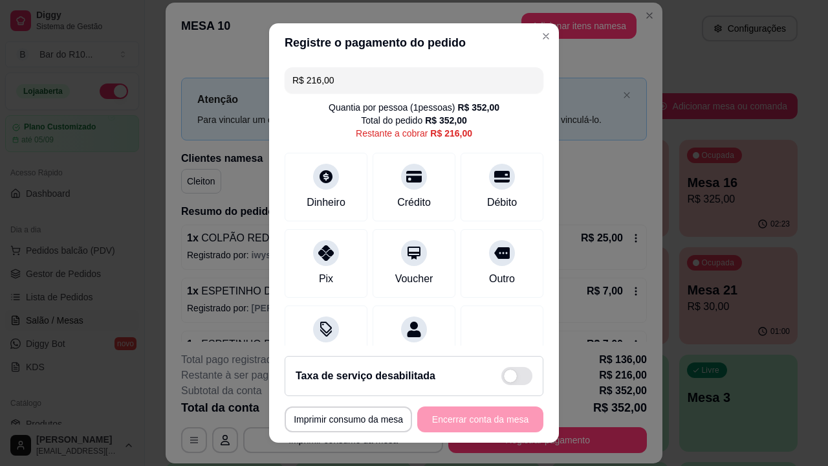
click at [419, 77] on input "R$ 216,00" at bounding box center [413, 80] width 243 height 26
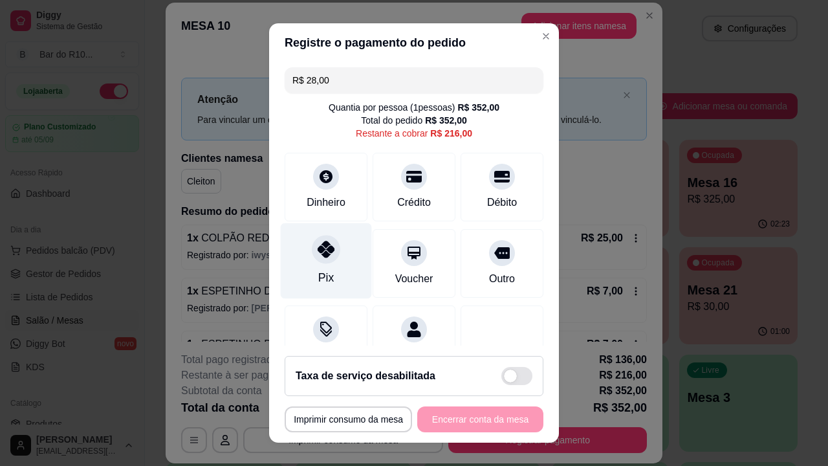
click at [330, 253] on div at bounding box center [326, 249] width 28 height 28
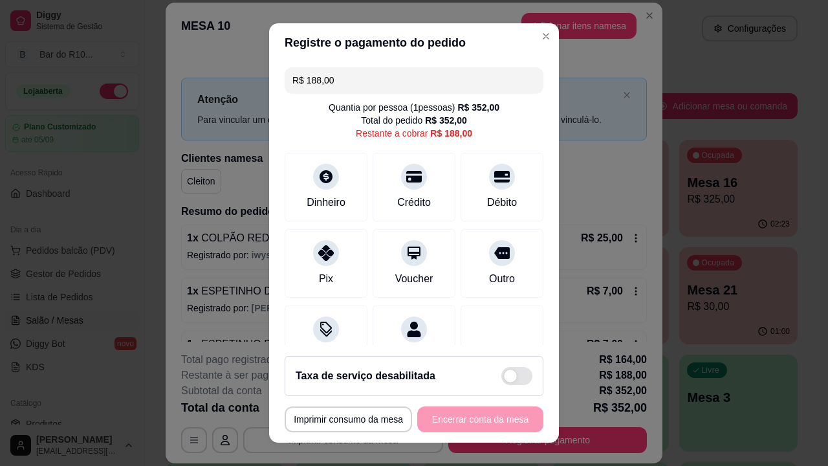
click at [357, 67] on input "R$ 188,00" at bounding box center [413, 80] width 243 height 26
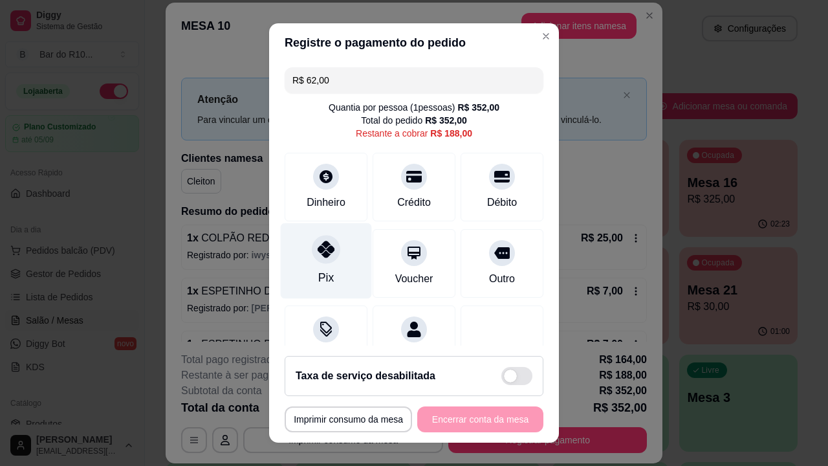
click at [330, 242] on div at bounding box center [326, 249] width 28 height 28
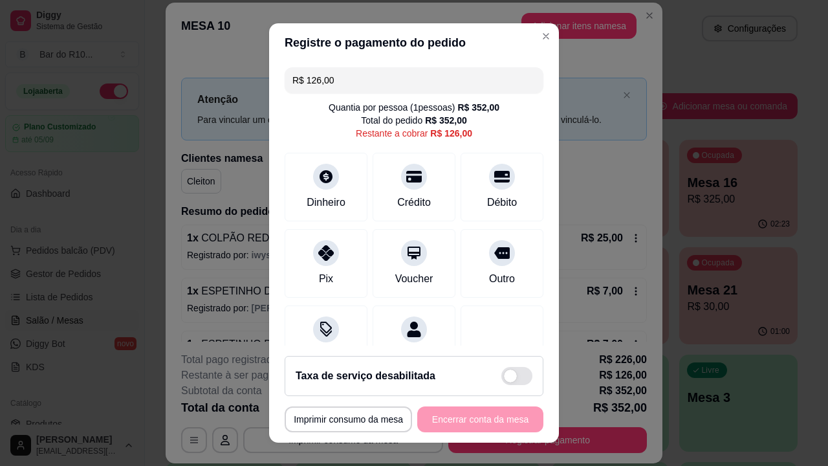
click at [365, 100] on div "R$ 126,00 Quantia por pessoa ( 1 pessoas) R$ 352,00 Total do pedido R$ 352,00 R…" at bounding box center [414, 203] width 290 height 283
drag, startPoint x: 367, startPoint y: 98, endPoint x: 370, endPoint y: 91, distance: 7.6
click at [369, 95] on div "R$ 126,00 Quantia por pessoa ( 1 pessoas) R$ 352,00 Total do pedido R$ 352,00 R…" at bounding box center [414, 203] width 290 height 283
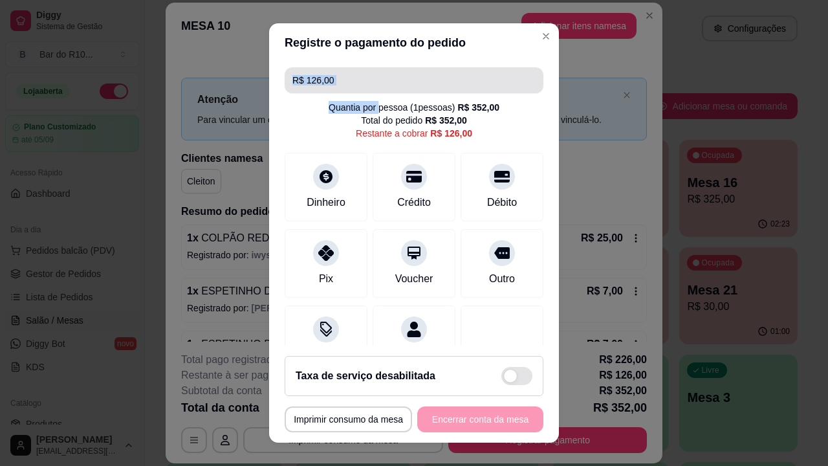
click at [370, 91] on input "R$ 126,00" at bounding box center [413, 80] width 243 height 26
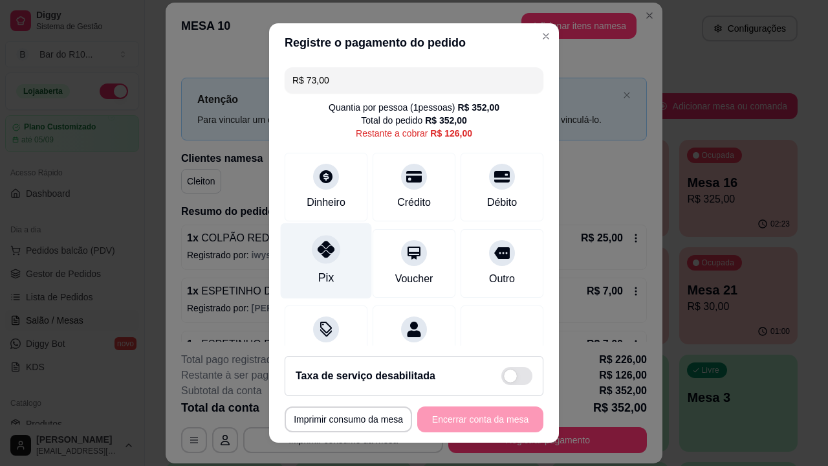
click at [334, 250] on div "Pix" at bounding box center [326, 261] width 91 height 76
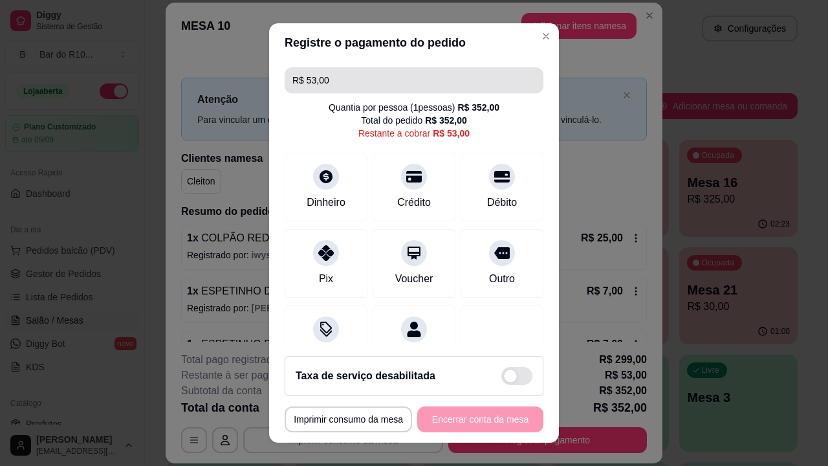
click at [380, 88] on input "R$ 53,00" at bounding box center [413, 80] width 243 height 26
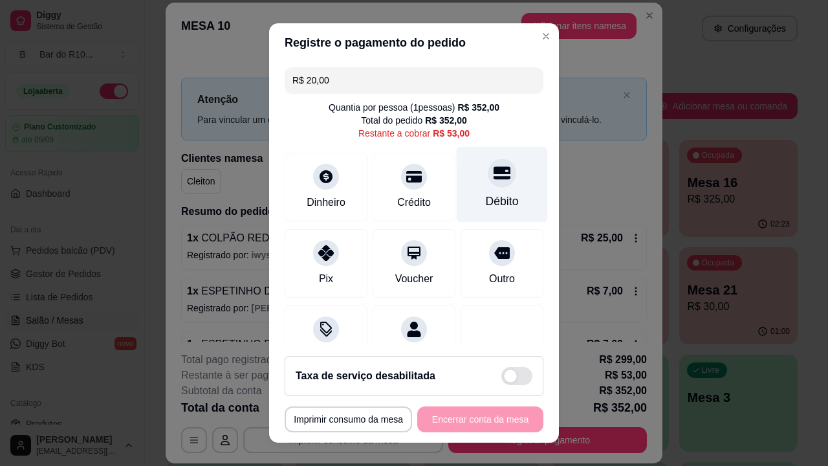
click at [486, 193] on div "Débito" at bounding box center [502, 201] width 33 height 17
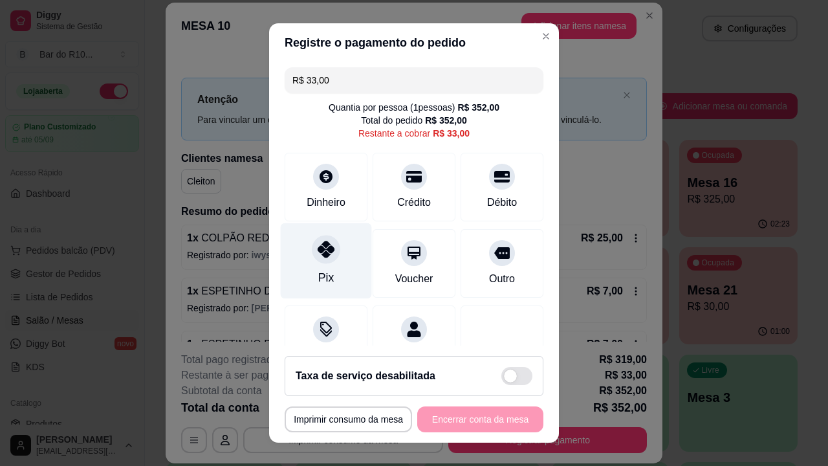
click at [331, 261] on div "Pix" at bounding box center [326, 261] width 91 height 76
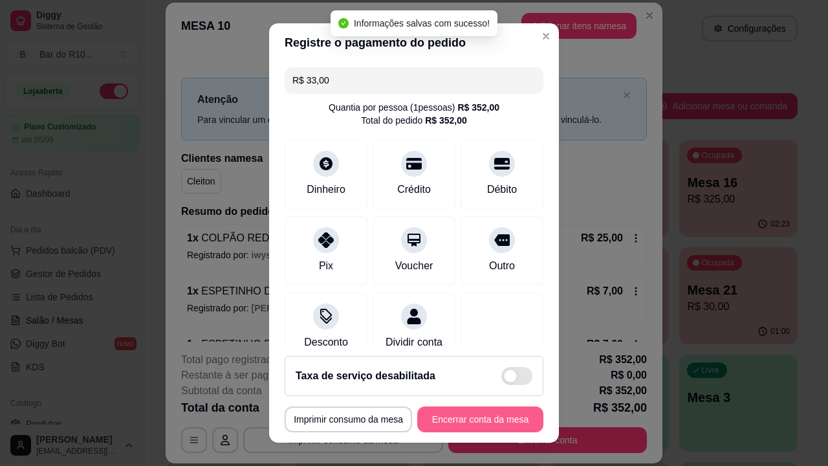
type input "R$ 0,00"
click at [470, 414] on button "Encerrar conta da mesa" at bounding box center [480, 419] width 122 height 25
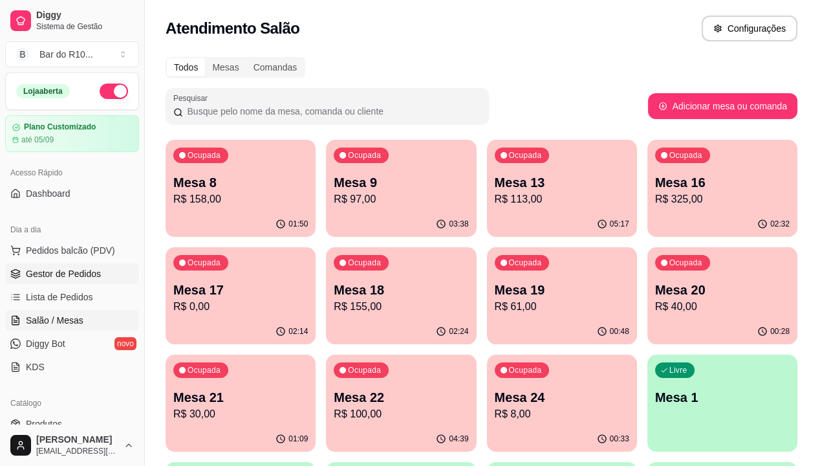
click at [75, 279] on link "Gestor de Pedidos" at bounding box center [72, 273] width 134 height 21
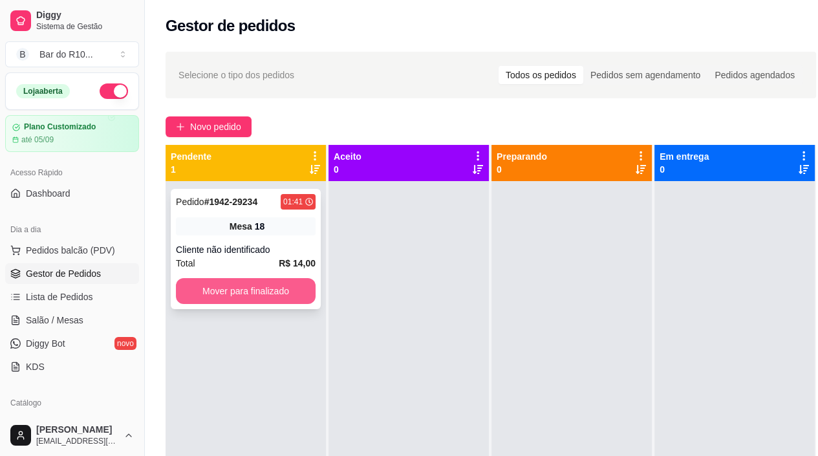
click at [248, 287] on button "Mover para finalizado" at bounding box center [246, 291] width 140 height 26
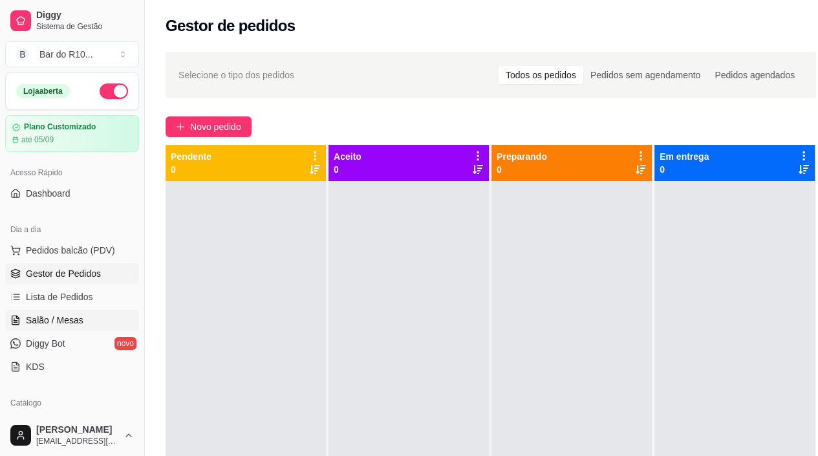
click at [92, 312] on link "Salão / Mesas" at bounding box center [72, 320] width 134 height 21
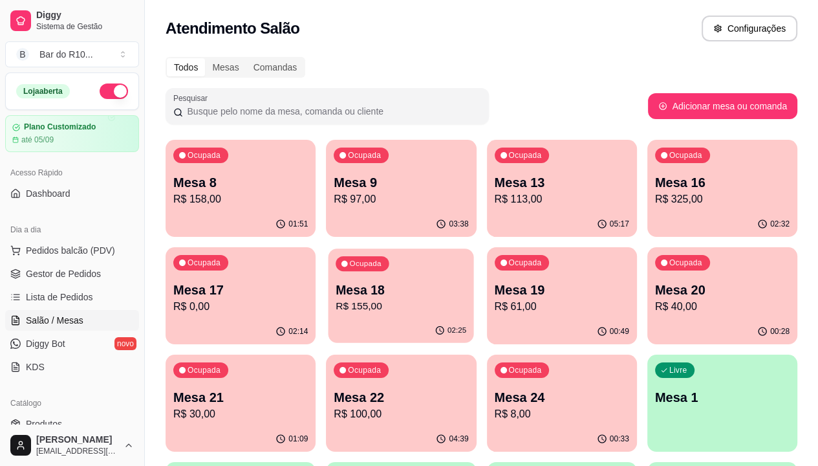
click at [336, 307] on p "R$ 155,00" at bounding box center [401, 306] width 131 height 15
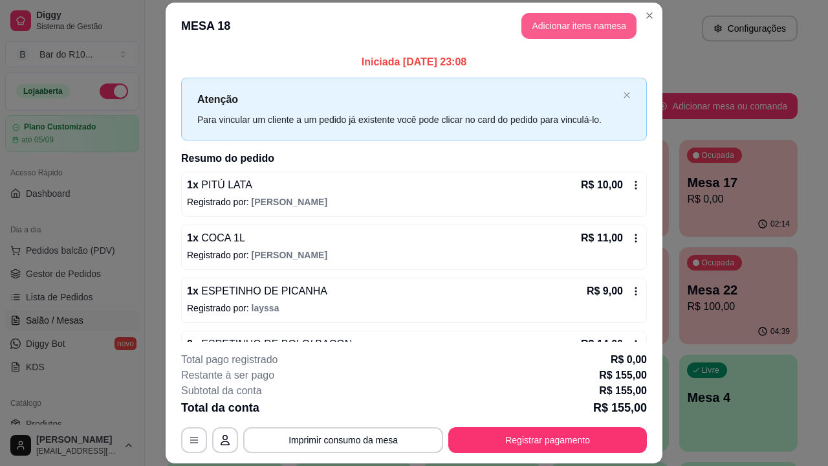
click at [621, 18] on button "Adicionar itens na mesa" at bounding box center [578, 26] width 115 height 26
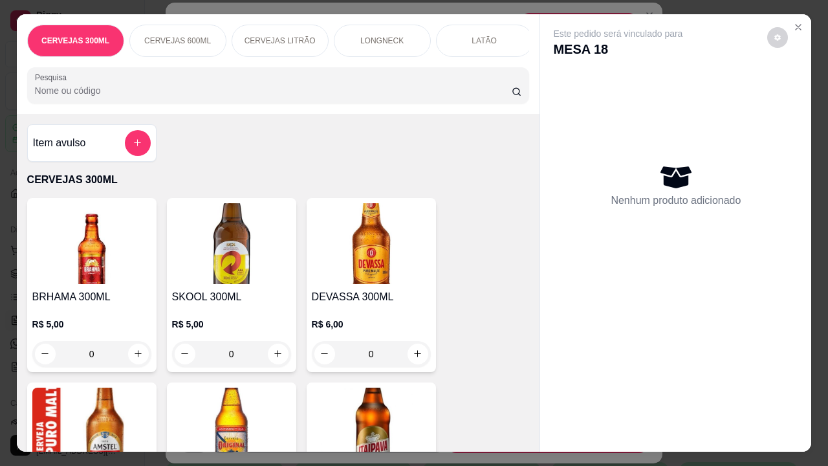
click at [313, 96] on input "Pesquisa" at bounding box center [273, 90] width 477 height 13
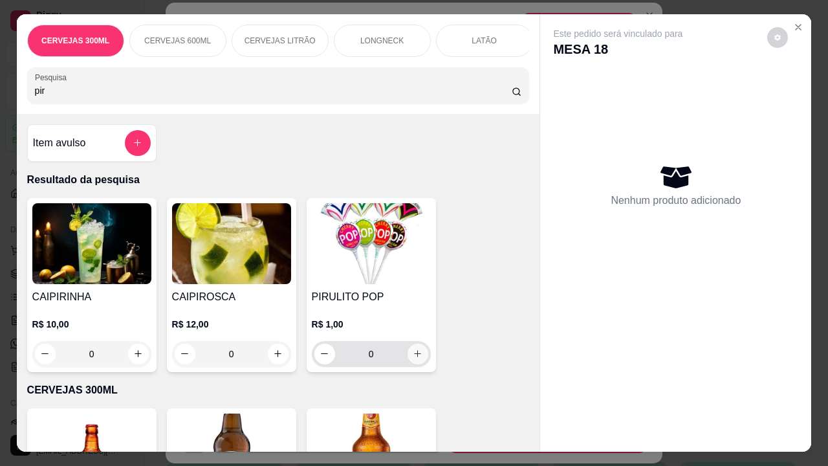
type input "pir"
click at [420, 357] on button "increase-product-quantity" at bounding box center [417, 353] width 21 height 21
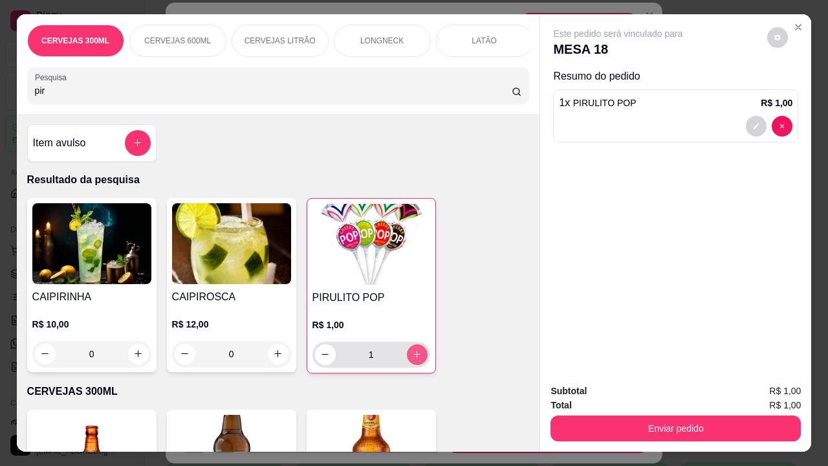
type input "1"
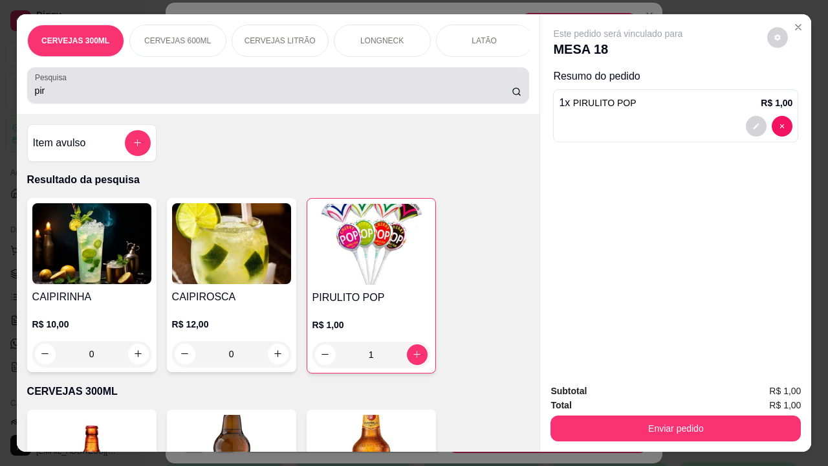
click at [333, 87] on div "pir" at bounding box center [278, 85] width 487 height 26
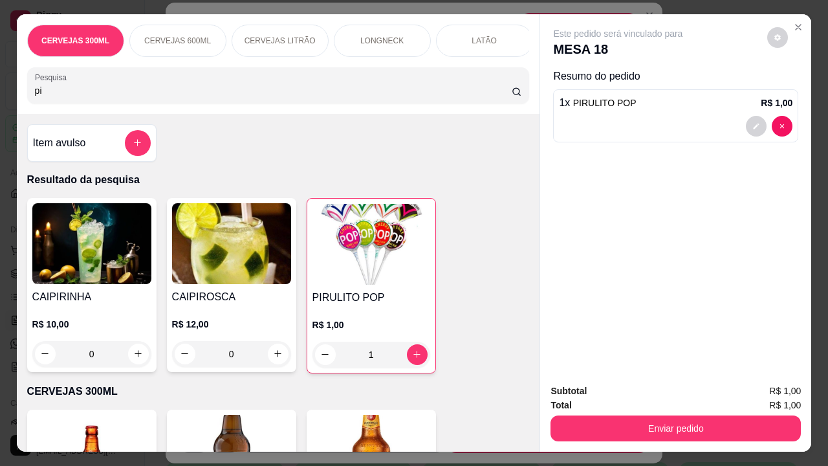
type input "p"
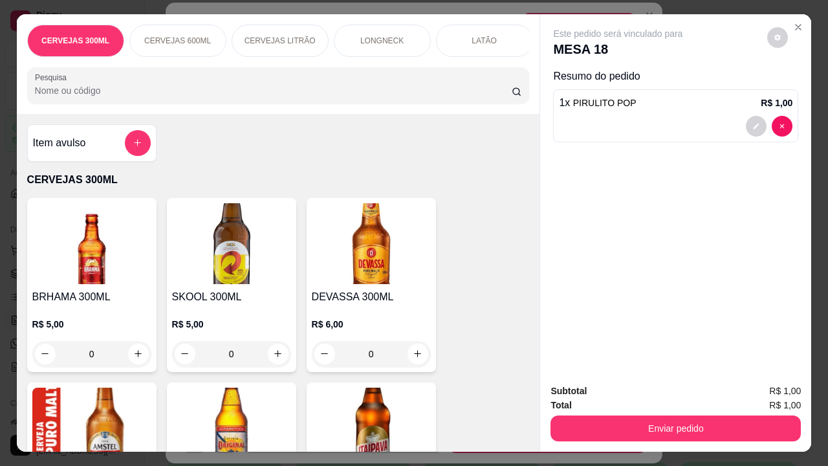
type input "a"
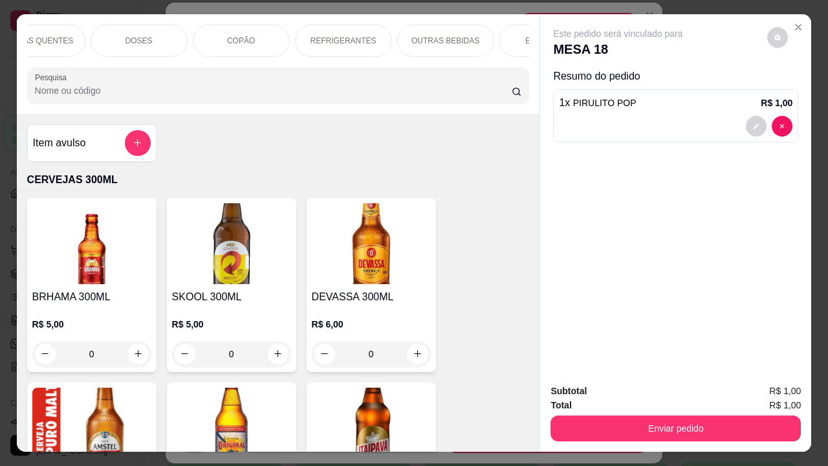
scroll to position [0, 776]
click at [438, 39] on p "OUTRAS BEBIDAS" at bounding box center [423, 41] width 68 height 10
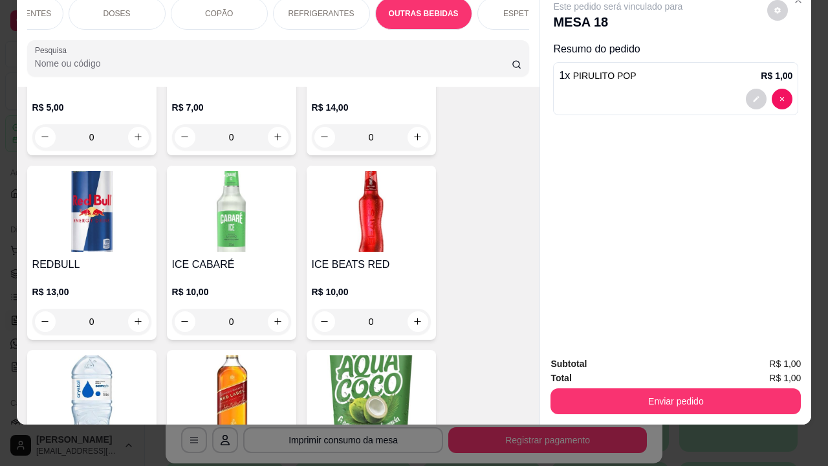
scroll to position [6607, 0]
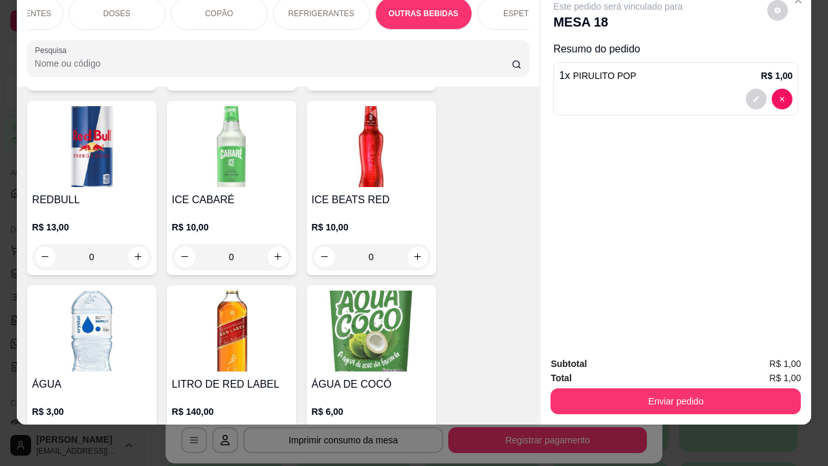
click at [132, 431] on button "increase-product-quantity" at bounding box center [138, 441] width 21 height 21
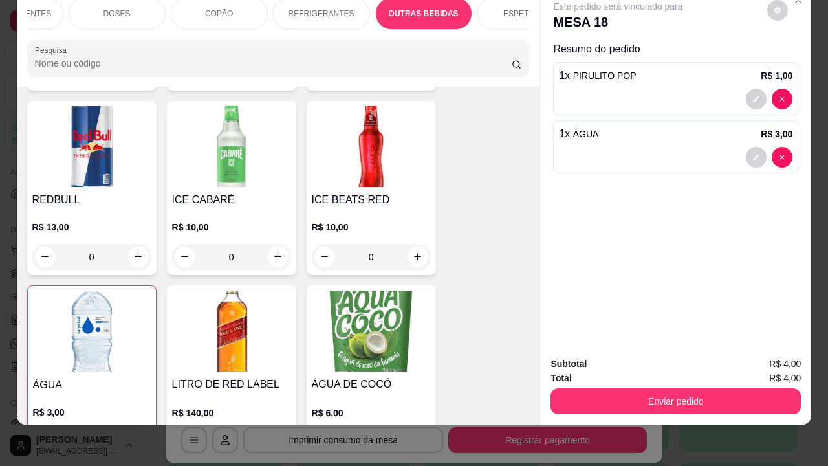
type input "1"
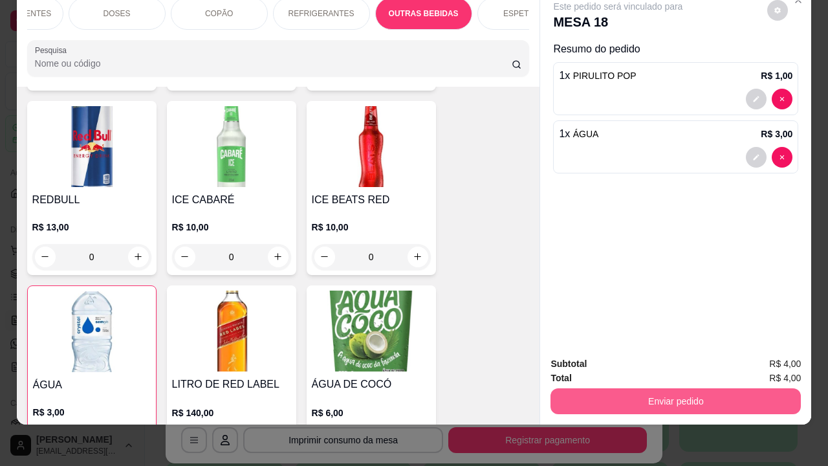
click at [720, 388] on button "Enviar pedido" at bounding box center [675, 401] width 250 height 26
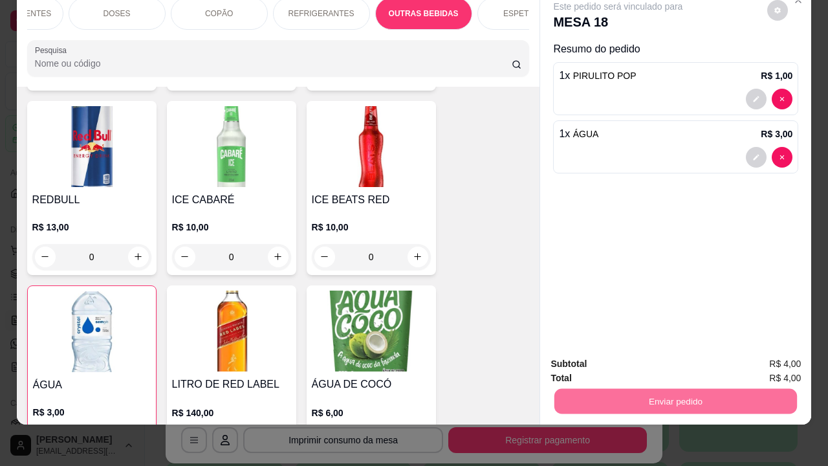
click at [652, 357] on button "Não registrar e enviar pedido" at bounding box center [633, 359] width 131 height 24
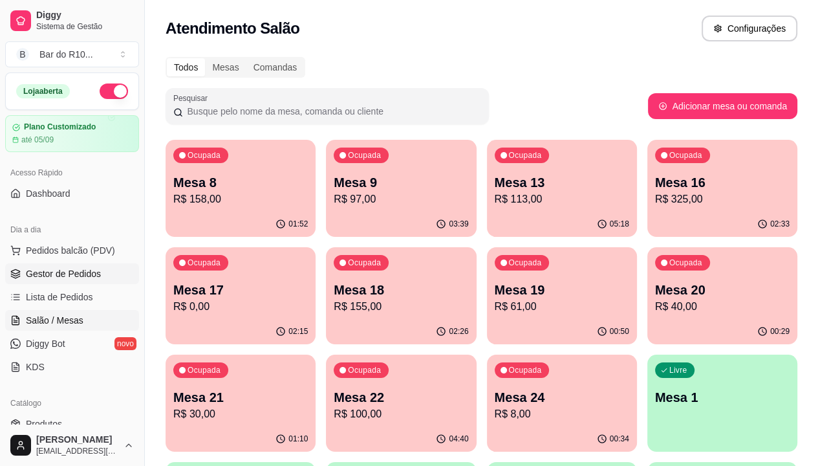
click at [106, 268] on link "Gestor de Pedidos" at bounding box center [72, 273] width 134 height 21
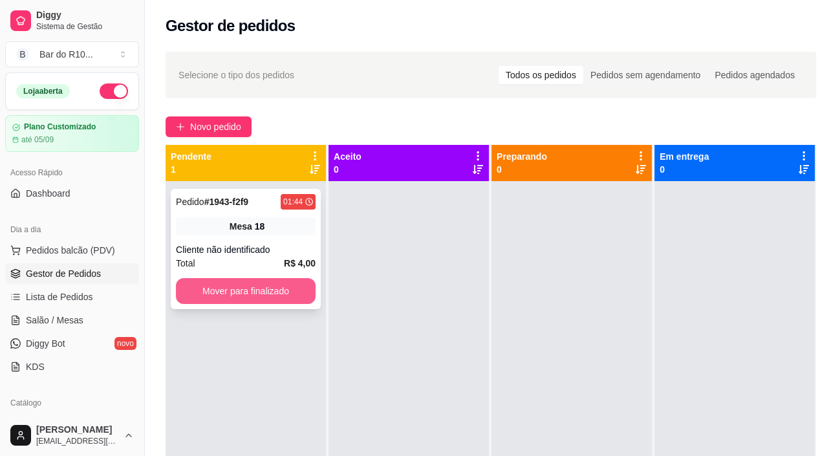
click at [275, 287] on button "Mover para finalizado" at bounding box center [246, 291] width 140 height 26
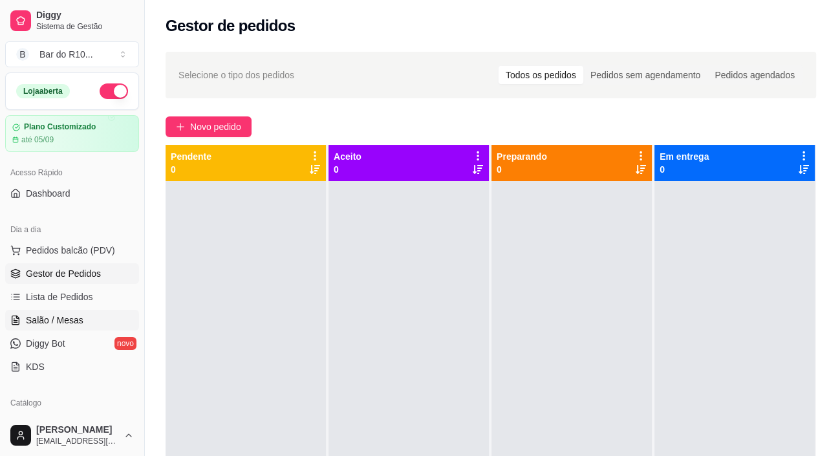
click at [62, 324] on span "Salão / Mesas" at bounding box center [55, 320] width 58 height 13
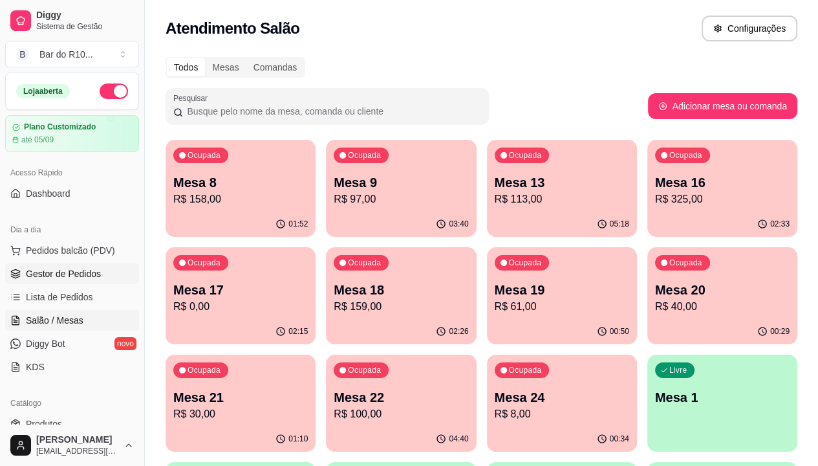
click at [102, 264] on link "Gestor de Pedidos" at bounding box center [72, 273] width 134 height 21
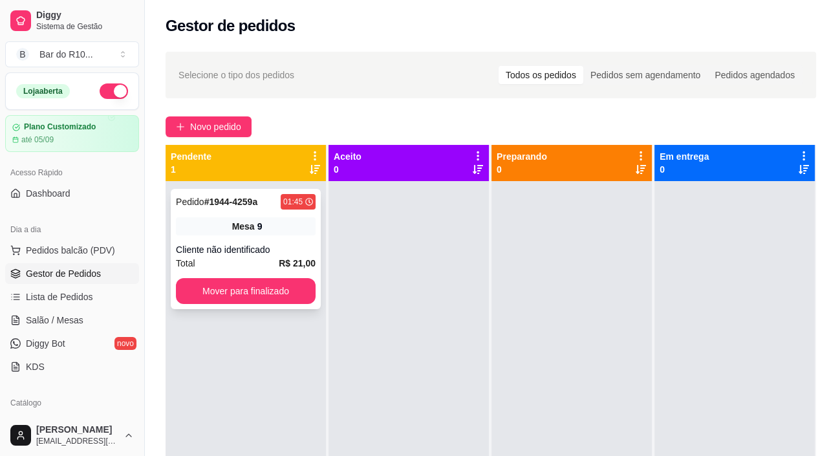
click at [259, 258] on div "Total R$ 21,00" at bounding box center [246, 263] width 140 height 14
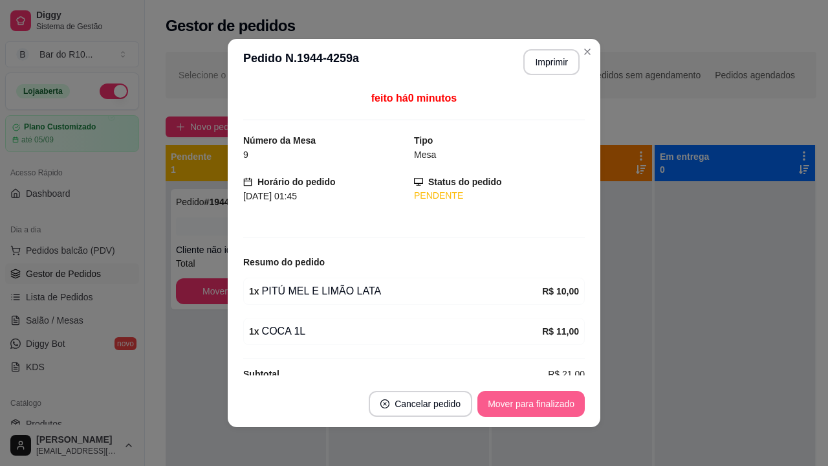
click at [534, 404] on button "Mover para finalizado" at bounding box center [530, 404] width 107 height 26
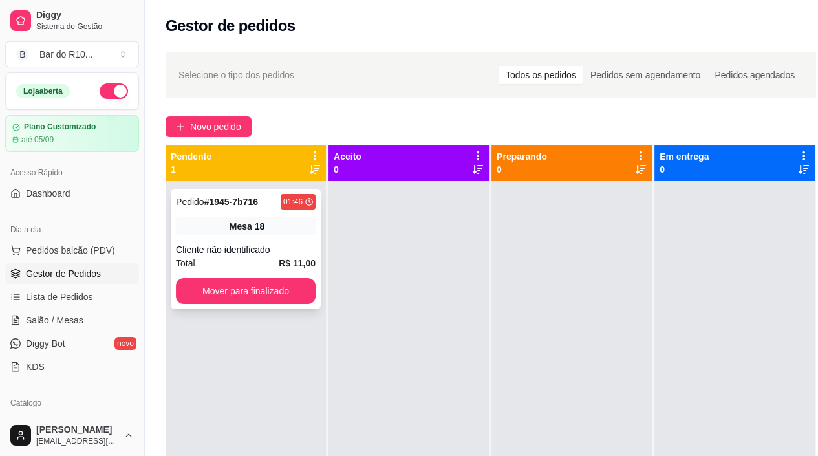
click at [242, 226] on span "Mesa" at bounding box center [241, 226] width 23 height 13
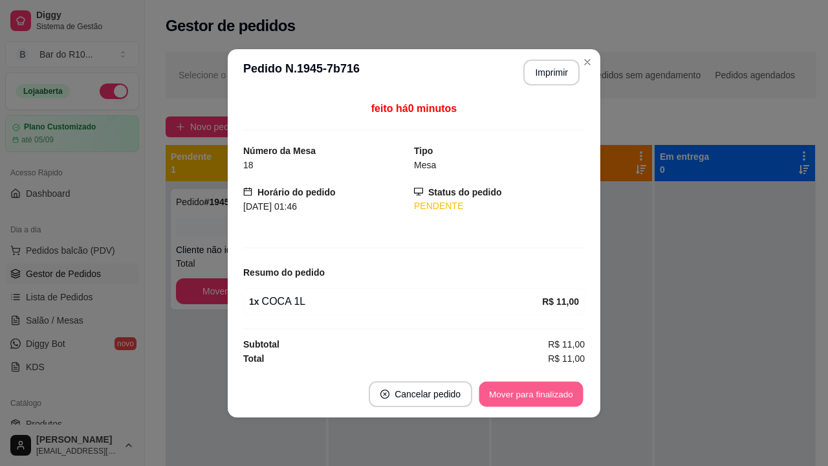
click at [521, 401] on button "Mover para finalizado" at bounding box center [531, 393] width 104 height 25
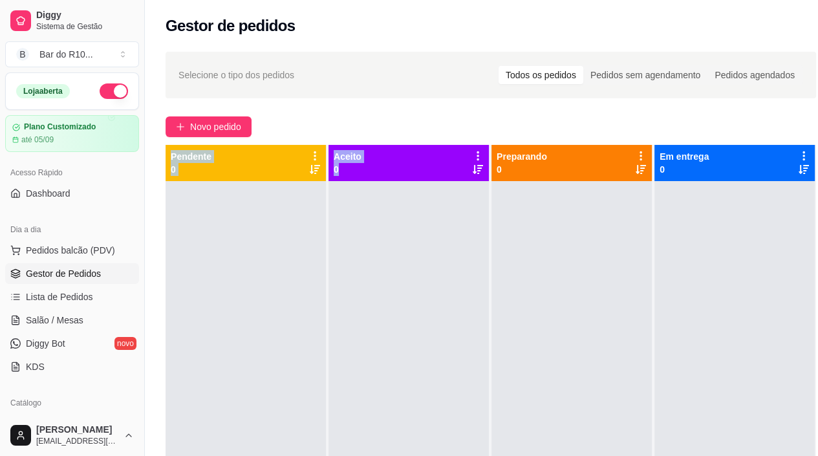
drag, startPoint x: 172, startPoint y: 157, endPoint x: 388, endPoint y: 172, distance: 216.5
click at [388, 172] on div "Pendente 0 Aceito 0 Preparando 0 Em entrega 0" at bounding box center [491, 373] width 651 height 456
drag, startPoint x: 281, startPoint y: 158, endPoint x: 279, endPoint y: 215, distance: 57.6
click at [279, 215] on body "Diggy Sistema de Gestão B Bar do R10 ... Loja aberta Plano Customizado até 05/0…" at bounding box center [409, 228] width 818 height 456
click at [281, 196] on div at bounding box center [246, 409] width 160 height 456
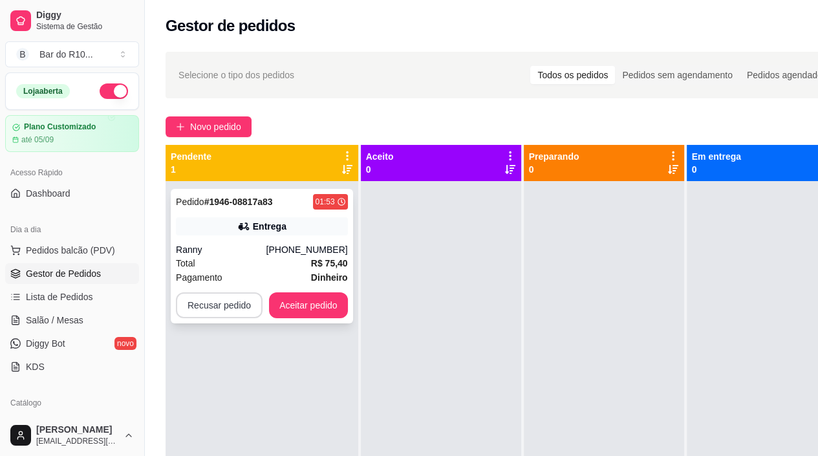
click at [197, 313] on button "Recusar pedido" at bounding box center [219, 305] width 87 height 26
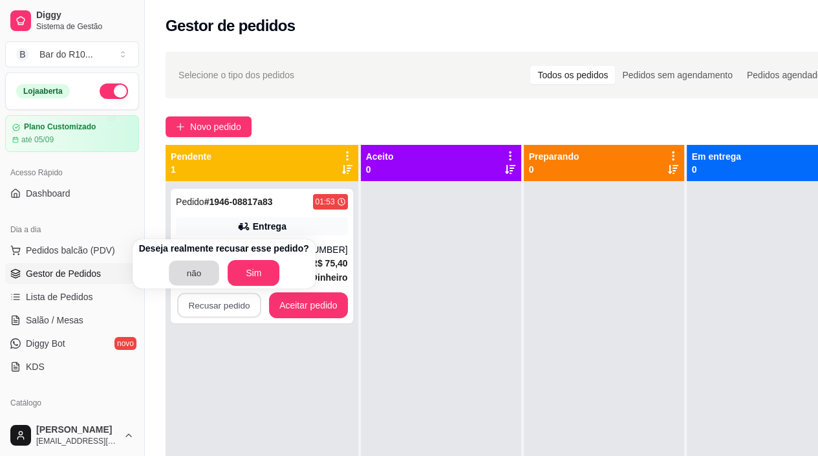
click at [189, 276] on button "não" at bounding box center [194, 273] width 50 height 25
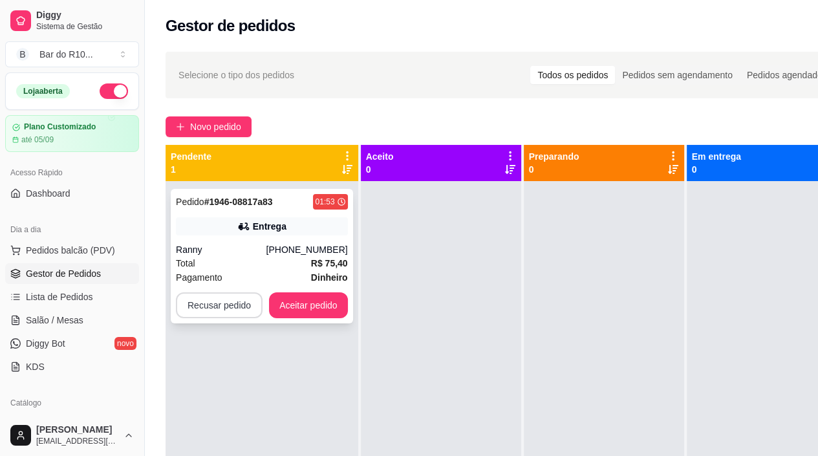
click at [211, 305] on button "Recusar pedido" at bounding box center [219, 305] width 87 height 26
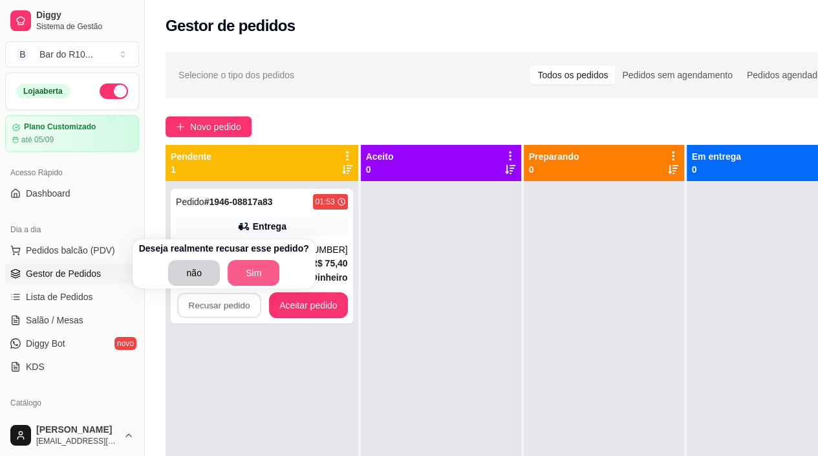
click at [259, 275] on button "Sim" at bounding box center [254, 273] width 52 height 26
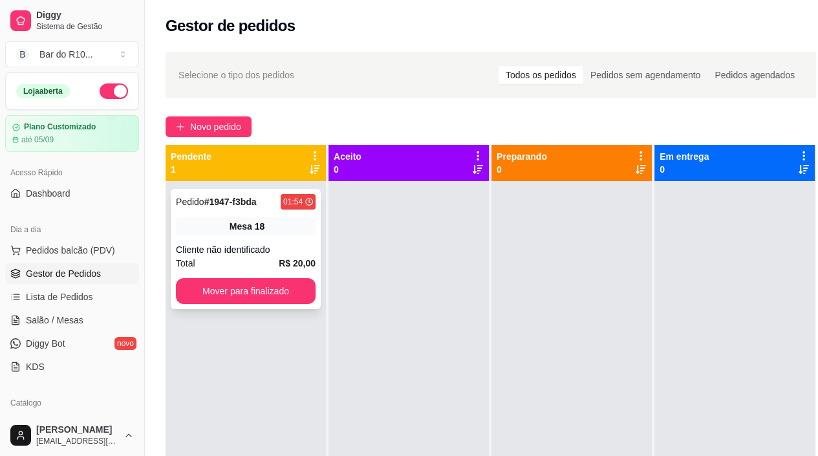
click at [279, 251] on div "Cliente não identificado" at bounding box center [246, 249] width 140 height 13
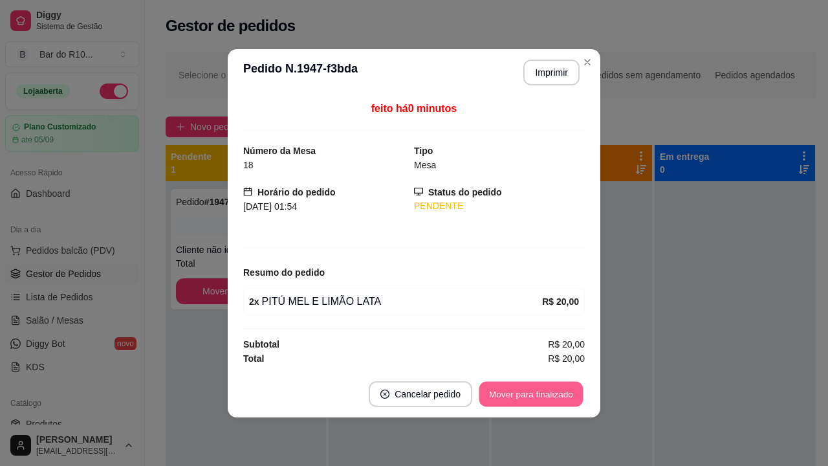
click at [576, 391] on button "Mover para finalizado" at bounding box center [531, 393] width 104 height 25
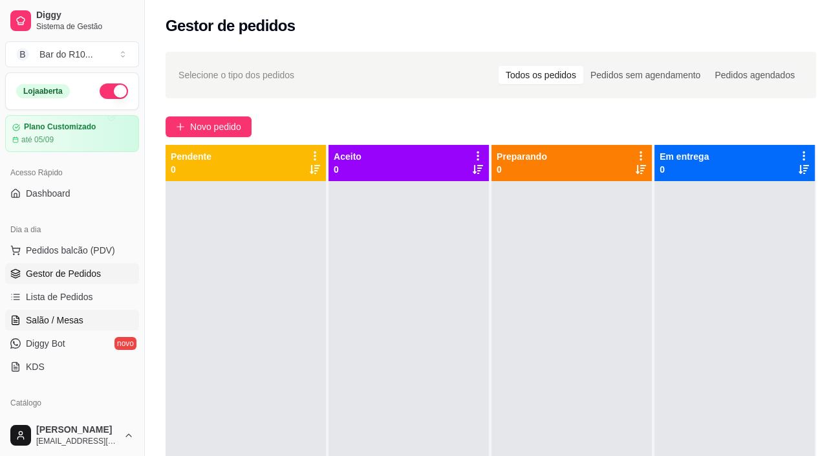
click at [94, 320] on link "Salão / Mesas" at bounding box center [72, 320] width 134 height 21
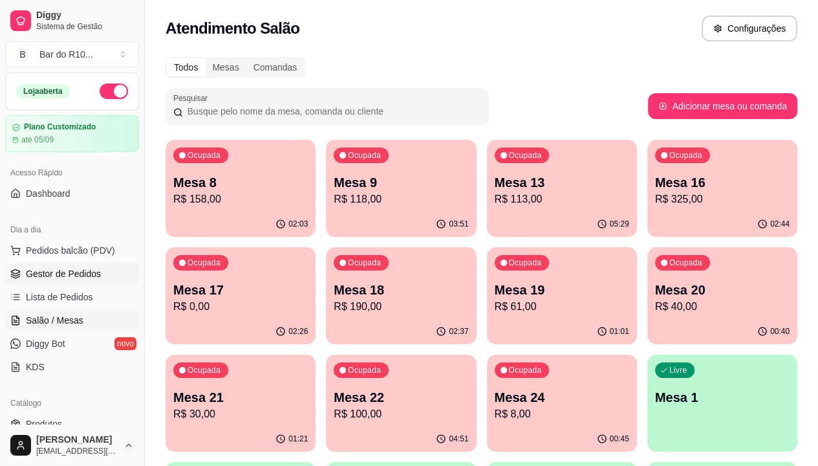
click at [28, 270] on span "Gestor de Pedidos" at bounding box center [63, 273] width 75 height 13
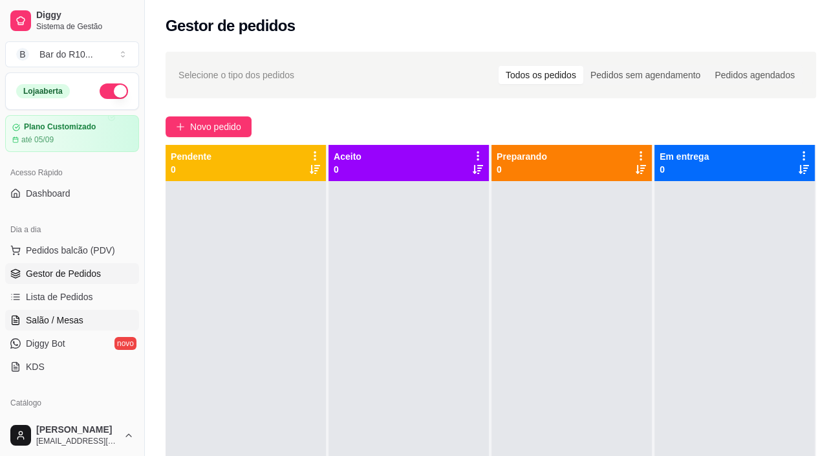
click at [44, 323] on span "Salão / Mesas" at bounding box center [55, 320] width 58 height 13
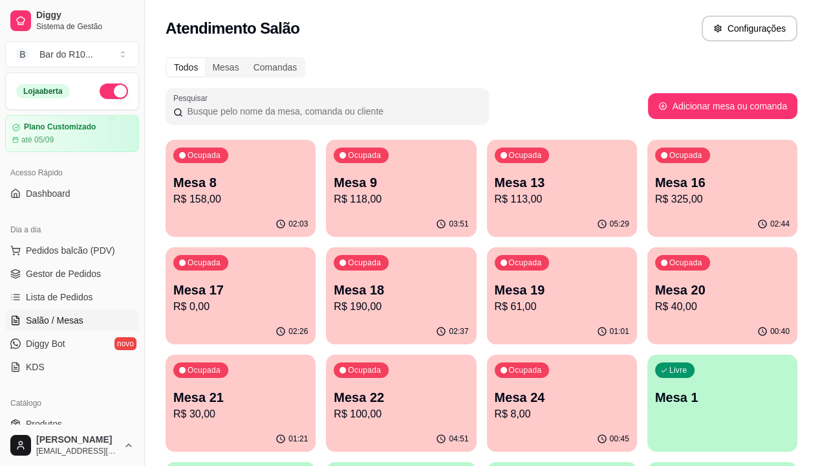
click at [316, 319] on div "02:26" at bounding box center [241, 331] width 150 height 25
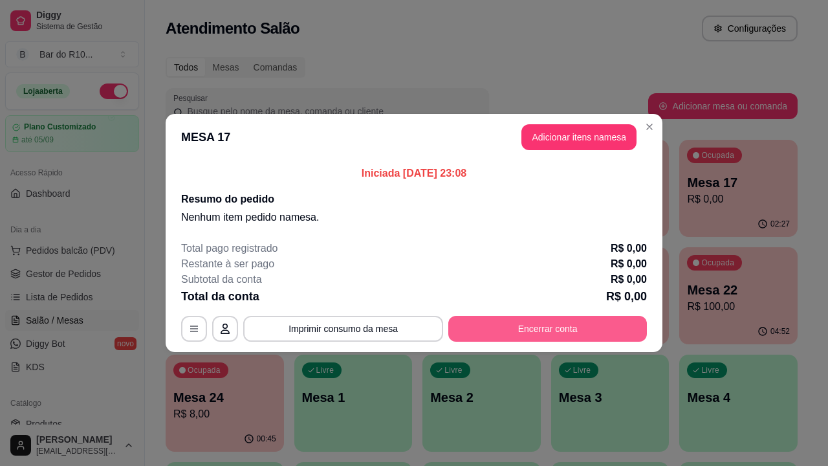
click at [570, 329] on button "Encerrar conta" at bounding box center [547, 329] width 199 height 26
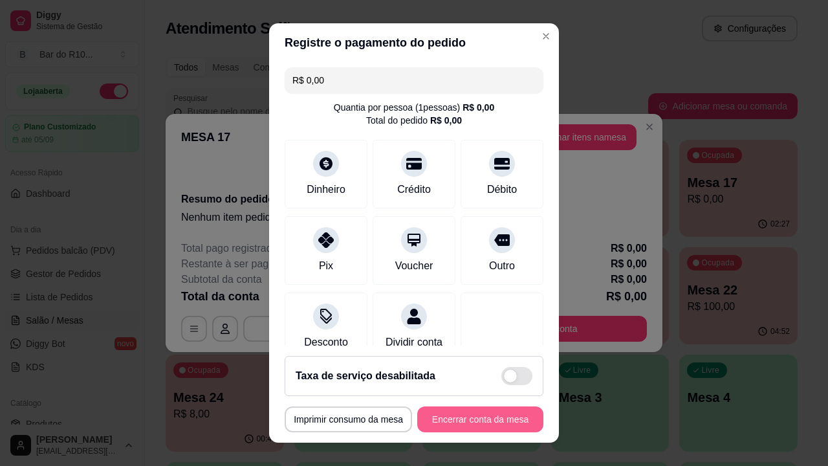
click at [471, 418] on button "Encerrar conta da mesa" at bounding box center [480, 419] width 126 height 26
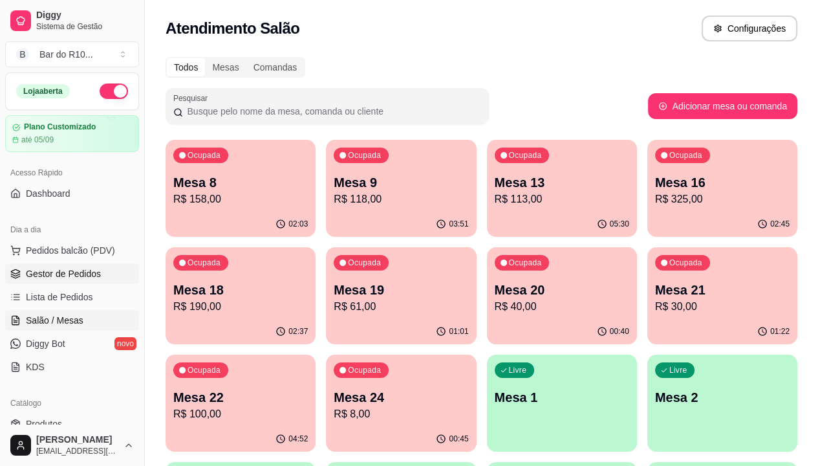
click at [42, 272] on span "Gestor de Pedidos" at bounding box center [63, 273] width 75 height 13
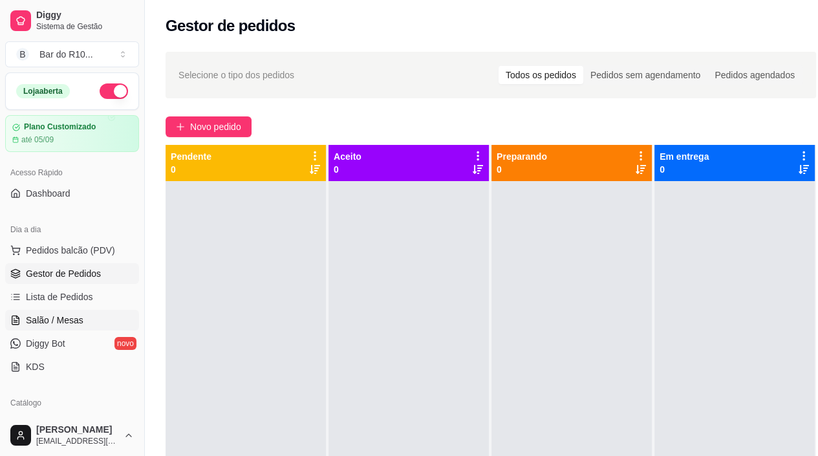
click at [53, 316] on span "Salão / Mesas" at bounding box center [55, 320] width 58 height 13
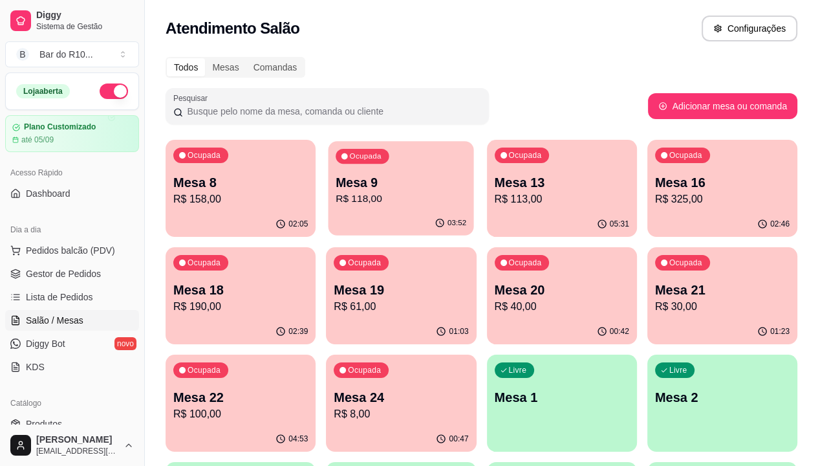
click at [357, 207] on div "Ocupada Mesa 9 R$ 118,00" at bounding box center [402, 176] width 146 height 70
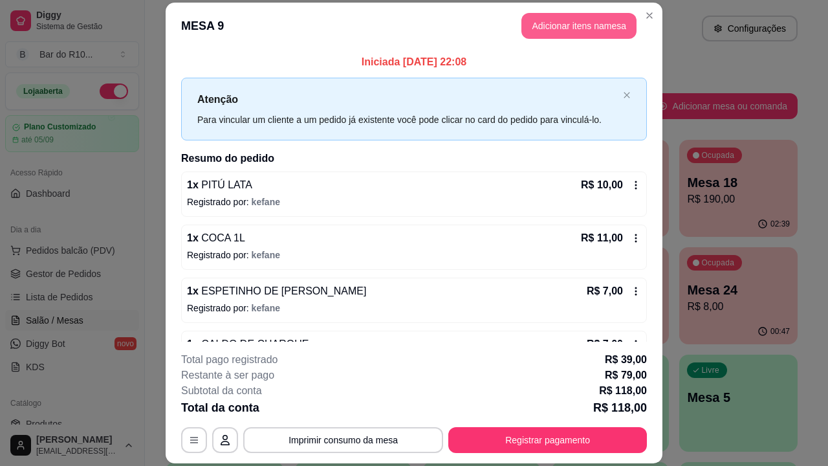
click at [562, 33] on button "Adicionar itens na mesa" at bounding box center [578, 26] width 115 height 26
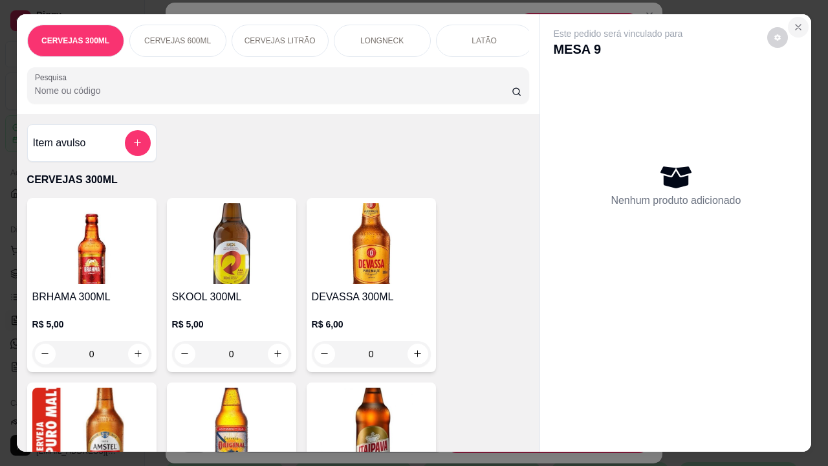
click at [794, 22] on icon "Close" at bounding box center [798, 27] width 10 height 10
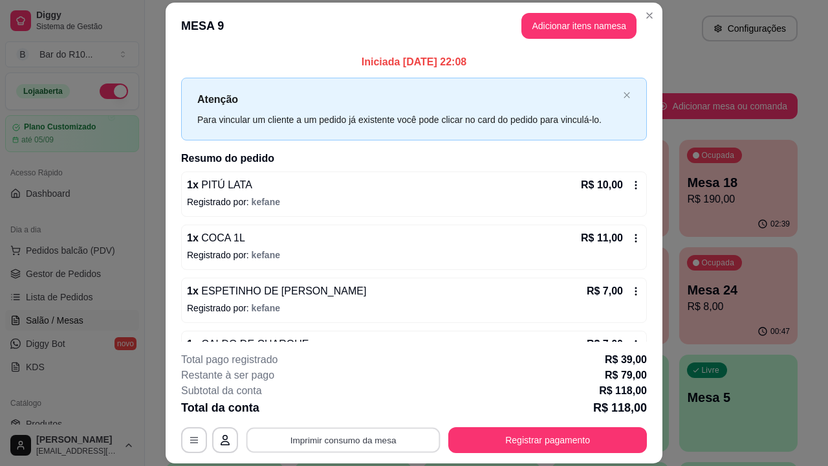
click at [299, 447] on button "Imprimir consumo da mesa" at bounding box center [343, 439] width 194 height 25
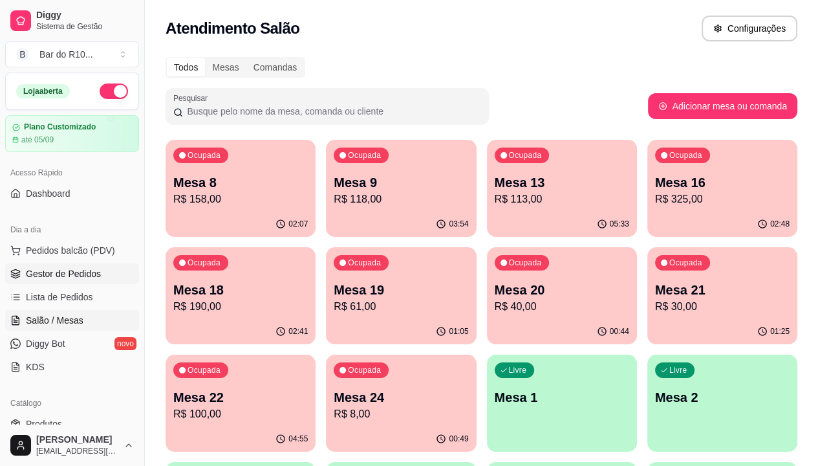
click at [54, 270] on span "Gestor de Pedidos" at bounding box center [63, 273] width 75 height 13
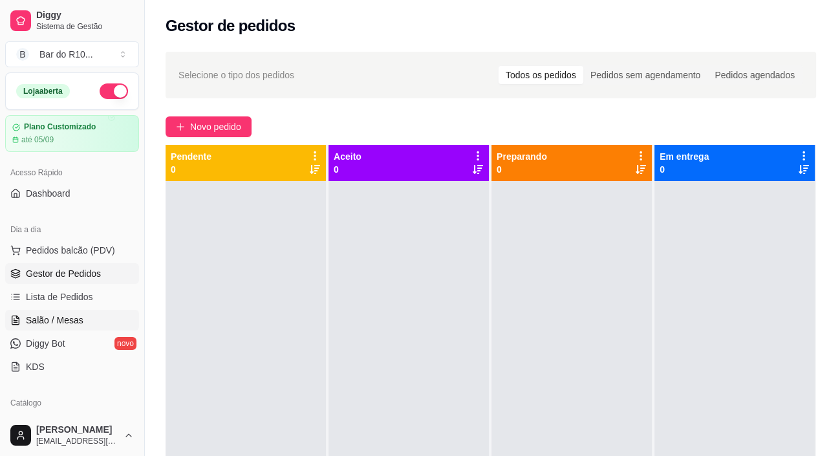
click at [49, 314] on span "Salão / Mesas" at bounding box center [55, 320] width 58 height 13
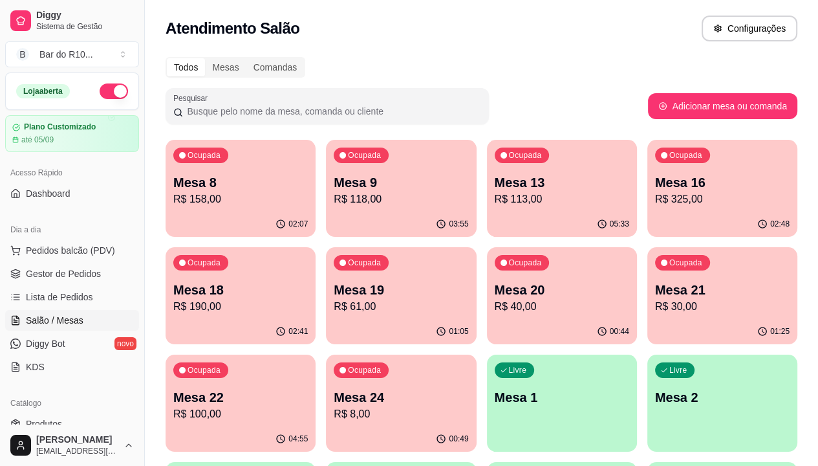
click at [487, 326] on div "00:44" at bounding box center [562, 331] width 150 height 25
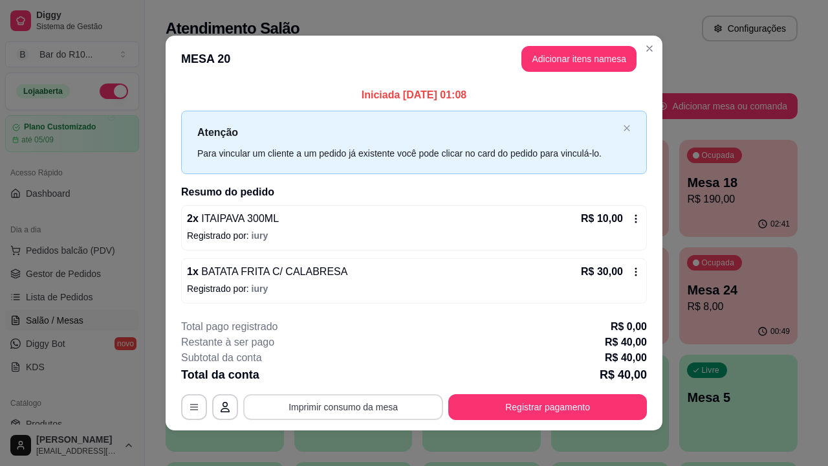
click at [367, 411] on button "Imprimir consumo da mesa" at bounding box center [343, 407] width 200 height 26
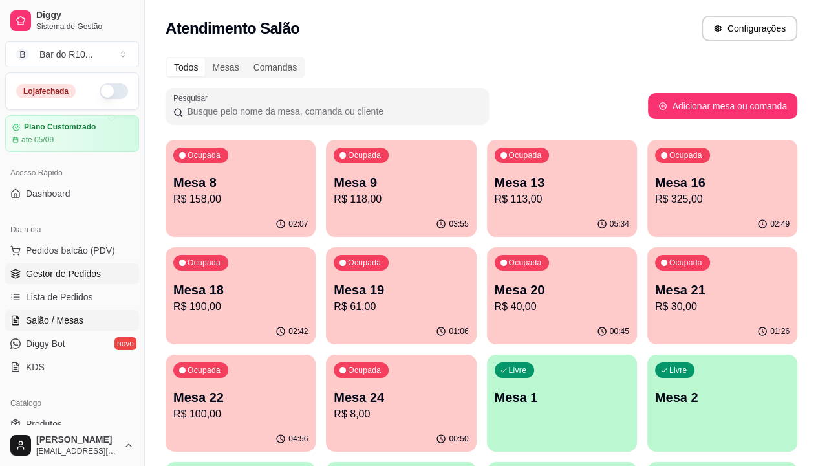
click at [32, 267] on span "Gestor de Pedidos" at bounding box center [63, 273] width 75 height 13
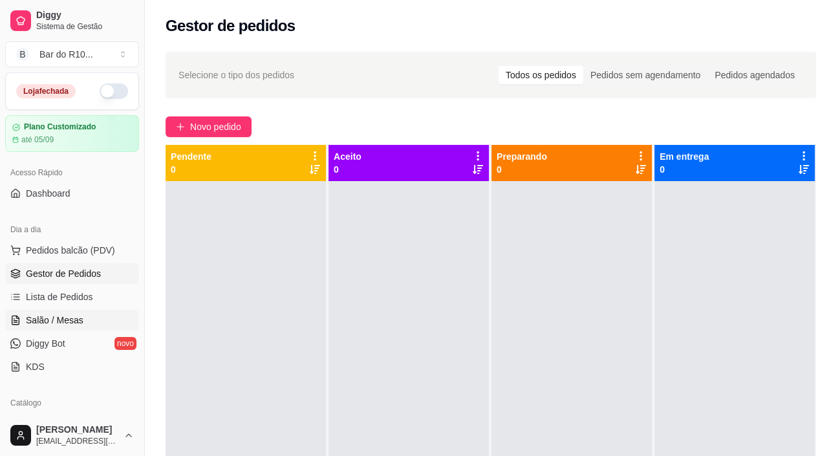
click at [54, 323] on span "Salão / Mesas" at bounding box center [55, 320] width 58 height 13
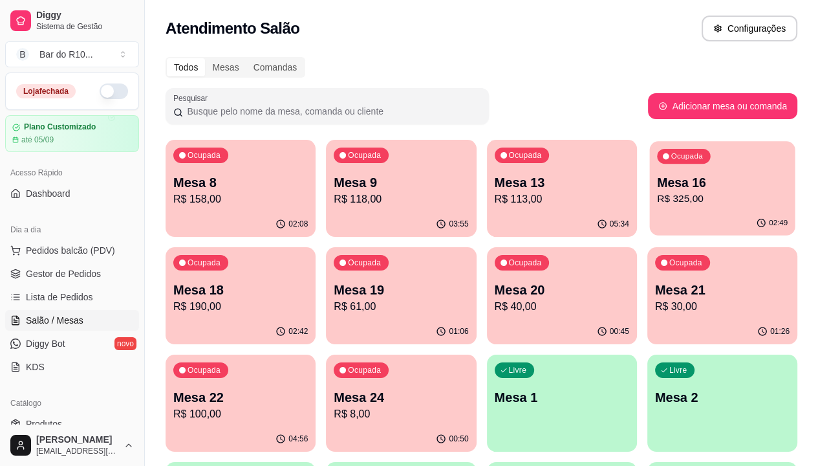
click at [657, 188] on p "Mesa 16" at bounding box center [722, 182] width 131 height 17
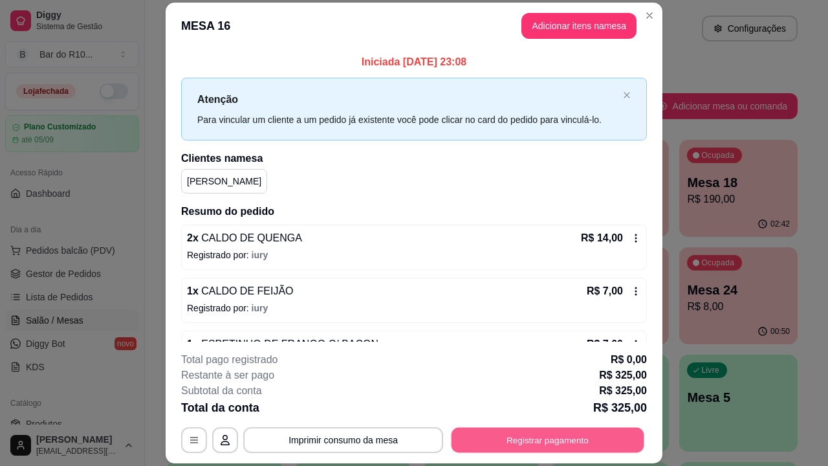
click at [464, 437] on button "Registrar pagamento" at bounding box center [547, 439] width 193 height 25
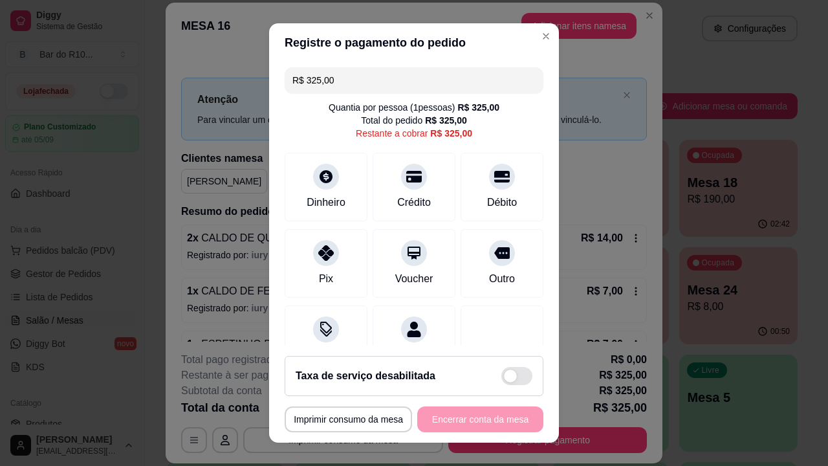
click at [469, 93] on div "R$ 325,00 Quantia por pessoa ( 1 pessoas) R$ 325,00 Total do pedido R$ 325,00 R…" at bounding box center [414, 203] width 290 height 283
click at [469, 89] on input "R$ 325,00" at bounding box center [413, 80] width 243 height 26
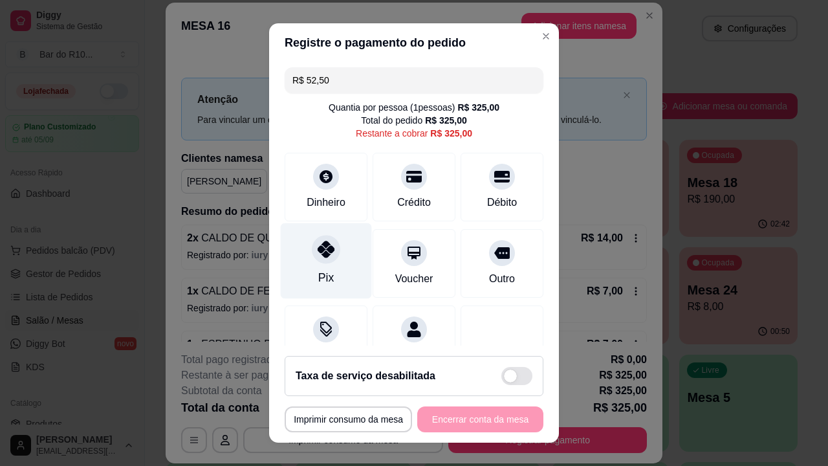
click at [341, 245] on div "Pix" at bounding box center [326, 261] width 91 height 76
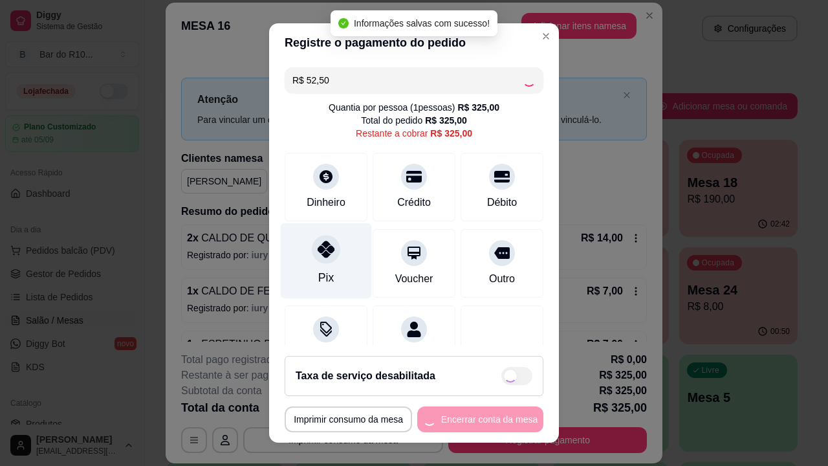
type input "R$ 272,50"
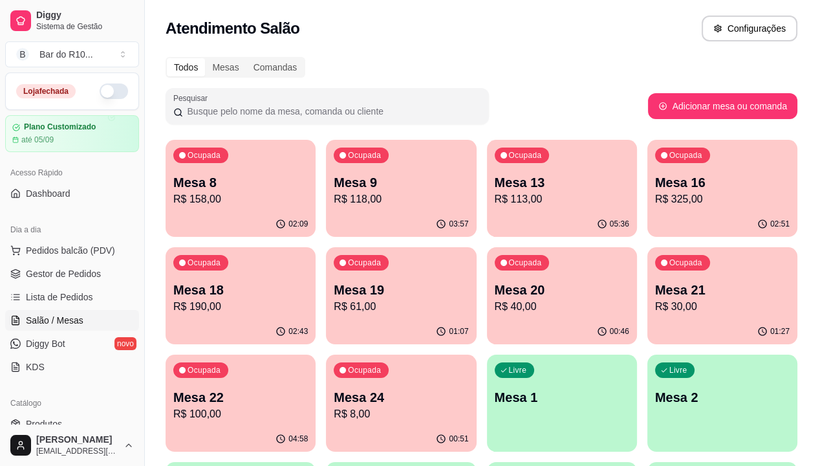
click at [487, 256] on div "Ocupada Mesa 20 R$ 40,00" at bounding box center [562, 283] width 150 height 72
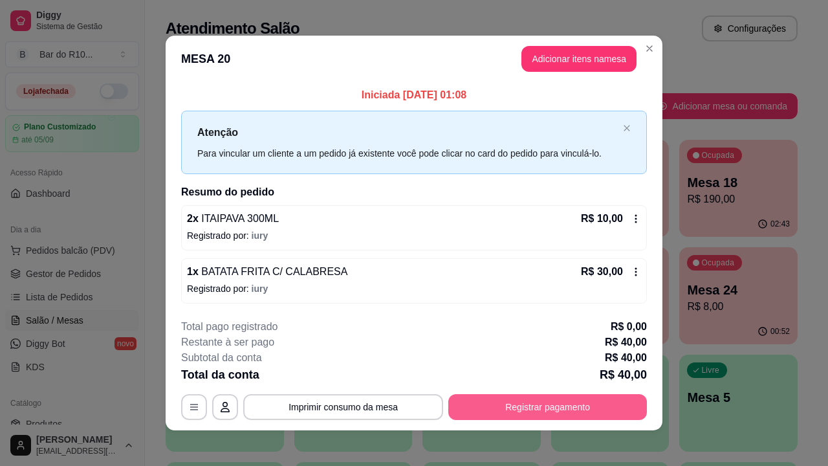
click at [504, 413] on button "Registrar pagamento" at bounding box center [547, 407] width 199 height 26
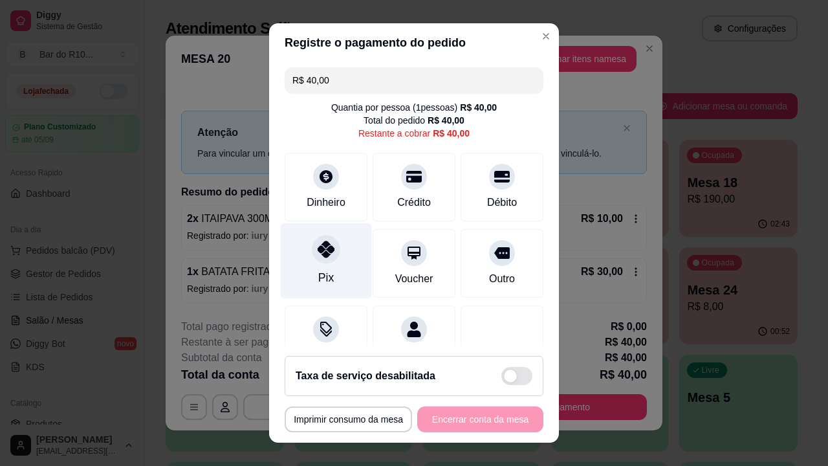
click at [340, 277] on div "Pix" at bounding box center [326, 261] width 91 height 76
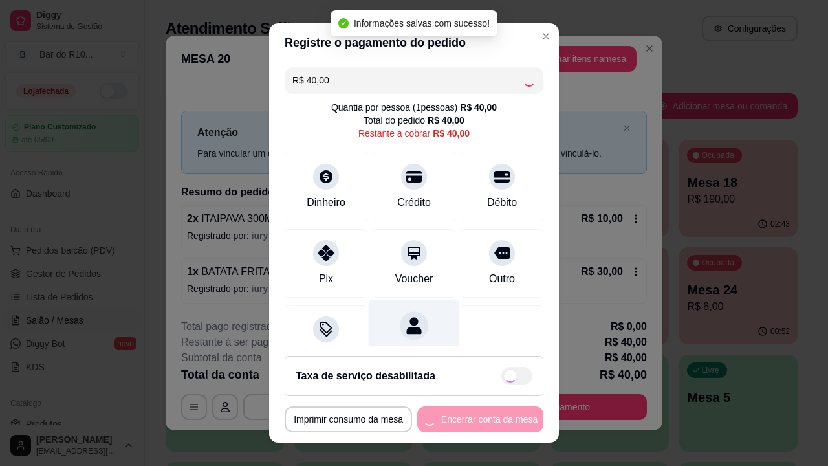
type input "R$ 0,00"
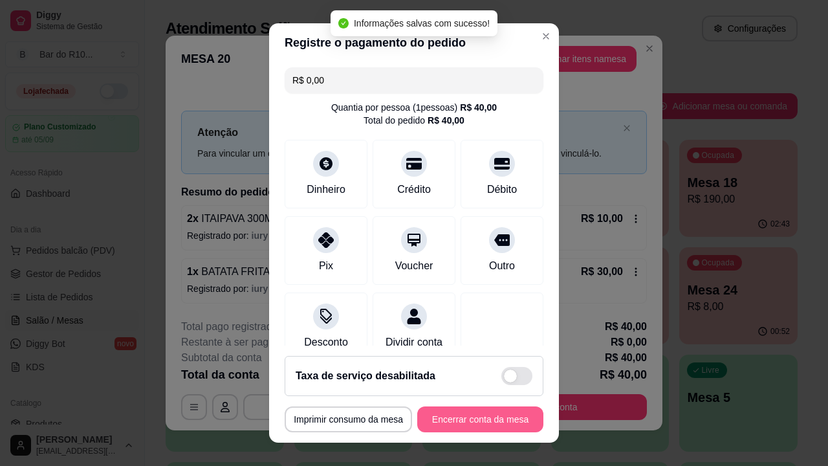
click at [466, 422] on button "Encerrar conta da mesa" at bounding box center [480, 419] width 126 height 26
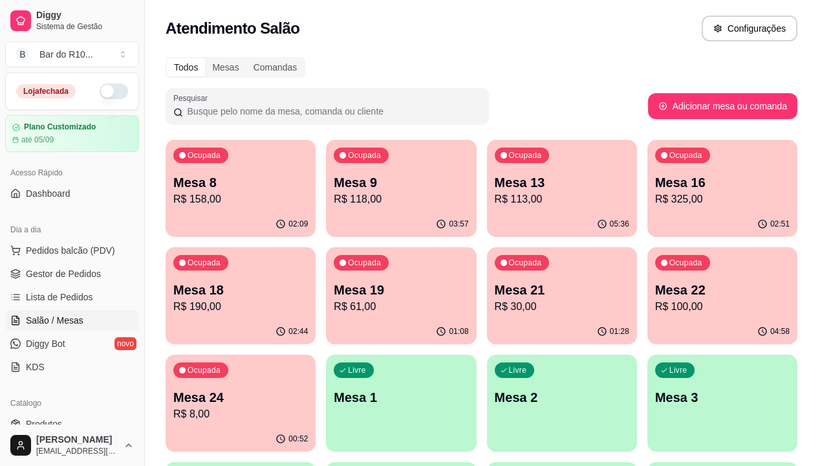
click at [649, 212] on div "02:51" at bounding box center [722, 223] width 146 height 25
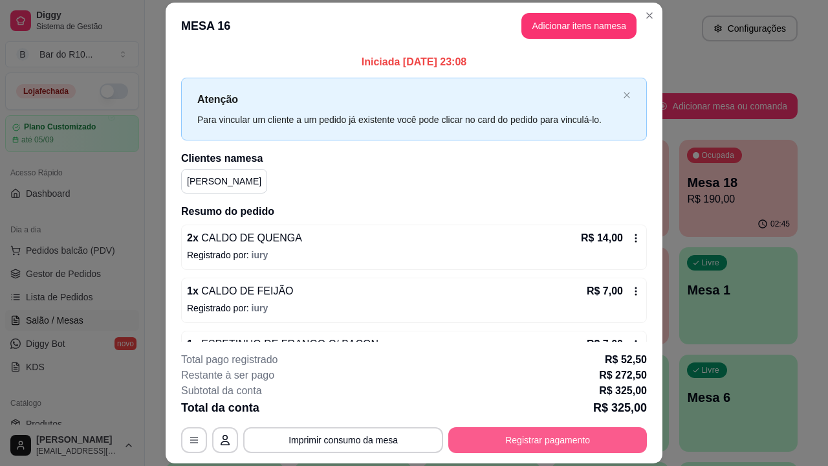
click at [525, 440] on button "Registrar pagamento" at bounding box center [547, 440] width 199 height 26
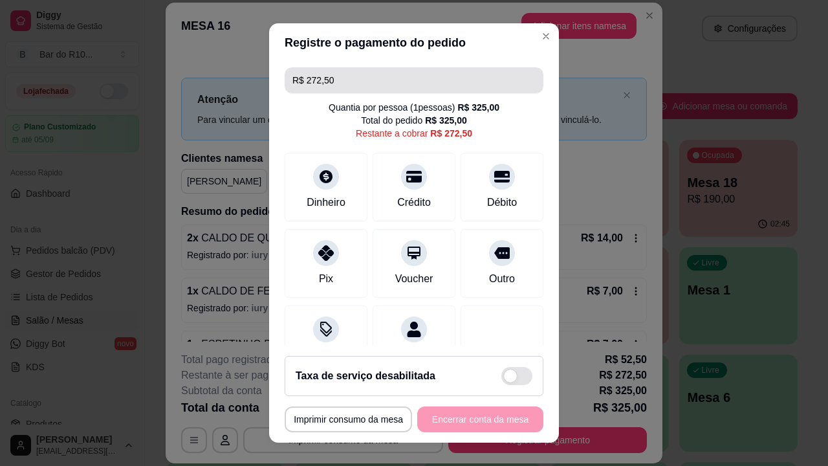
click at [398, 80] on input "R$ 272,50" at bounding box center [413, 80] width 243 height 26
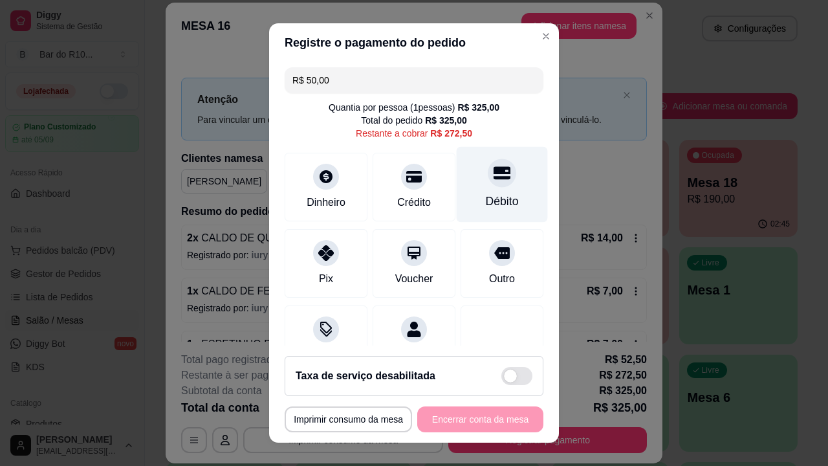
click at [457, 184] on div "Débito" at bounding box center [502, 185] width 91 height 76
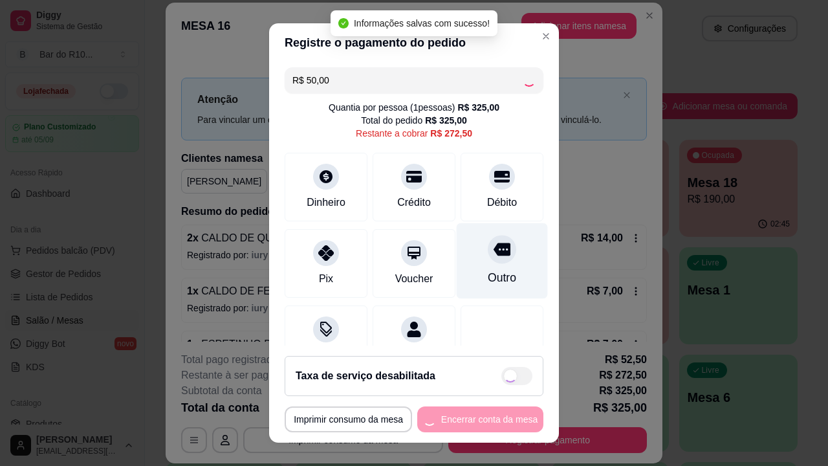
type input "R$ 222,50"
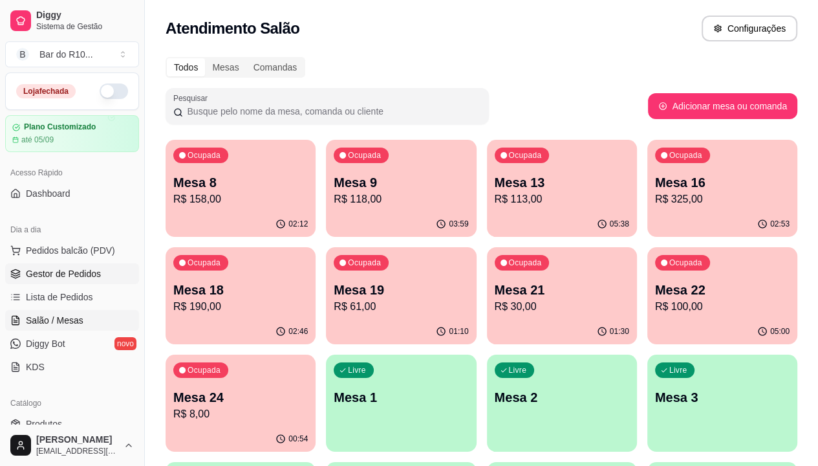
click at [92, 270] on span "Gestor de Pedidos" at bounding box center [63, 273] width 75 height 13
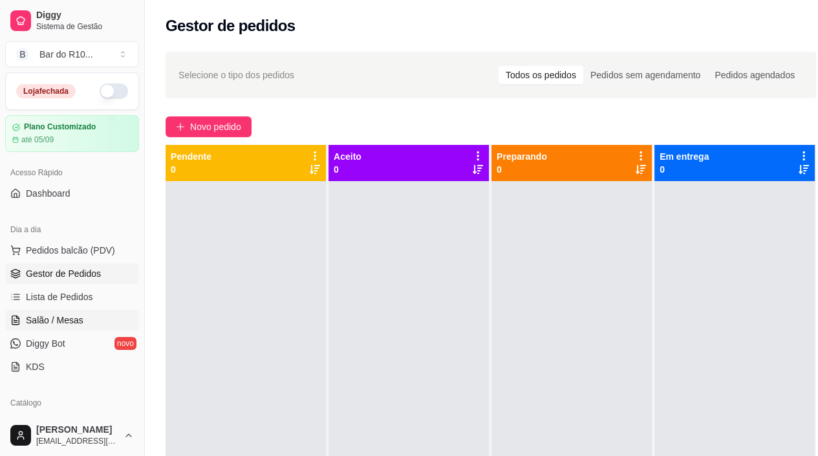
click at [71, 314] on span "Salão / Mesas" at bounding box center [55, 320] width 58 height 13
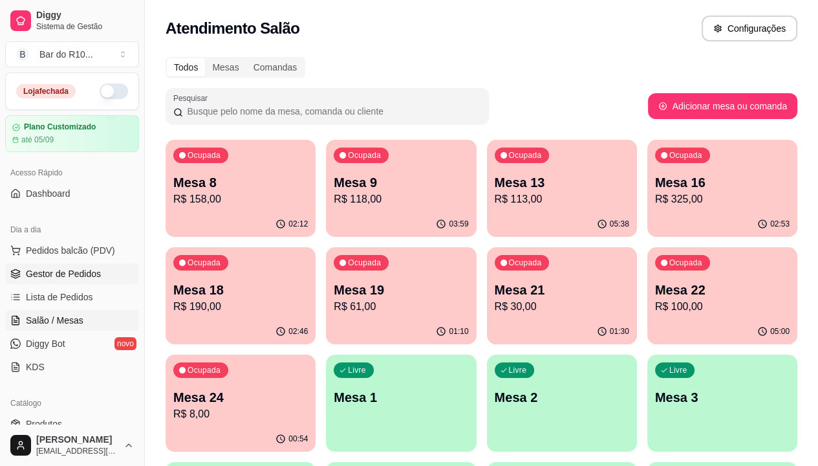
click at [108, 278] on link "Gestor de Pedidos" at bounding box center [72, 273] width 134 height 21
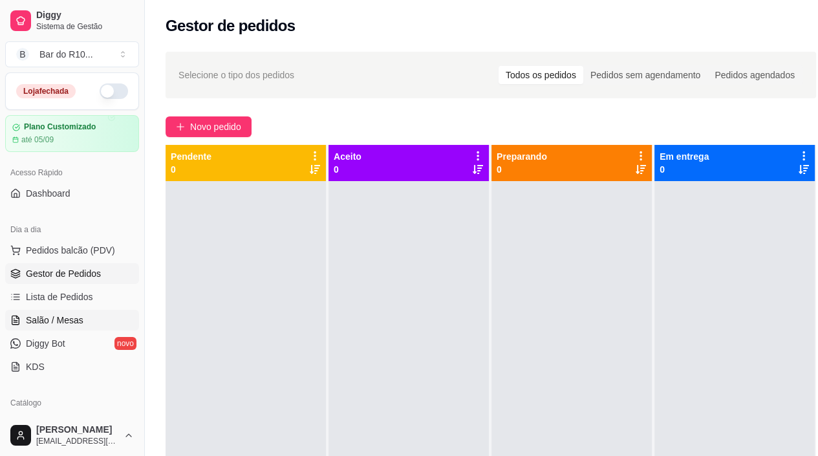
click at [41, 318] on span "Salão / Mesas" at bounding box center [55, 320] width 58 height 13
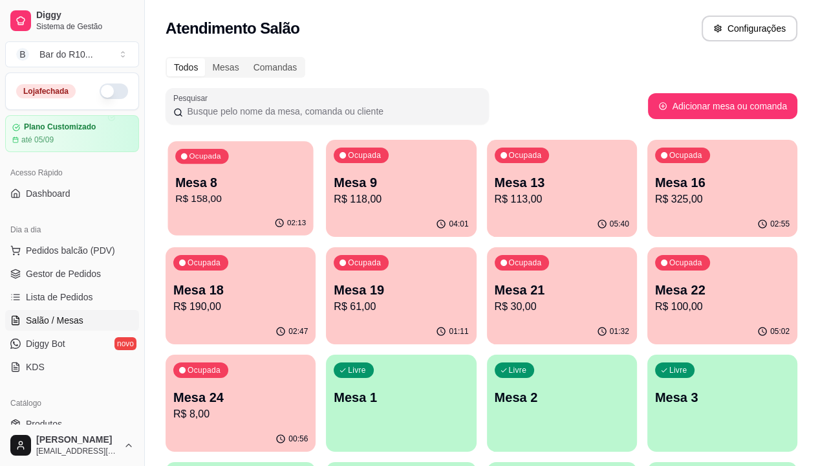
click at [238, 217] on div "02:13" at bounding box center [240, 223] width 146 height 25
click at [757, 330] on icon "button" at bounding box center [762, 331] width 10 height 10
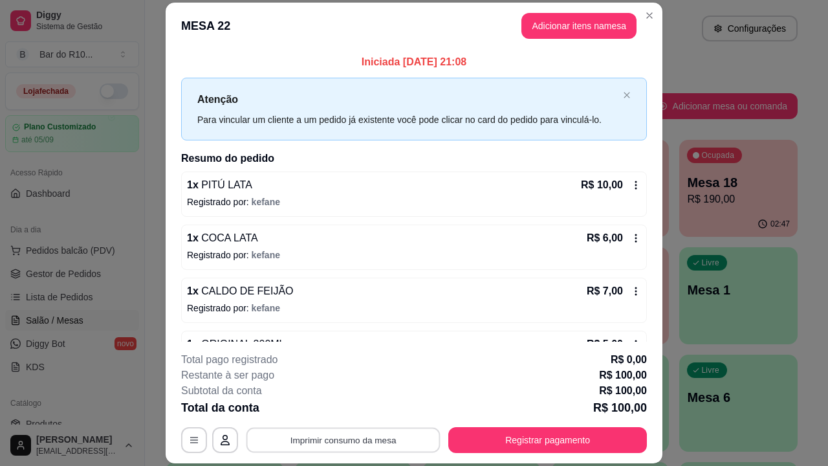
click at [341, 445] on button "Imprimir consumo da mesa" at bounding box center [343, 439] width 194 height 25
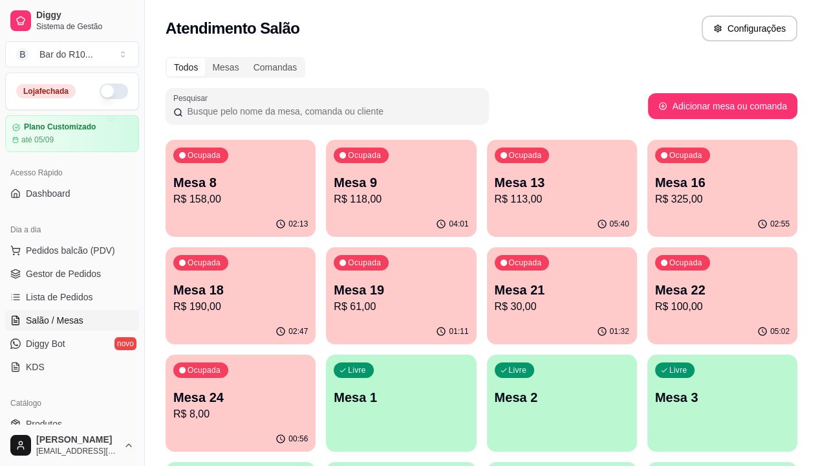
click at [495, 282] on p "Mesa 21" at bounding box center [562, 290] width 135 height 18
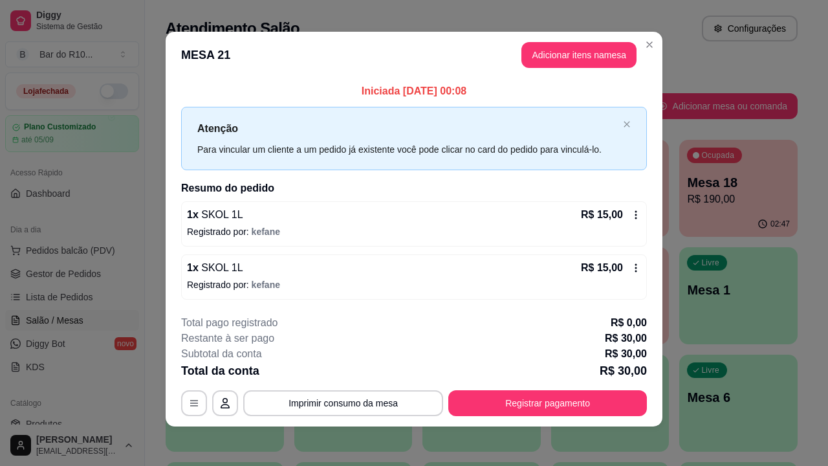
scroll to position [5, 0]
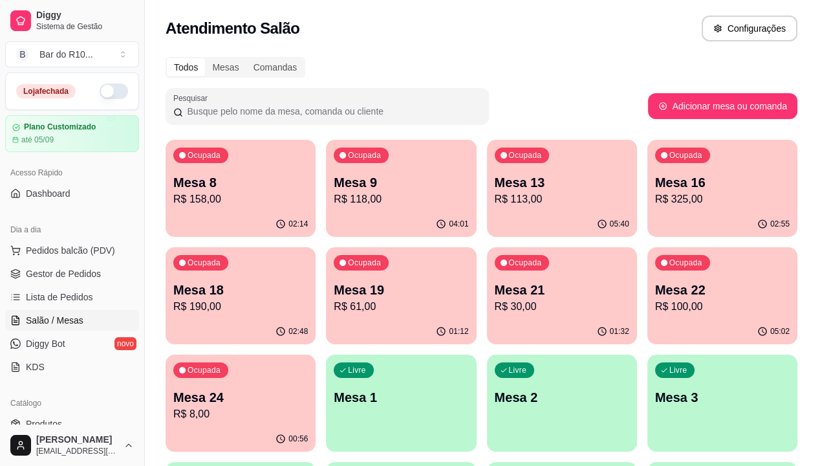
click at [308, 388] on p "Mesa 24" at bounding box center [240, 397] width 135 height 18
click at [306, 299] on p "R$ 190,00" at bounding box center [240, 306] width 131 height 15
click at [334, 292] on p "Mesa 19" at bounding box center [401, 290] width 135 height 18
click at [649, 163] on div "Ocupada Mesa 16 R$ 325,00" at bounding box center [722, 176] width 146 height 70
click at [495, 286] on p "Mesa 21" at bounding box center [562, 290] width 135 height 18
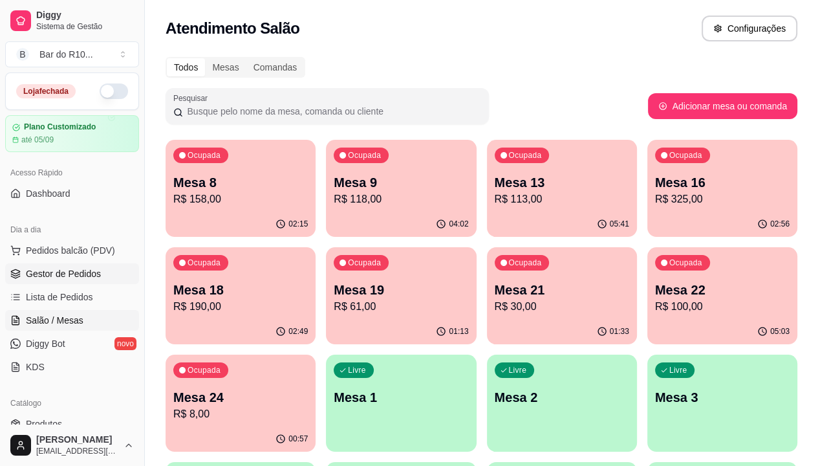
click at [66, 268] on span "Gestor de Pedidos" at bounding box center [63, 273] width 75 height 13
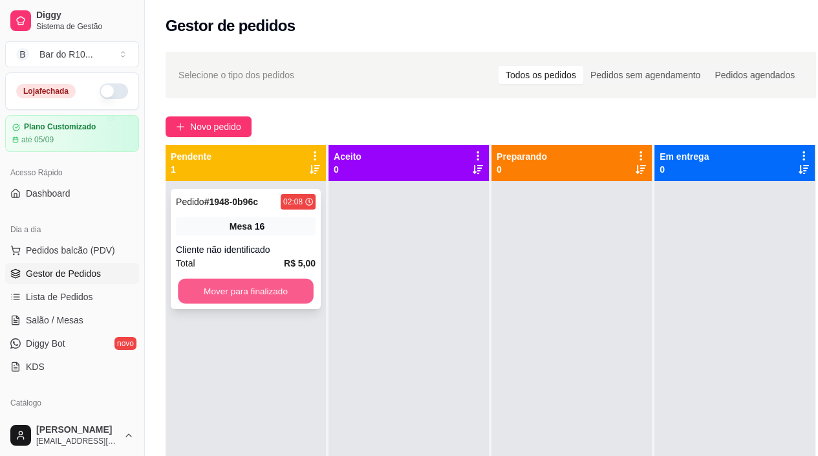
click at [274, 297] on button "Mover para finalizado" at bounding box center [246, 291] width 136 height 25
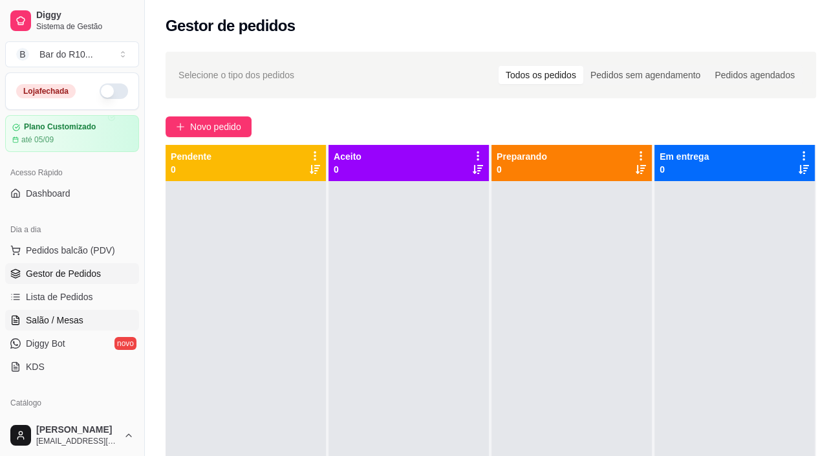
click at [47, 319] on span "Salão / Mesas" at bounding box center [55, 320] width 58 height 13
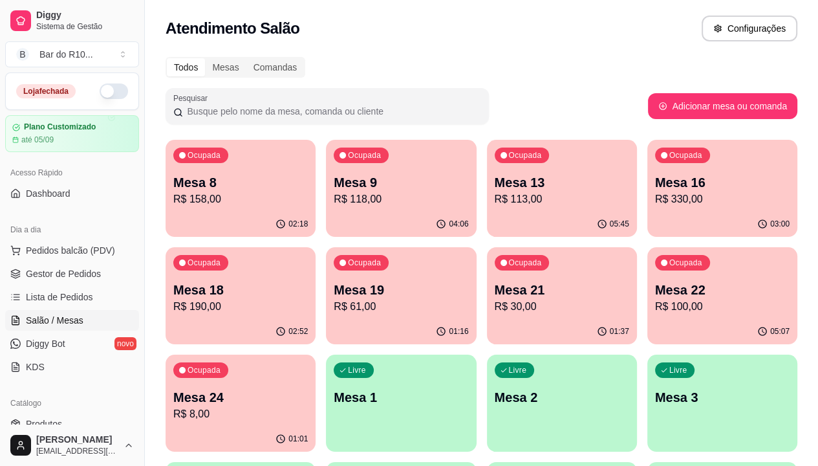
click at [334, 285] on p "Mesa 19" at bounding box center [401, 290] width 135 height 18
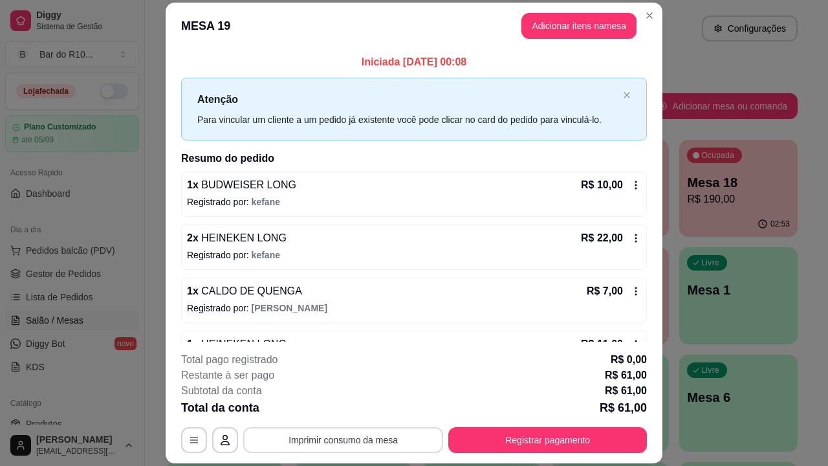
click at [387, 440] on button "Imprimir consumo da mesa" at bounding box center [343, 440] width 200 height 26
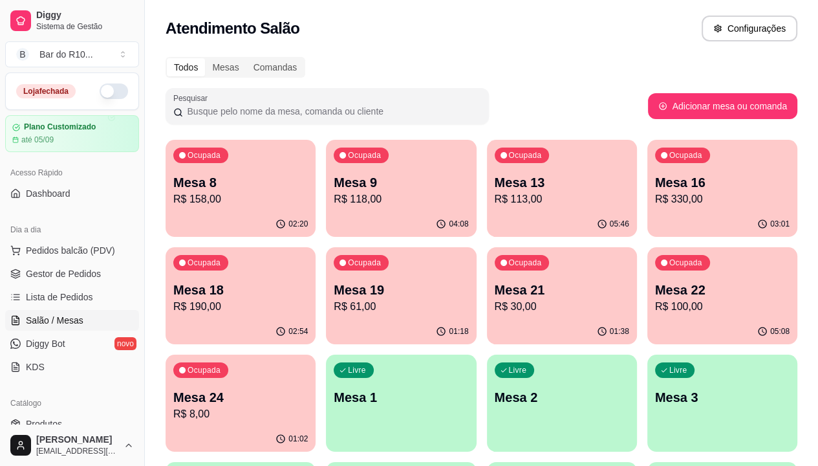
click at [334, 291] on p "Mesa 19" at bounding box center [401, 290] width 135 height 18
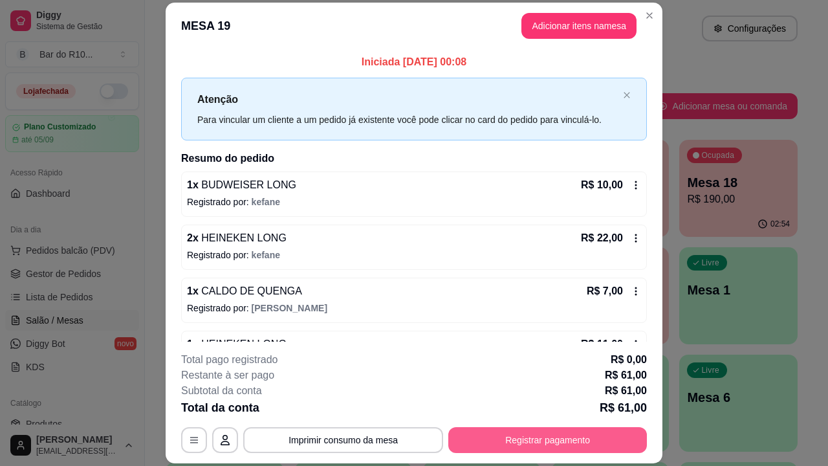
click at [504, 438] on button "Registrar pagamento" at bounding box center [547, 440] width 199 height 26
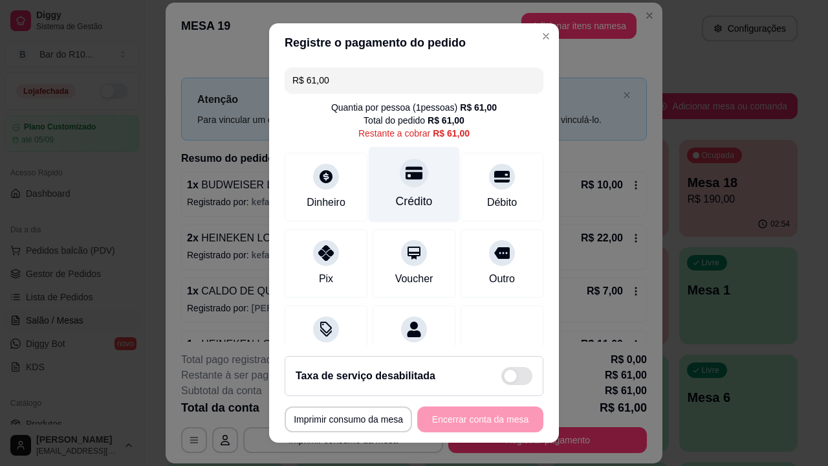
click at [400, 182] on div at bounding box center [414, 172] width 28 height 28
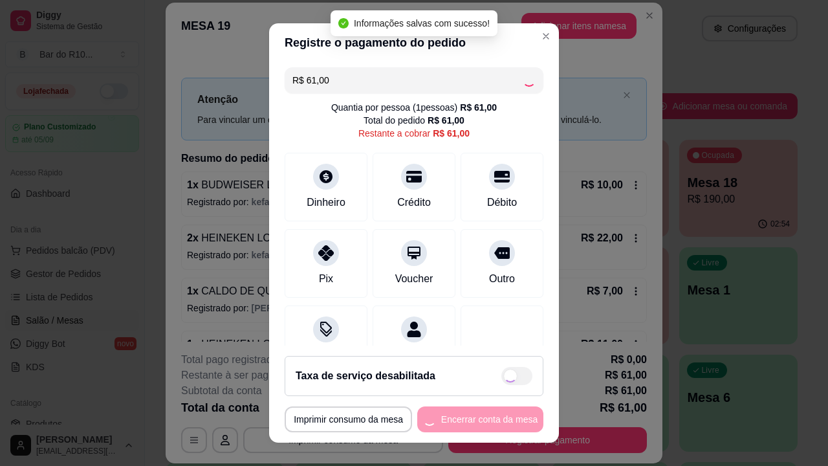
type input "R$ 0,00"
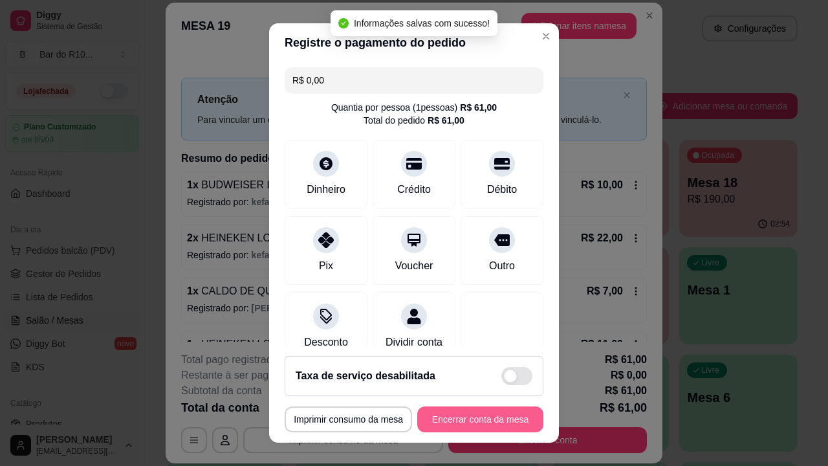
click at [486, 413] on button "Encerrar conta da mesa" at bounding box center [480, 419] width 126 height 26
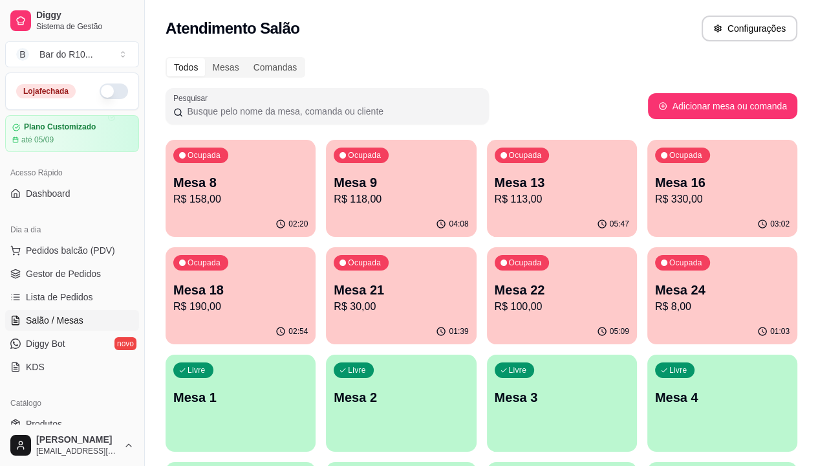
click at [655, 178] on p "Mesa 16" at bounding box center [722, 182] width 135 height 18
click at [72, 275] on span "Gestor de Pedidos" at bounding box center [63, 273] width 75 height 13
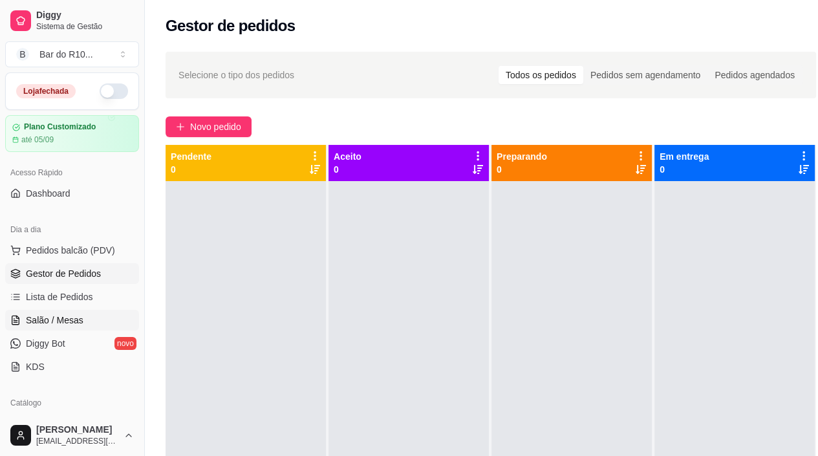
click at [72, 318] on span "Salão / Mesas" at bounding box center [55, 320] width 58 height 13
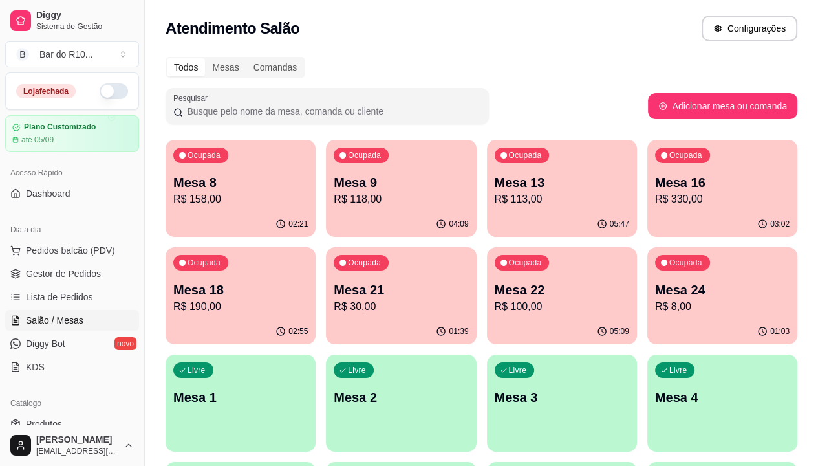
click at [495, 179] on p "Mesa 13" at bounding box center [562, 182] width 135 height 18
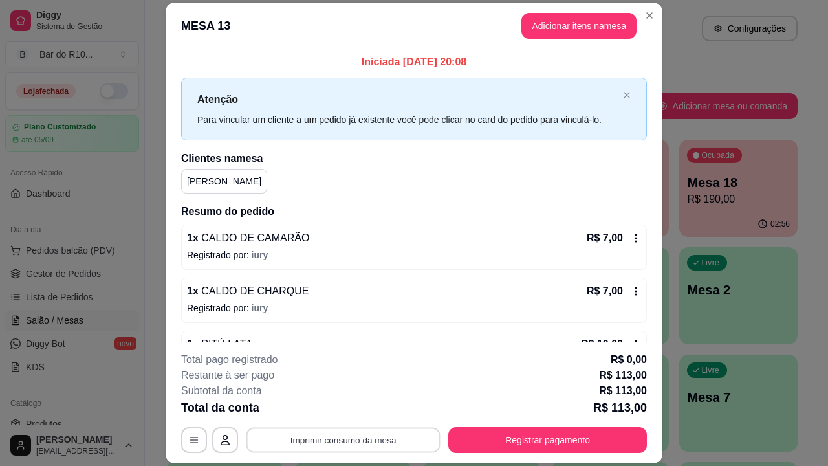
click at [346, 432] on button "Imprimir consumo da mesa" at bounding box center [343, 439] width 194 height 25
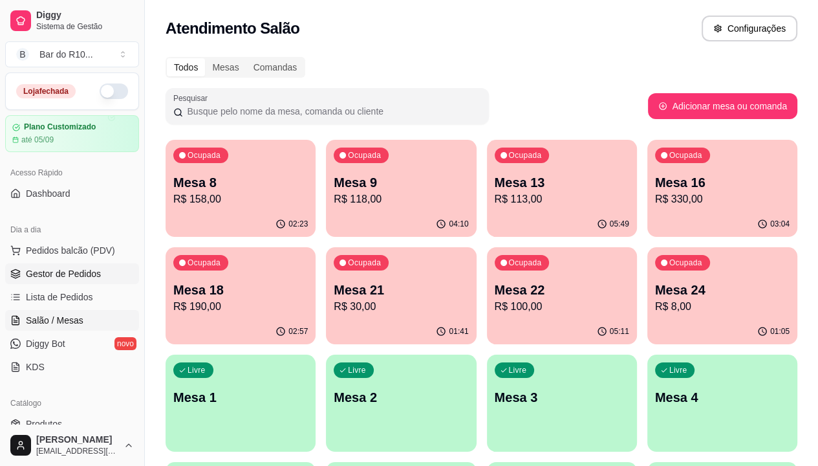
click at [83, 268] on span "Gestor de Pedidos" at bounding box center [63, 273] width 75 height 13
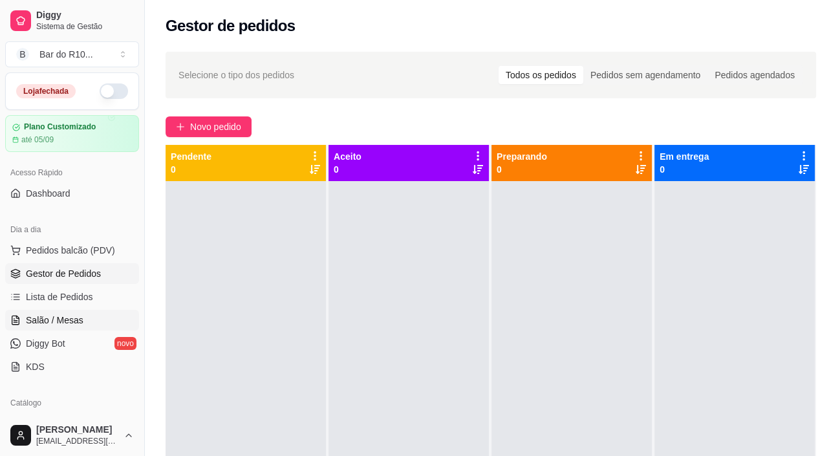
click at [93, 314] on link "Salão / Mesas" at bounding box center [72, 320] width 134 height 21
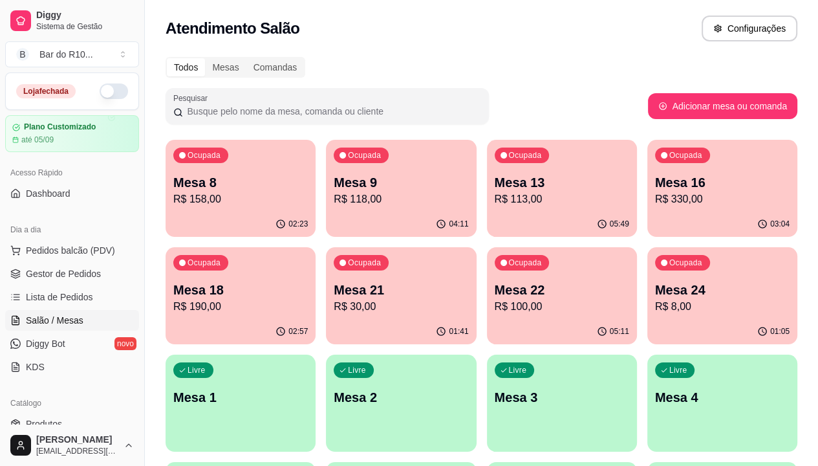
click at [308, 299] on p "R$ 190,00" at bounding box center [240, 307] width 135 height 16
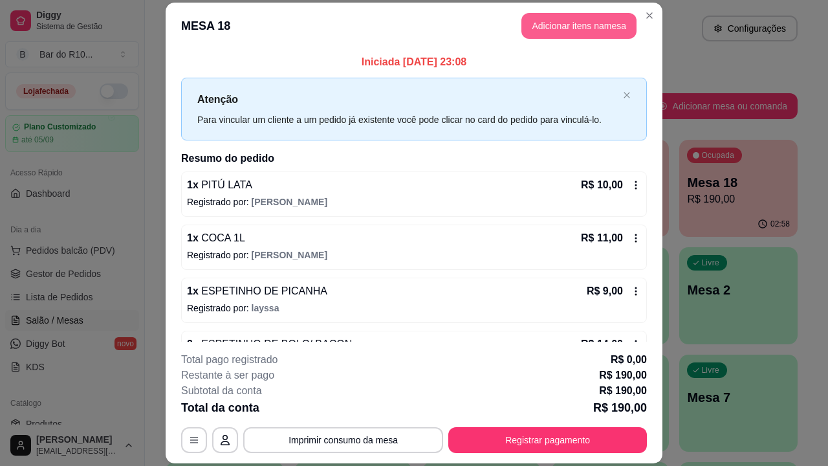
click at [613, 31] on button "Adicionar itens na mesa" at bounding box center [578, 26] width 115 height 26
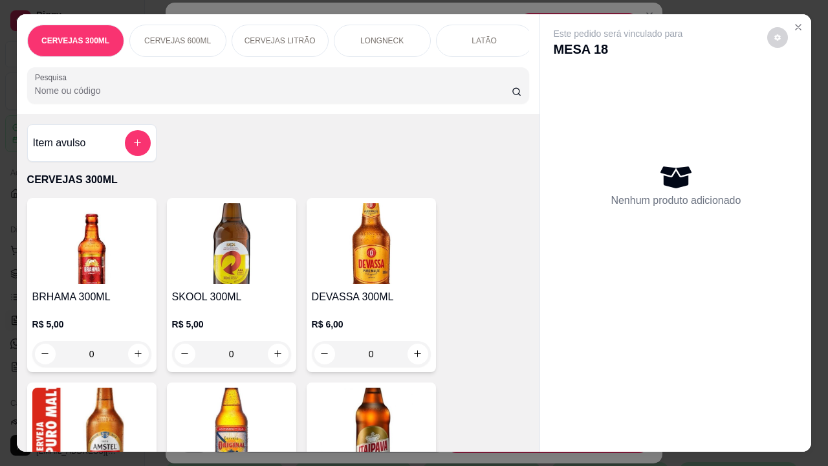
click at [324, 97] on input "Pesquisa" at bounding box center [273, 90] width 477 height 13
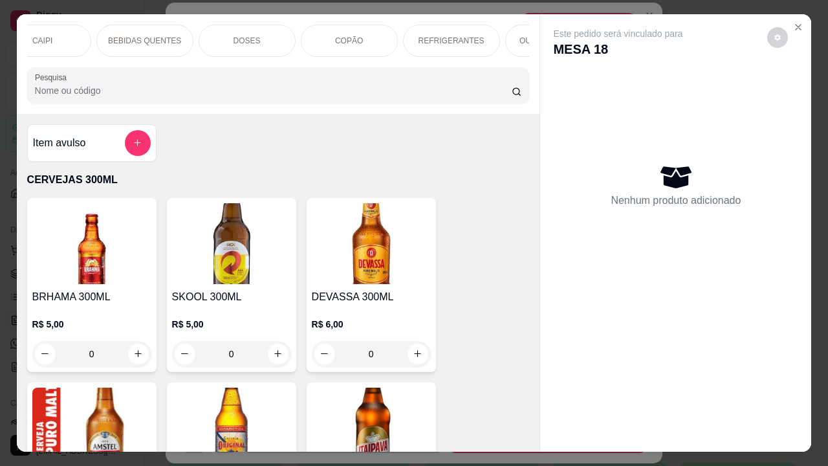
scroll to position [0, 647]
click at [520, 36] on p "OUTRAS BEBIDAS" at bounding box center [553, 41] width 68 height 10
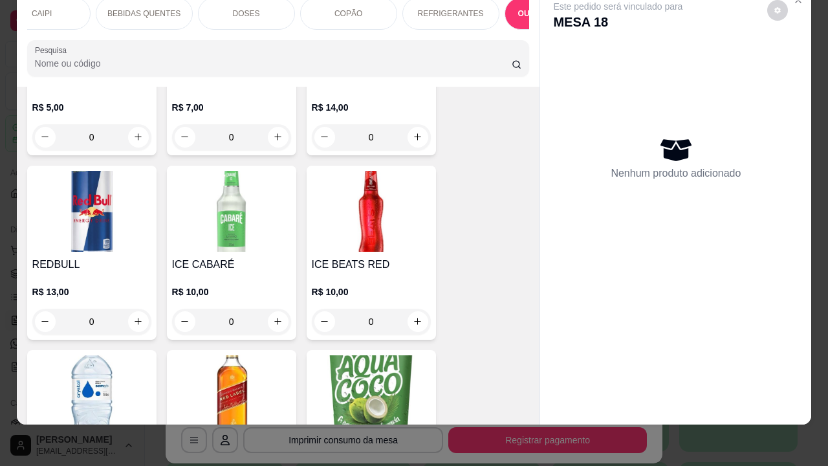
scroll to position [6607, 0]
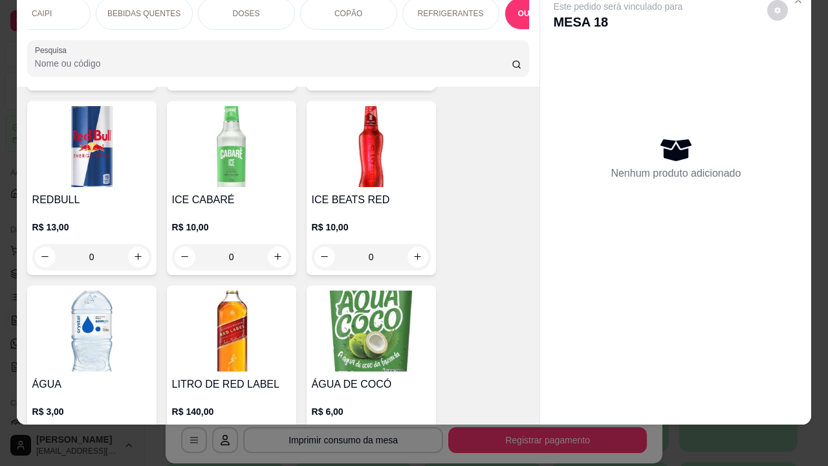
click at [139, 431] on button "increase-product-quantity" at bounding box center [138, 441] width 21 height 21
type input "1"
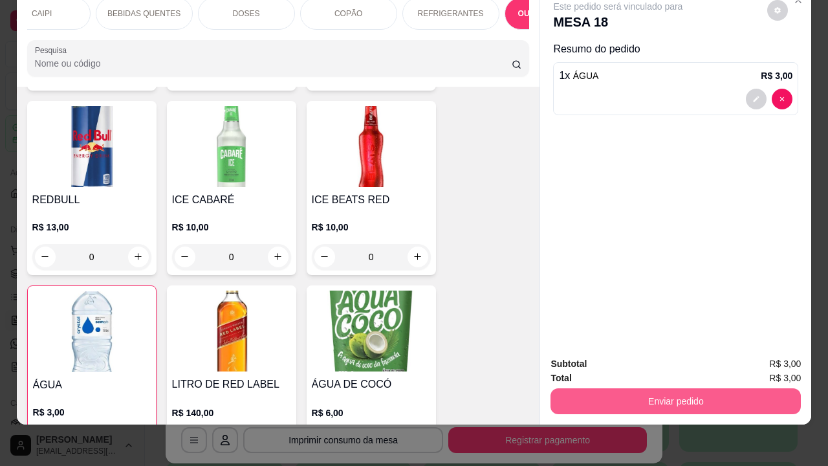
click at [564, 394] on button "Enviar pedido" at bounding box center [675, 401] width 250 height 26
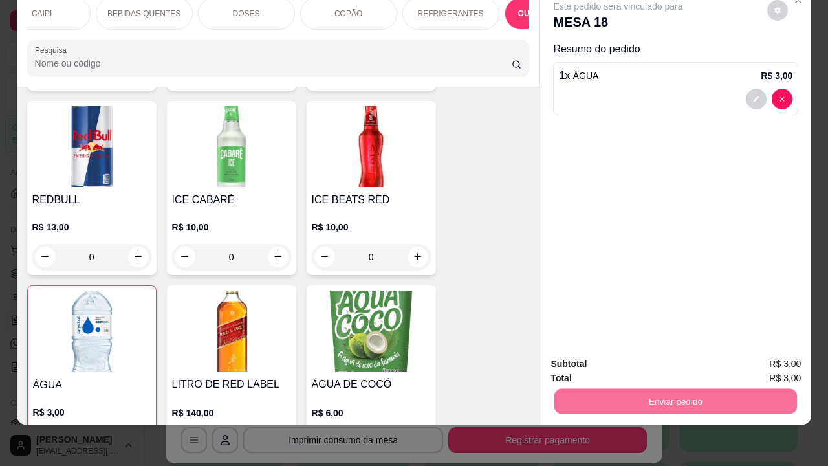
click at [623, 359] on button "Não registrar e enviar pedido" at bounding box center [632, 359] width 135 height 25
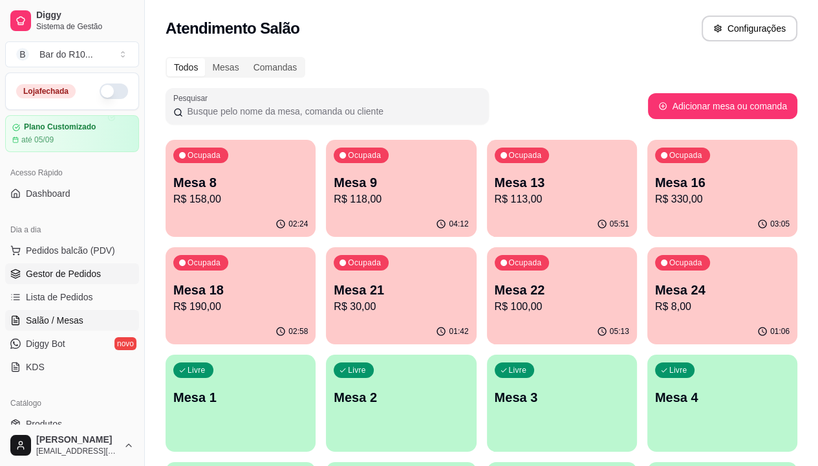
click at [101, 273] on link "Gestor de Pedidos" at bounding box center [72, 273] width 134 height 21
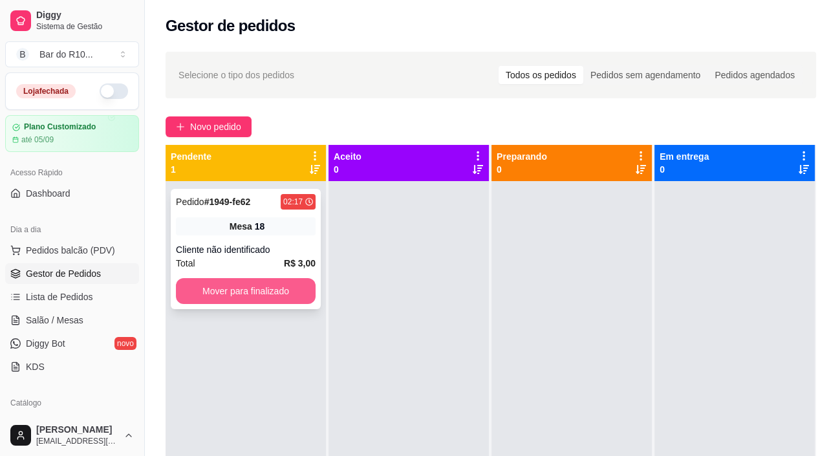
click at [283, 288] on button "Mover para finalizado" at bounding box center [246, 291] width 140 height 26
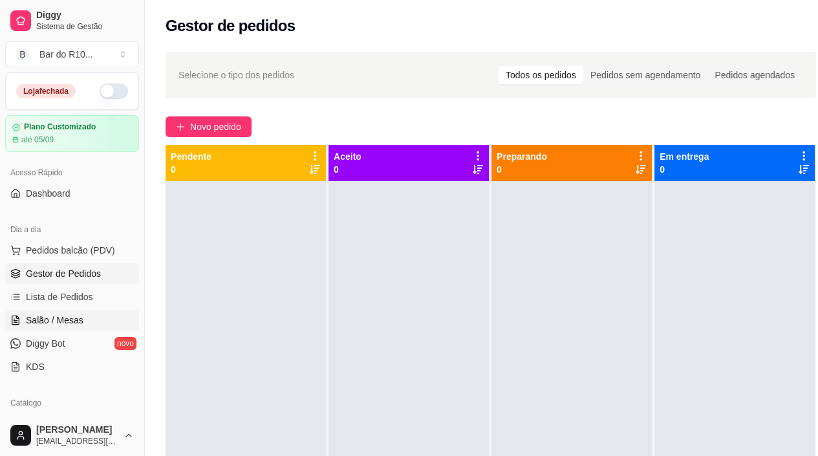
click at [45, 329] on link "Salão / Mesas" at bounding box center [72, 320] width 134 height 21
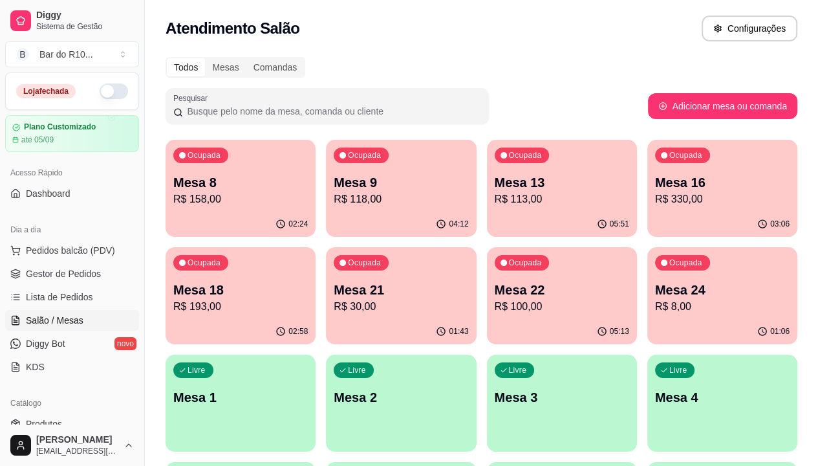
click at [308, 281] on p "Mesa 18" at bounding box center [240, 290] width 135 height 18
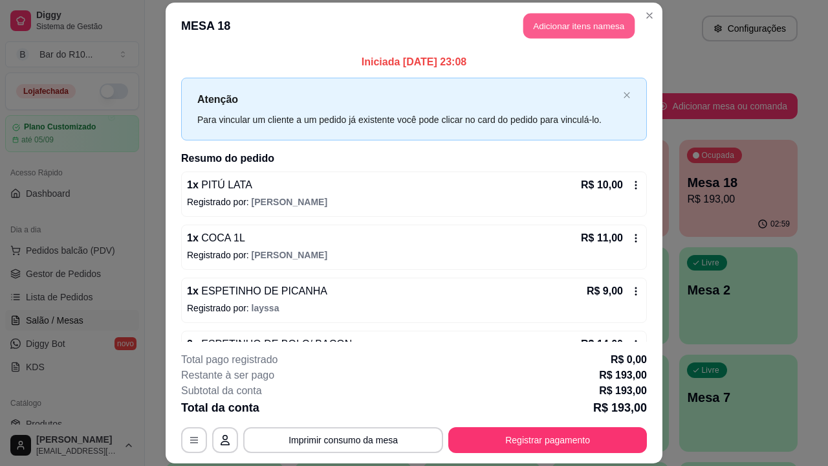
click at [605, 33] on button "Adicionar itens na mesa" at bounding box center [578, 25] width 111 height 25
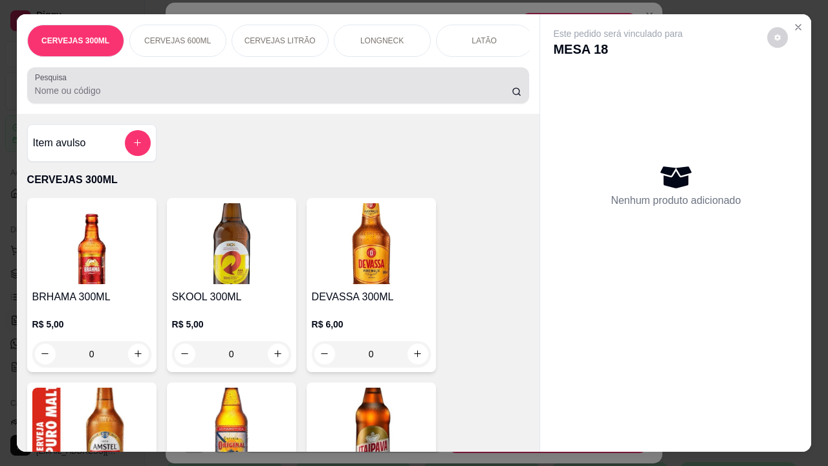
click at [422, 84] on div at bounding box center [278, 85] width 487 height 26
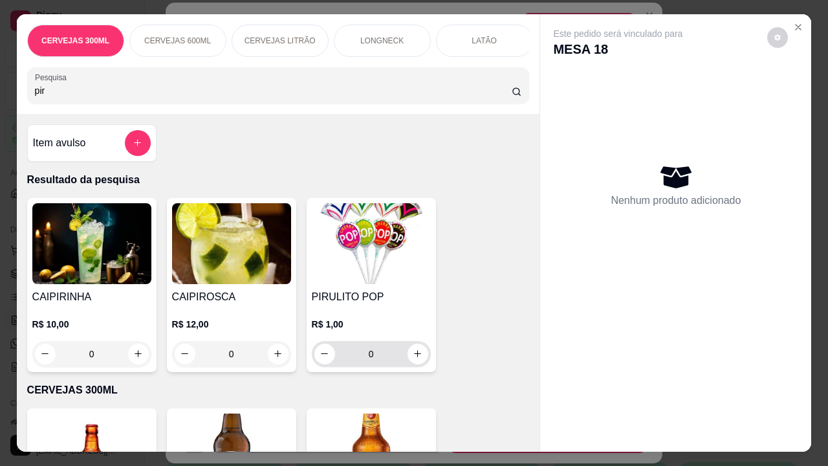
type input "pir"
click at [409, 367] on div "0" at bounding box center [371, 354] width 114 height 26
click at [414, 358] on icon "increase-product-quantity" at bounding box center [418, 354] width 10 height 10
type input "1"
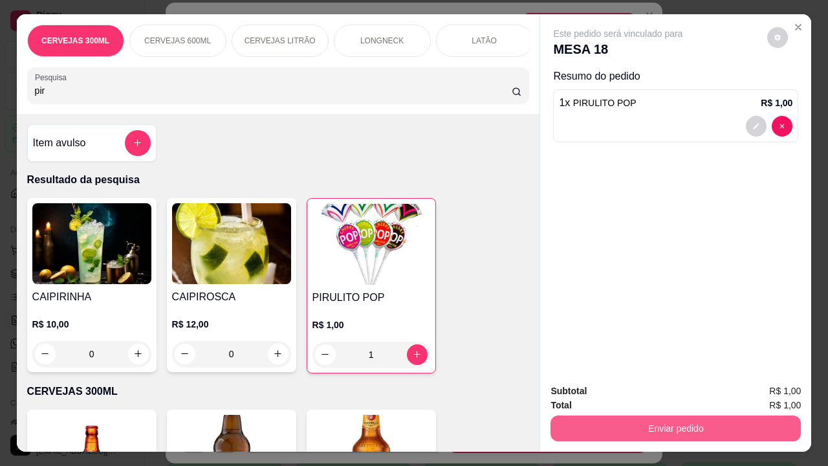
click at [616, 424] on button "Enviar pedido" at bounding box center [675, 428] width 250 height 26
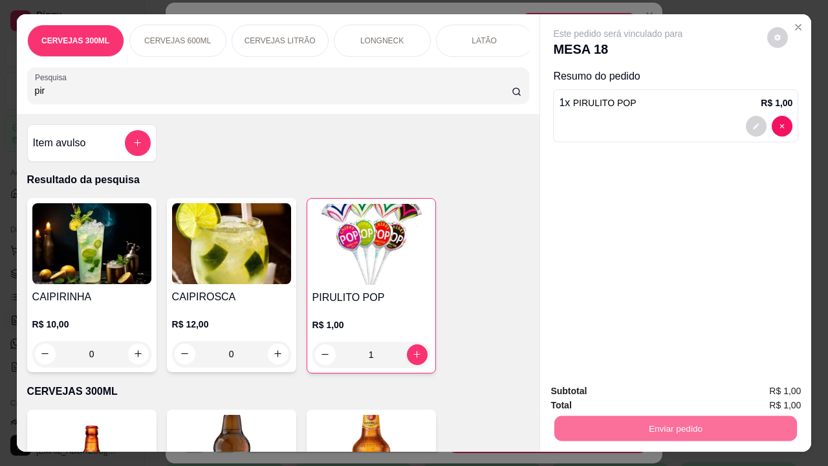
click at [592, 393] on button "Não registrar e enviar pedido" at bounding box center [632, 392] width 135 height 25
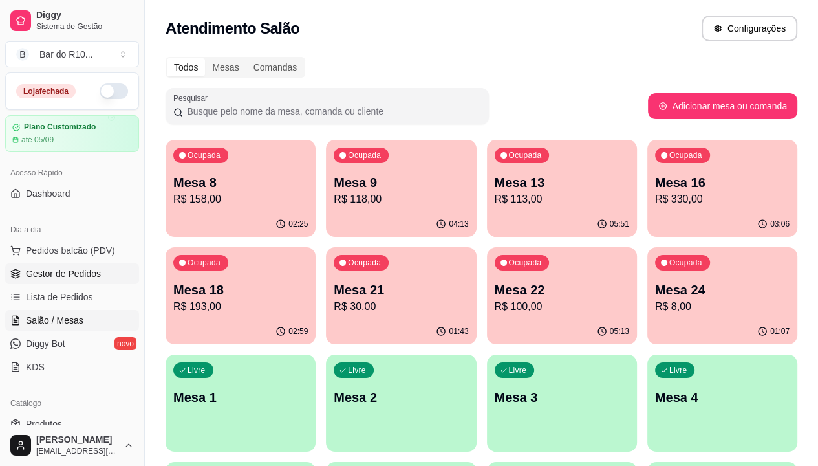
click at [107, 263] on link "Gestor de Pedidos" at bounding box center [72, 273] width 134 height 21
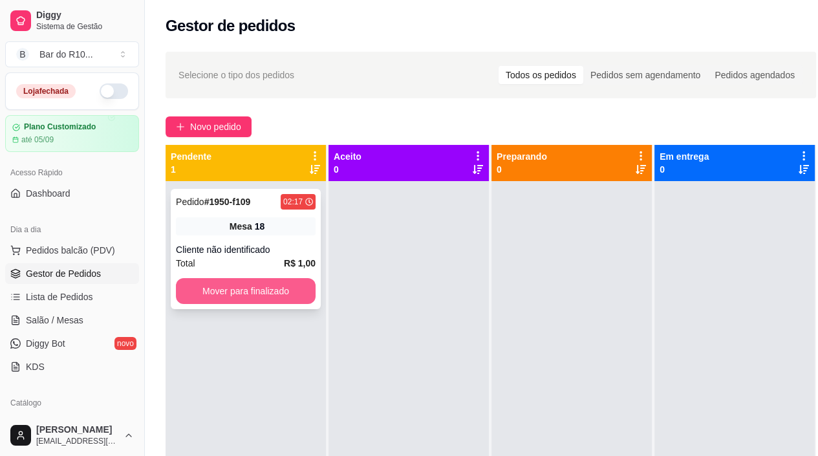
click at [225, 285] on button "Mover para finalizado" at bounding box center [246, 291] width 140 height 26
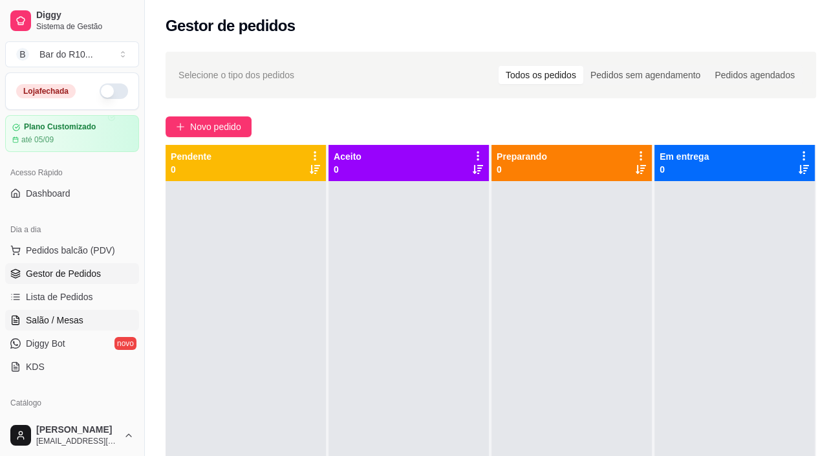
click at [45, 322] on span "Salão / Mesas" at bounding box center [55, 320] width 58 height 13
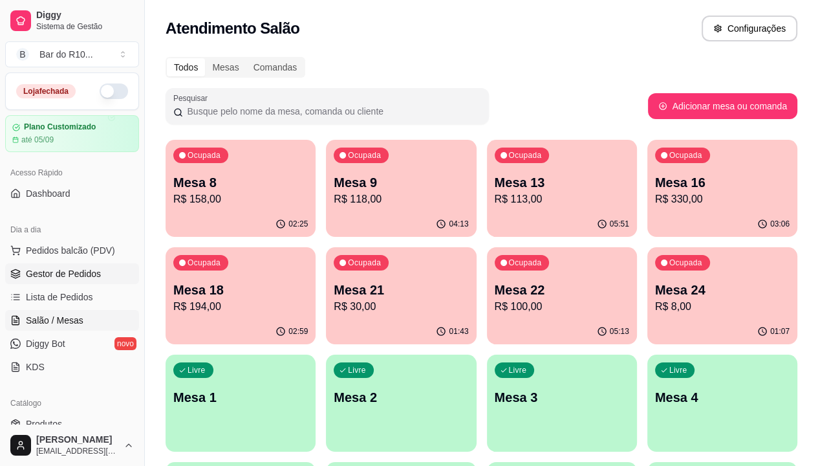
click at [84, 278] on span "Gestor de Pedidos" at bounding box center [63, 273] width 75 height 13
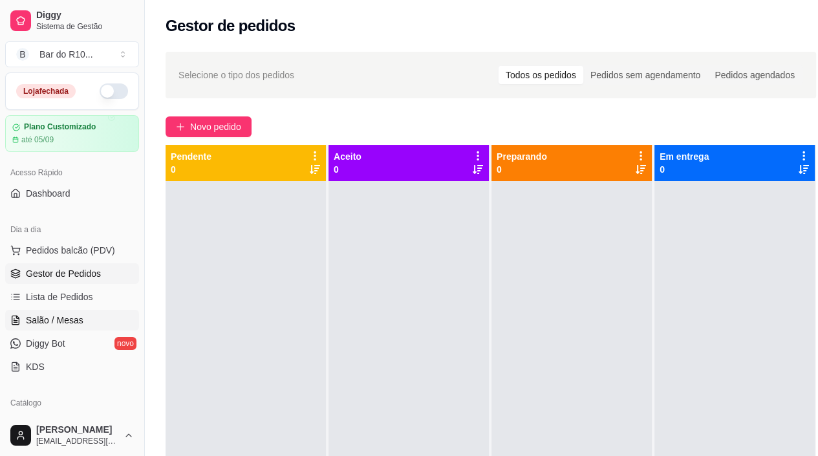
click at [72, 318] on span "Salão / Mesas" at bounding box center [55, 320] width 58 height 13
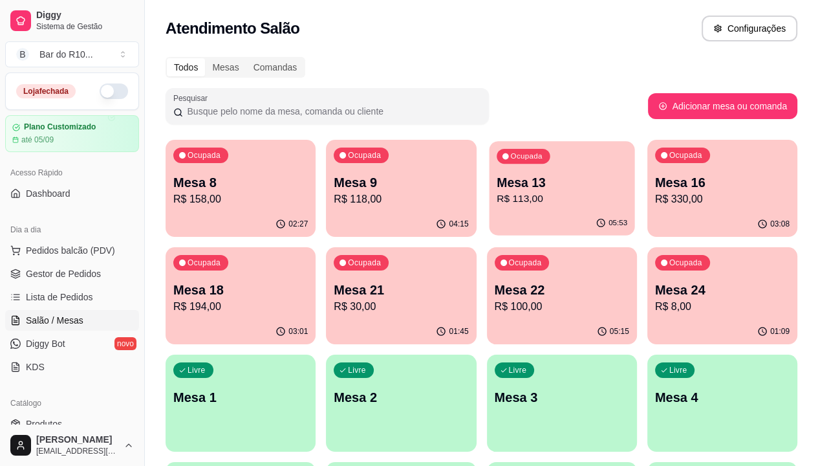
click at [497, 177] on p "Mesa 13" at bounding box center [562, 182] width 131 height 17
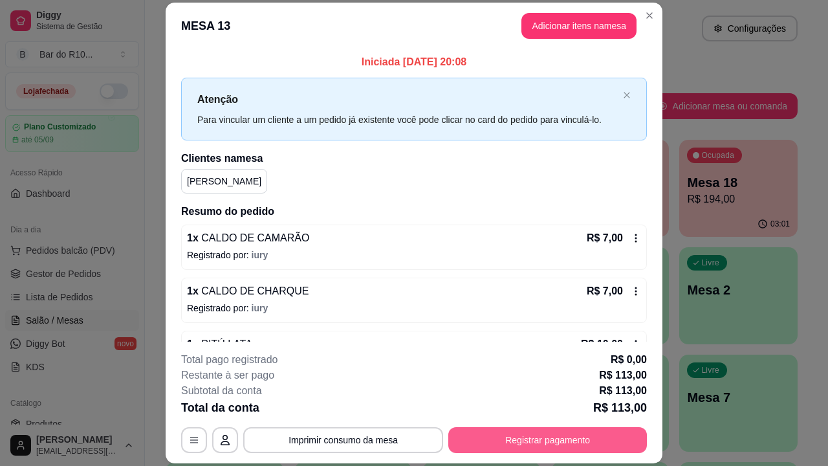
click at [554, 437] on button "Registrar pagamento" at bounding box center [547, 440] width 199 height 26
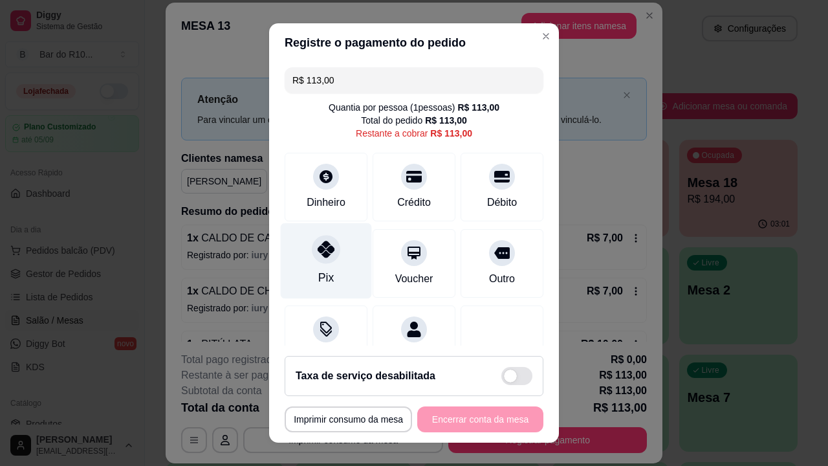
click at [318, 272] on div "Pix" at bounding box center [326, 277] width 16 height 17
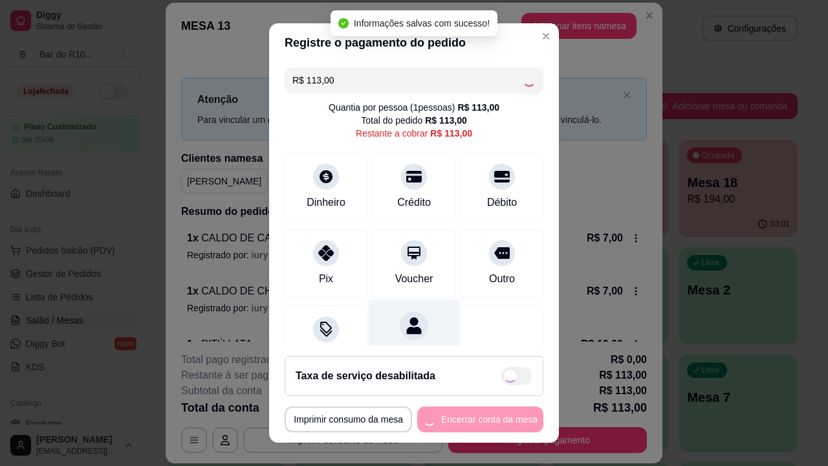
type input "R$ 0,00"
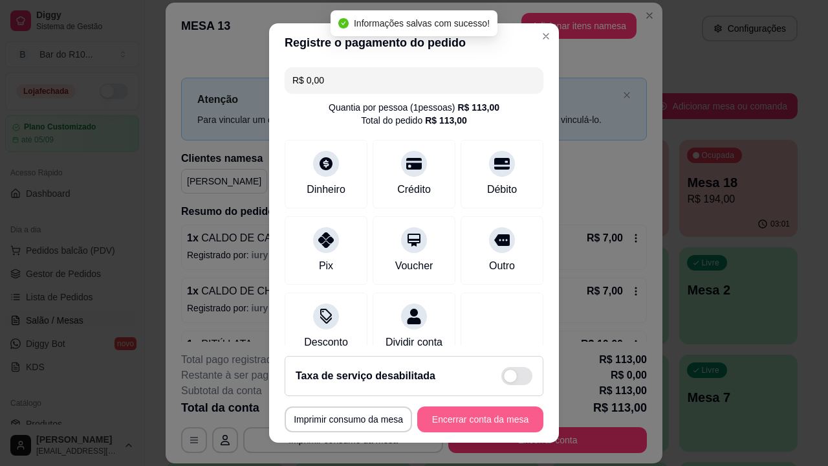
click at [479, 414] on button "Encerrar conta da mesa" at bounding box center [480, 419] width 126 height 26
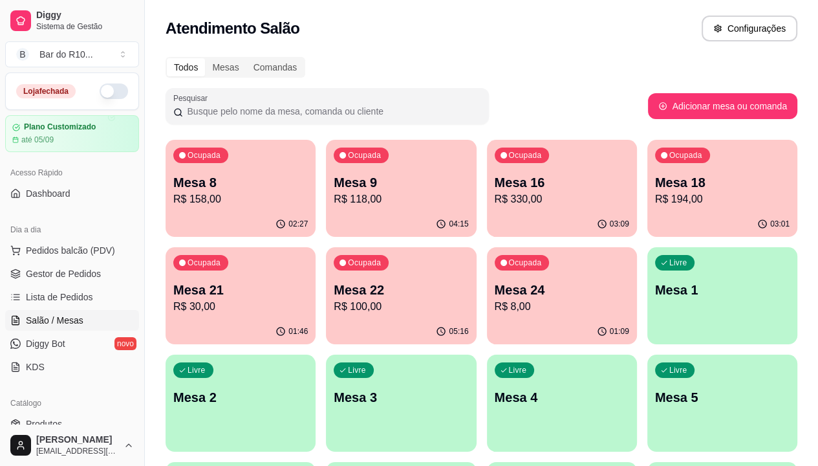
click at [487, 319] on div "01:09" at bounding box center [562, 331] width 150 height 25
click at [106, 274] on link "Gestor de Pedidos" at bounding box center [72, 273] width 134 height 21
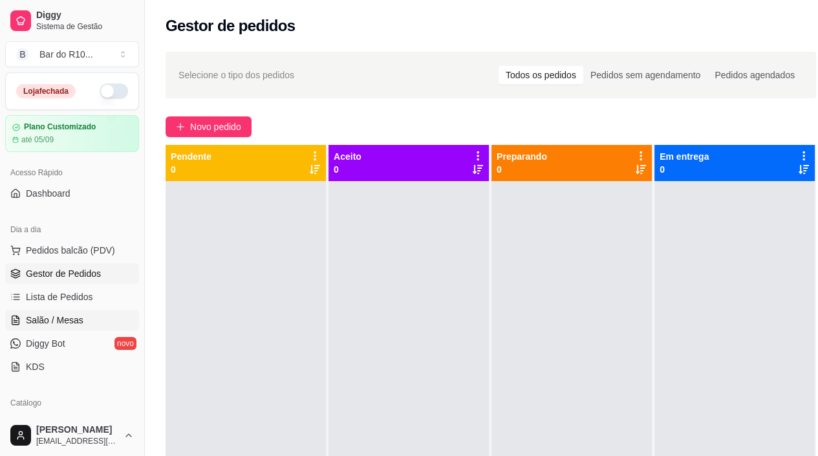
click at [78, 325] on span "Salão / Mesas" at bounding box center [55, 320] width 58 height 13
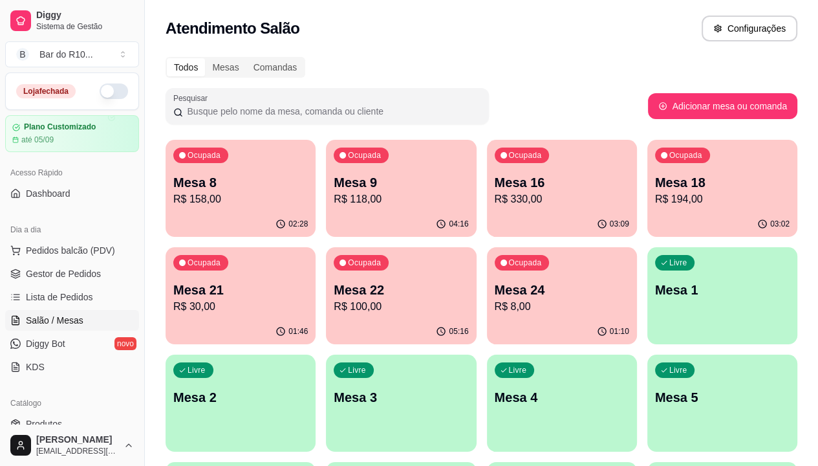
click at [239, 199] on p "R$ 158,00" at bounding box center [240, 199] width 135 height 16
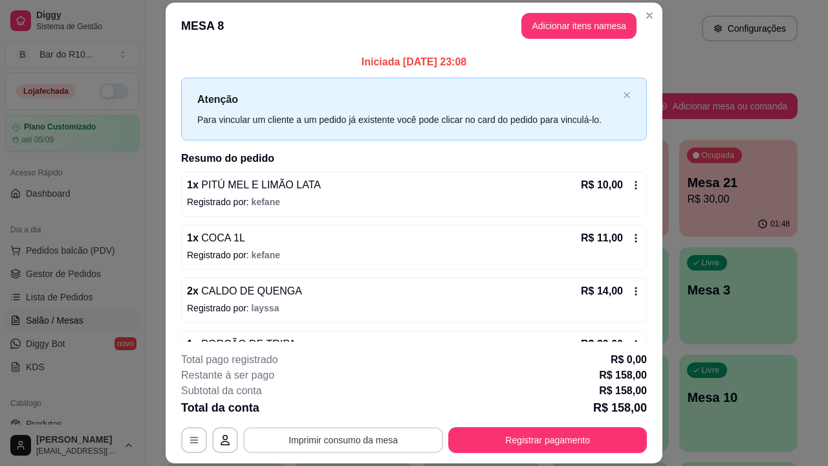
click at [340, 433] on button "Imprimir consumo da mesa" at bounding box center [343, 440] width 200 height 26
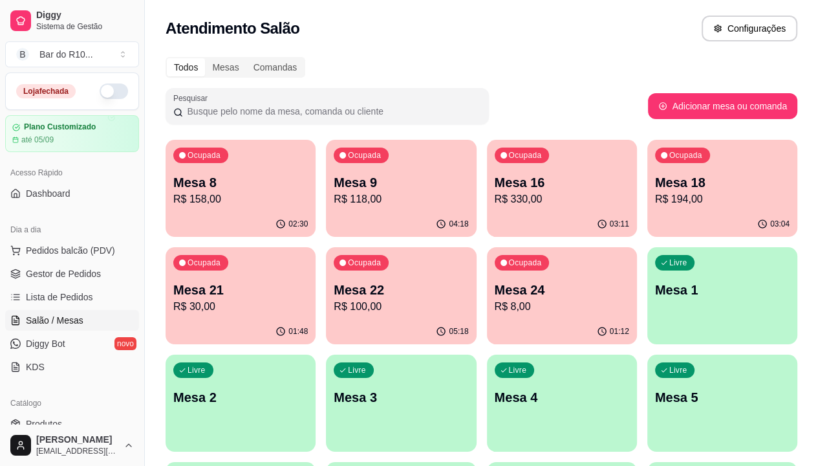
click at [355, 216] on div "04:18" at bounding box center [401, 223] width 150 height 25
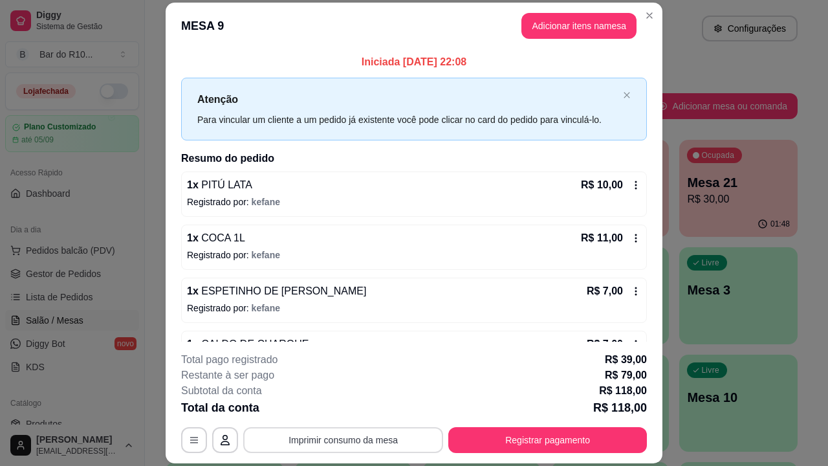
click at [362, 437] on button "Imprimir consumo da mesa" at bounding box center [343, 440] width 200 height 26
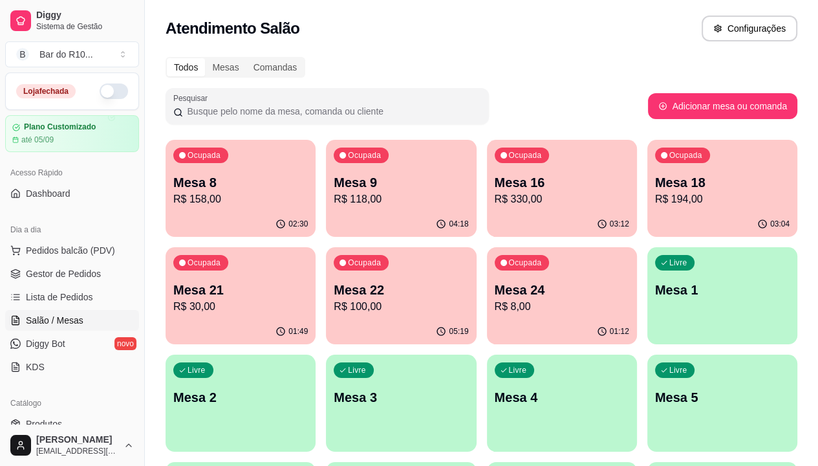
click at [330, 219] on div "04:18" at bounding box center [401, 223] width 150 height 25
click at [334, 308] on p "R$ 100,00" at bounding box center [401, 307] width 135 height 16
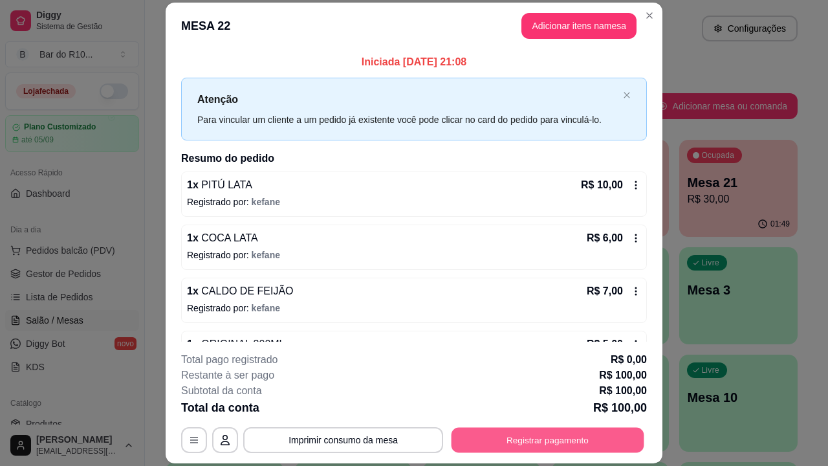
click at [528, 436] on button "Registrar pagamento" at bounding box center [547, 439] width 193 height 25
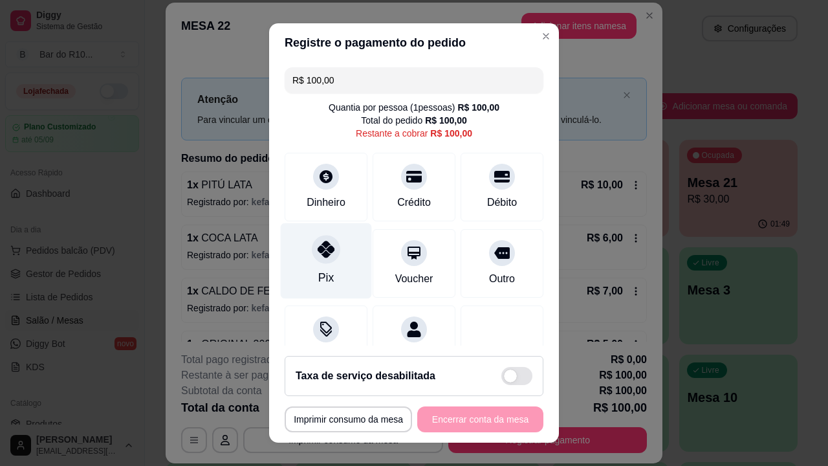
click at [340, 259] on div "Pix" at bounding box center [326, 261] width 91 height 76
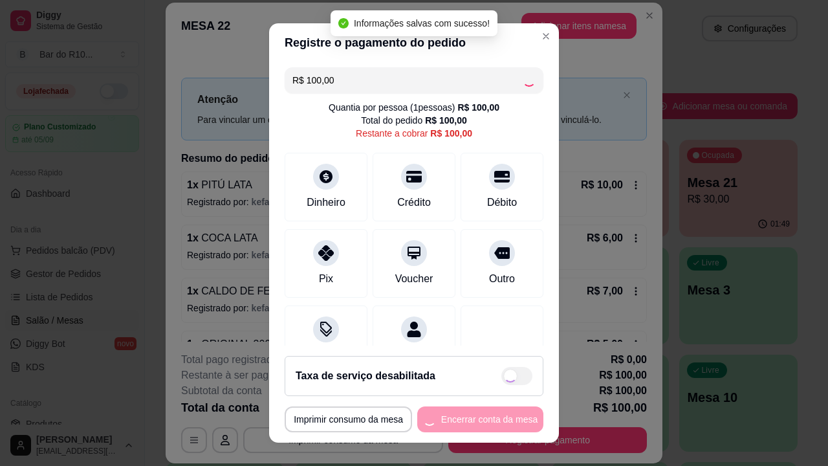
type input "R$ 0,00"
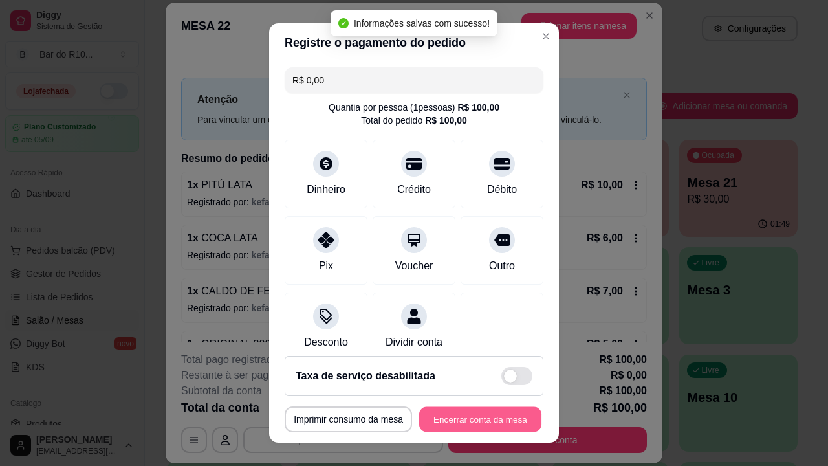
click at [477, 419] on button "Encerrar conta da mesa" at bounding box center [480, 419] width 122 height 25
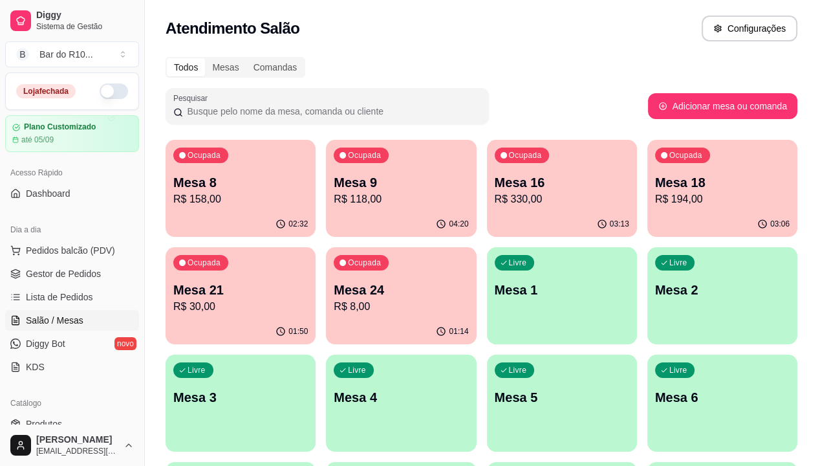
click at [241, 193] on p "R$ 158,00" at bounding box center [240, 199] width 135 height 16
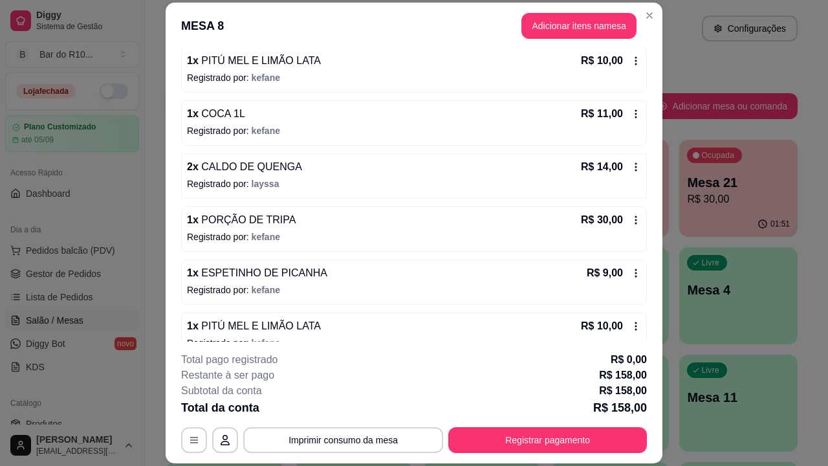
scroll to position [129, 0]
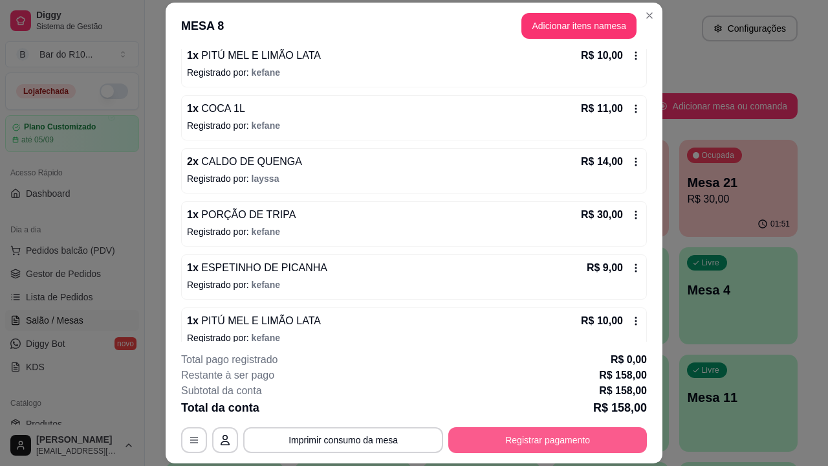
click at [577, 441] on button "Registrar pagamento" at bounding box center [547, 440] width 199 height 26
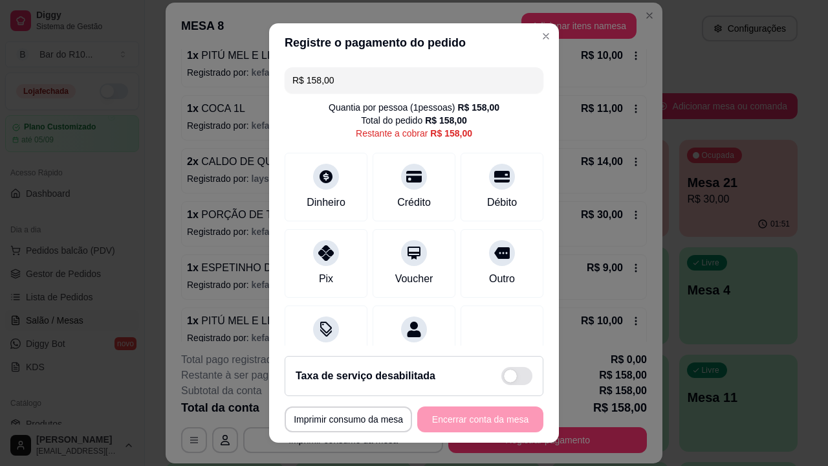
click at [409, 82] on input "R$ 158,00" at bounding box center [413, 80] width 243 height 26
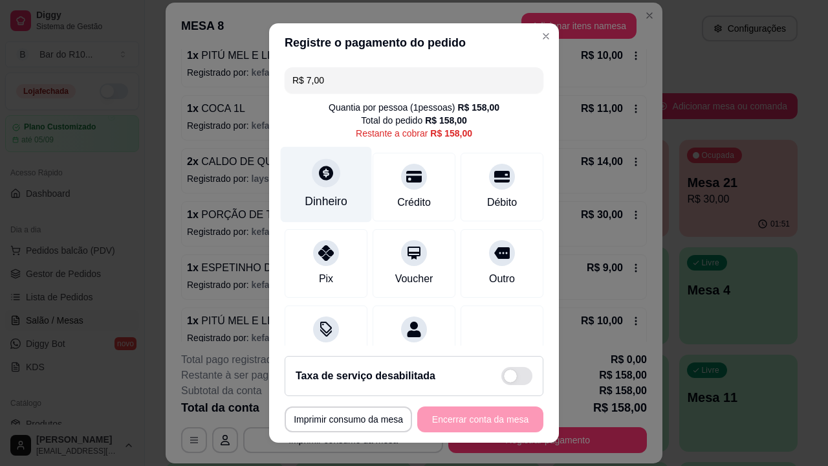
type input "R$ 7,00"
click at [307, 193] on div "Dinheiro" at bounding box center [326, 201] width 43 height 17
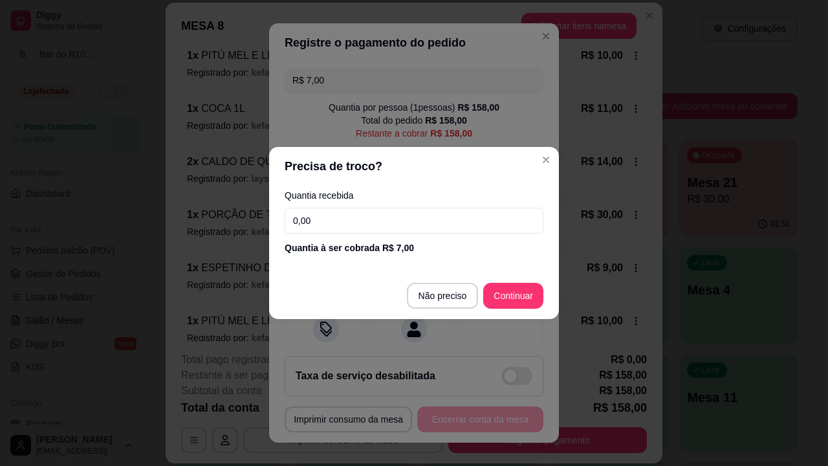
click at [371, 221] on input "0,00" at bounding box center [414, 221] width 259 height 26
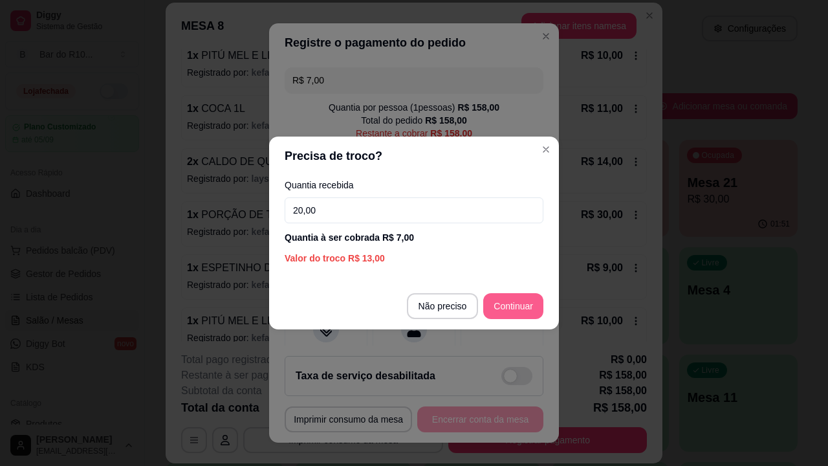
type input "20,00"
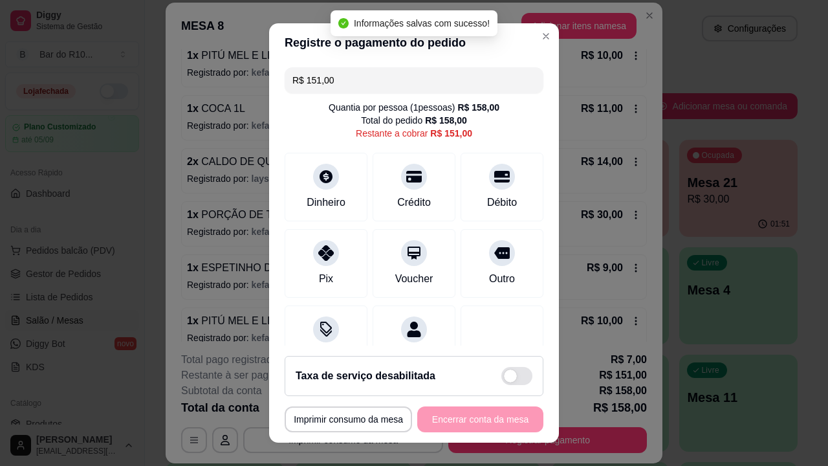
click at [404, 76] on input "R$ 151,00" at bounding box center [413, 80] width 243 height 26
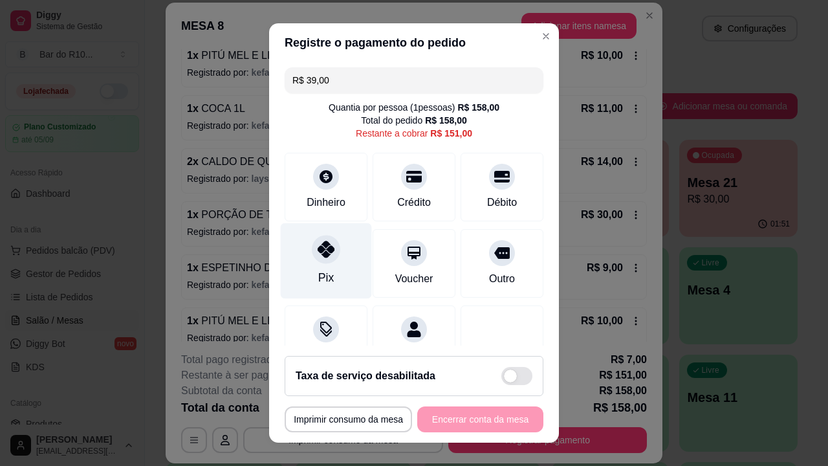
click at [318, 251] on icon at bounding box center [326, 249] width 17 height 17
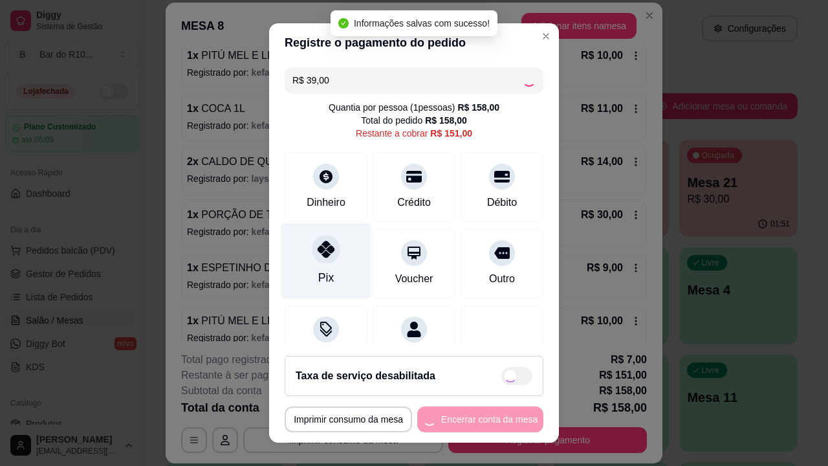
type input "R$ 112,00"
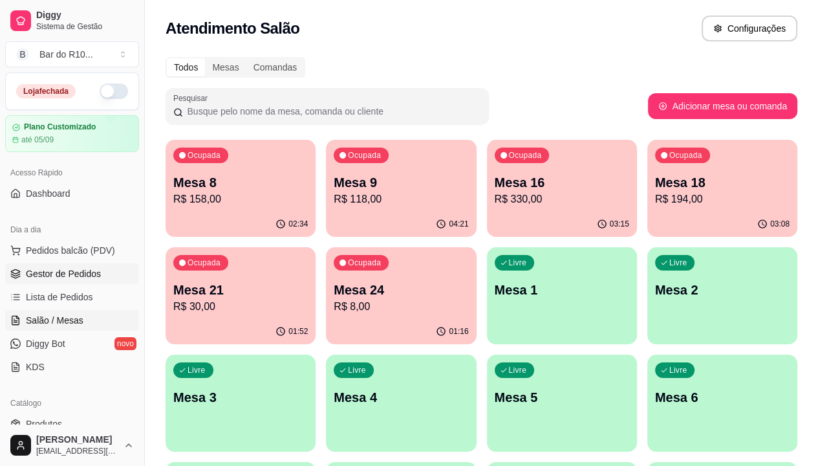
click at [117, 269] on link "Gestor de Pedidos" at bounding box center [72, 273] width 134 height 21
click at [120, 273] on link "Gestor de Pedidos" at bounding box center [72, 273] width 134 height 21
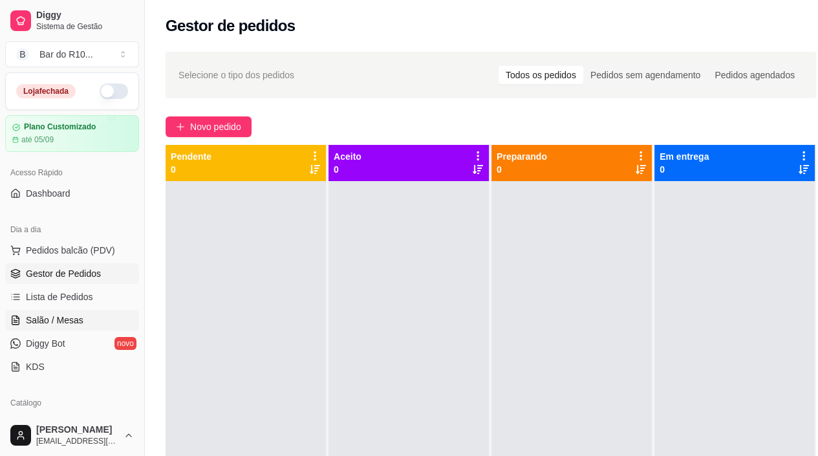
click at [91, 315] on link "Salão / Mesas" at bounding box center [72, 320] width 134 height 21
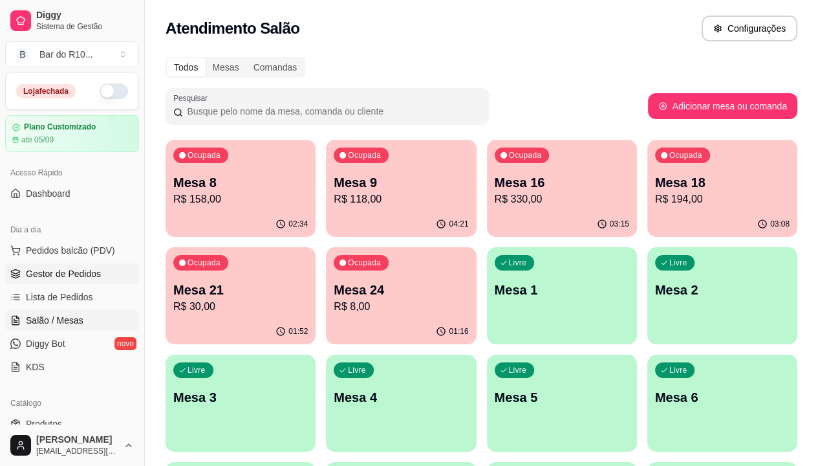
click at [111, 269] on link "Gestor de Pedidos" at bounding box center [72, 273] width 134 height 21
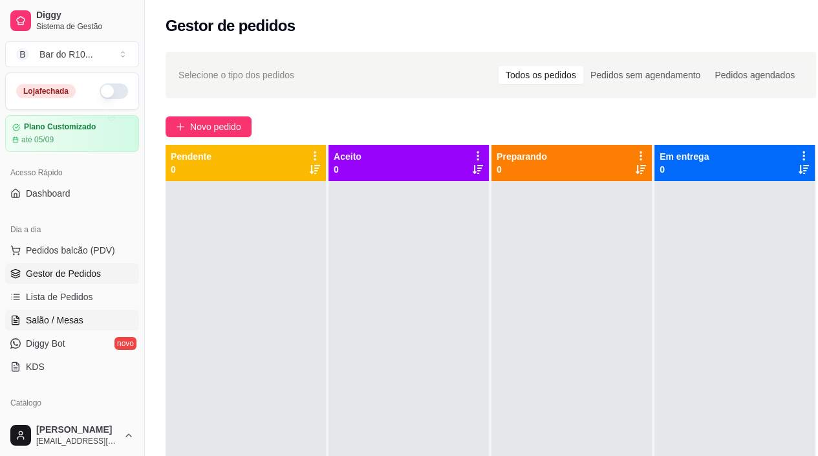
click at [66, 316] on span "Salão / Mesas" at bounding box center [55, 320] width 58 height 13
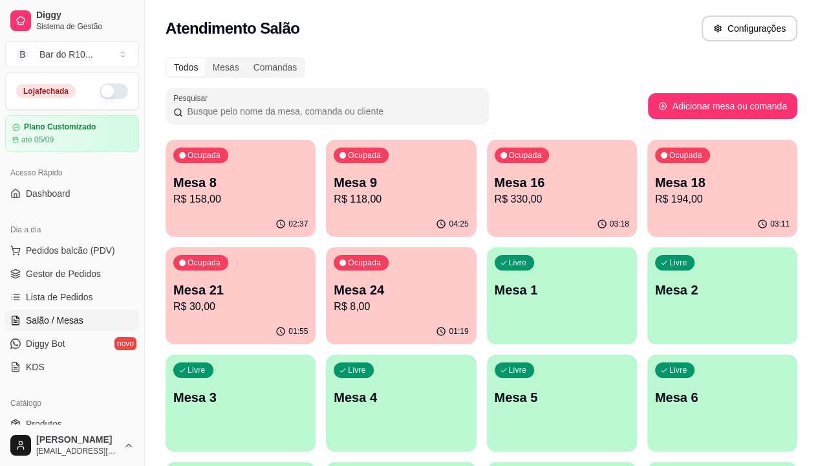
click at [207, 197] on p "R$ 158,00" at bounding box center [240, 199] width 135 height 16
click at [336, 178] on p "Mesa 9" at bounding box center [401, 182] width 131 height 17
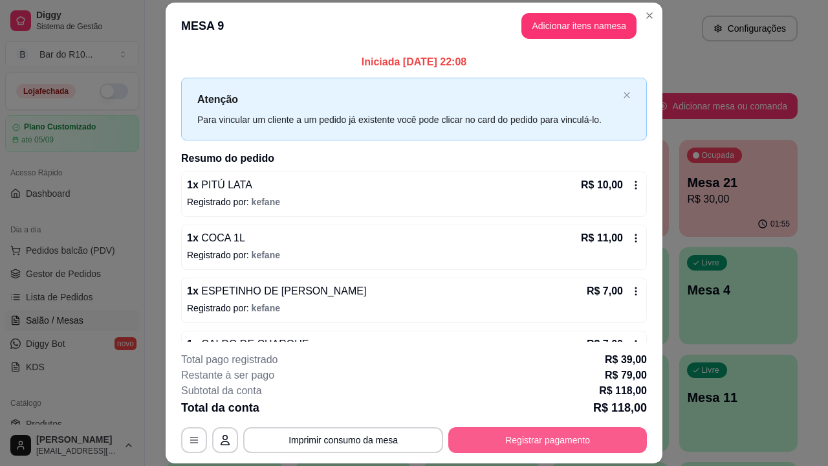
click at [572, 436] on button "Registrar pagamento" at bounding box center [547, 440] width 199 height 26
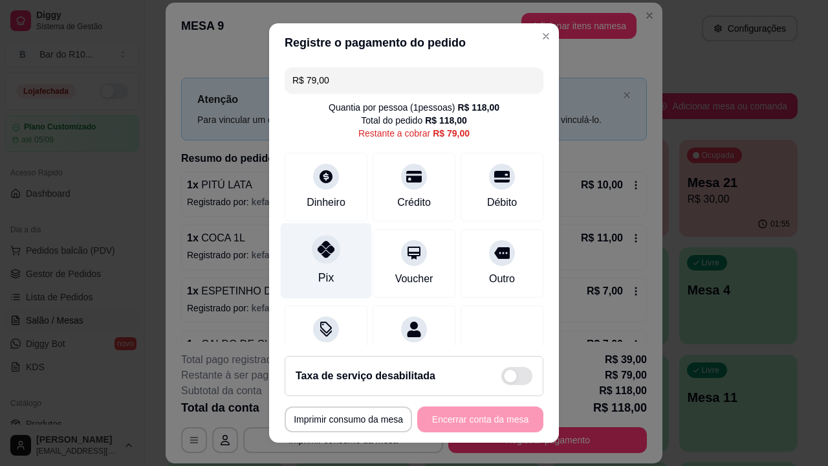
click at [326, 248] on icon at bounding box center [326, 249] width 17 height 17
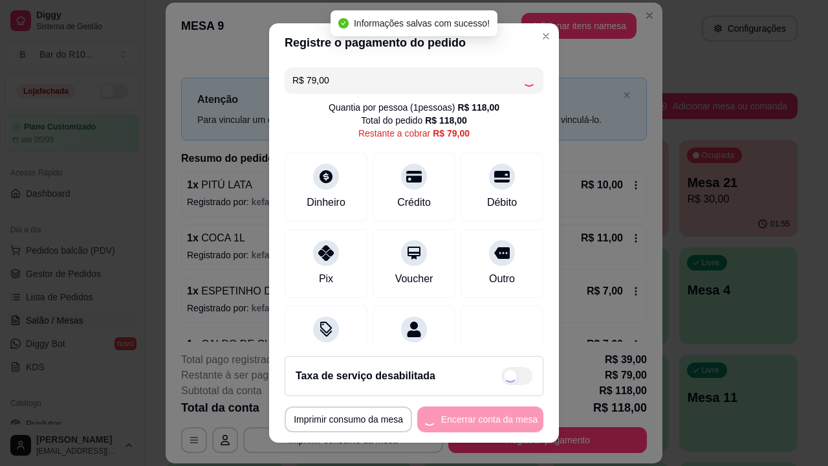
type input "R$ 0,00"
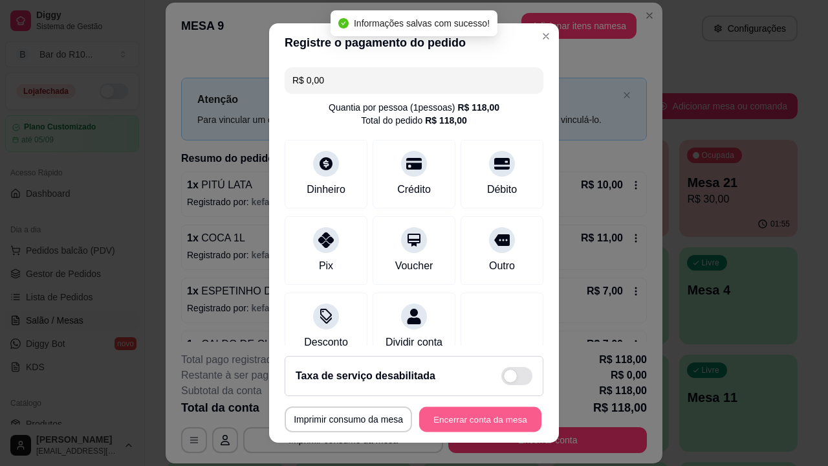
click at [504, 420] on button "Encerrar conta da mesa" at bounding box center [480, 419] width 122 height 25
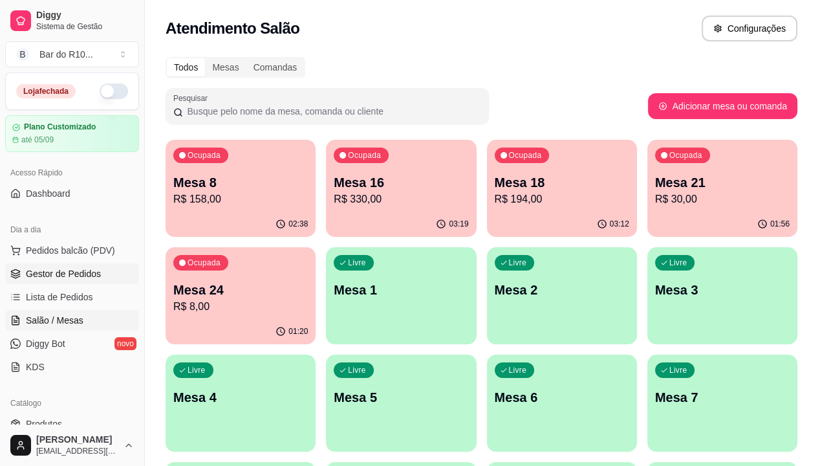
click at [45, 273] on span "Gestor de Pedidos" at bounding box center [63, 273] width 75 height 13
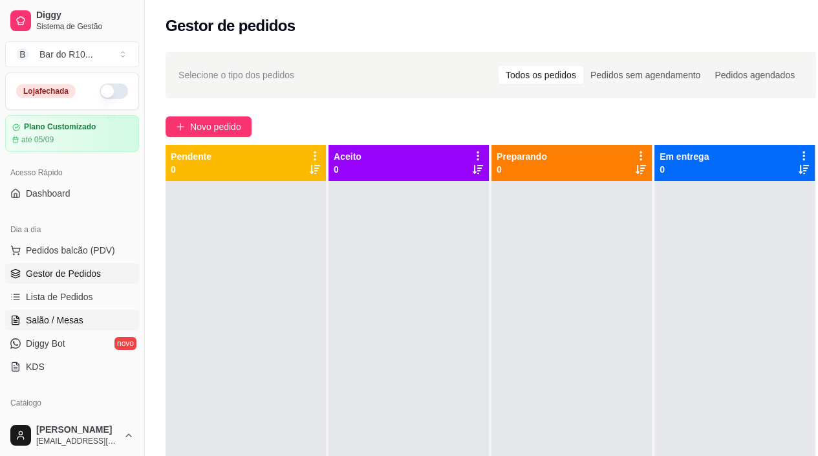
click at [83, 316] on link "Salão / Mesas" at bounding box center [72, 320] width 134 height 21
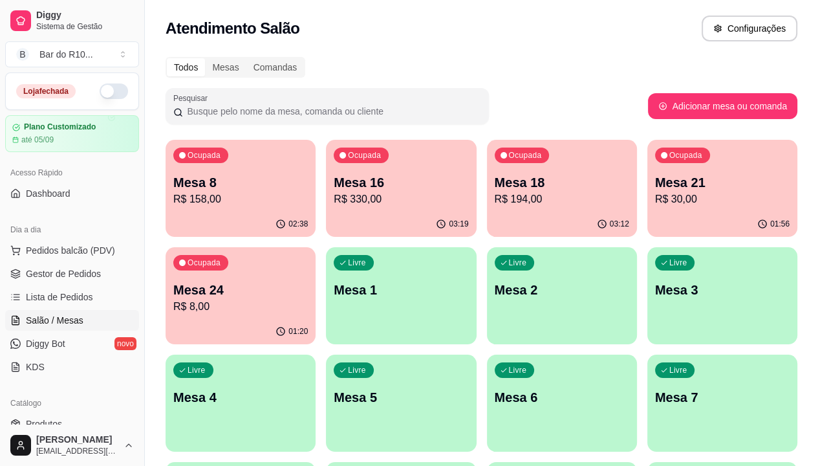
click at [487, 214] on div "03:12" at bounding box center [562, 223] width 150 height 25
click at [238, 183] on p "Mesa 8" at bounding box center [240, 182] width 135 height 18
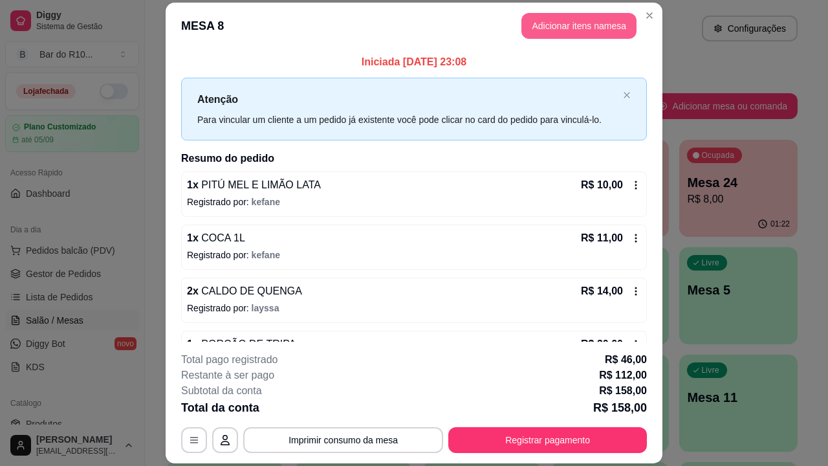
click at [577, 30] on button "Adicionar itens na mesa" at bounding box center [578, 26] width 115 height 26
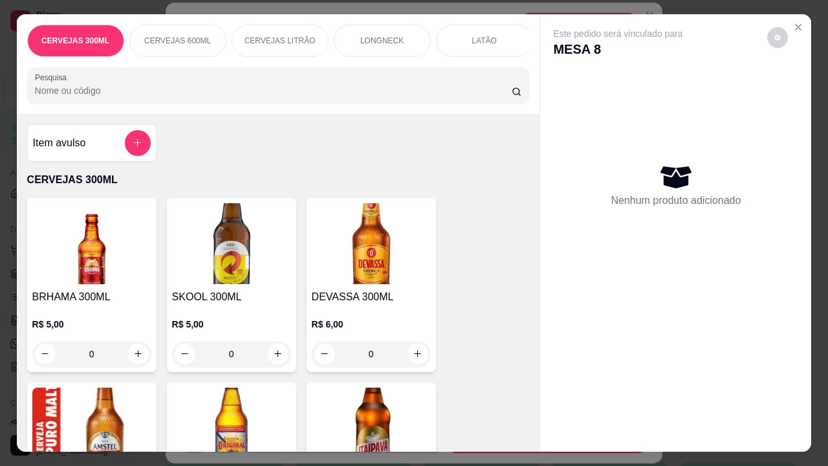
click at [305, 97] on input "Pesquisa" at bounding box center [273, 90] width 477 height 13
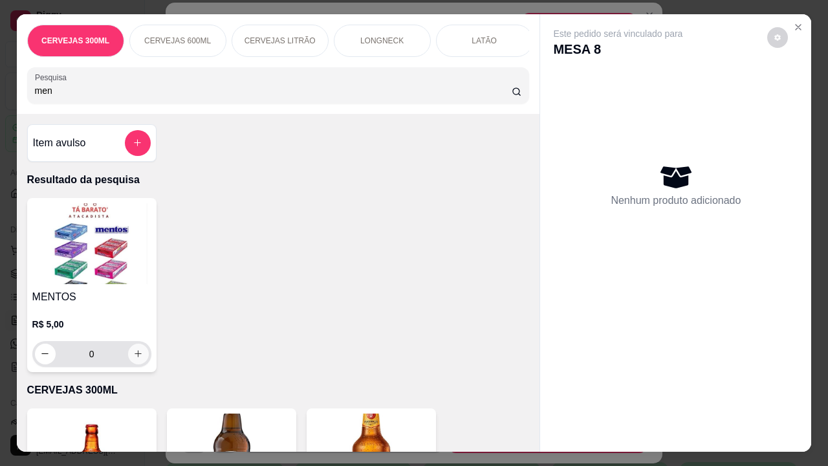
type input "men"
click at [136, 358] on icon "increase-product-quantity" at bounding box center [138, 354] width 10 height 10
type input "1"
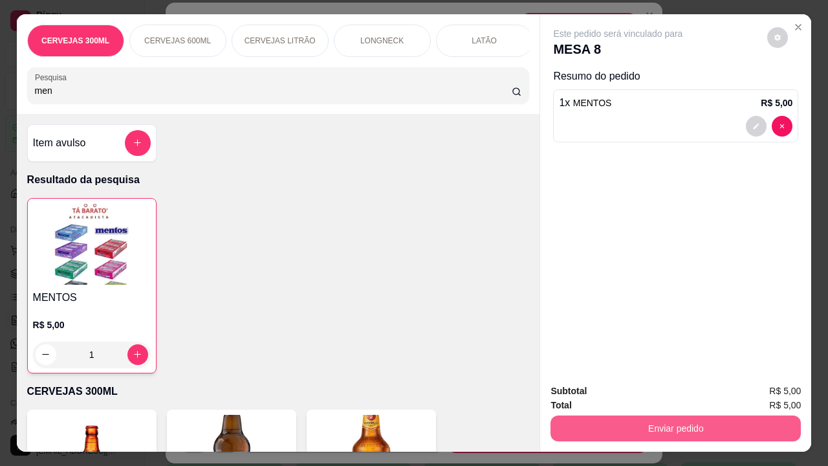
click at [599, 423] on button "Enviar pedido" at bounding box center [675, 428] width 250 height 26
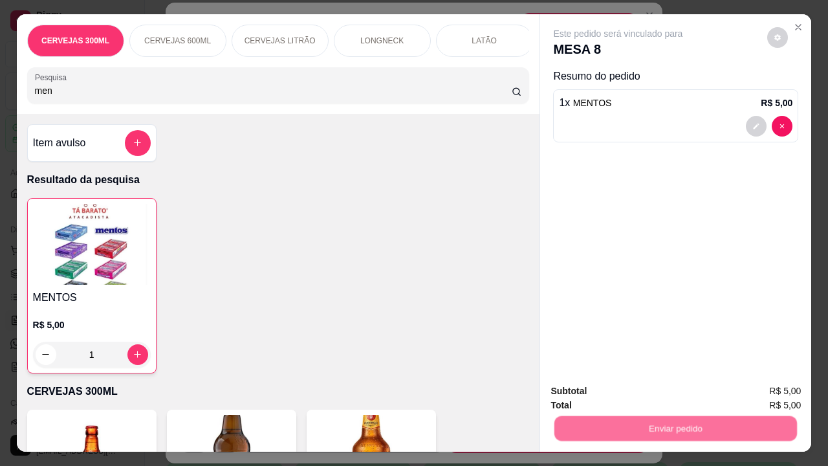
click at [594, 392] on button "Não registrar e enviar pedido" at bounding box center [632, 392] width 135 height 25
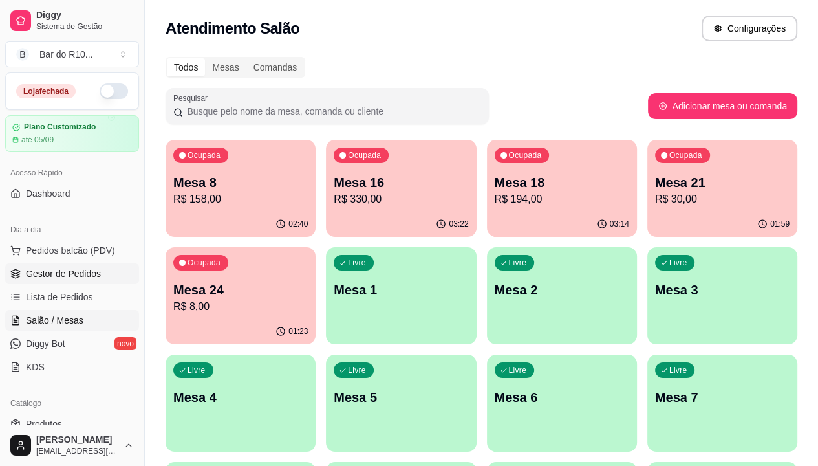
click at [58, 270] on span "Gestor de Pedidos" at bounding box center [63, 273] width 75 height 13
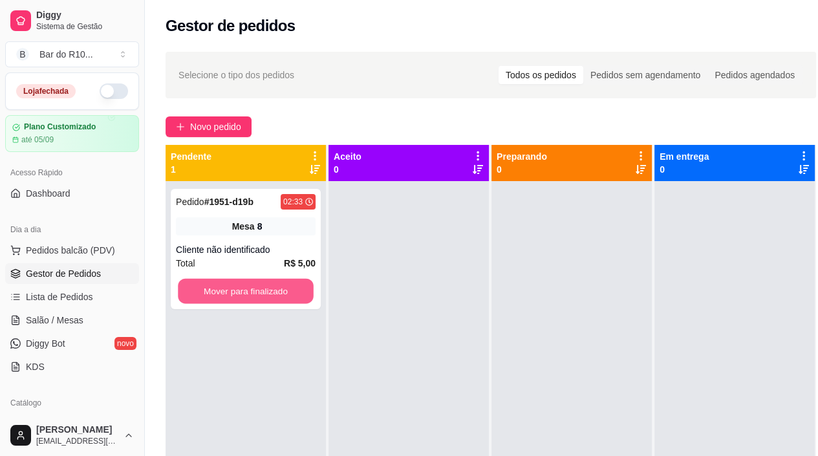
click at [246, 300] on button "Mover para finalizado" at bounding box center [246, 291] width 136 height 25
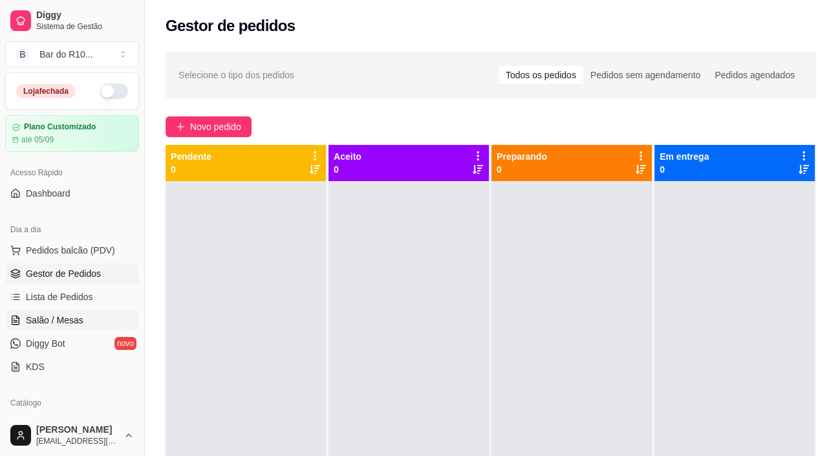
click at [28, 320] on span "Salão / Mesas" at bounding box center [55, 320] width 58 height 13
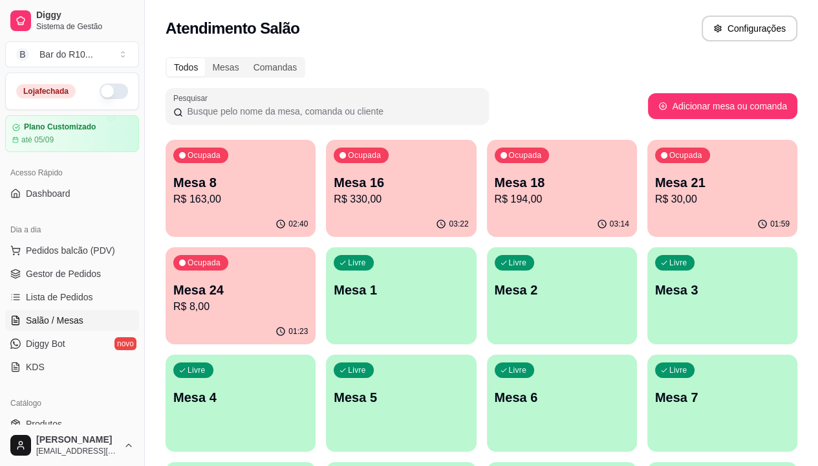
click at [244, 210] on div "Ocupada Mesa 8 R$ 163,00" at bounding box center [241, 176] width 150 height 72
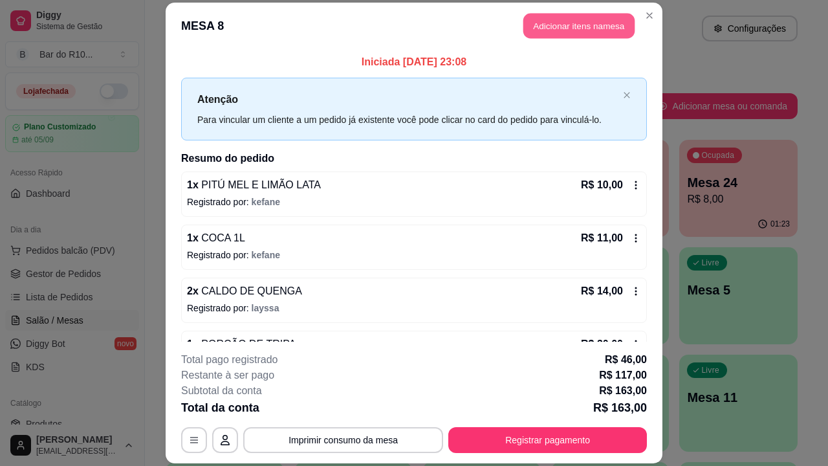
click at [563, 23] on button "Adicionar itens na mesa" at bounding box center [578, 25] width 111 height 25
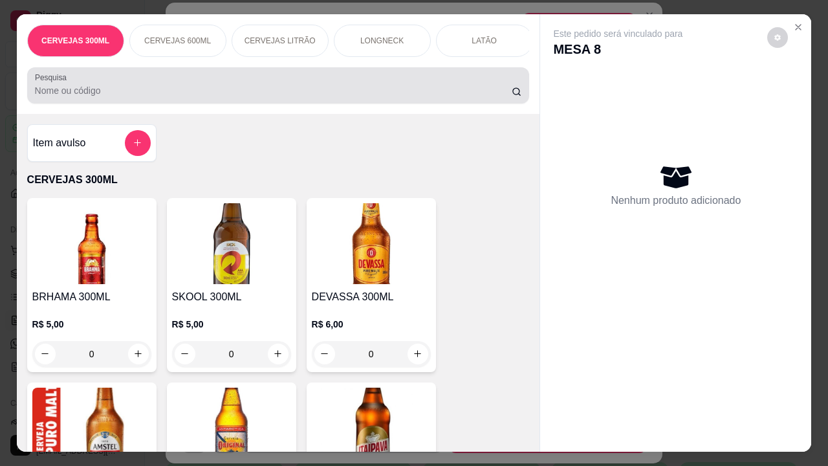
click at [376, 93] on input "Pesquisa" at bounding box center [273, 90] width 477 height 13
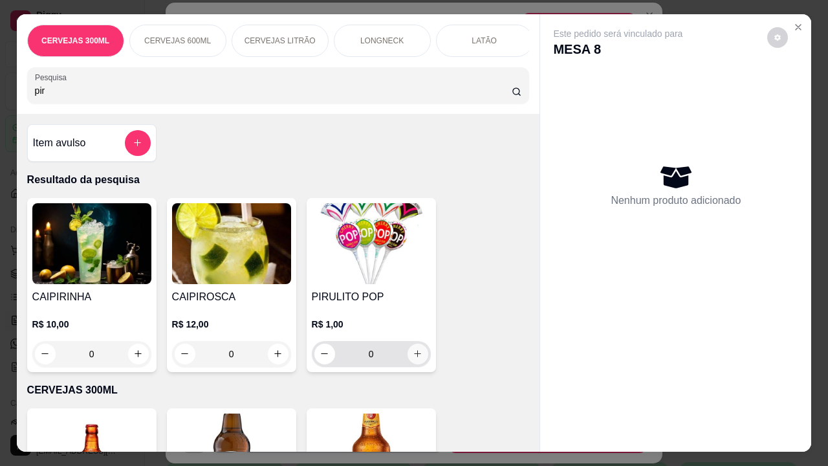
type input "pir"
click at [414, 358] on icon "increase-product-quantity" at bounding box center [418, 354] width 10 height 10
type input "1"
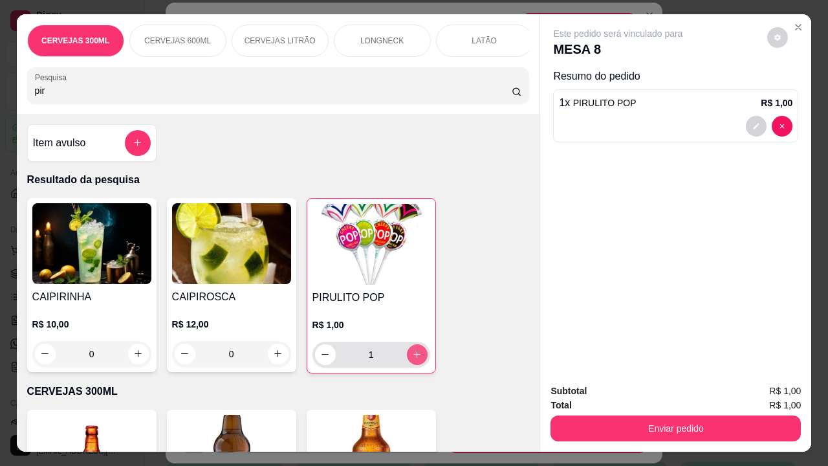
click at [414, 359] on icon "increase-product-quantity" at bounding box center [417, 354] width 10 height 10
type input "2"
click at [414, 359] on icon "increase-product-quantity" at bounding box center [417, 354] width 10 height 10
type input "3"
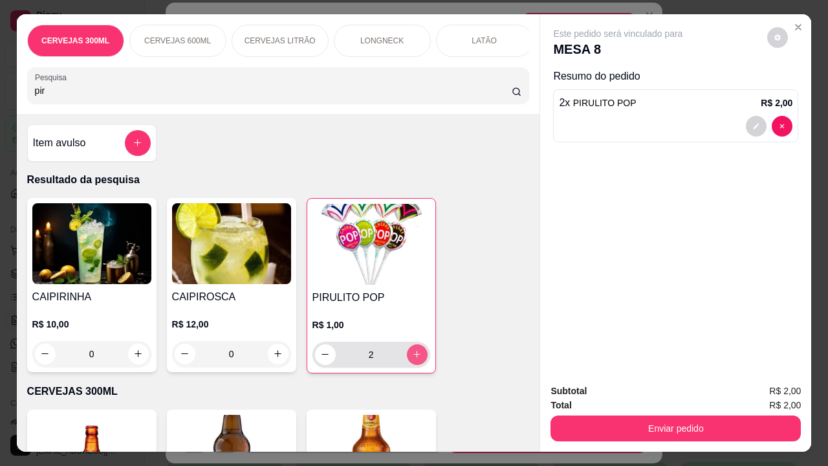
type input "3"
click at [414, 359] on icon "increase-product-quantity" at bounding box center [417, 354] width 10 height 10
type input "4"
click at [414, 359] on icon "increase-product-quantity" at bounding box center [417, 354] width 10 height 10
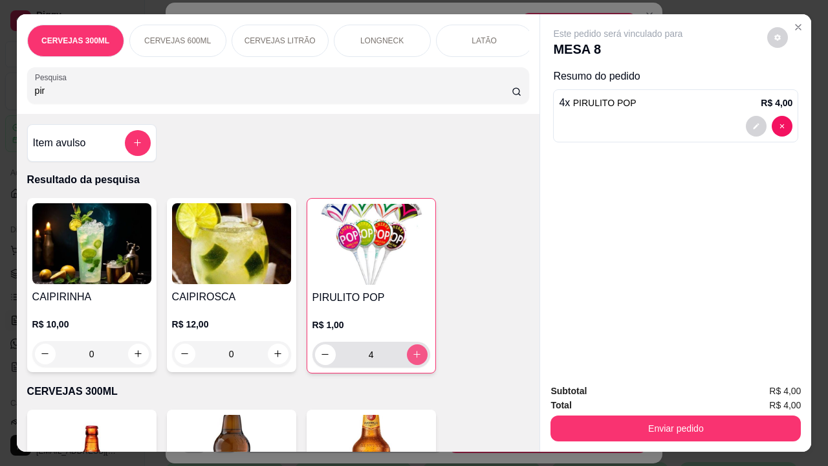
type input "5"
click at [414, 359] on icon "increase-product-quantity" at bounding box center [417, 354] width 10 height 10
type input "6"
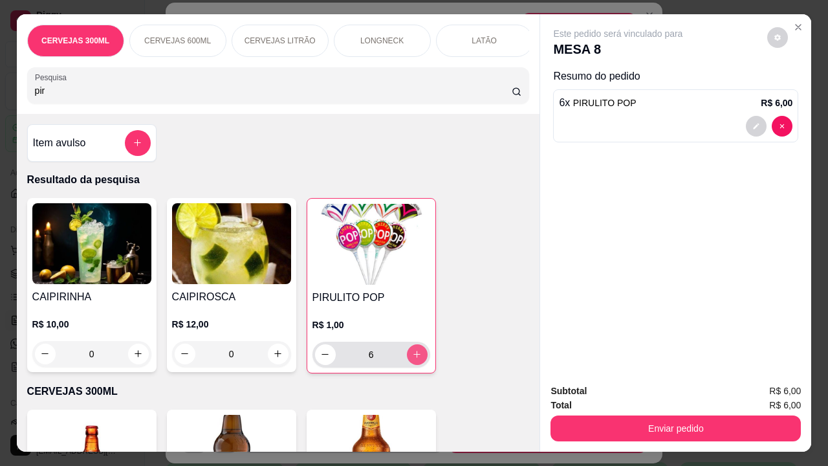
click at [414, 359] on icon "increase-product-quantity" at bounding box center [417, 354] width 10 height 10
type input "7"
click at [414, 359] on icon "increase-product-quantity" at bounding box center [417, 354] width 10 height 10
type input "8"
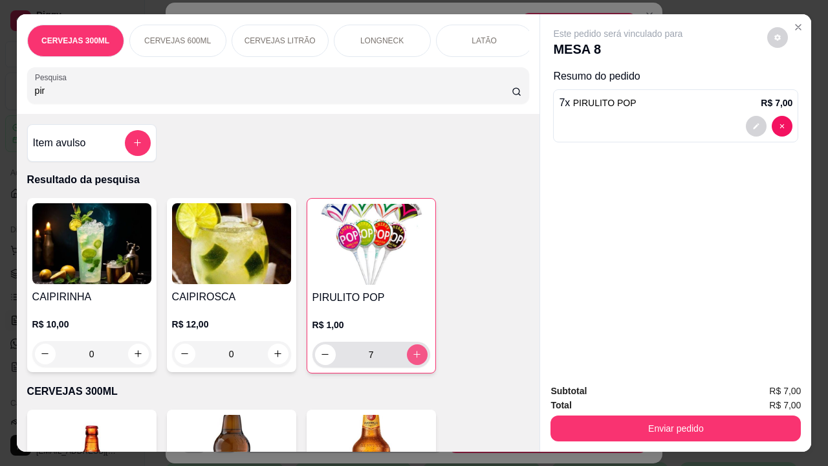
type input "8"
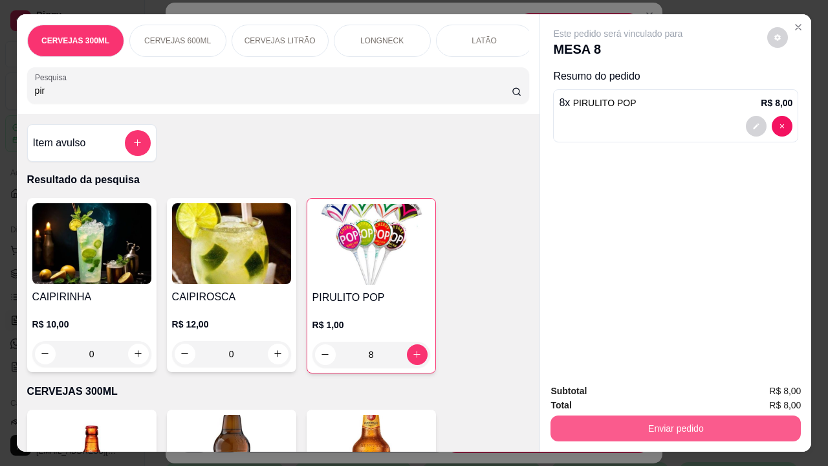
click at [616, 418] on button "Enviar pedido" at bounding box center [675, 428] width 250 height 26
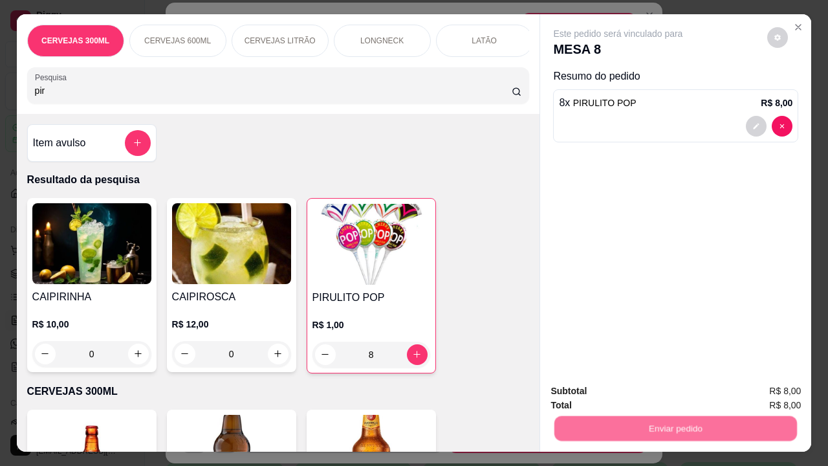
click at [623, 392] on button "Não registrar e enviar pedido" at bounding box center [632, 392] width 135 height 25
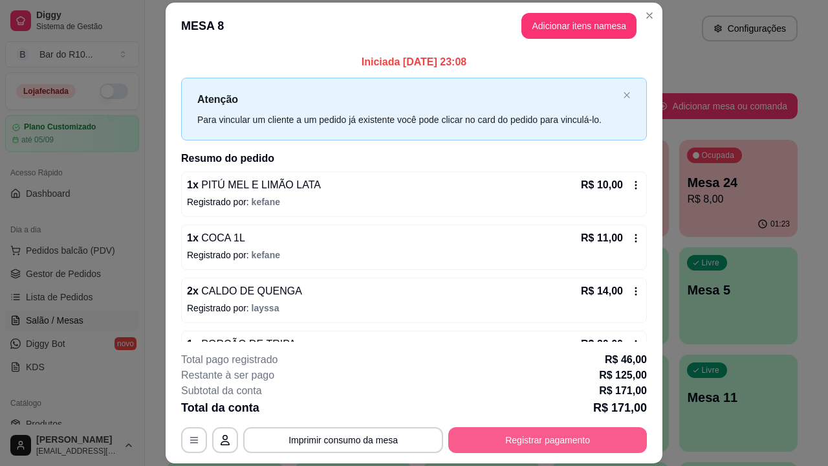
click at [587, 432] on button "Registrar pagamento" at bounding box center [547, 440] width 199 height 26
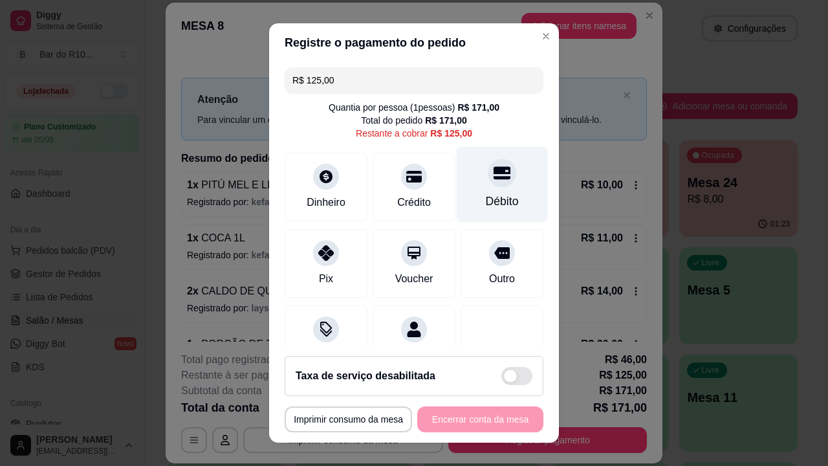
click at [508, 179] on div "Débito" at bounding box center [502, 185] width 91 height 76
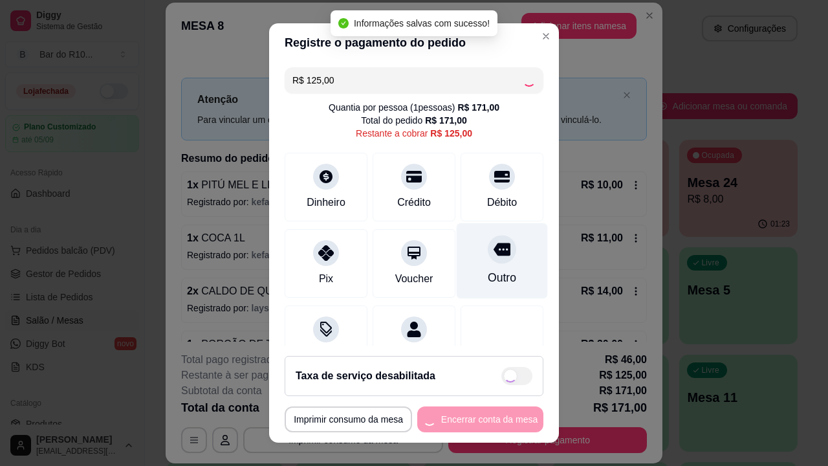
type input "R$ 0,00"
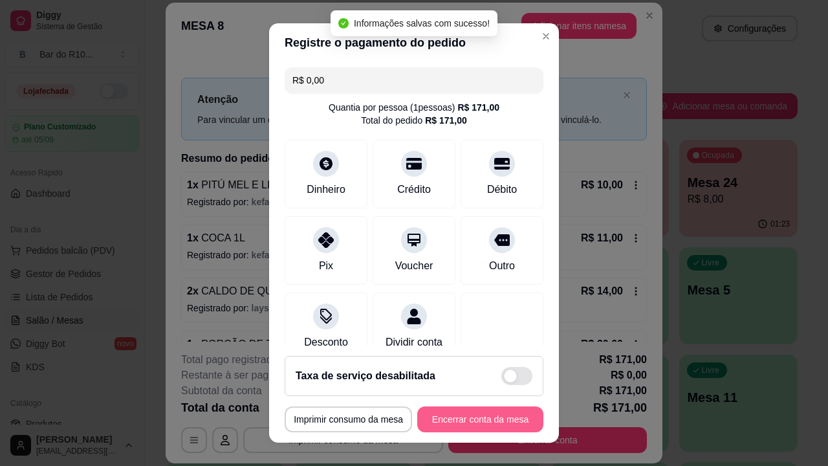
click at [465, 428] on button "Encerrar conta da mesa" at bounding box center [480, 419] width 126 height 26
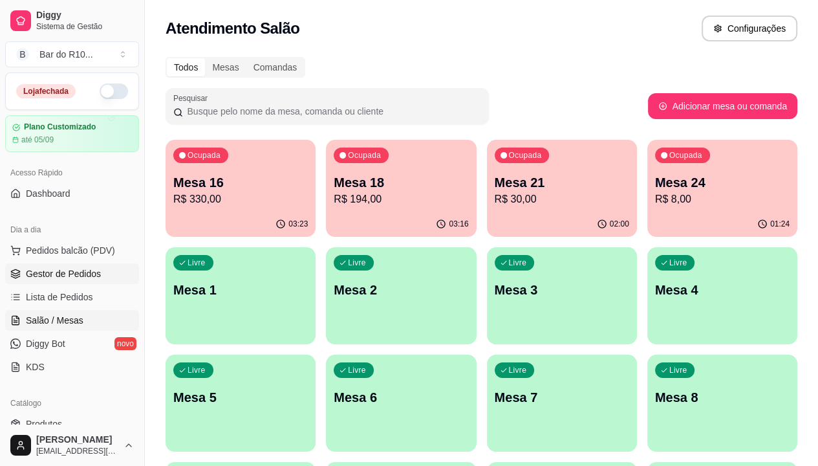
click at [39, 267] on span "Gestor de Pedidos" at bounding box center [63, 273] width 75 height 13
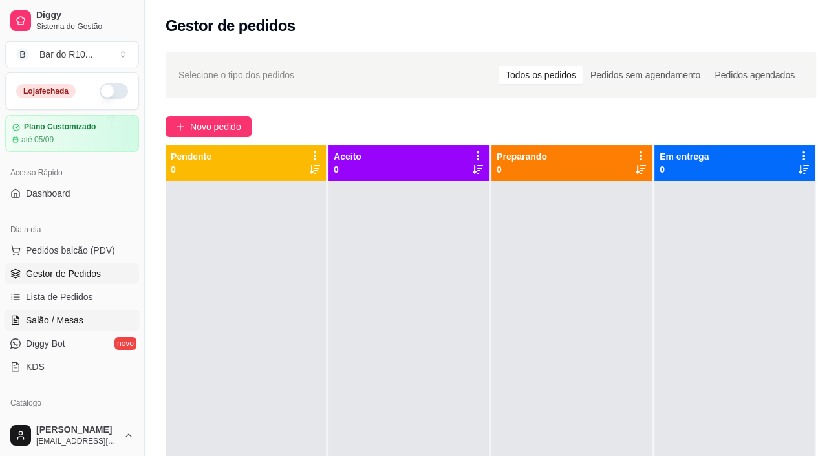
click at [55, 323] on span "Salão / Mesas" at bounding box center [55, 320] width 58 height 13
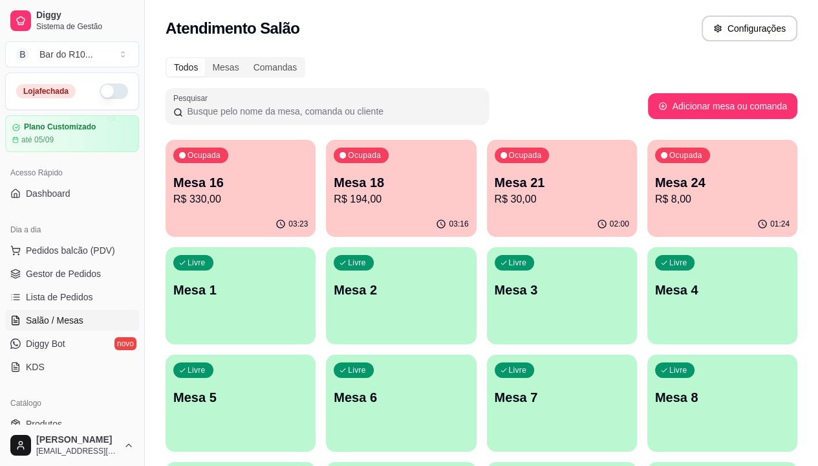
click at [326, 200] on div "Ocupada Mesa 18 R$ 194,00" at bounding box center [401, 176] width 150 height 72
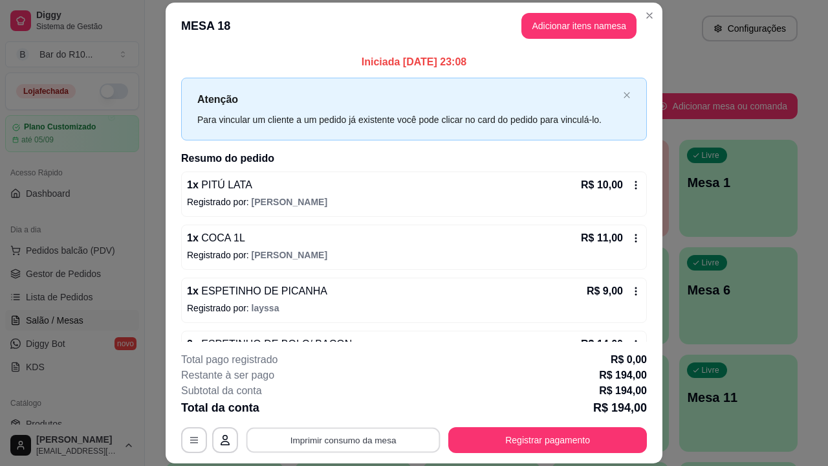
click at [374, 442] on button "Imprimir consumo da mesa" at bounding box center [343, 439] width 194 height 25
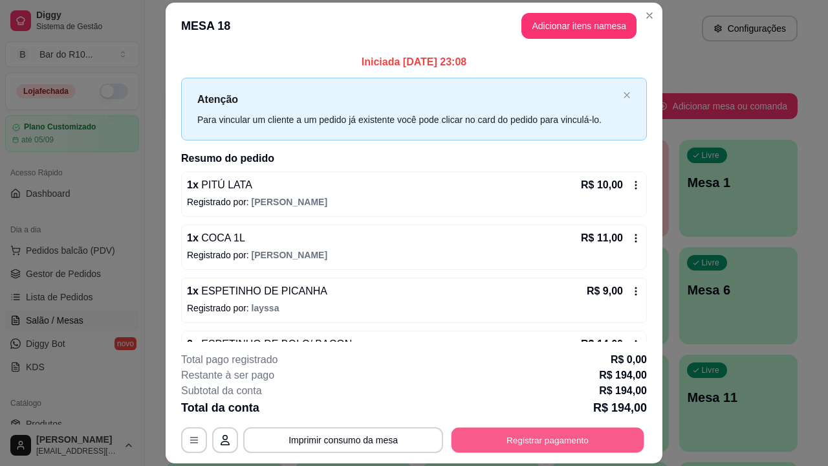
click at [580, 439] on button "Registrar pagamento" at bounding box center [547, 439] width 193 height 25
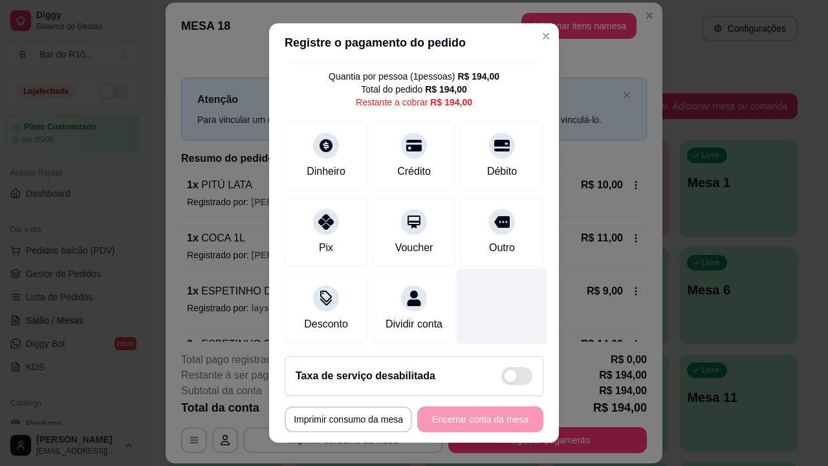
scroll to position [48, 0]
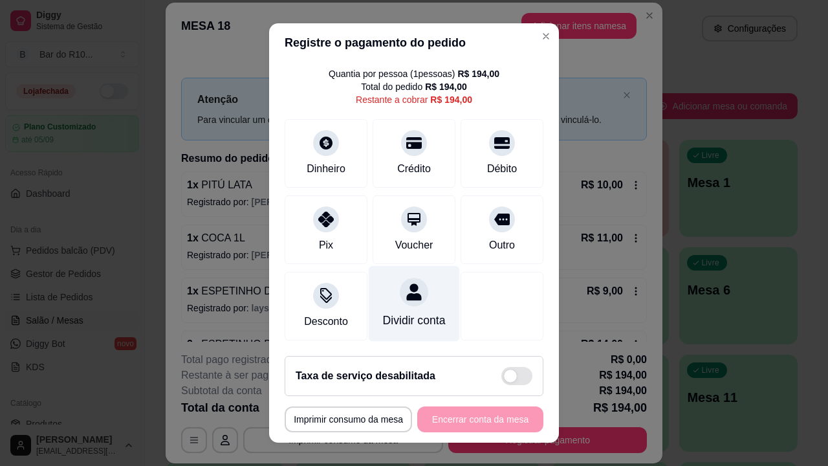
click at [411, 279] on div at bounding box center [414, 291] width 28 height 28
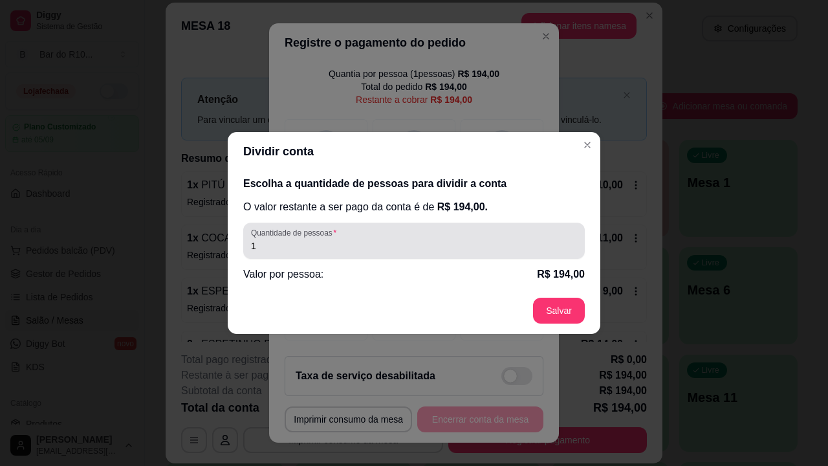
click at [393, 230] on div "1" at bounding box center [414, 241] width 326 height 26
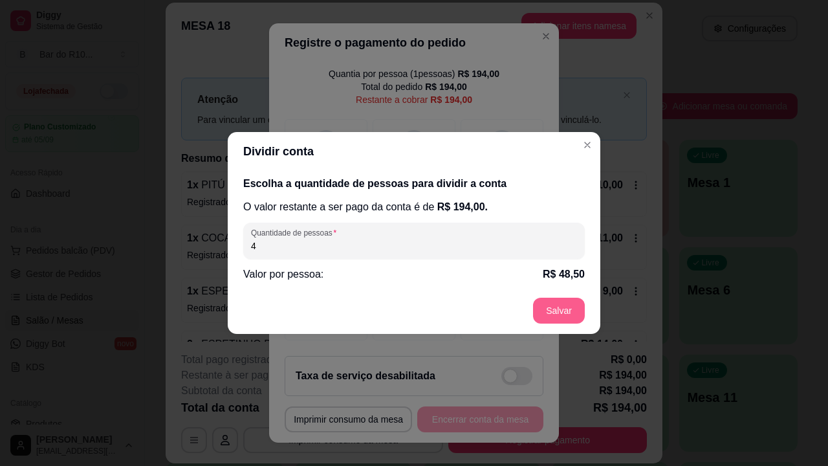
type input "4"
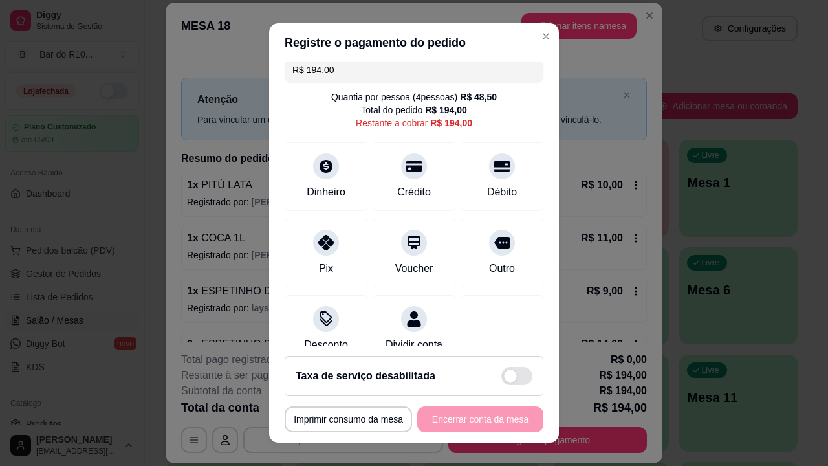
scroll to position [0, 0]
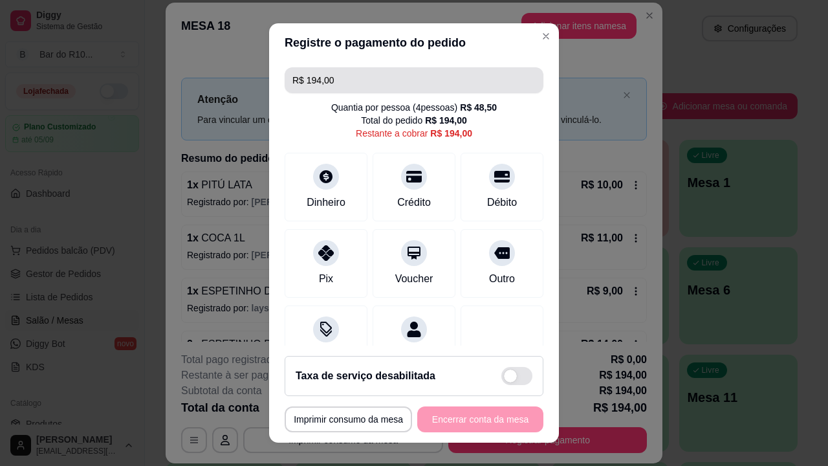
click at [440, 78] on input "R$ 194,00" at bounding box center [413, 80] width 243 height 26
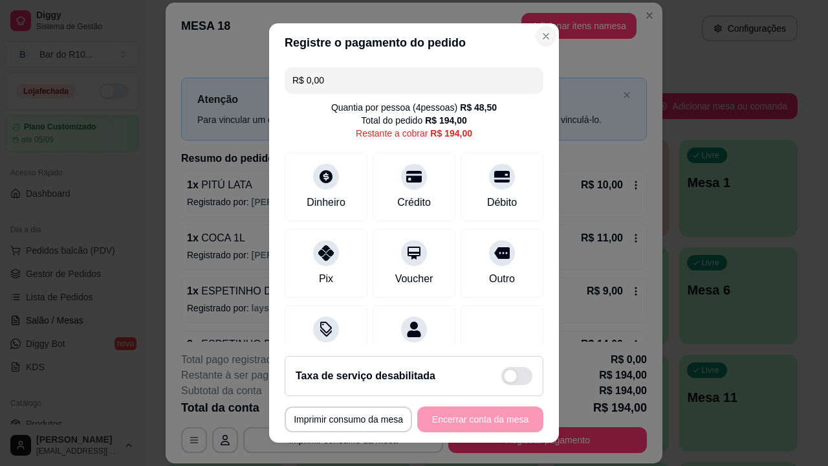
type input "R$ 0,00"
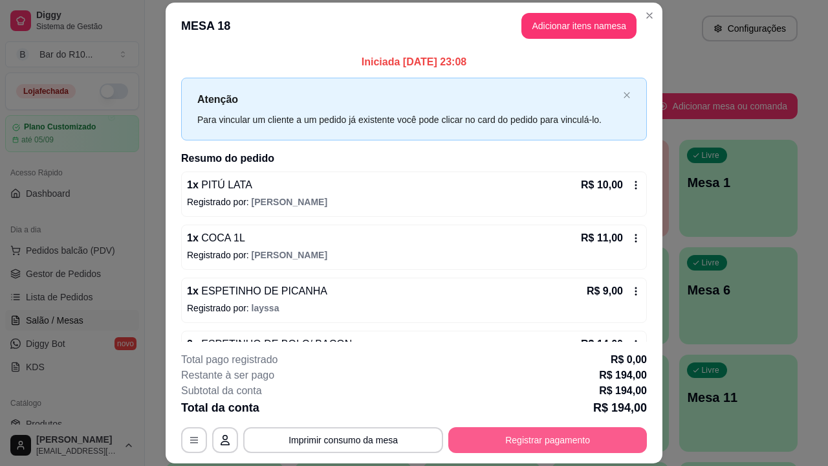
click at [546, 445] on button "Registrar pagamento" at bounding box center [547, 440] width 199 height 26
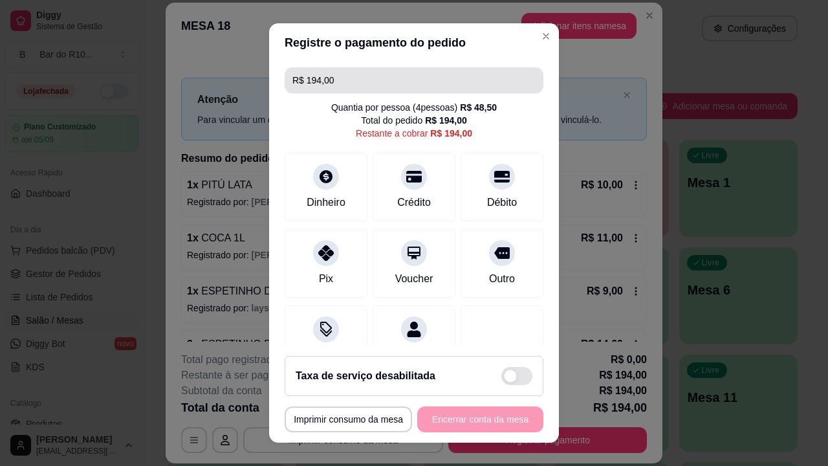
click at [372, 77] on input "R$ 194,00" at bounding box center [413, 80] width 243 height 26
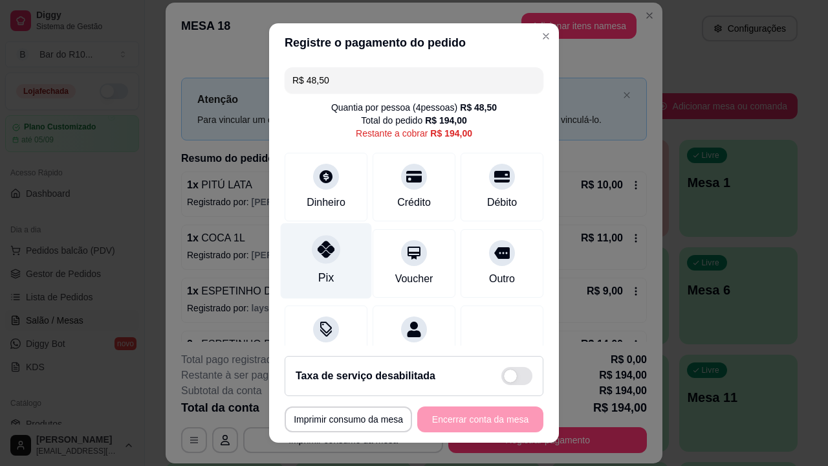
click at [330, 252] on div at bounding box center [326, 249] width 28 height 28
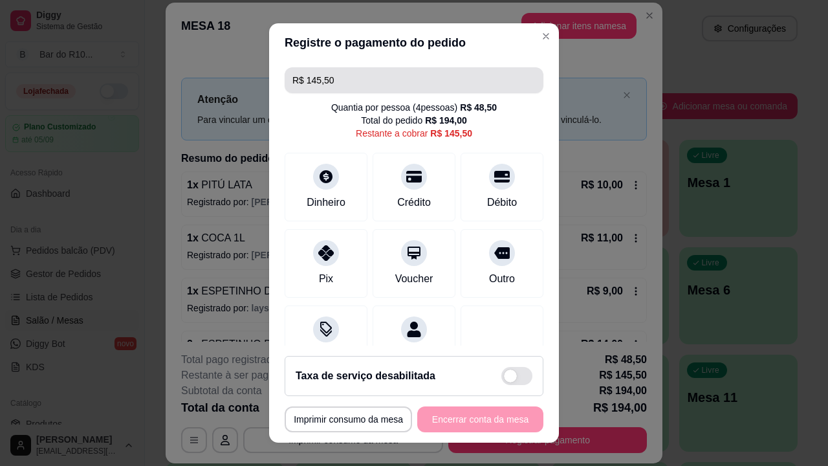
click at [468, 85] on input "R$ 145,50" at bounding box center [413, 80] width 243 height 26
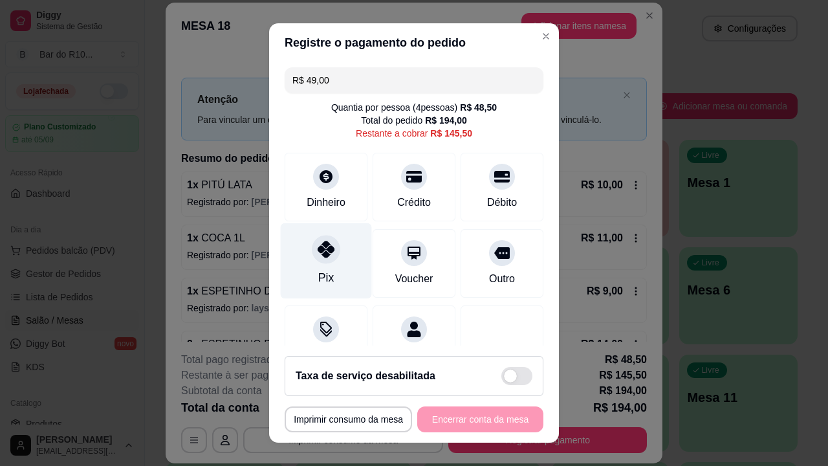
click at [336, 248] on div "Pix" at bounding box center [326, 261] width 91 height 76
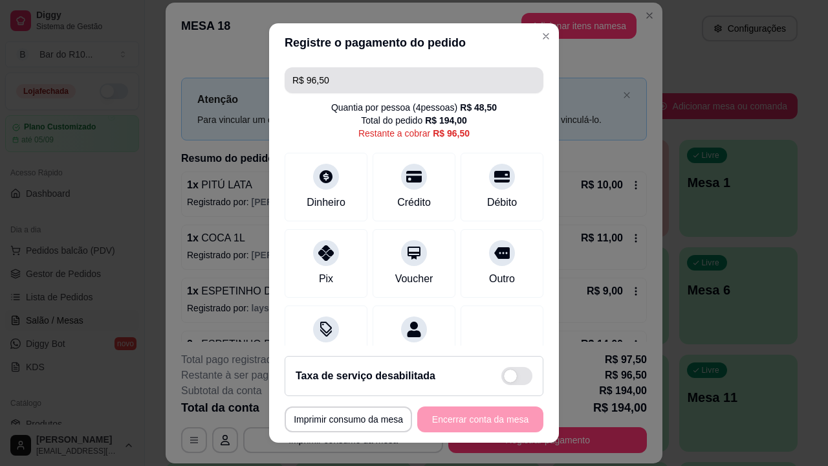
click at [449, 86] on input "R$ 96,50" at bounding box center [413, 80] width 243 height 26
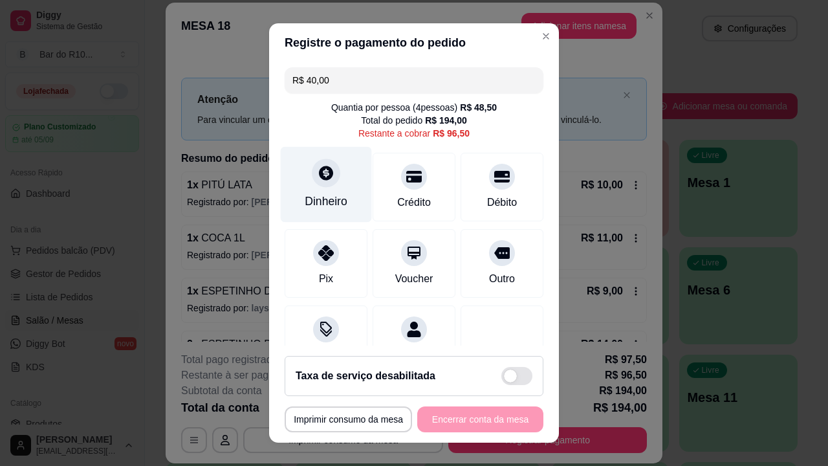
type input "R$ 40,00"
click at [348, 202] on div "Dinheiro" at bounding box center [326, 185] width 91 height 76
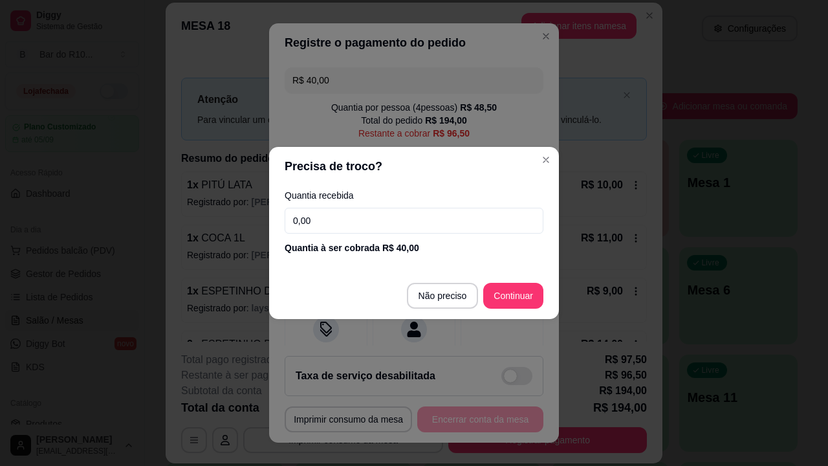
click at [341, 211] on input "0,00" at bounding box center [414, 221] width 259 height 26
type input "40,00"
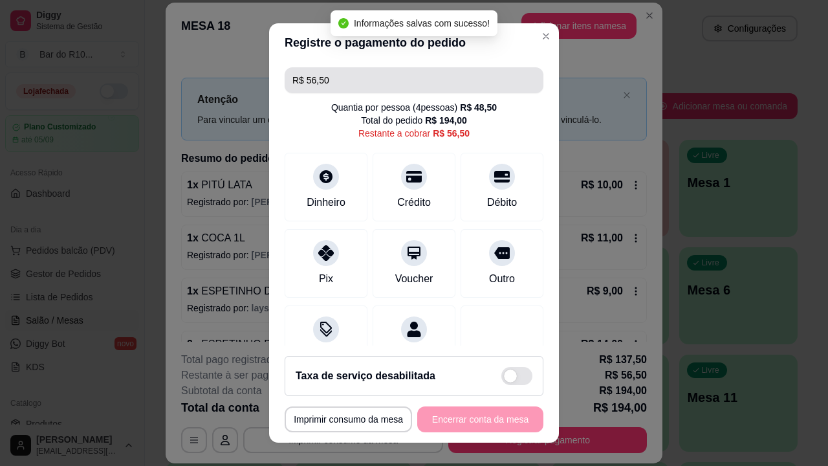
click at [405, 85] on input "R$ 56,50" at bounding box center [413, 80] width 243 height 26
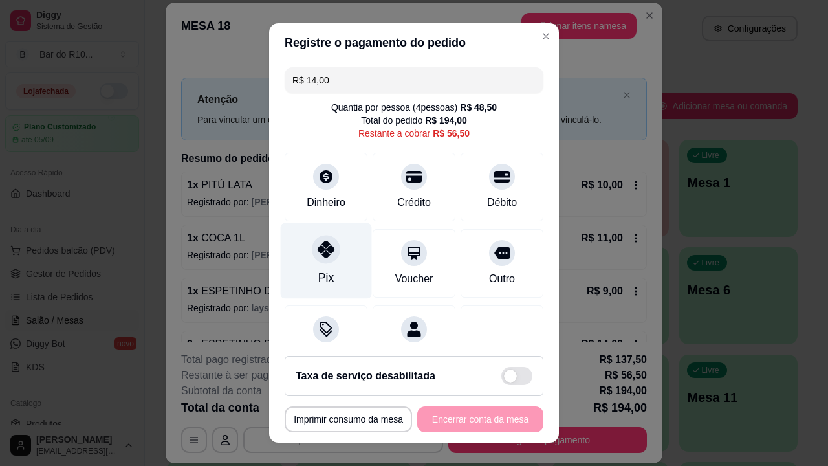
click at [303, 239] on div "Pix" at bounding box center [326, 261] width 91 height 76
click at [304, 271] on div "Pix" at bounding box center [326, 261] width 91 height 76
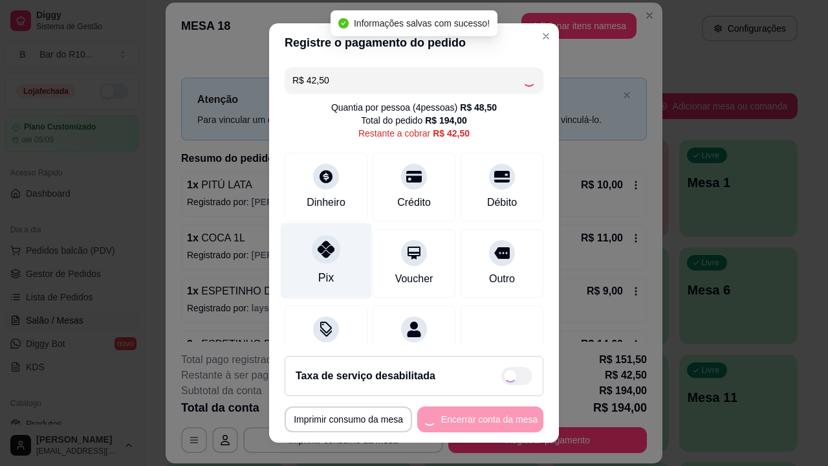
type input "R$ 0,00"
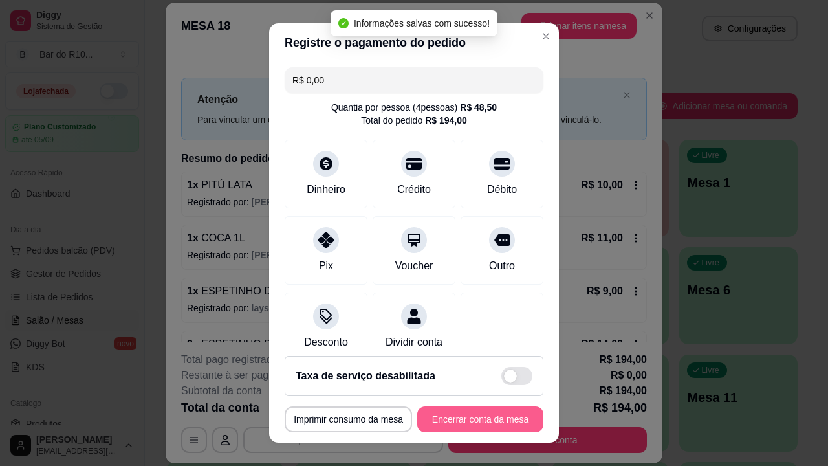
click at [475, 422] on button "Encerrar conta da mesa" at bounding box center [480, 419] width 126 height 26
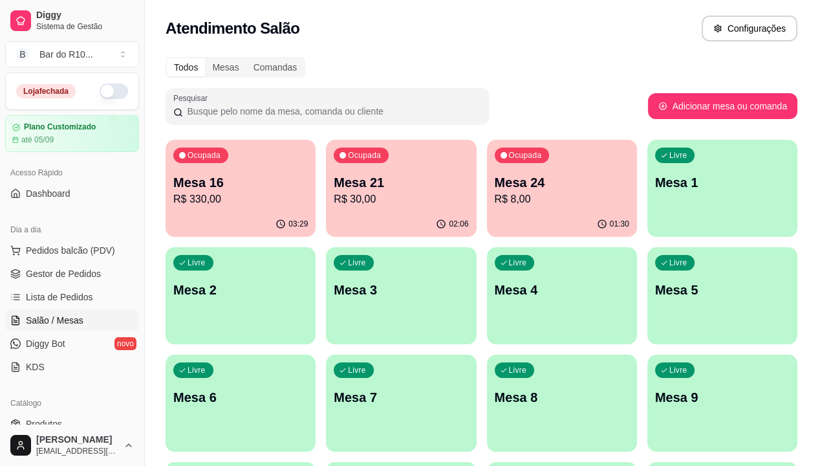
click at [200, 225] on div "03:29" at bounding box center [241, 223] width 150 height 25
click at [217, 193] on p "R$ 330,00" at bounding box center [240, 199] width 135 height 16
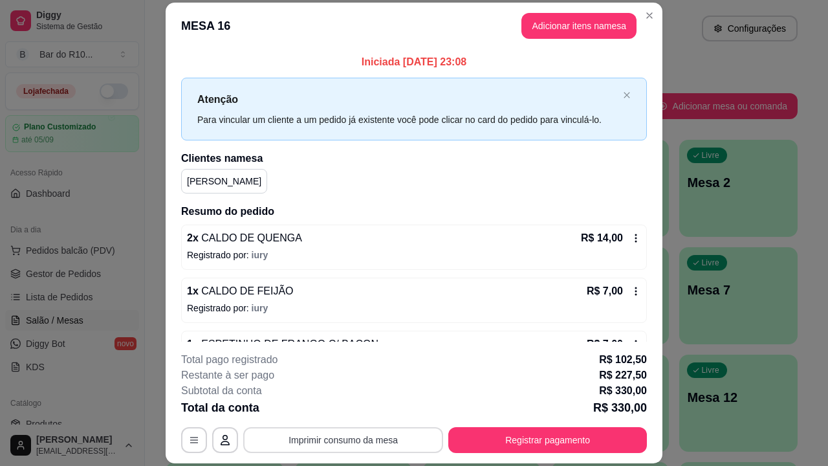
click at [393, 434] on button "Imprimir consumo da mesa" at bounding box center [343, 440] width 200 height 26
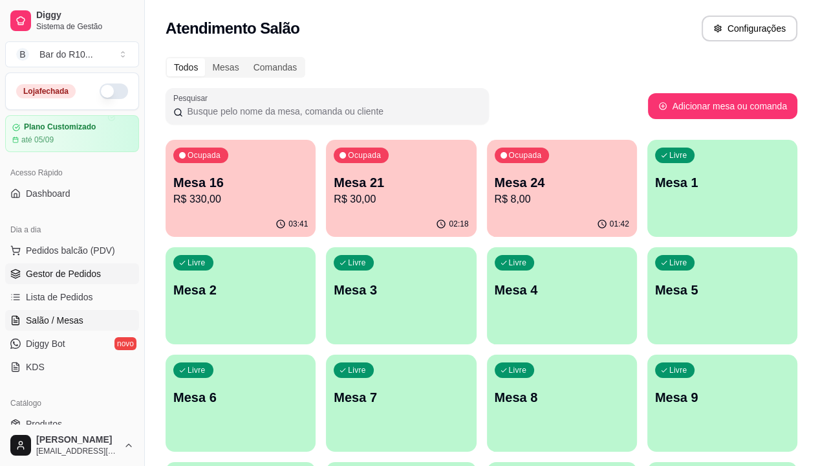
click at [84, 274] on span "Gestor de Pedidos" at bounding box center [63, 273] width 75 height 13
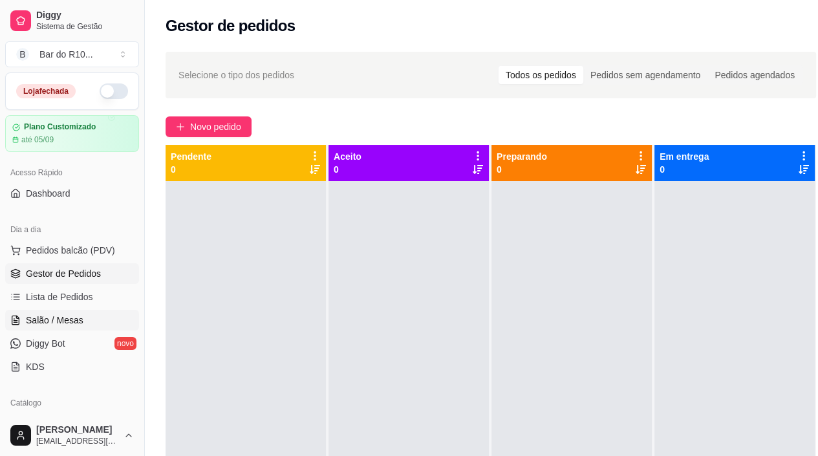
click at [89, 319] on link "Salão / Mesas" at bounding box center [72, 320] width 134 height 21
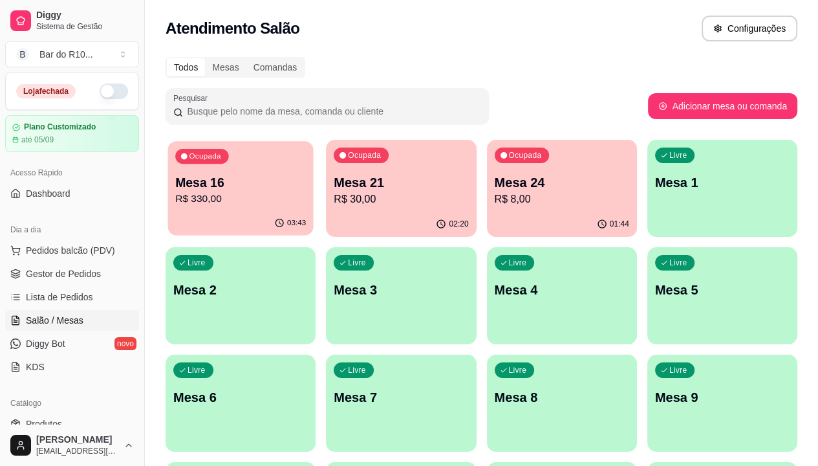
click at [187, 178] on p "Mesa 16" at bounding box center [240, 182] width 131 height 17
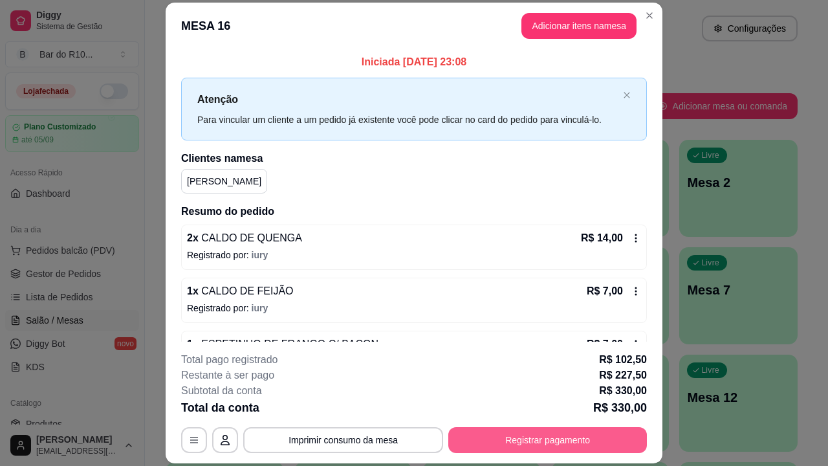
click at [607, 437] on button "Registrar pagamento" at bounding box center [547, 440] width 199 height 26
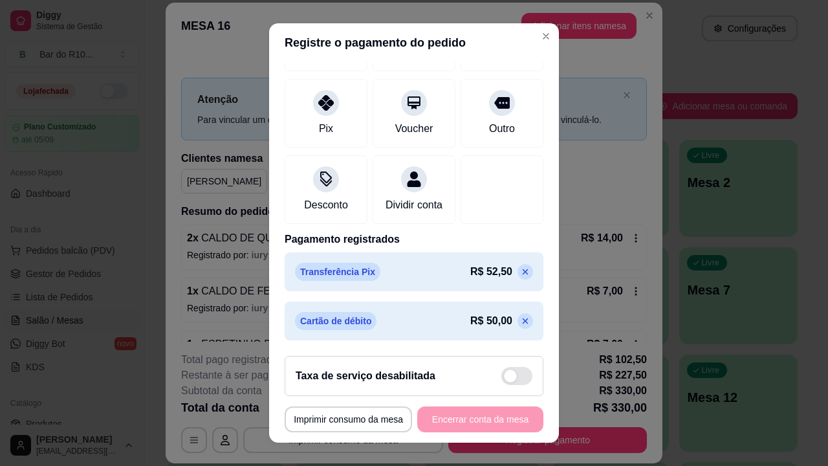
scroll to position [164, 0]
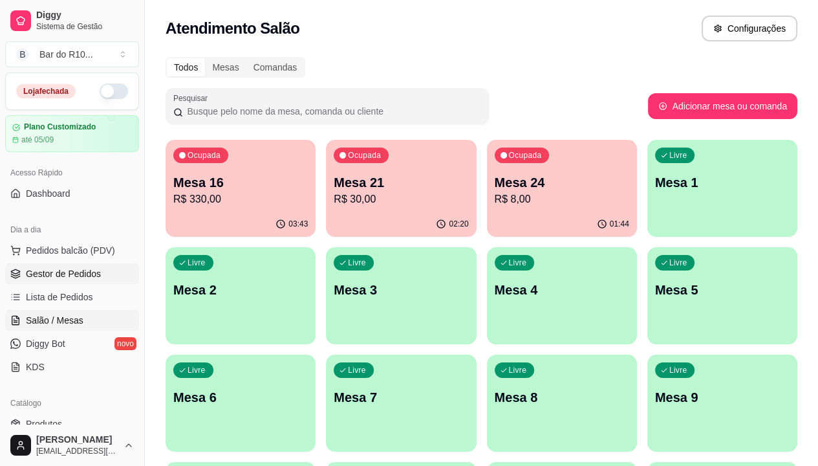
click at [93, 279] on span "Gestor de Pedidos" at bounding box center [63, 273] width 75 height 13
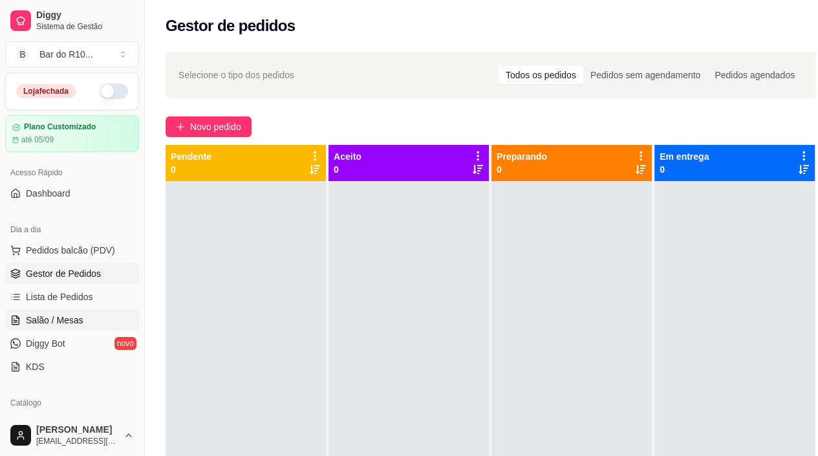
click at [49, 321] on span "Salão / Mesas" at bounding box center [55, 320] width 58 height 13
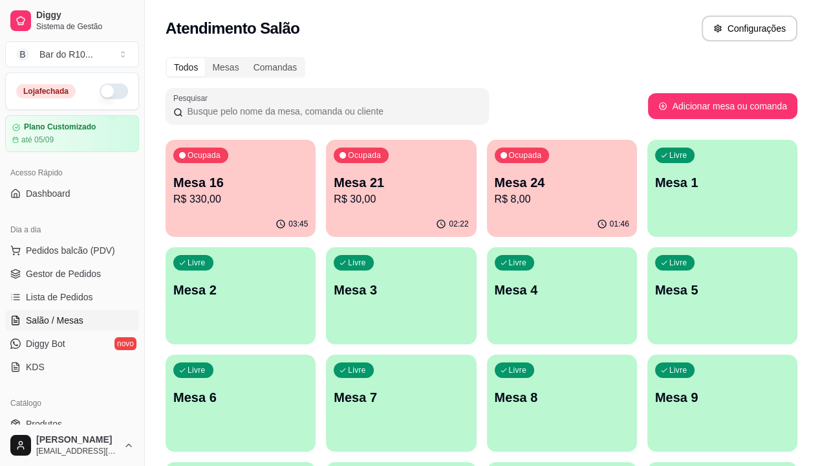
click at [261, 181] on p "Mesa 16" at bounding box center [240, 182] width 135 height 18
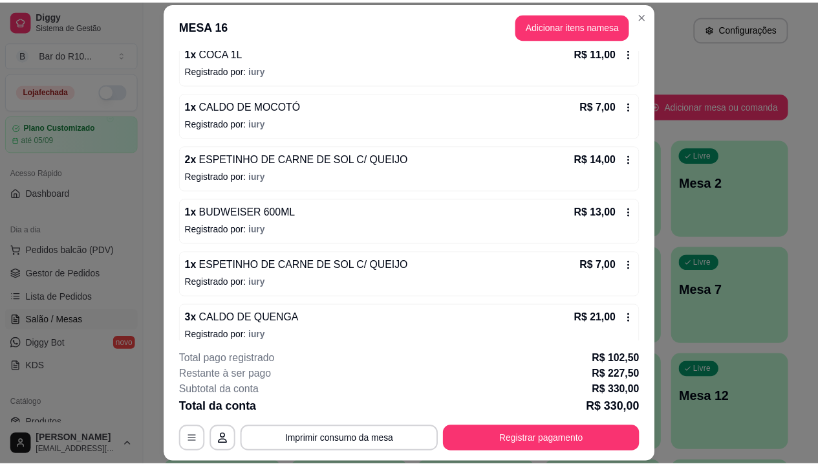
scroll to position [517, 0]
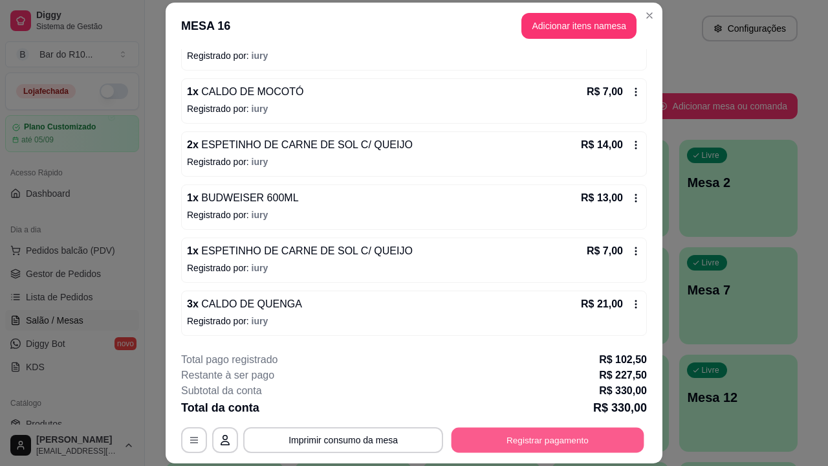
click at [520, 446] on button "Registrar pagamento" at bounding box center [547, 439] width 193 height 25
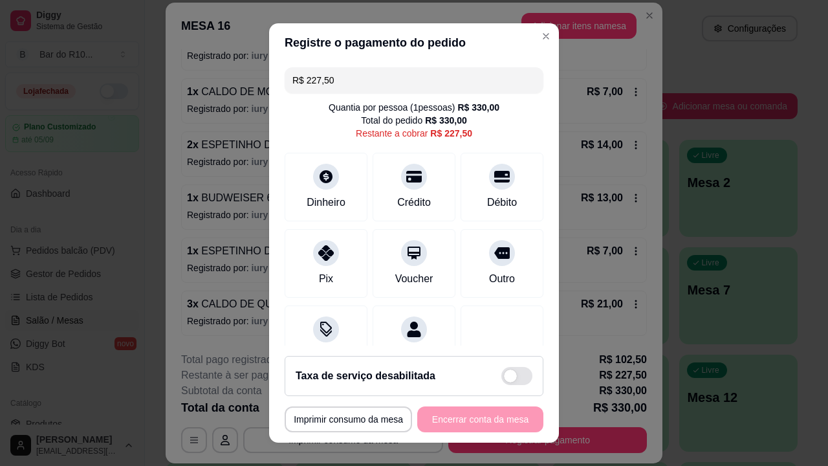
click at [409, 88] on input "R$ 227,50" at bounding box center [413, 80] width 243 height 26
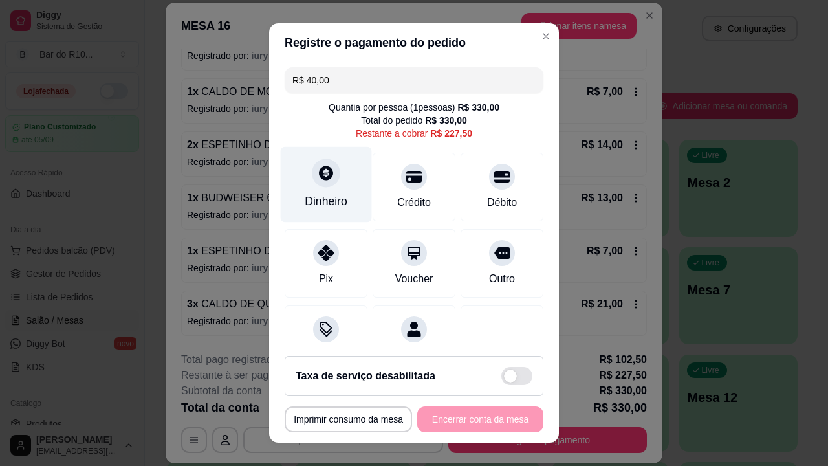
type input "R$ 40,00"
click at [340, 191] on div "Dinheiro" at bounding box center [326, 185] width 91 height 76
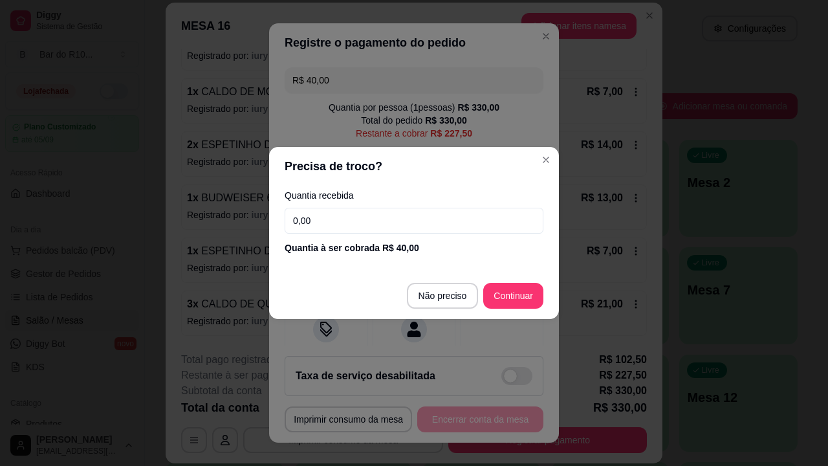
click at [356, 202] on div "Quantia recebida 0,00 Quantia à ser cobrada R$ 40,00" at bounding box center [414, 223] width 290 height 74
click at [356, 221] on input "0,00" at bounding box center [414, 221] width 259 height 26
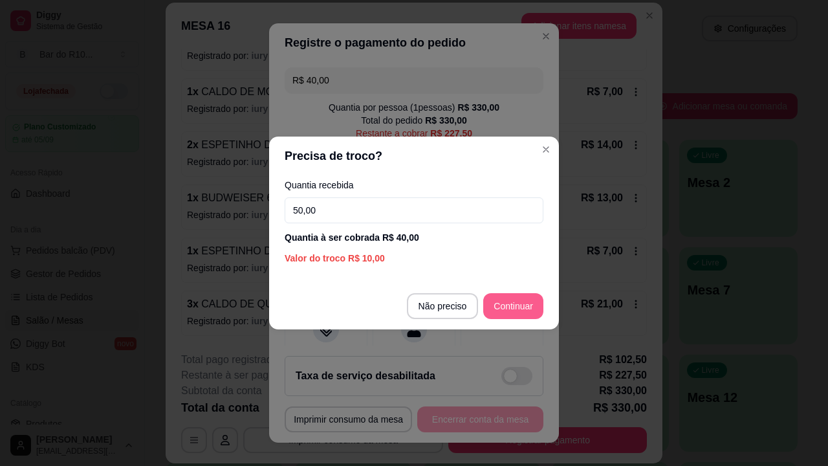
type input "50,00"
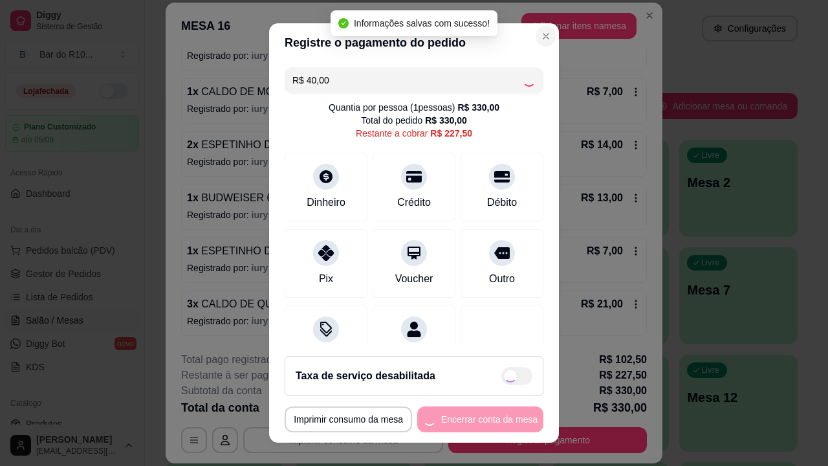
type input "R$ 187,50"
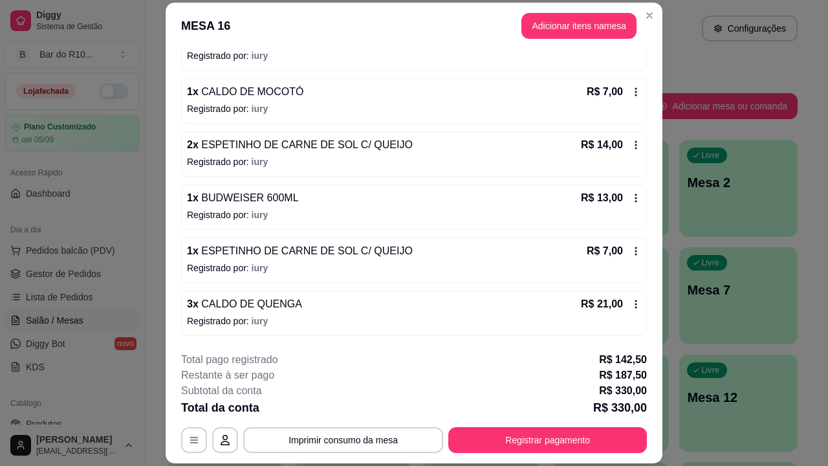
click at [654, 17] on header "MESA 16 Adicionar itens na mesa" at bounding box center [414, 26] width 497 height 47
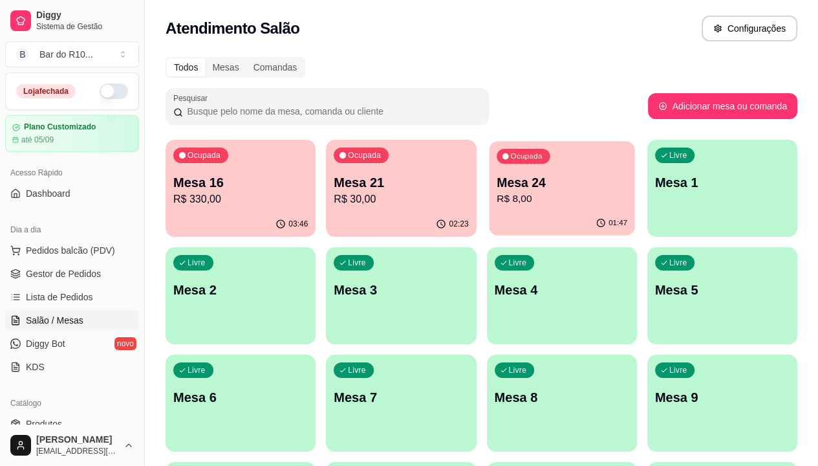
click at [497, 178] on p "Mesa 24" at bounding box center [562, 182] width 131 height 17
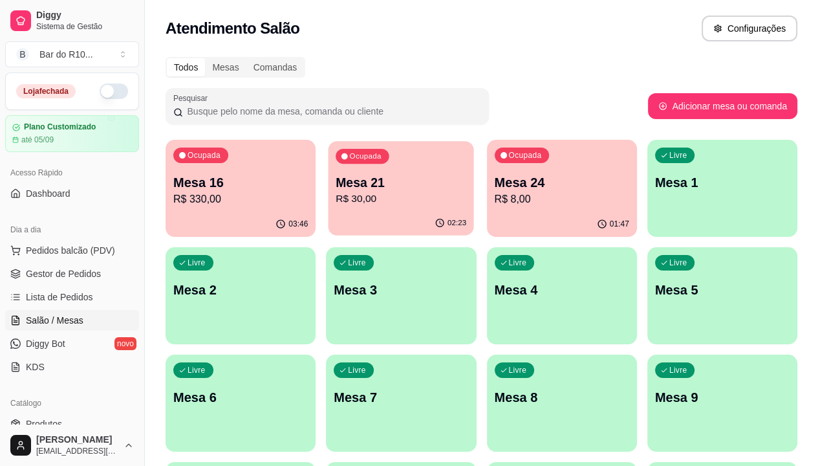
click at [367, 198] on p "R$ 30,00" at bounding box center [401, 198] width 131 height 15
click at [499, 197] on p "R$ 8,00" at bounding box center [562, 199] width 135 height 16
click at [268, 161] on div "Ocupada Mesa 16 R$ 330,00" at bounding box center [241, 176] width 150 height 72
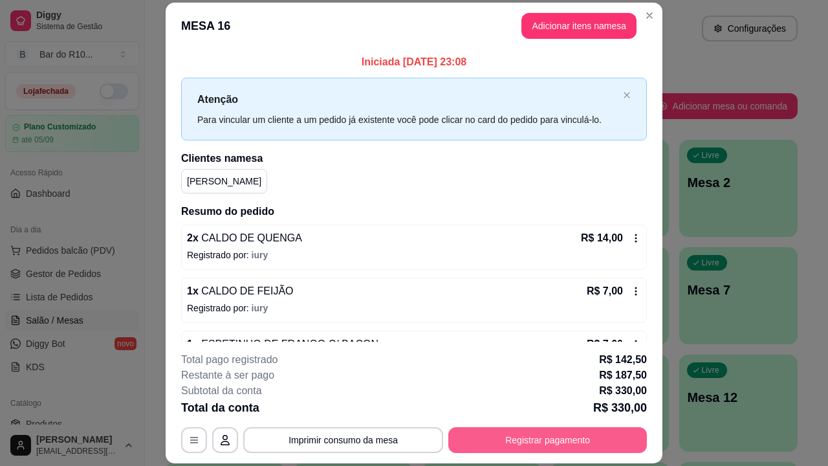
click at [517, 438] on button "Registrar pagamento" at bounding box center [547, 440] width 199 height 26
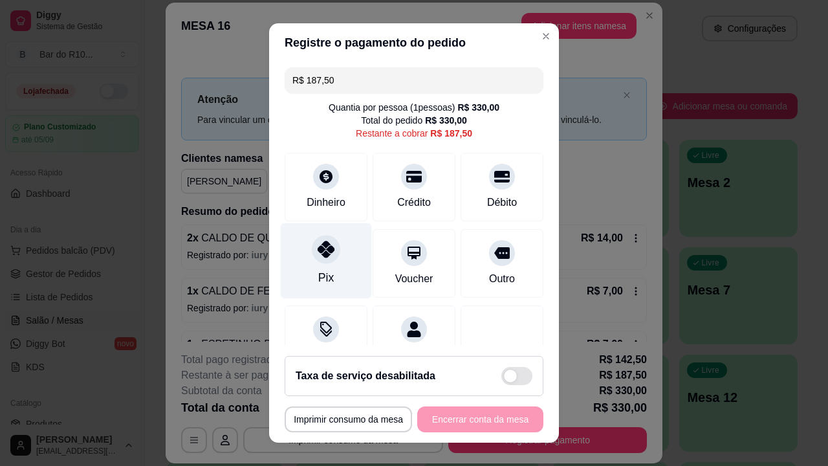
click at [318, 253] on icon at bounding box center [326, 249] width 17 height 17
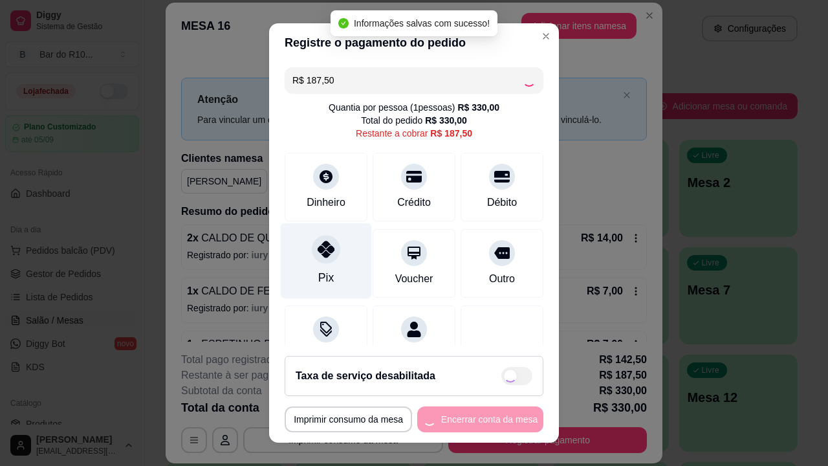
type input "R$ 0,00"
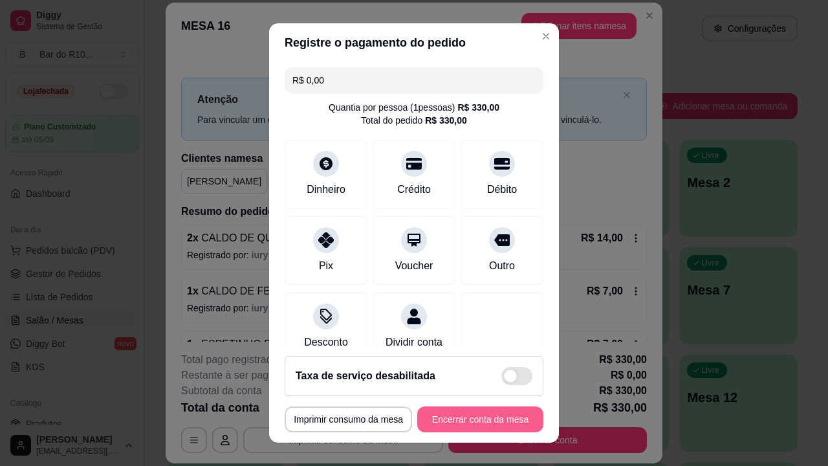
click at [479, 420] on button "Encerrar conta da mesa" at bounding box center [480, 419] width 126 height 26
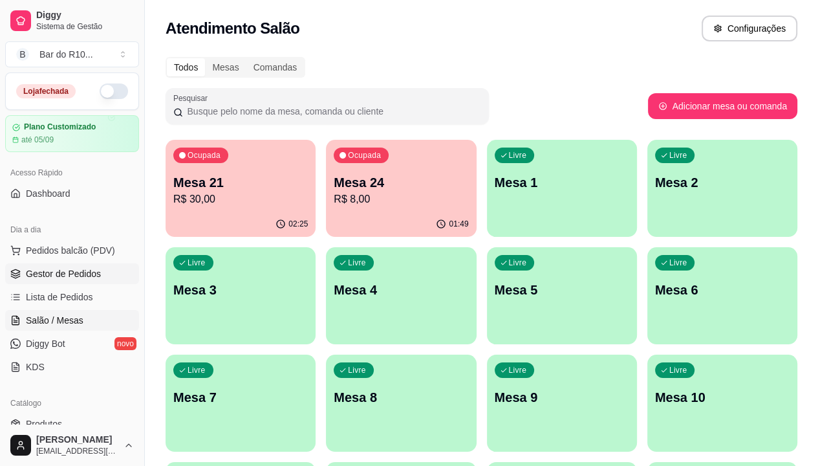
click at [73, 269] on span "Gestor de Pedidos" at bounding box center [63, 273] width 75 height 13
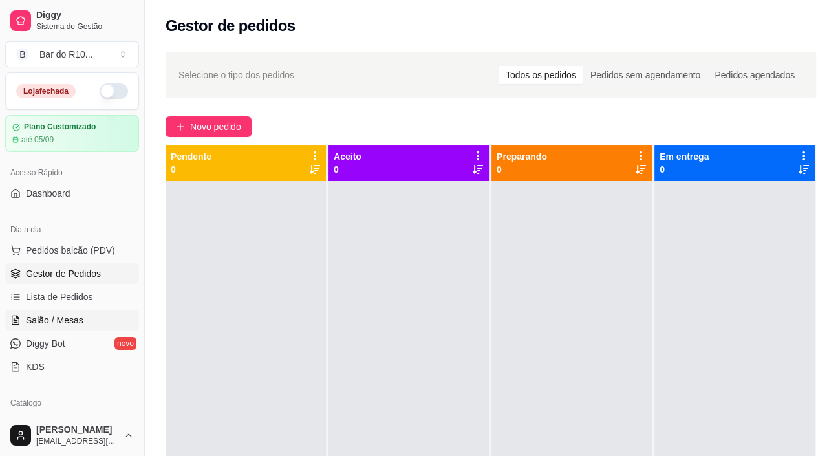
click at [69, 326] on link "Salão / Mesas" at bounding box center [72, 320] width 134 height 21
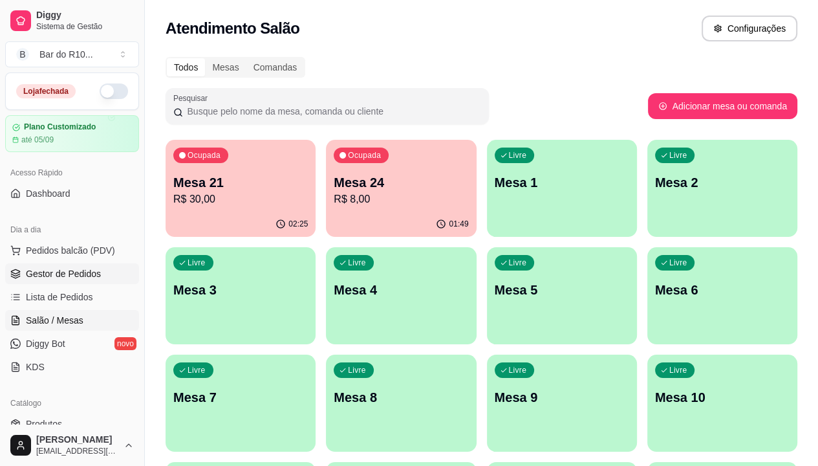
click at [54, 273] on span "Gestor de Pedidos" at bounding box center [63, 273] width 75 height 13
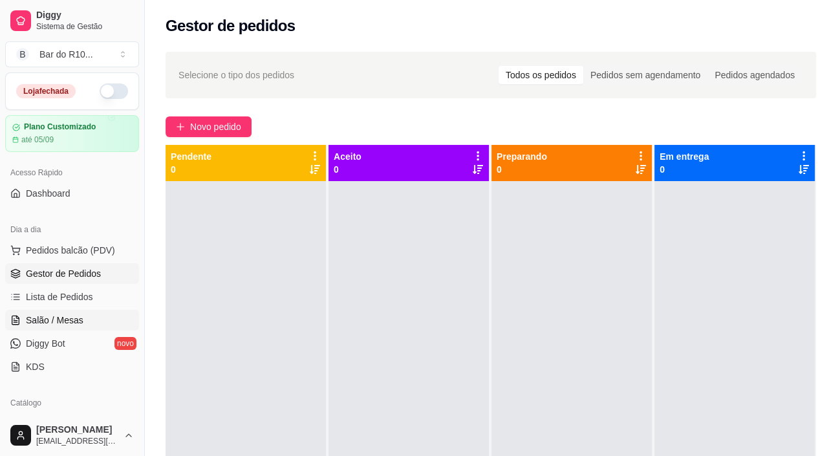
click at [56, 314] on span "Salão / Mesas" at bounding box center [55, 320] width 58 height 13
